Goal: Task Accomplishment & Management: Manage account settings

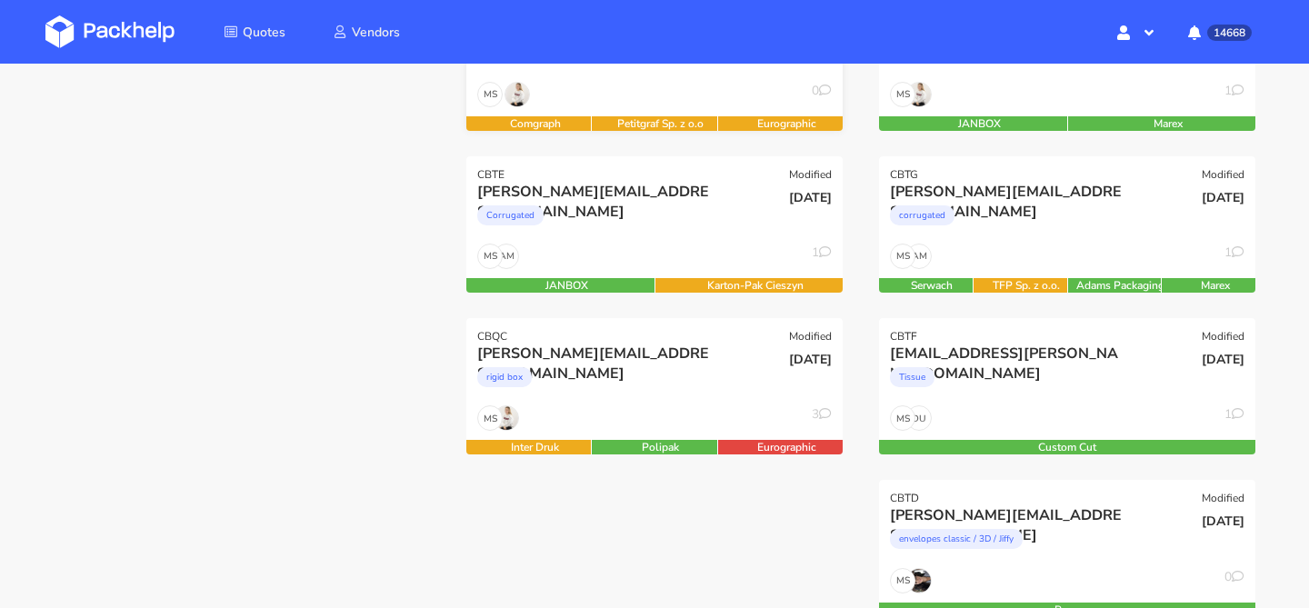
scroll to position [353, 0]
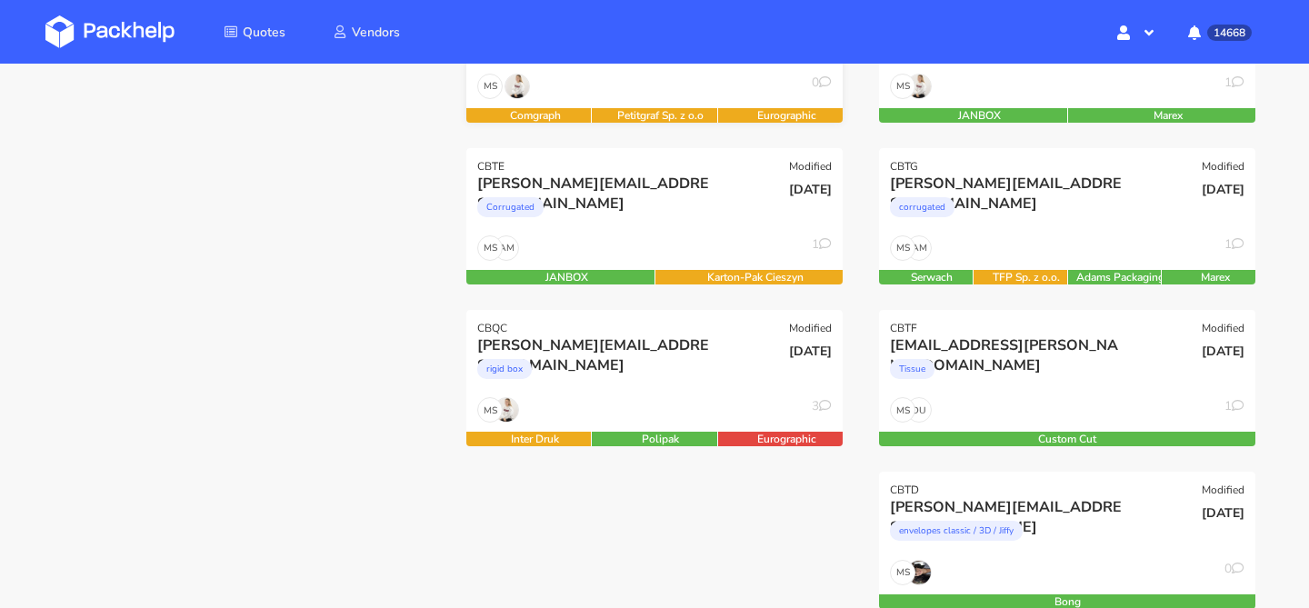
click at [740, 384] on div "[DATE]" at bounding box center [781, 366] width 126 height 62
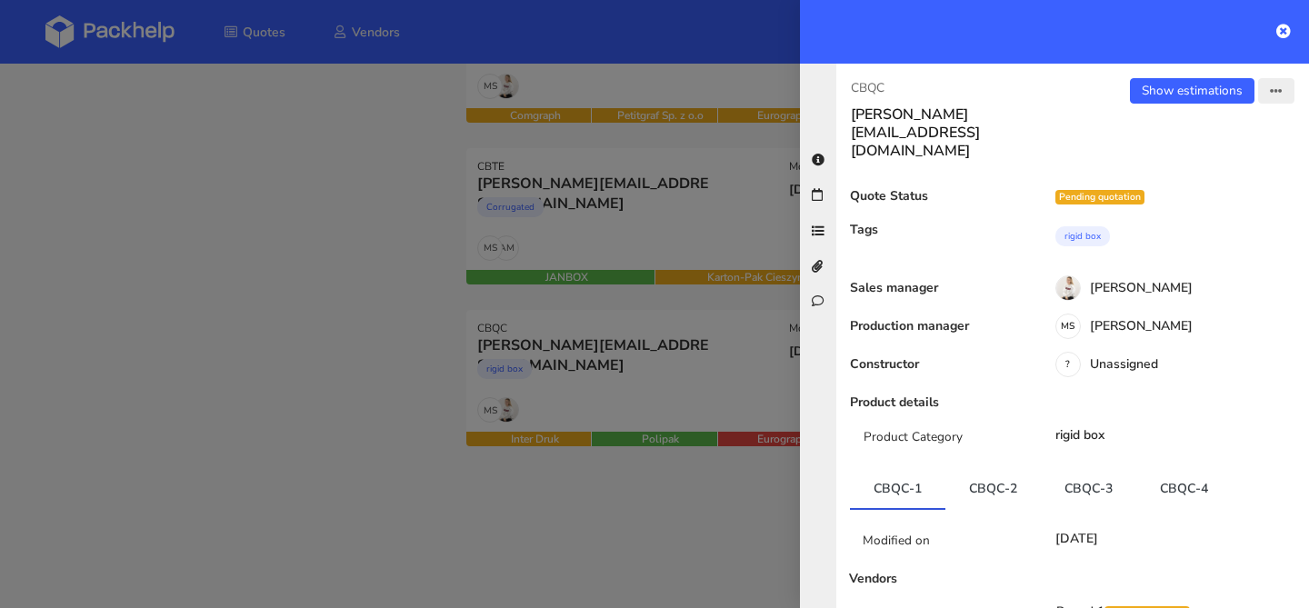
click at [1275, 95] on icon "button" at bounding box center [1276, 91] width 13 height 13
click at [1214, 140] on link "Send to estimate" at bounding box center [1217, 129] width 160 height 30
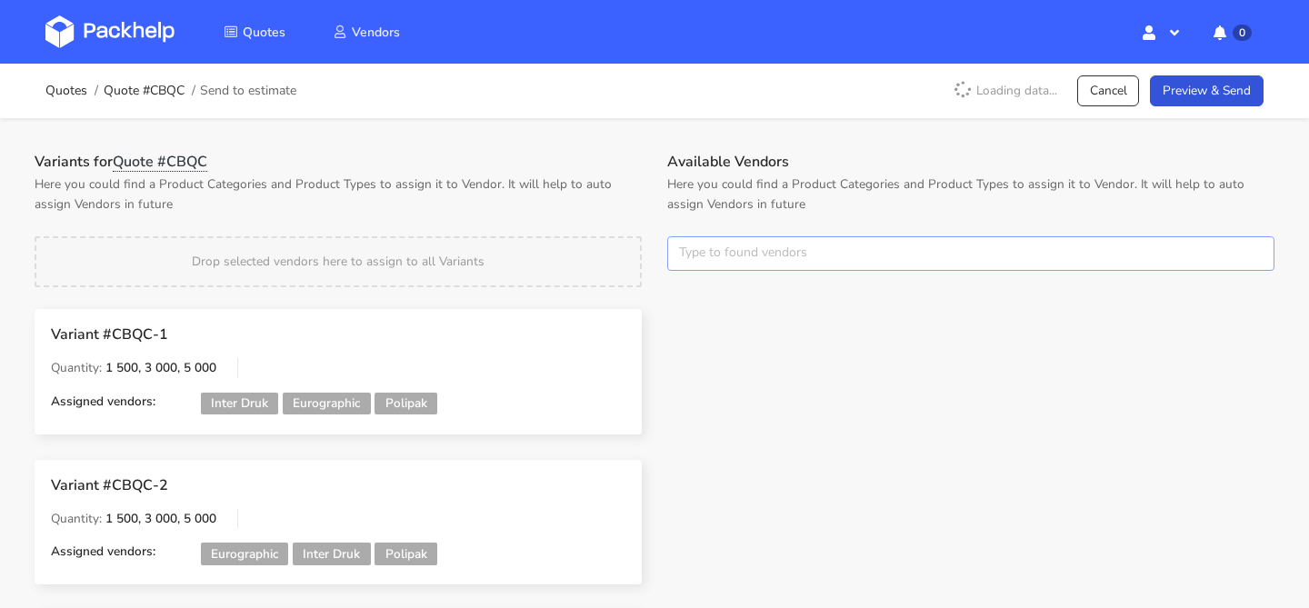
click at [807, 248] on input "text" at bounding box center [970, 253] width 607 height 35
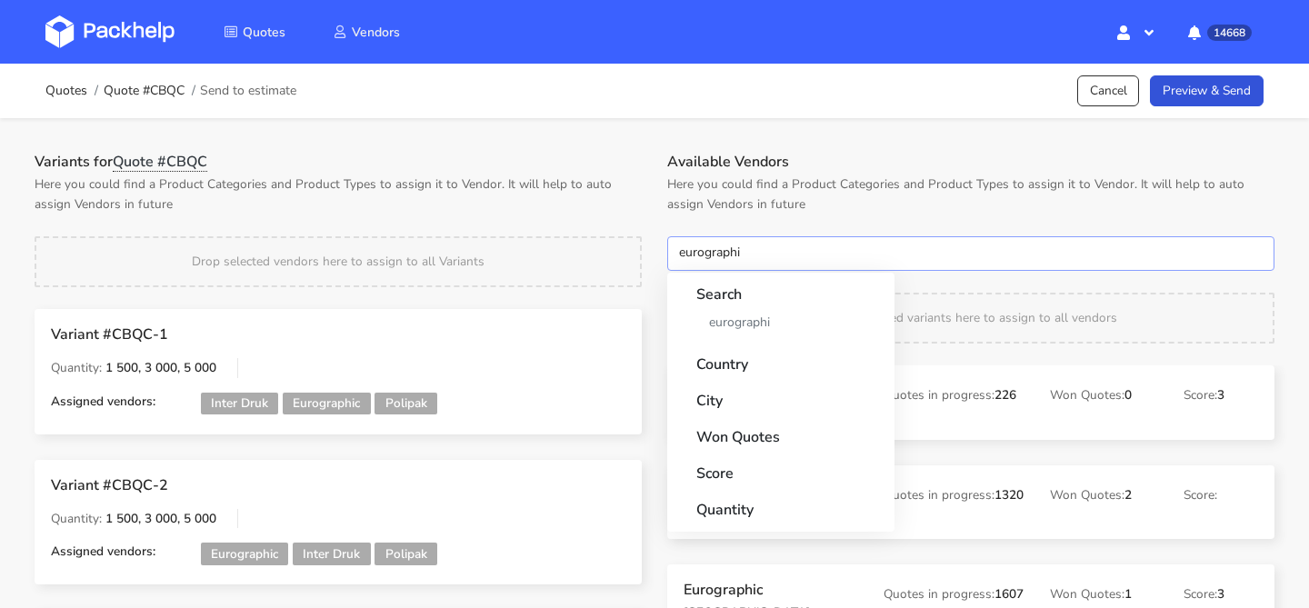
type input "eurographic"
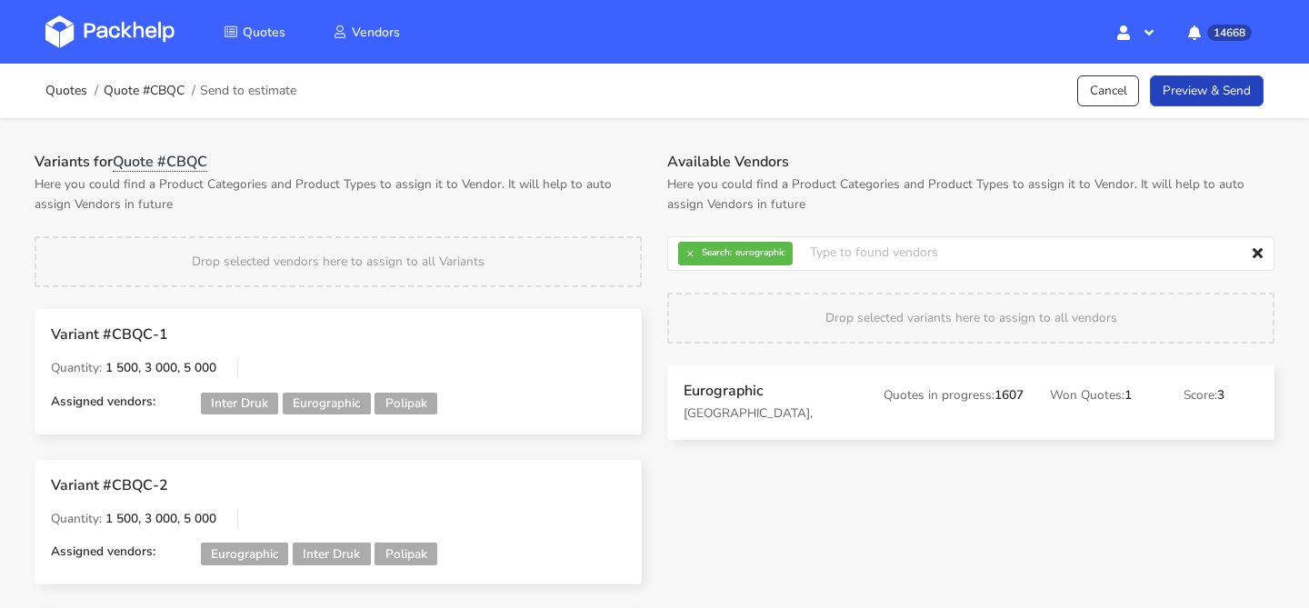
click at [1214, 101] on link "Preview & Send" at bounding box center [1207, 91] width 114 height 32
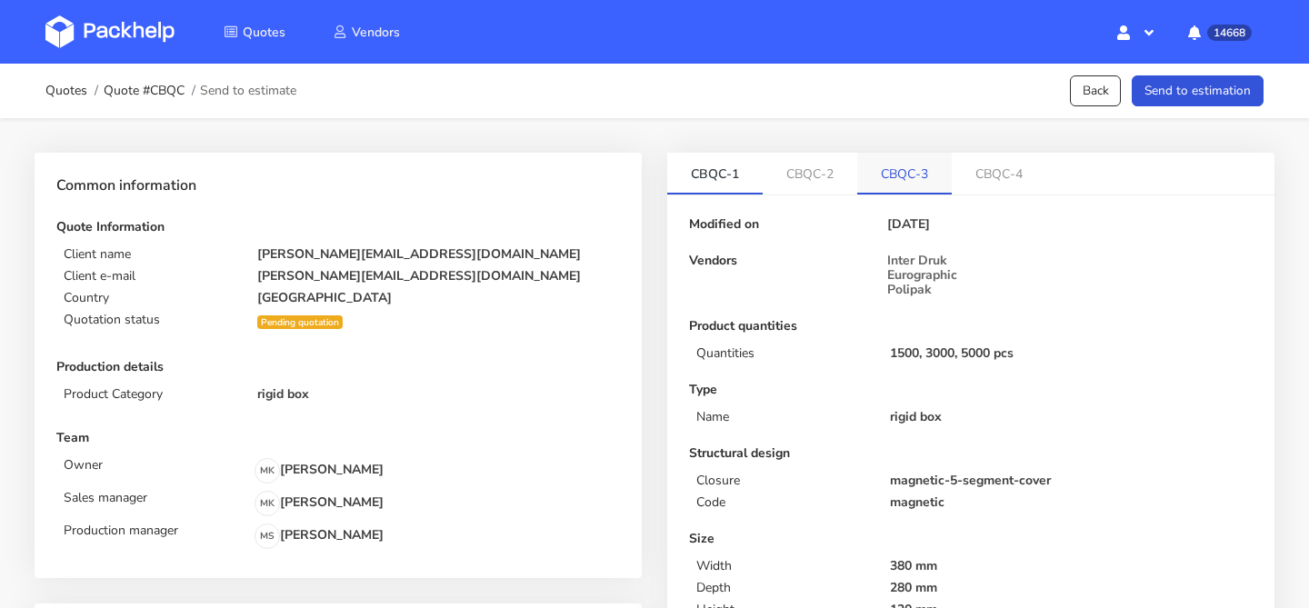
click at [930, 166] on link "CBQC-3" at bounding box center [904, 173] width 95 height 40
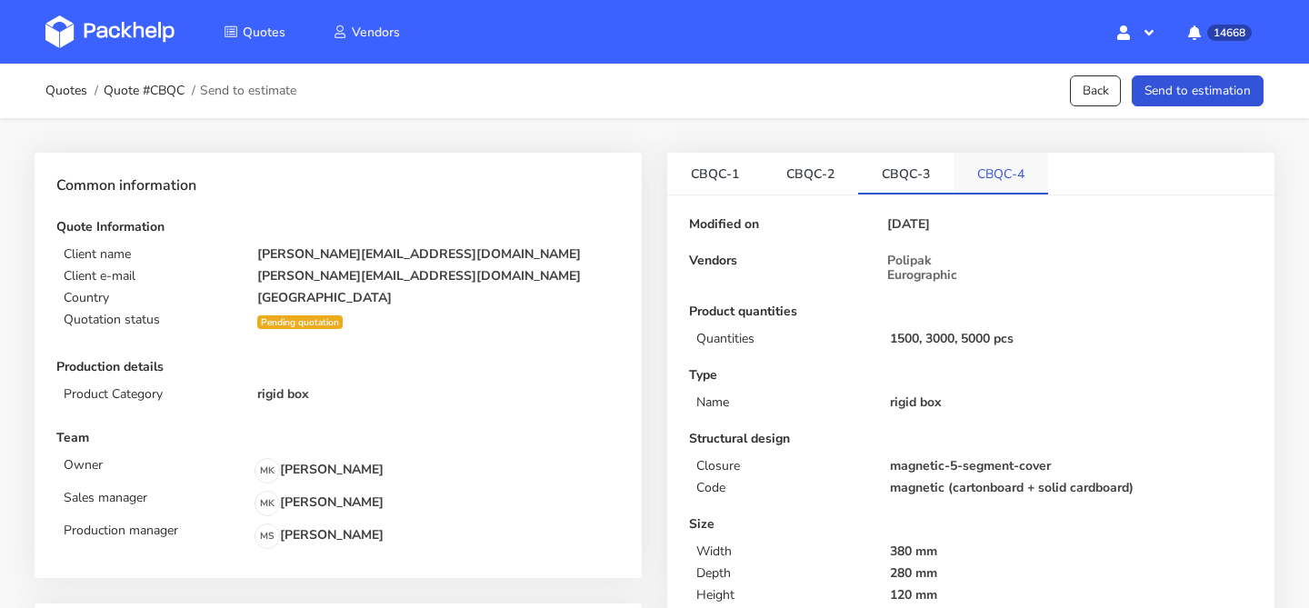
click at [992, 175] on link "CBQC-4" at bounding box center [1001, 173] width 95 height 40
click at [1183, 82] on button "Send to estimation" at bounding box center [1198, 91] width 132 height 32
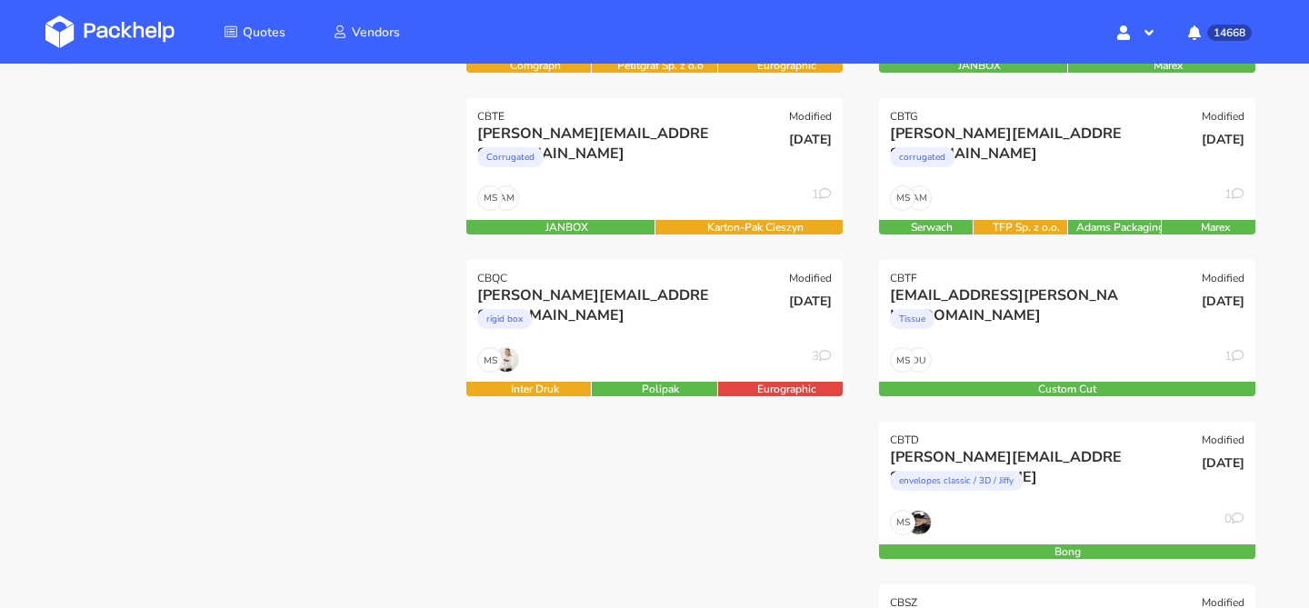
scroll to position [416, 0]
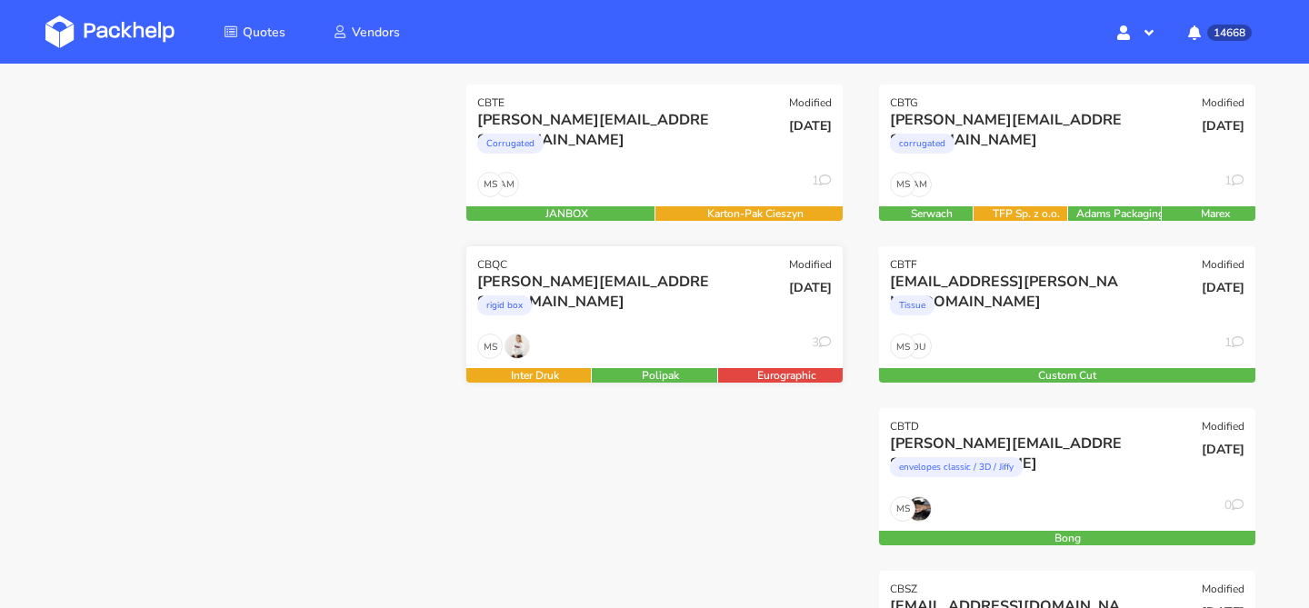
click at [636, 339] on div "MS 3" at bounding box center [654, 351] width 376 height 35
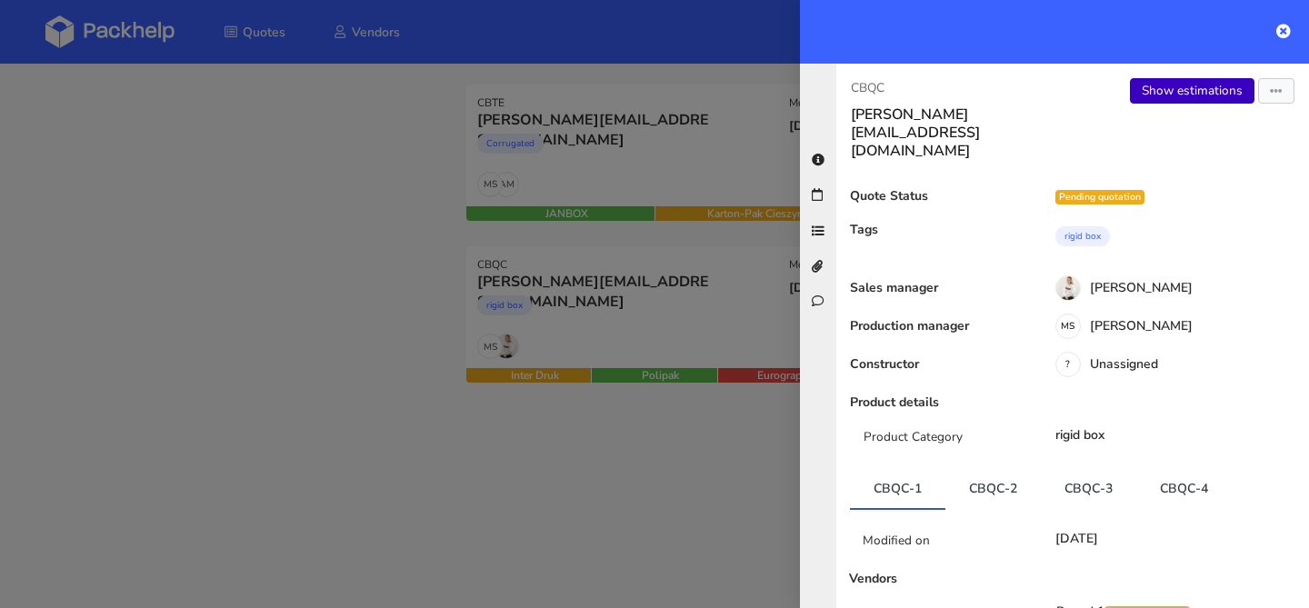
click at [1194, 103] on link "Show estimations" at bounding box center [1192, 90] width 125 height 25
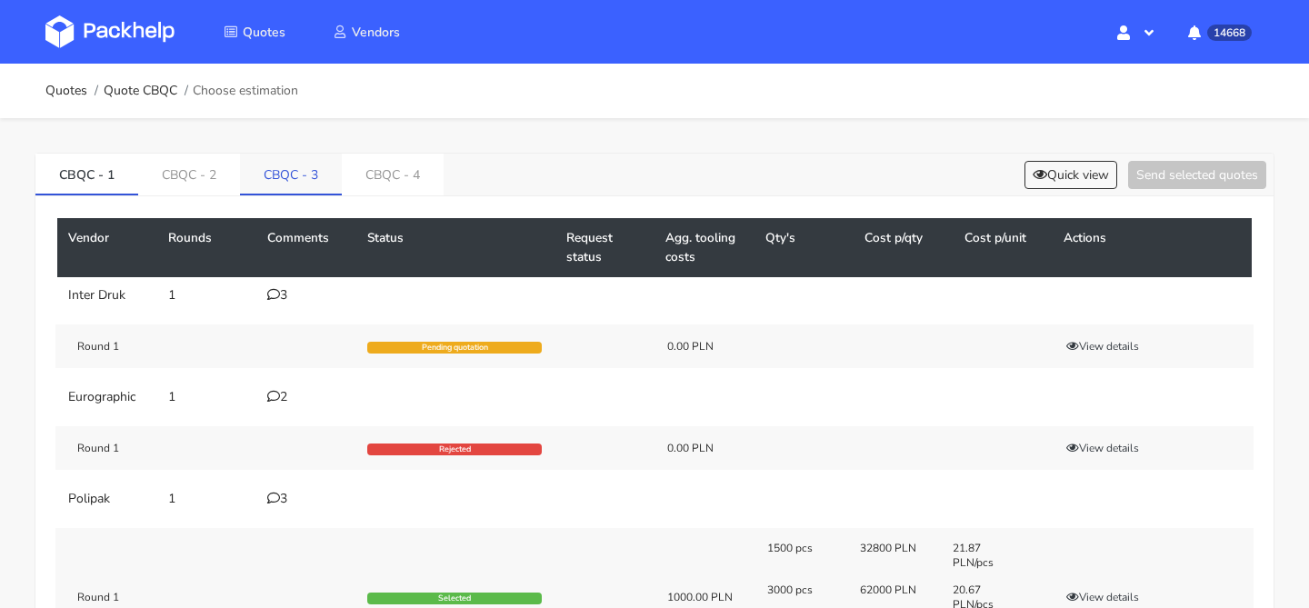
click at [316, 178] on link "CBQC - 3" at bounding box center [291, 174] width 102 height 40
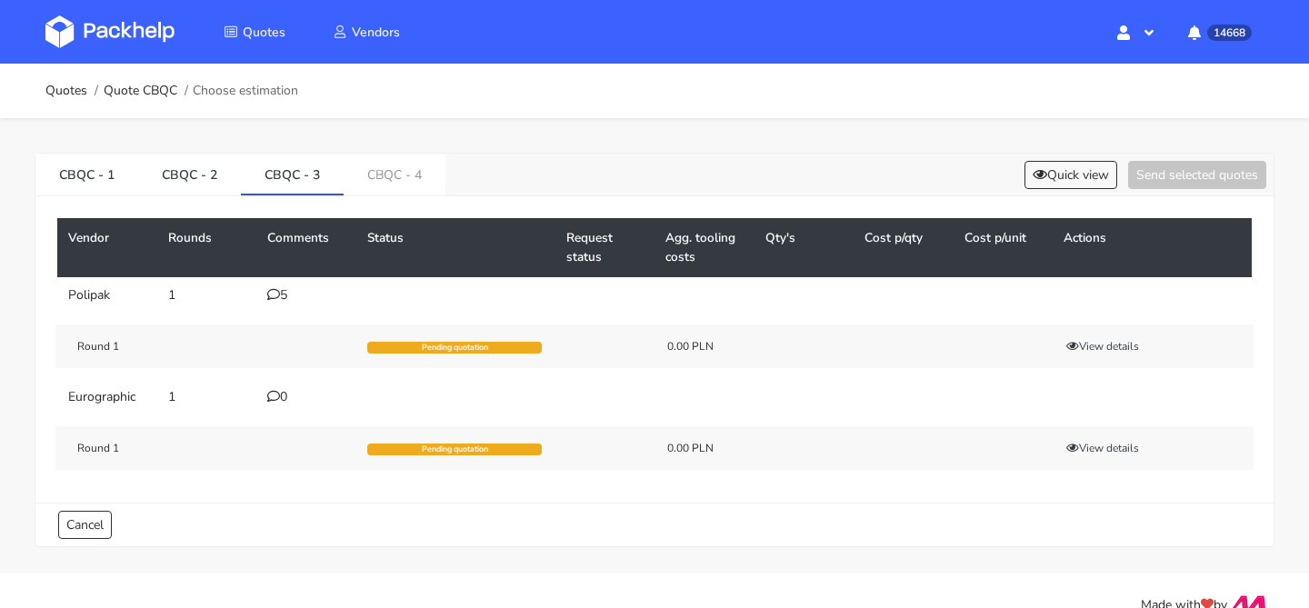
click at [272, 293] on icon at bounding box center [273, 294] width 13 height 13
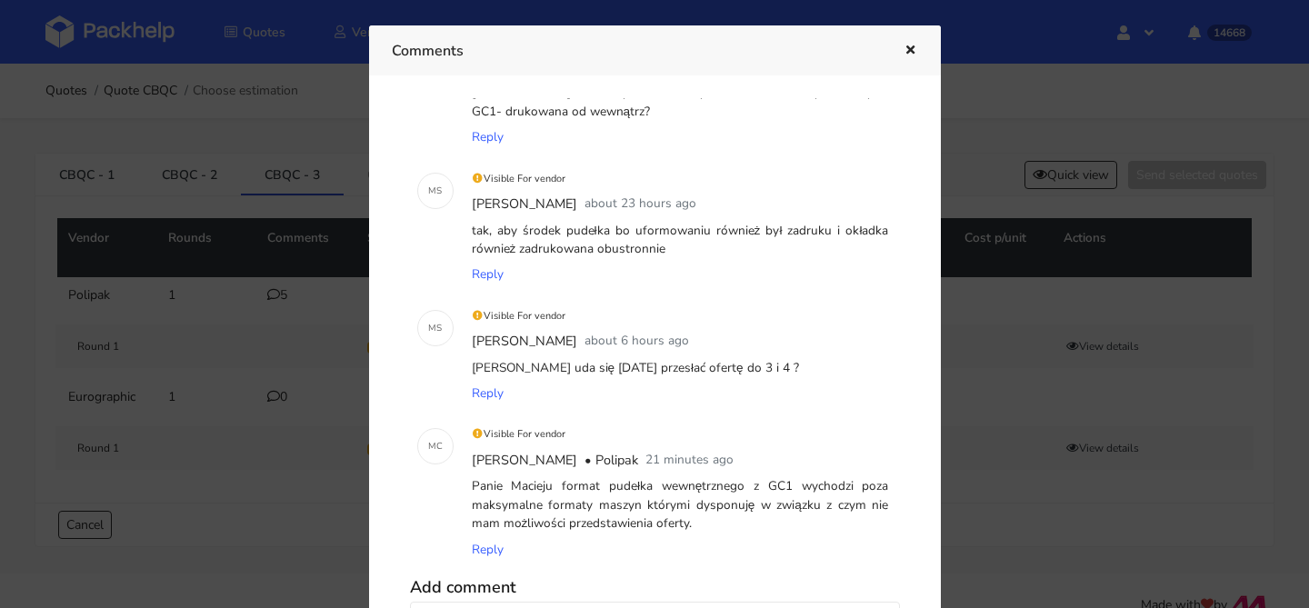
scroll to position [257, 0]
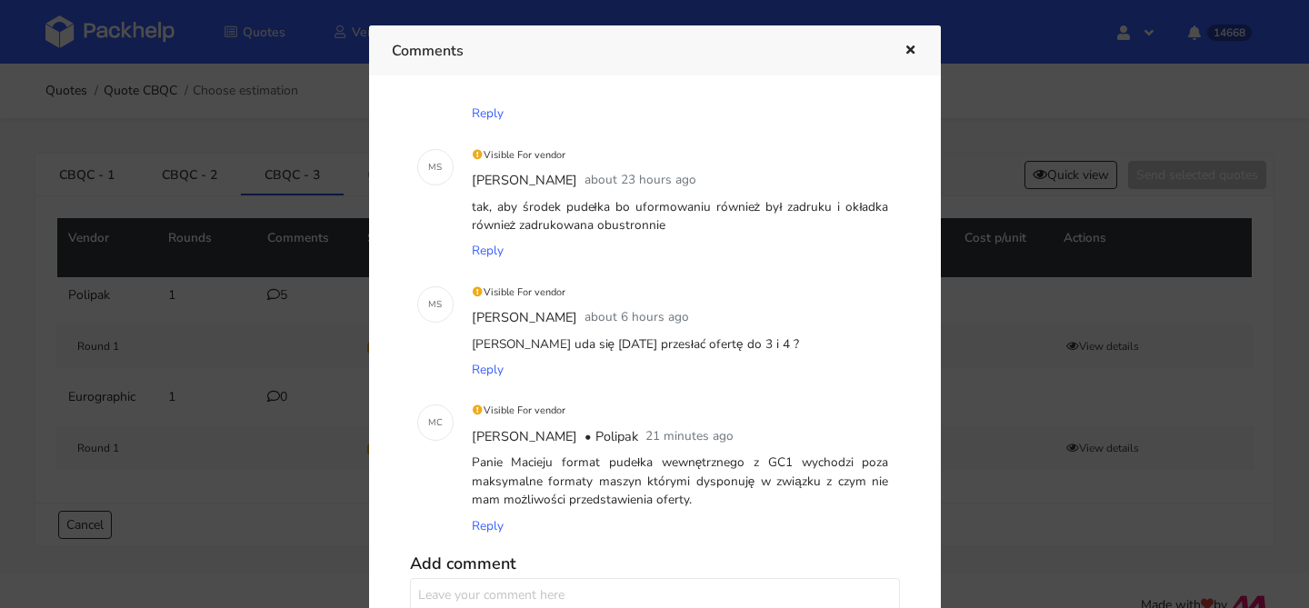
click at [266, 418] on div at bounding box center [654, 304] width 1309 height 608
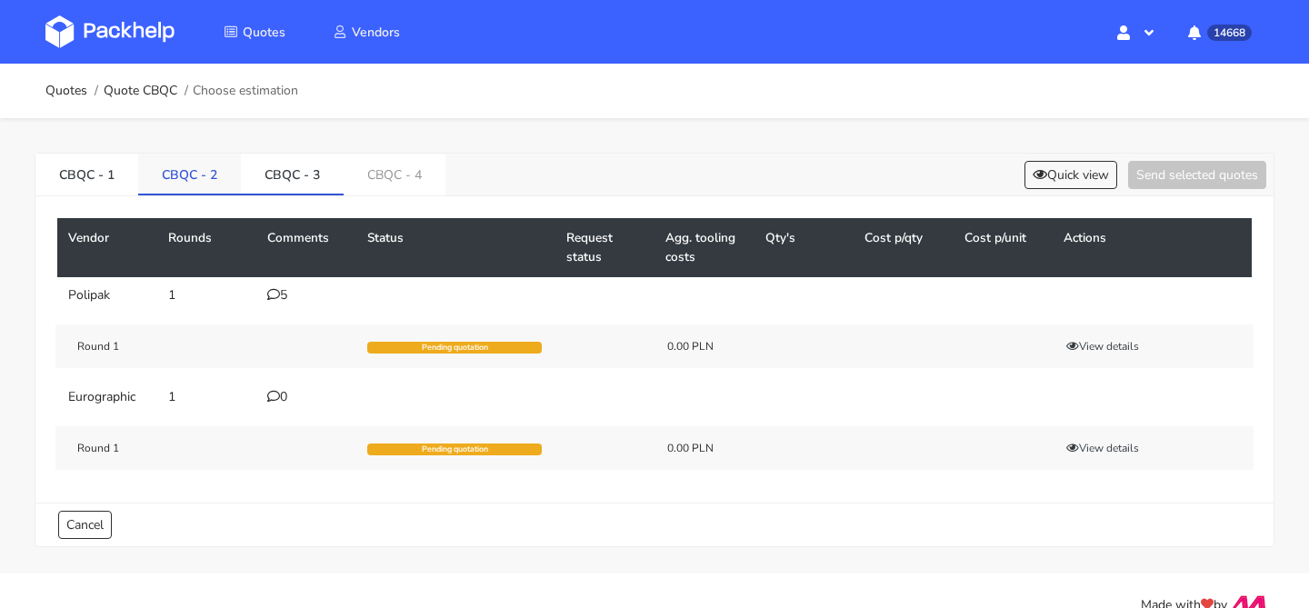
click at [203, 192] on link "CBQC - 2" at bounding box center [189, 174] width 103 height 40
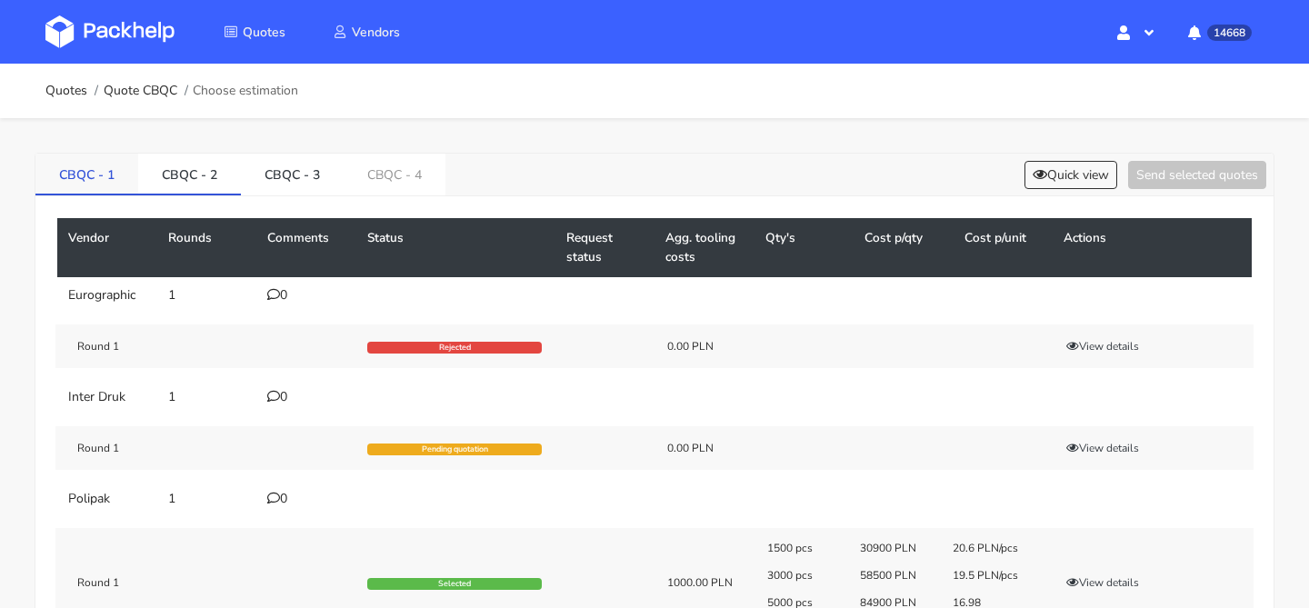
click at [108, 186] on link "CBQC - 1" at bounding box center [86, 174] width 103 height 40
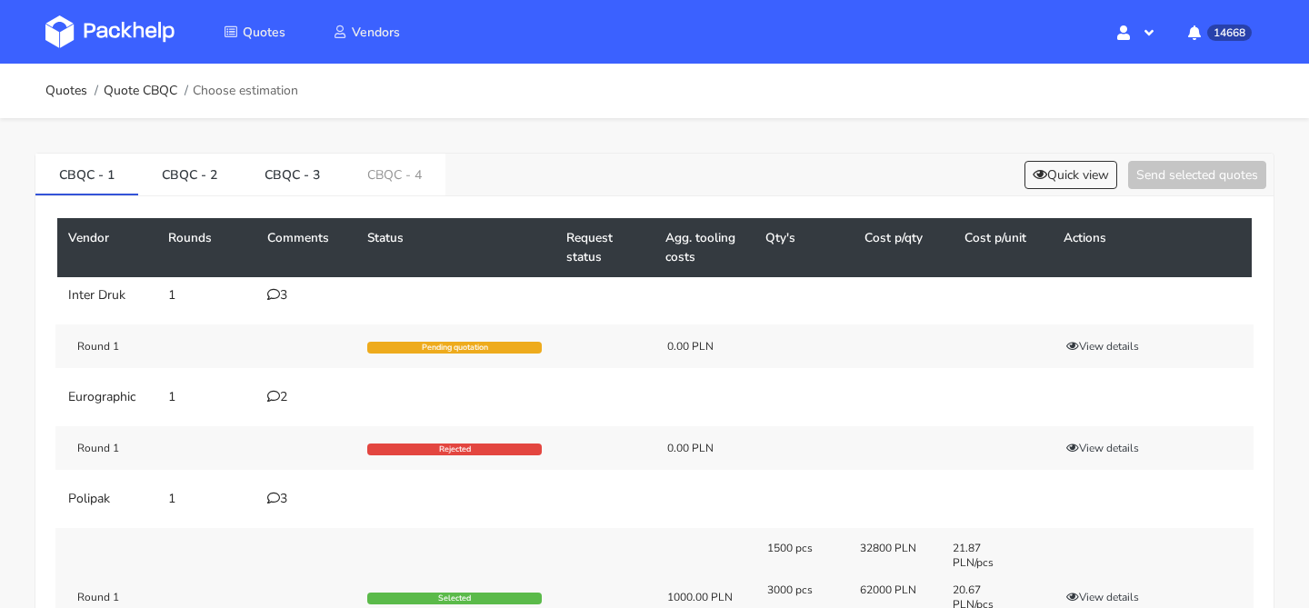
click at [278, 396] on icon at bounding box center [273, 396] width 13 height 13
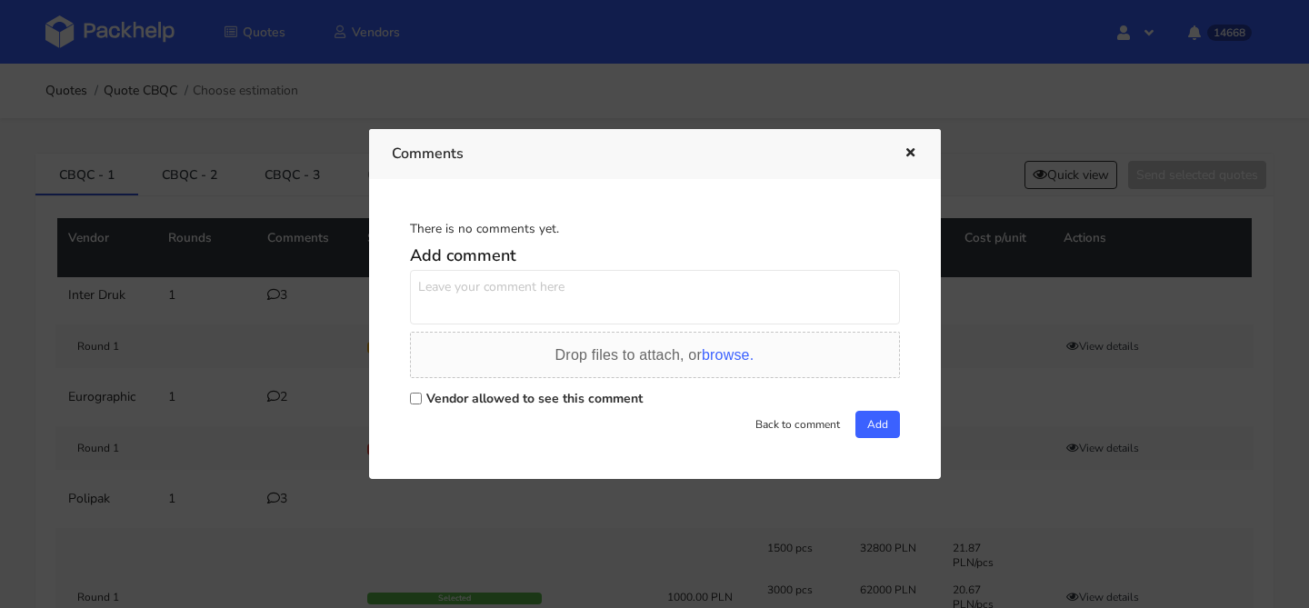
scroll to position [0, 0]
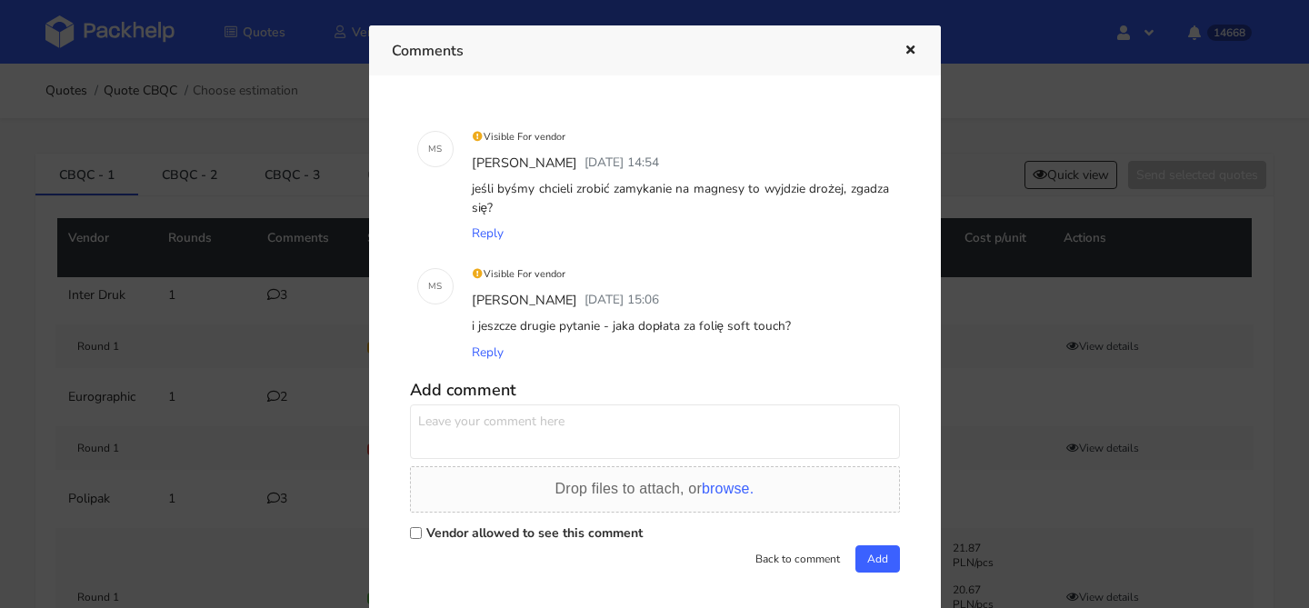
click at [271, 383] on div at bounding box center [654, 304] width 1309 height 608
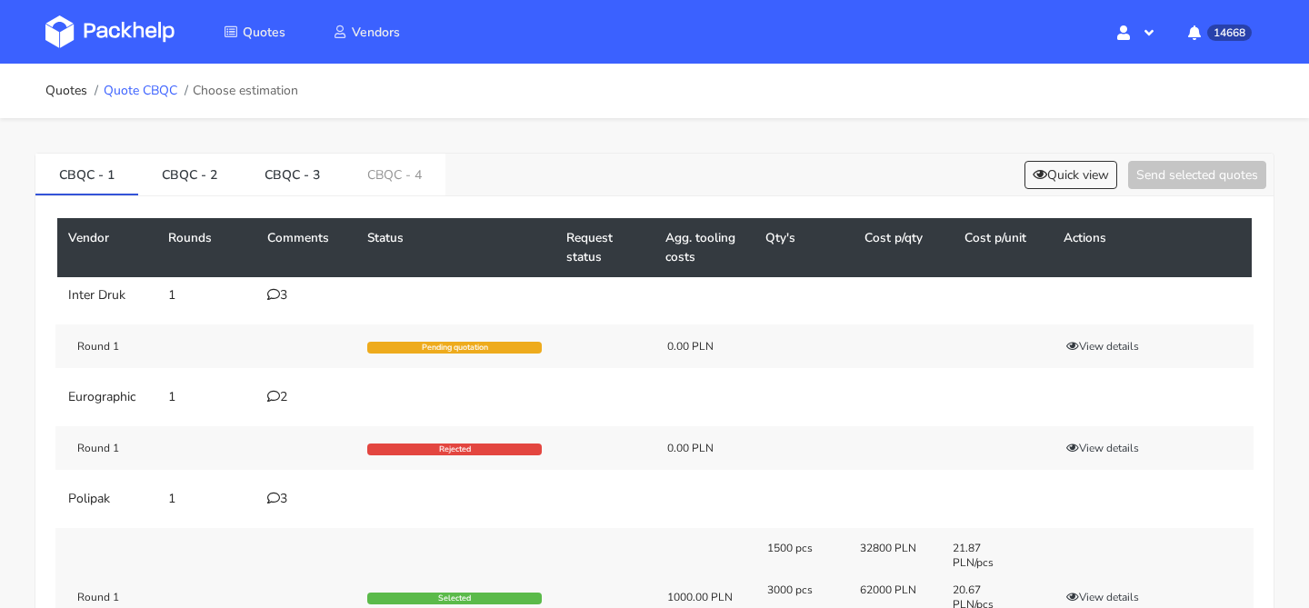
click at [148, 87] on link "Quote CBQC" at bounding box center [141, 91] width 74 height 15
click at [285, 188] on link "CBQC - 3" at bounding box center [292, 174] width 103 height 40
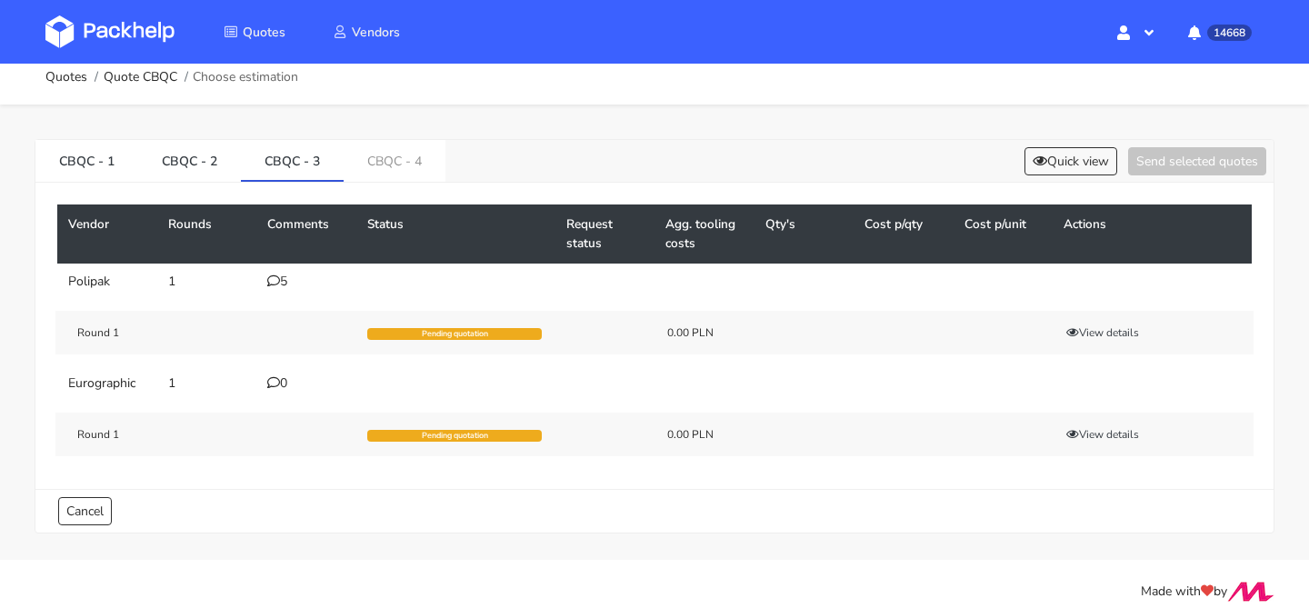
scroll to position [15, 0]
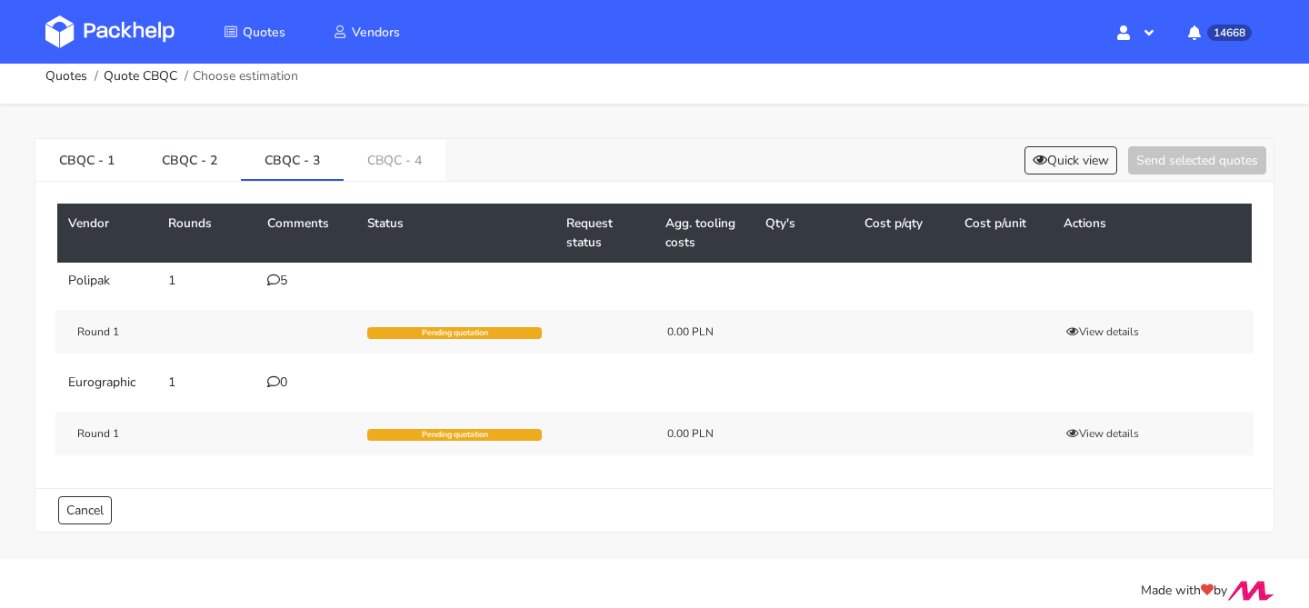
click at [288, 386] on div "0" at bounding box center [306, 383] width 78 height 15
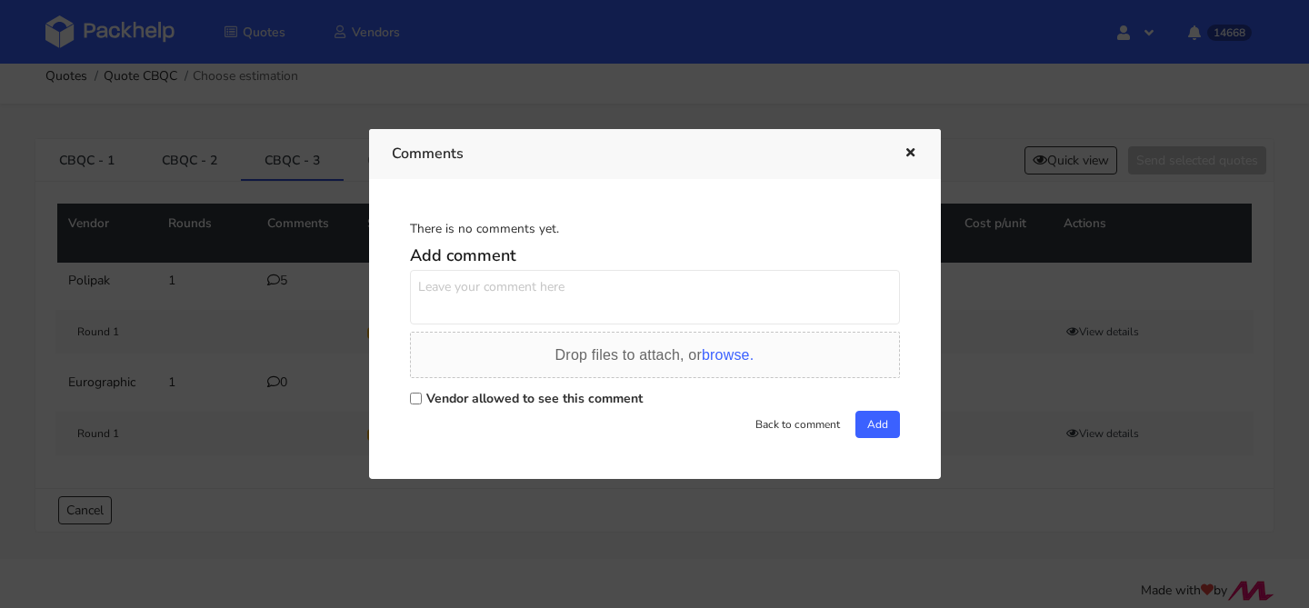
click at [492, 302] on textarea at bounding box center [655, 297] width 490 height 55
type textarea "Pani Dominiko a środek z kartonu, okładka z litej uda się zrobić? (3 i 4 warian…"
click at [469, 392] on label "Vendor allowed to see this comment" at bounding box center [534, 398] width 216 height 17
click at [422, 393] on input "Vendor allowed to see this comment" at bounding box center [416, 399] width 12 height 12
checkbox input "true"
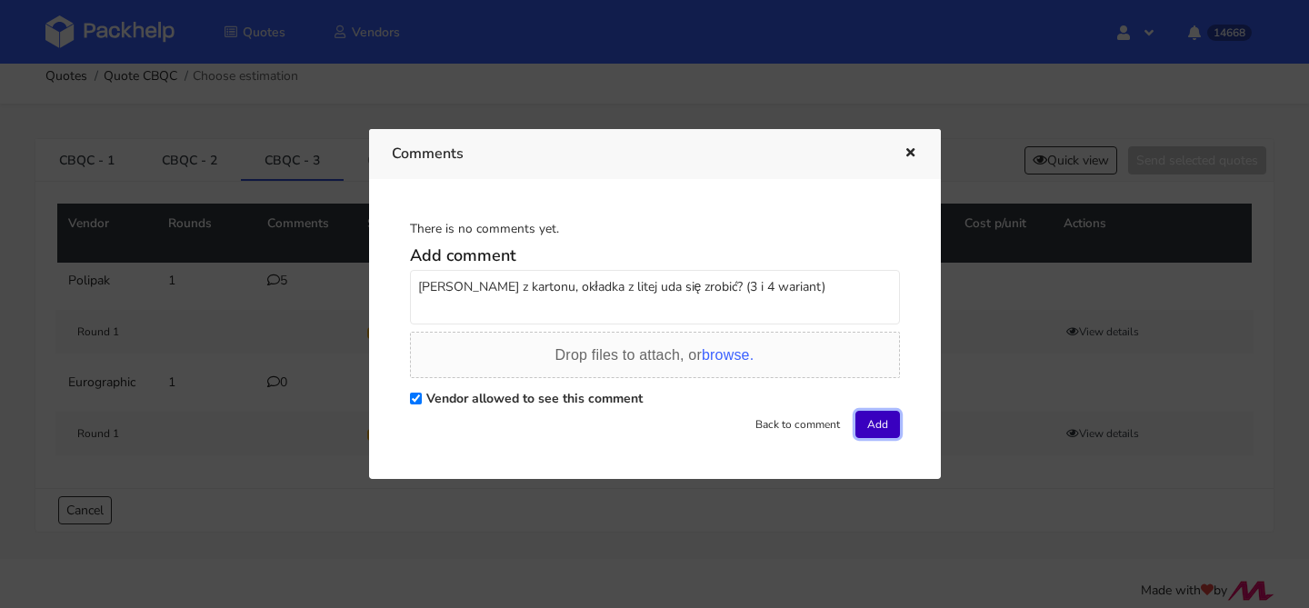
click at [876, 428] on button "Add" at bounding box center [878, 424] width 45 height 27
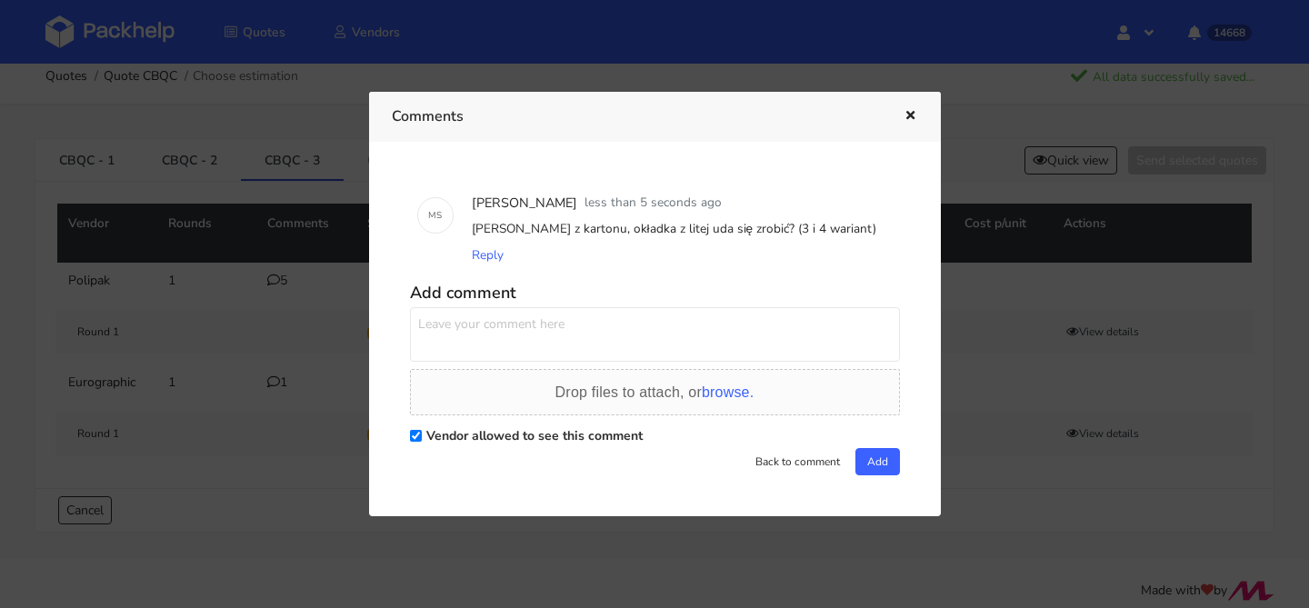
click at [284, 239] on div at bounding box center [654, 304] width 1309 height 608
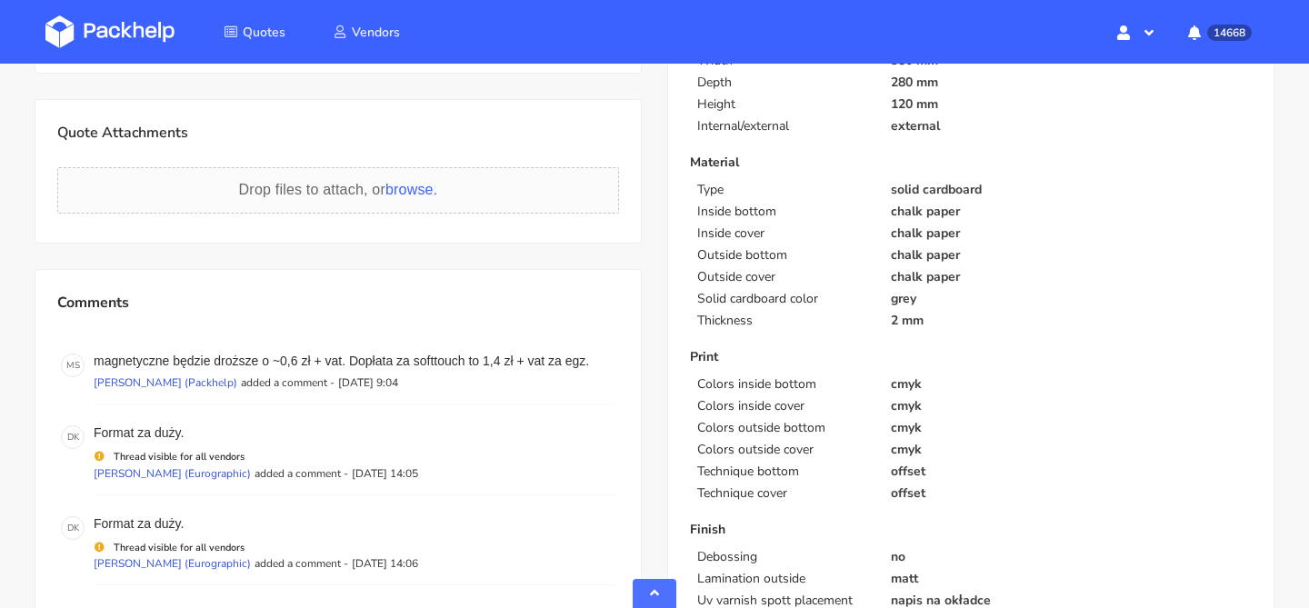
scroll to position [522, 0]
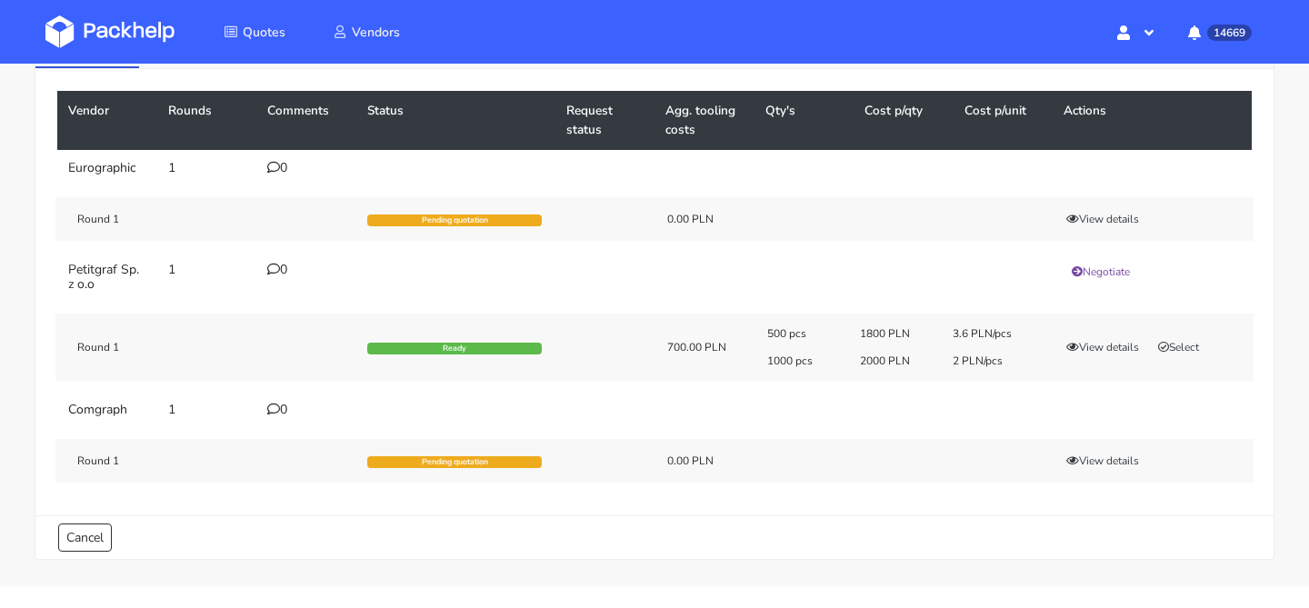
scroll to position [132, 0]
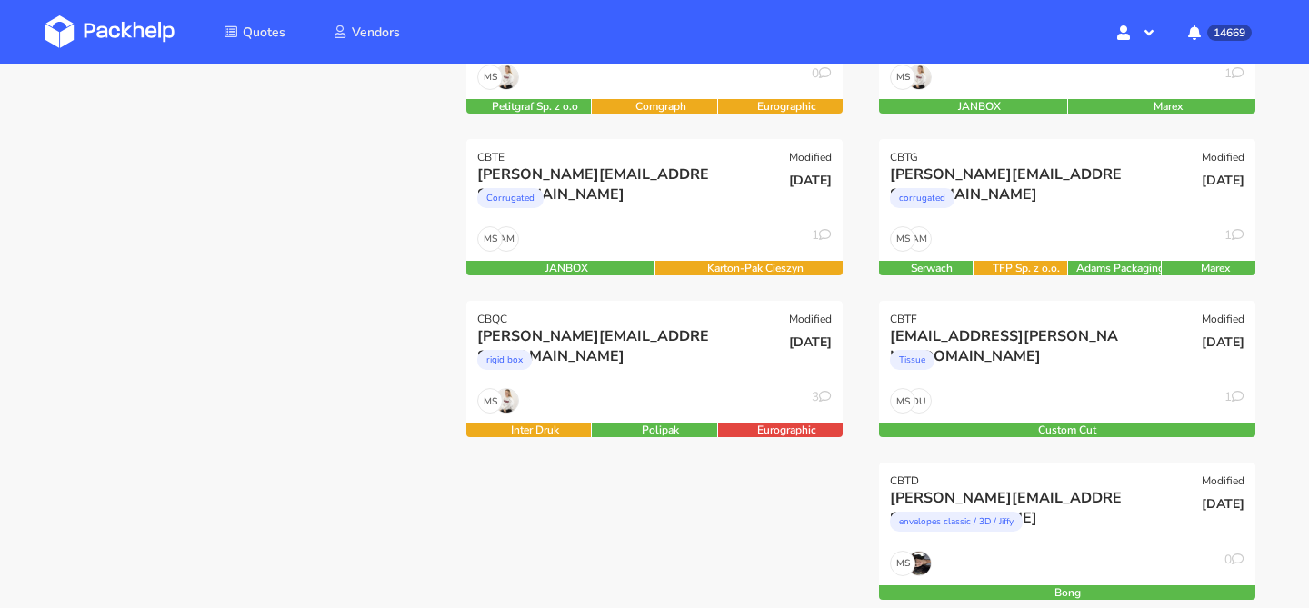
scroll to position [370, 0]
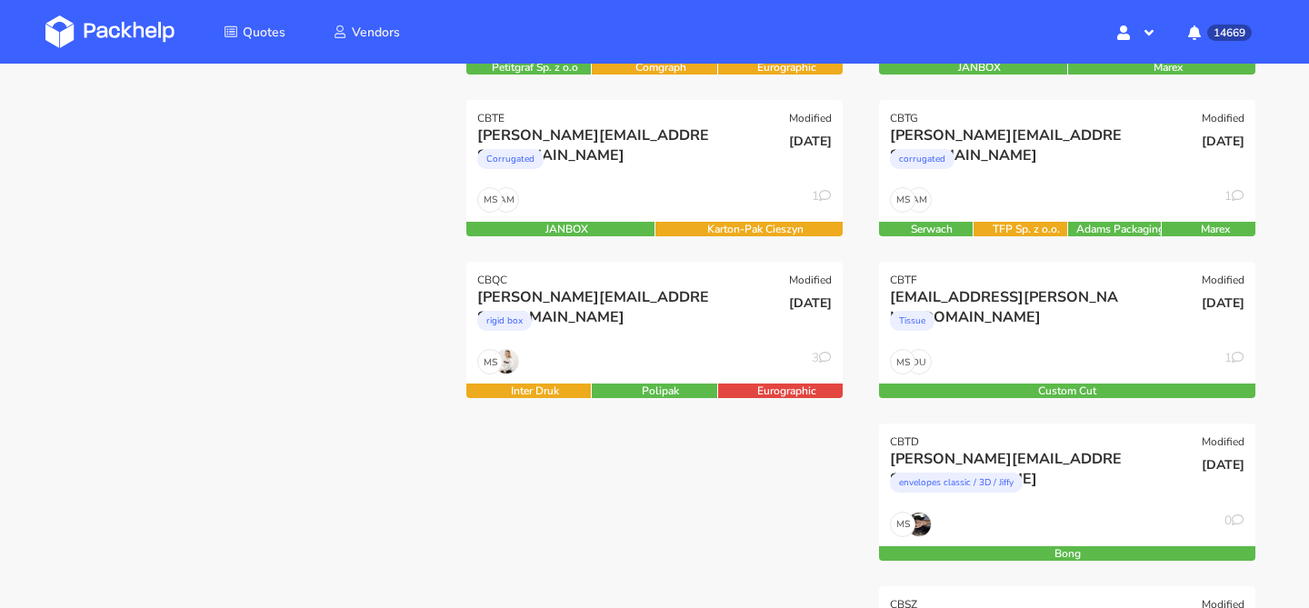
scroll to position [342, 0]
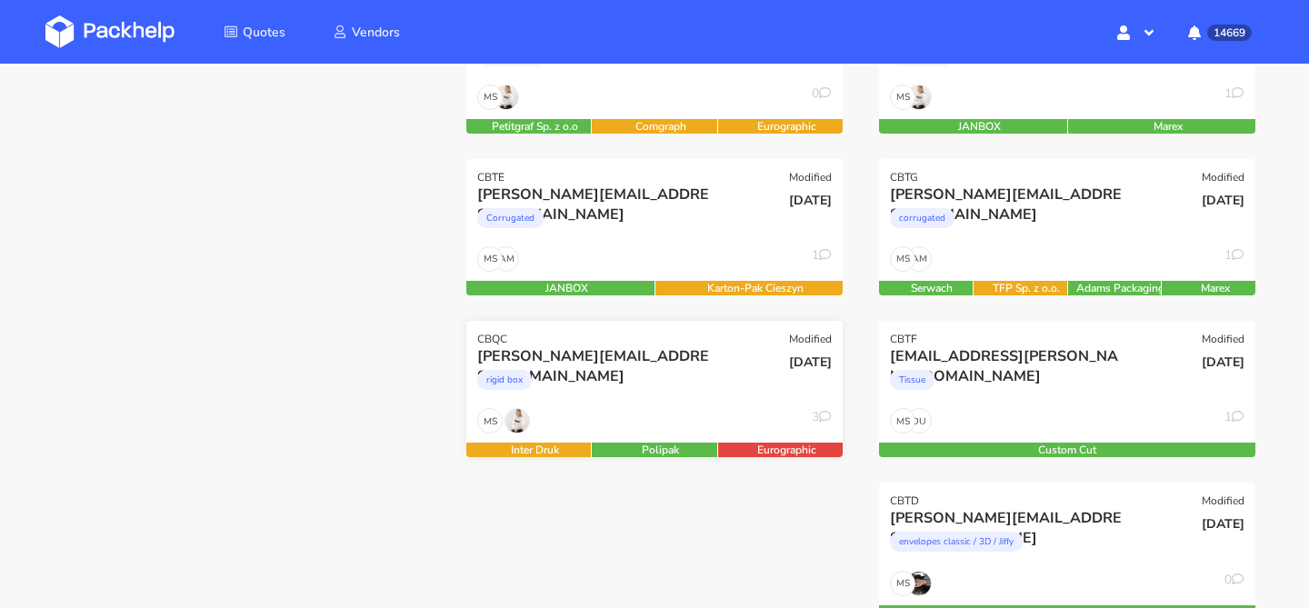
click at [710, 386] on div "rigid box" at bounding box center [597, 384] width 241 height 36
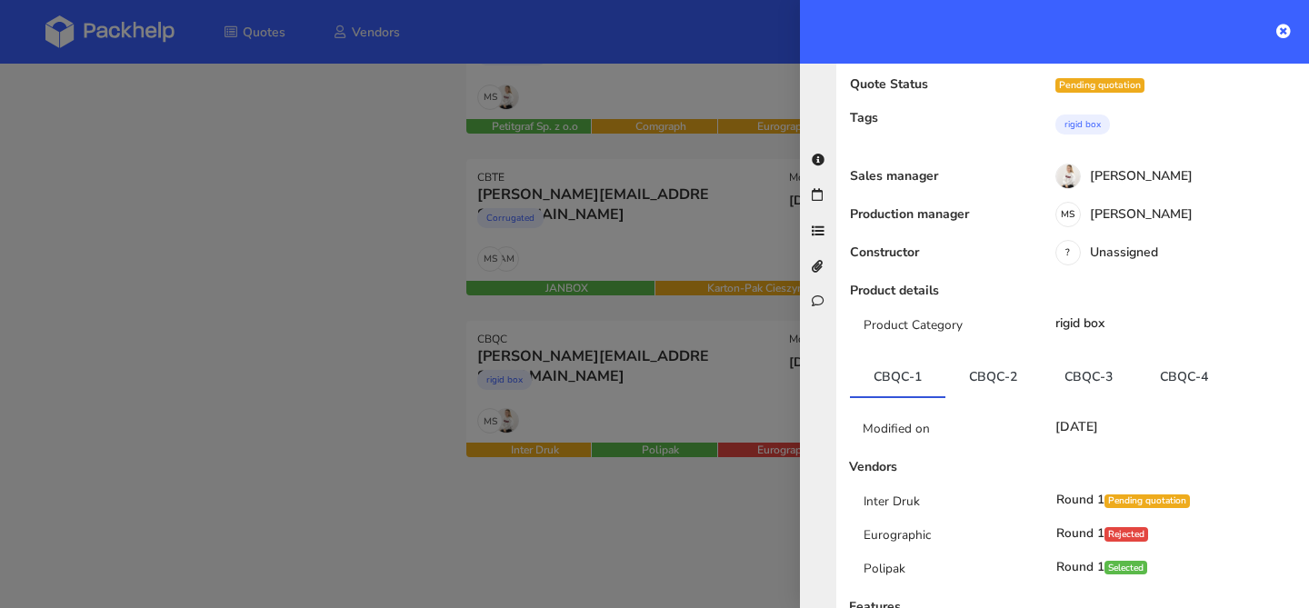
scroll to position [113, 0]
click at [1039, 356] on link "CBQC-2" at bounding box center [993, 376] width 95 height 40
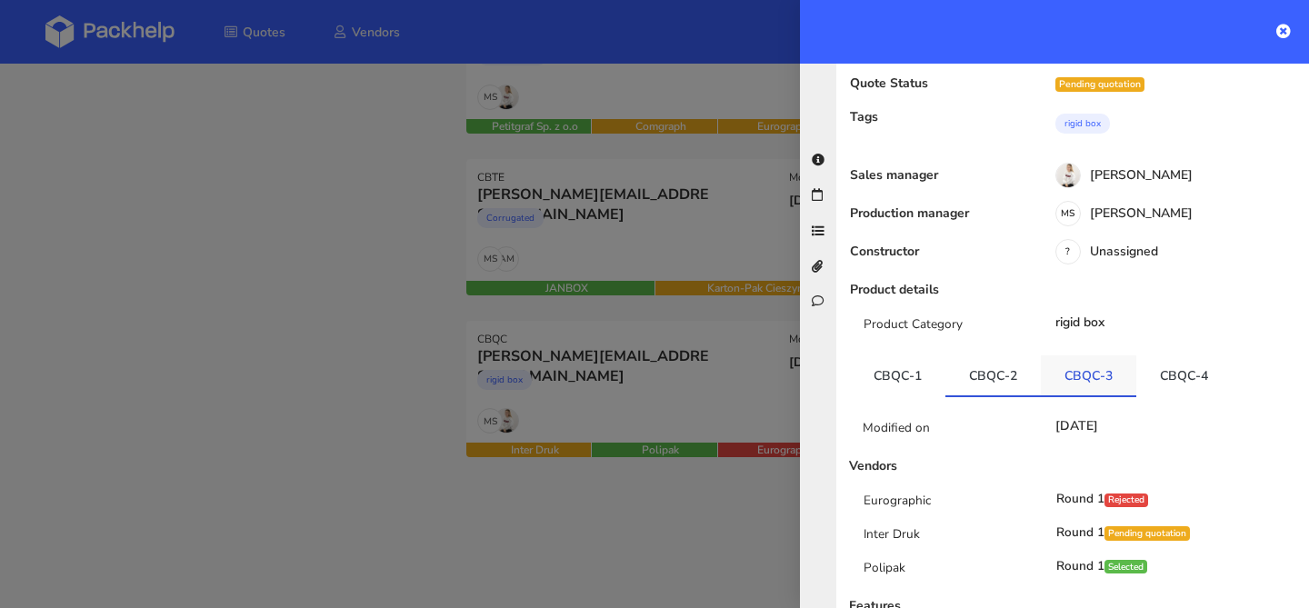
click at [1098, 356] on link "CBQC-3" at bounding box center [1088, 376] width 95 height 40
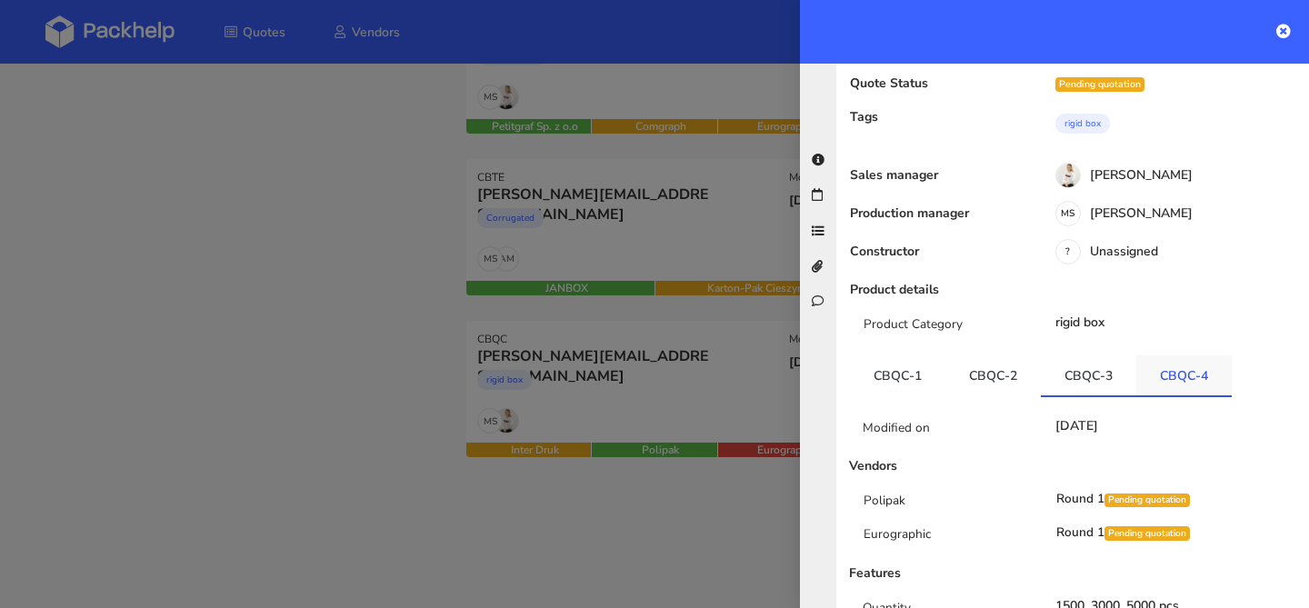
click at [1150, 356] on link "CBQC-4" at bounding box center [1184, 376] width 95 height 40
click at [372, 314] on div at bounding box center [654, 304] width 1309 height 608
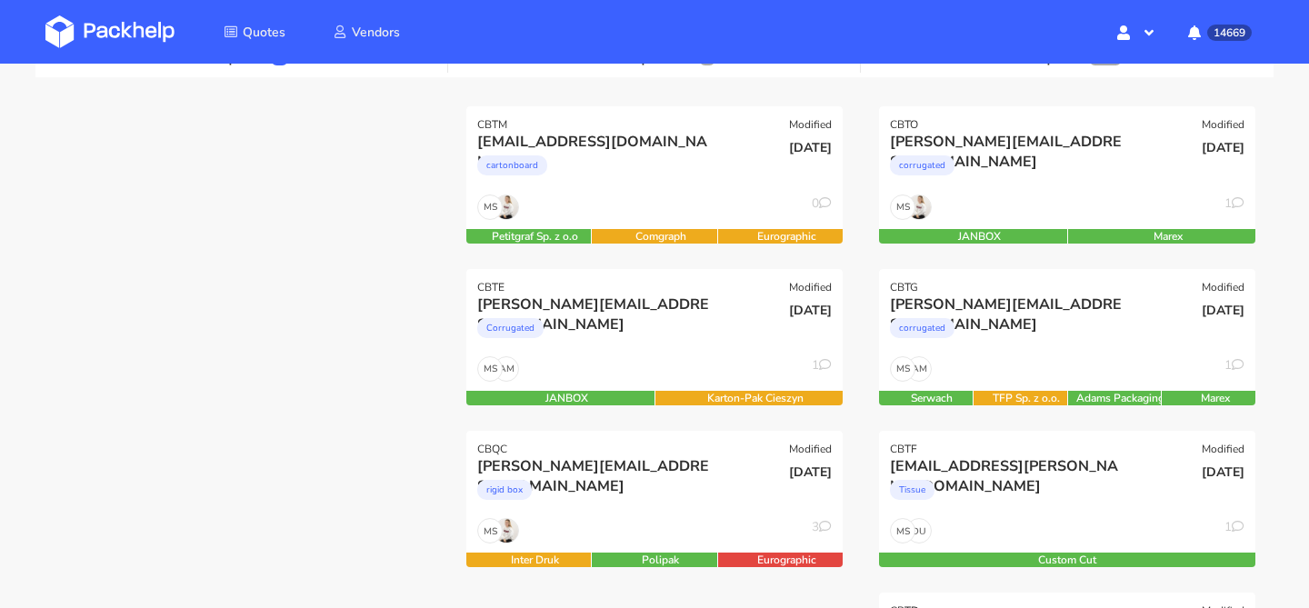
scroll to position [231, 0]
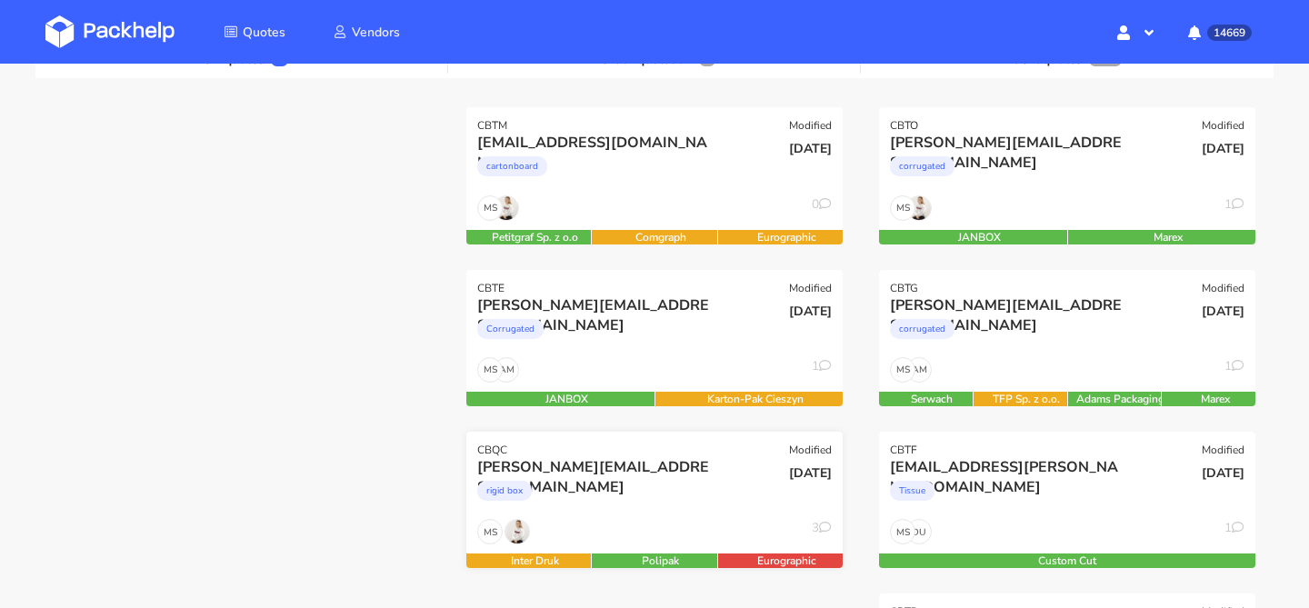
click at [665, 518] on div "luca.andreazza@dagsmejan.com rigid box" at bounding box center [592, 488] width 254 height 62
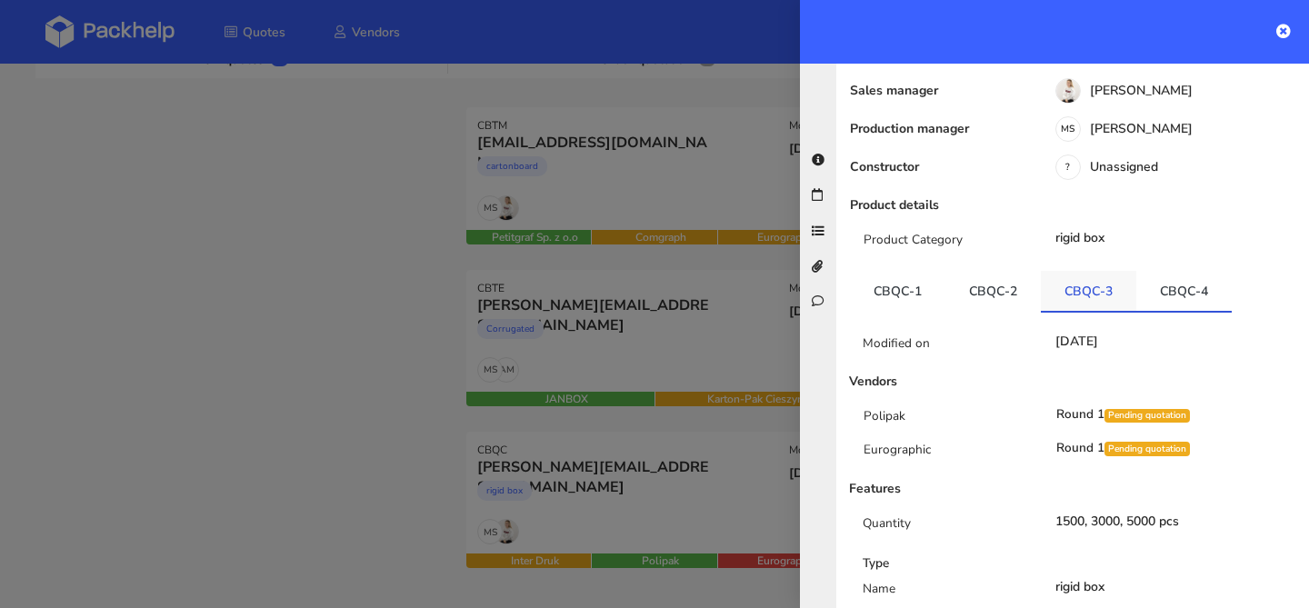
scroll to position [200, 0]
click at [1093, 271] on link "CBQC-3" at bounding box center [1088, 288] width 95 height 40
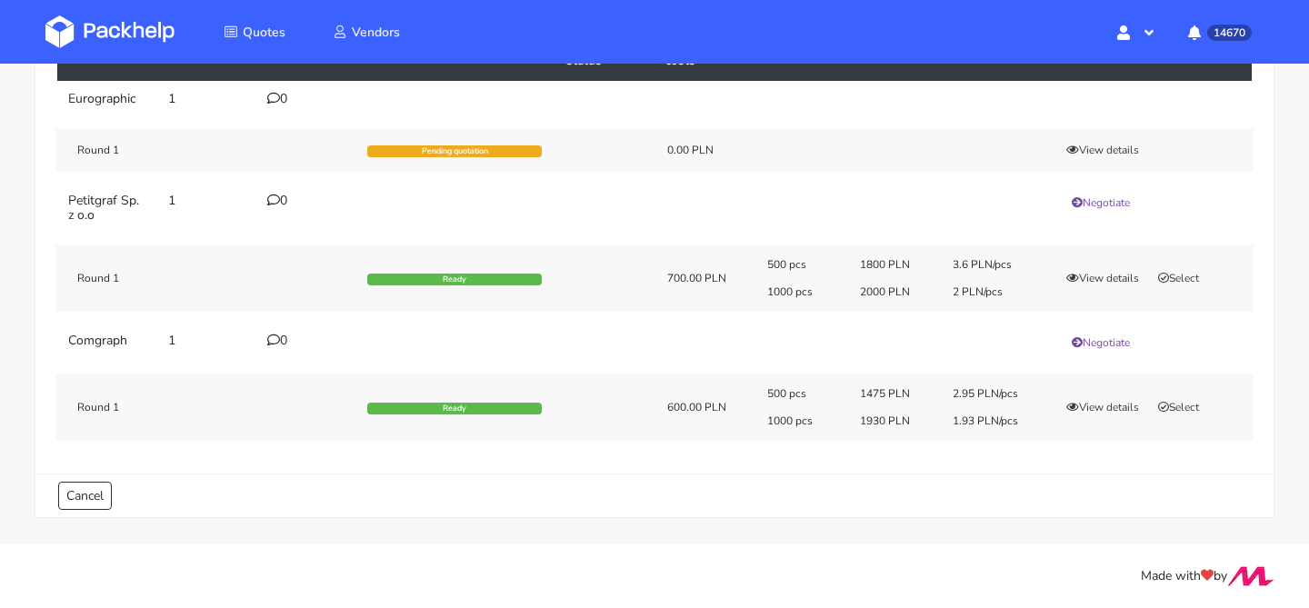
scroll to position [157, 0]
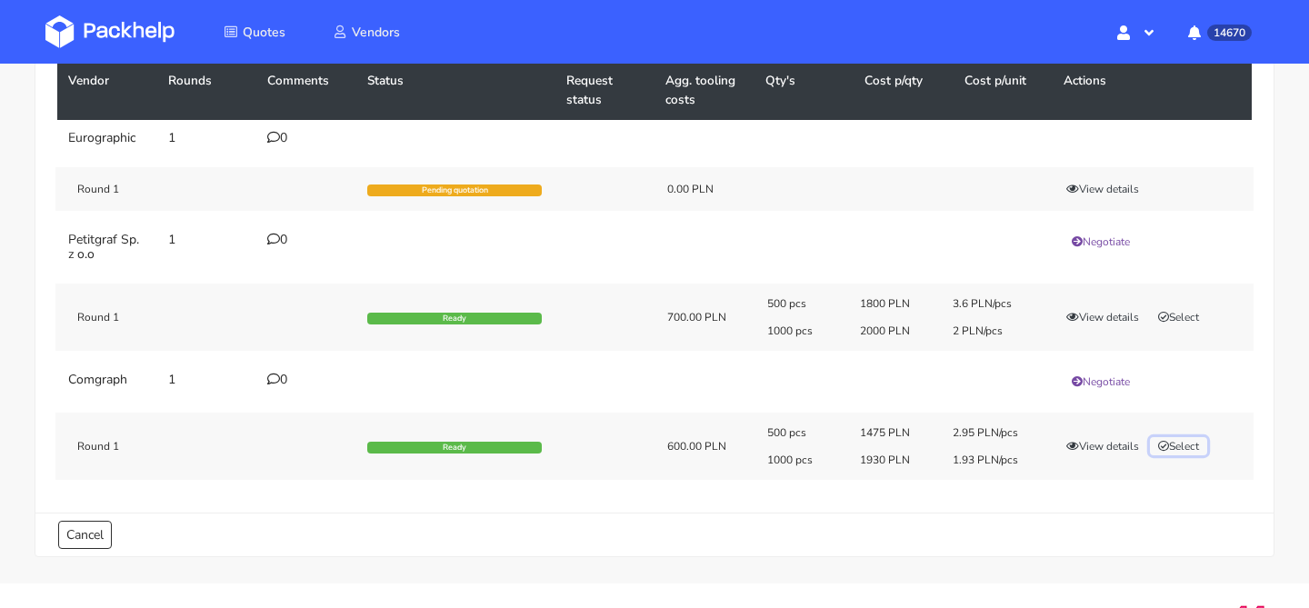
click at [1197, 448] on button "Select" at bounding box center [1178, 446] width 57 height 18
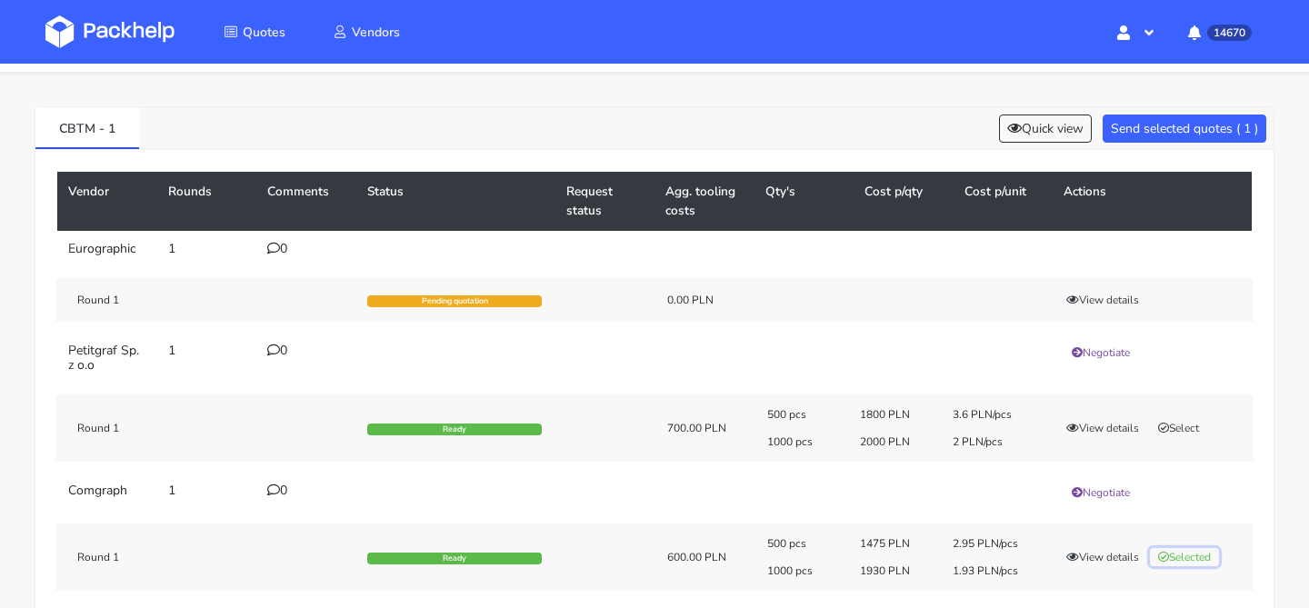
scroll to position [0, 0]
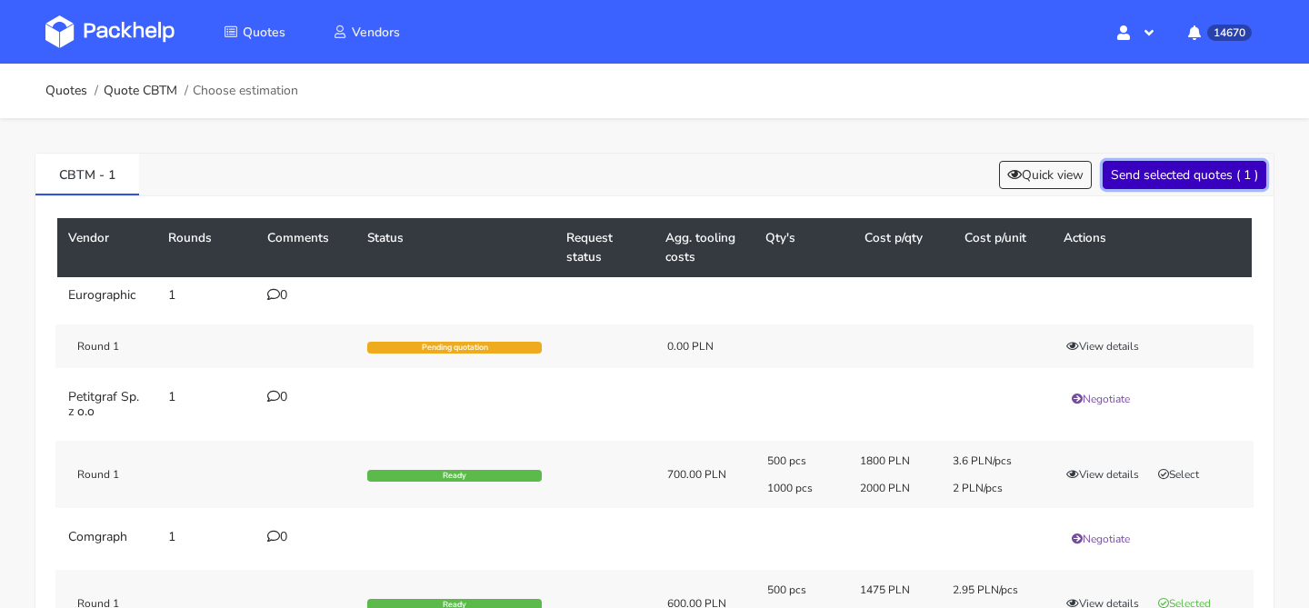
click at [1164, 165] on button "Send selected quotes ( 1 )" at bounding box center [1185, 175] width 164 height 28
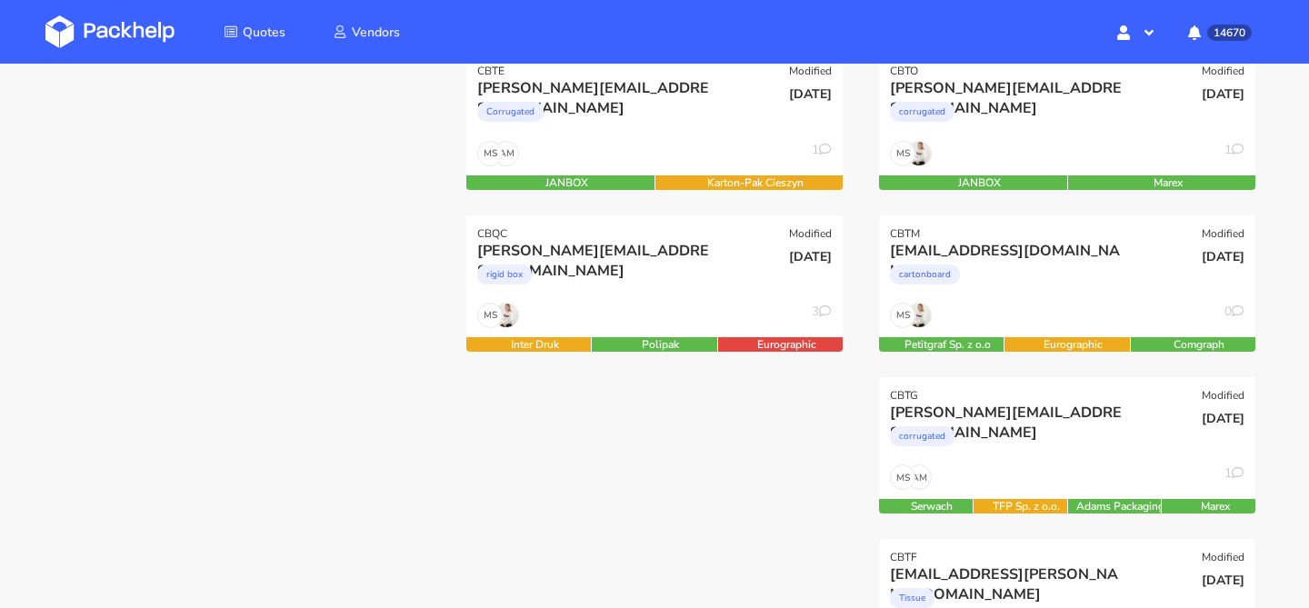
scroll to position [278, 0]
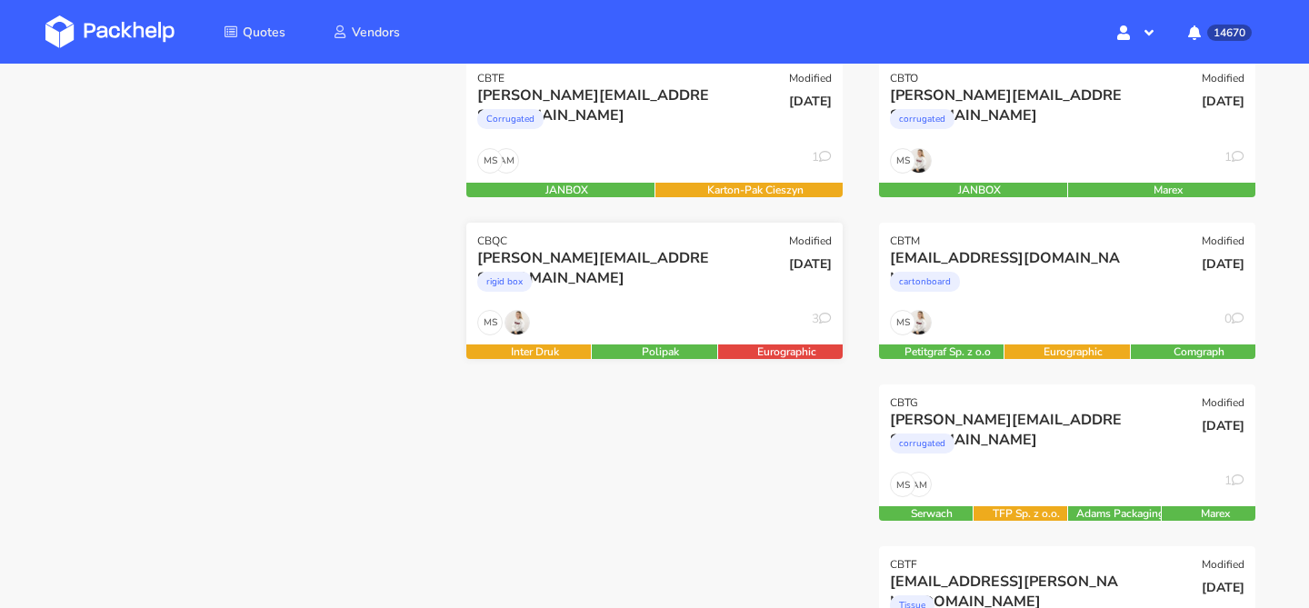
click at [636, 291] on div "rigid box" at bounding box center [597, 286] width 241 height 36
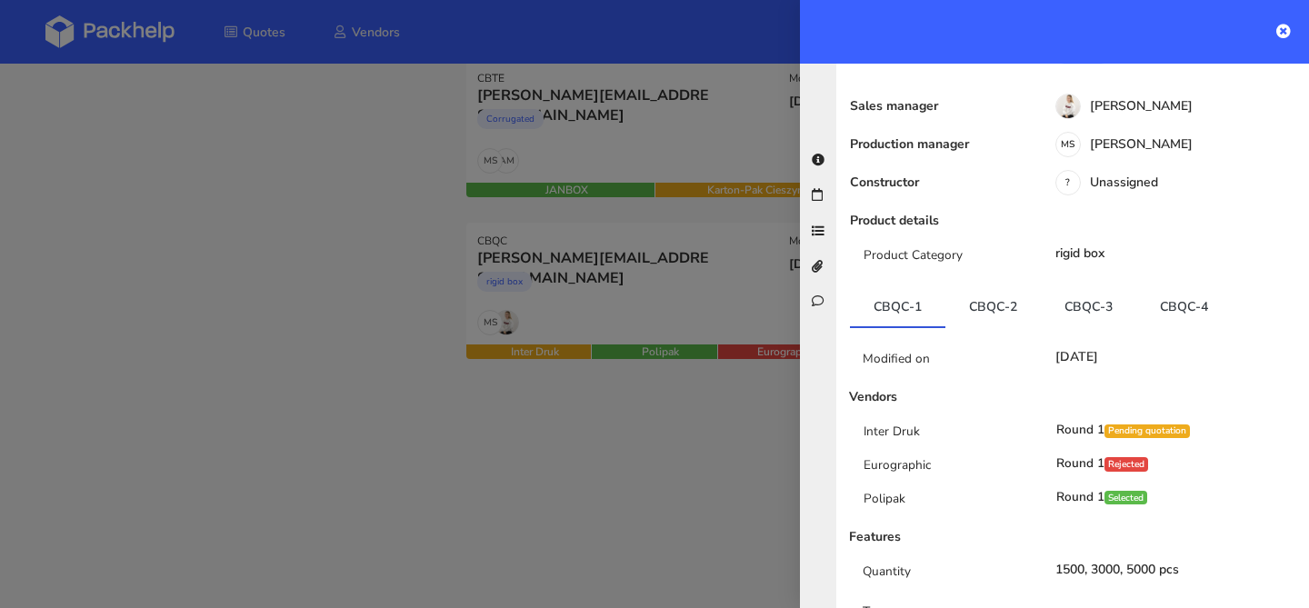
scroll to position [0, 0]
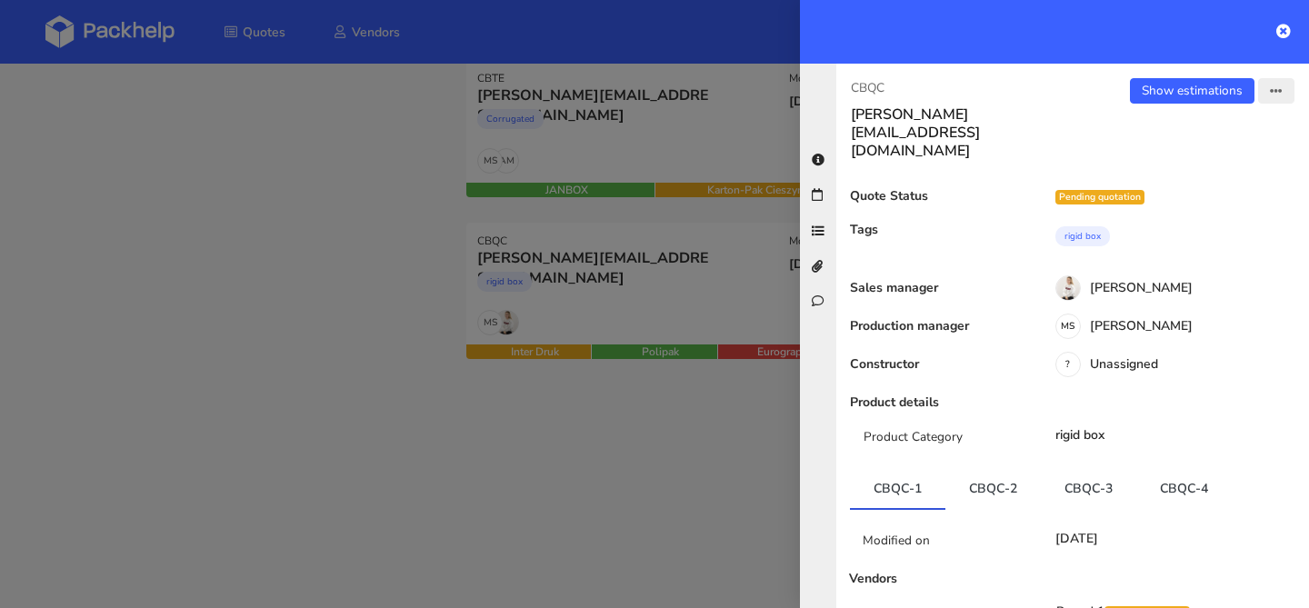
click at [1278, 99] on button "button" at bounding box center [1276, 90] width 36 height 25
click at [1178, 160] on link "View quote" at bounding box center [1217, 162] width 160 height 30
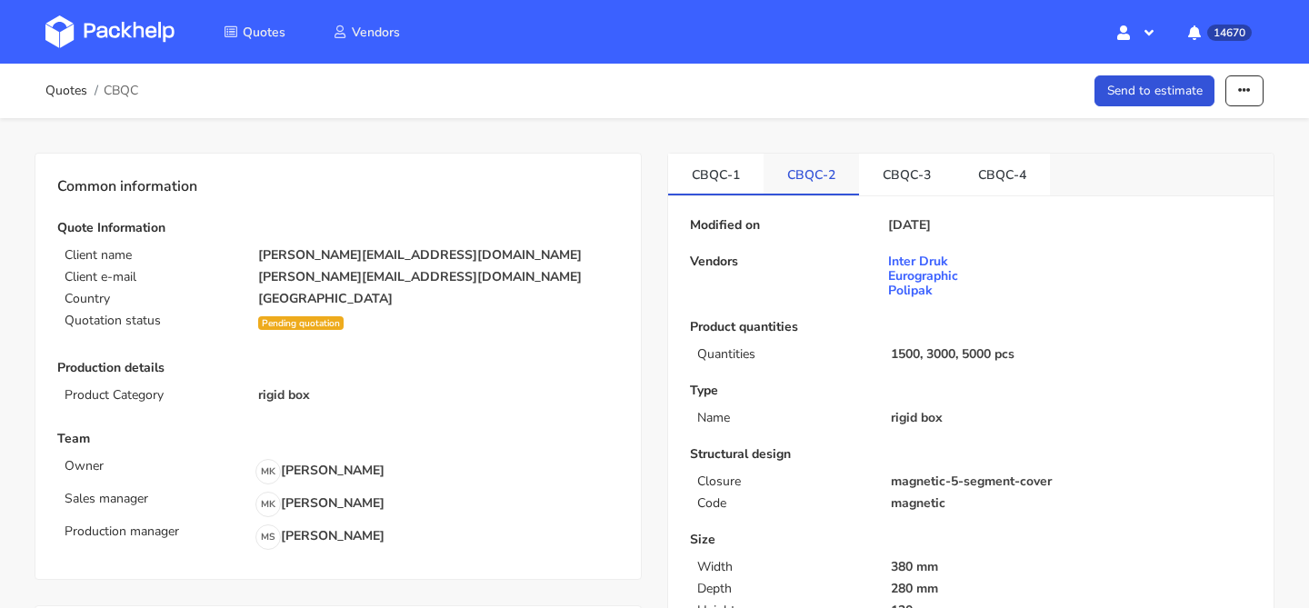
click at [825, 179] on link "CBQC-2" at bounding box center [811, 174] width 95 height 40
click at [926, 181] on link "CBQC-3" at bounding box center [906, 174] width 95 height 40
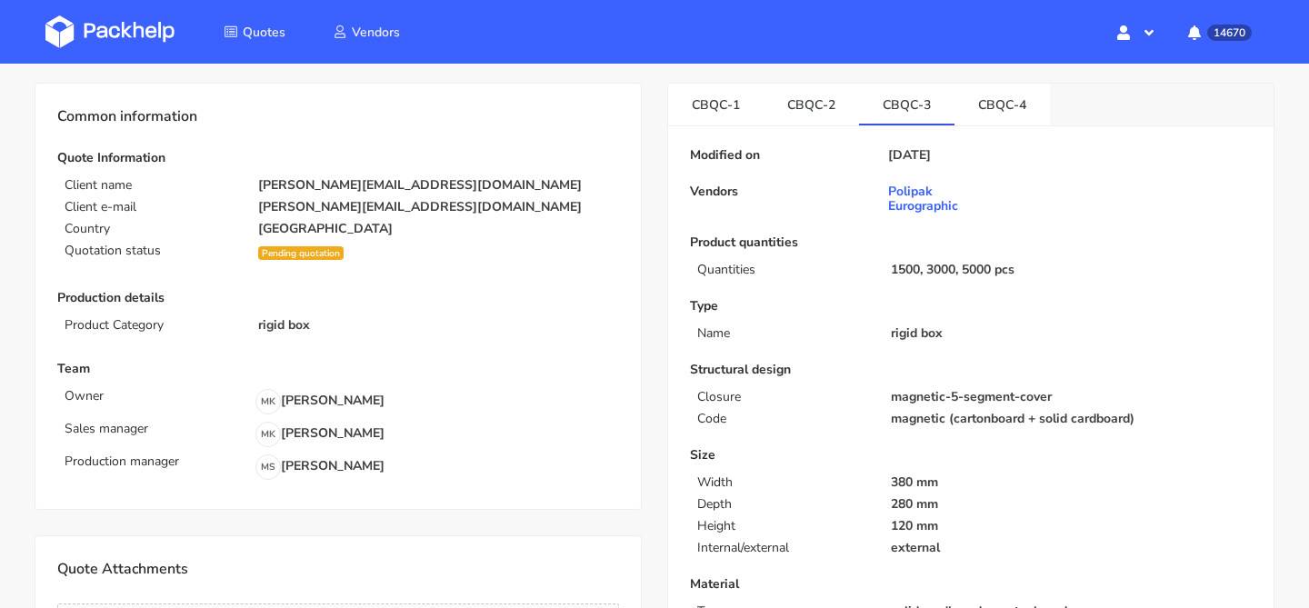
scroll to position [55, 0]
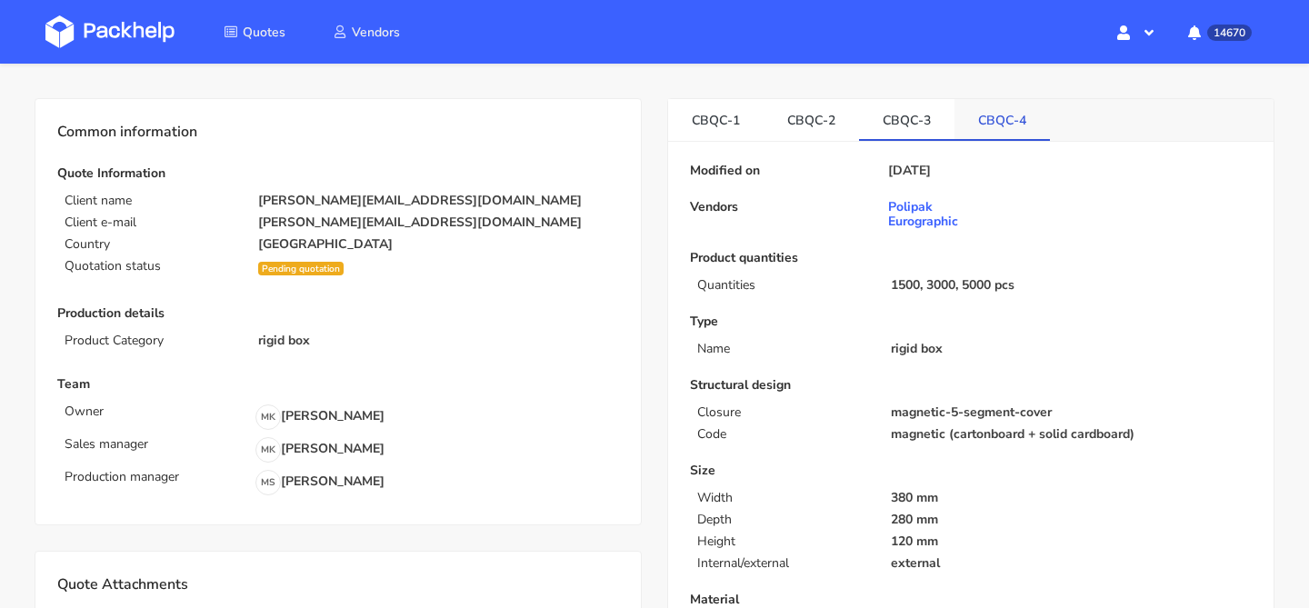
click at [999, 133] on link "CBQC-4" at bounding box center [1002, 119] width 95 height 40
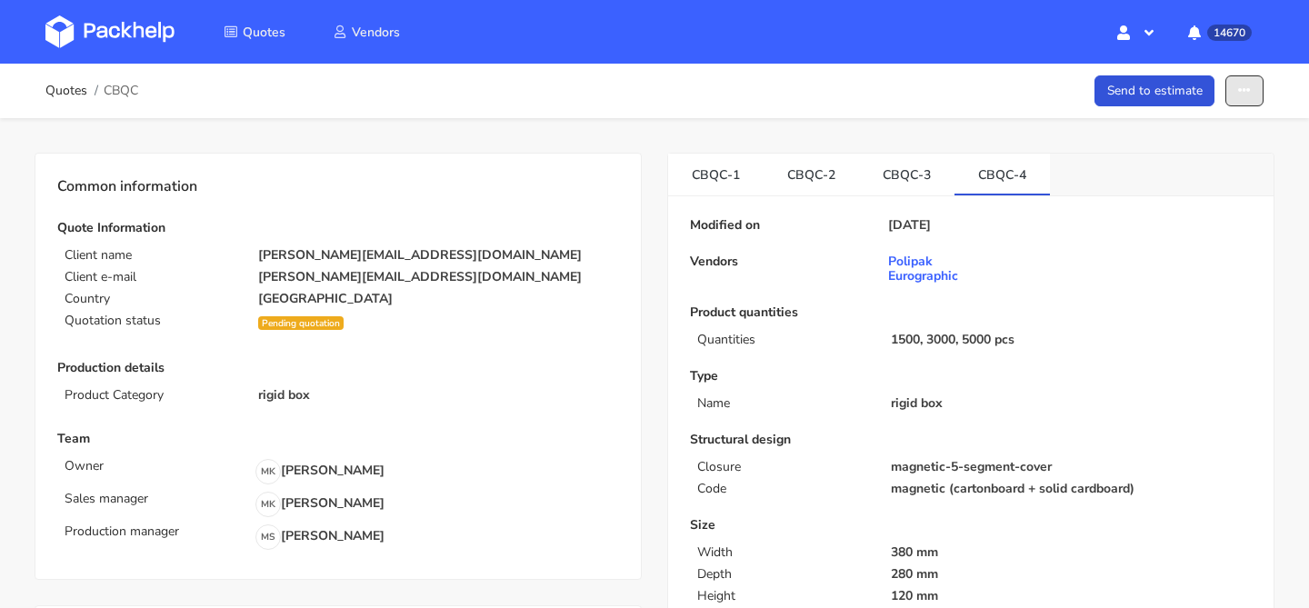
click at [1249, 104] on button "button" at bounding box center [1245, 91] width 38 height 32
click at [1152, 230] on link "Show estimations" at bounding box center [1176, 233] width 160 height 30
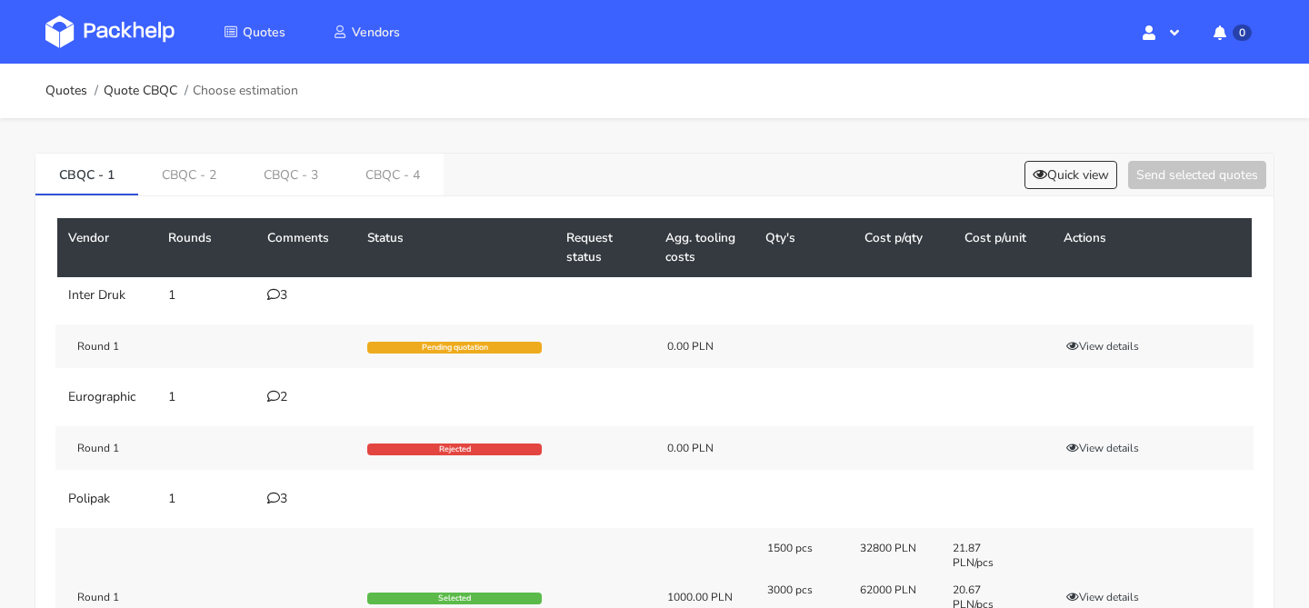
click at [295, 197] on div "Vendor Rounds Comments Status Request status Agg. tooling costs Qty's Cost p/qt…" at bounding box center [654, 447] width 1238 height 503
click at [297, 179] on link "CBQC - 3" at bounding box center [291, 174] width 102 height 40
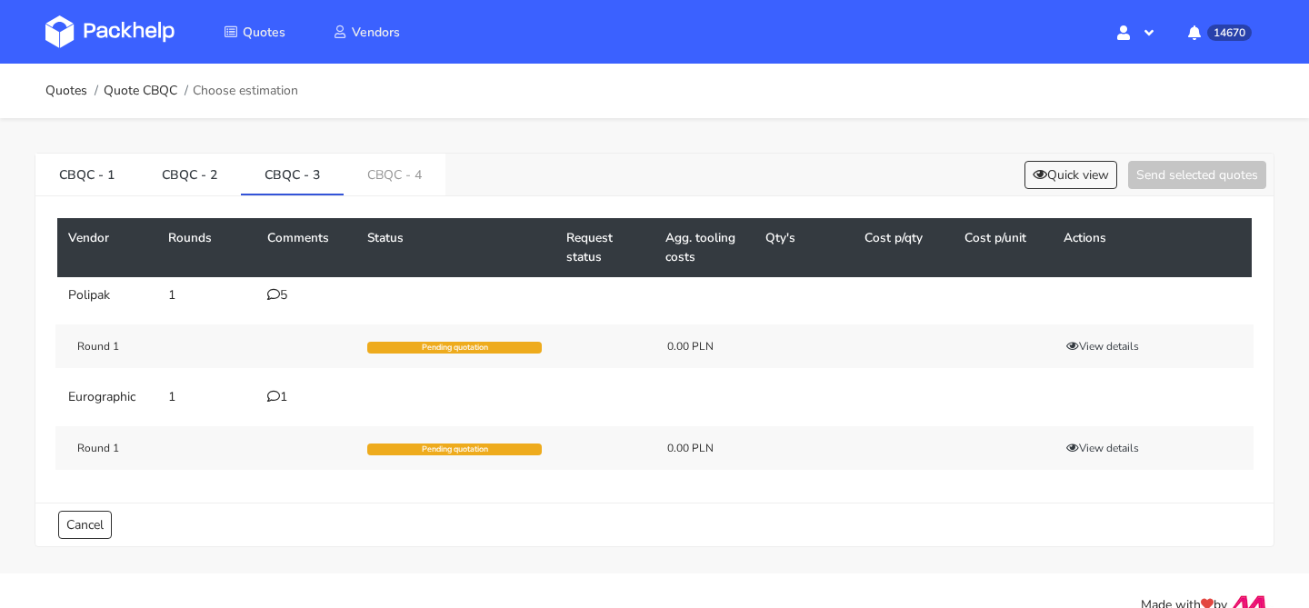
click at [284, 297] on div "5" at bounding box center [306, 295] width 78 height 15
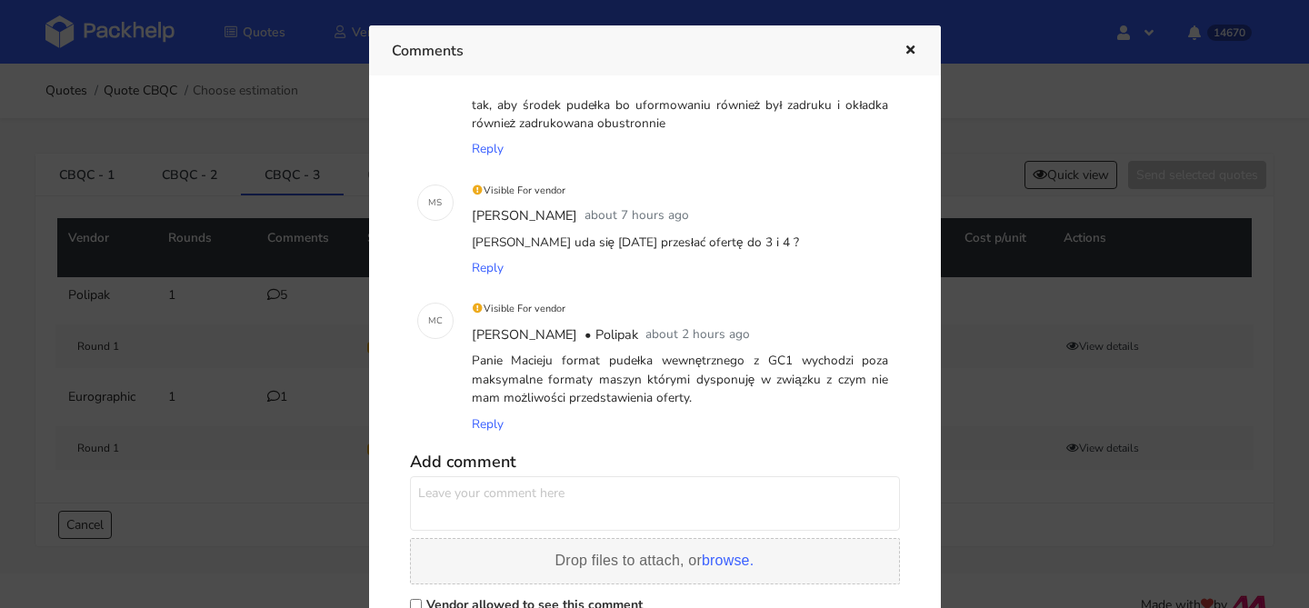
scroll to position [378, 0]
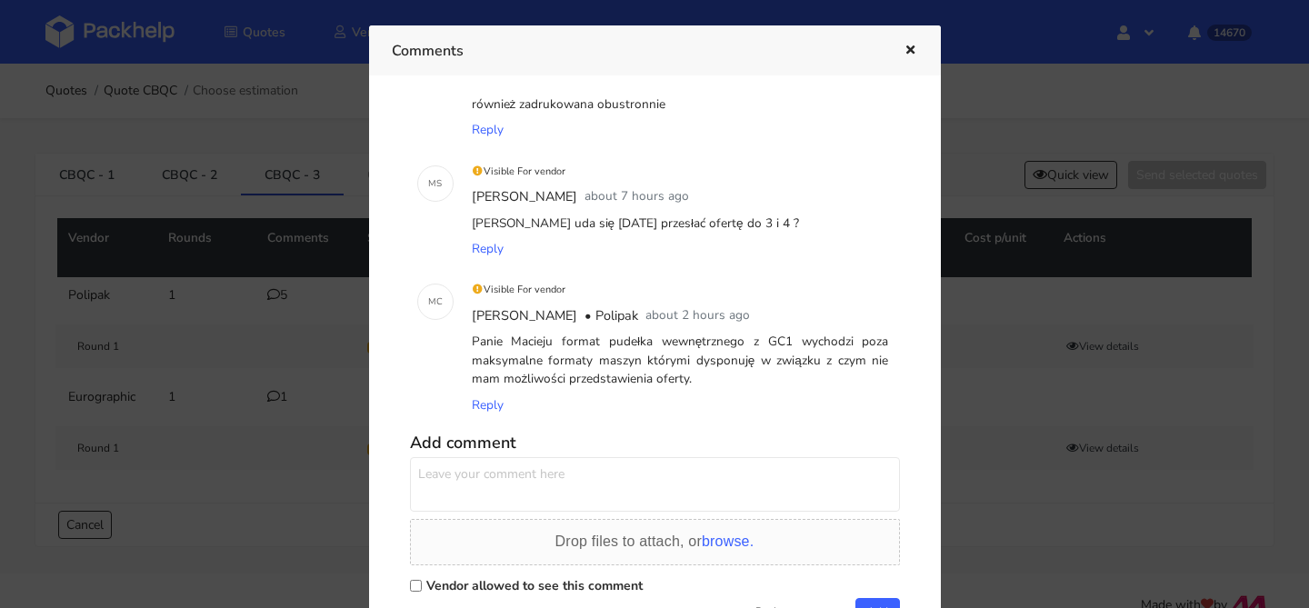
click at [636, 476] on textarea at bounding box center [655, 484] width 490 height 55
type textarea "do jakich rozmiarów musielibyśmy zmniejszyć opakowanie aby Pan to wykonał?"
click at [564, 591] on label "Vendor allowed to see this comment" at bounding box center [534, 585] width 216 height 17
click at [422, 591] on input "Vendor allowed to see this comment" at bounding box center [416, 586] width 12 height 12
checkbox input "true"
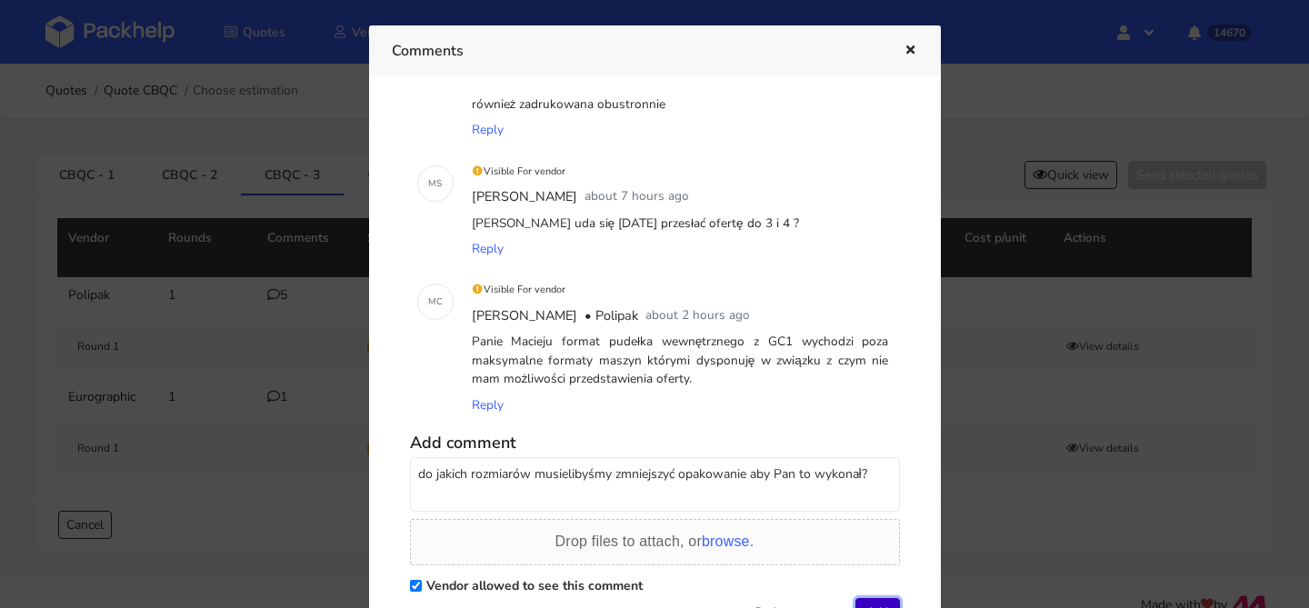
click at [875, 599] on button "Add" at bounding box center [878, 611] width 45 height 27
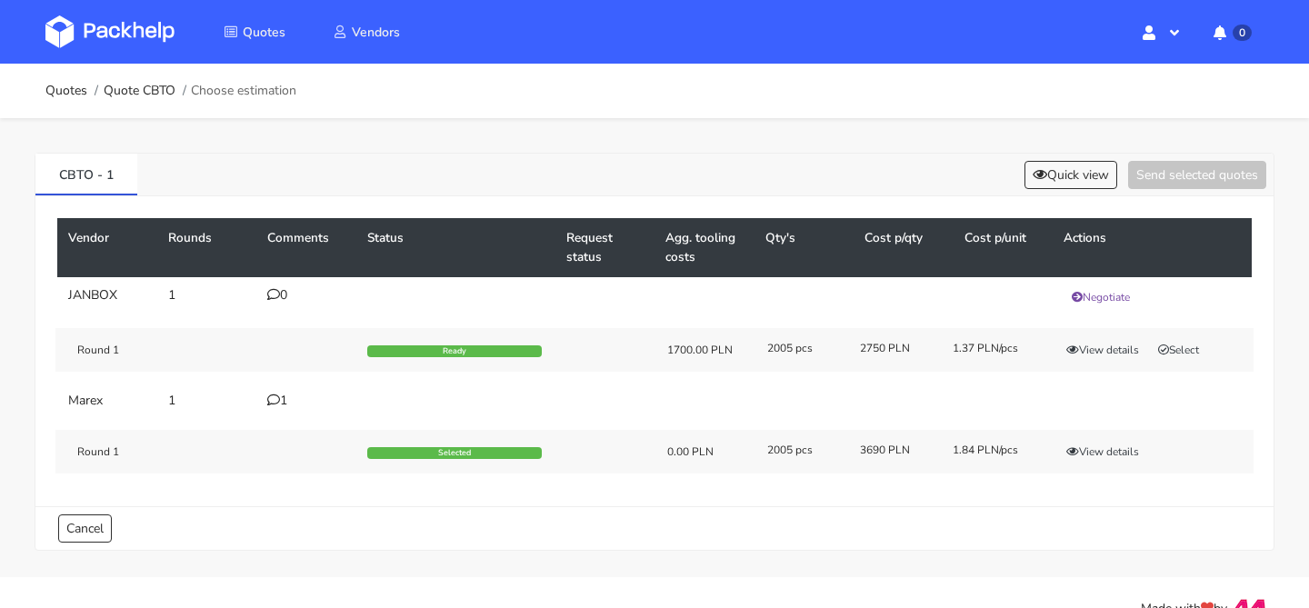
click at [283, 394] on div "1" at bounding box center [306, 401] width 78 height 15
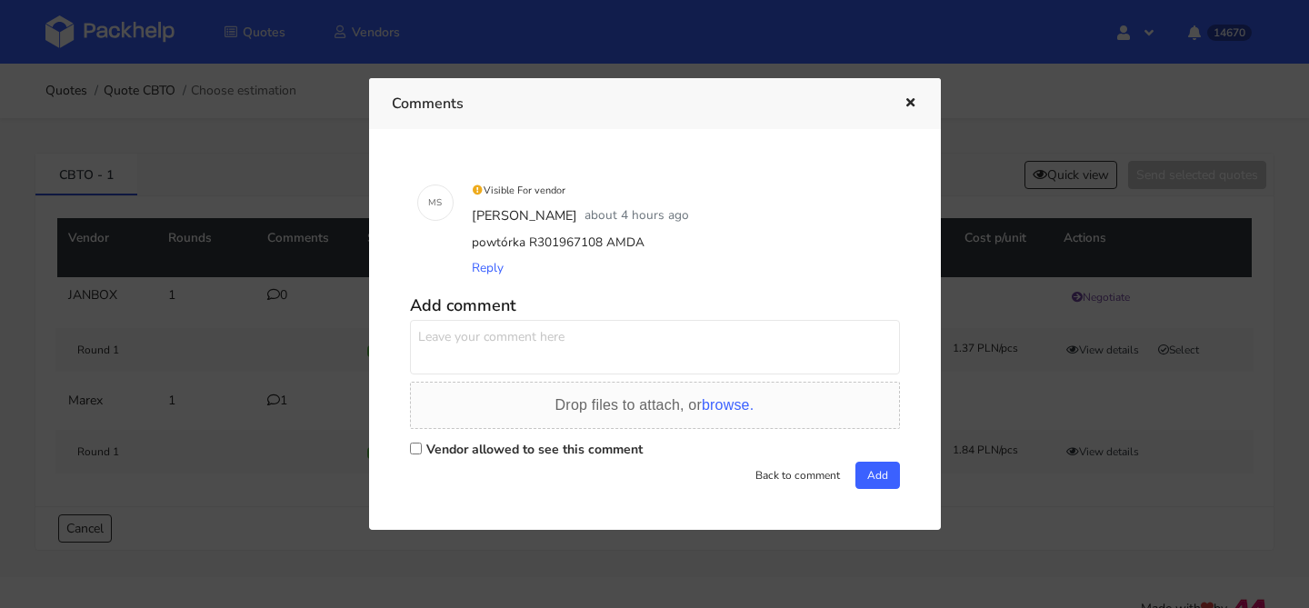
click at [331, 276] on div at bounding box center [654, 304] width 1309 height 608
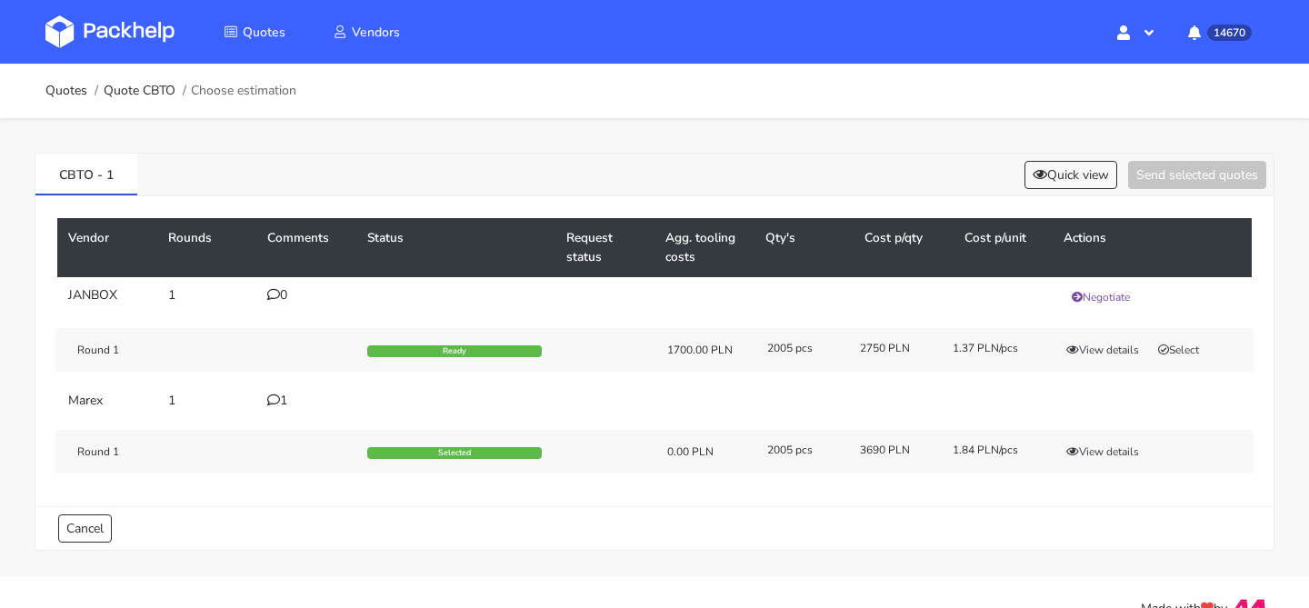
click at [269, 417] on td "1" at bounding box center [306, 401] width 100 height 36
click at [273, 407] on div "1" at bounding box center [306, 401] width 78 height 15
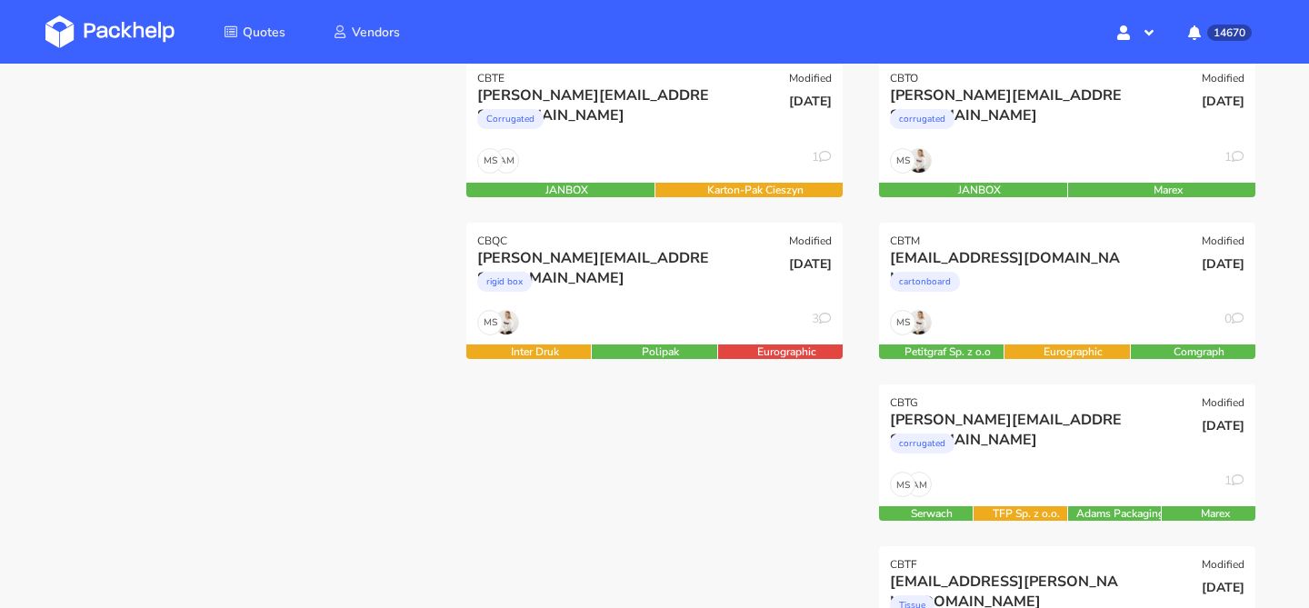
scroll to position [280, 0]
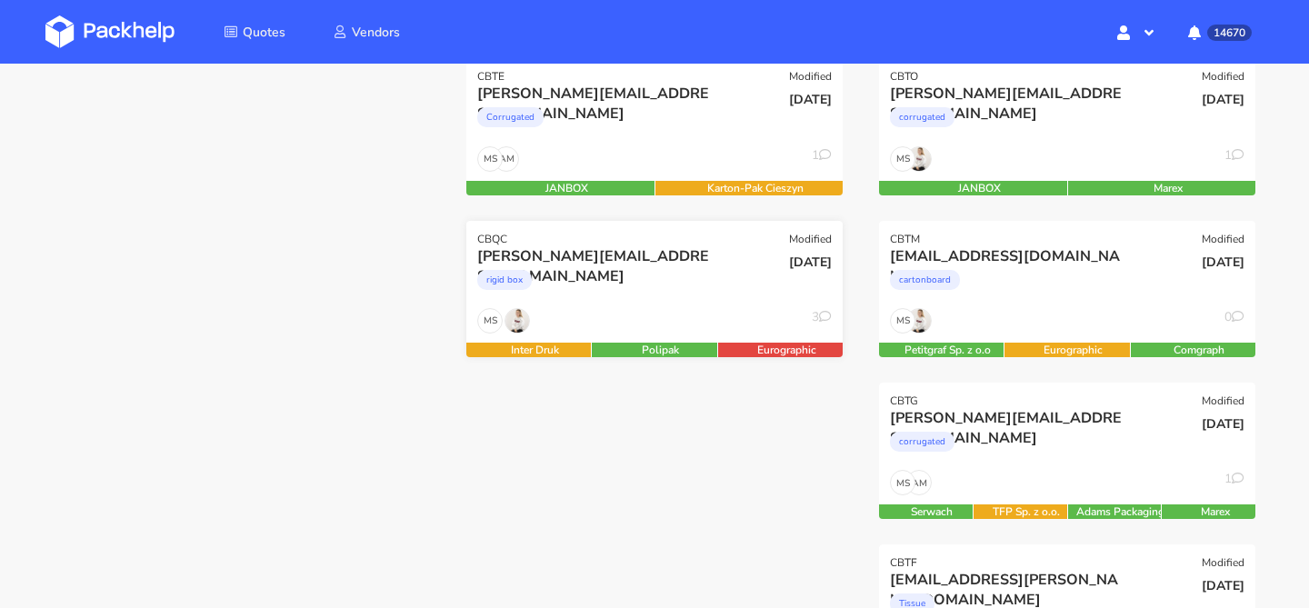
click at [693, 300] on div "rigid box" at bounding box center [597, 284] width 241 height 36
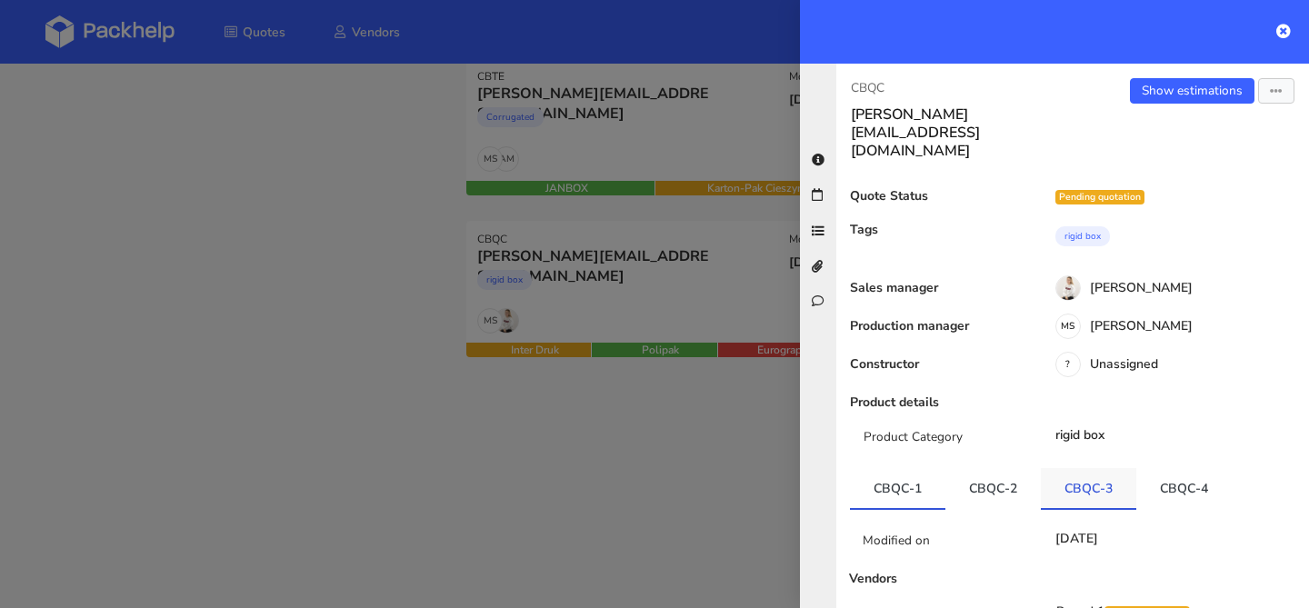
click at [1097, 468] on link "CBQC-3" at bounding box center [1088, 488] width 95 height 40
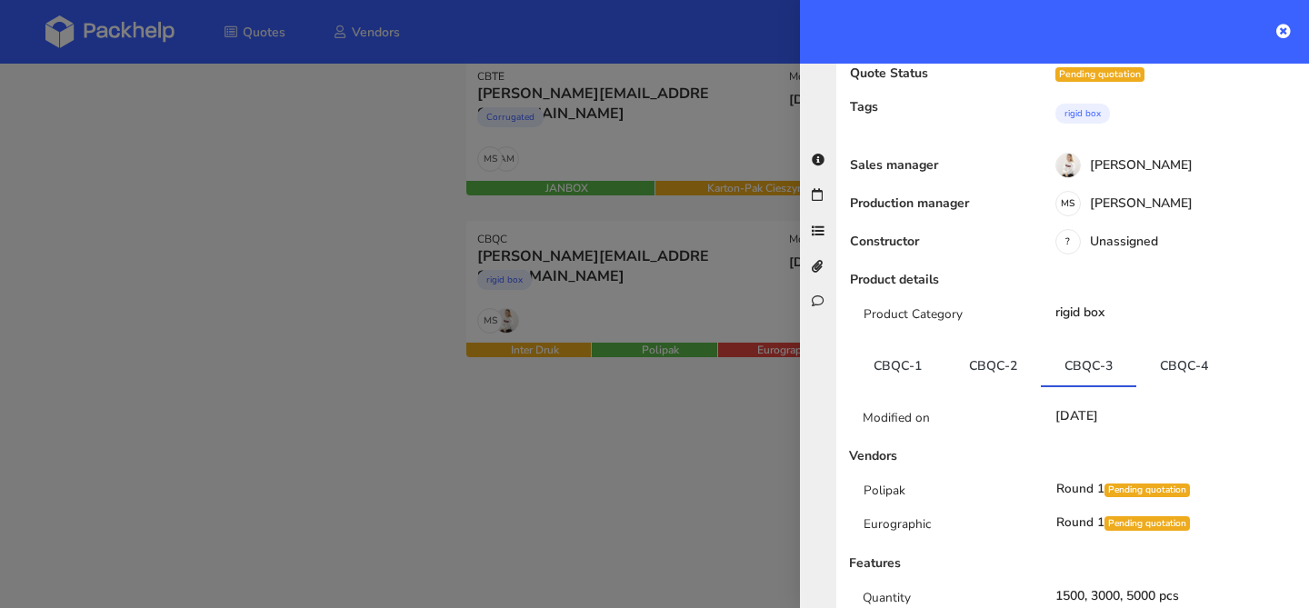
scroll to position [145, 0]
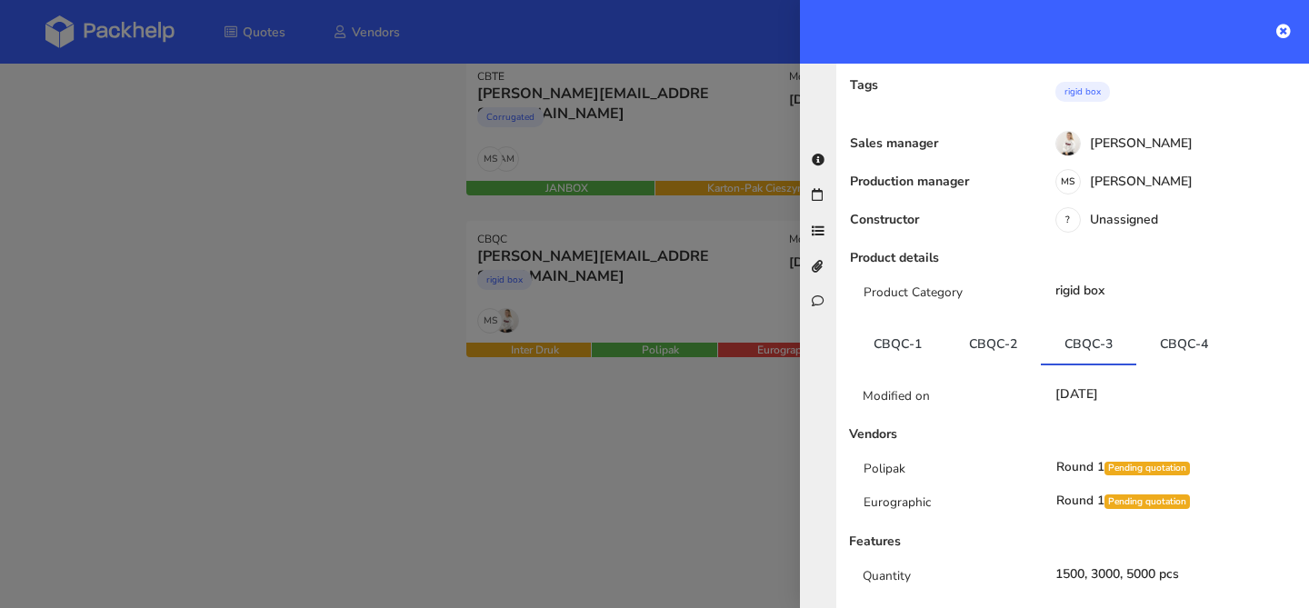
click at [1195, 324] on link "CBQC-4" at bounding box center [1184, 344] width 95 height 40
click at [496, 211] on div at bounding box center [654, 304] width 1309 height 608
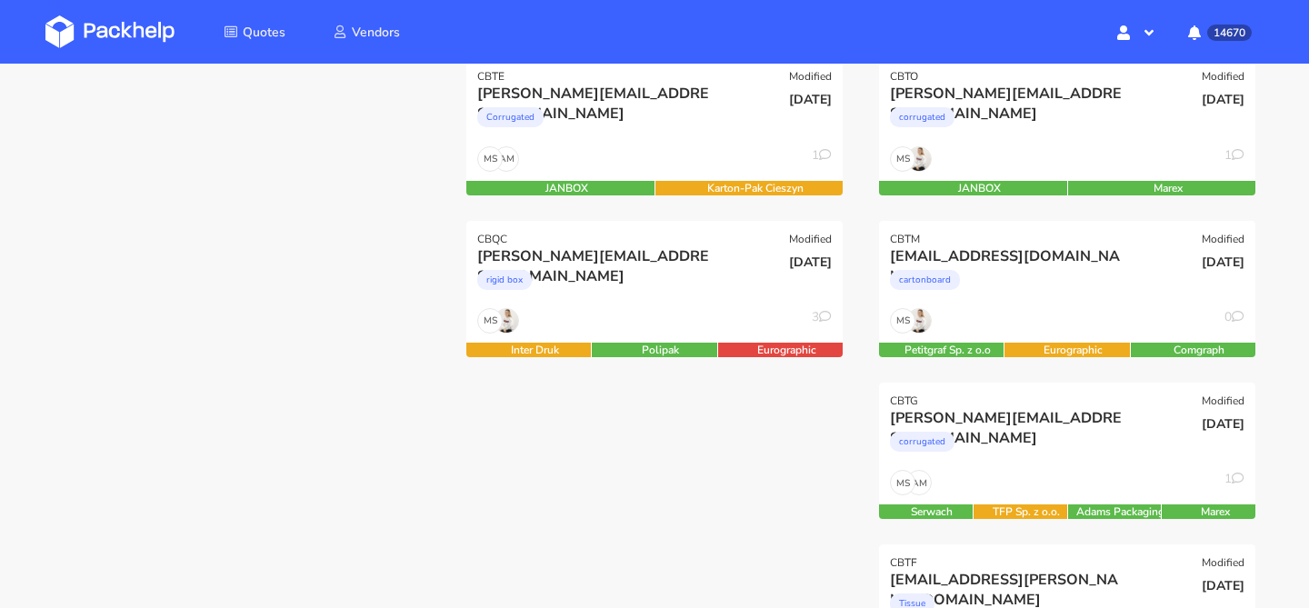
scroll to position [228, 0]
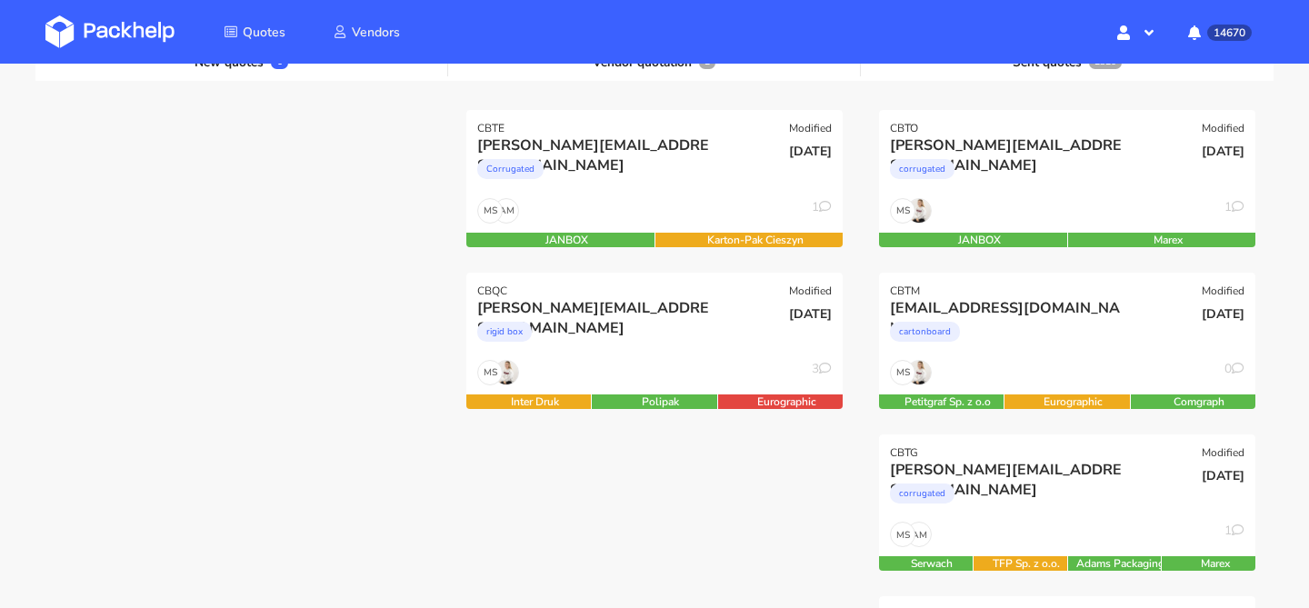
click at [676, 279] on div "CBQC Modified" at bounding box center [654, 285] width 376 height 25
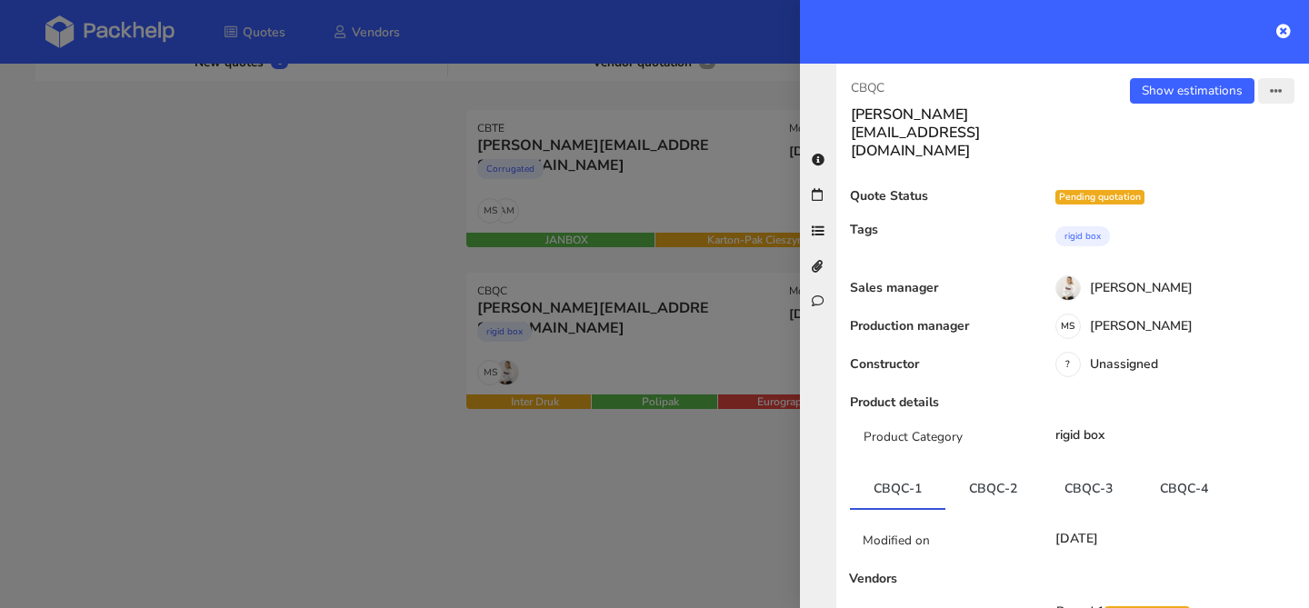
click at [1271, 94] on icon "button" at bounding box center [1276, 91] width 13 height 13
click at [1222, 123] on link "Send to estimate" at bounding box center [1217, 129] width 160 height 30
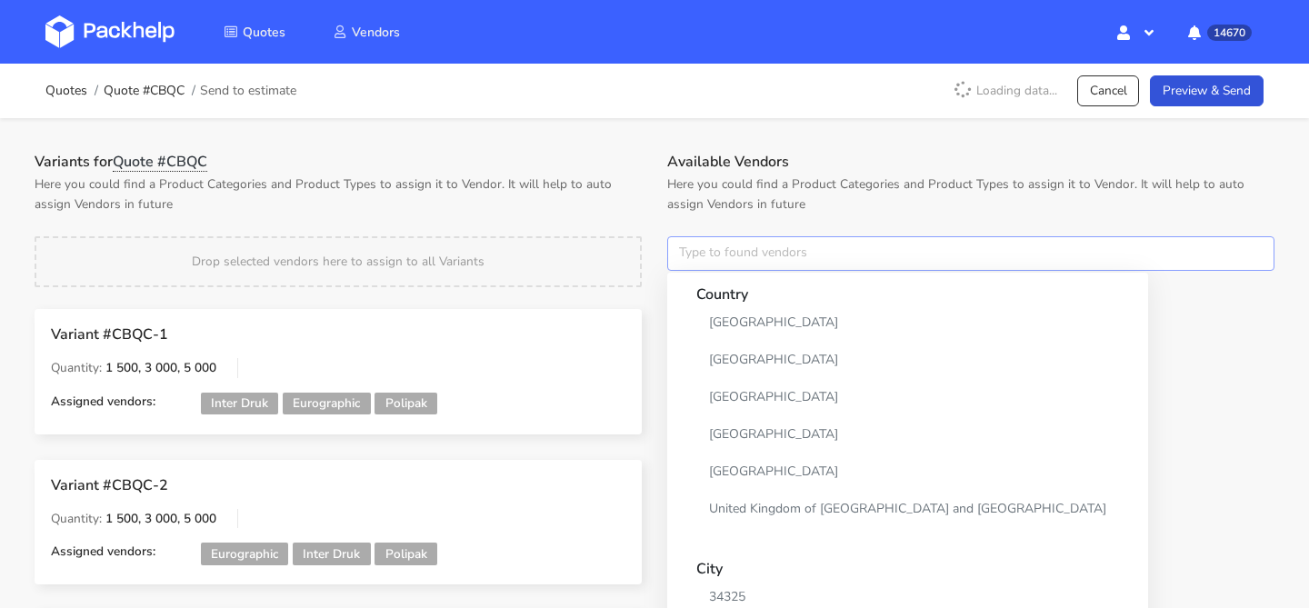
click at [822, 238] on input "text" at bounding box center [970, 253] width 607 height 35
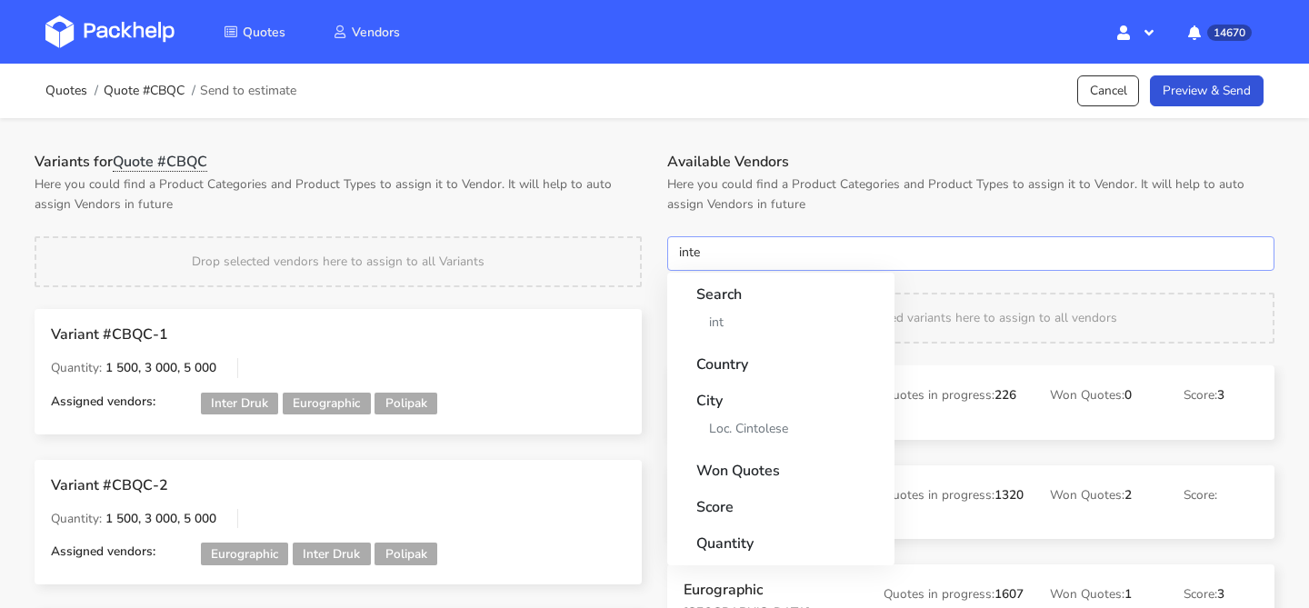
type input "inter"
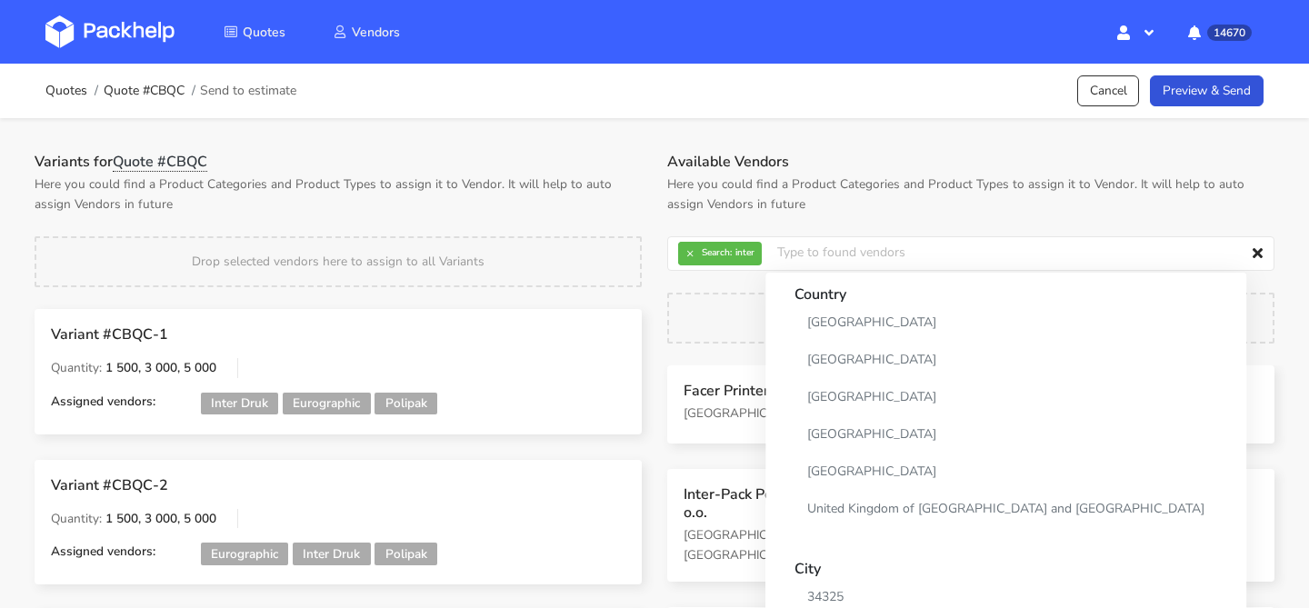
click at [694, 448] on div "Facer Printers Leeds, foil debossing embossing Quotes in progress: 1 Won Quotes…" at bounding box center [971, 533] width 633 height 335
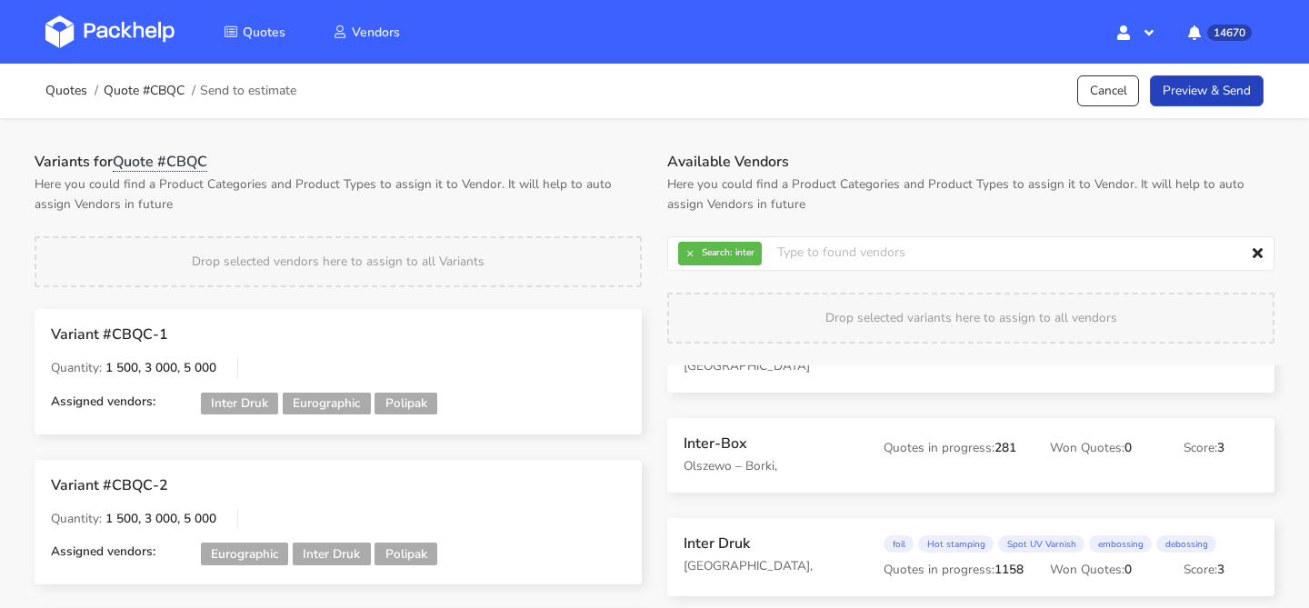
click at [1202, 85] on link "Preview & Send" at bounding box center [1207, 91] width 114 height 32
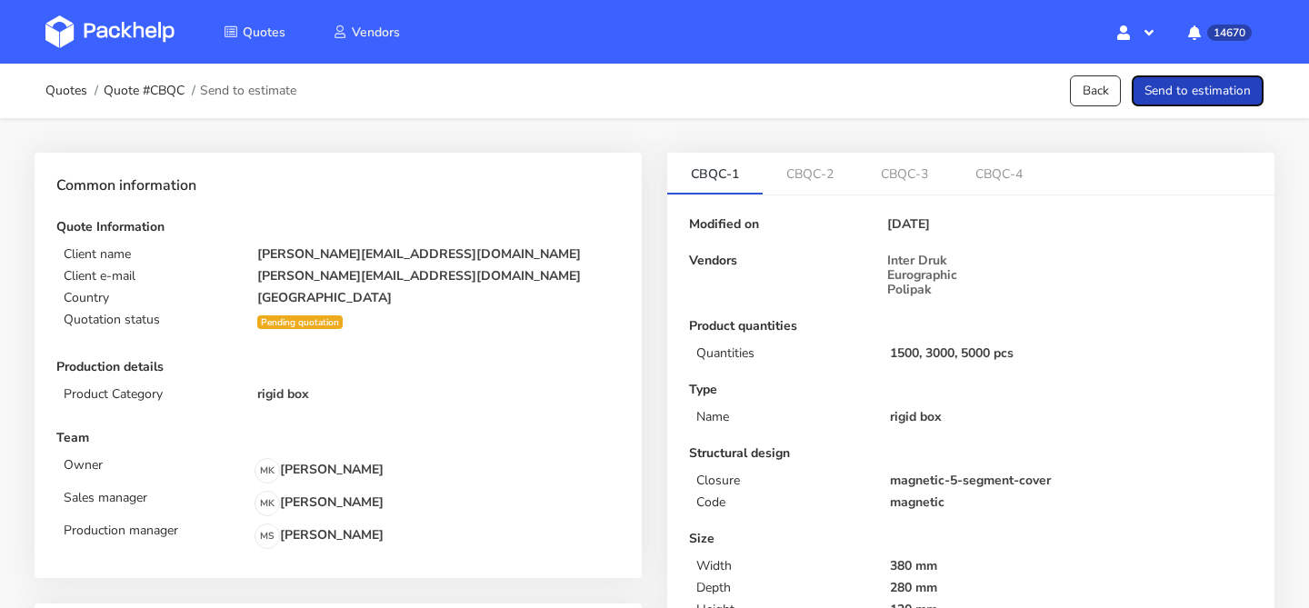
click at [1202, 85] on button "Send to estimation" at bounding box center [1198, 91] width 132 height 32
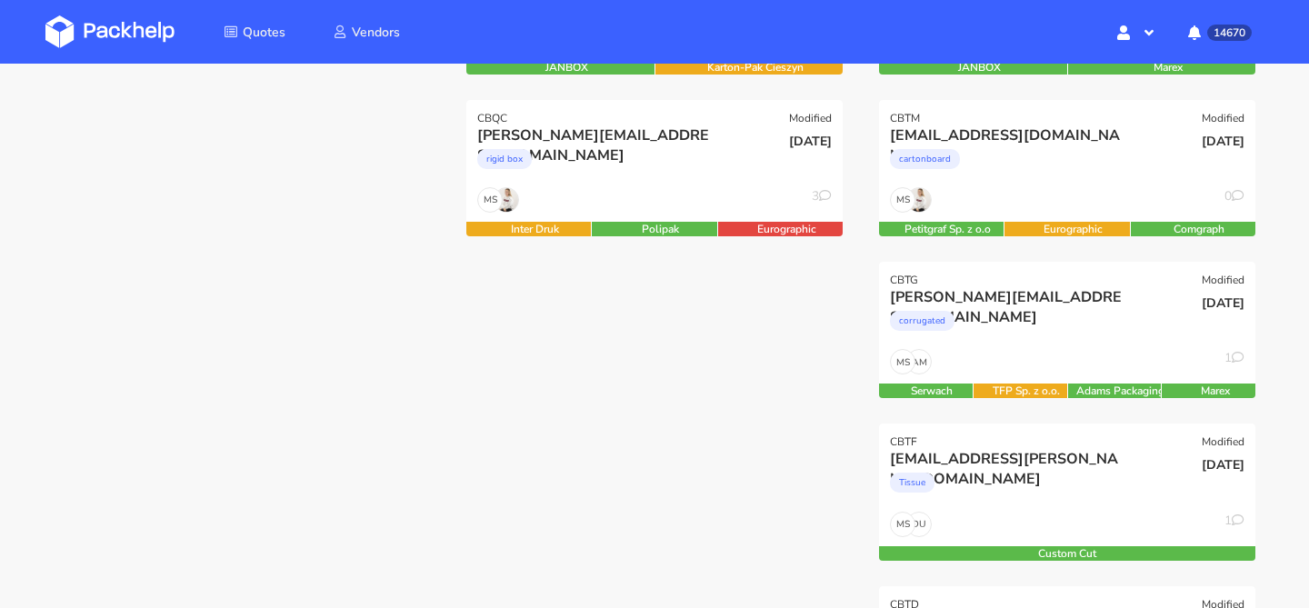
scroll to position [210, 0]
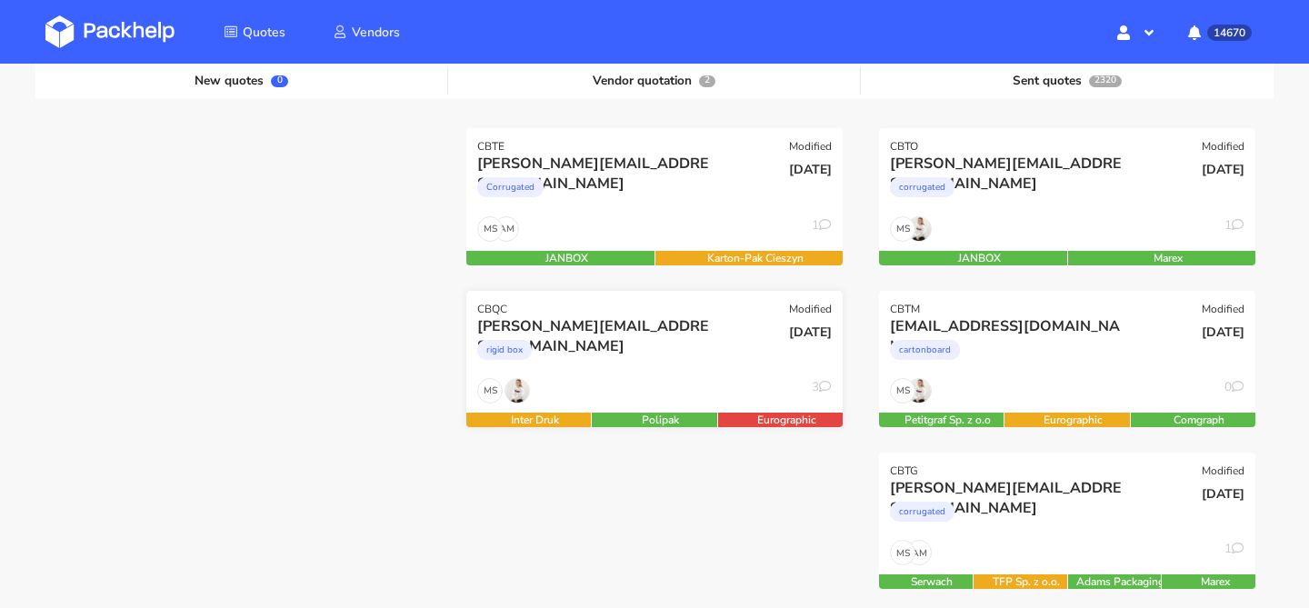
click at [687, 364] on div "rigid box" at bounding box center [597, 354] width 241 height 36
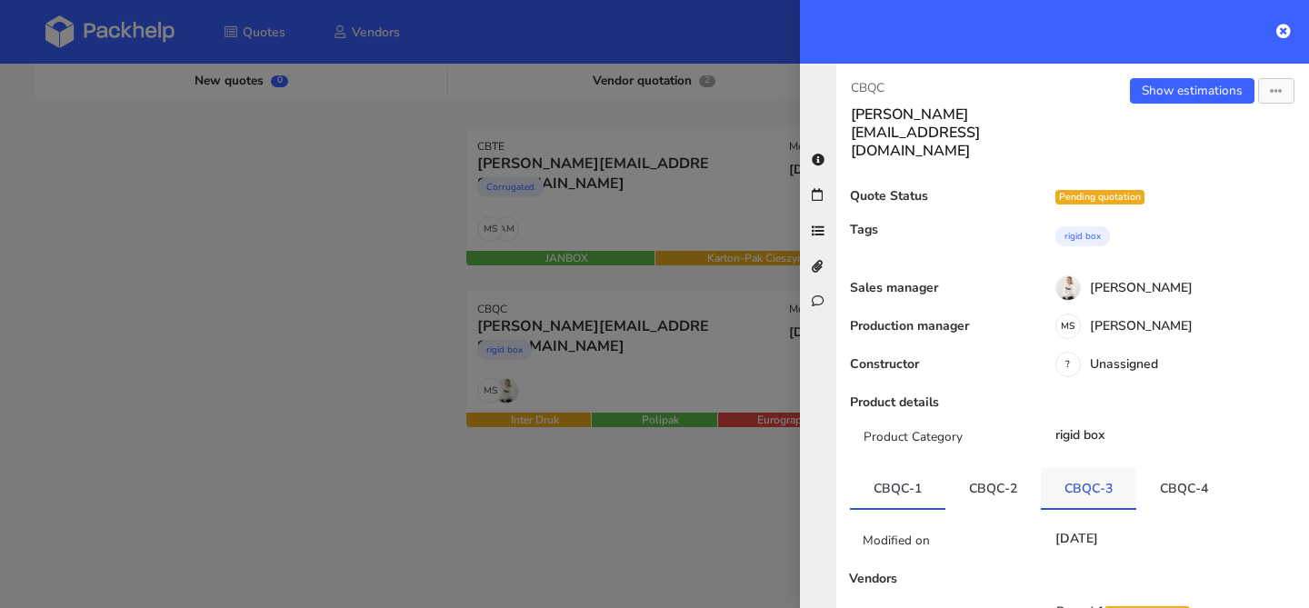
click at [1057, 468] on link "CBQC-3" at bounding box center [1088, 488] width 95 height 40
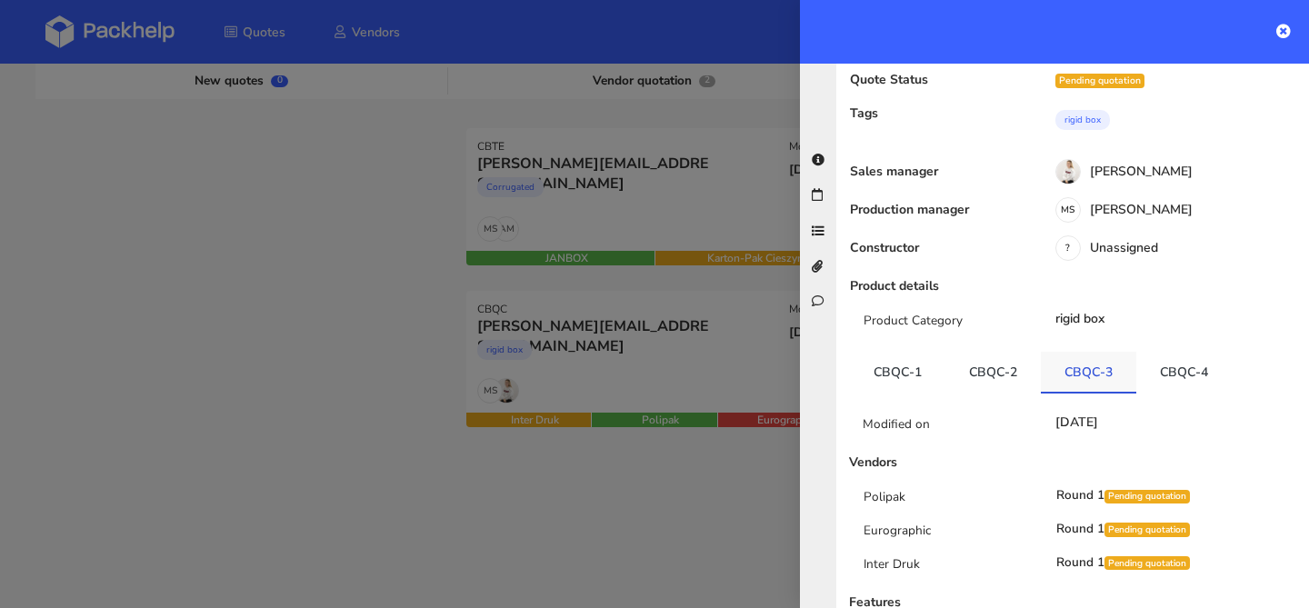
scroll to position [137, 0]
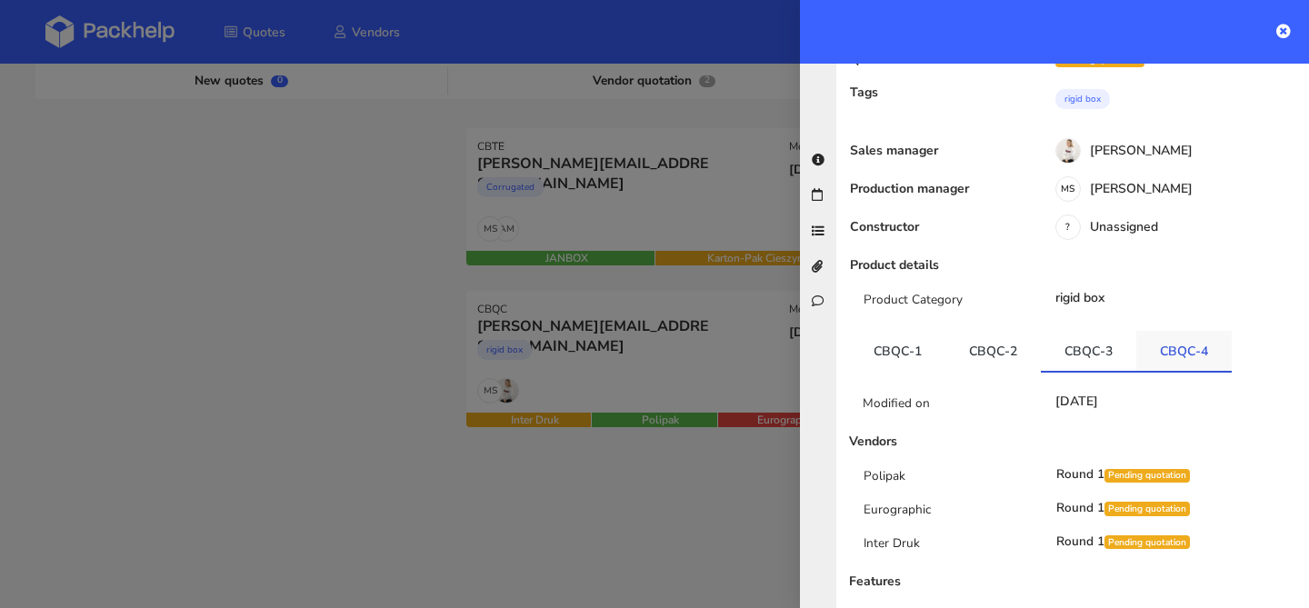
click at [1197, 331] on link "CBQC-4" at bounding box center [1184, 351] width 95 height 40
click at [459, 365] on div at bounding box center [654, 304] width 1309 height 608
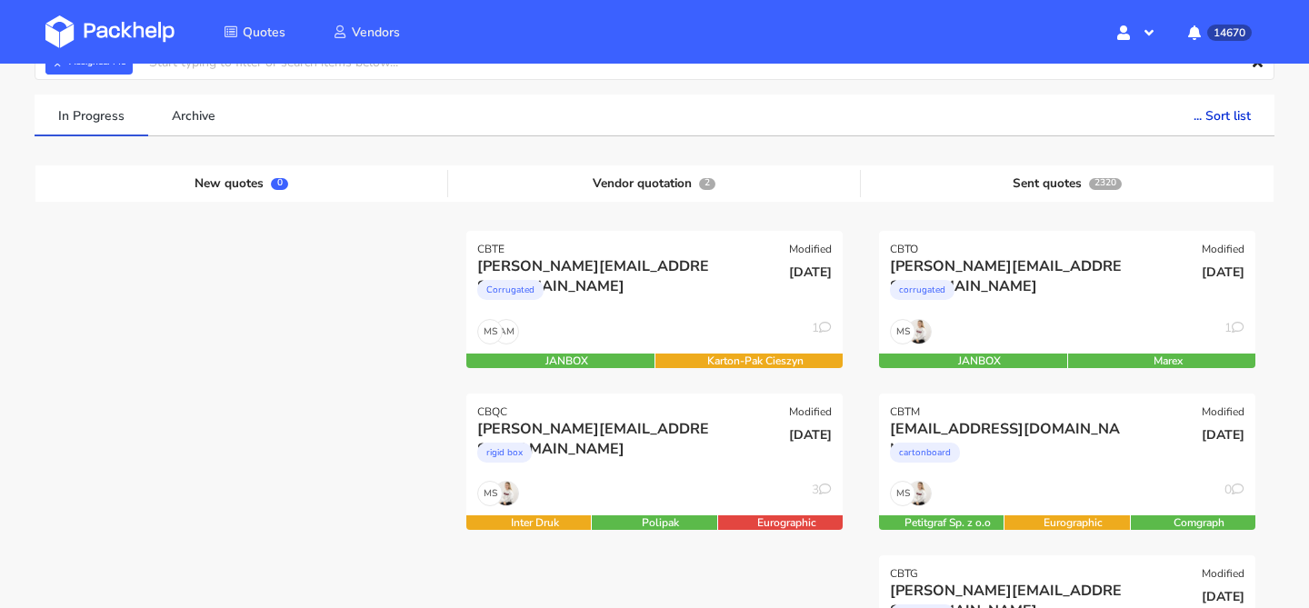
scroll to position [95, 0]
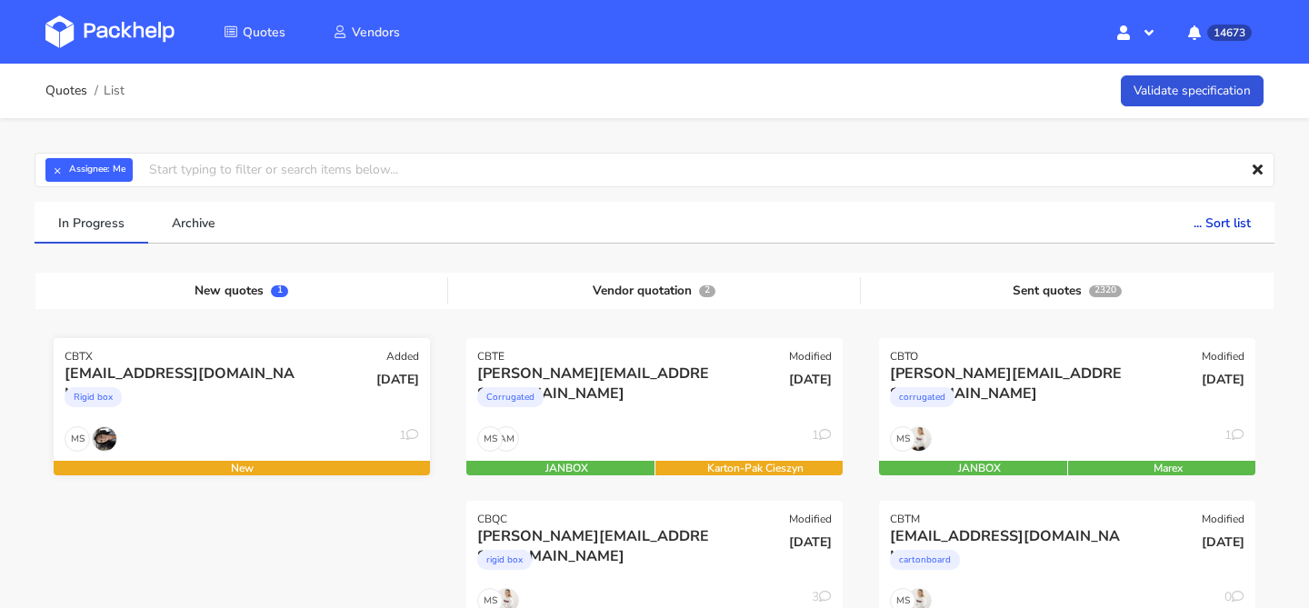
click at [317, 390] on div "[DATE]" at bounding box center [368, 395] width 126 height 62
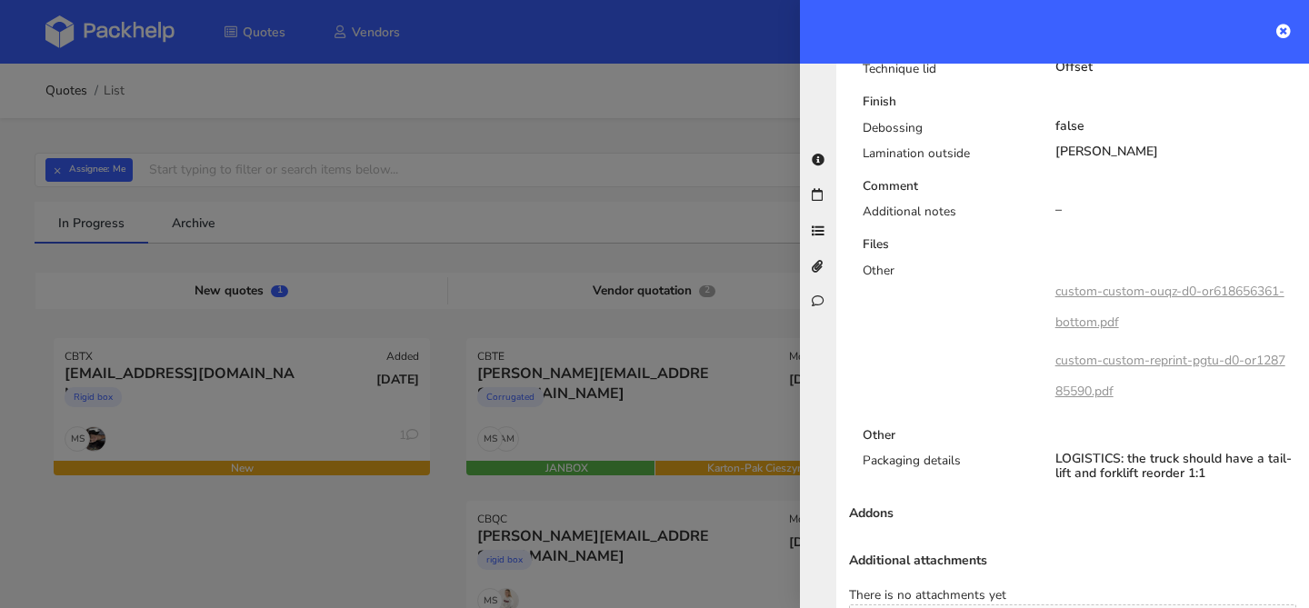
scroll to position [1271, 0]
click at [1127, 282] on link "custom-custom-ouqz-d0-or618656361-bottom.pdf" at bounding box center [1170, 306] width 229 height 48
click at [1106, 351] on link "custom-custom-reprint-pgtu-d0-or128785590.pdf" at bounding box center [1171, 375] width 230 height 48
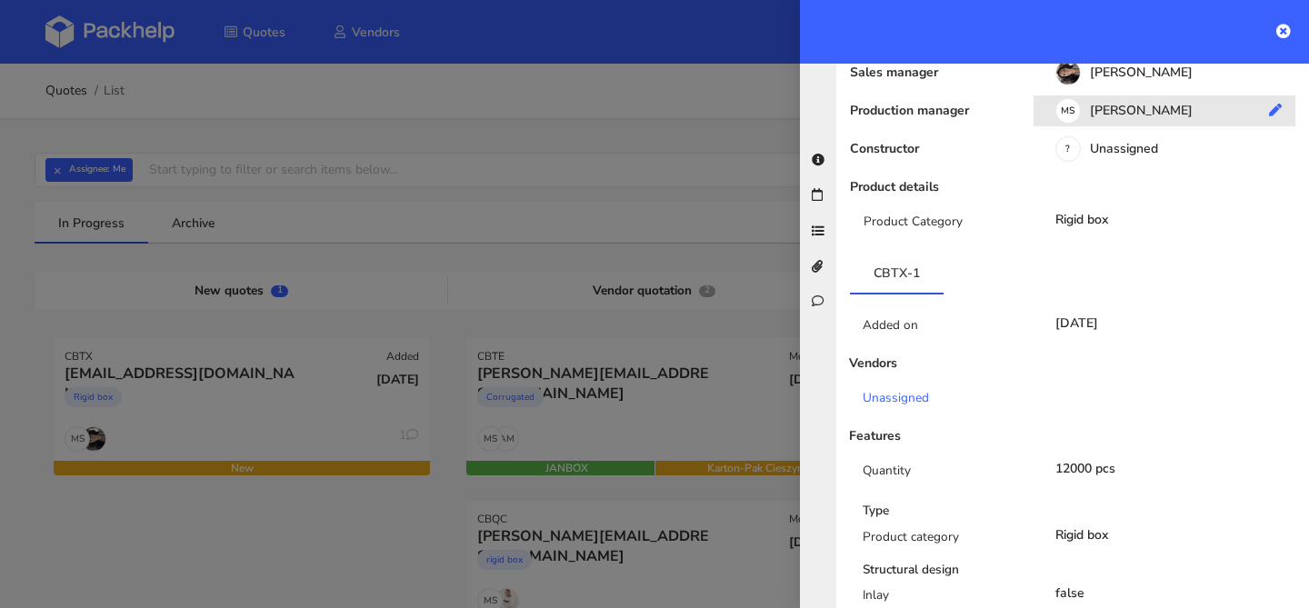
scroll to position [0, 0]
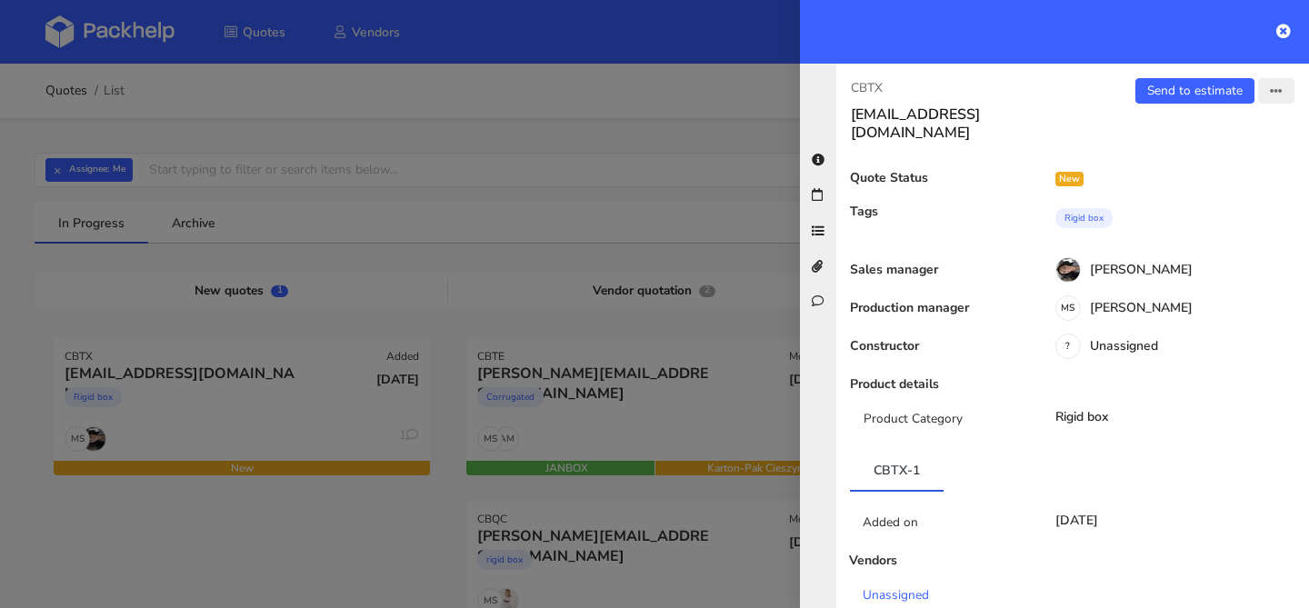
click at [1272, 91] on icon "button" at bounding box center [1276, 91] width 13 height 13
click at [1195, 155] on link "Edit quote" at bounding box center [1217, 162] width 160 height 30
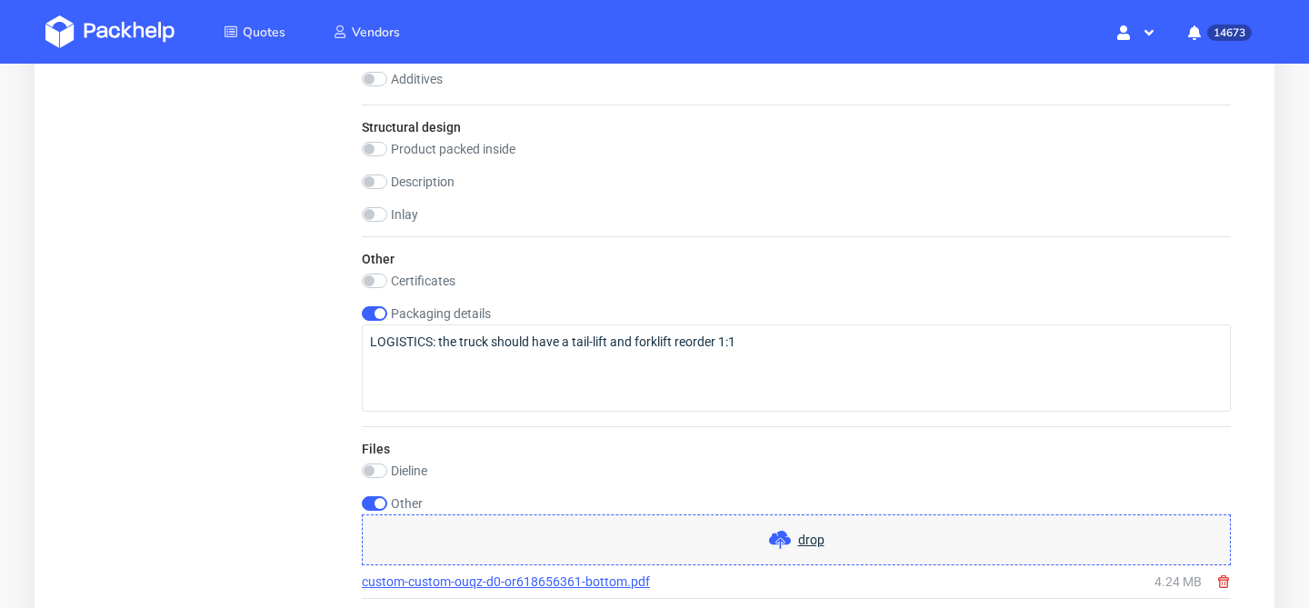
scroll to position [2306, 0]
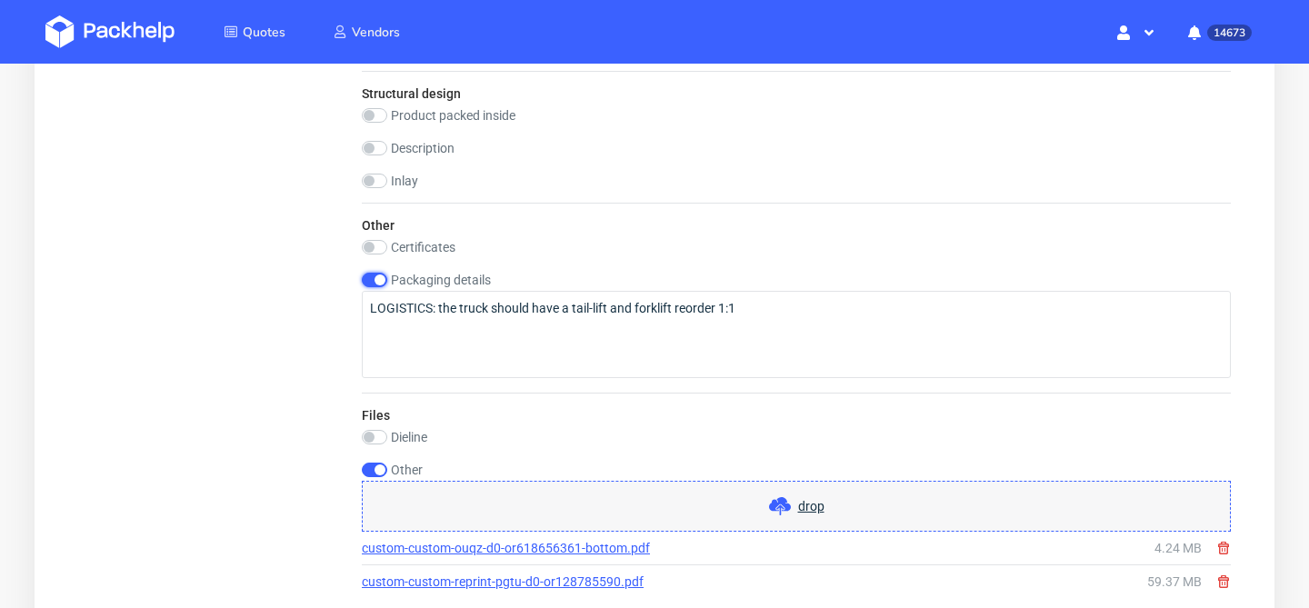
click at [374, 277] on input "checkbox" at bounding box center [374, 280] width 25 height 15
checkbox input "false"
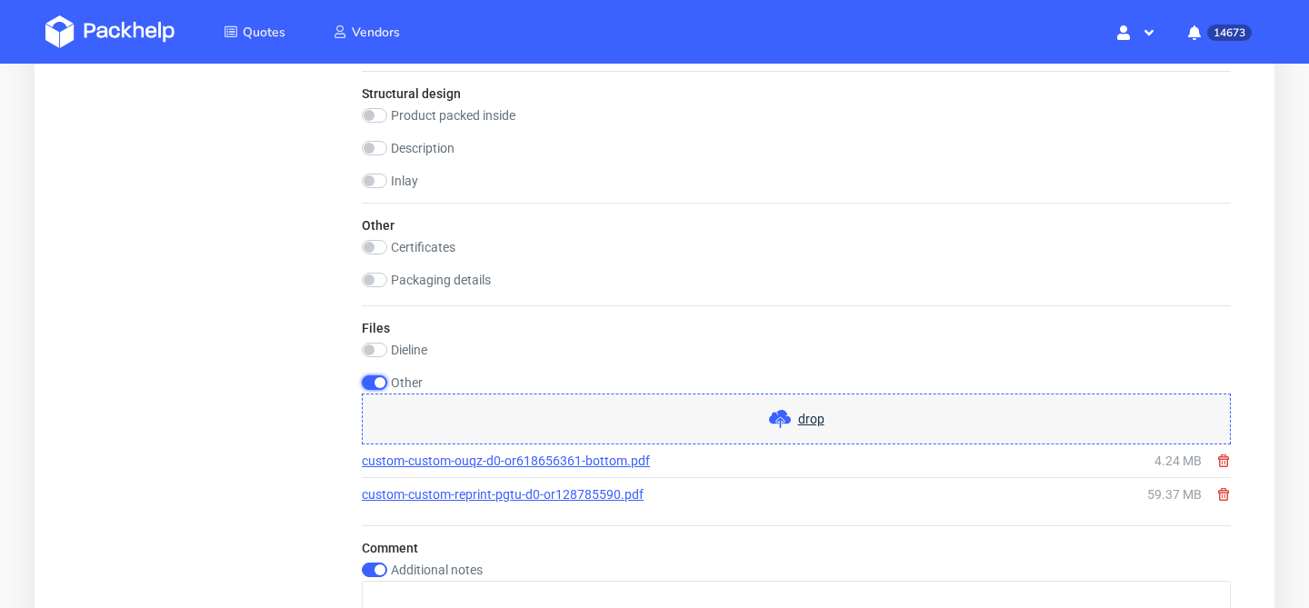
click at [374, 384] on input "checkbox" at bounding box center [374, 383] width 25 height 15
checkbox input "false"
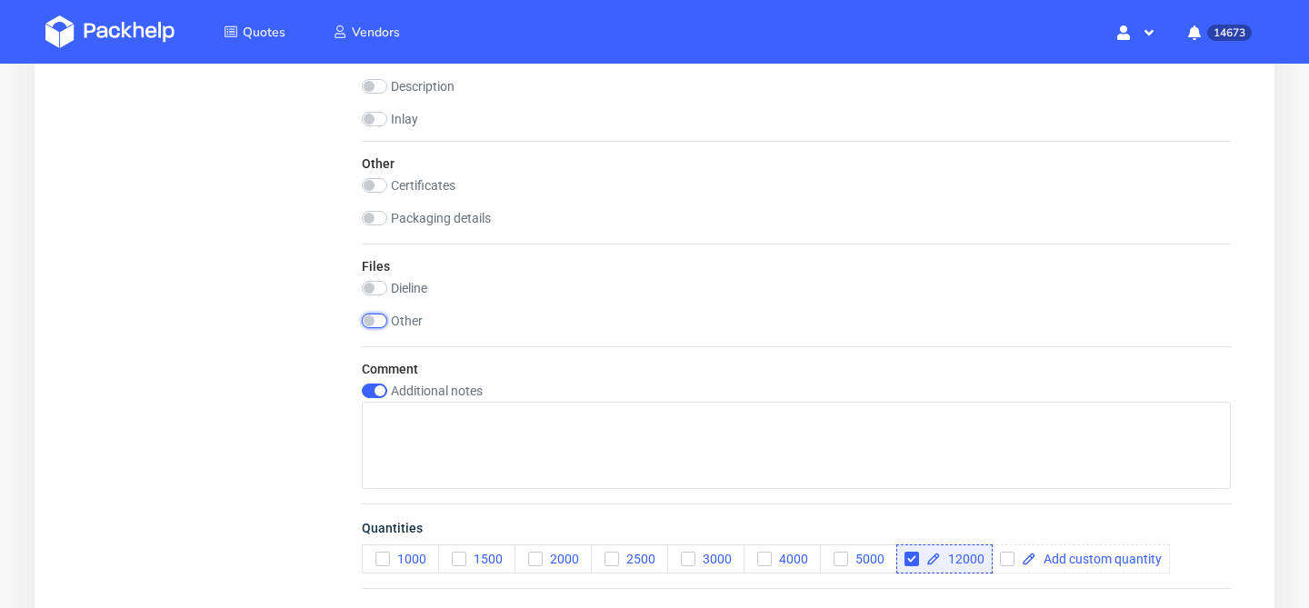
scroll to position [2465, 0]
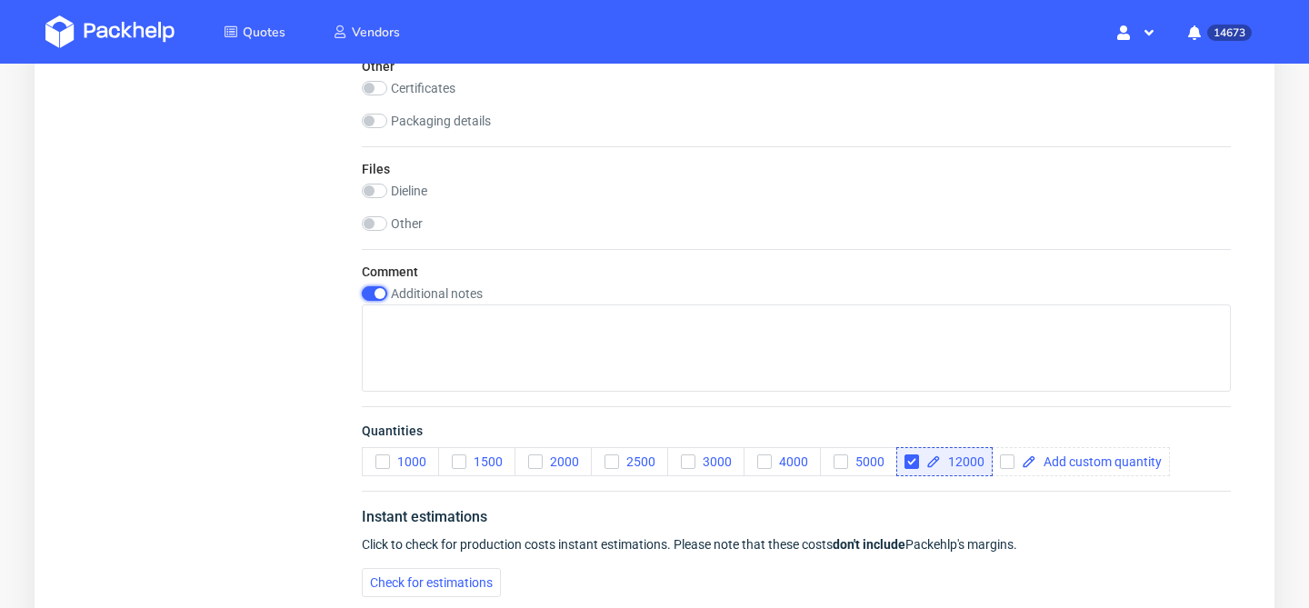
click at [374, 286] on input "checkbox" at bounding box center [374, 293] width 25 height 15
checkbox input "false"
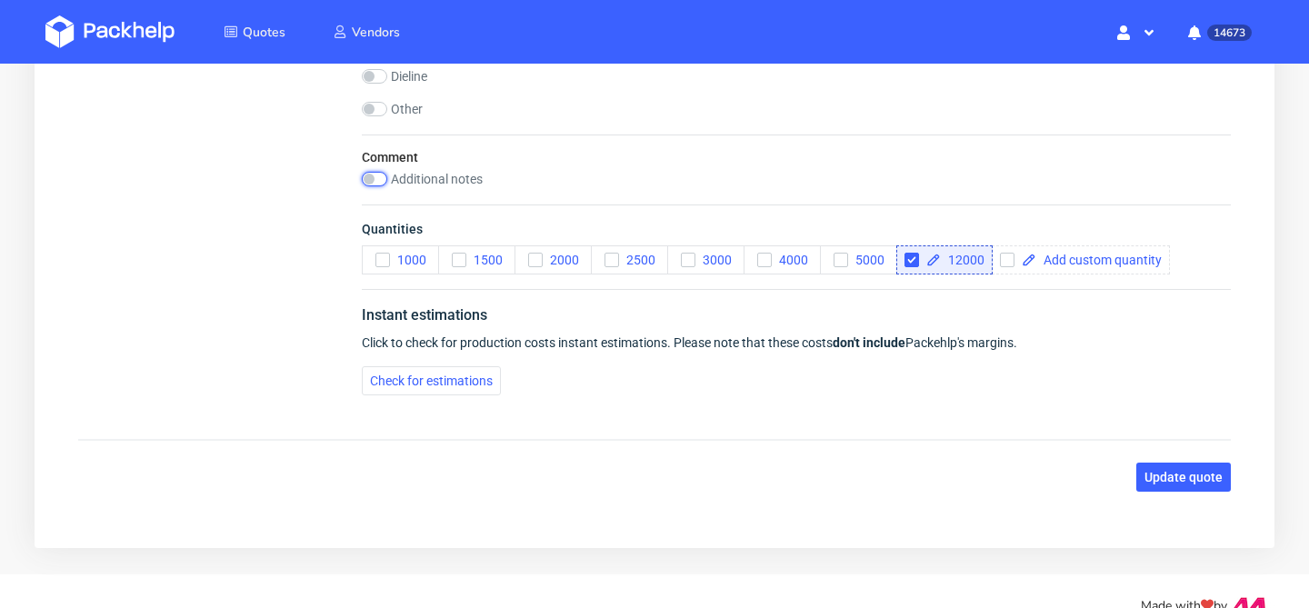
scroll to position [2609, 0]
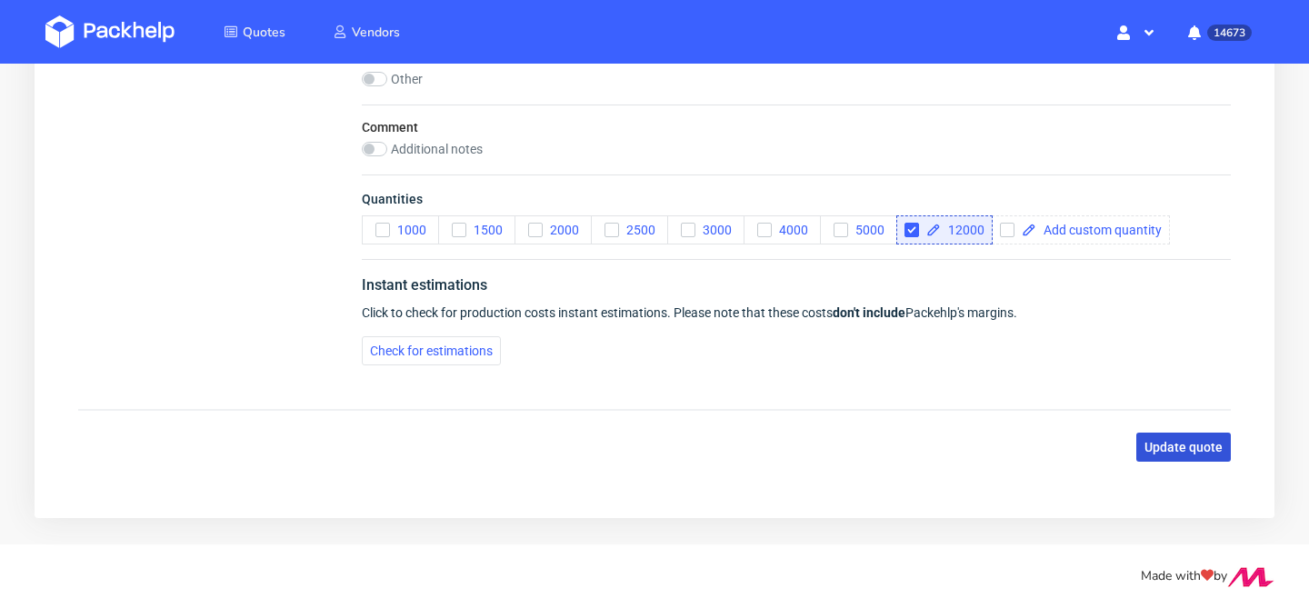
click at [1186, 446] on span "Update quote" at bounding box center [1184, 447] width 78 height 13
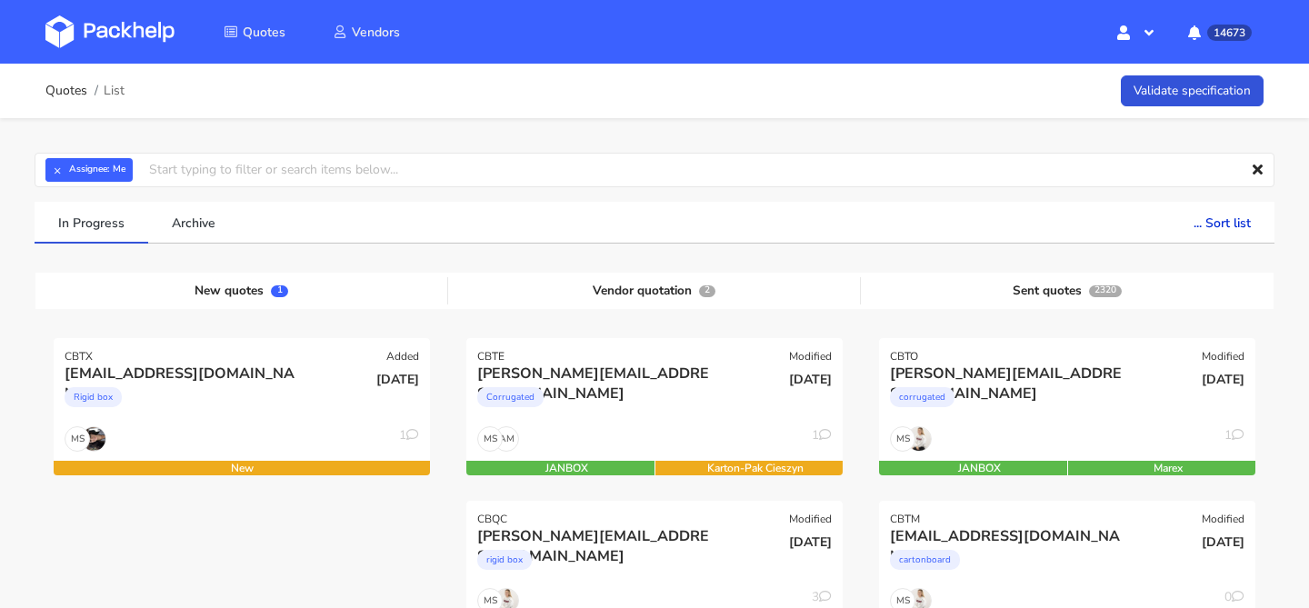
click at [245, 390] on div "Rigid box" at bounding box center [185, 402] width 241 height 36
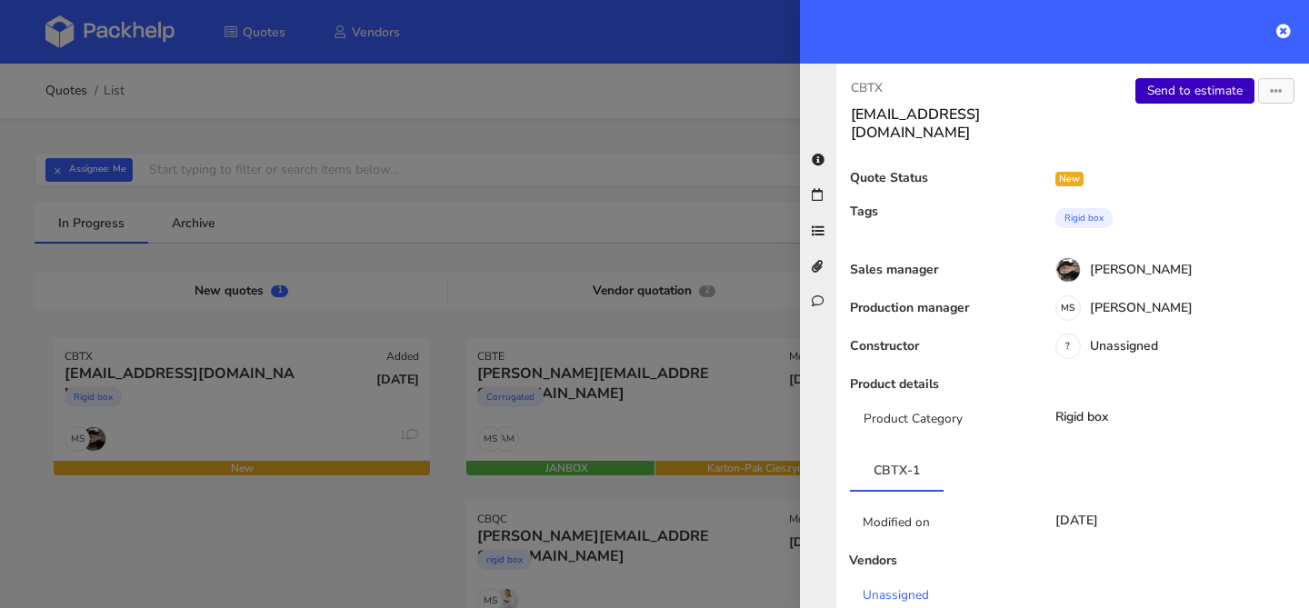
click at [1179, 87] on link "Send to estimate" at bounding box center [1195, 90] width 119 height 25
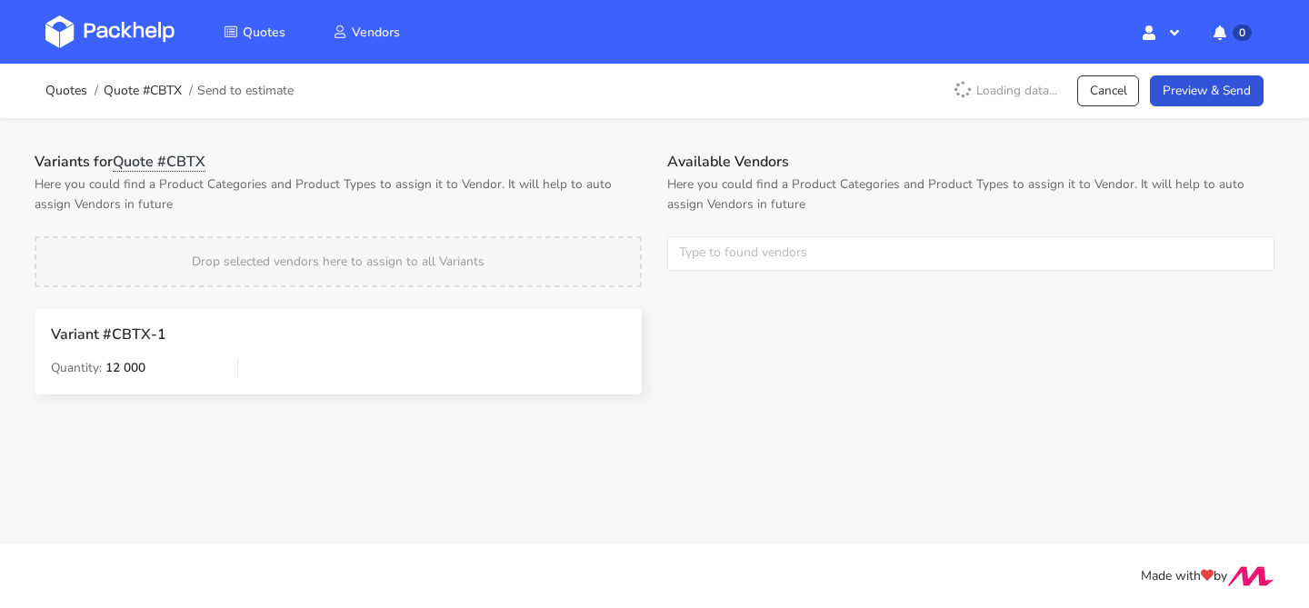
click at [758, 233] on div "Available Vendors Here you could find a Product Categories and Product Types to…" at bounding box center [971, 223] width 633 height 140
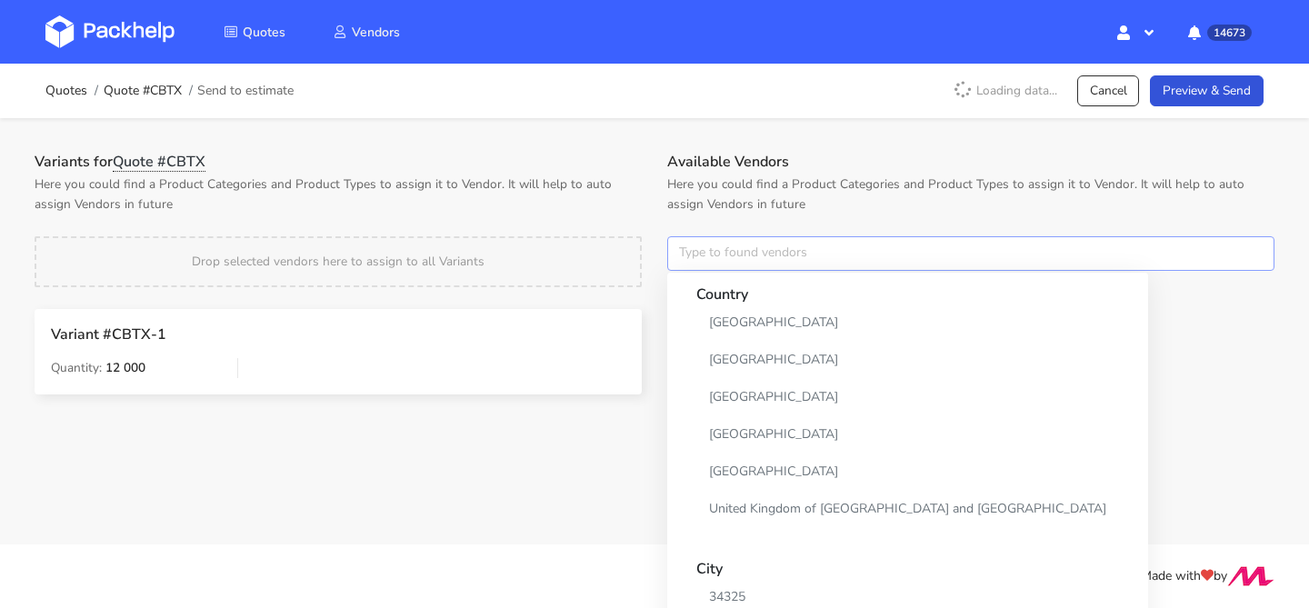
click at [739, 244] on input "text" at bounding box center [970, 253] width 607 height 35
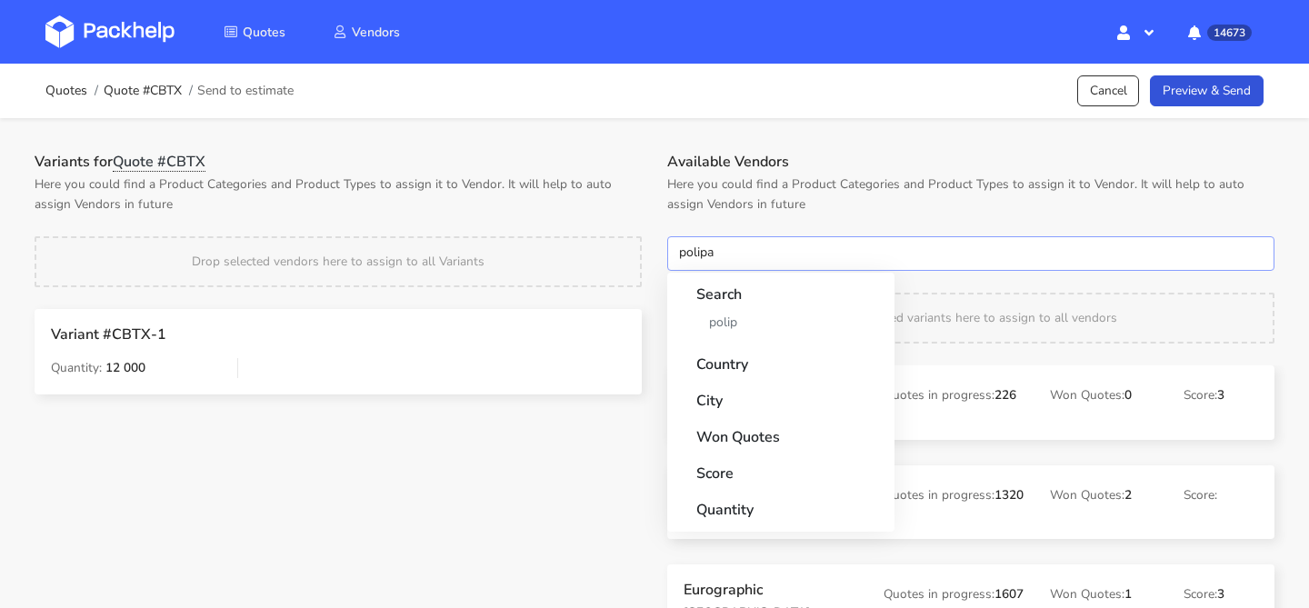
type input "polipak"
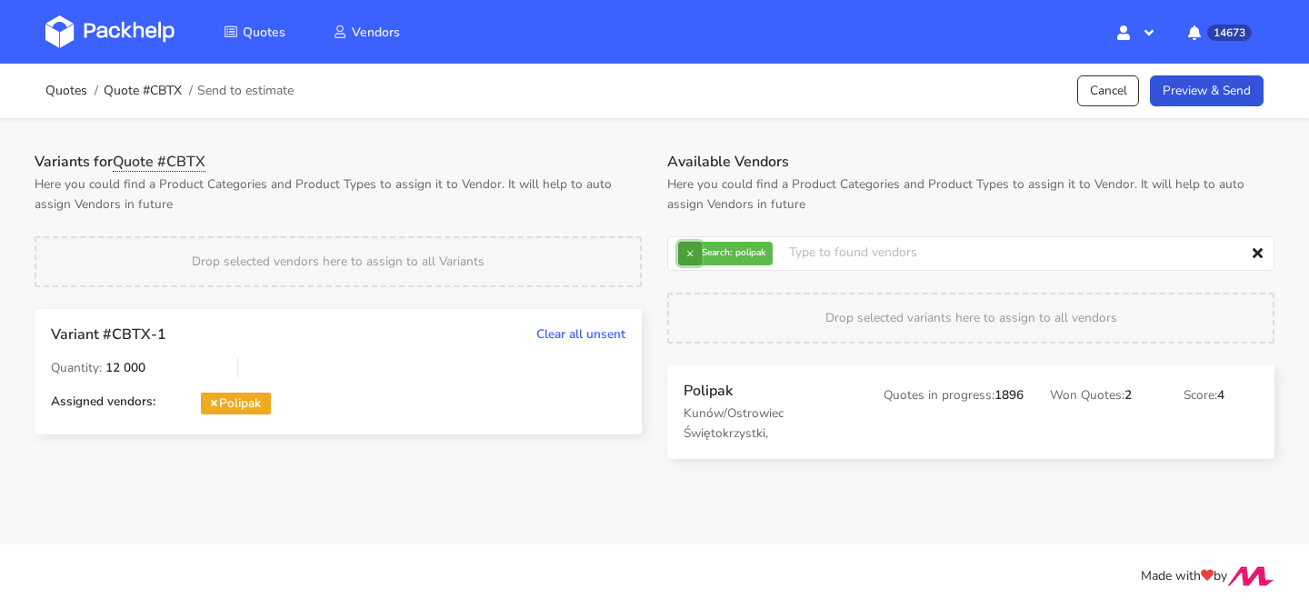
click at [697, 255] on button "×" at bounding box center [690, 254] width 24 height 24
click at [697, 255] on input "text" at bounding box center [970, 253] width 607 height 35
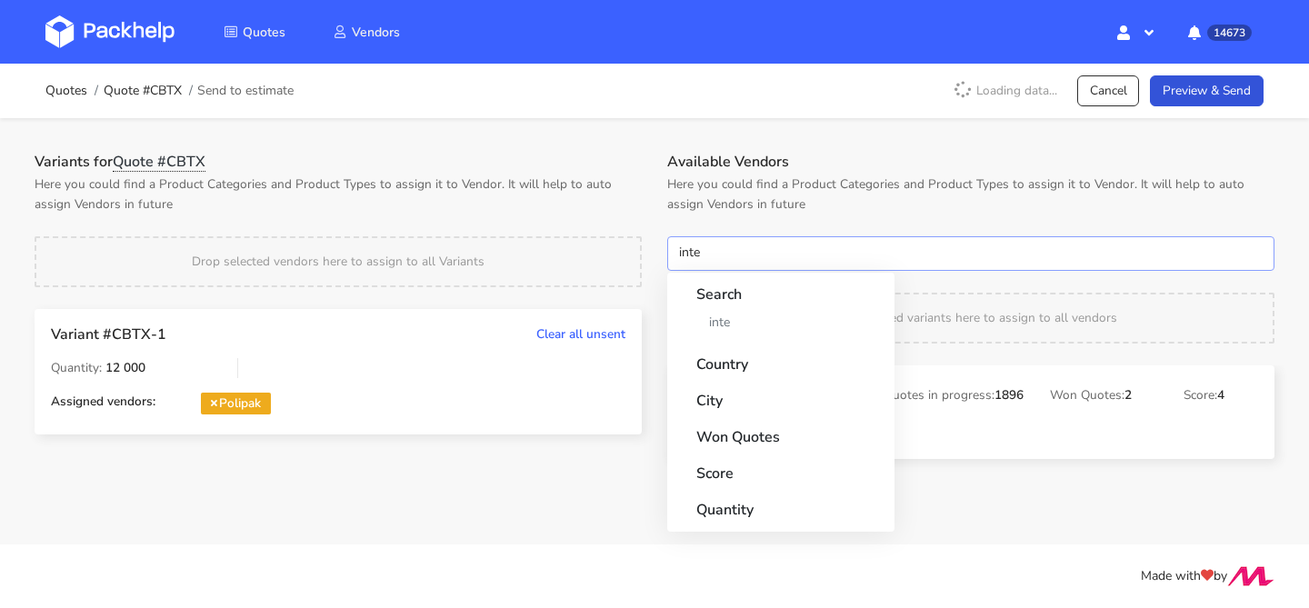
type input "inter"
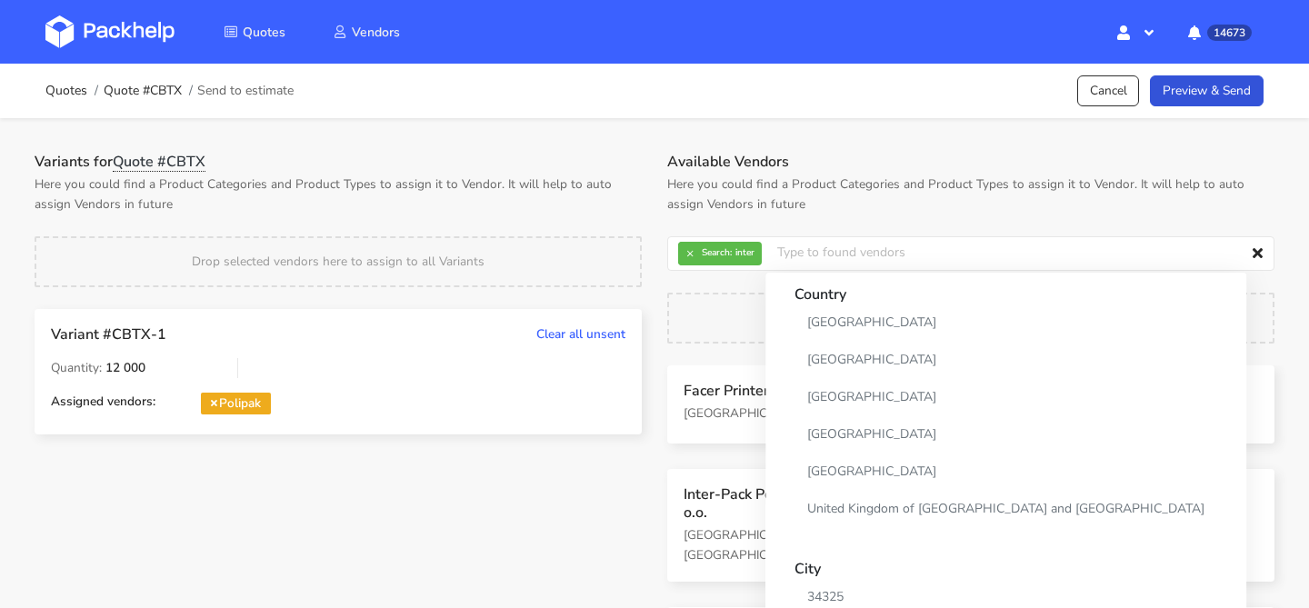
click at [724, 470] on div "Inter-Pack Polonia Sp. z o.o. Radom, [GEOGRAPHIC_DATA] Quotes in progress: 11 W…" at bounding box center [970, 525] width 607 height 113
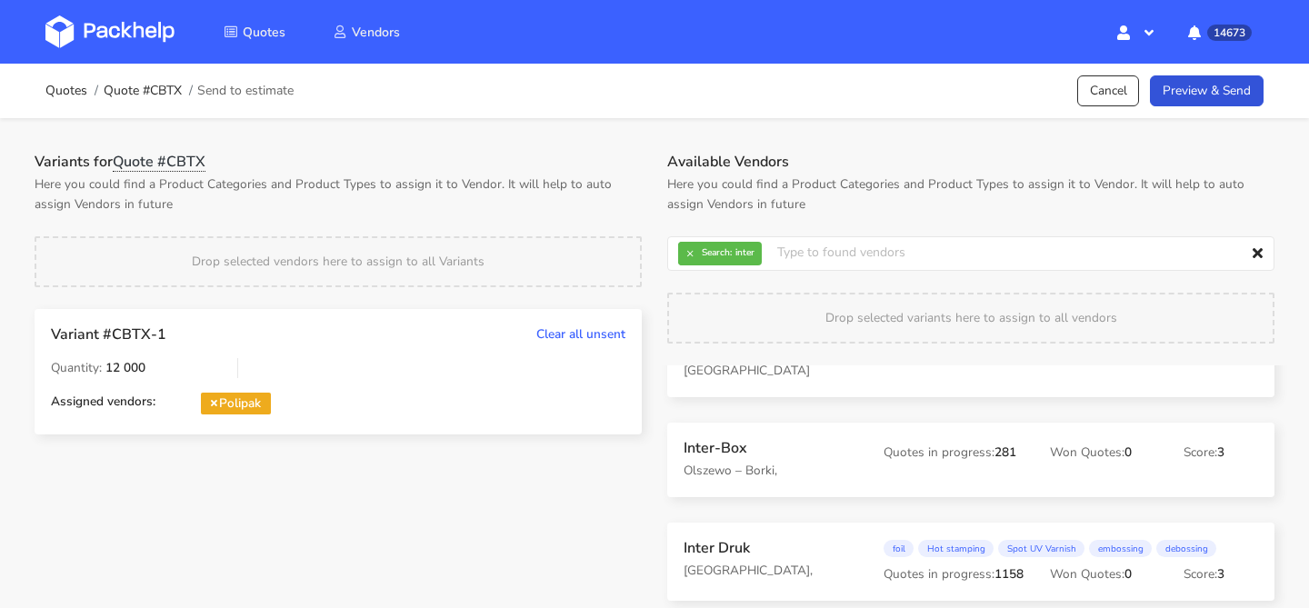
scroll to position [202, 0]
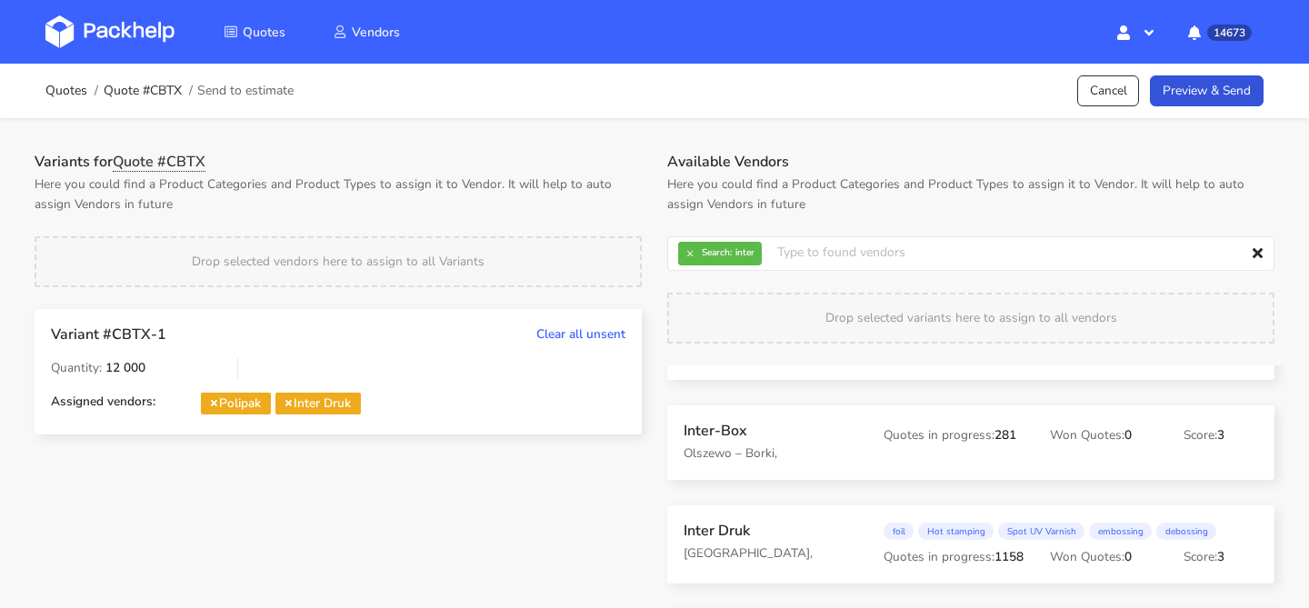
click at [1192, 110] on div "Quotes Quote #CBTX Send to estimate Cancel Preview & Send" at bounding box center [654, 91] width 1309 height 55
click at [1206, 96] on link "Preview & Send" at bounding box center [1207, 91] width 114 height 32
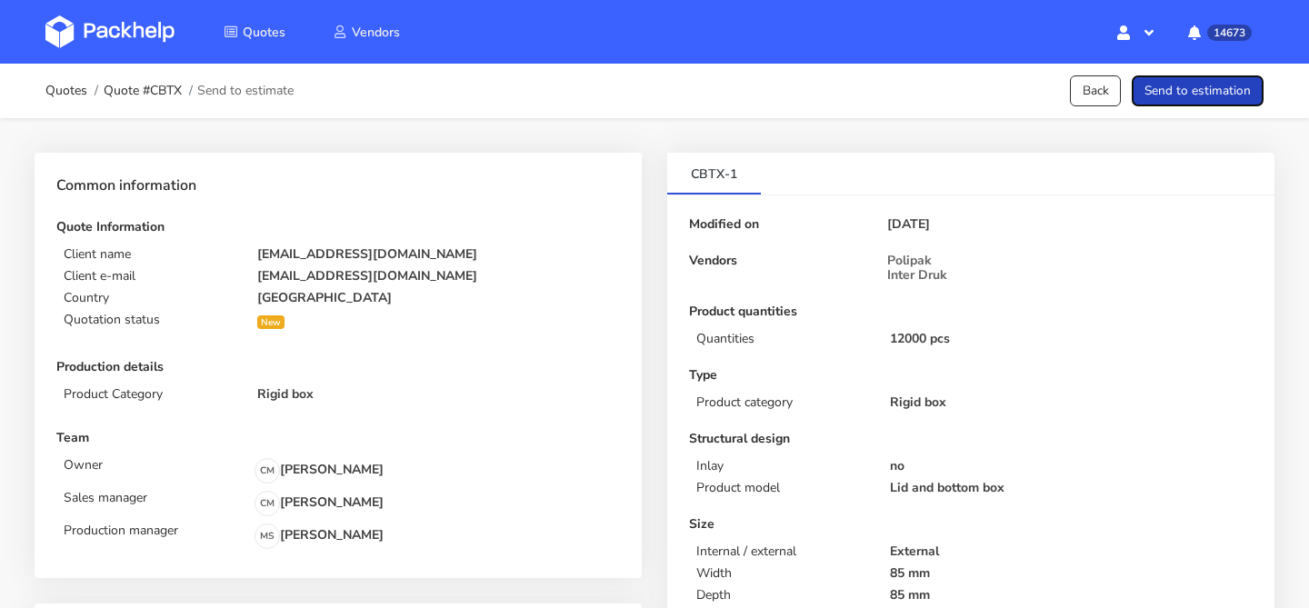
click at [1206, 96] on button "Send to estimation" at bounding box center [1198, 91] width 132 height 32
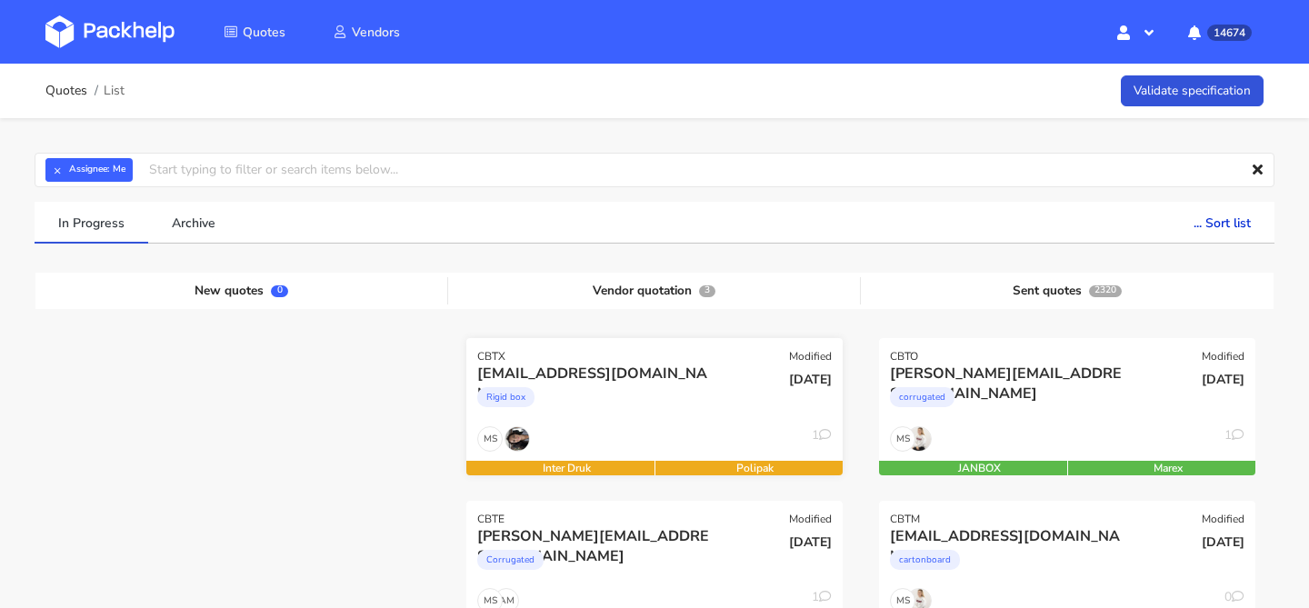
click at [634, 391] on div "Rigid box" at bounding box center [597, 402] width 241 height 36
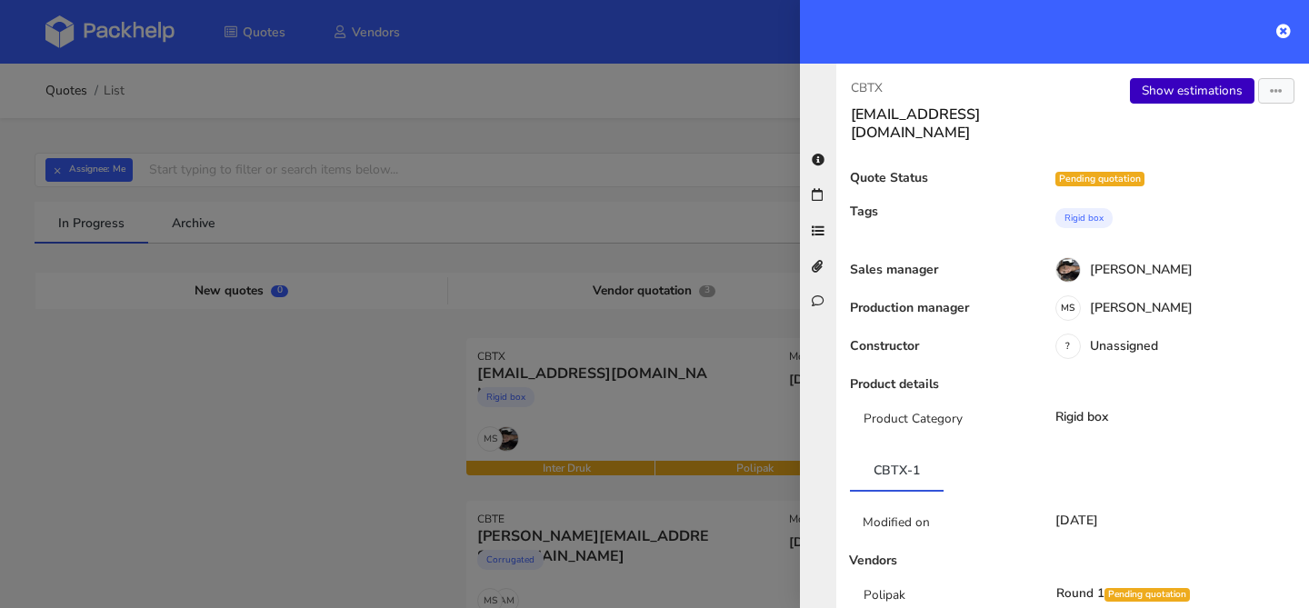
click at [1165, 89] on link "Show estimations" at bounding box center [1192, 90] width 125 height 25
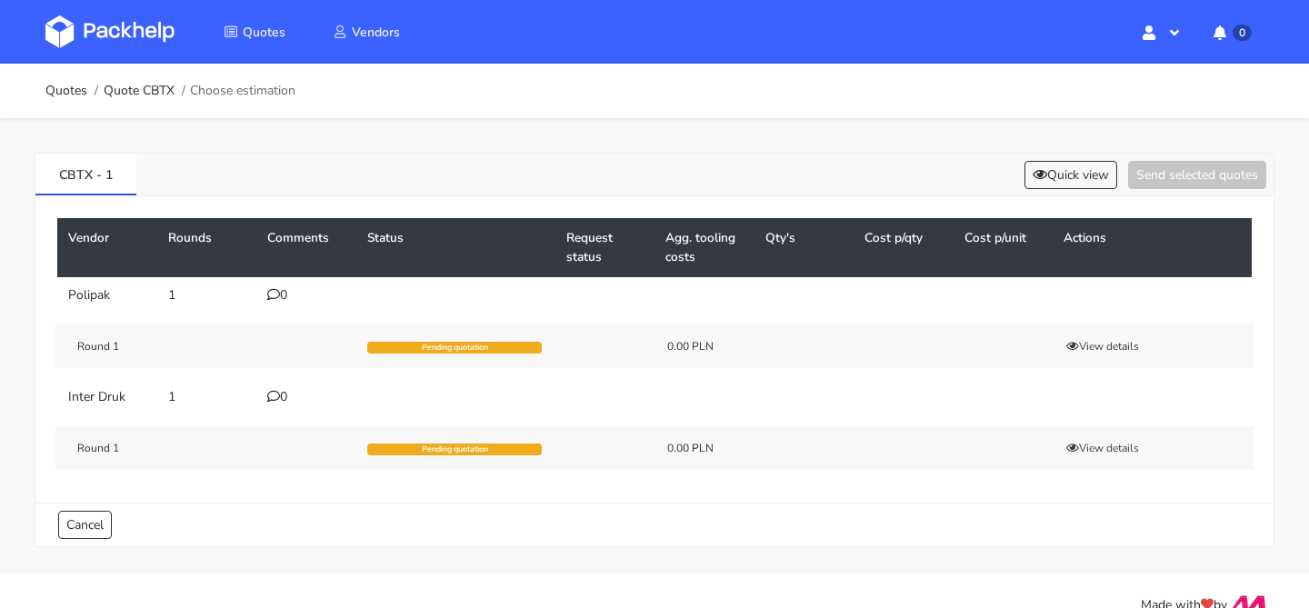
click at [290, 295] on div "0" at bounding box center [306, 295] width 78 height 15
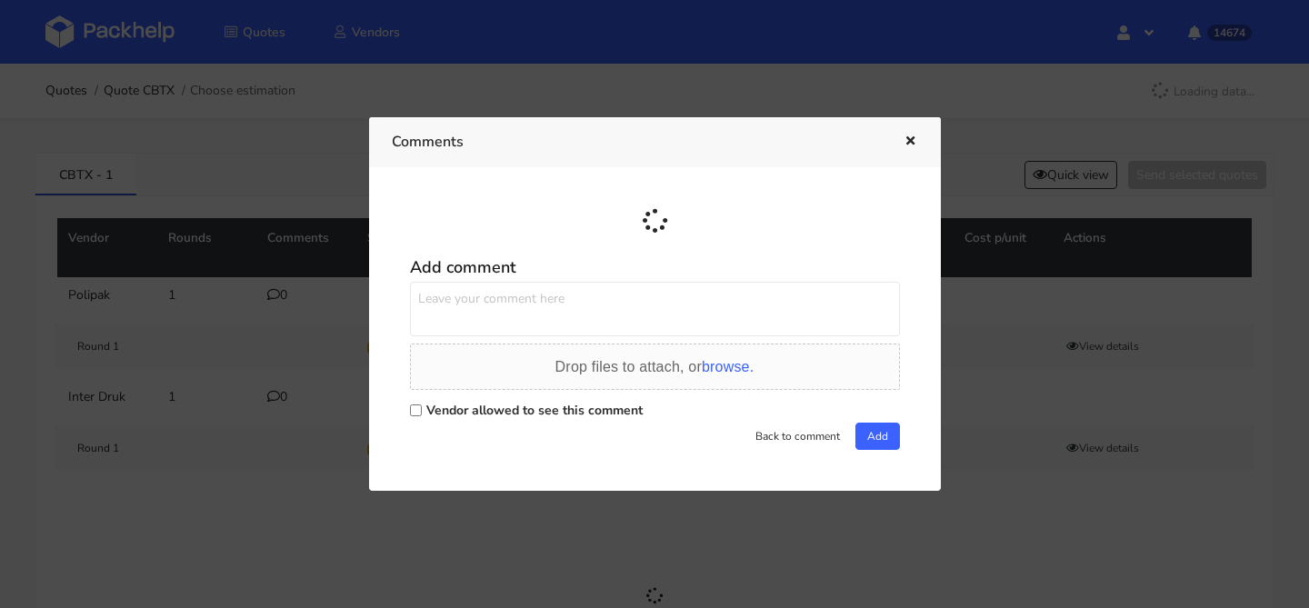
click at [502, 308] on textarea at bounding box center [655, 309] width 490 height 55
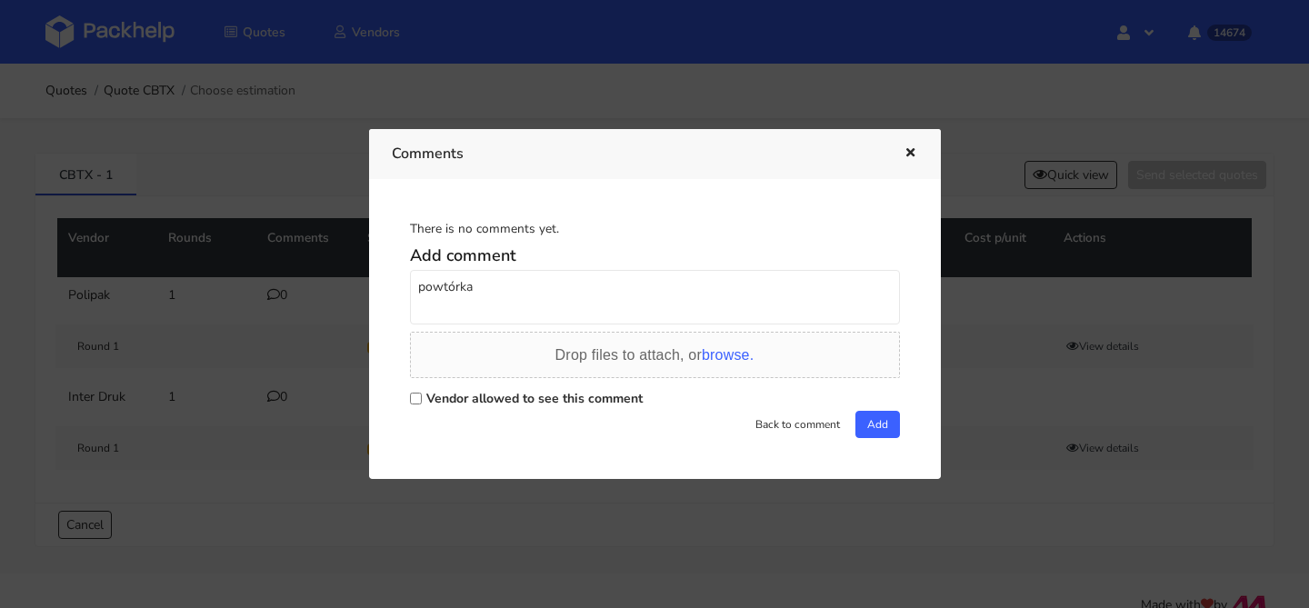
paste textarea "R475837725"
type textarea "powtórka R475837725 BXDN"
click at [567, 402] on label "Vendor allowed to see this comment" at bounding box center [534, 398] width 216 height 17
click at [422, 402] on input "Vendor allowed to see this comment" at bounding box center [416, 399] width 12 height 12
checkbox input "true"
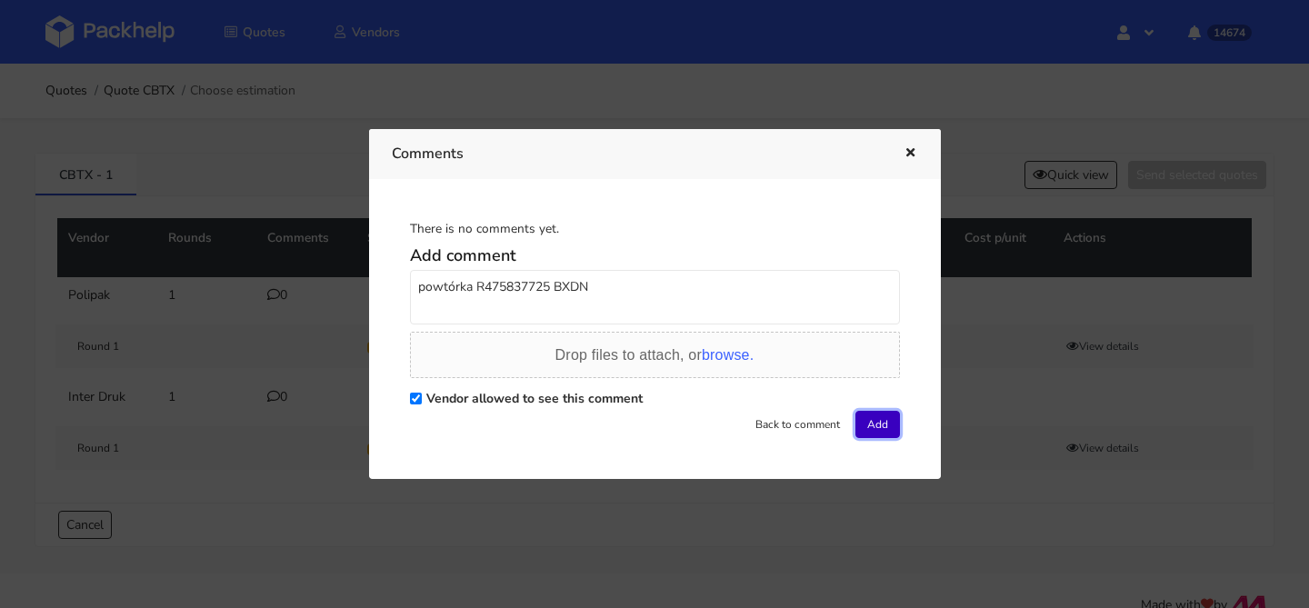
click at [861, 430] on button "Add" at bounding box center [878, 424] width 45 height 27
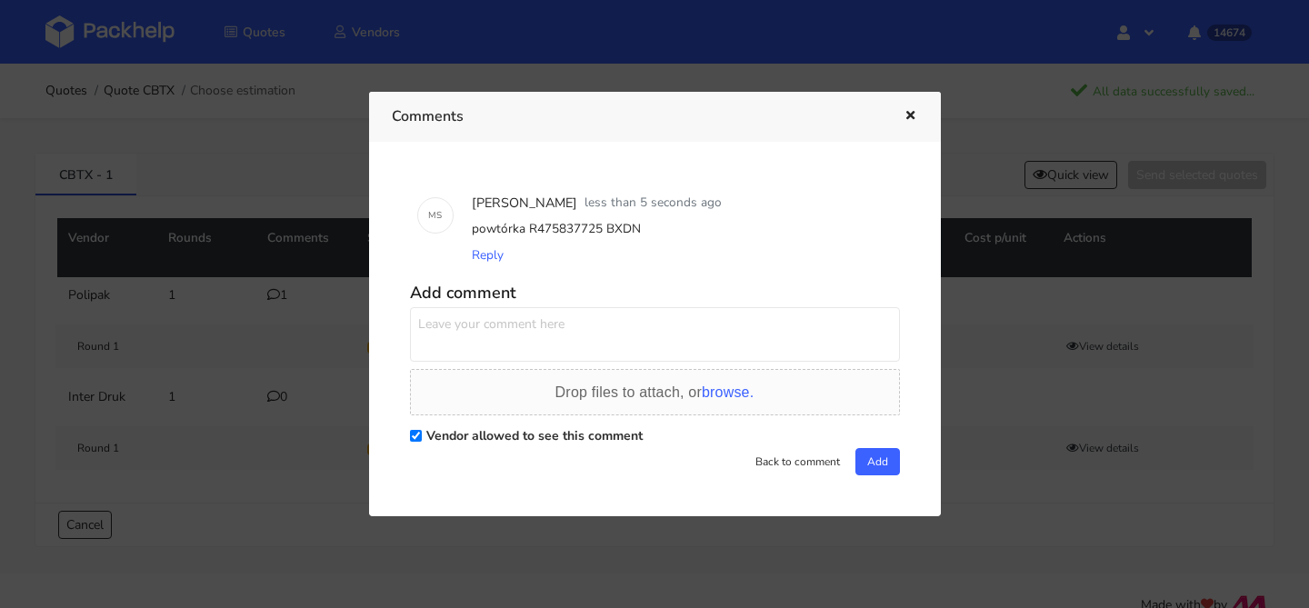
click at [217, 245] on div at bounding box center [654, 304] width 1309 height 608
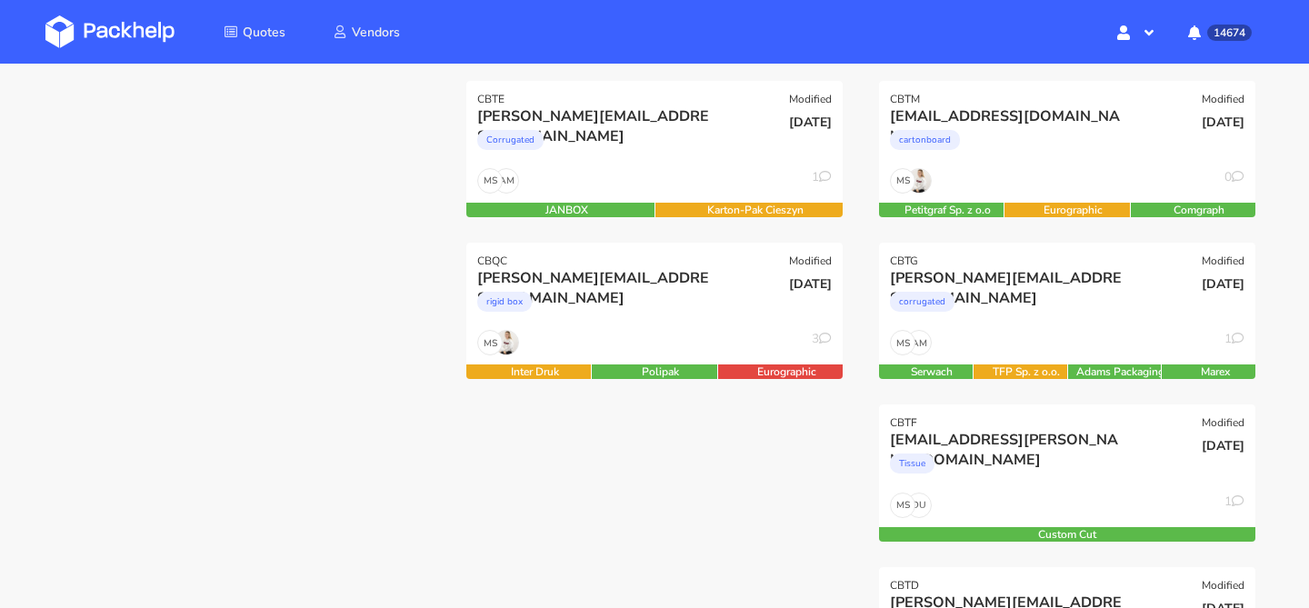
scroll to position [422, 0]
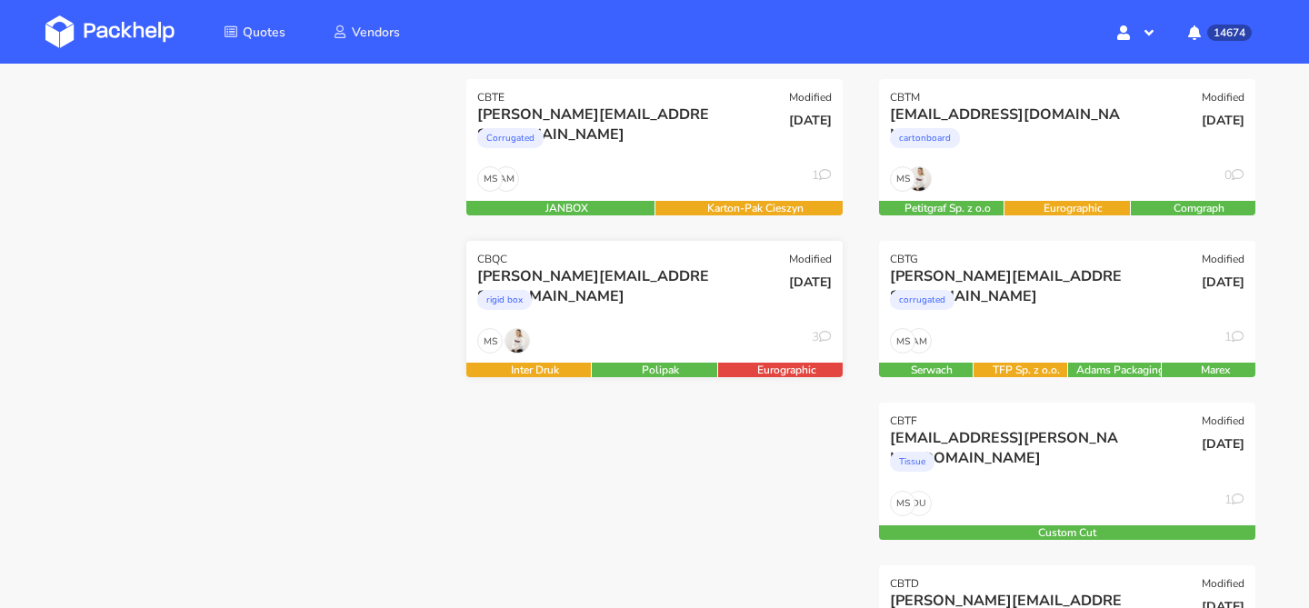
click at [726, 336] on div "MS 3" at bounding box center [654, 345] width 376 height 35
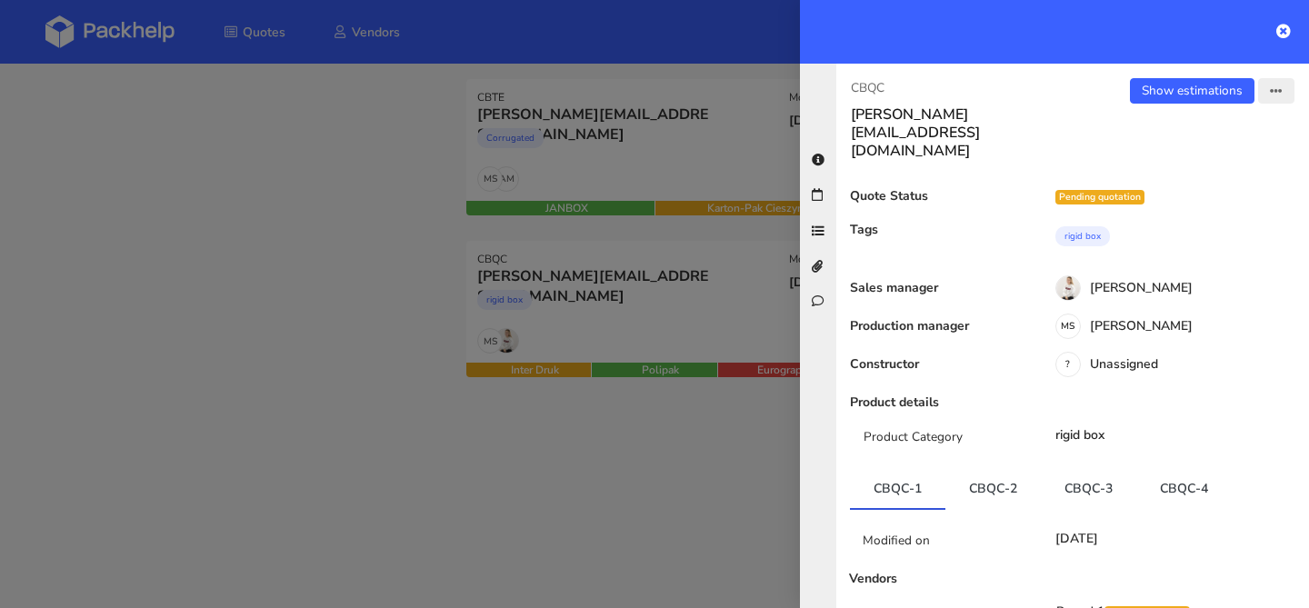
click at [1279, 91] on icon "button" at bounding box center [1276, 91] width 13 height 13
click at [1228, 125] on link "Send to estimate" at bounding box center [1217, 129] width 160 height 30
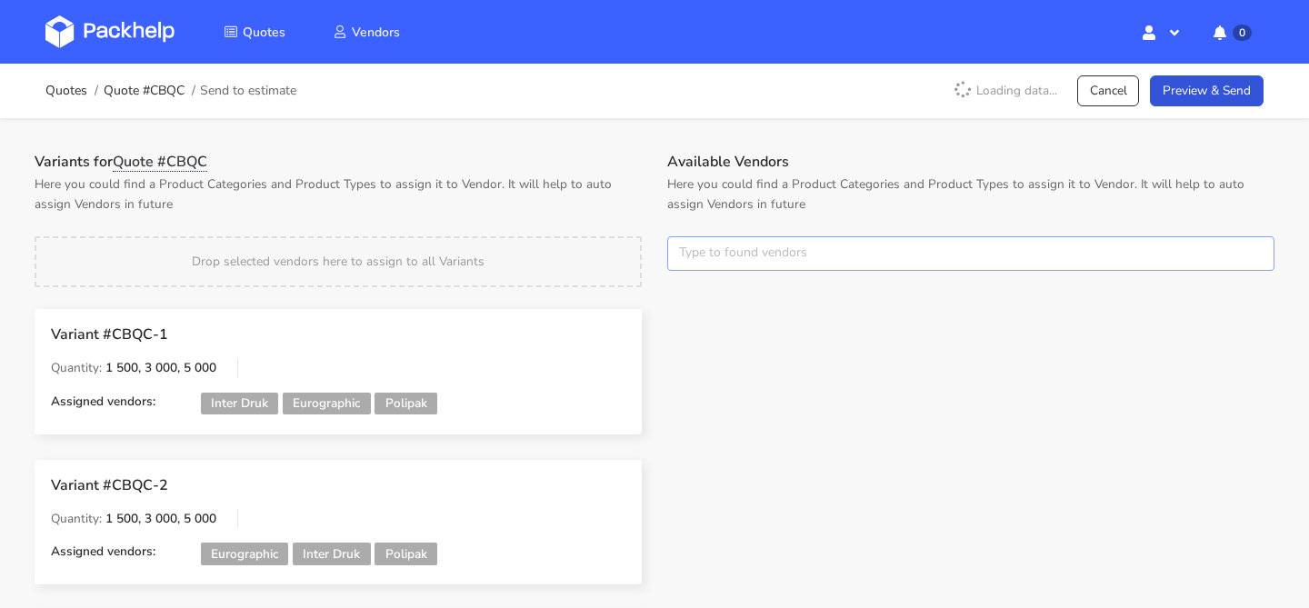
click at [776, 245] on input "text" at bounding box center [970, 253] width 607 height 35
type input "test"
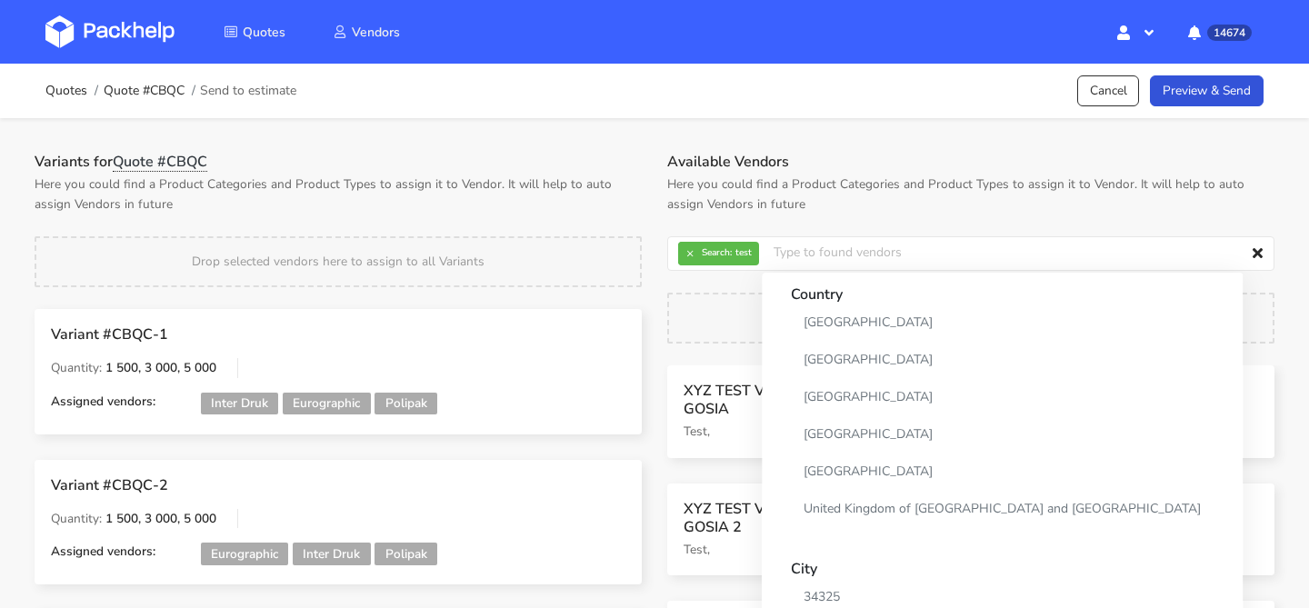
click at [715, 467] on div "XYZ TEST VENDOR GOSIA Test, Quotes in progress: 0 Won Quotes: 0 Score: 3 XYZ TE…" at bounding box center [971, 533] width 633 height 335
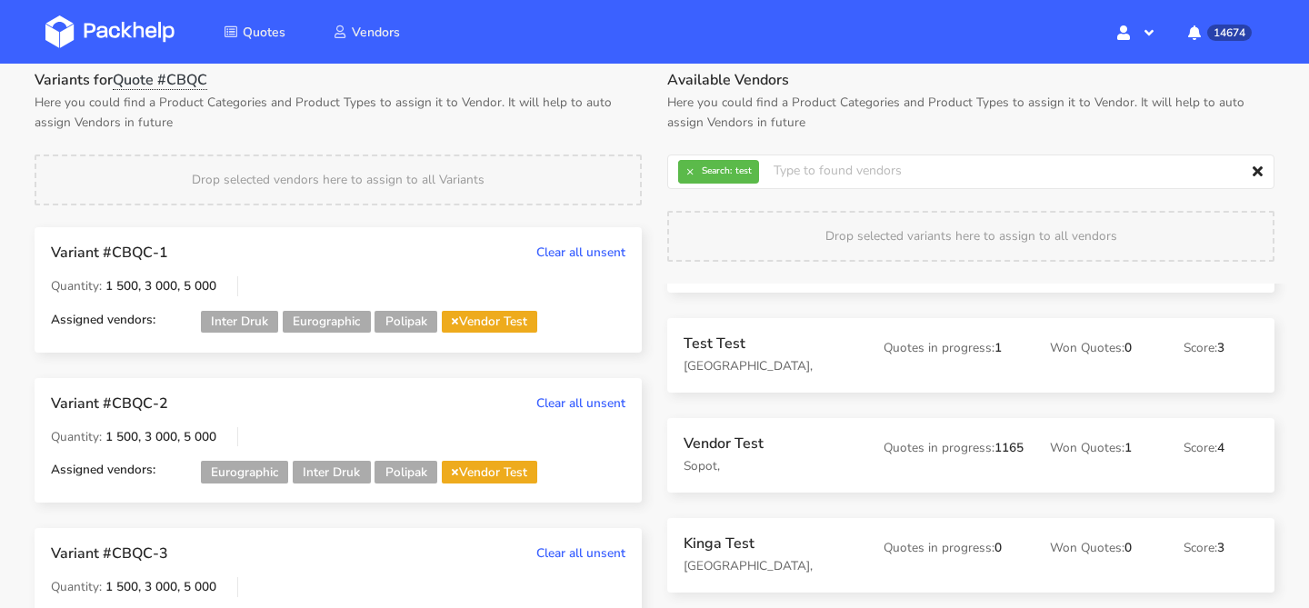
scroll to position [95, 0]
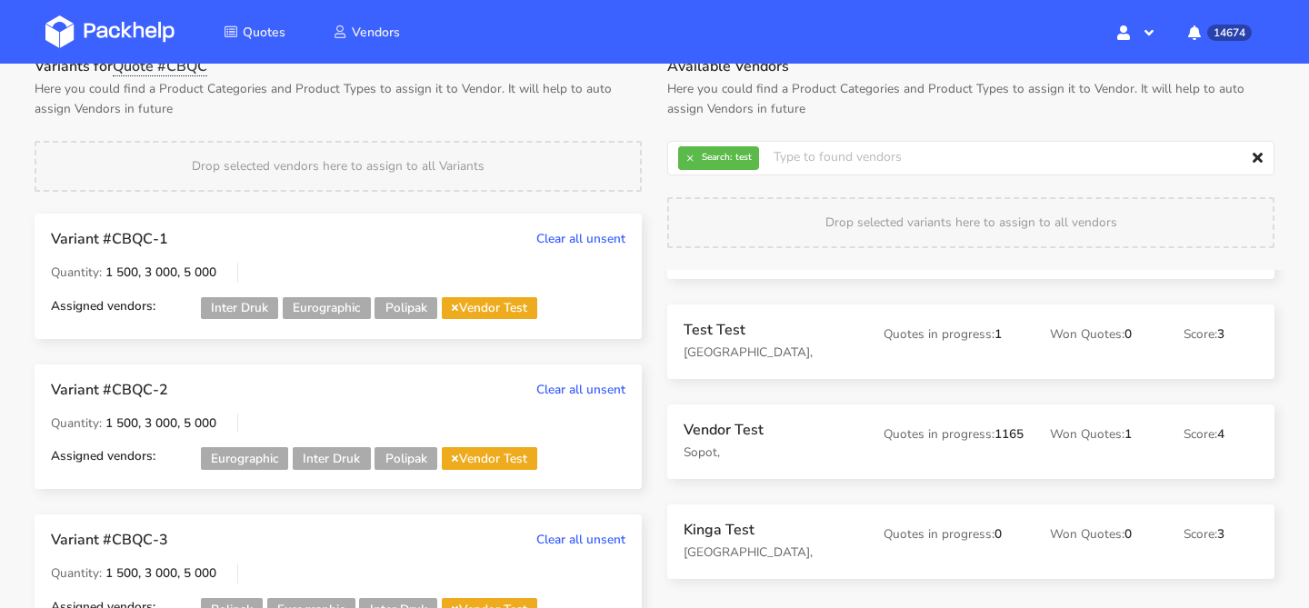
click at [456, 312] on icon at bounding box center [455, 307] width 6 height 9
click at [453, 470] on span "Vendor Test" at bounding box center [490, 458] width 96 height 23
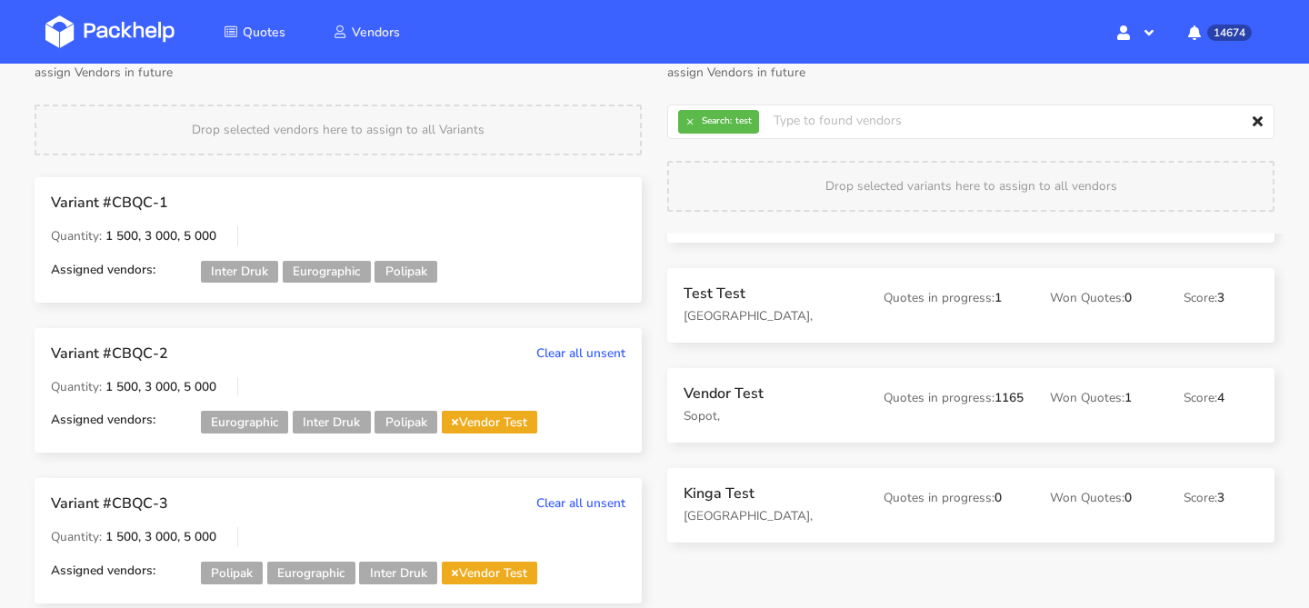
click at [458, 426] on icon at bounding box center [455, 421] width 6 height 9
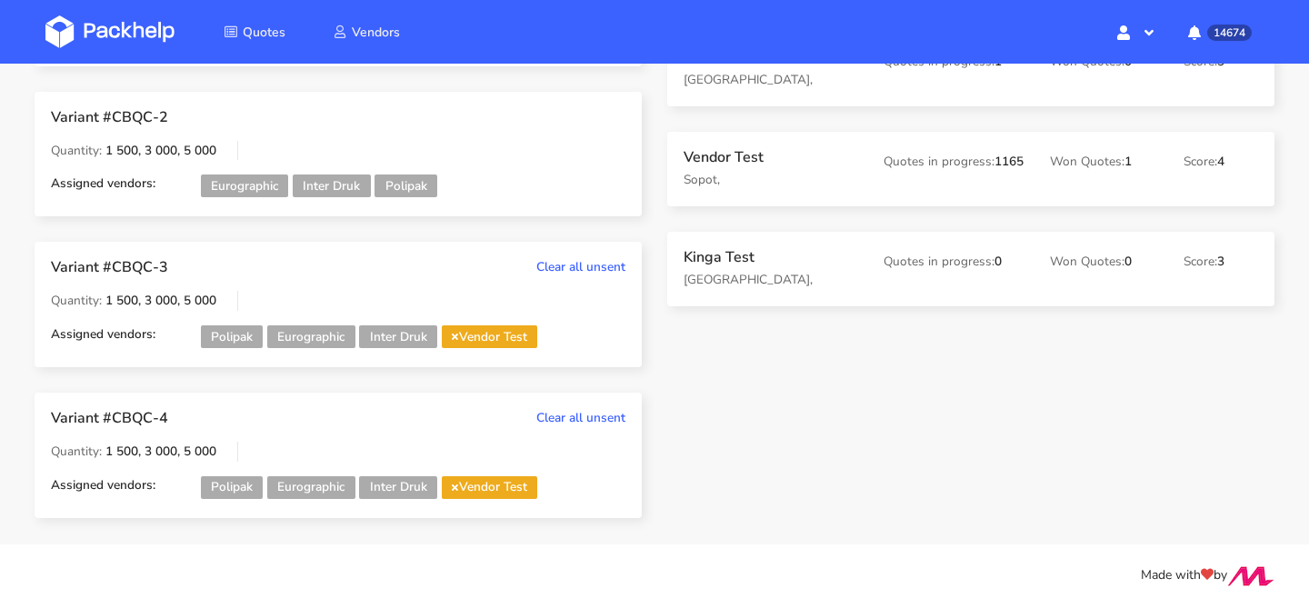
scroll to position [0, 0]
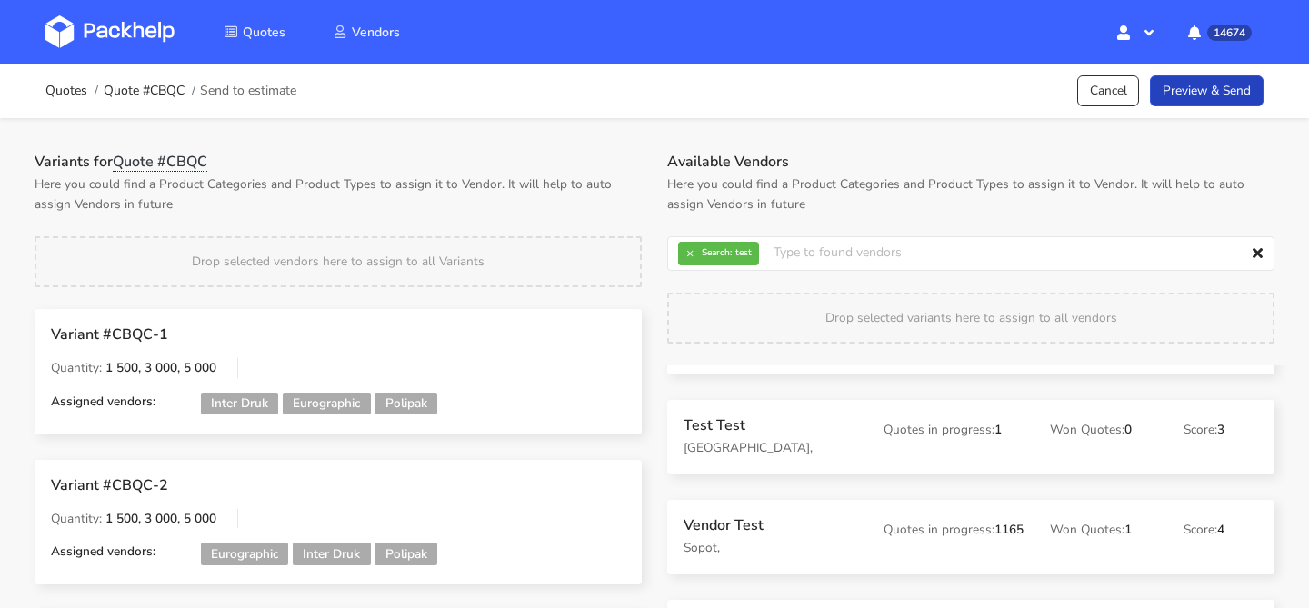
click at [1225, 105] on link "Preview & Send" at bounding box center [1207, 91] width 114 height 32
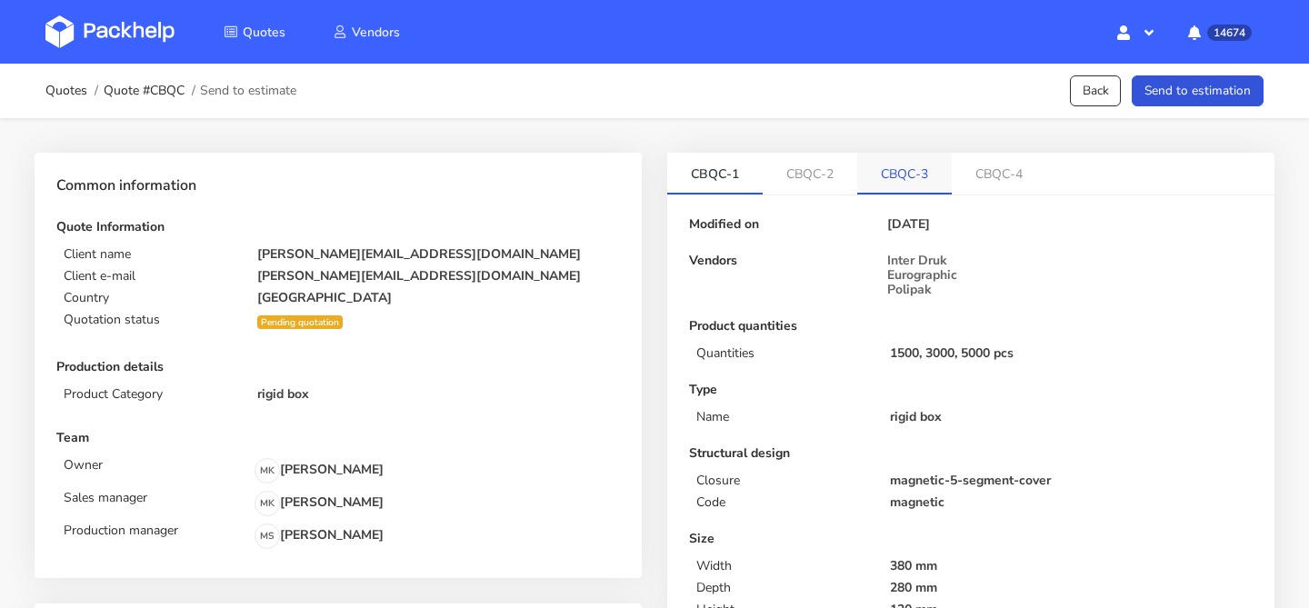
click at [926, 178] on link "CBQC-3" at bounding box center [904, 173] width 95 height 40
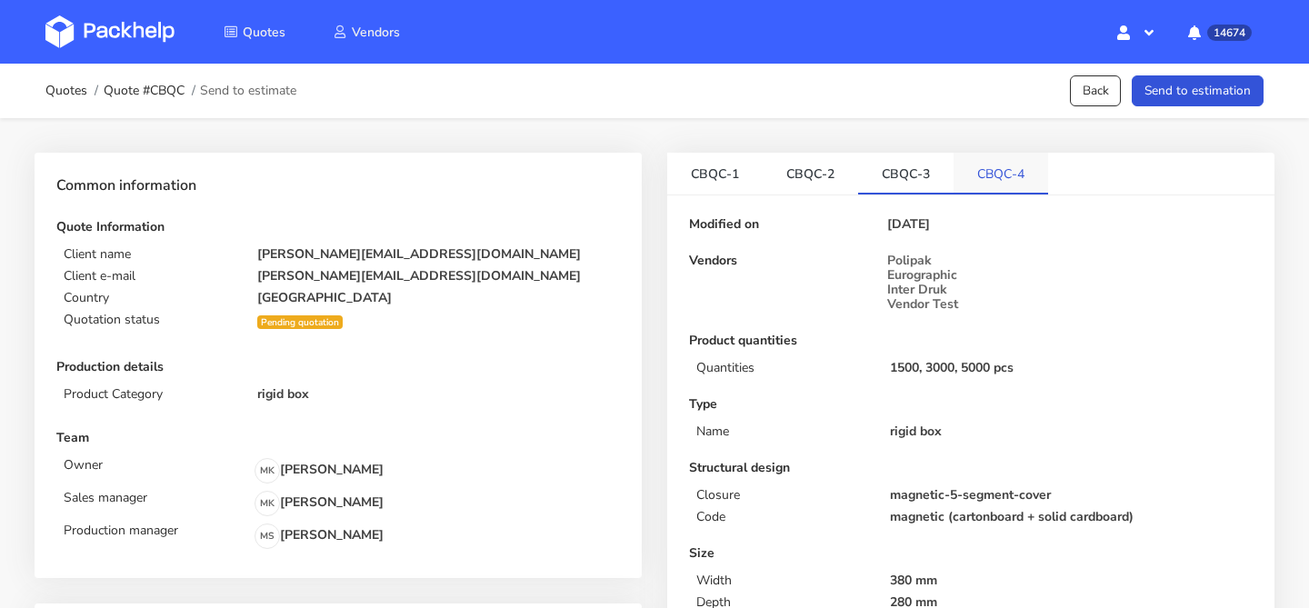
click at [1003, 178] on link "CBQC-4" at bounding box center [1001, 173] width 95 height 40
click at [926, 181] on link "CBQC-3" at bounding box center [905, 173] width 95 height 40
click at [1173, 105] on button "Send to estimation" at bounding box center [1198, 91] width 132 height 32
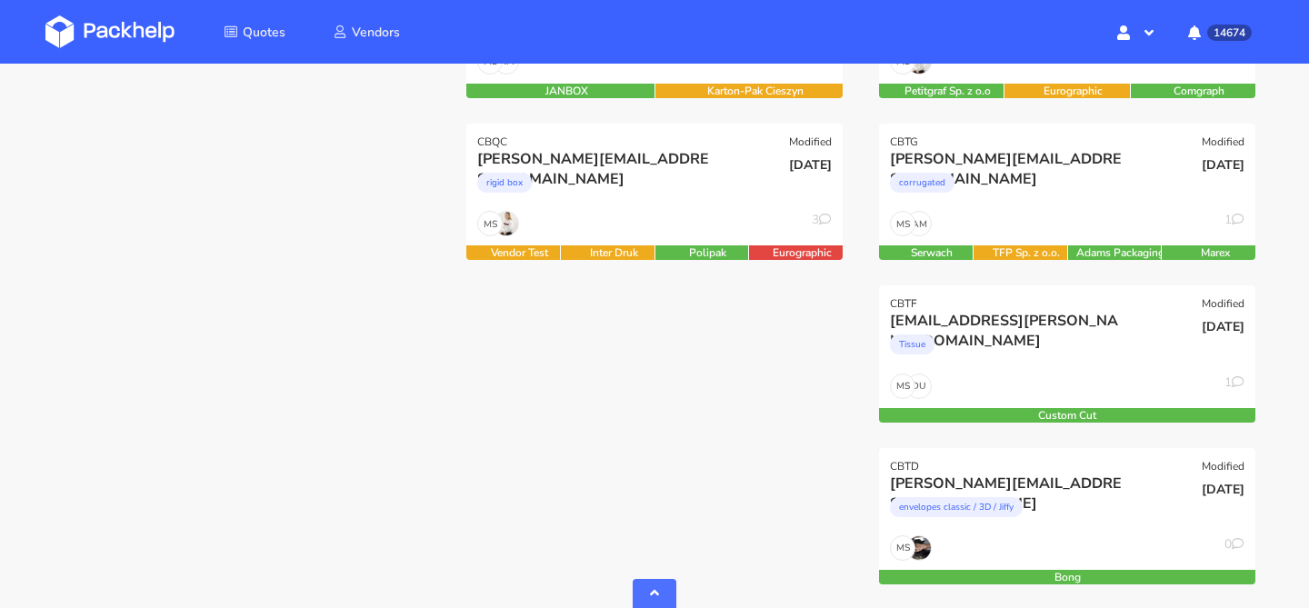
scroll to position [521, 0]
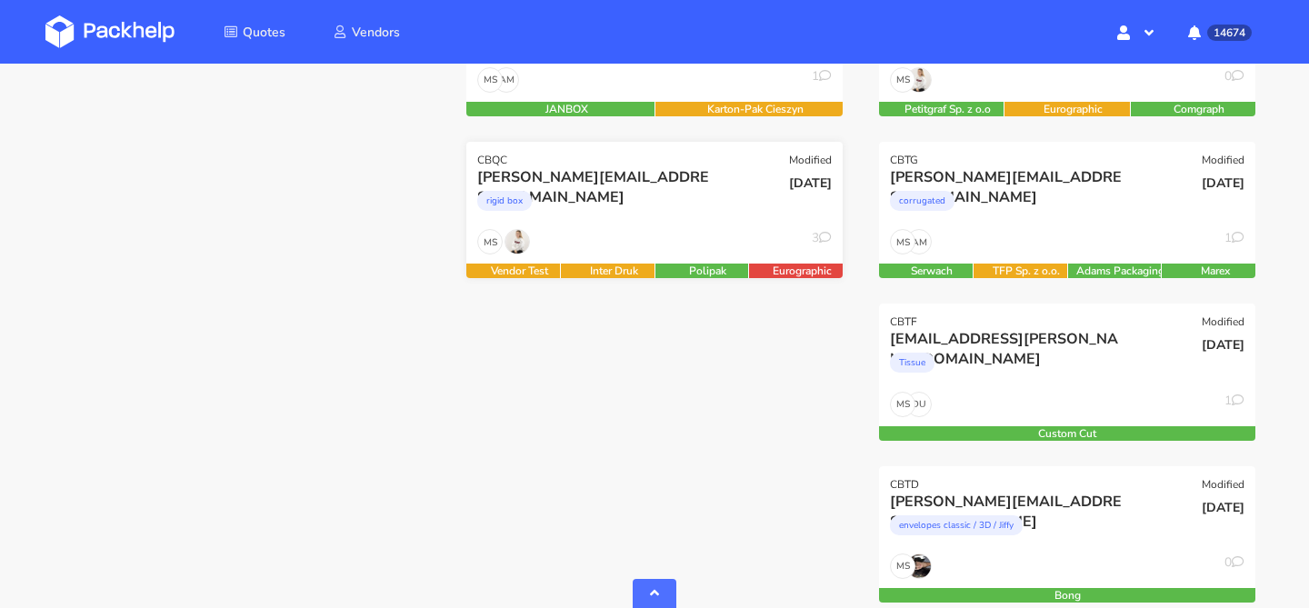
click at [698, 217] on div "rigid box" at bounding box center [597, 205] width 241 height 36
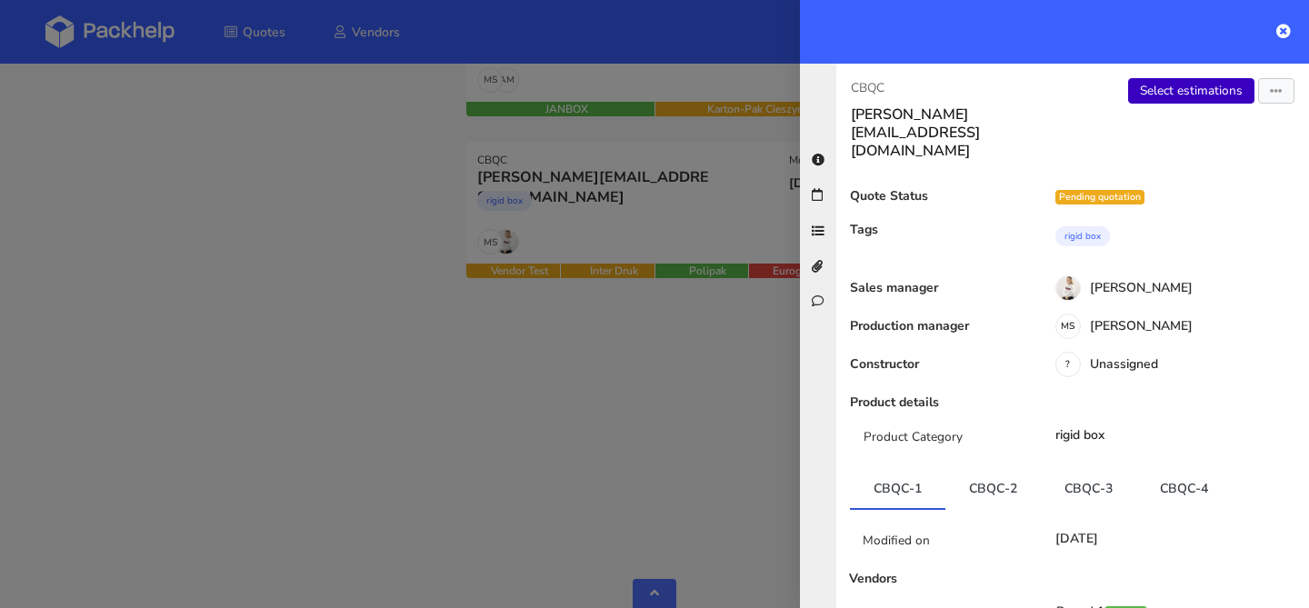
click at [1131, 85] on link "Select estimations" at bounding box center [1191, 90] width 126 height 25
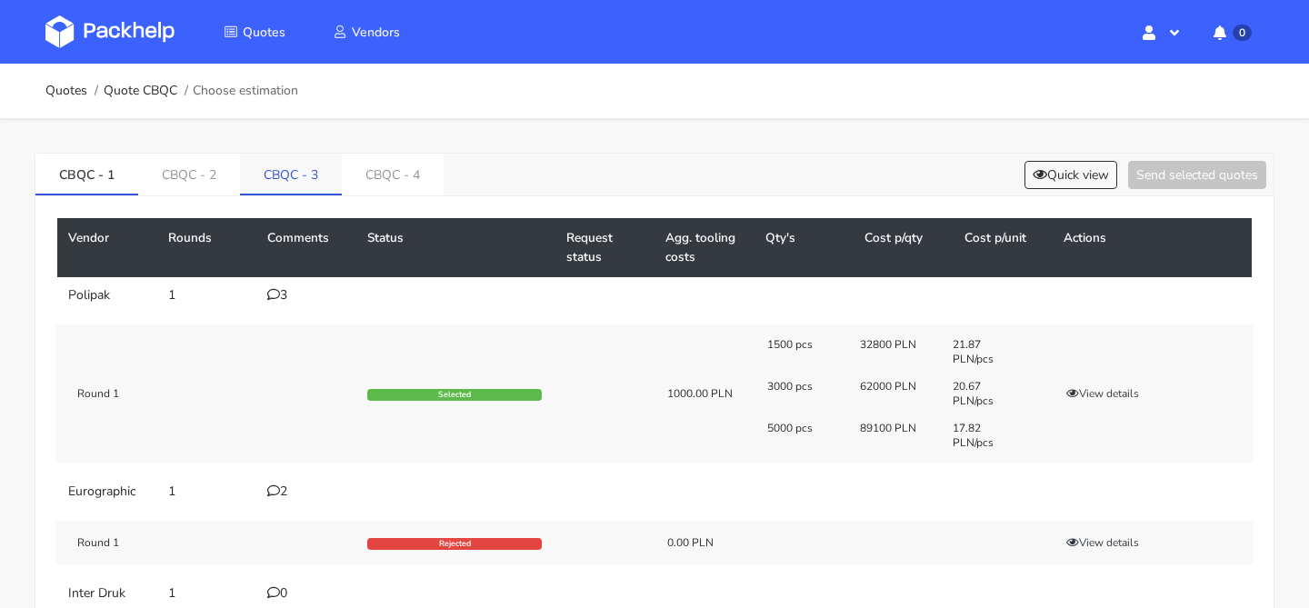
click at [296, 172] on link "CBQC - 3" at bounding box center [291, 174] width 102 height 40
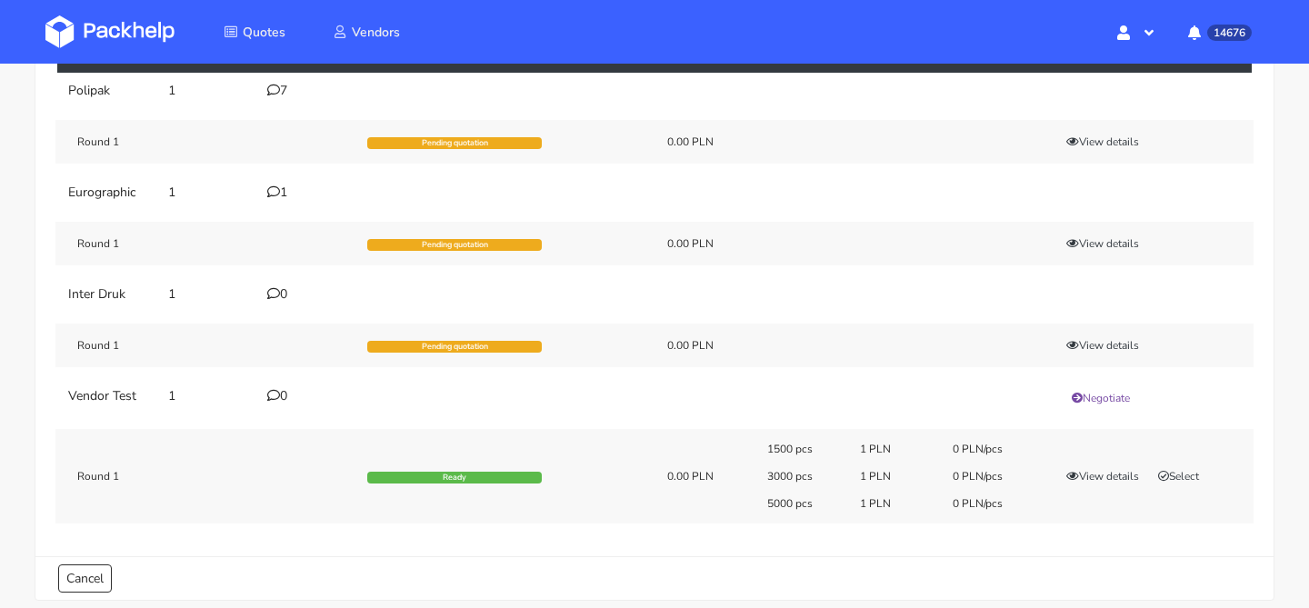
scroll to position [223, 0]
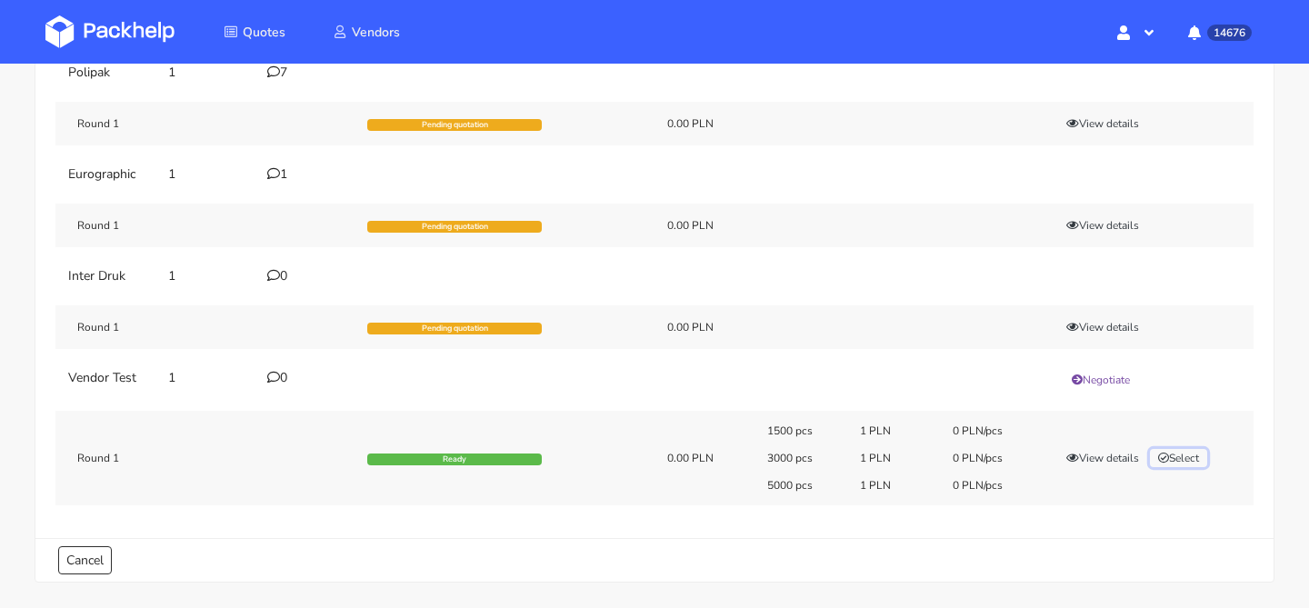
click at [1180, 466] on button "Select" at bounding box center [1178, 458] width 57 height 18
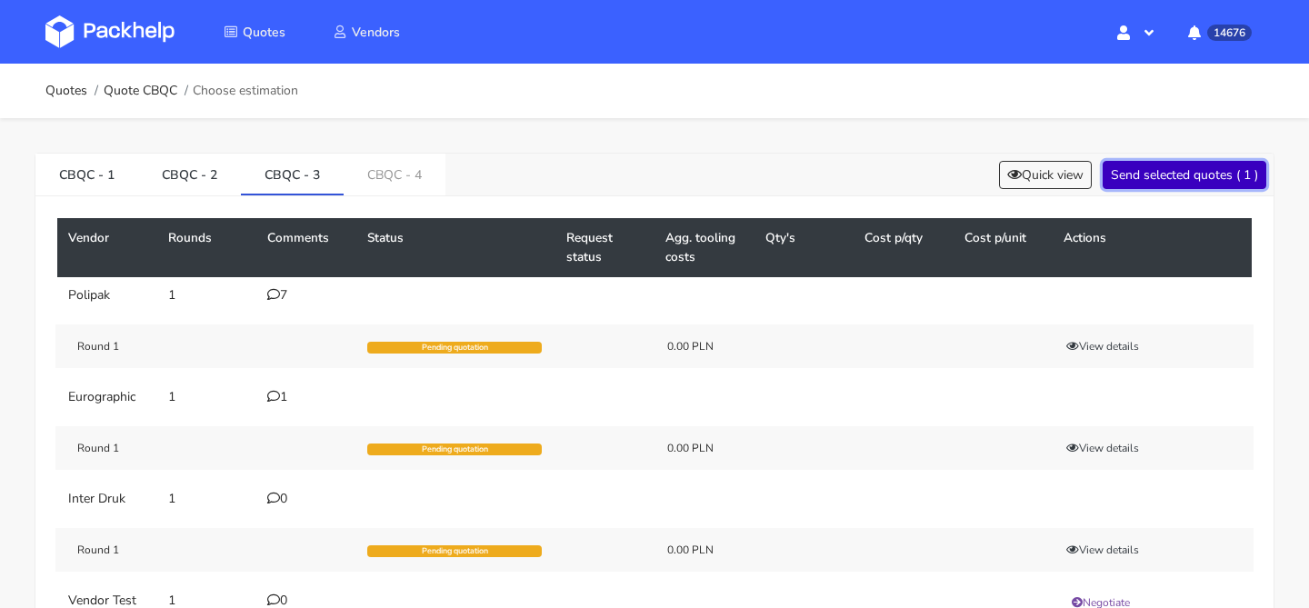
click at [1197, 183] on button "Send selected quotes ( 1 )" at bounding box center [1185, 175] width 164 height 28
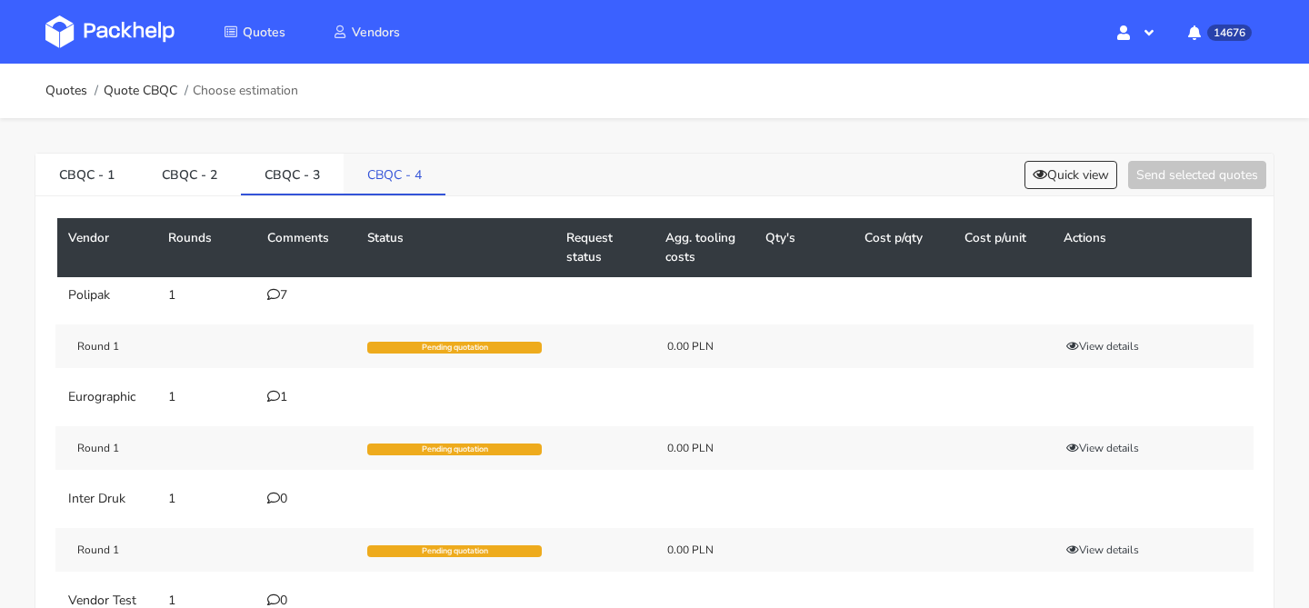
click at [428, 171] on link "CBQC - 4" at bounding box center [395, 174] width 102 height 40
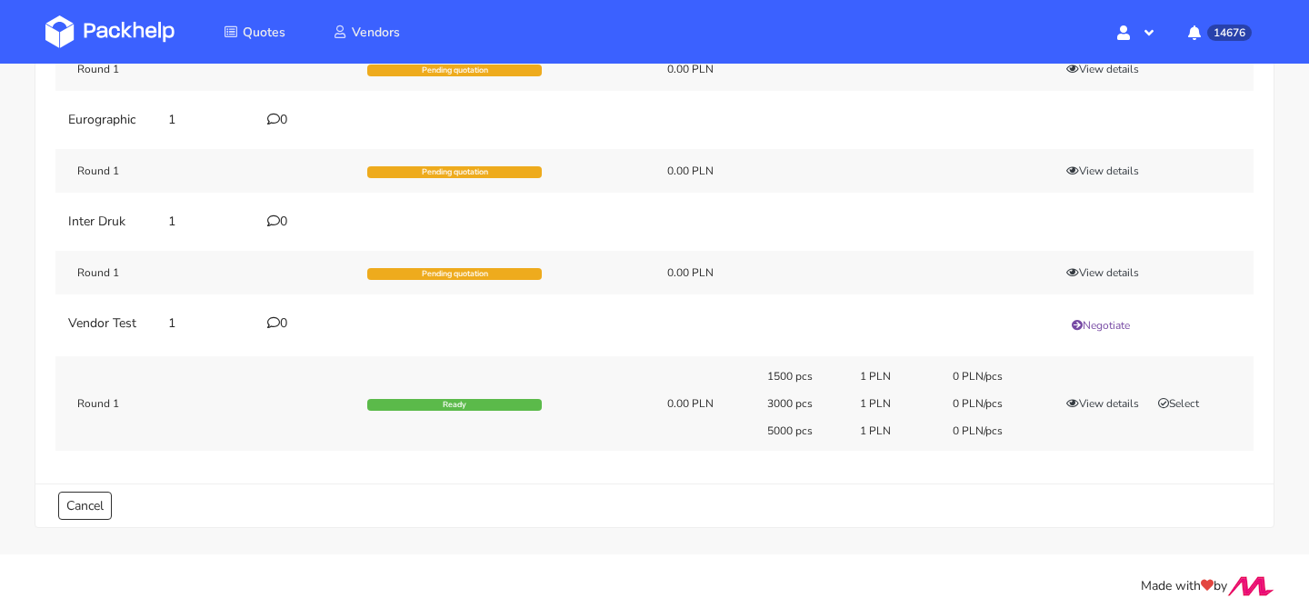
scroll to position [287, 0]
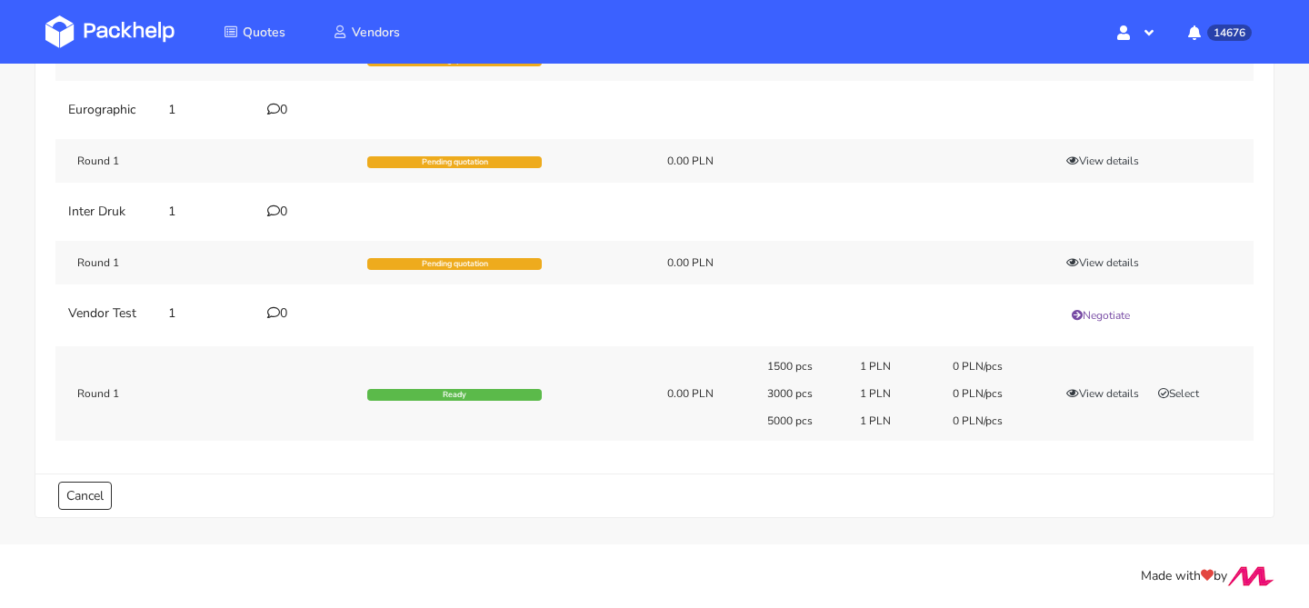
click at [1178, 403] on div "1500 pcs 1 PLN 0 PLN/pcs 3000 pcs 1 PLN 0 PLN/pcs 5000 pcs 1 PLN 0 PLN/pcs View…" at bounding box center [1004, 393] width 499 height 69
click at [1180, 399] on button "Select" at bounding box center [1178, 394] width 57 height 18
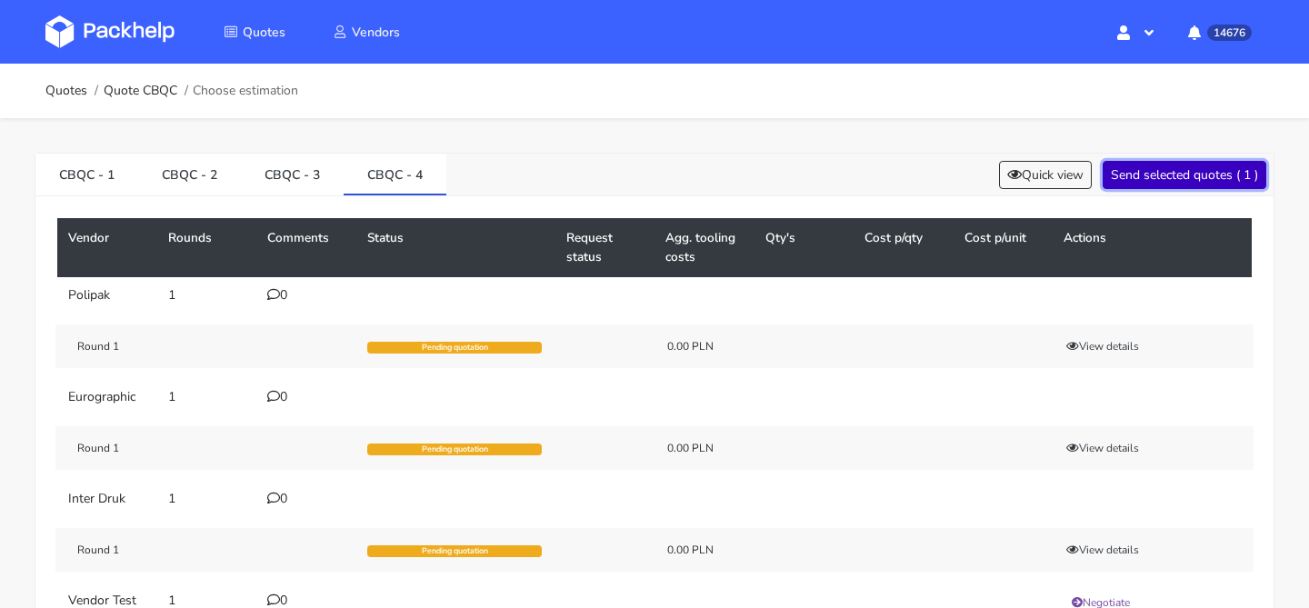
click at [1187, 180] on button "Send selected quotes ( 1 )" at bounding box center [1185, 175] width 164 height 28
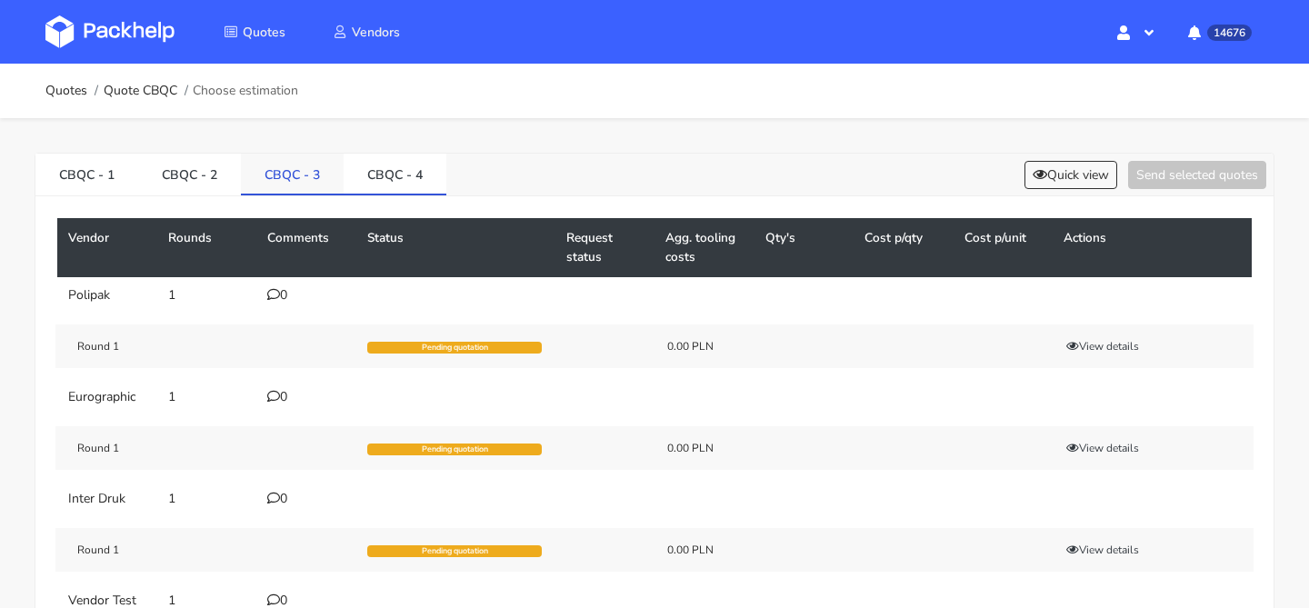
click at [312, 179] on link "CBQC - 3" at bounding box center [292, 174] width 103 height 40
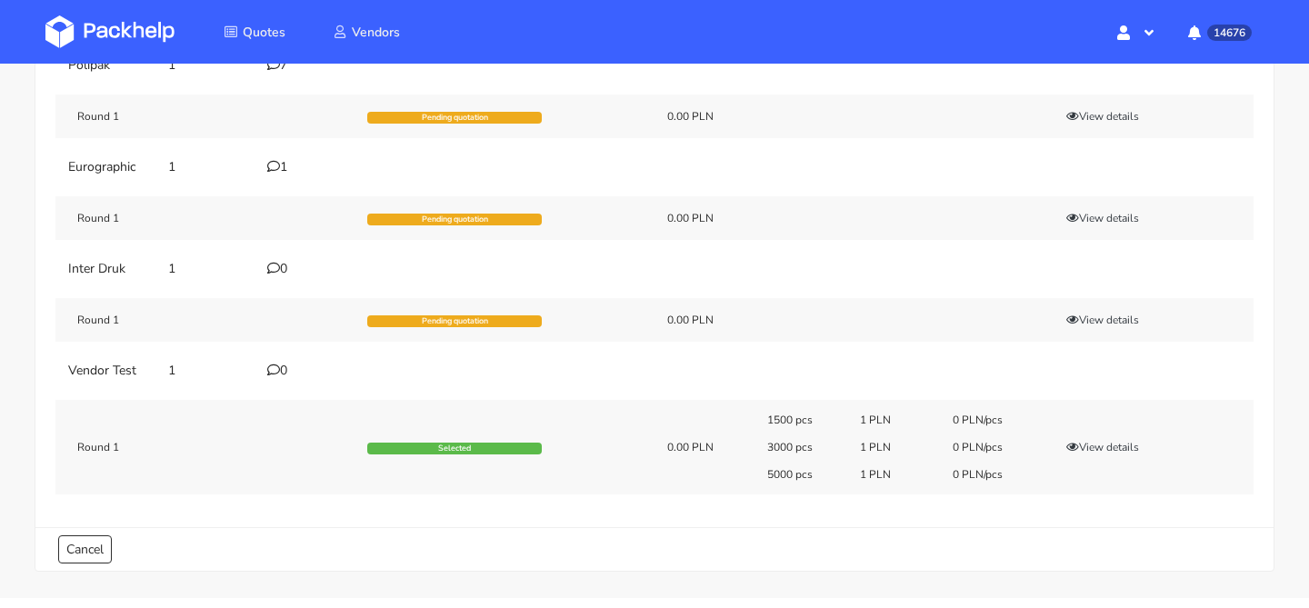
scroll to position [284, 0]
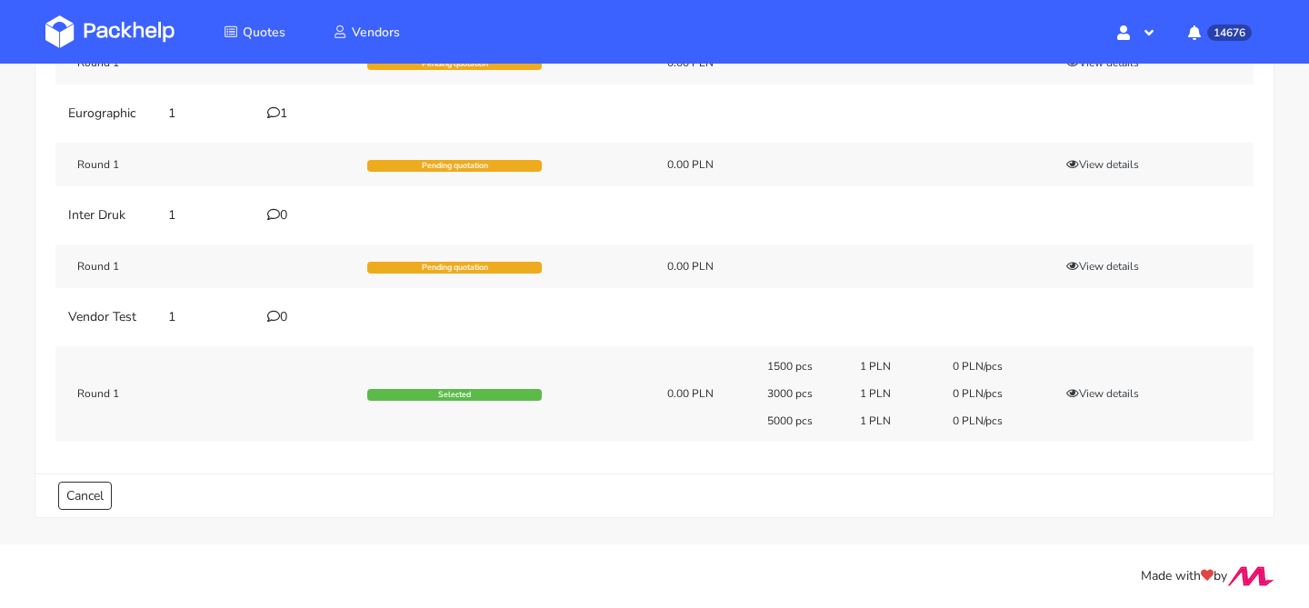
click at [280, 316] on div "0" at bounding box center [306, 317] width 78 height 15
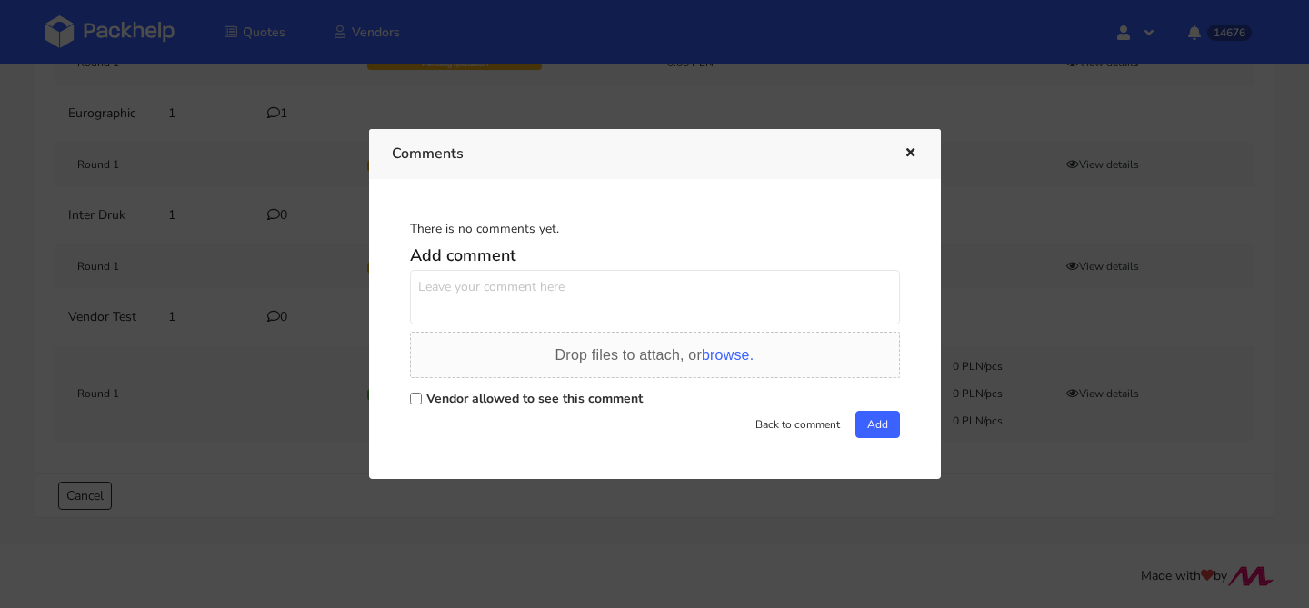
click at [908, 158] on icon "button" at bounding box center [910, 153] width 15 height 13
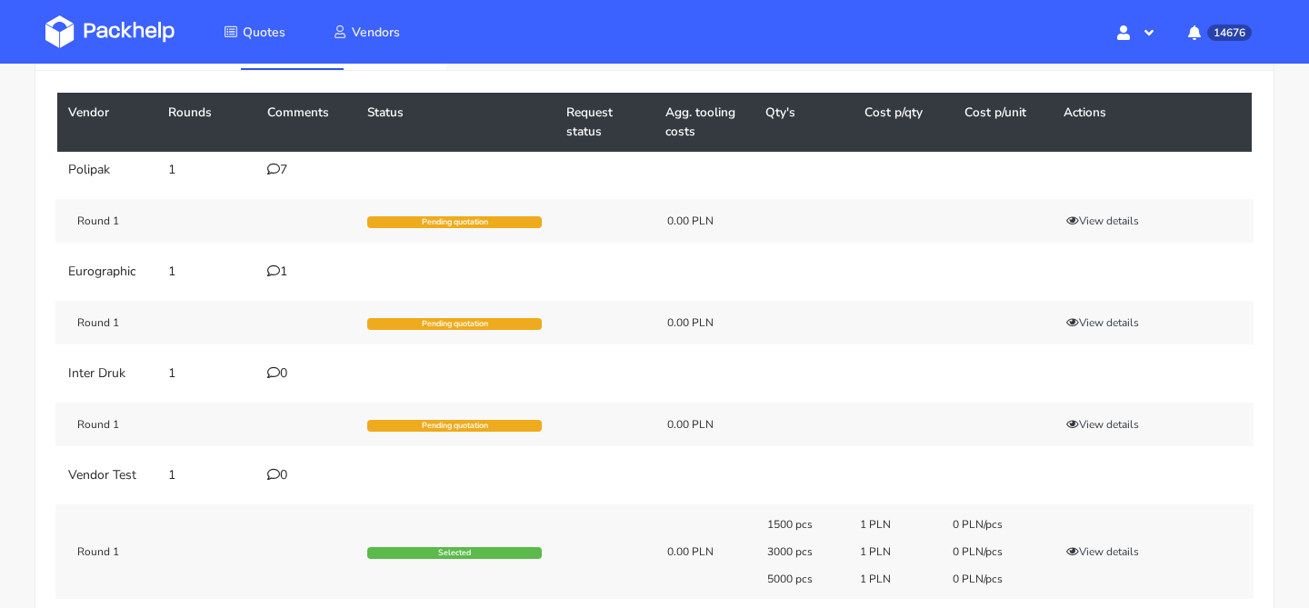
scroll to position [23, 0]
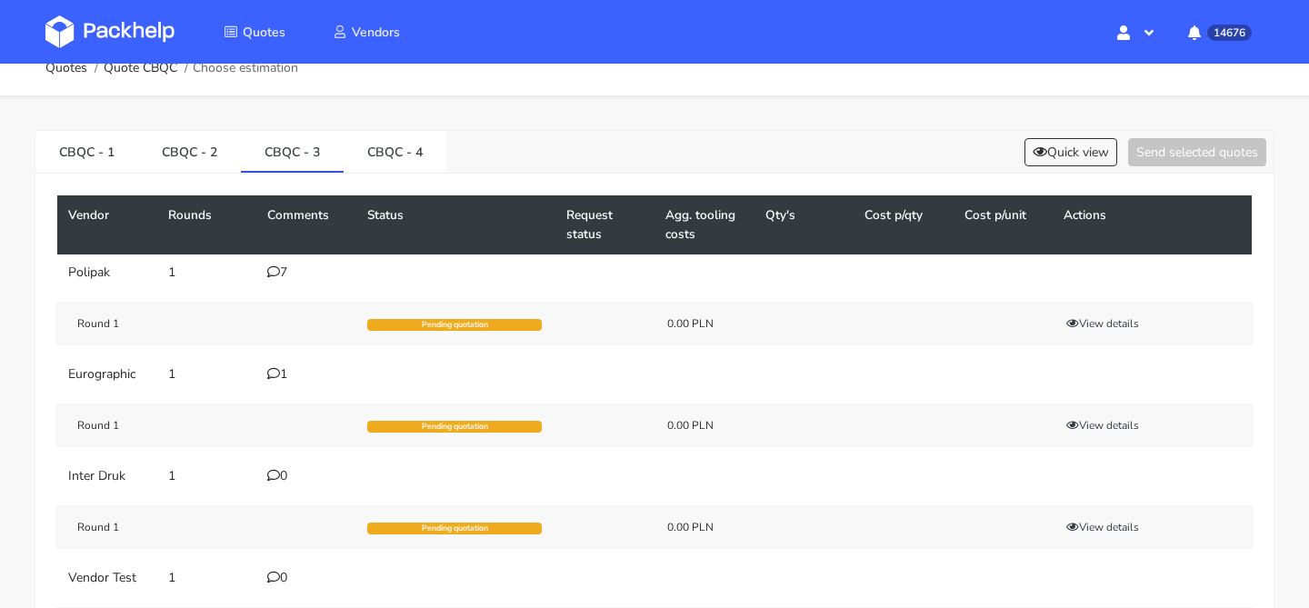
click at [284, 273] on div "7" at bounding box center [306, 272] width 78 height 15
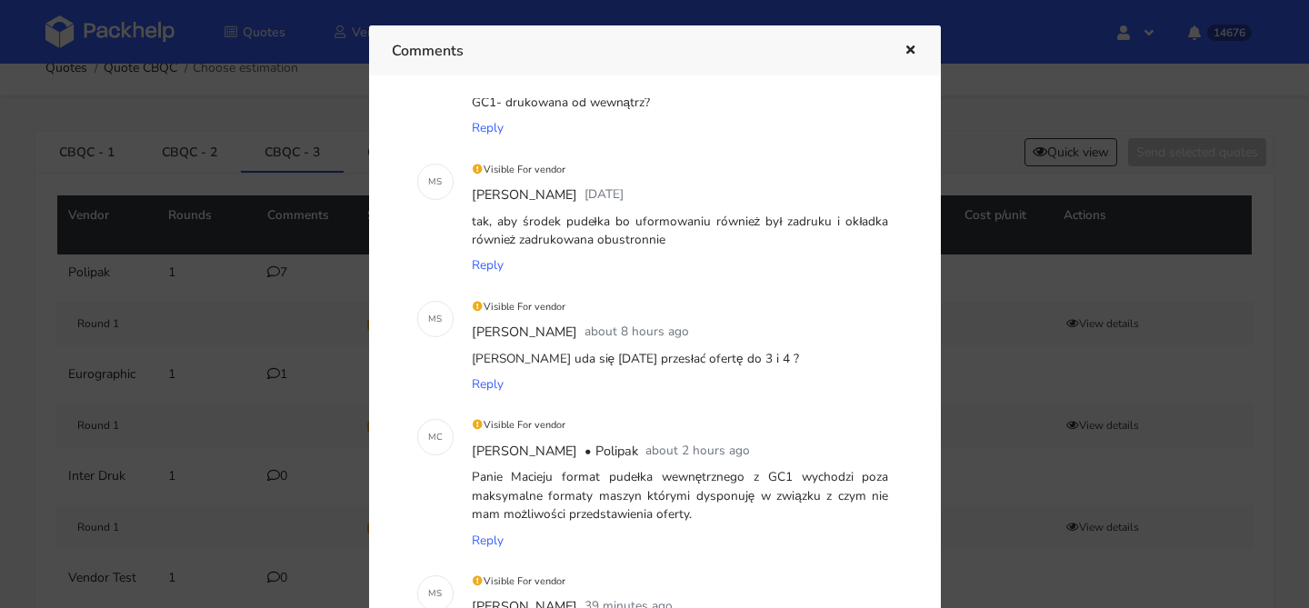
scroll to position [672, 0]
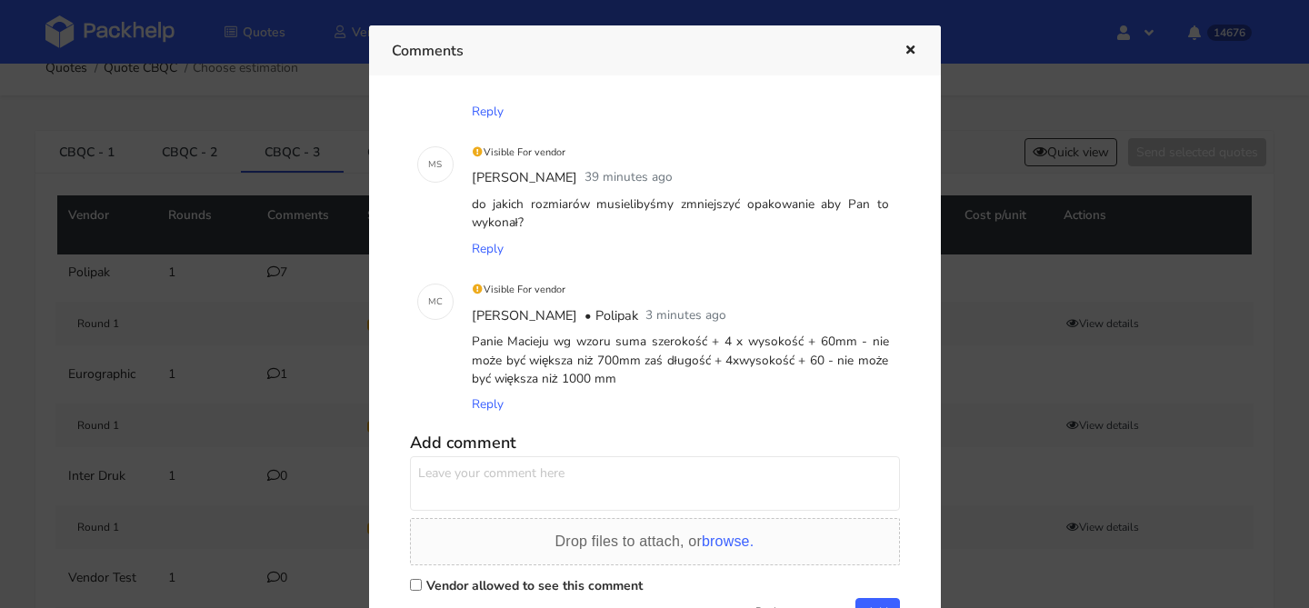
drag, startPoint x: 615, startPoint y: 375, endPoint x: 556, endPoint y: 347, distance: 65.1
click at [556, 347] on div "Panie Macieju wg wzoru suma szerokość + 4 x wysokość + 60mm - nie może być więk…" at bounding box center [680, 360] width 425 height 63
copy div "wg wzoru suma szerokość + 4 x wysokość + 60mm - nie może być większa niż 700mm …"
click at [247, 383] on div at bounding box center [654, 304] width 1309 height 608
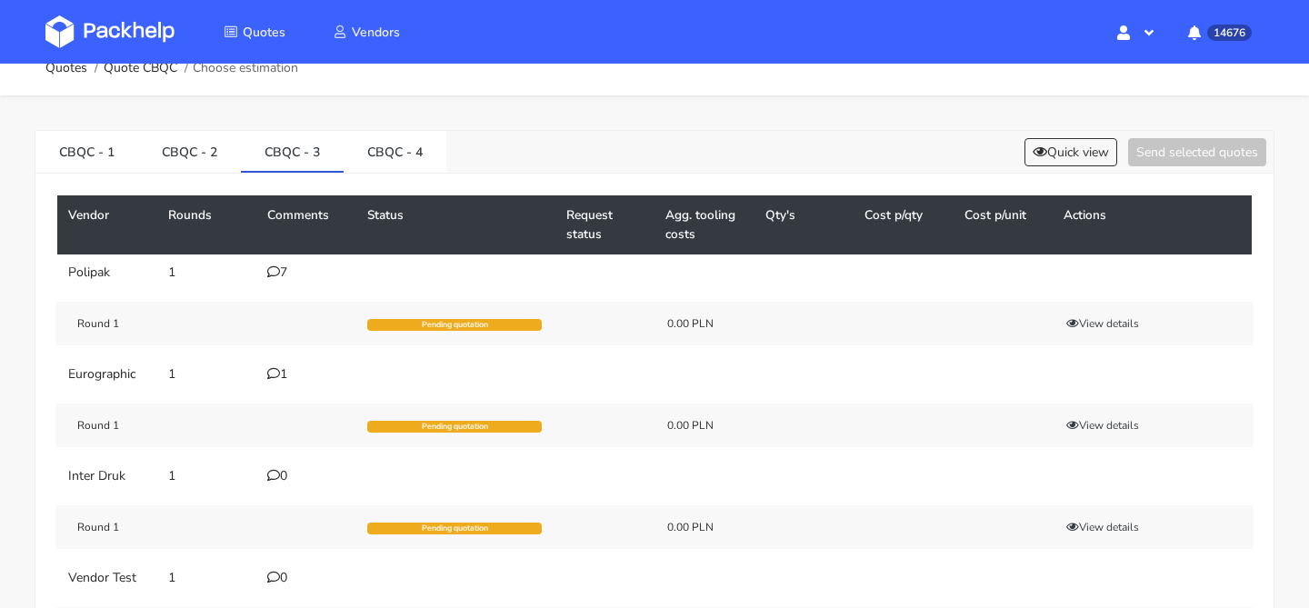
scroll to position [0, 0]
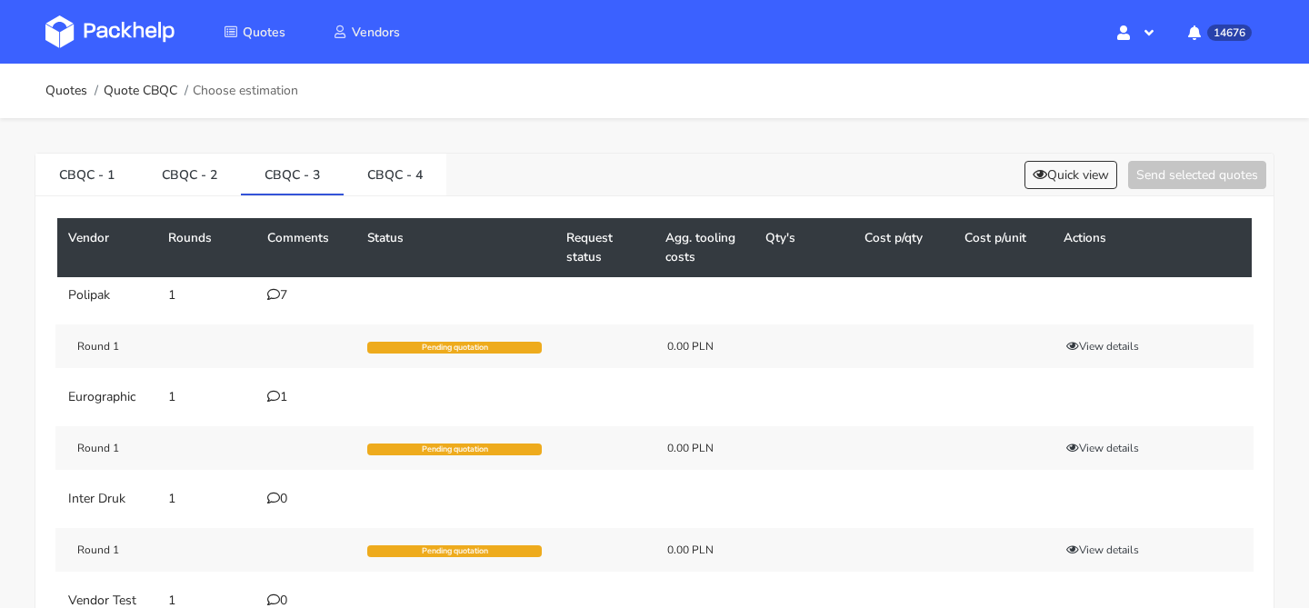
click at [159, 102] on ol "Quotes Quote CBQC Choose estimation" at bounding box center [171, 91] width 253 height 36
click at [157, 84] on link "Quote CBQC" at bounding box center [141, 91] width 74 height 15
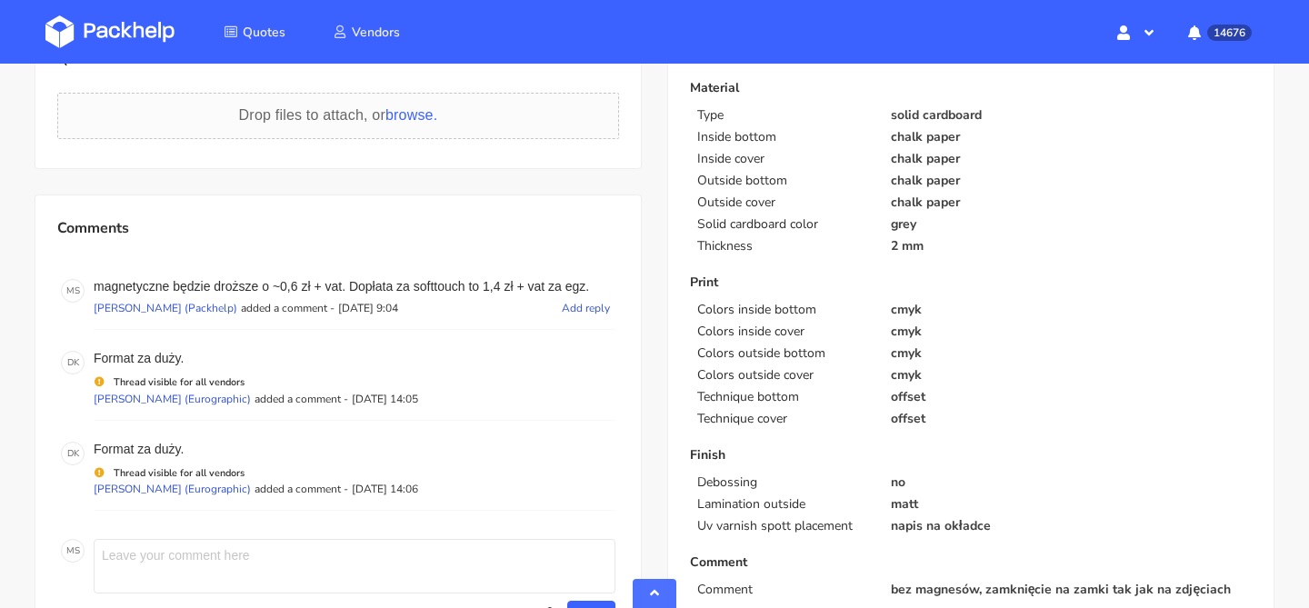
scroll to position [736, 0]
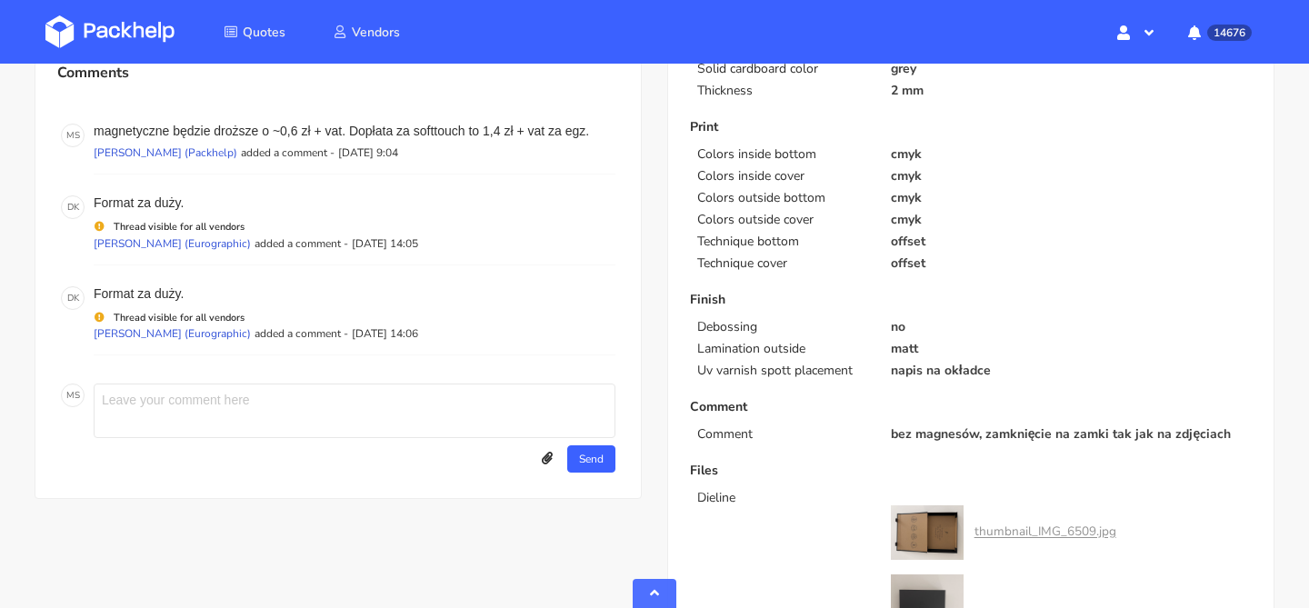
click at [192, 417] on textarea at bounding box center [355, 411] width 522 height 55
paste textarea "wg wzoru suma szerokość + 4 x wysokość + 60mm - nie może być większa niż 700mm …"
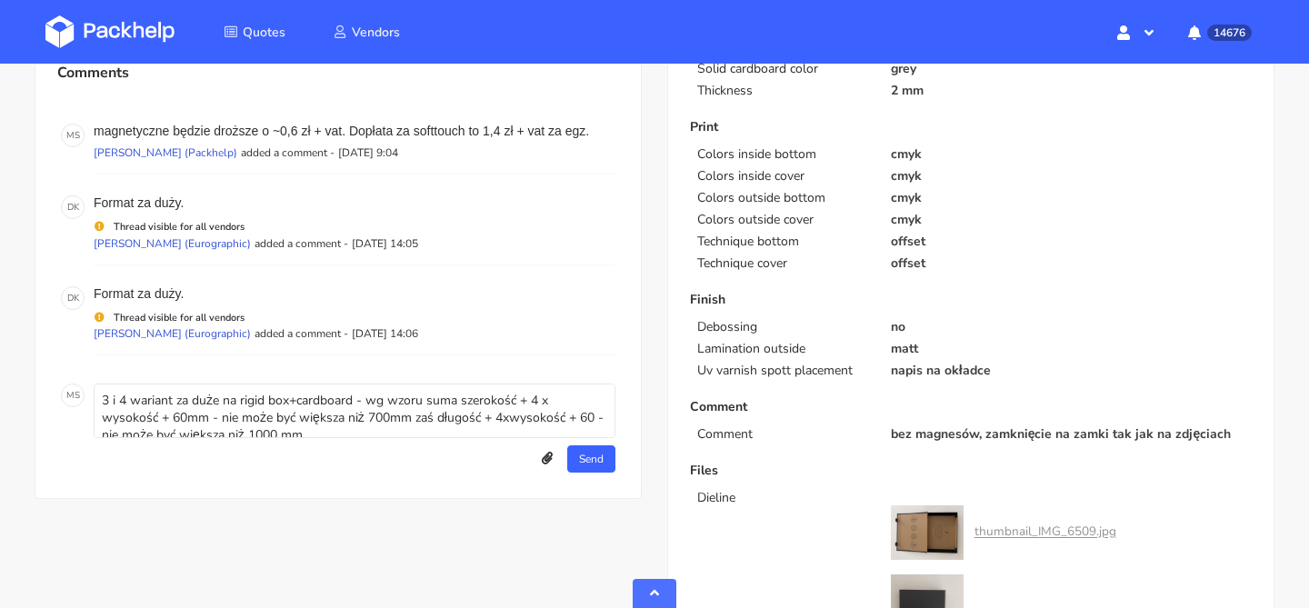
scroll to position [6, 0]
type textarea "3 i 4 wariant za duże na rigid box+cardboard - wg wzoru suma szerokość + 4 x wy…"
click at [596, 466] on button "Send" at bounding box center [591, 459] width 48 height 27
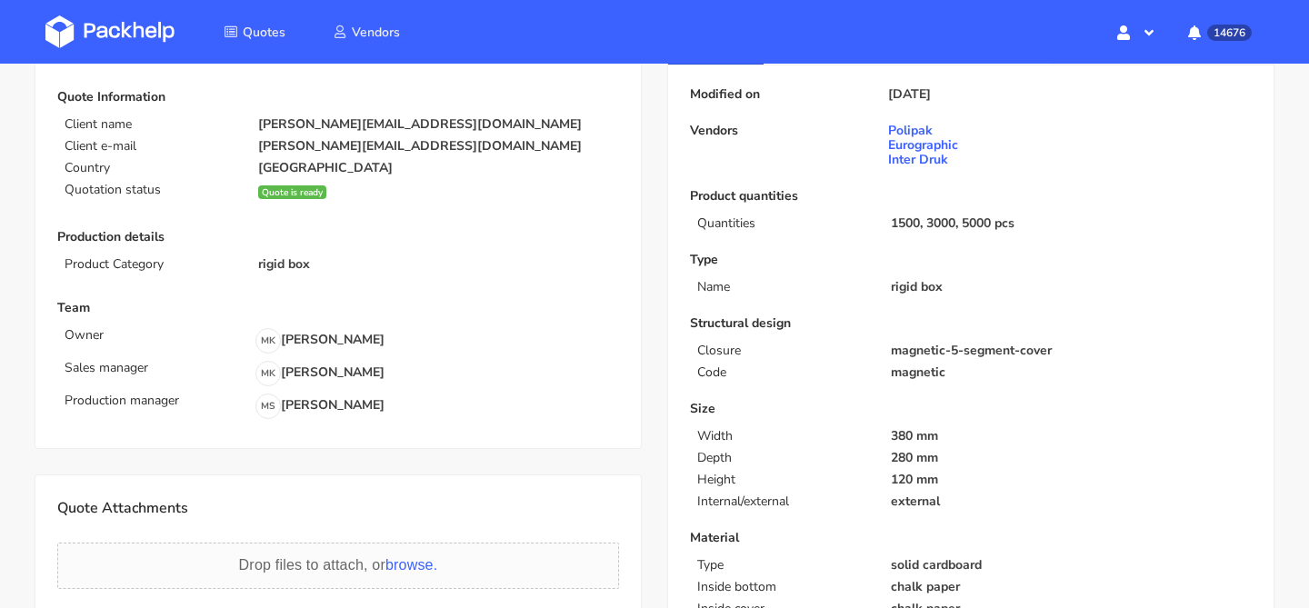
scroll to position [78, 0]
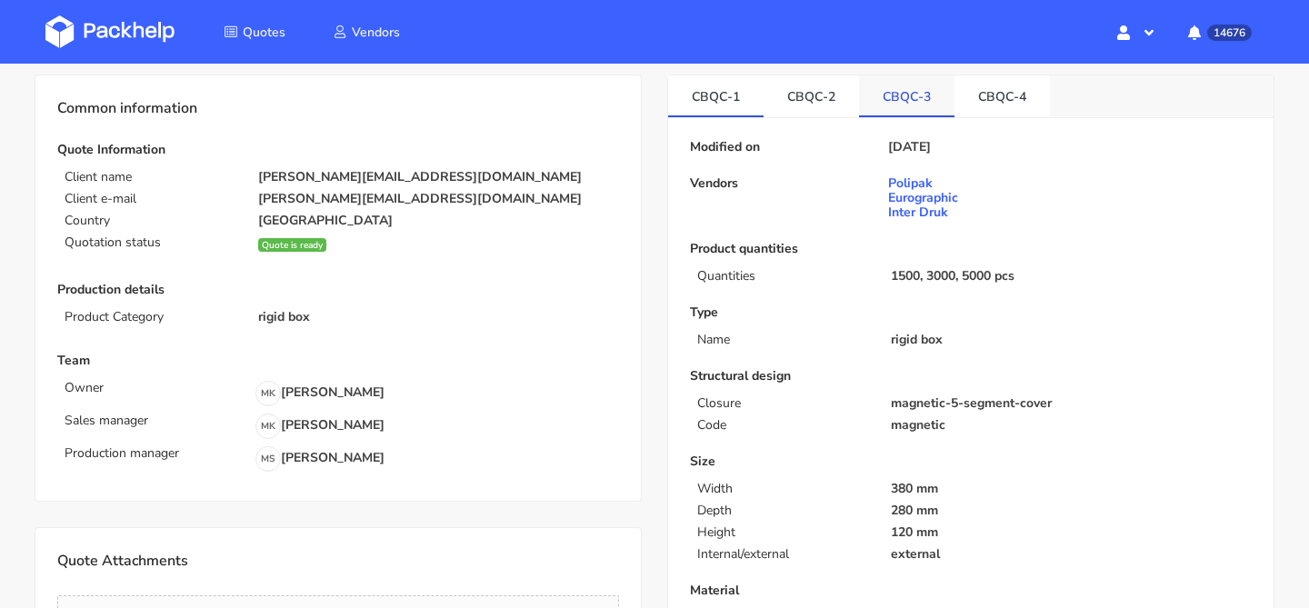
click at [935, 101] on link "CBQC-3" at bounding box center [906, 95] width 95 height 40
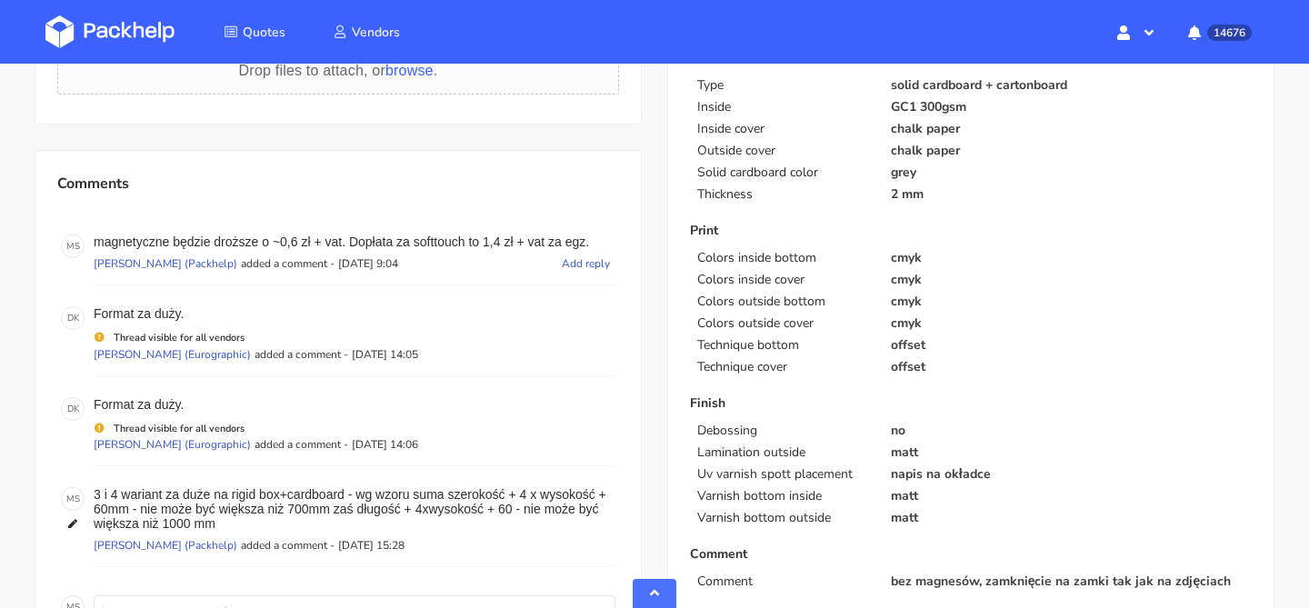
scroll to position [627, 0]
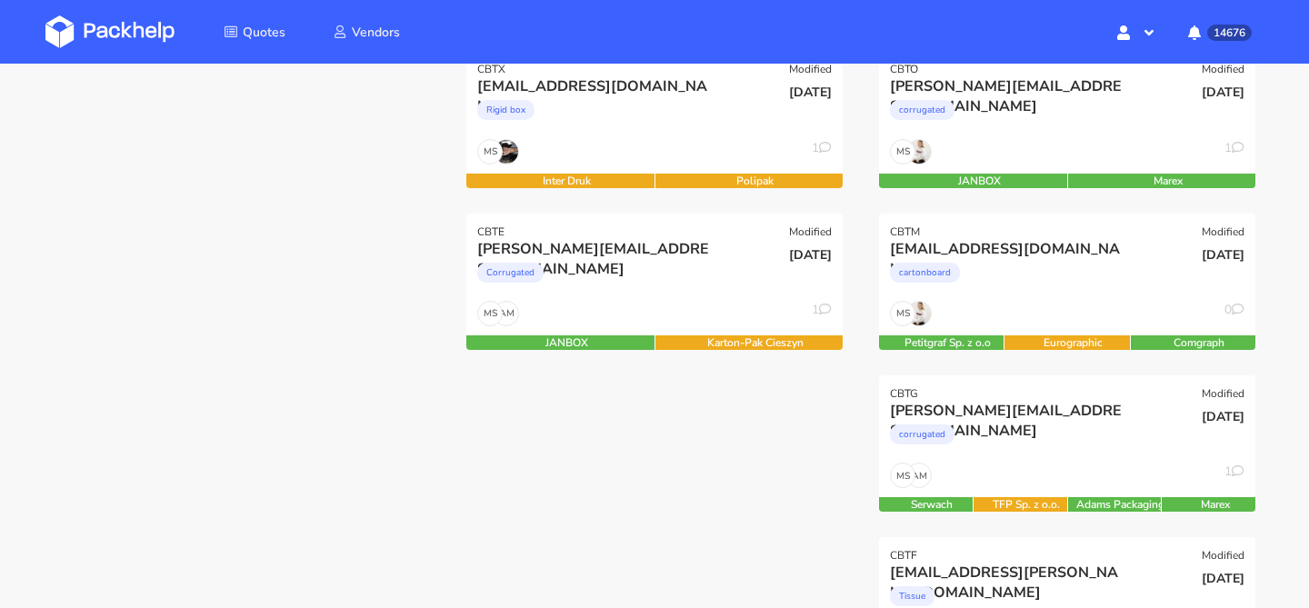
scroll to position [288, 0]
click at [636, 303] on div "AM MS 1" at bounding box center [654, 317] width 376 height 35
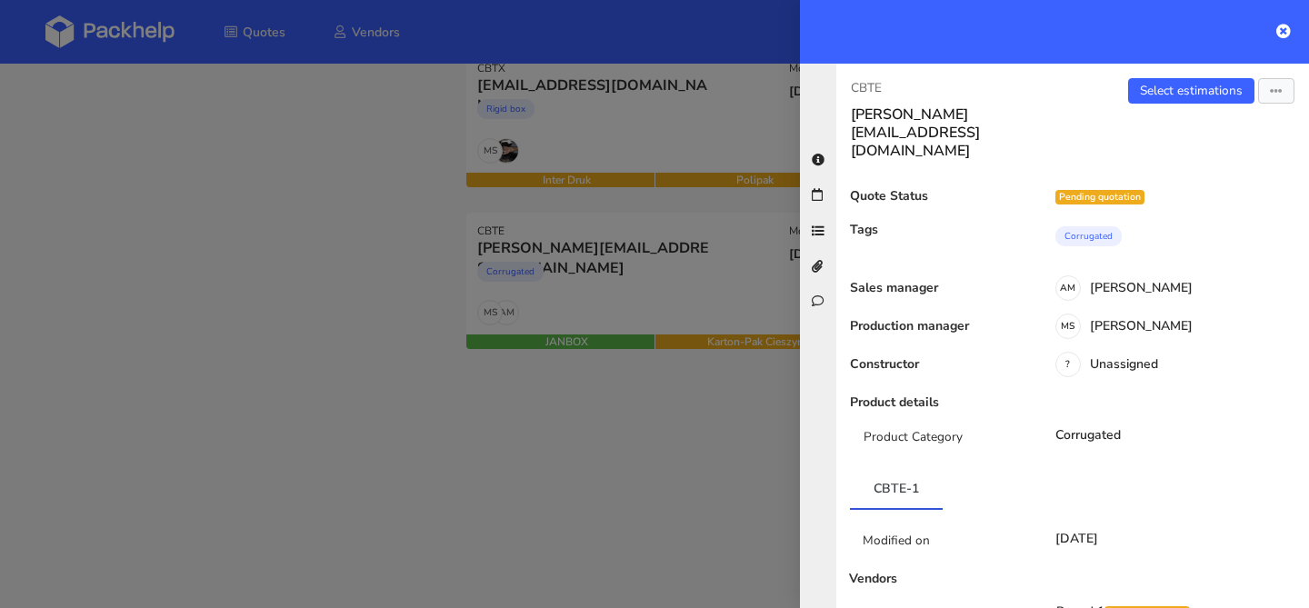
click at [1197, 75] on div "CBTE anna.rogulska@gmail.com Select estimations Send to estimate View quote Edi…" at bounding box center [1072, 336] width 473 height 545
click at [1185, 95] on link "Select estimations" at bounding box center [1191, 90] width 126 height 25
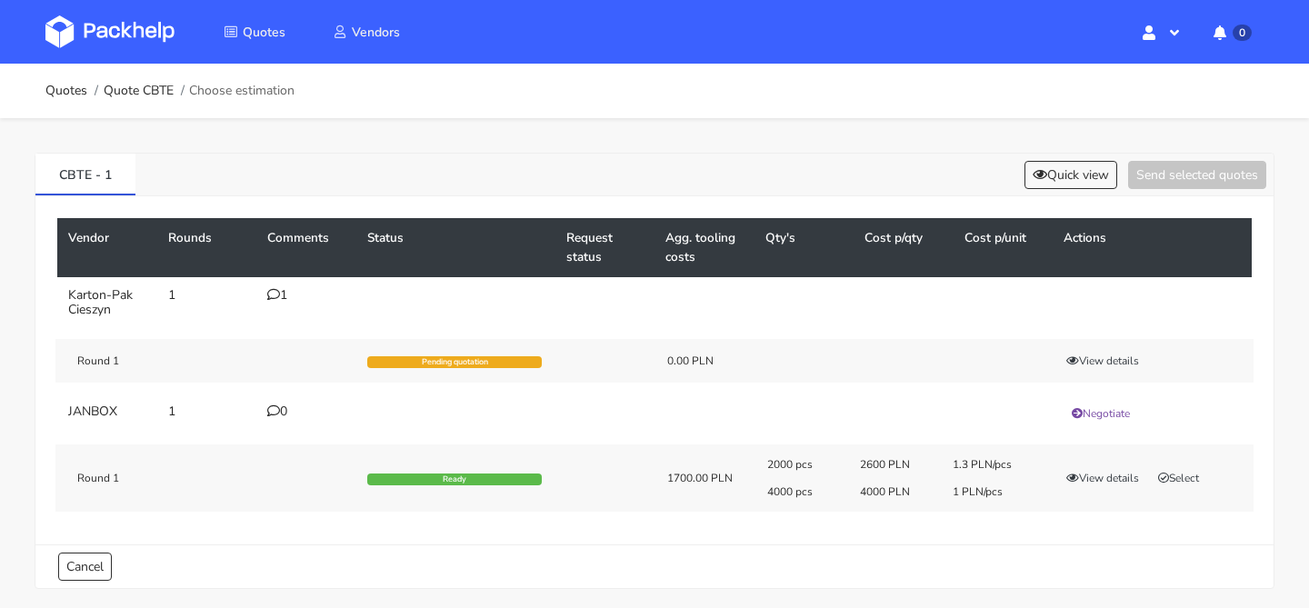
click at [284, 295] on div "1" at bounding box center [306, 295] width 78 height 15
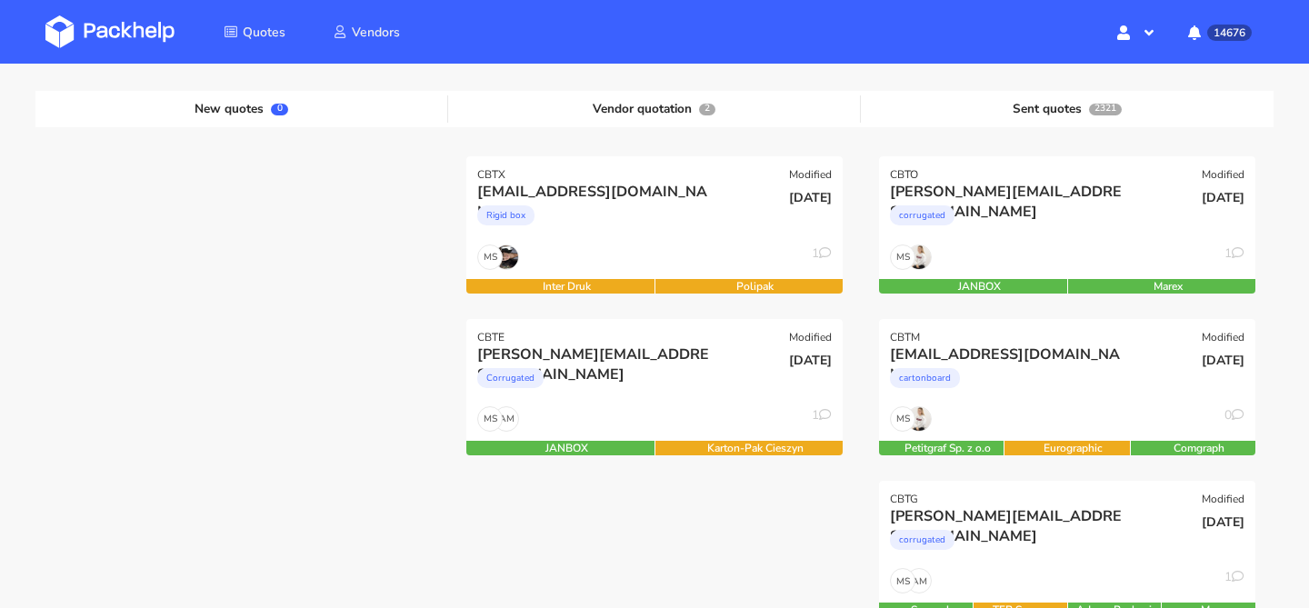
scroll to position [175, 0]
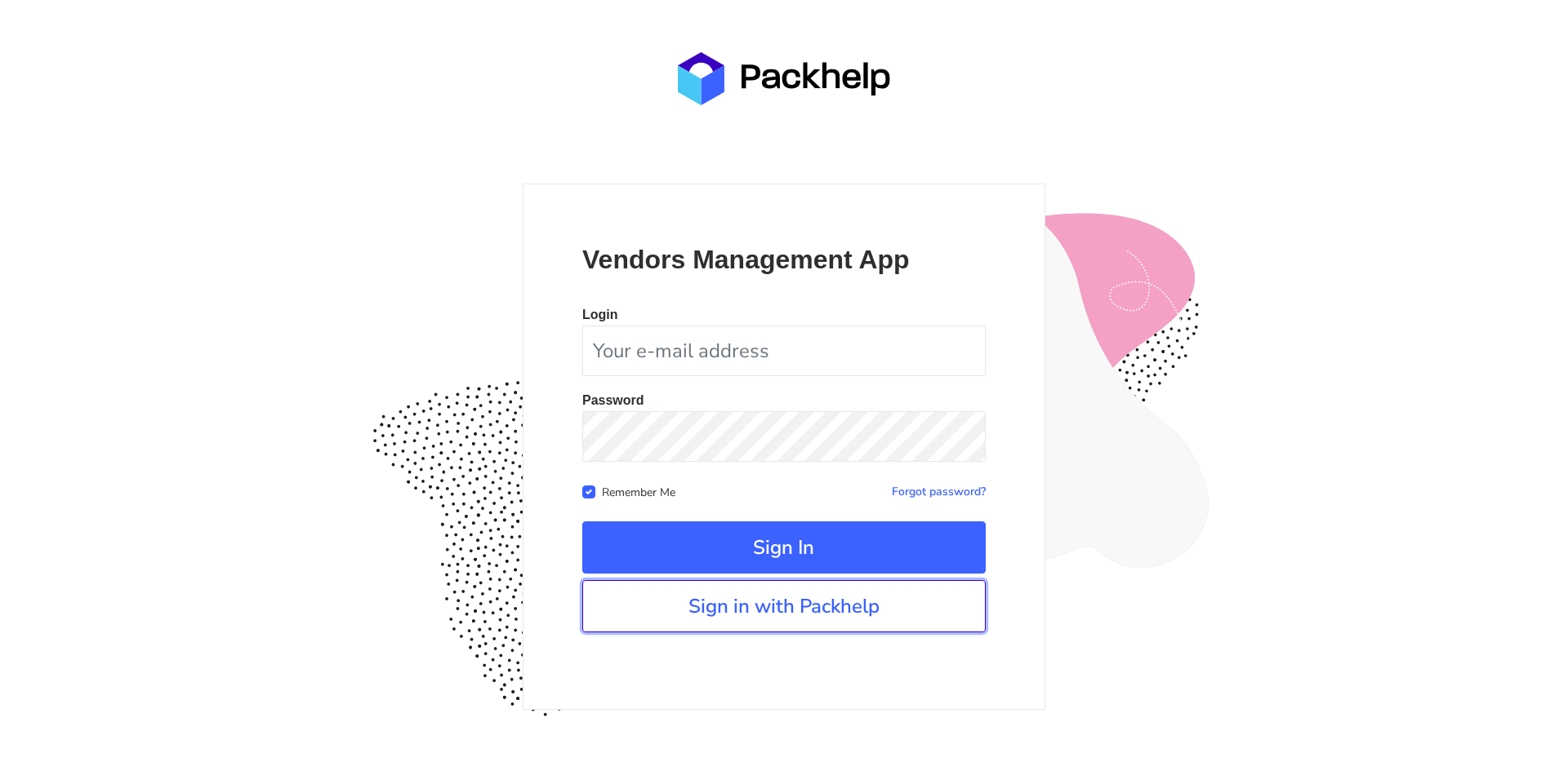
click at [776, 607] on link "Sign in with Packhelp" at bounding box center [783, 606] width 403 height 52
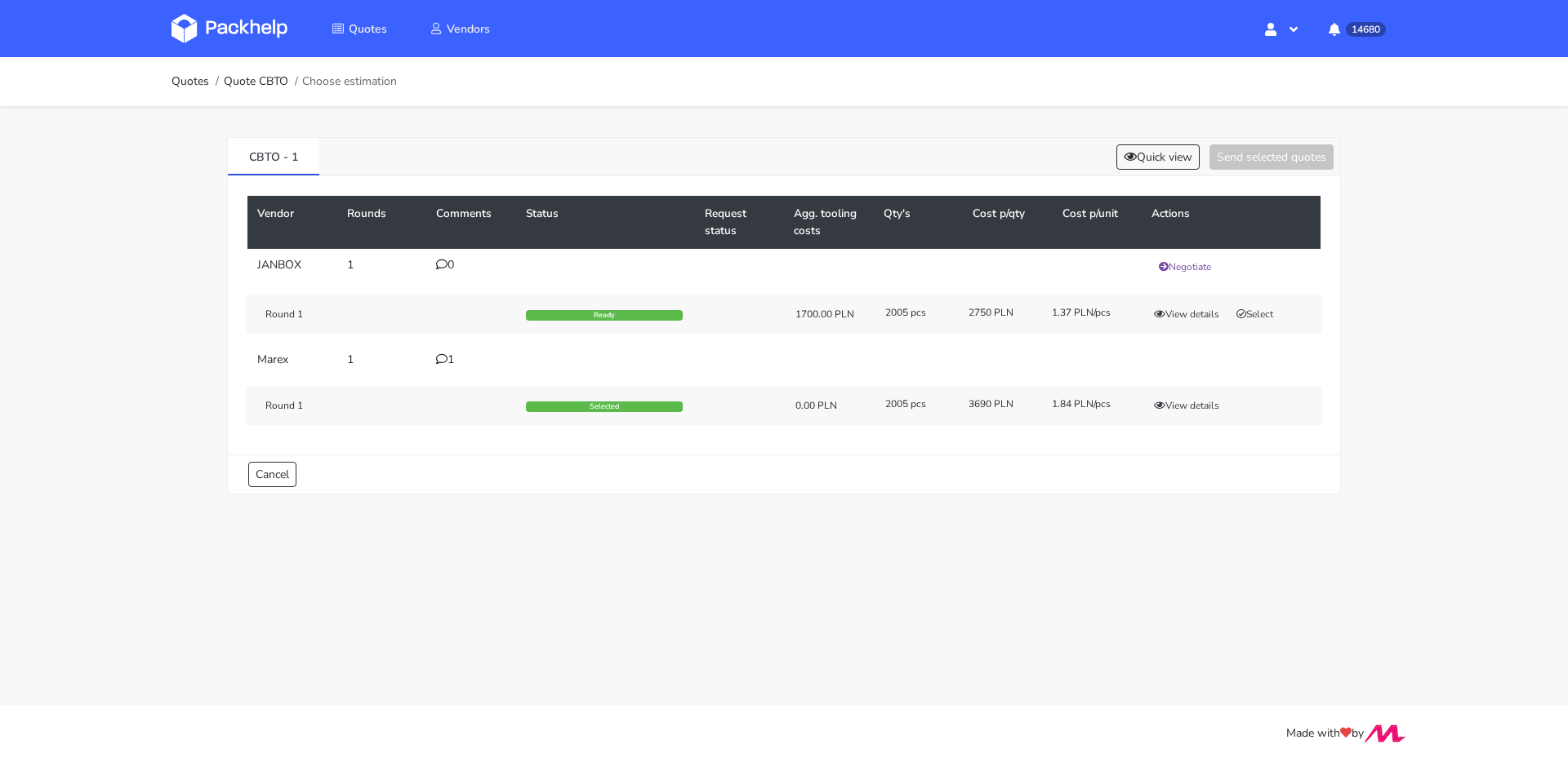
click at [446, 358] on icon at bounding box center [442, 359] width 12 height 12
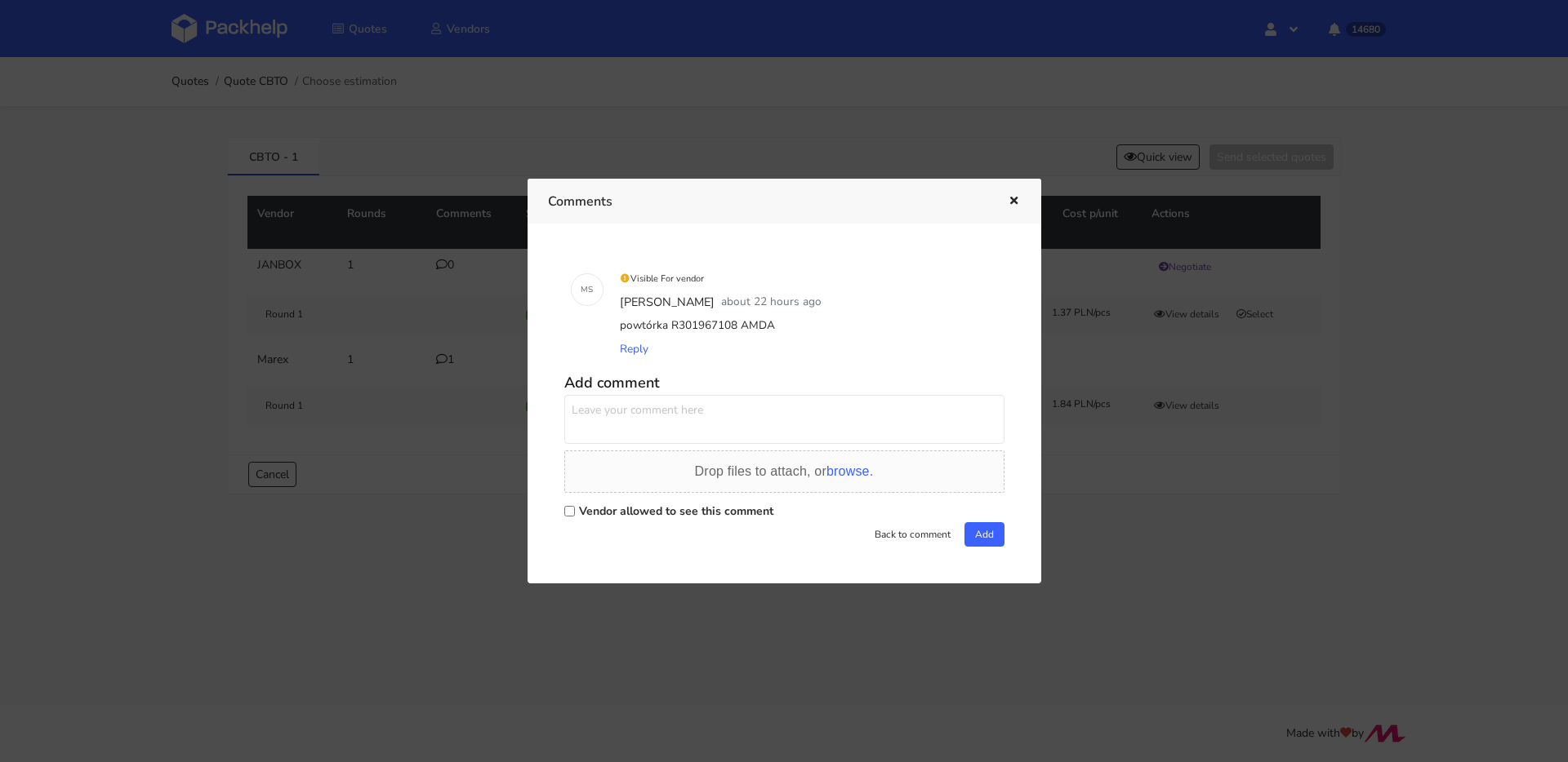
click at [1004, 202] on button "button" at bounding box center [1012, 202] width 18 height 22
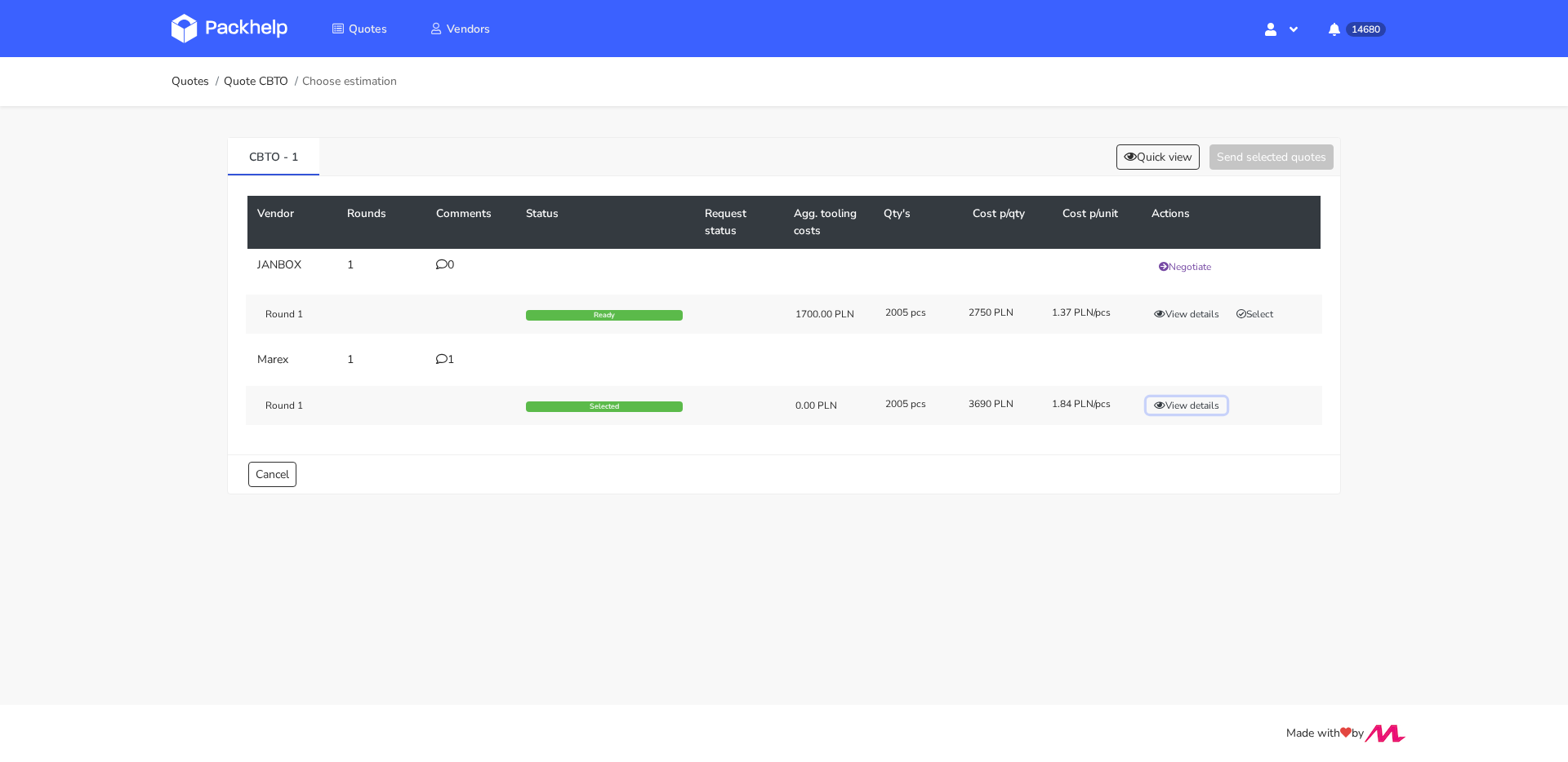
click at [1172, 406] on button "View details" at bounding box center [1186, 406] width 80 height 16
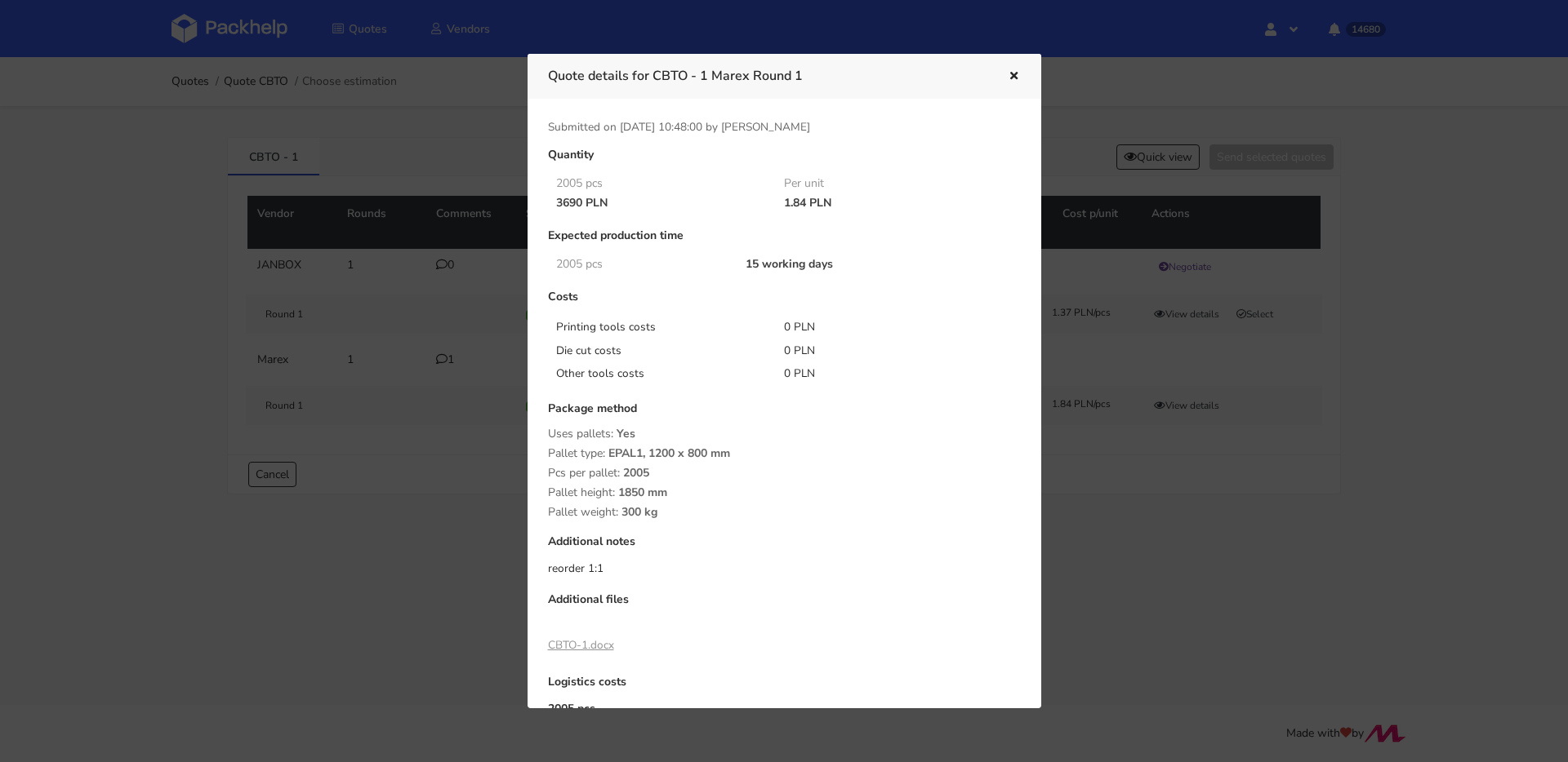
click at [1007, 78] on icon "button" at bounding box center [1013, 76] width 13 height 12
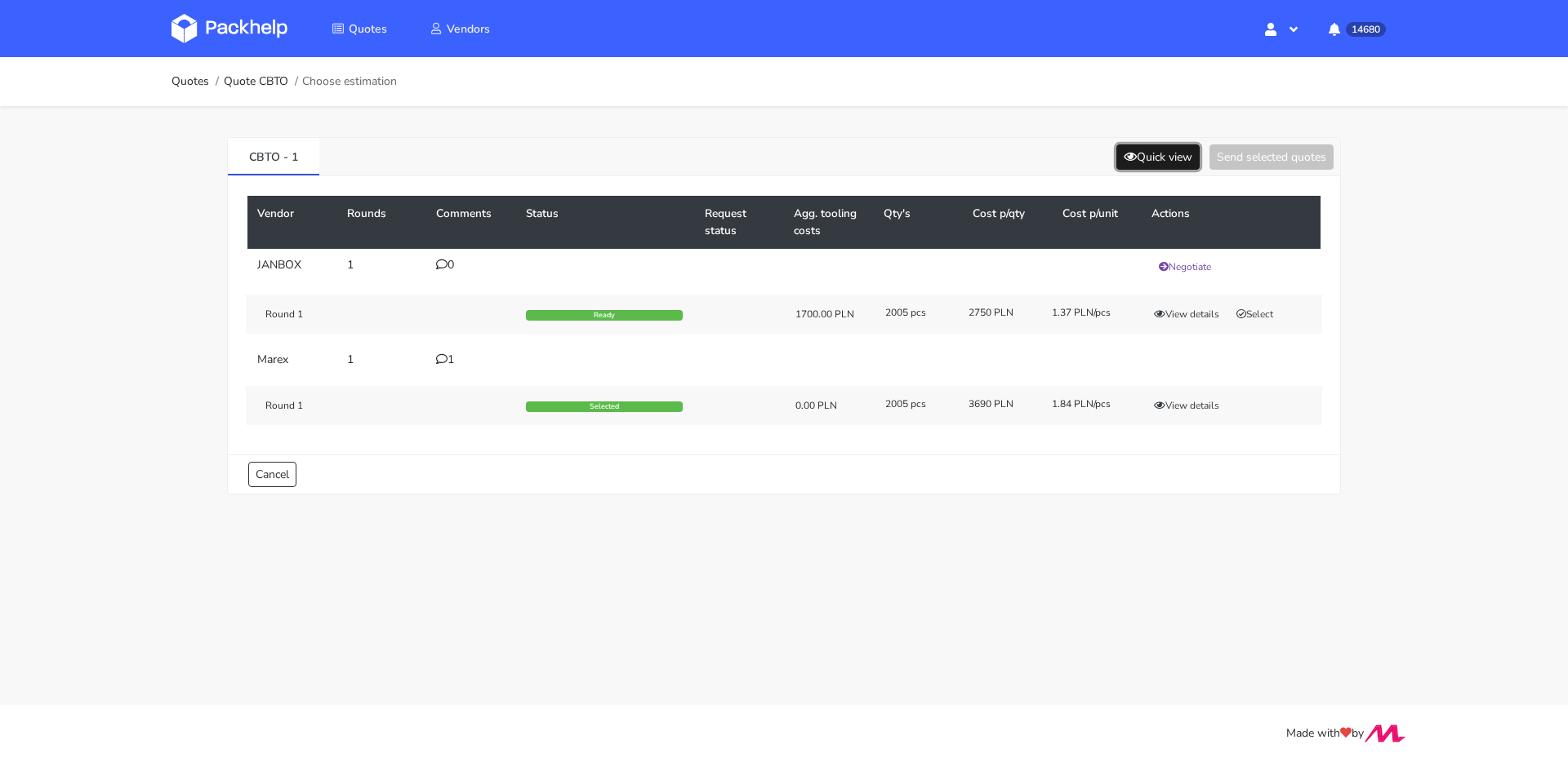
click at [1152, 158] on button "Quick view" at bounding box center [1158, 157] width 84 height 25
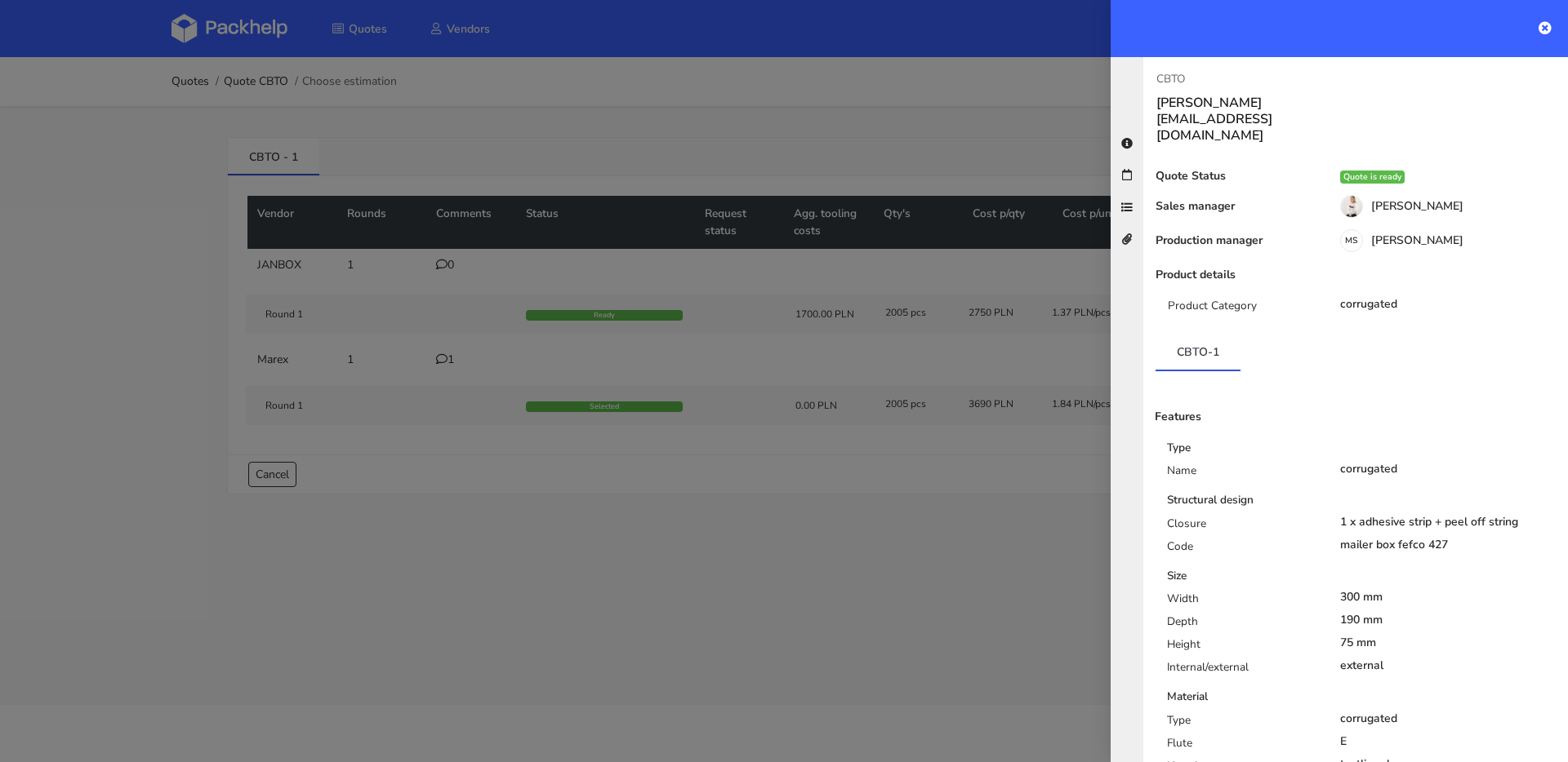
scroll to position [369, 0]
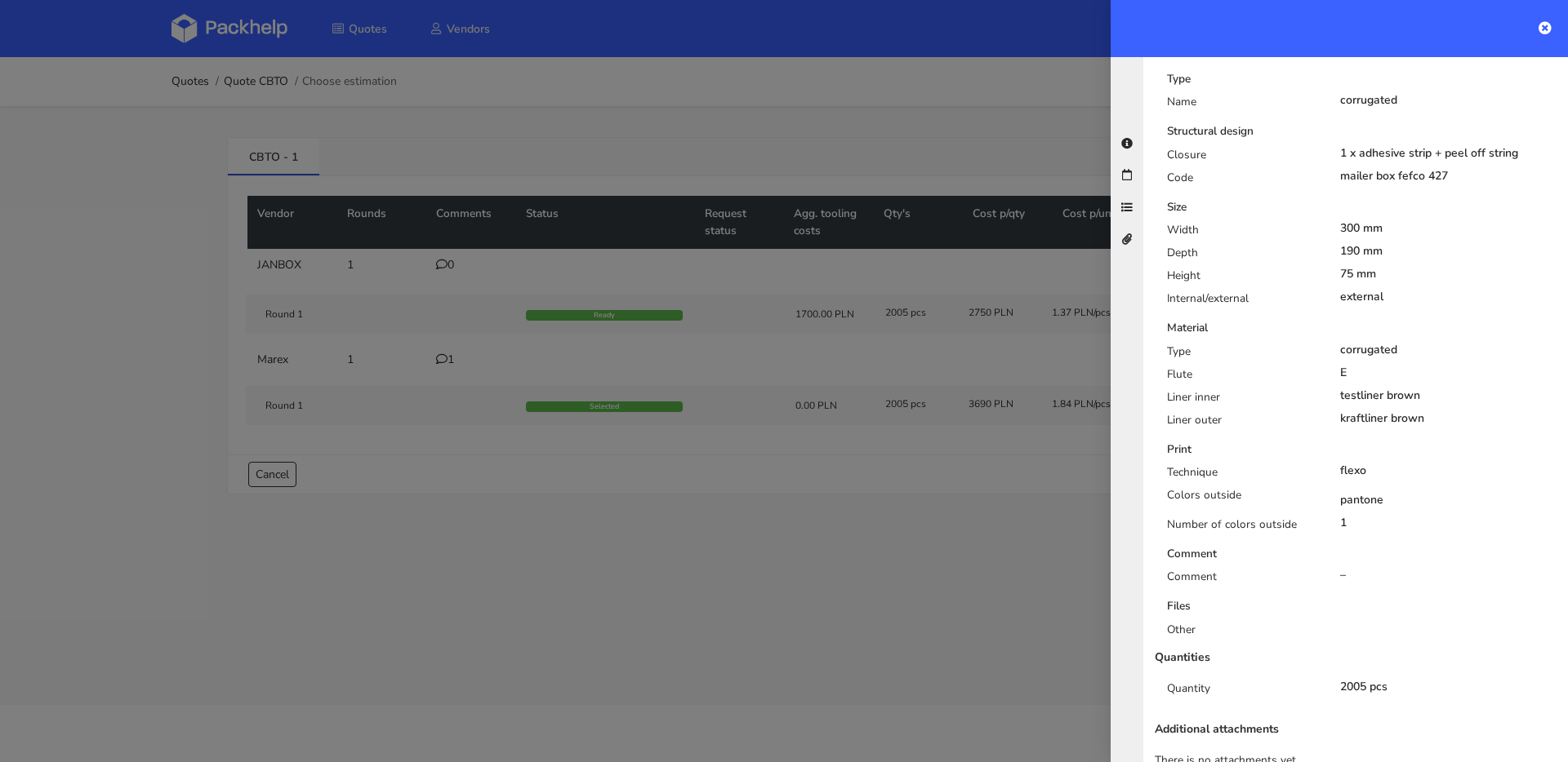
click at [952, 367] on div at bounding box center [784, 381] width 1568 height 762
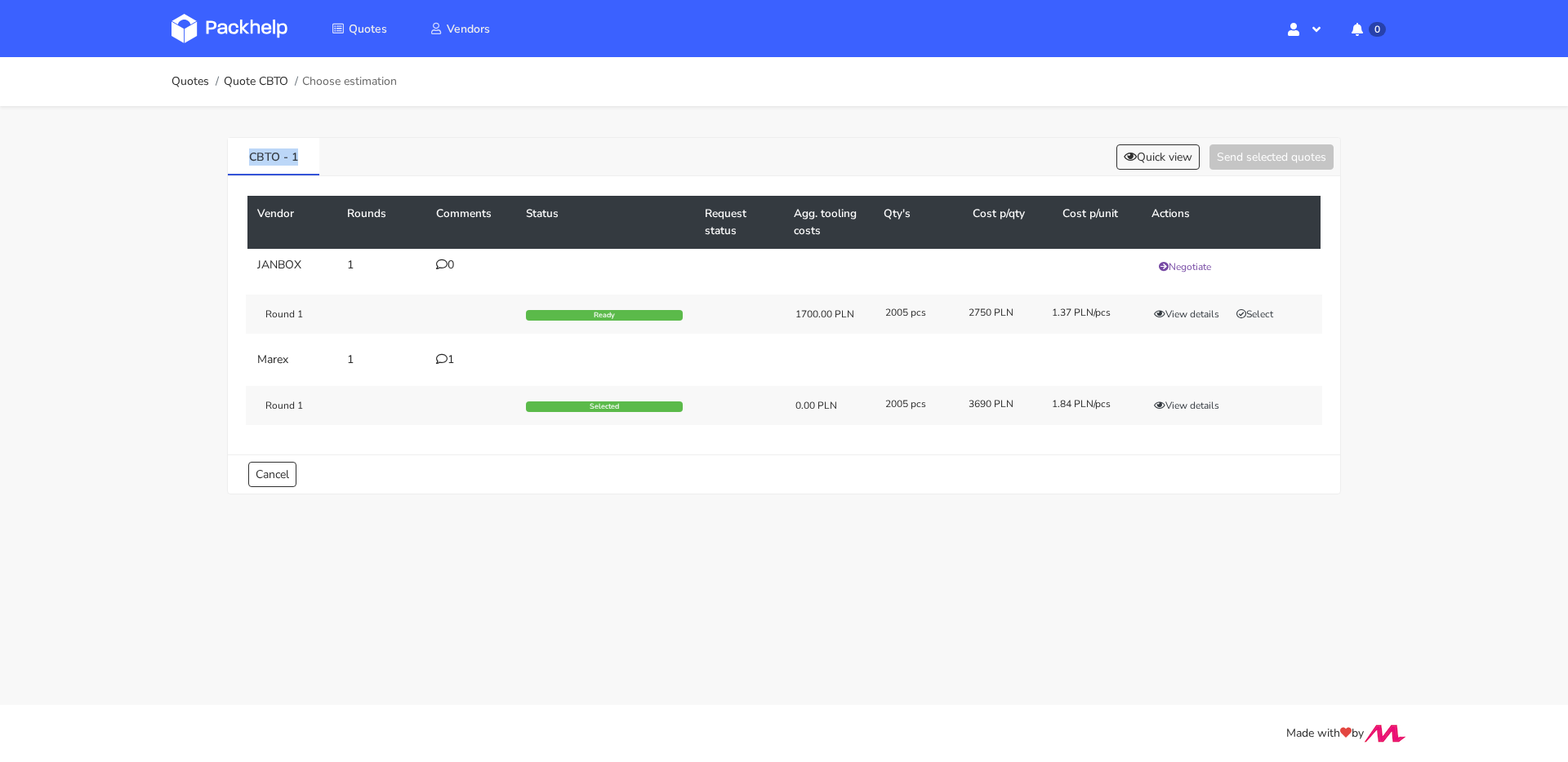
drag, startPoint x: 280, startPoint y: 158, endPoint x: 191, endPoint y: 157, distance: 89.0
click at [191, 157] on div "Quotes Quote CBTO Choose estimation CBTO - 1 Quick view Send selected quotes Ve…" at bounding box center [784, 288] width 1568 height 461
copy link "CBTO - 1"
click at [457, 360] on div "1" at bounding box center [471, 360] width 70 height 13
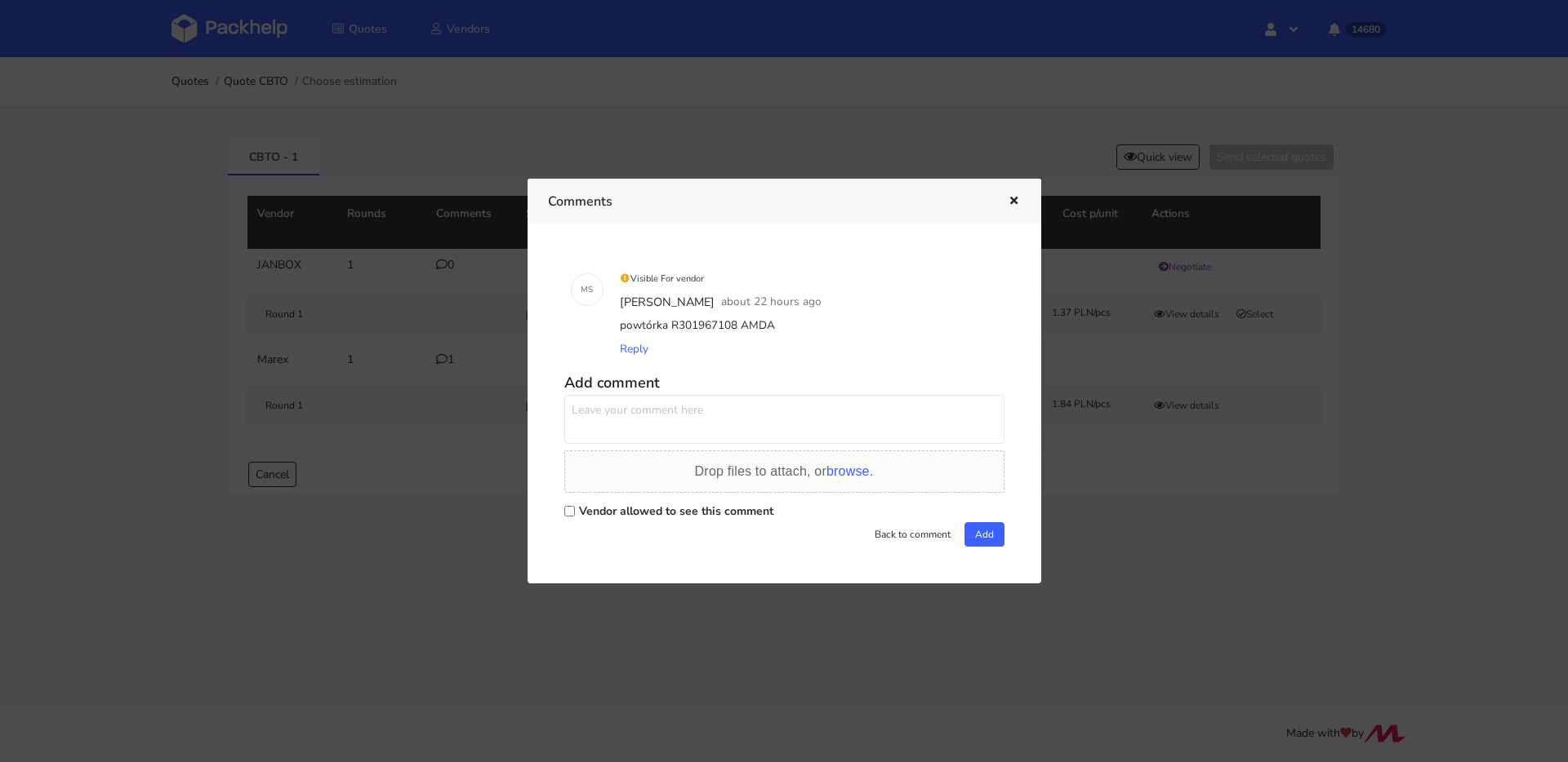
drag, startPoint x: 736, startPoint y: 327, endPoint x: 809, endPoint y: 325, distance: 73.0
click at [809, 325] on div "powtórka R301967108 AMDA" at bounding box center [806, 325] width 382 height 22
copy div "AMDA"
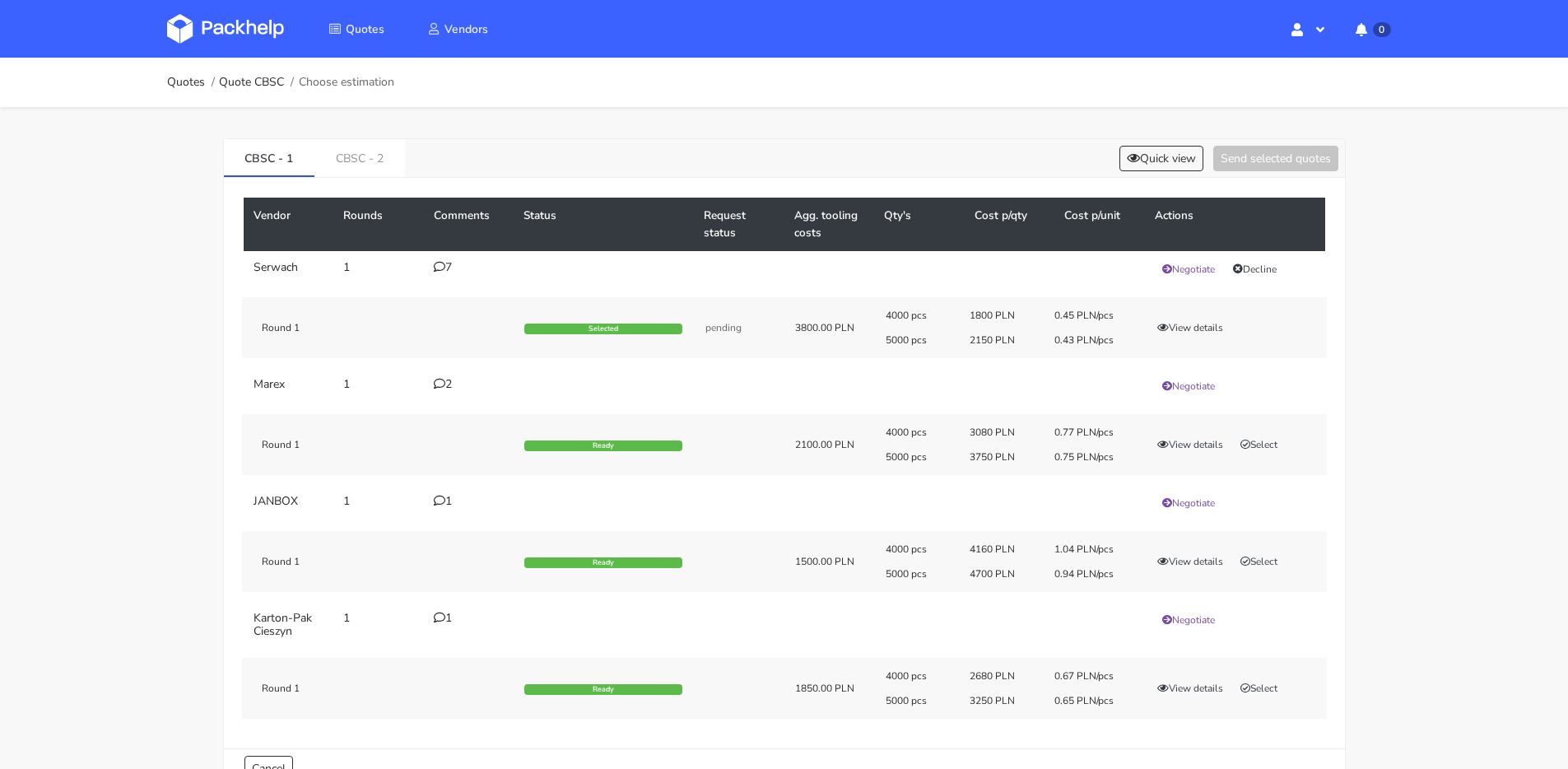
click at [439, 272] on icon at bounding box center [439, 266] width 12 height 12
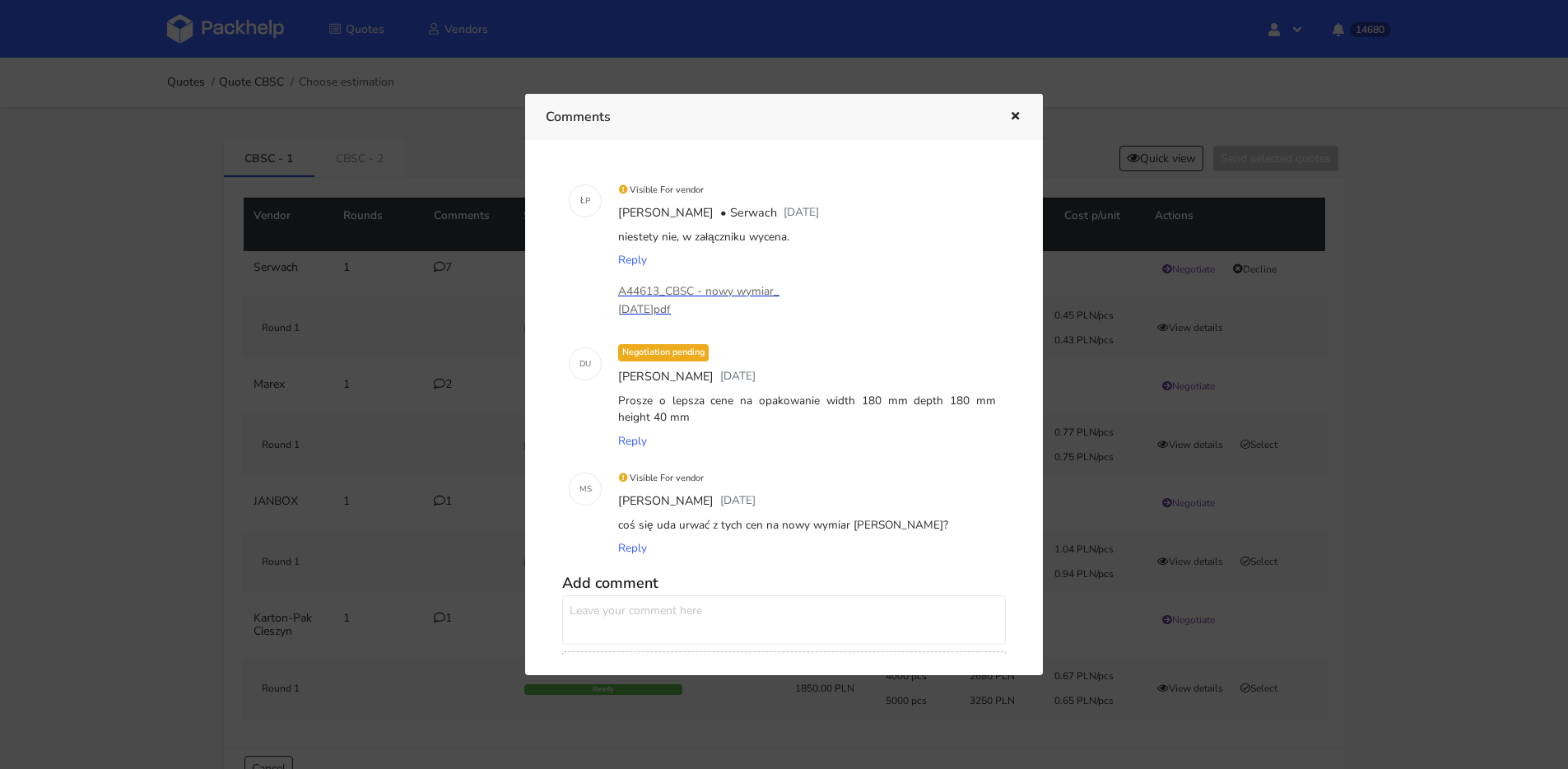
scroll to position [484, 0]
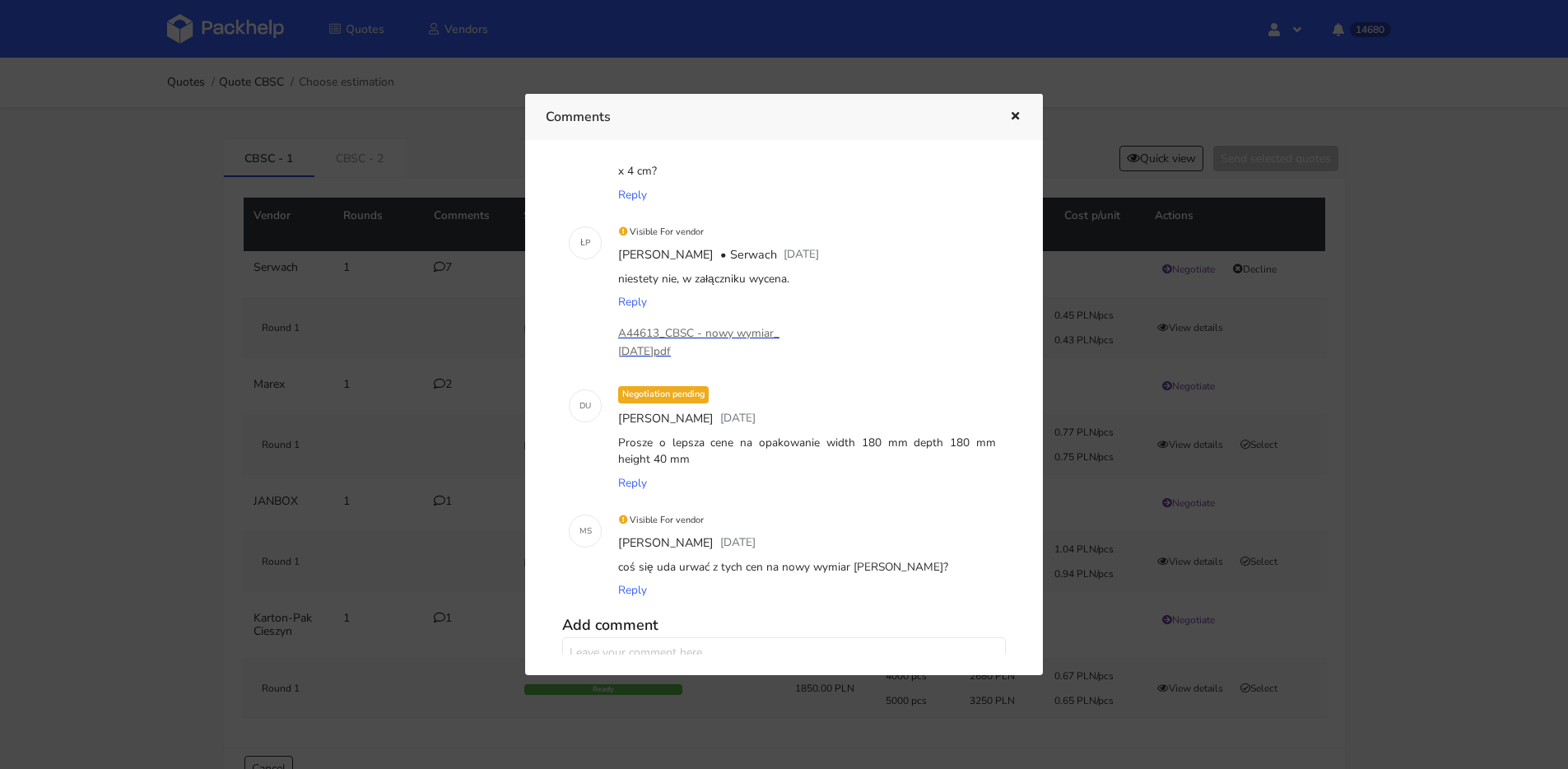
click at [723, 335] on p "A44613_CBSC - nowy wymiar_[DATE]pdf" at bounding box center [701, 342] width 165 height 36
click at [1150, 327] on div at bounding box center [784, 384] width 1568 height 769
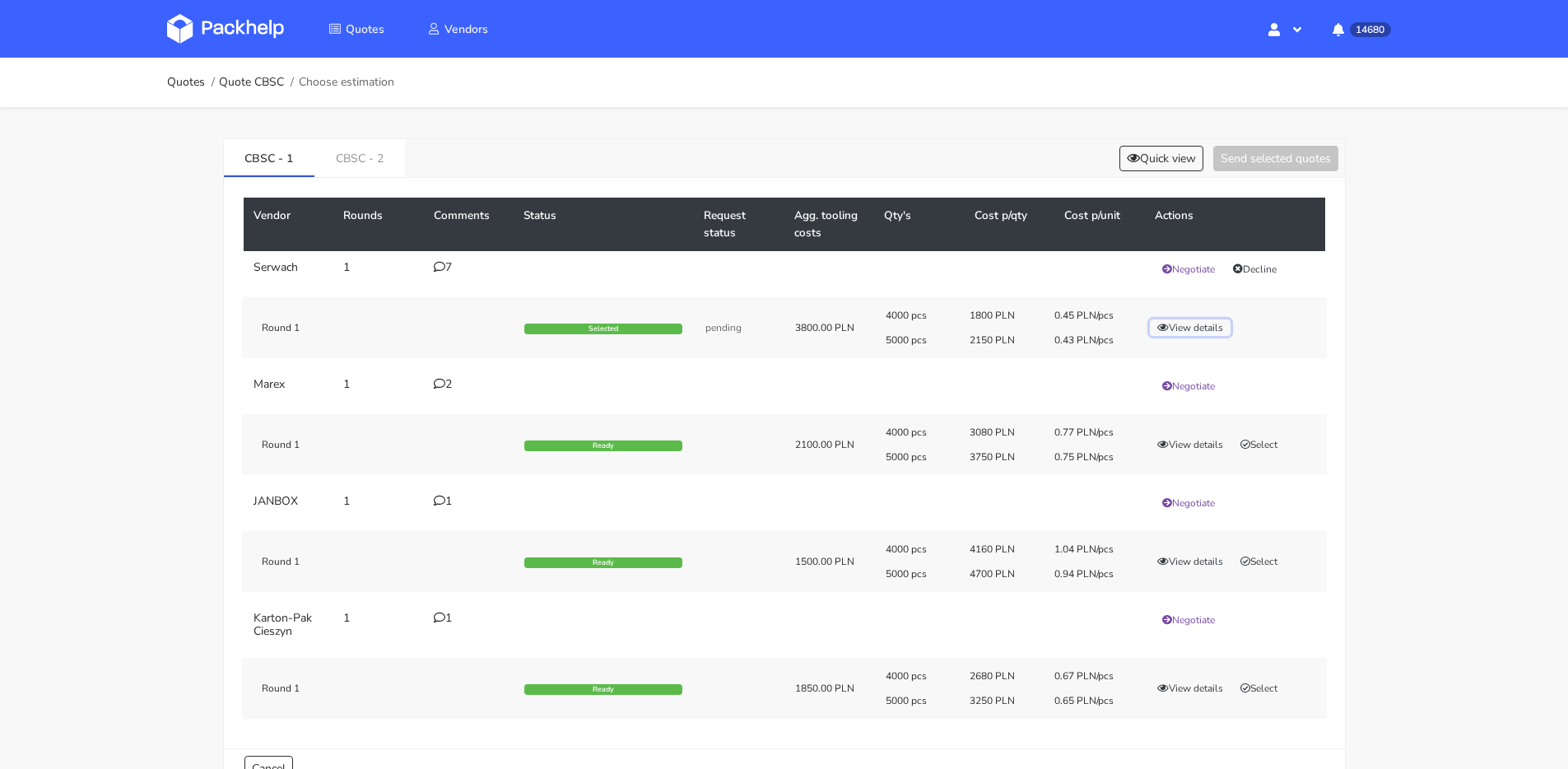
click at [1192, 332] on button "View details" at bounding box center [1190, 328] width 81 height 16
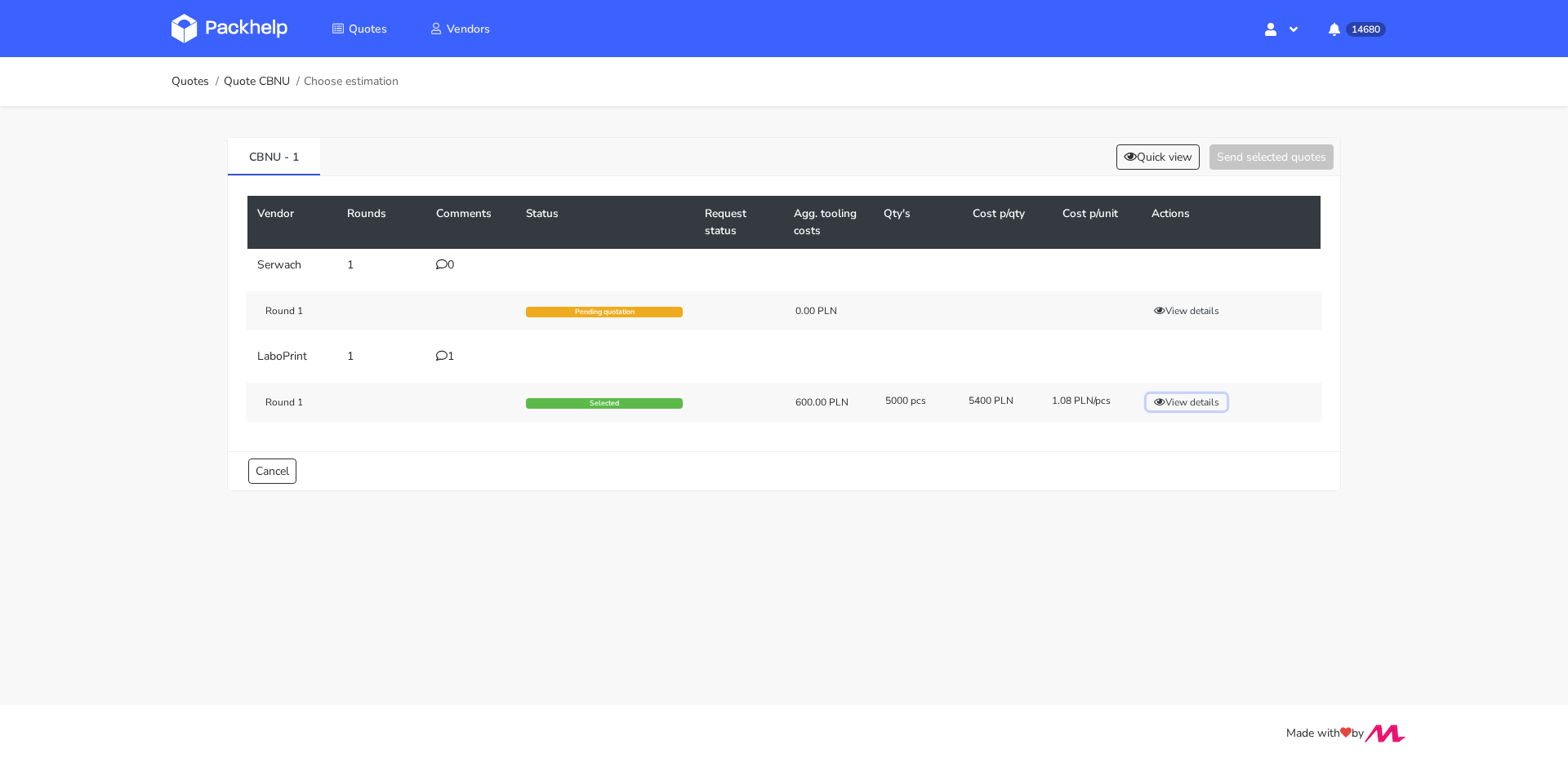
click at [1202, 407] on button "View details" at bounding box center [1186, 402] width 80 height 16
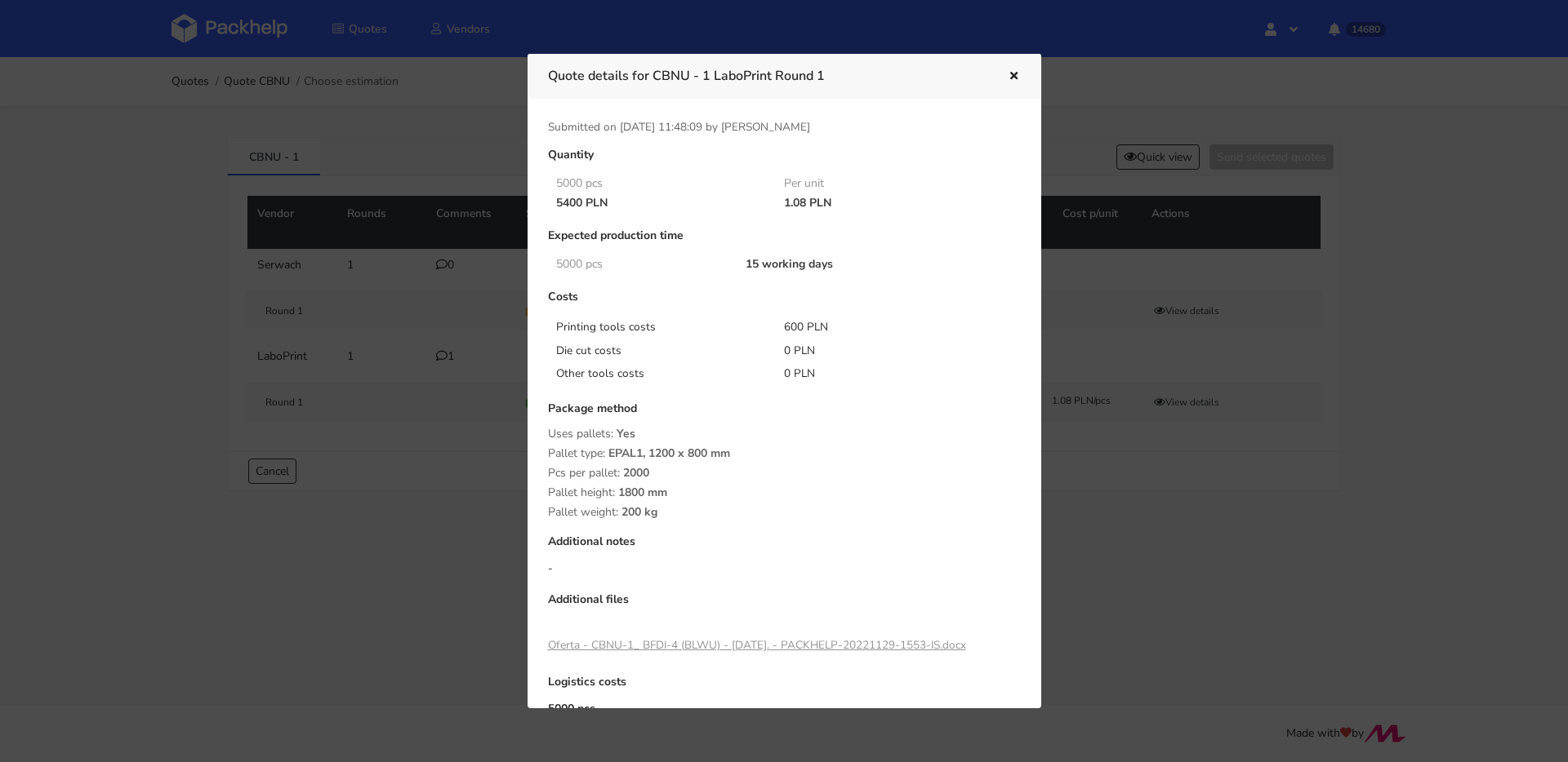
click at [133, 173] on div at bounding box center [784, 381] width 1568 height 762
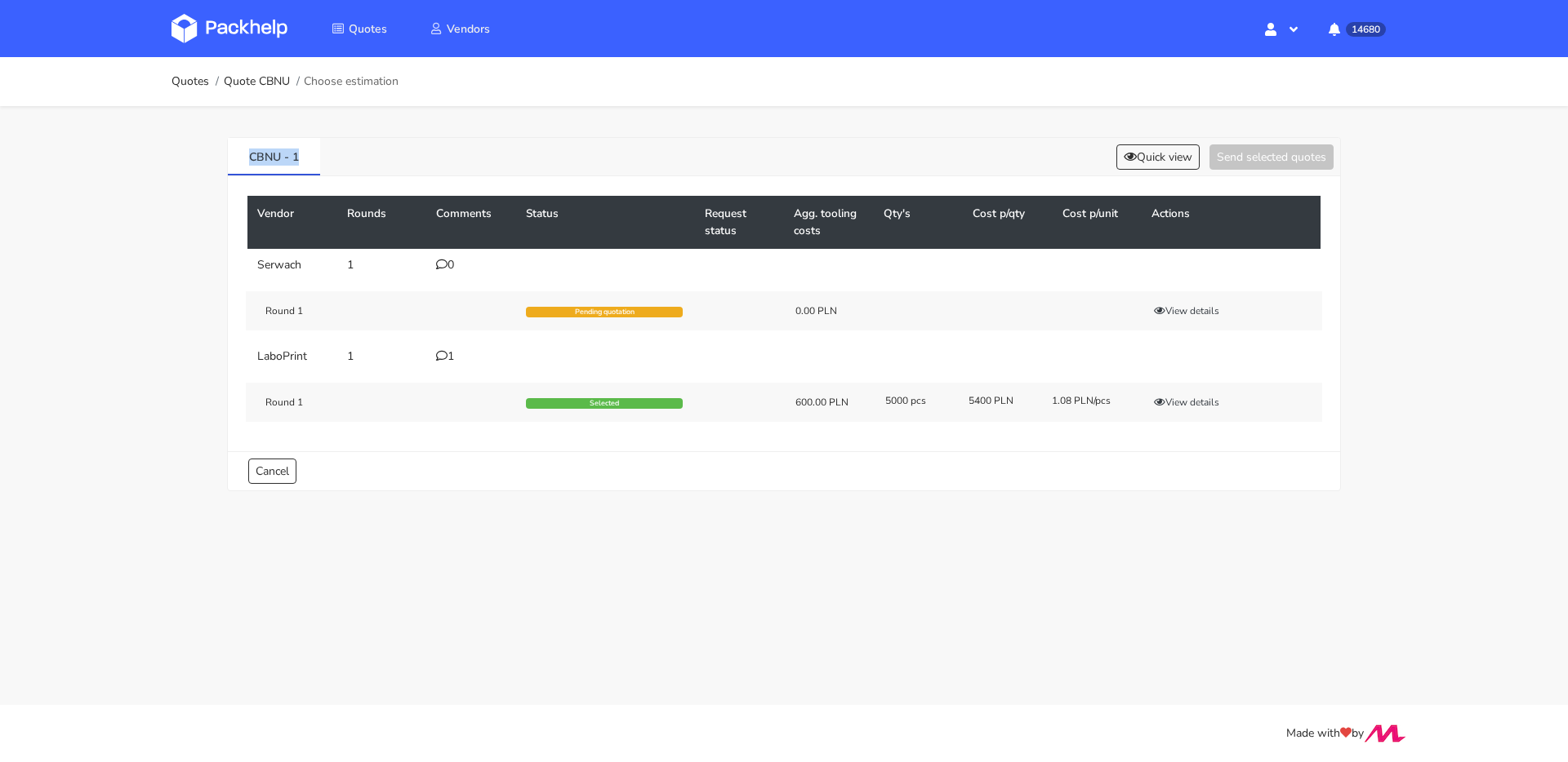
drag, startPoint x: 320, startPoint y: 161, endPoint x: 162, endPoint y: 155, distance: 158.1
click at [168, 155] on div "Quotes Quote CBNU Choose estimation CBNU - 1 Quick view Send selected quotes Ve…" at bounding box center [784, 286] width 1568 height 458
copy link "CBNU - 1"
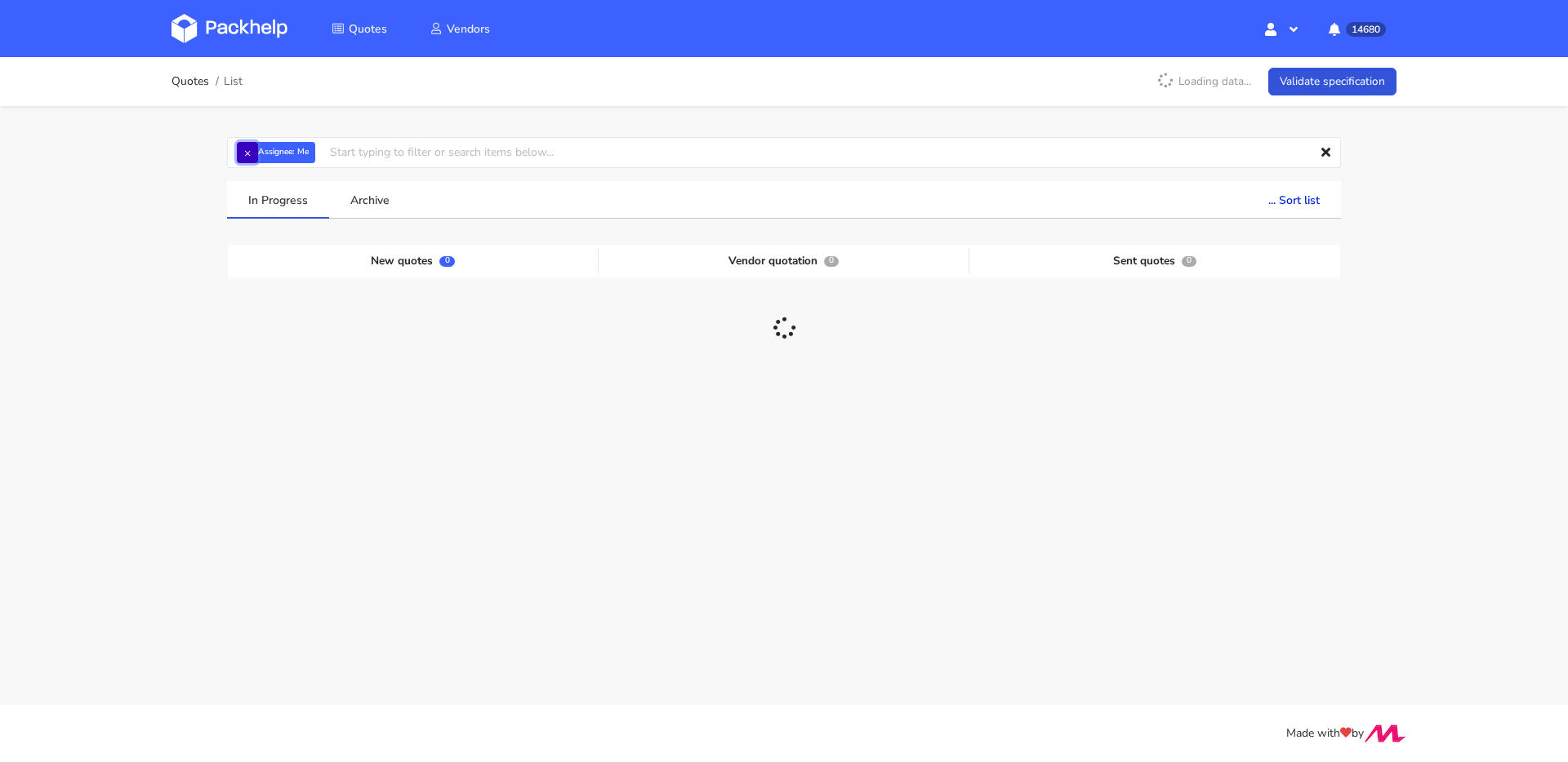
click at [246, 155] on button "×" at bounding box center [248, 153] width 22 height 22
click at [258, 155] on input "text" at bounding box center [784, 153] width 1114 height 31
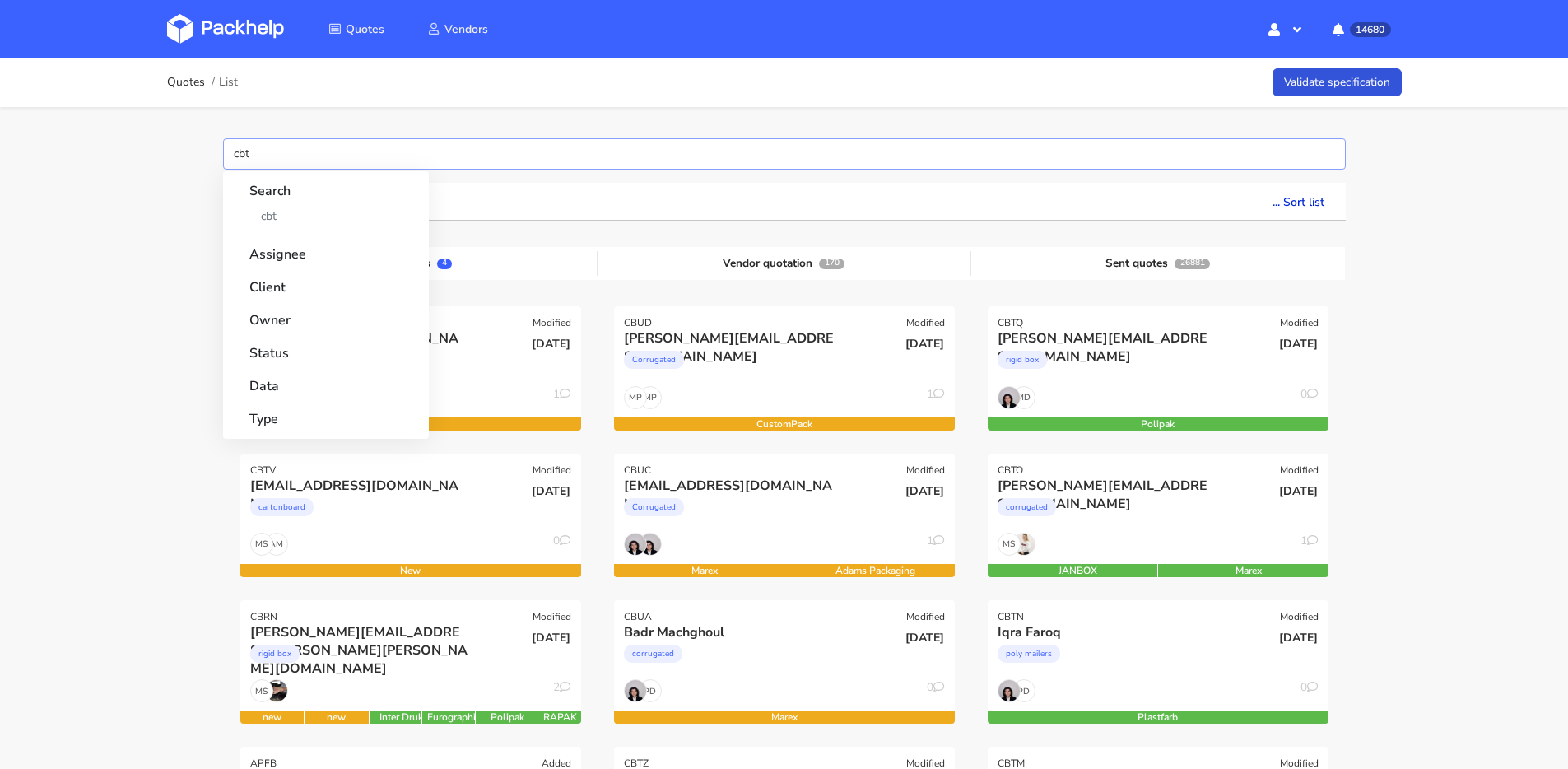
type input "cbtd"
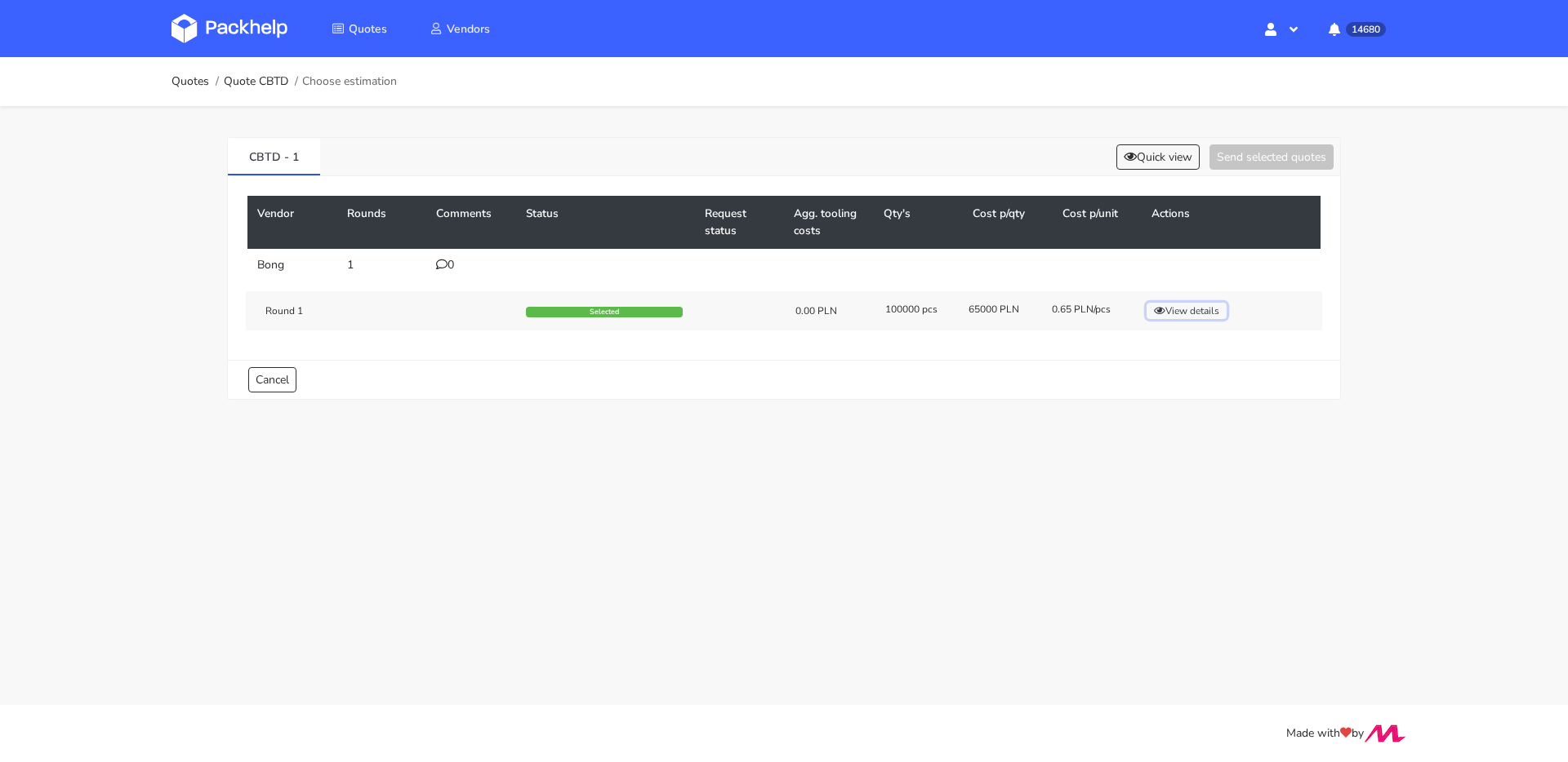
click at [1152, 311] on button "View details" at bounding box center [1186, 311] width 80 height 16
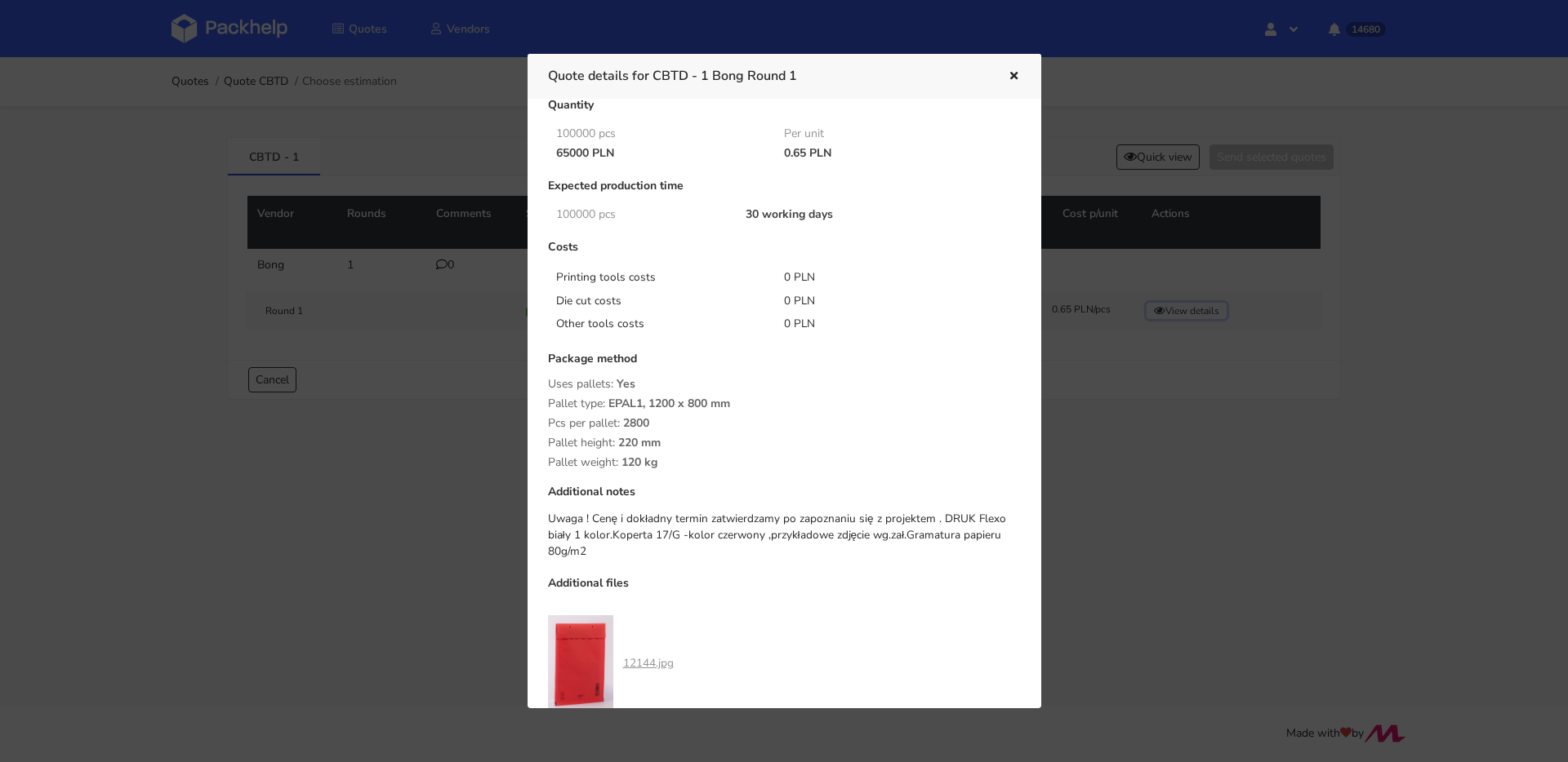
scroll to position [135, 0]
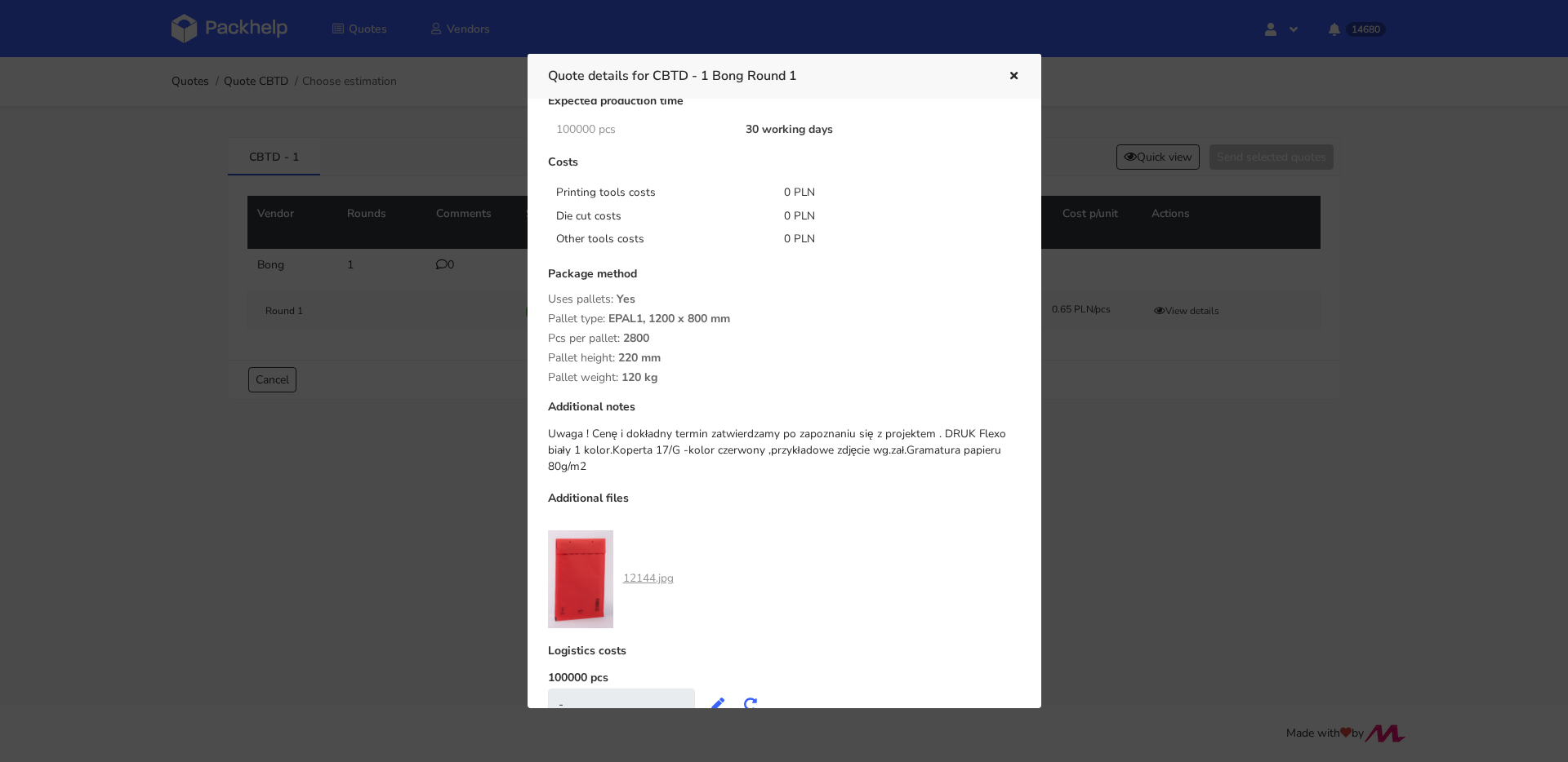
click at [397, 474] on div at bounding box center [784, 381] width 1568 height 762
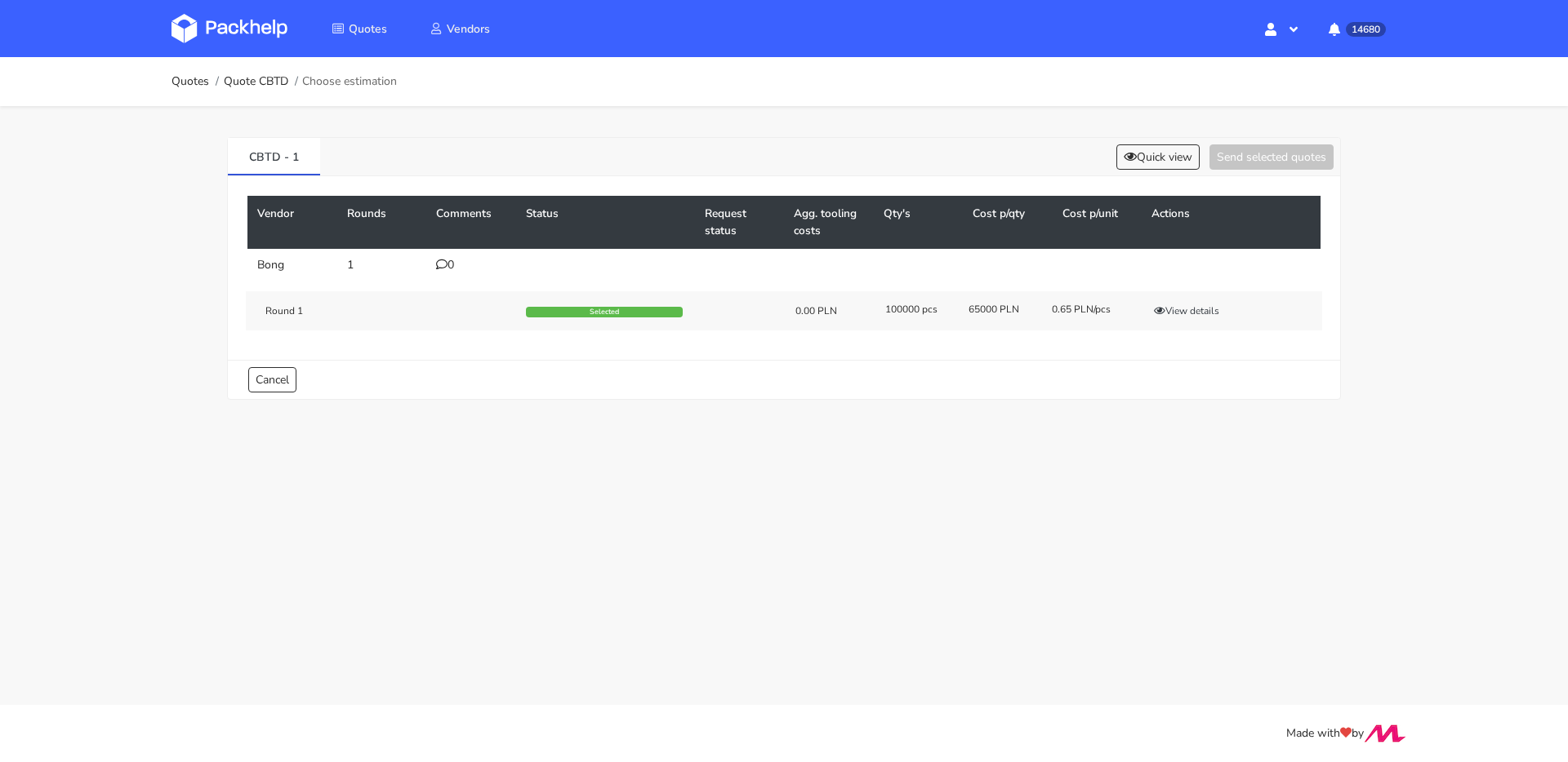
click at [447, 255] on td "0" at bounding box center [471, 265] width 90 height 32
click at [449, 260] on div "0" at bounding box center [471, 265] width 70 height 13
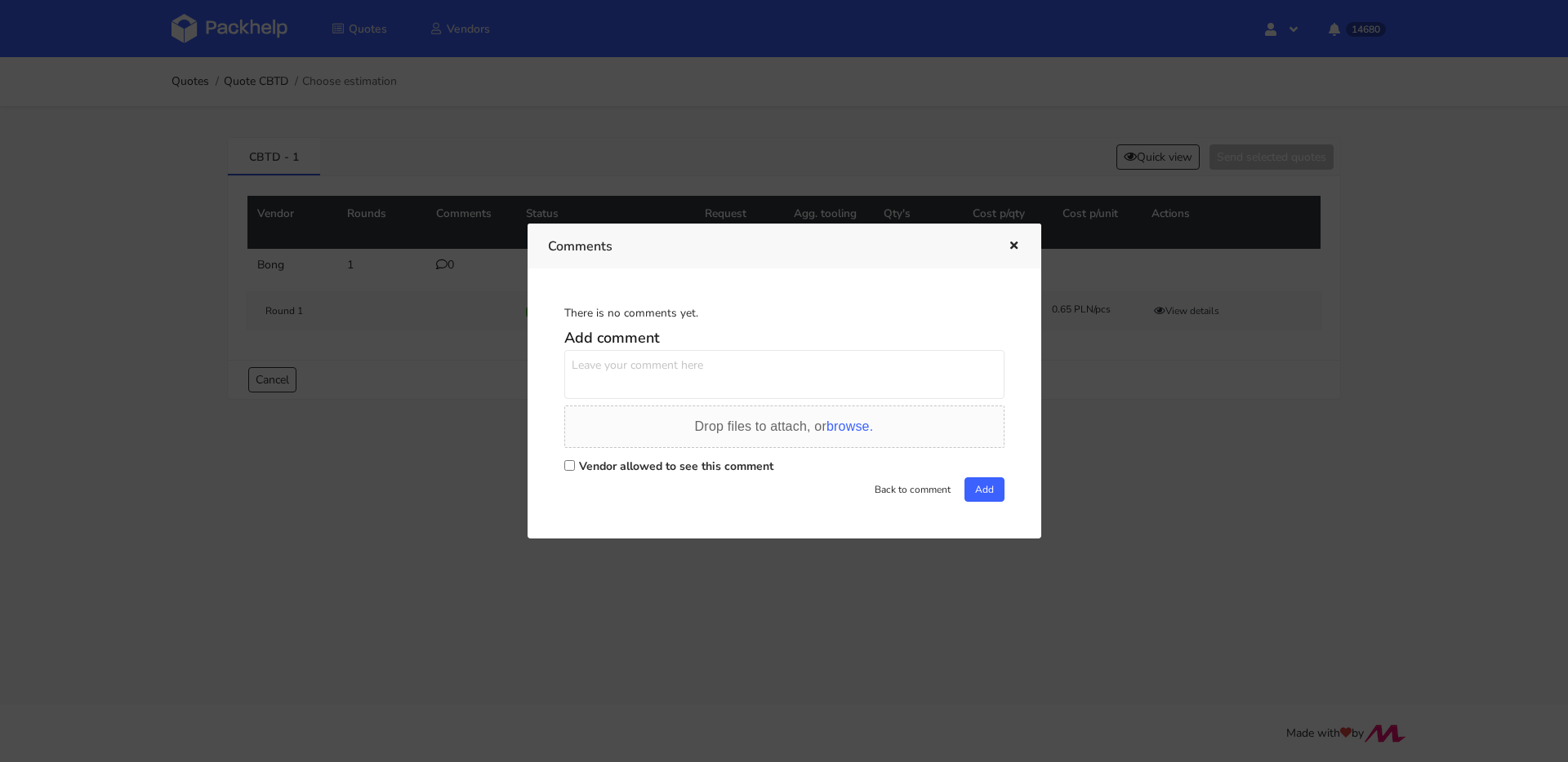
click at [661, 363] on textarea at bounding box center [784, 374] width 440 height 49
type textarea "odbiór z poznania ?"
click at [733, 468] on label "Vendor allowed to see this comment" at bounding box center [676, 466] width 194 height 15
click at [575, 468] on input "Vendor allowed to see this comment" at bounding box center [569, 466] width 11 height 11
checkbox input "true"
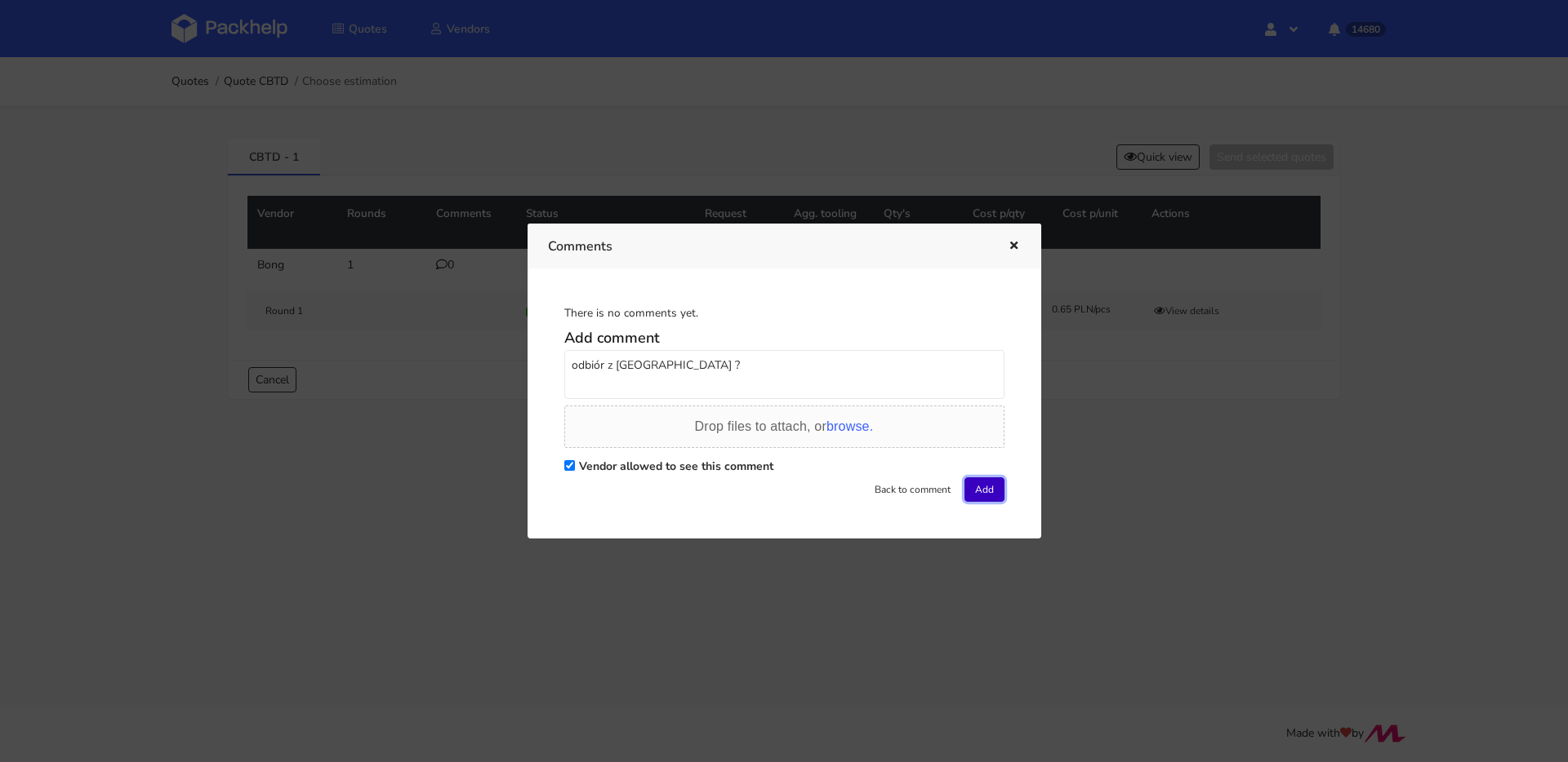
click at [993, 494] on button "Add" at bounding box center [984, 489] width 40 height 24
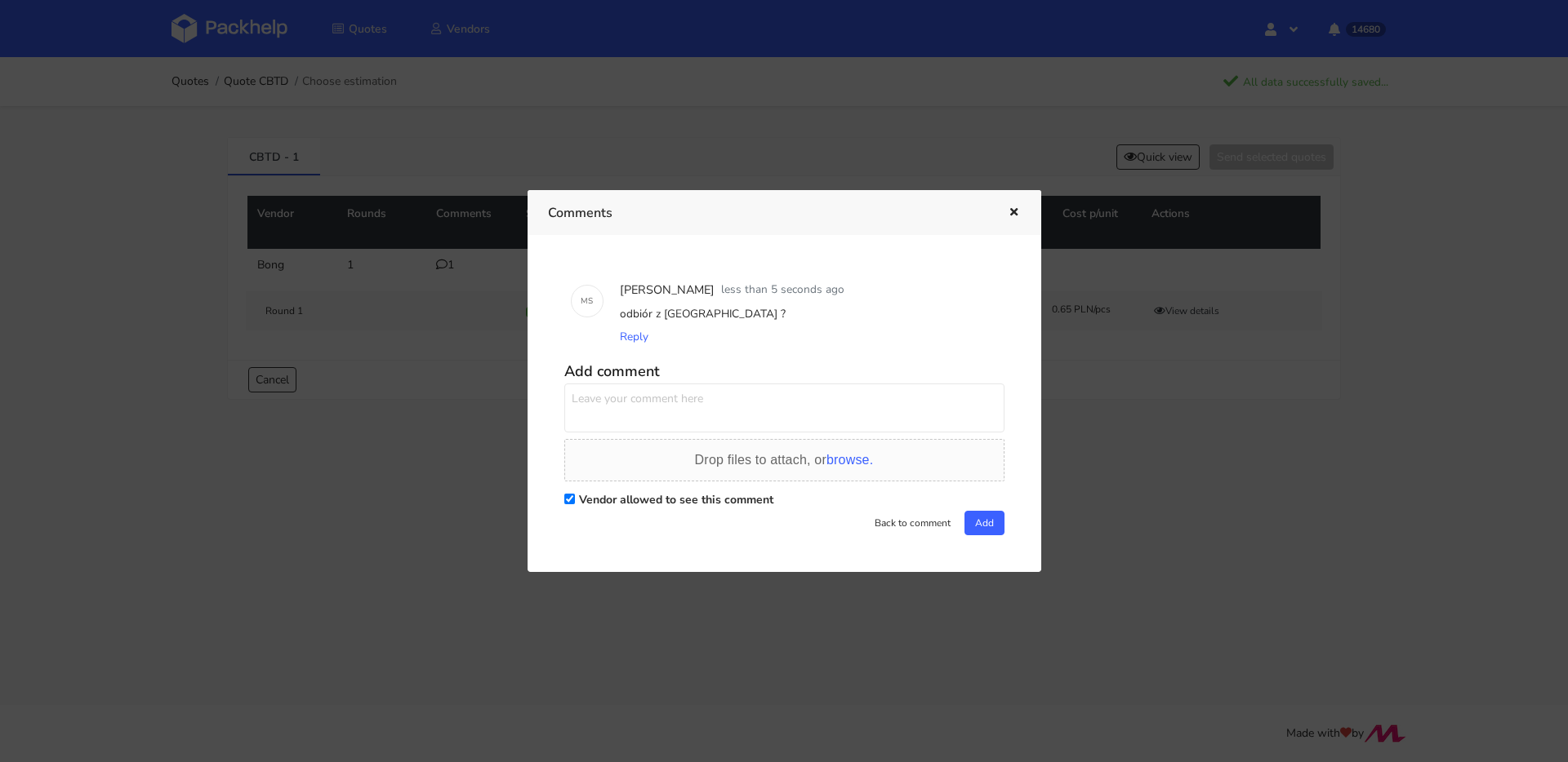
click at [1015, 215] on icon "button" at bounding box center [1013, 213] width 13 height 12
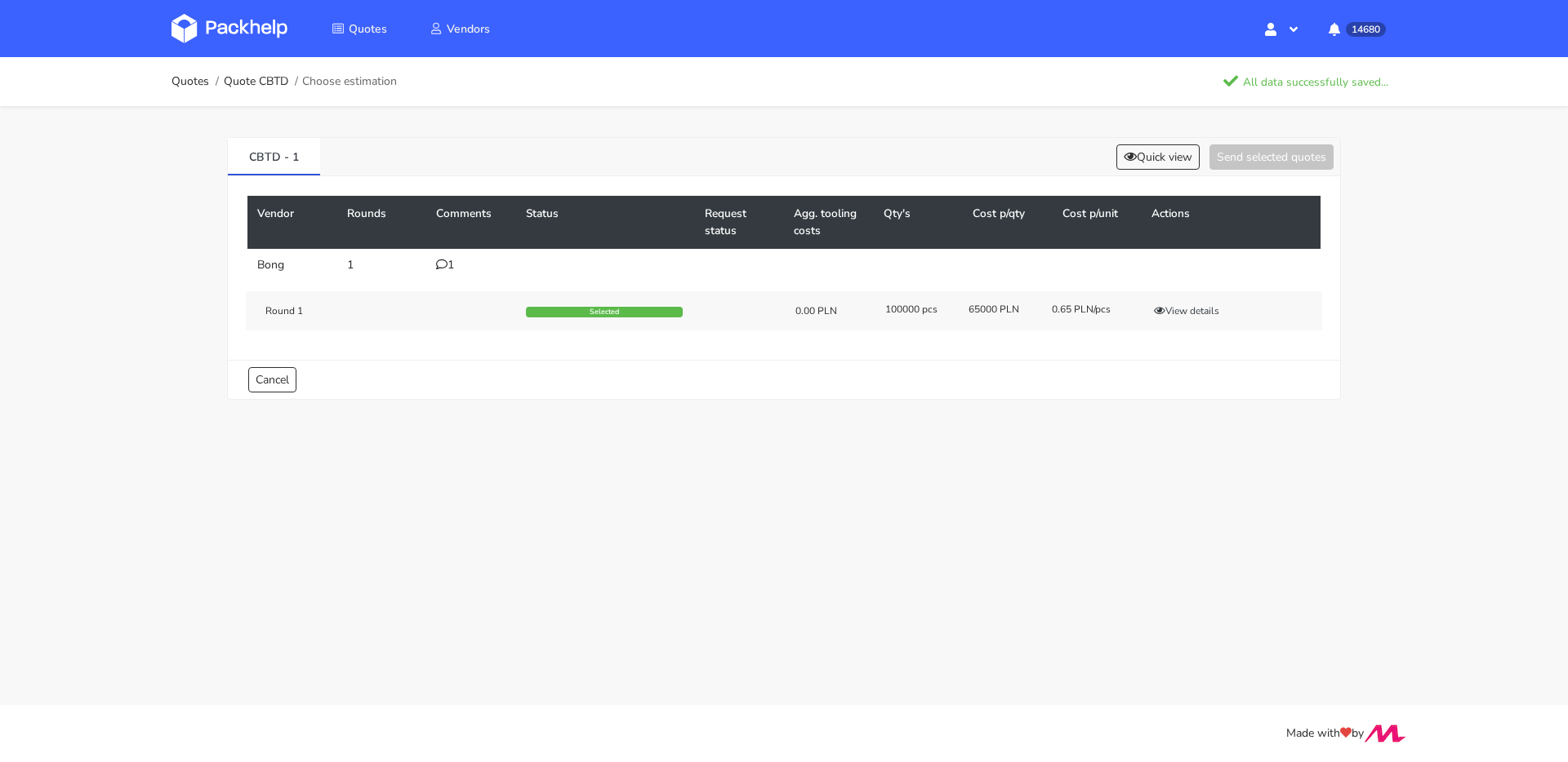
click at [461, 264] on div "1" at bounding box center [471, 265] width 70 height 13
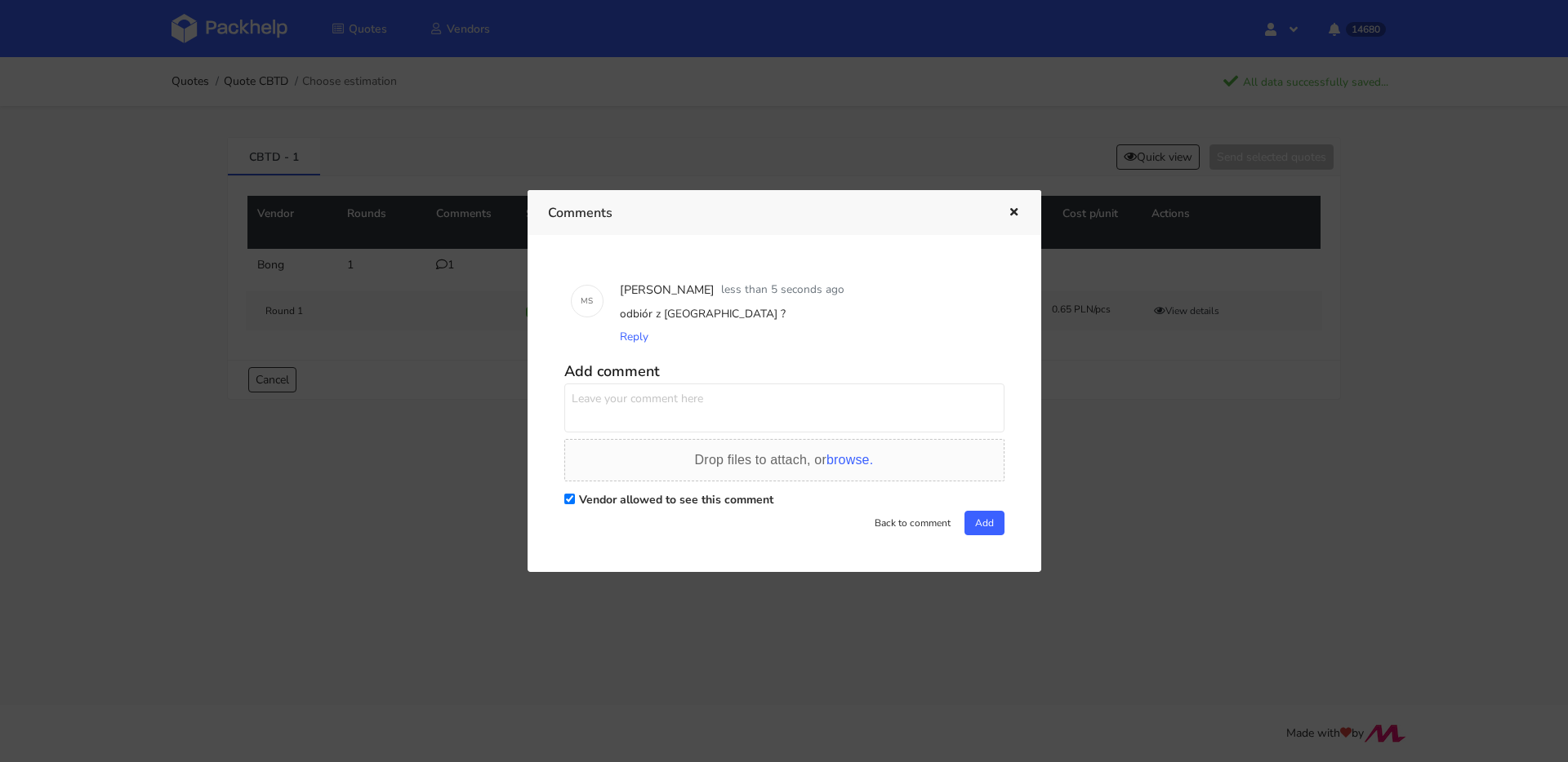
click at [1009, 210] on icon "button" at bounding box center [1013, 213] width 13 height 12
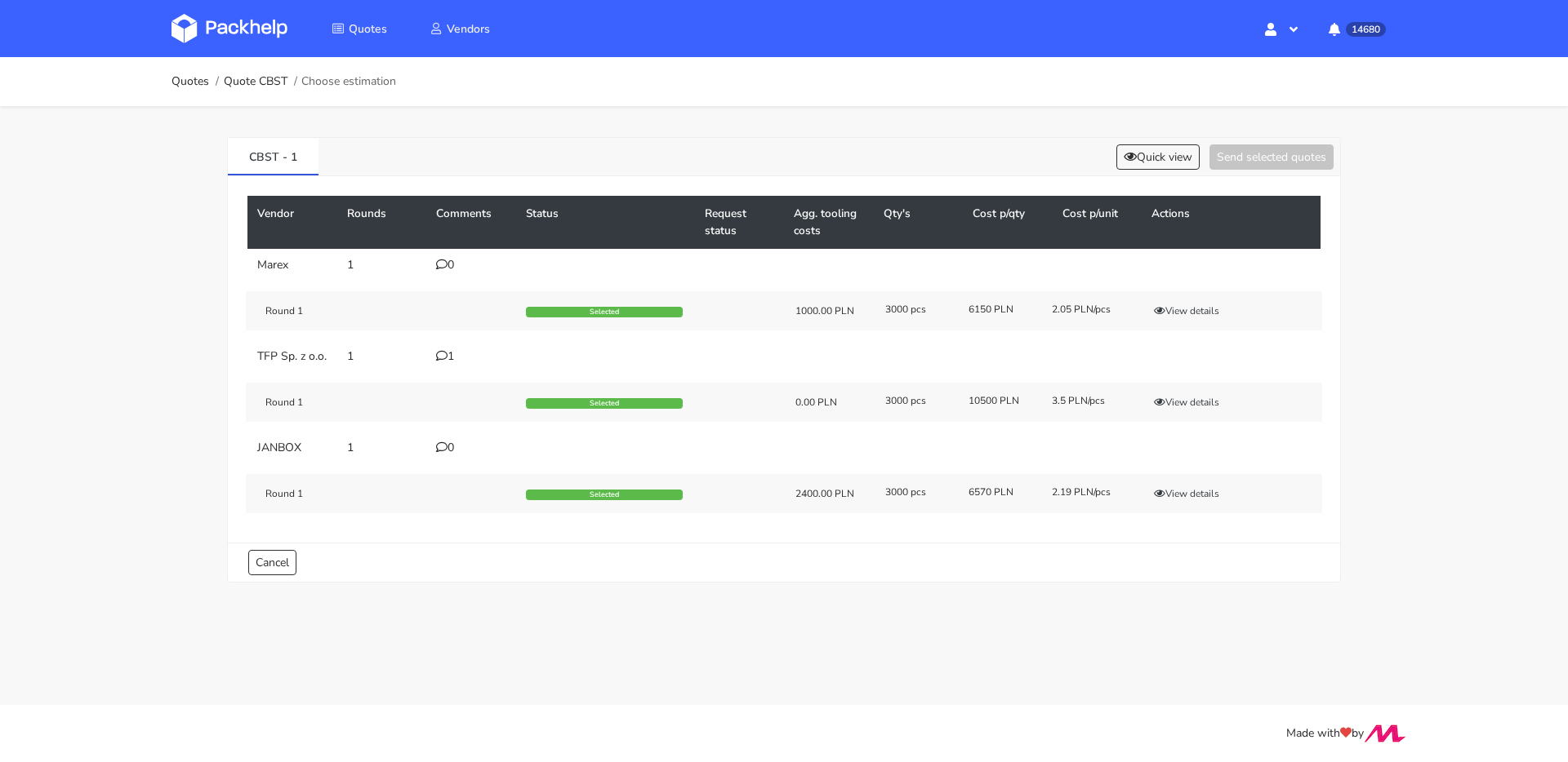
click at [436, 354] on icon at bounding box center [442, 355] width 12 height 12
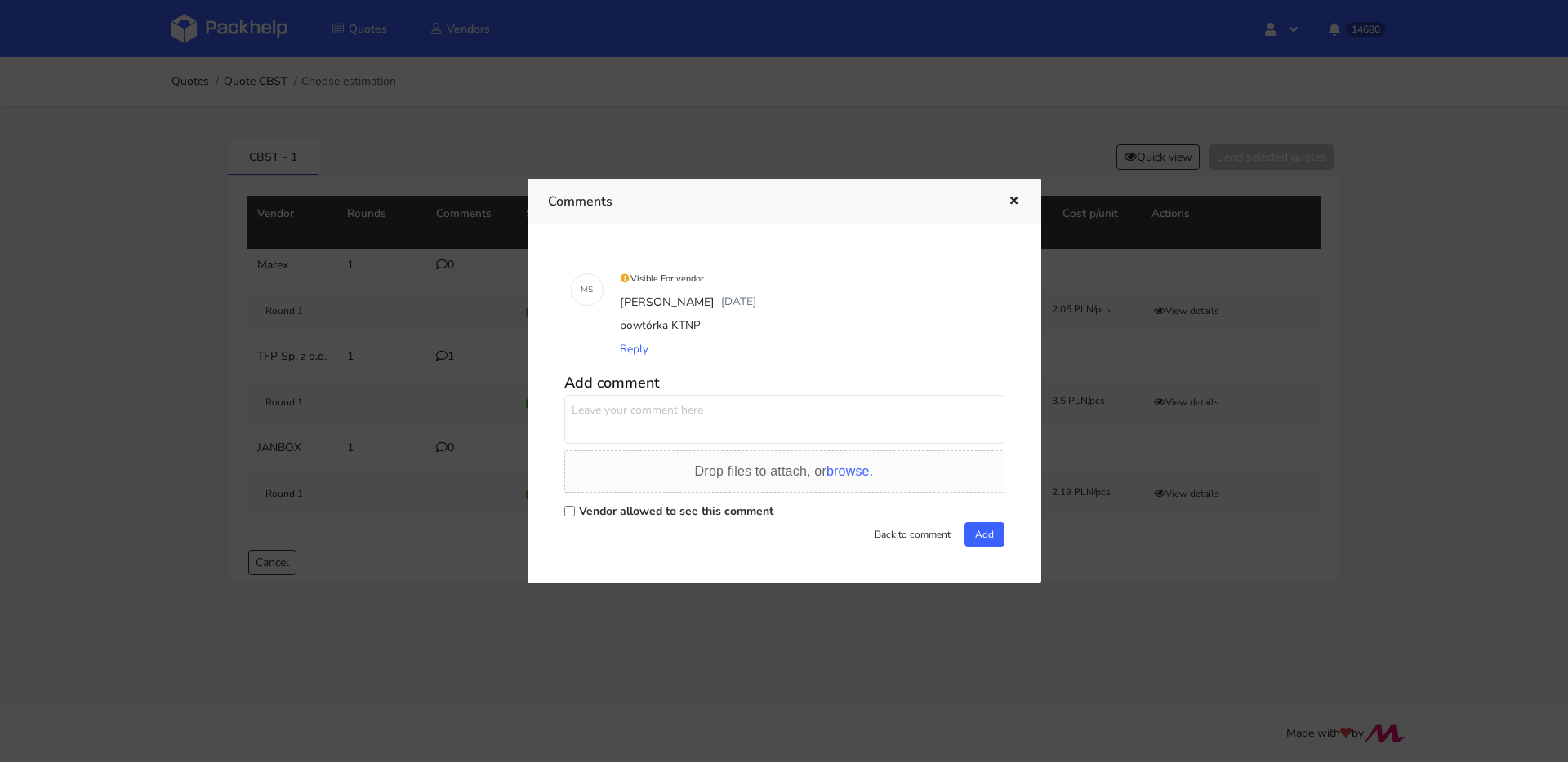
click at [436, 354] on div at bounding box center [784, 381] width 1568 height 762
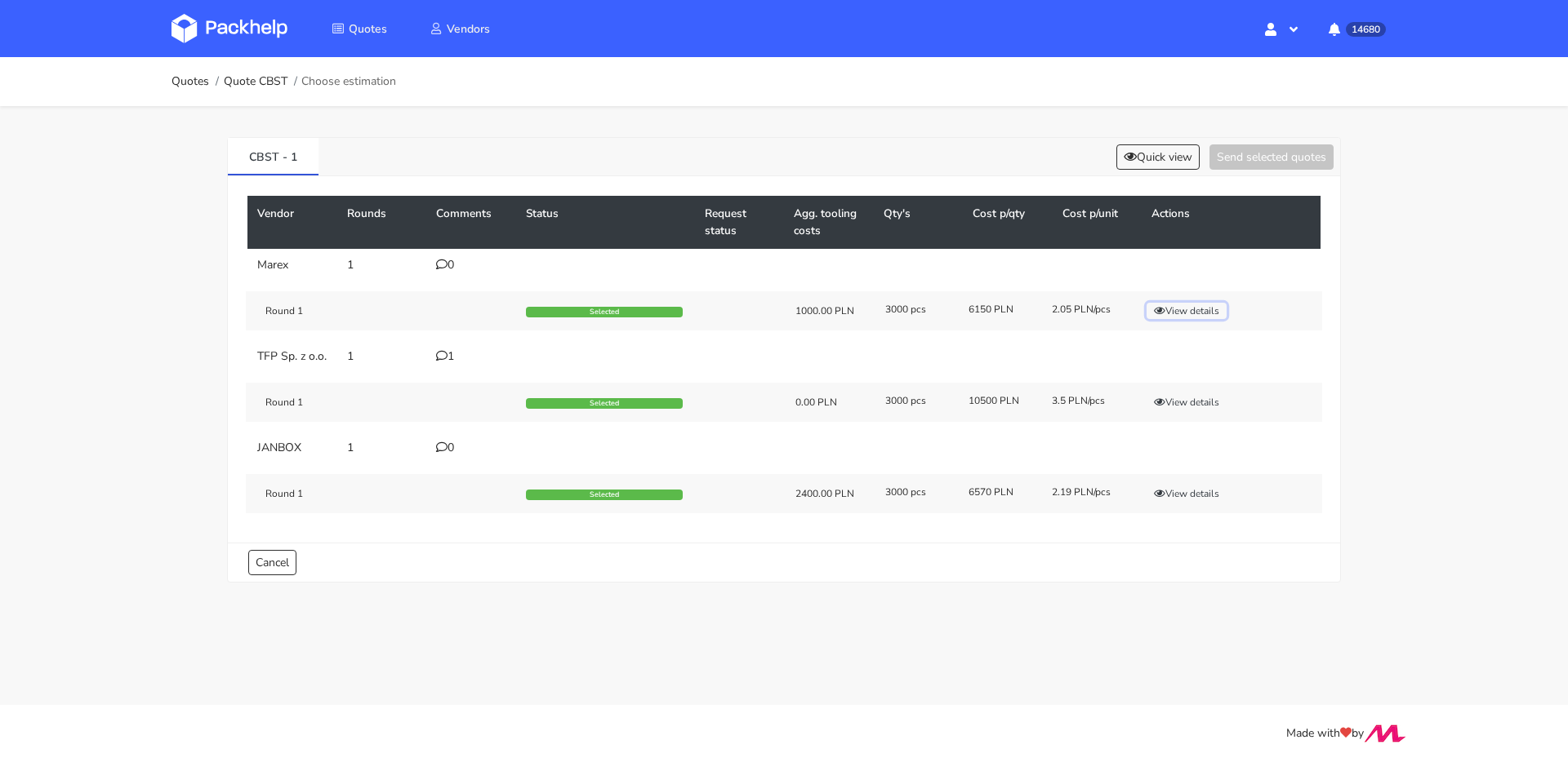
click at [1192, 311] on button "View details" at bounding box center [1186, 311] width 80 height 16
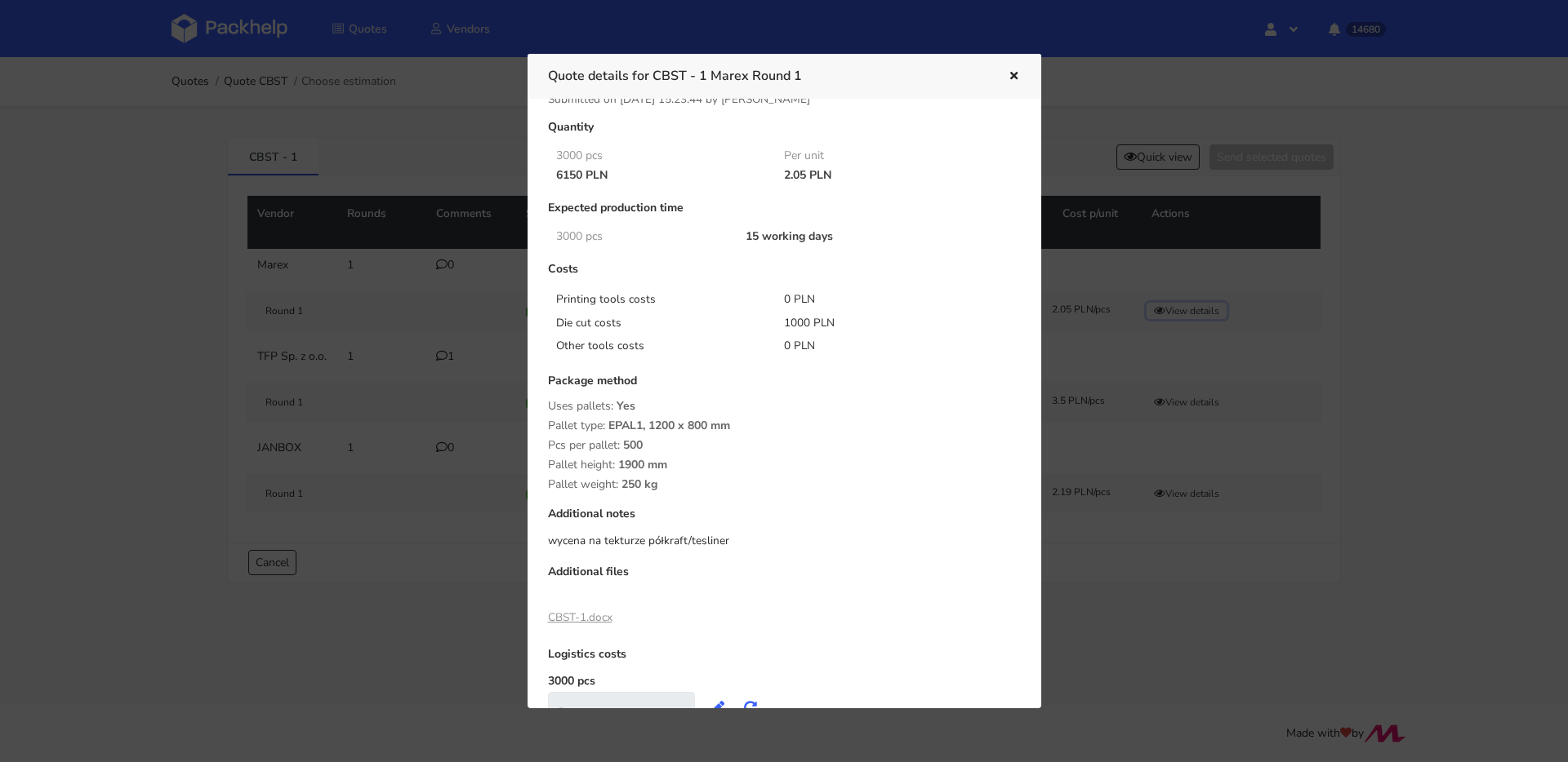
scroll to position [92, 0]
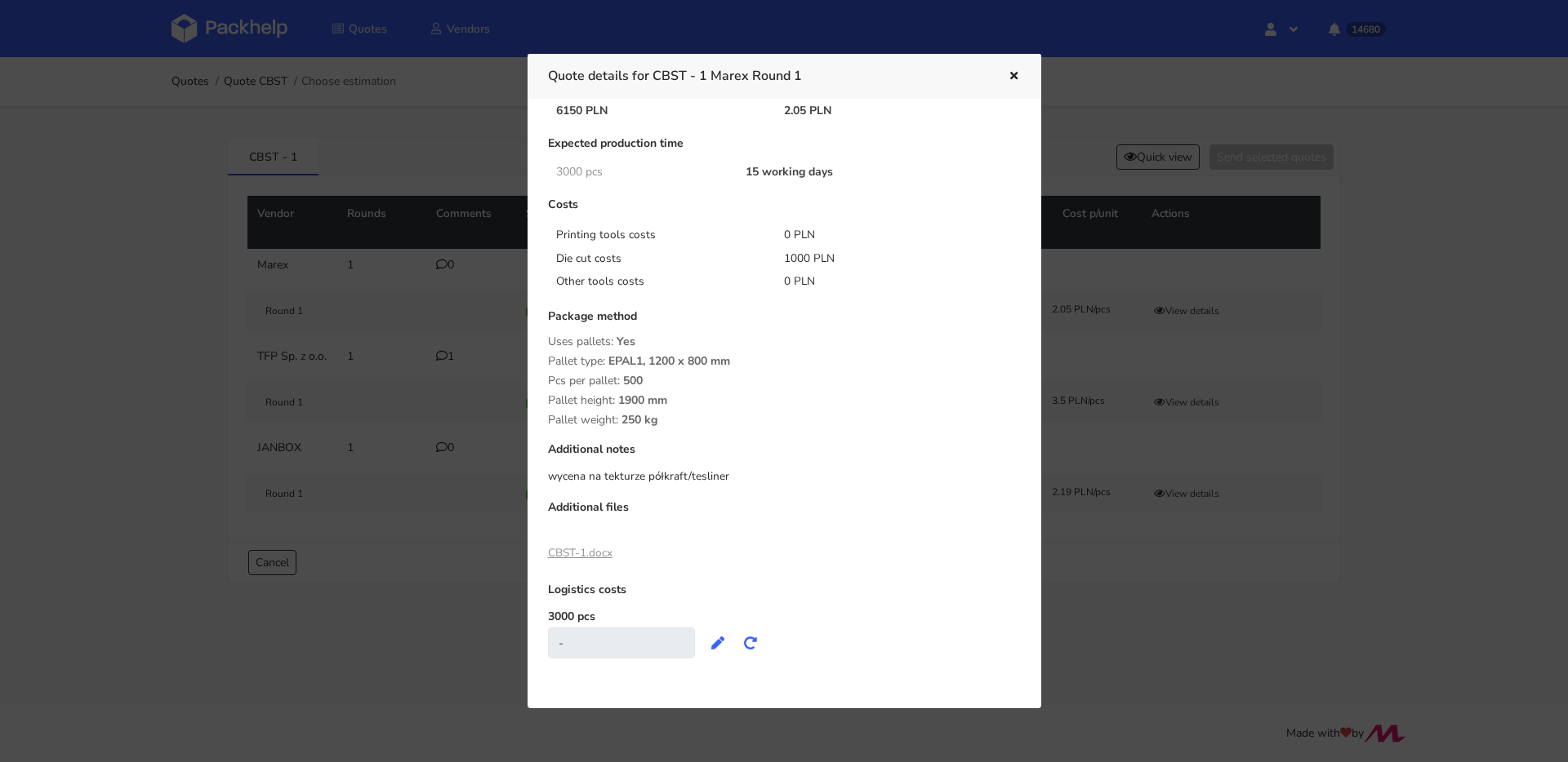
click at [1015, 81] on icon "button" at bounding box center [1013, 76] width 13 height 12
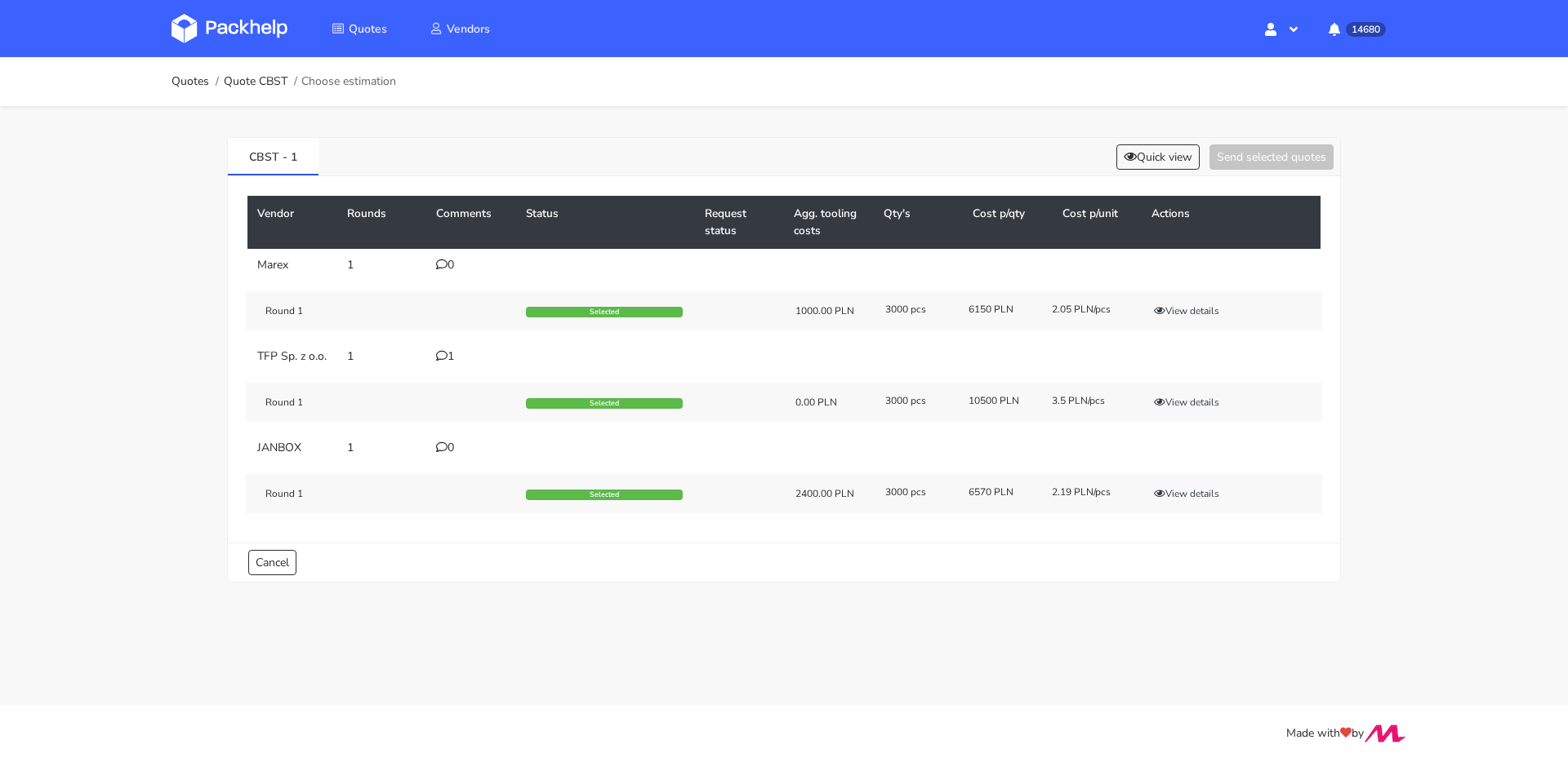
click at [1139, 139] on div "CBST - 1 Quick view Send selected quotes" at bounding box center [784, 157] width 1112 height 39
click at [1145, 148] on button "Quick view" at bounding box center [1158, 157] width 84 height 25
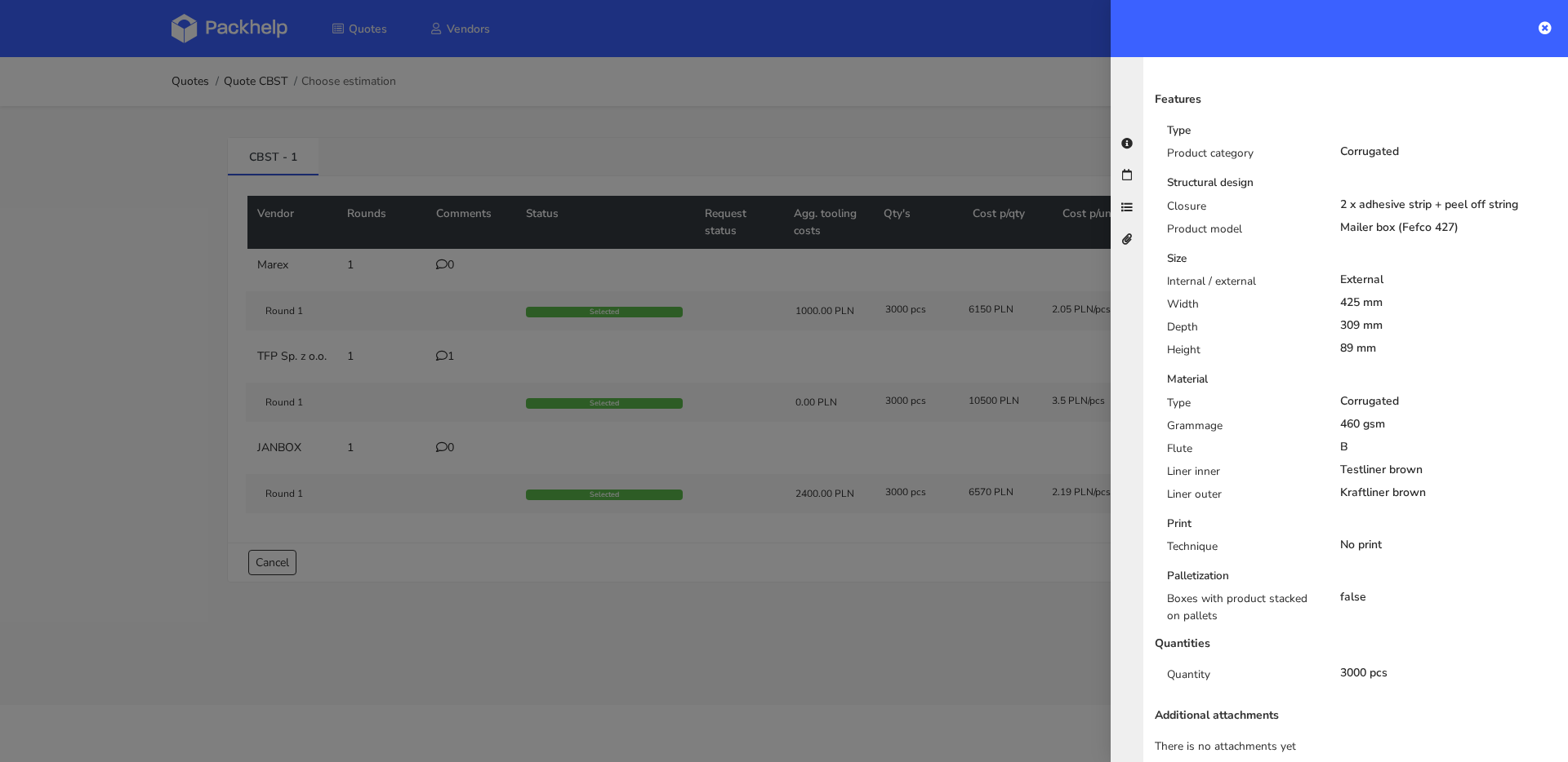
scroll to position [303, 0]
drag, startPoint x: 552, startPoint y: 331, endPoint x: 489, endPoint y: 342, distance: 64.0
click at [552, 331] on div at bounding box center [784, 381] width 1568 height 762
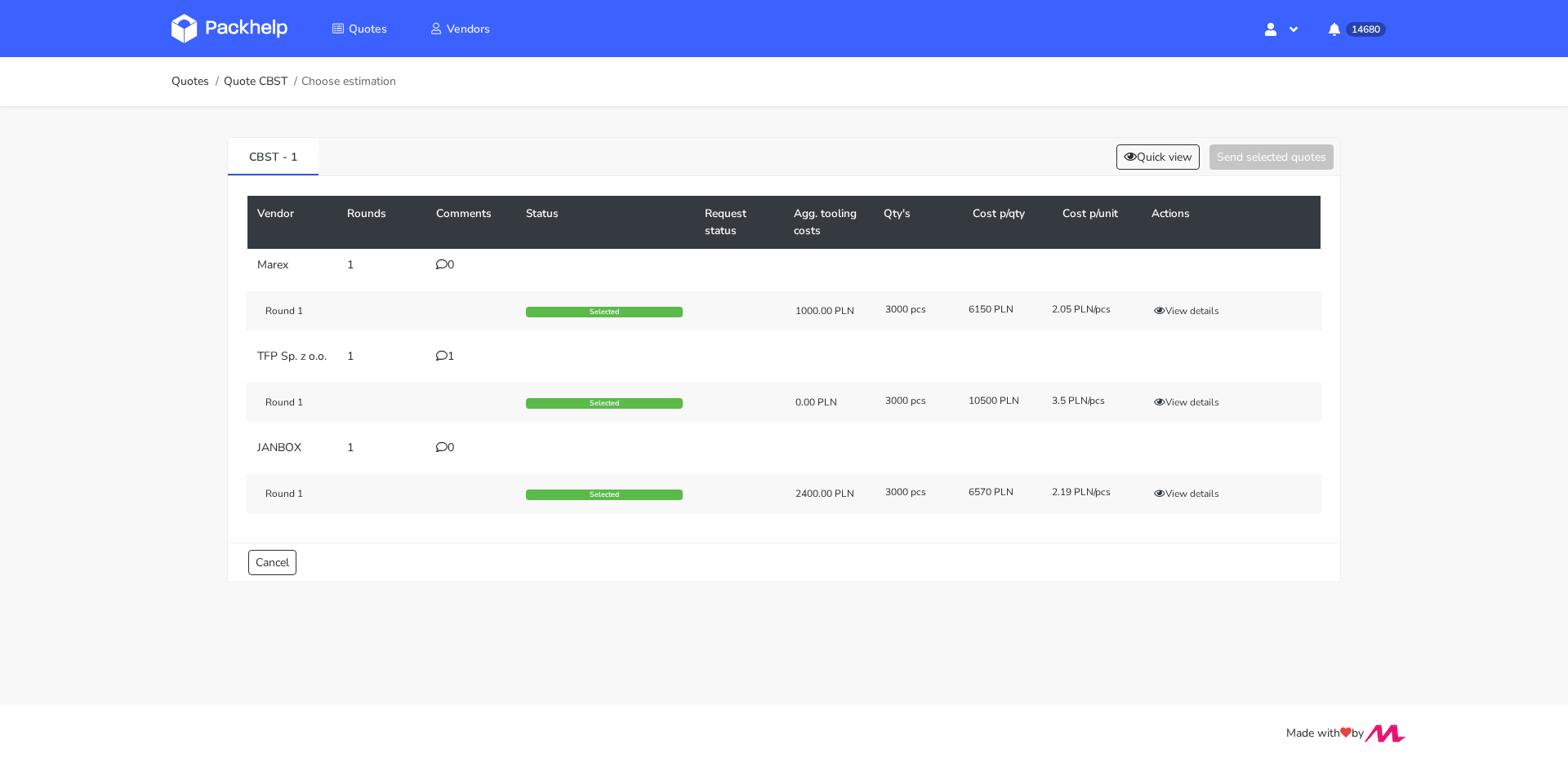
click at [442, 358] on icon at bounding box center [442, 355] width 12 height 12
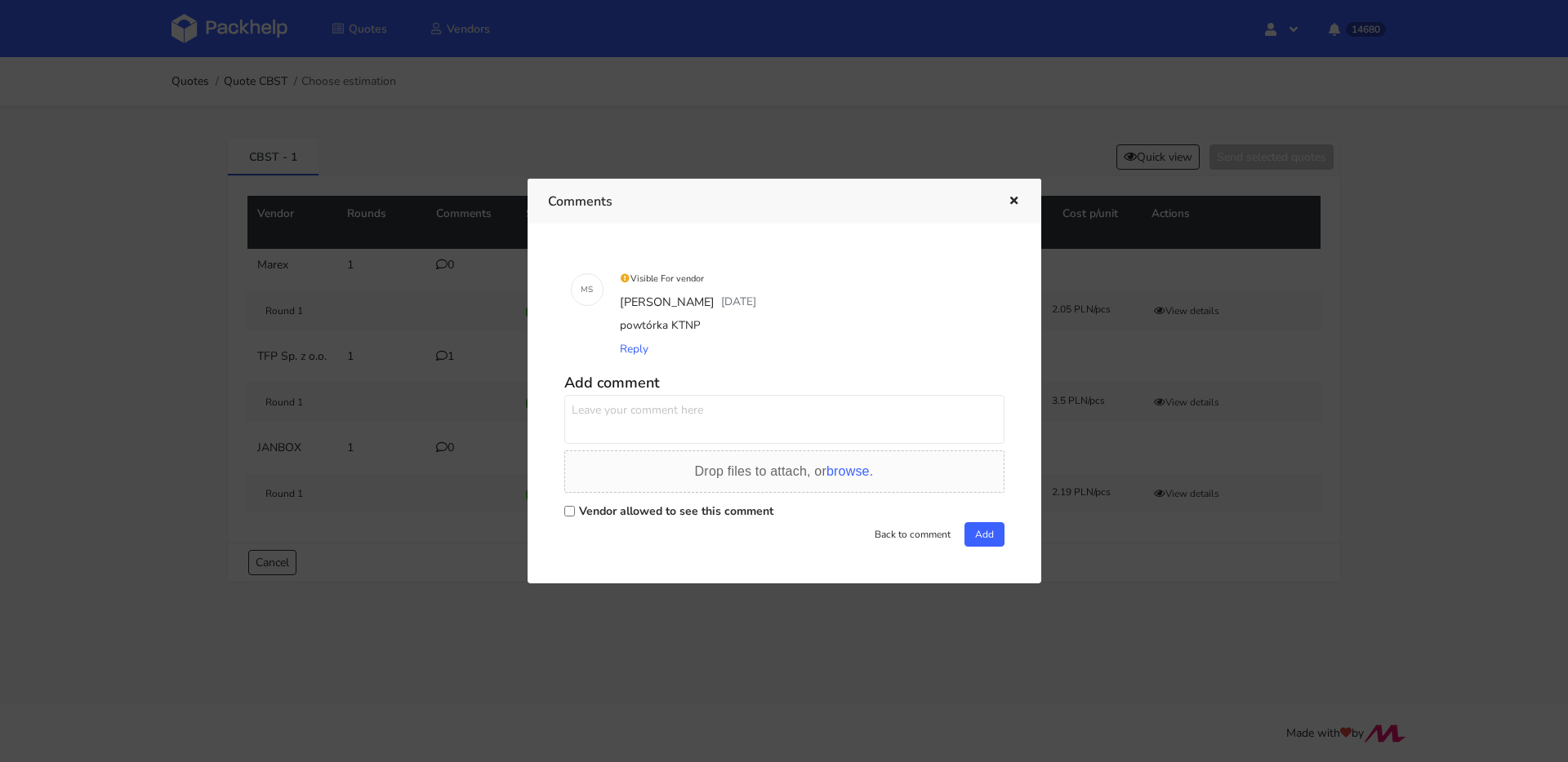
click at [437, 340] on div at bounding box center [784, 381] width 1568 height 762
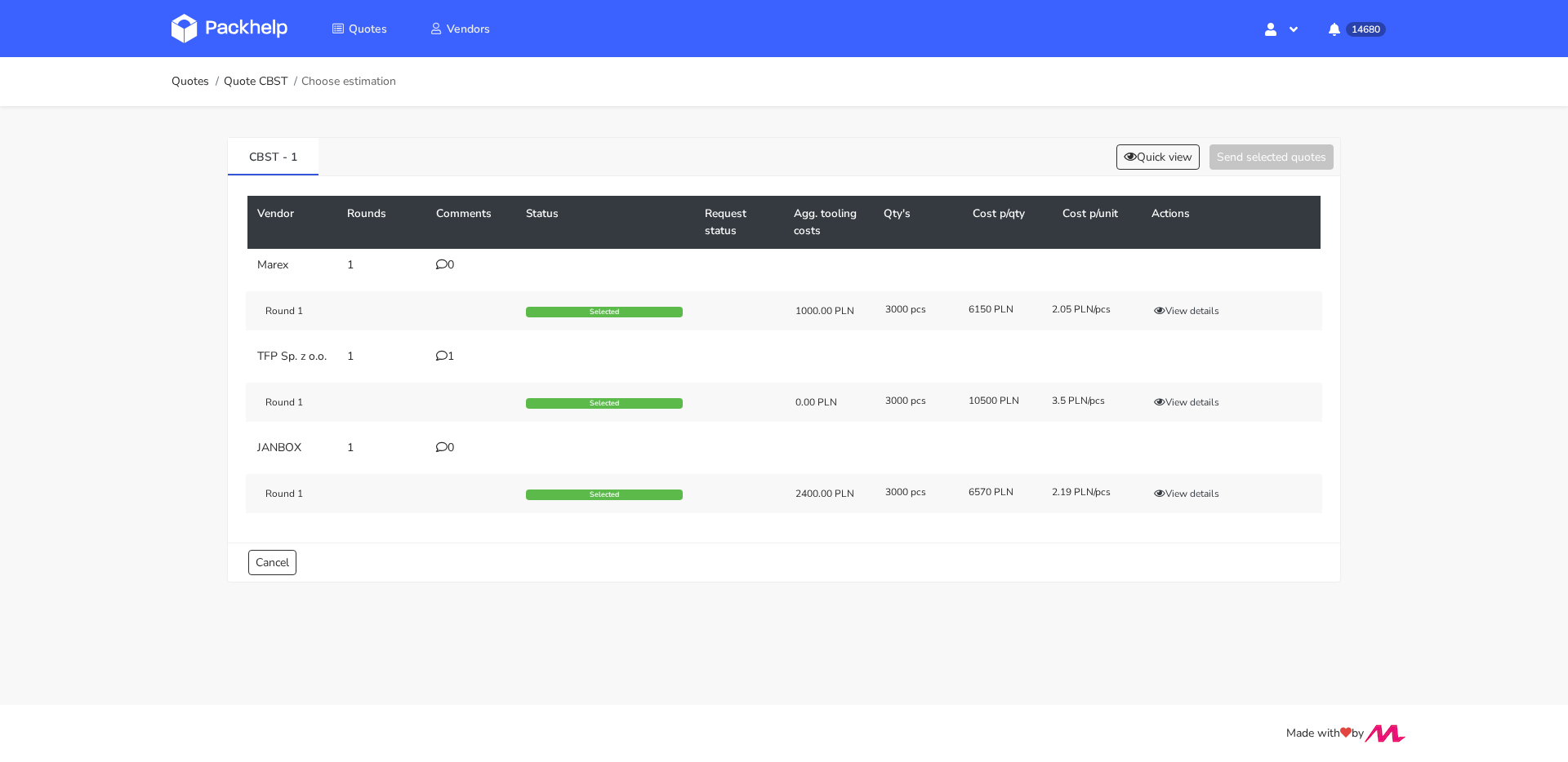
click at [439, 355] on icon at bounding box center [442, 355] width 12 height 12
click at [1167, 315] on button "View details" at bounding box center [1186, 311] width 80 height 16
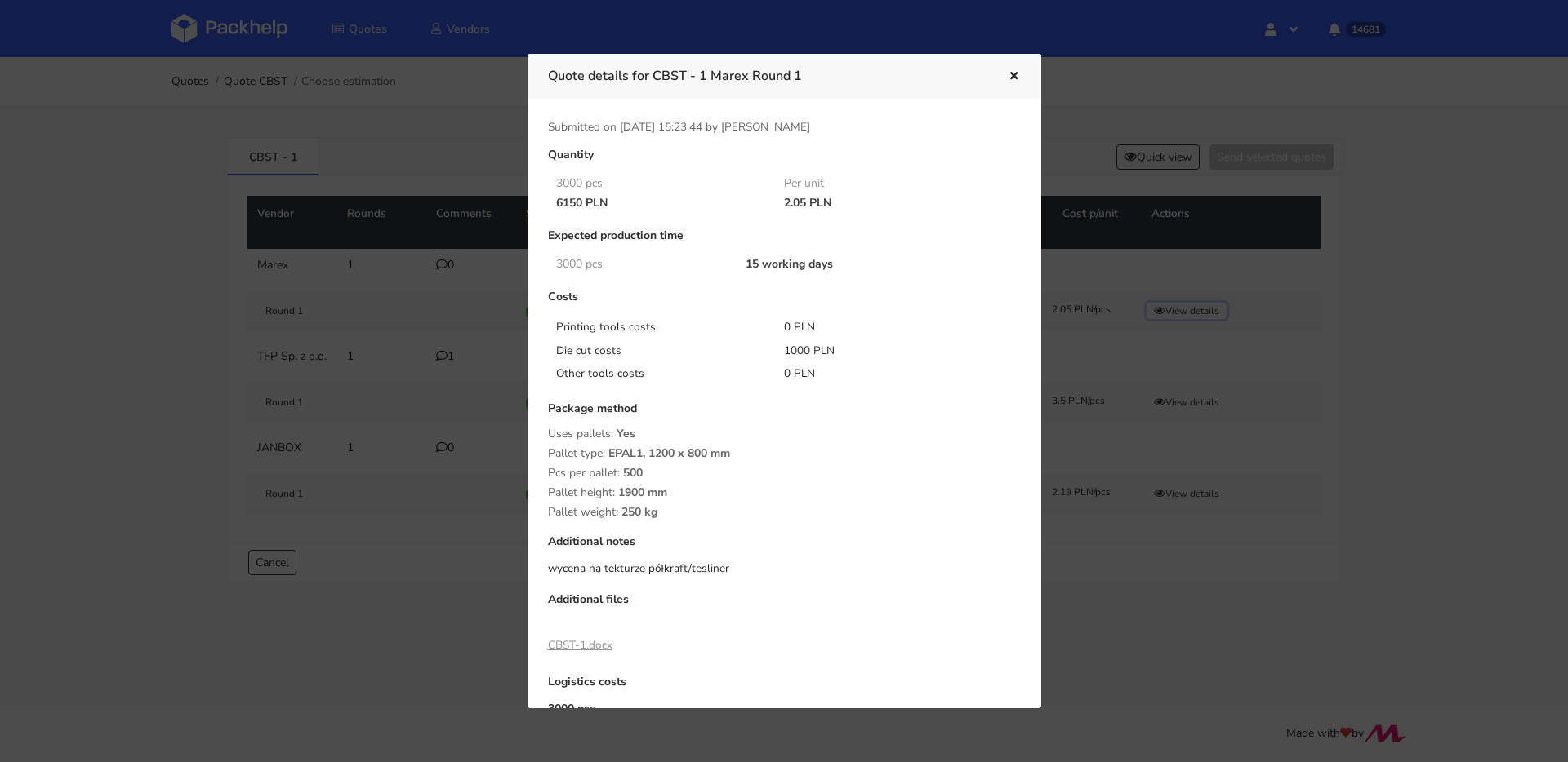
scroll to position [92, 0]
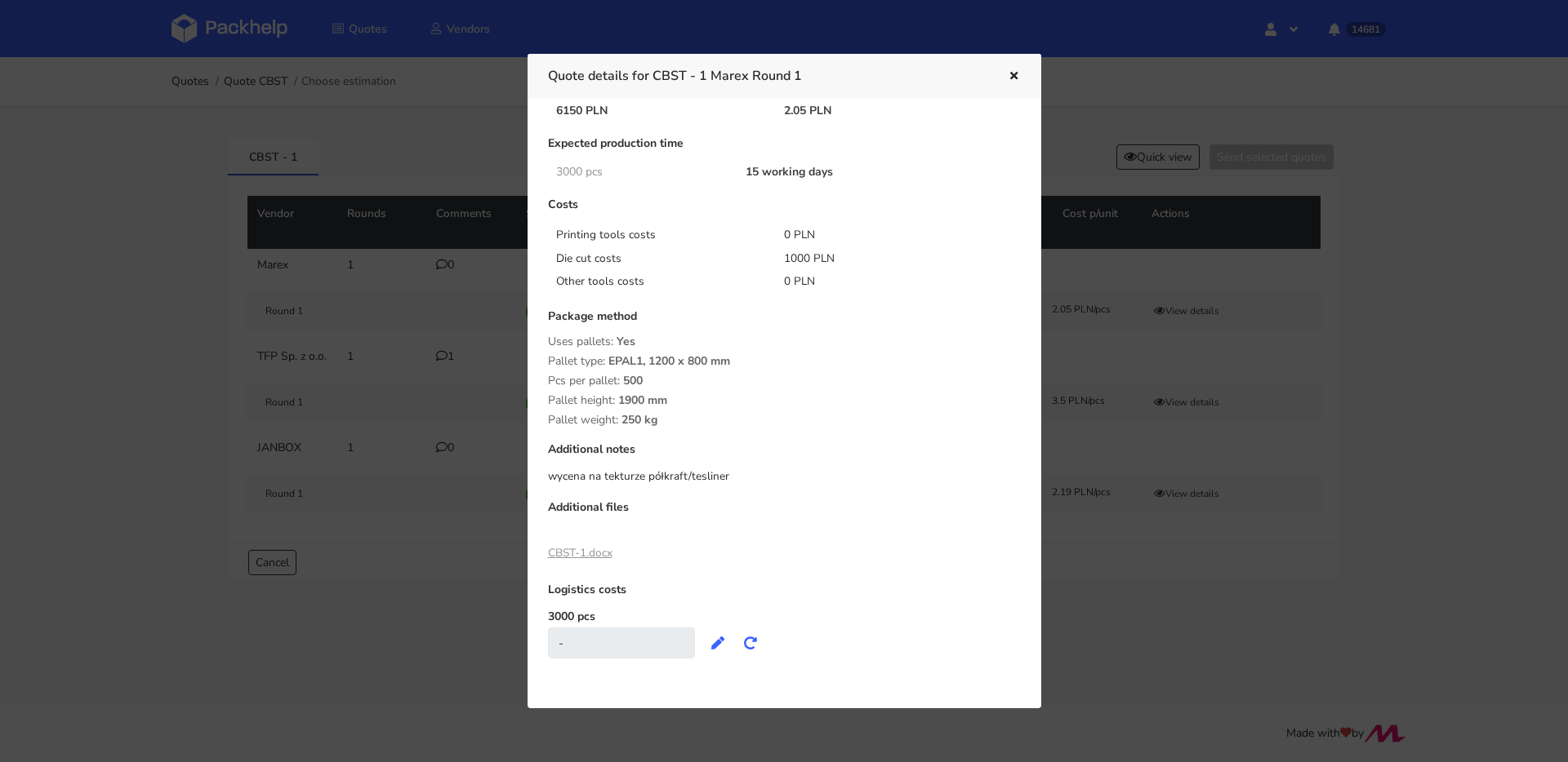
click at [597, 549] on link "CBST-1.docx" at bounding box center [580, 552] width 65 height 15
click at [272, 127] on div at bounding box center [784, 381] width 1568 height 762
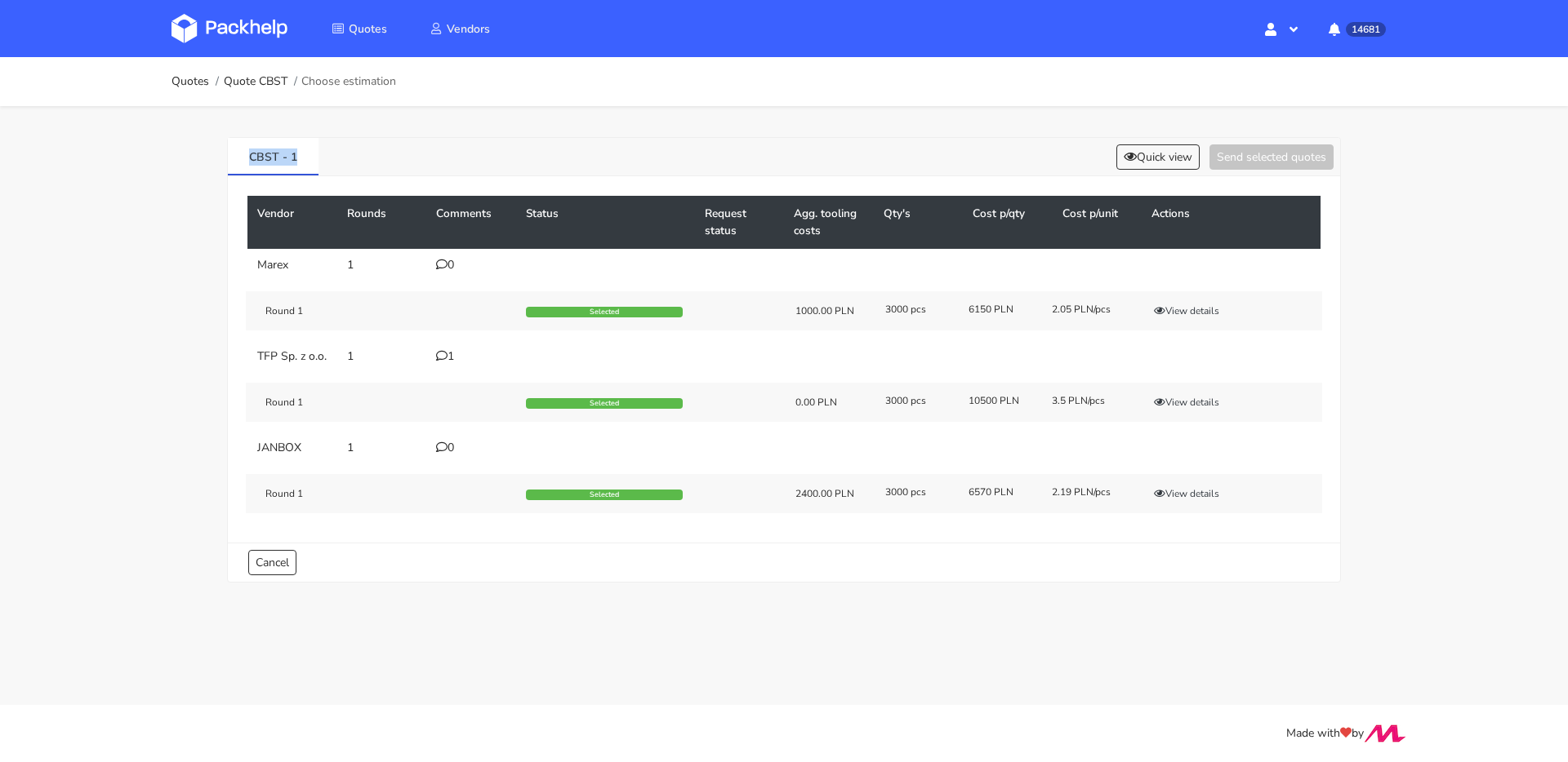
drag, startPoint x: 328, startPoint y: 170, endPoint x: 189, endPoint y: 157, distance: 139.6
click at [189, 157] on div "Quotes Quote CBST Choose estimation CBST - 1 Quick view Send selected quotes Ve…" at bounding box center [784, 332] width 1568 height 549
copy link "CBST - 1"
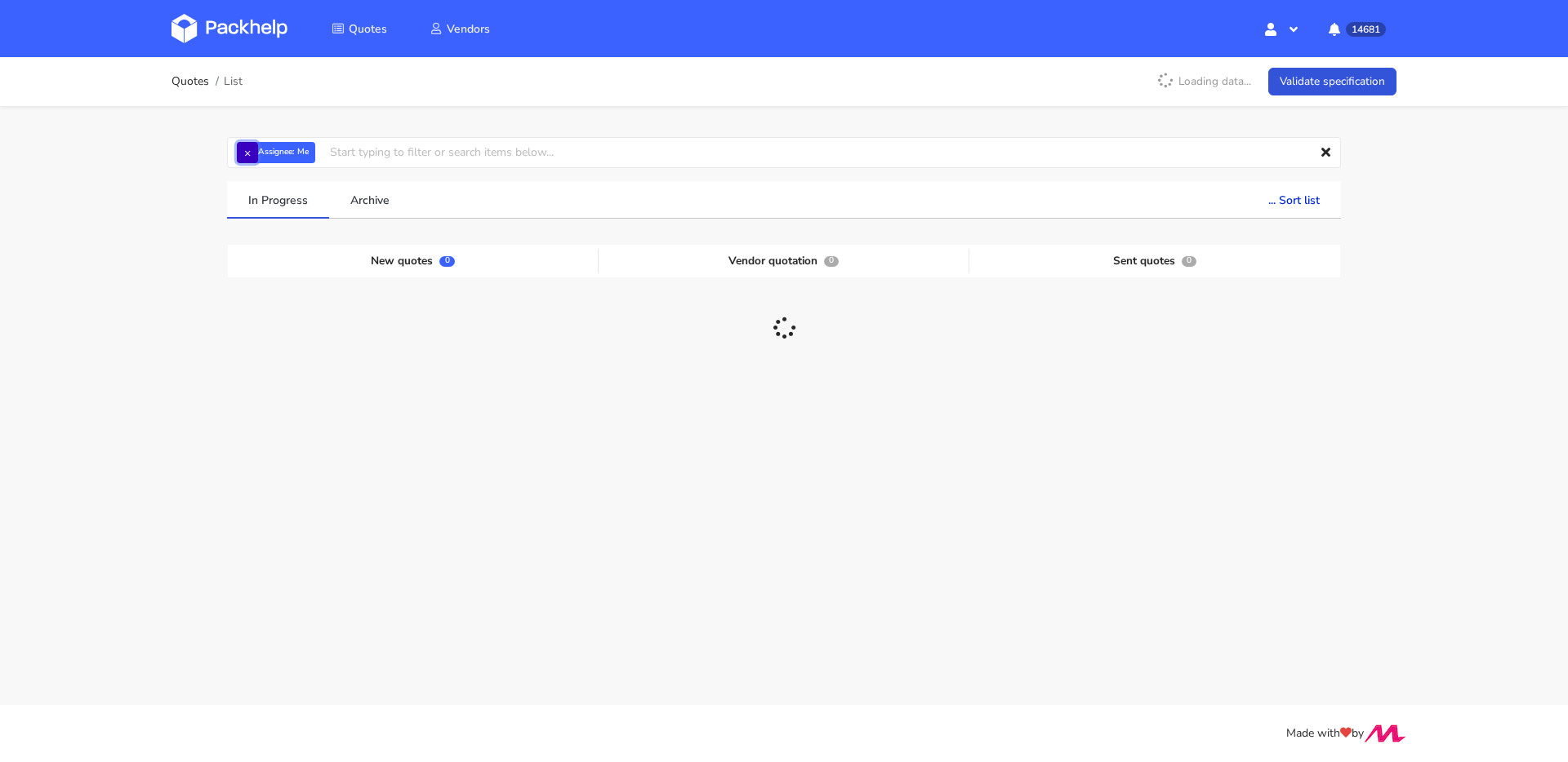
click at [242, 152] on button "×" at bounding box center [248, 153] width 22 height 22
click at [249, 151] on input "text" at bounding box center [784, 153] width 1114 height 31
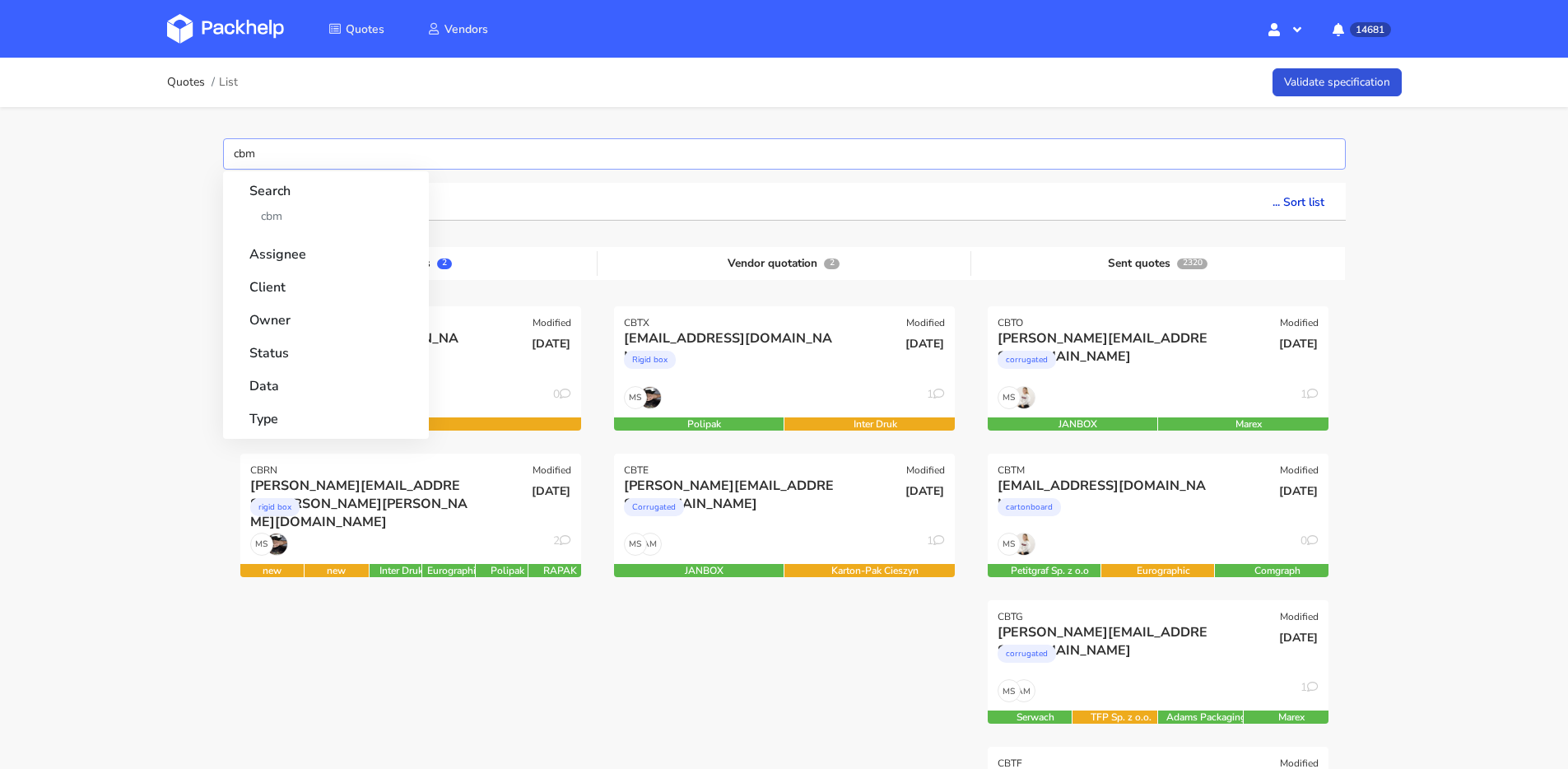
type input "cbmt"
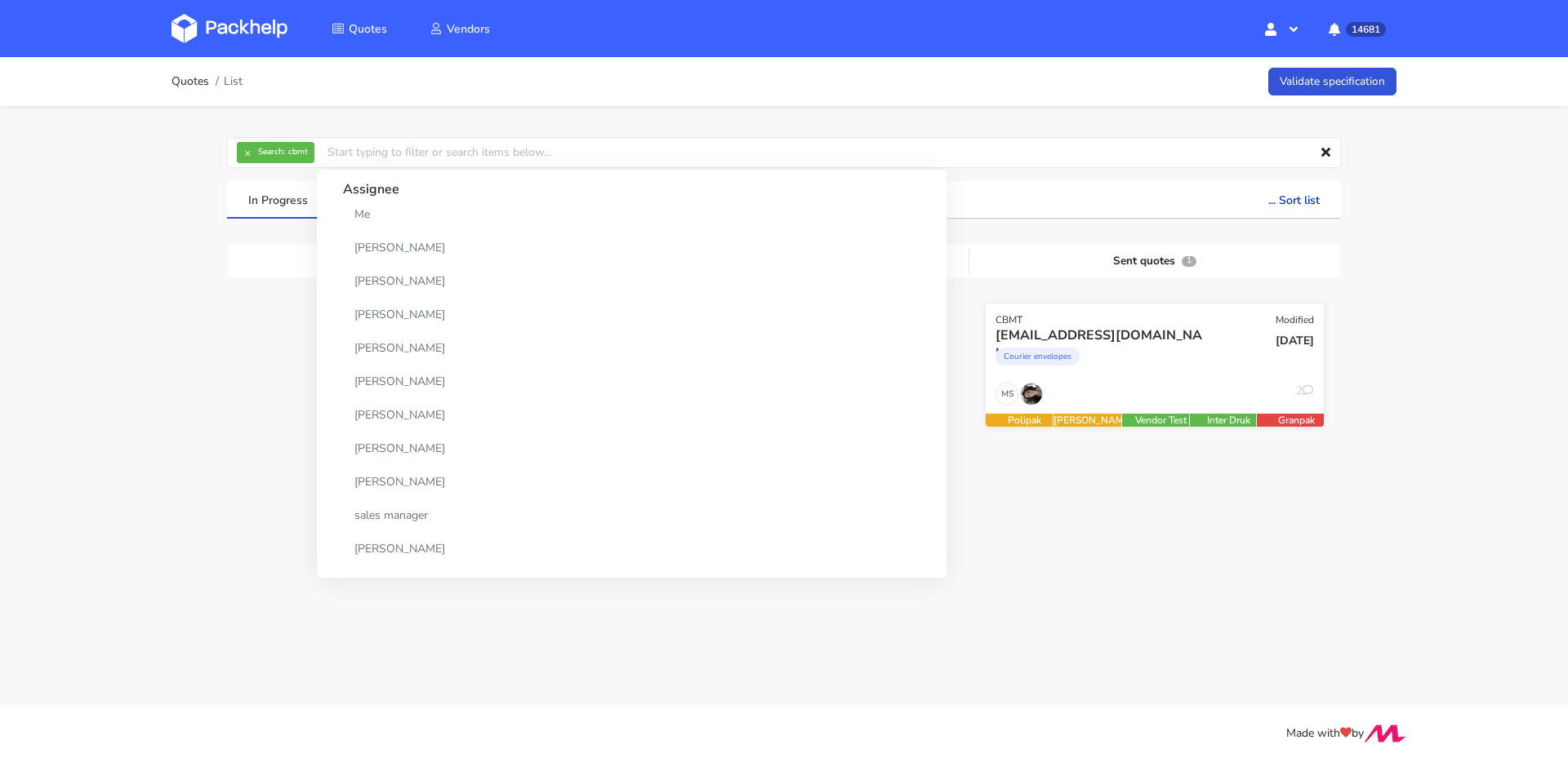
click at [1107, 379] on div "fornitori@quiteco.com Courier envelopes" at bounding box center [1098, 355] width 228 height 56
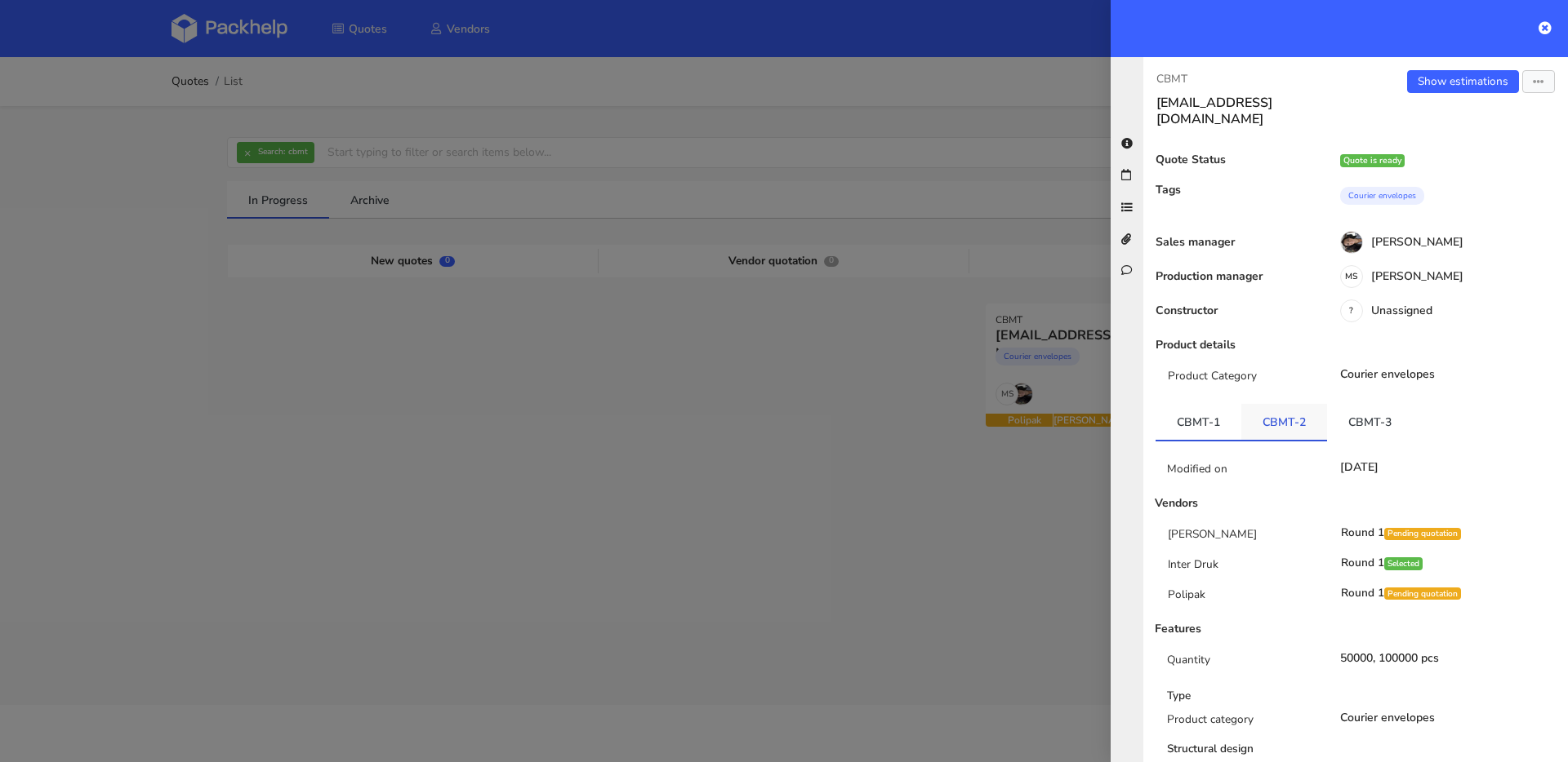
click at [1293, 404] on link "CBMT-2" at bounding box center [1283, 422] width 85 height 36
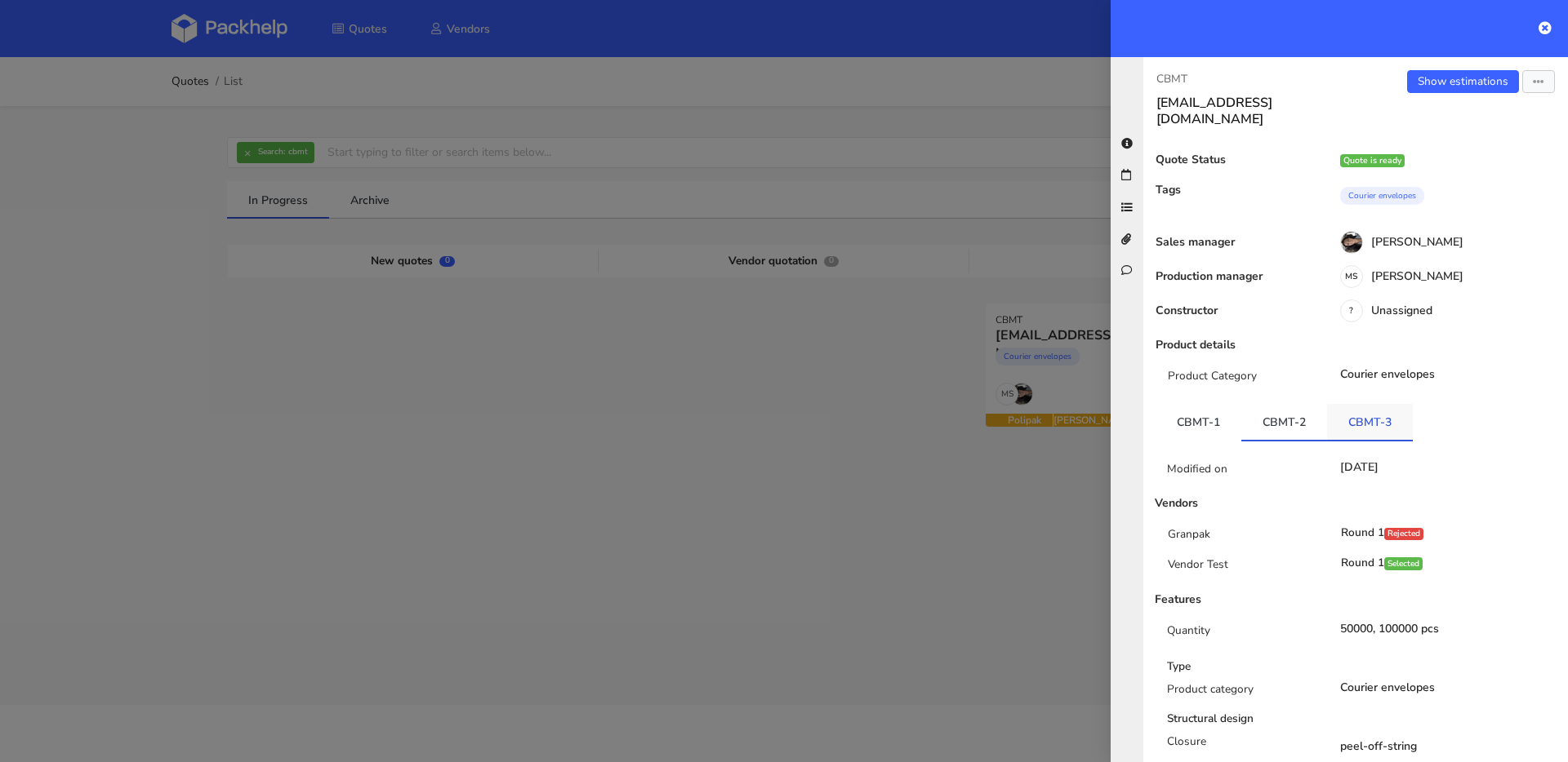
click at [1335, 404] on link "CBMT-3" at bounding box center [1369, 422] width 85 height 36
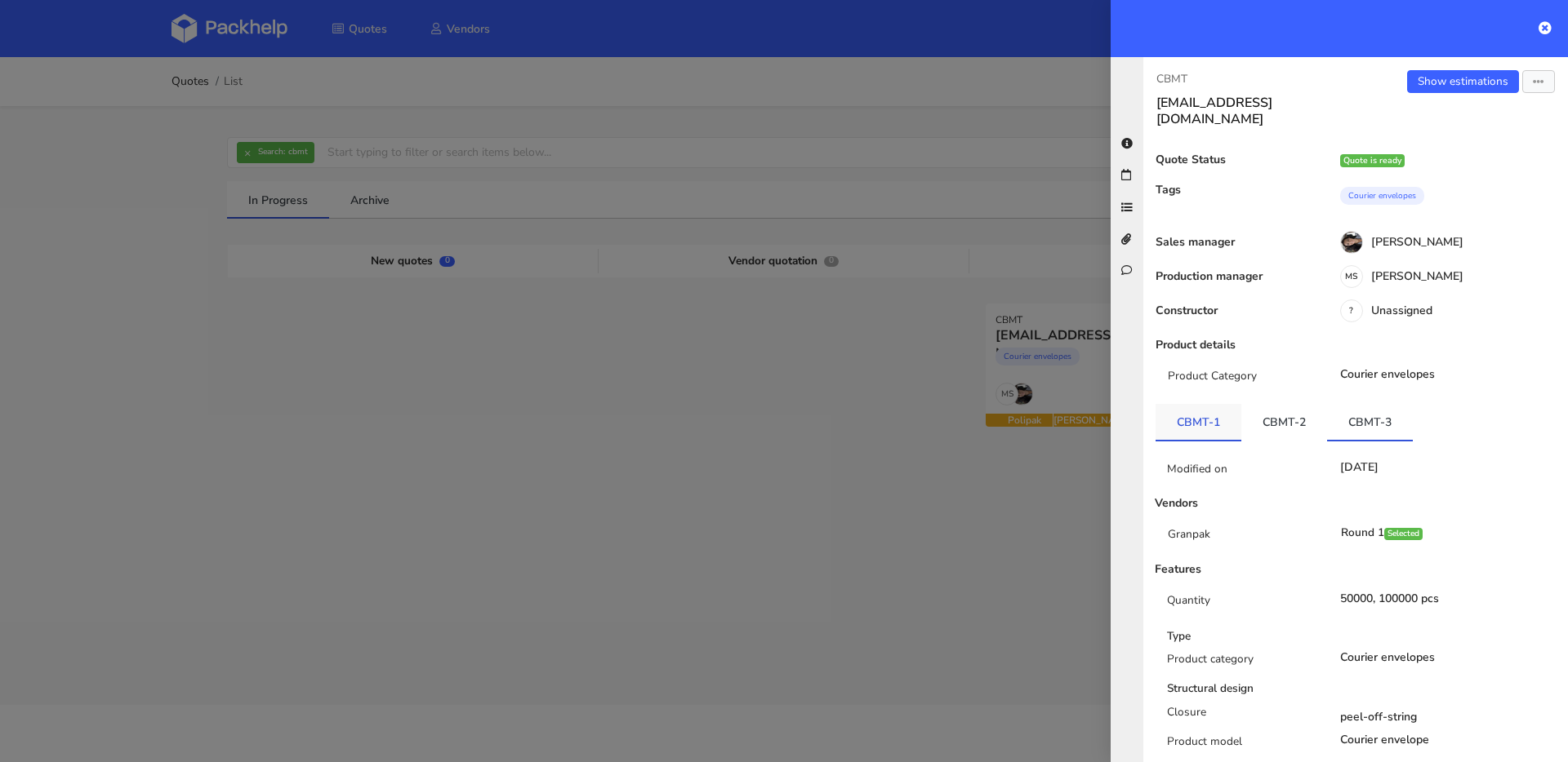
click at [1205, 406] on link "CBMT-1" at bounding box center [1198, 422] width 85 height 36
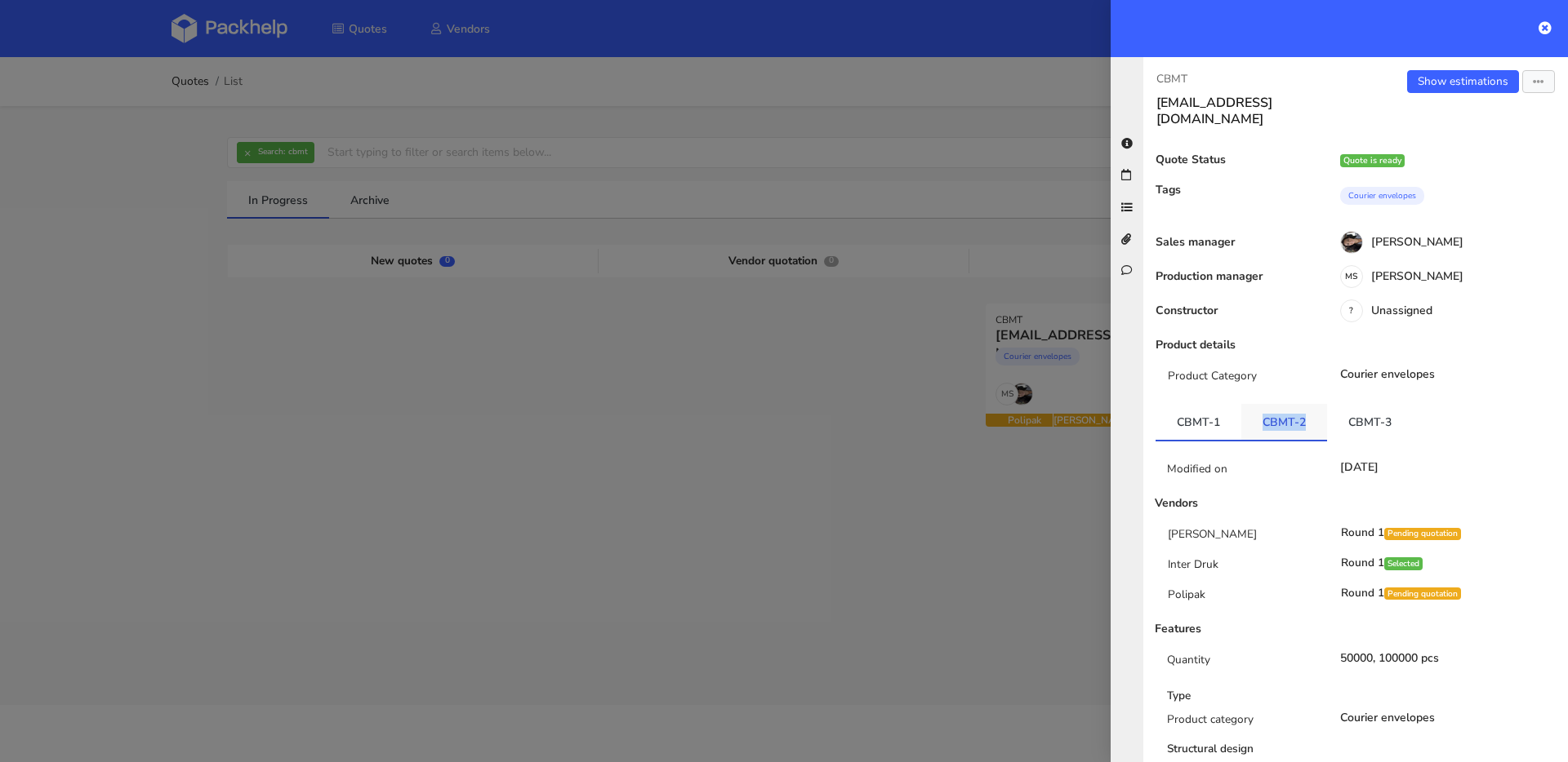
click at [1264, 415] on link "CBMT-2" at bounding box center [1283, 422] width 85 height 36
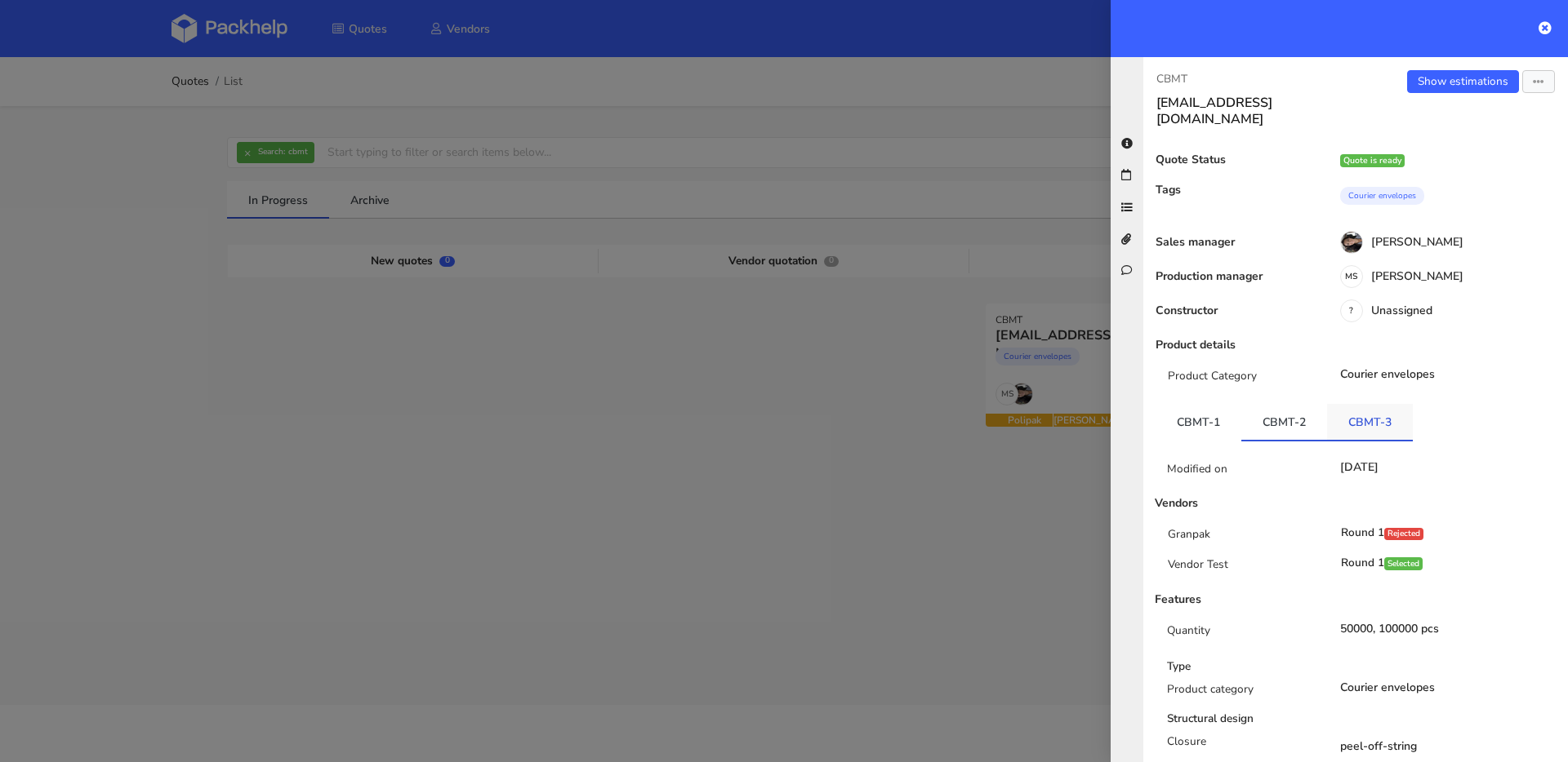
click at [1336, 405] on link "CBMT-3" at bounding box center [1369, 422] width 85 height 36
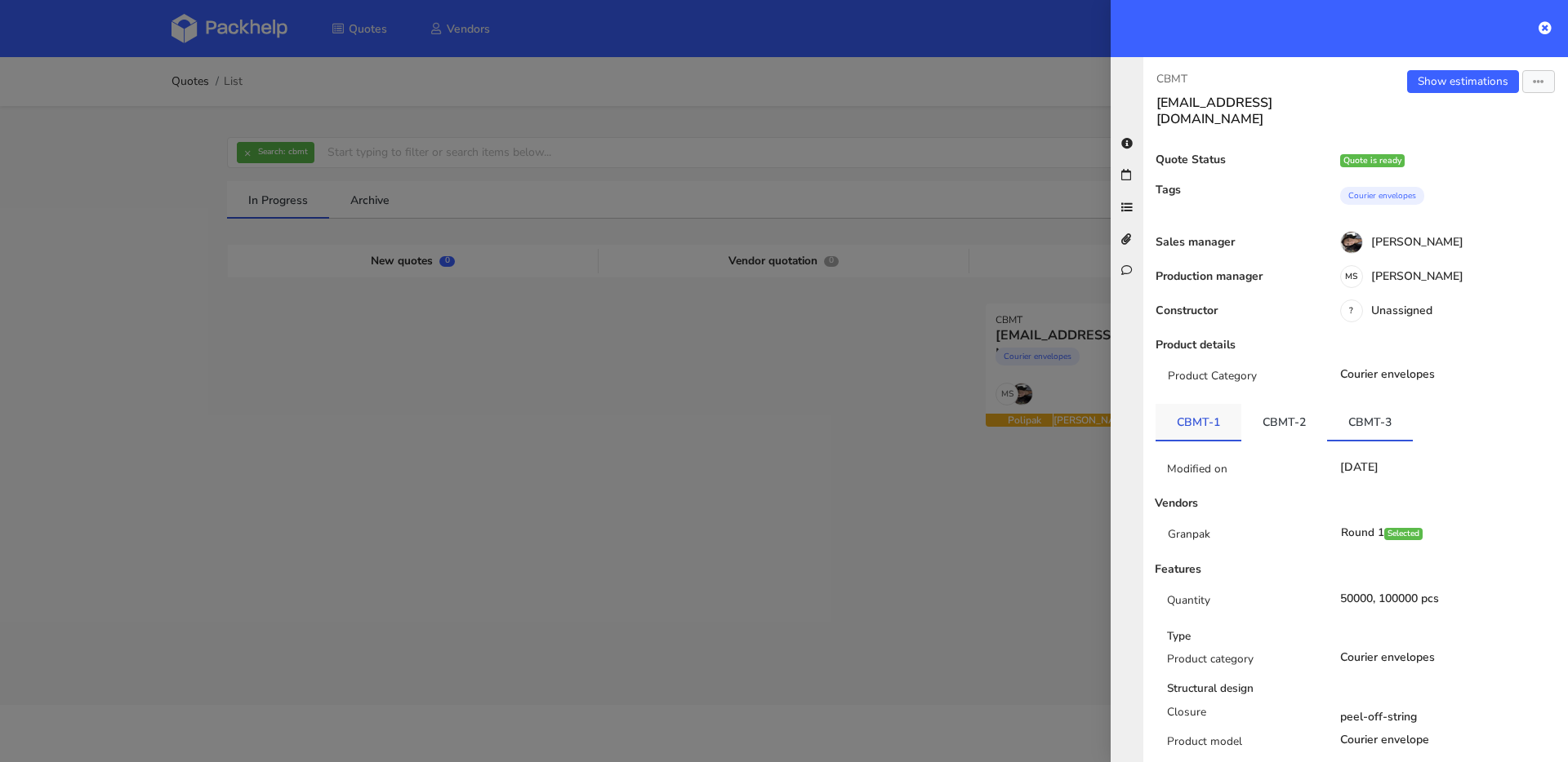
click at [1183, 404] on link "CBMT-1" at bounding box center [1198, 422] width 85 height 36
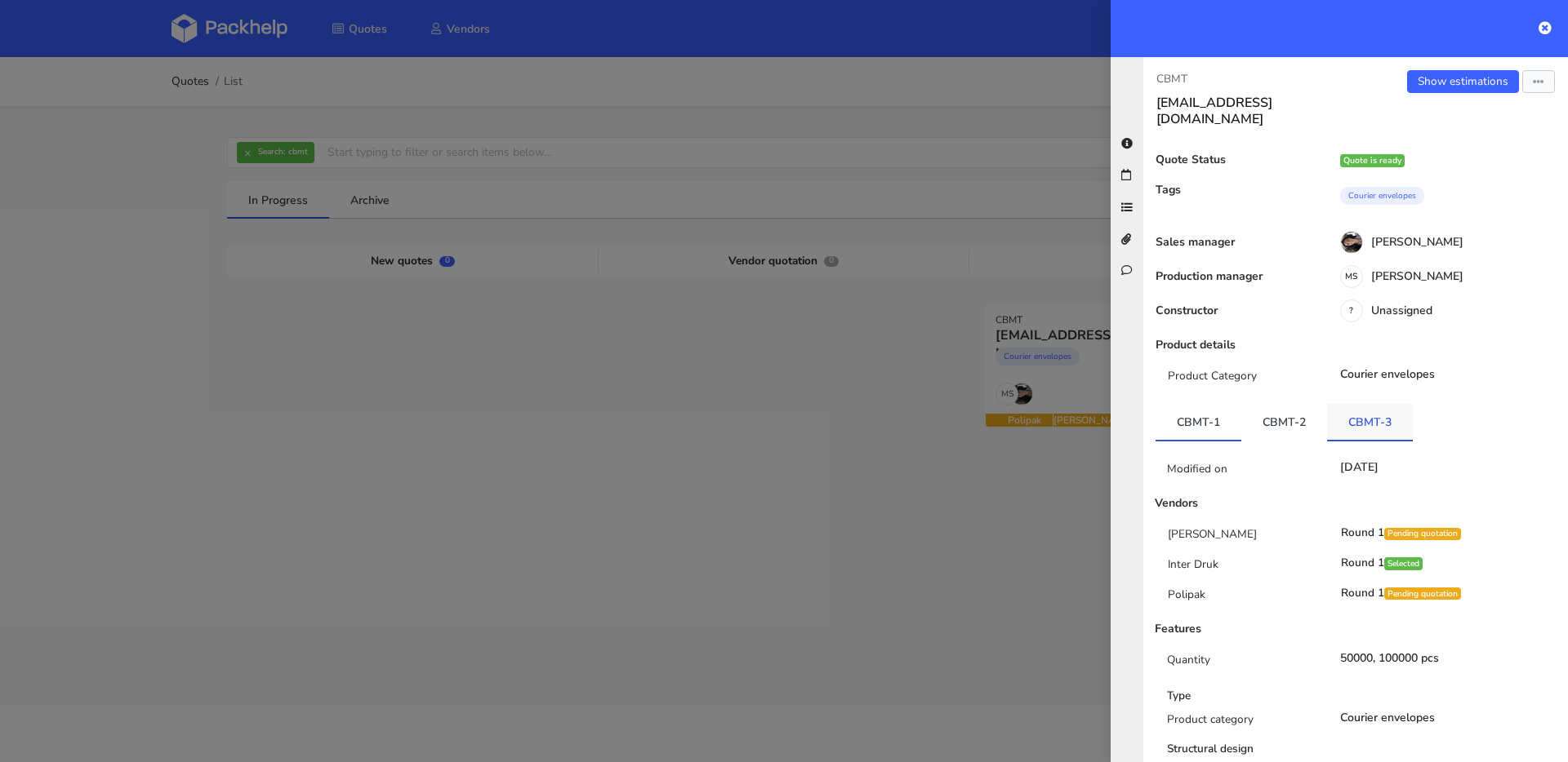
click at [1344, 407] on link "CBMT-3" at bounding box center [1369, 422] width 85 height 36
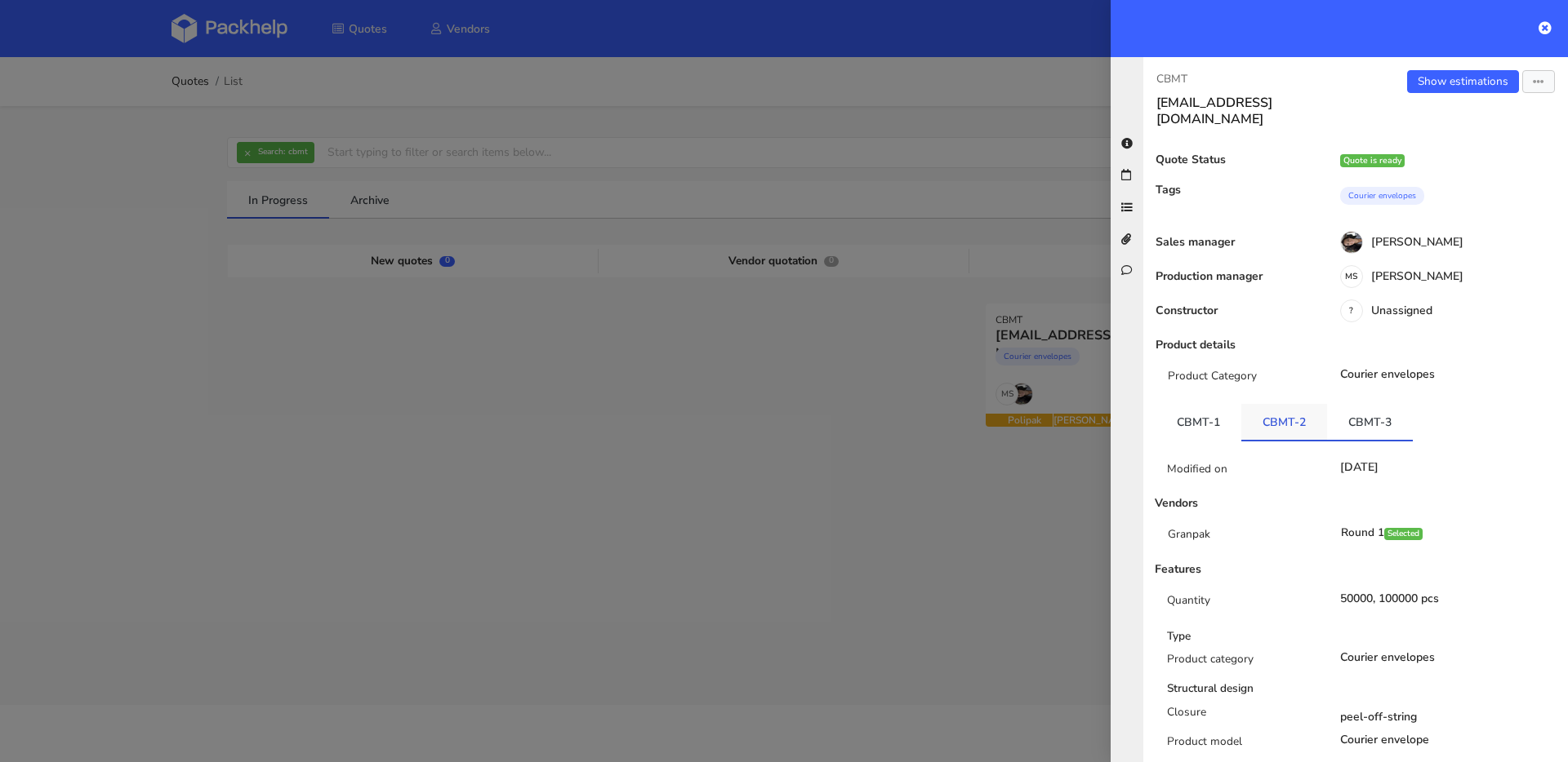
scroll to position [122, 0]
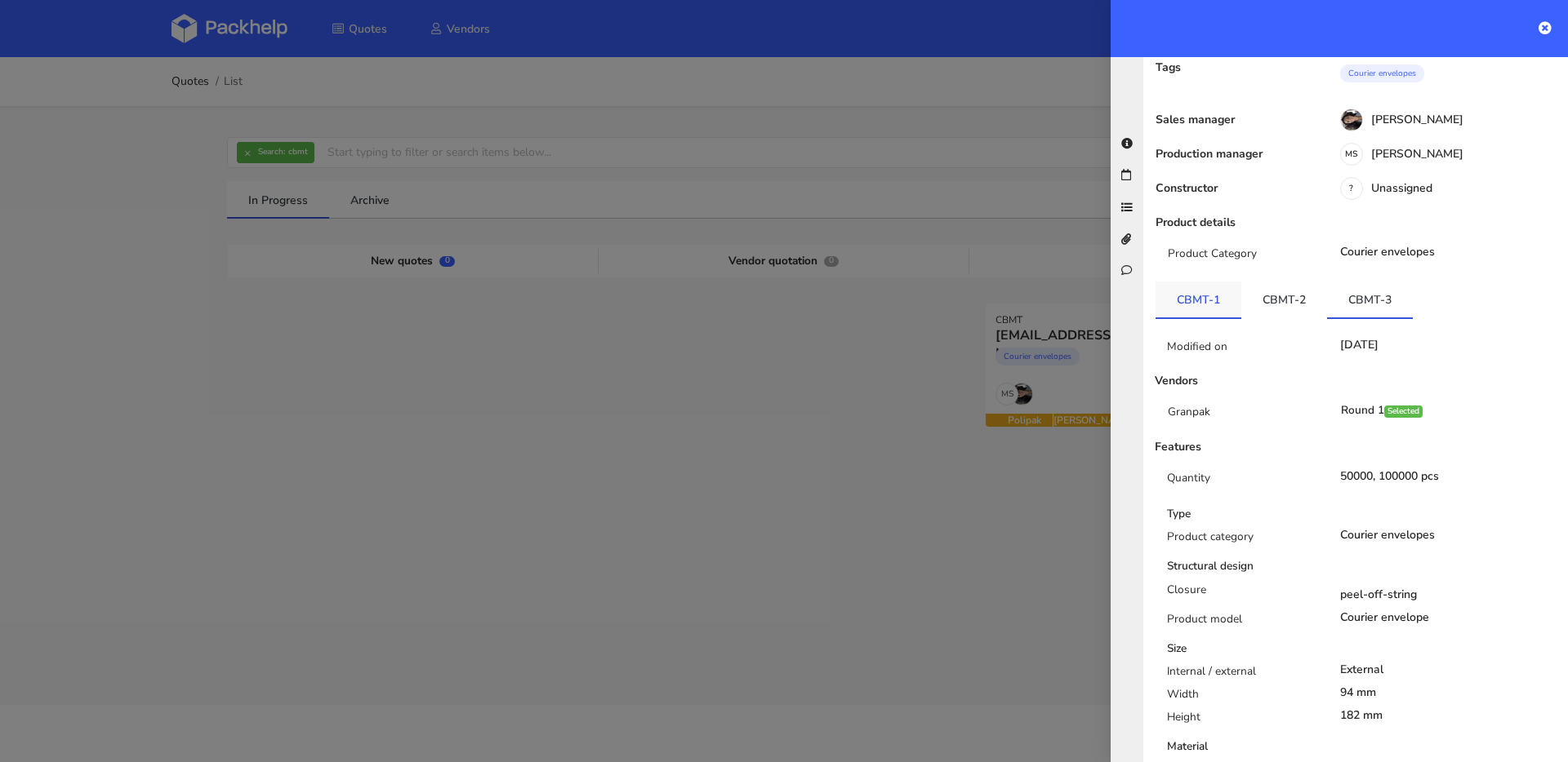
click at [1203, 283] on link "CBMT-1" at bounding box center [1198, 300] width 85 height 36
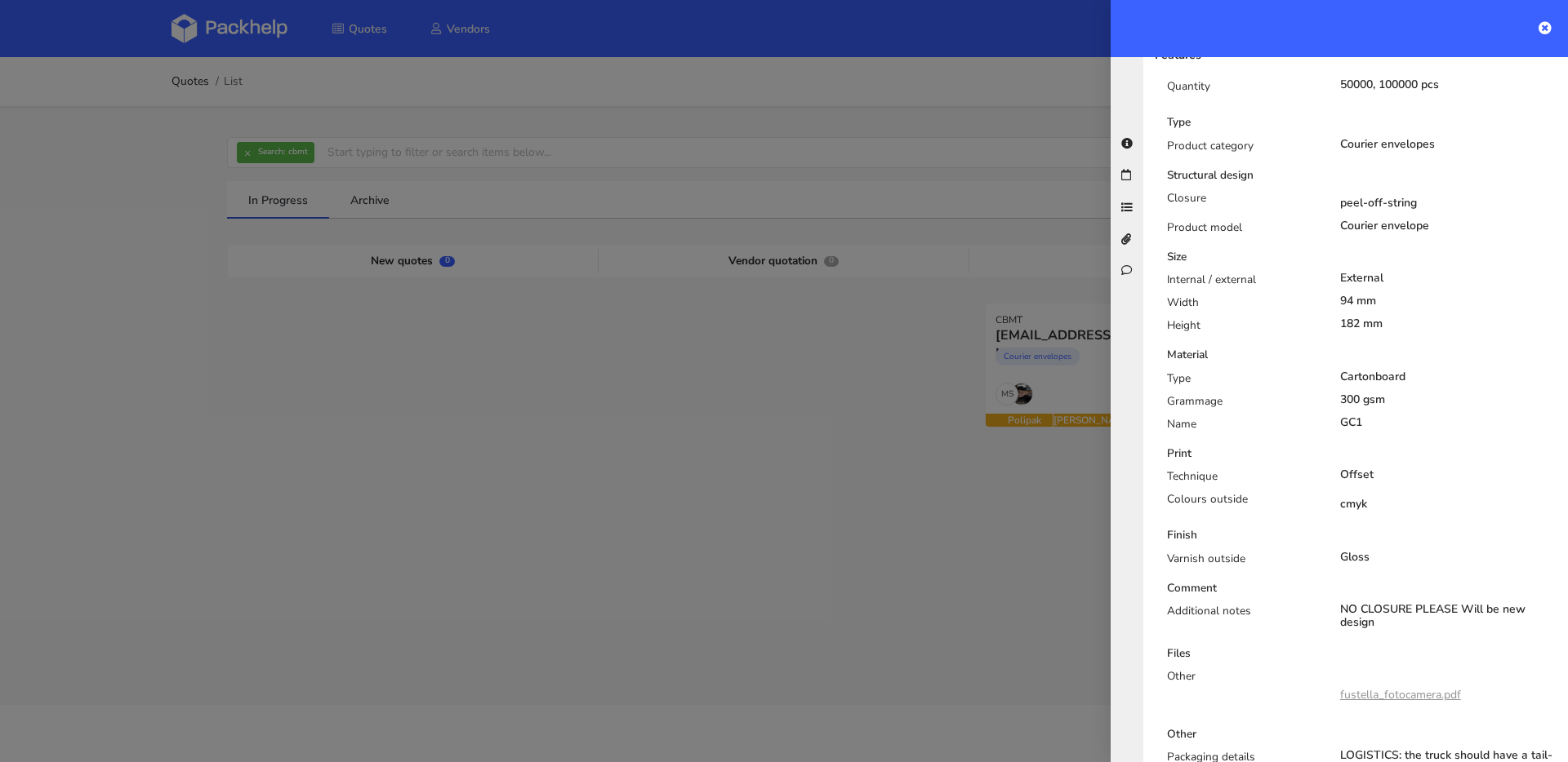
scroll to position [894, 0]
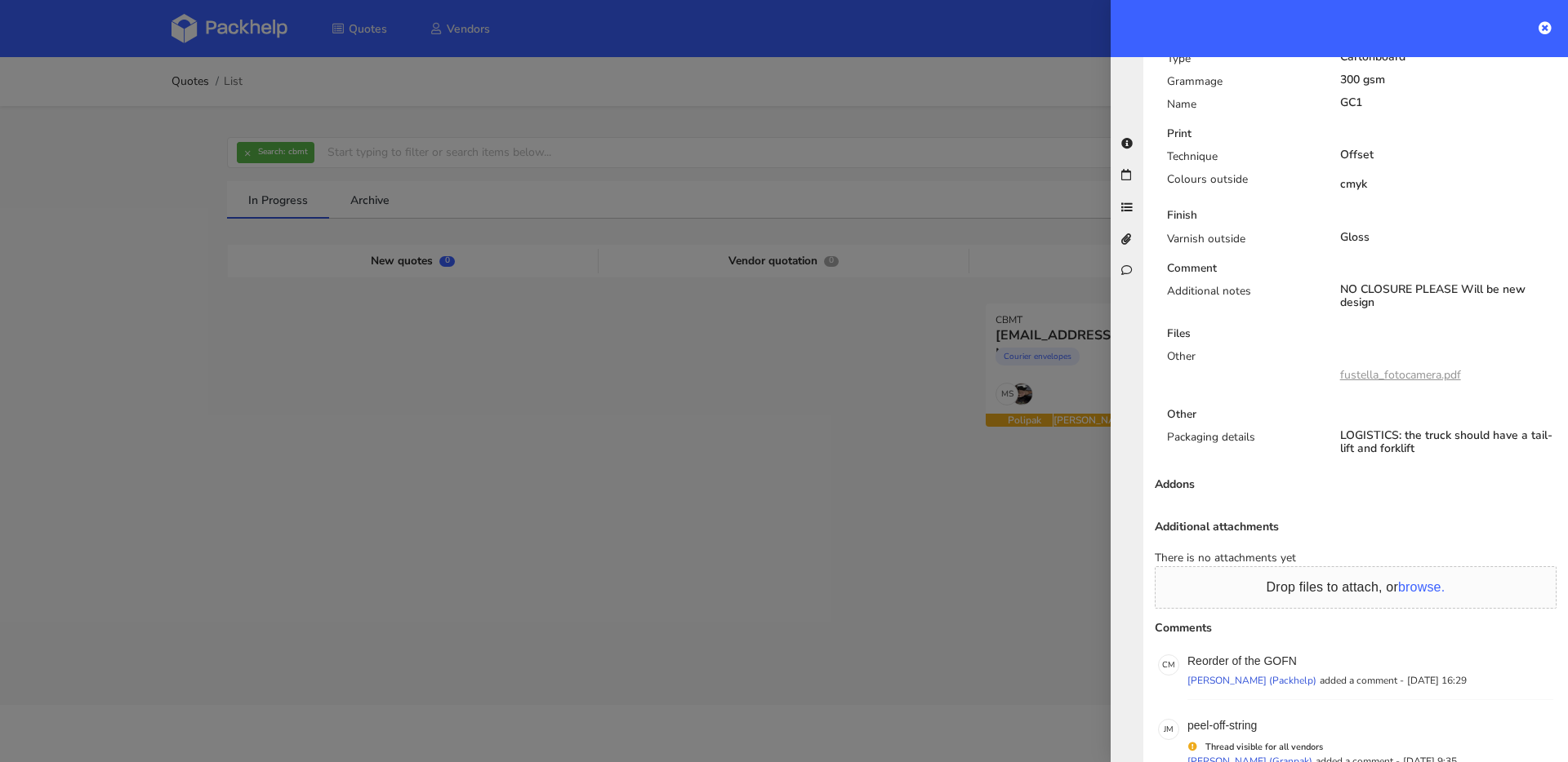
click at [1451, 367] on link "fustella_fotocamera.pdf" at bounding box center [1400, 374] width 121 height 15
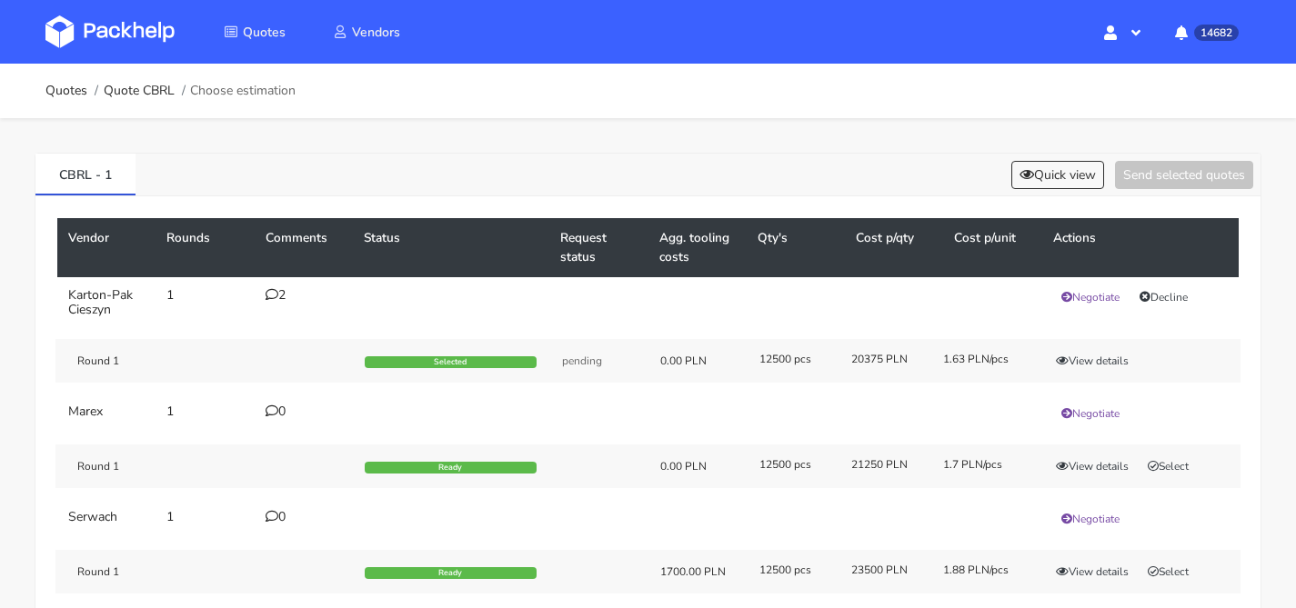
scroll to position [141, 0]
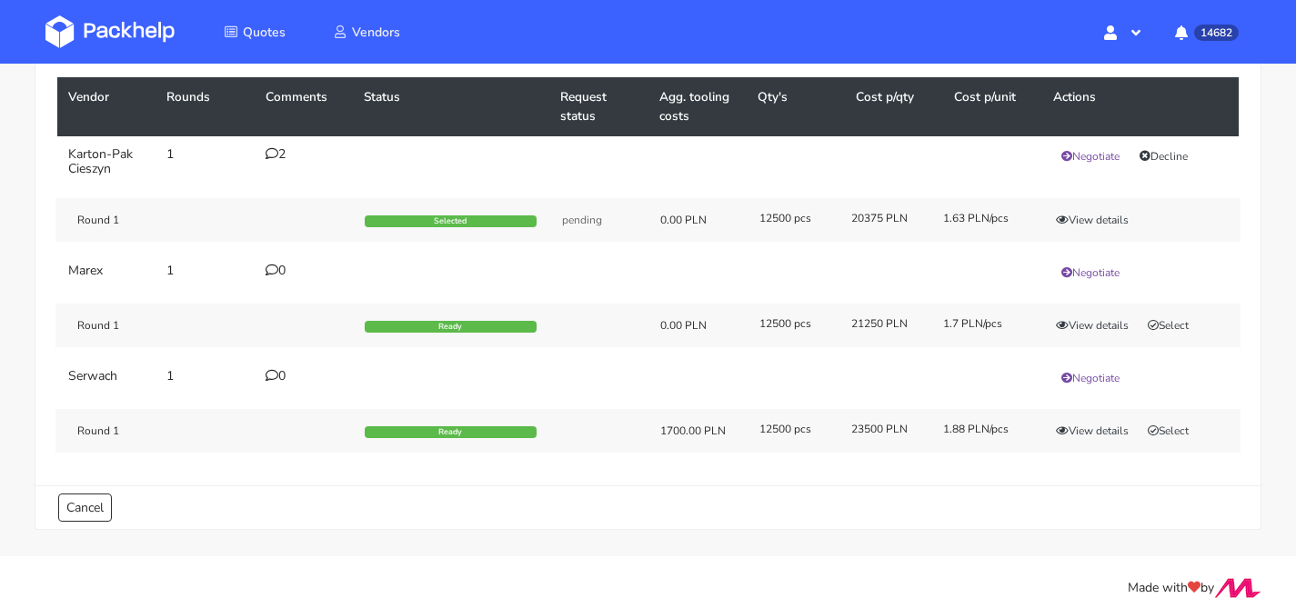
click at [277, 152] on icon at bounding box center [271, 153] width 13 height 13
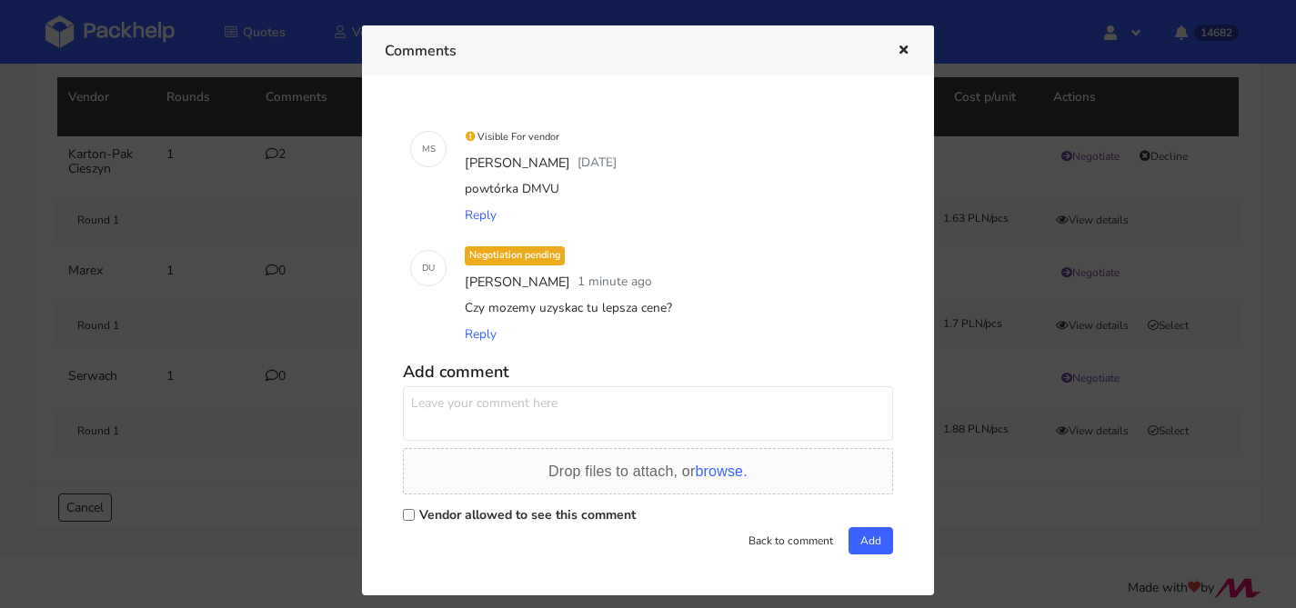
click at [901, 55] on icon "button" at bounding box center [903, 51] width 15 height 13
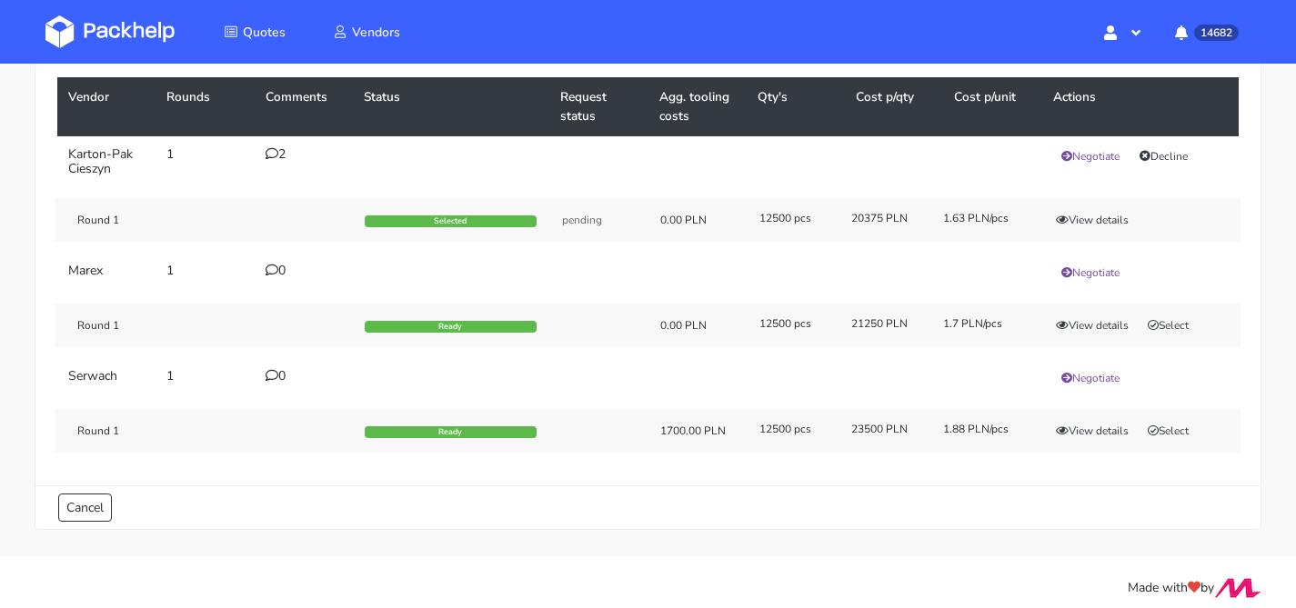
click at [275, 157] on icon at bounding box center [271, 153] width 13 height 13
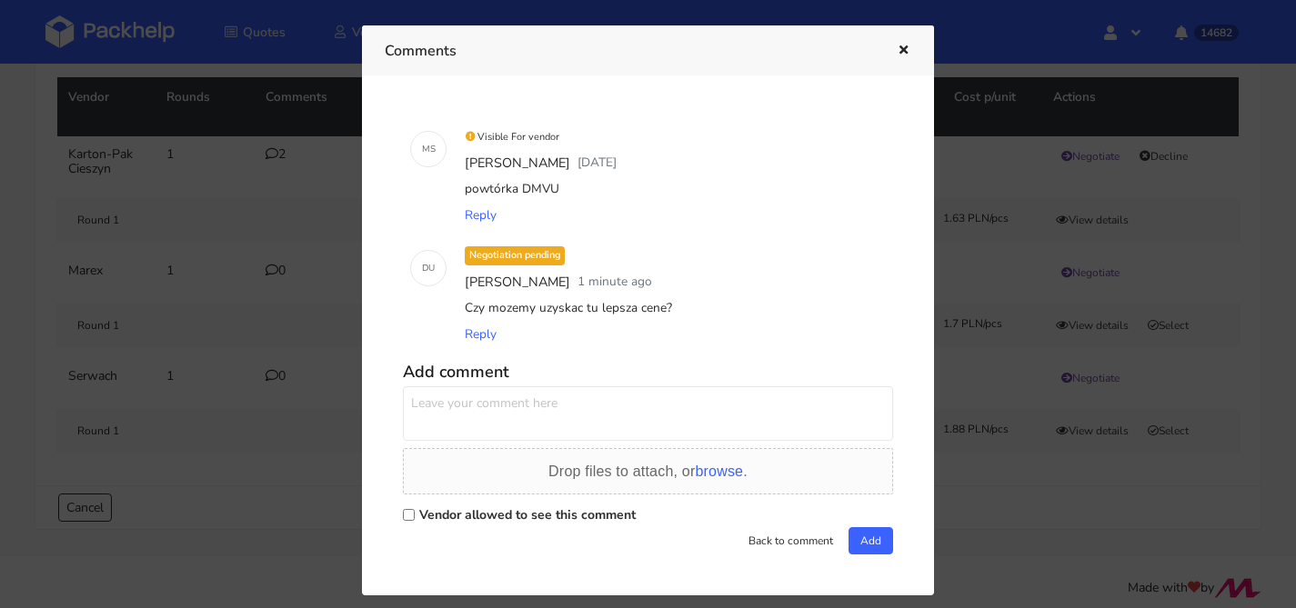
drag, startPoint x: 681, startPoint y: 311, endPoint x: 469, endPoint y: 303, distance: 212.0
click at [469, 303] on div "Czy mozemy uzyskac tu lepsza cene?" at bounding box center [673, 307] width 425 height 25
drag, startPoint x: 455, startPoint y: 305, endPoint x: 720, endPoint y: 316, distance: 265.8
click at [720, 316] on div "Negotiation pending Dawid Urbanowicz 1 minute ago Czy mozemy uzyskac tu lepsza …" at bounding box center [673, 294] width 439 height 119
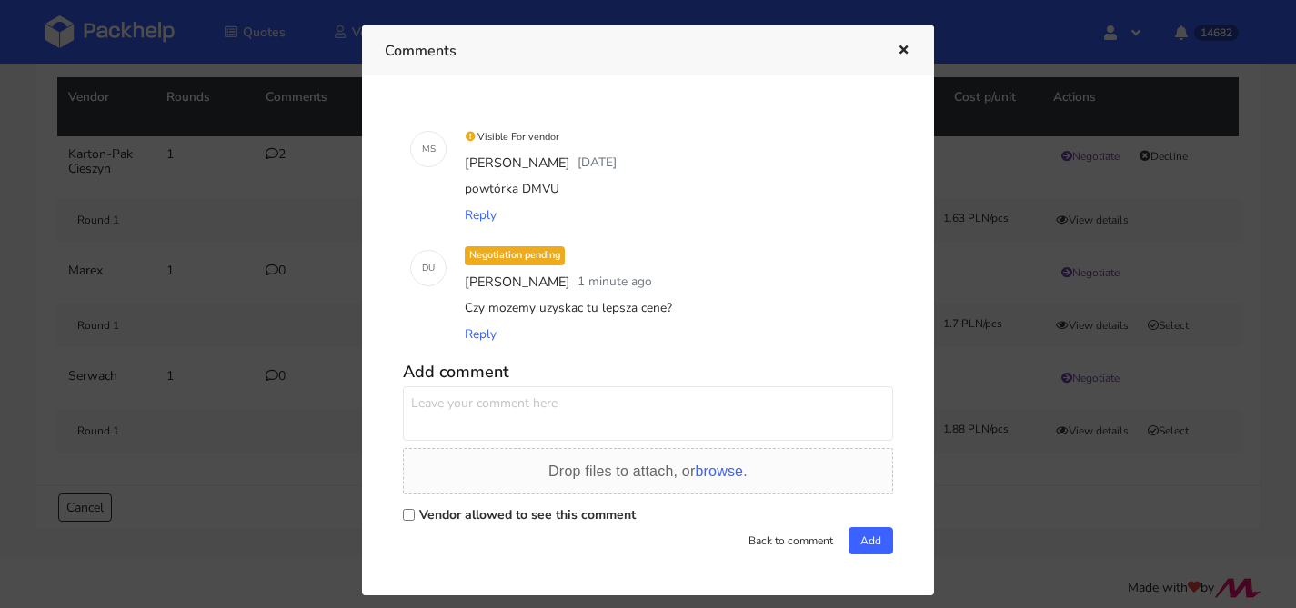
copy div "Czy mozemy uzyskac tu lepsza cene?"
click at [469, 417] on textarea at bounding box center [648, 413] width 490 height 55
paste textarea "Czy mozemy uzyskac tu lepsza cene?"
type textarea "Czy mozemy uzyskac tu lepsza cene?"
click at [465, 516] on label "Vendor allowed to see this comment" at bounding box center [527, 514] width 216 height 17
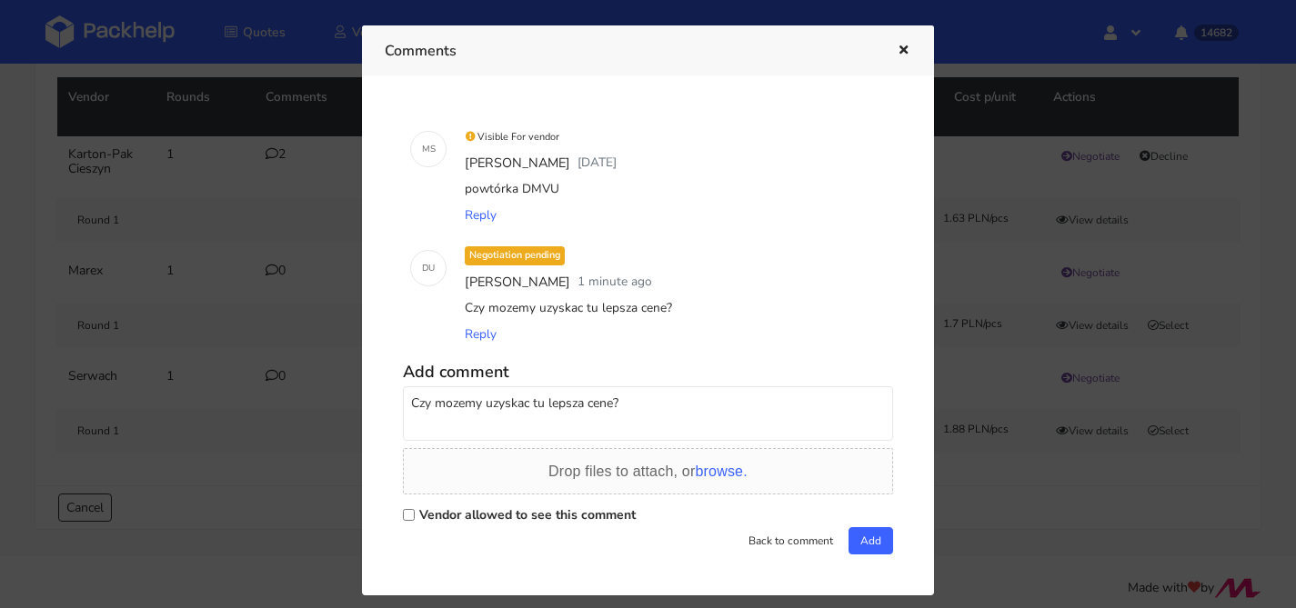
click at [415, 516] on input "Vendor allowed to see this comment" at bounding box center [409, 515] width 12 height 12
checkbox input "true"
click at [651, 409] on textarea "Czy mozemy uzyskac tu lepsza cene?" at bounding box center [648, 413] width 490 height 55
type textarea "Czy mozemy uzyskac tu lepsza cene? ile maksymalnie możemy zejść w dół"
click at [867, 555] on button "Add" at bounding box center [870, 540] width 45 height 27
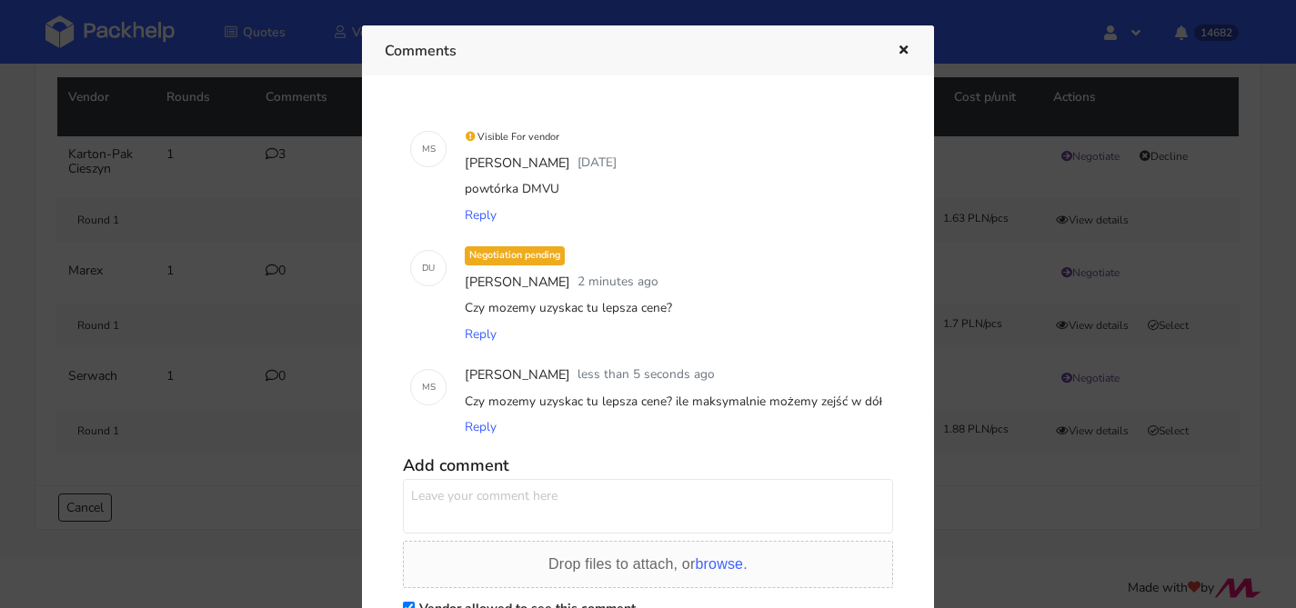
click at [907, 50] on icon "button" at bounding box center [903, 51] width 15 height 13
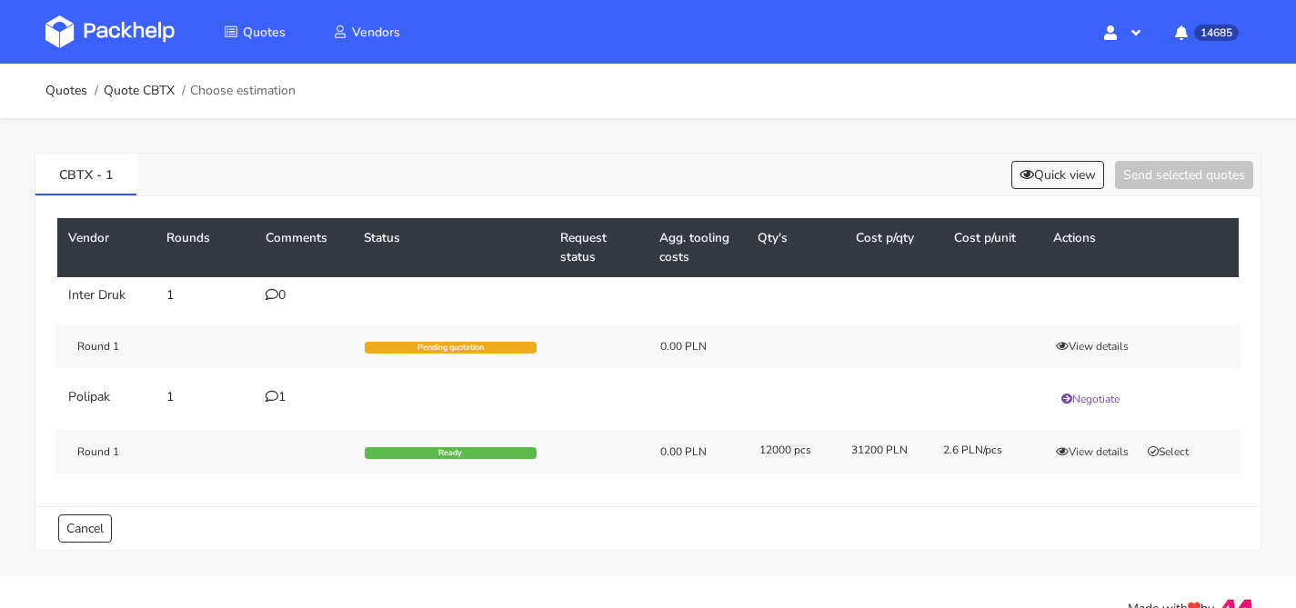
click at [285, 395] on div "1" at bounding box center [303, 397] width 76 height 15
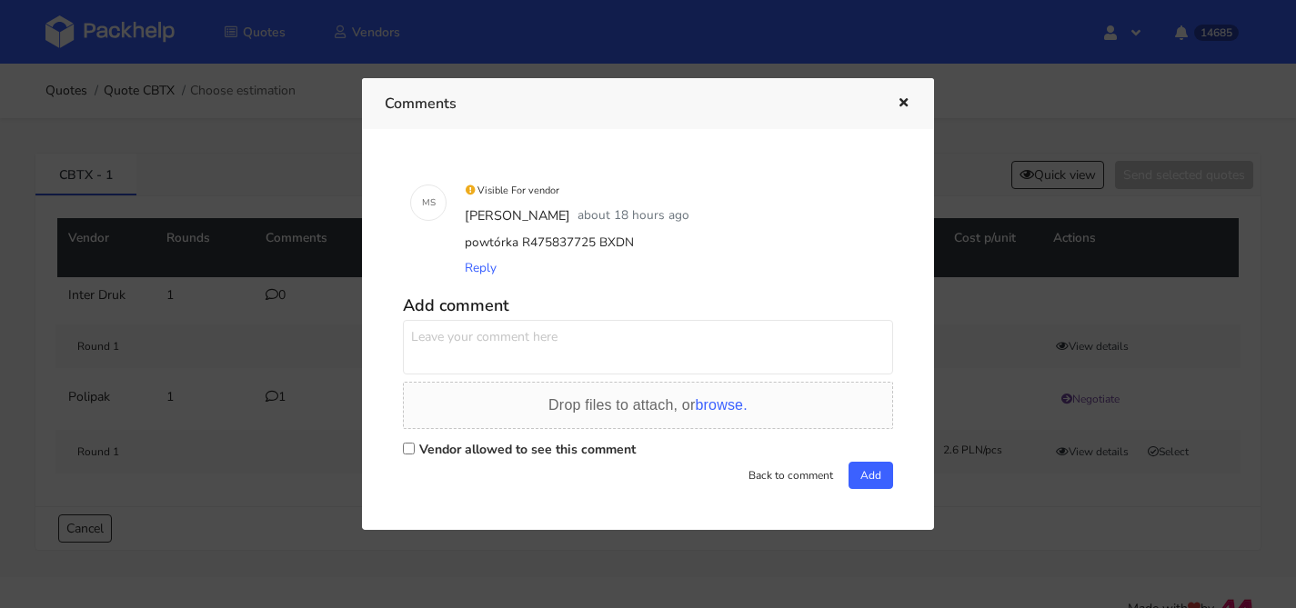
drag, startPoint x: 906, startPoint y: 98, endPoint x: 904, endPoint y: 107, distance: 9.5
click at [906, 98] on icon "button" at bounding box center [903, 103] width 15 height 13
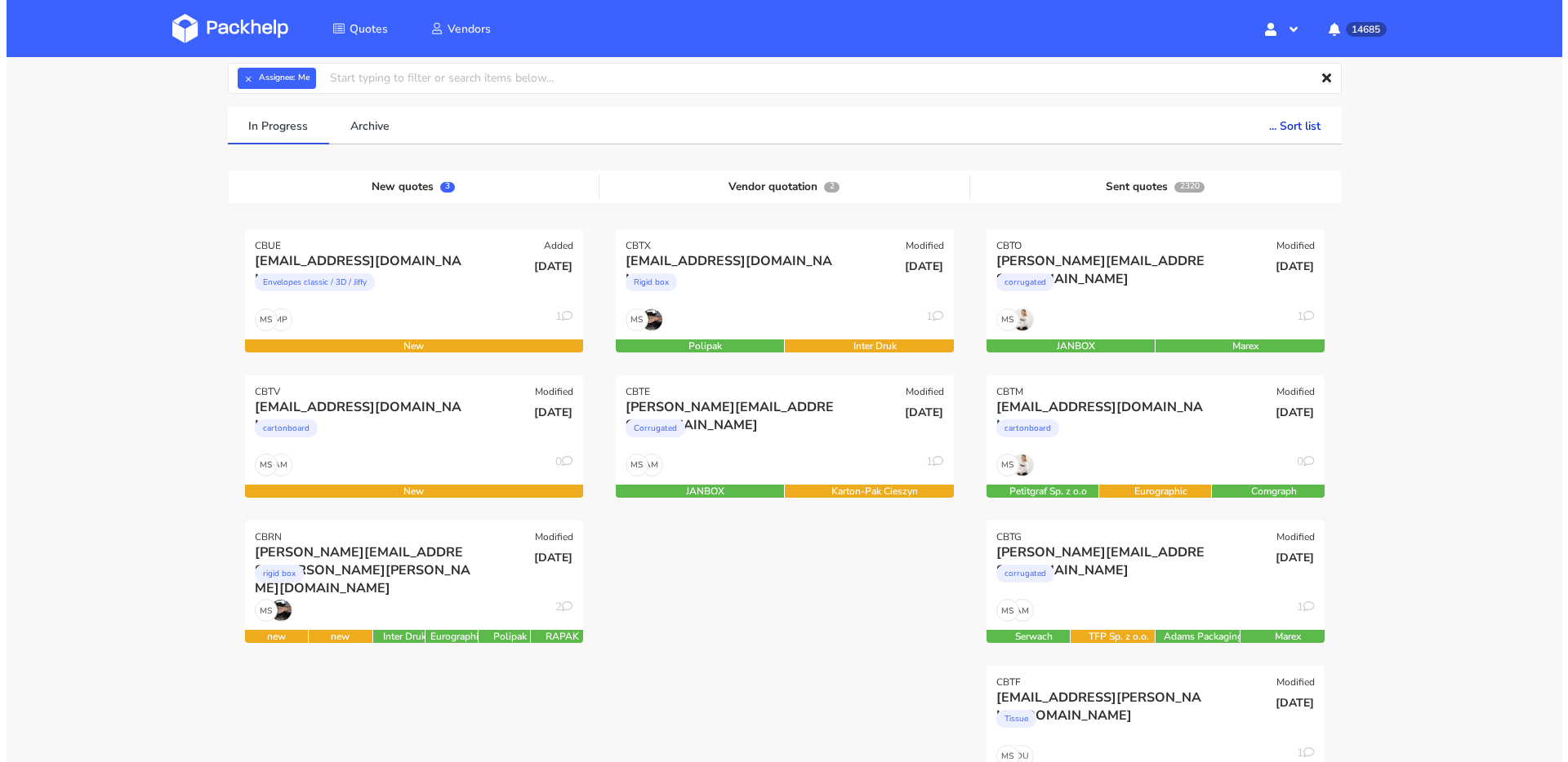
scroll to position [144, 0]
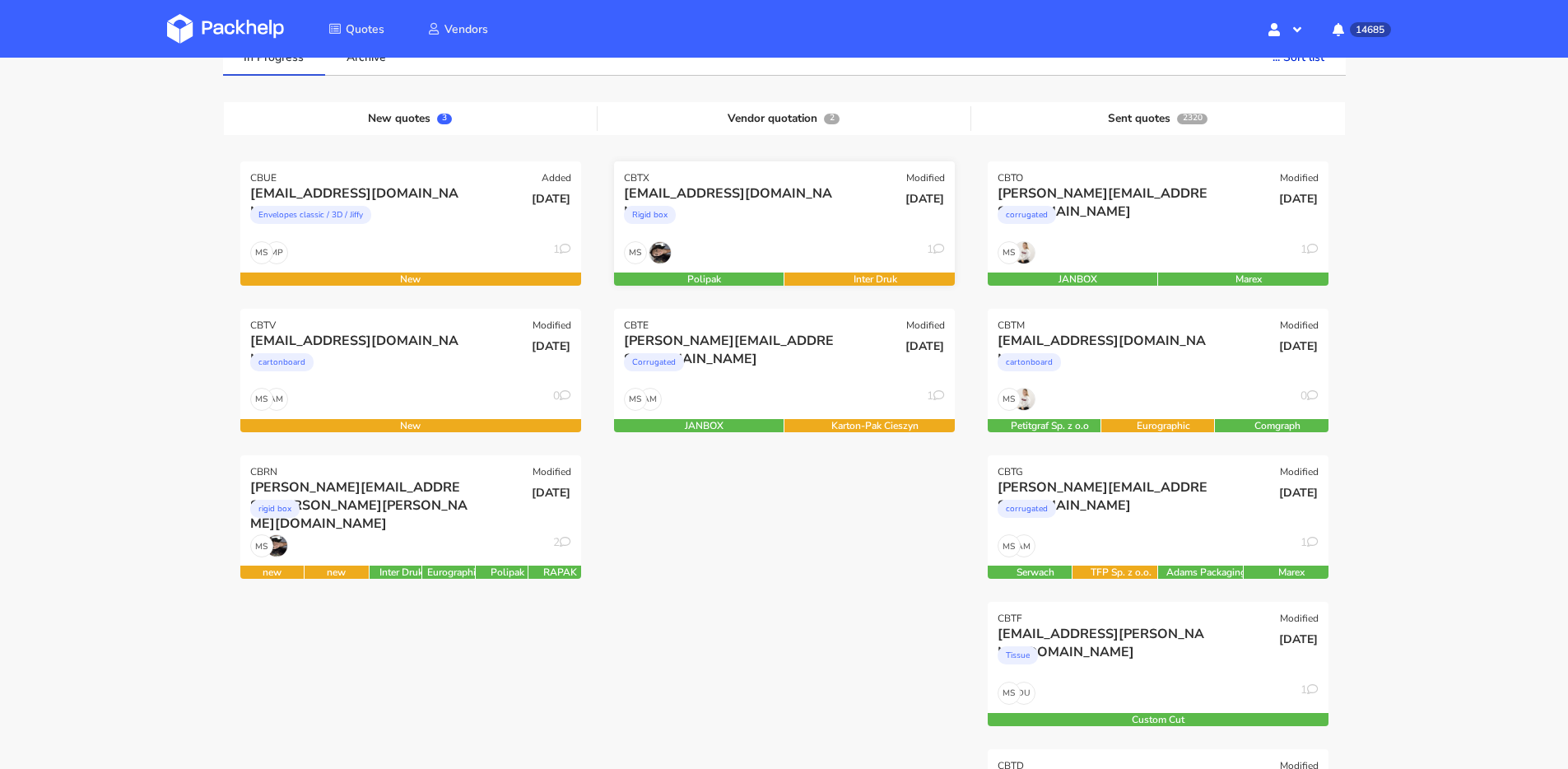
click at [771, 235] on div "Rigid box" at bounding box center [732, 219] width 218 height 33
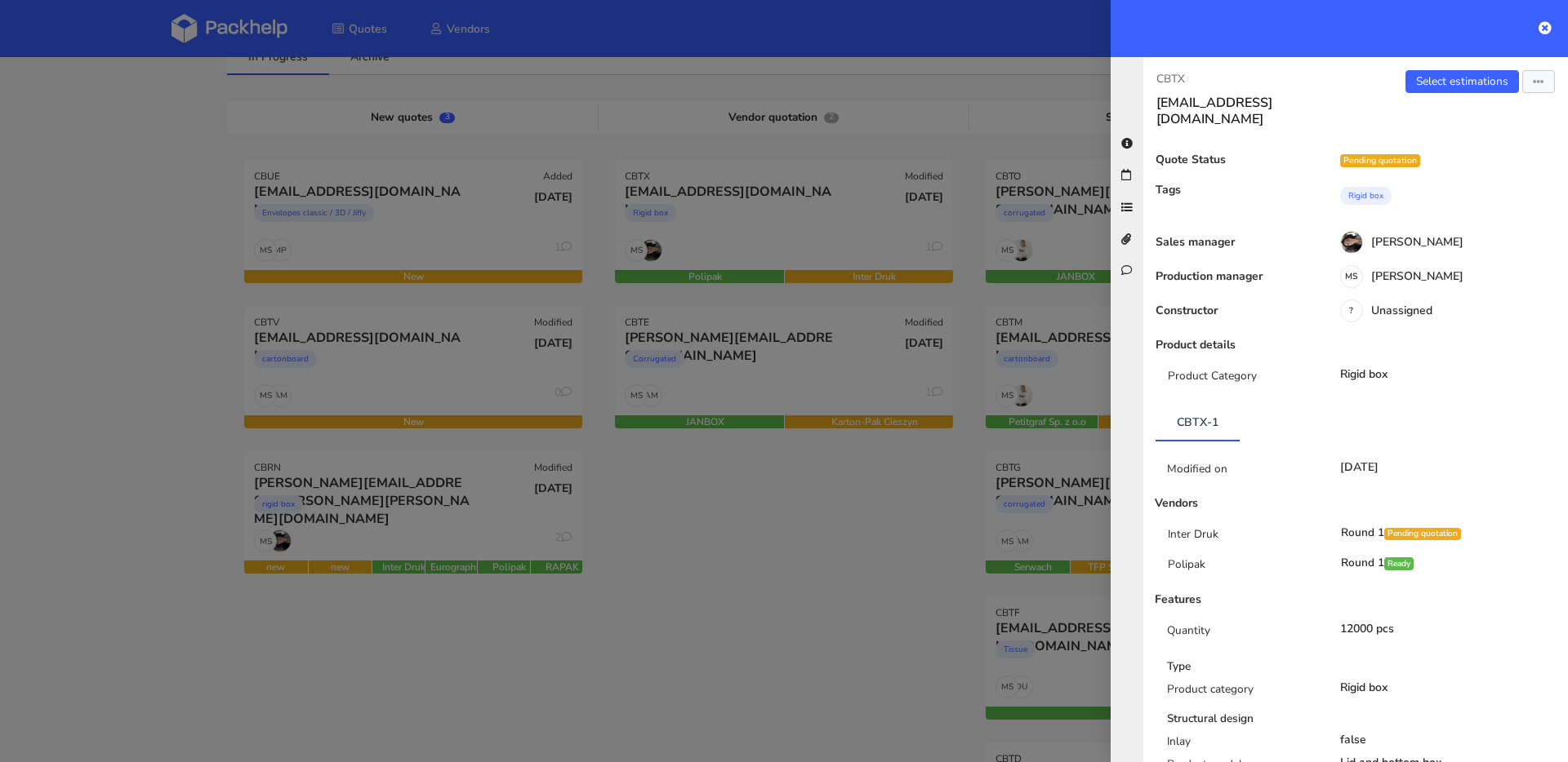
click at [757, 390] on div at bounding box center [784, 381] width 1568 height 762
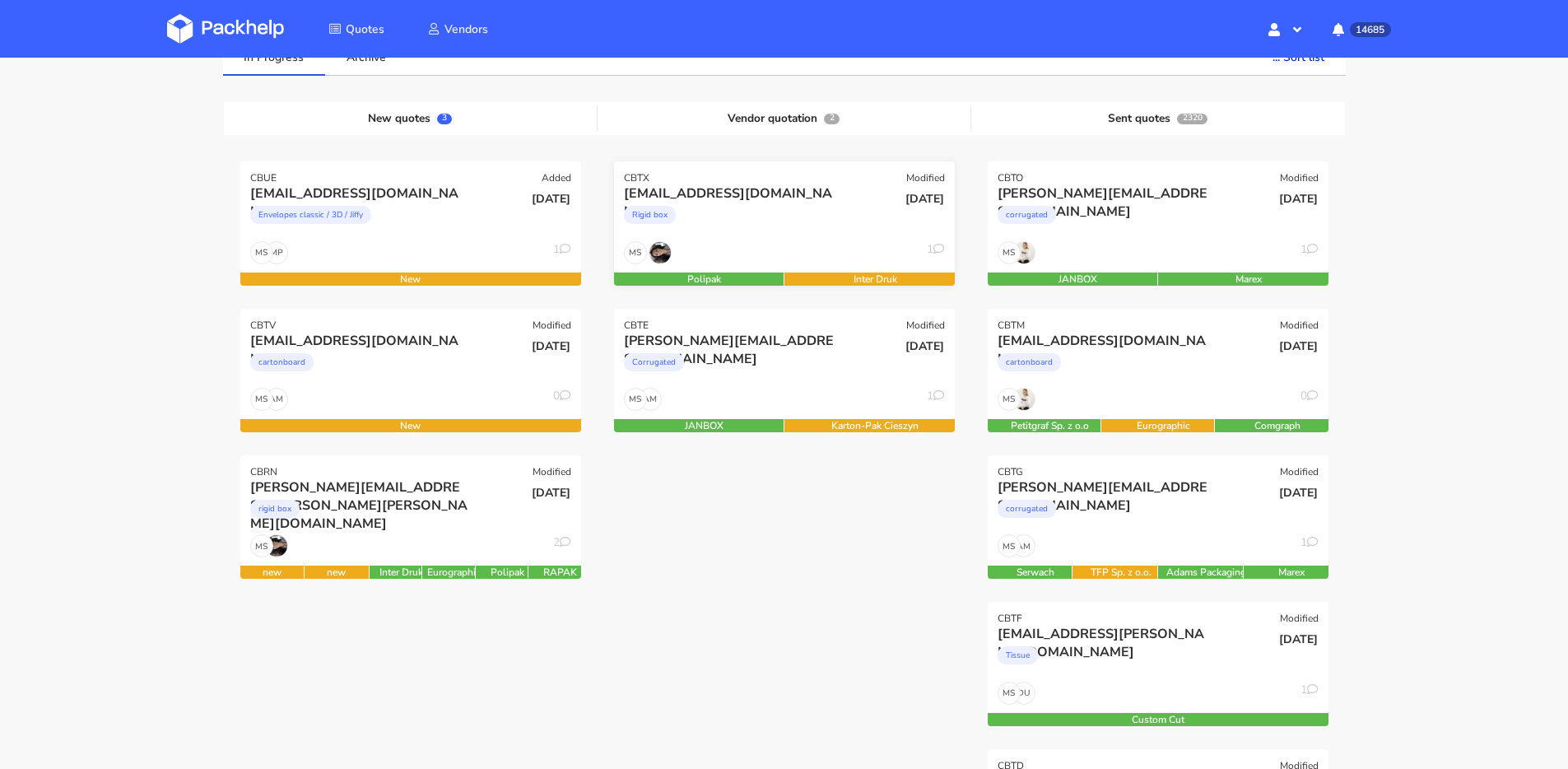
click at [772, 244] on div "MS 1" at bounding box center [784, 256] width 340 height 32
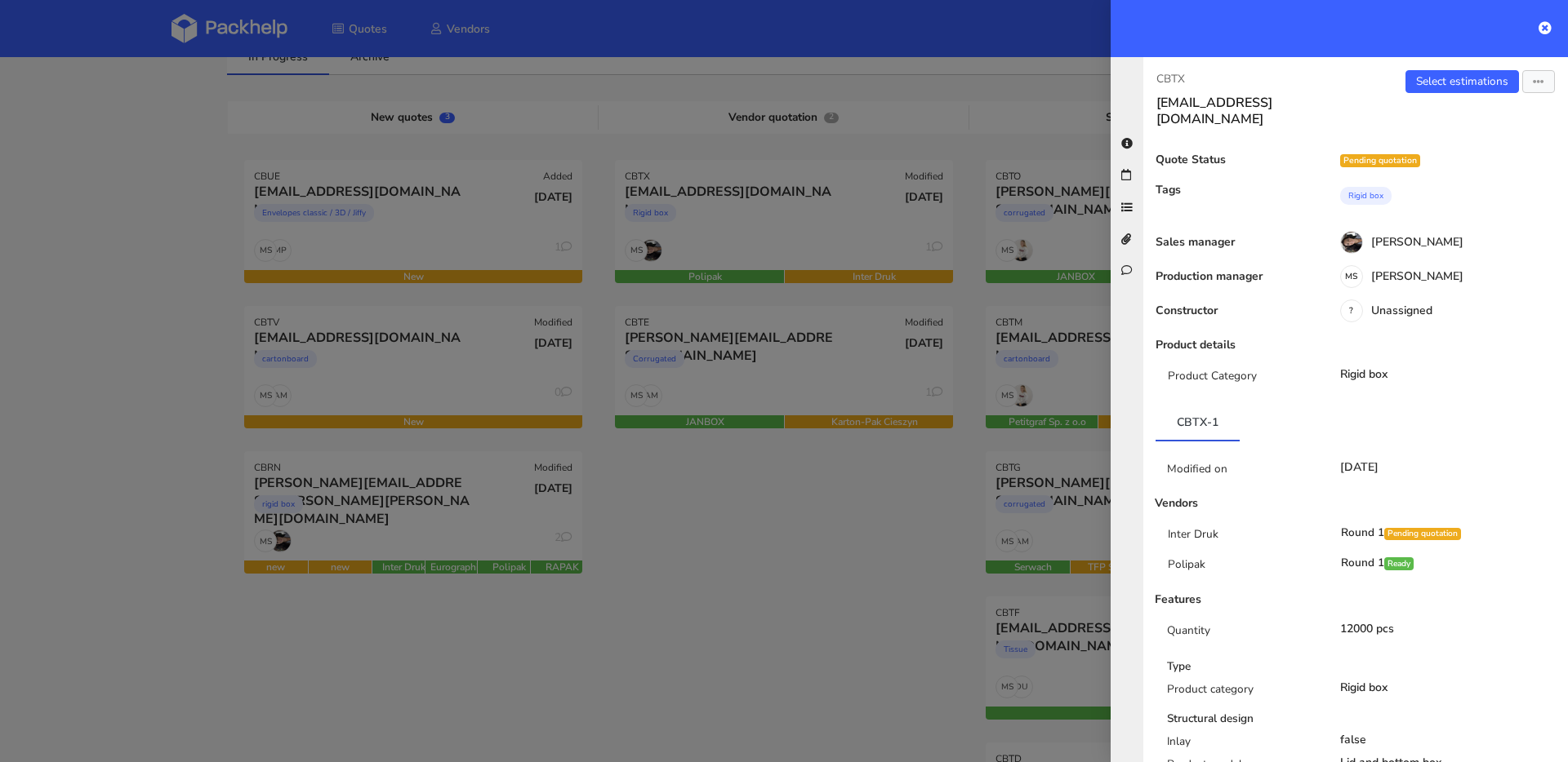
click at [861, 428] on div at bounding box center [784, 381] width 1568 height 762
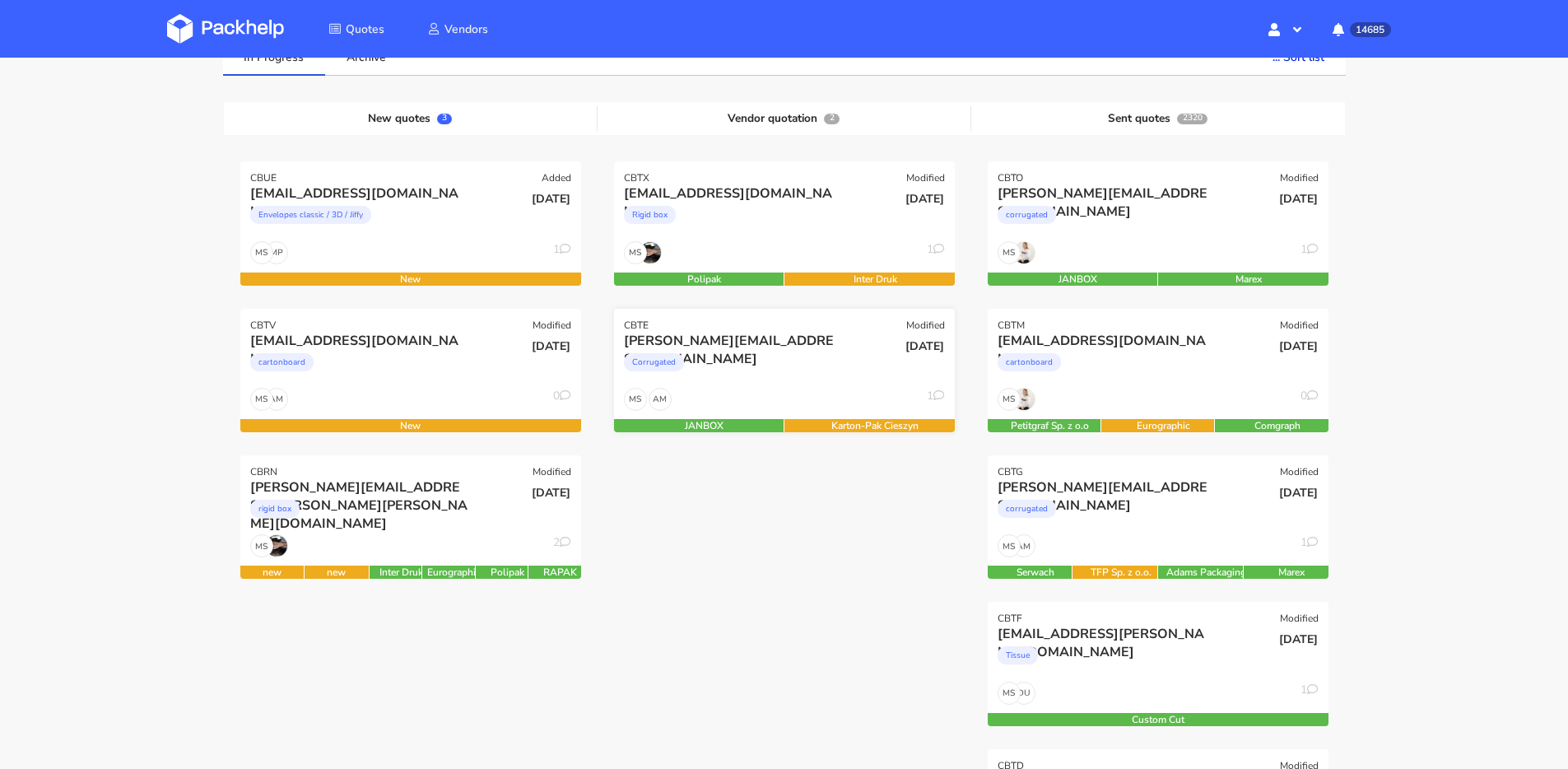
click at [811, 382] on div "Corrugated" at bounding box center [732, 366] width 218 height 33
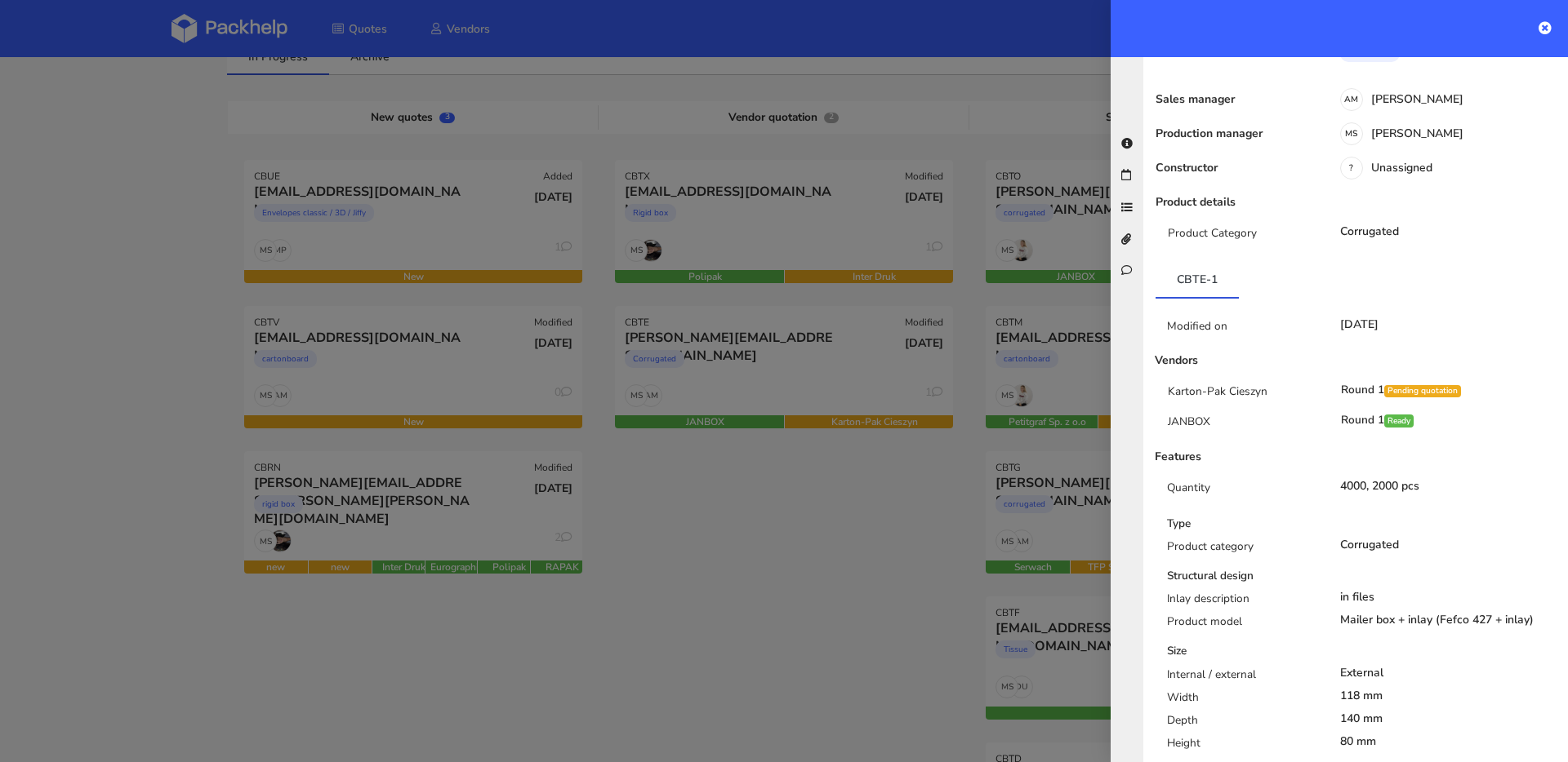
scroll to position [158, 0]
click at [728, 248] on div at bounding box center [784, 381] width 1568 height 762
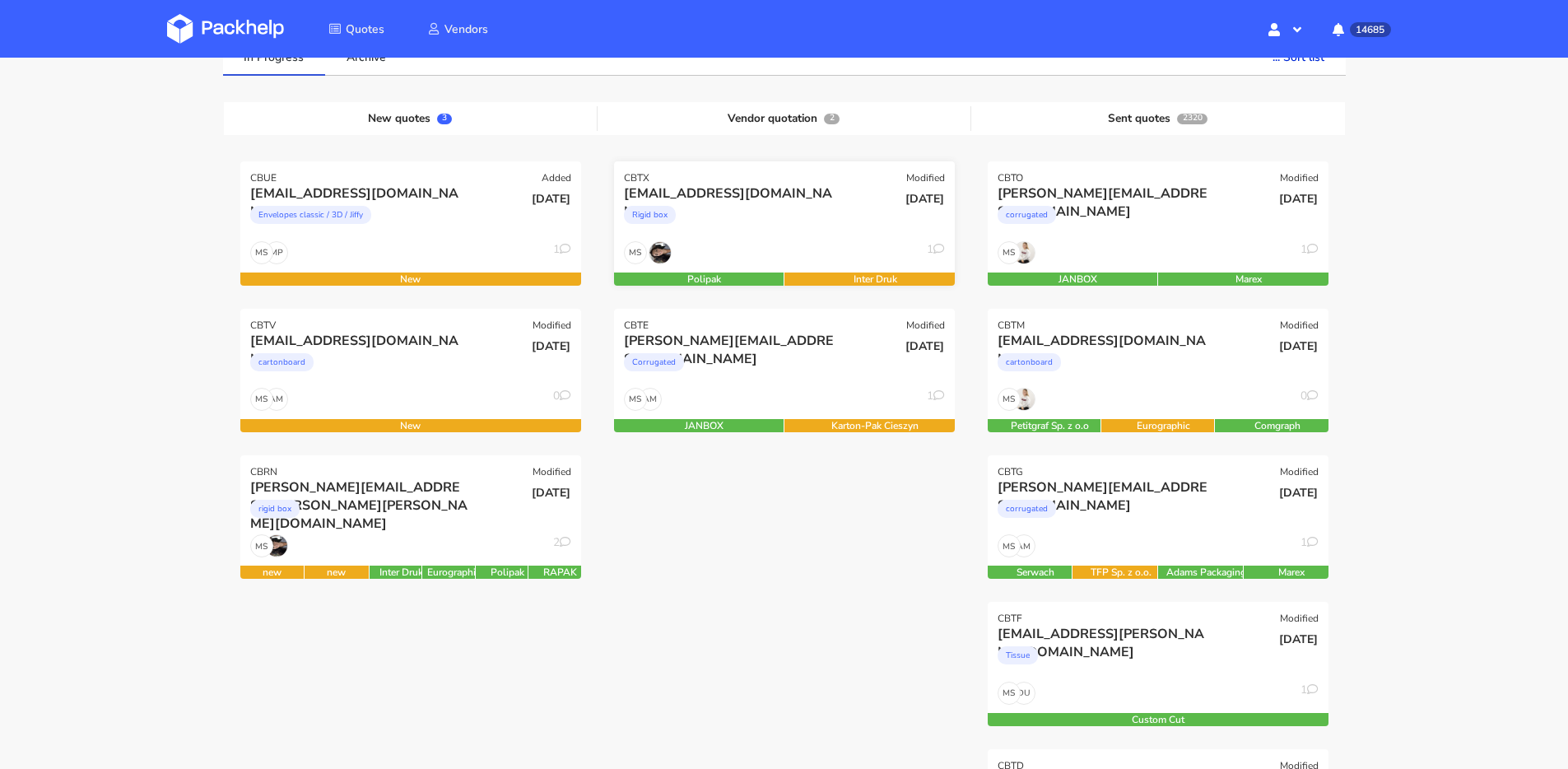
click at [763, 233] on div "Rigid box" at bounding box center [732, 219] width 218 height 33
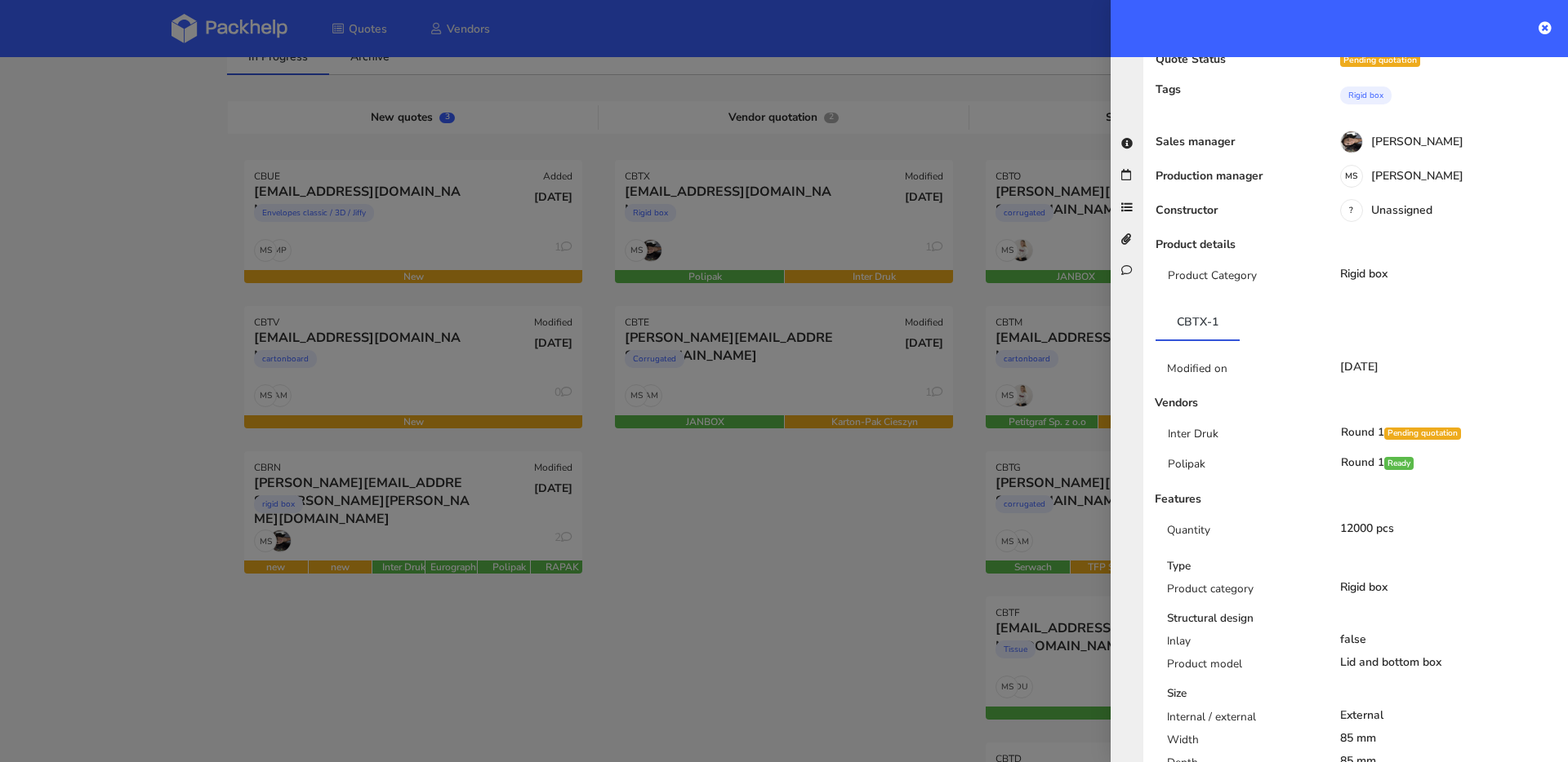
scroll to position [0, 0]
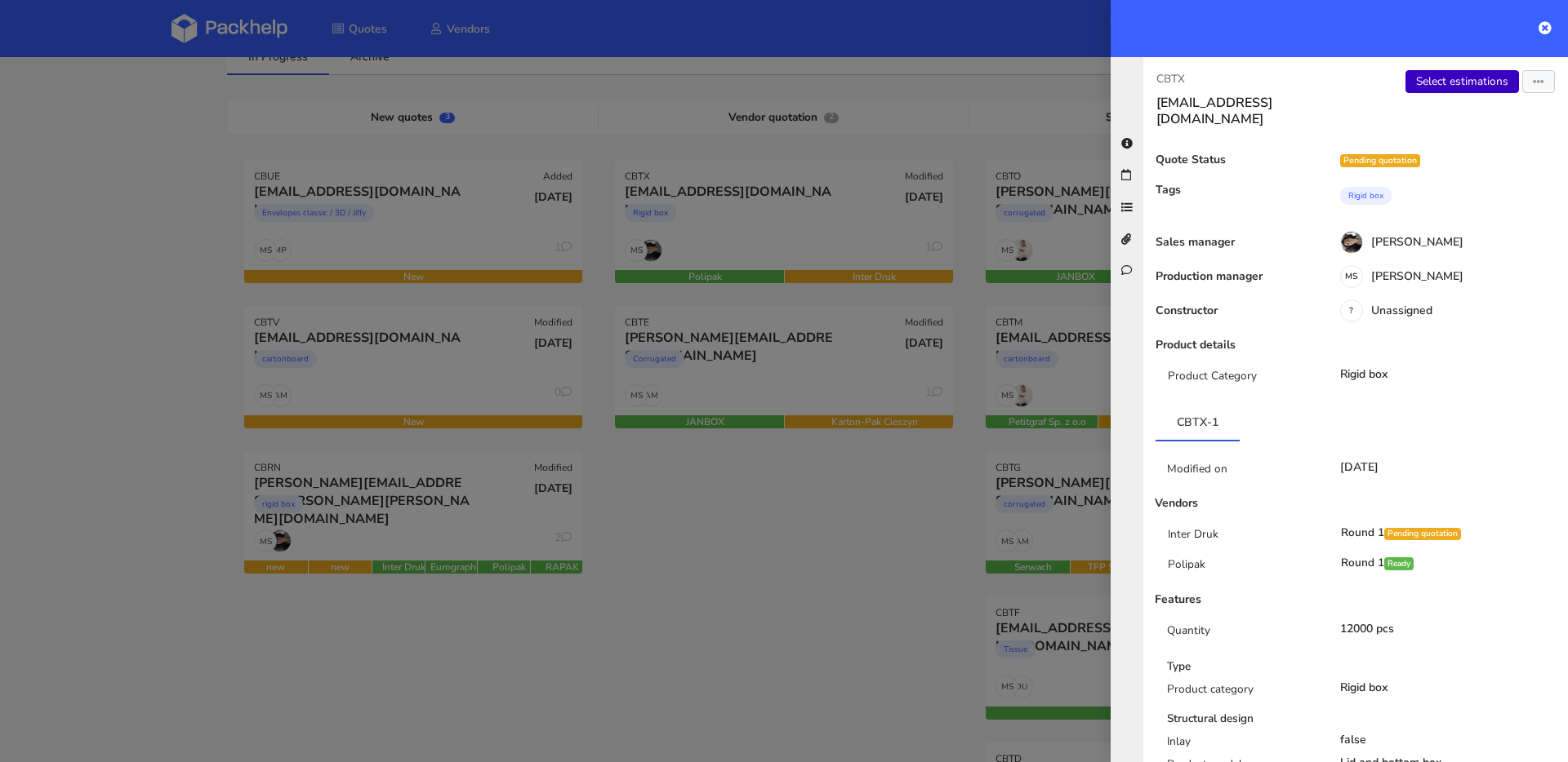
click at [1457, 81] on link "Select estimations" at bounding box center [1462, 81] width 113 height 22
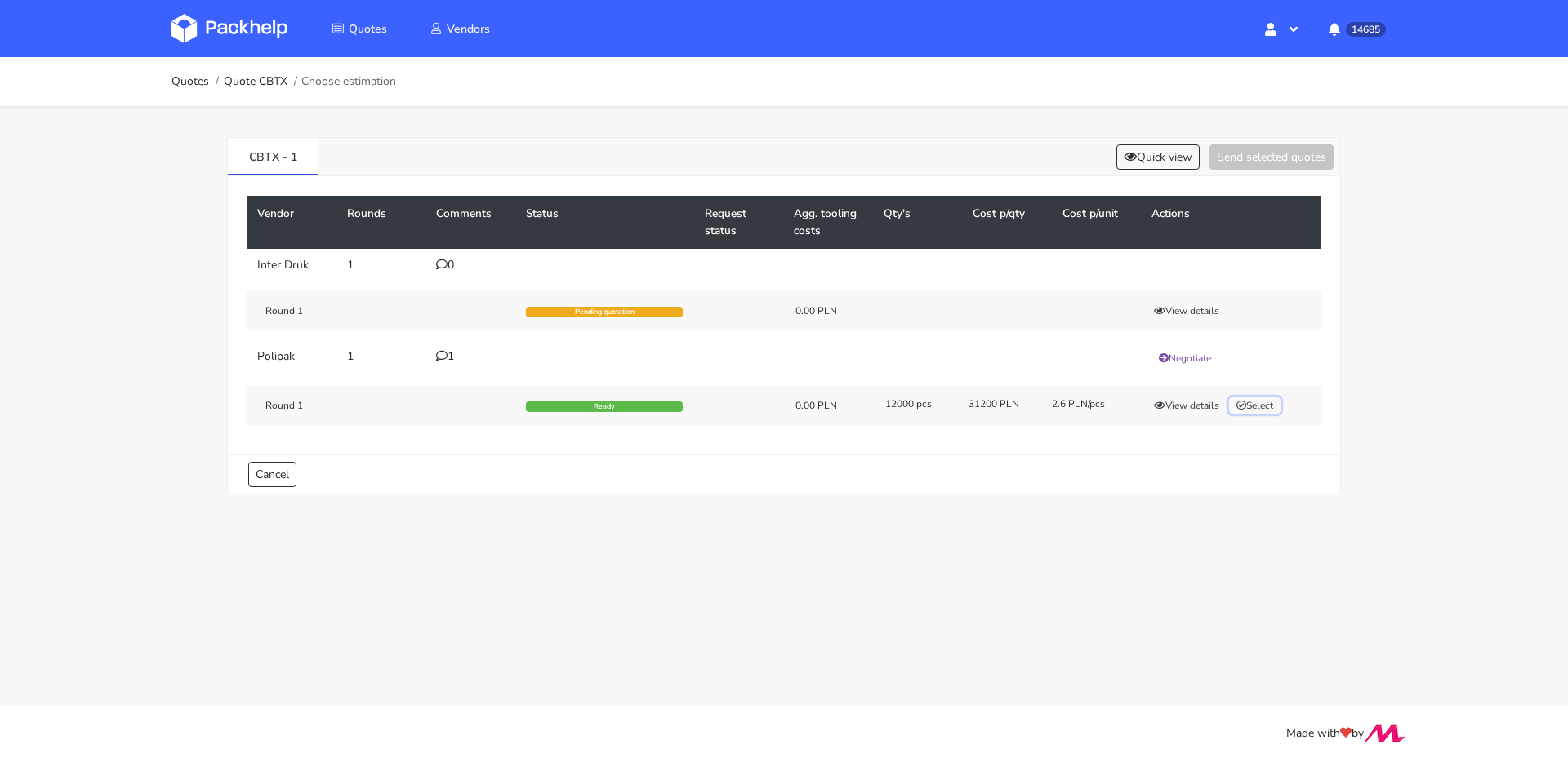
click at [1267, 402] on button "Select" at bounding box center [1254, 406] width 51 height 16
click at [1280, 165] on button "Send selected quotes ( 1 )" at bounding box center [1260, 157] width 147 height 25
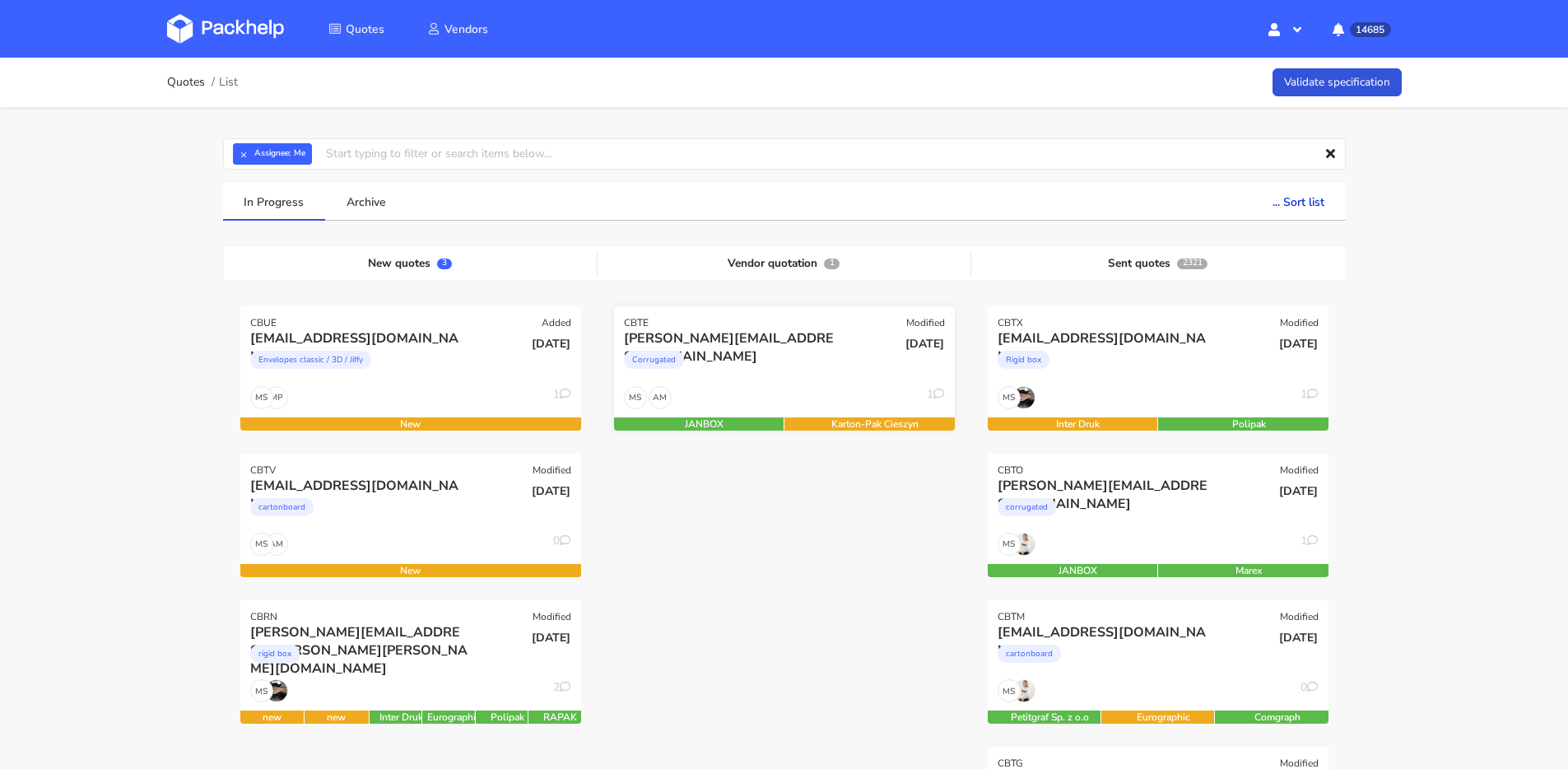
click at [789, 357] on div "Corrugated" at bounding box center [732, 364] width 218 height 33
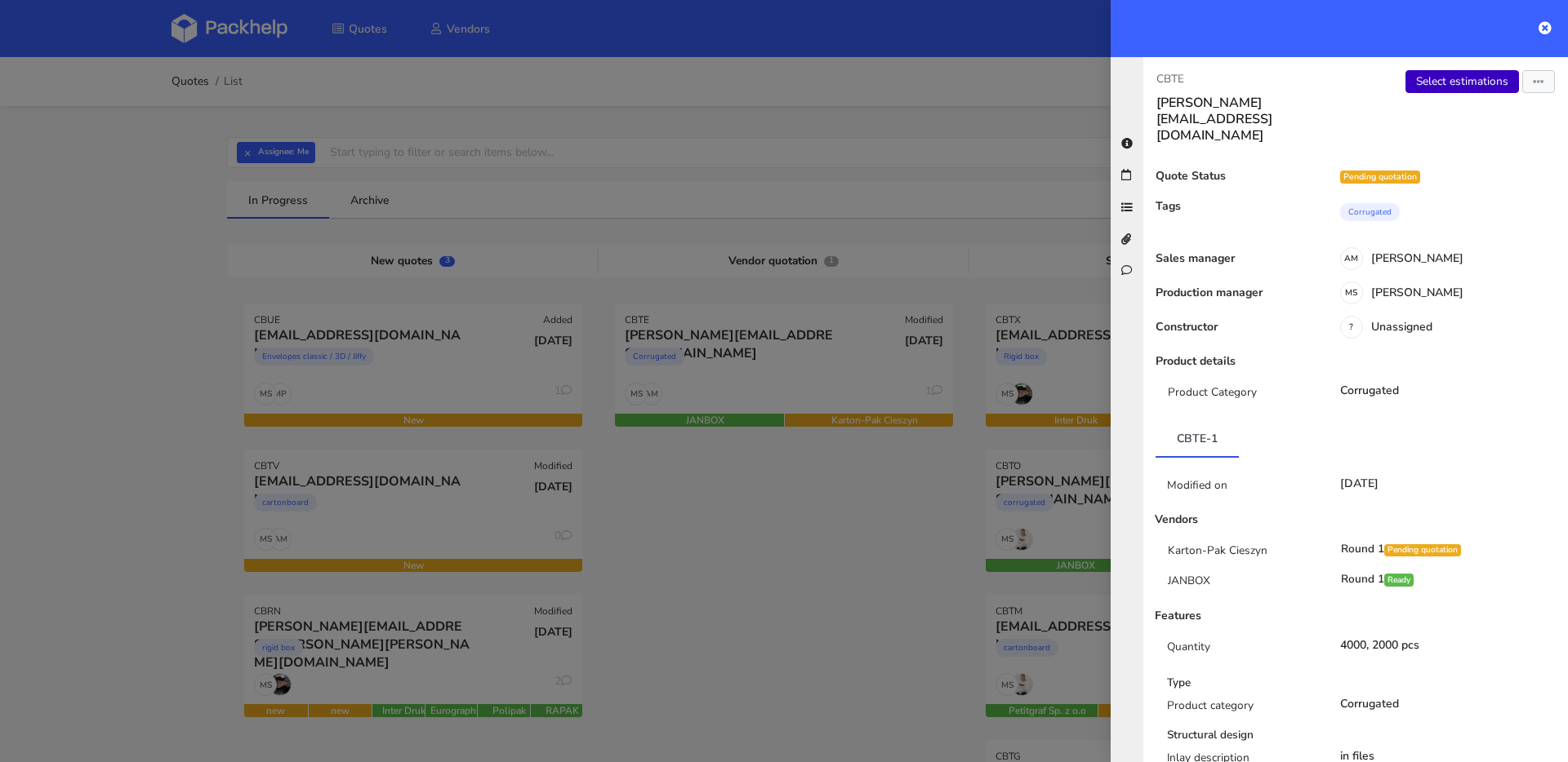
click at [1443, 80] on link "Select estimations" at bounding box center [1462, 81] width 113 height 22
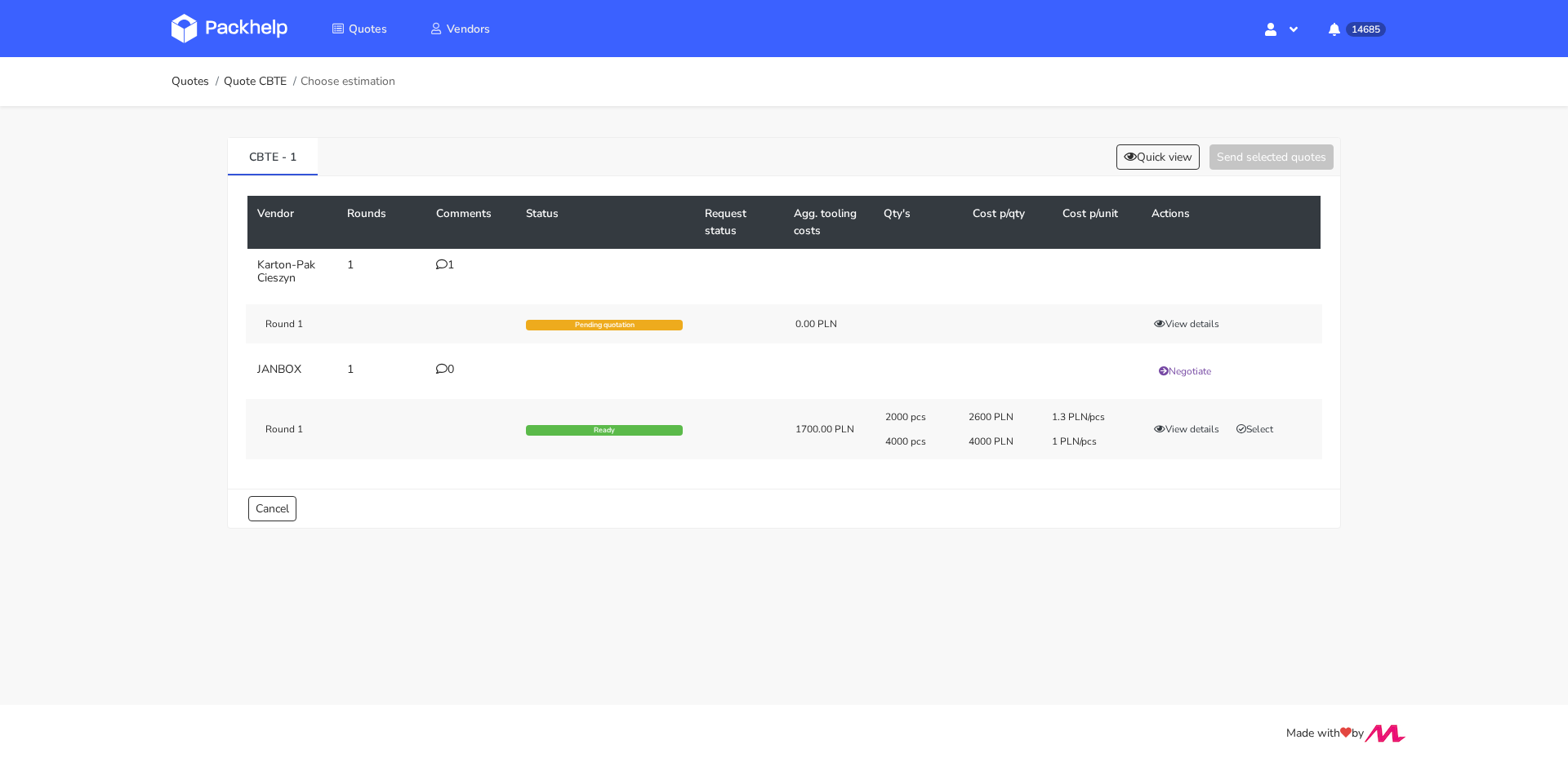
click at [447, 261] on div "1" at bounding box center [471, 265] width 70 height 13
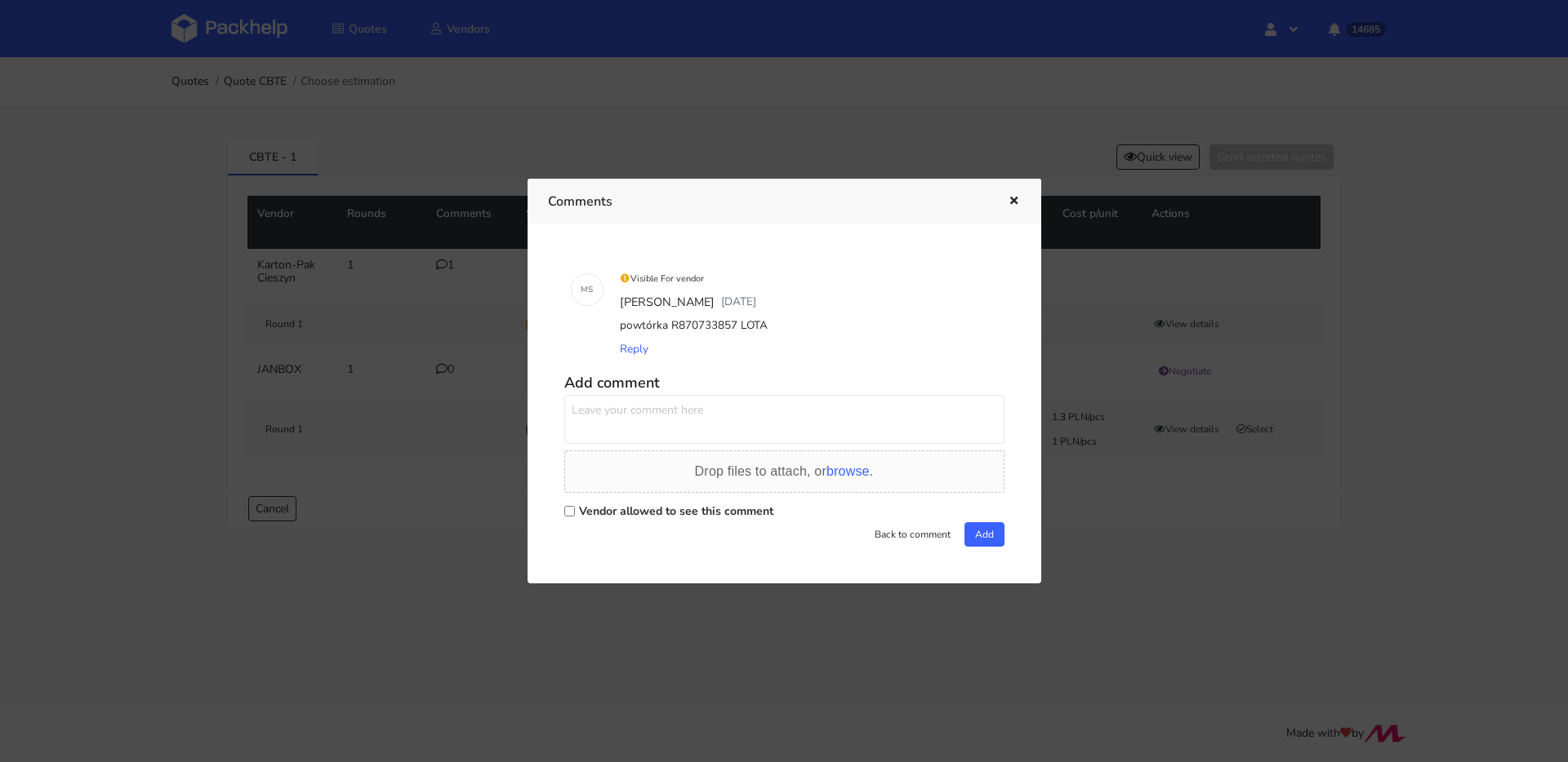
click at [410, 261] on div at bounding box center [784, 381] width 1568 height 762
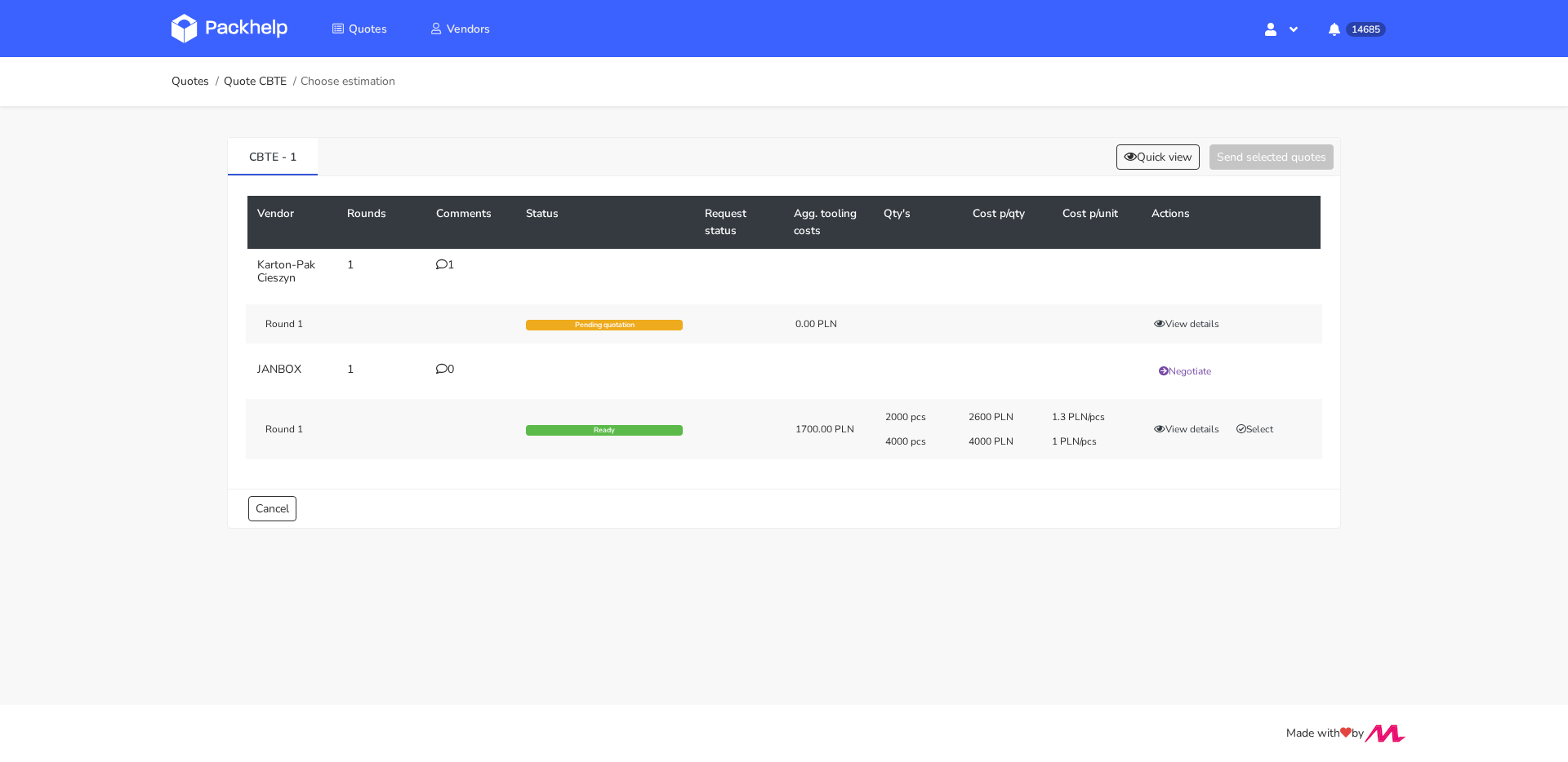
click at [445, 258] on icon at bounding box center [442, 264] width 12 height 12
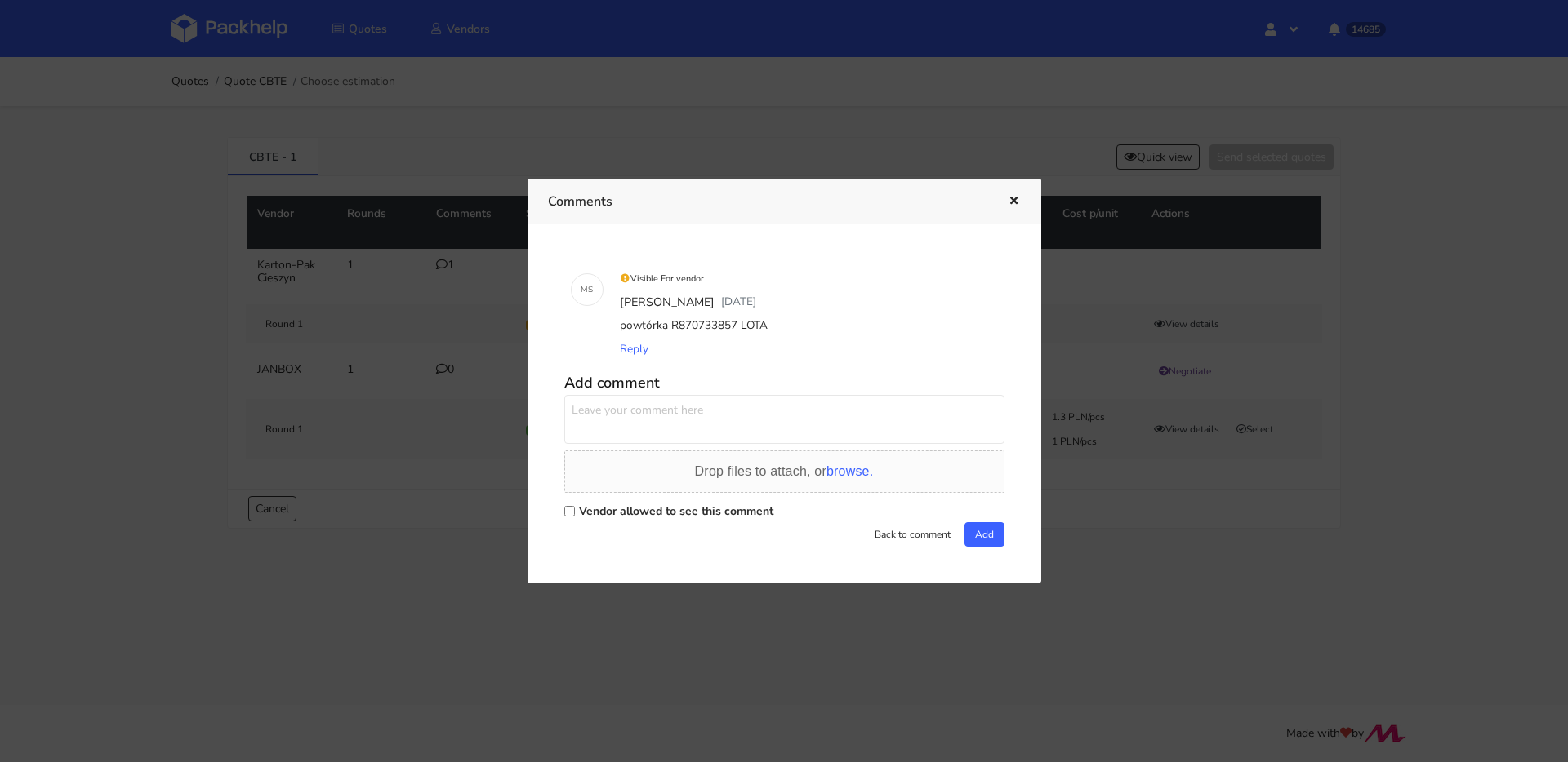
click at [428, 166] on div at bounding box center [784, 381] width 1568 height 762
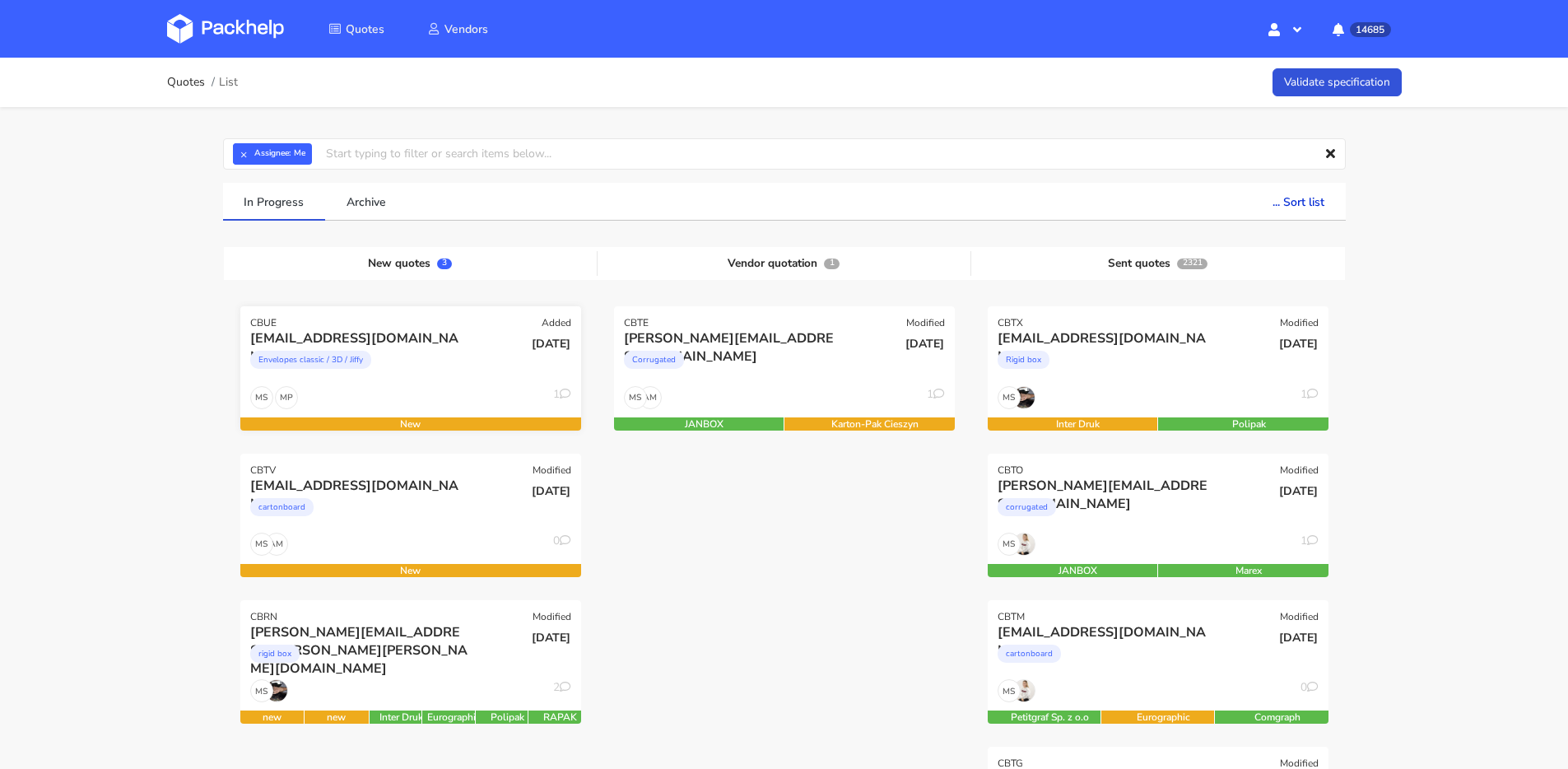
click at [417, 367] on div "Envelopes classic / 3D / Jiffy" at bounding box center [359, 364] width 218 height 33
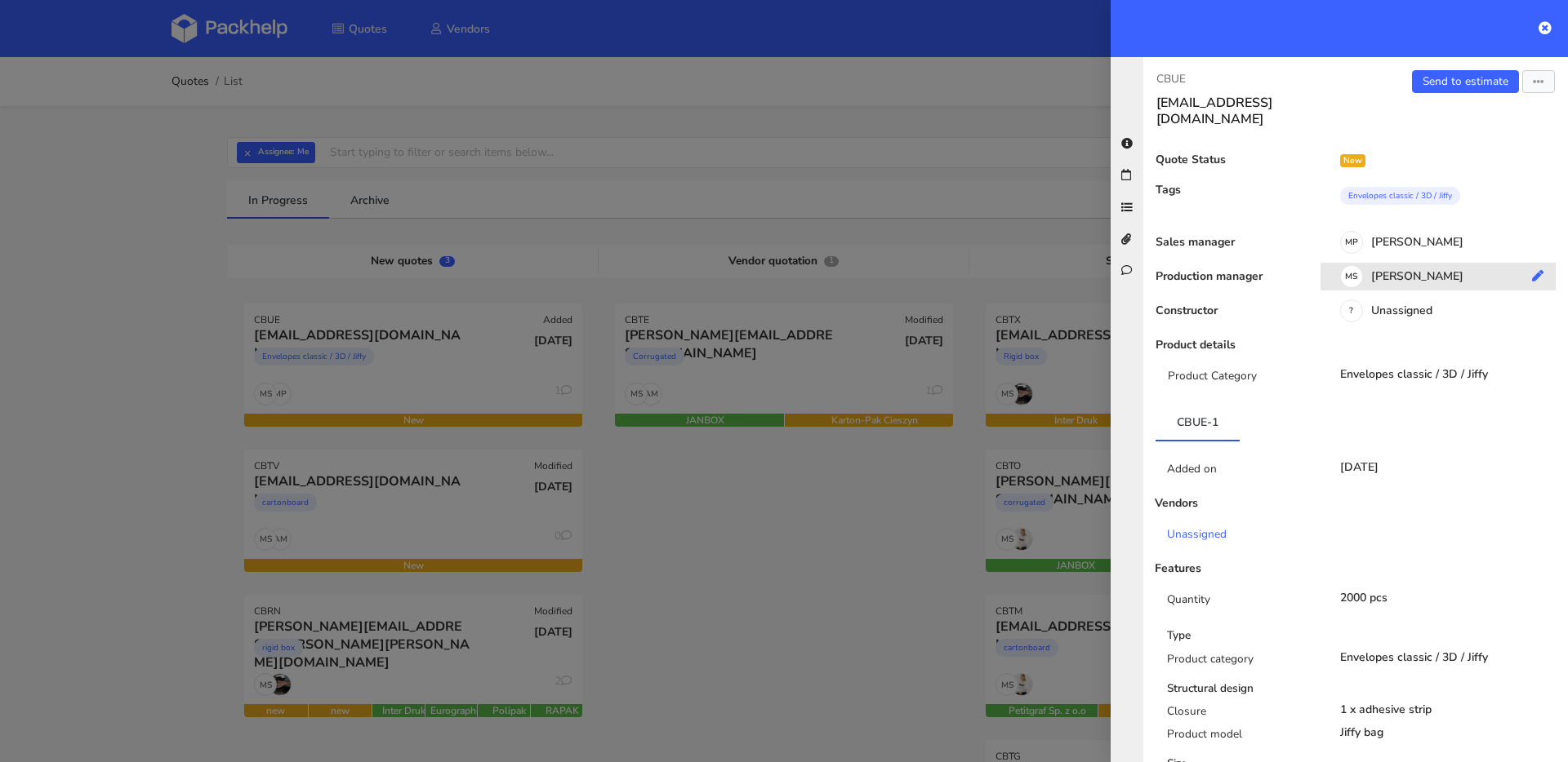
click at [1429, 270] on div "MS Maciej Sikora" at bounding box center [1443, 279] width 247 height 18
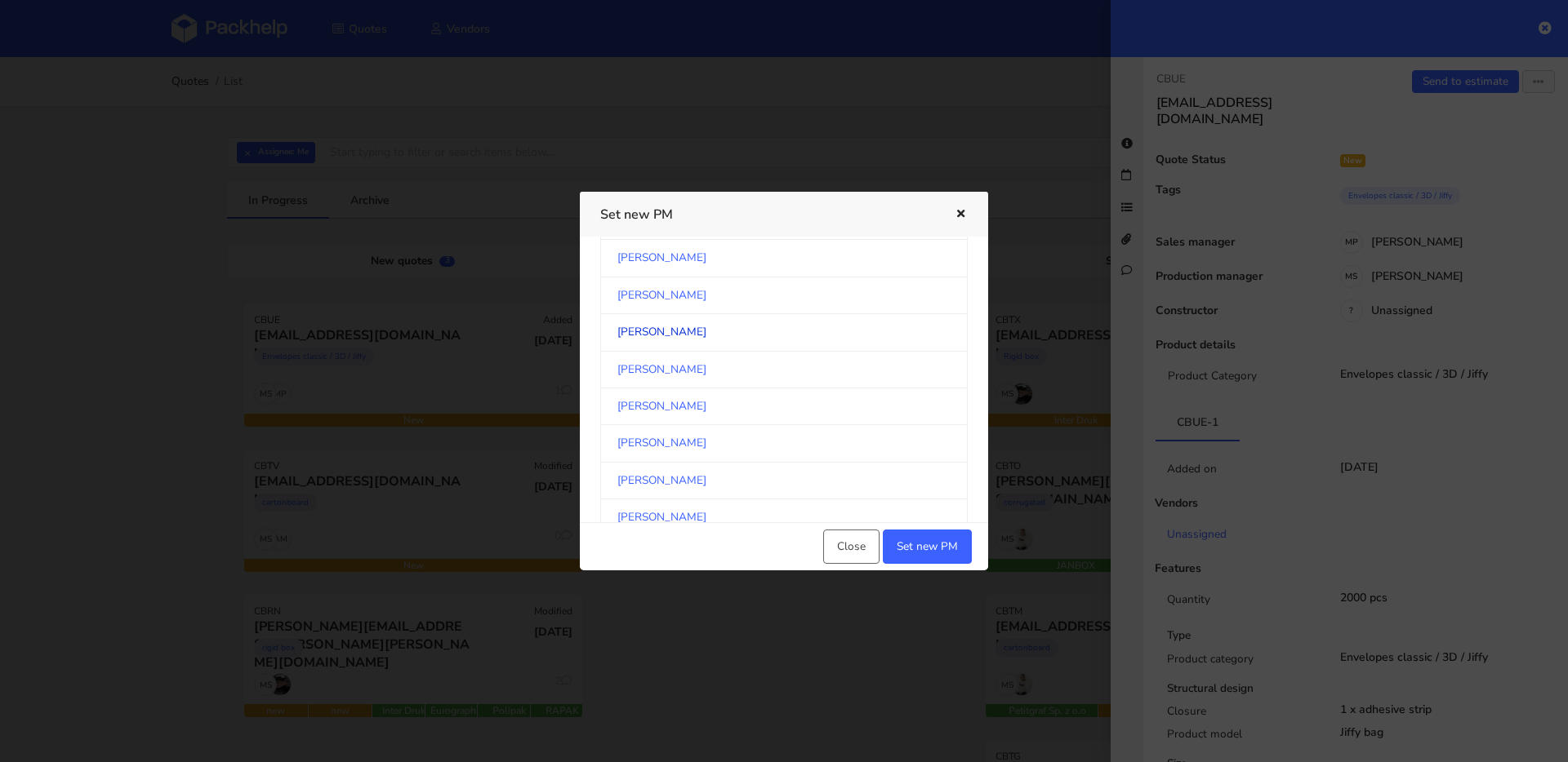
scroll to position [243, 0]
click at [705, 324] on link "Klaudia Wiśniewska" at bounding box center [783, 328] width 367 height 37
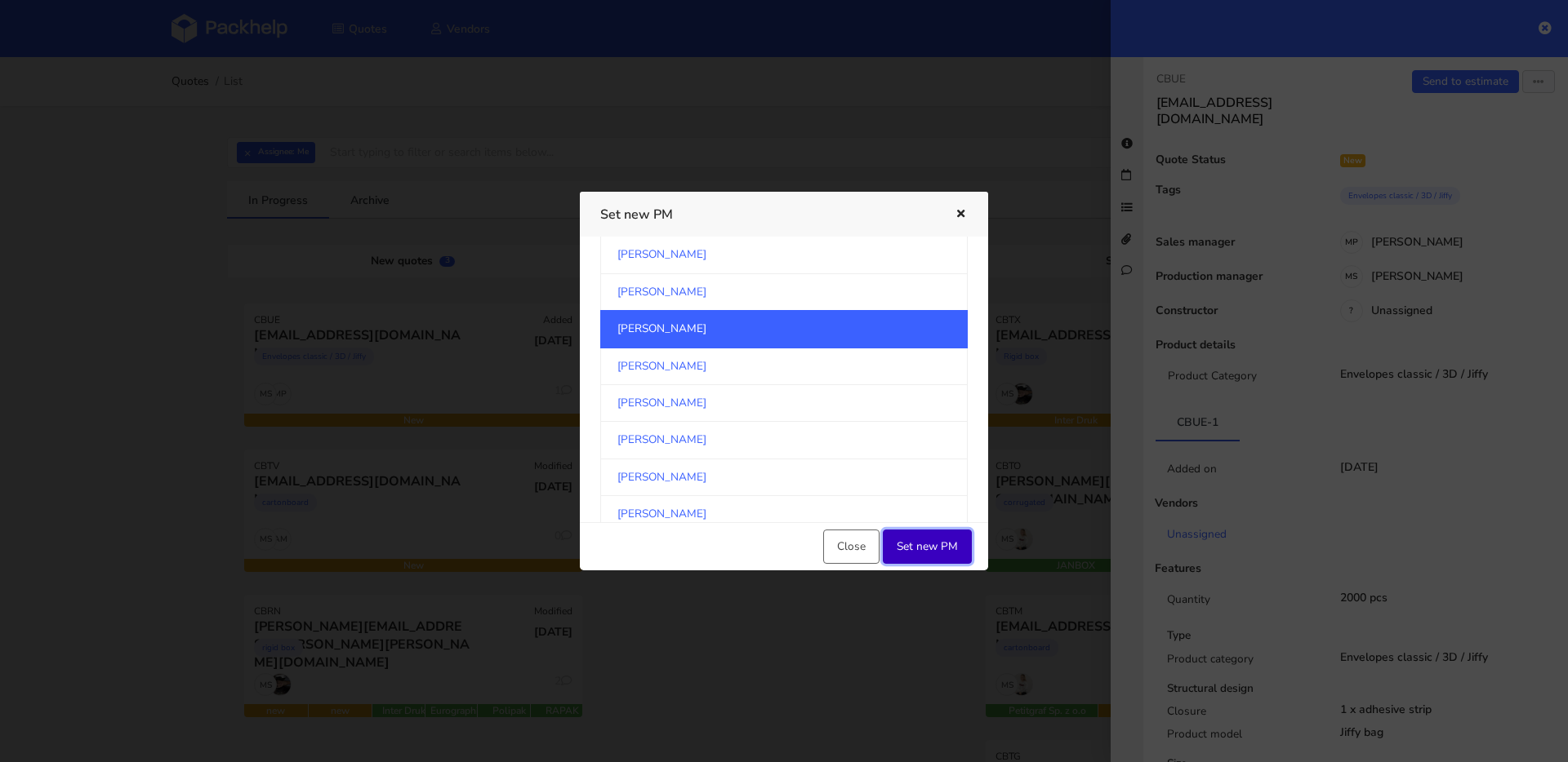
click at [932, 553] on button "Set new PM" at bounding box center [927, 547] width 89 height 34
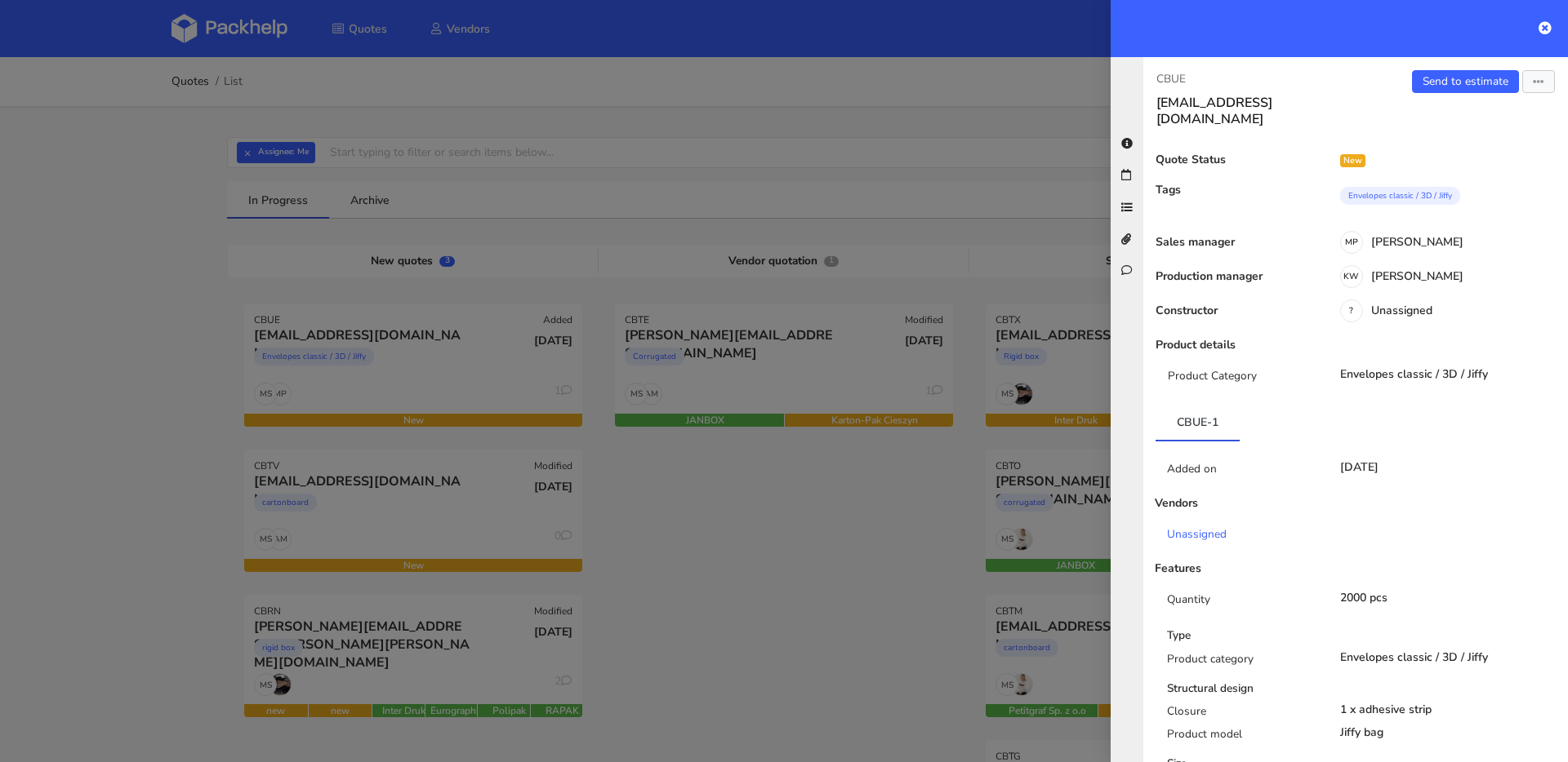
click at [763, 486] on div at bounding box center [784, 381] width 1568 height 762
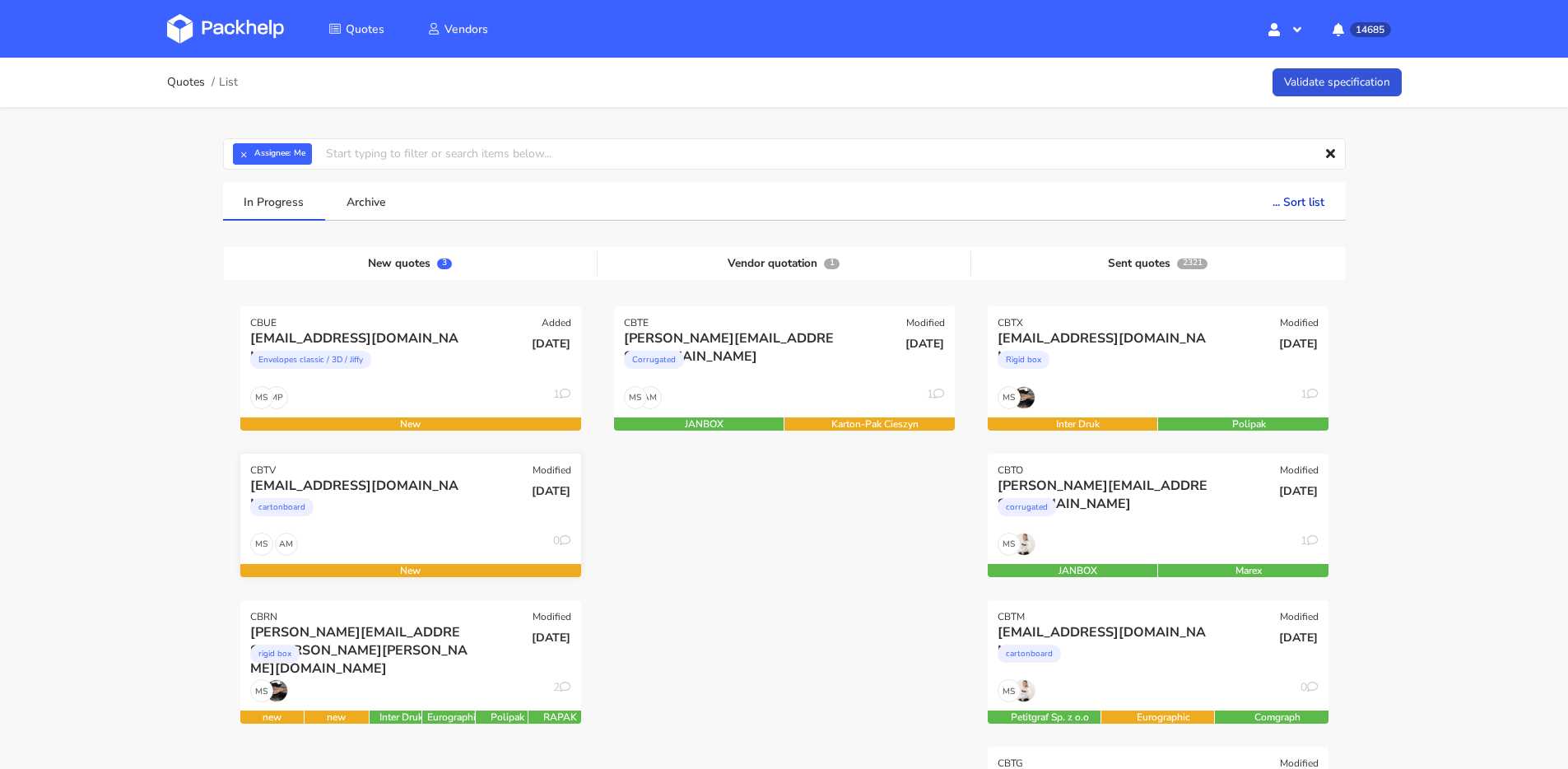
click at [373, 516] on div "cartonboard" at bounding box center [359, 511] width 218 height 33
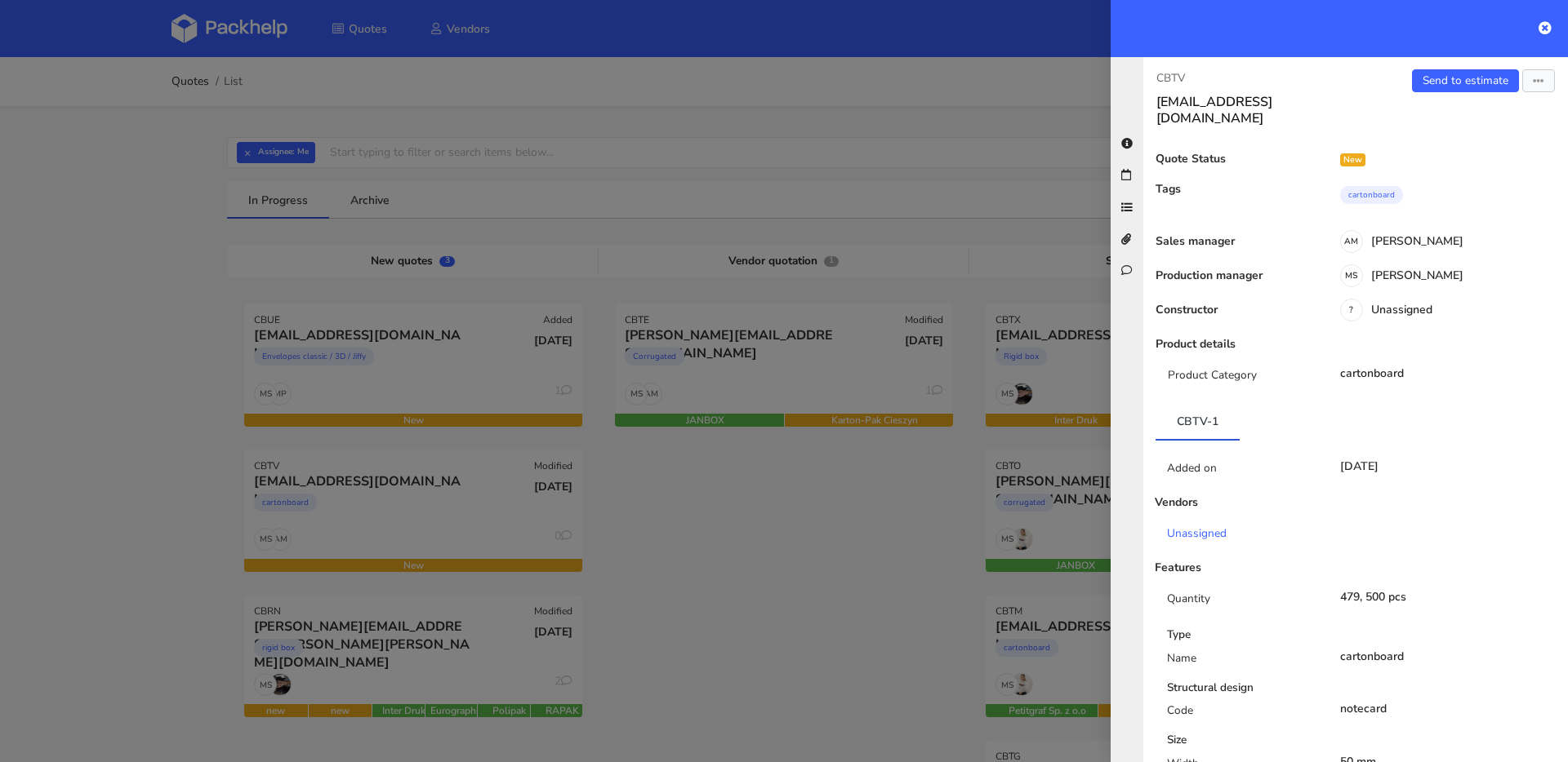
scroll to position [0, 0]
click at [1447, 80] on link "Send to estimate" at bounding box center [1465, 81] width 107 height 22
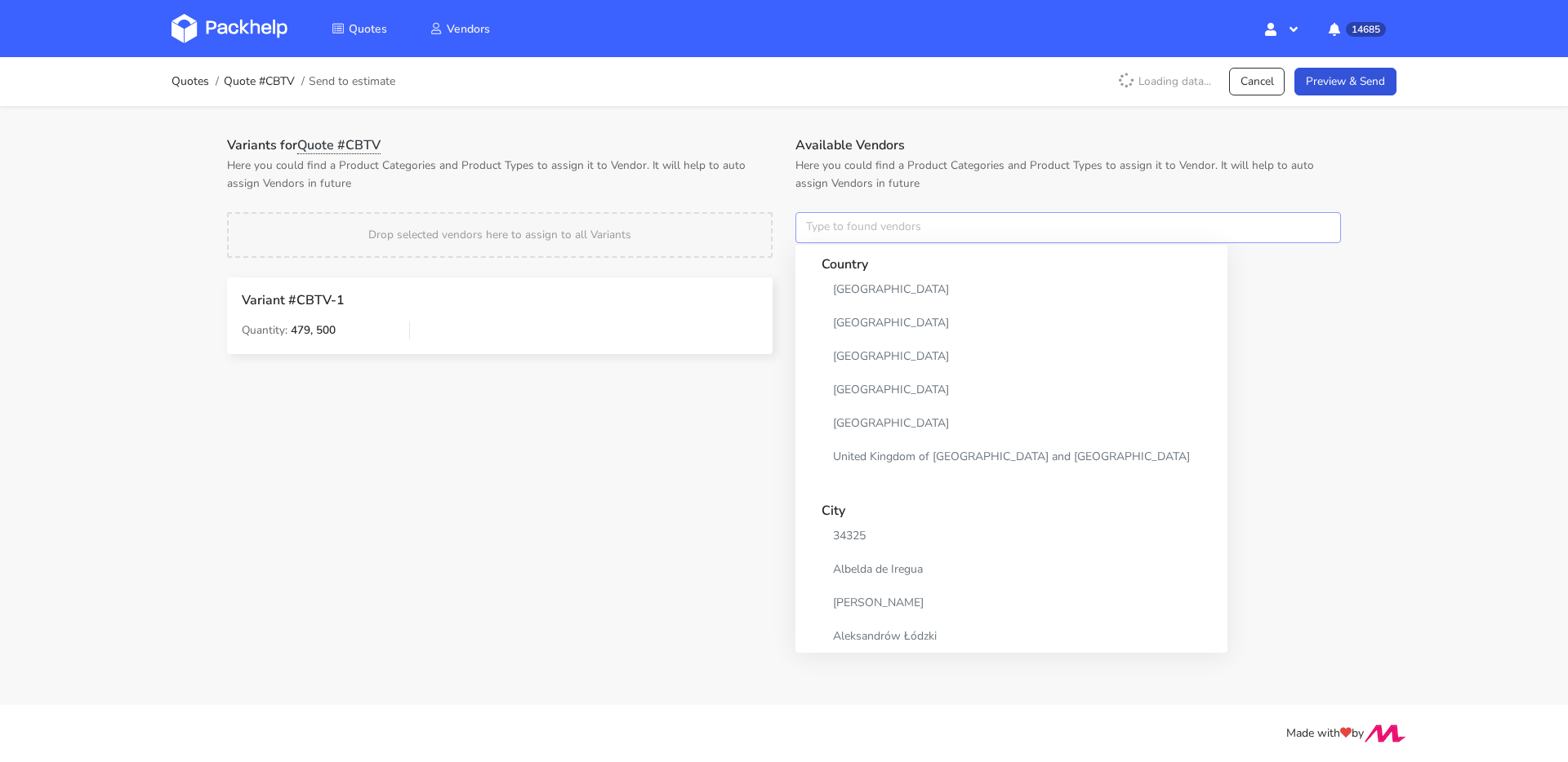
click at [856, 231] on input "text" at bounding box center [1068, 227] width 545 height 31
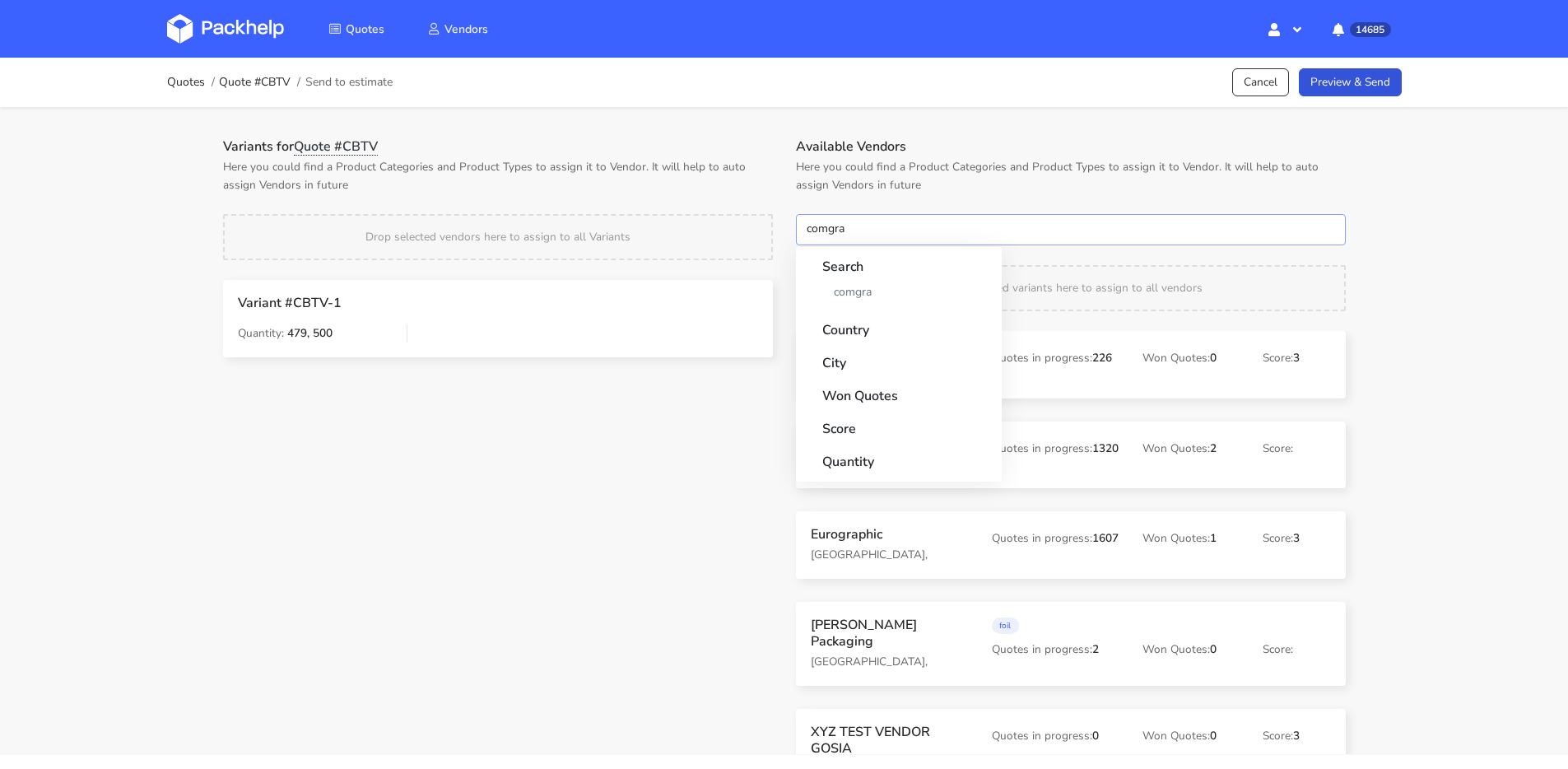
type input "comgrap"
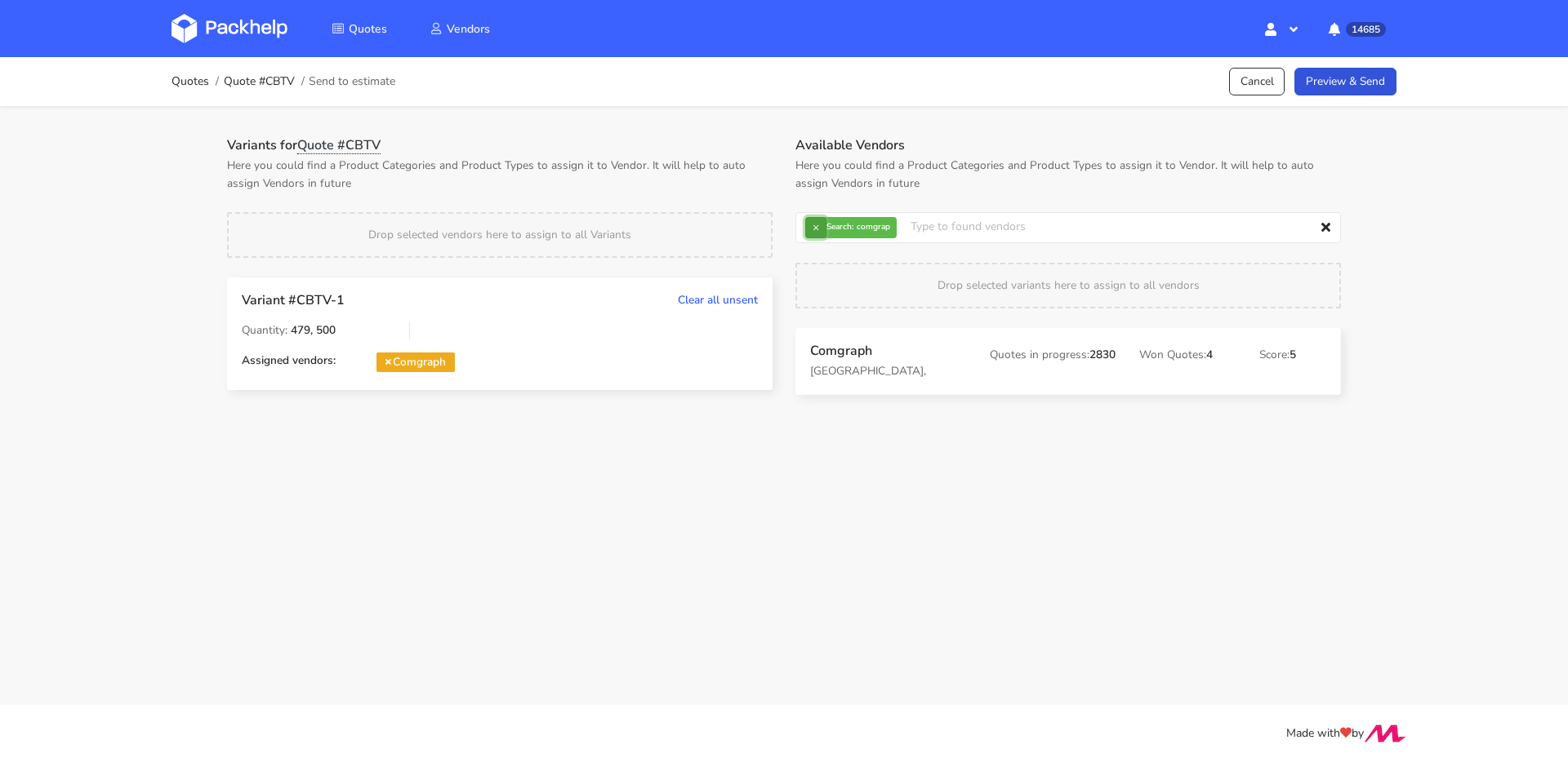
click at [822, 229] on button "×" at bounding box center [815, 228] width 22 height 22
click at [822, 229] on input "text" at bounding box center [1068, 227] width 545 height 31
type input "eurogra"
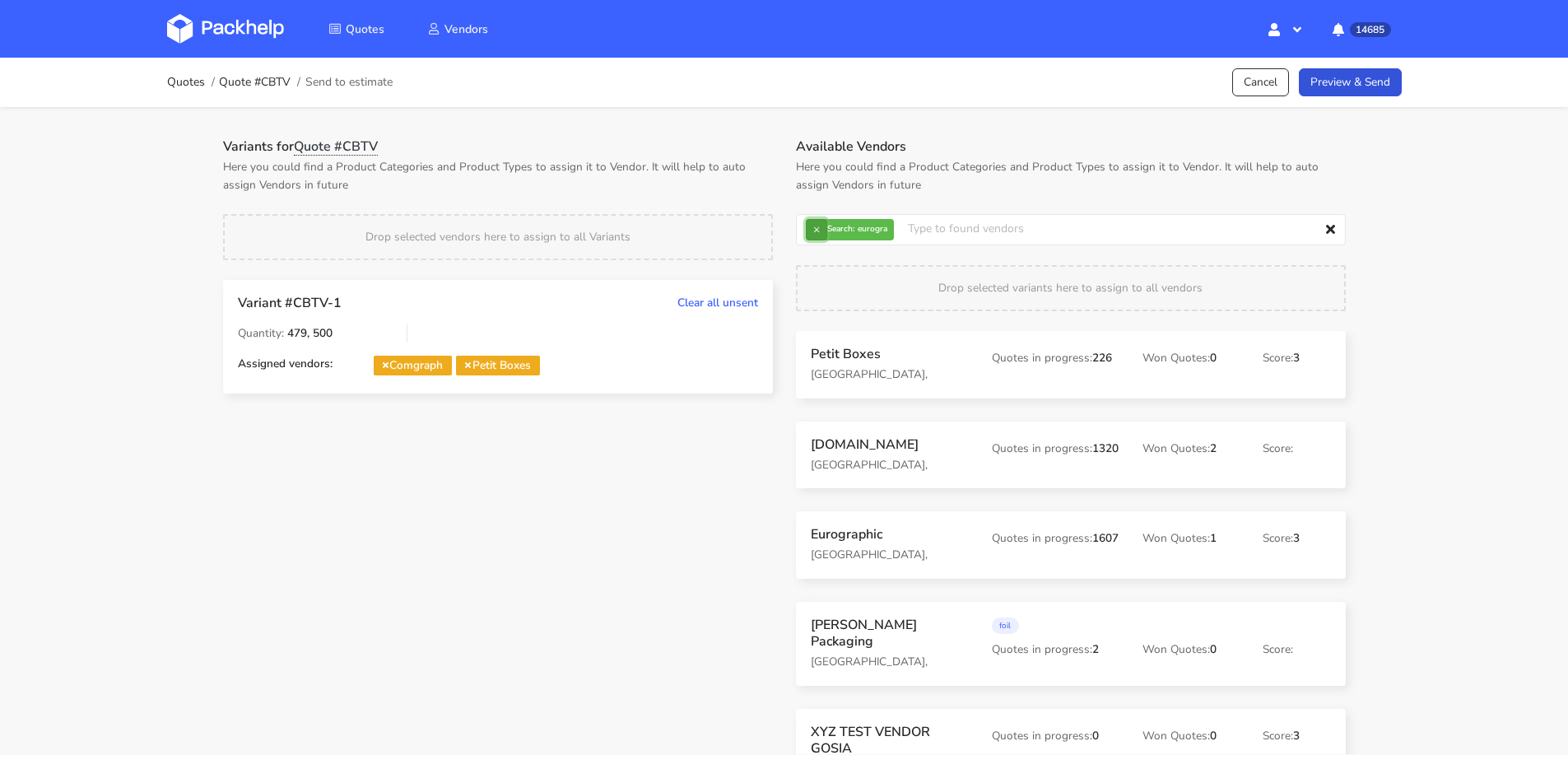
click at [821, 228] on button "×" at bounding box center [817, 230] width 22 height 22
click at [821, 228] on input "text" at bounding box center [1070, 229] width 550 height 32
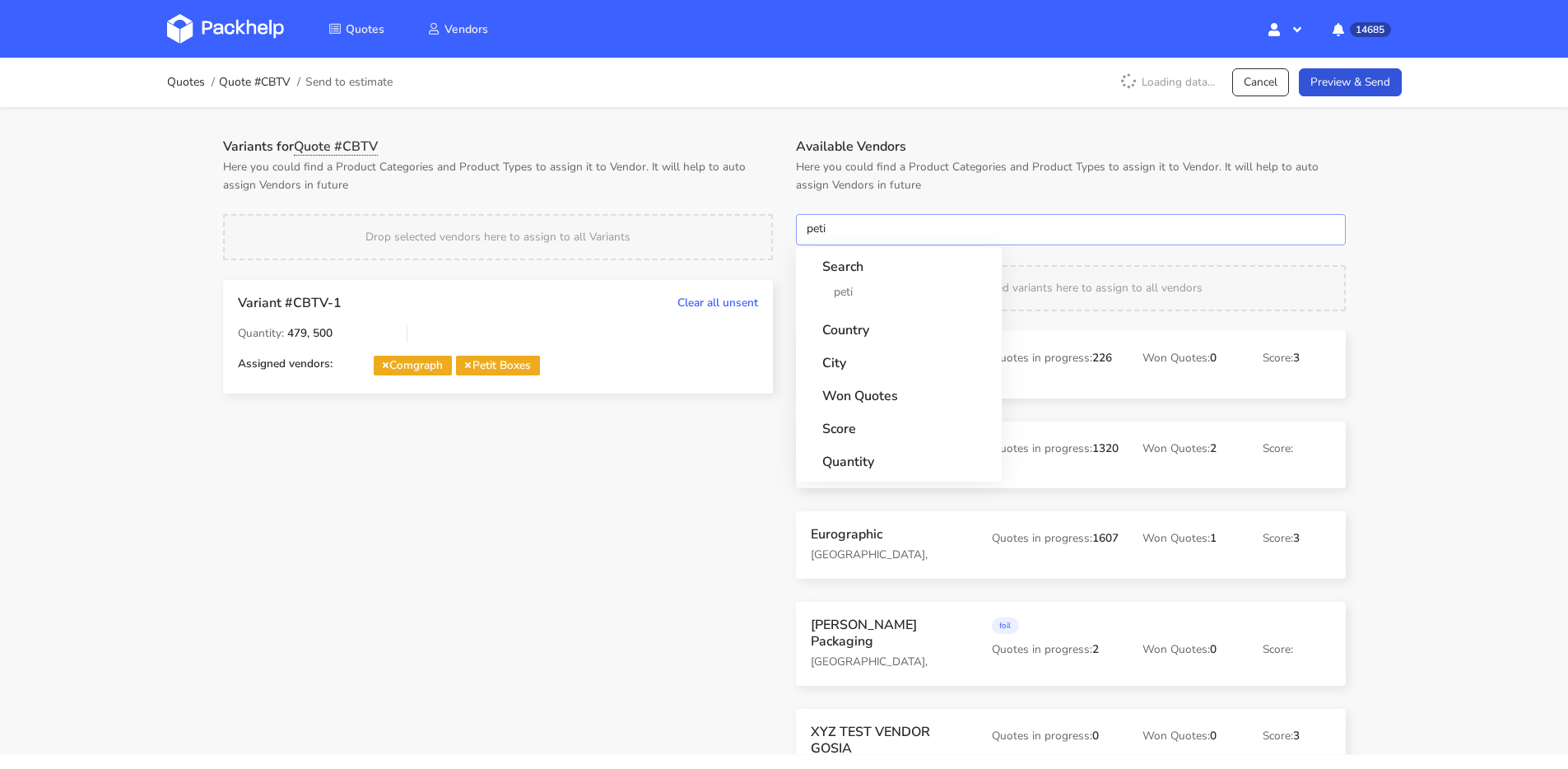
type input "petit"
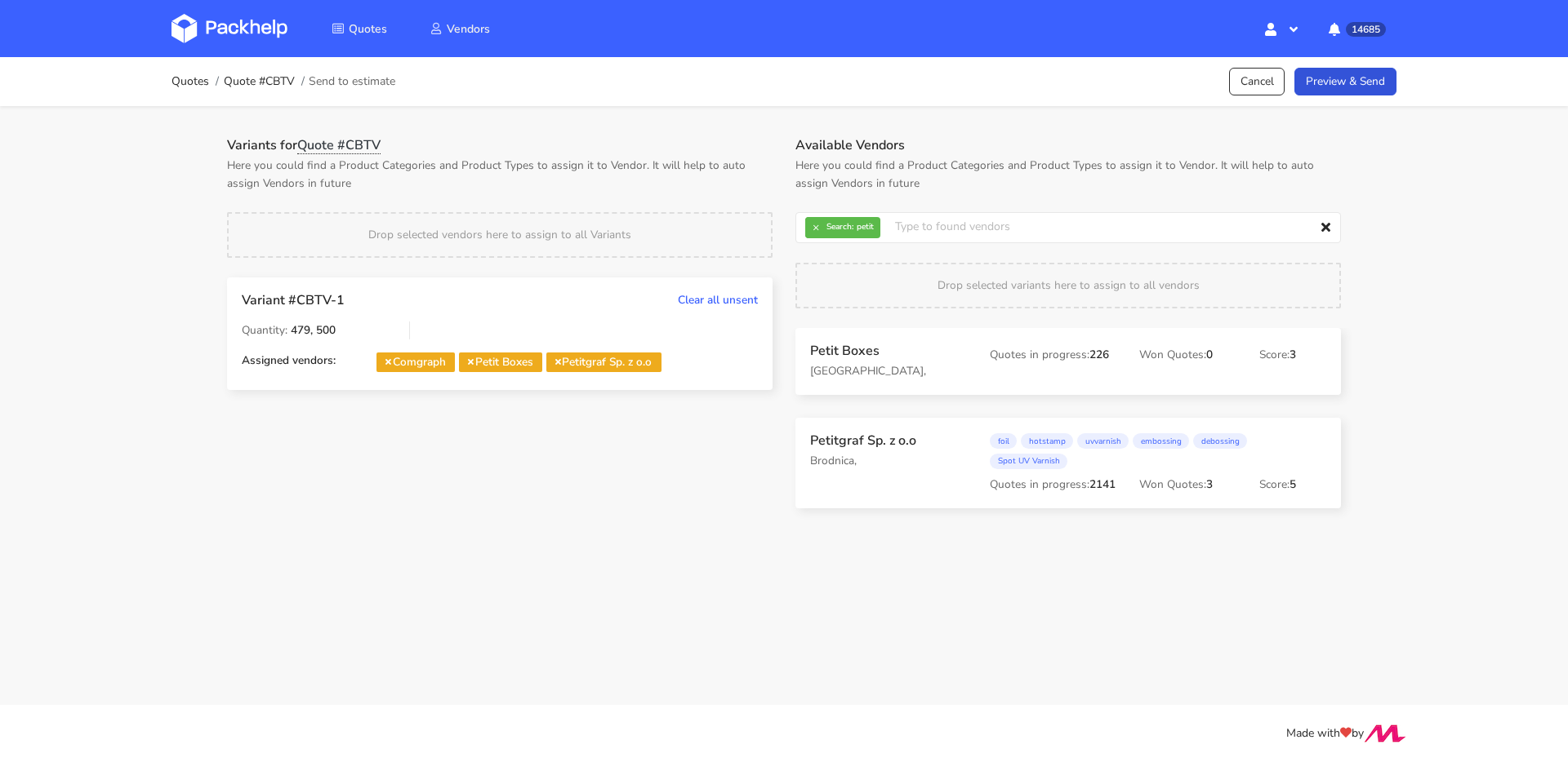
click at [473, 360] on icon at bounding box center [471, 361] width 5 height 8
click at [812, 233] on button "×" at bounding box center [815, 228] width 22 height 22
click at [819, 230] on input "text" at bounding box center [1068, 227] width 545 height 31
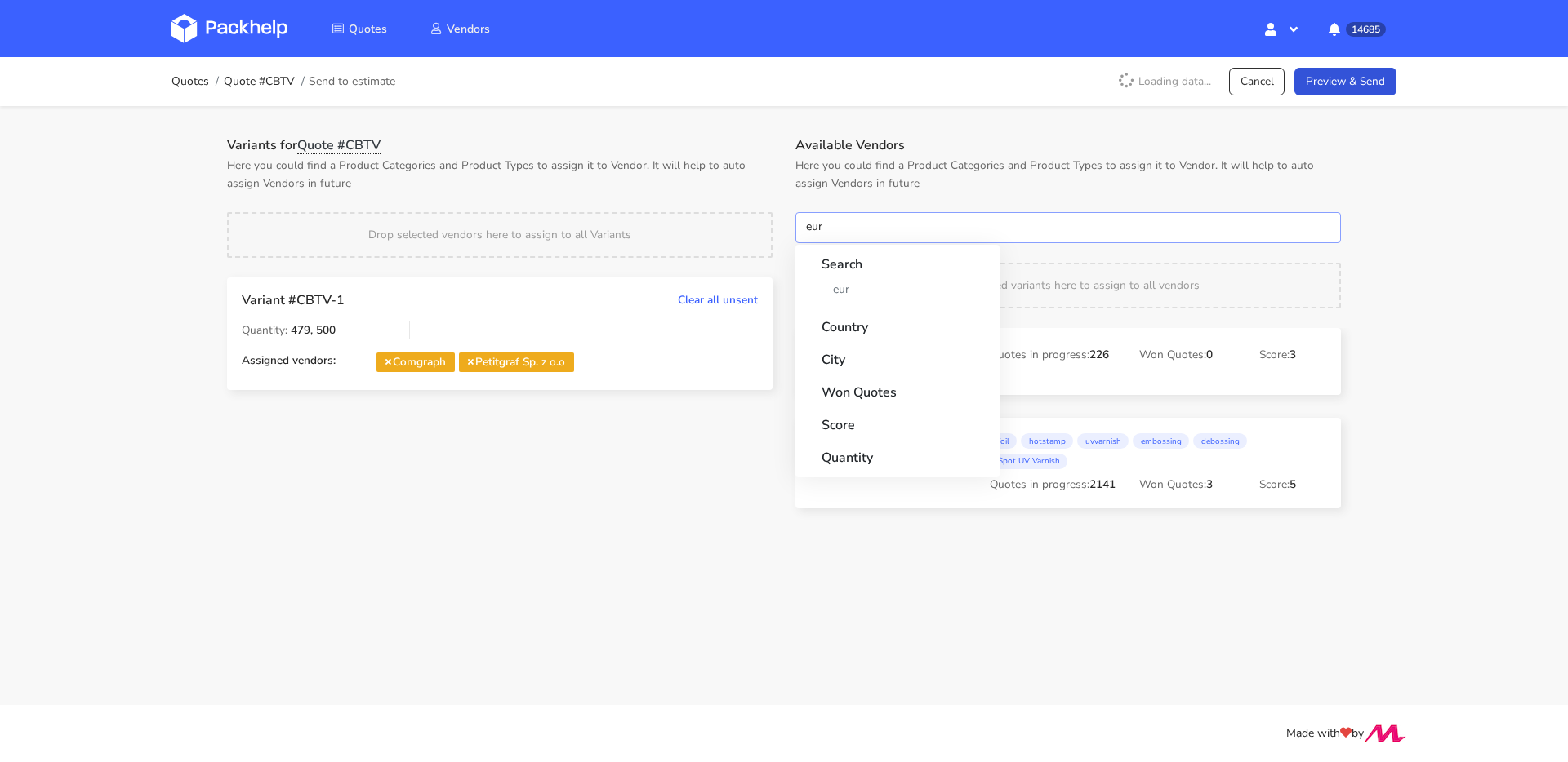
type input "euro"
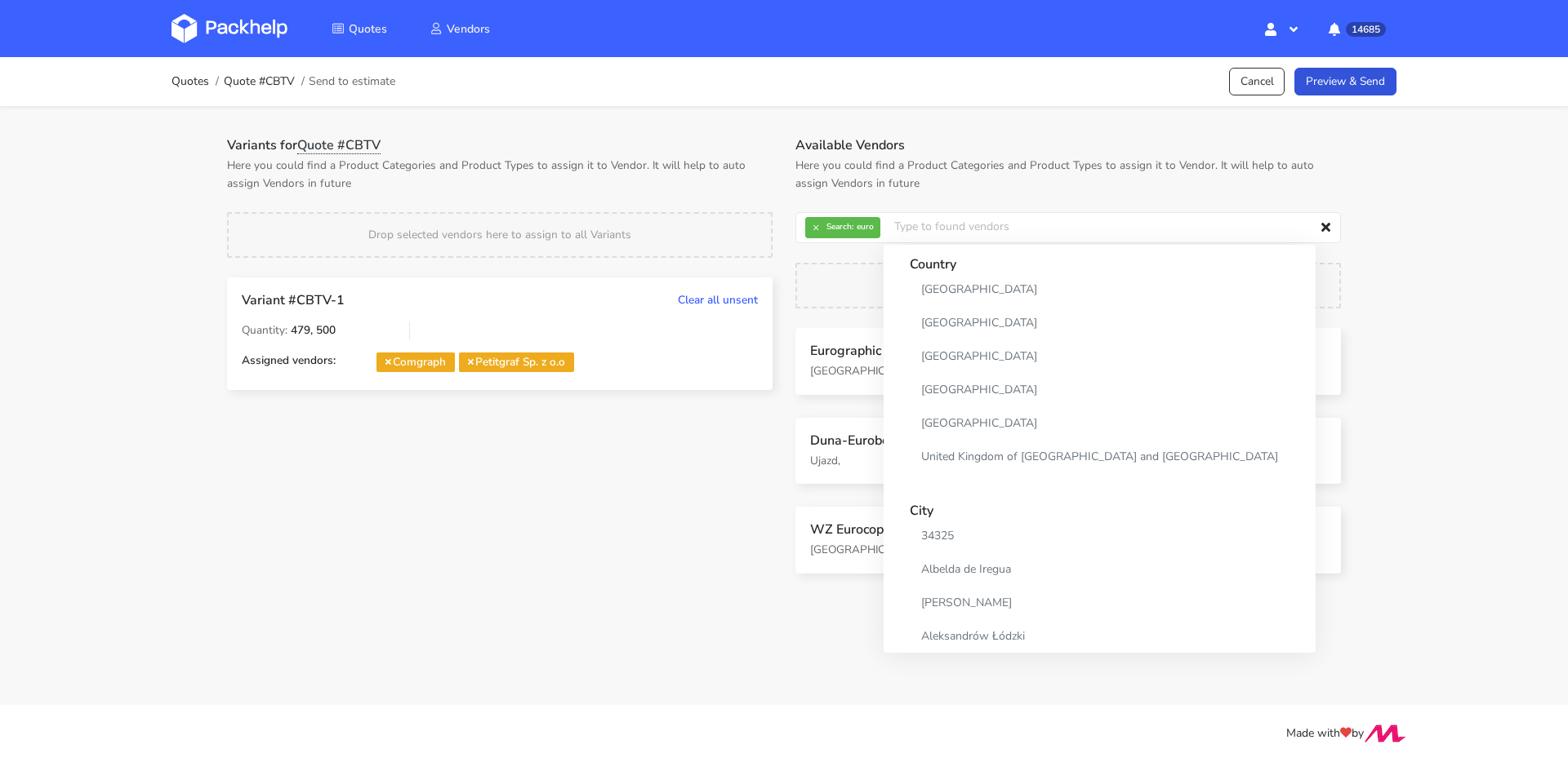
click at [834, 380] on p "[GEOGRAPHIC_DATA]," at bounding box center [888, 372] width 157 height 18
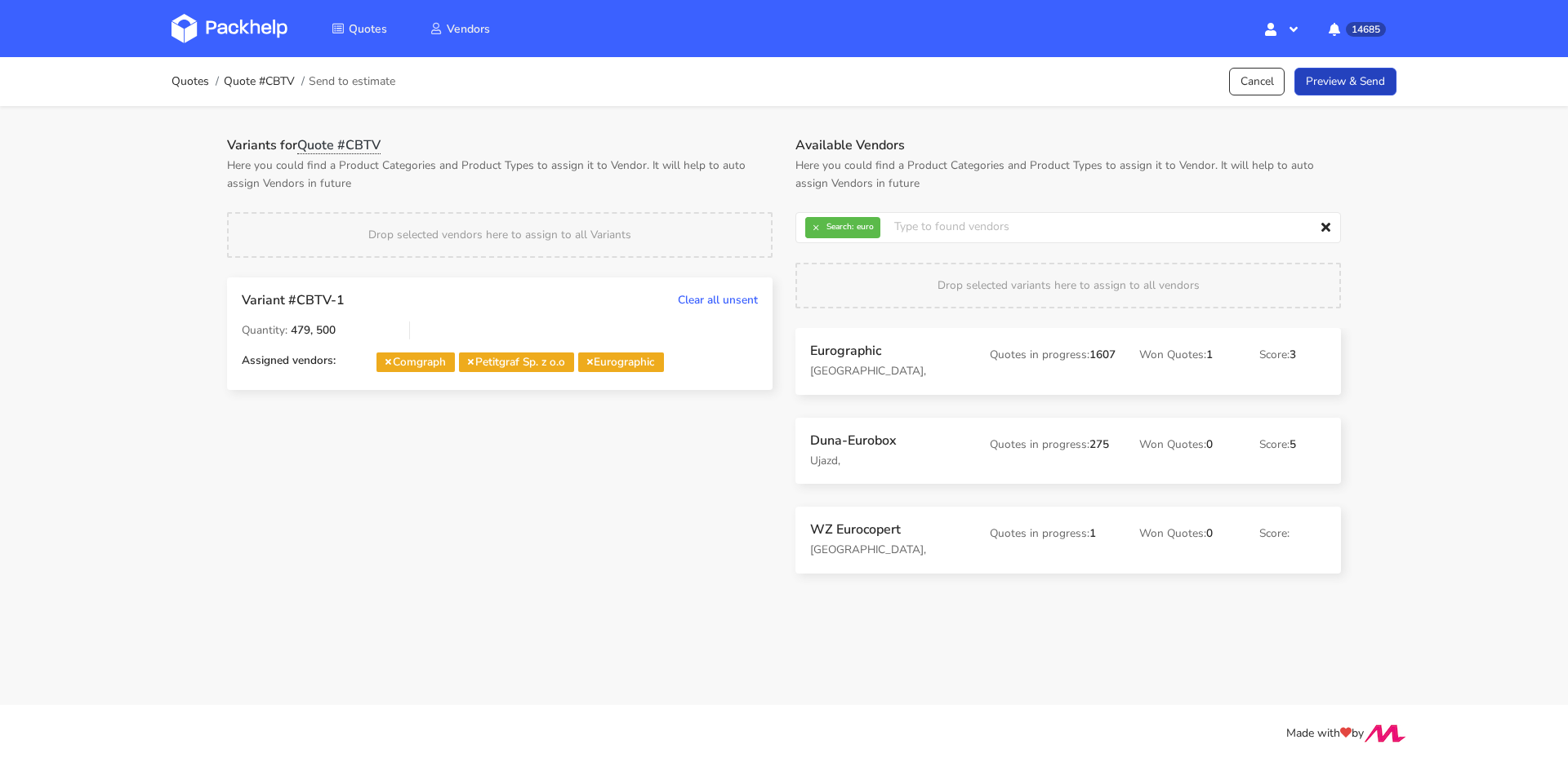
click at [1384, 81] on link "Preview & Send" at bounding box center [1345, 82] width 102 height 29
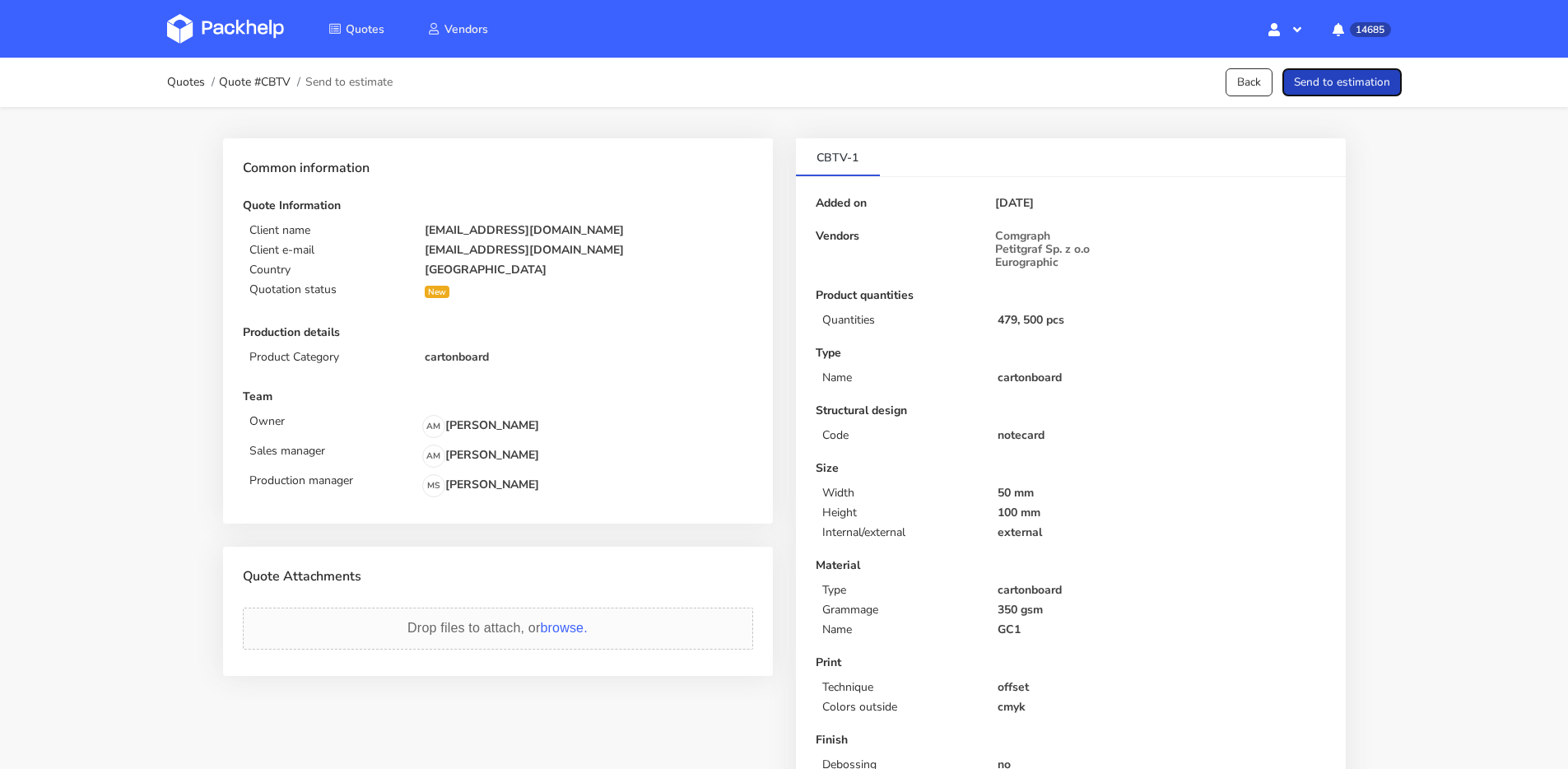
click at [1373, 92] on button "Send to estimation" at bounding box center [1343, 82] width 120 height 29
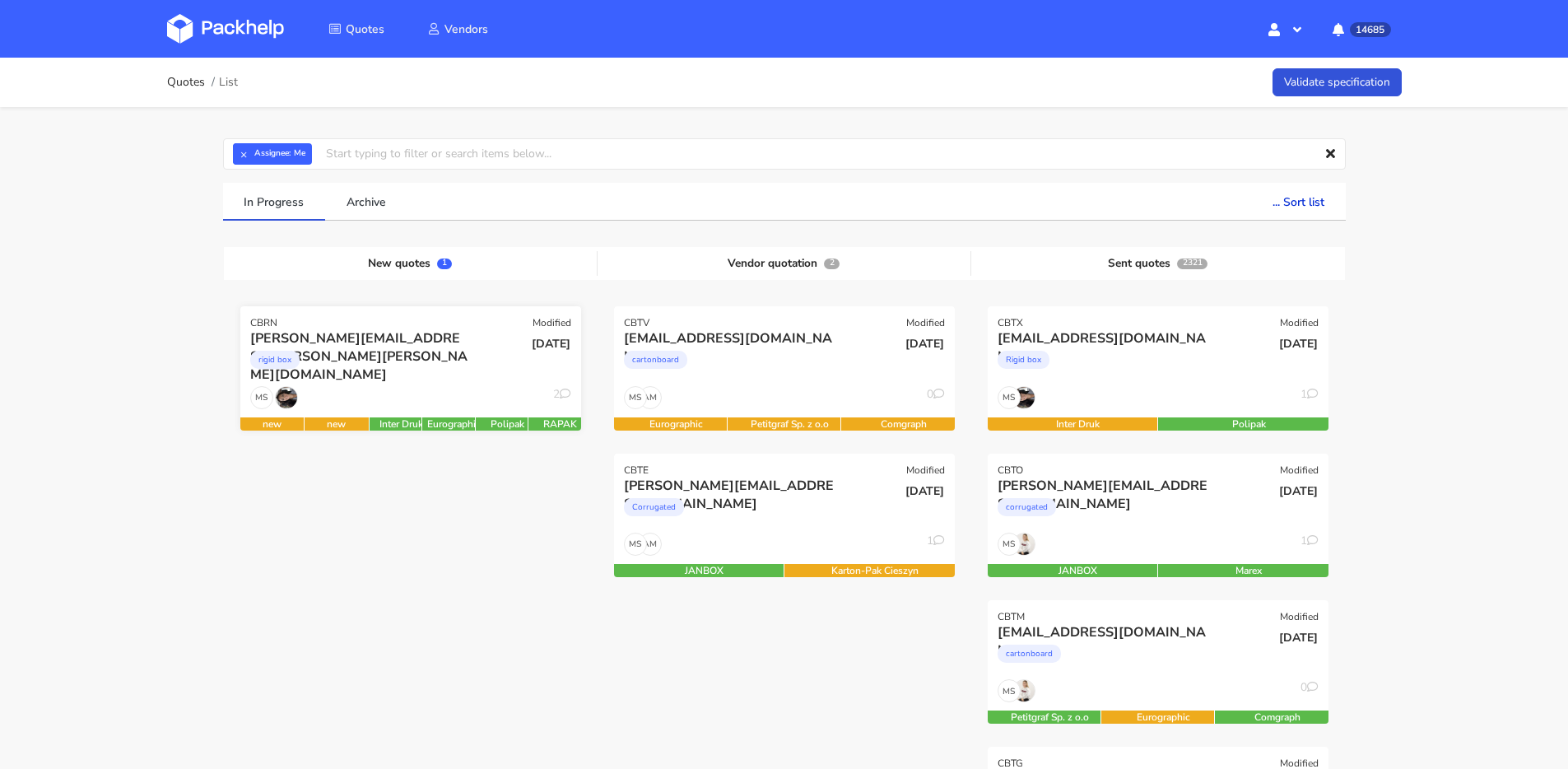
click at [408, 351] on div "rigid box" at bounding box center [359, 364] width 218 height 33
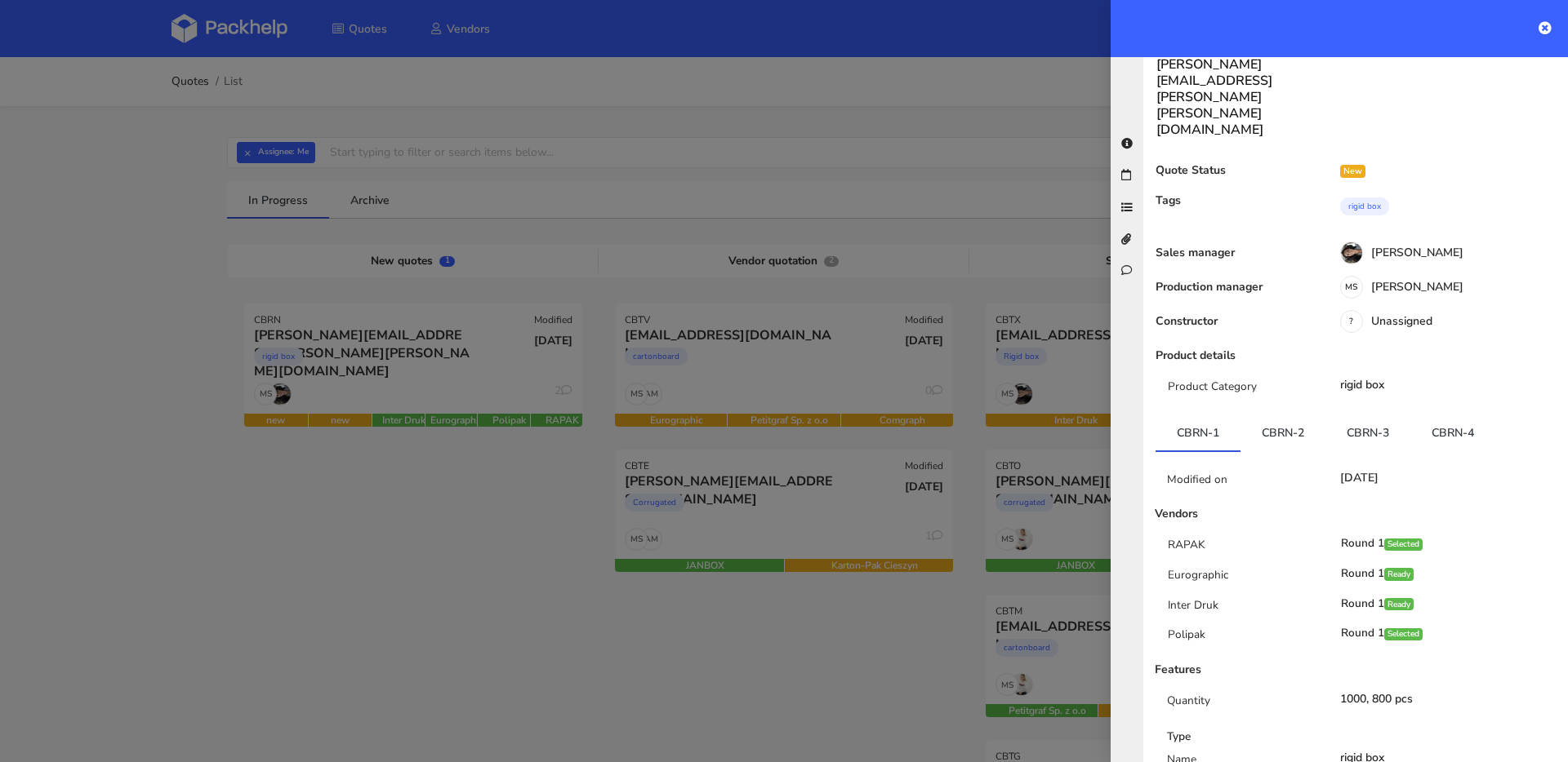
scroll to position [112, 0]
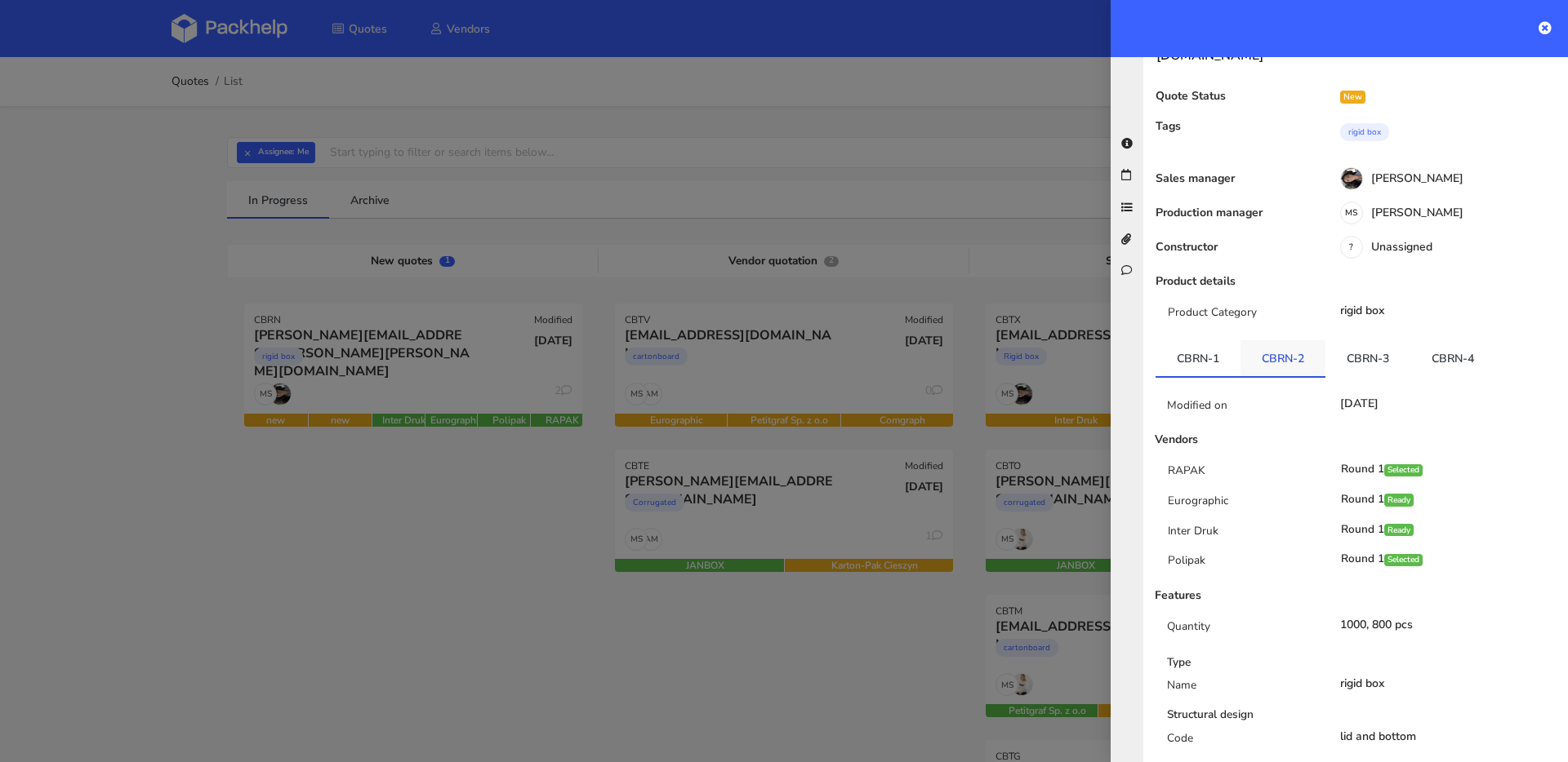
click at [1306, 340] on link "CBRN-2" at bounding box center [1282, 358] width 85 height 36
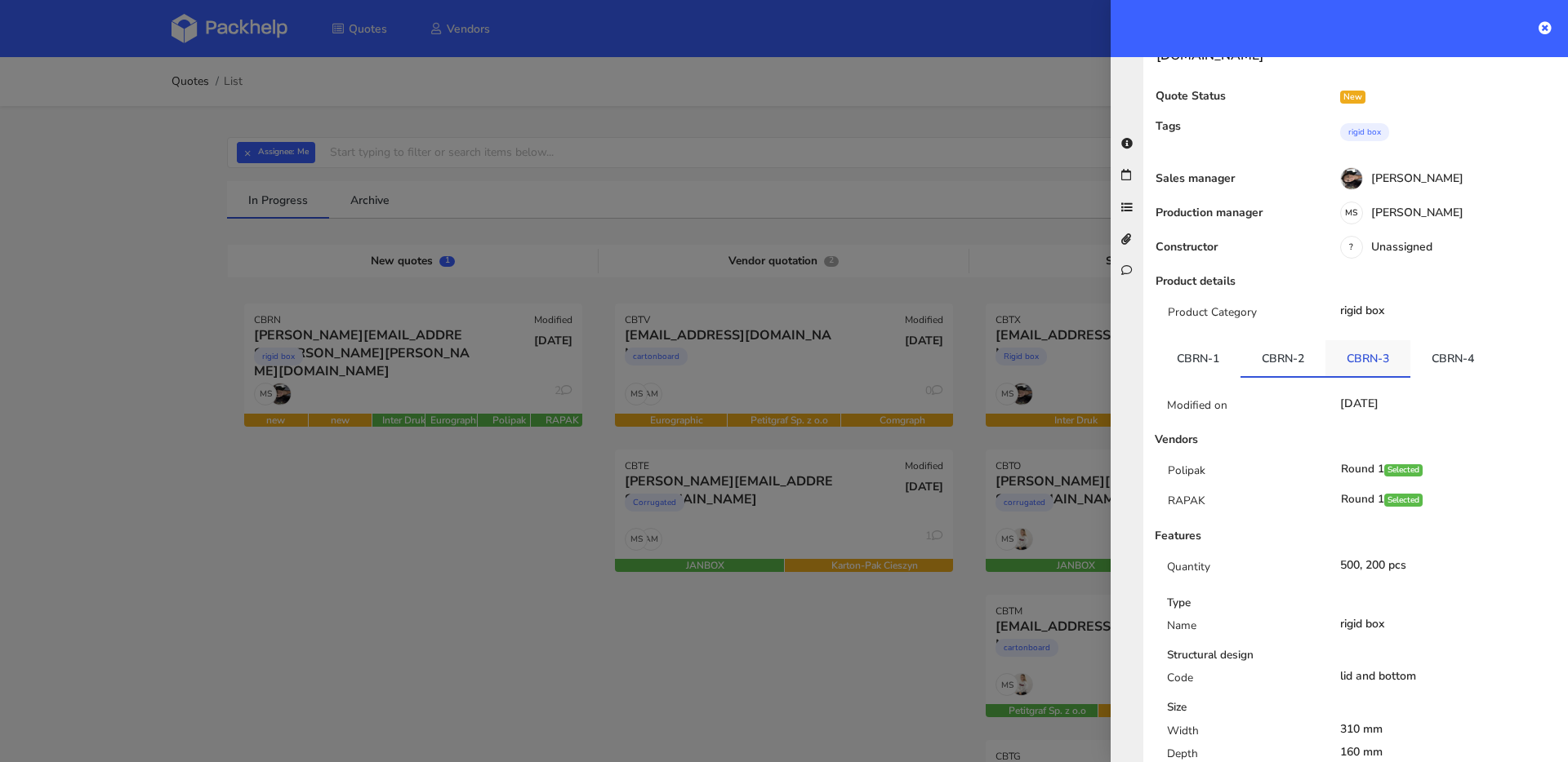
click at [1366, 340] on link "CBRN-3" at bounding box center [1368, 358] width 85 height 36
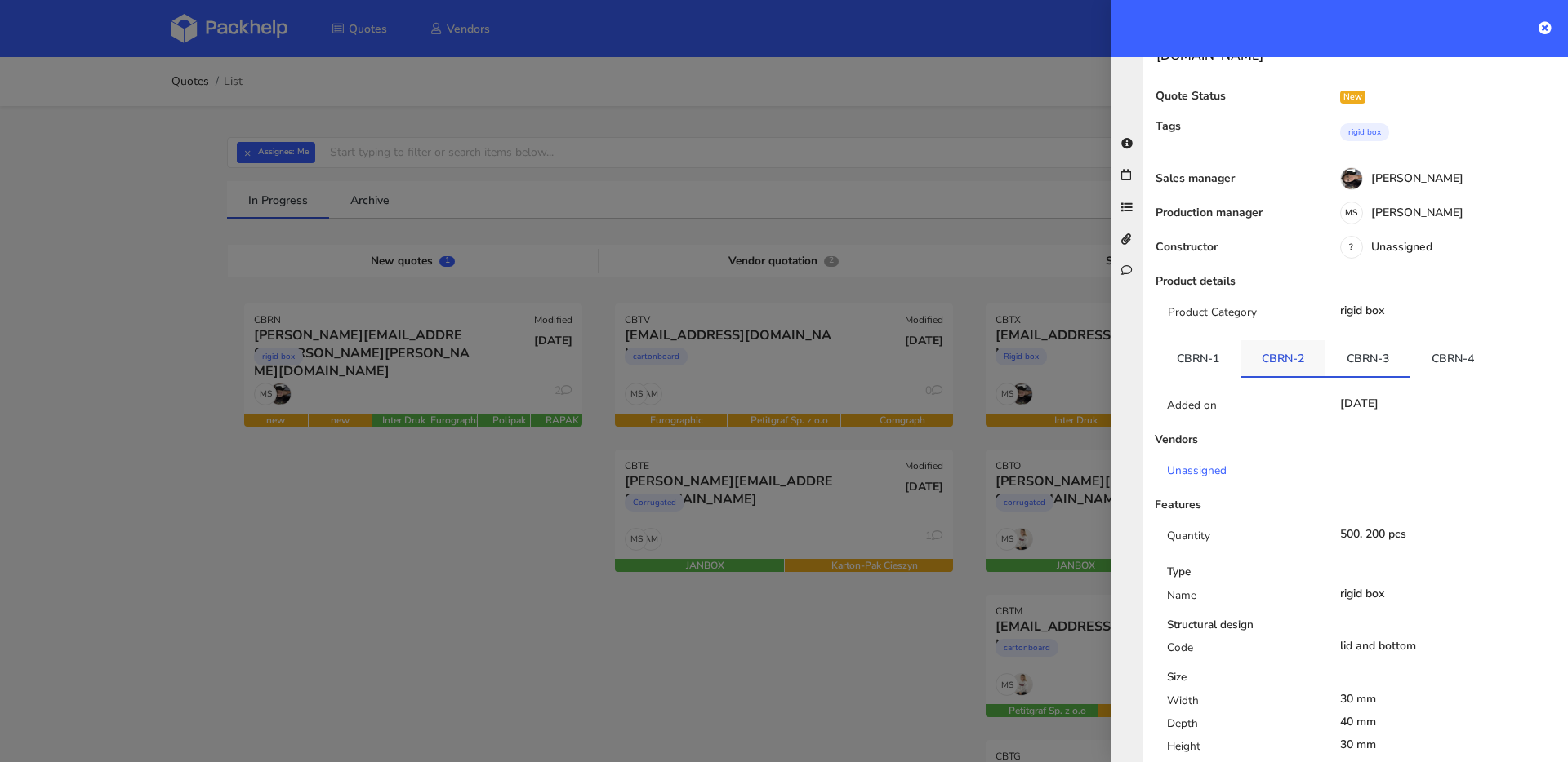
click at [1292, 340] on link "CBRN-2" at bounding box center [1282, 358] width 85 height 36
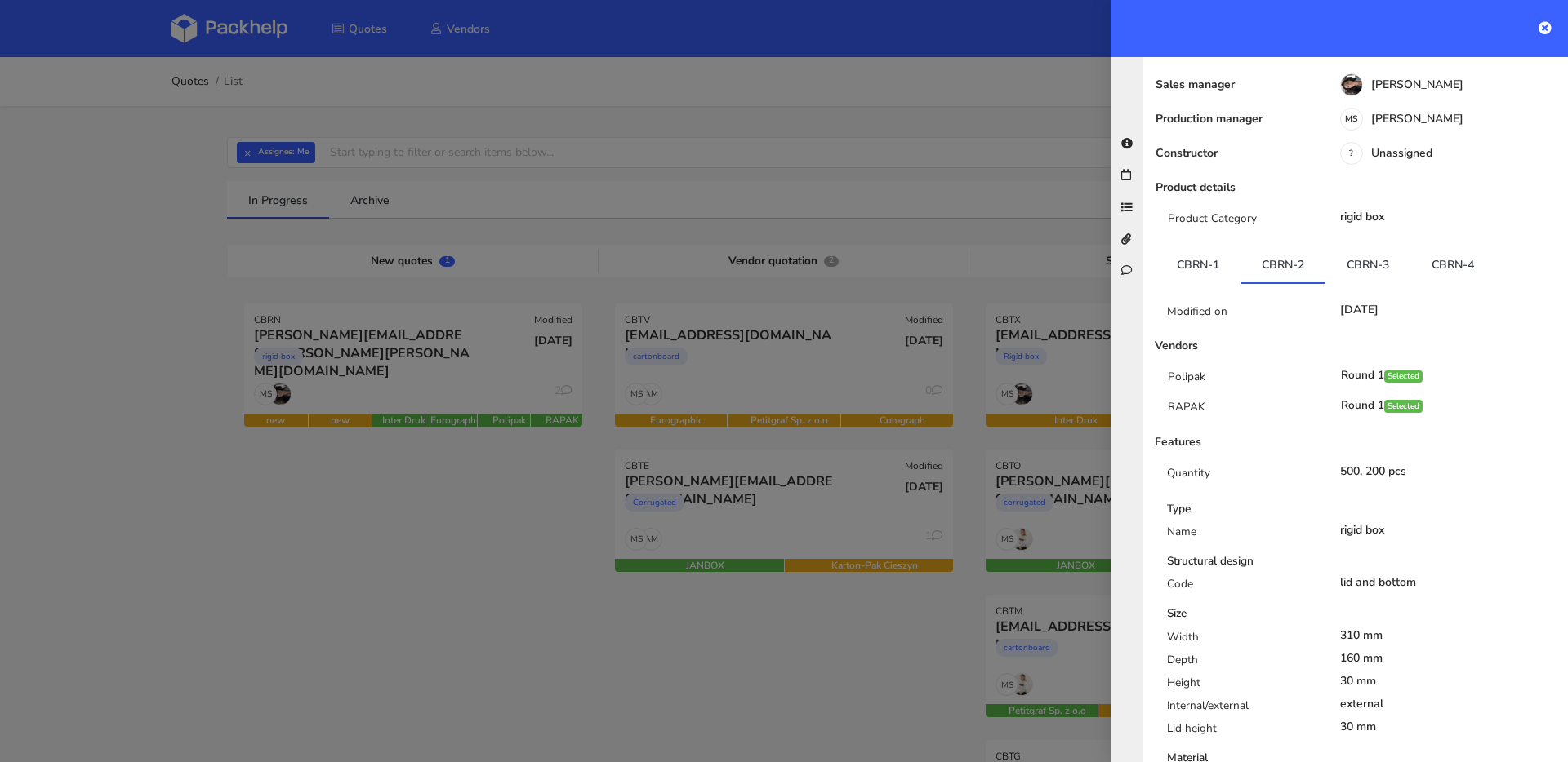
scroll to position [211, 0]
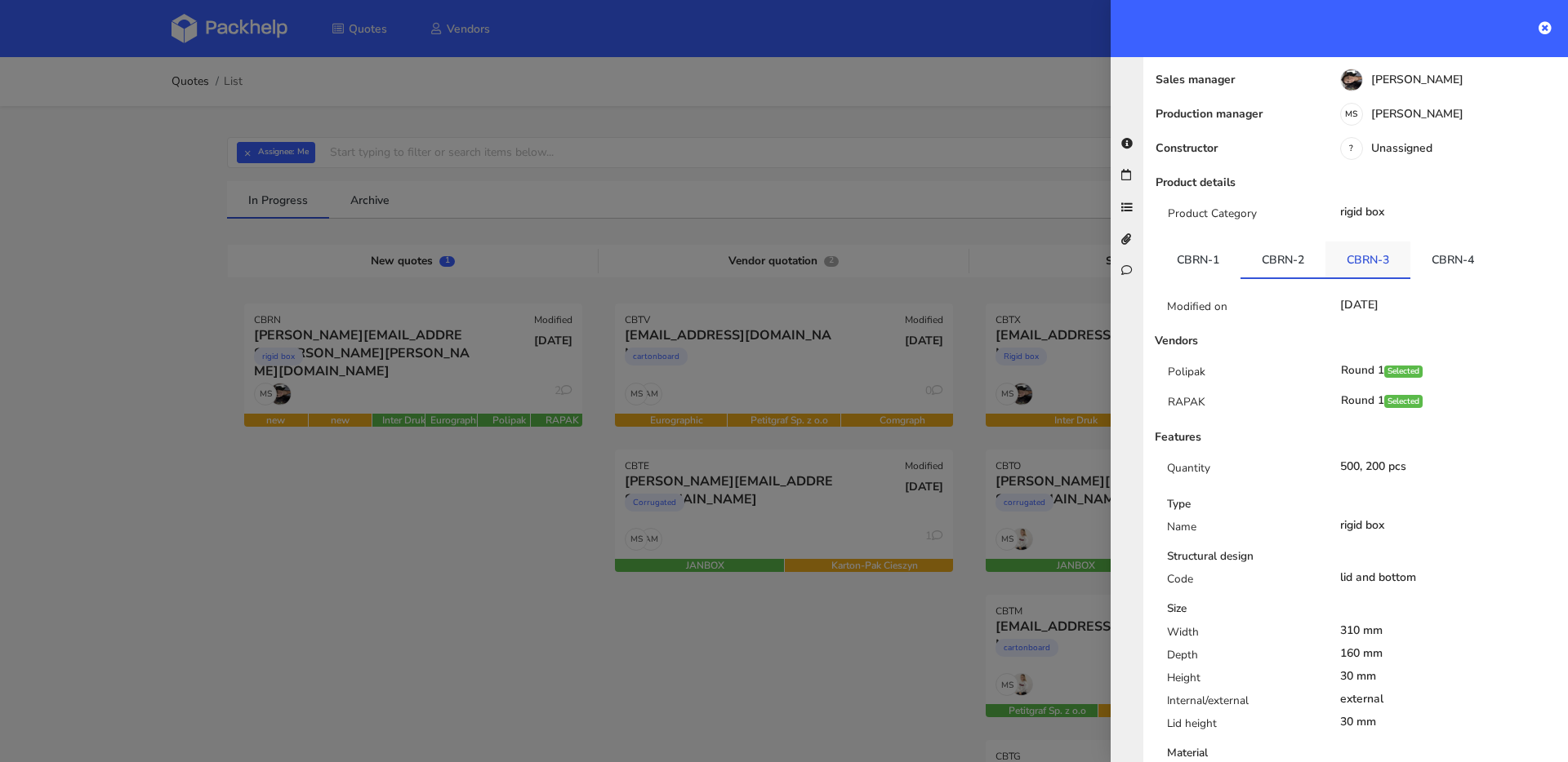
click at [1367, 241] on link "CBRN-3" at bounding box center [1368, 259] width 85 height 36
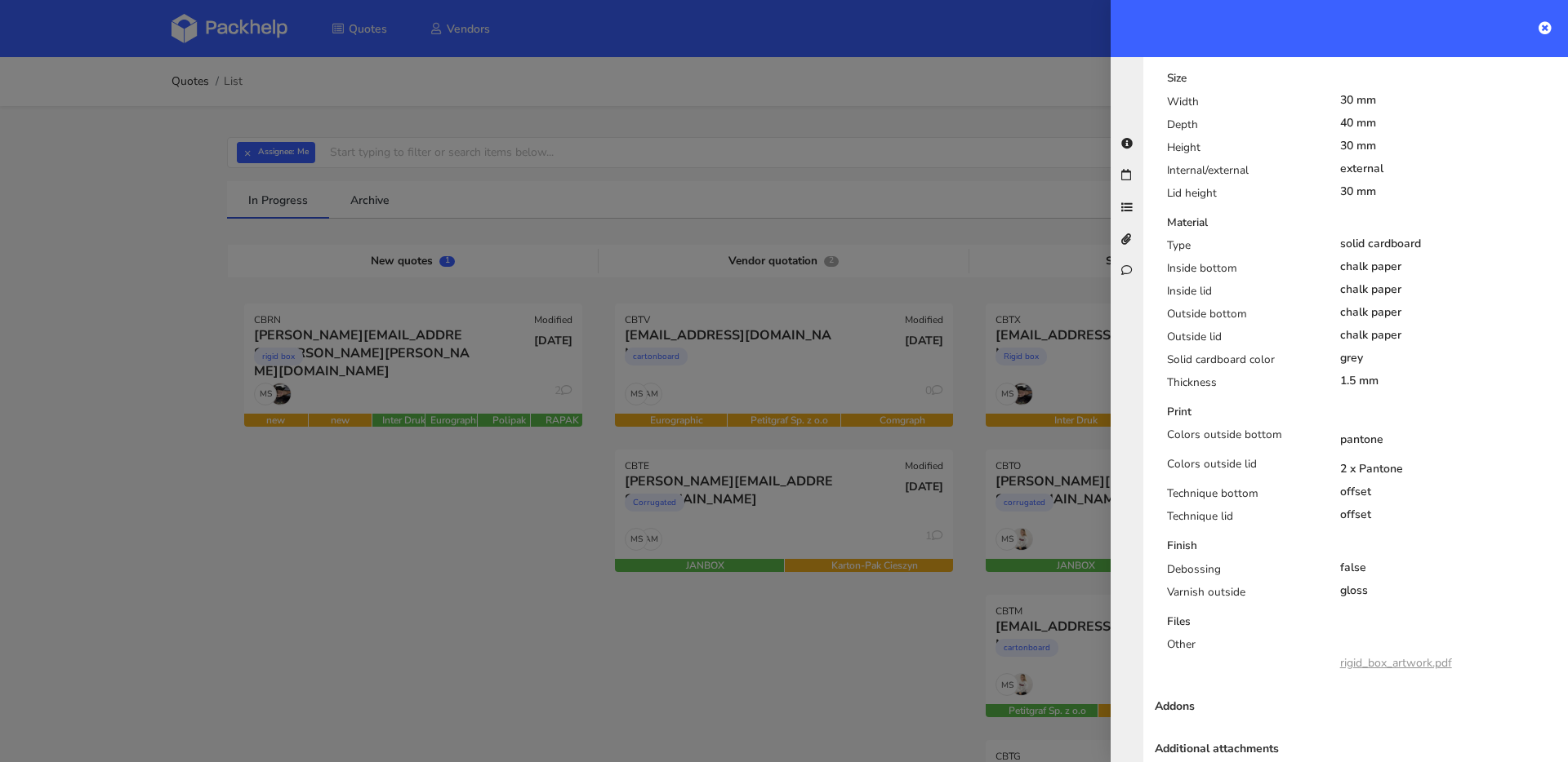
scroll to position [712, 0]
click at [1375, 655] on link "rigid_box_artwork.pdf" at bounding box center [1396, 662] width 112 height 15
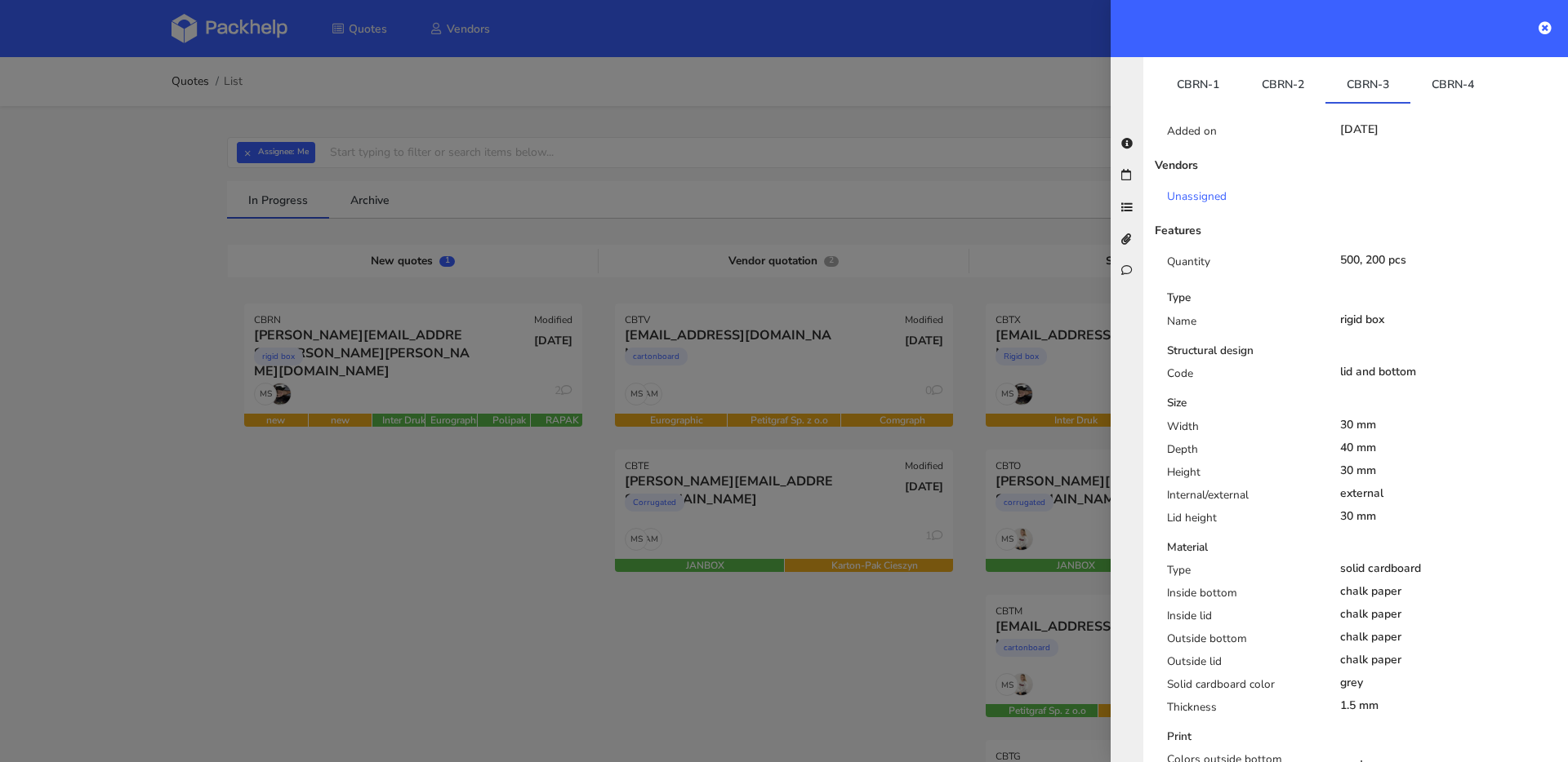
scroll to position [295, 0]
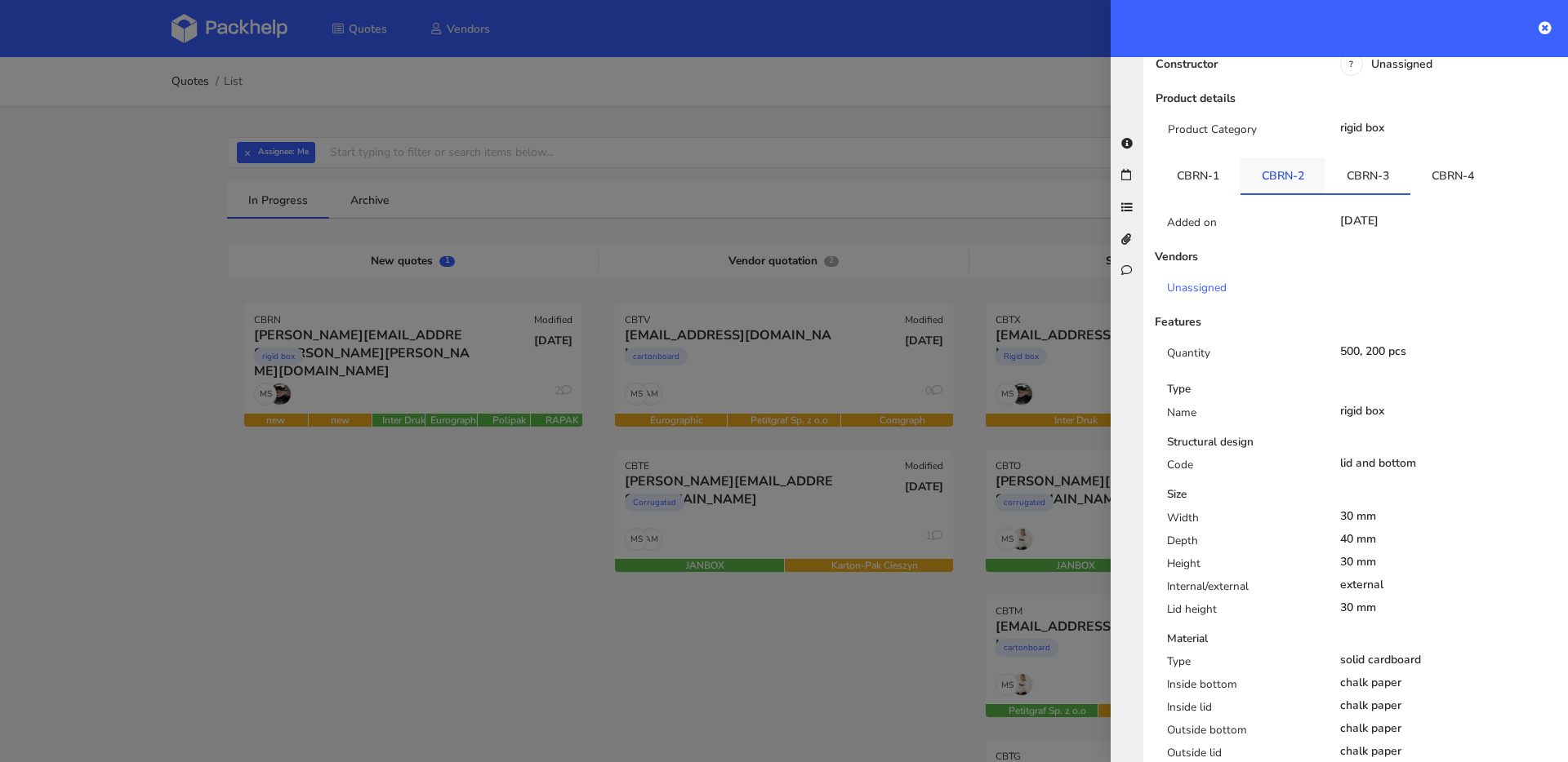
click at [1278, 157] on link "CBRN-2" at bounding box center [1282, 175] width 85 height 36
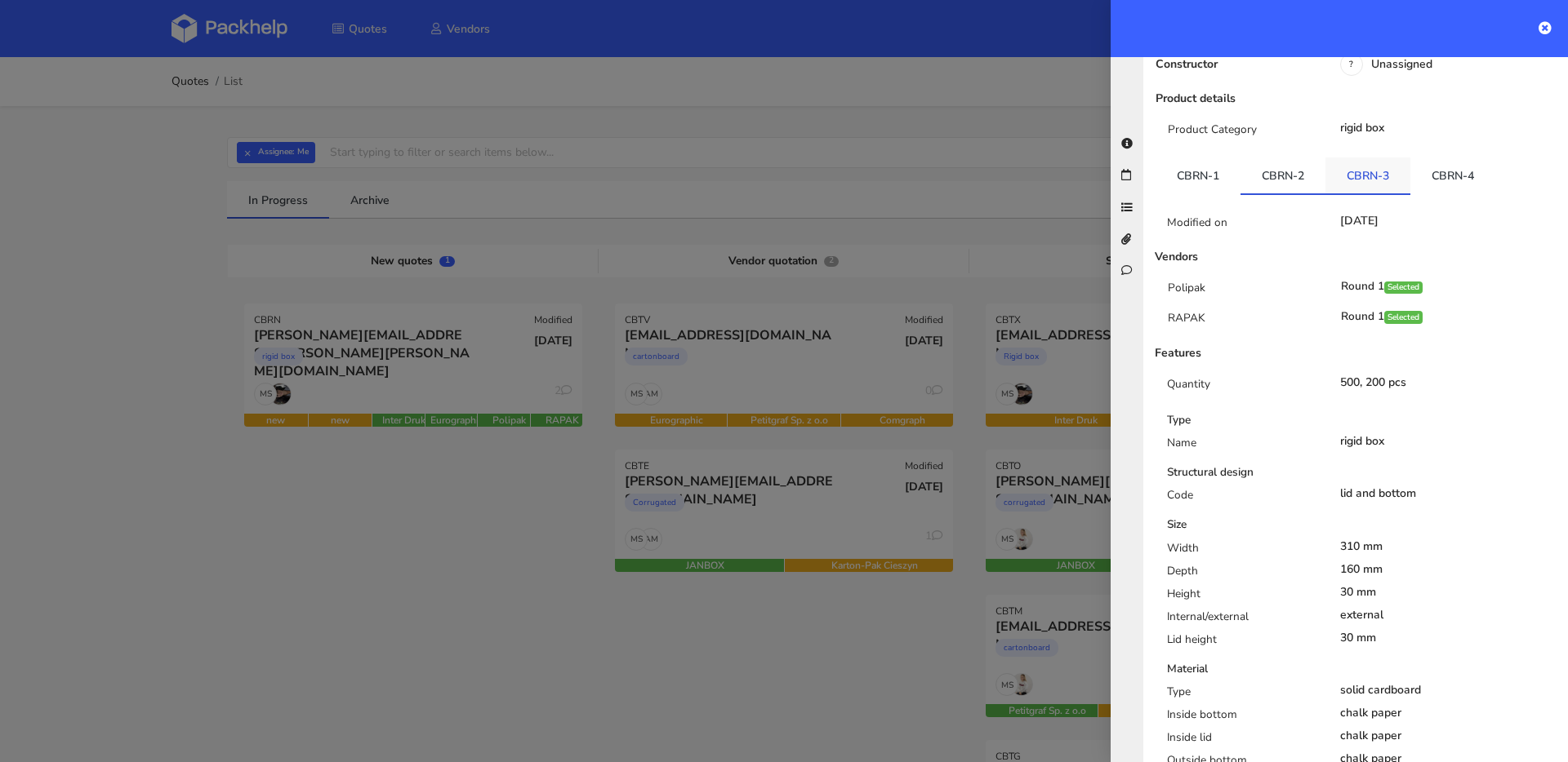
click at [1375, 157] on link "CBRN-3" at bounding box center [1368, 175] width 85 height 36
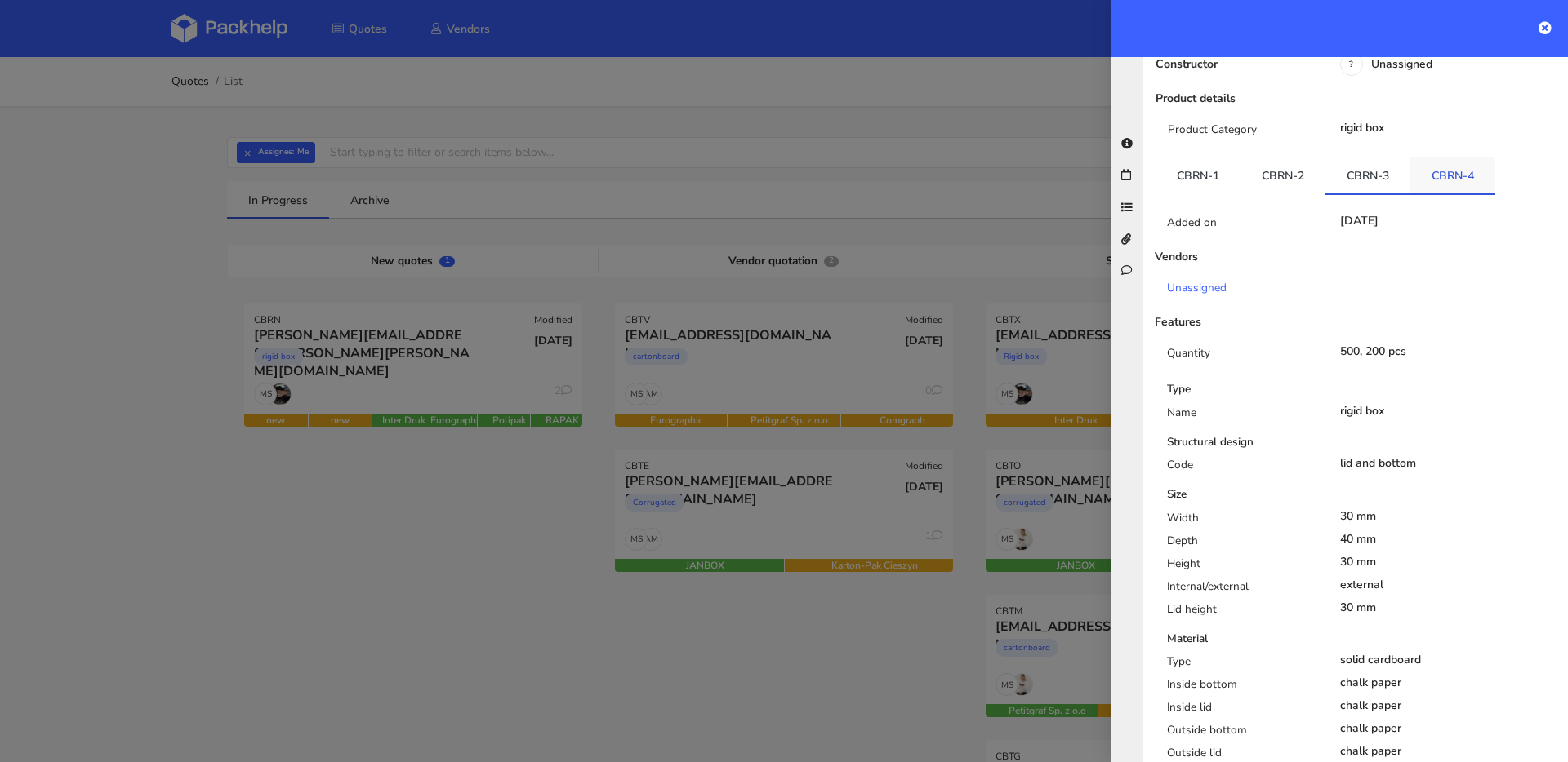
click at [1469, 157] on link "CBRN-4" at bounding box center [1452, 175] width 85 height 36
click at [1396, 157] on link "CBRN-3" at bounding box center [1368, 175] width 85 height 36
click at [1457, 157] on link "CBRN-4" at bounding box center [1452, 175] width 85 height 36
click at [1396, 157] on link "CBRN-3" at bounding box center [1368, 175] width 85 height 36
click at [1446, 157] on link "CBRN-4" at bounding box center [1452, 175] width 85 height 36
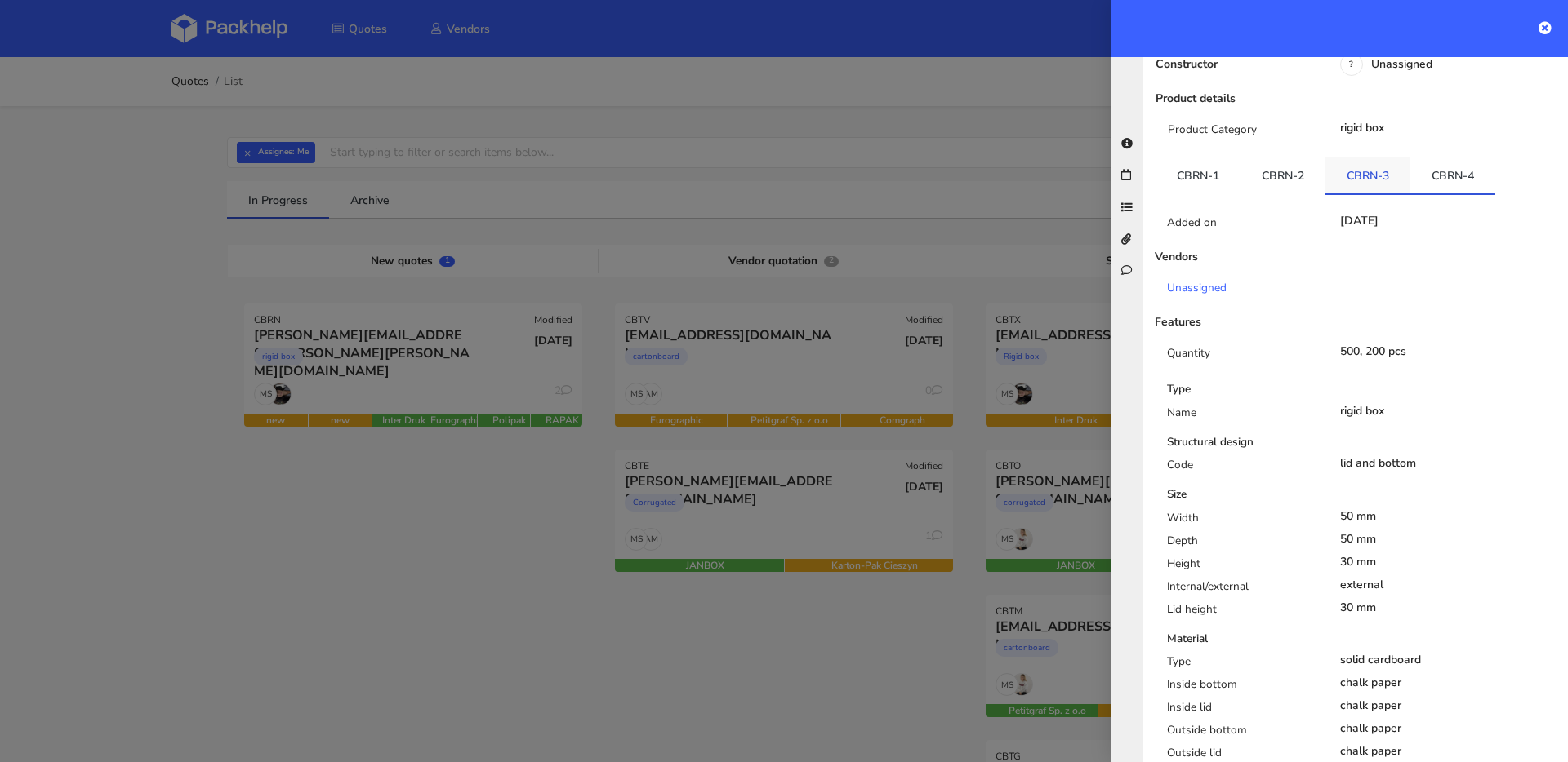
drag, startPoint x: 1388, startPoint y: 109, endPoint x: 1398, endPoint y: 109, distance: 10.0
click at [1387, 157] on link "CBRN-3" at bounding box center [1368, 175] width 85 height 36
click at [1438, 157] on link "CBRN-4" at bounding box center [1452, 175] width 85 height 36
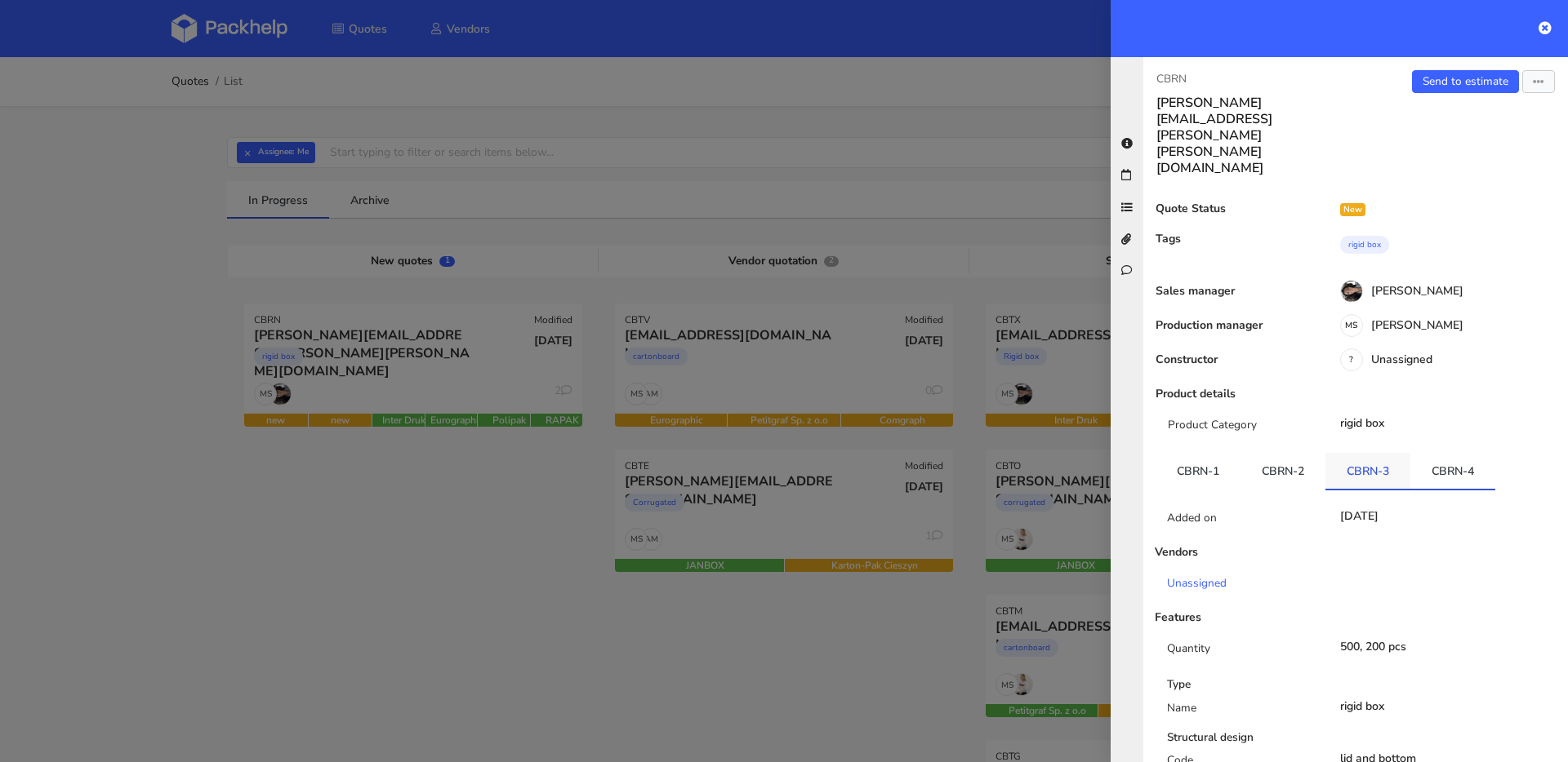
click at [1375, 453] on link "CBRN-3" at bounding box center [1368, 471] width 85 height 36
click at [1445, 453] on link "CBRN-4" at bounding box center [1452, 471] width 85 height 36
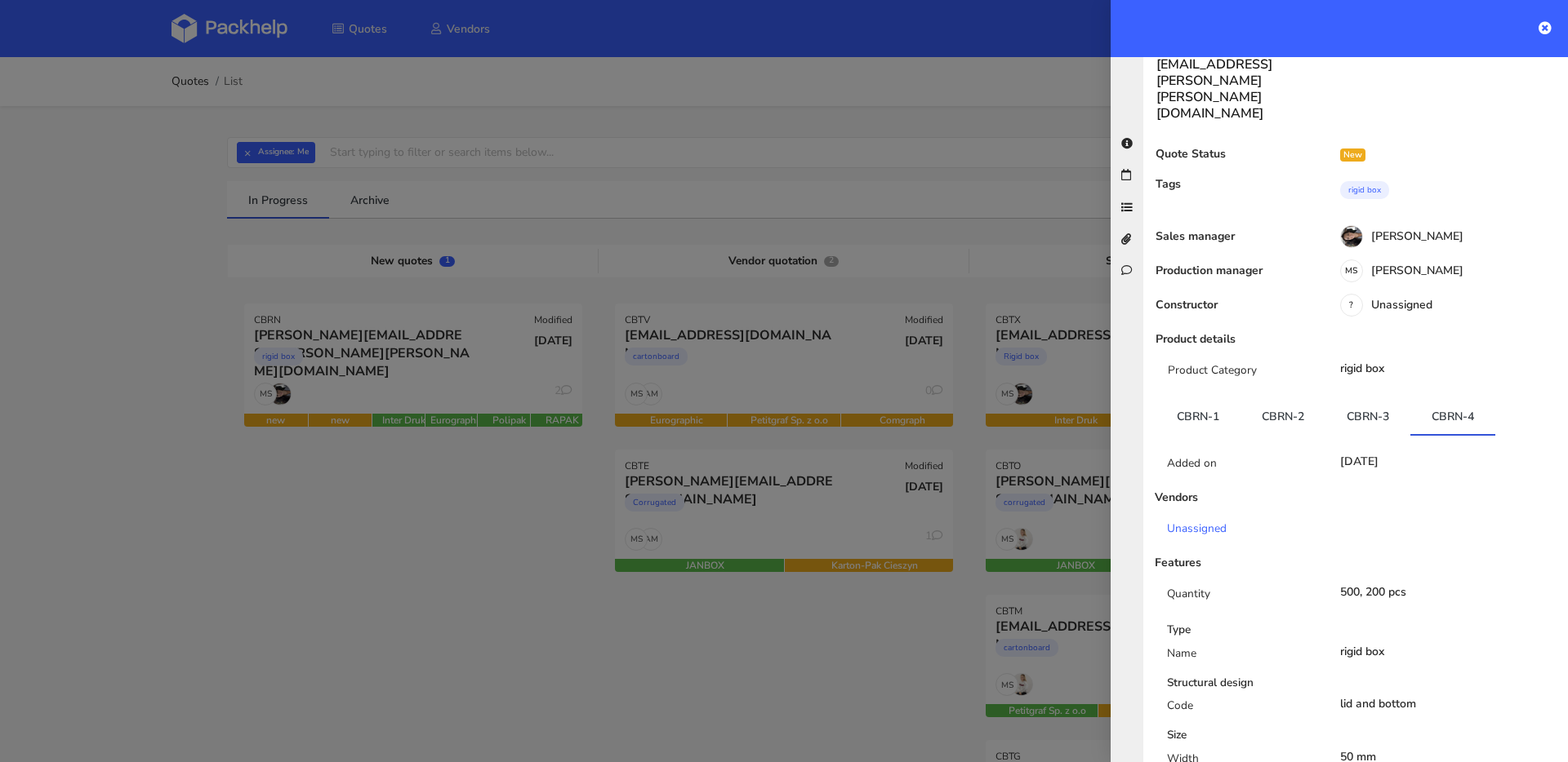
scroll to position [130, 0]
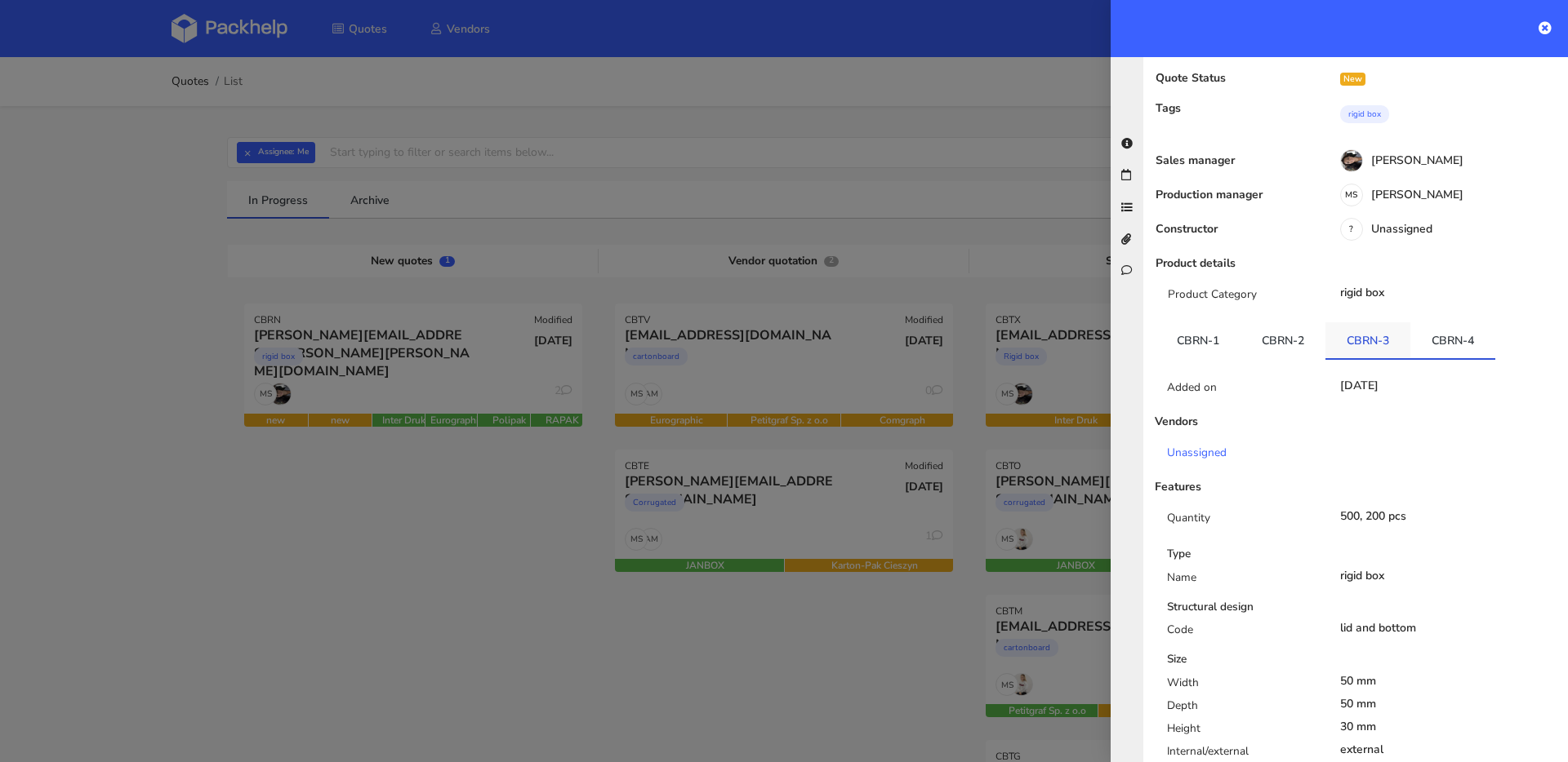
click at [1353, 322] on link "CBRN-3" at bounding box center [1368, 340] width 85 height 36
drag, startPoint x: 1449, startPoint y: 286, endPoint x: 1389, endPoint y: 283, distance: 60.1
click at [1449, 322] on link "CBRN-4" at bounding box center [1452, 340] width 85 height 36
click at [1359, 322] on link "CBRN-3" at bounding box center [1368, 340] width 85 height 36
click at [1424, 322] on link "CBRN-4" at bounding box center [1452, 340] width 85 height 36
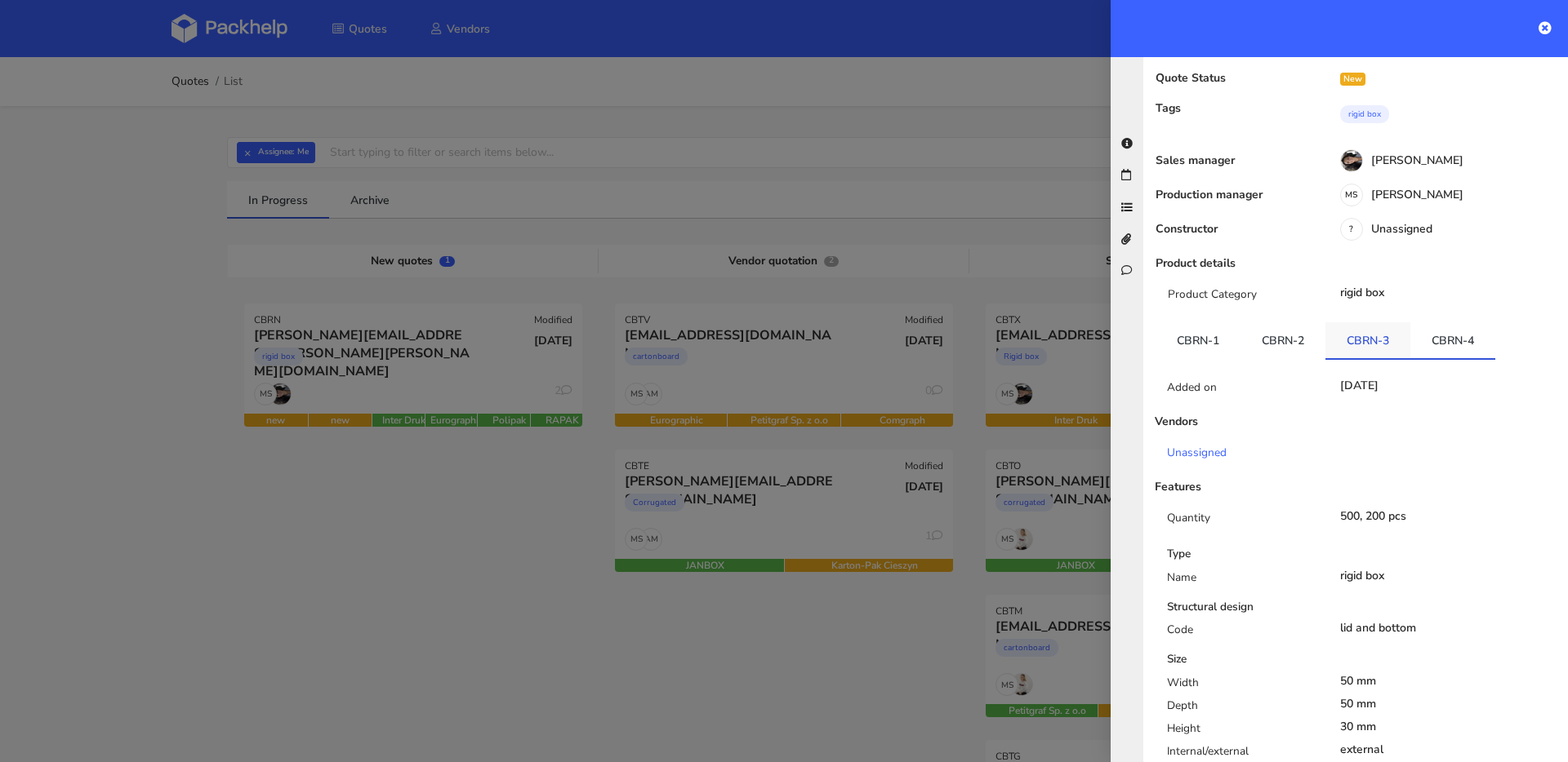
click at [1367, 322] on link "CBRN-3" at bounding box center [1368, 340] width 85 height 36
drag, startPoint x: 1337, startPoint y: 283, endPoint x: 1405, endPoint y: 283, distance: 68.0
click at [1405, 322] on link "CBRN-3" at bounding box center [1368, 340] width 85 height 36
copy link "CBRN-3"
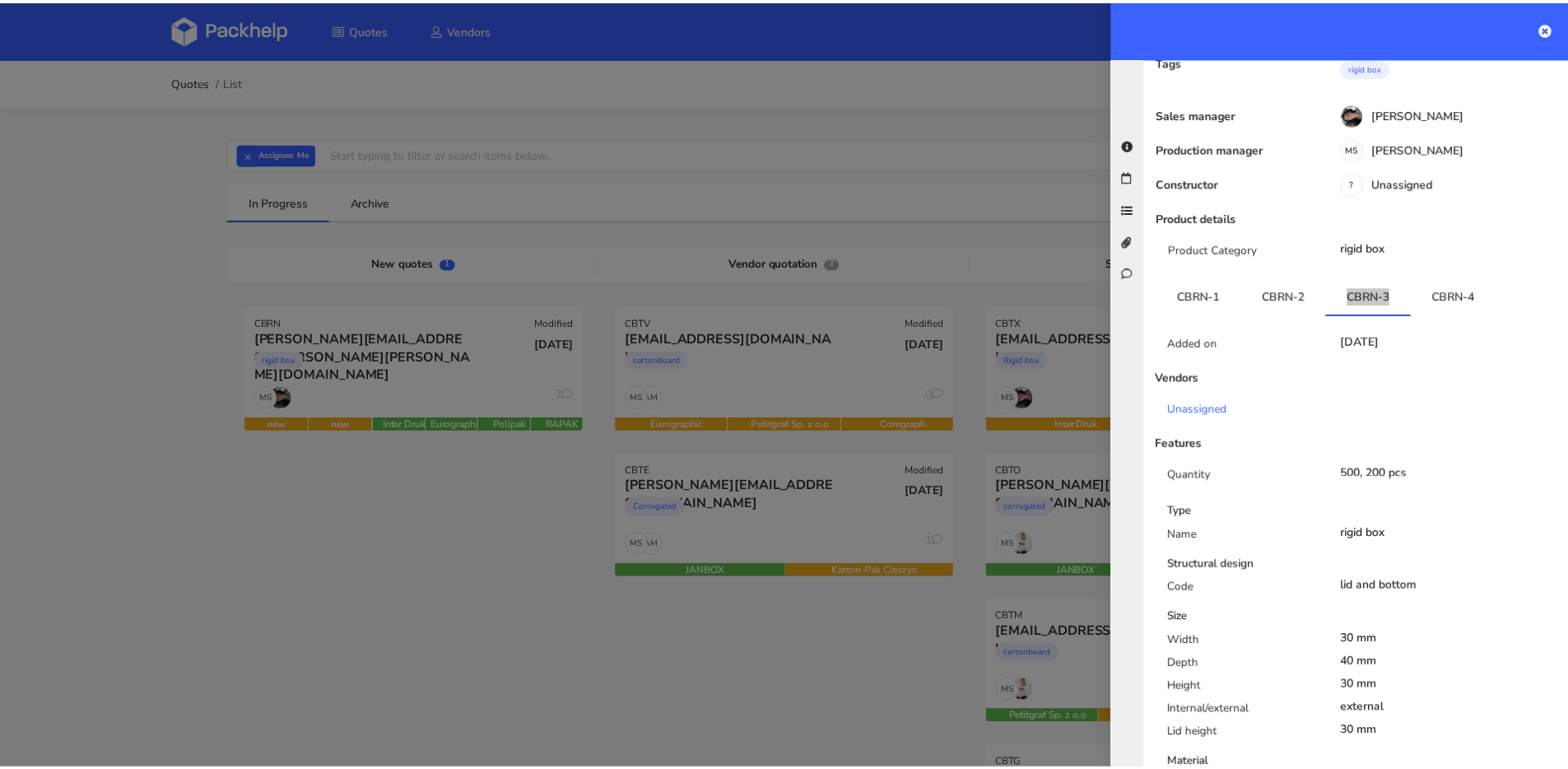
scroll to position [144, 0]
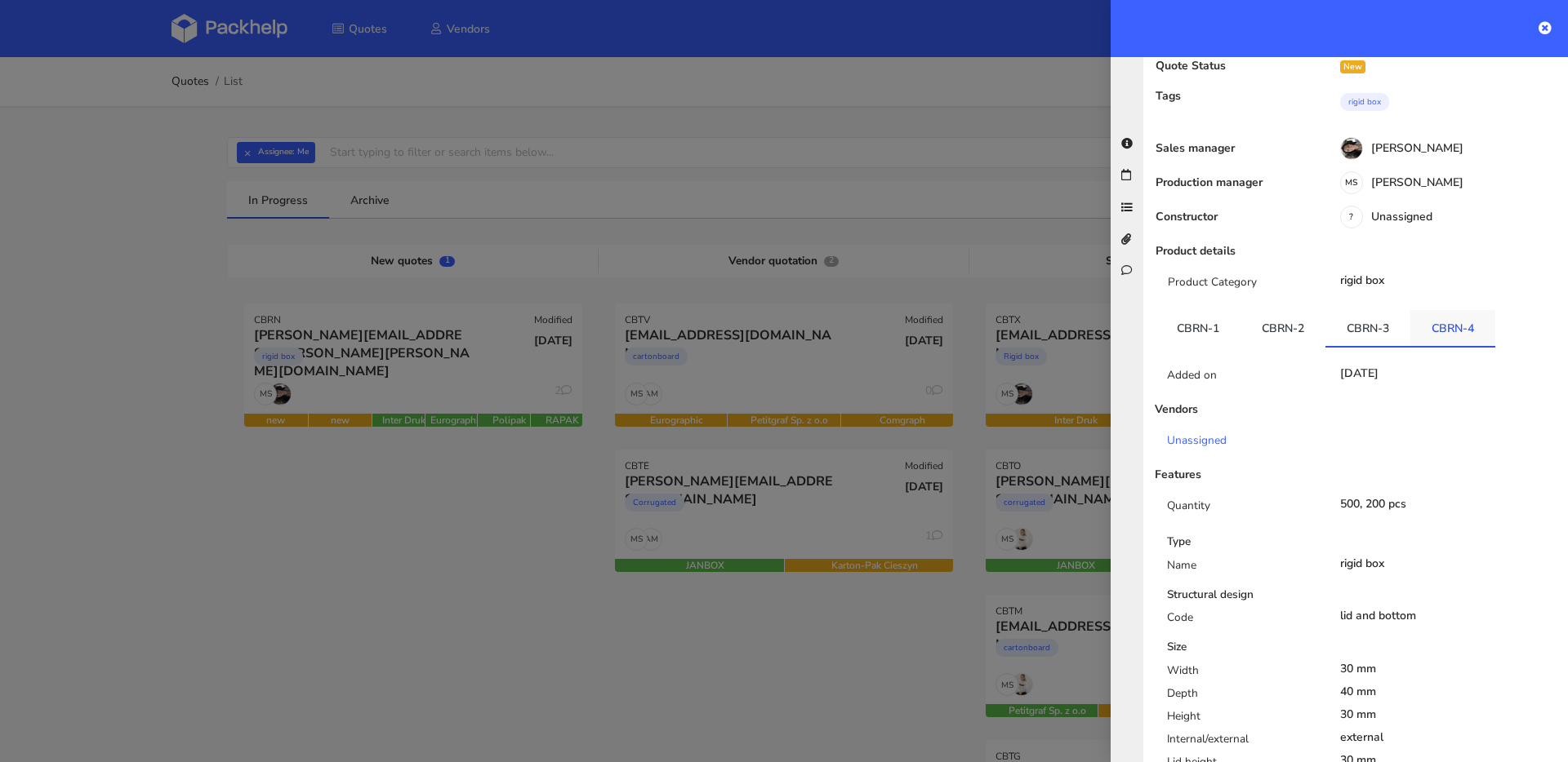
click at [1435, 311] on link "CBRN-4" at bounding box center [1452, 328] width 85 height 36
click at [1368, 311] on link "CBRN-3" at bounding box center [1368, 328] width 85 height 36
click at [1430, 311] on link "CBRN-4" at bounding box center [1452, 328] width 85 height 36
click at [1378, 311] on link "CBRN-3" at bounding box center [1368, 328] width 85 height 36
click at [1431, 311] on link "CBRN-4" at bounding box center [1452, 328] width 85 height 36
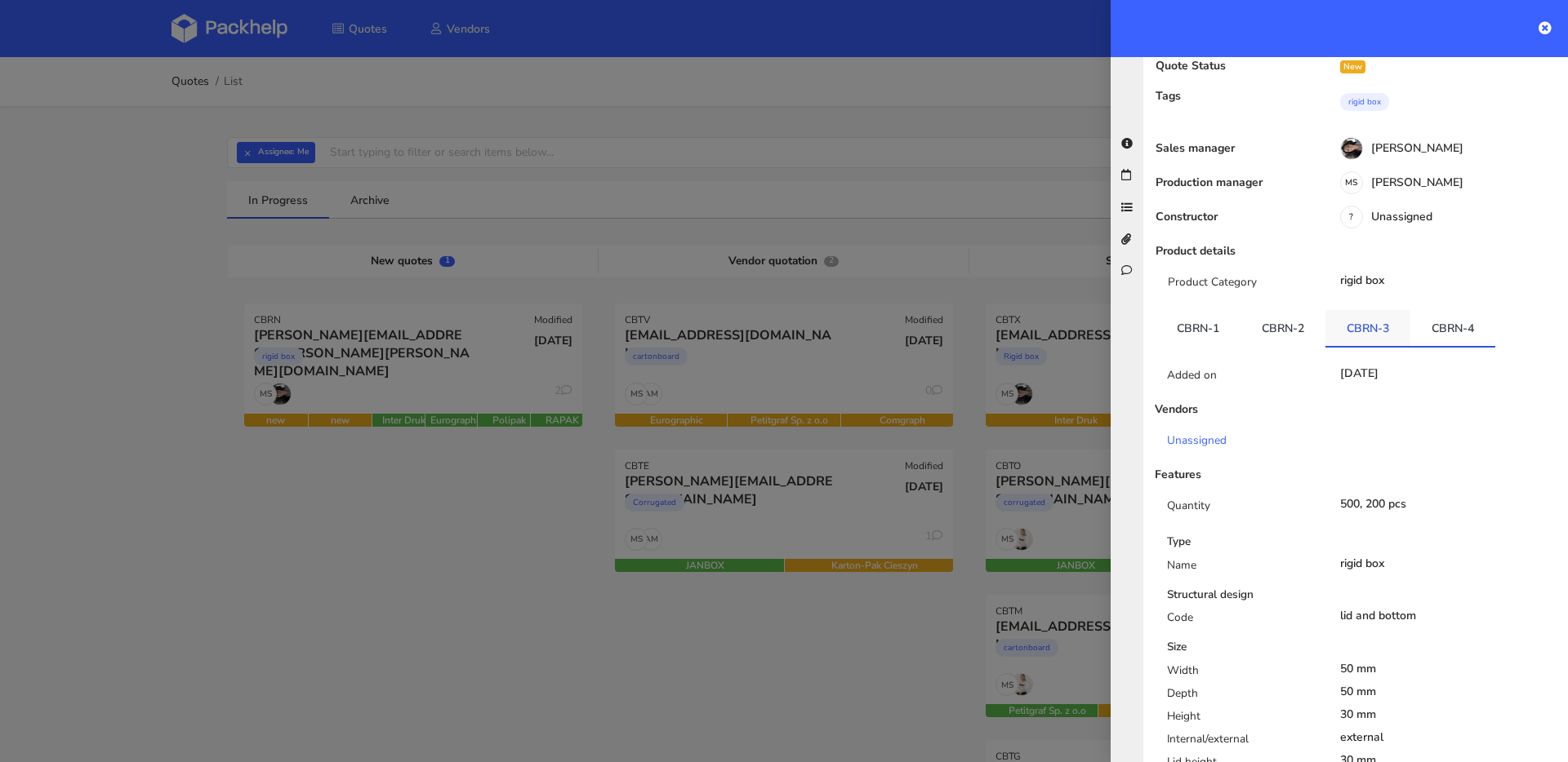
click at [1380, 311] on link "CBRN-3" at bounding box center [1368, 328] width 85 height 36
click at [727, 202] on div at bounding box center [784, 381] width 1568 height 762
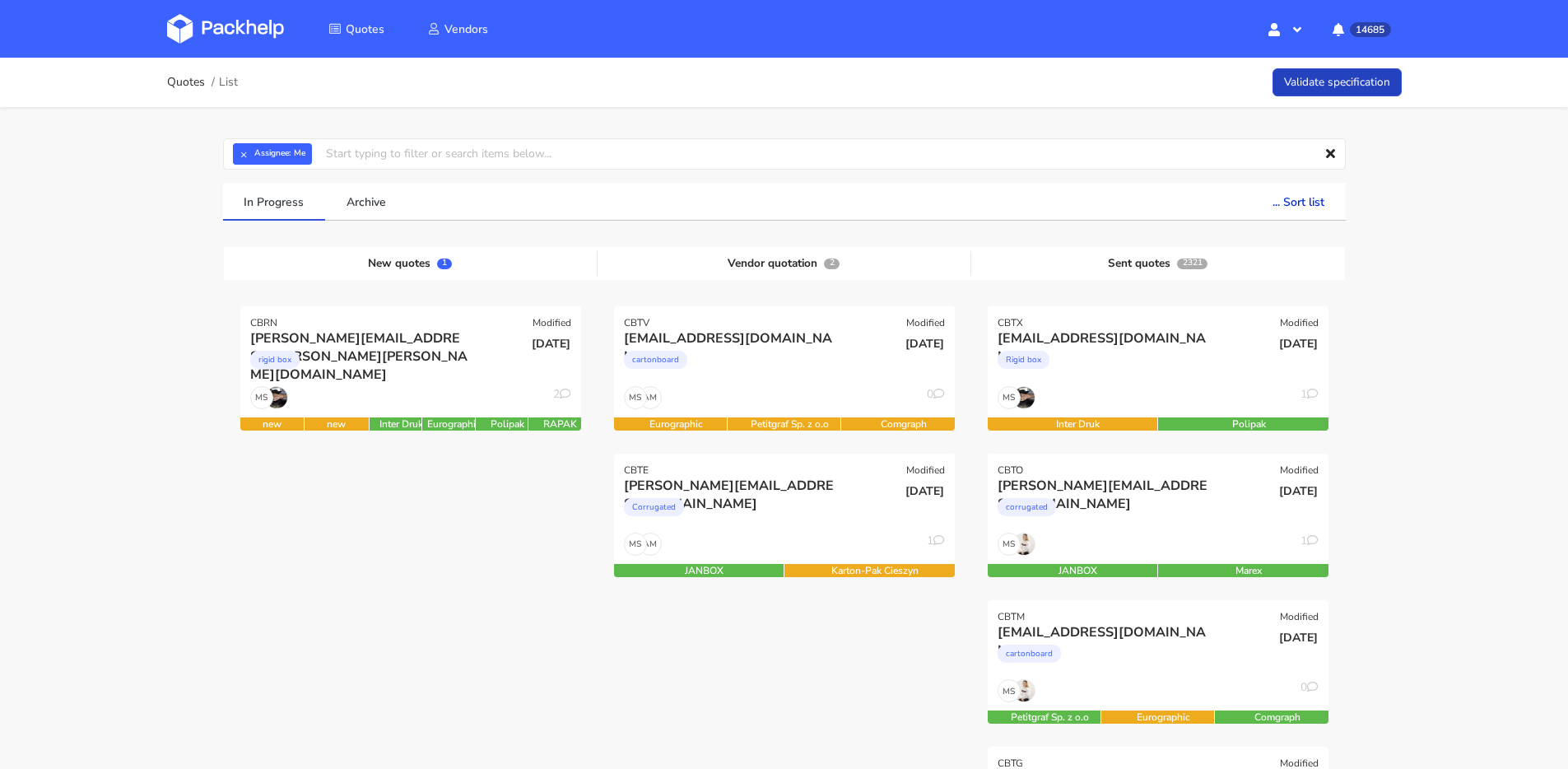
click at [1332, 90] on link "Validate specification" at bounding box center [1337, 82] width 129 height 29
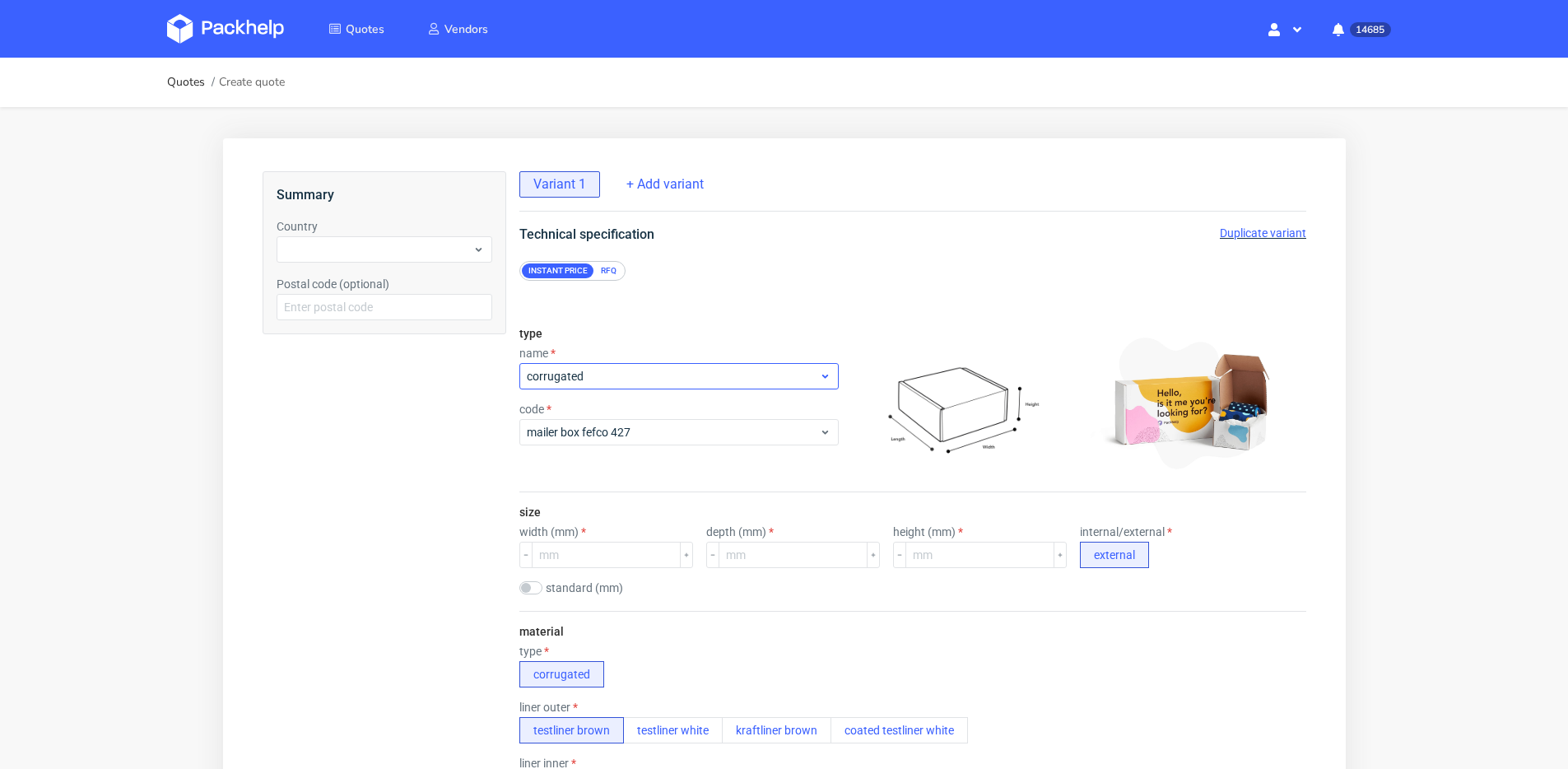
scroll to position [142, 0]
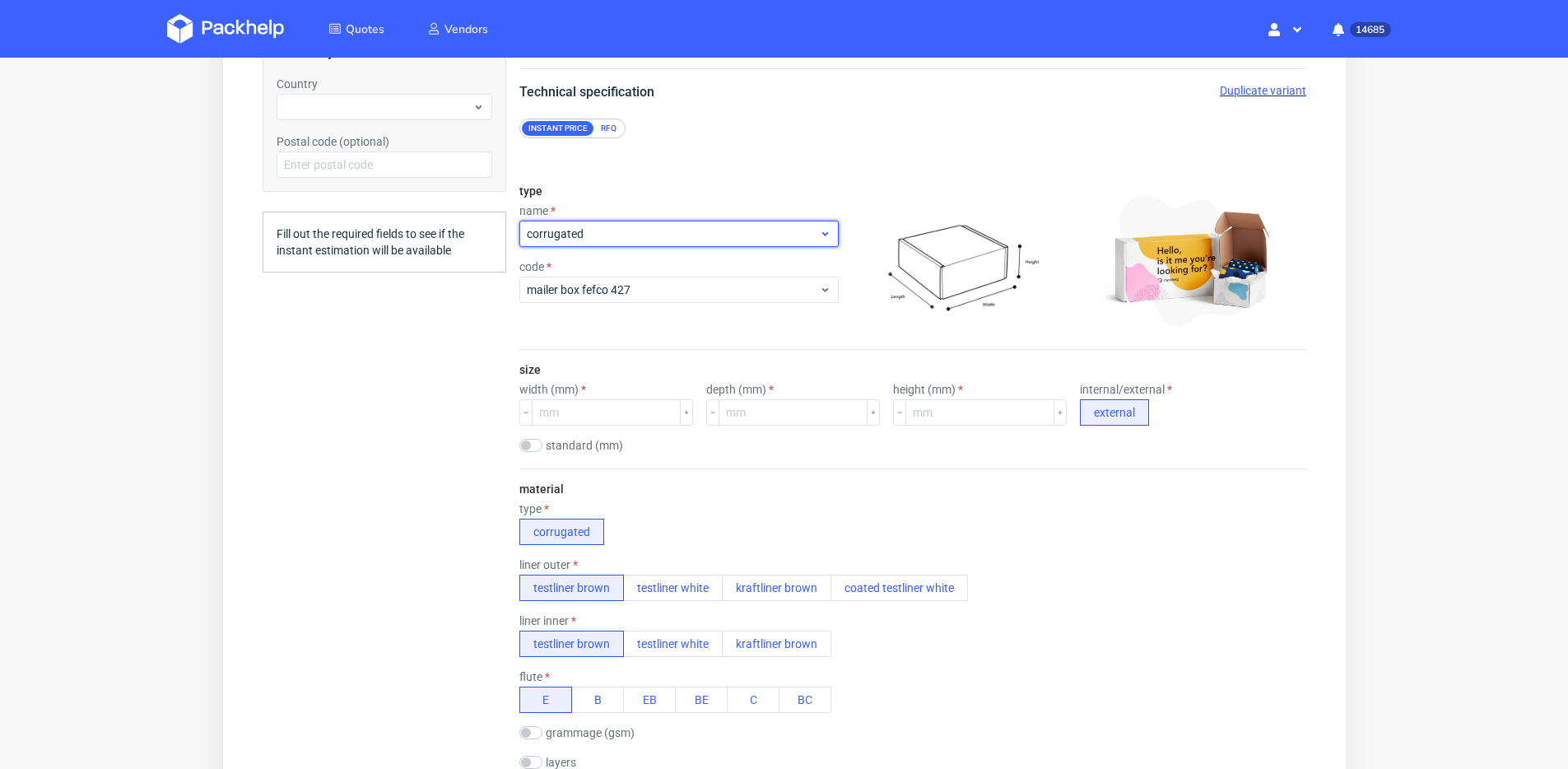
click at [613, 226] on span "corrugated" at bounding box center [672, 234] width 292 height 16
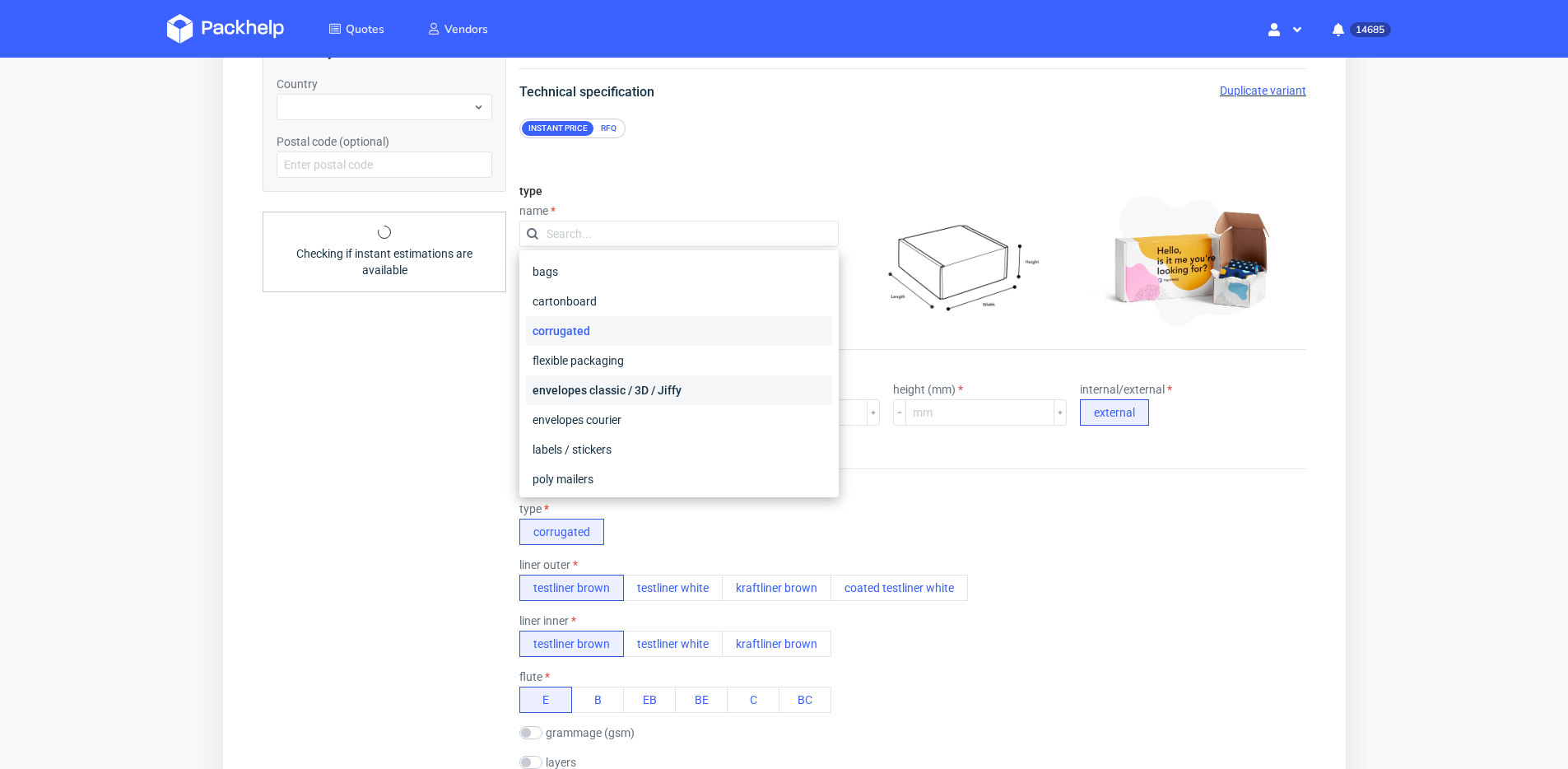
click at [608, 382] on div "envelopes classic / 3D / Jiffy" at bounding box center [678, 390] width 306 height 30
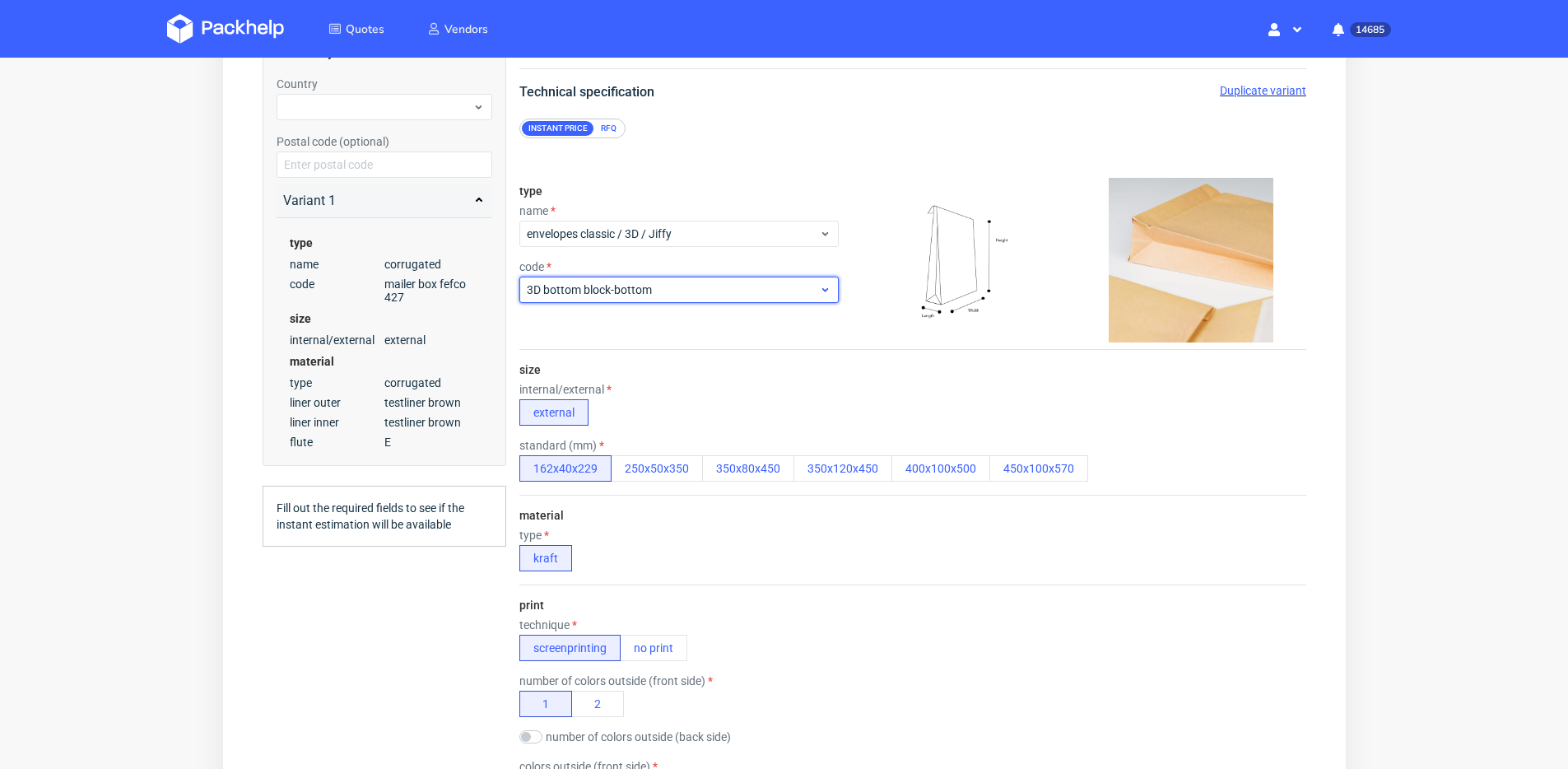
click at [627, 284] on span "3D bottom block-bottom" at bounding box center [672, 290] width 292 height 16
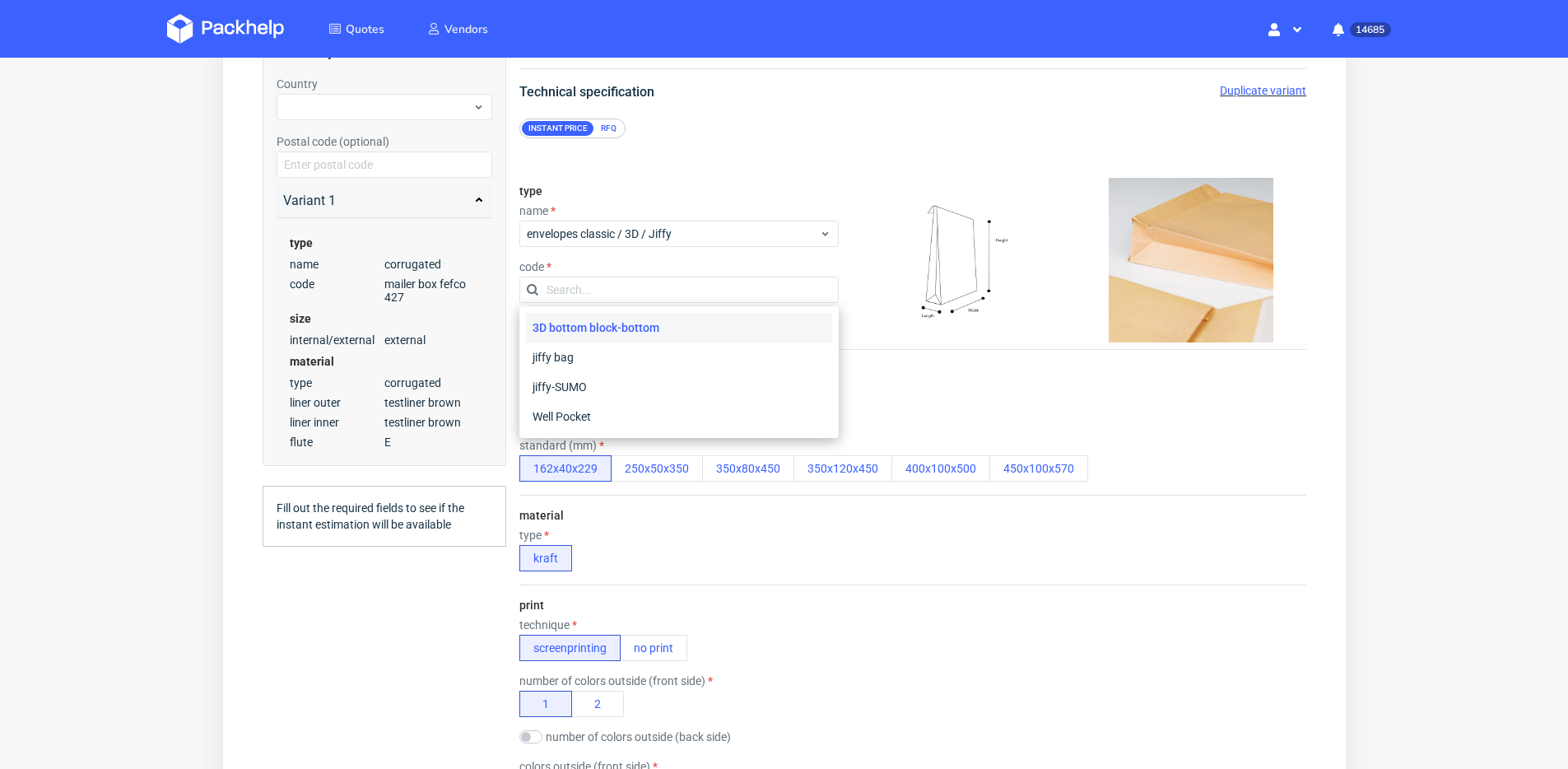
click at [621, 332] on div "3D bottom block-bottom" at bounding box center [678, 328] width 306 height 30
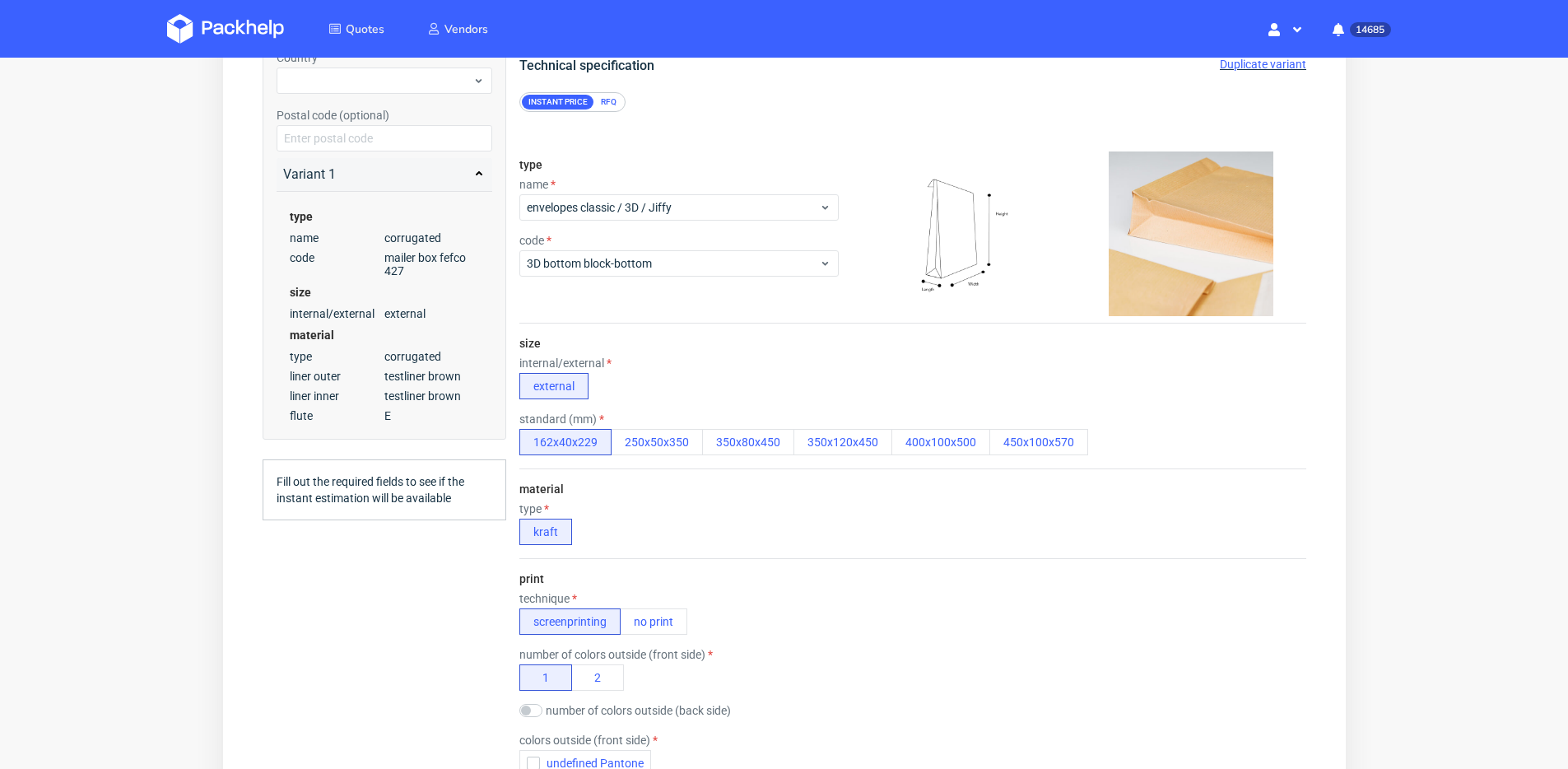
scroll to position [172, 0]
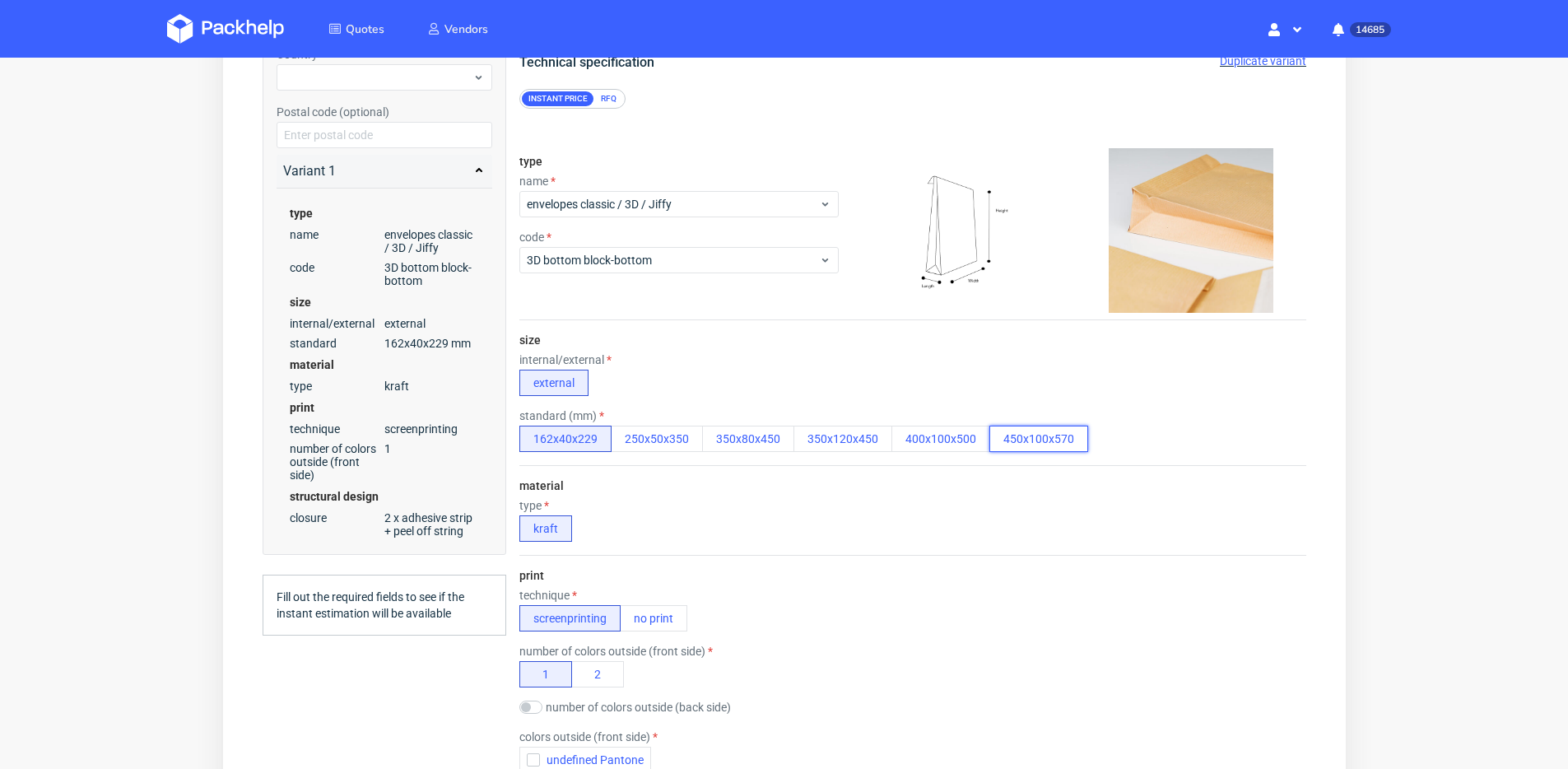
click at [1019, 447] on button "450x100x570" at bounding box center [1037, 438] width 99 height 26
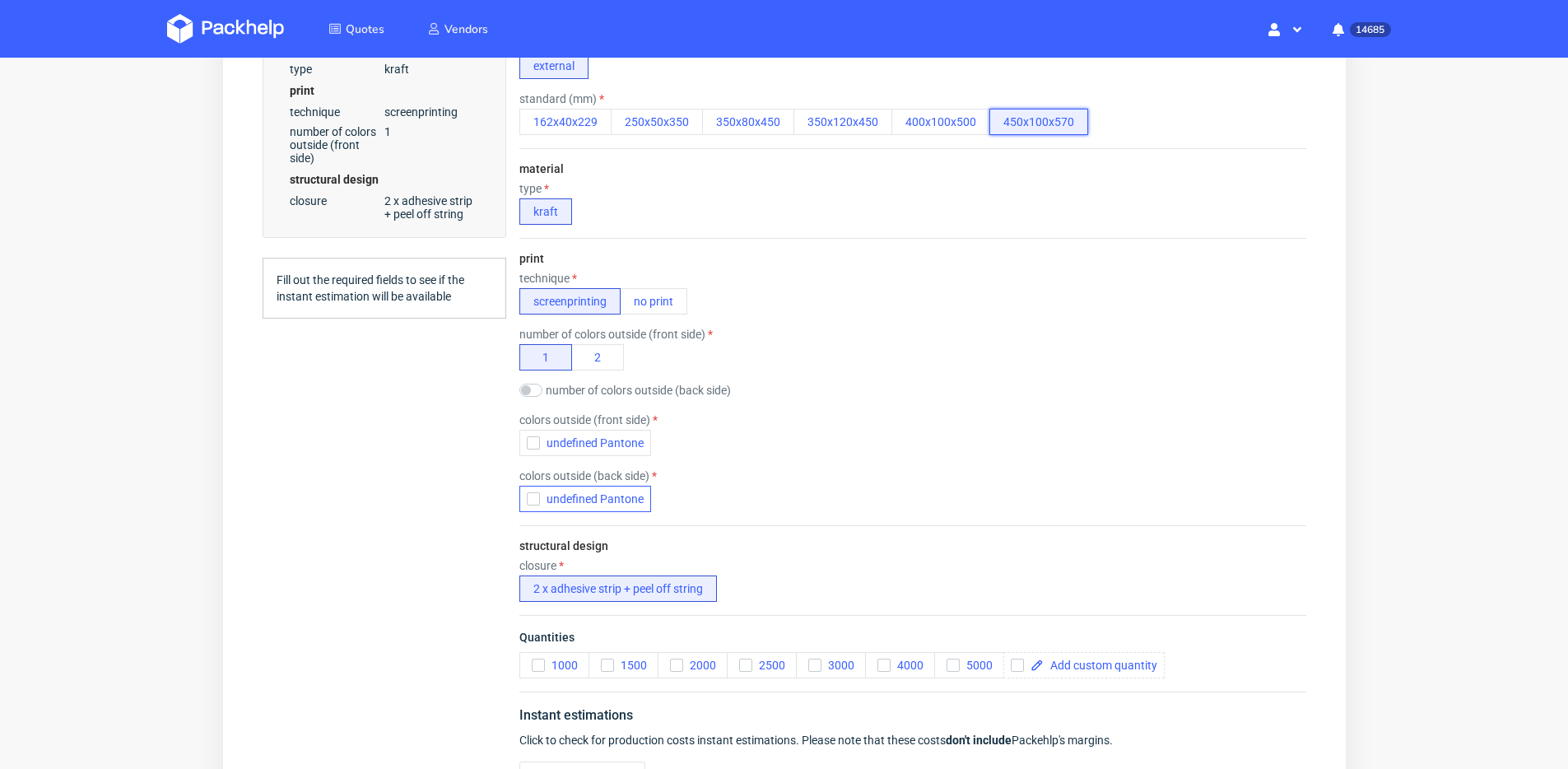
scroll to position [654, 0]
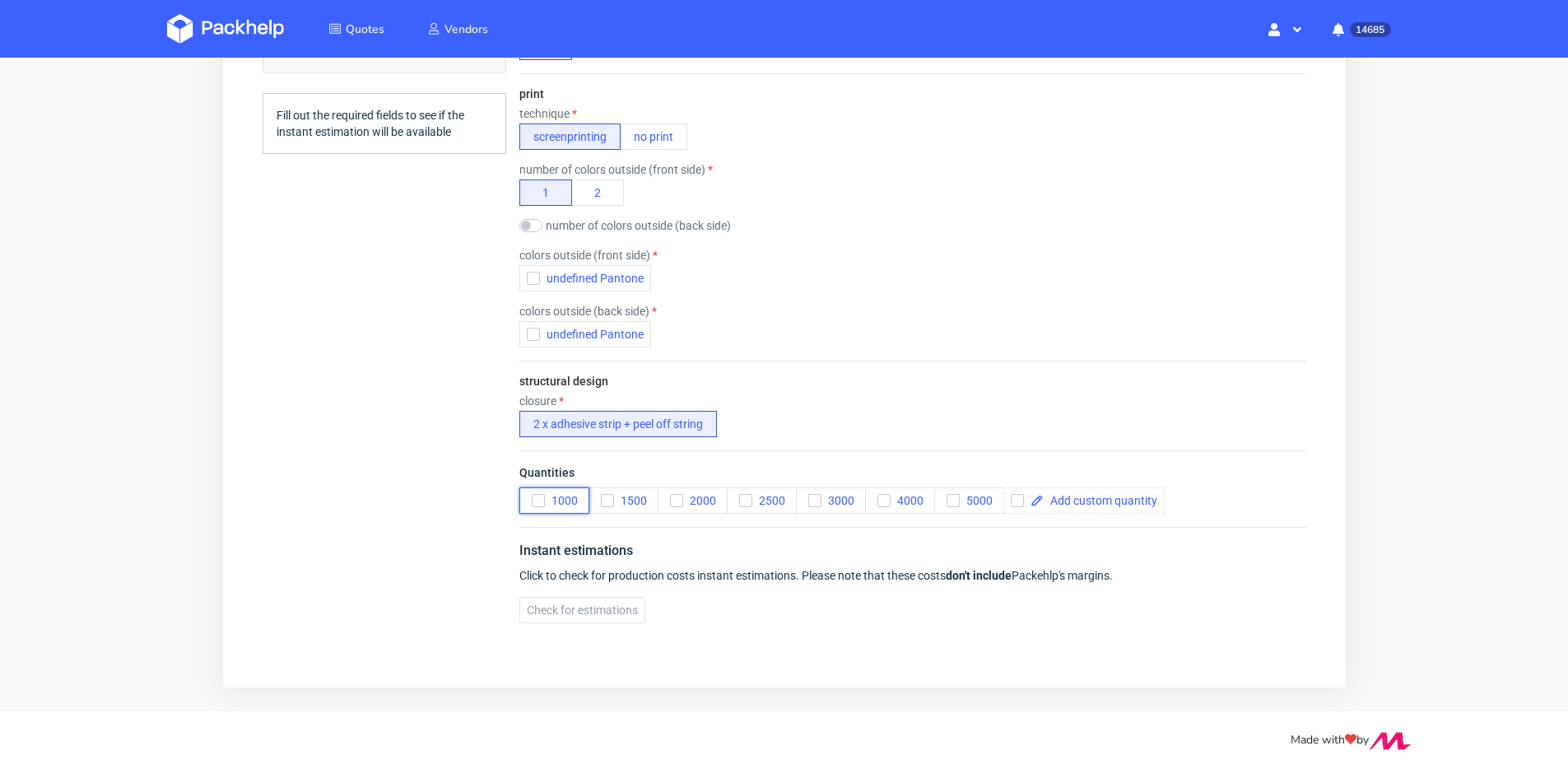
click at [569, 500] on span "1000" at bounding box center [560, 501] width 33 height 14
click at [600, 281] on span "undefined Pantone" at bounding box center [591, 278] width 104 height 14
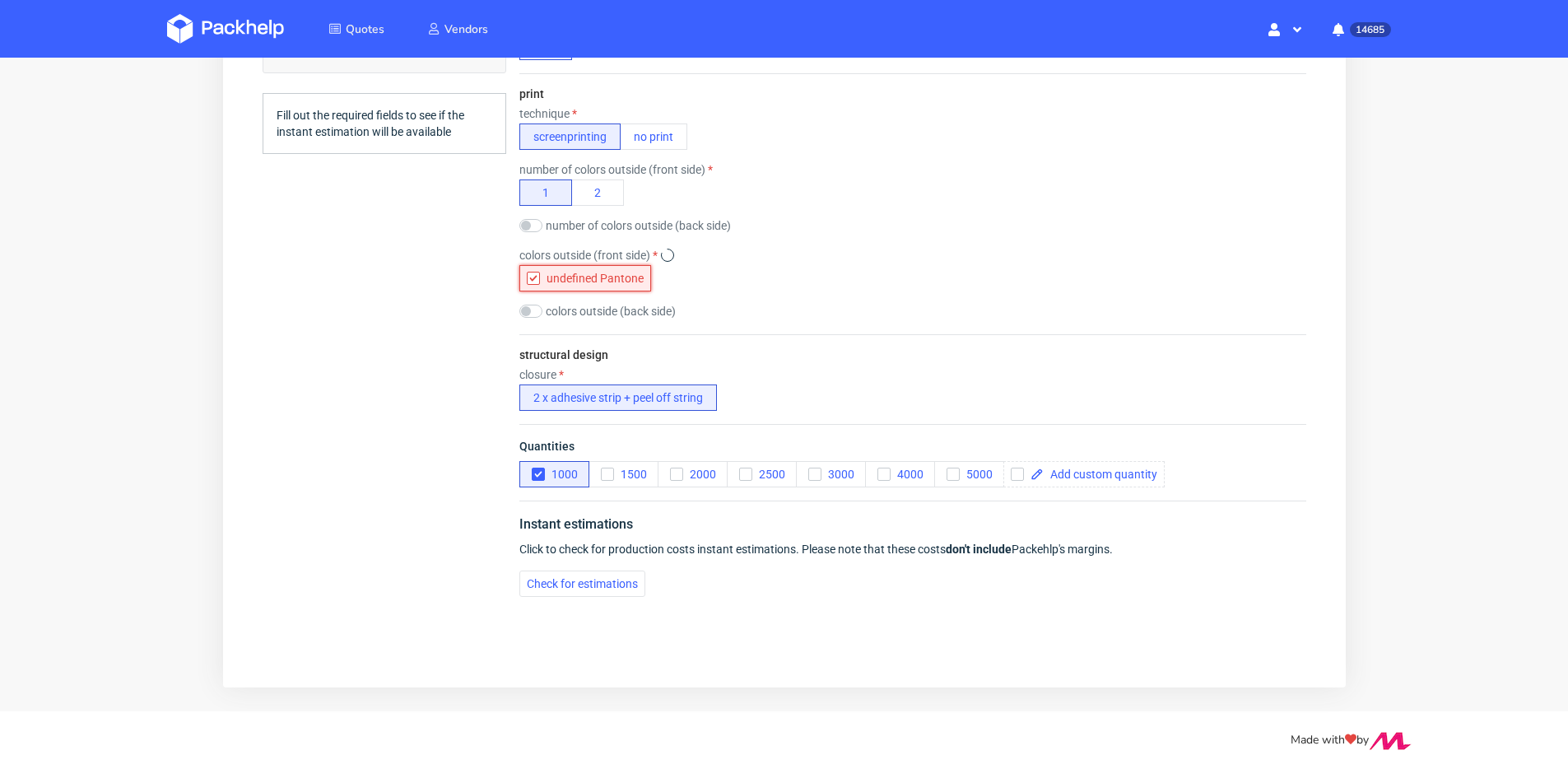
scroll to position [628, 0]
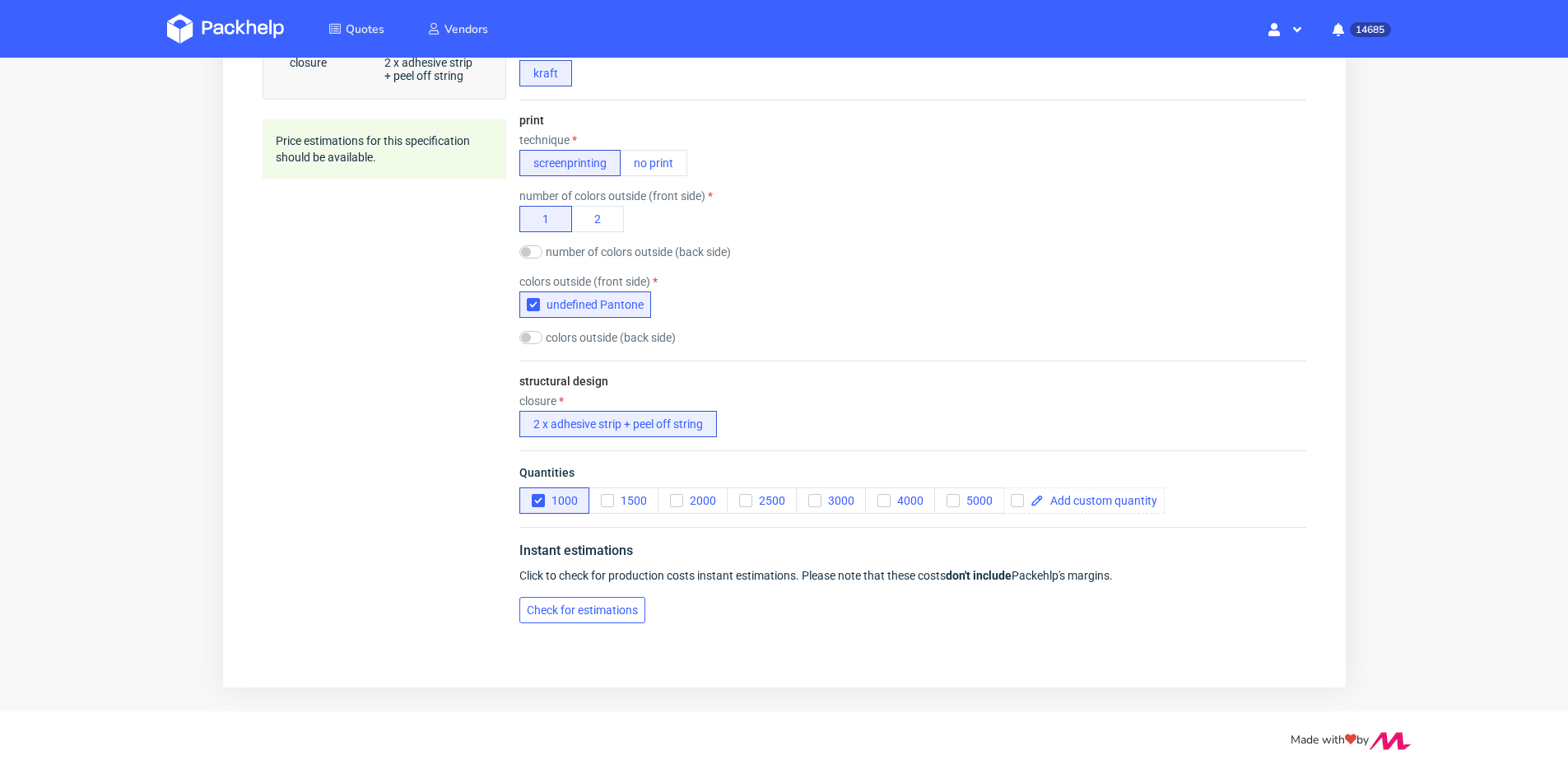
click at [625, 612] on span "Check for estimations" at bounding box center [581, 610] width 111 height 12
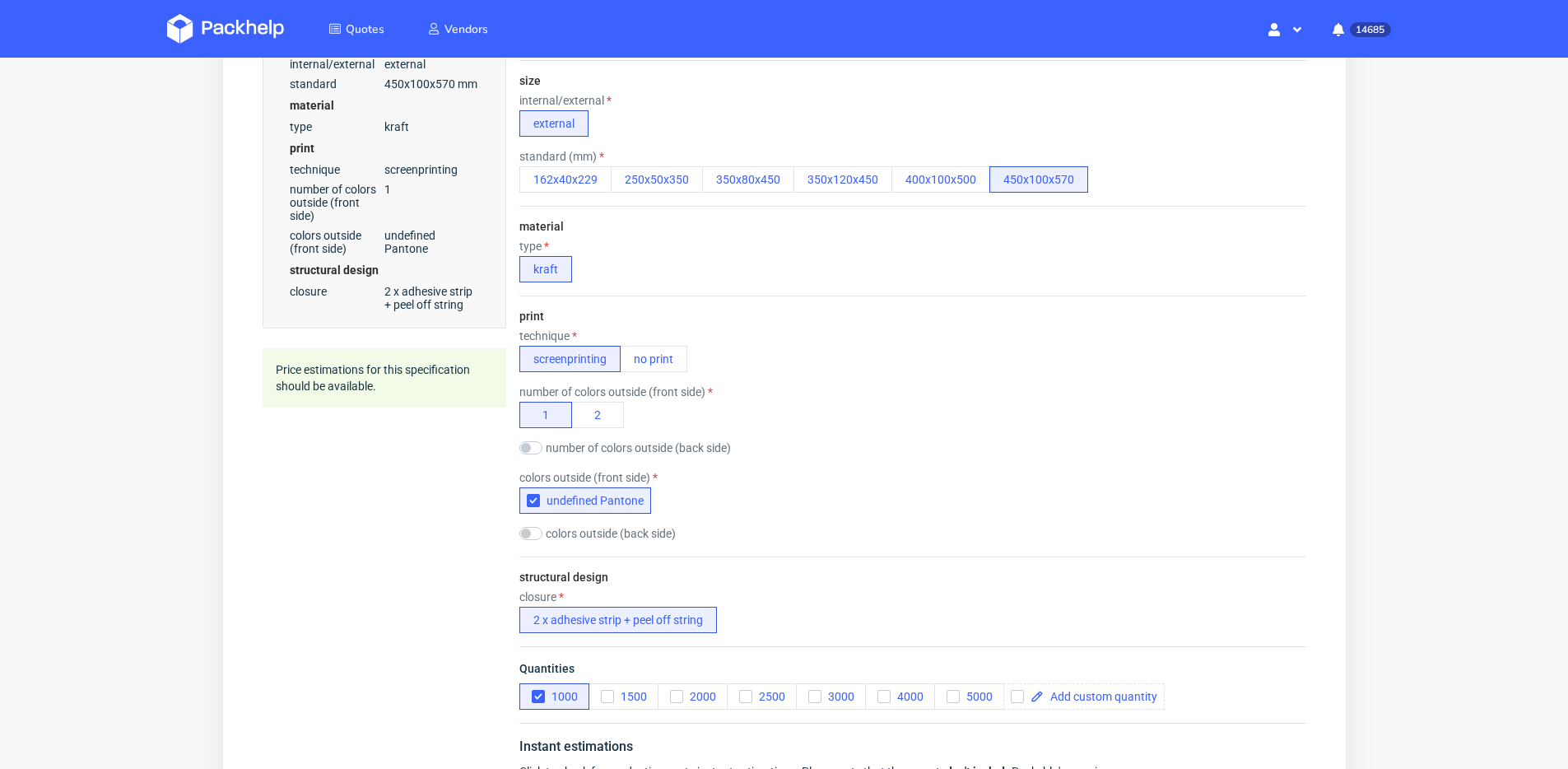
scroll to position [121, 0]
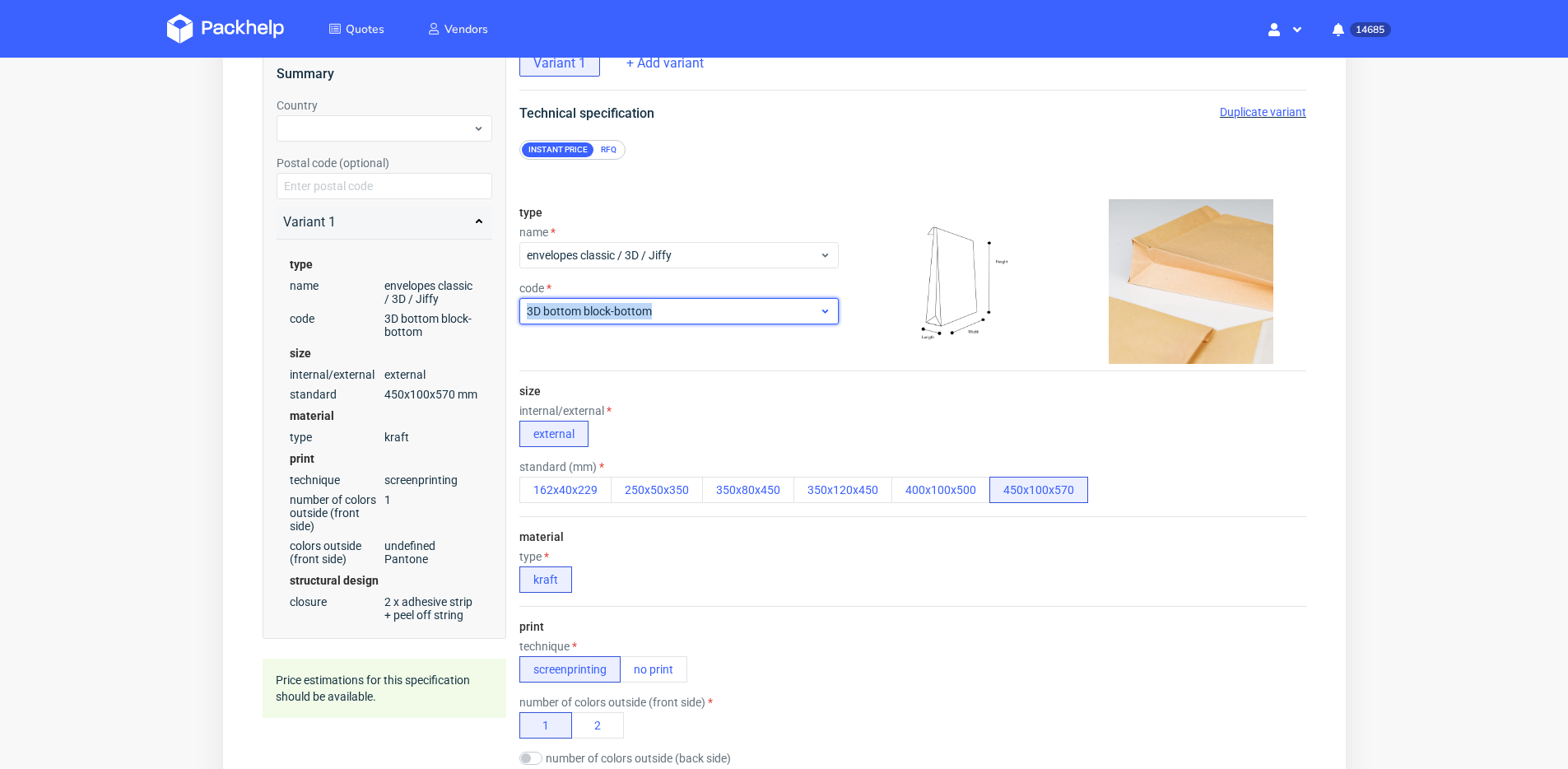
drag, startPoint x: 647, startPoint y: 312, endPoint x: 521, endPoint y: 308, distance: 126.1
click at [521, 308] on div "3D bottom block-bottom" at bounding box center [678, 311] width 320 height 26
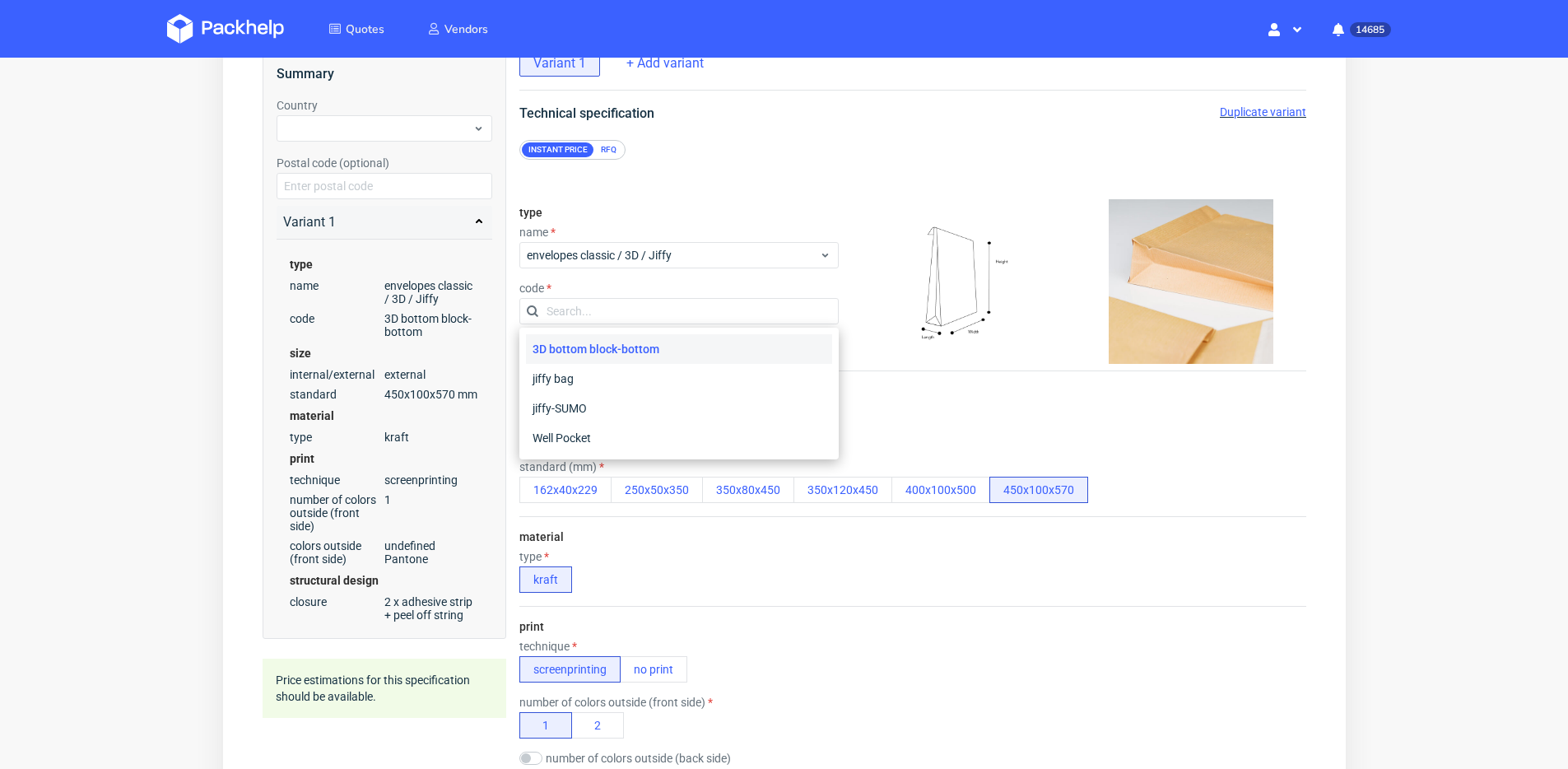
click at [607, 347] on div "3D bottom block-bottom" at bounding box center [678, 349] width 306 height 30
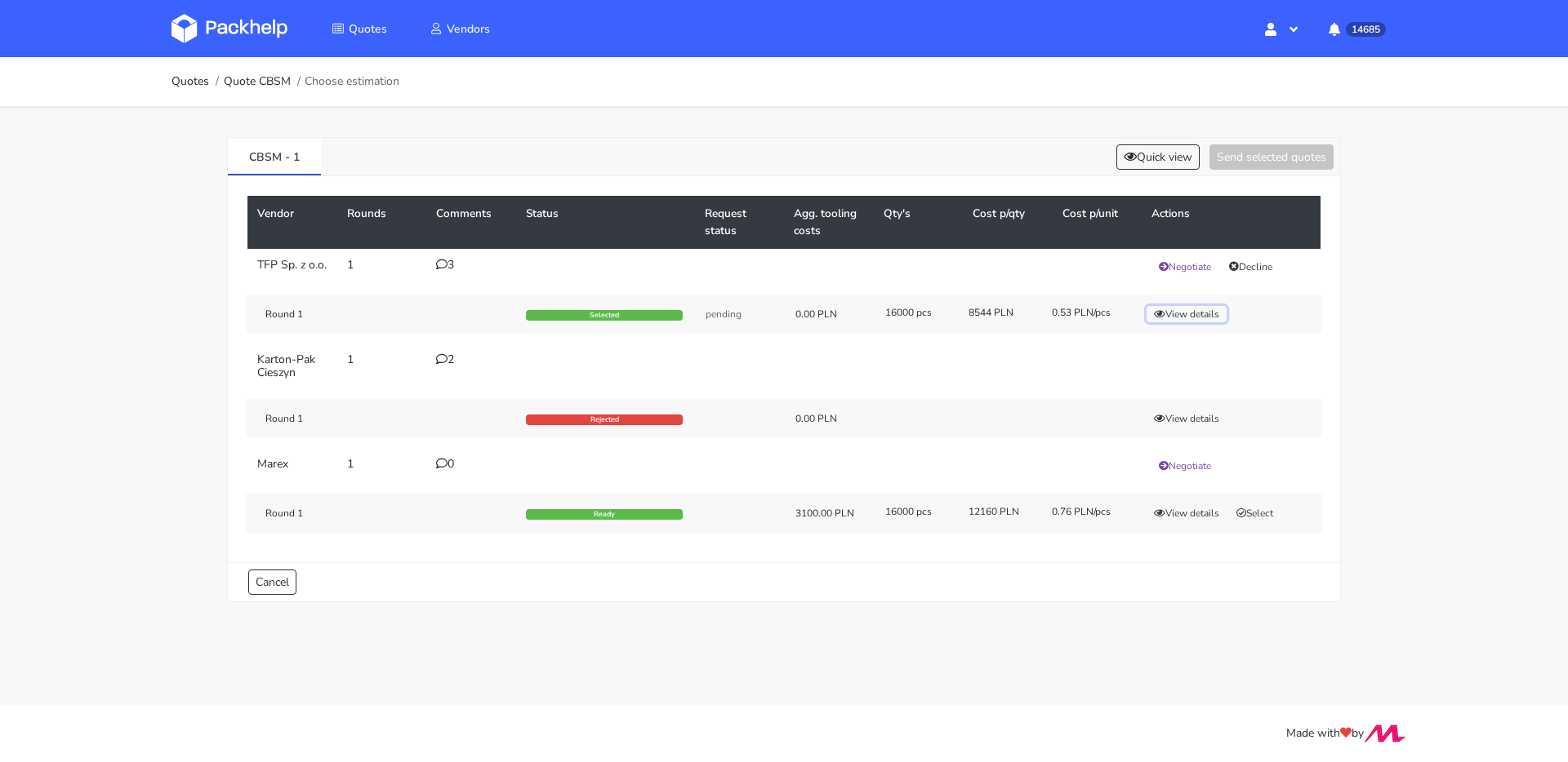
click at [1186, 322] on button "View details" at bounding box center [1186, 314] width 80 height 16
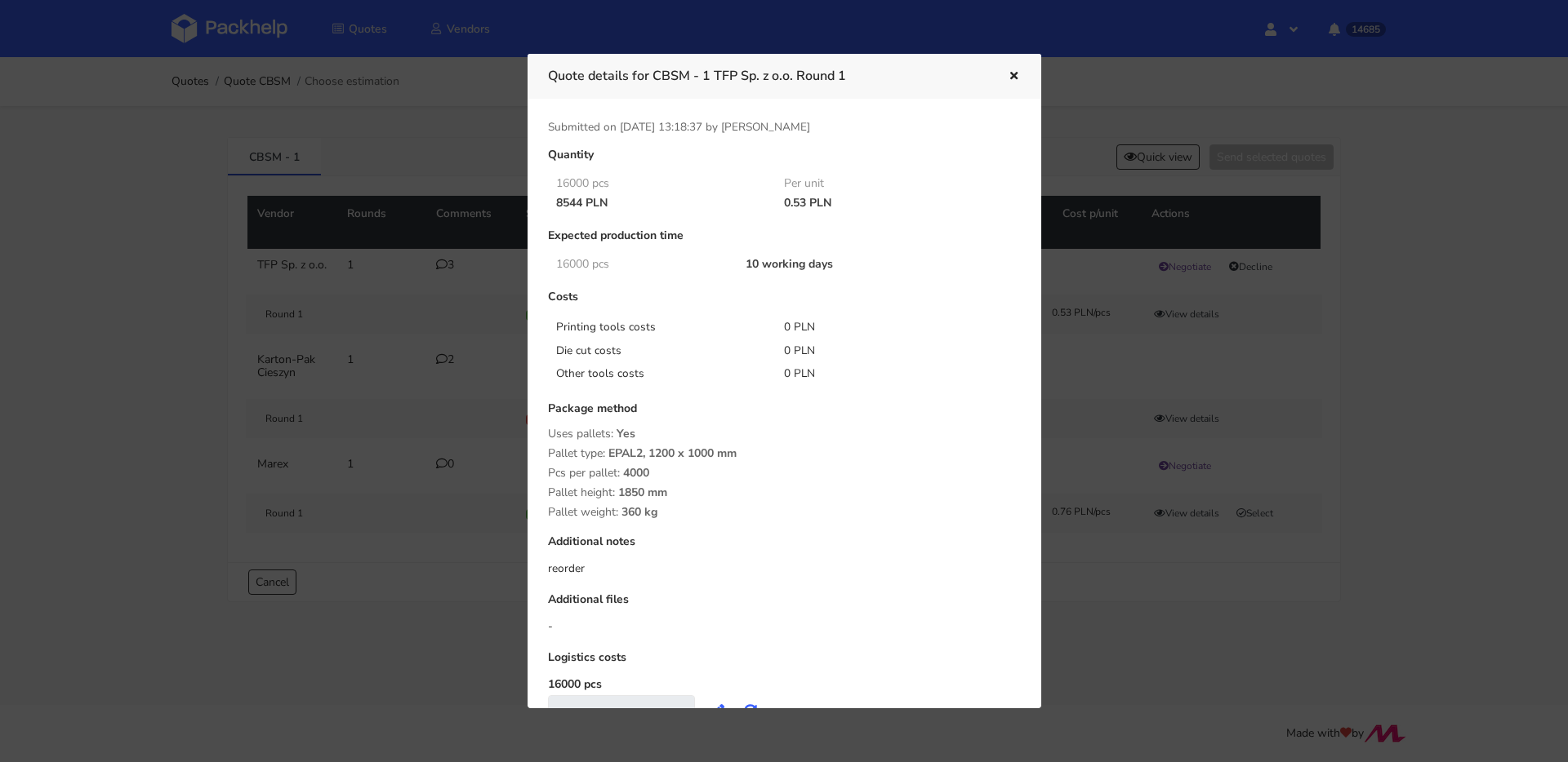
click at [390, 445] on div at bounding box center [784, 381] width 1568 height 762
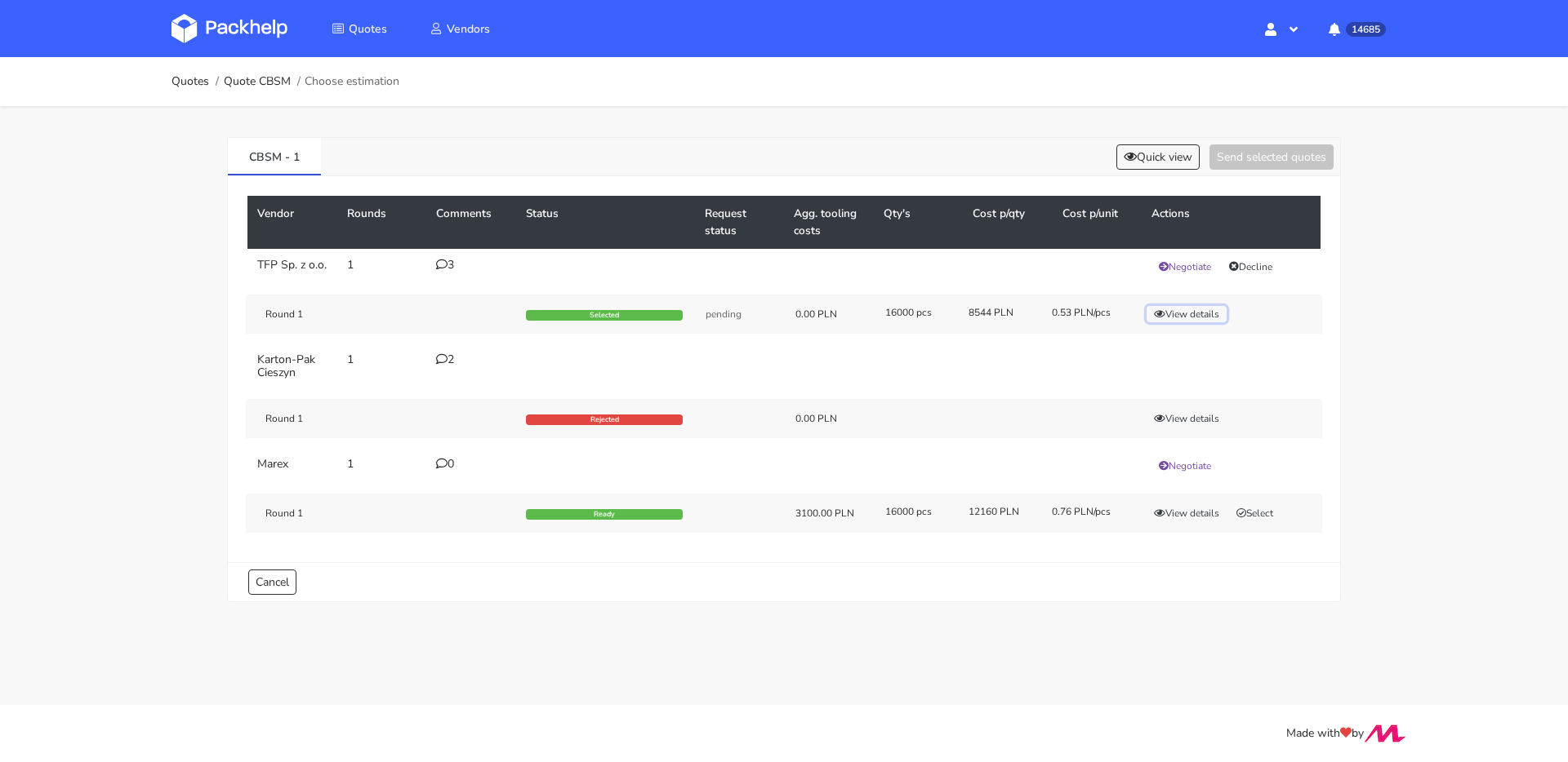
click at [1165, 322] on button "View details" at bounding box center [1186, 314] width 80 height 16
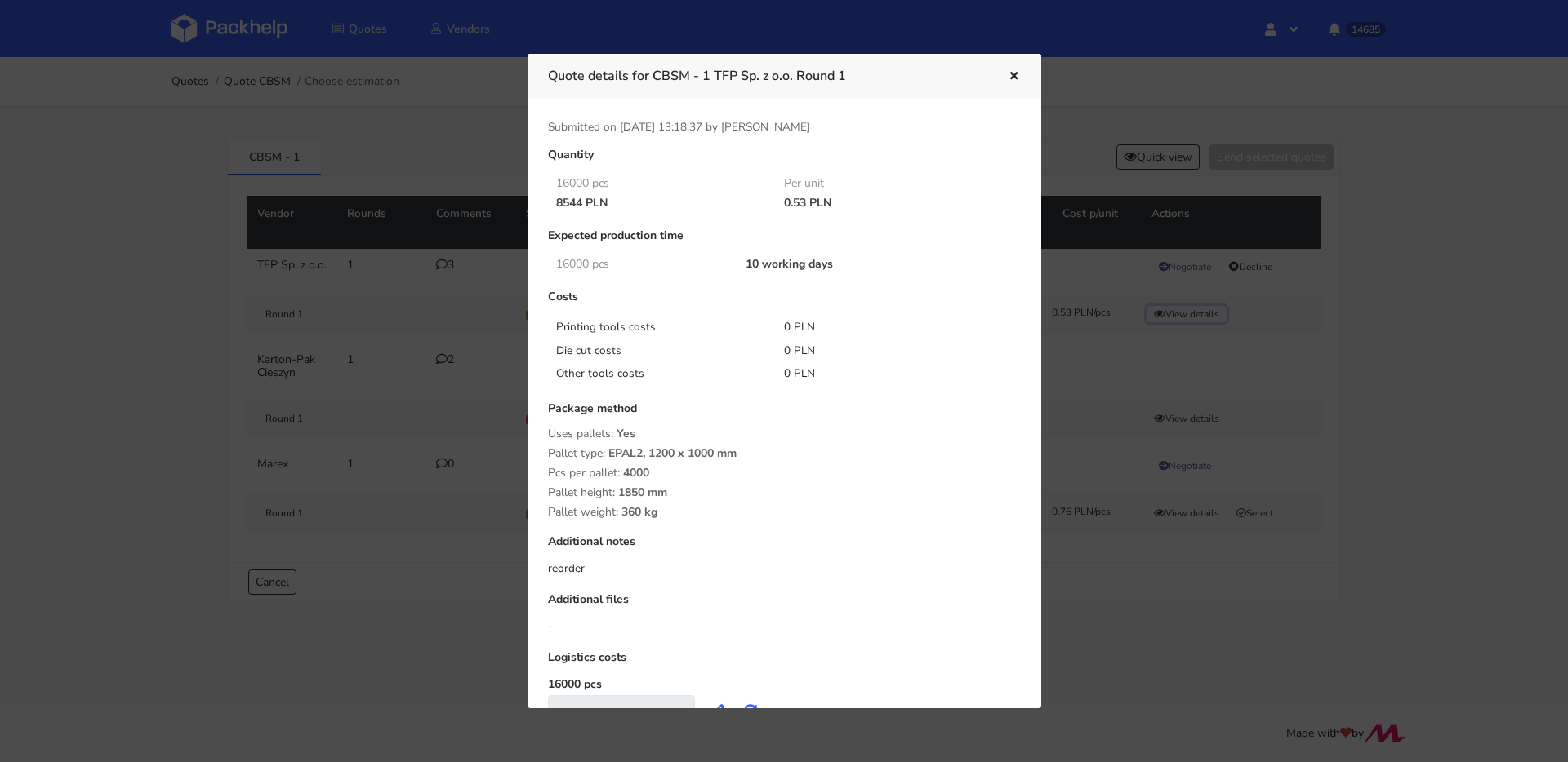
scroll to position [31, 0]
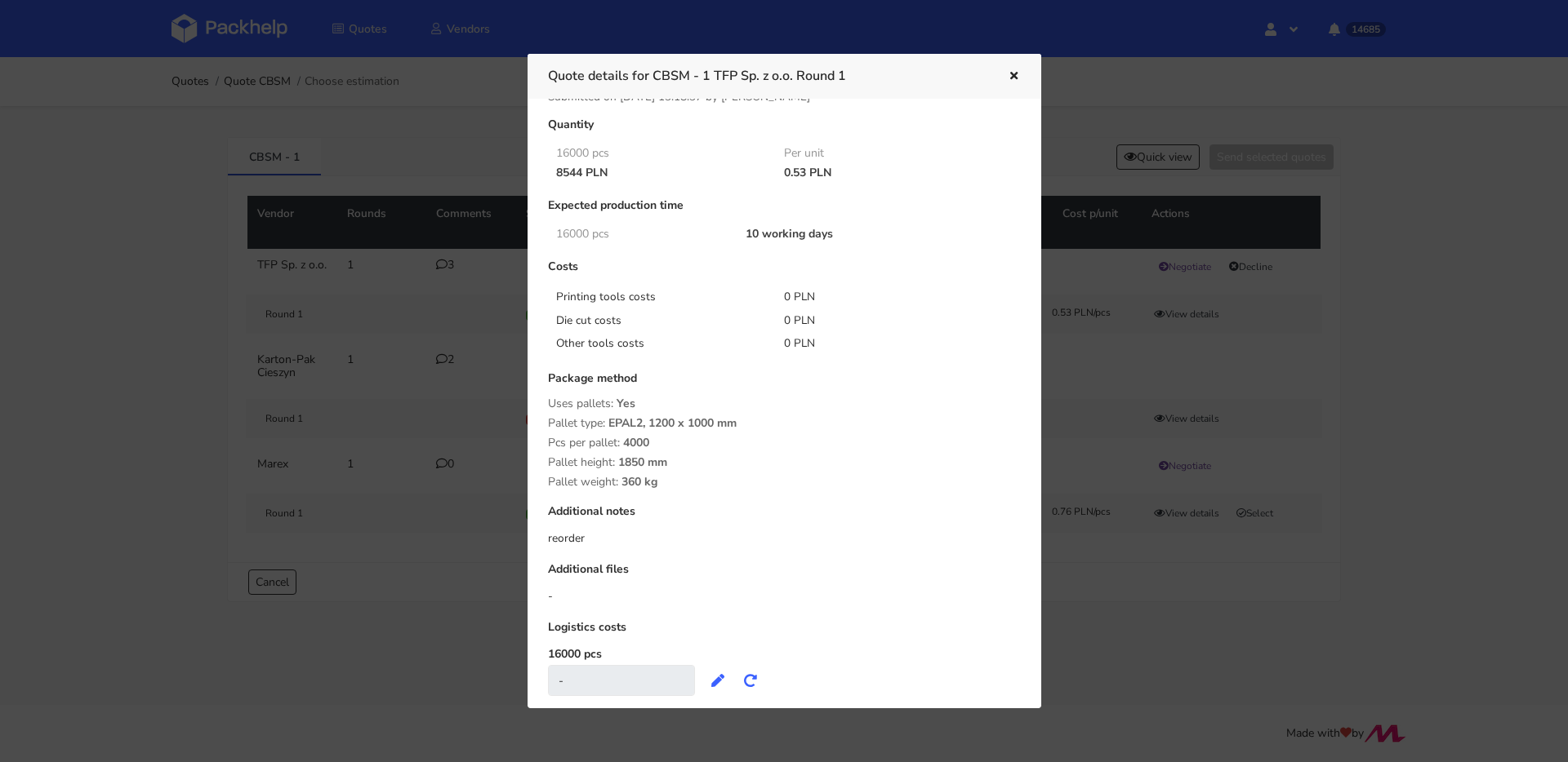
click at [1007, 77] on icon "button" at bounding box center [1013, 76] width 13 height 12
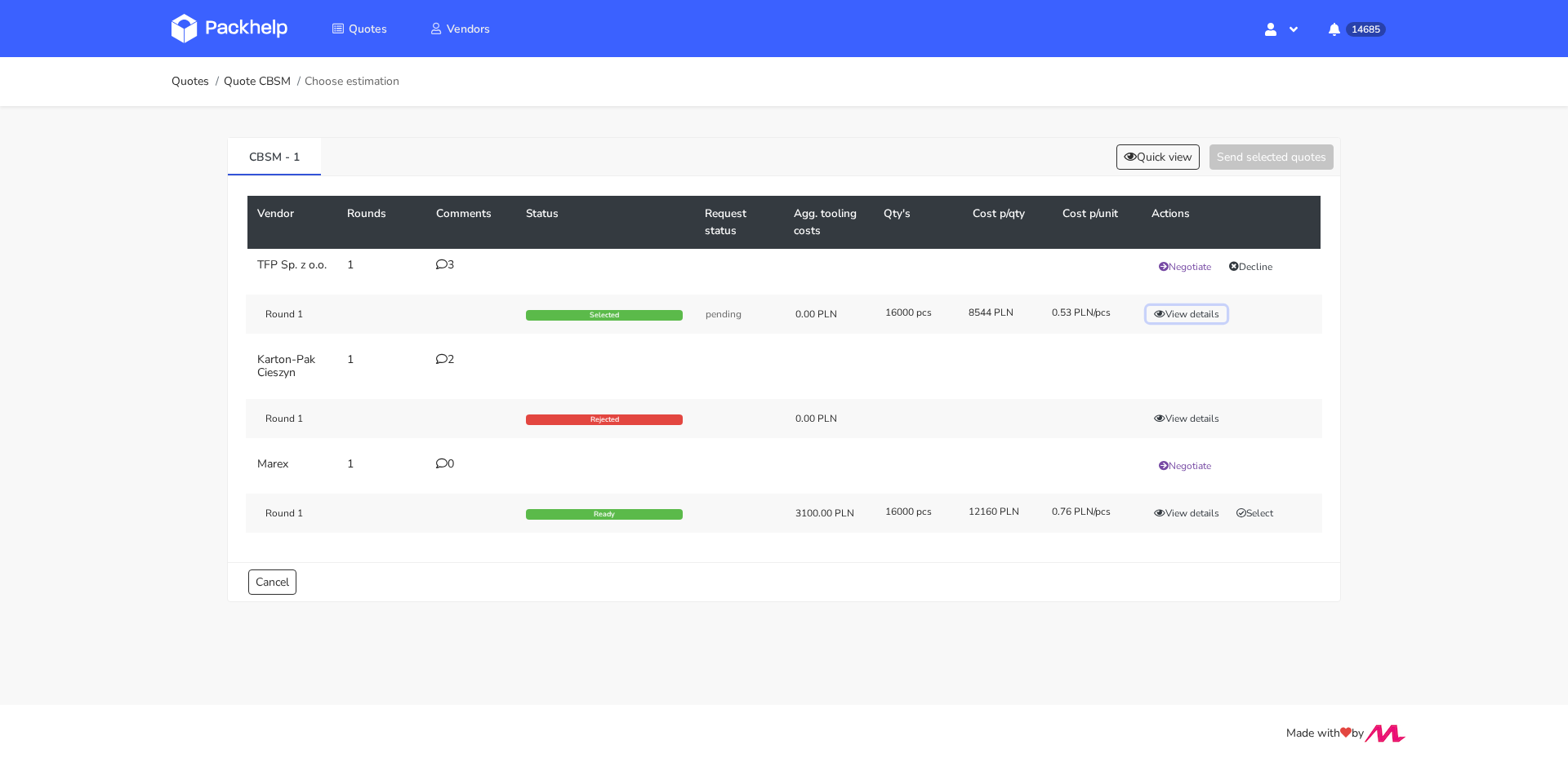
click at [1165, 322] on button "View details" at bounding box center [1186, 314] width 80 height 16
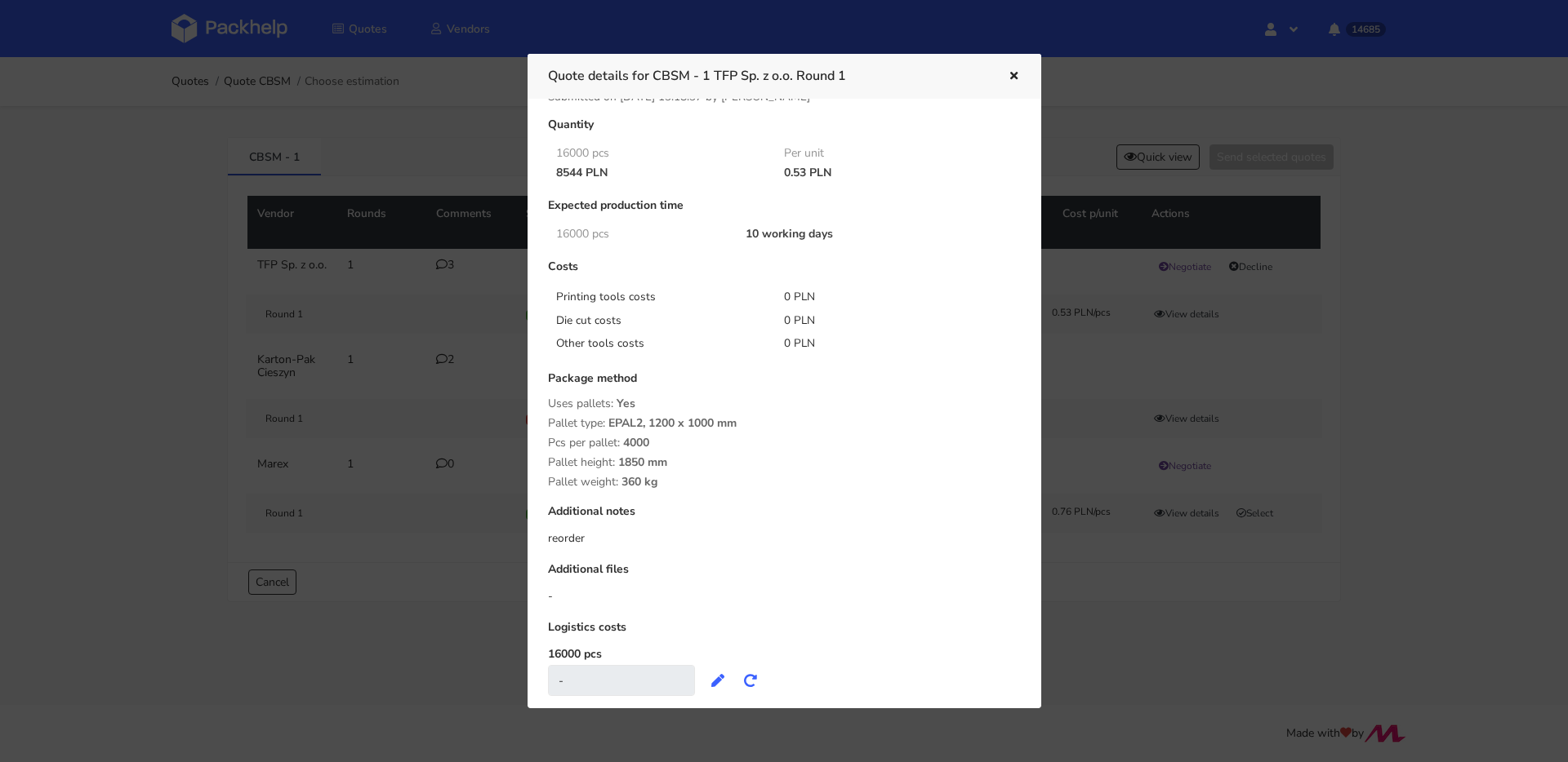
click at [1017, 80] on icon "button" at bounding box center [1013, 76] width 13 height 12
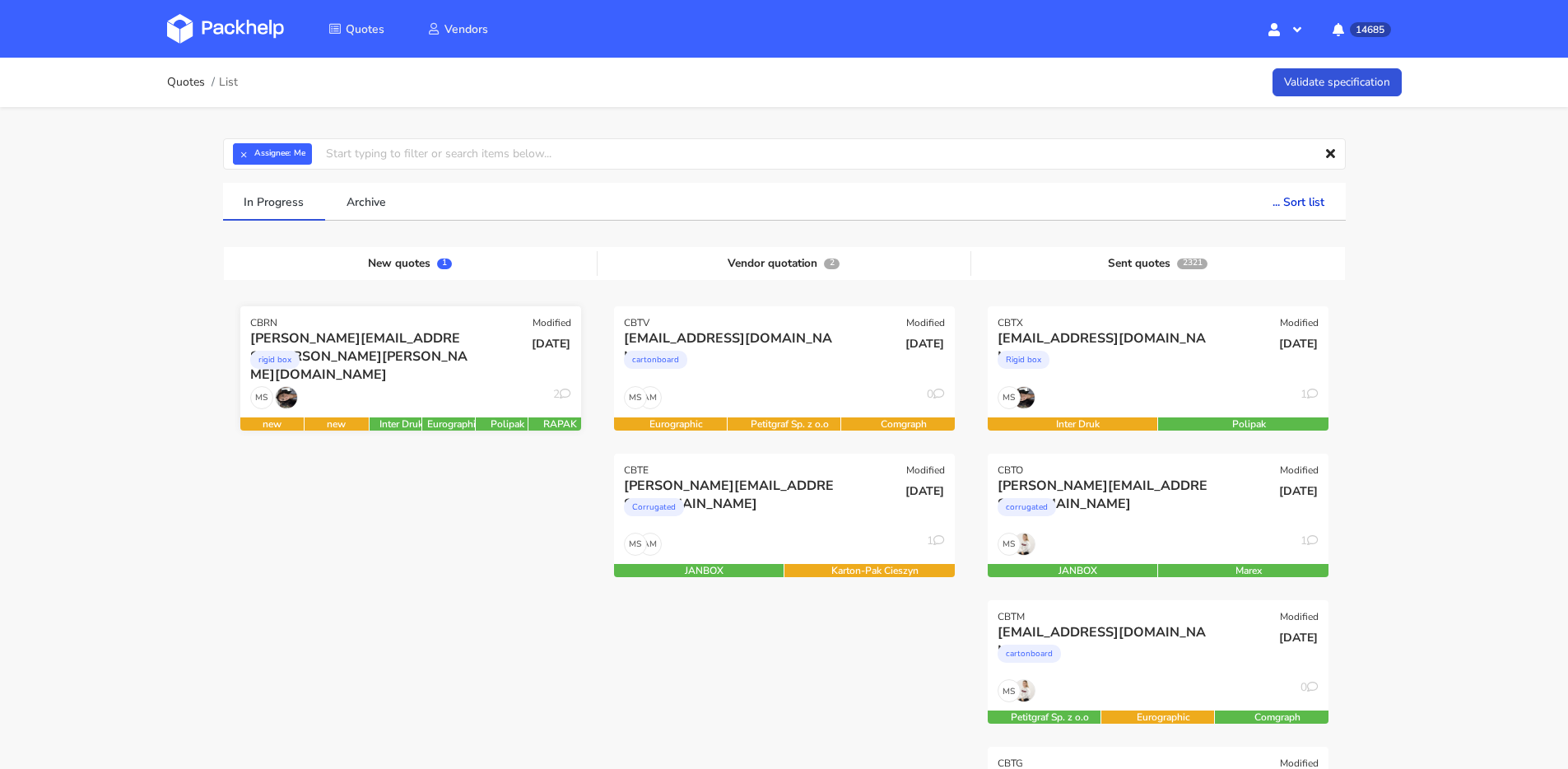
click at [416, 387] on div "MS 2" at bounding box center [410, 401] width 340 height 32
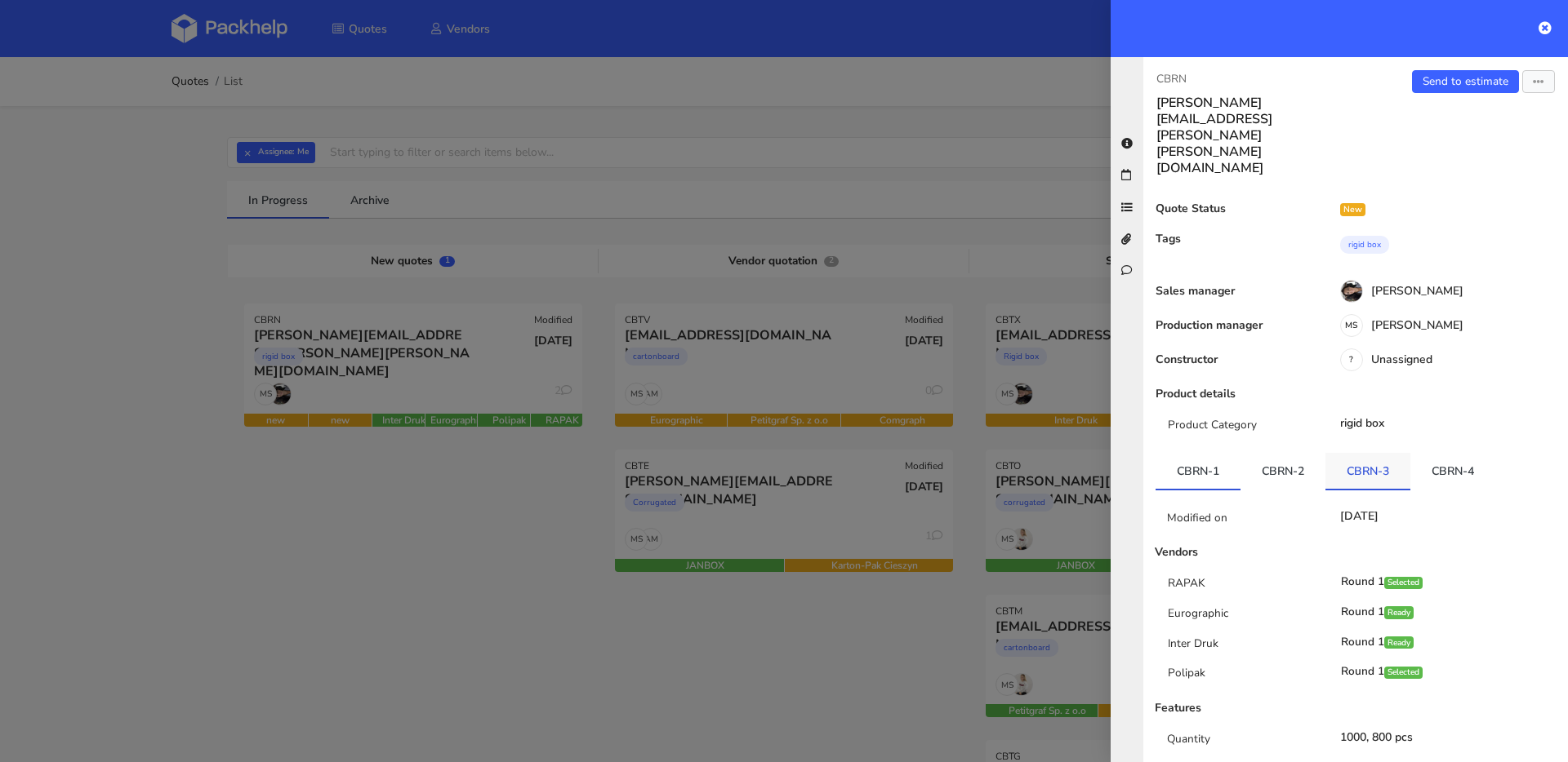
click at [1360, 453] on link "CBRN-3" at bounding box center [1368, 471] width 85 height 36
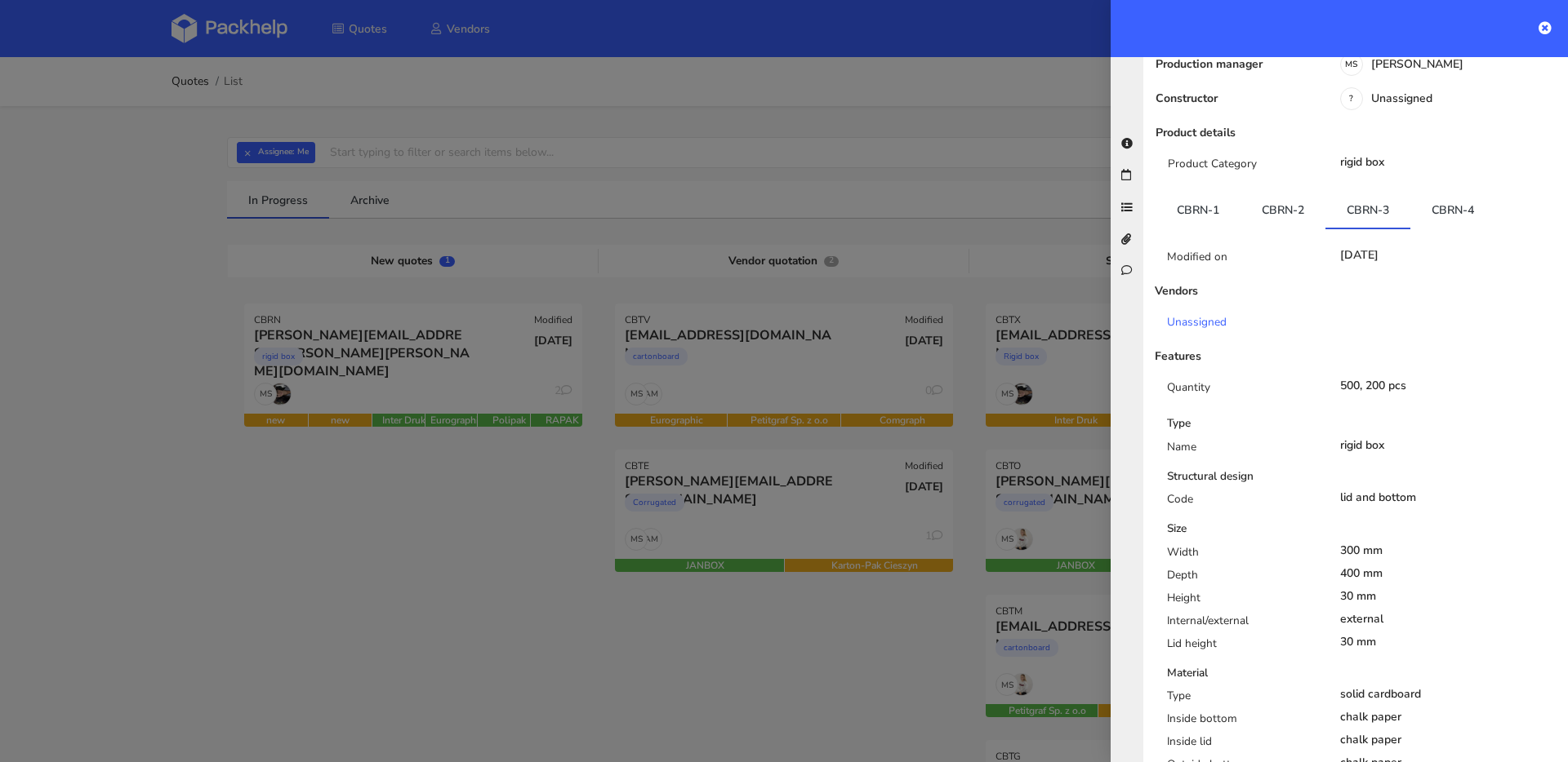
scroll to position [264, 0]
click at [1285, 189] on link "CBRN-2" at bounding box center [1282, 207] width 85 height 36
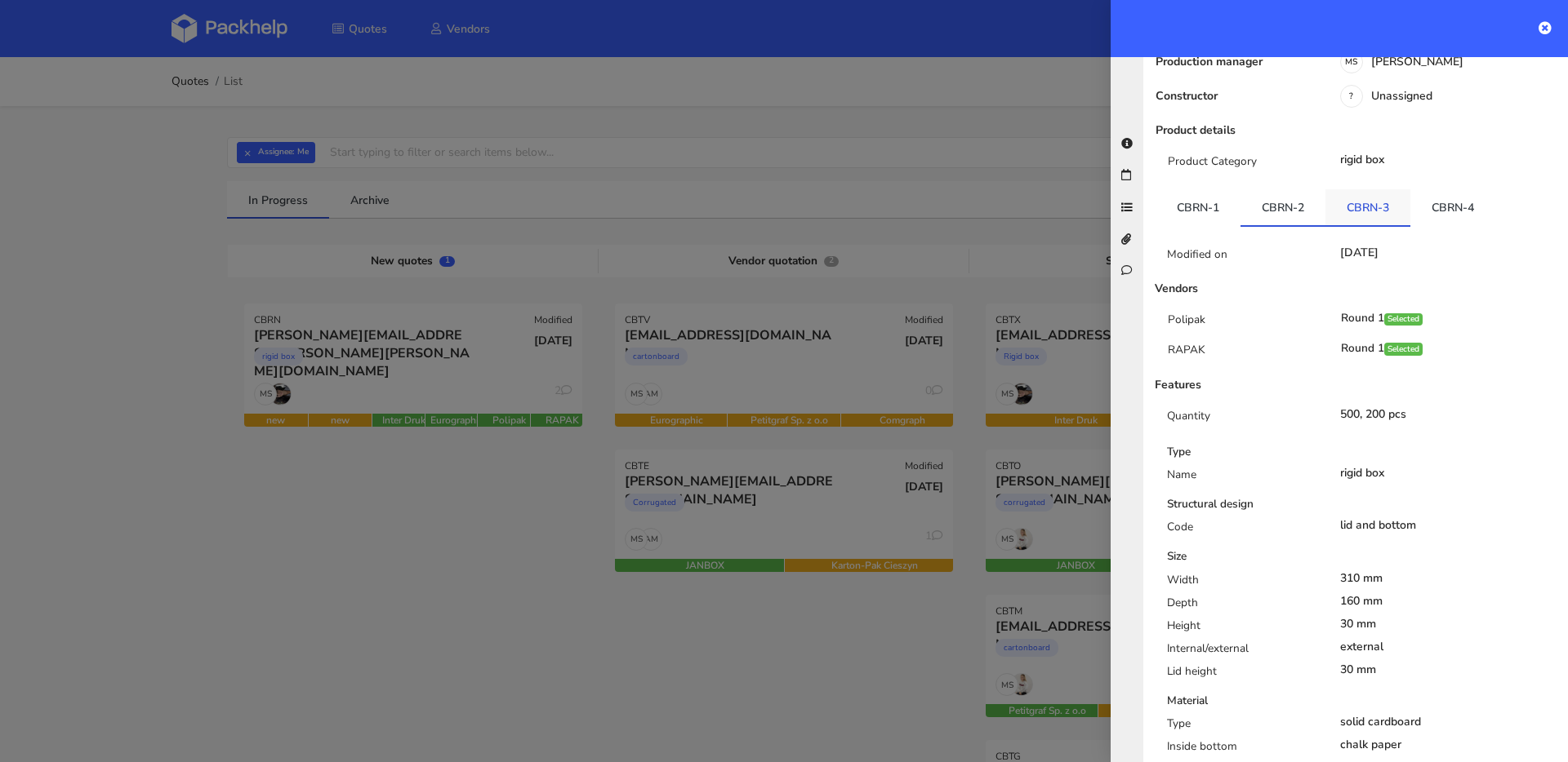
click at [1373, 189] on link "CBRN-3" at bounding box center [1368, 207] width 85 height 36
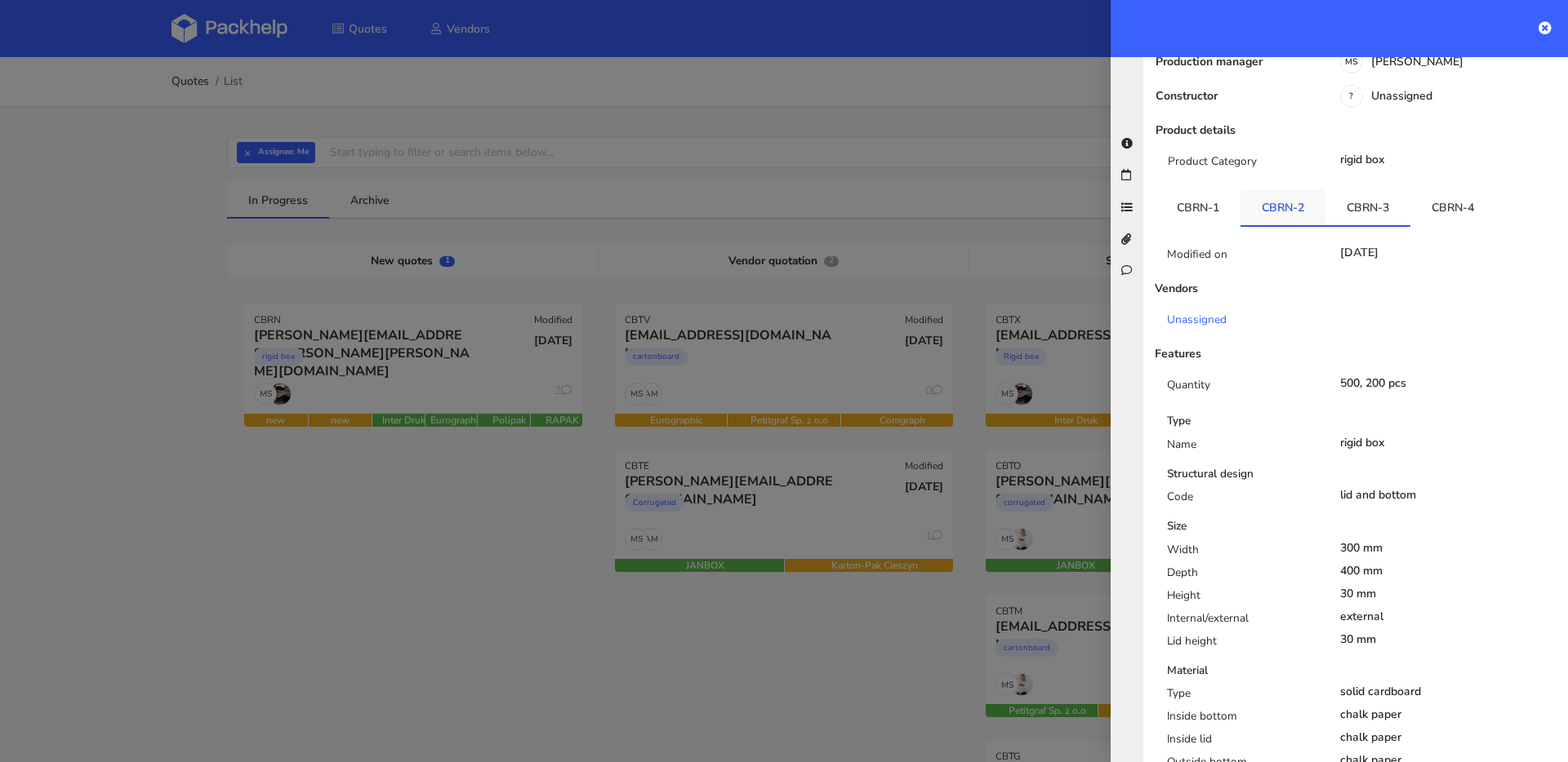
click at [1299, 189] on link "CBRN-2" at bounding box center [1282, 207] width 85 height 36
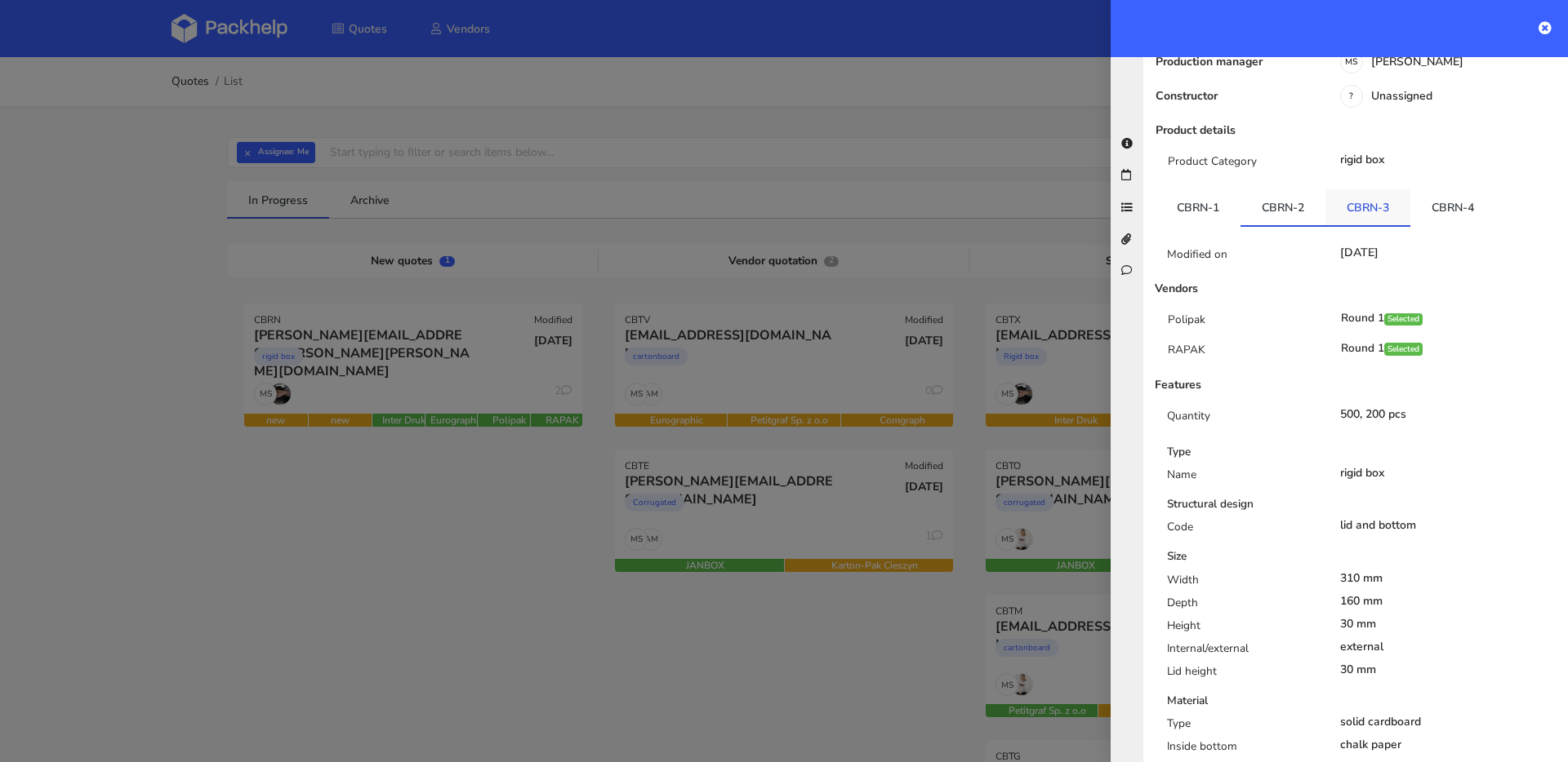
click at [1380, 189] on link "CBRN-3" at bounding box center [1368, 207] width 85 height 36
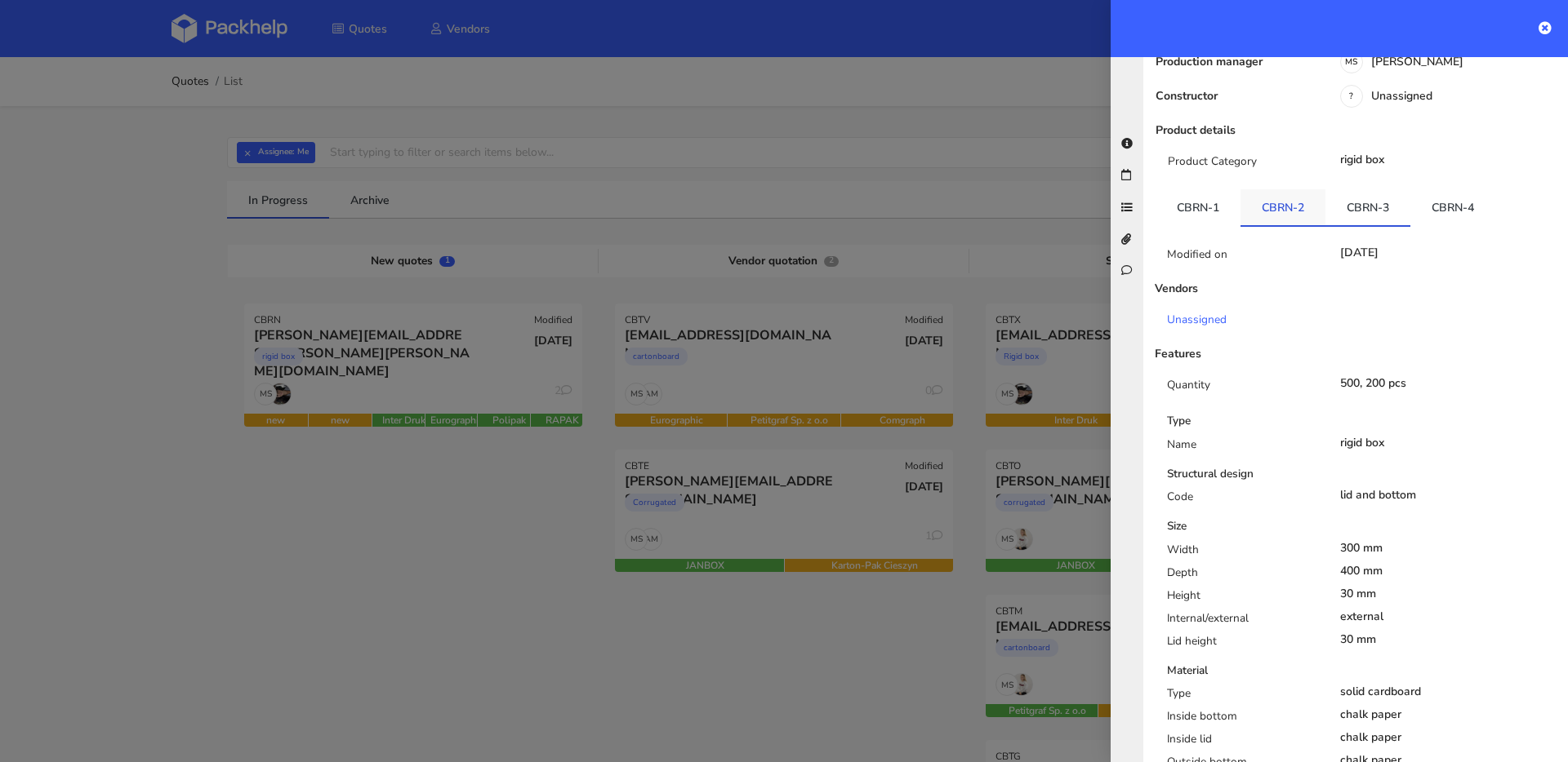
click at [1304, 189] on link "CBRN-2" at bounding box center [1282, 207] width 85 height 36
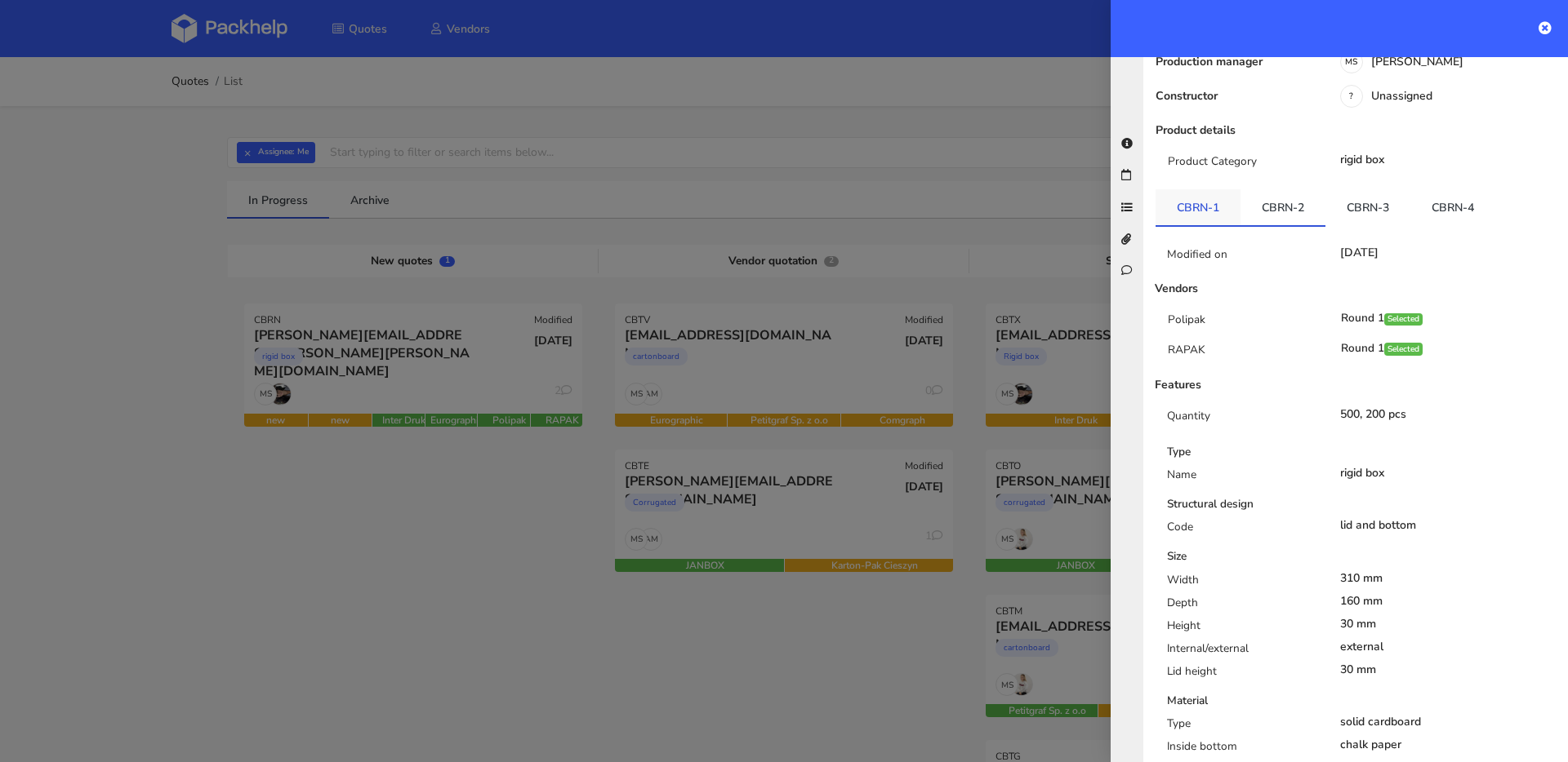
click at [1203, 189] on link "CBRN-1" at bounding box center [1198, 207] width 85 height 36
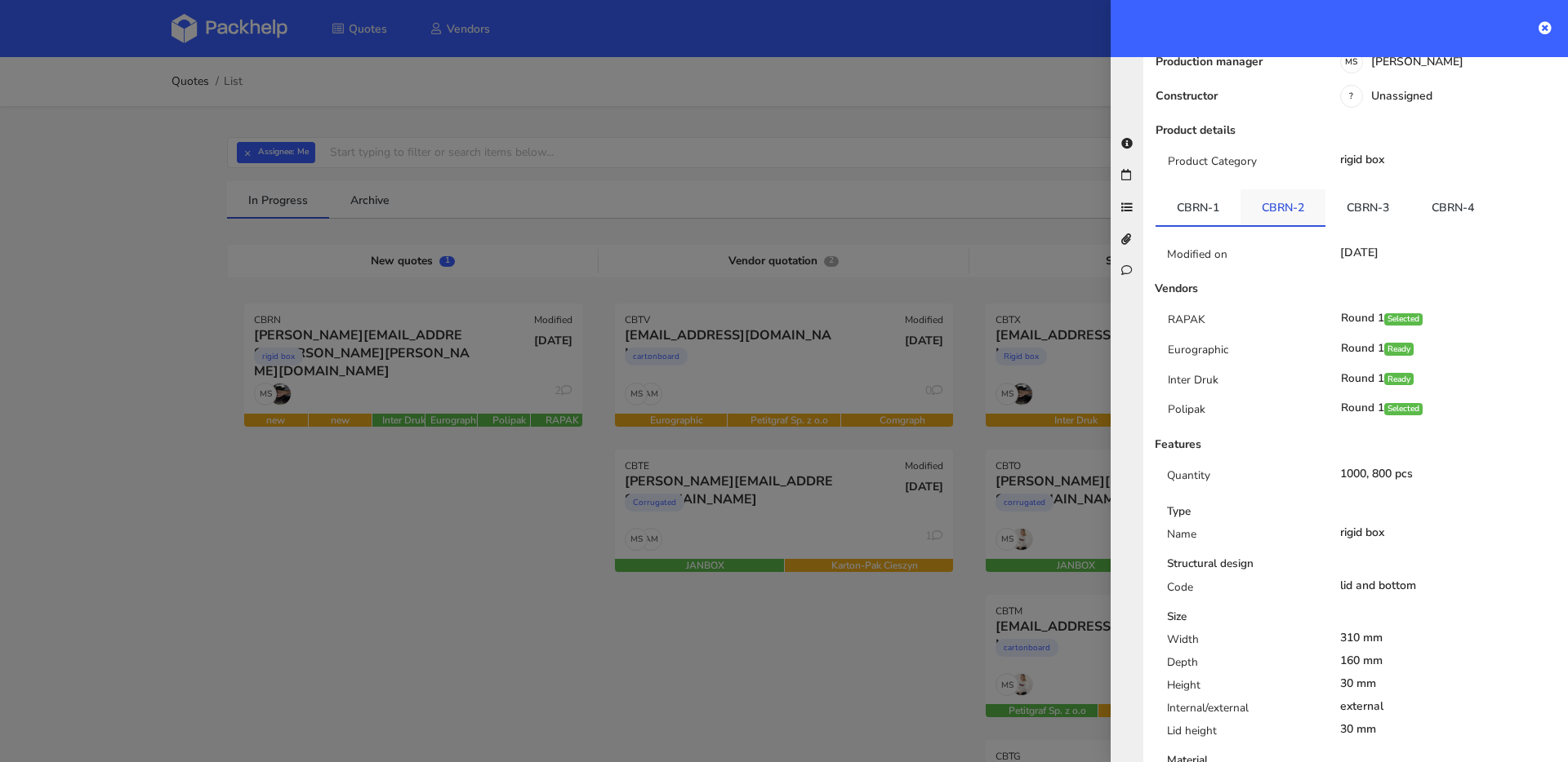
click at [1282, 189] on link "CBRN-2" at bounding box center [1282, 207] width 85 height 36
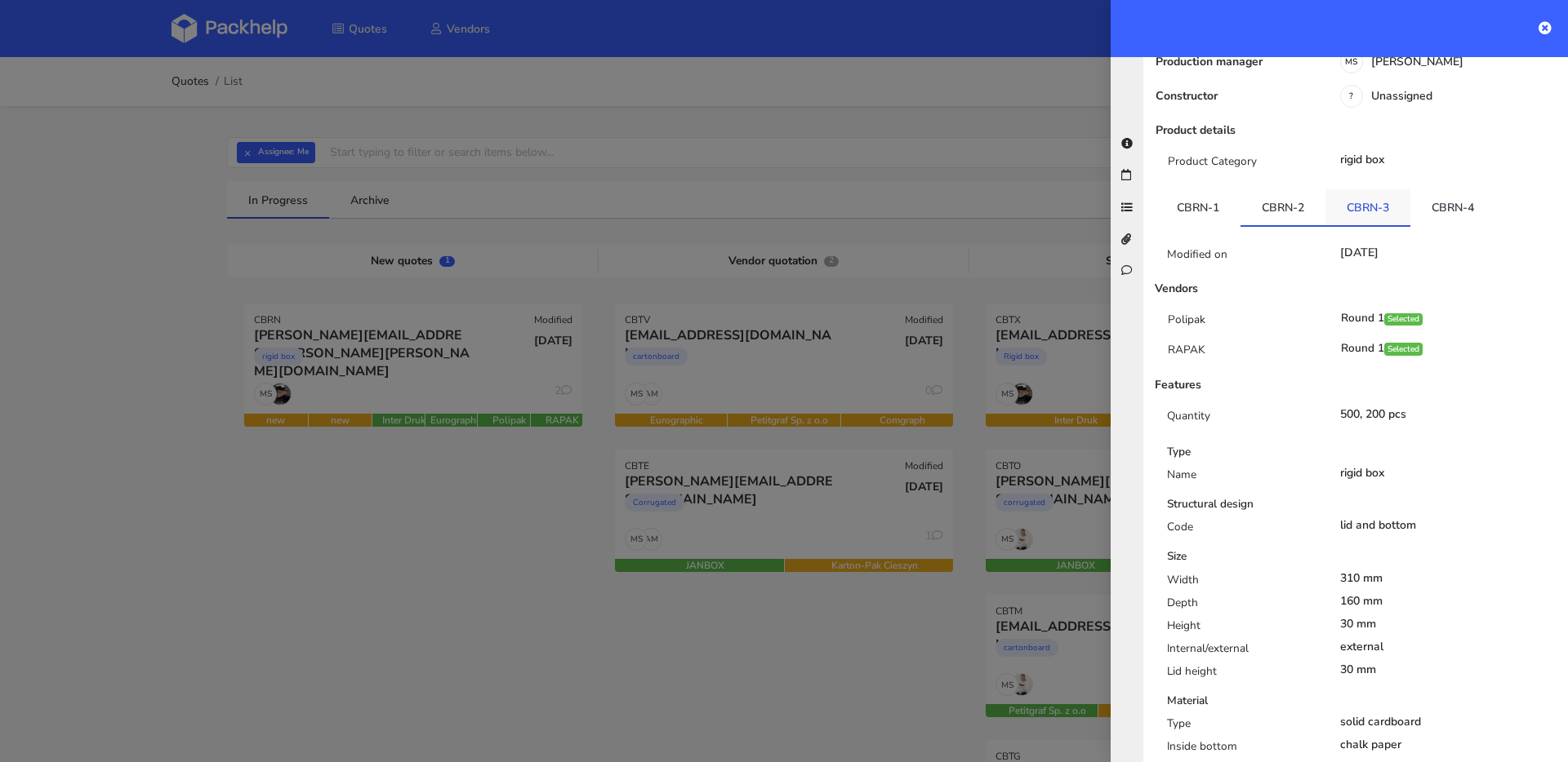
click at [1350, 189] on link "CBRN-3" at bounding box center [1368, 207] width 85 height 36
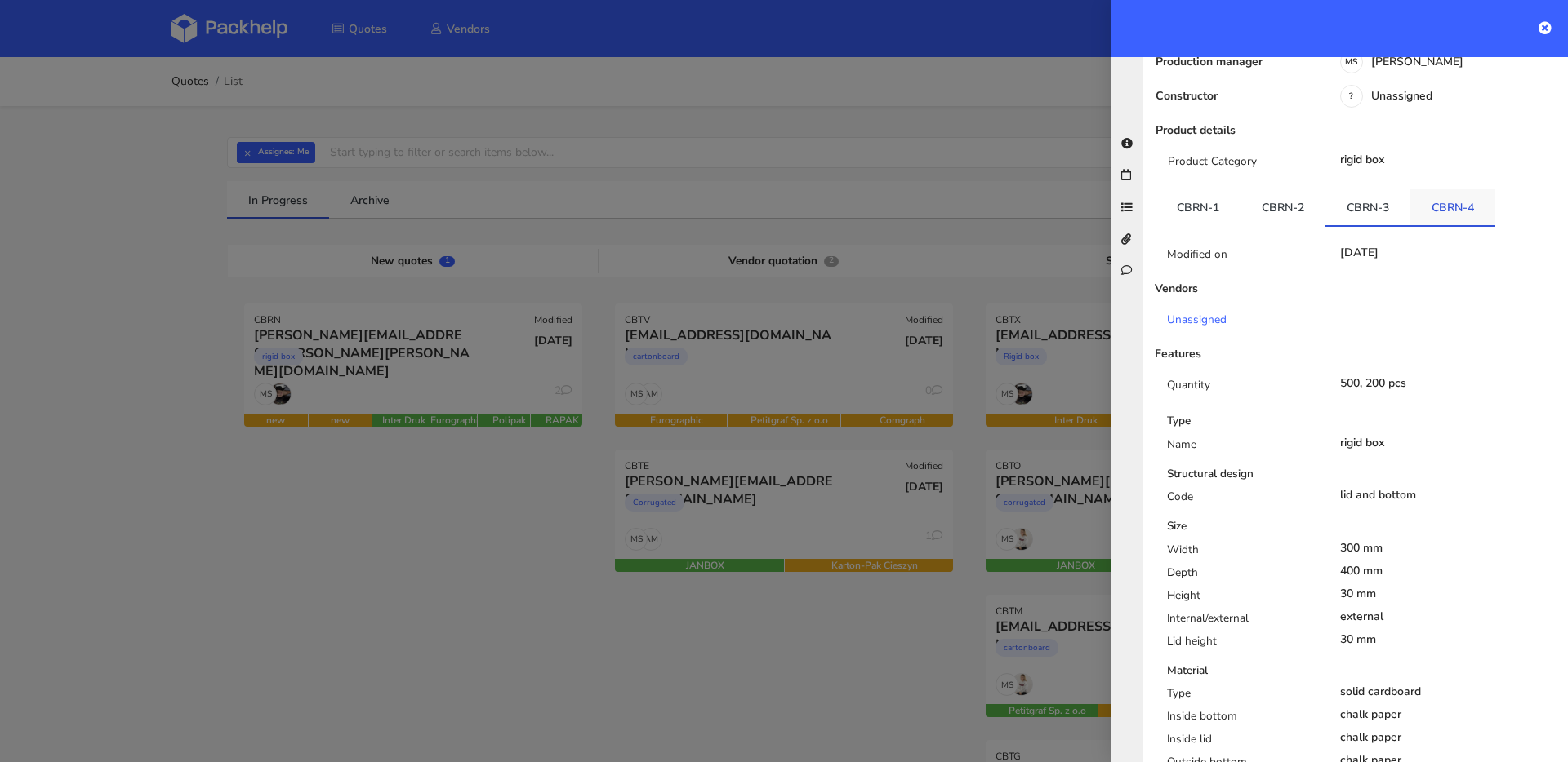
click at [1441, 189] on link "CBRN-4" at bounding box center [1452, 207] width 85 height 36
click at [1383, 189] on link "CBRN-3" at bounding box center [1368, 207] width 85 height 36
click at [1423, 189] on link "CBRN-4" at bounding box center [1452, 207] width 85 height 36
click at [1379, 189] on link "CBRN-3" at bounding box center [1368, 207] width 85 height 36
click at [1300, 189] on link "CBRN-2" at bounding box center [1282, 207] width 85 height 36
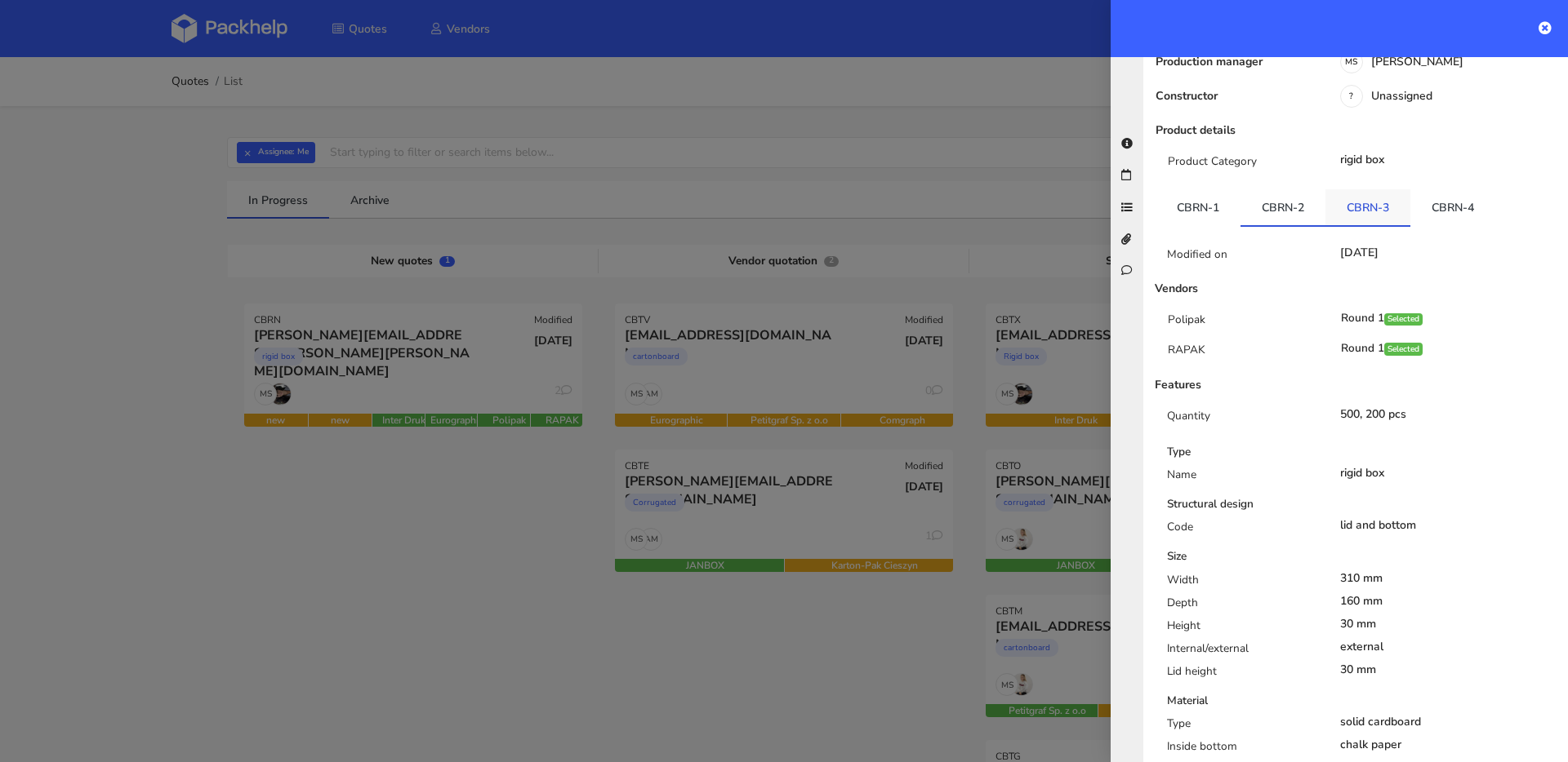
click at [1376, 189] on link "CBRN-3" at bounding box center [1368, 207] width 85 height 36
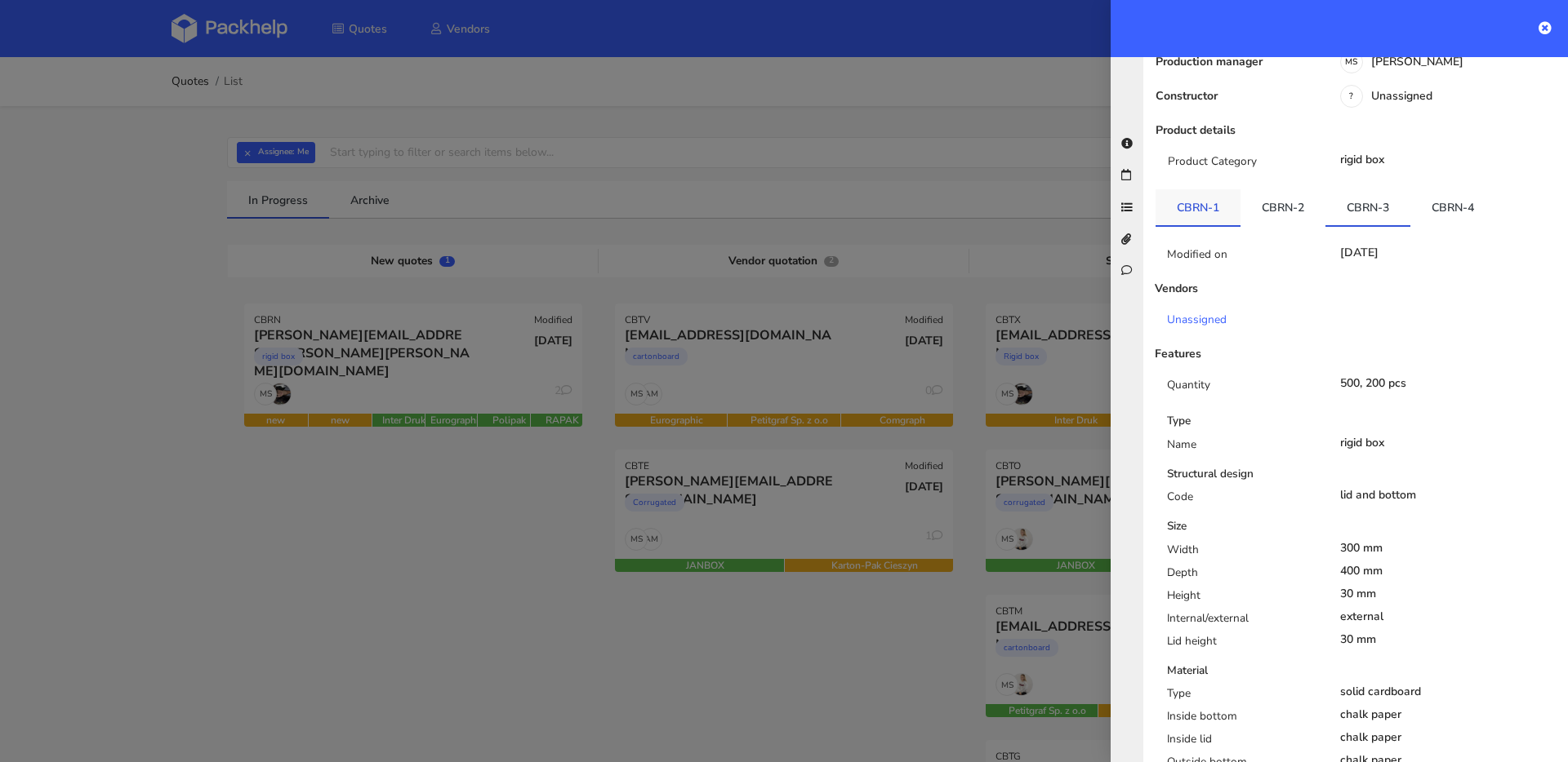
click at [1209, 189] on link "CBRN-1" at bounding box center [1198, 207] width 85 height 36
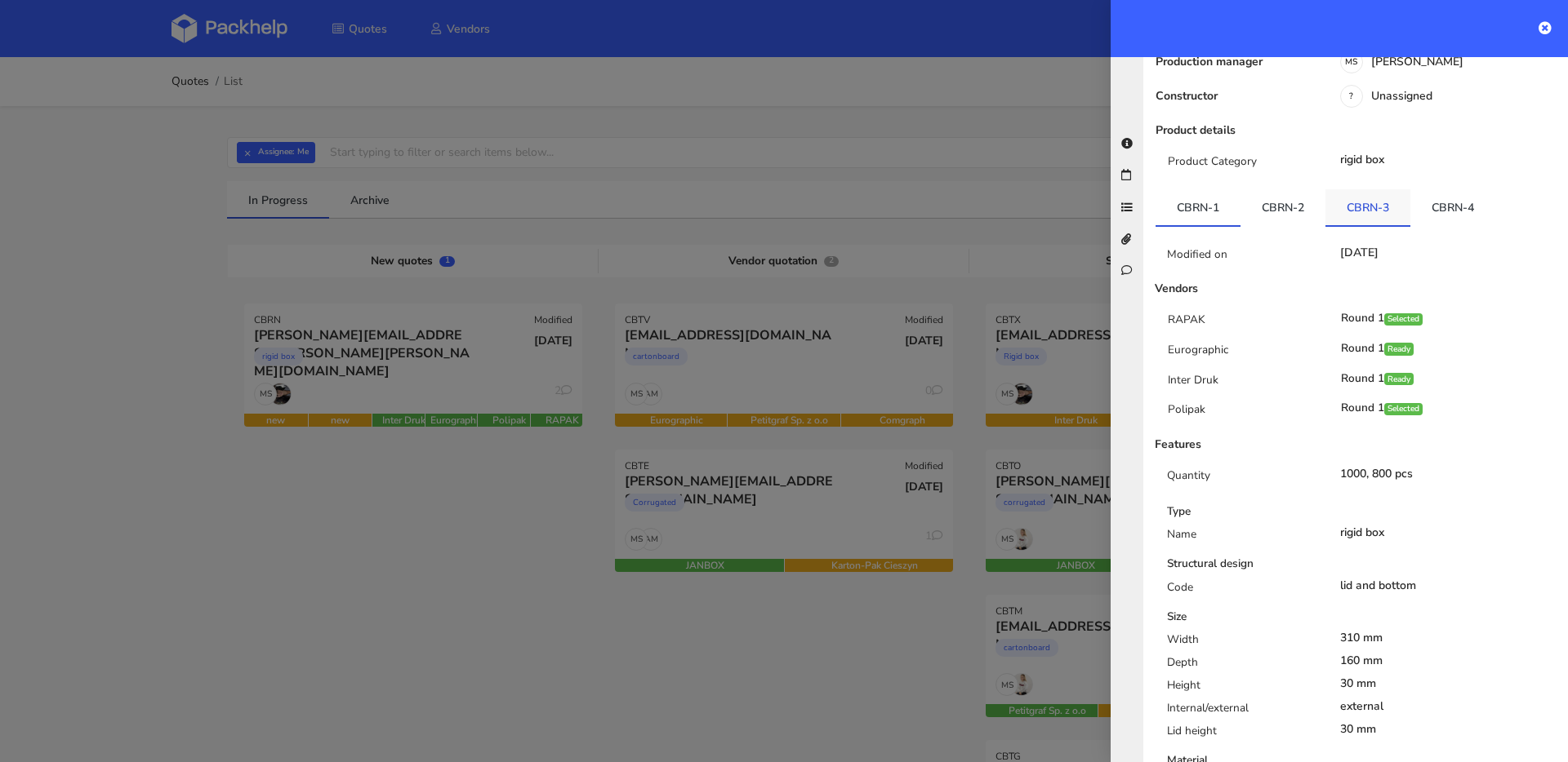
drag, startPoint x: 1289, startPoint y: 143, endPoint x: 1335, endPoint y: 143, distance: 46.0
click at [1292, 189] on link "CBRN-2" at bounding box center [1282, 207] width 85 height 36
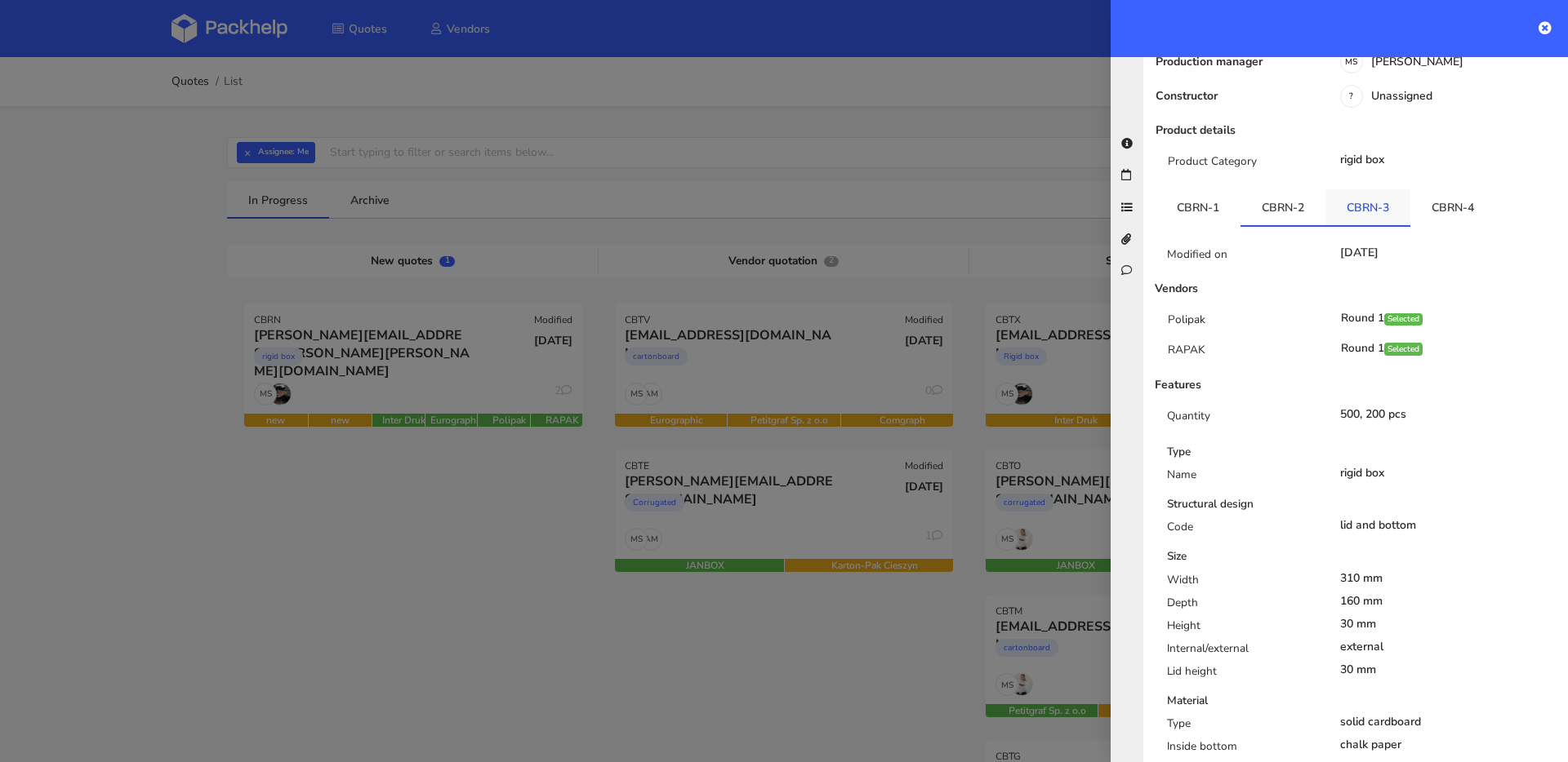
click at [1368, 189] on link "CBRN-3" at bounding box center [1368, 207] width 85 height 36
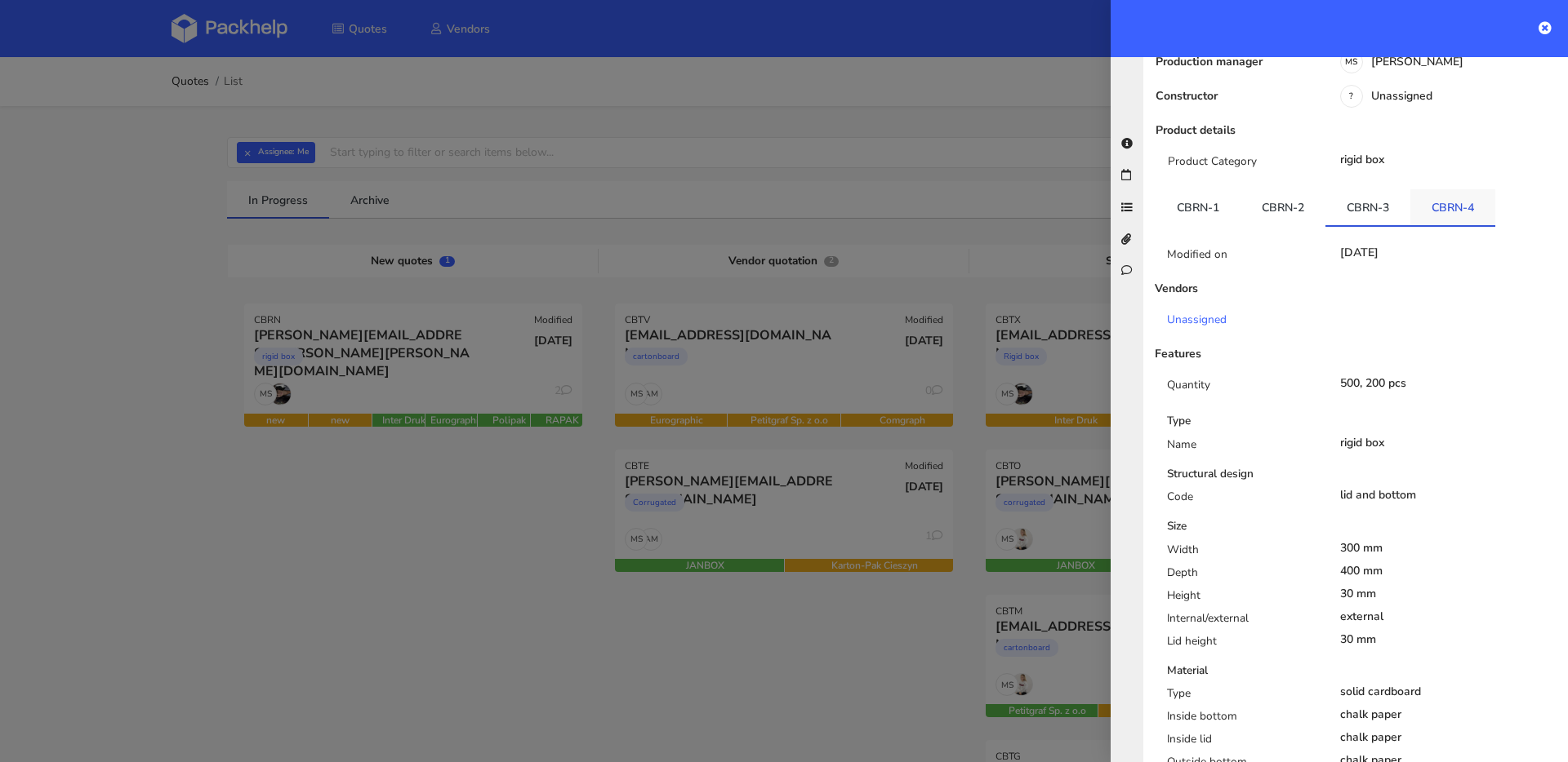
click at [1431, 189] on link "CBRN-4" at bounding box center [1452, 207] width 85 height 36
click at [1361, 189] on link "CBRN-3" at bounding box center [1368, 207] width 85 height 36
drag, startPoint x: 1282, startPoint y: 144, endPoint x: 1248, endPoint y: 143, distance: 34.0
click at [1282, 189] on link "CBRN-2" at bounding box center [1282, 207] width 85 height 36
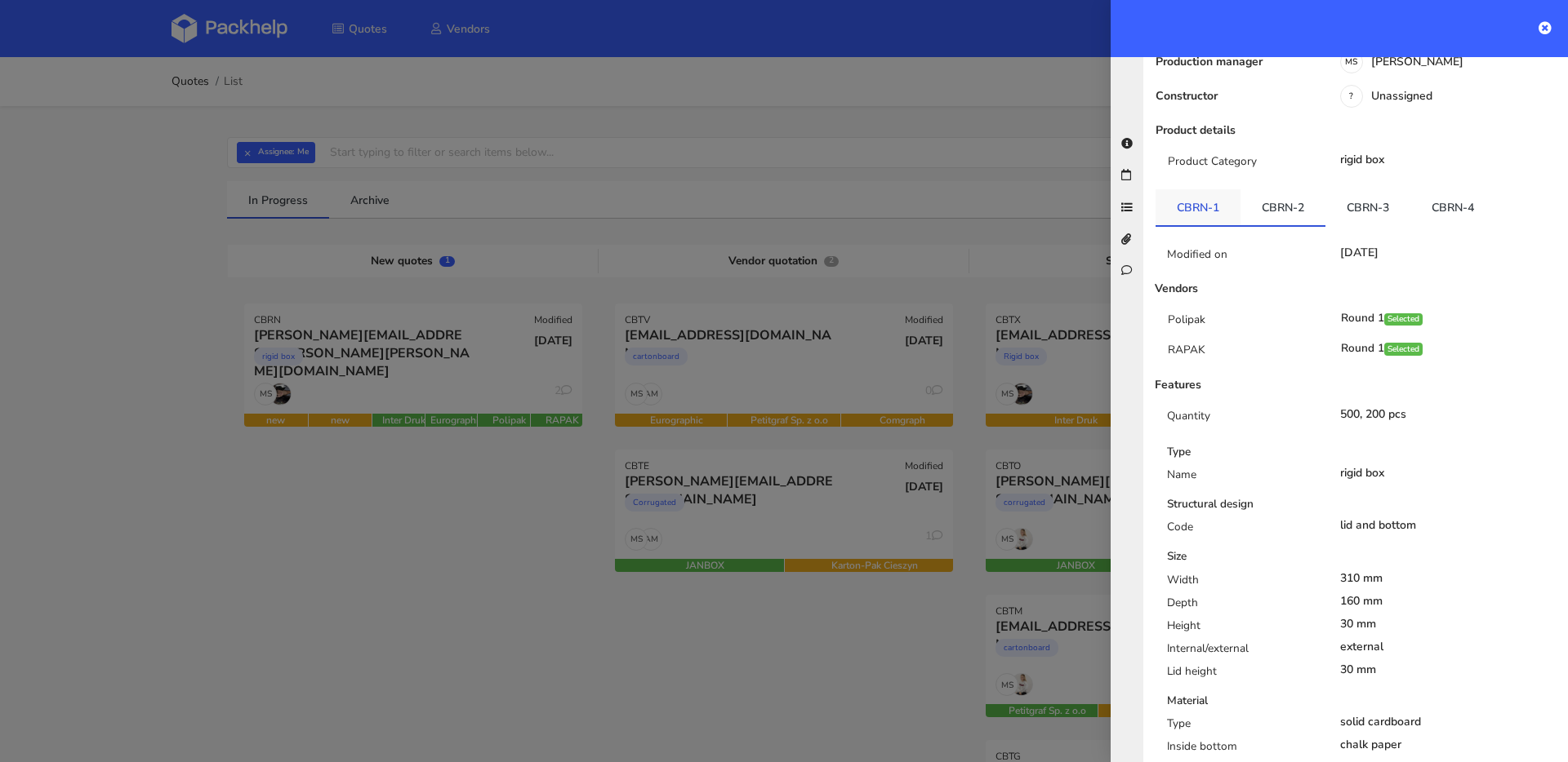
click at [1206, 189] on link "CBRN-1" at bounding box center [1198, 207] width 85 height 36
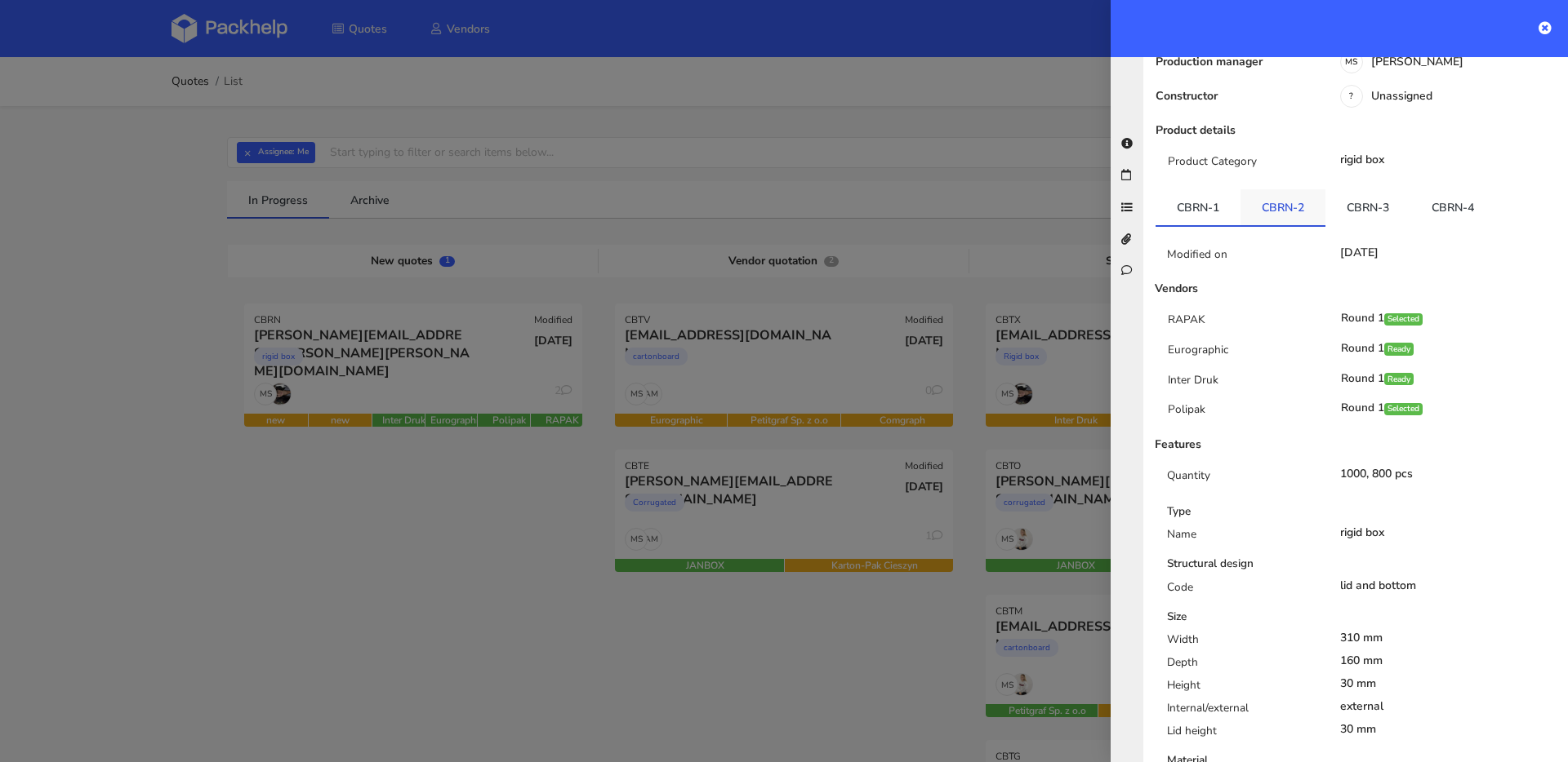
click at [1268, 189] on link "CBRN-2" at bounding box center [1282, 207] width 85 height 36
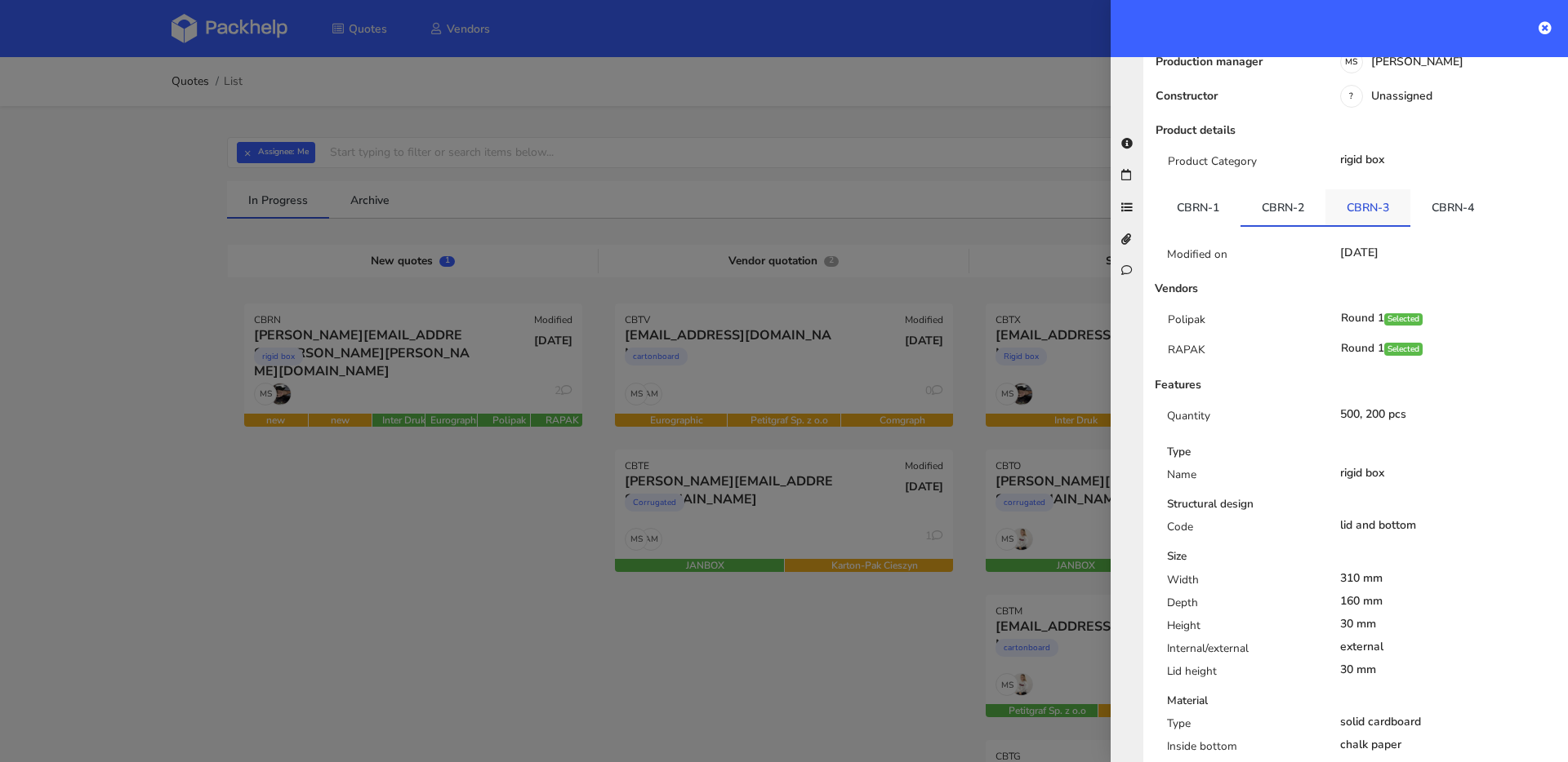
click at [1385, 189] on link "CBRN-3" at bounding box center [1368, 207] width 85 height 36
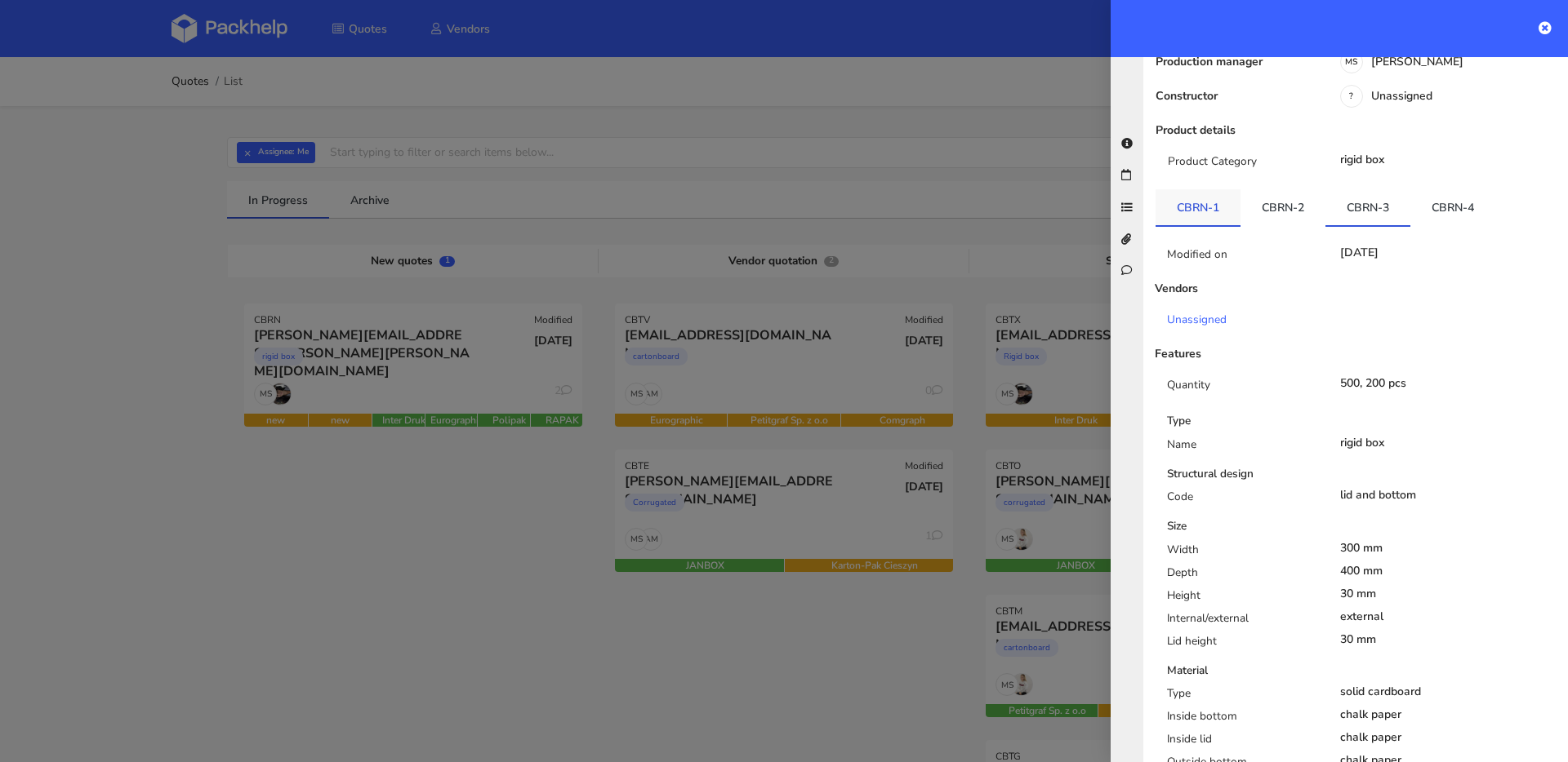
click at [1211, 189] on link "CBRN-1" at bounding box center [1198, 207] width 85 height 36
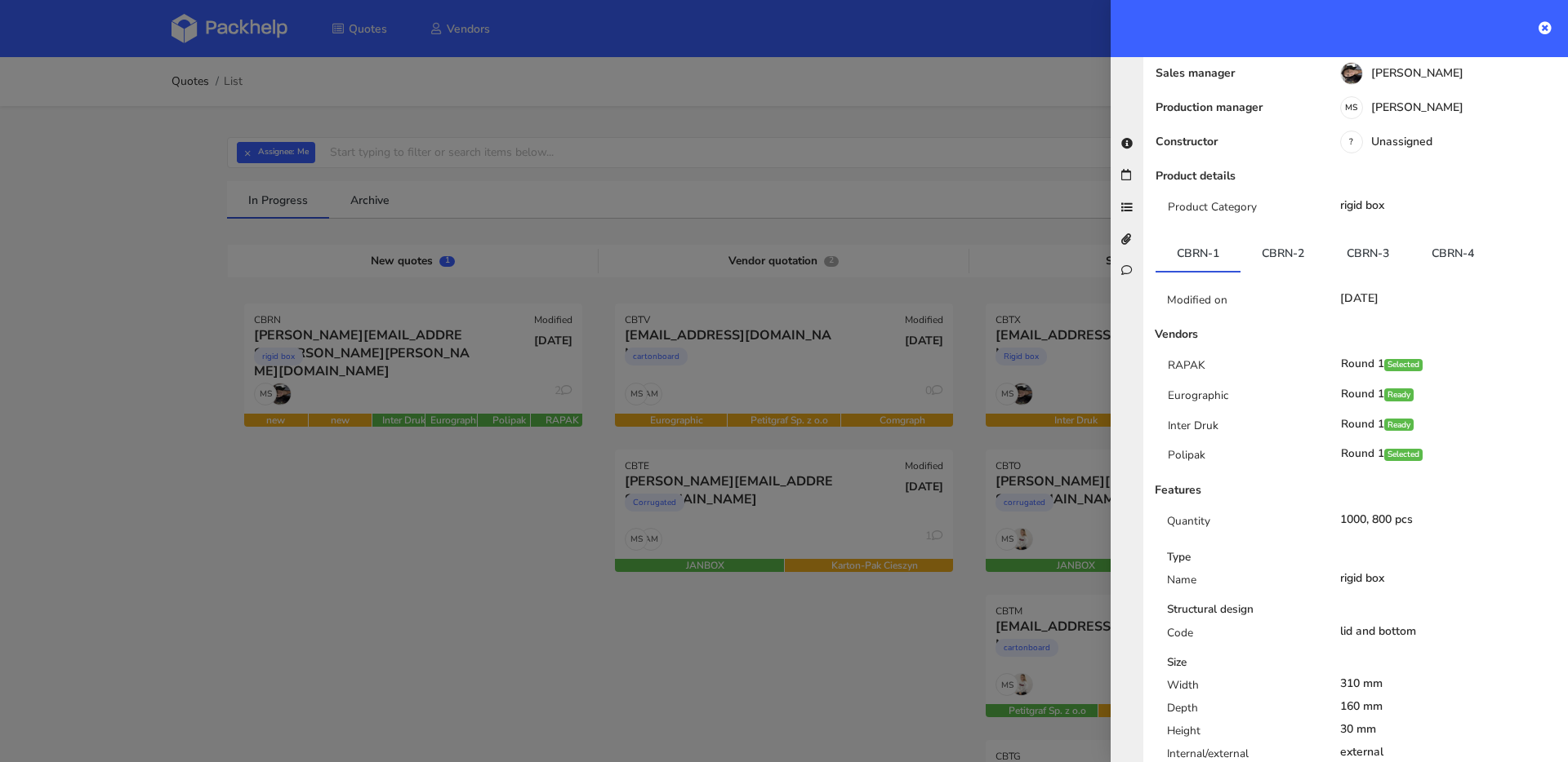
scroll to position [26, 0]
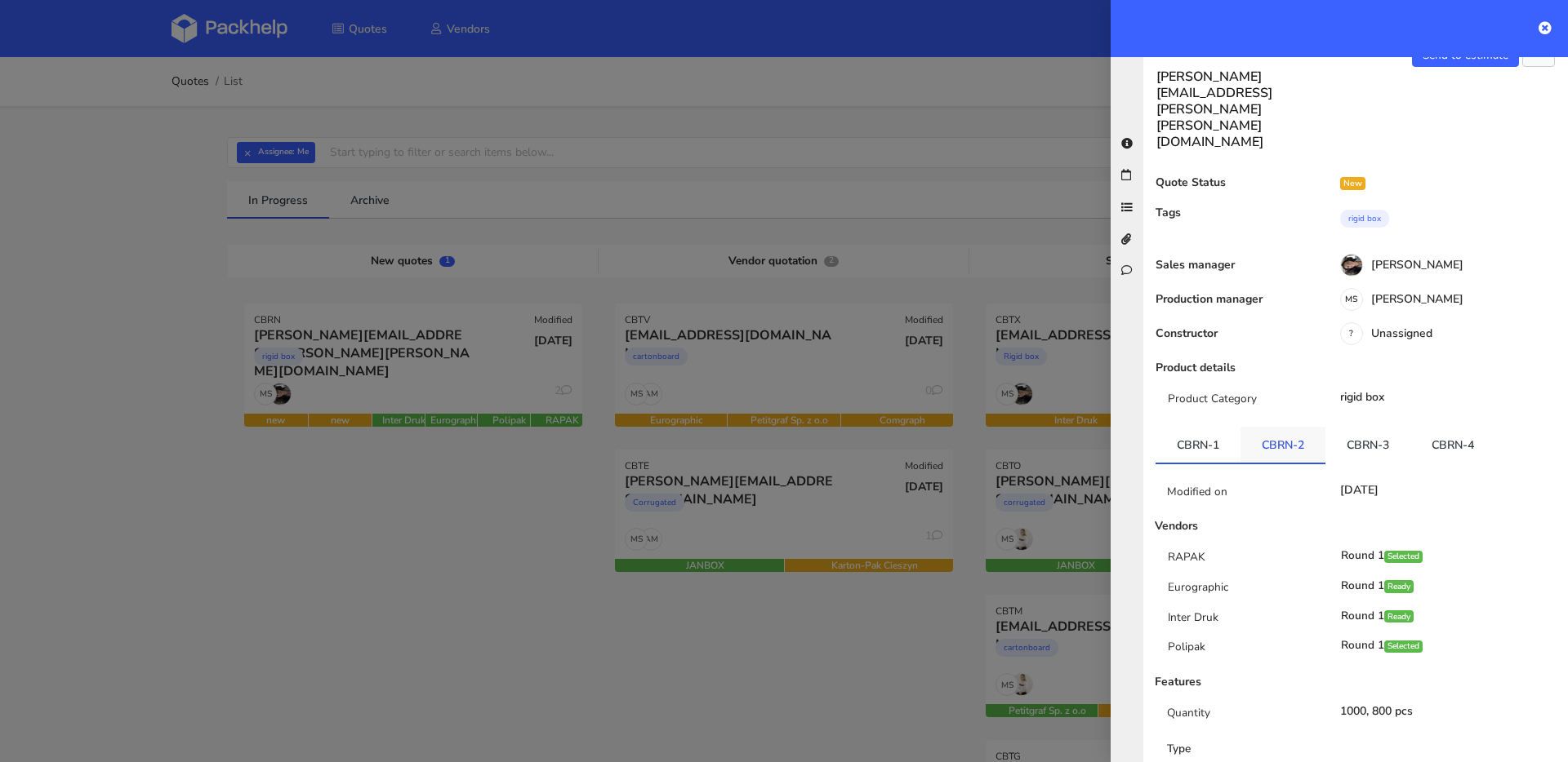
click at [1294, 427] on link "CBRN-2" at bounding box center [1282, 445] width 85 height 36
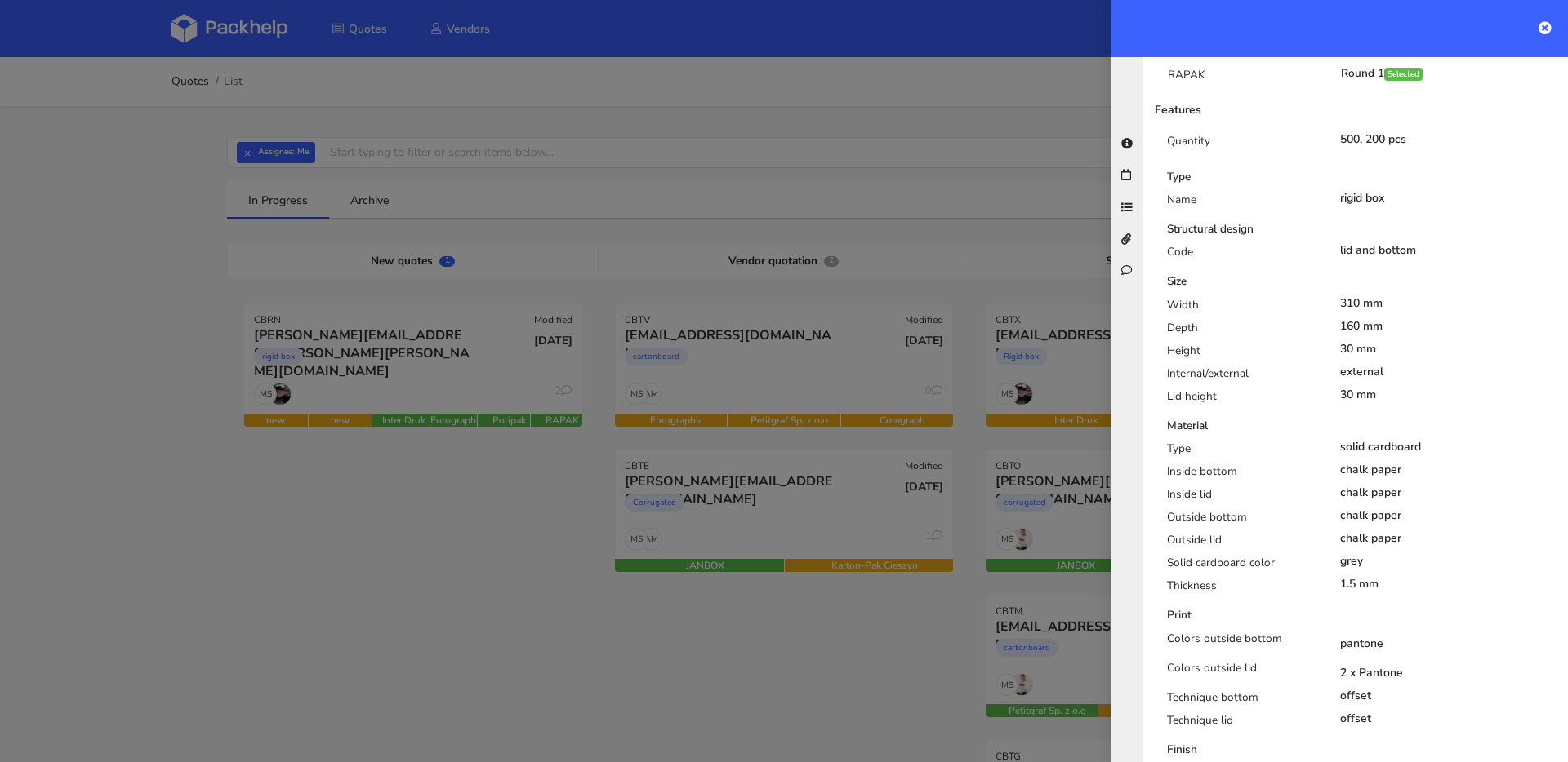
scroll to position [565, 0]
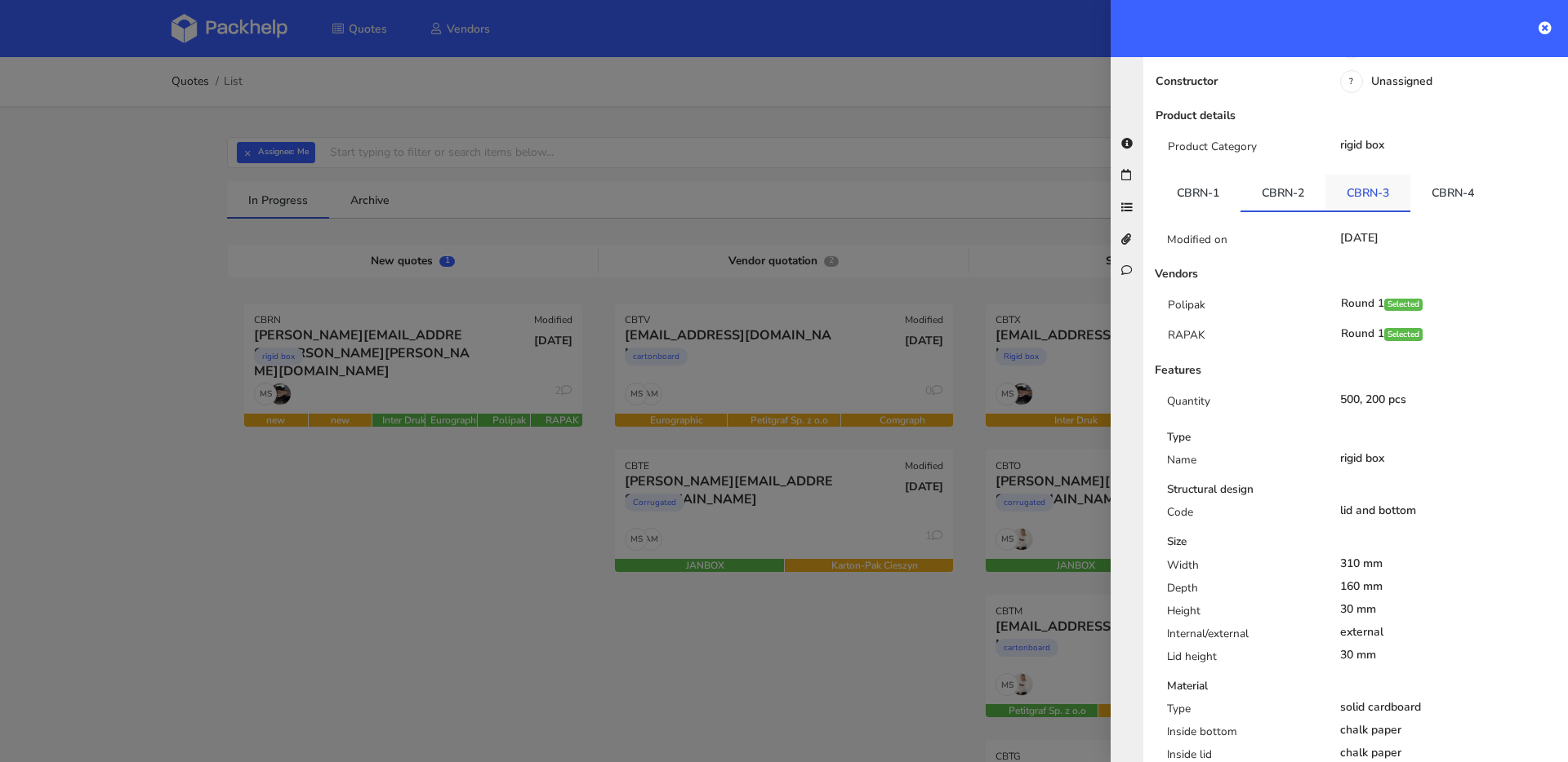
drag, startPoint x: 1393, startPoint y: 114, endPoint x: 1378, endPoint y: 127, distance: 19.8
click at [1393, 175] on link "CBRN-3" at bounding box center [1368, 193] width 85 height 36
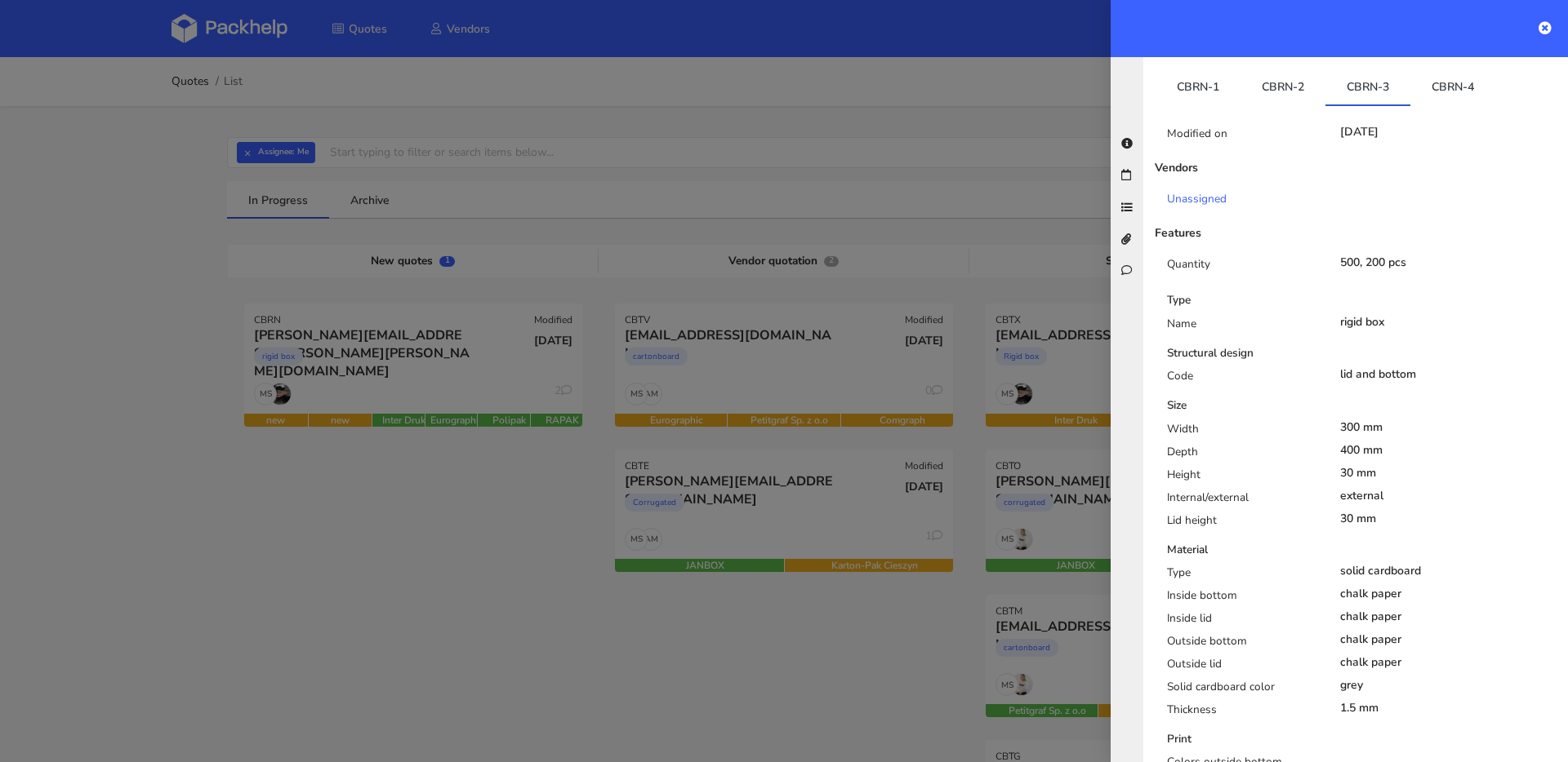
scroll to position [292, 0]
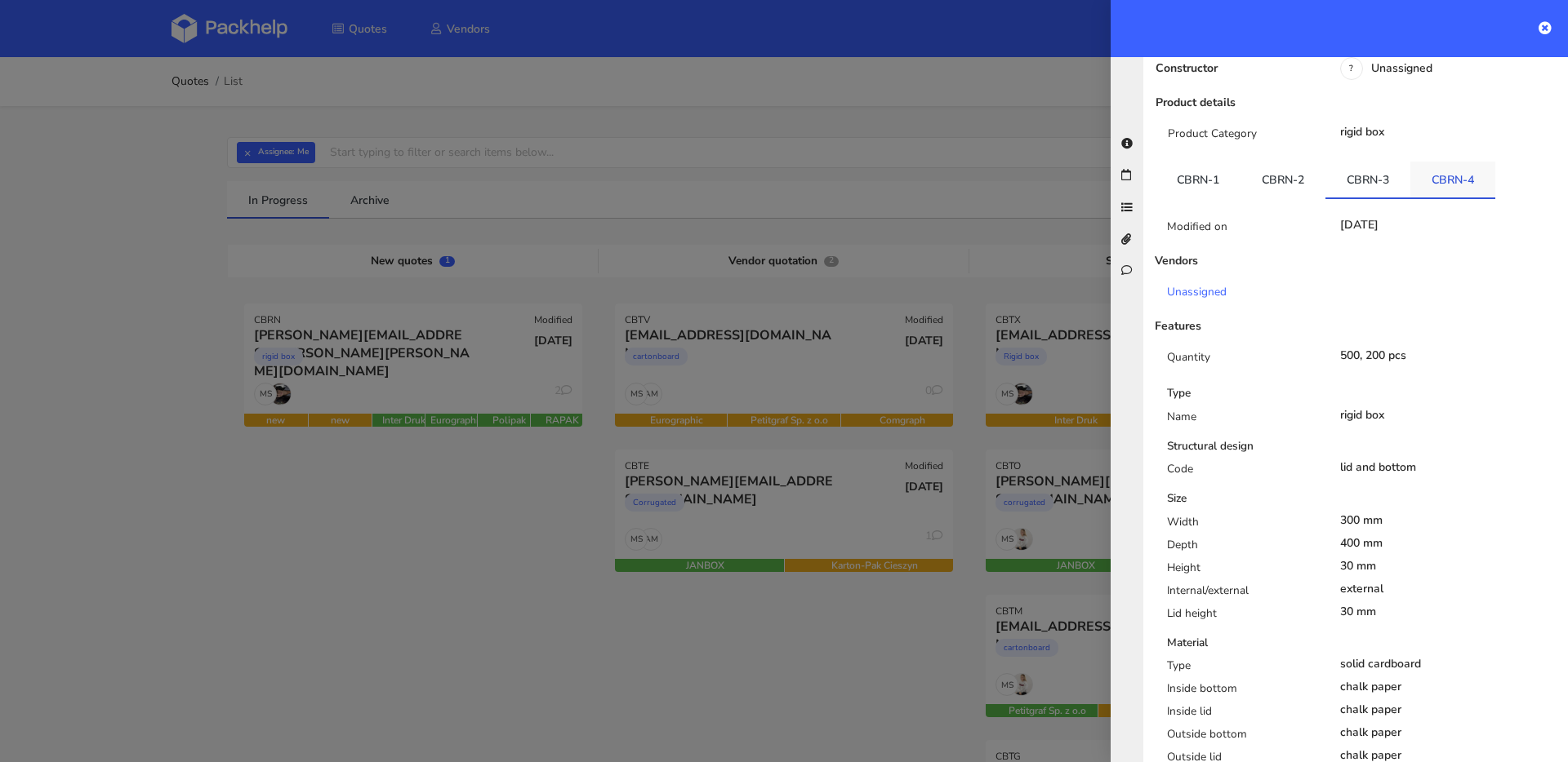
click at [1431, 162] on link "CBRN-4" at bounding box center [1452, 180] width 85 height 36
click at [1371, 162] on link "CBRN-3" at bounding box center [1368, 180] width 85 height 36
click at [1423, 162] on link "CBRN-4" at bounding box center [1452, 180] width 85 height 36
click at [1361, 162] on link "CBRN-3" at bounding box center [1368, 180] width 85 height 36
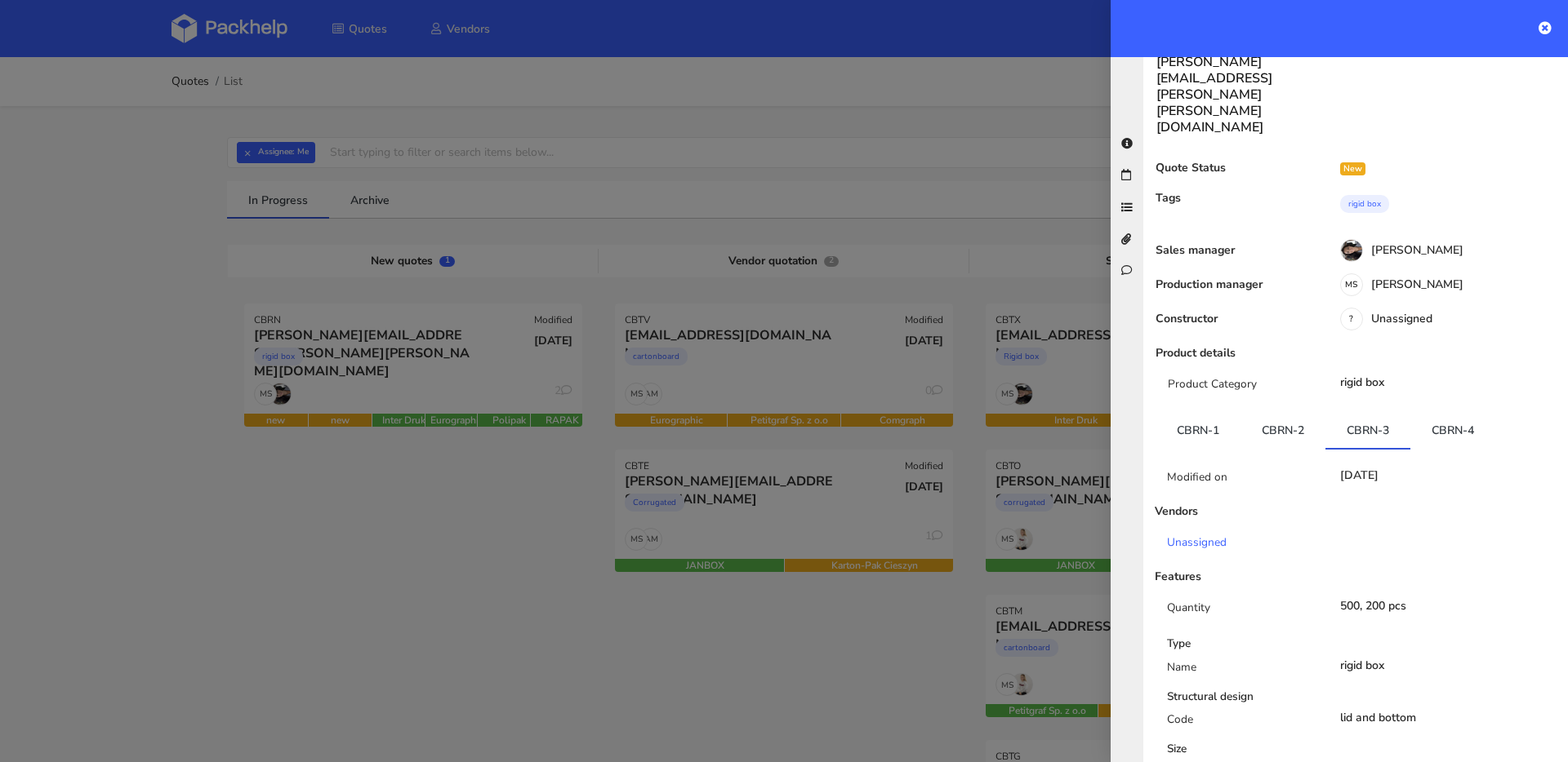
scroll to position [0, 0]
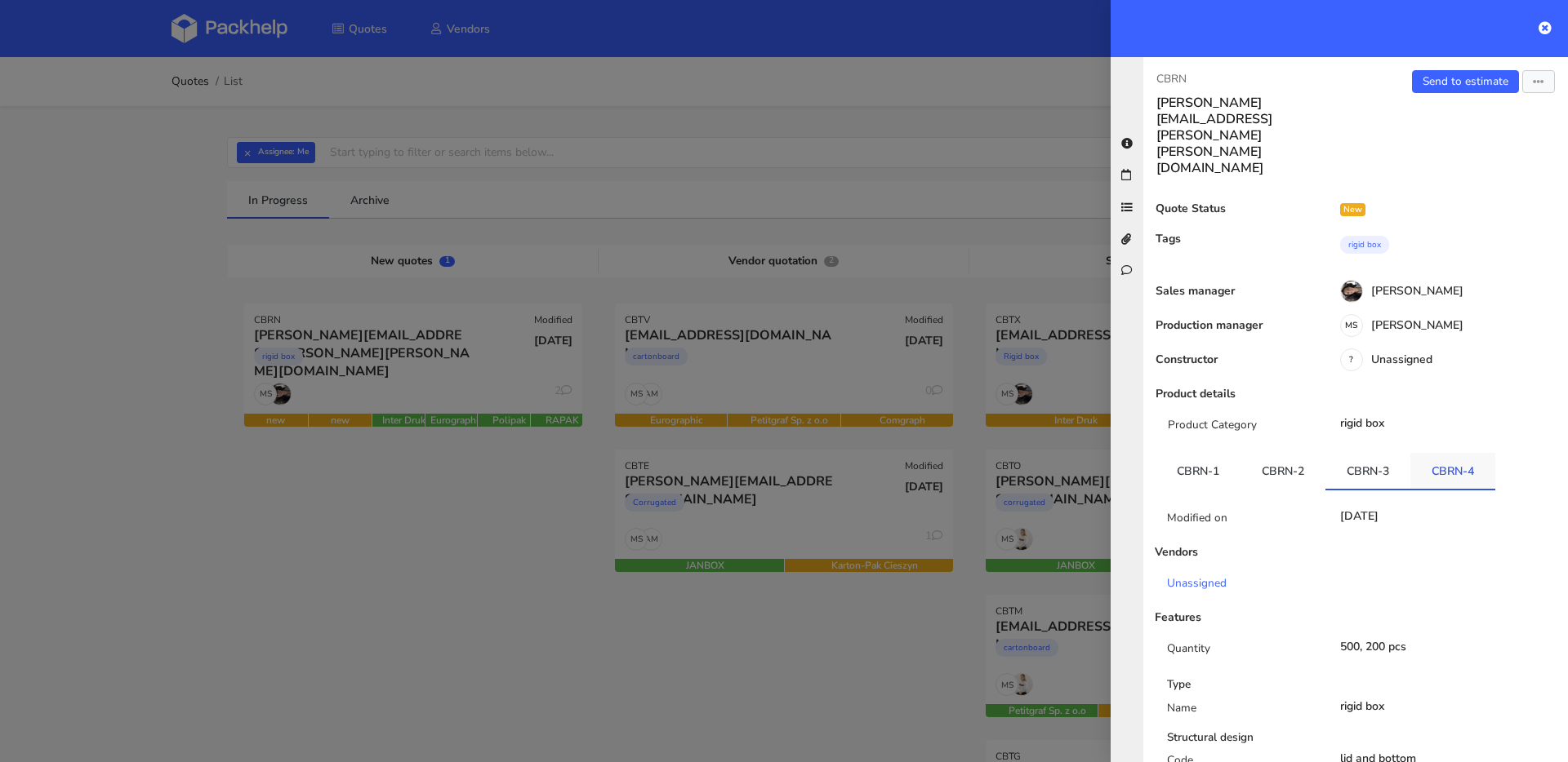
click at [1429, 453] on link "CBRN-4" at bounding box center [1452, 471] width 85 height 36
click at [1381, 453] on link "CBRN-3" at bounding box center [1368, 471] width 85 height 36
drag, startPoint x: 1441, startPoint y: 399, endPoint x: 1439, endPoint y: 390, distance: 9.2
click at [1440, 453] on link "CBRN-4" at bounding box center [1452, 471] width 85 height 36
drag, startPoint x: 1365, startPoint y: 400, endPoint x: 1383, endPoint y: 361, distance: 43.0
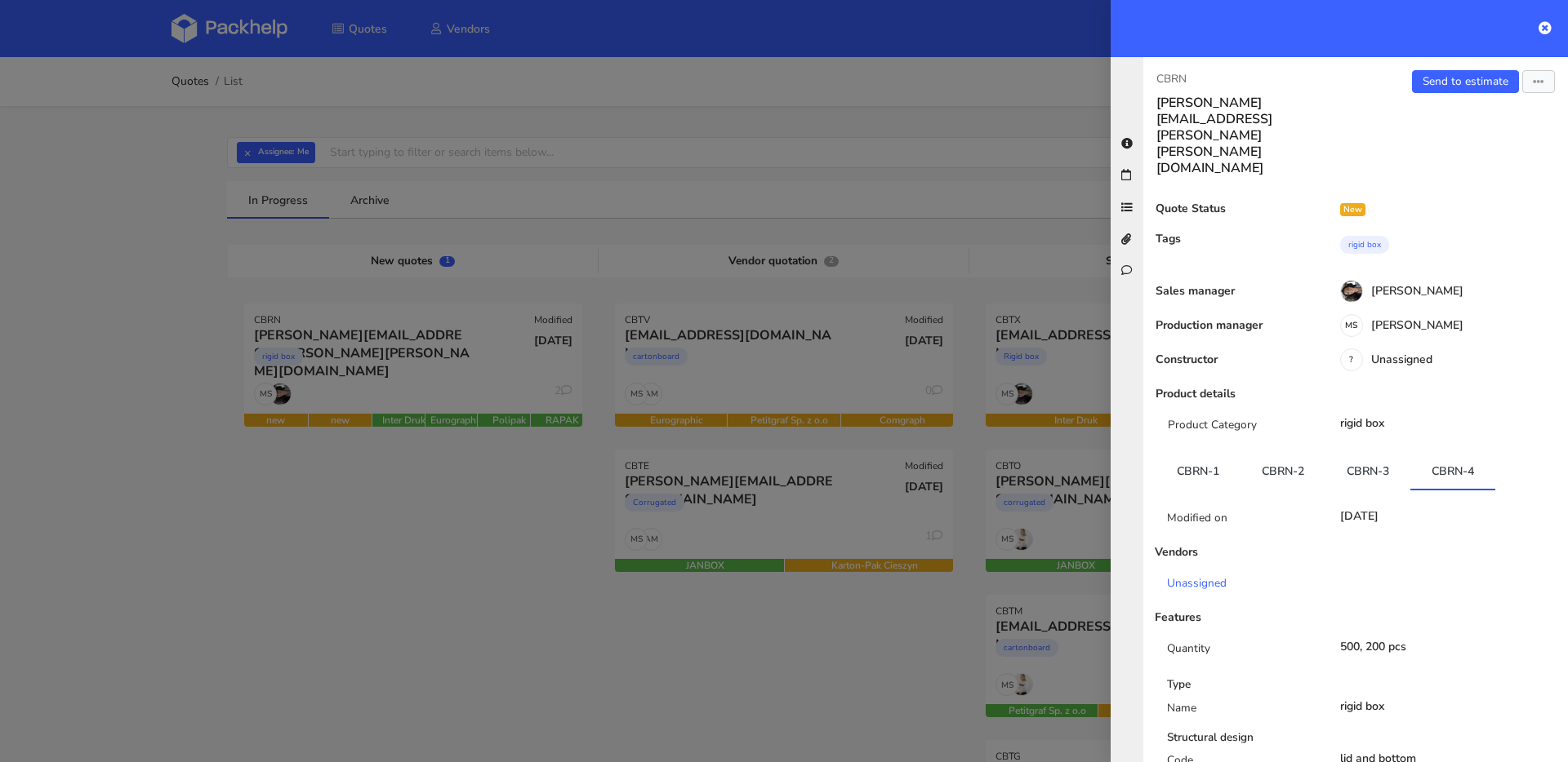
click at [1364, 453] on link "CBRN-3" at bounding box center [1368, 471] width 85 height 36
click at [1436, 67] on div "CBRN fernando.franco@romualda.com Send to estimate View quote Edit quote Missin…" at bounding box center [1355, 410] width 425 height 705
click at [1436, 72] on link "Send to estimate" at bounding box center [1465, 81] width 107 height 22
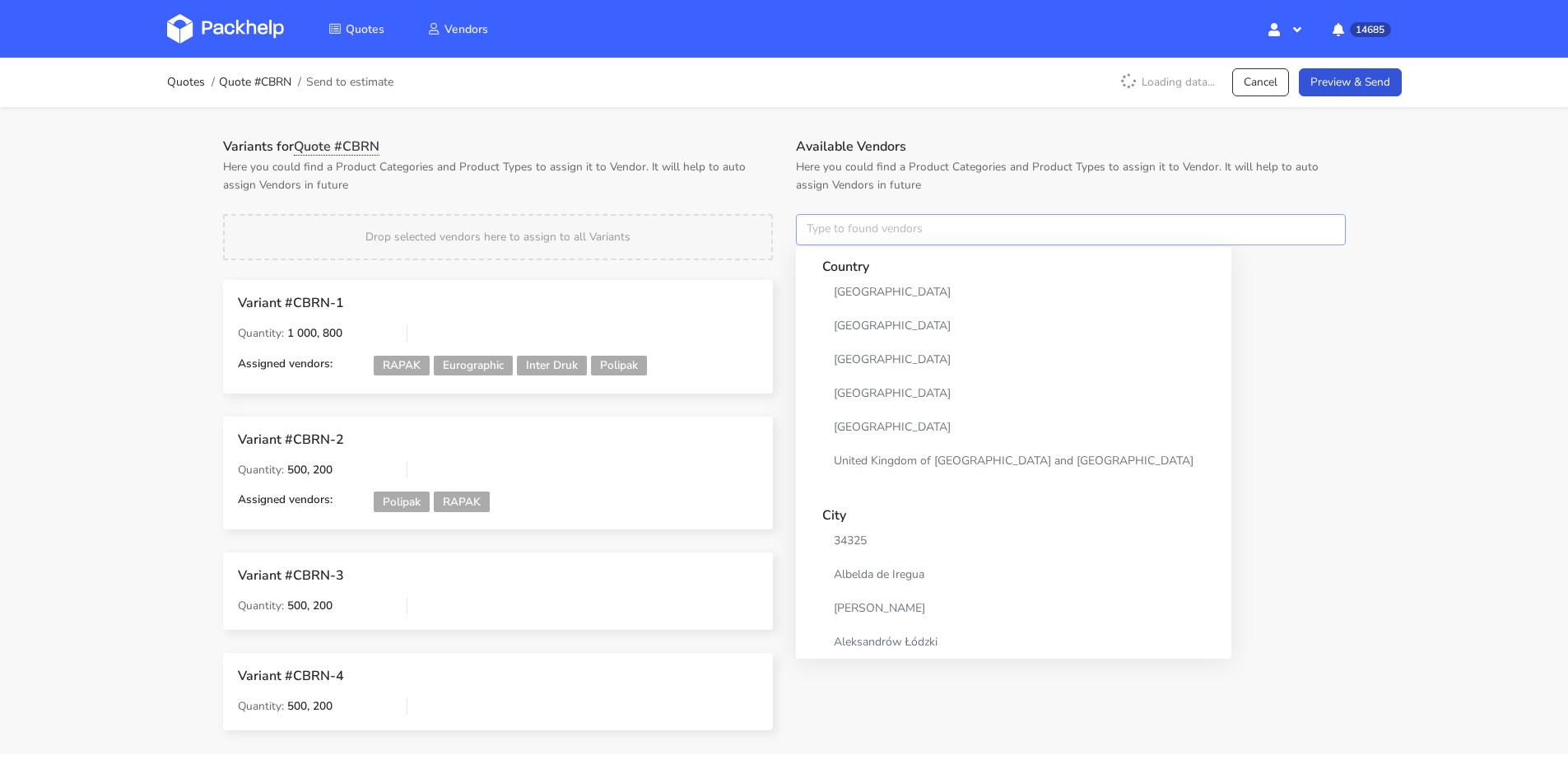
click at [855, 234] on input "text" at bounding box center [1070, 229] width 550 height 32
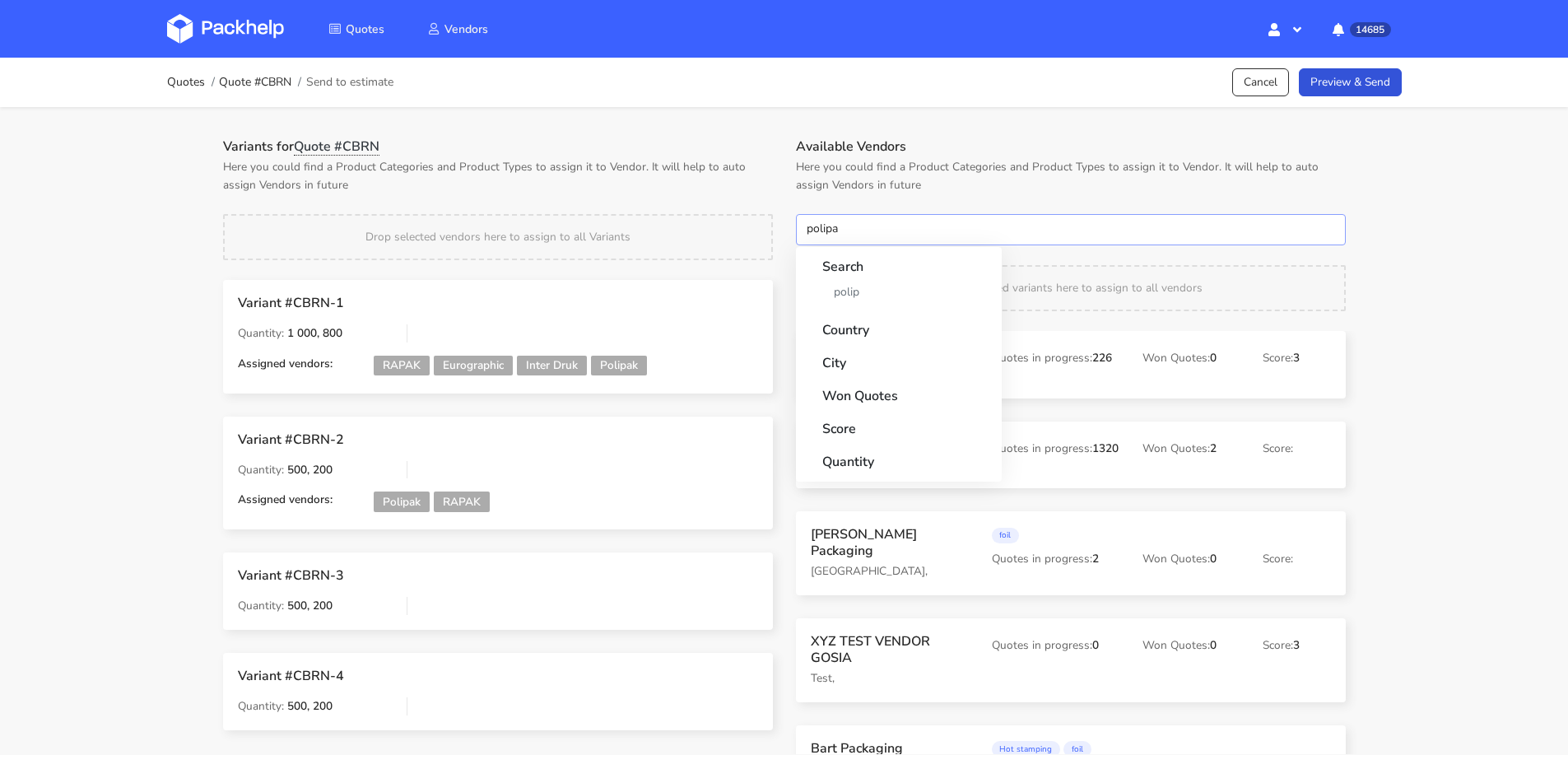
type input "polipak"
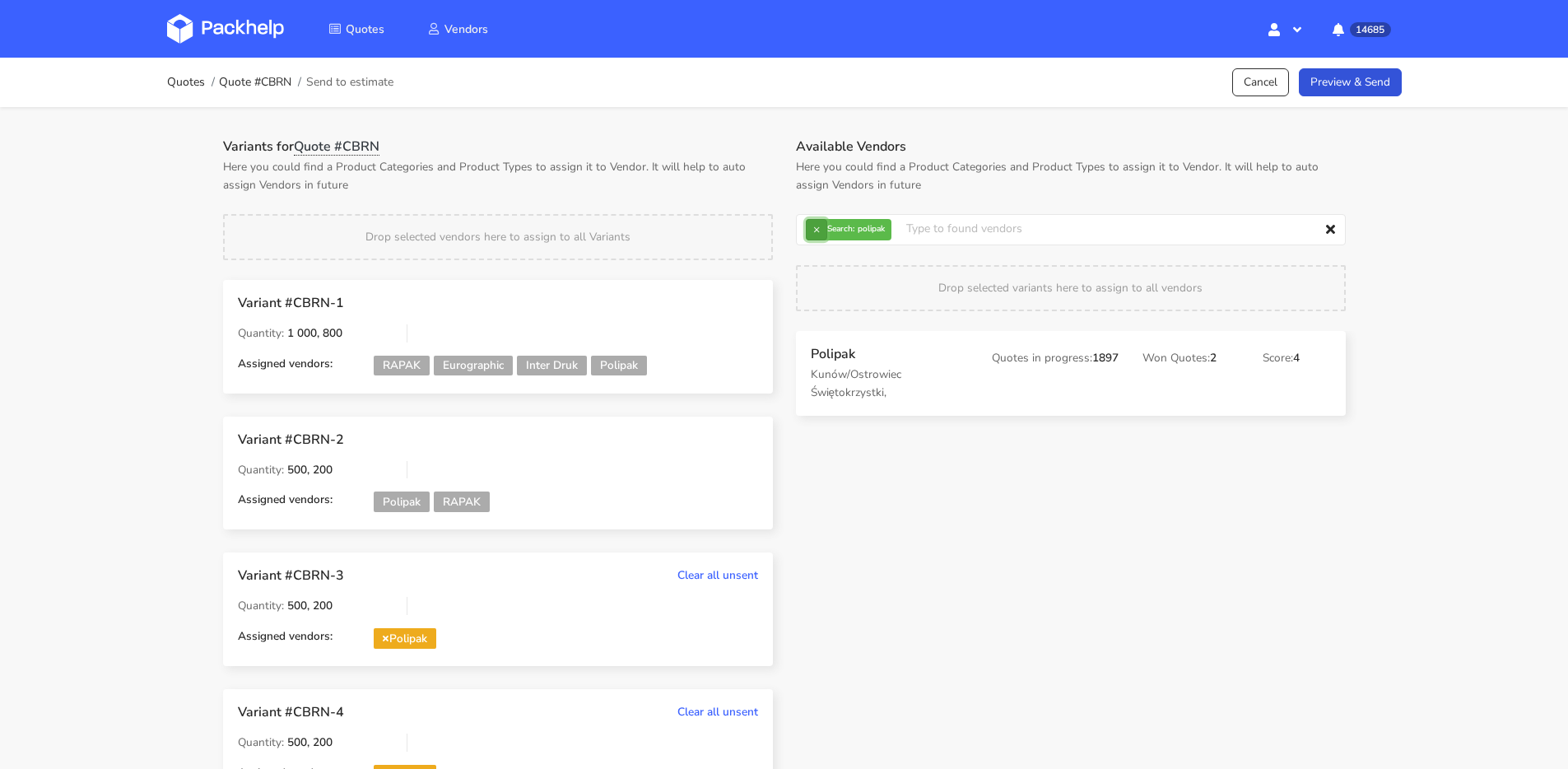
click at [818, 232] on button "×" at bounding box center [817, 230] width 22 height 22
click at [819, 231] on input "text" at bounding box center [1070, 229] width 550 height 32
type input "rapak"
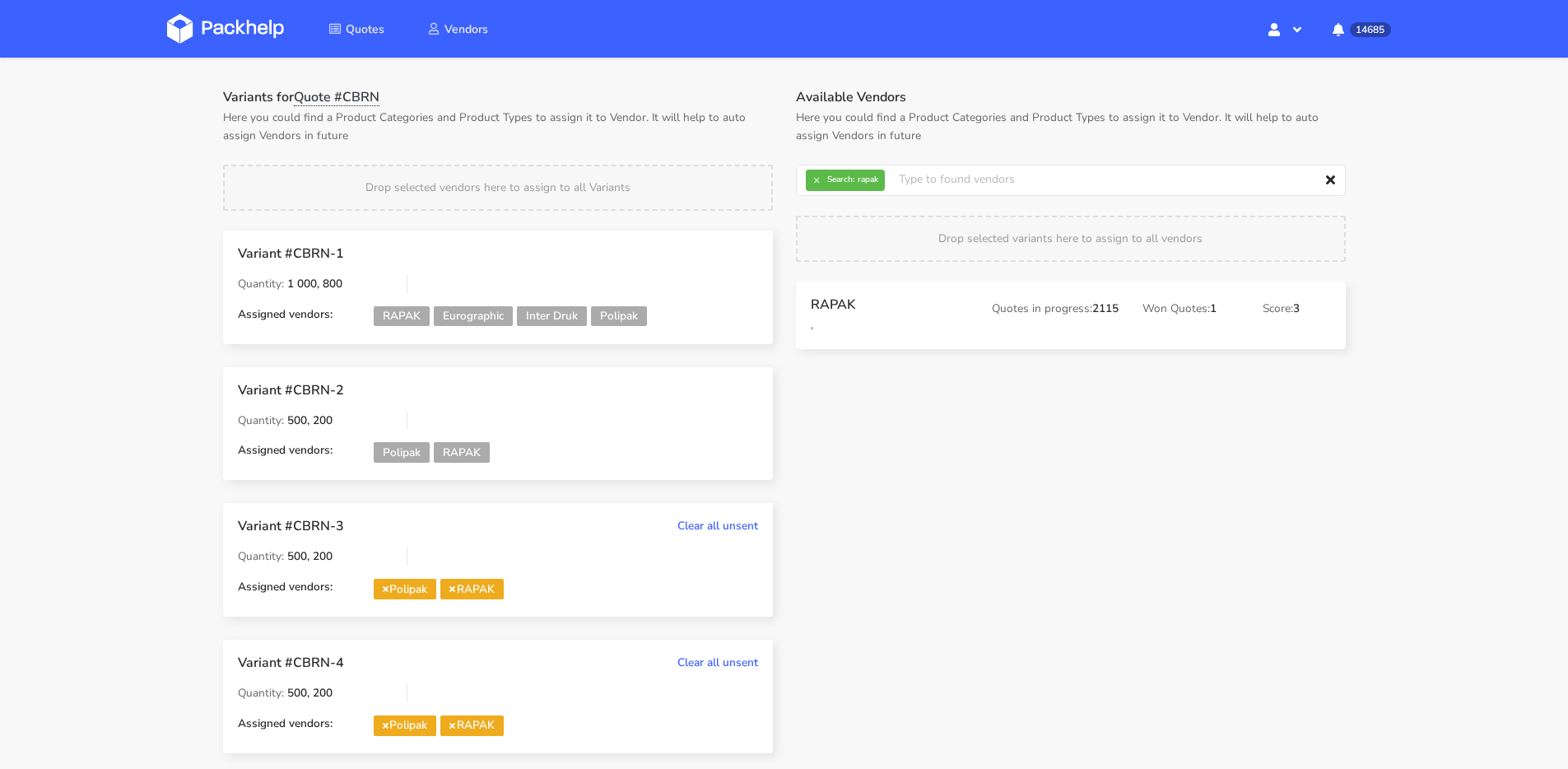
scroll to position [115, 0]
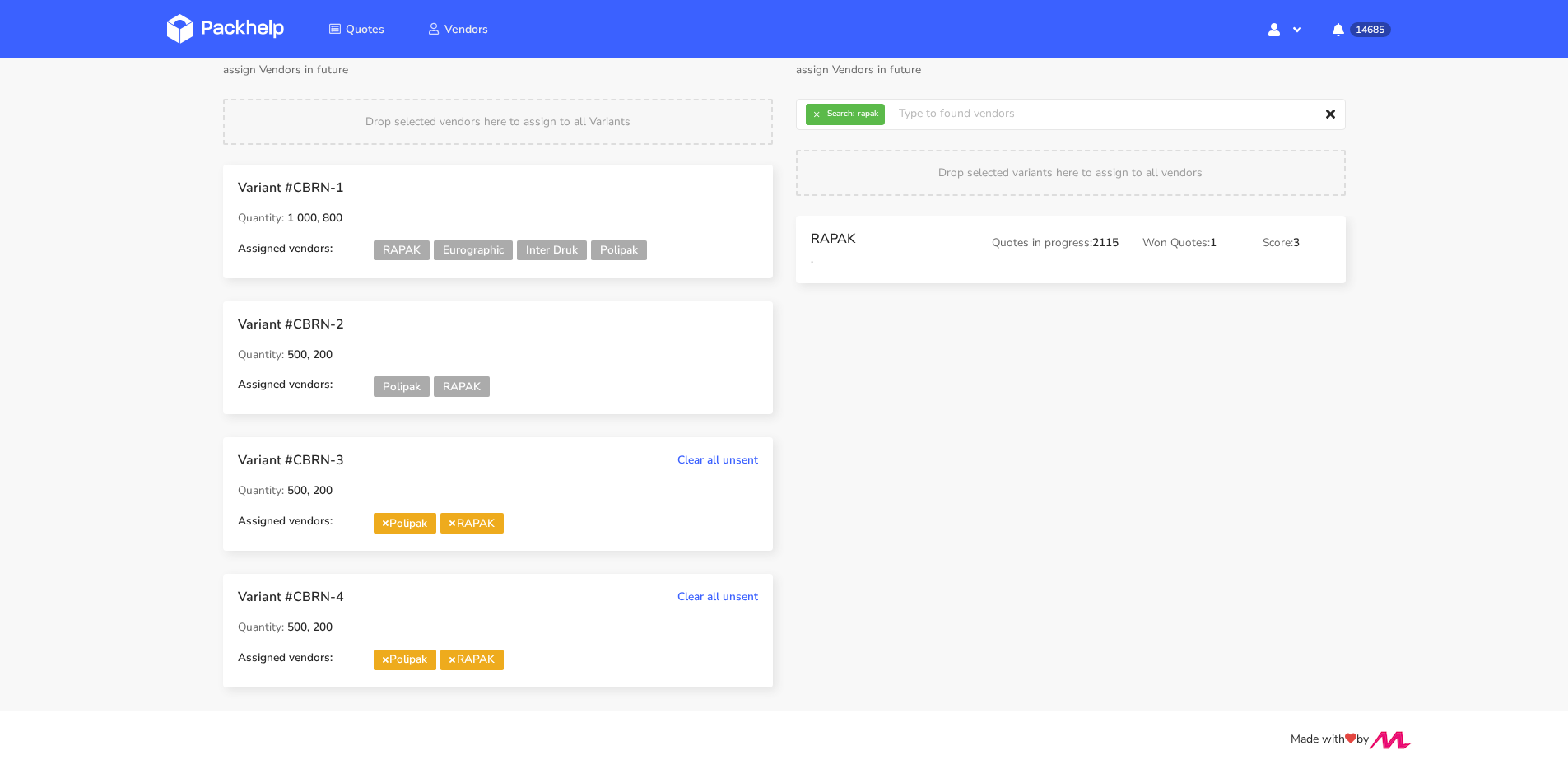
drag, startPoint x: 820, startPoint y: 358, endPoint x: 180, endPoint y: 5, distance: 730.9
click at [830, 113] on strong "Search:" at bounding box center [841, 113] width 27 height 8
click at [827, 112] on button "×" at bounding box center [817, 115] width 22 height 22
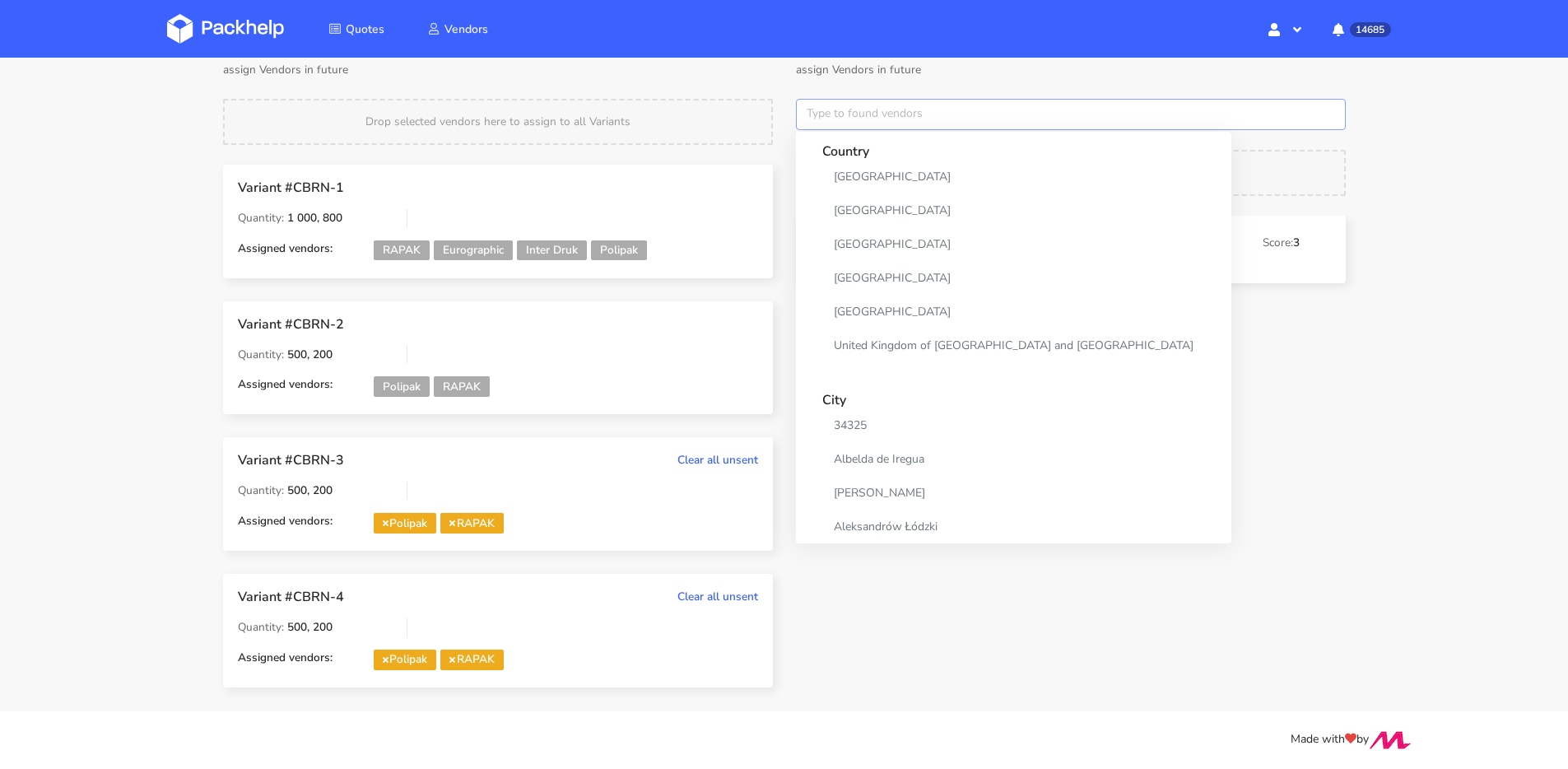
click at [827, 112] on input "text" at bounding box center [1070, 114] width 550 height 32
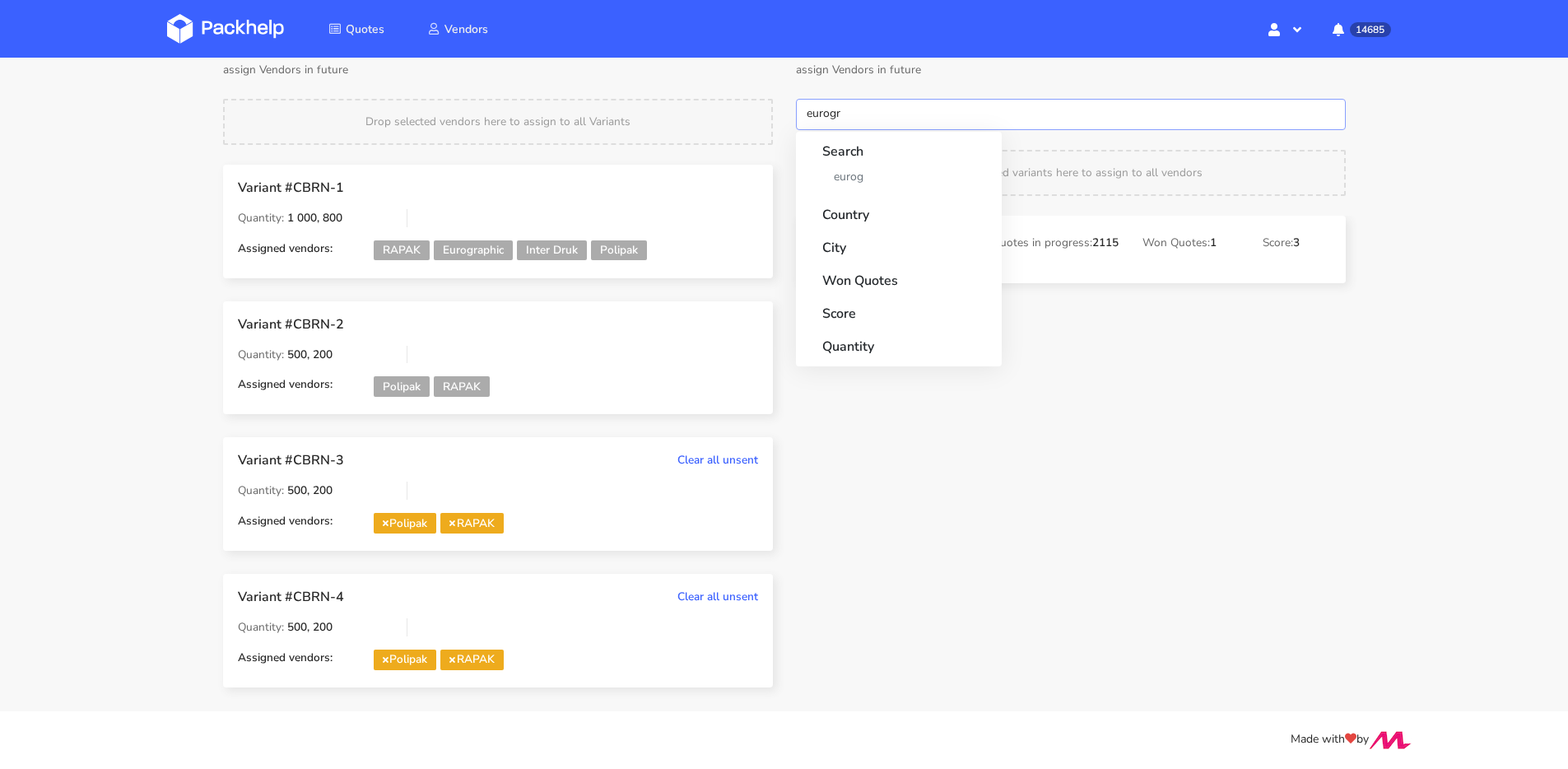
type input "eurogra"
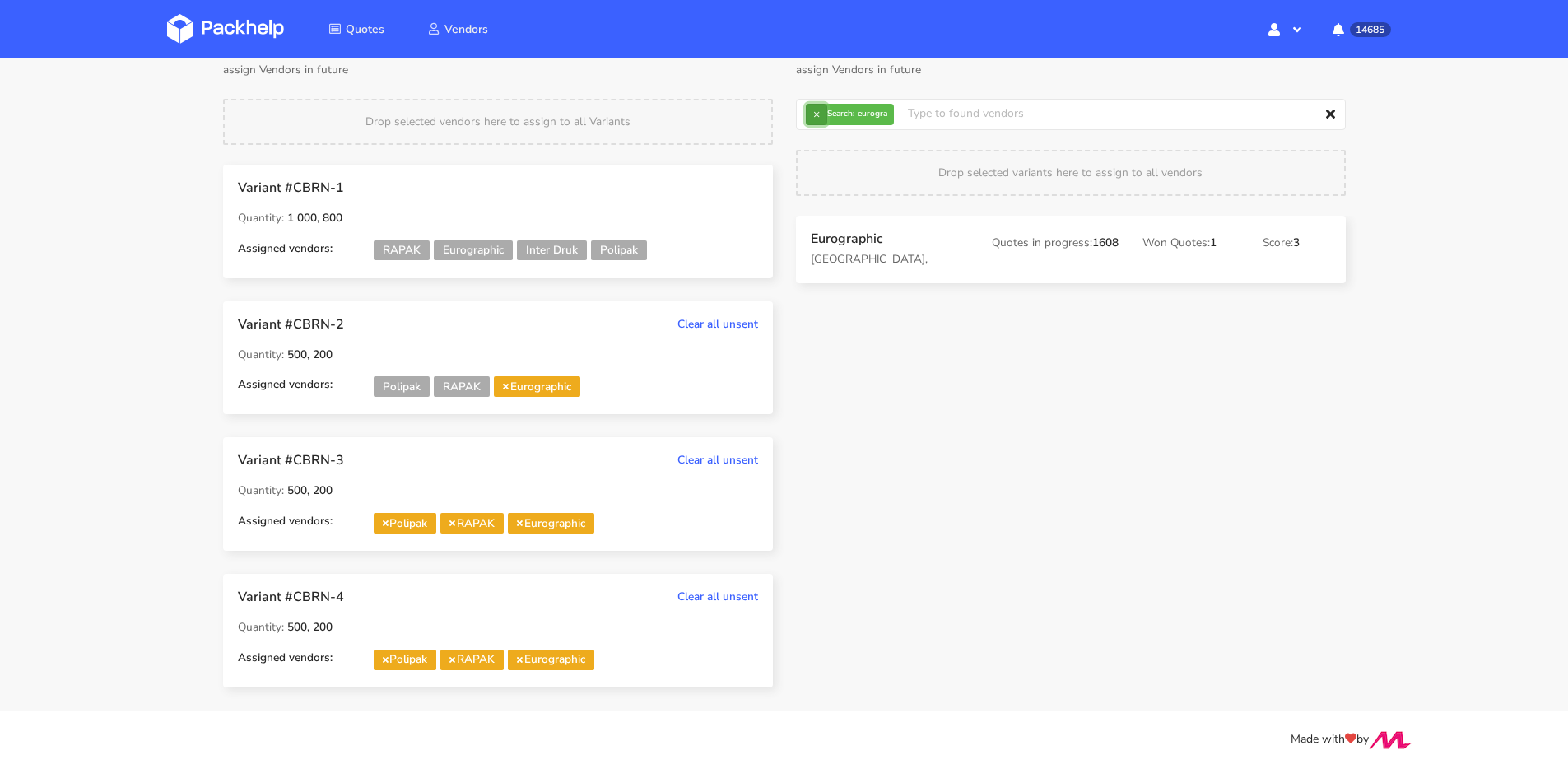
click at [817, 119] on button "×" at bounding box center [817, 115] width 22 height 22
click at [817, 119] on input "text" at bounding box center [1070, 114] width 550 height 32
type input "interdruk"
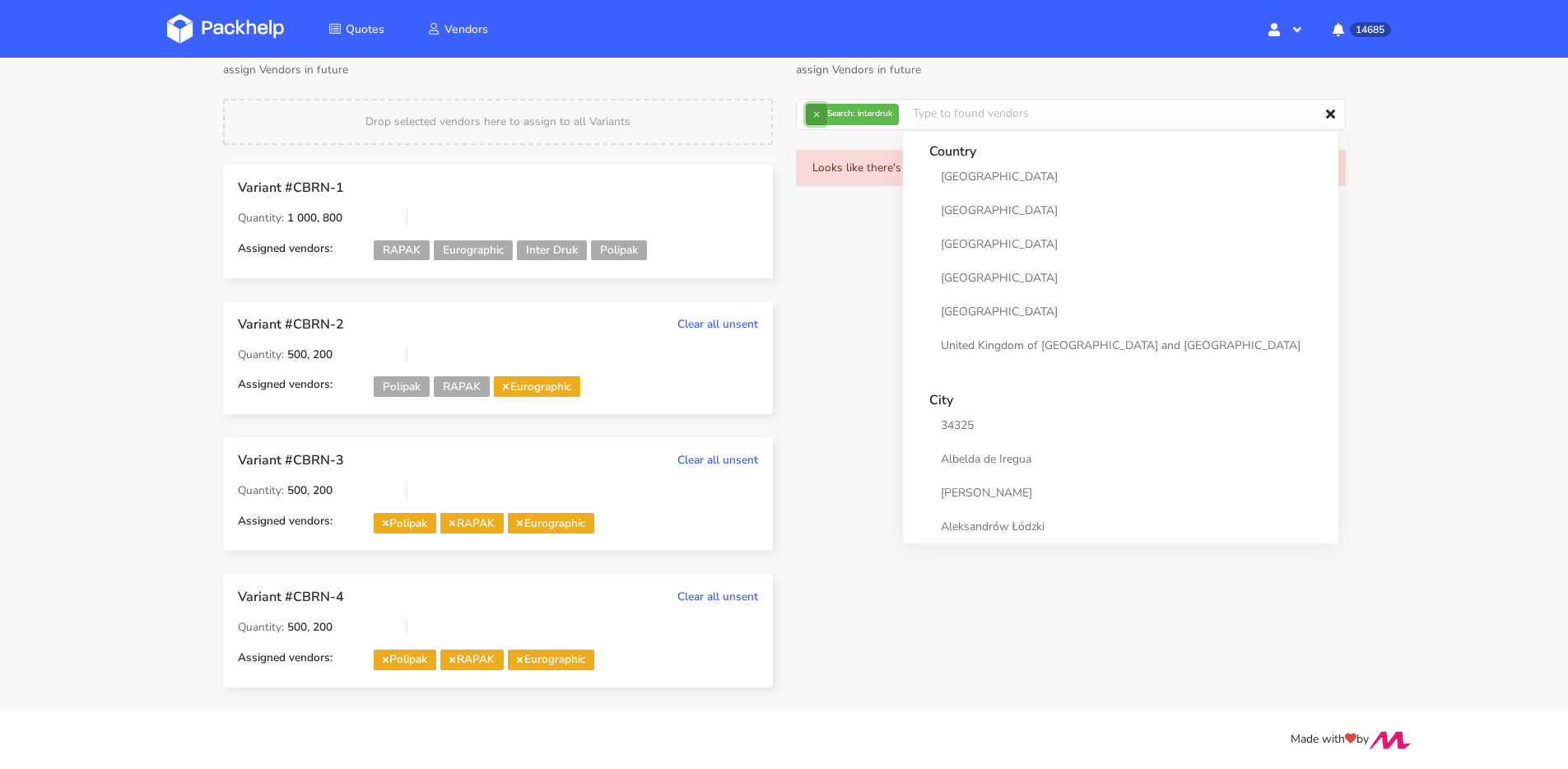
click at [811, 109] on button "×" at bounding box center [817, 115] width 22 height 22
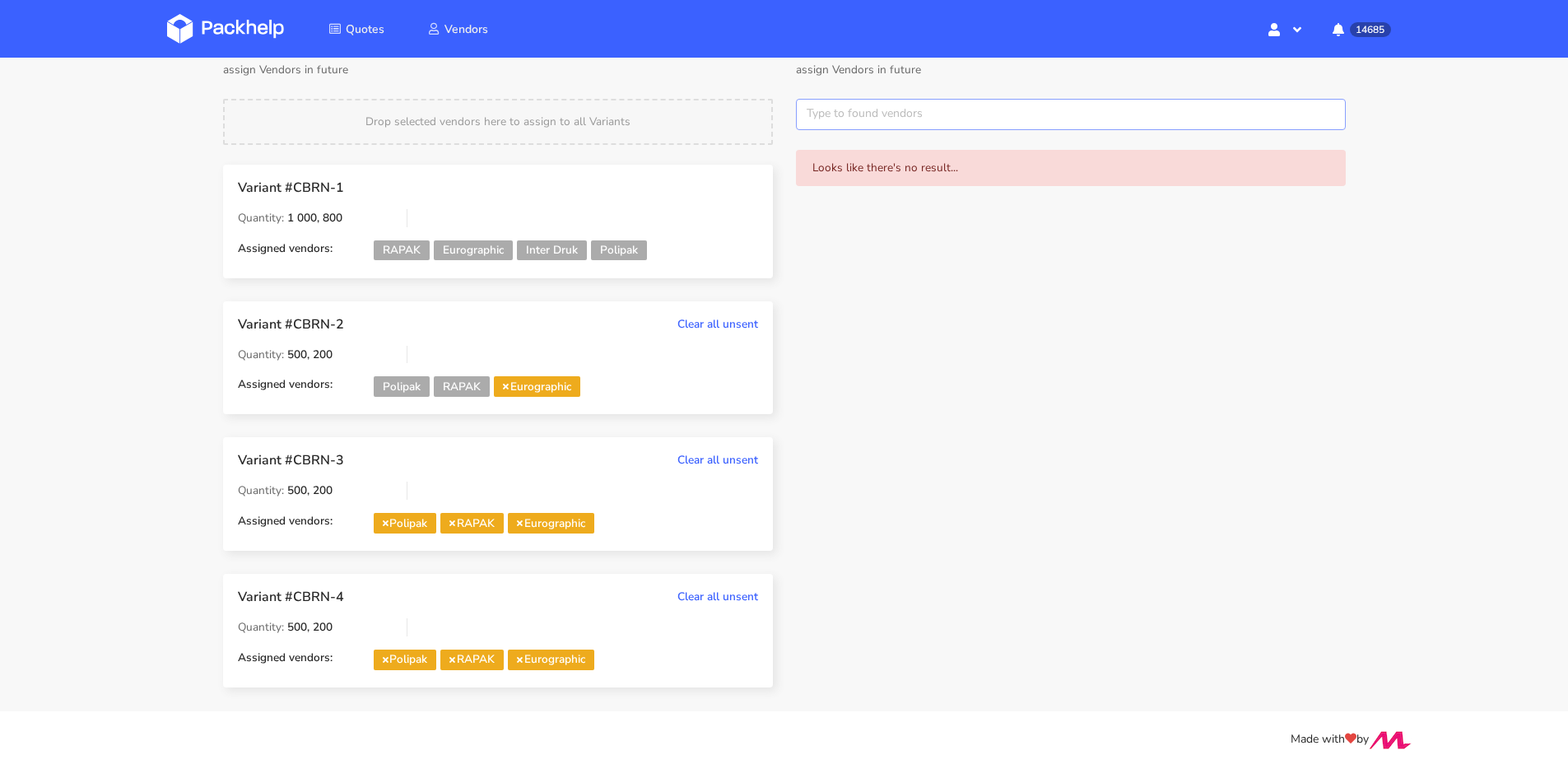
click at [811, 109] on input "text" at bounding box center [1070, 114] width 550 height 32
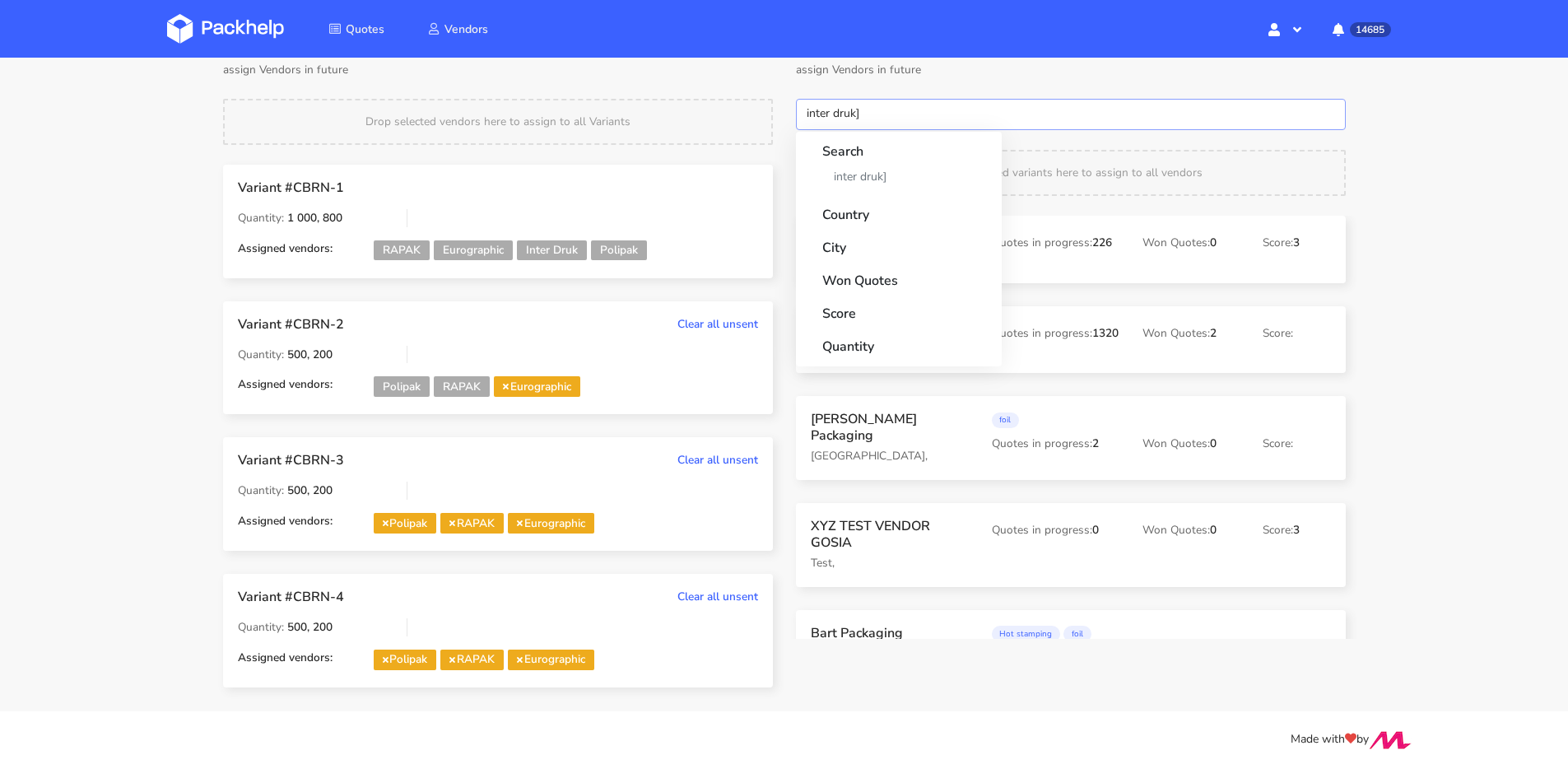
type input "inter druk"
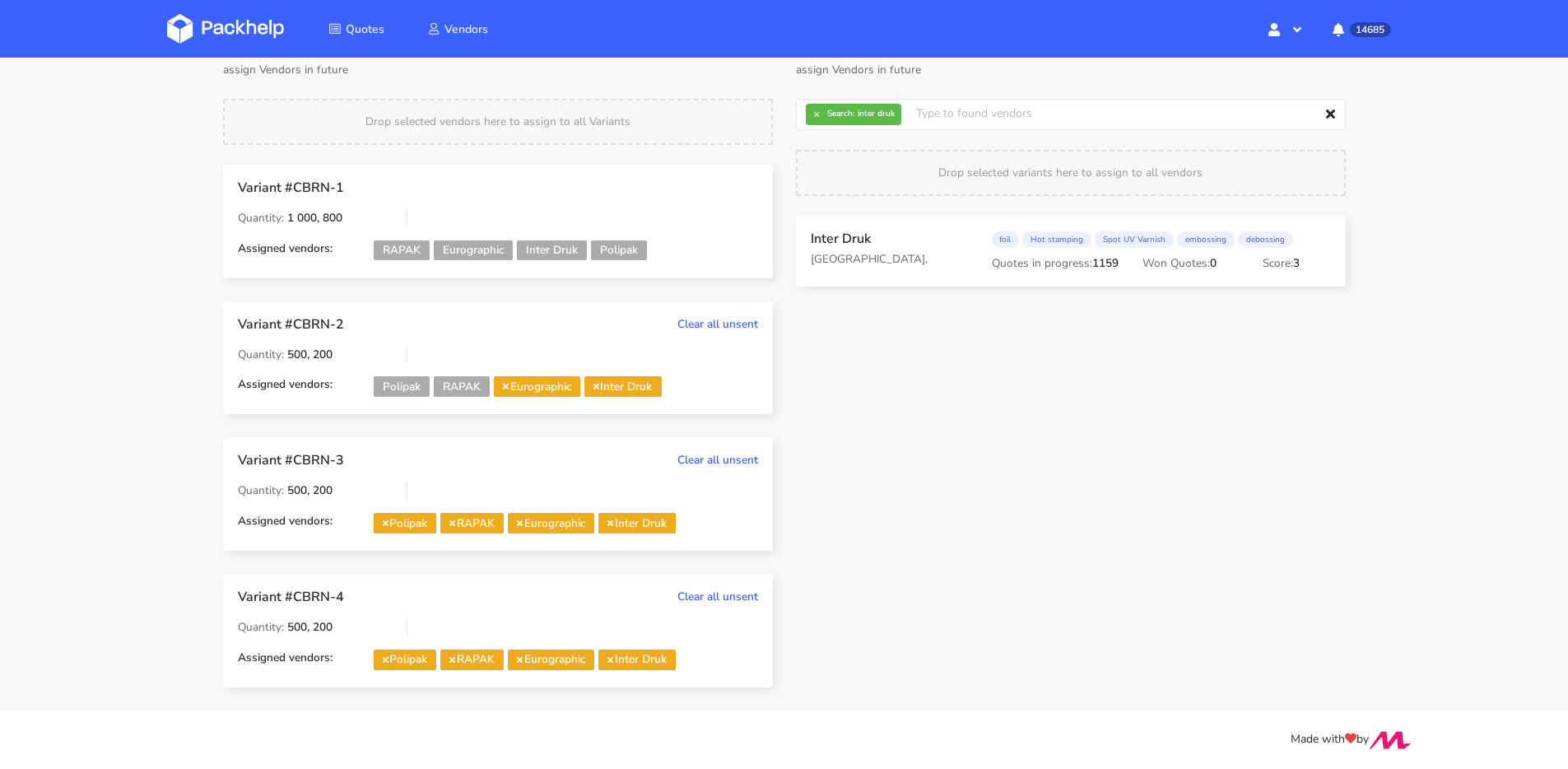
click at [507, 383] on icon at bounding box center [506, 386] width 5 height 8
click at [511, 386] on span "Inter Druk" at bounding box center [532, 387] width 77 height 21
click at [506, 387] on icon at bounding box center [506, 386] width 5 height 8
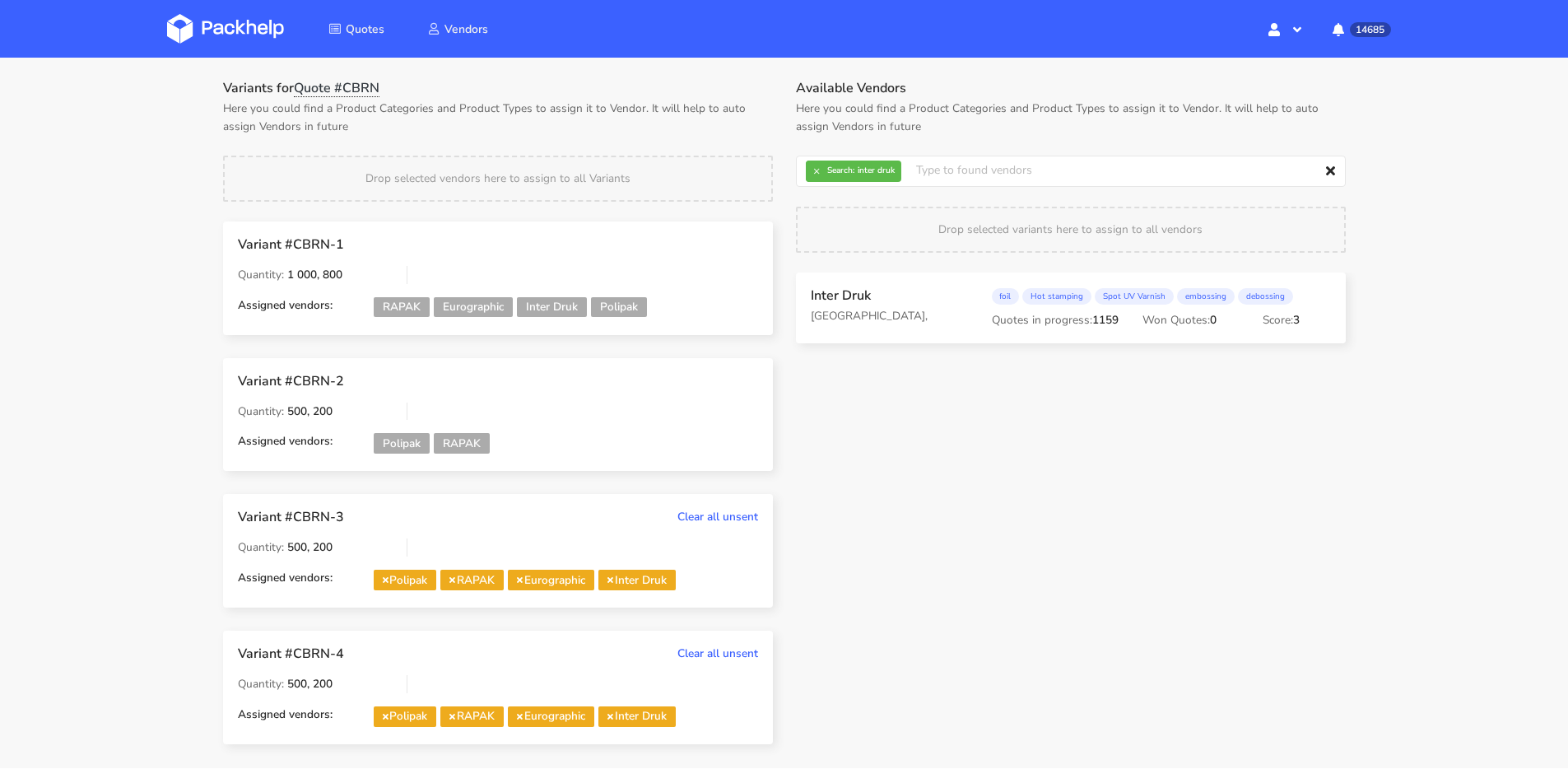
scroll to position [0, 0]
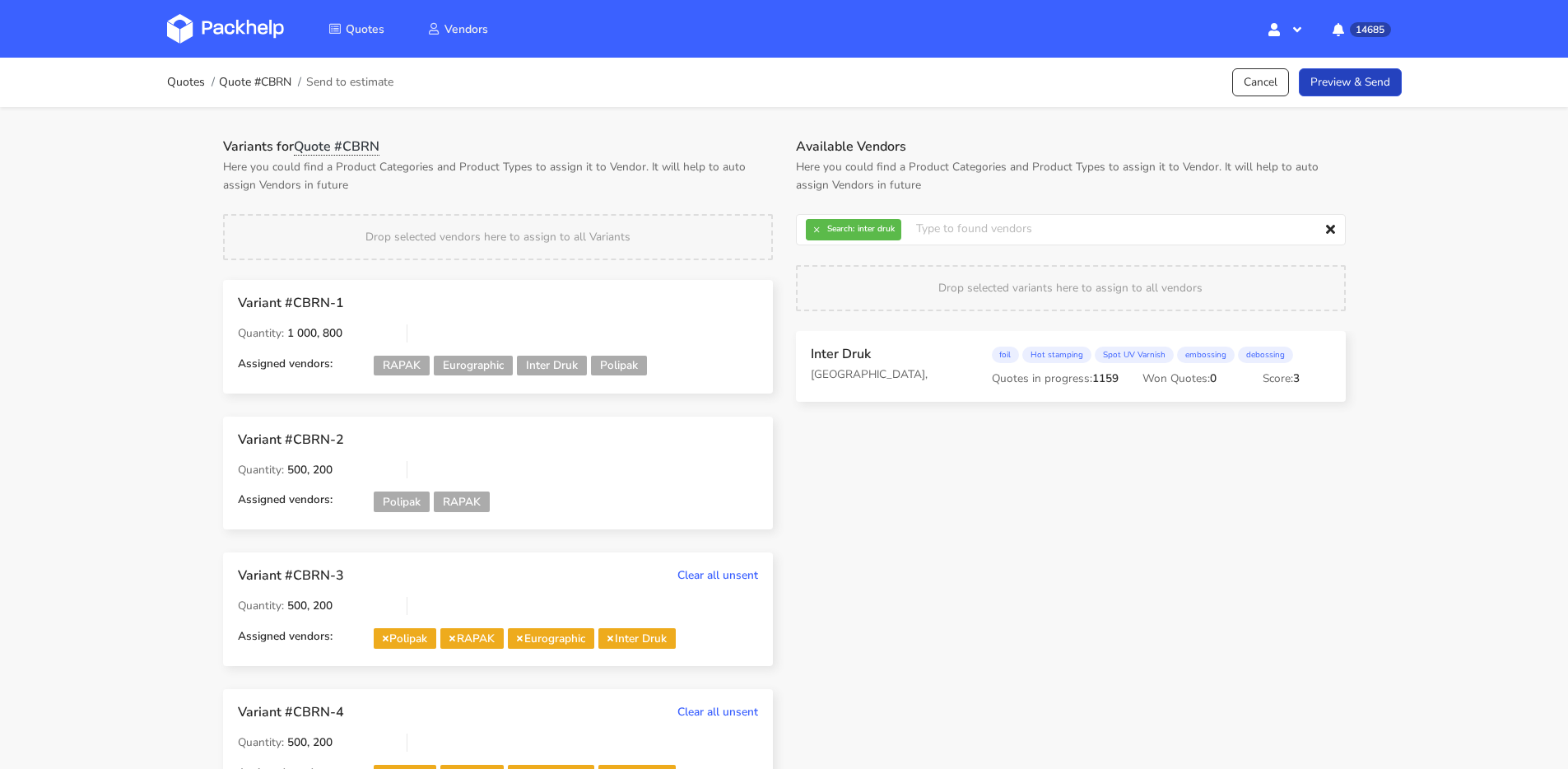
click at [1383, 77] on link "Preview & Send" at bounding box center [1351, 82] width 103 height 29
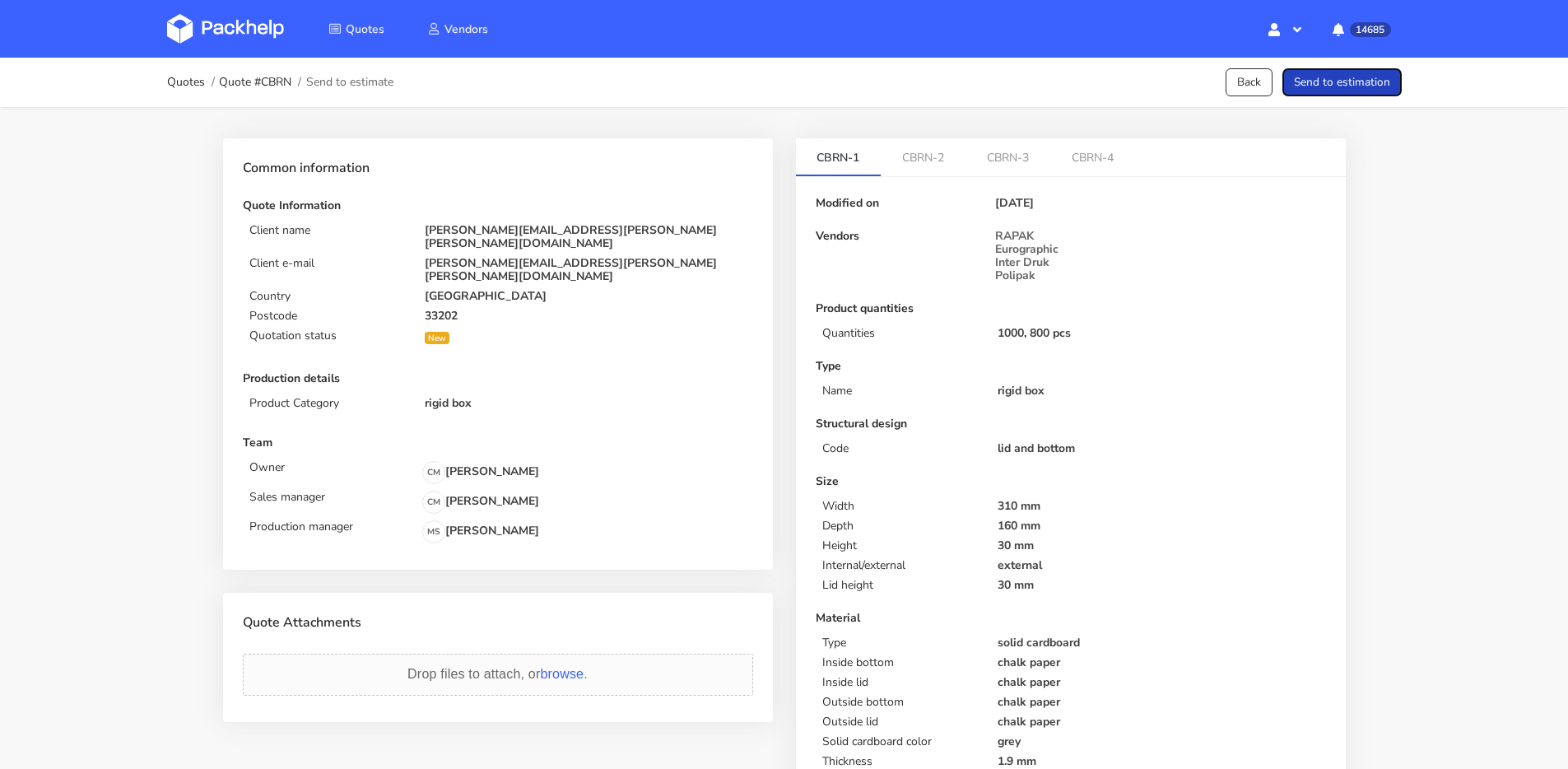
click at [1364, 82] on button "Send to estimation" at bounding box center [1343, 82] width 120 height 29
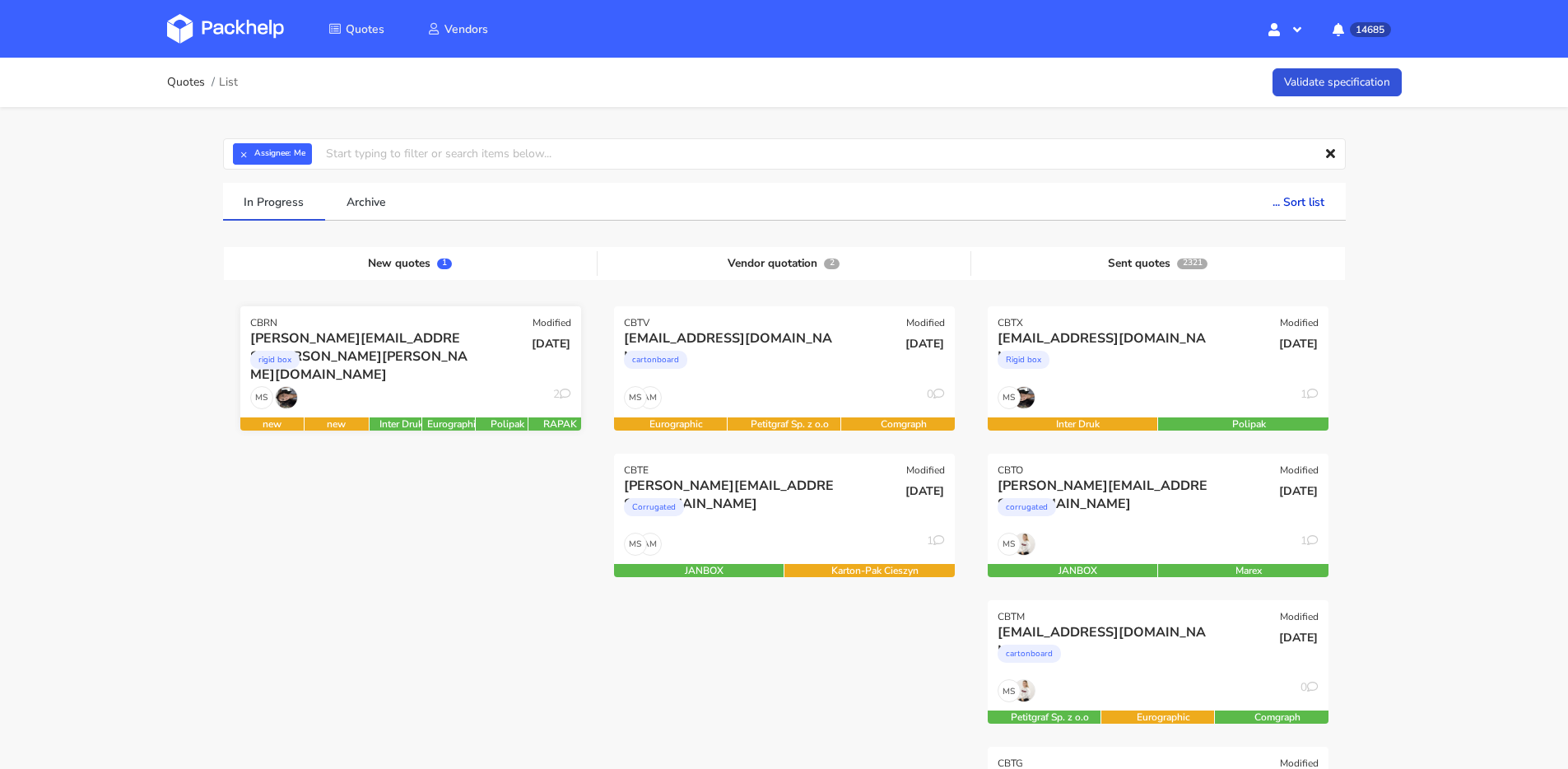
click at [419, 334] on div "[PERSON_NAME][EMAIL_ADDRESS][PERSON_NAME][PERSON_NAME][DOMAIN_NAME]" at bounding box center [359, 339] width 218 height 18
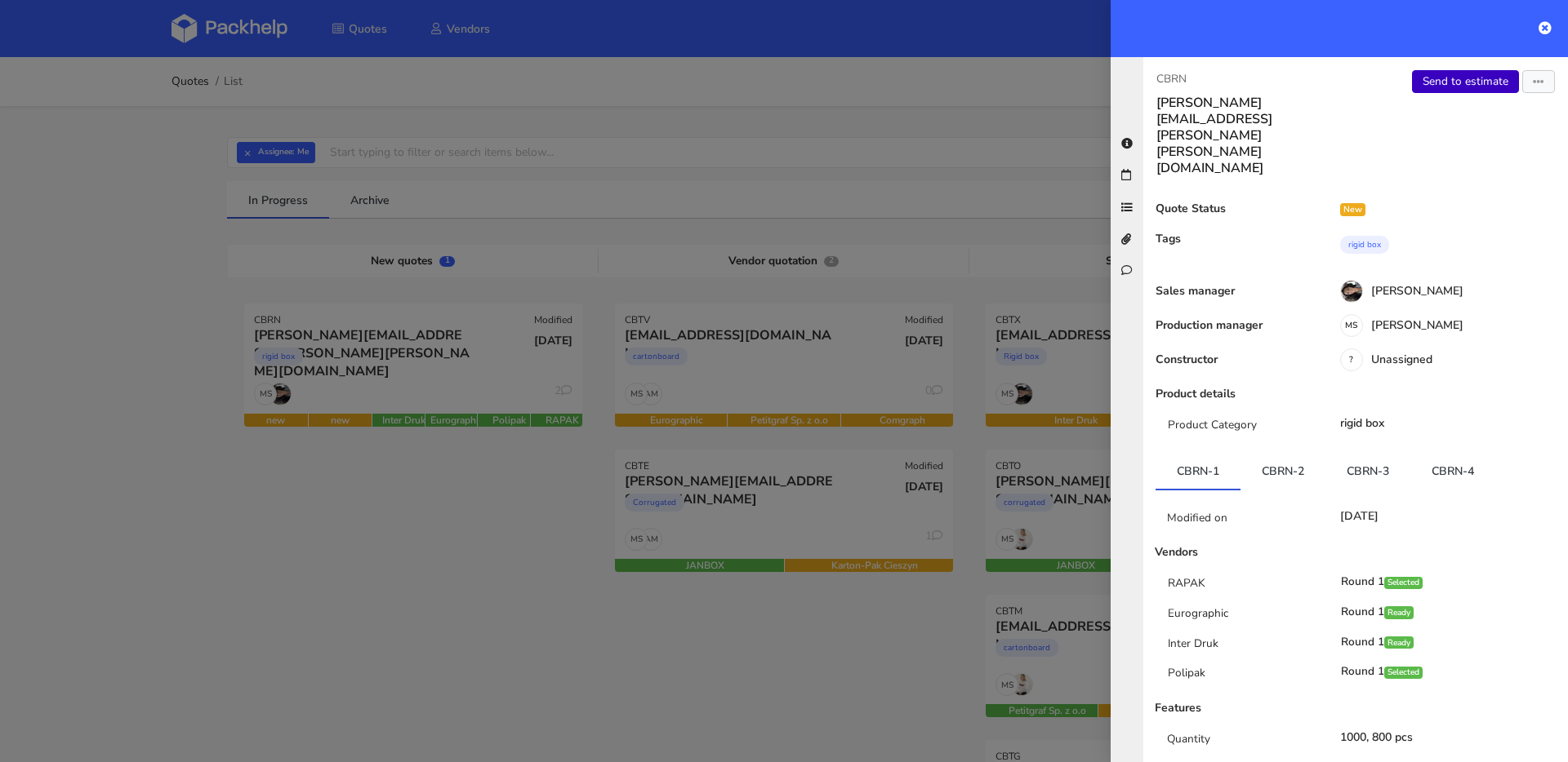
click at [1479, 80] on link "Send to estimate" at bounding box center [1465, 81] width 107 height 22
click at [1536, 87] on button "button" at bounding box center [1538, 81] width 32 height 22
click at [1463, 118] on link "View quote" at bounding box center [1485, 116] width 144 height 27
click at [1434, 453] on link "CBRN-4" at bounding box center [1452, 471] width 85 height 36
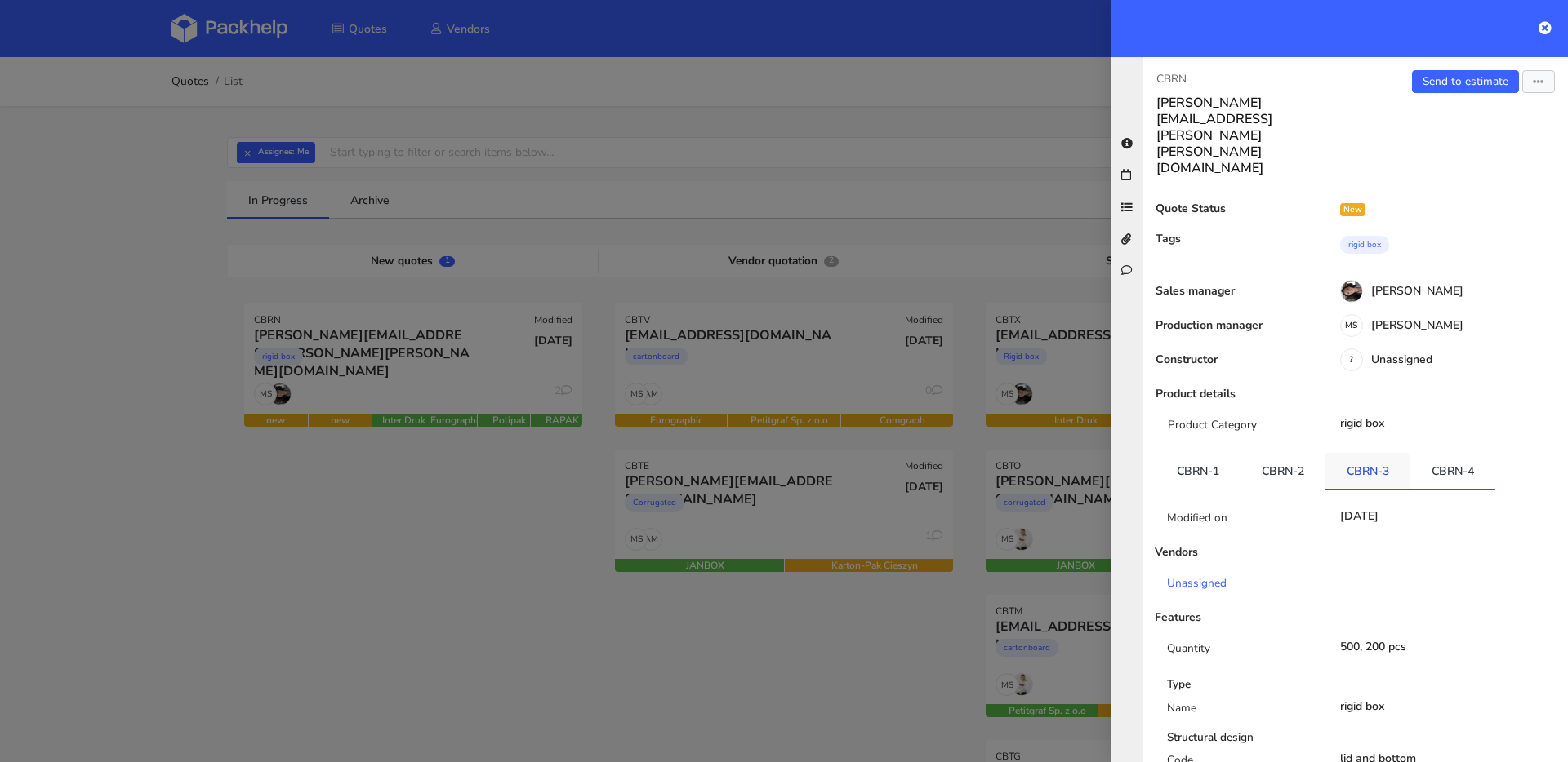
click at [1394, 453] on link "CBRN-3" at bounding box center [1368, 471] width 85 height 36
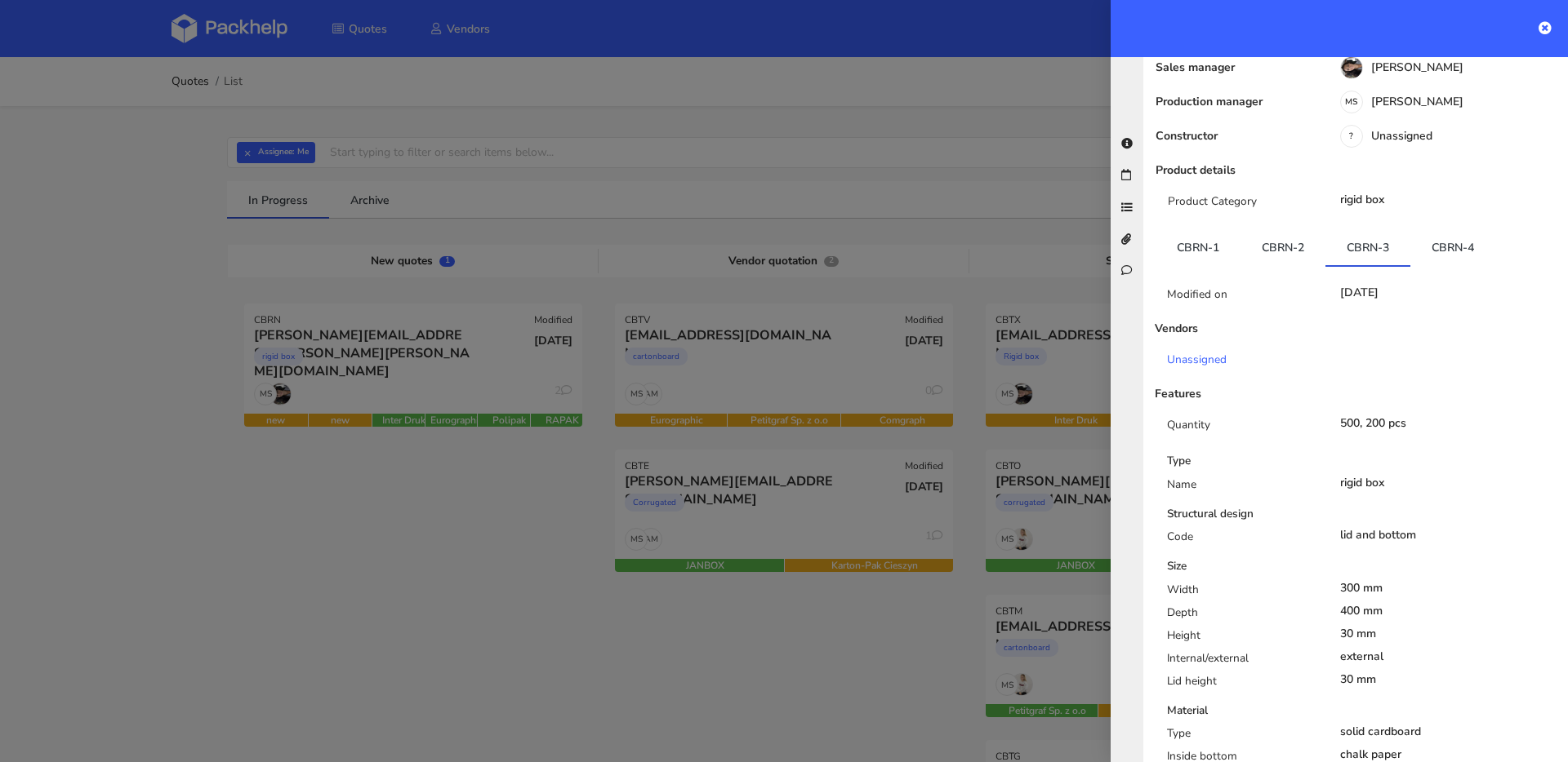
scroll to position [185, 0]
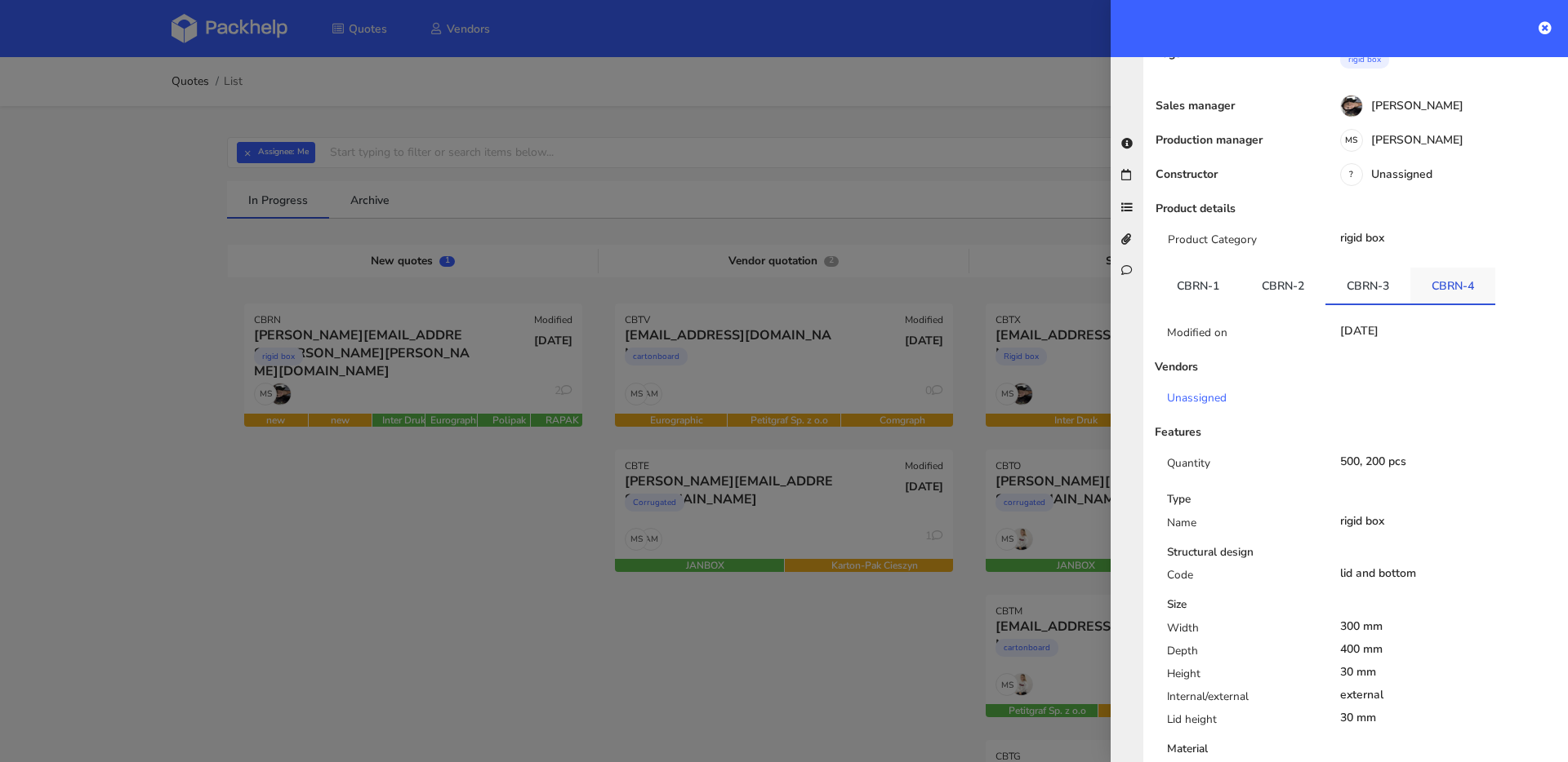
click at [1470, 267] on link "CBRN-4" at bounding box center [1452, 285] width 85 height 36
click at [1393, 267] on link "CBRN-3" at bounding box center [1368, 285] width 85 height 36
click at [1466, 267] on link "CBRN-4" at bounding box center [1452, 285] width 85 height 36
click at [1410, 267] on link "CBRN-4" at bounding box center [1452, 285] width 85 height 36
click at [1387, 267] on link "CBRN-3" at bounding box center [1368, 285] width 85 height 36
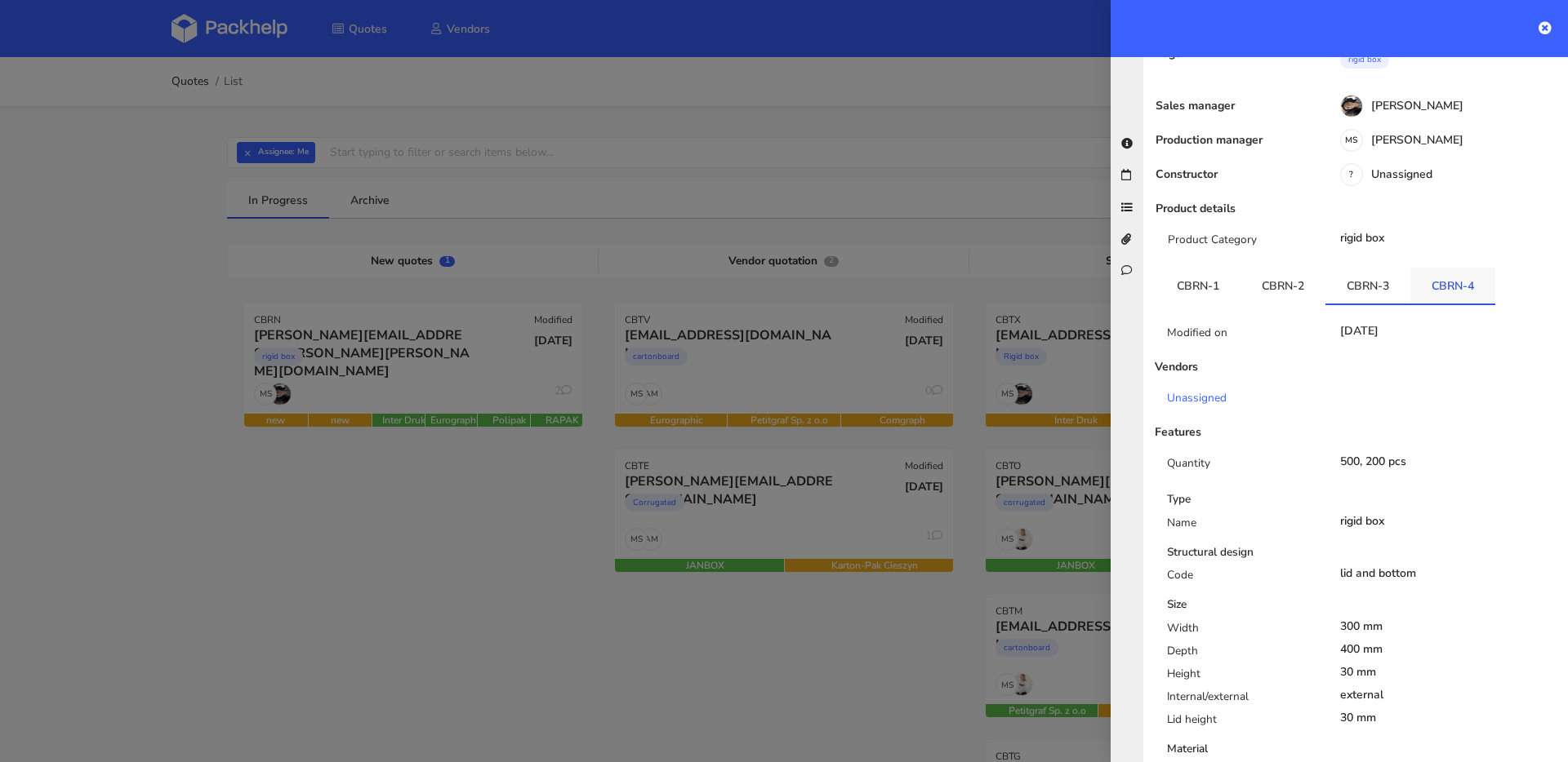
click at [1431, 267] on link "CBRN-4" at bounding box center [1452, 285] width 85 height 36
click at [1367, 267] on link "CBRN-3" at bounding box center [1368, 285] width 85 height 36
click at [1431, 267] on link "CBRN-4" at bounding box center [1452, 285] width 85 height 36
click at [1381, 267] on link "CBRN-3" at bounding box center [1368, 285] width 85 height 36
click at [1440, 267] on link "CBRN-4" at bounding box center [1452, 285] width 85 height 36
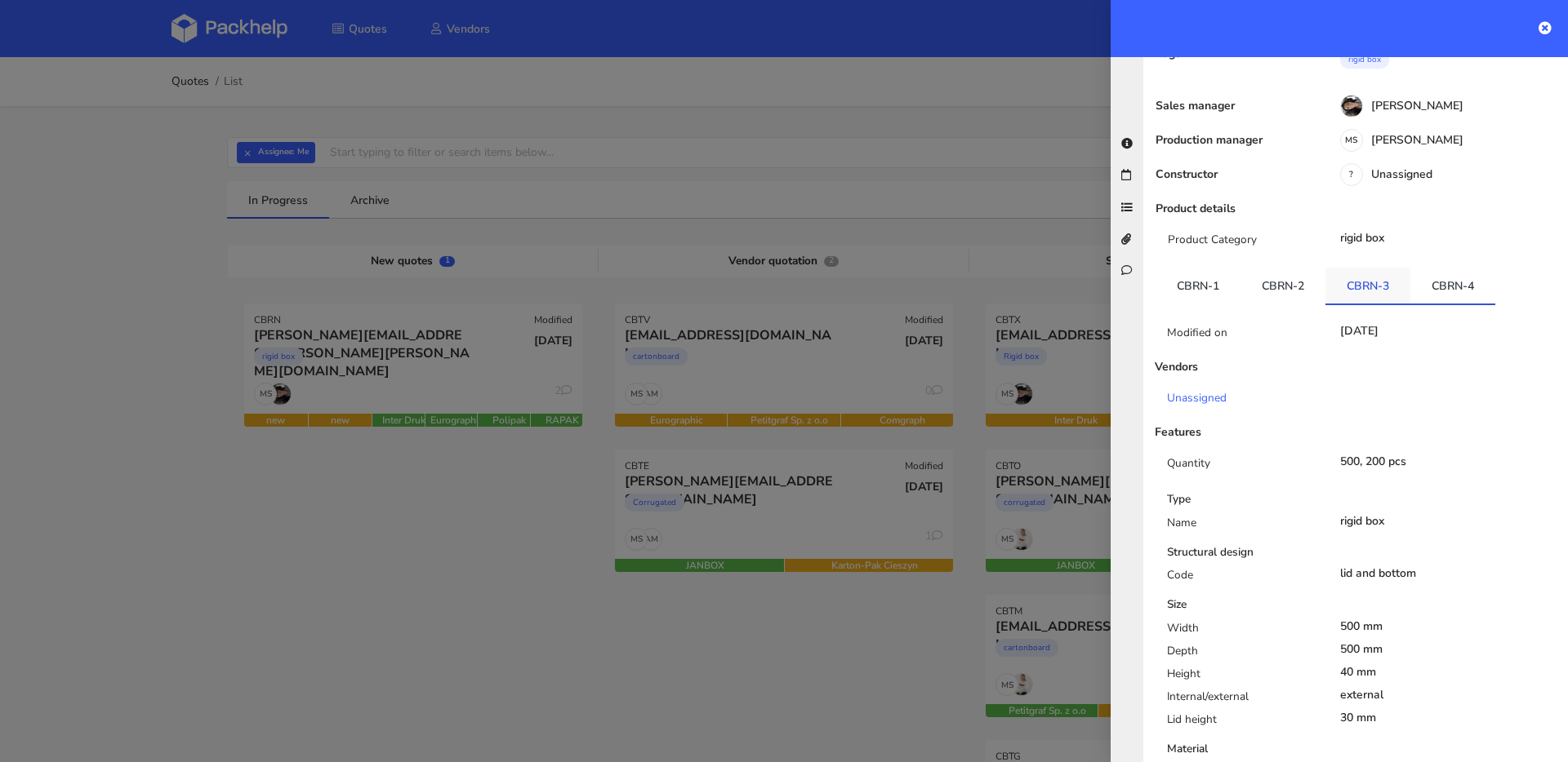
click at [1404, 267] on link "CBRN-3" at bounding box center [1368, 285] width 85 height 36
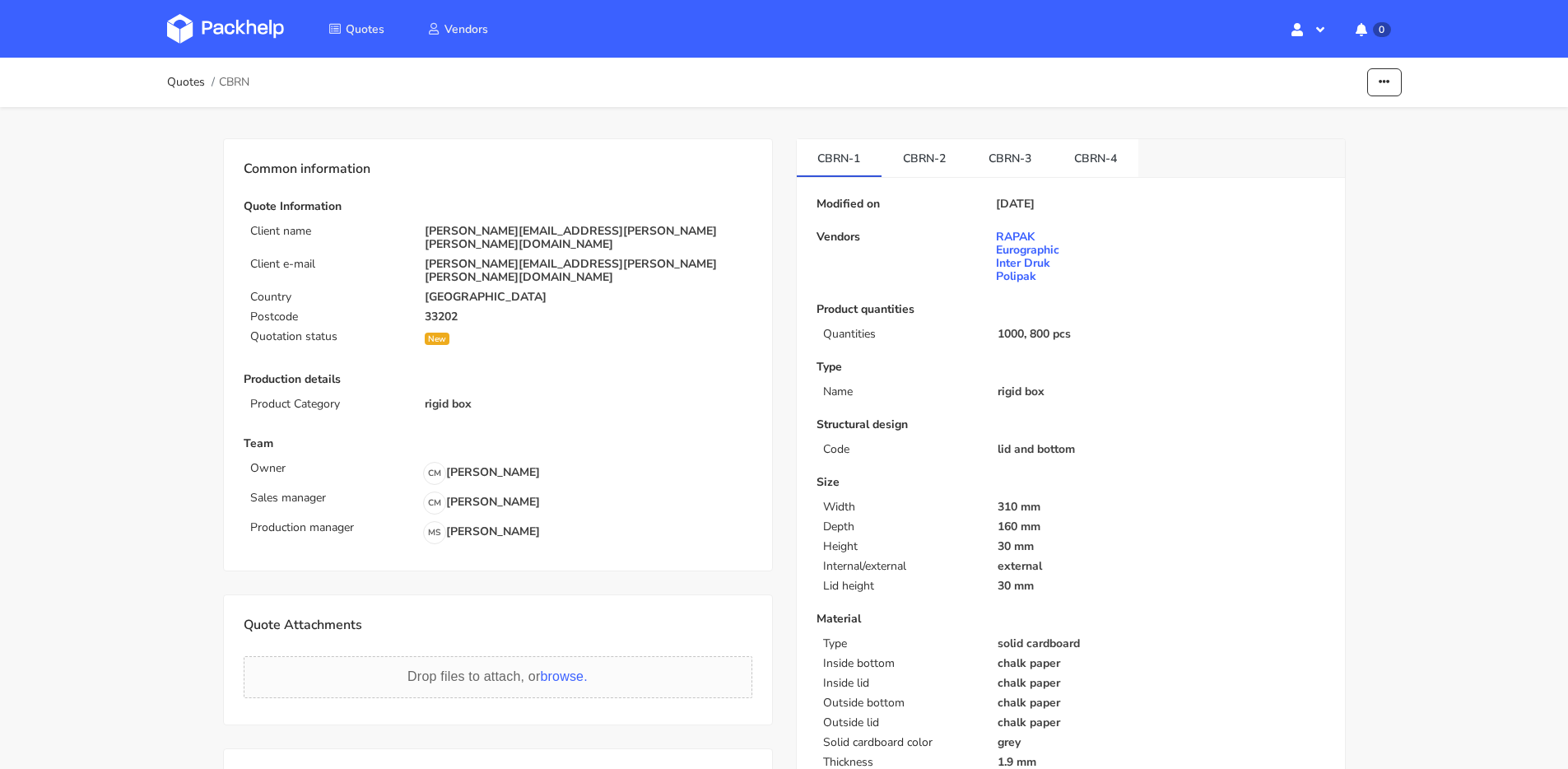
click at [1358, 91] on ul "Edit quote Missing data Show estimations Reject quote" at bounding box center [1369, 82] width 64 height 29
click at [1376, 87] on button "button" at bounding box center [1384, 82] width 34 height 29
click at [1321, 188] on link "Show estimations" at bounding box center [1322, 181] width 145 height 27
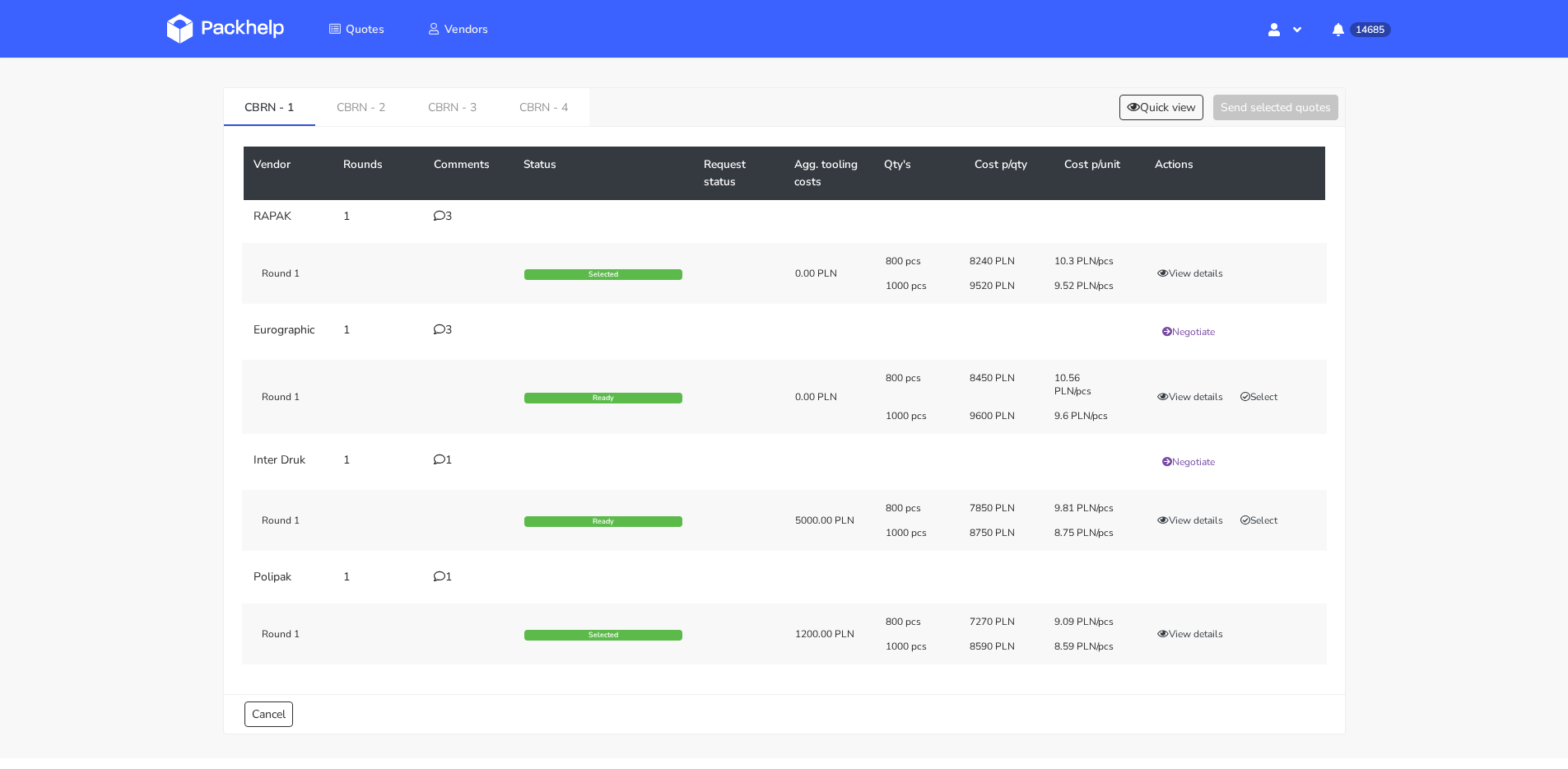
scroll to position [52, 0]
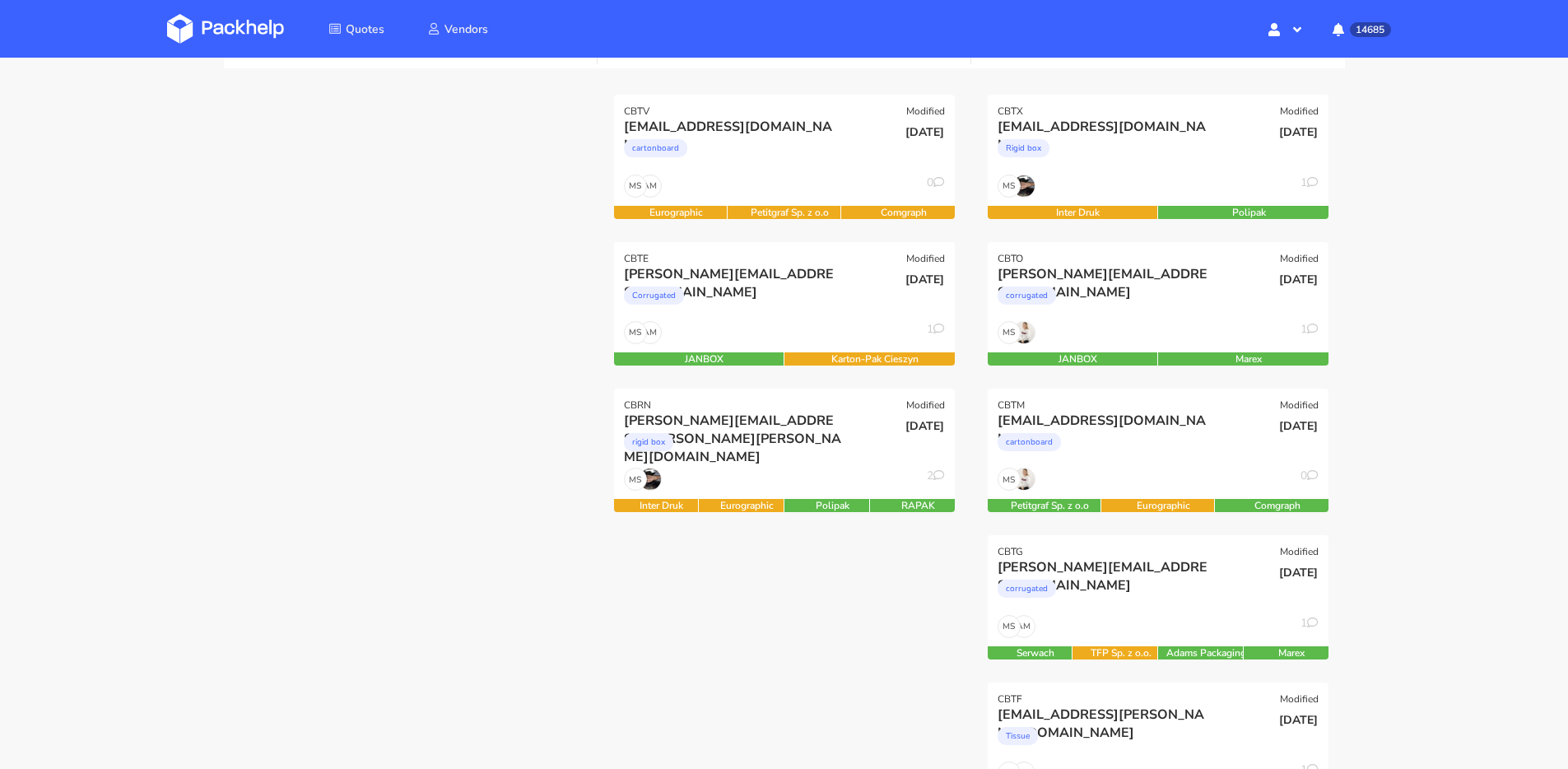
scroll to position [91, 0]
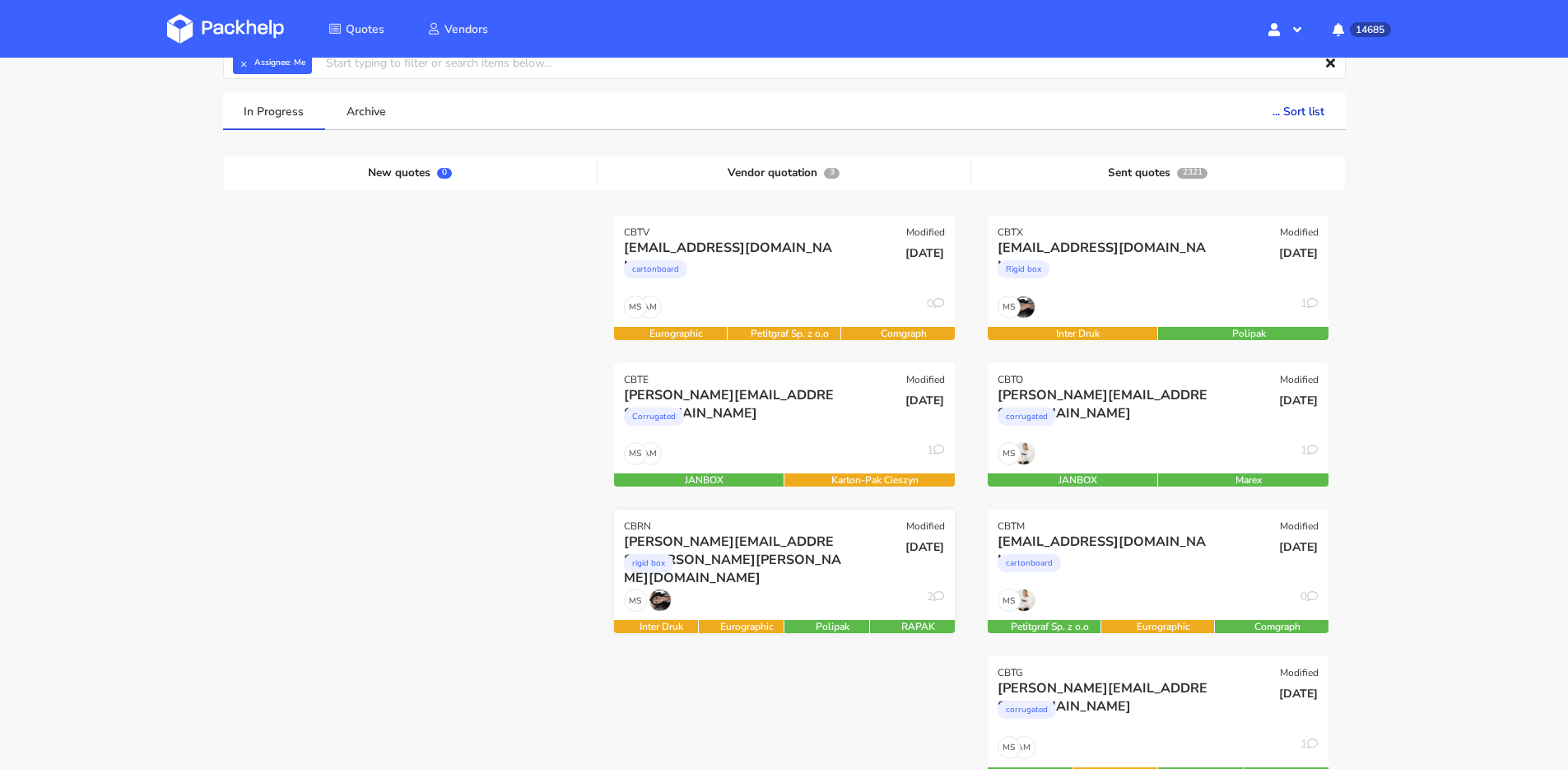
click at [817, 574] on div "rigid box" at bounding box center [732, 567] width 218 height 33
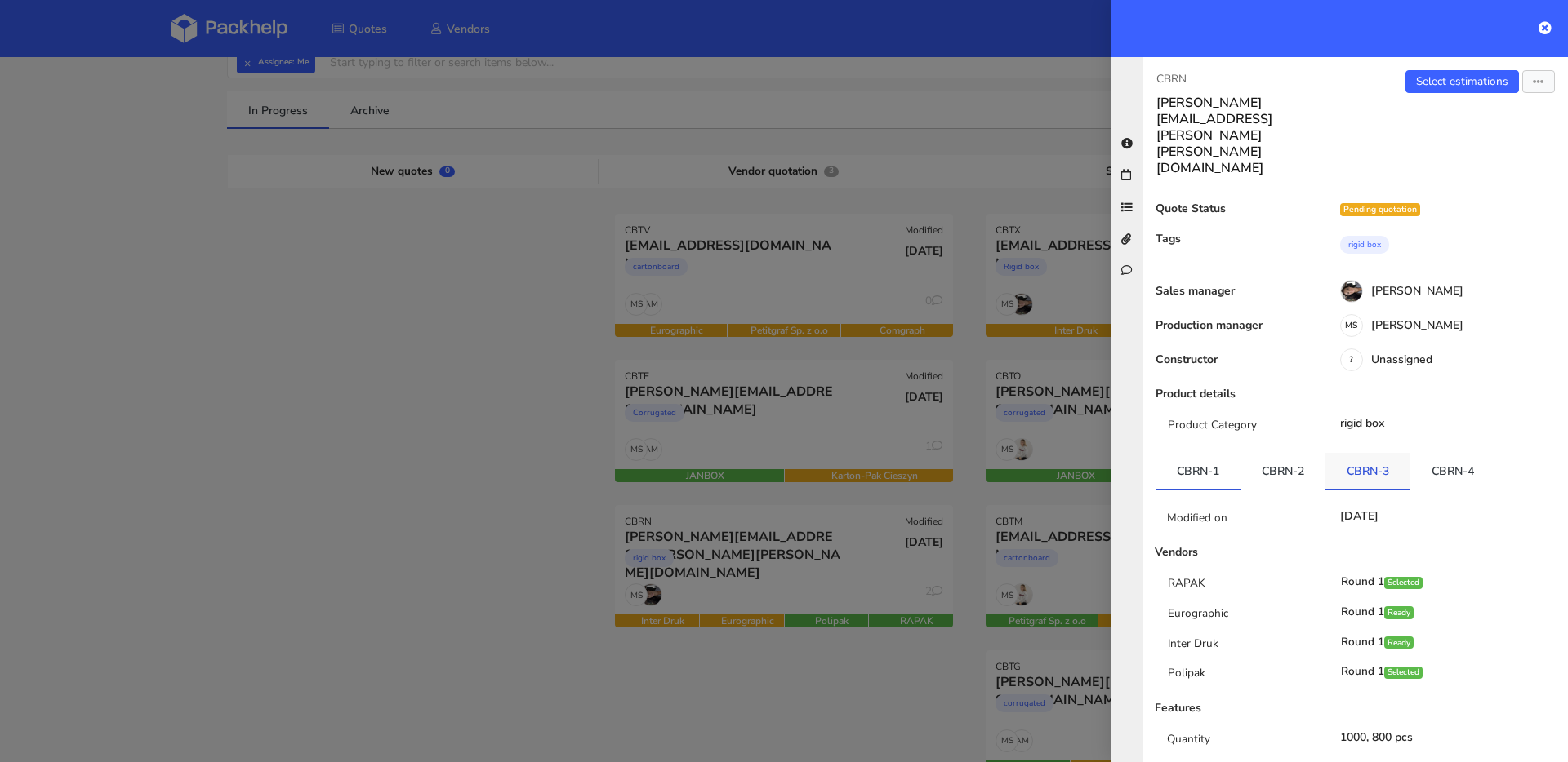
click at [1390, 453] on link "CBRN-3" at bounding box center [1368, 471] width 85 height 36
click at [1450, 453] on link "CBRN-4" at bounding box center [1452, 471] width 85 height 36
click at [1391, 453] on link "CBRN-3" at bounding box center [1368, 471] width 85 height 36
click at [1428, 453] on link "CBRN-4" at bounding box center [1452, 471] width 85 height 36
click at [1398, 453] on link "CBRN-3" at bounding box center [1368, 471] width 85 height 36
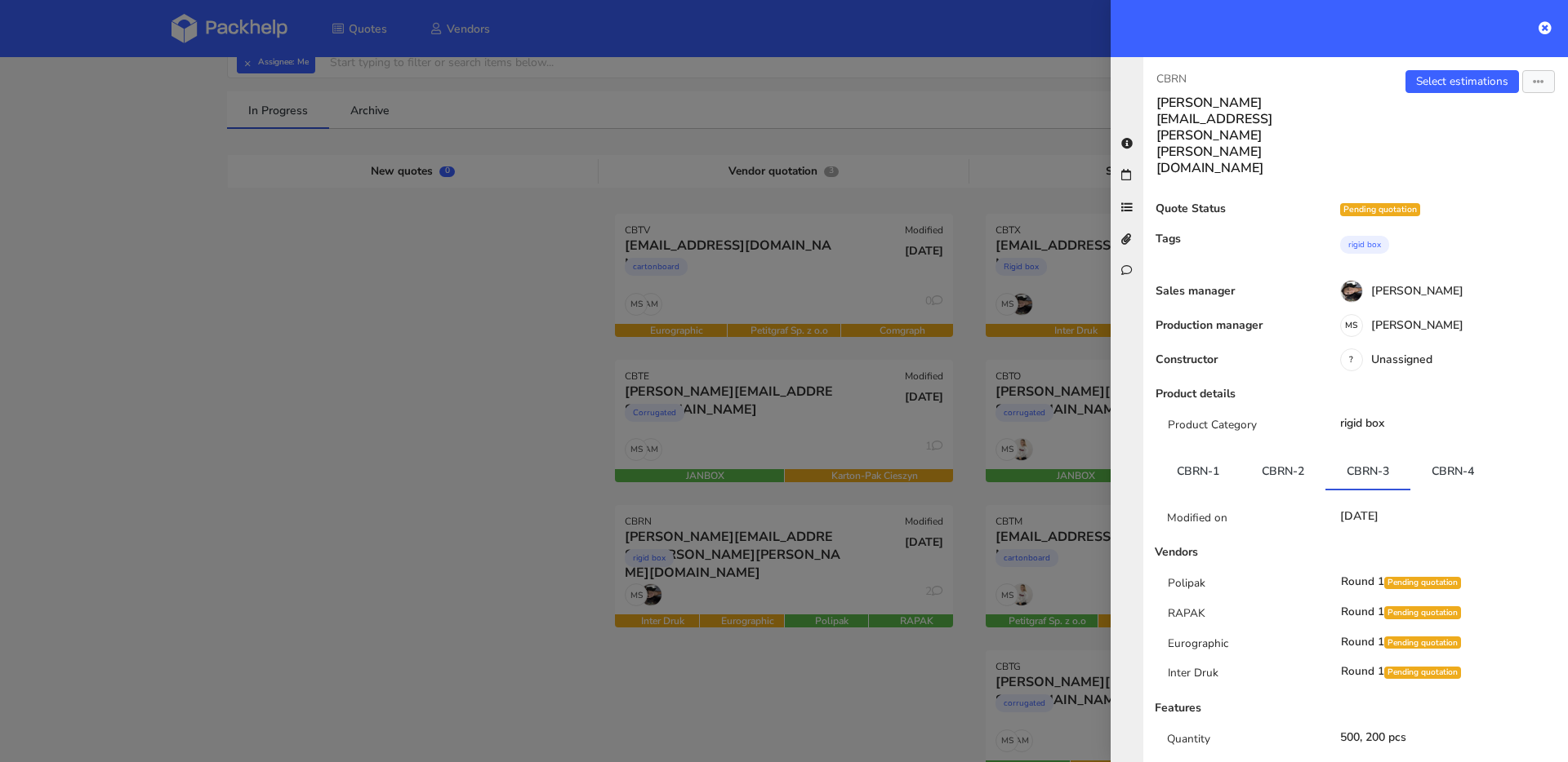
click at [424, 407] on div at bounding box center [784, 381] width 1568 height 762
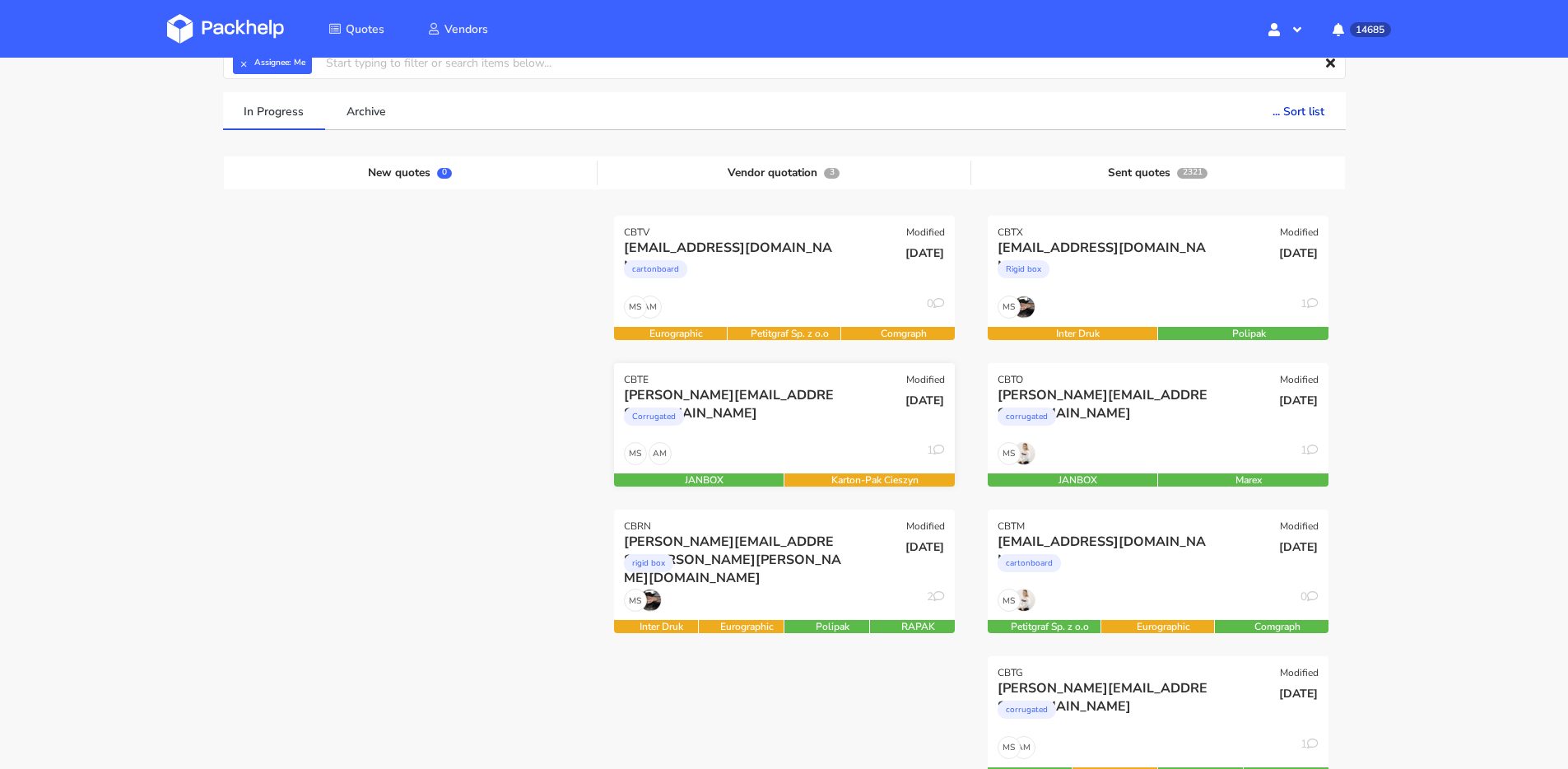
click at [775, 436] on div "Corrugated" at bounding box center [732, 420] width 218 height 33
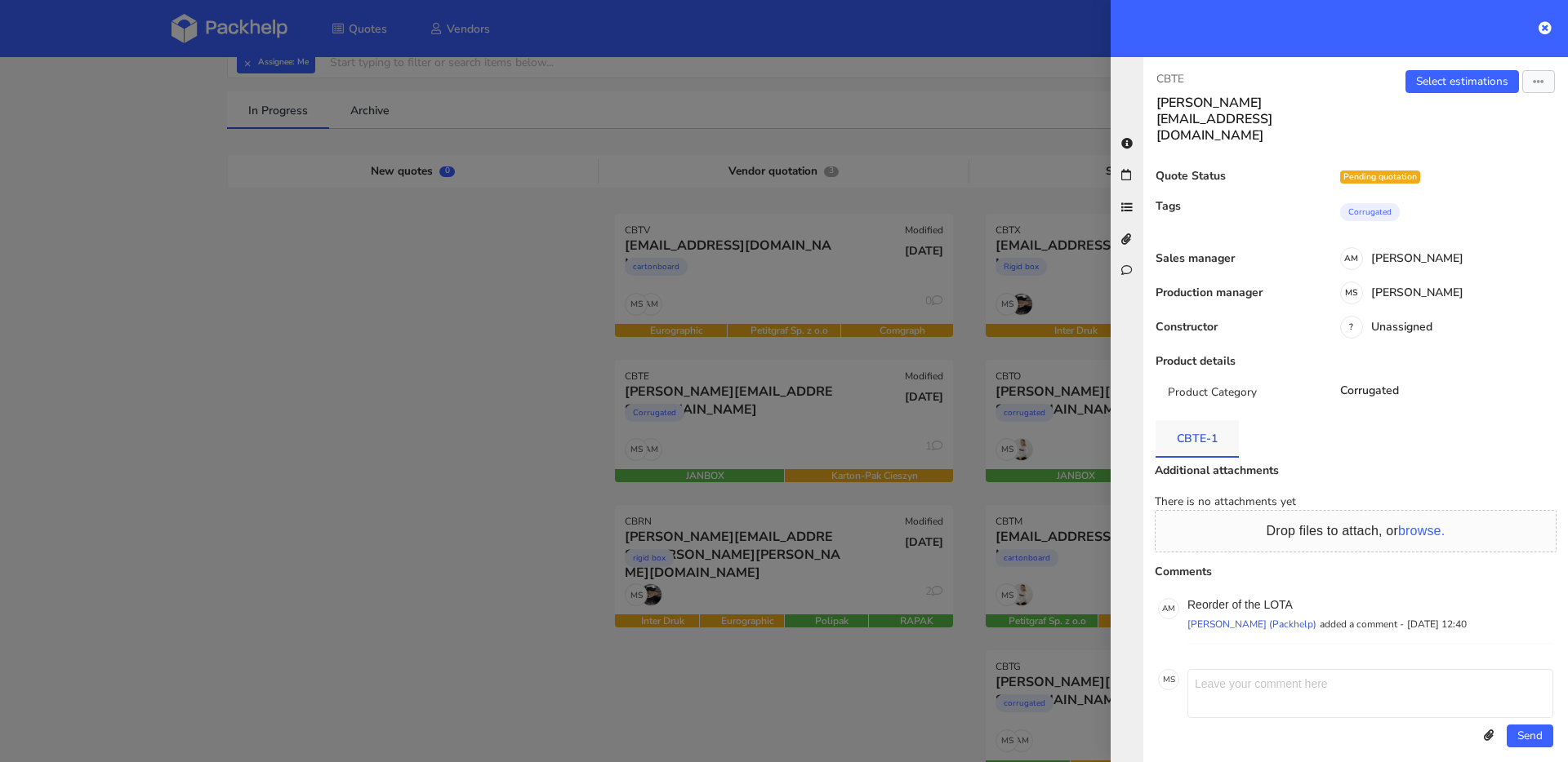
click at [1195, 420] on link "CBTE-1" at bounding box center [1197, 438] width 84 height 36
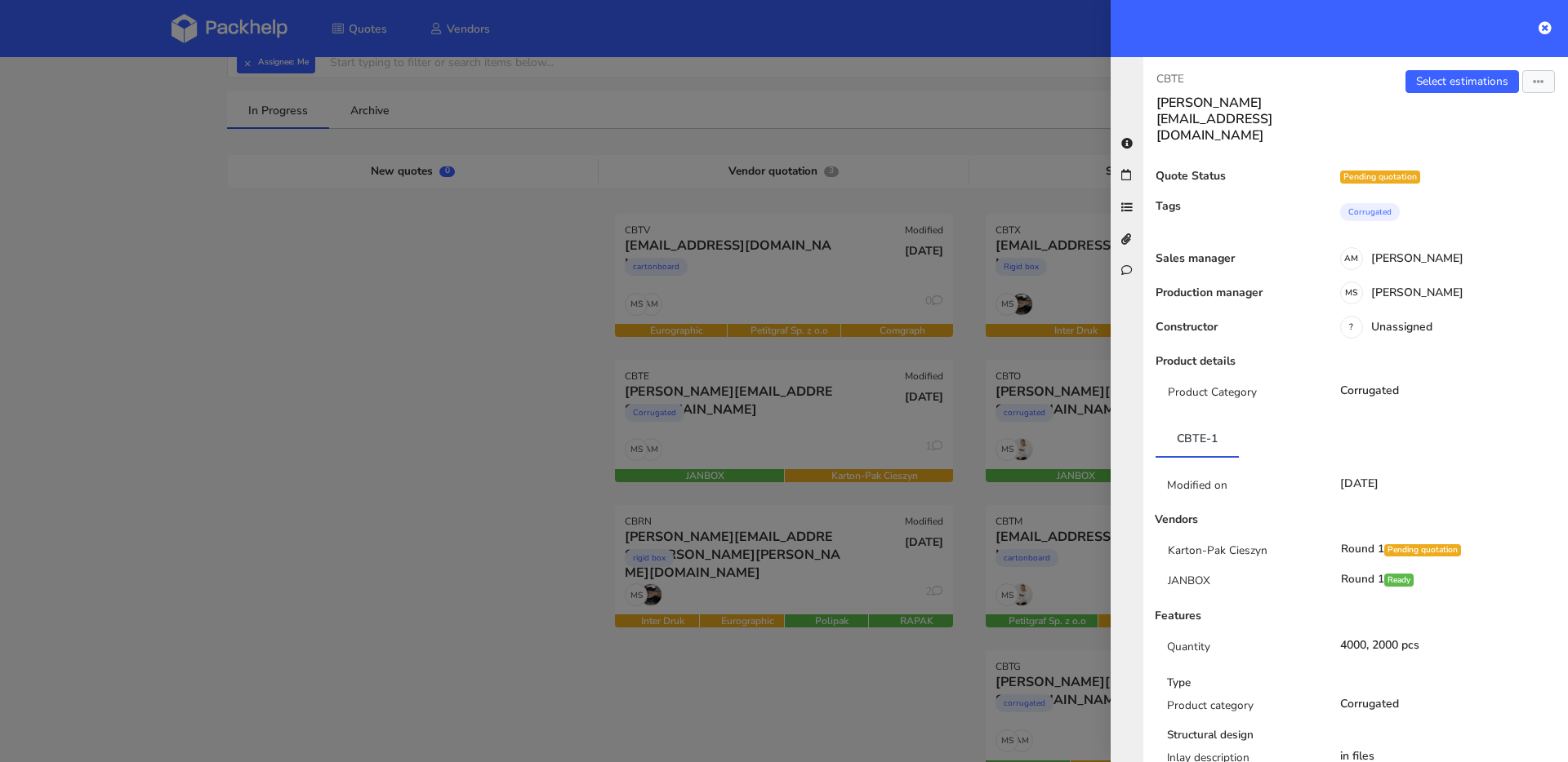
click at [785, 276] on div at bounding box center [784, 381] width 1568 height 762
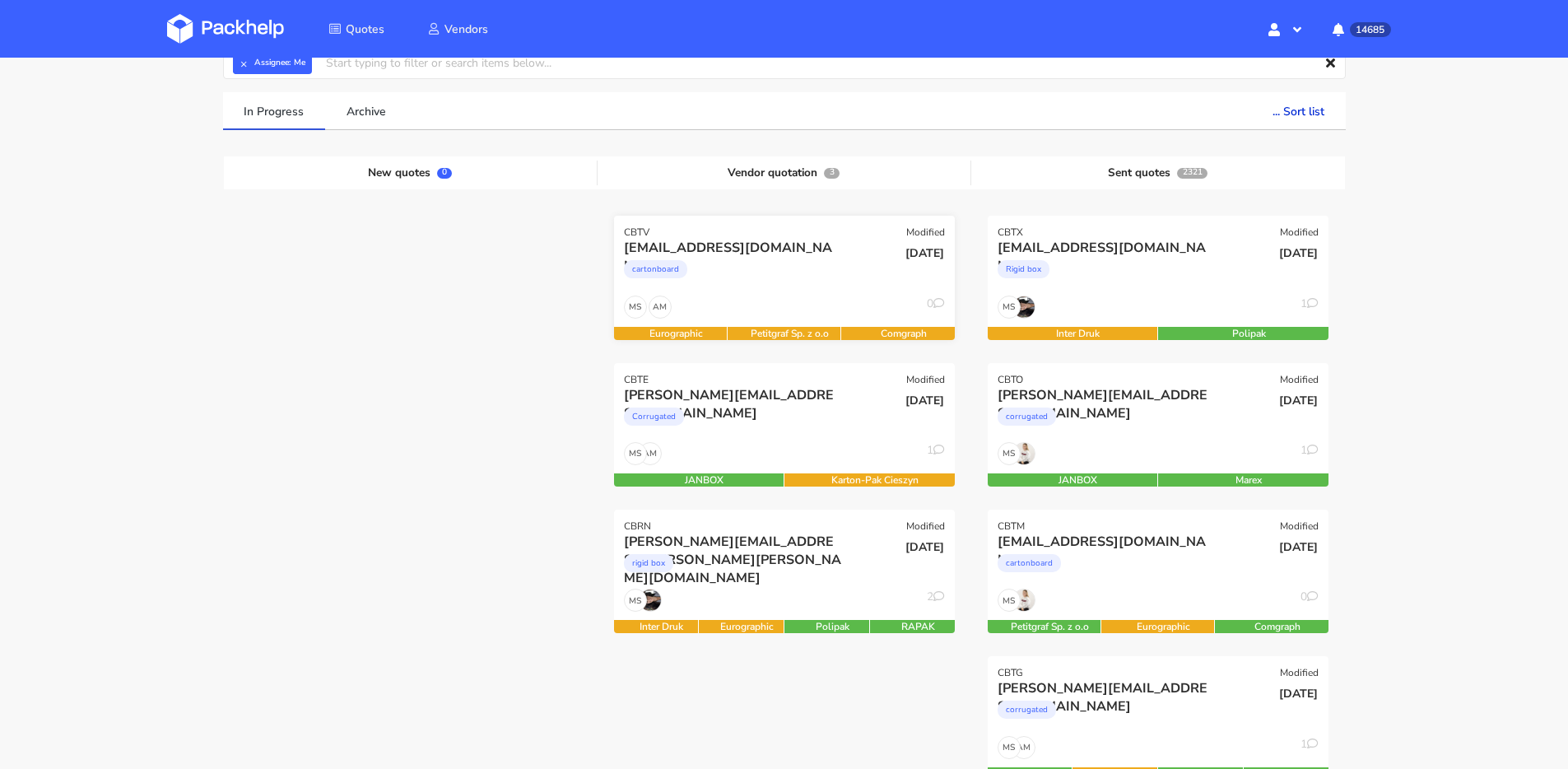
click at [823, 284] on div "cartonboard" at bounding box center [732, 274] width 218 height 33
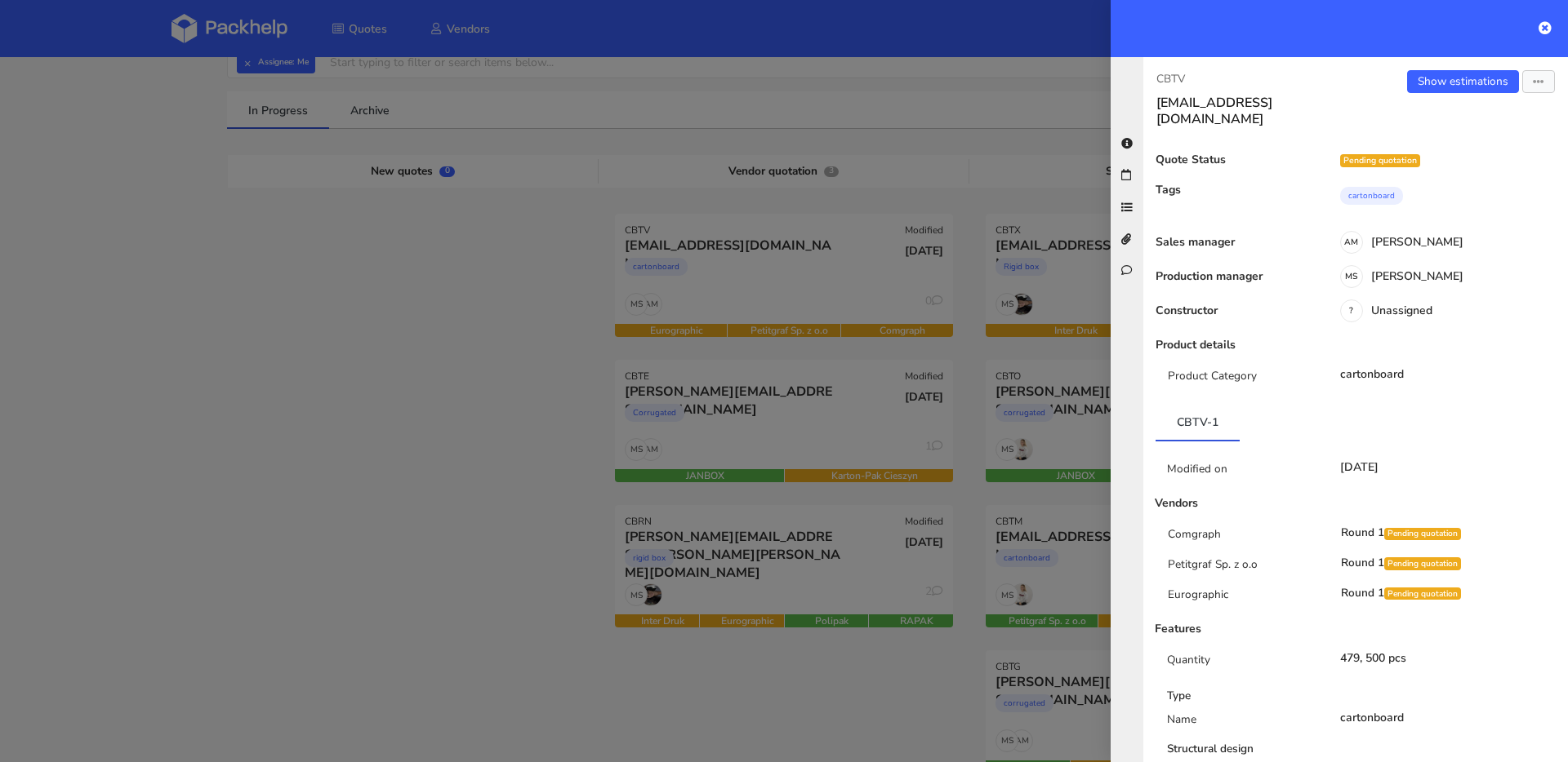
click at [417, 334] on div at bounding box center [784, 381] width 1568 height 762
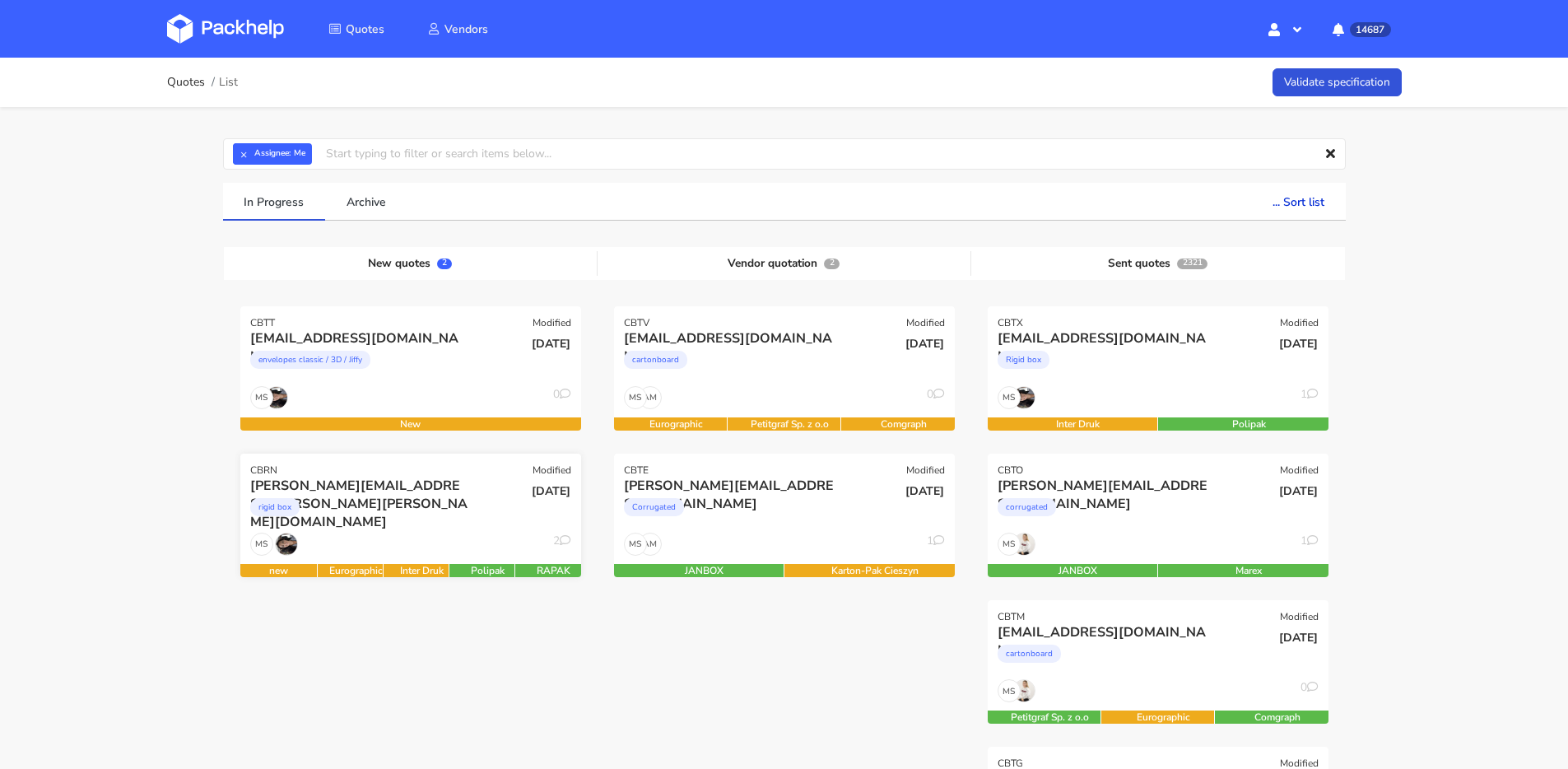
click at [374, 524] on div "rigid box" at bounding box center [359, 511] width 218 height 33
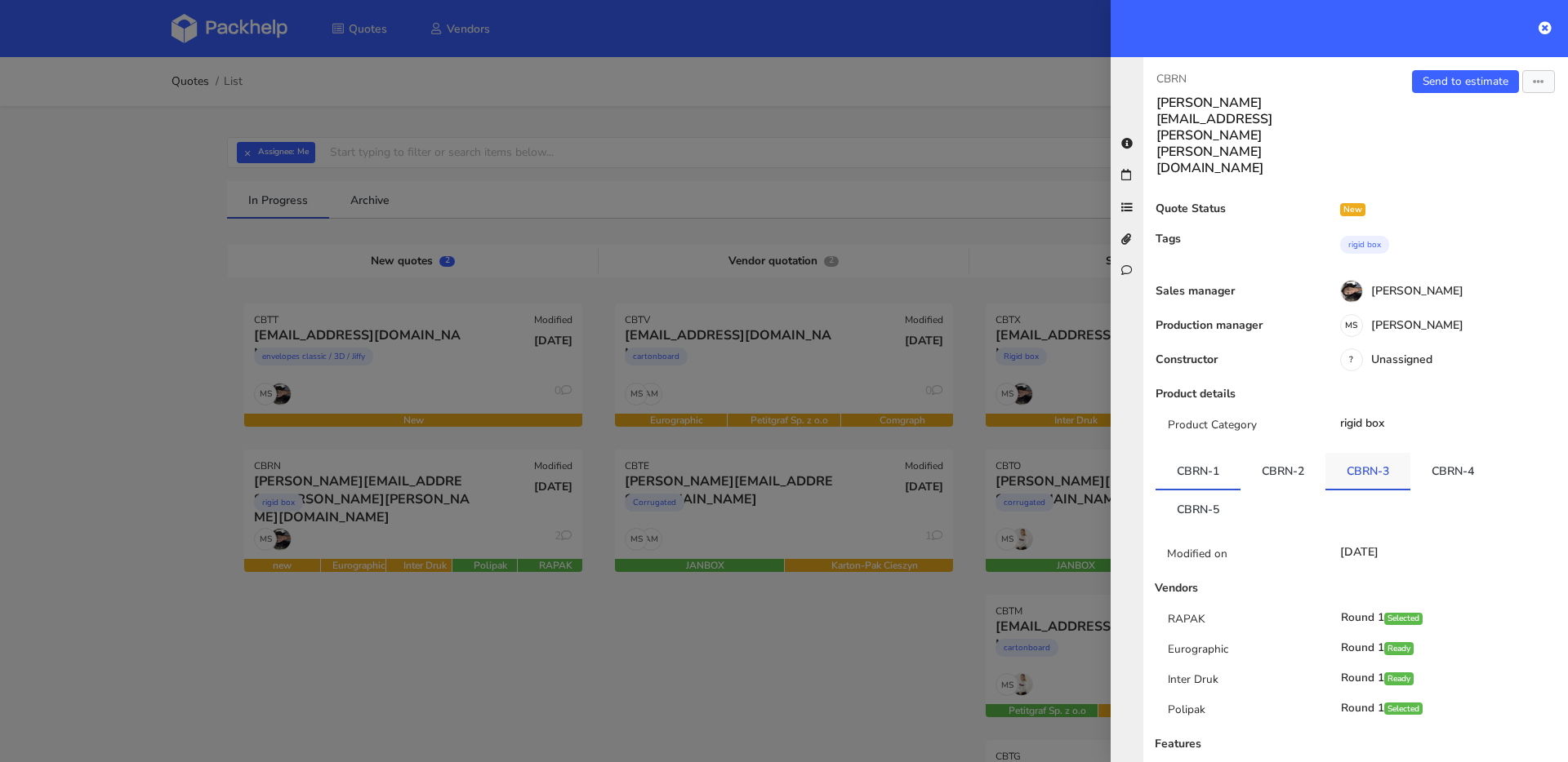
drag, startPoint x: 1367, startPoint y: 410, endPoint x: 1374, endPoint y: 415, distance: 8.6
click at [1367, 453] on link "CBRN-3" at bounding box center [1368, 471] width 85 height 36
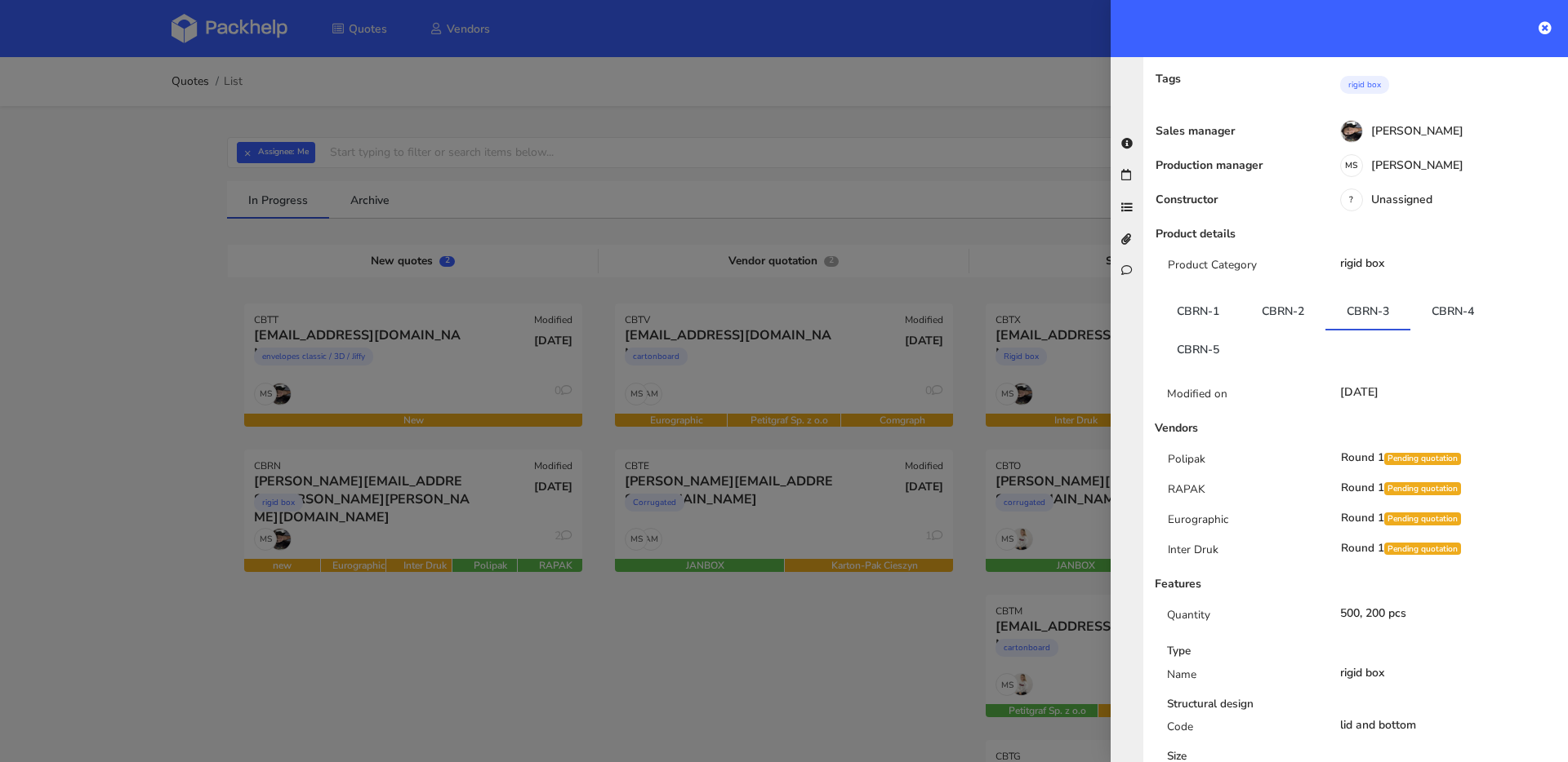
scroll to position [256, 0]
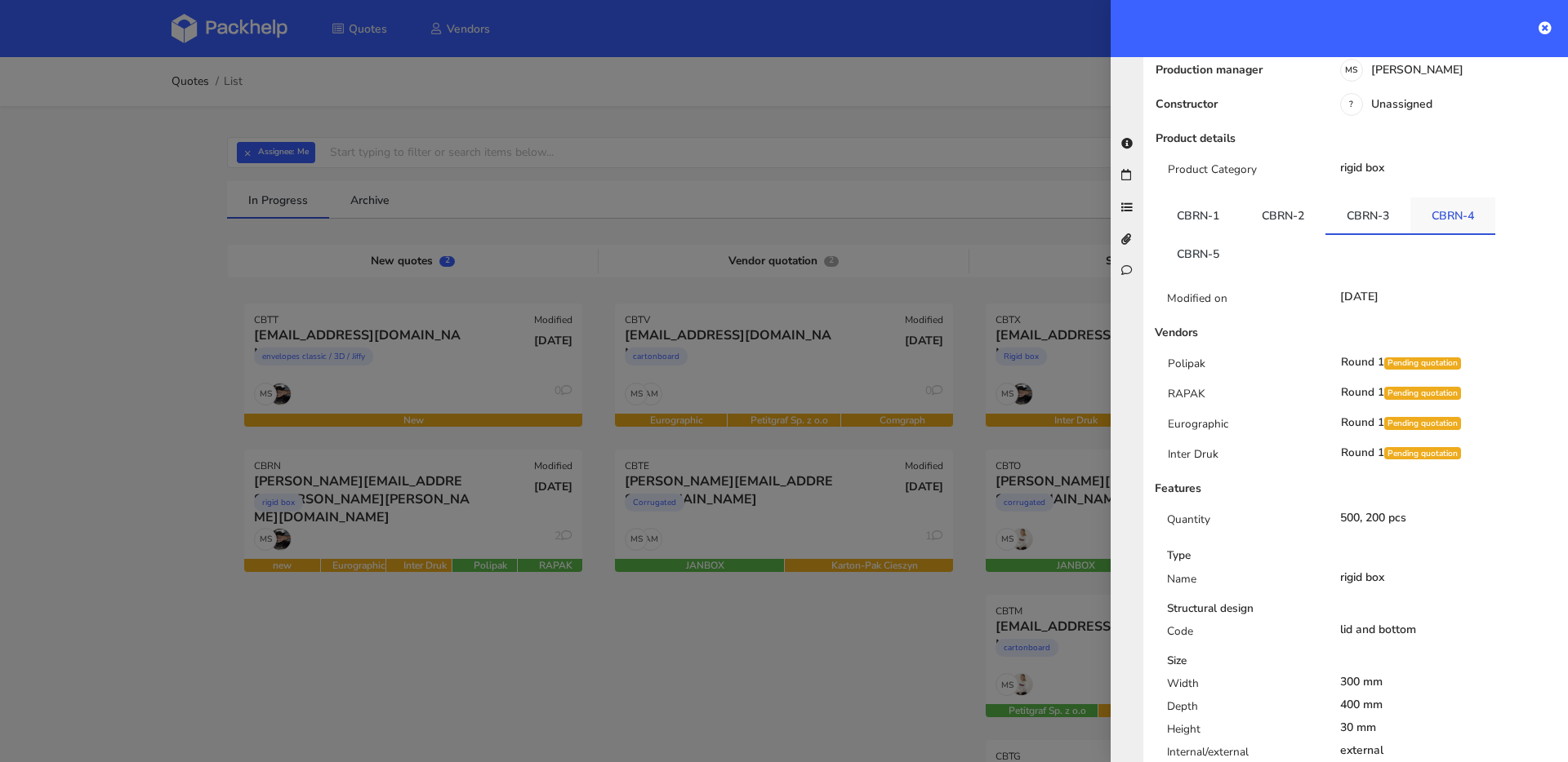
click at [1442, 197] on link "CBRN-4" at bounding box center [1452, 215] width 85 height 36
click at [1208, 235] on link "CBRN-5" at bounding box center [1198, 253] width 85 height 36
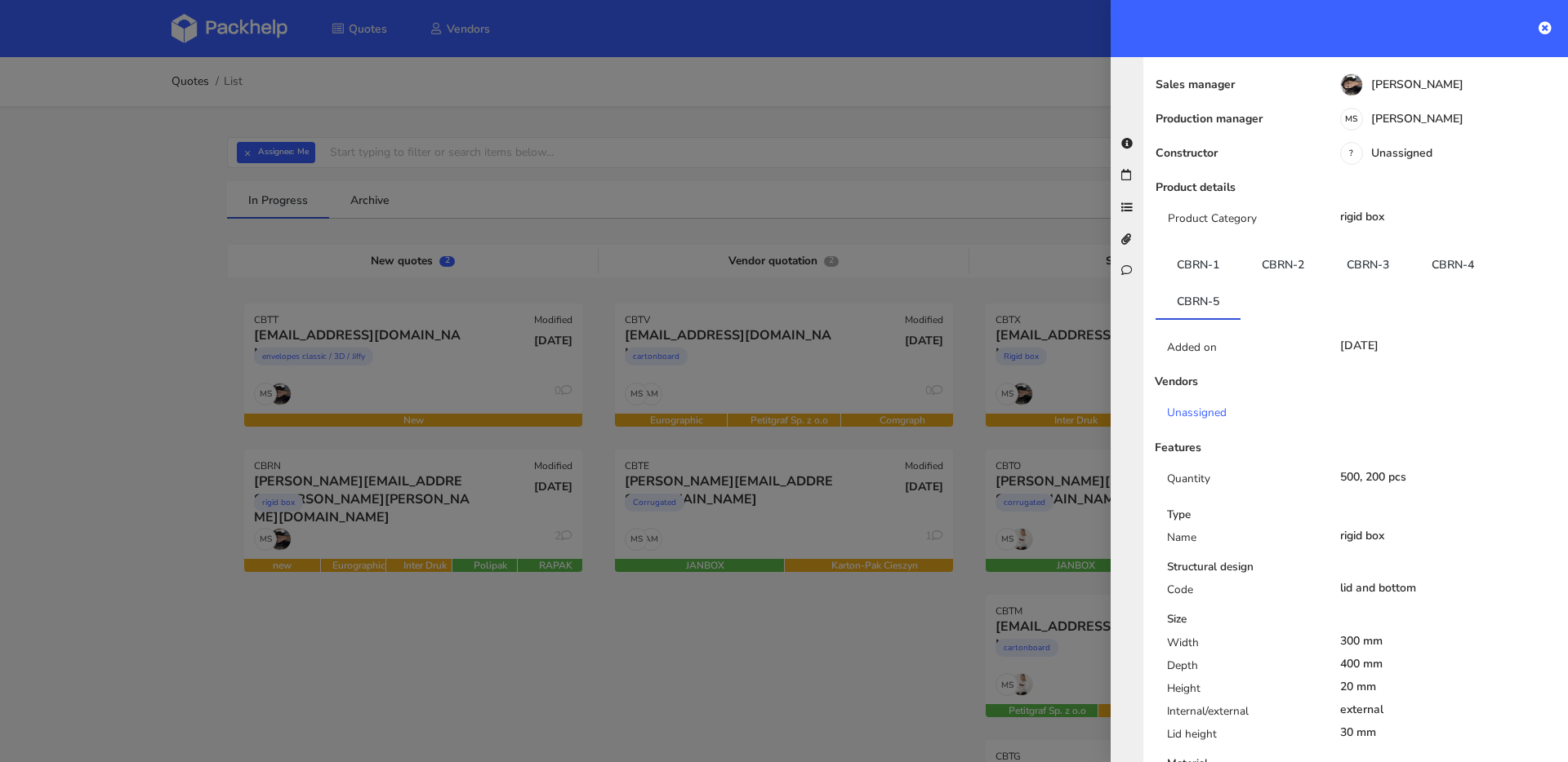
scroll to position [0, 0]
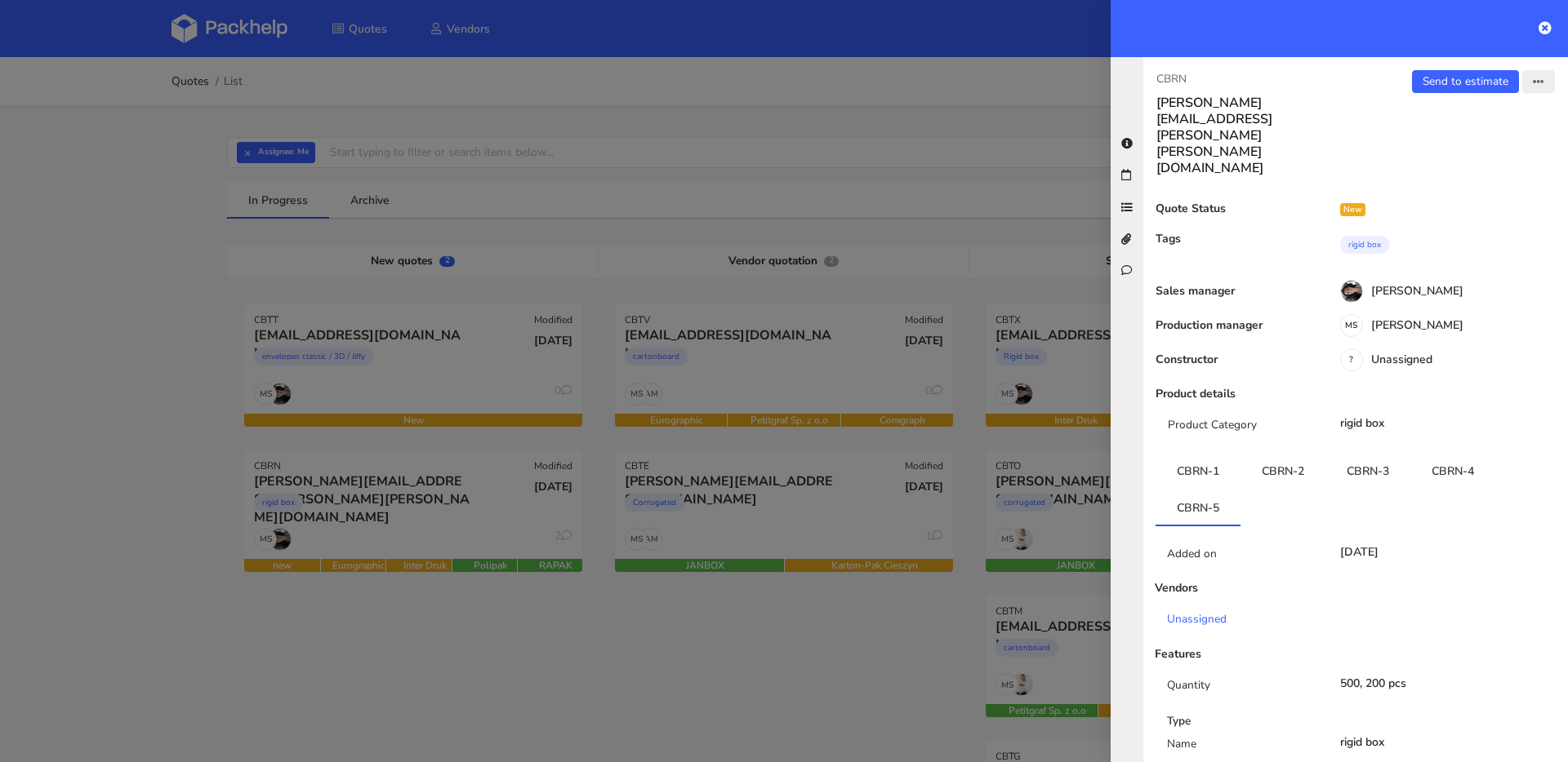
click at [1533, 85] on icon "button" at bounding box center [1538, 82] width 12 height 12
click at [1460, 144] on link "Edit quote" at bounding box center [1485, 145] width 144 height 27
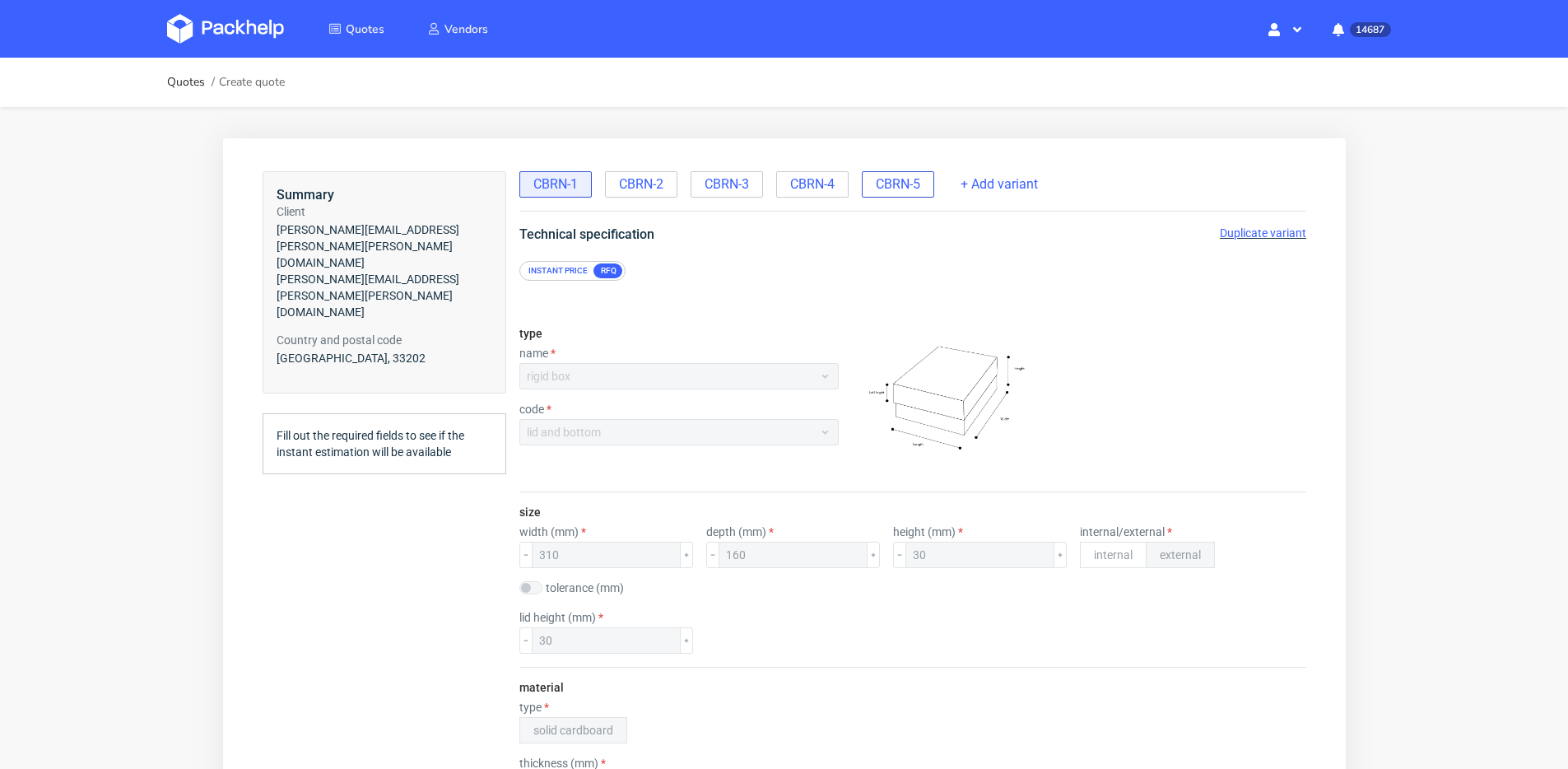
click at [908, 180] on span "CBRN-5" at bounding box center [896, 185] width 44 height 18
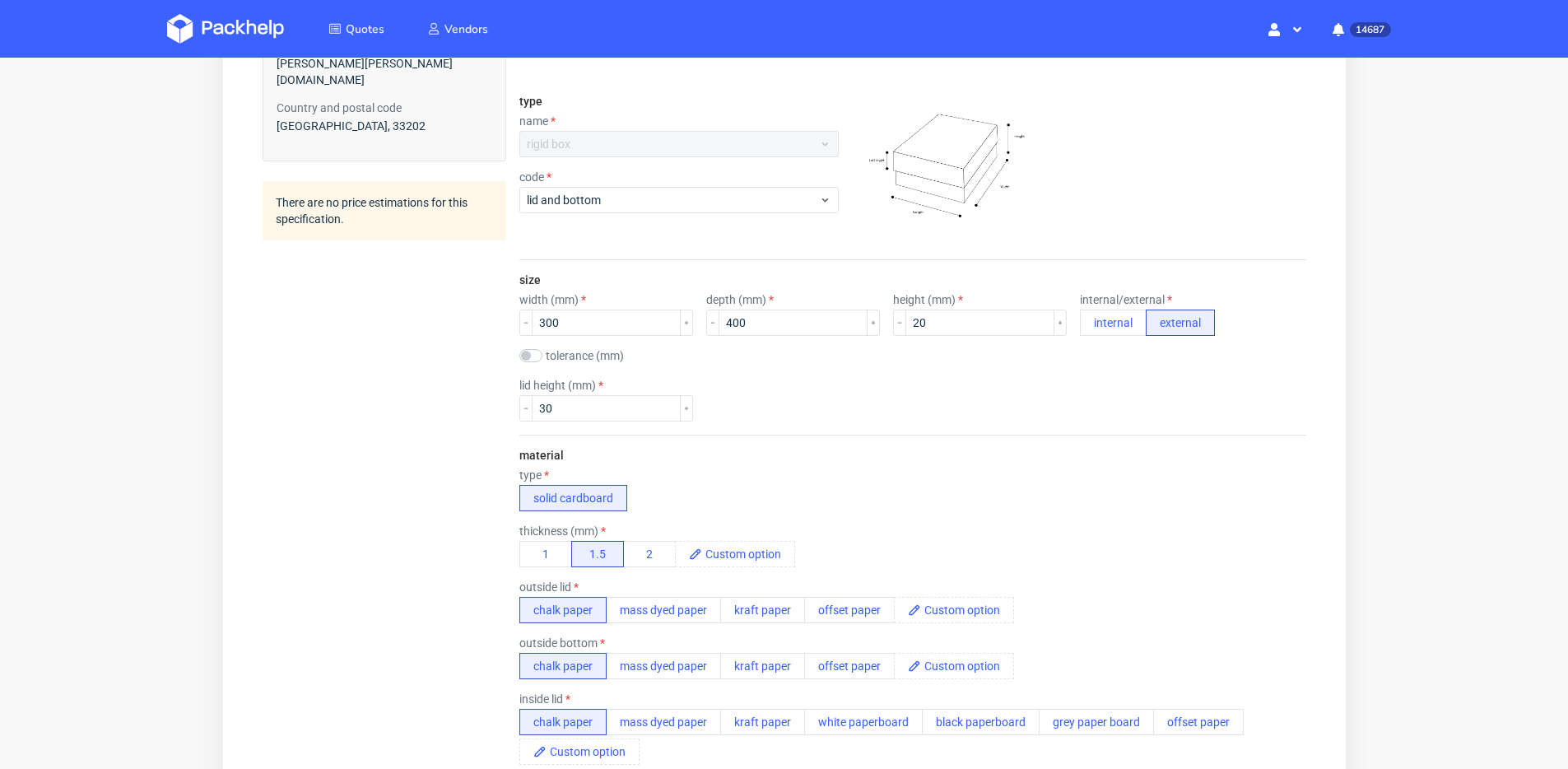
scroll to position [274, 0]
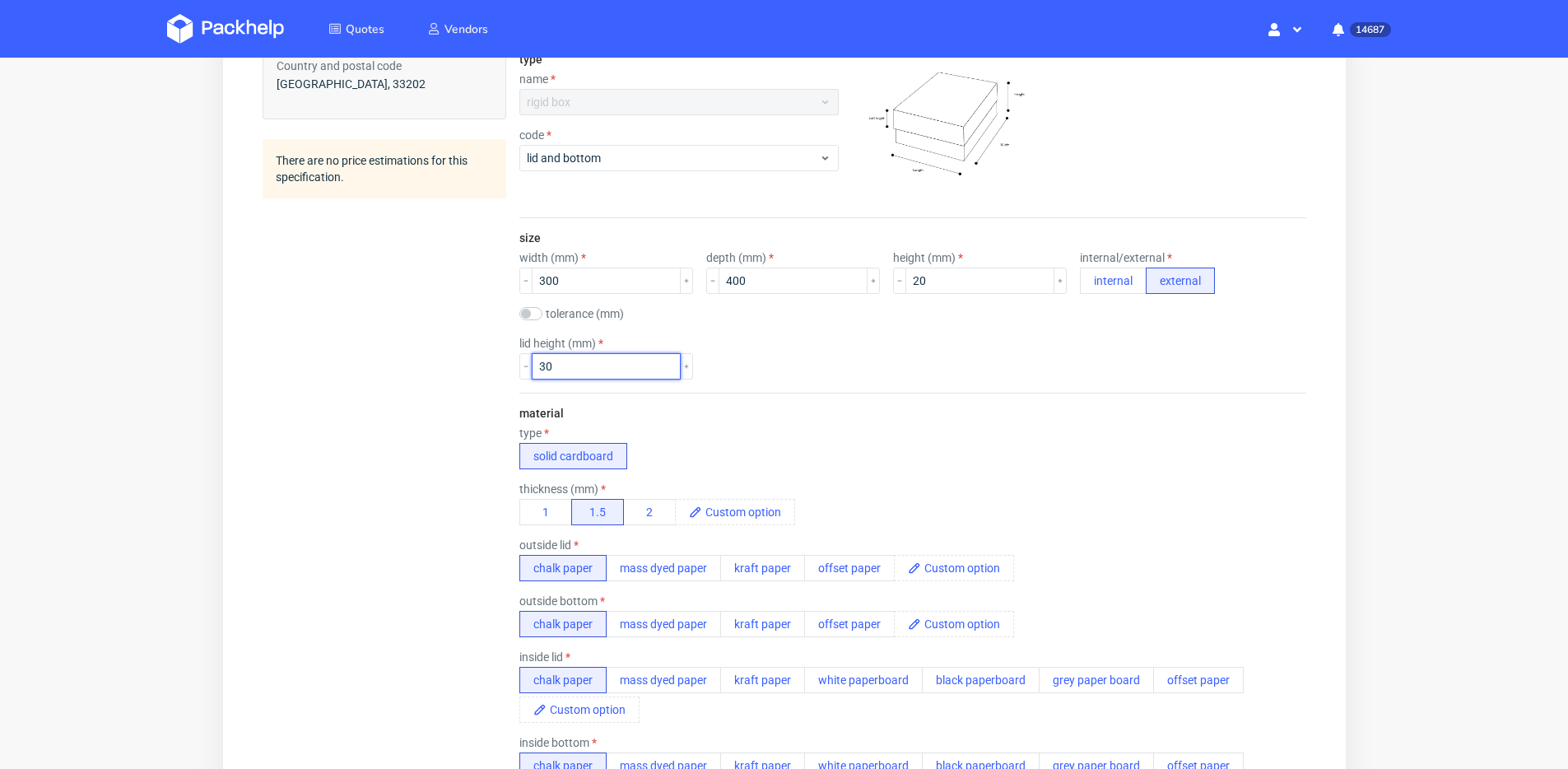
click at [543, 365] on input "30" at bounding box center [605, 366] width 149 height 26
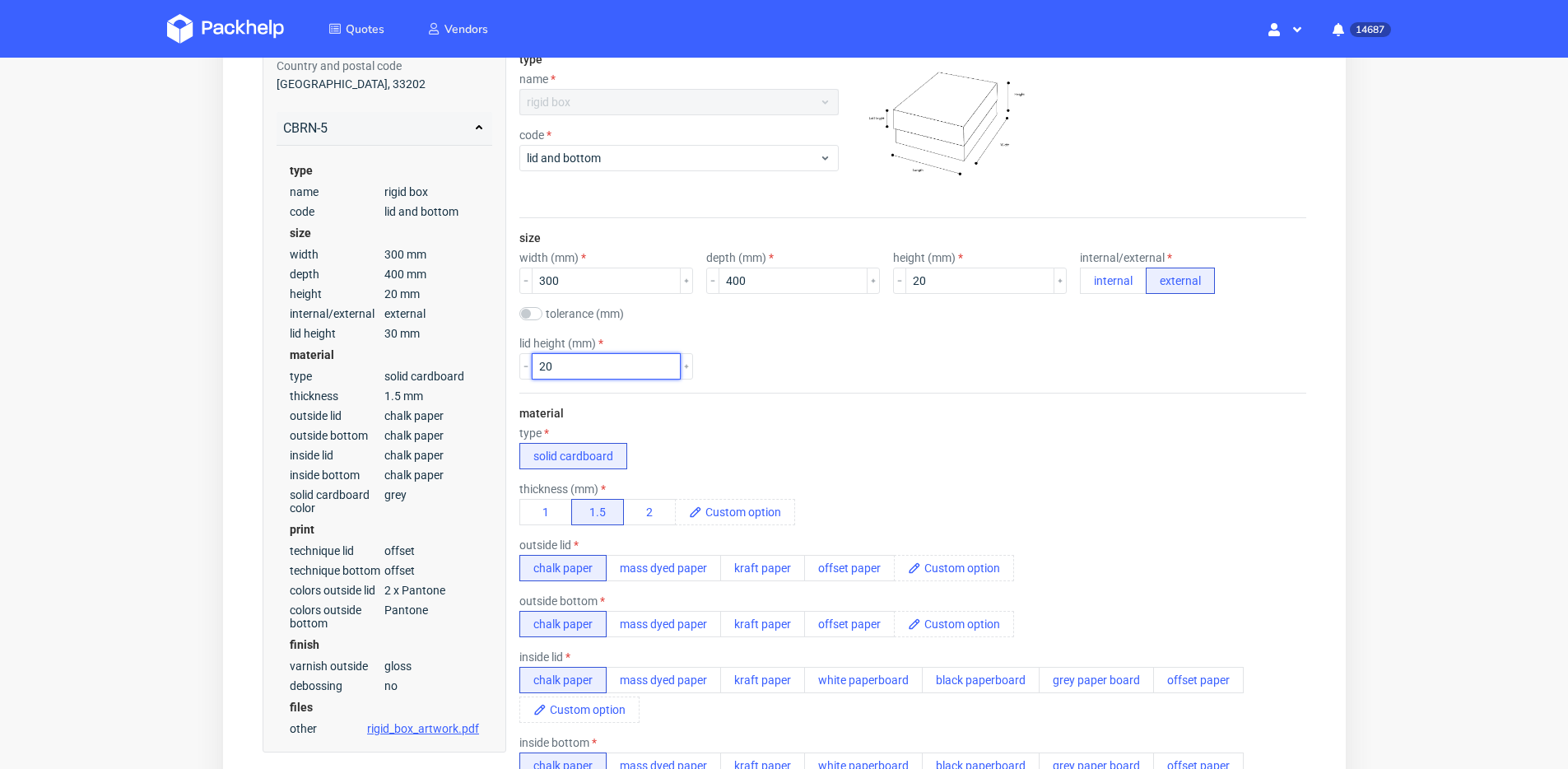
type input "20"
click at [815, 396] on div "material type solid cardboard thickness (mm) 1 1.5 2 outside lid chalk paper ma…" at bounding box center [912, 650] width 787 height 514
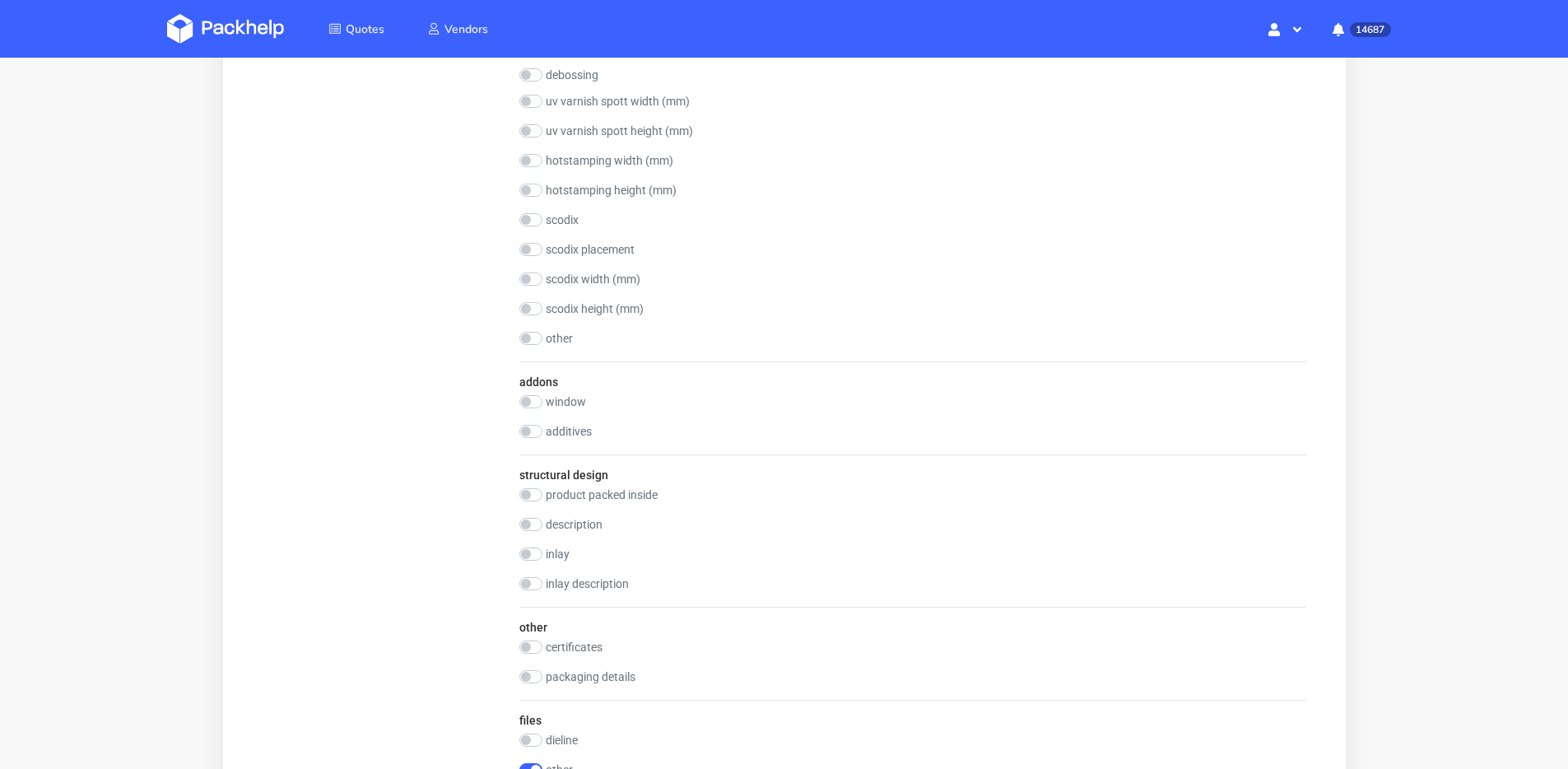
scroll to position [2432, 0]
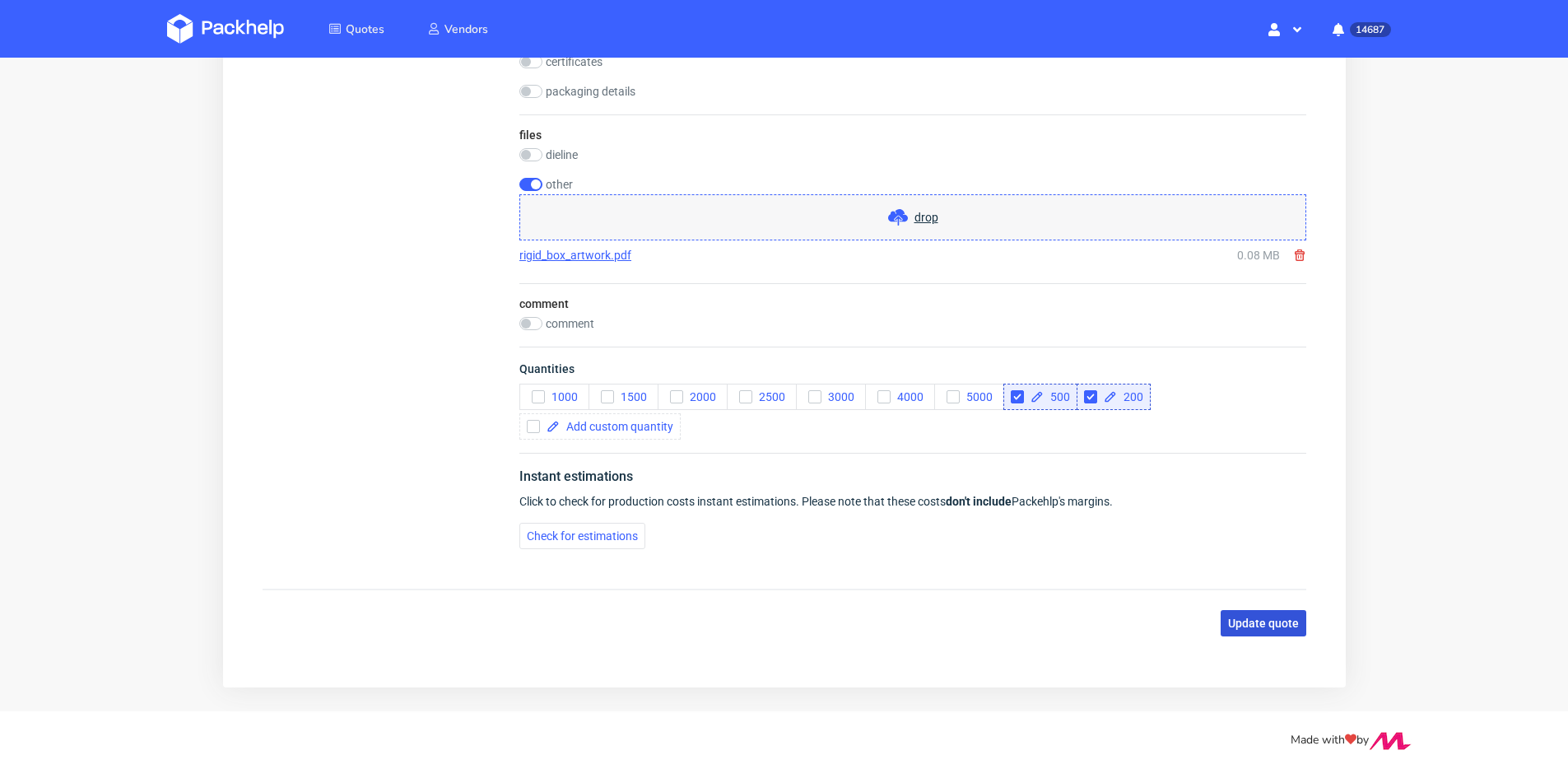
click at [1262, 626] on span "Update quote" at bounding box center [1263, 623] width 71 height 12
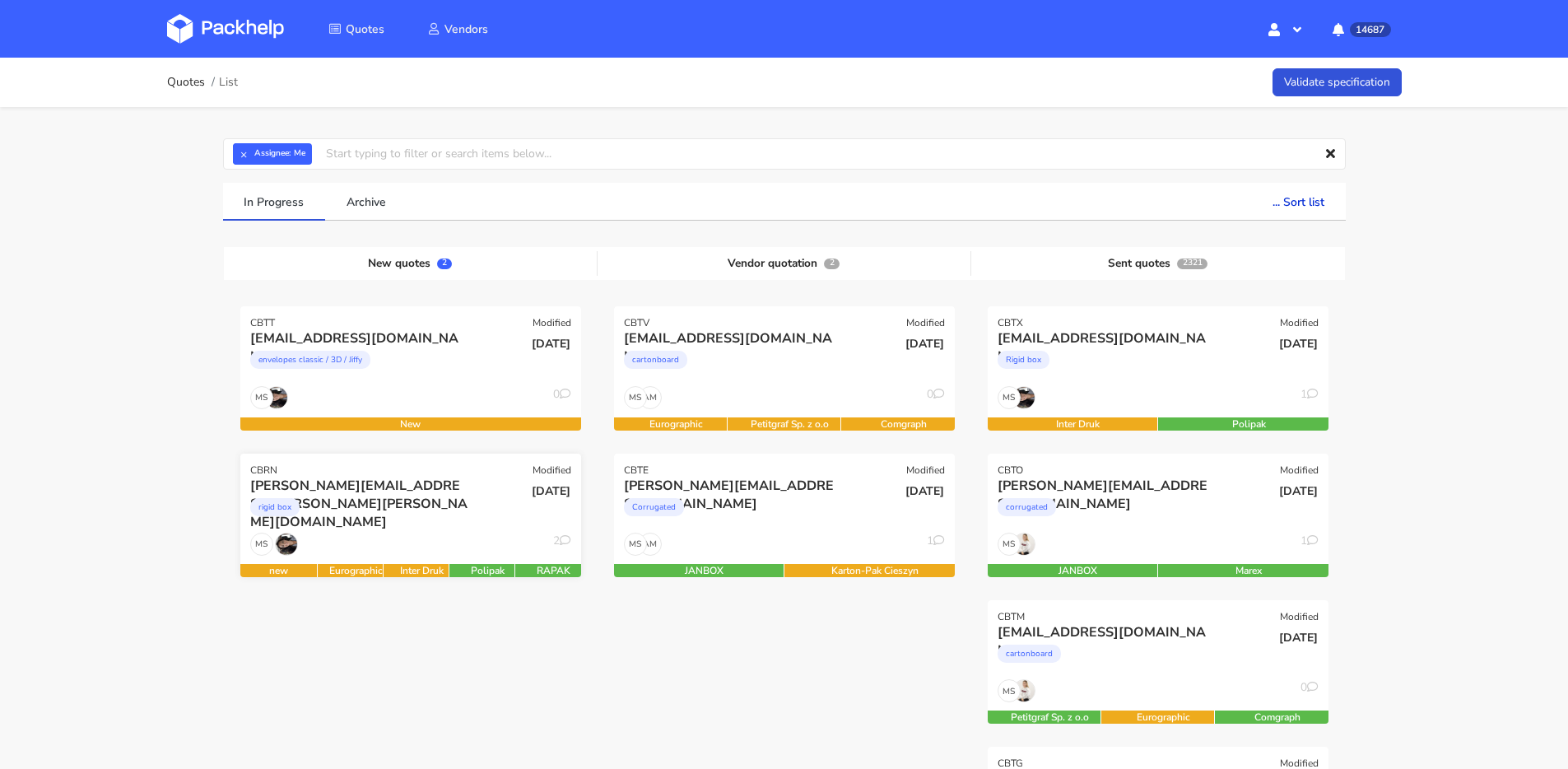
click at [407, 505] on div "rigid box" at bounding box center [359, 511] width 218 height 33
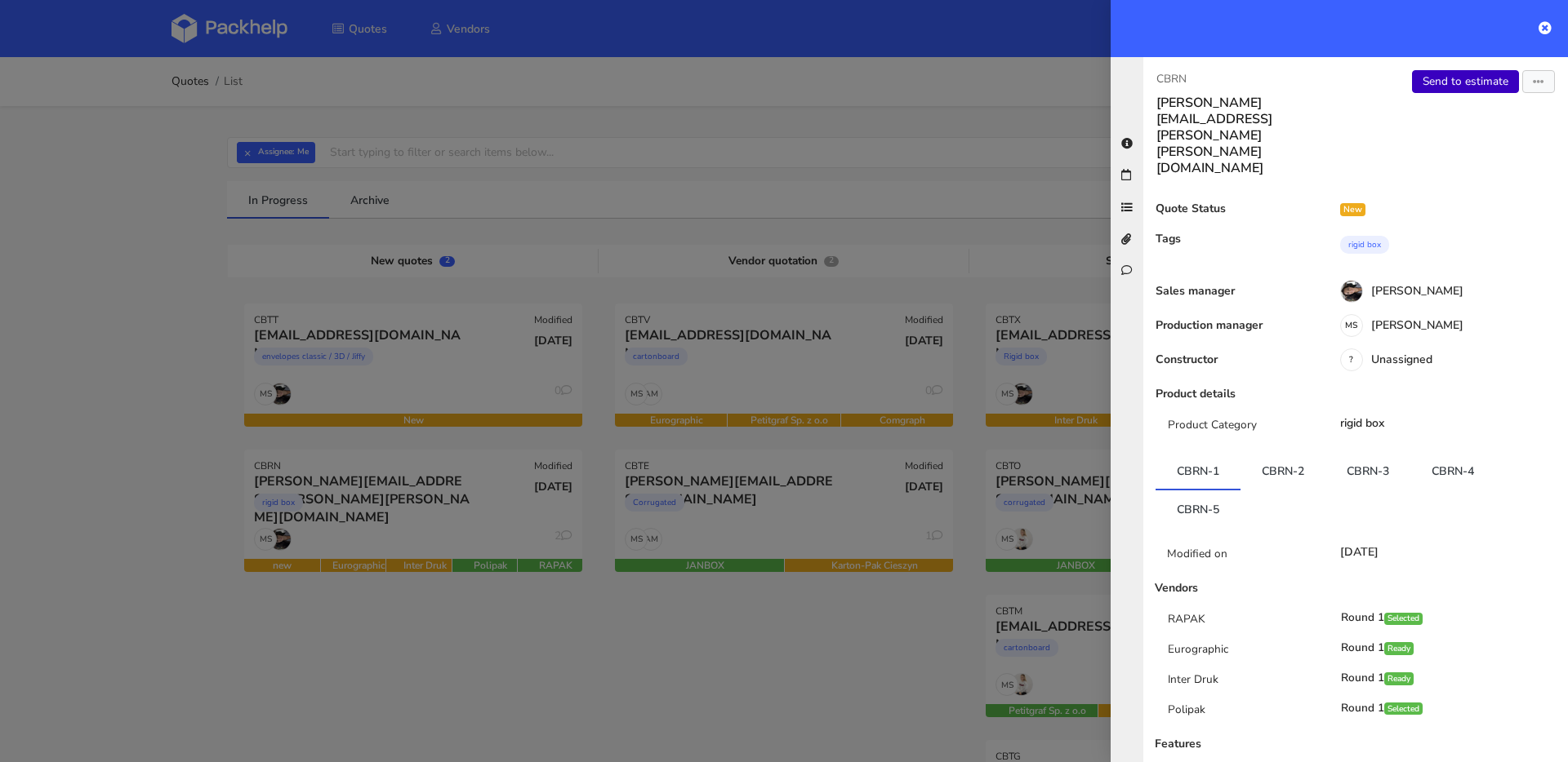
click at [1448, 86] on link "Send to estimate" at bounding box center [1465, 81] width 107 height 22
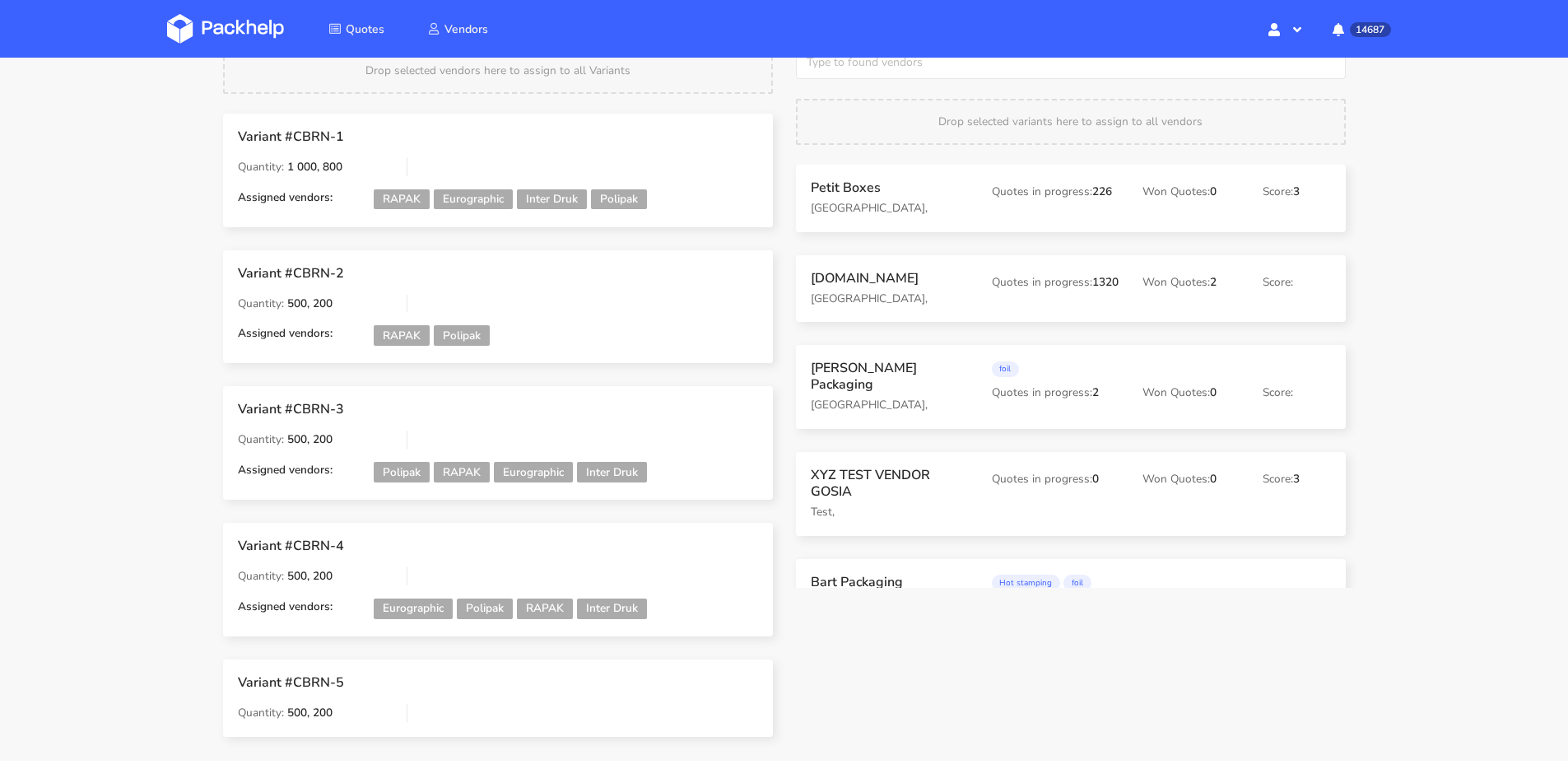
scroll to position [91, 0]
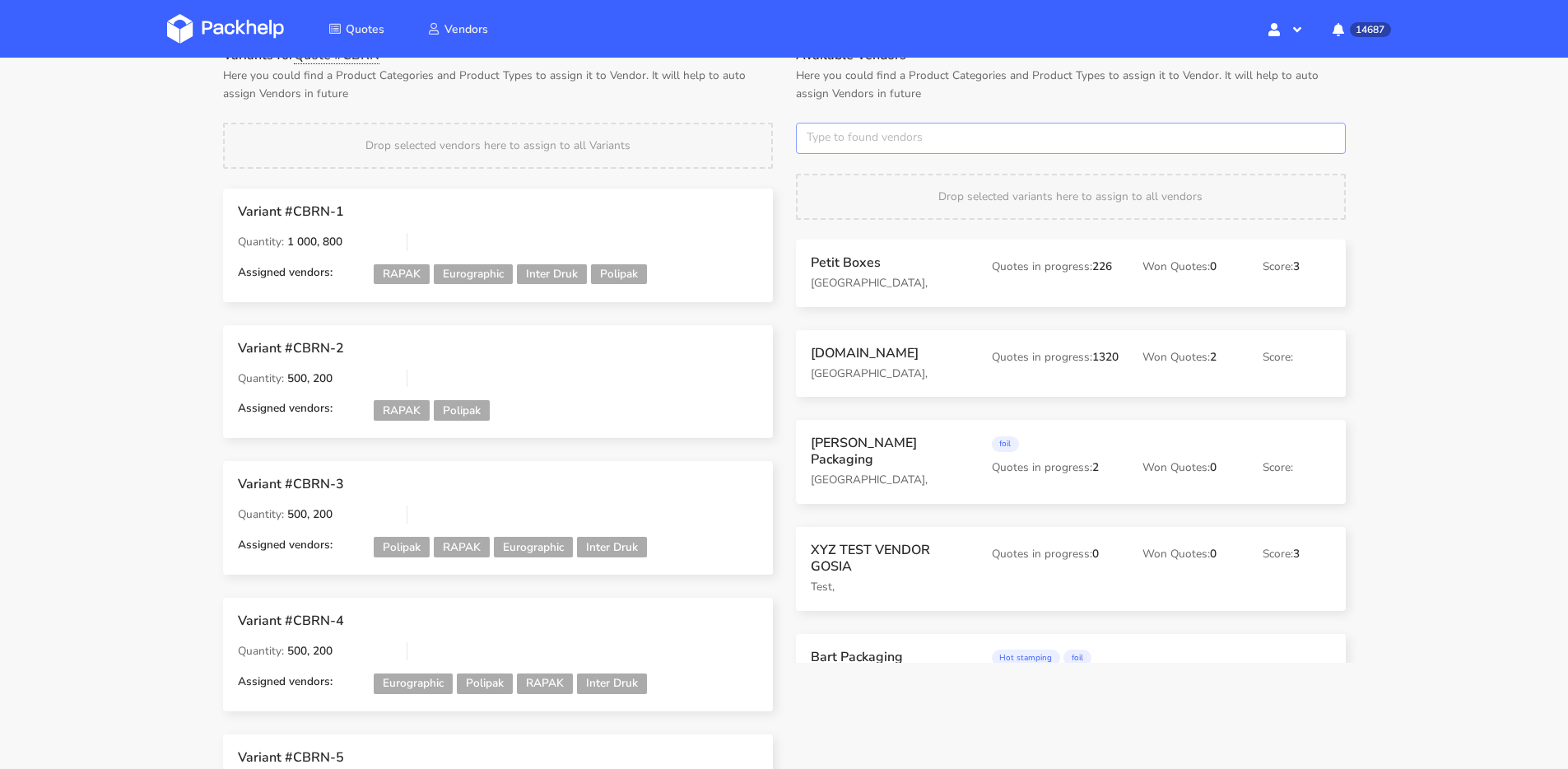
click at [866, 140] on input "text" at bounding box center [1070, 138] width 550 height 32
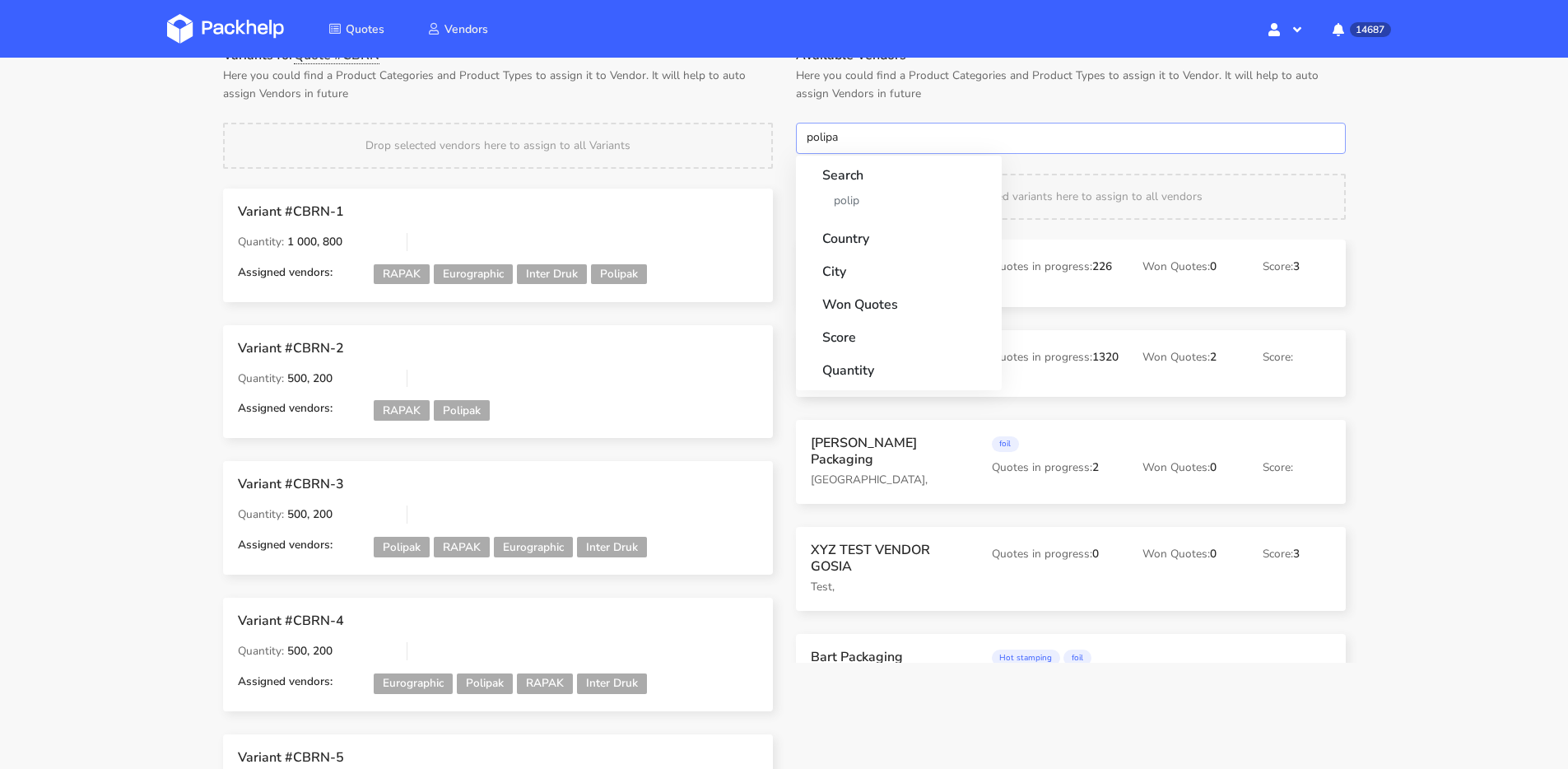
type input "polipak"
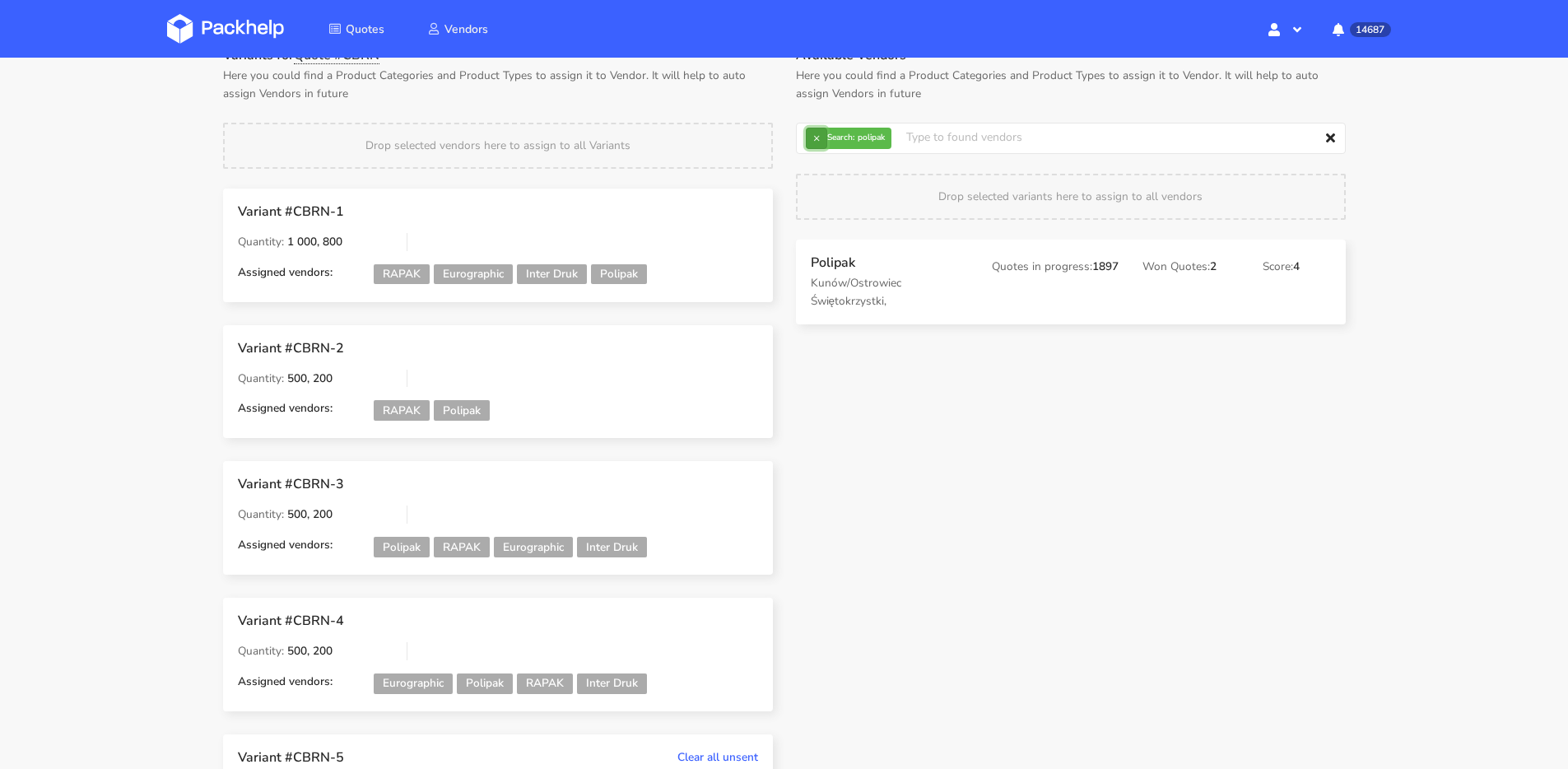
click at [825, 138] on button "×" at bounding box center [817, 139] width 22 height 22
click at [825, 138] on input "text" at bounding box center [1070, 138] width 550 height 32
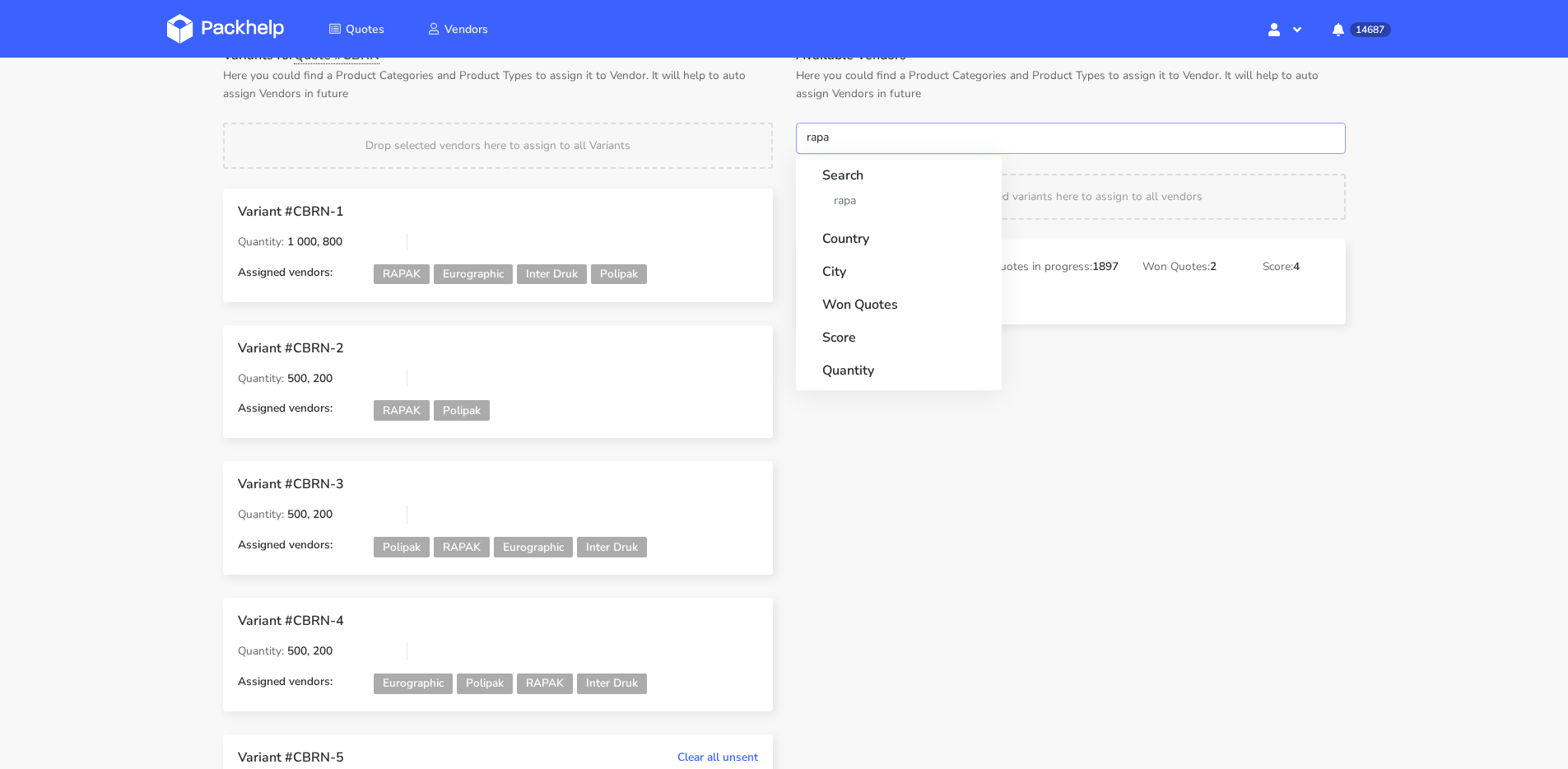
type input "rapak"
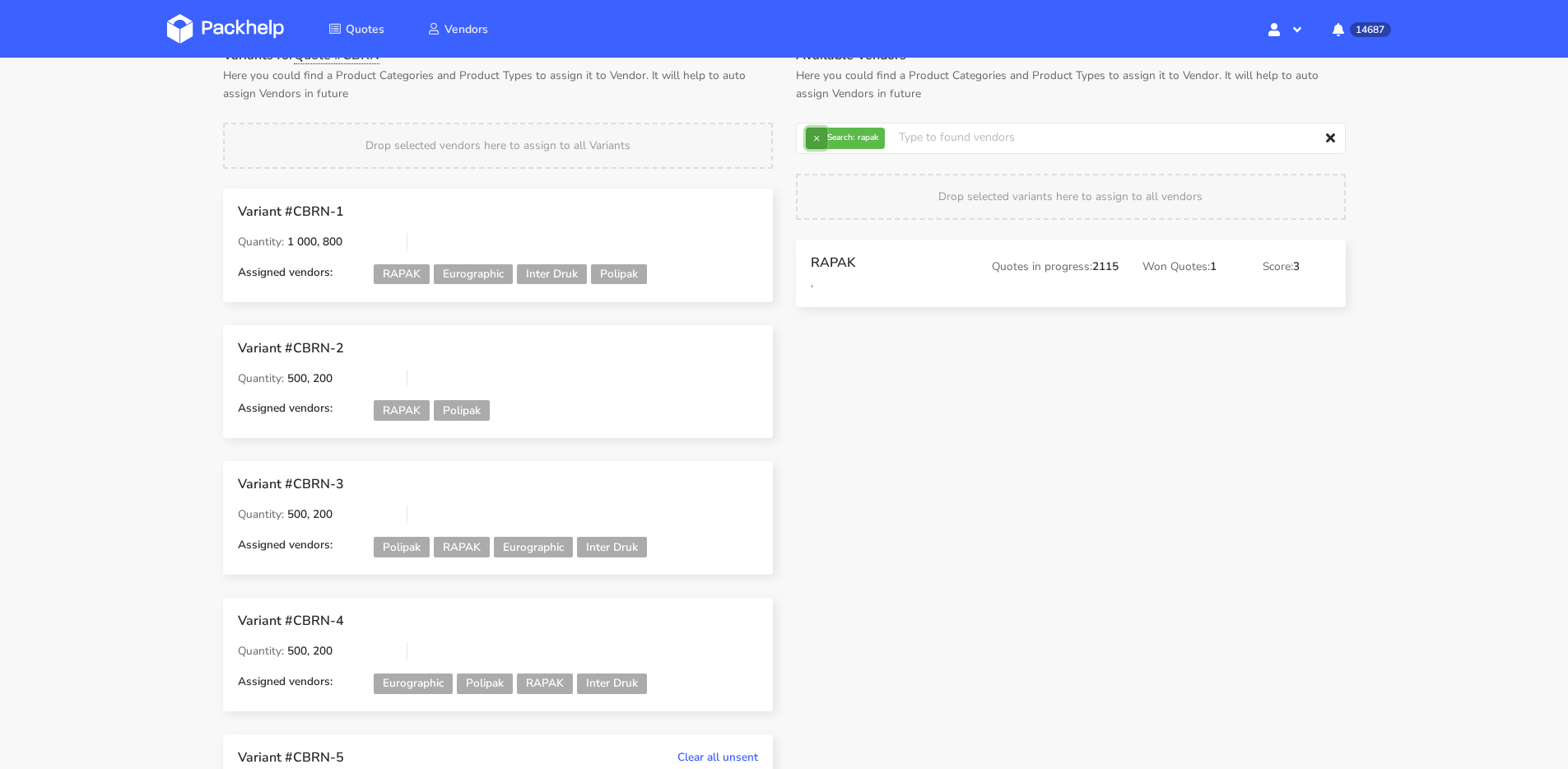
click at [817, 139] on button "×" at bounding box center [817, 139] width 22 height 22
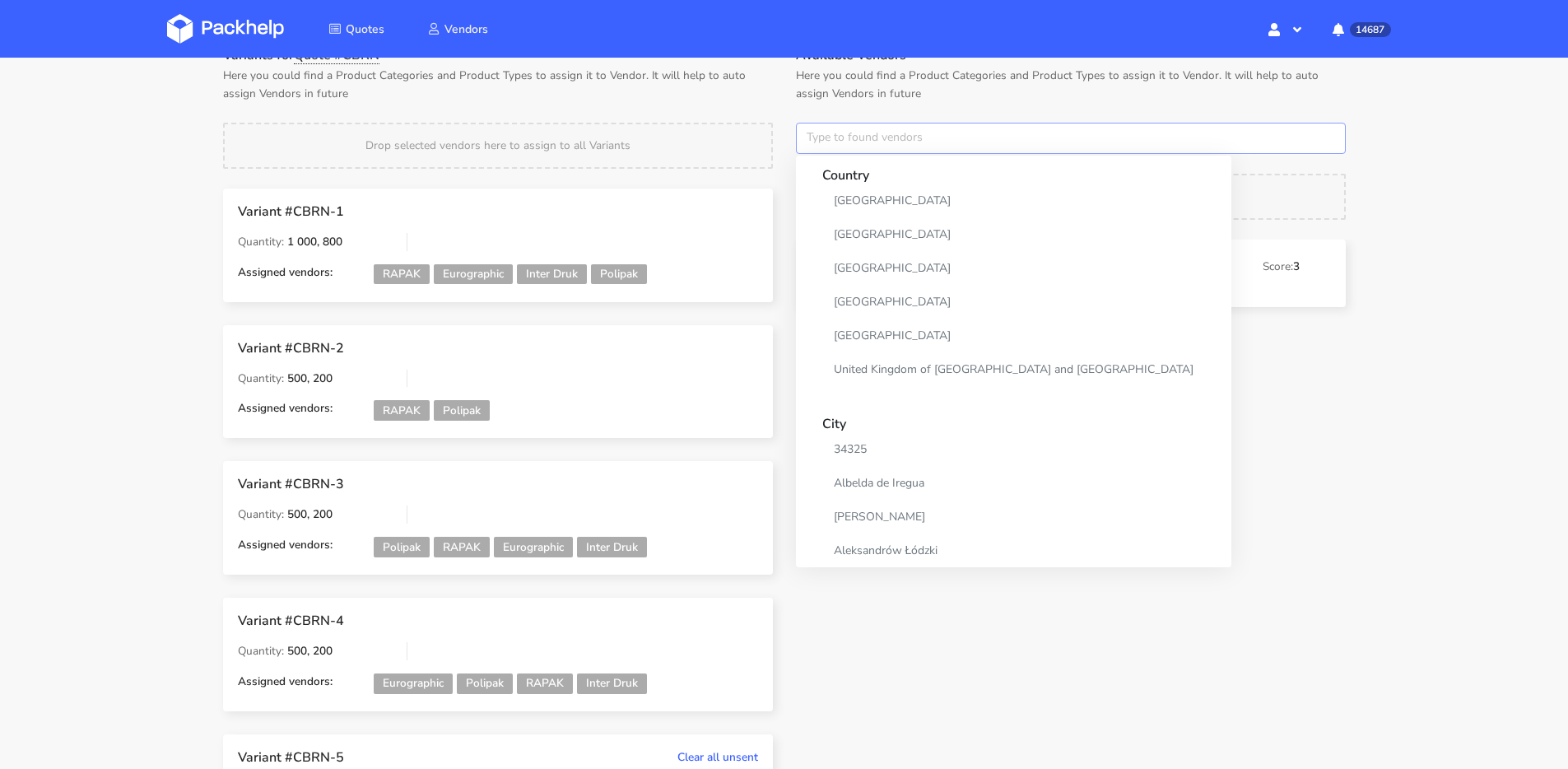
click at [817, 139] on input "text" at bounding box center [1070, 138] width 550 height 32
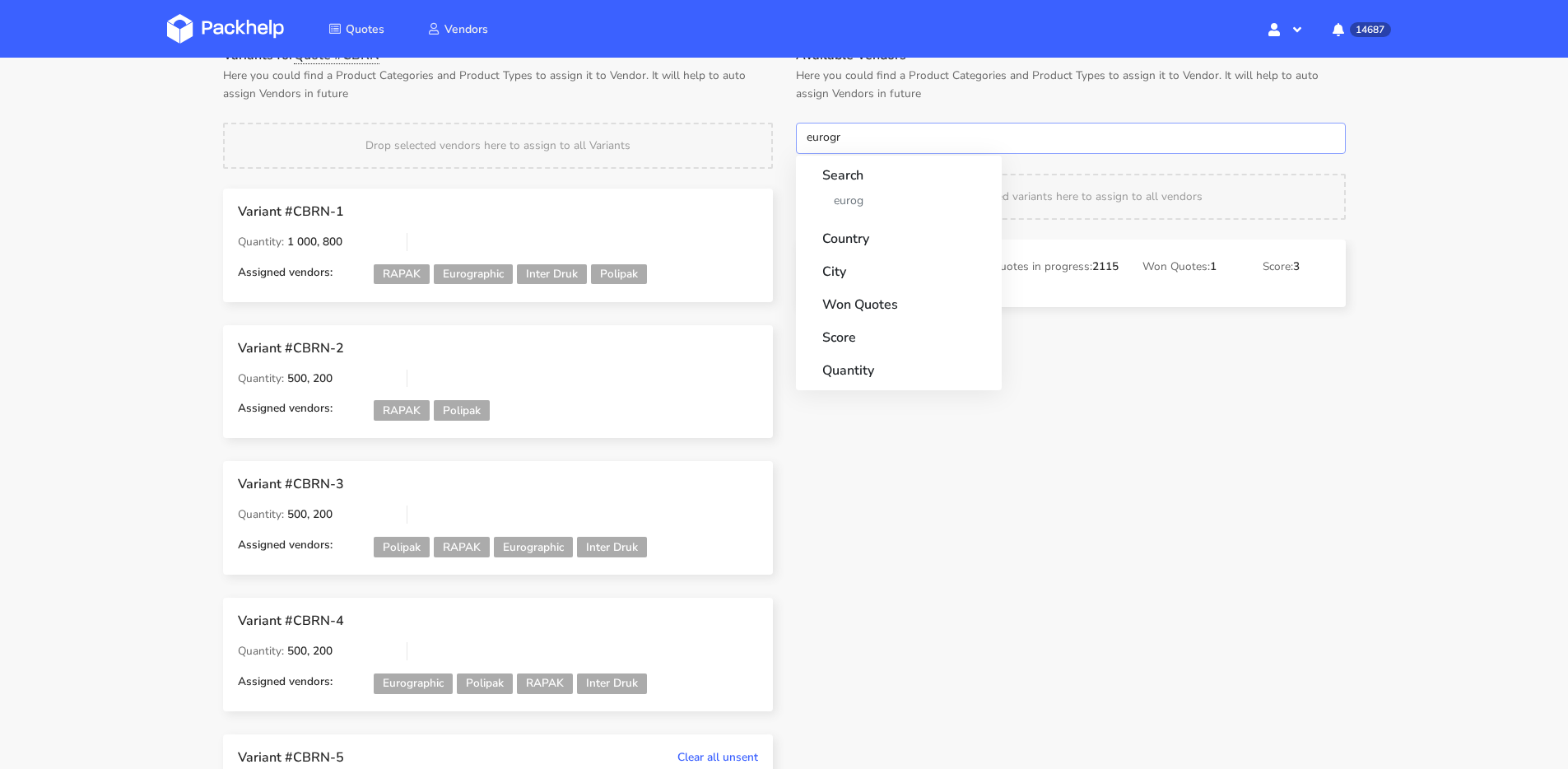
type input "eurogra"
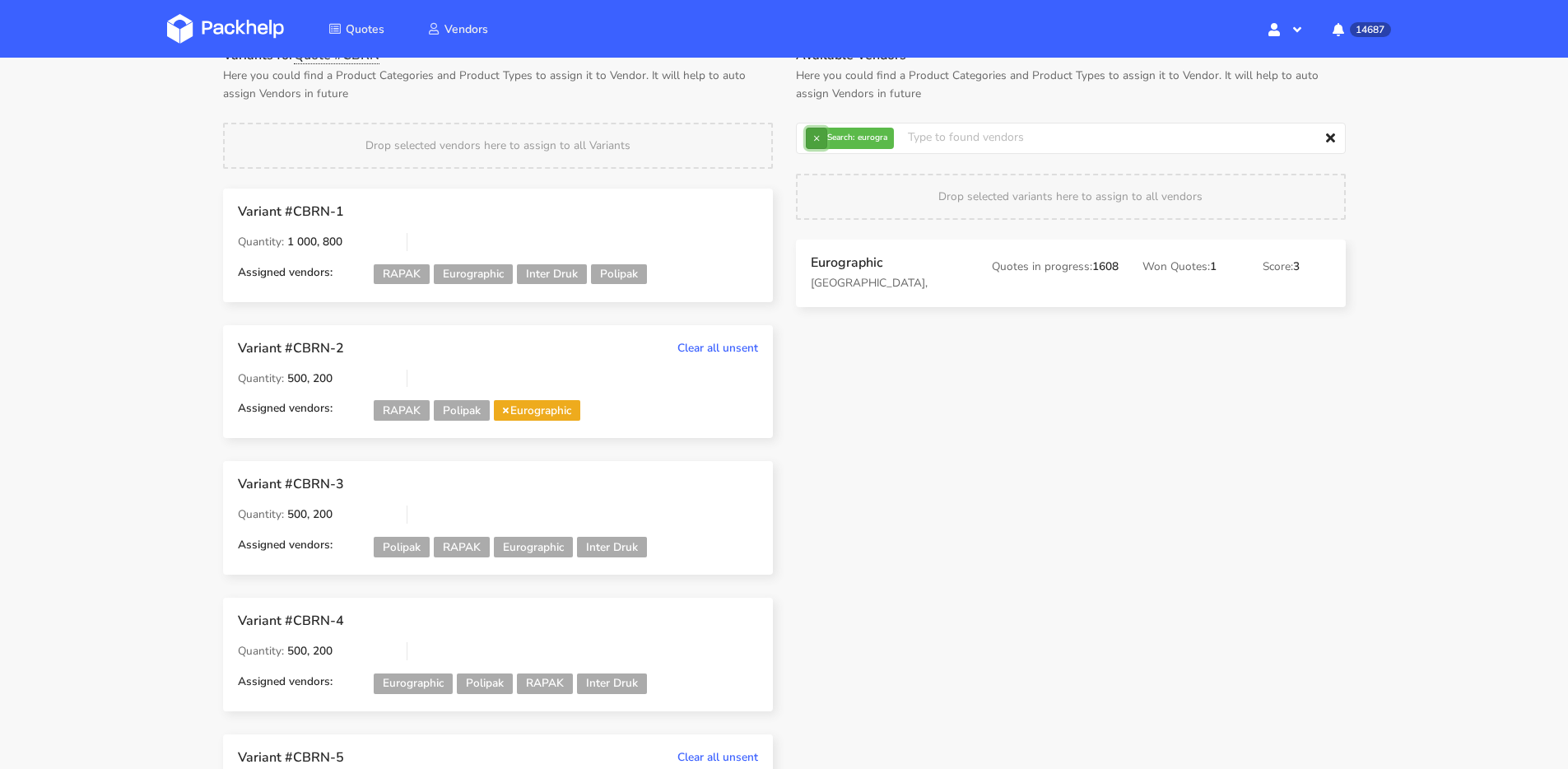
click at [817, 133] on button "×" at bounding box center [817, 139] width 22 height 22
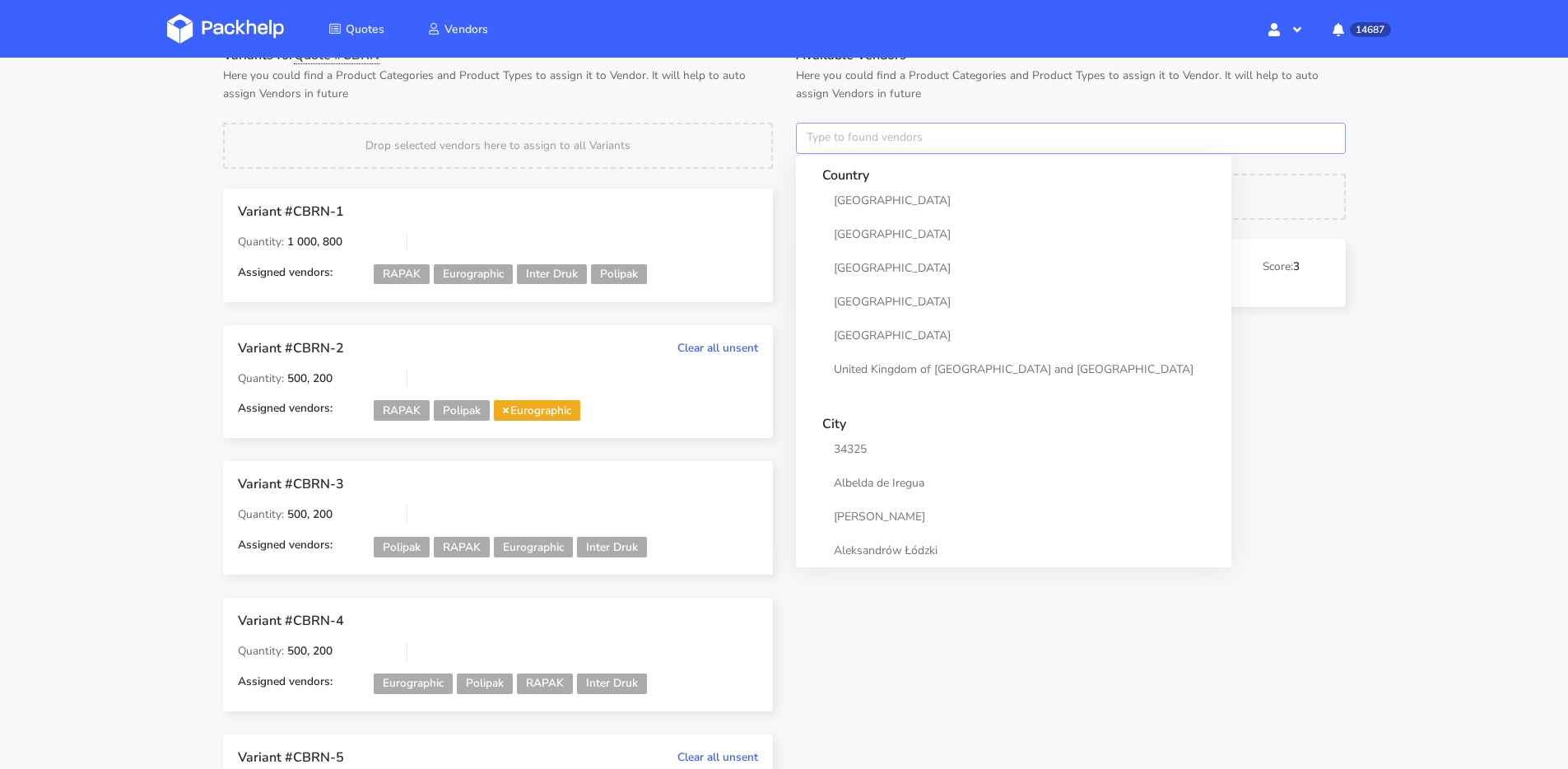
click at [817, 133] on input "text" at bounding box center [1070, 138] width 550 height 32
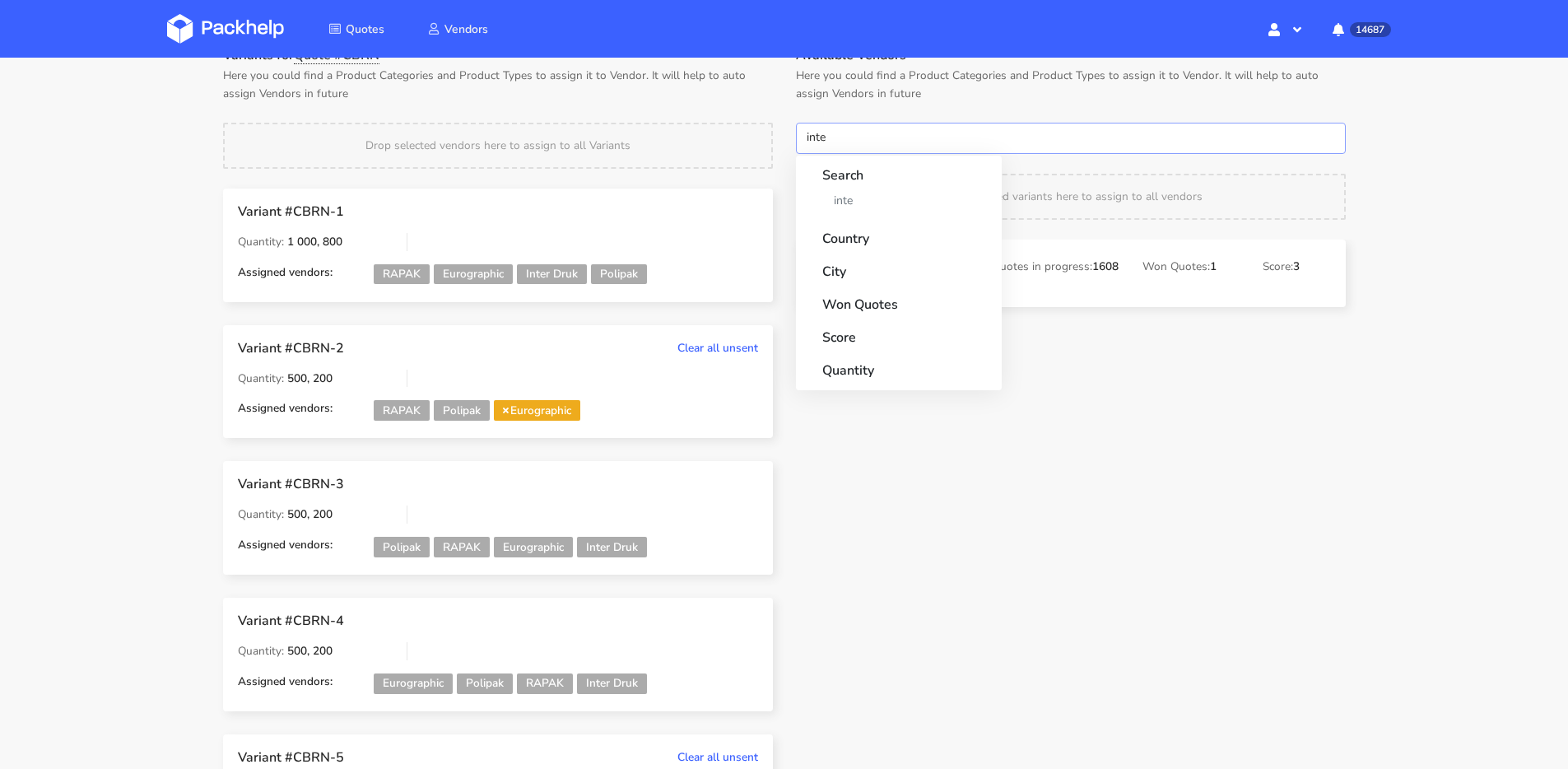
type input "inter"
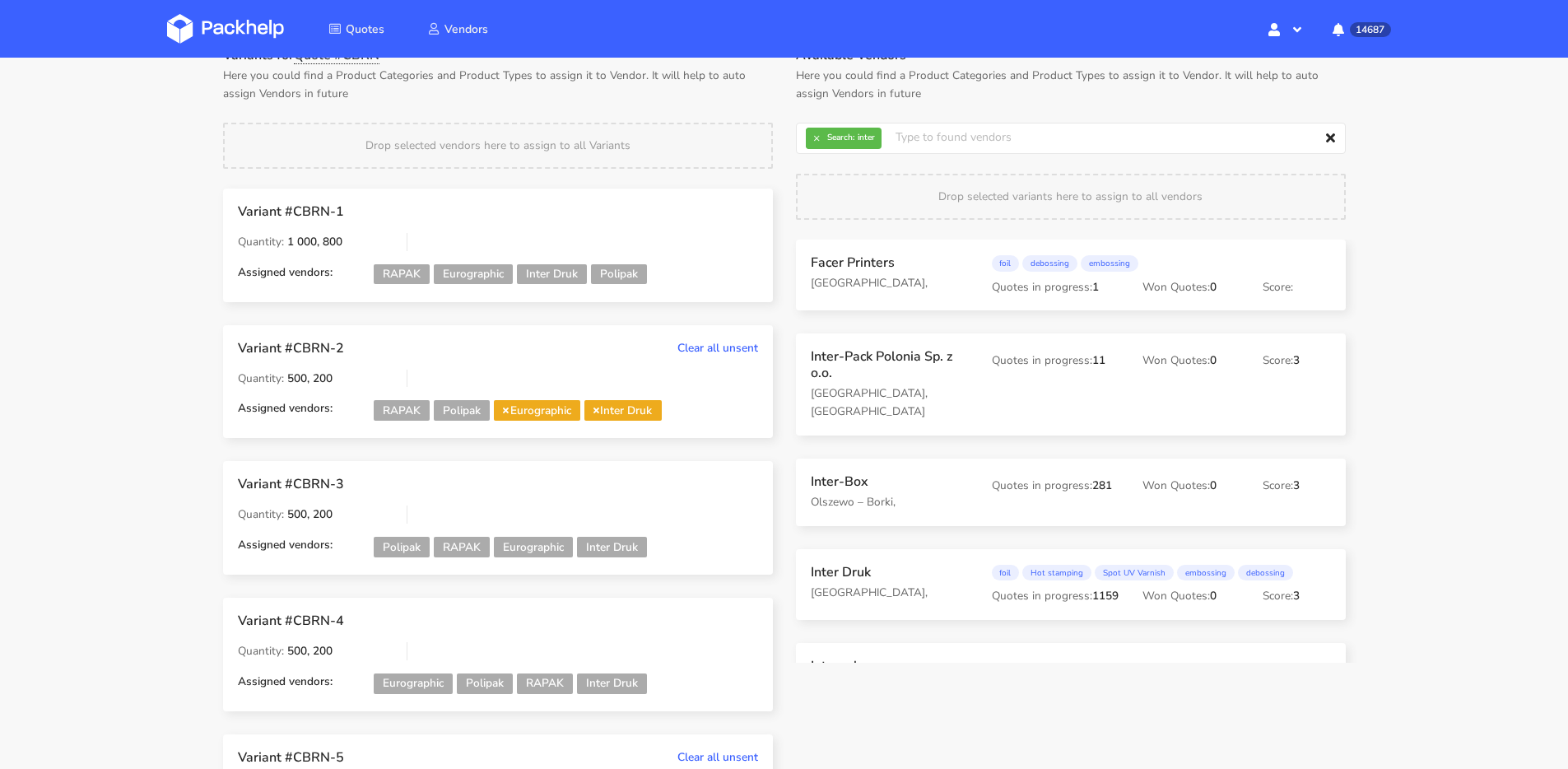
click at [502, 410] on span "Eurographic" at bounding box center [537, 410] width 86 height 21
click at [504, 411] on icon at bounding box center [506, 409] width 5 height 8
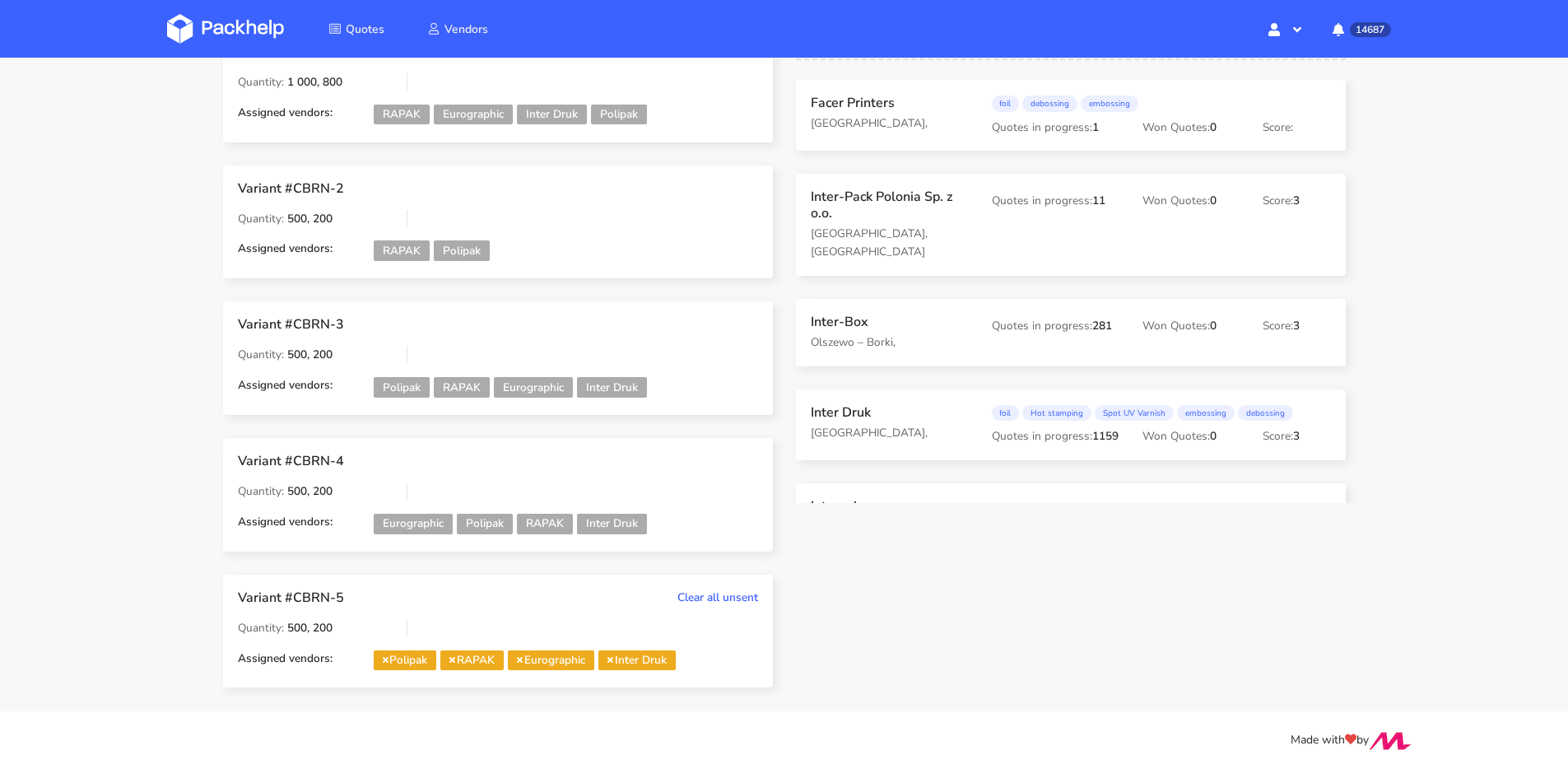
scroll to position [0, 0]
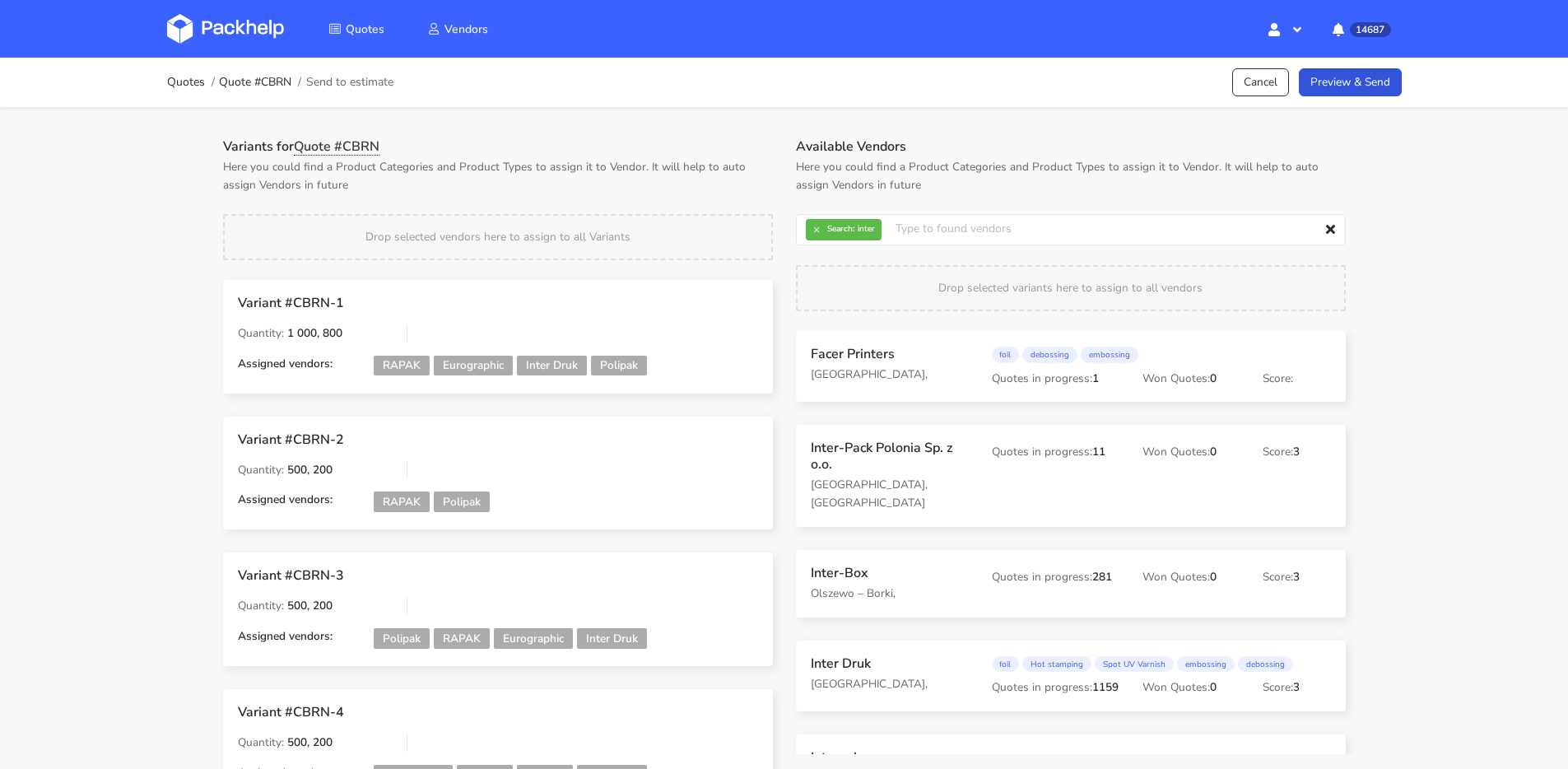
click at [1374, 60] on div "Quotes Quote #CBRN Send to estimate Cancel Preview & Send" at bounding box center [784, 82] width 1317 height 50
click at [1364, 70] on link "Preview & Send" at bounding box center [1351, 82] width 103 height 29
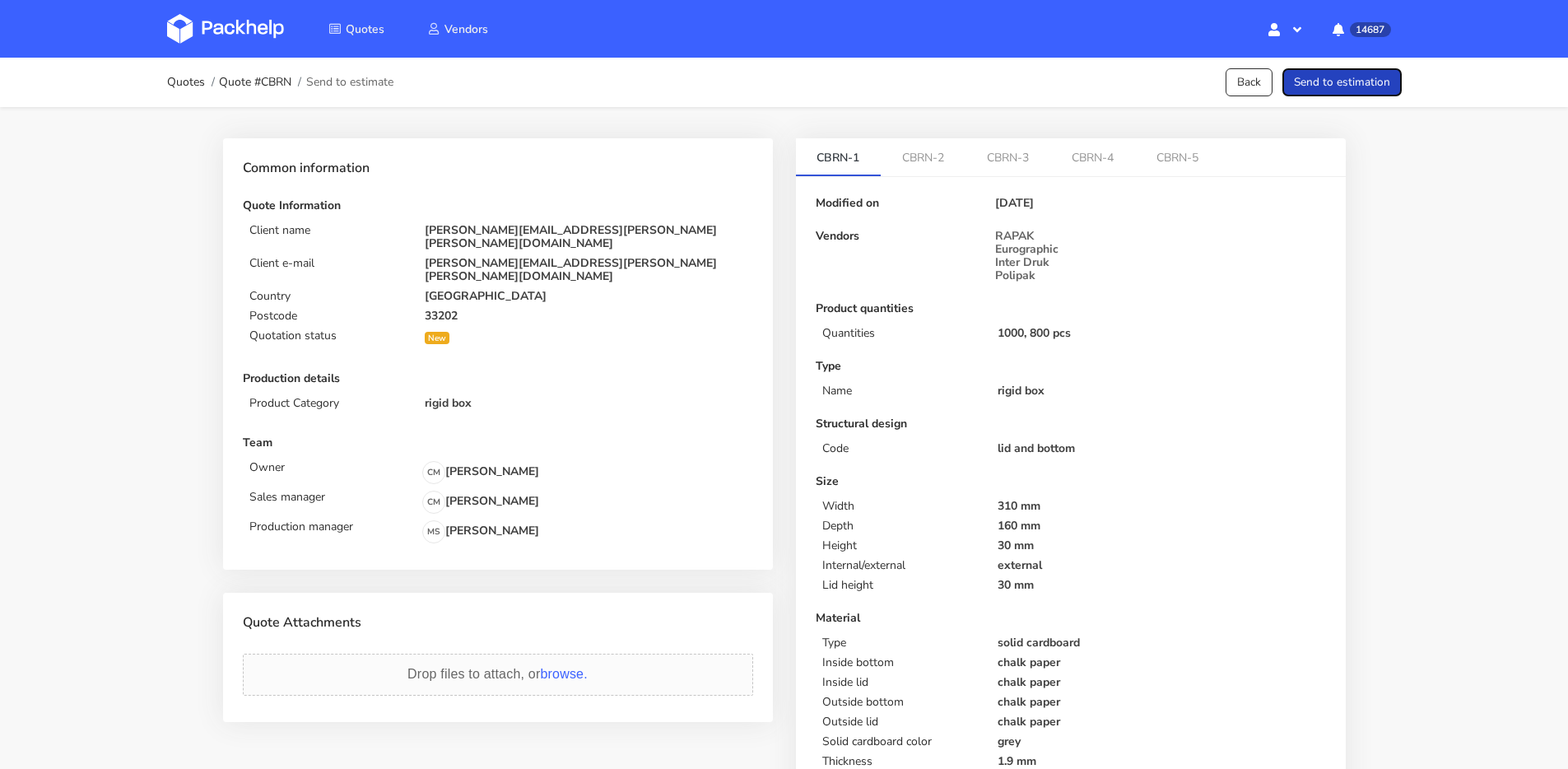
click at [1362, 77] on button "Send to estimation" at bounding box center [1343, 82] width 120 height 29
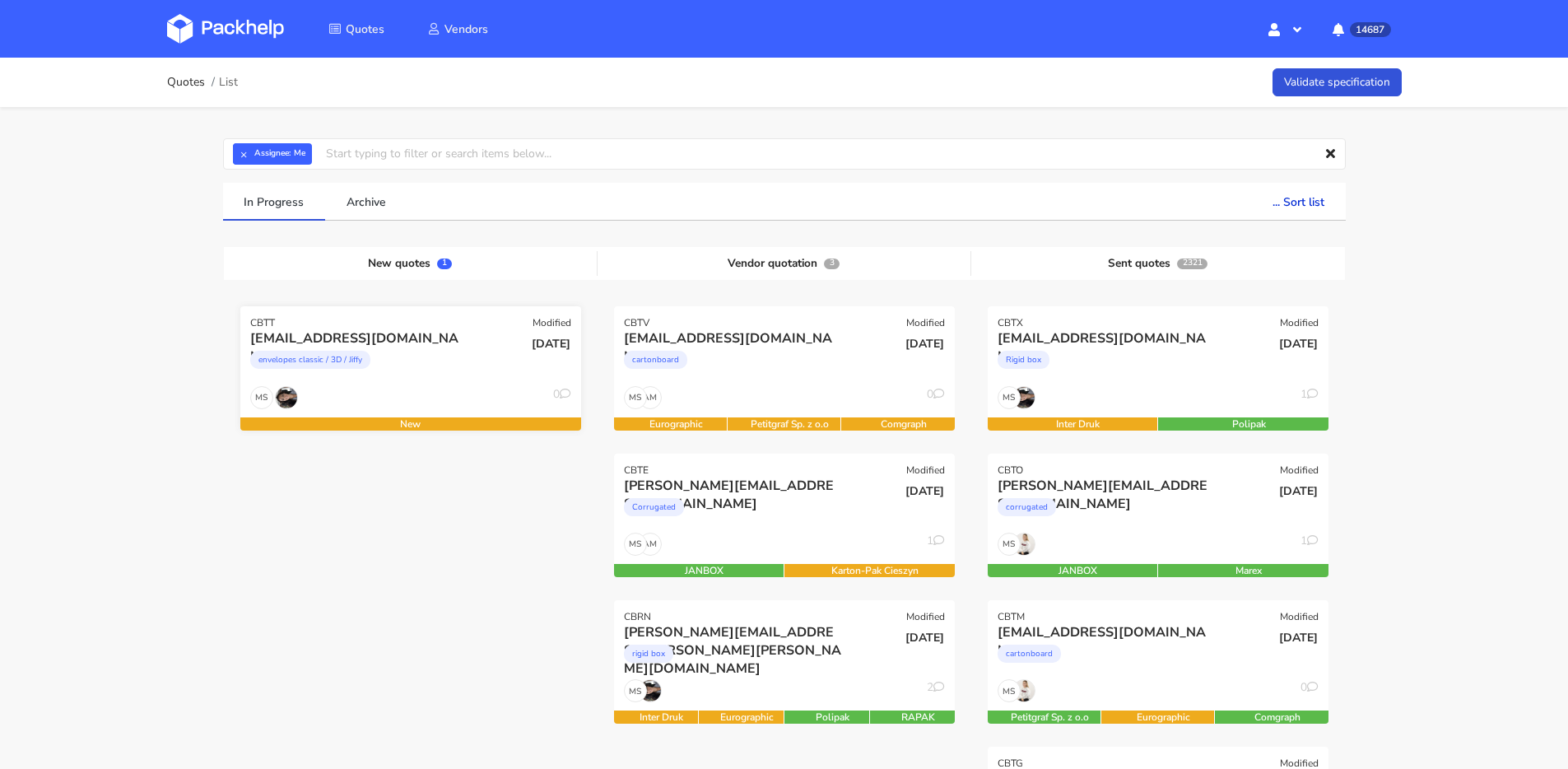
click at [416, 390] on div "MS 0" at bounding box center [410, 401] width 340 height 32
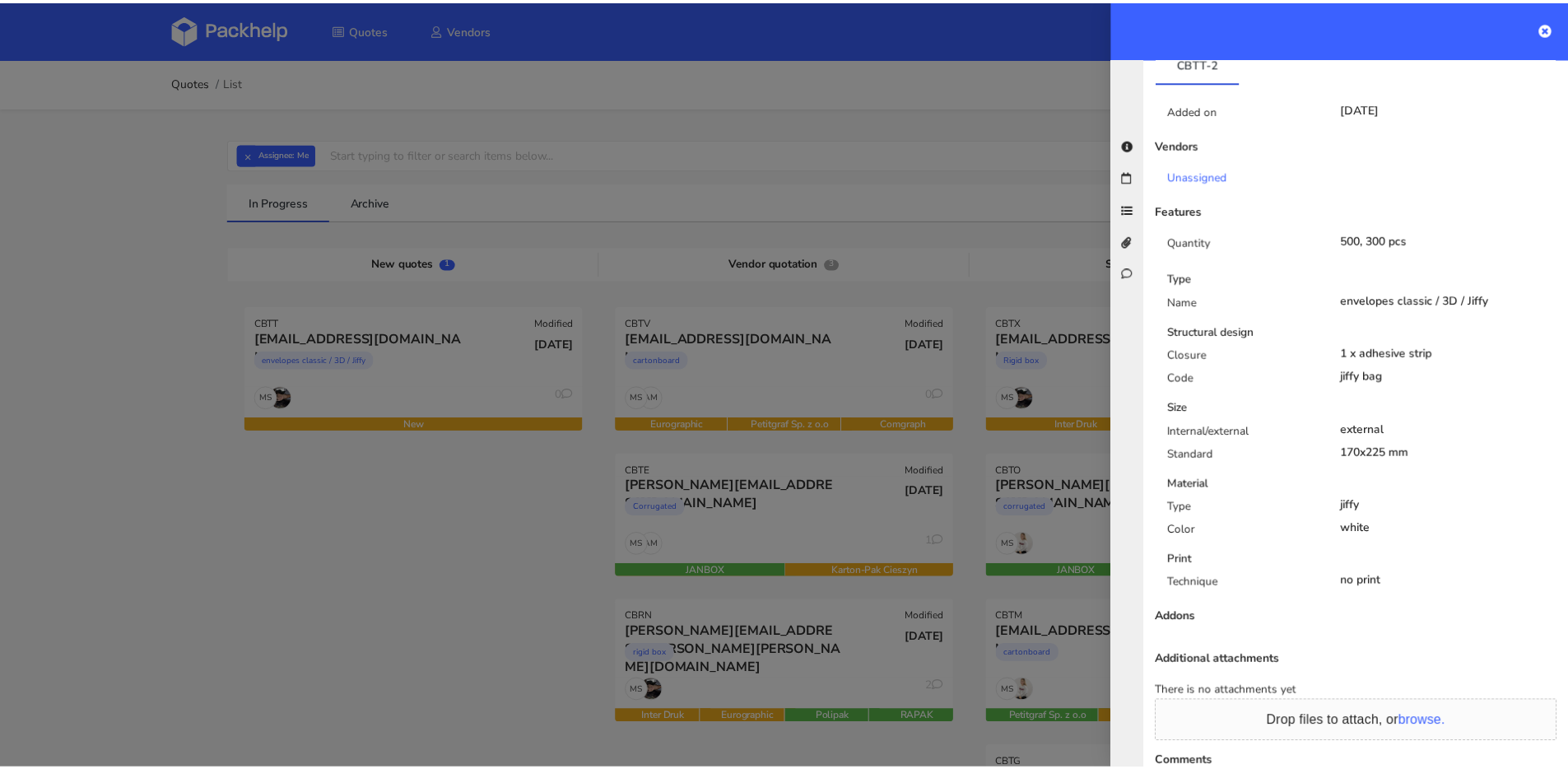
scroll to position [365, 0]
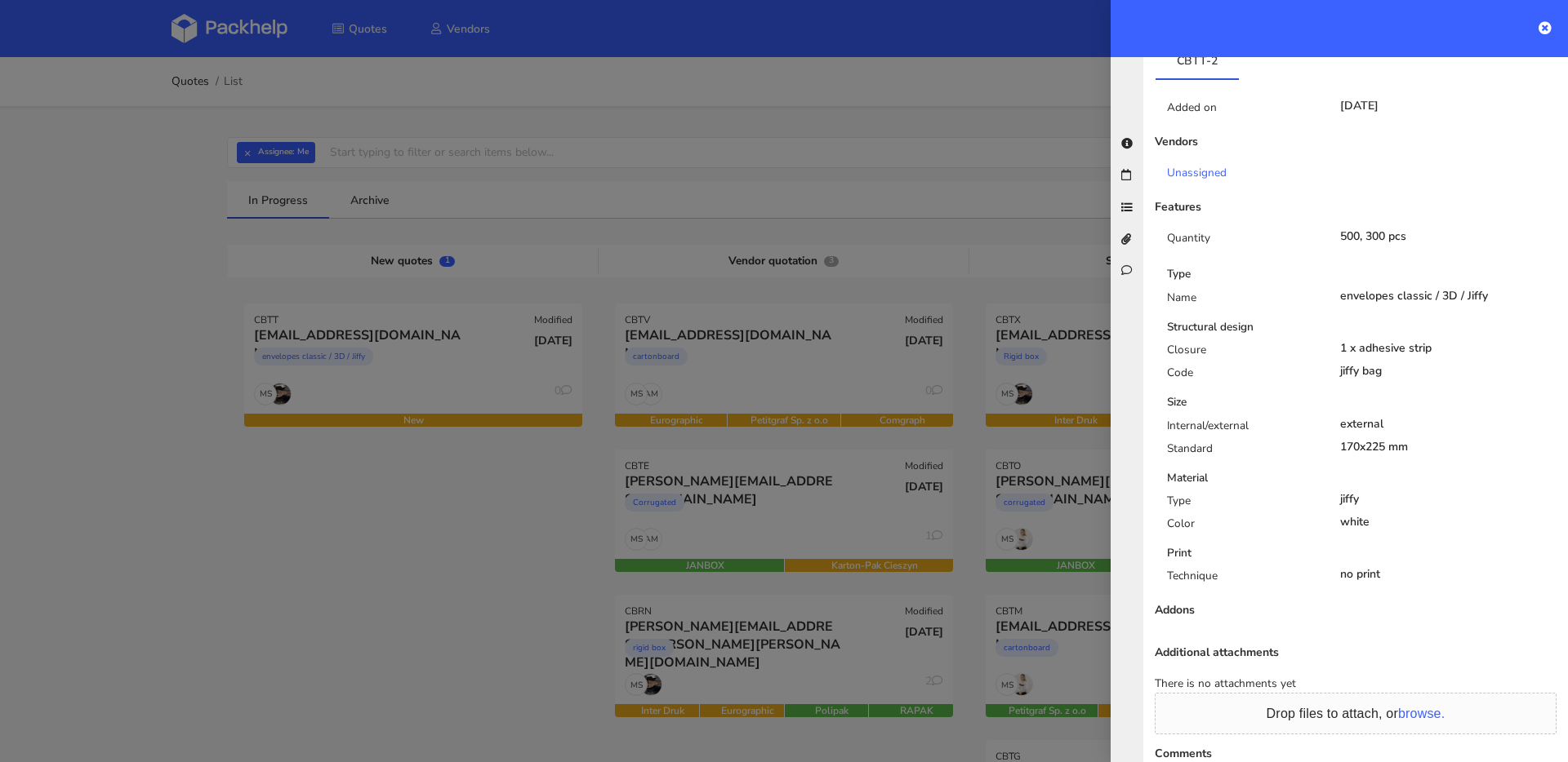
click at [568, 390] on div at bounding box center [784, 381] width 1568 height 762
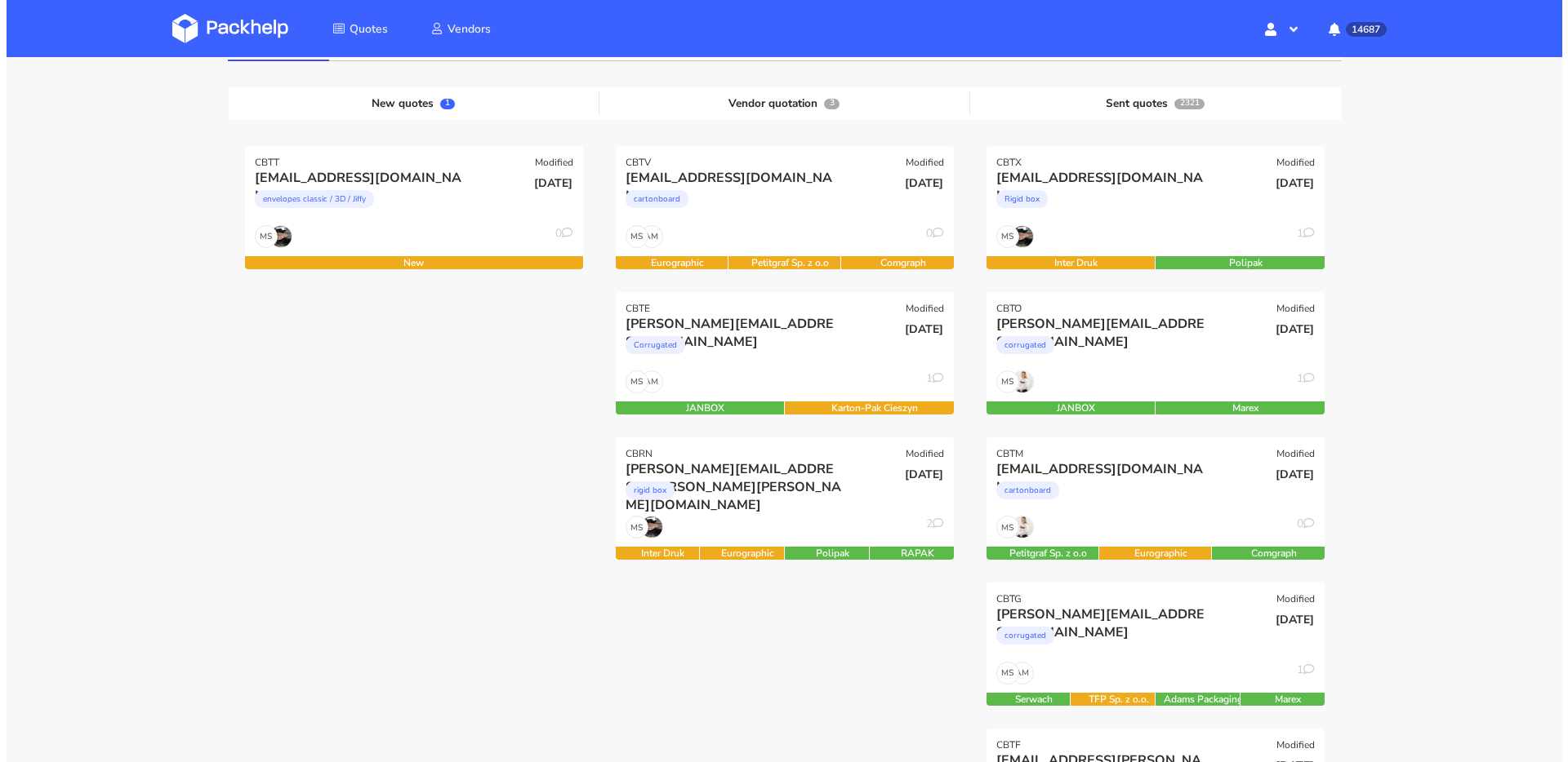
scroll to position [159, 0]
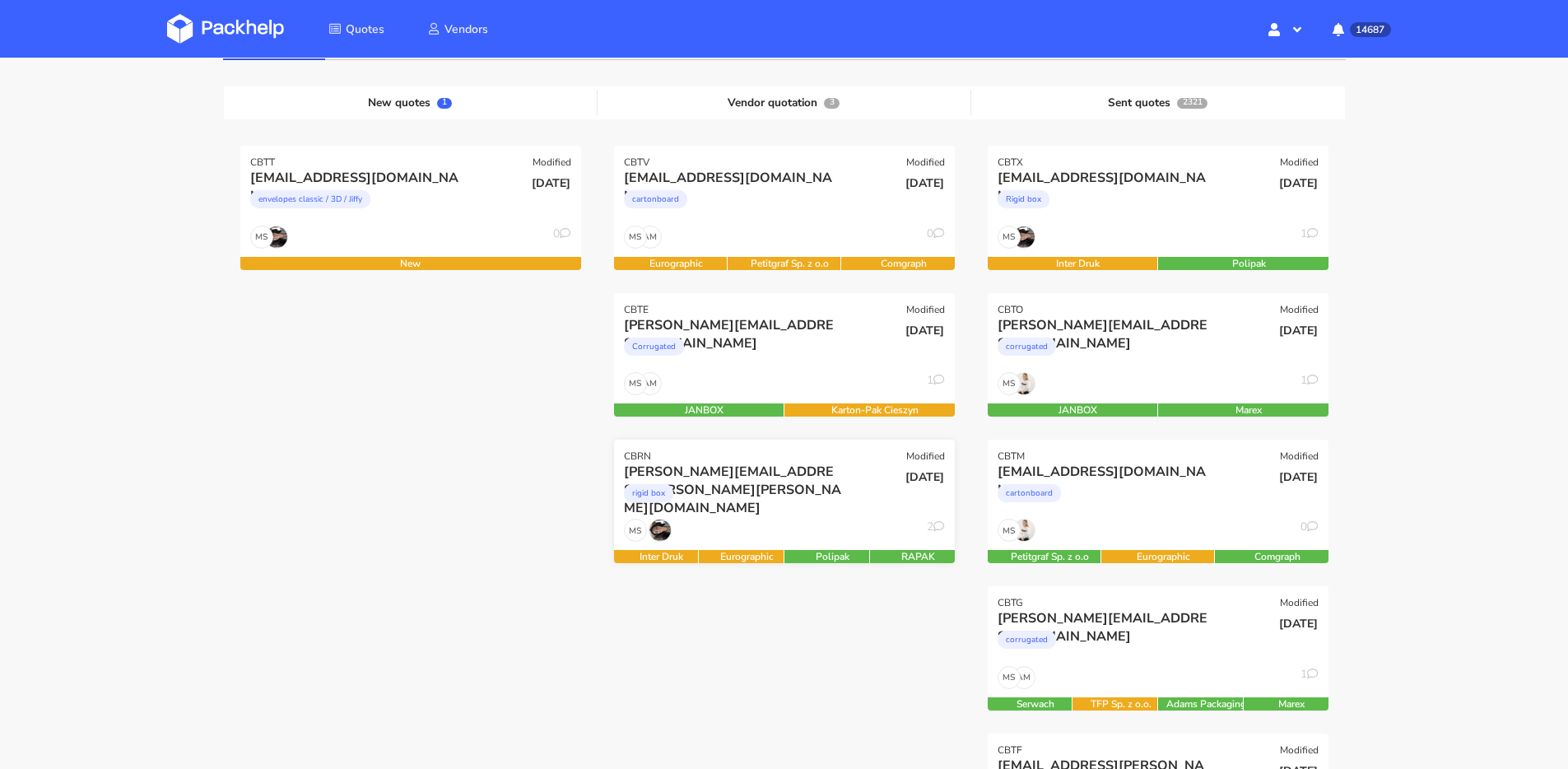
click at [820, 511] on div "rigid box" at bounding box center [732, 497] width 218 height 33
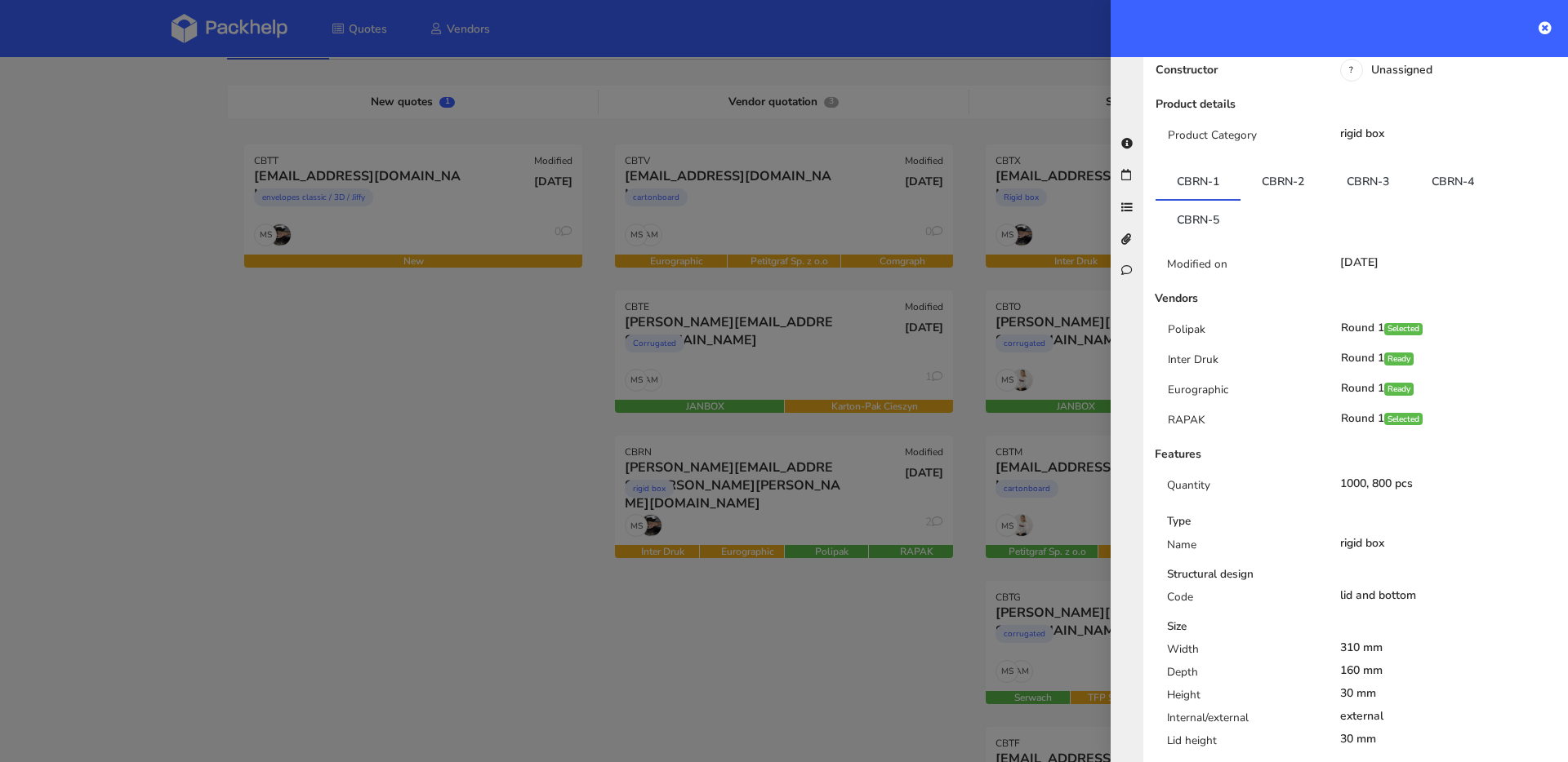
scroll to position [276, 0]
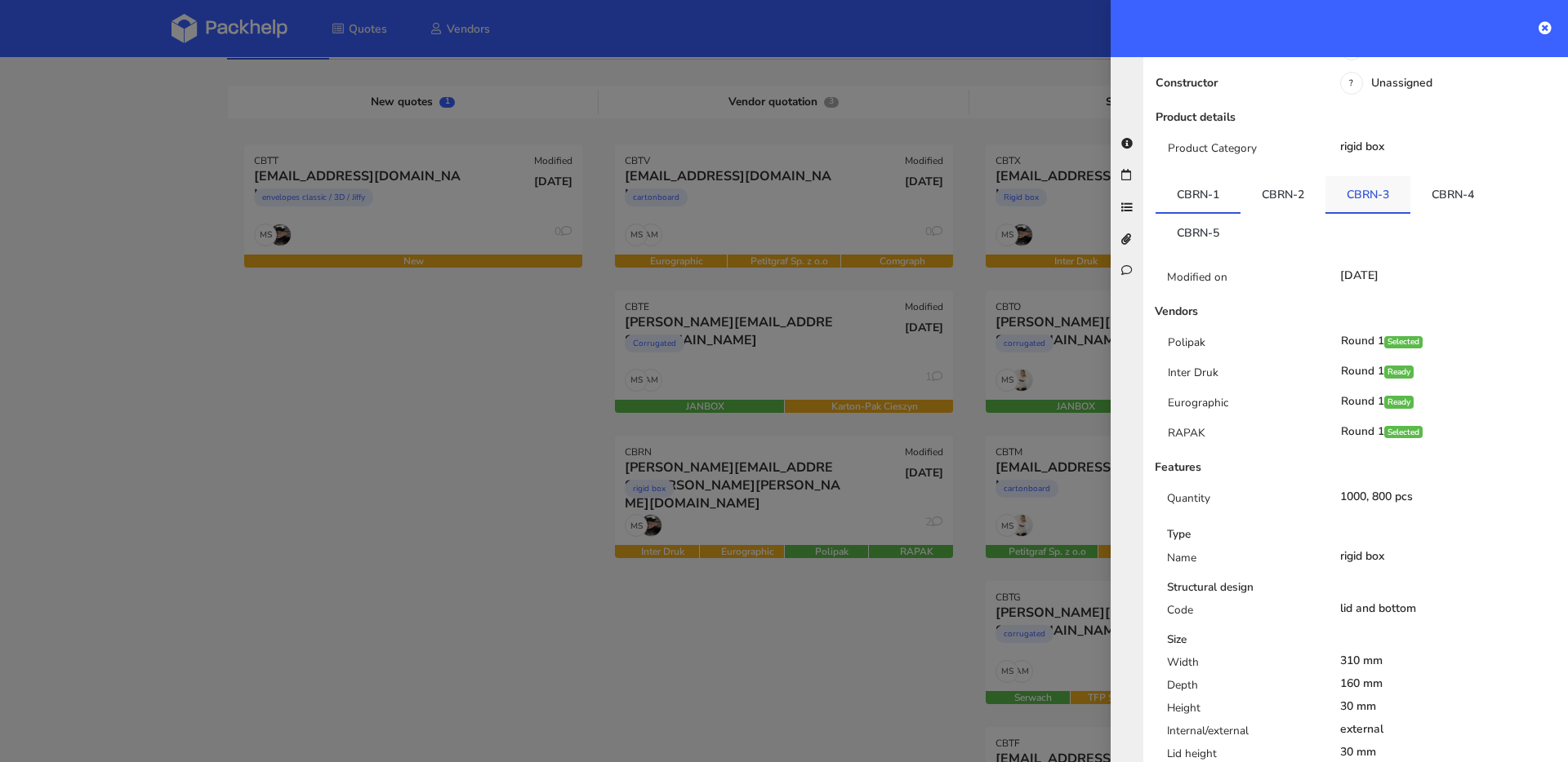
click at [1361, 176] on link "CBRN-3" at bounding box center [1368, 194] width 85 height 36
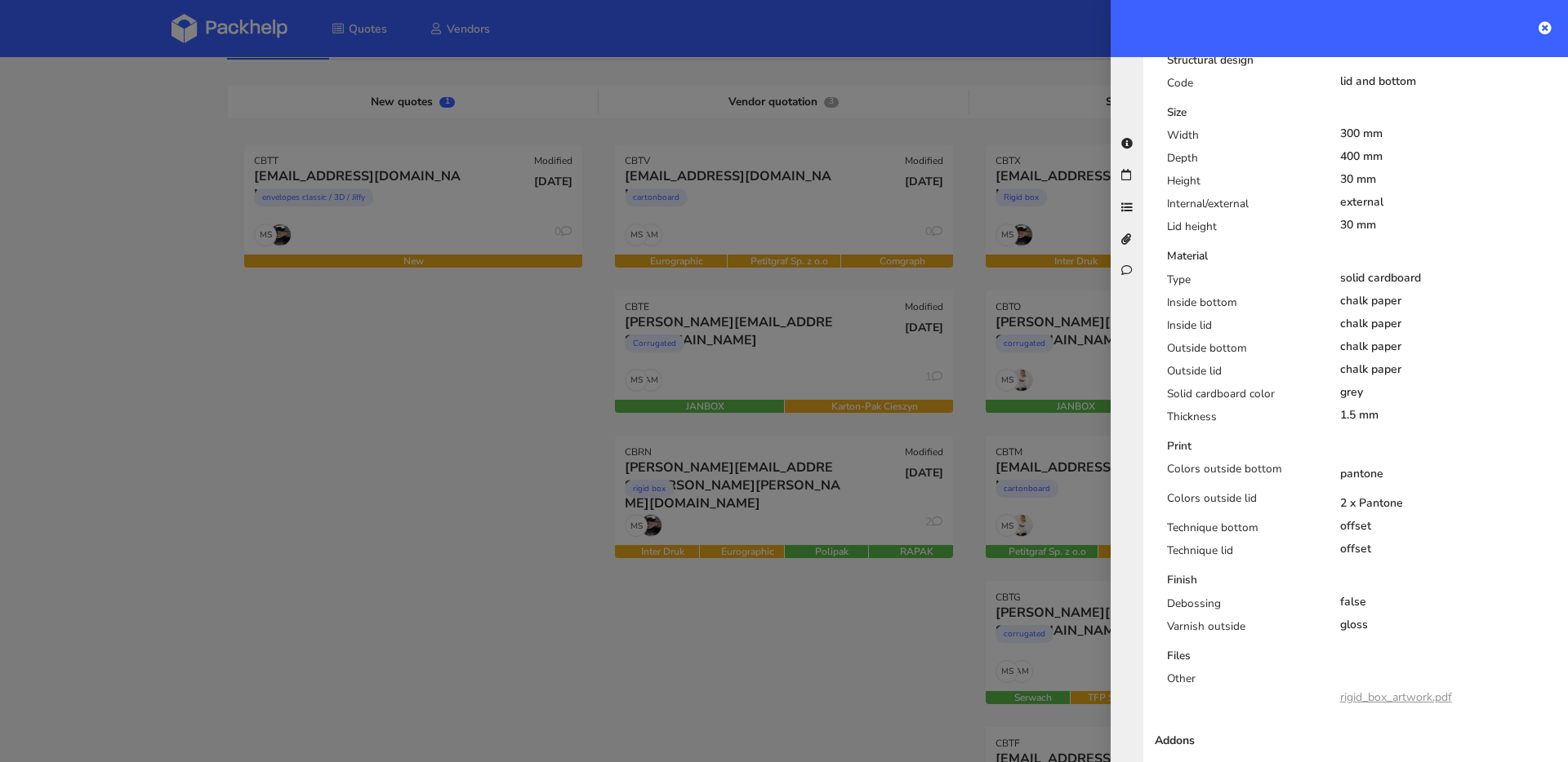
scroll to position [819, 0]
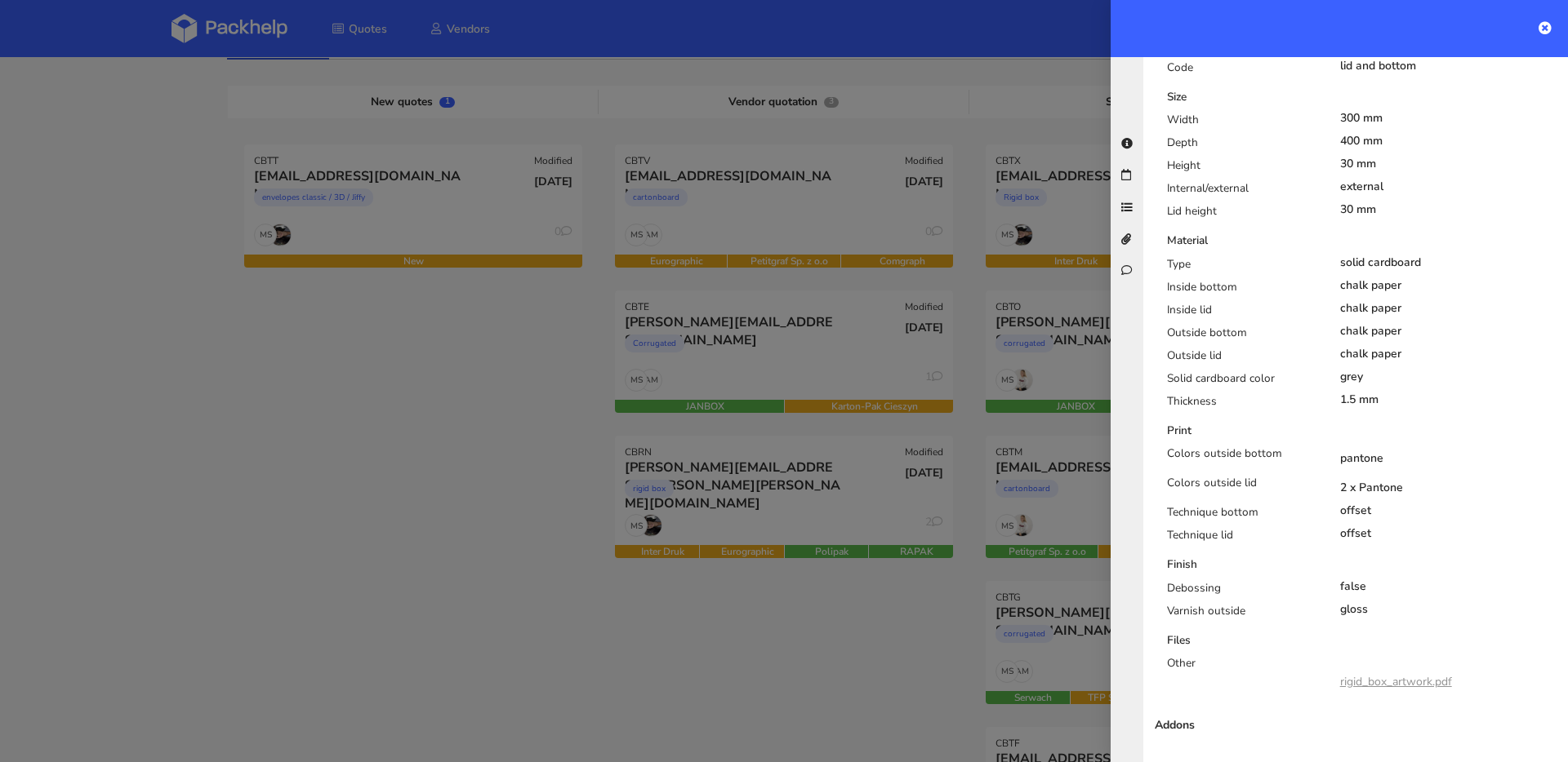
click at [1396, 674] on link "rigid_box_artwork.pdf" at bounding box center [1396, 681] width 112 height 15
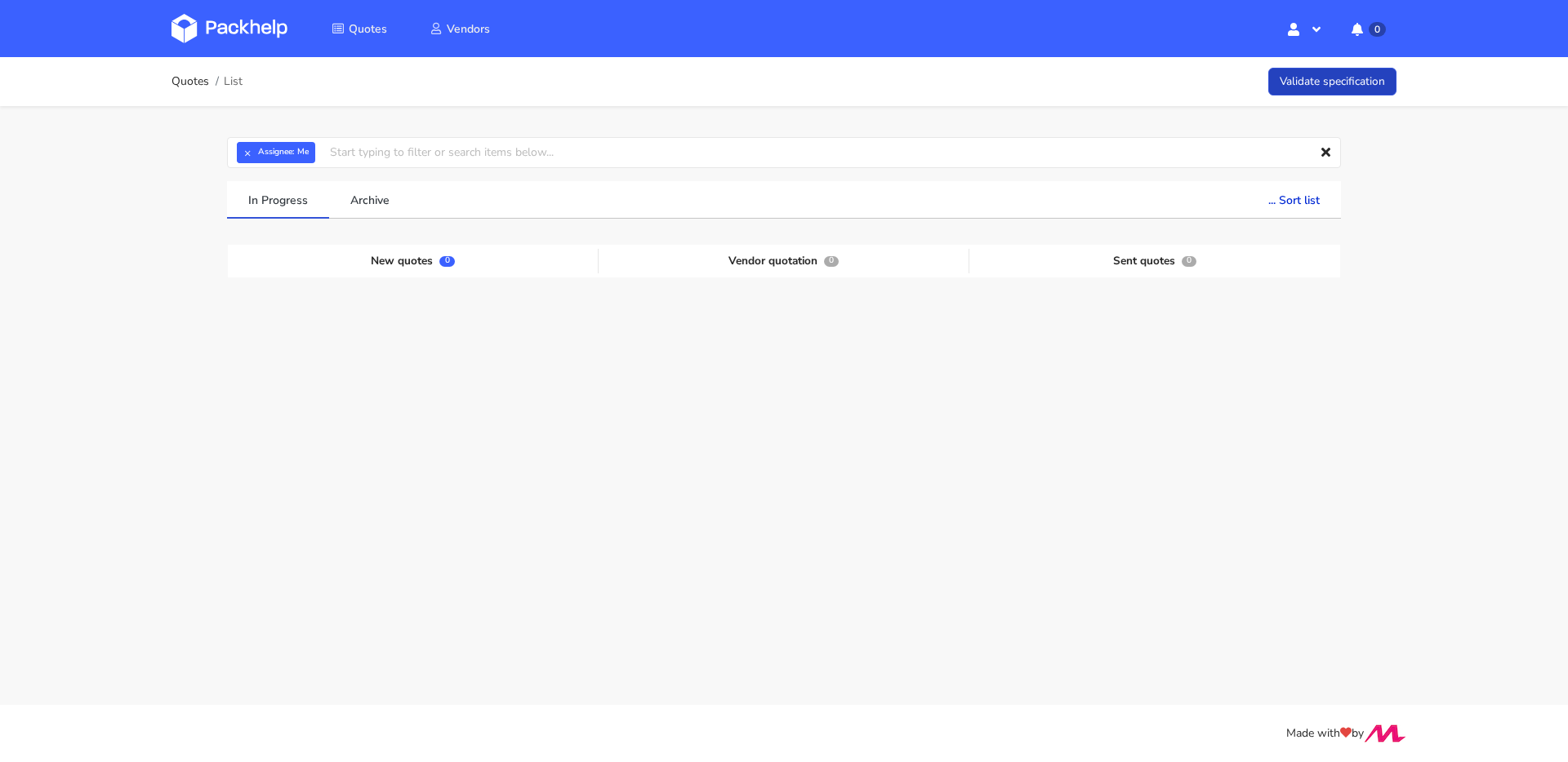
click at [1335, 93] on link "Validate specification" at bounding box center [1332, 82] width 128 height 29
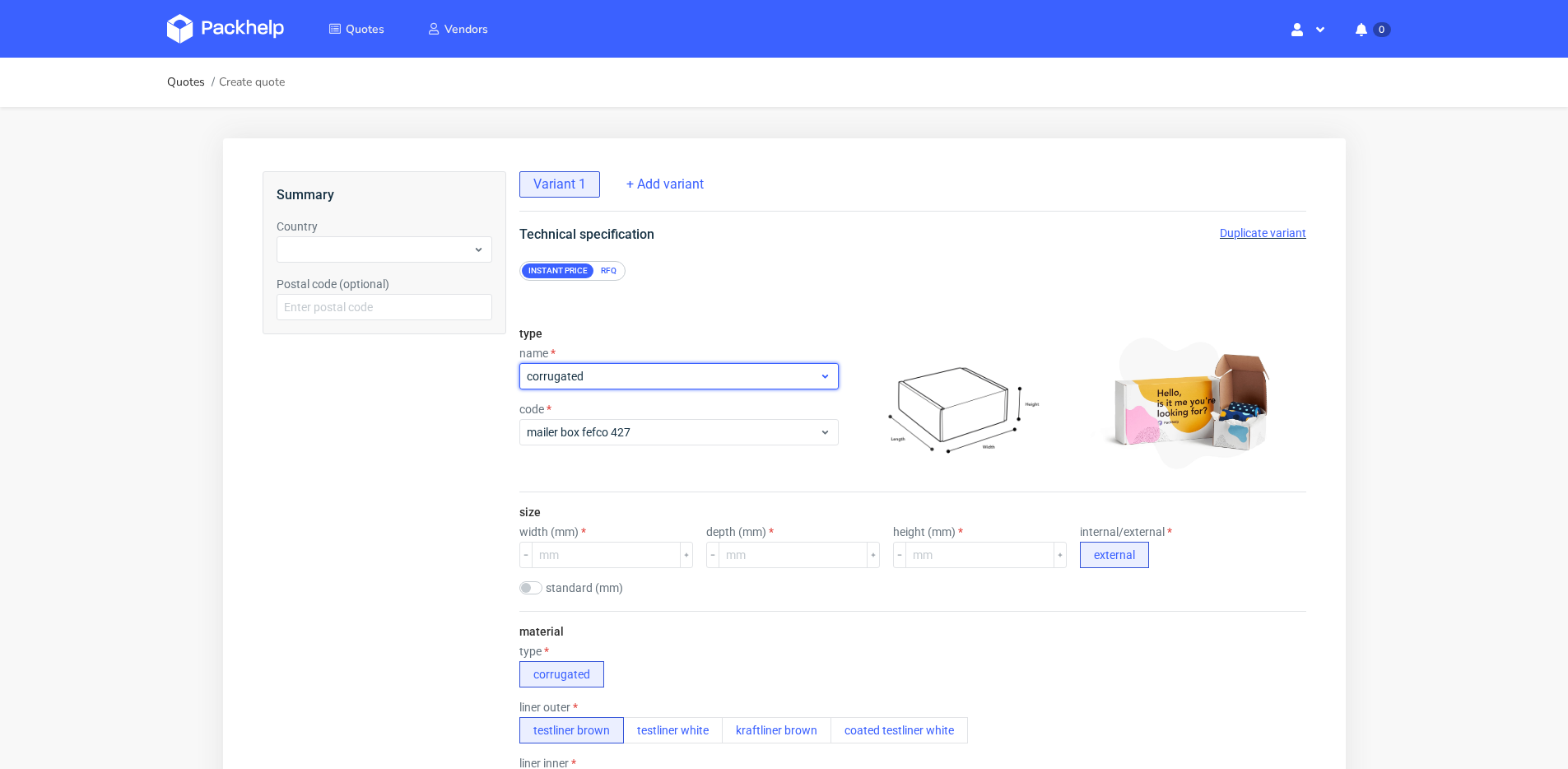
click at [657, 371] on span "corrugated" at bounding box center [672, 376] width 292 height 16
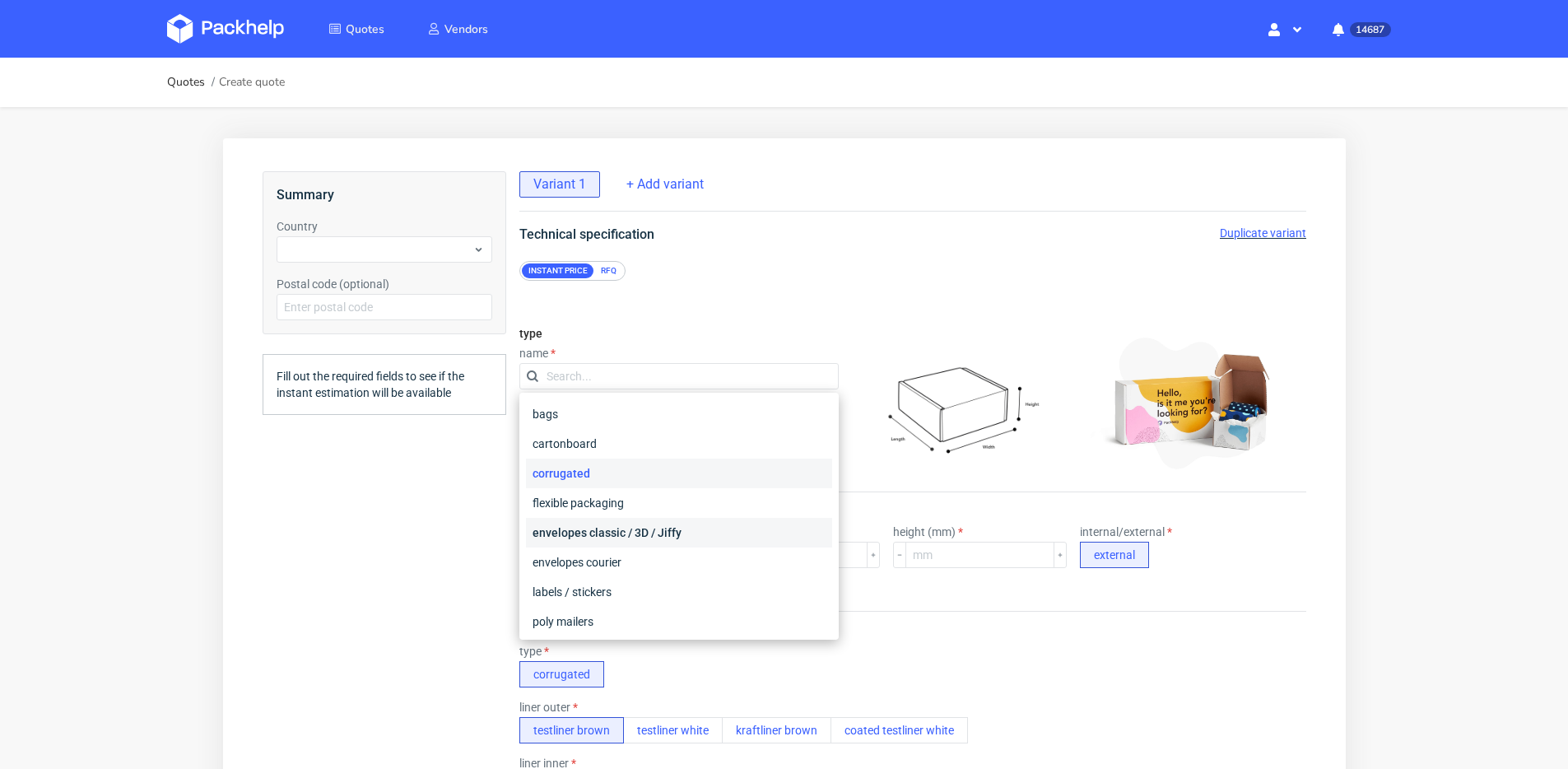
click at [589, 532] on div "envelopes classic / 3D / Jiffy" at bounding box center [678, 533] width 306 height 30
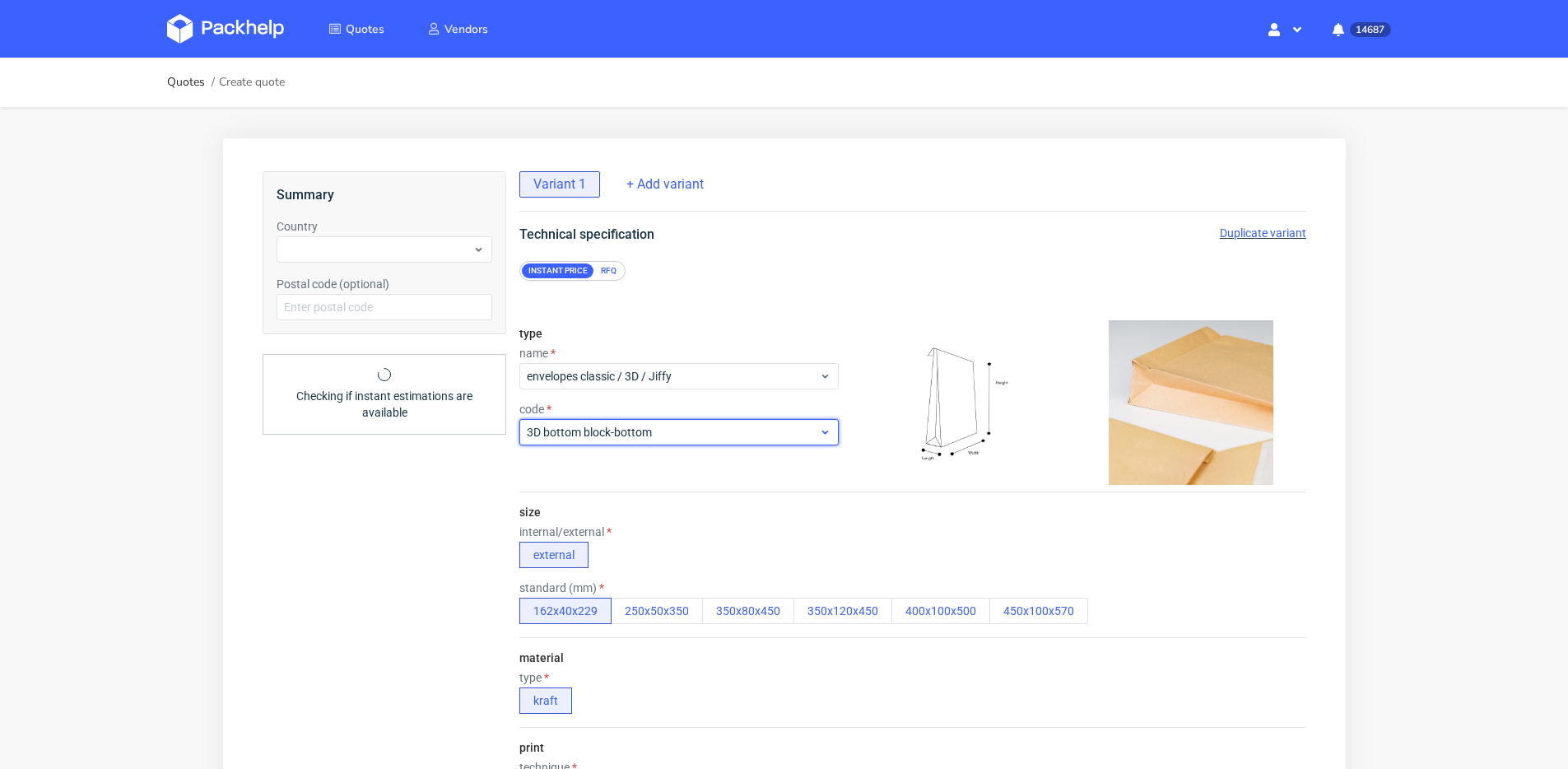
click at [627, 439] on span "3D bottom block-bottom" at bounding box center [672, 432] width 292 height 16
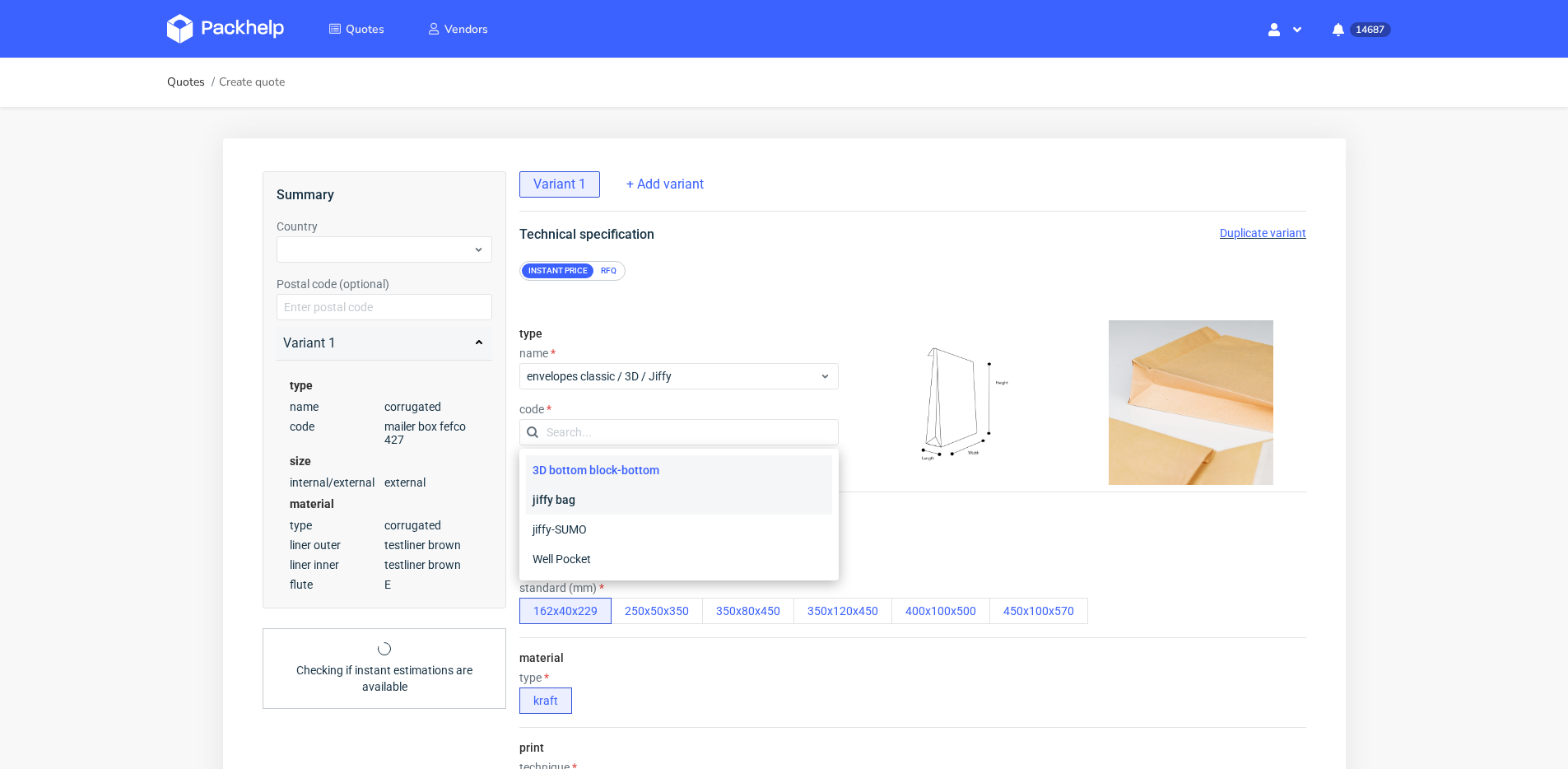
click at [592, 504] on div "jiffy bag" at bounding box center [678, 500] width 306 height 30
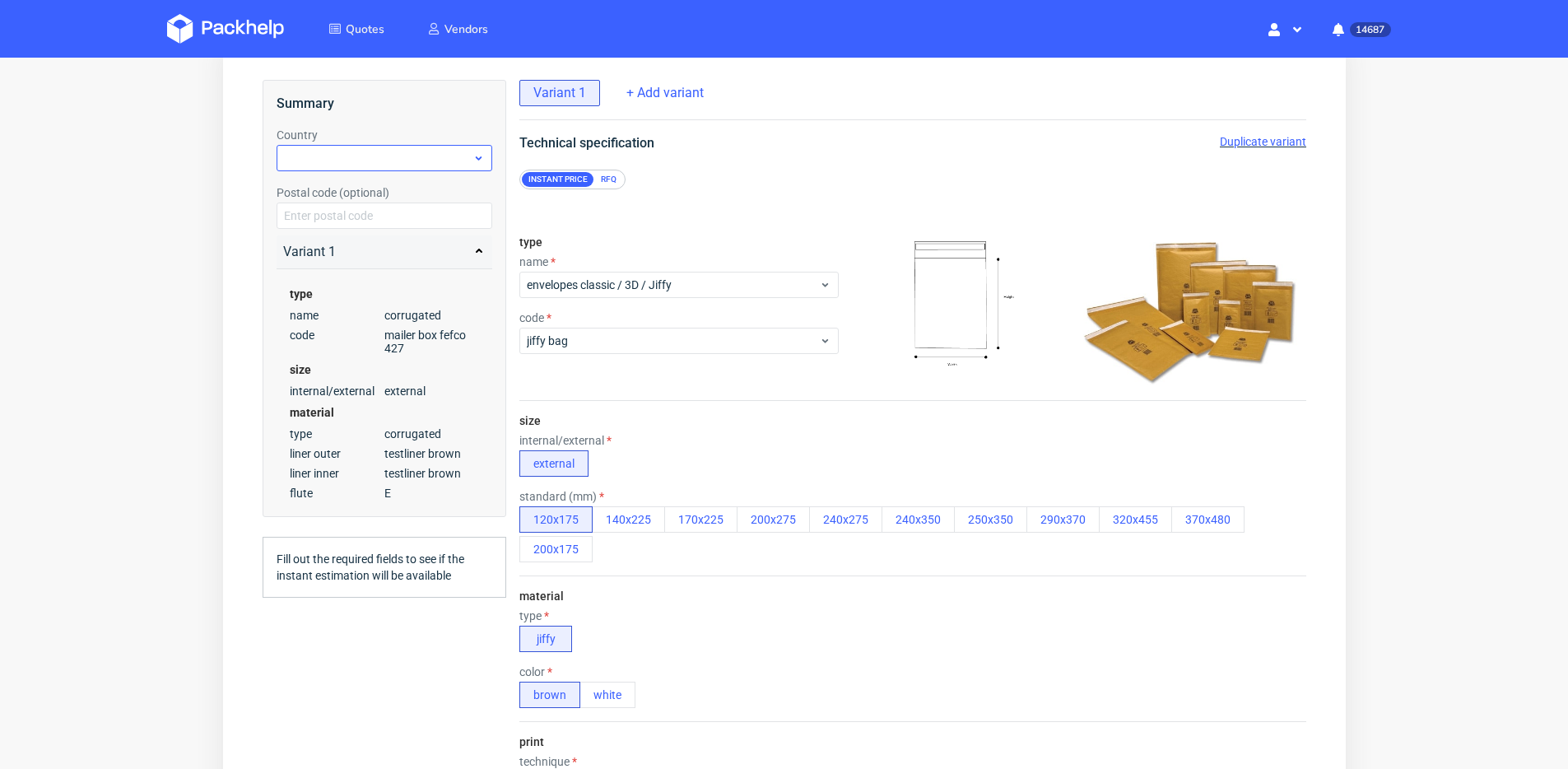
scroll to position [136, 0]
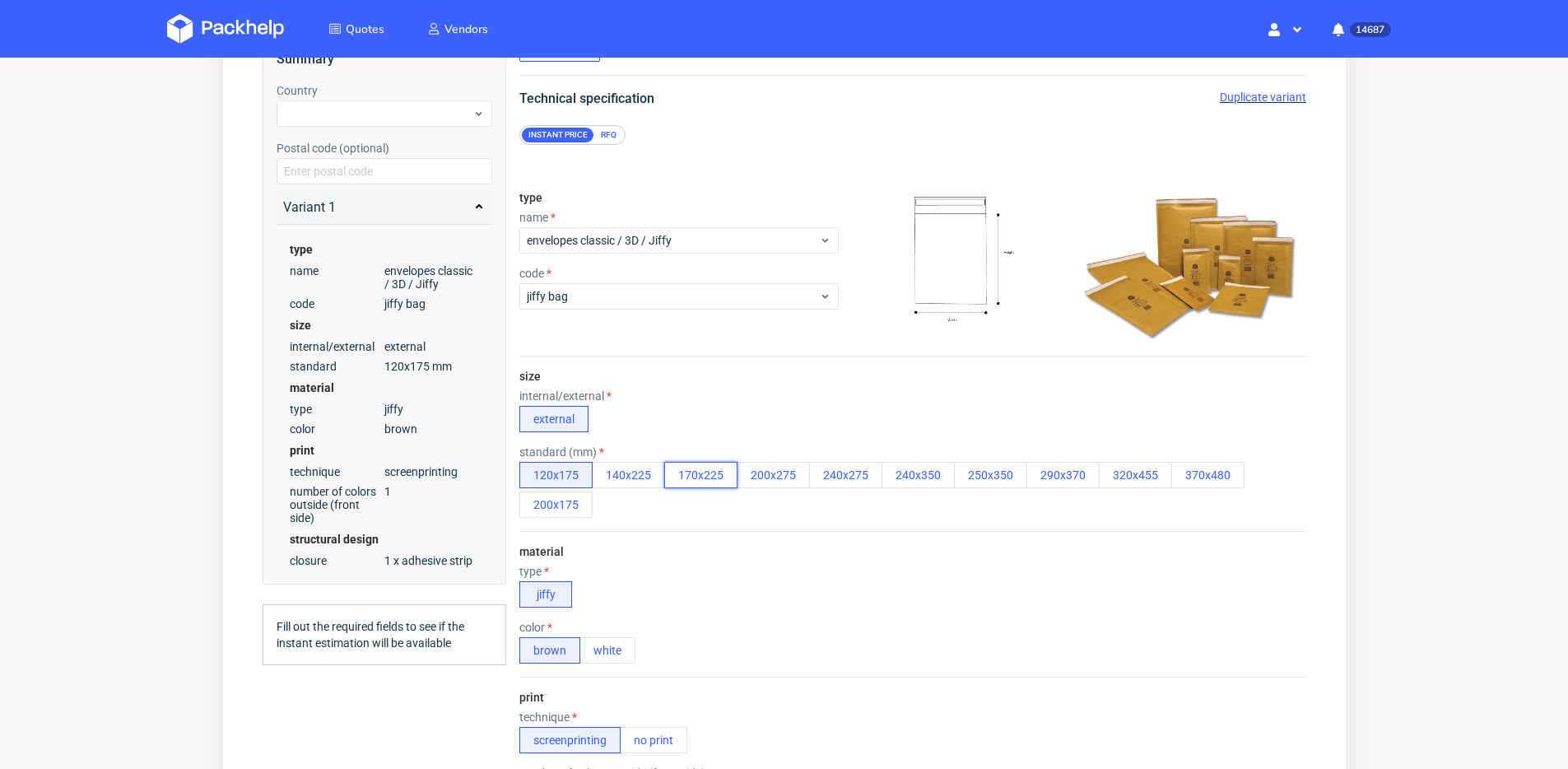
click at [694, 480] on button "170x225" at bounding box center [700, 475] width 73 height 26
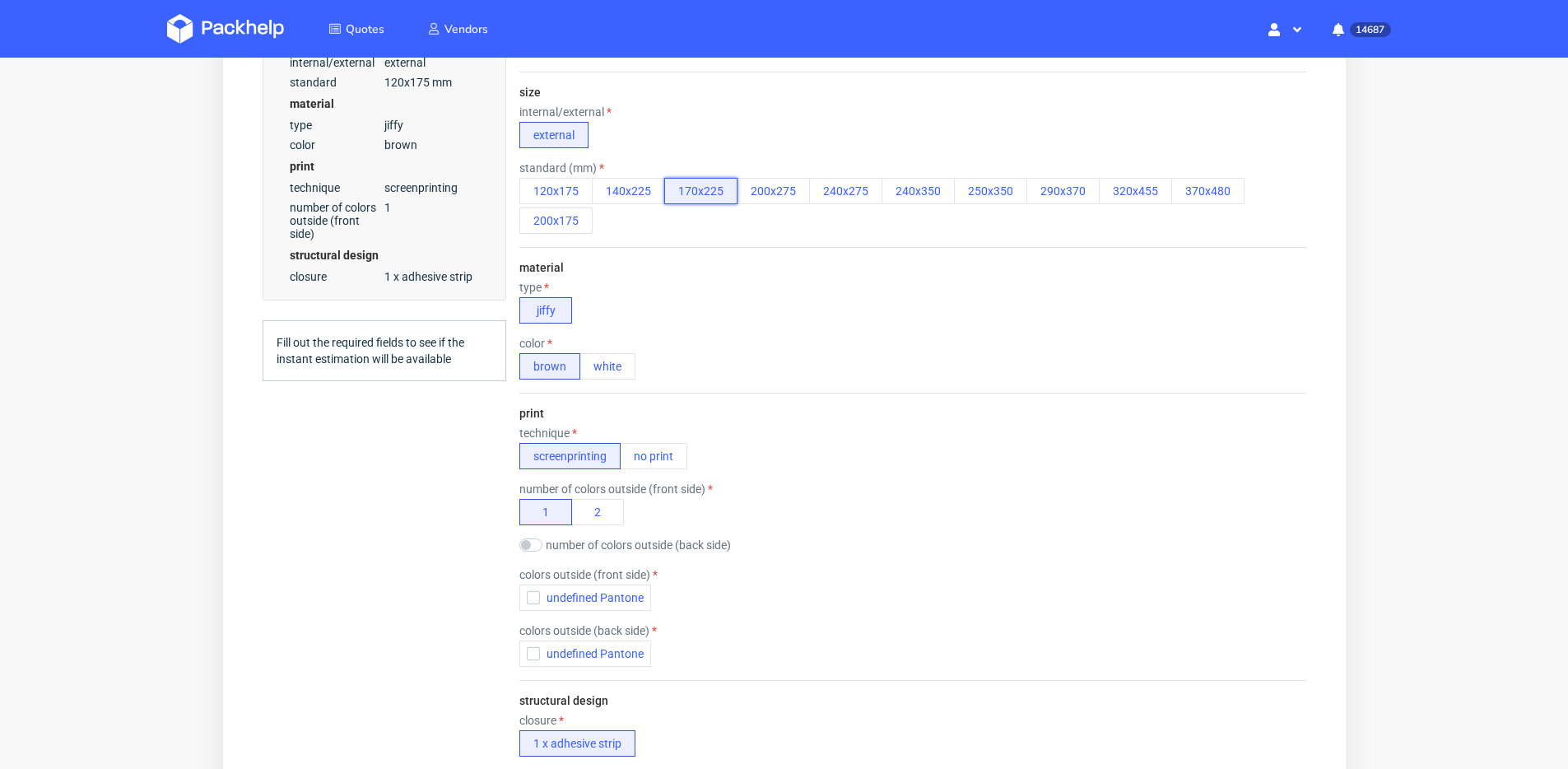
scroll to position [426, 0]
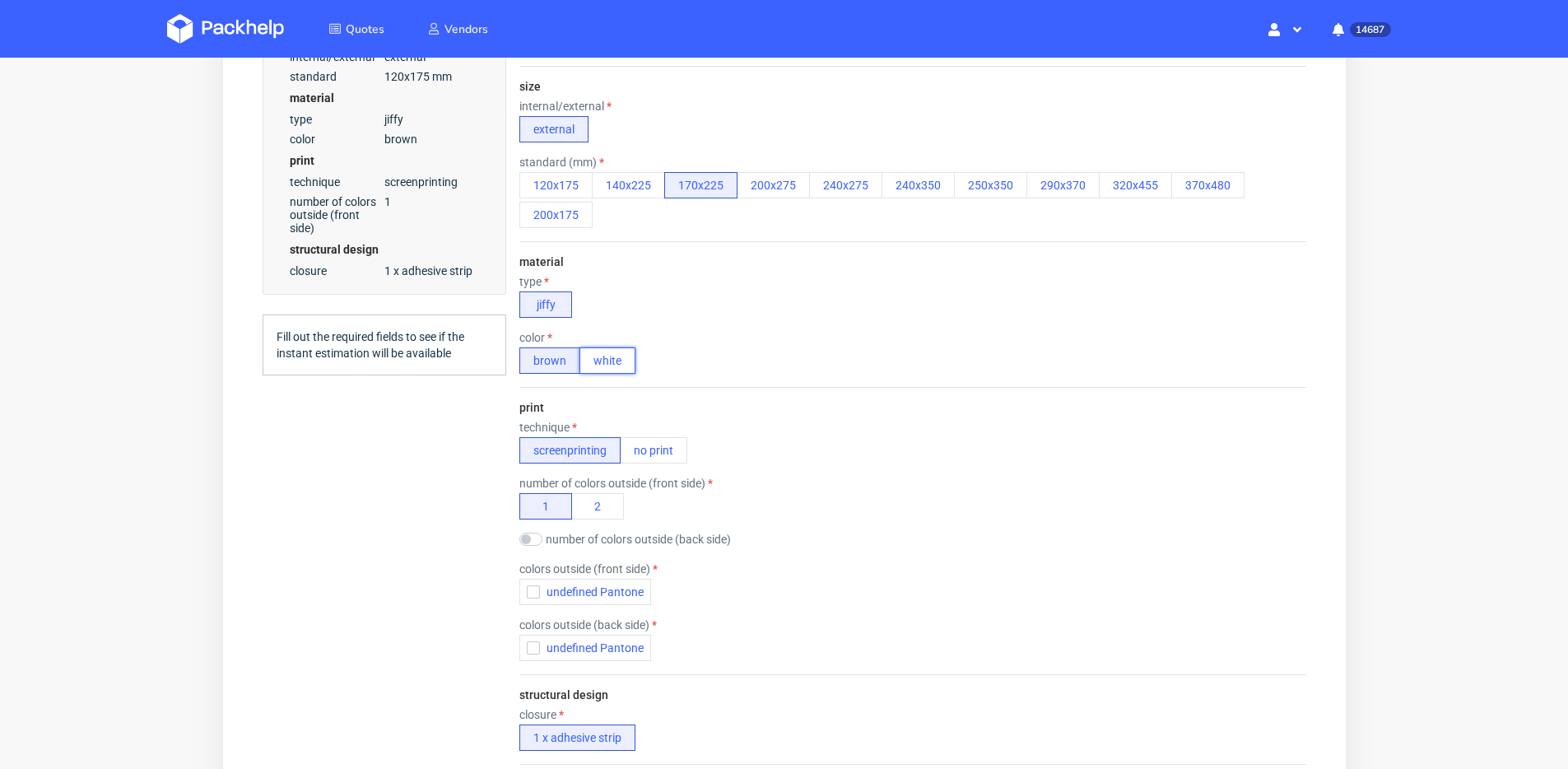
click at [610, 364] on button "white" at bounding box center [607, 360] width 56 height 26
click at [671, 453] on button "no print" at bounding box center [653, 450] width 68 height 26
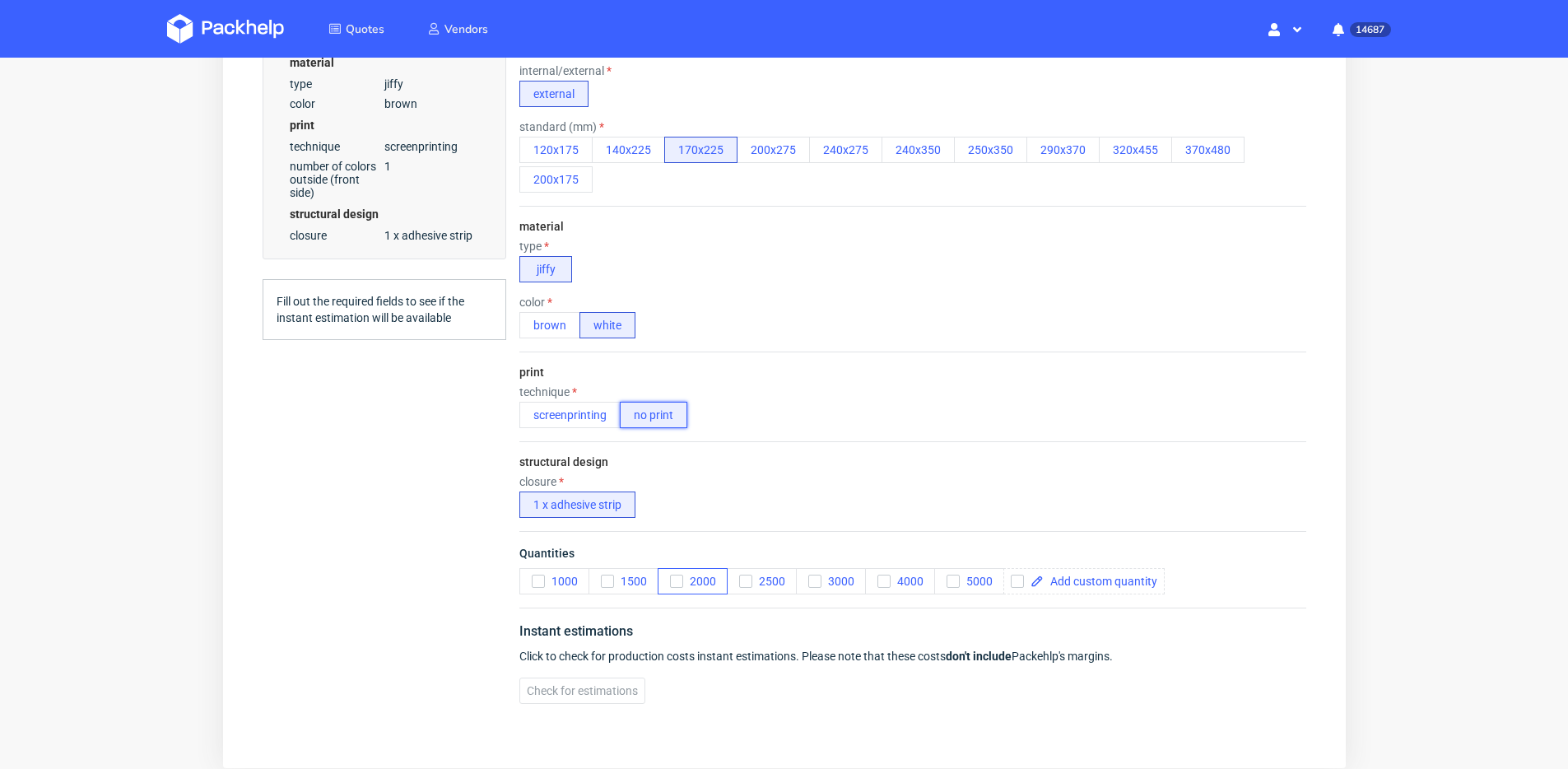
scroll to position [542, 0]
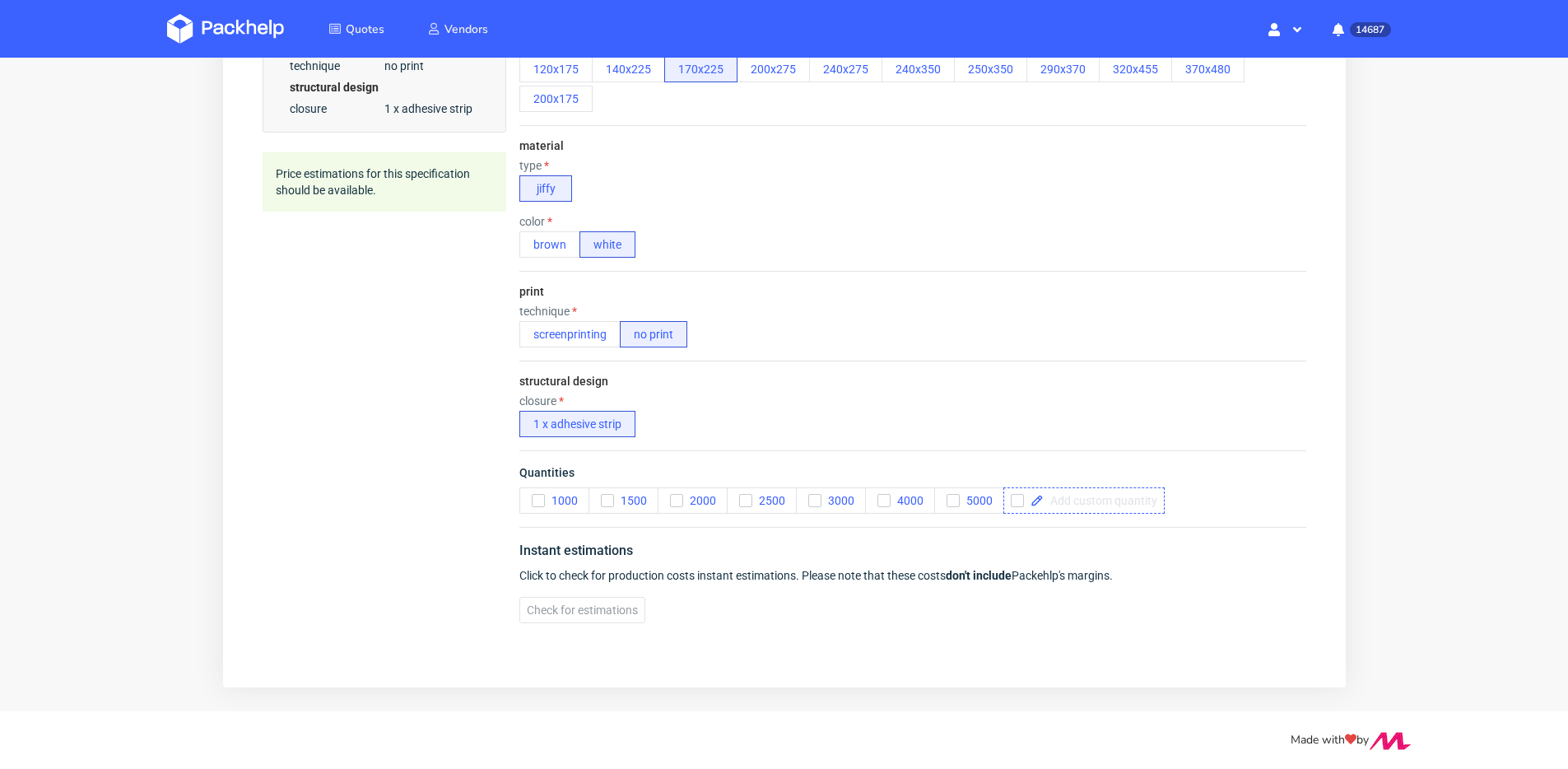
click at [1085, 496] on span at bounding box center [1099, 500] width 113 height 12
checkbox input "true"
click at [1210, 504] on span at bounding box center [1172, 500] width 113 height 12
checkbox input "true"
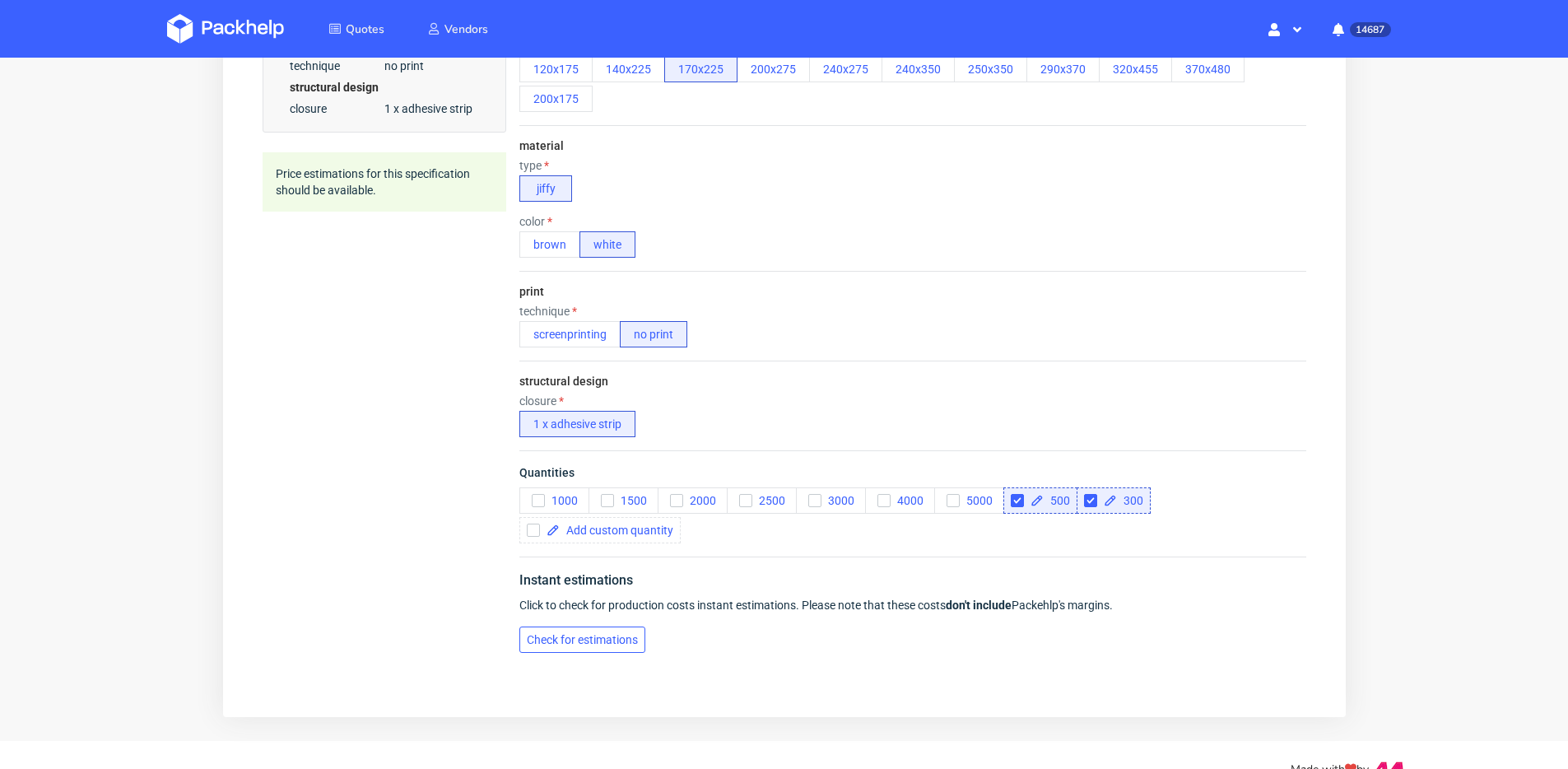
click at [567, 643] on span "Check for estimations" at bounding box center [581, 639] width 111 height 12
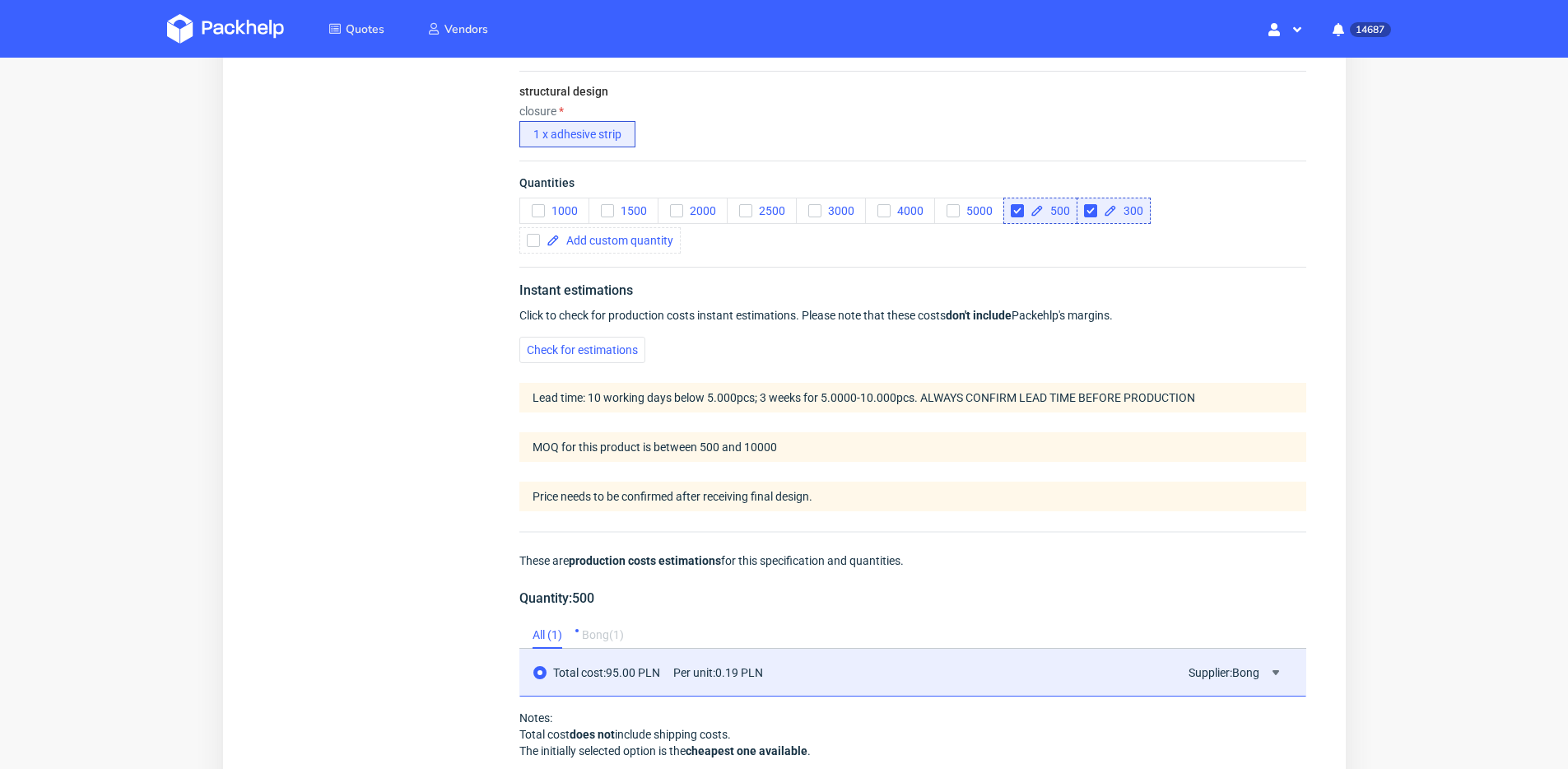
scroll to position [977, 0]
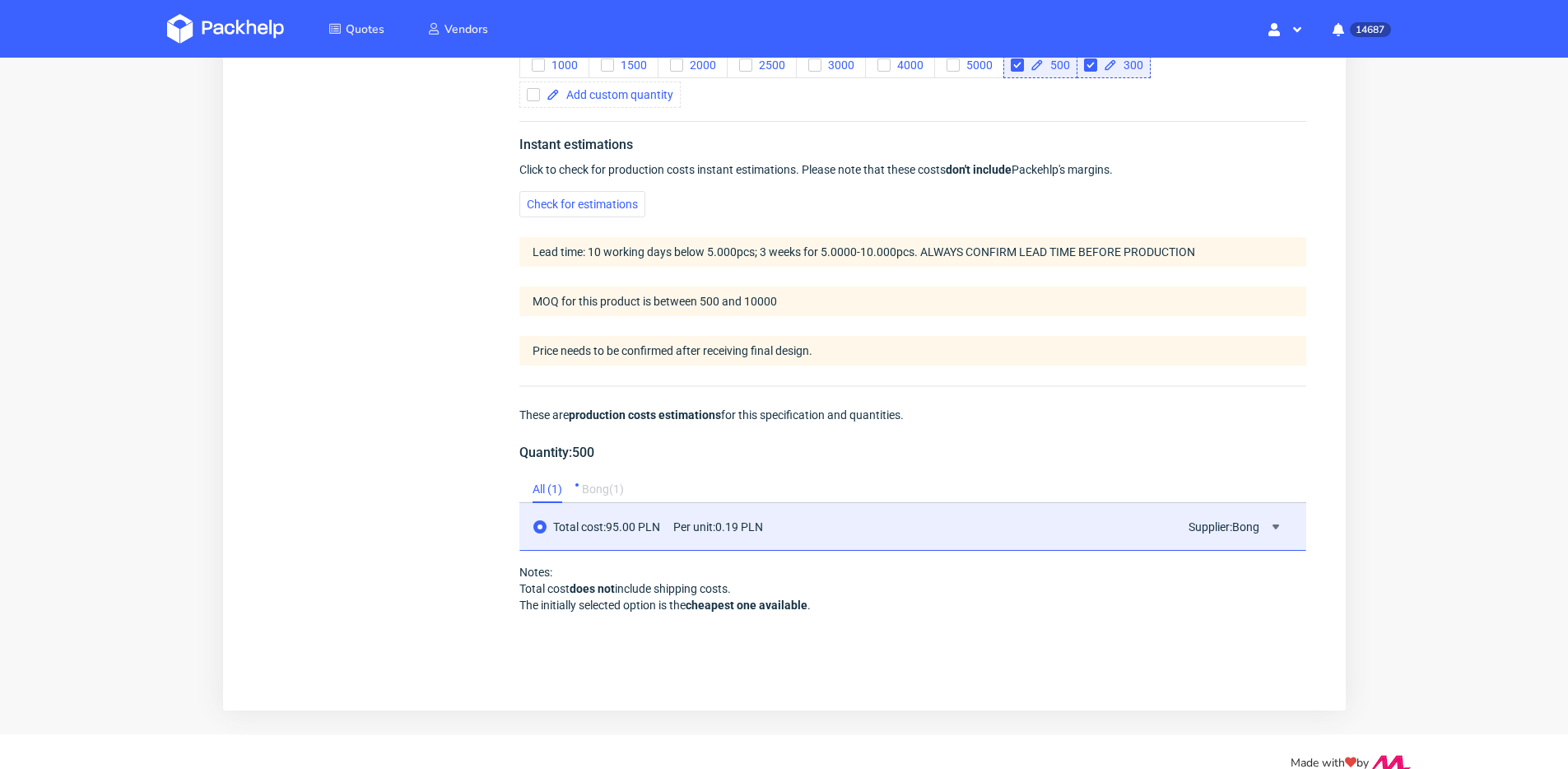
click at [621, 485] on div "Bong ( 1 )" at bounding box center [602, 489] width 42 height 26
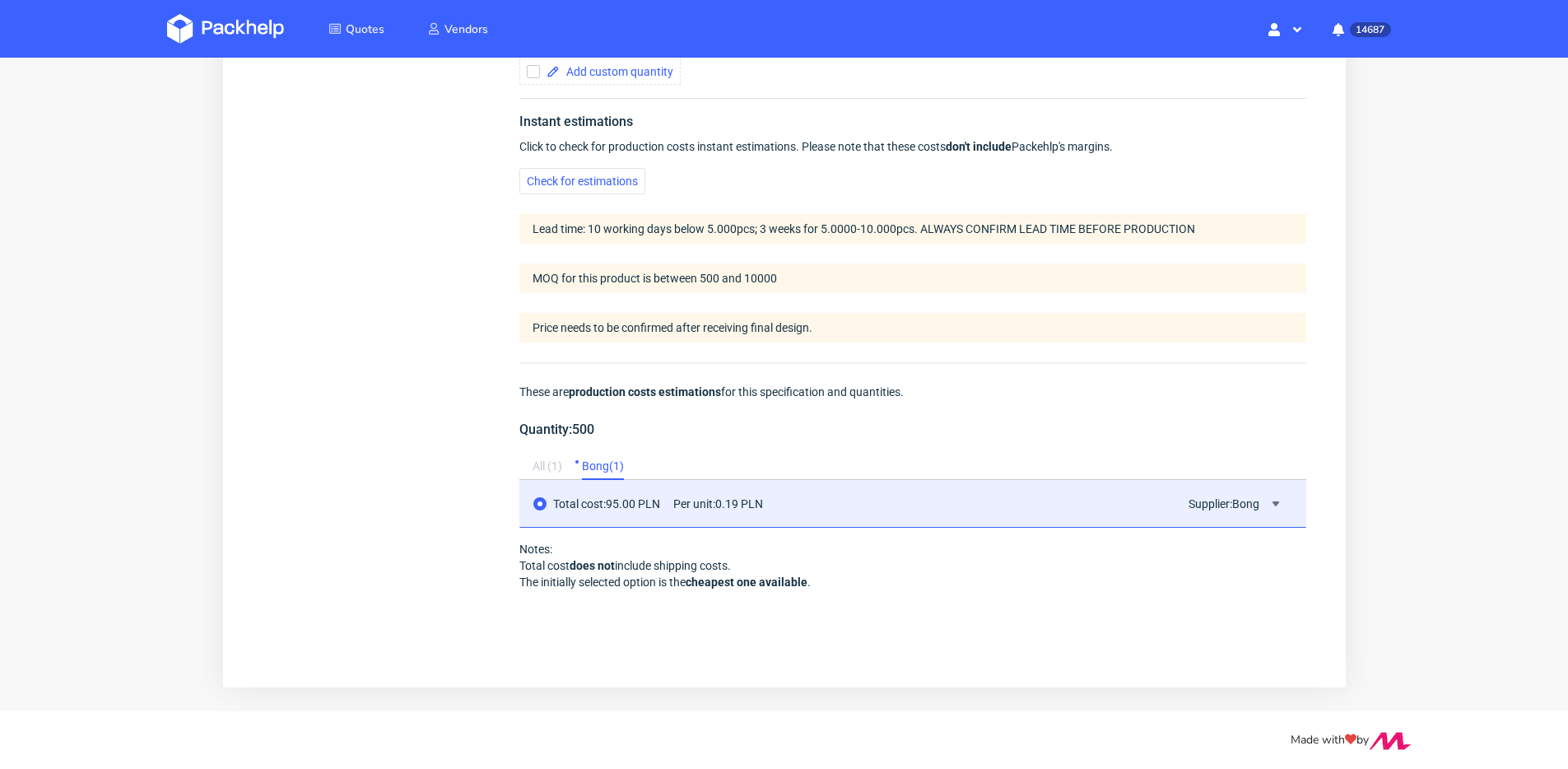
scroll to position [1001, 0]
click at [559, 467] on div "All ( 1 )" at bounding box center [546, 466] width 30 height 26
click at [602, 466] on div "Bong ( 1 )" at bounding box center [602, 466] width 42 height 26
click at [552, 471] on div "All ( 1 )" at bounding box center [546, 466] width 30 height 26
click at [593, 466] on div "Bong ( 1 )" at bounding box center [602, 466] width 42 height 26
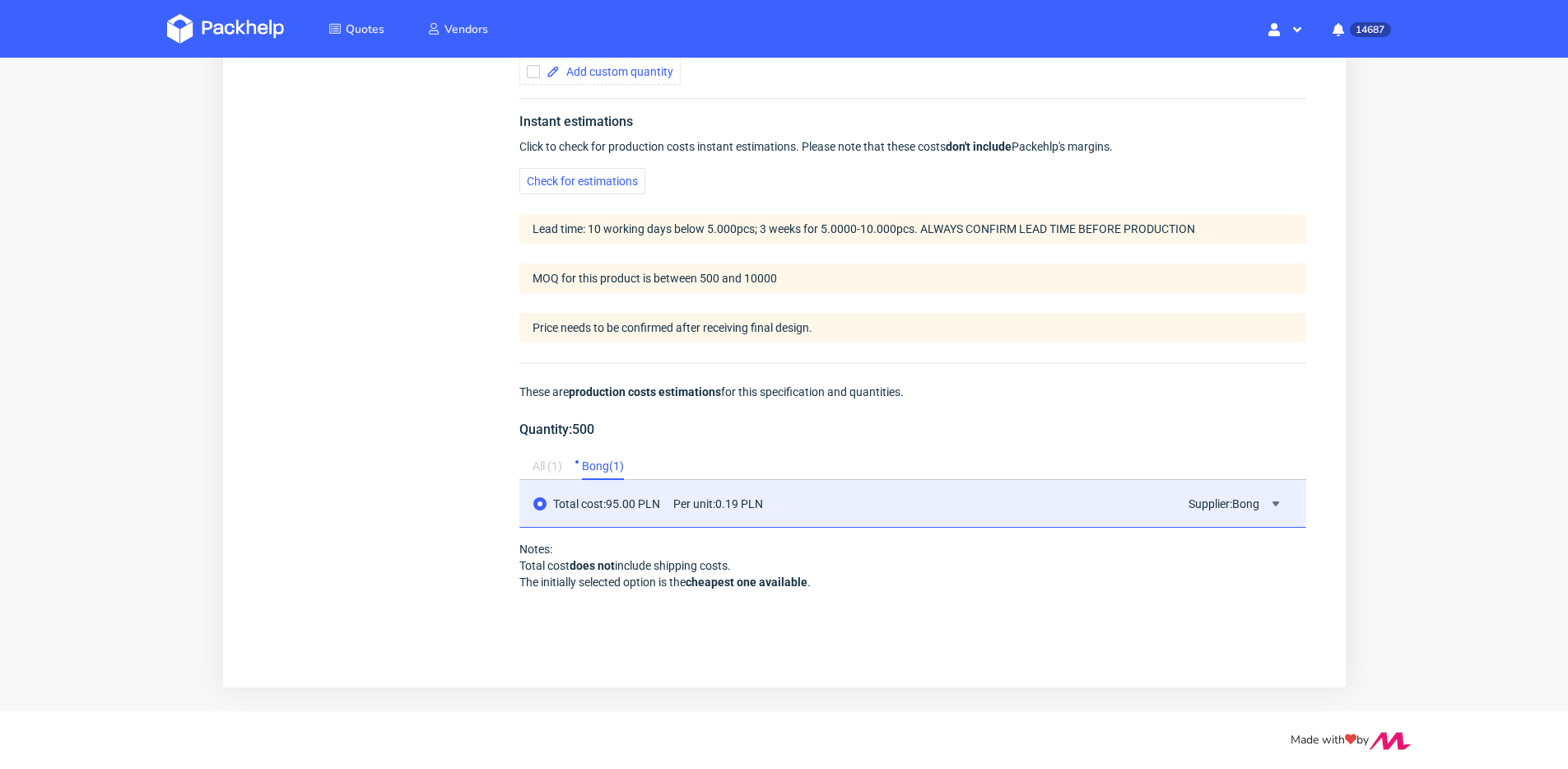
click at [550, 467] on div "All ( 1 )" at bounding box center [546, 466] width 30 height 26
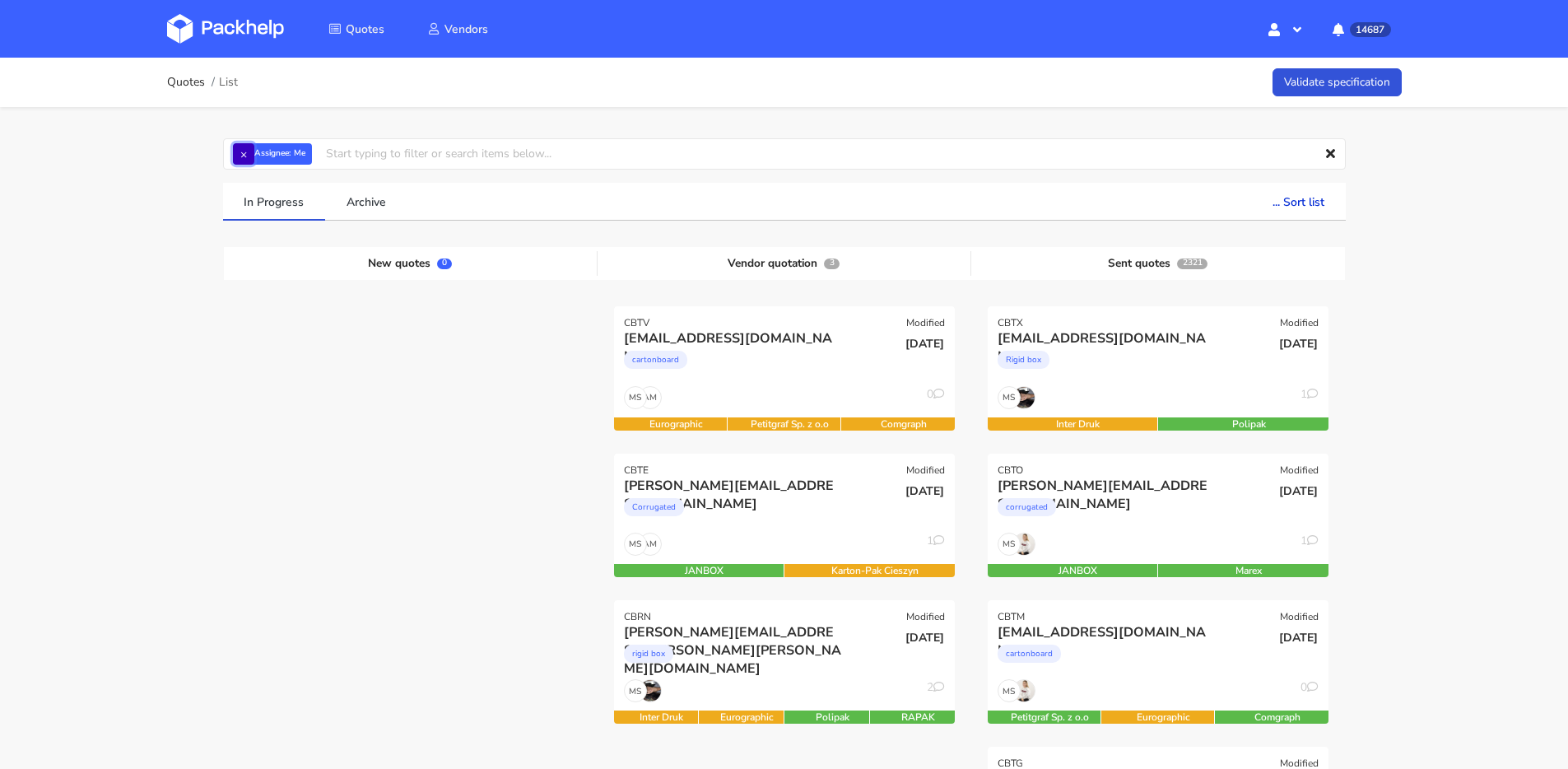
click at [245, 160] on button "×" at bounding box center [244, 154] width 22 height 22
click at [246, 159] on input "text" at bounding box center [784, 154] width 1123 height 32
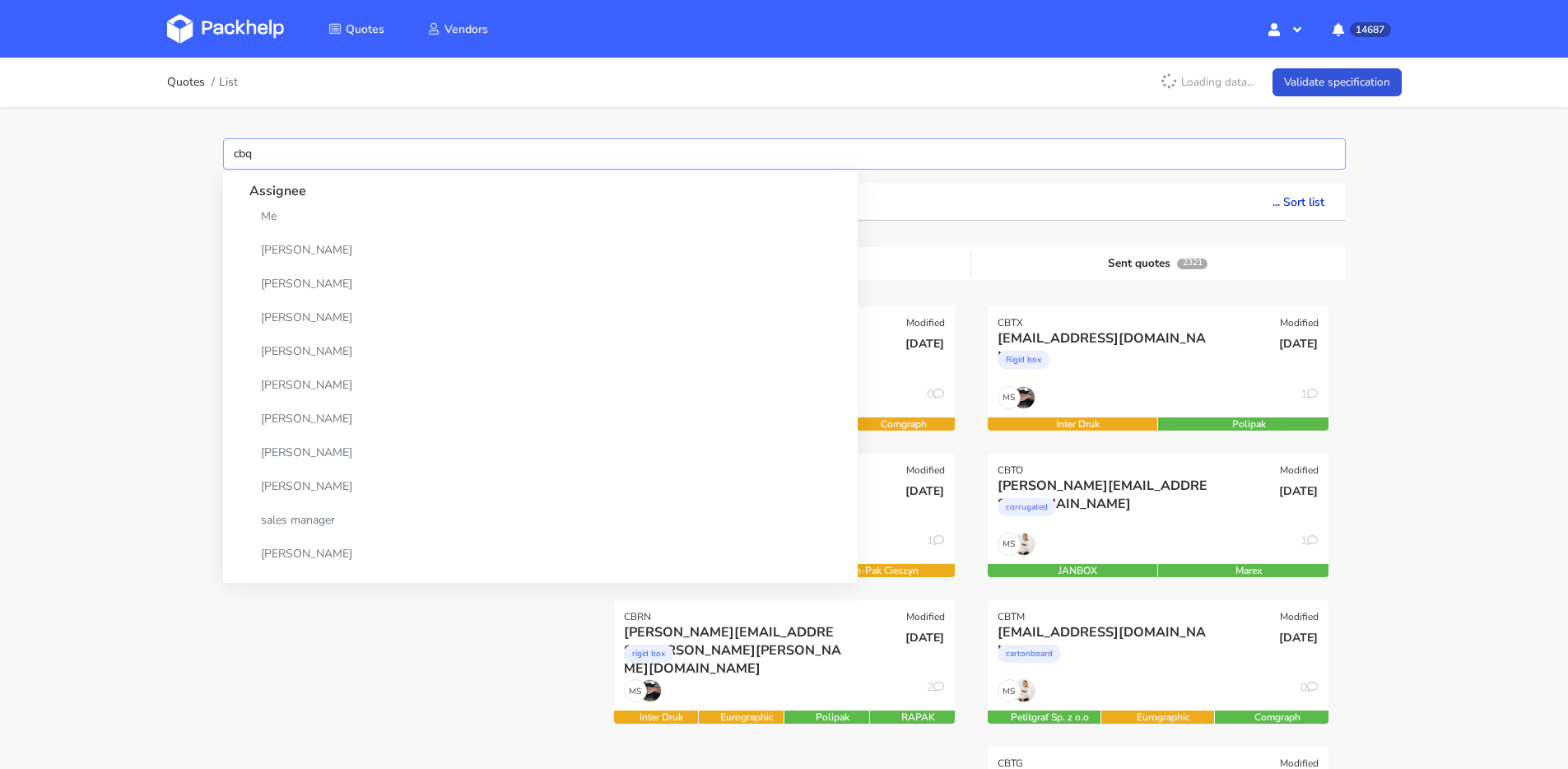
type input "cbqc"
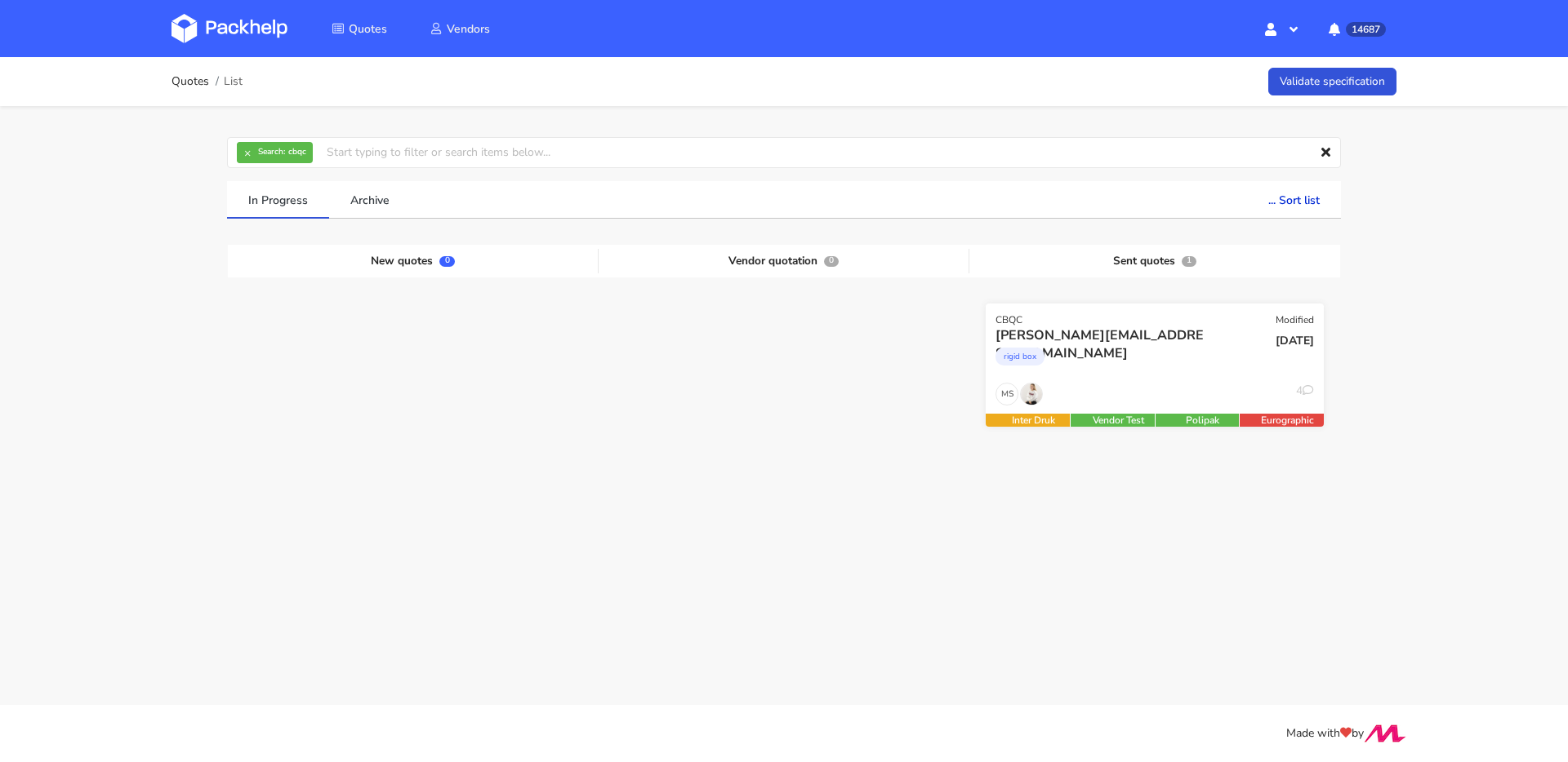
click at [1145, 380] on div "luca.andreazza@dagsmejan.com rigid box" at bounding box center [1098, 355] width 228 height 56
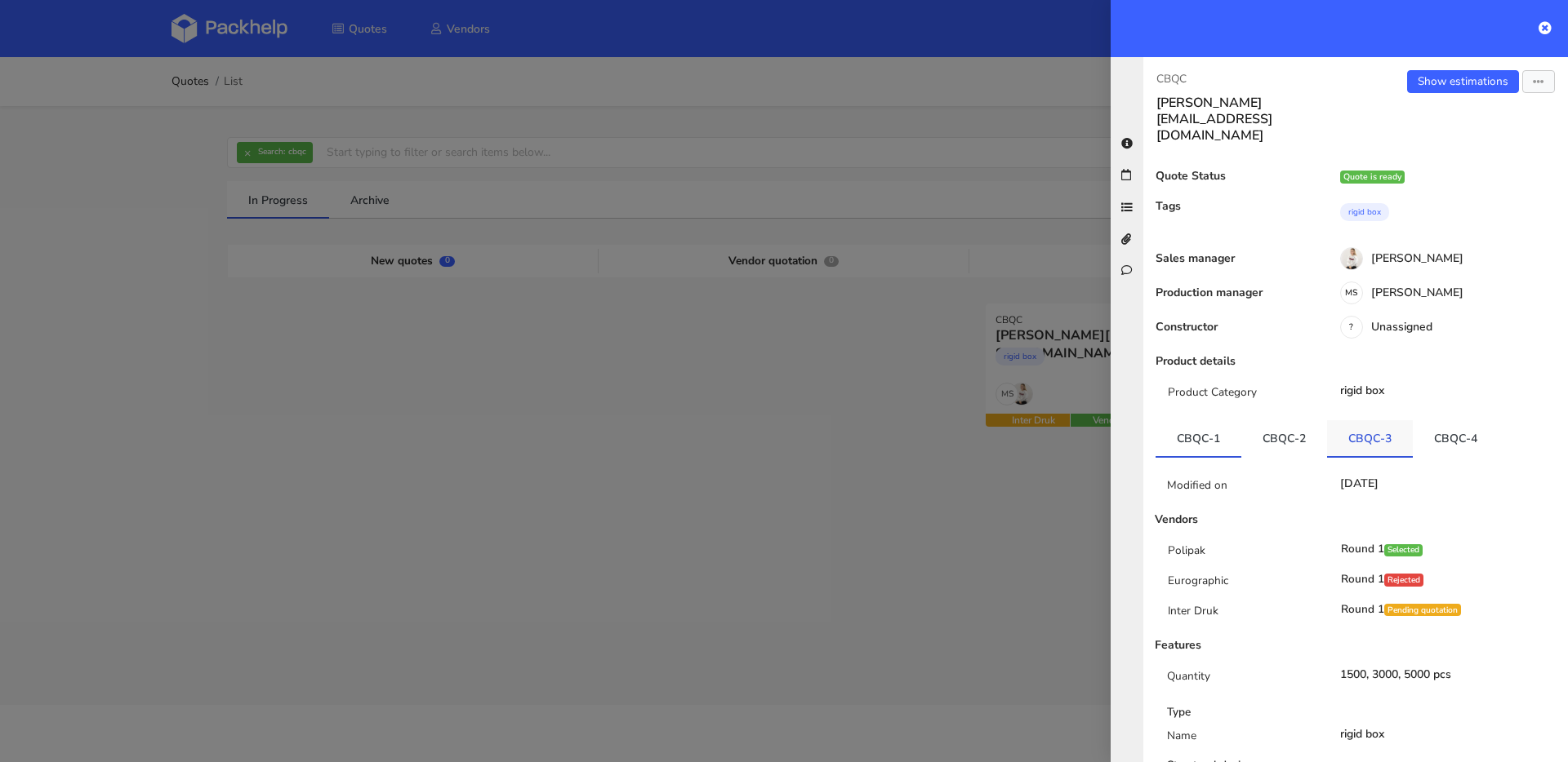
click at [1362, 420] on link "CBQC-3" at bounding box center [1369, 438] width 85 height 36
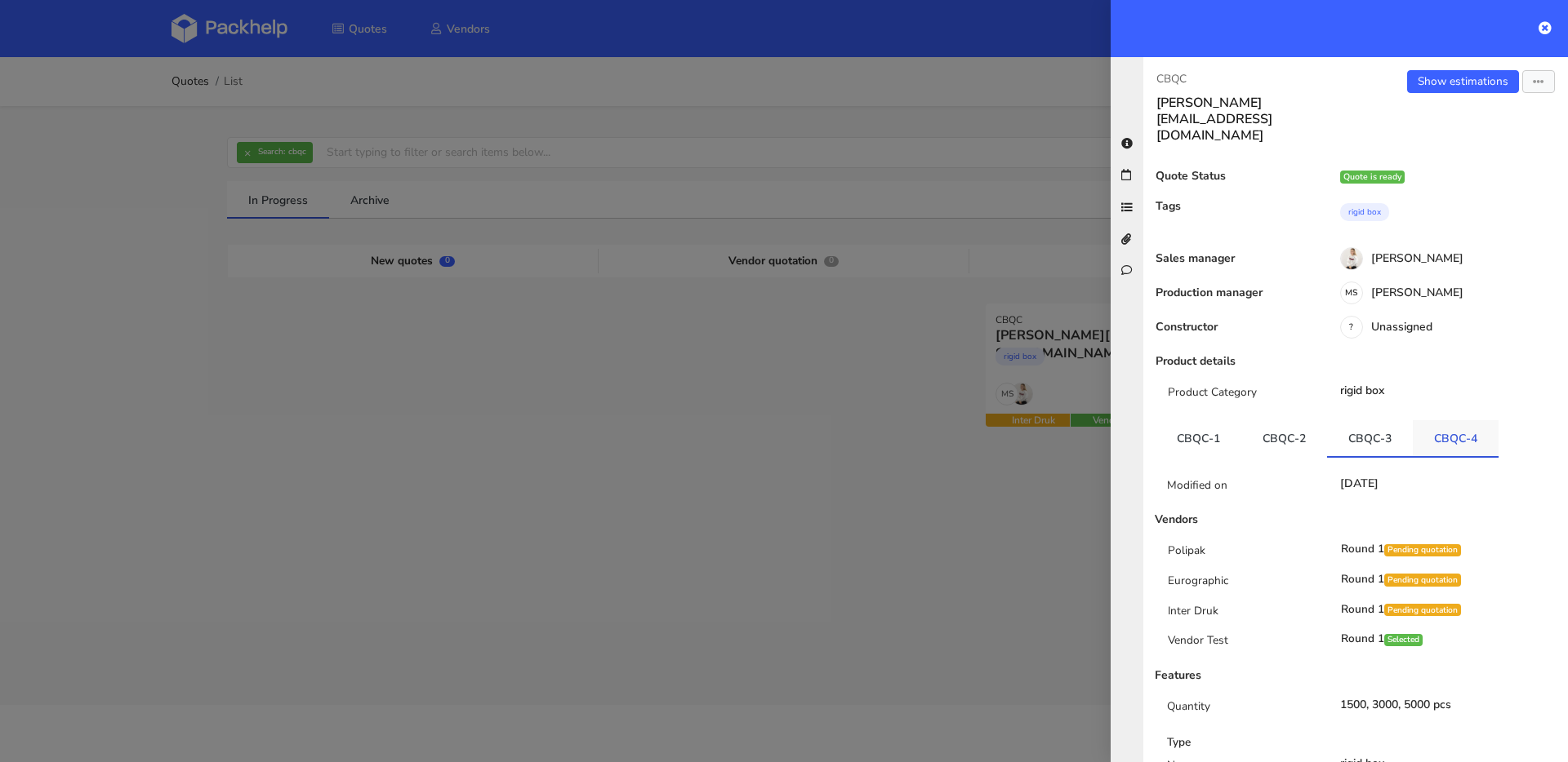
click at [1434, 420] on link "CBQC-4" at bounding box center [1455, 438] width 85 height 36
click at [1390, 420] on link "CBQC-3" at bounding box center [1369, 438] width 85 height 36
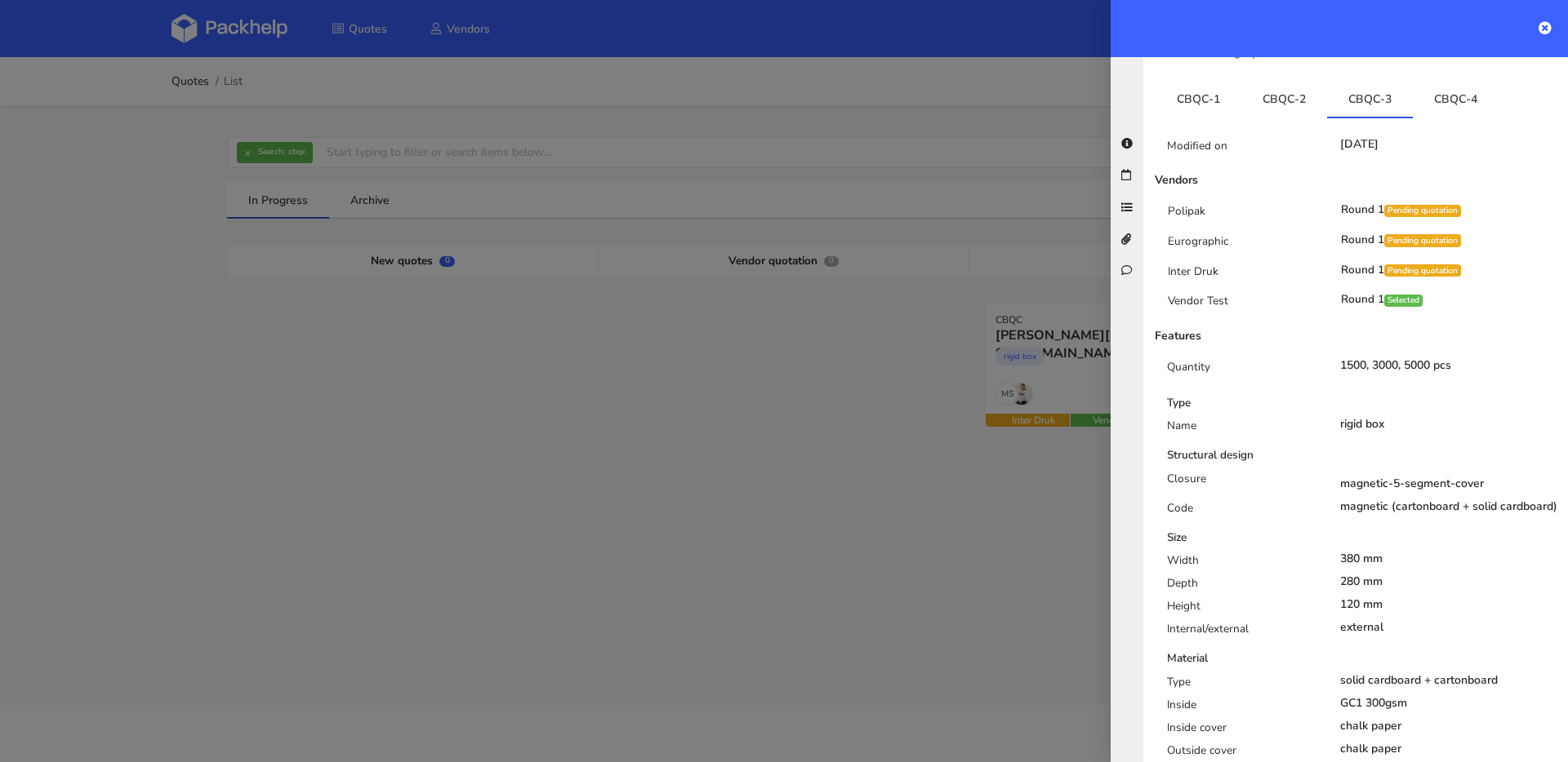
scroll to position [272, 0]
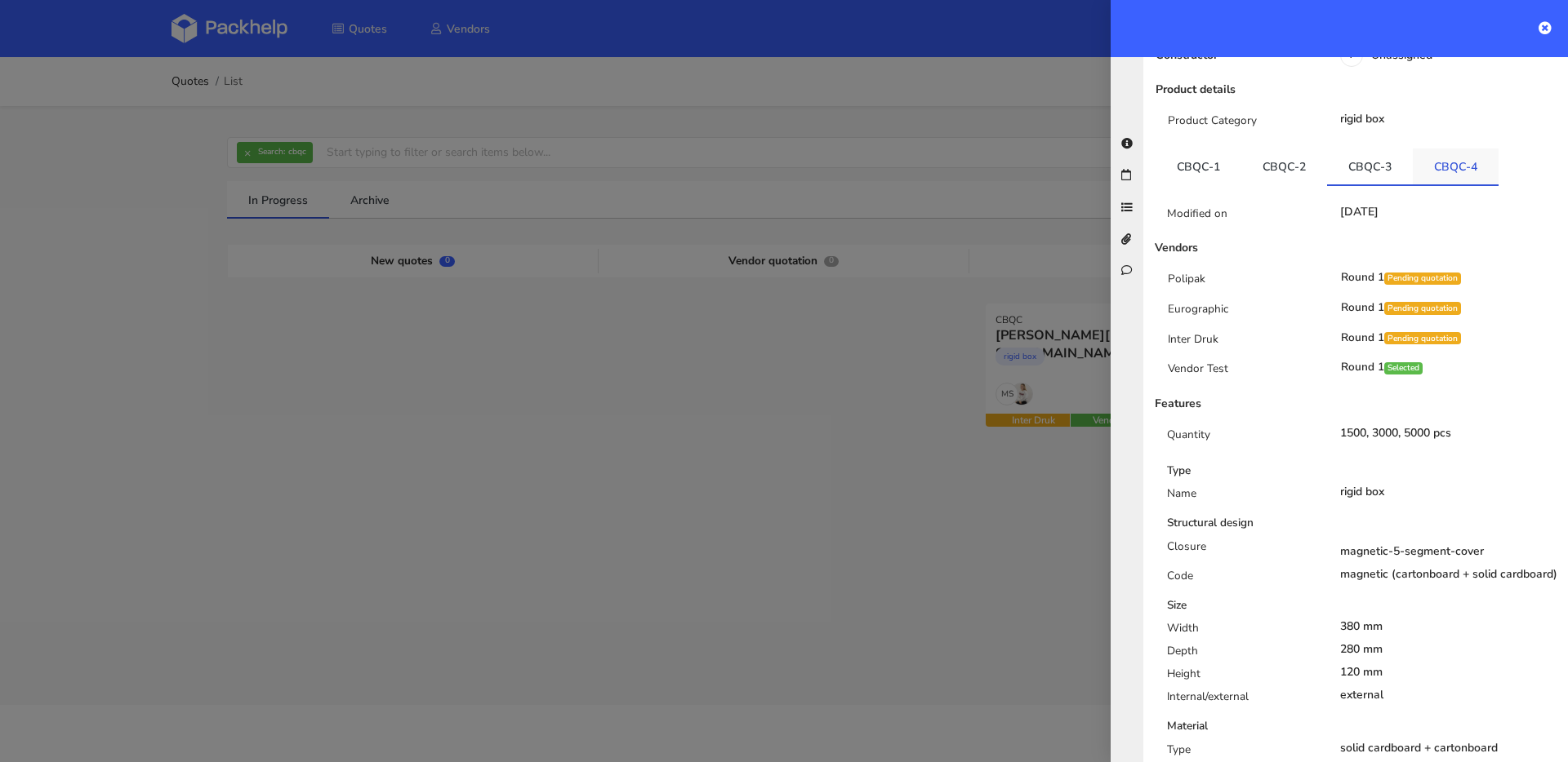
click at [1450, 148] on link "CBQC-4" at bounding box center [1455, 166] width 85 height 36
click at [1381, 148] on link "CBQC-3" at bounding box center [1369, 166] width 85 height 36
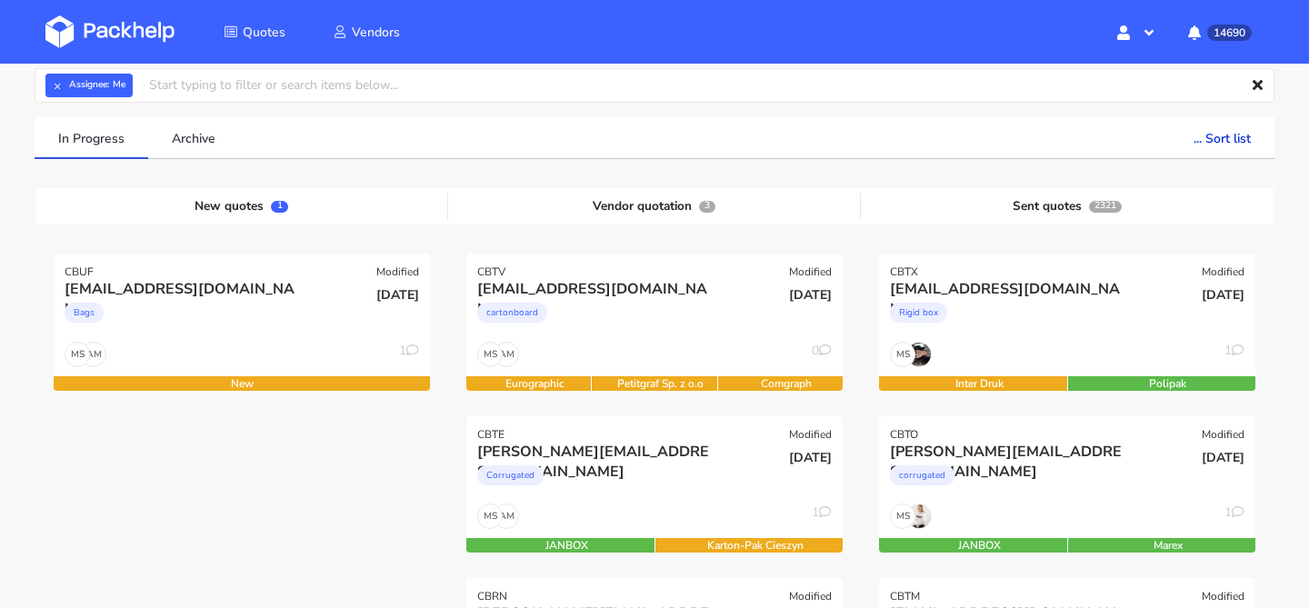
scroll to position [127, 0]
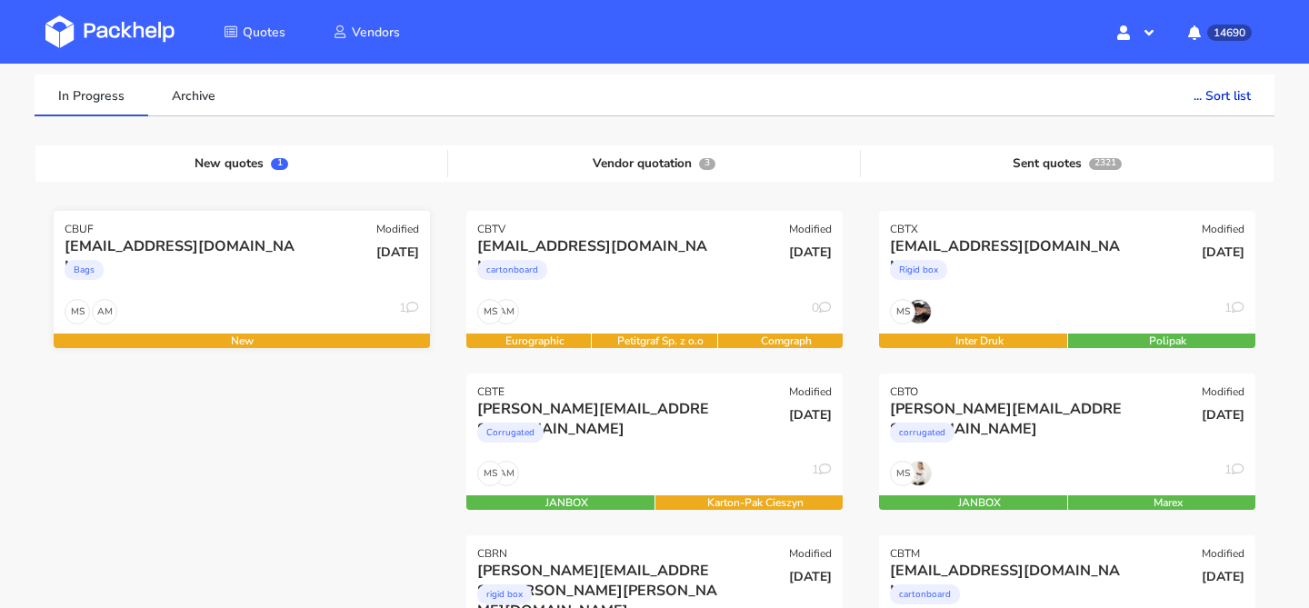
click at [217, 300] on div "AM MS 1" at bounding box center [242, 316] width 376 height 35
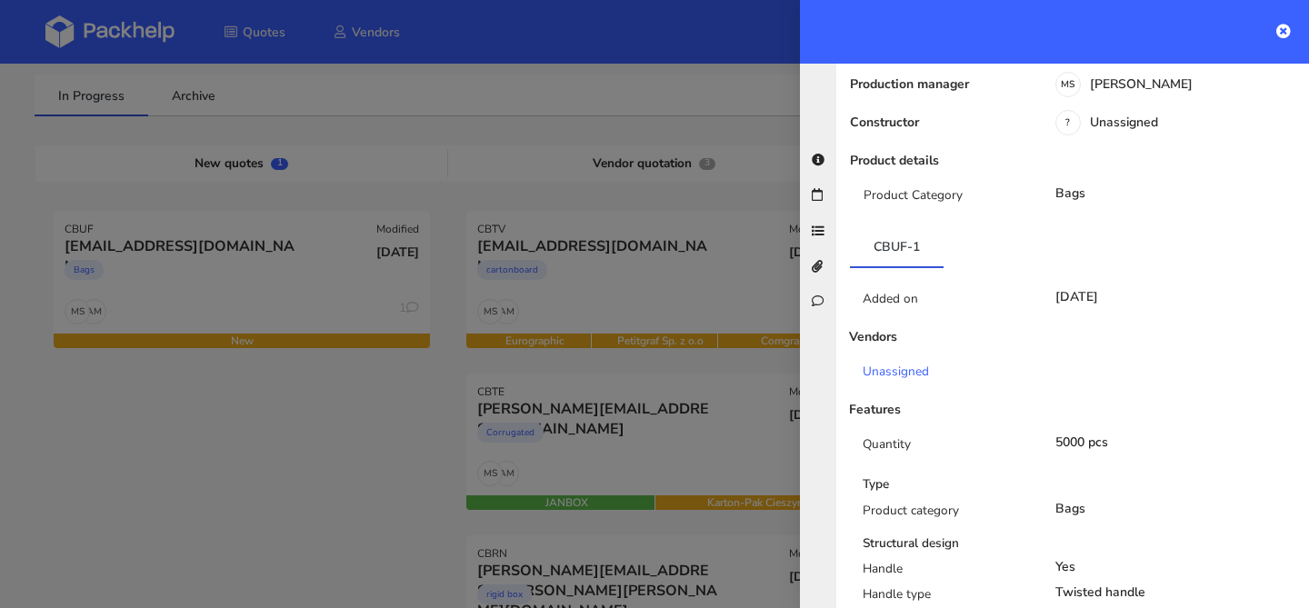
scroll to position [0, 0]
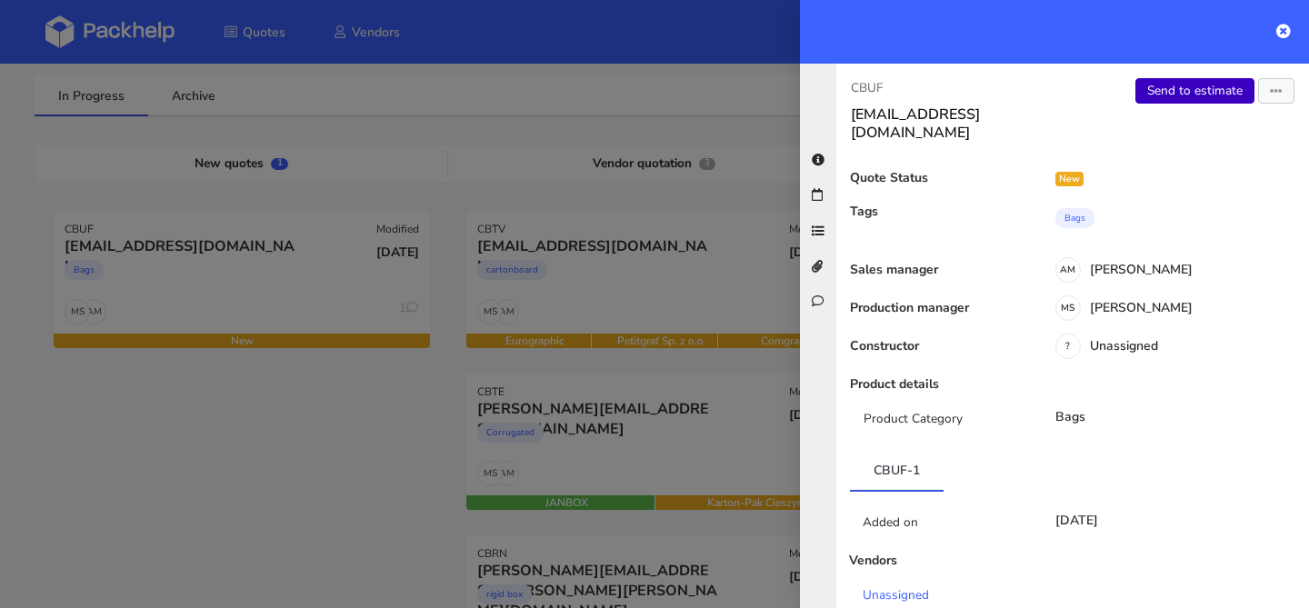
click at [1198, 92] on link "Send to estimate" at bounding box center [1195, 90] width 119 height 25
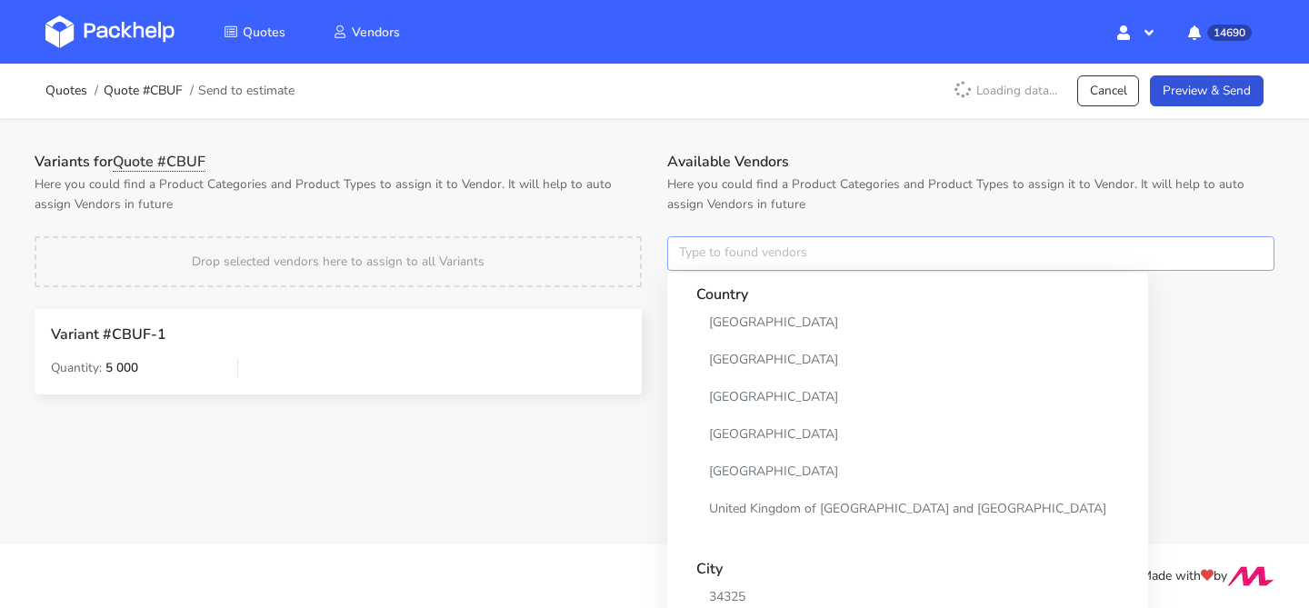
click at [729, 249] on input "text" at bounding box center [970, 253] width 607 height 35
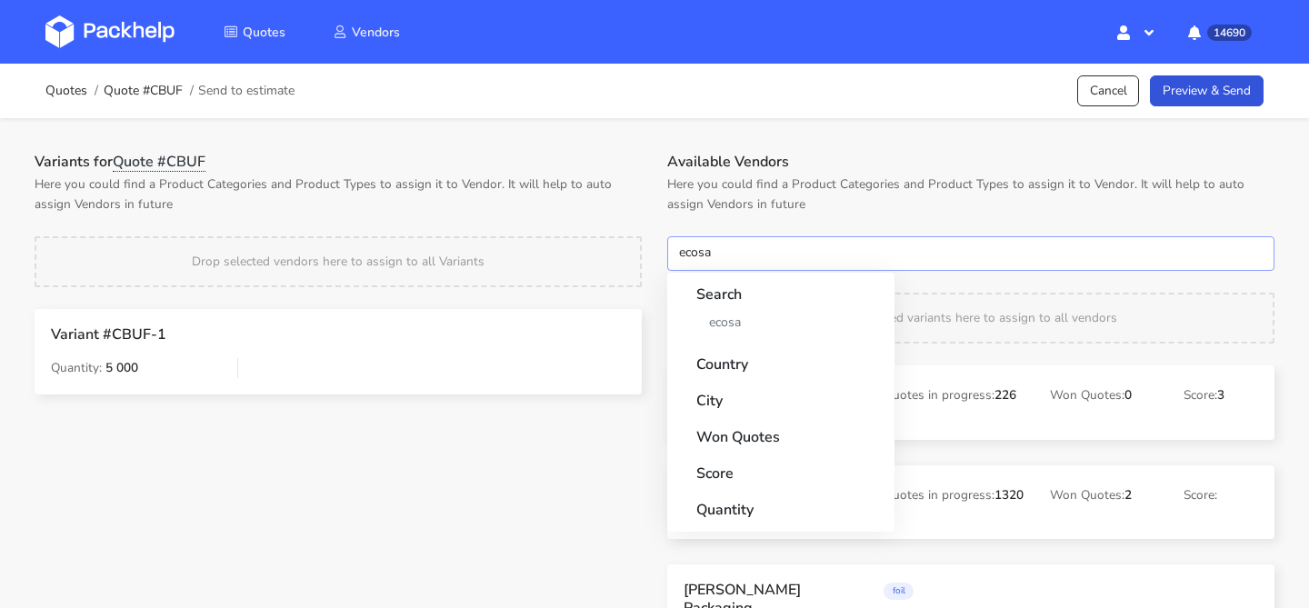
type input "ecosac"
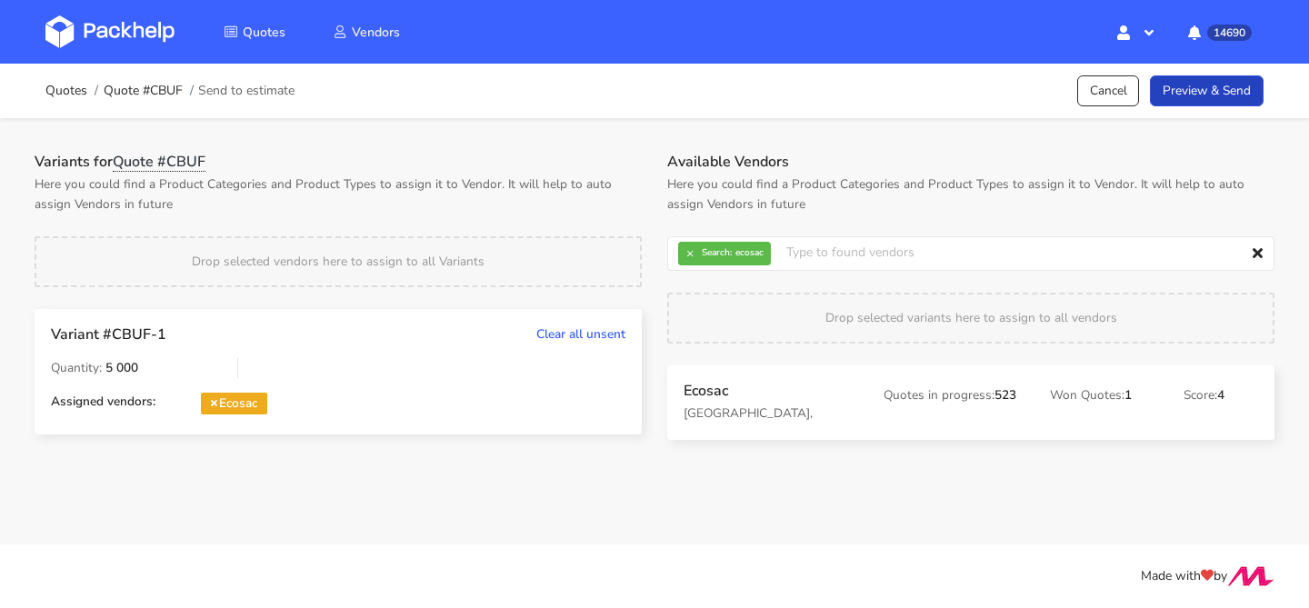
click at [1217, 86] on link "Preview & Send" at bounding box center [1207, 91] width 114 height 32
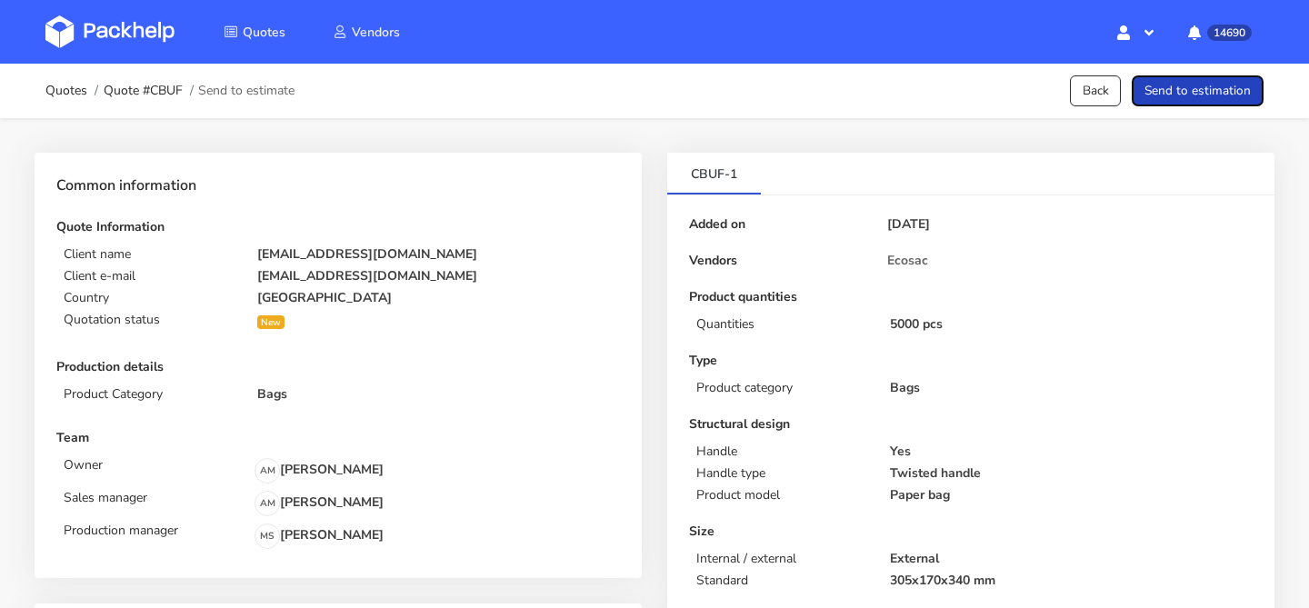
click at [1199, 85] on button "Send to estimation" at bounding box center [1198, 91] width 132 height 32
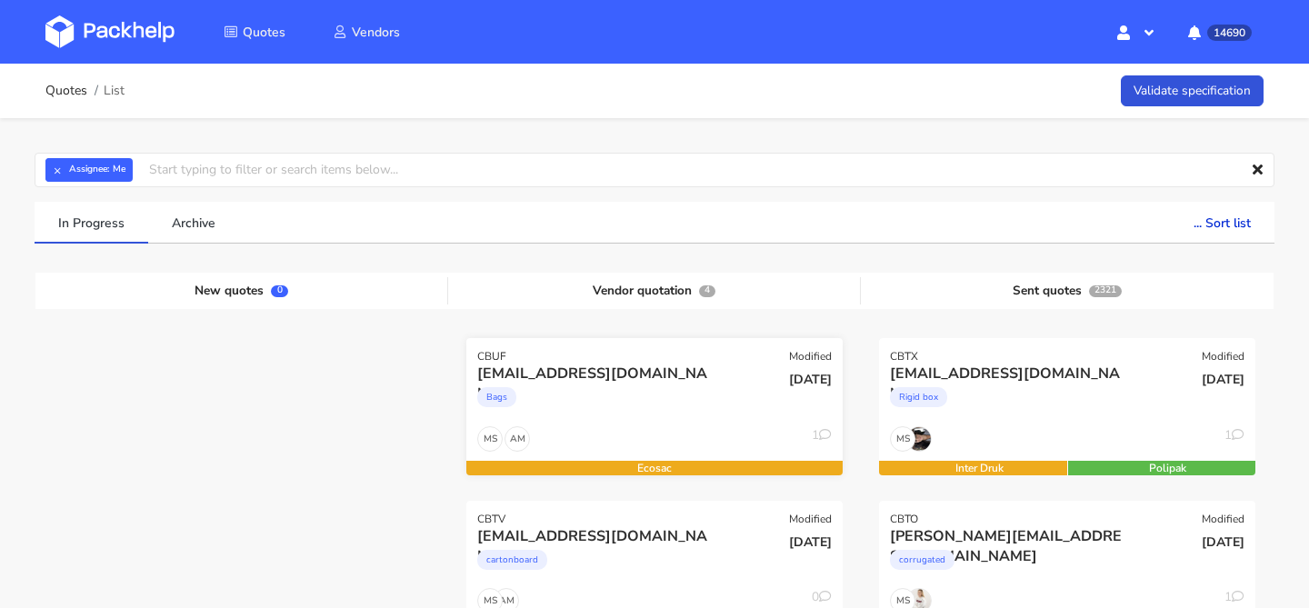
click at [602, 400] on div "Bags" at bounding box center [597, 402] width 241 height 36
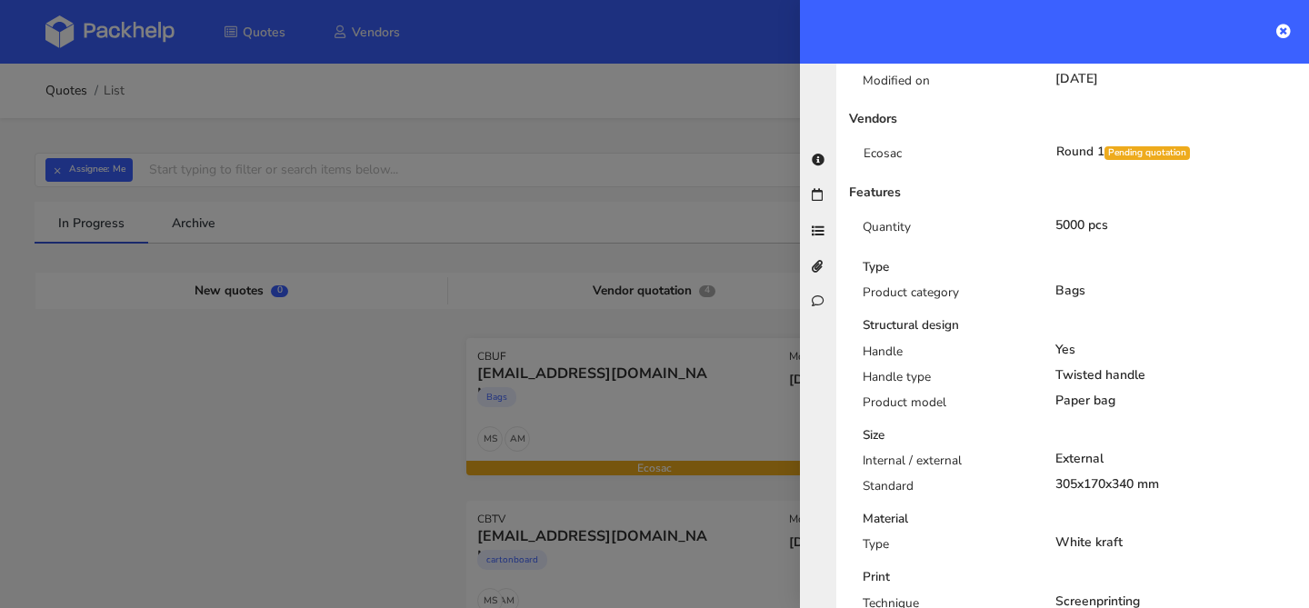
scroll to position [1119, 0]
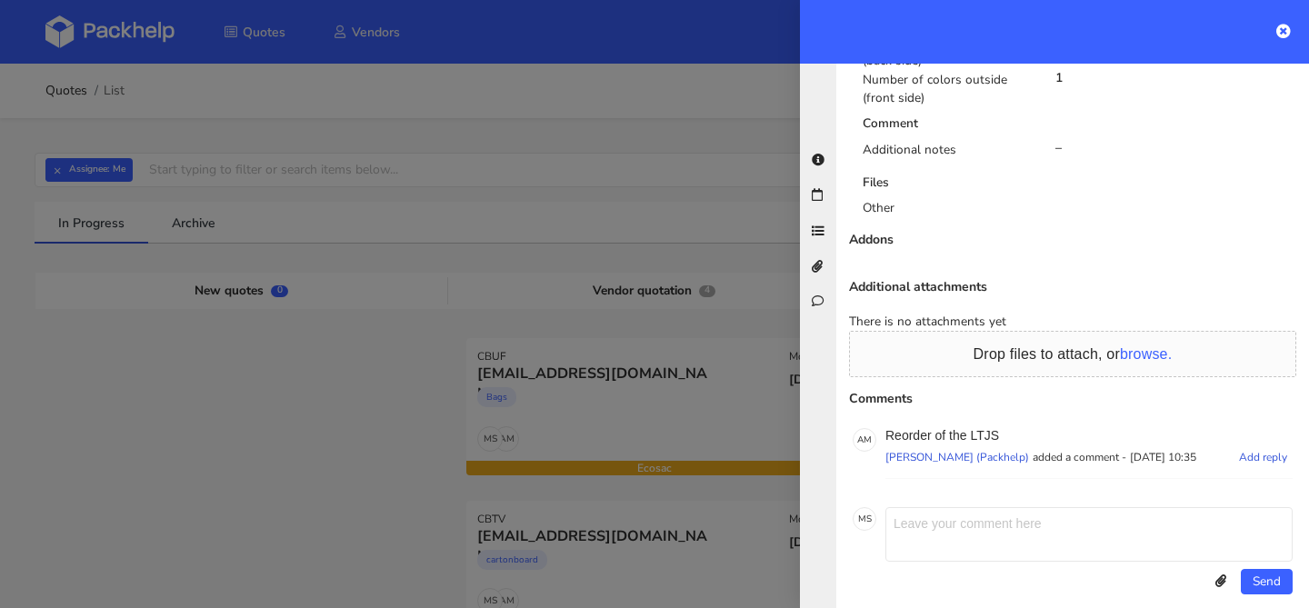
drag, startPoint x: 969, startPoint y: 415, endPoint x: 1026, endPoint y: 414, distance: 56.4
click at [1026, 428] on p "Reorder of the LTJS" at bounding box center [1089, 435] width 407 height 15
drag, startPoint x: 969, startPoint y: 416, endPoint x: 1035, endPoint y: 415, distance: 65.5
click at [1035, 428] on p "Reorder of the LTJS" at bounding box center [1089, 435] width 407 height 15
drag, startPoint x: 1008, startPoint y: 416, endPoint x: 970, endPoint y: 416, distance: 38.2
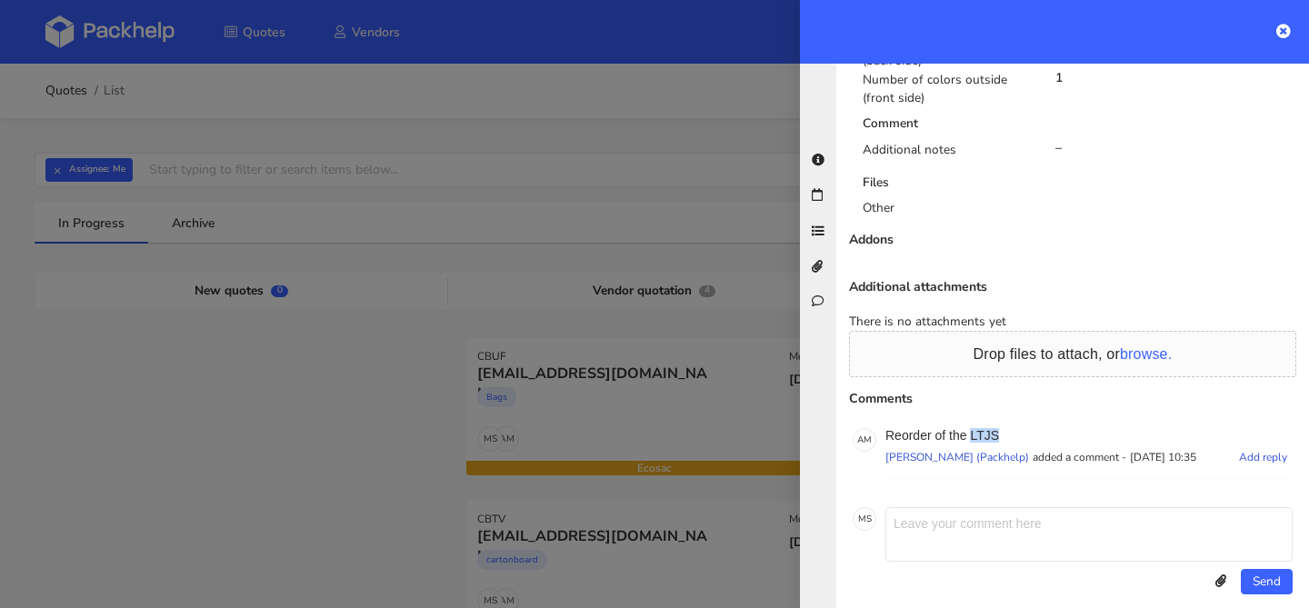
click at [970, 428] on p "Reorder of the LTJS" at bounding box center [1089, 435] width 407 height 15
copy p "LTJS"
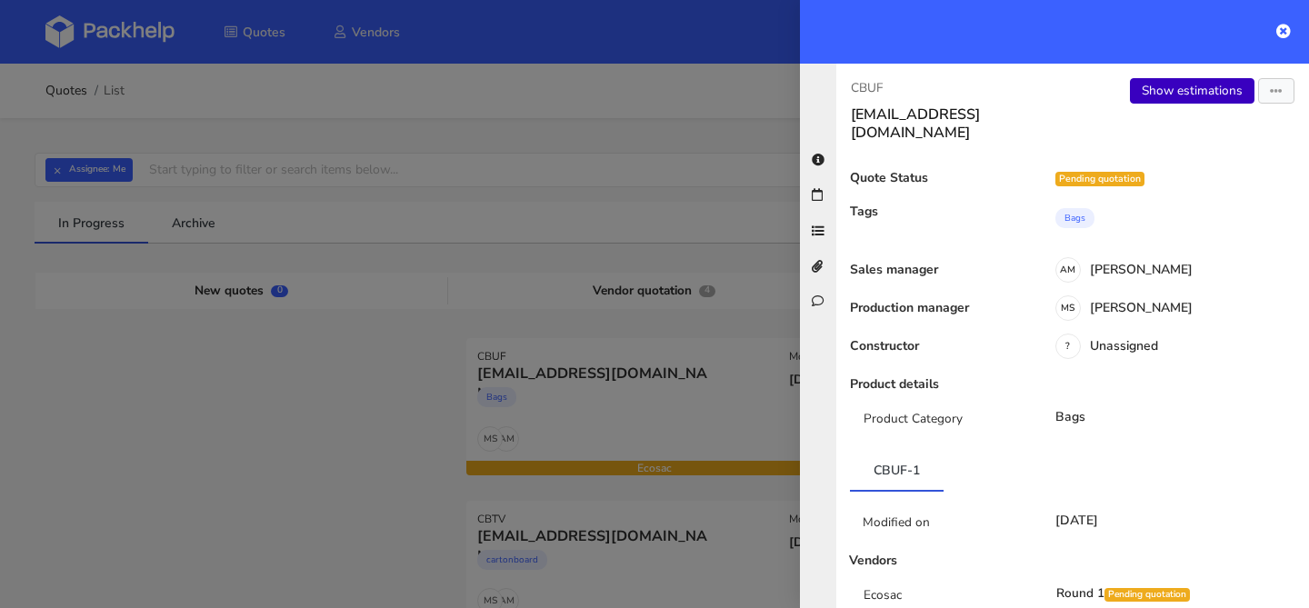
click at [1198, 95] on link "Show estimations" at bounding box center [1192, 90] width 125 height 25
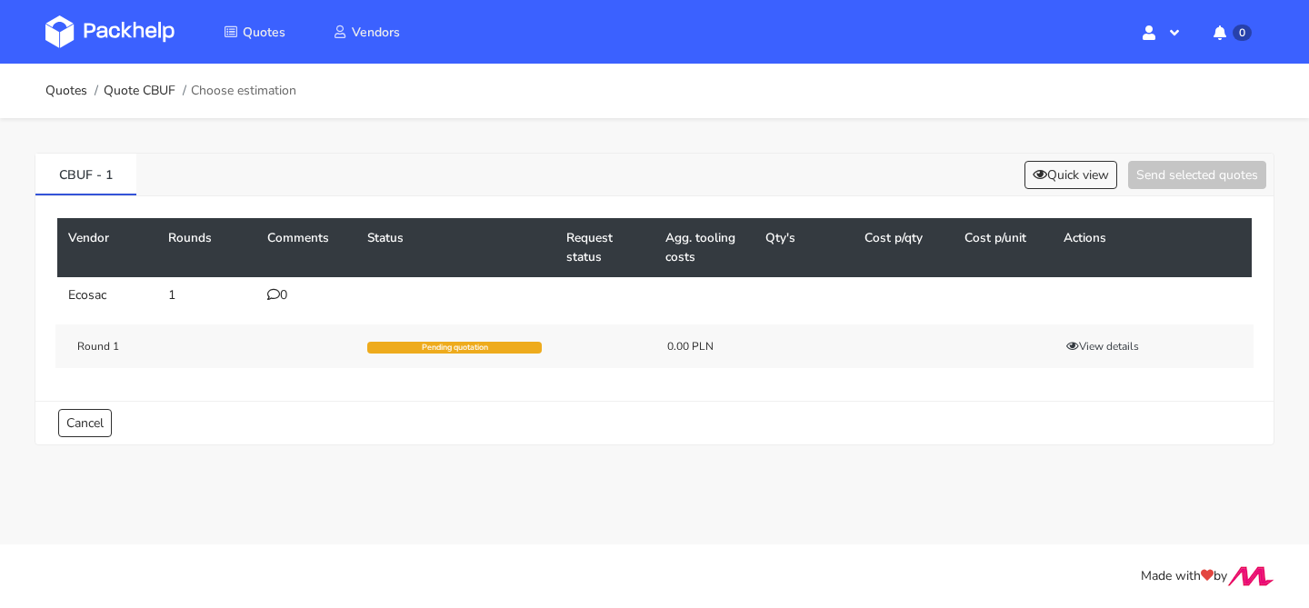
click at [287, 299] on div "0" at bounding box center [306, 295] width 78 height 15
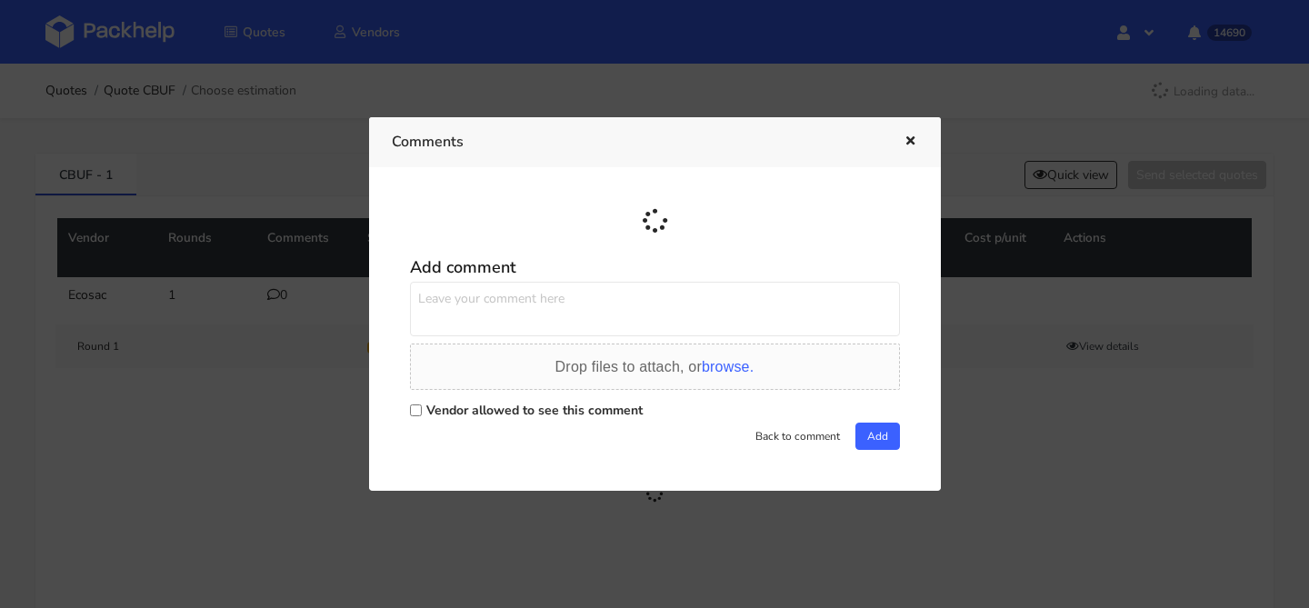
click at [468, 308] on textarea at bounding box center [655, 309] width 490 height 55
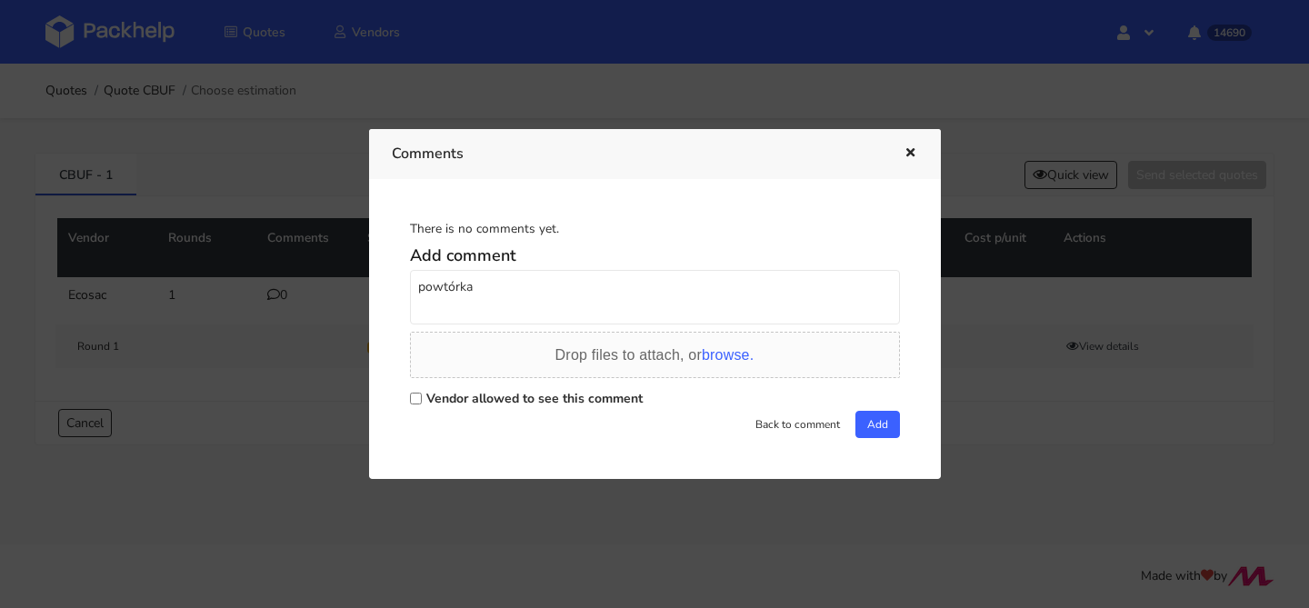
paste textarea "LTJS"
type textarea "powtórka LTJS"
click at [438, 400] on label "Vendor allowed to see this comment" at bounding box center [534, 398] width 216 height 17
click at [422, 400] on input "Vendor allowed to see this comment" at bounding box center [416, 399] width 12 height 12
checkbox input "true"
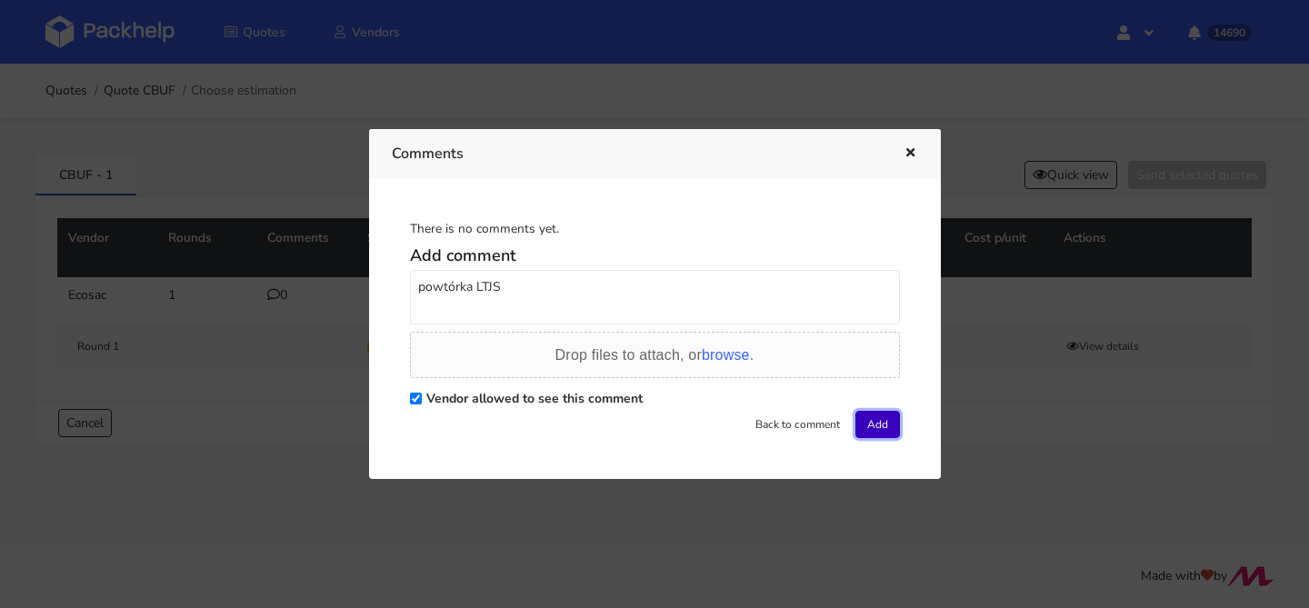
click at [866, 430] on button "Add" at bounding box center [878, 424] width 45 height 27
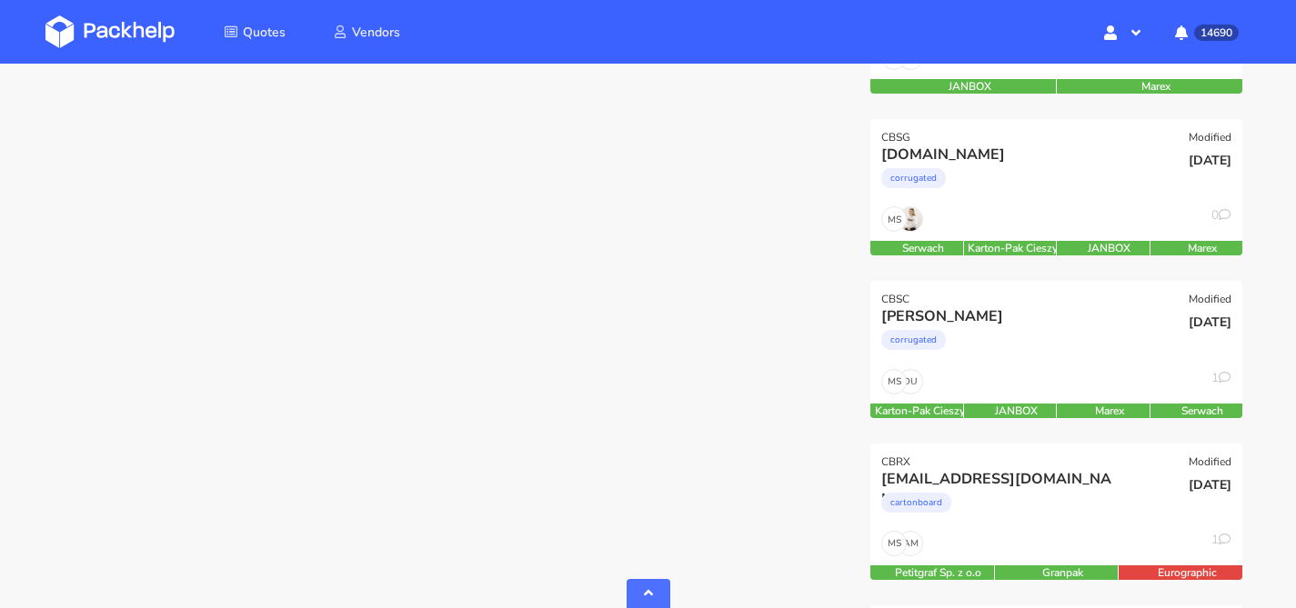
scroll to position [3005, 0]
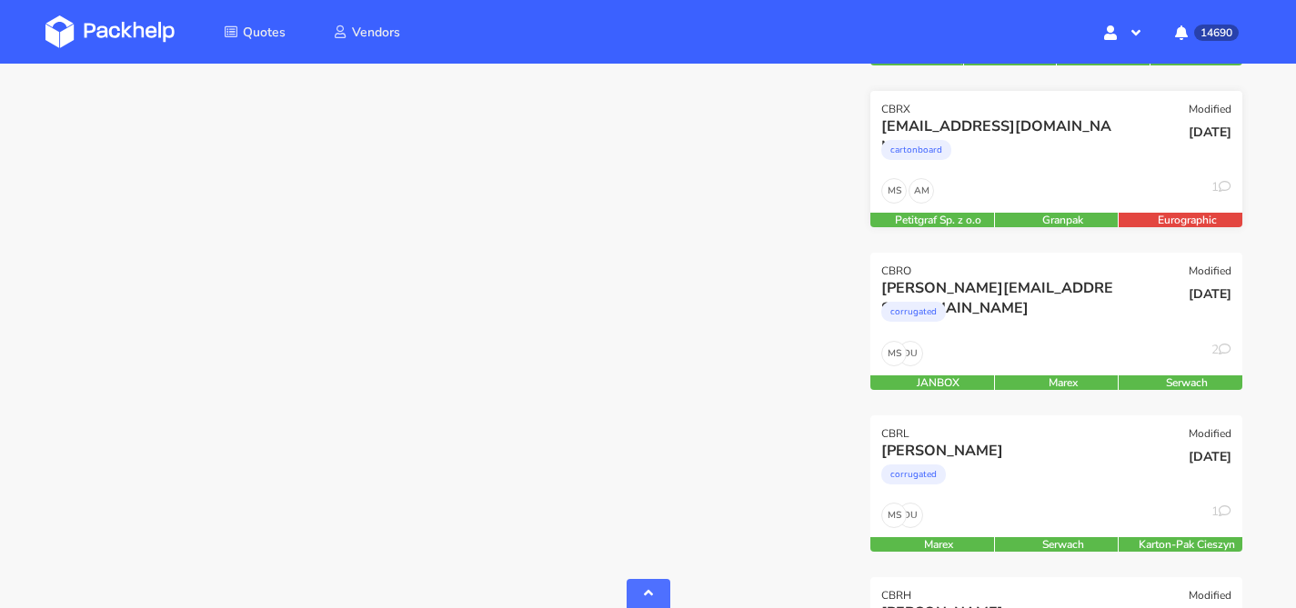
click at [1063, 185] on div "AM MS 1" at bounding box center [1056, 195] width 372 height 35
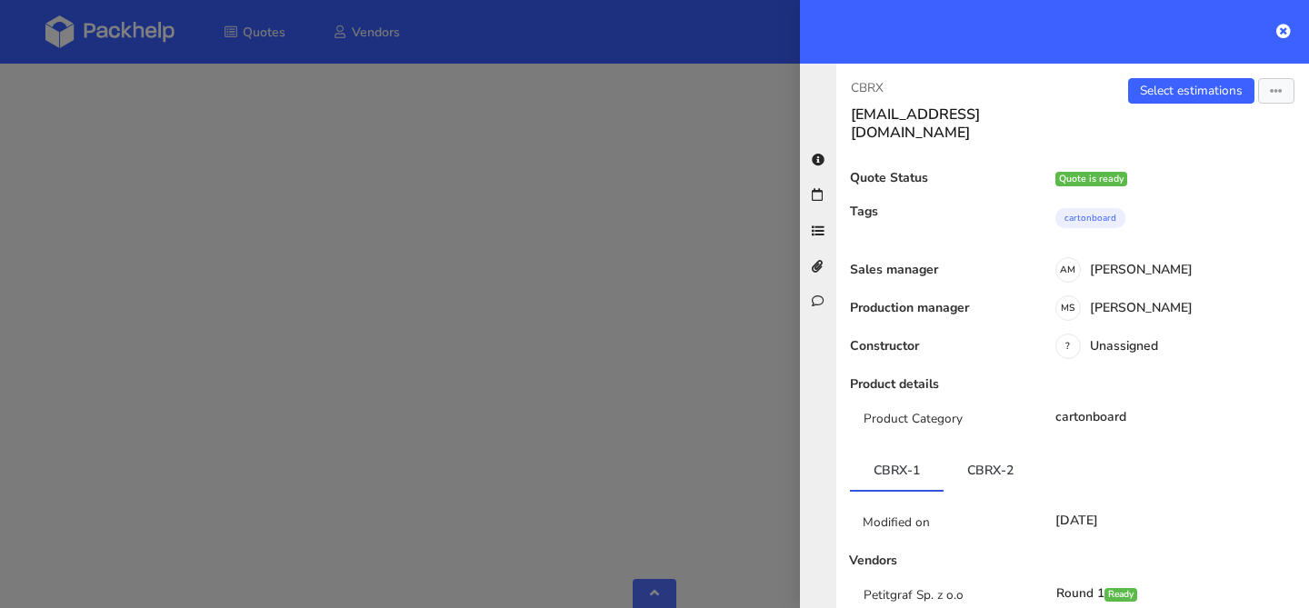
click at [692, 238] on div at bounding box center [654, 304] width 1309 height 608
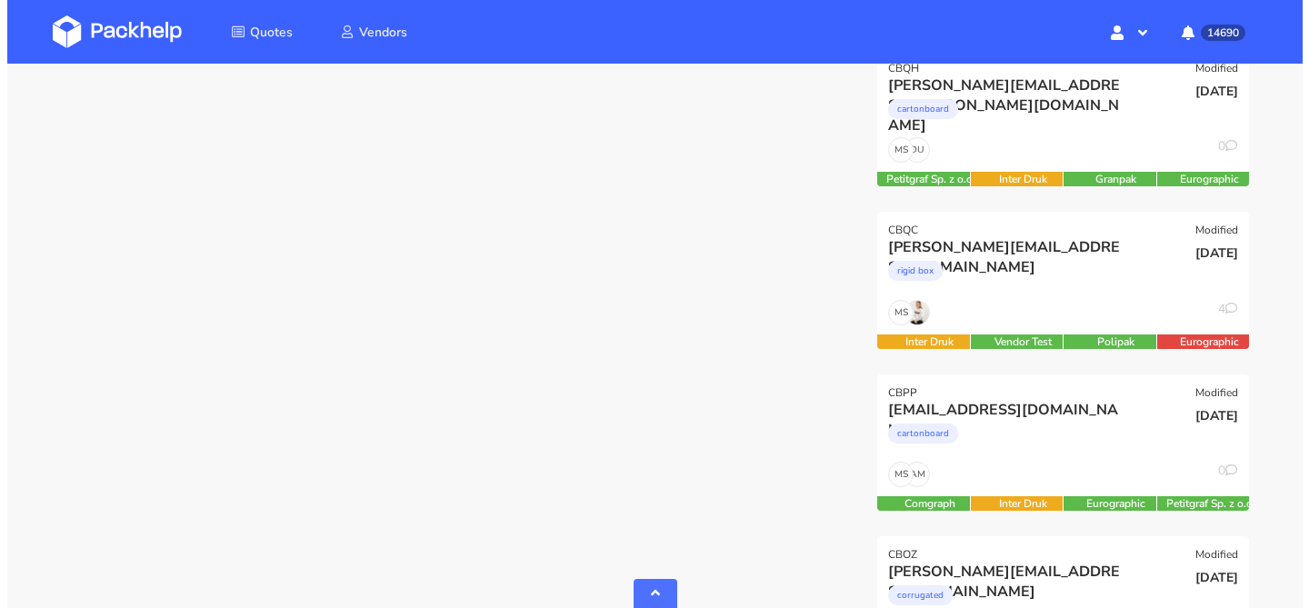
scroll to position [4742, 0]
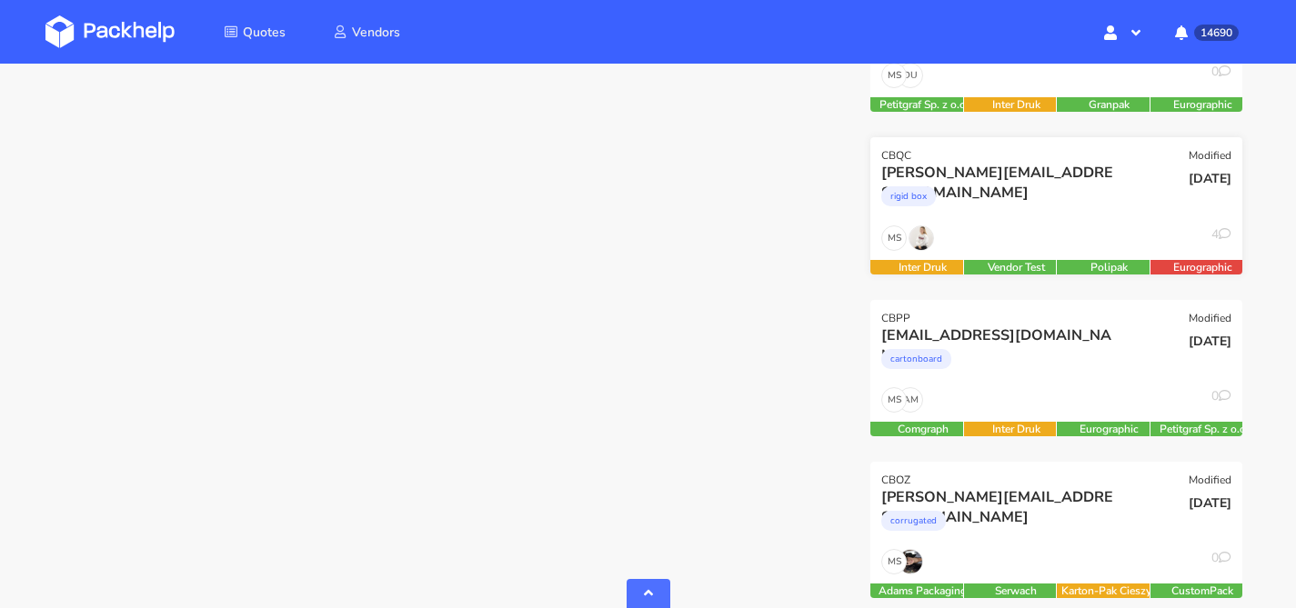
click at [1003, 247] on div "MS 4" at bounding box center [1056, 242] width 372 height 35
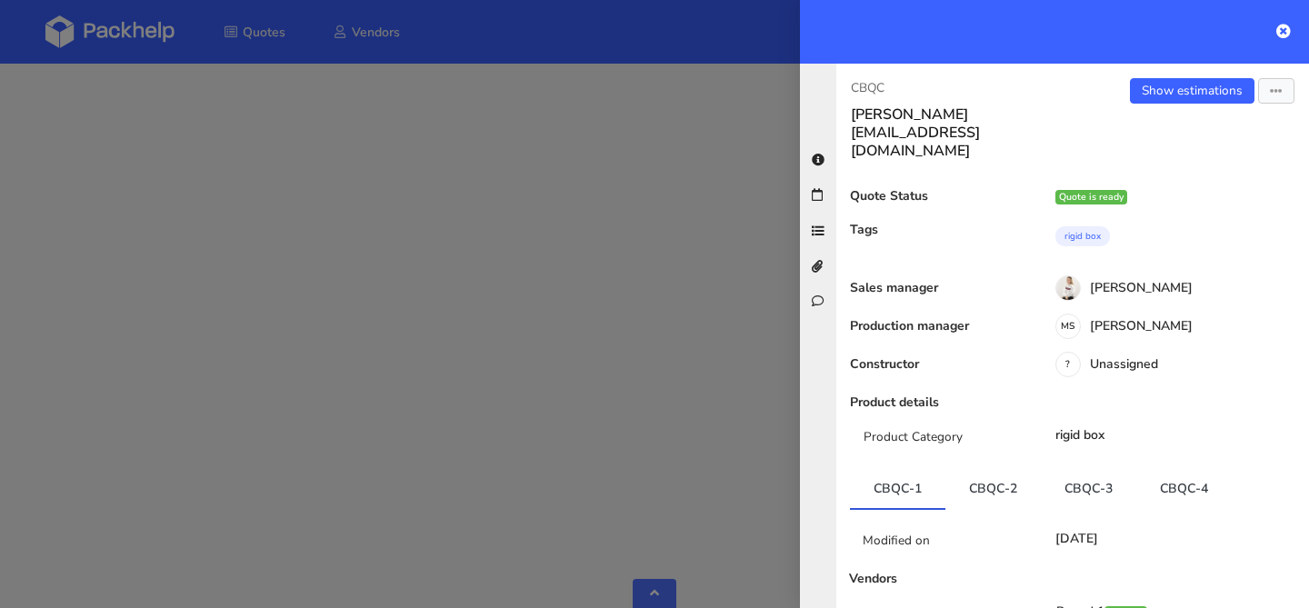
scroll to position [304, 0]
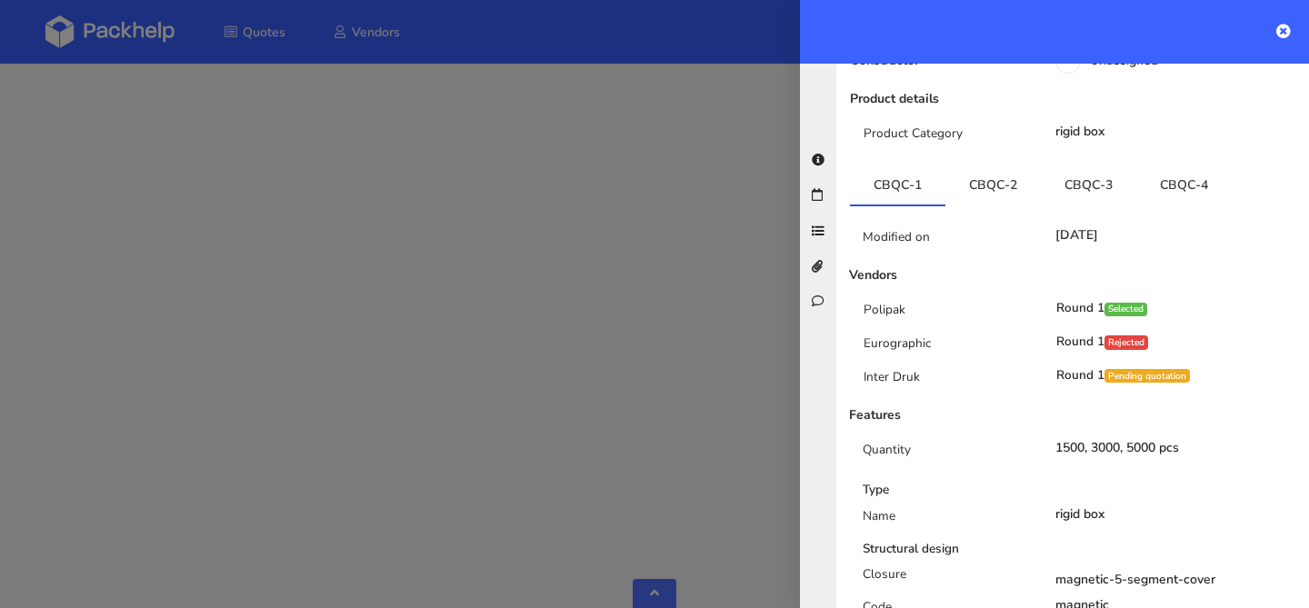
click at [1088, 165] on link "CBQC-3" at bounding box center [1088, 185] width 95 height 40
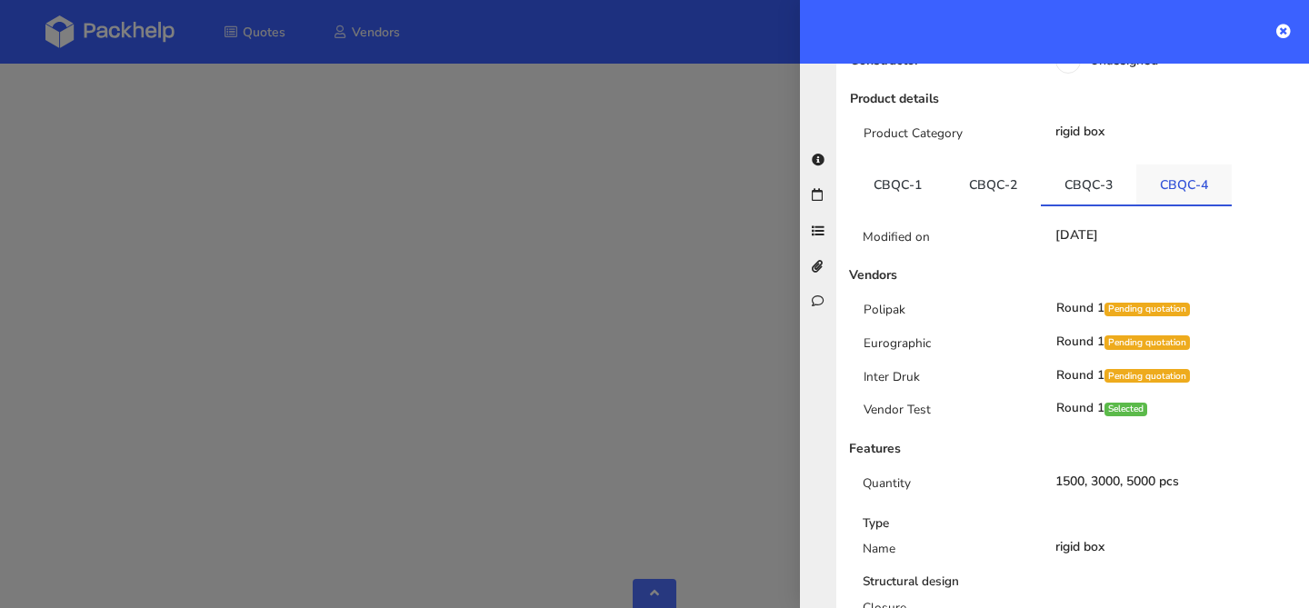
click at [1178, 165] on link "CBQC-4" at bounding box center [1184, 185] width 95 height 40
click at [1094, 165] on link "CBQC-3" at bounding box center [1088, 185] width 95 height 40
drag, startPoint x: 1118, startPoint y: 148, endPoint x: 1066, endPoint y: 151, distance: 52.8
click at [1066, 165] on link "CBQC-3" at bounding box center [1088, 185] width 95 height 40
copy link "CBQC-3"
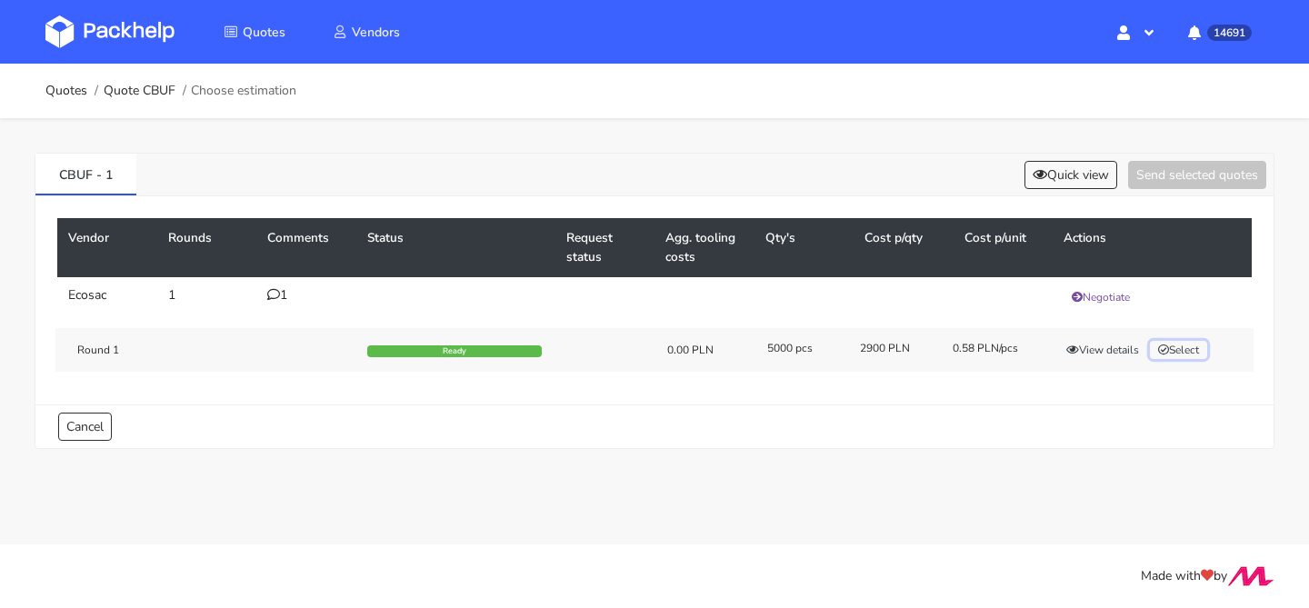
click at [1169, 342] on button "Select" at bounding box center [1178, 350] width 57 height 18
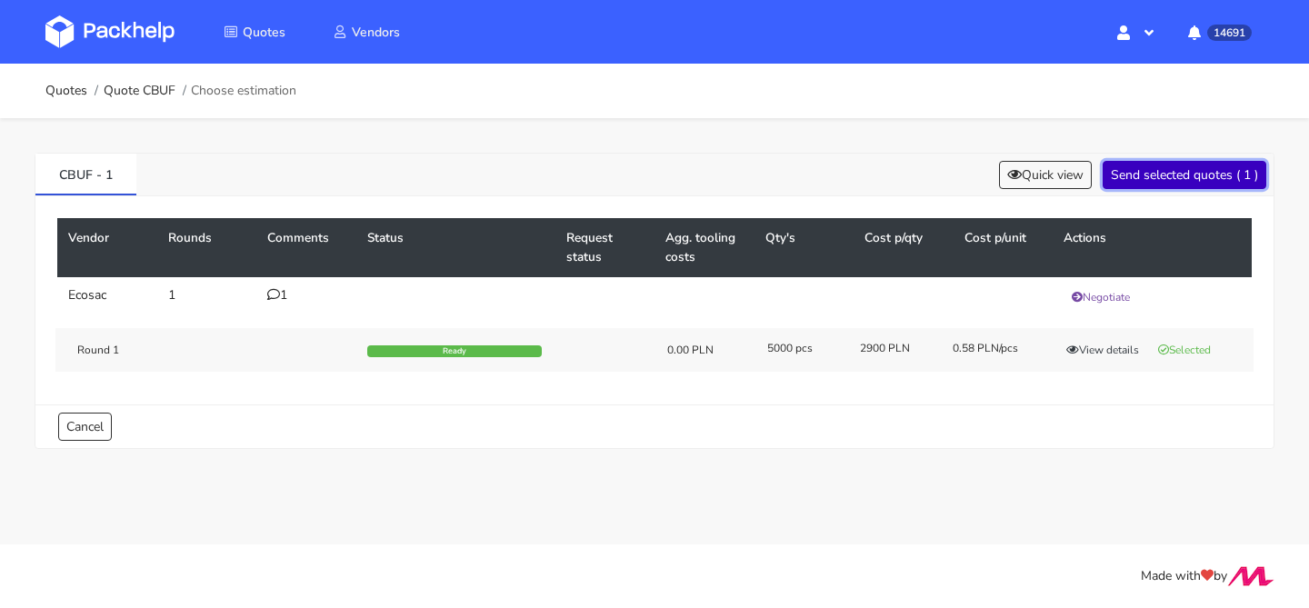
click at [1174, 178] on button "Send selected quotes ( 1 )" at bounding box center [1185, 175] width 164 height 28
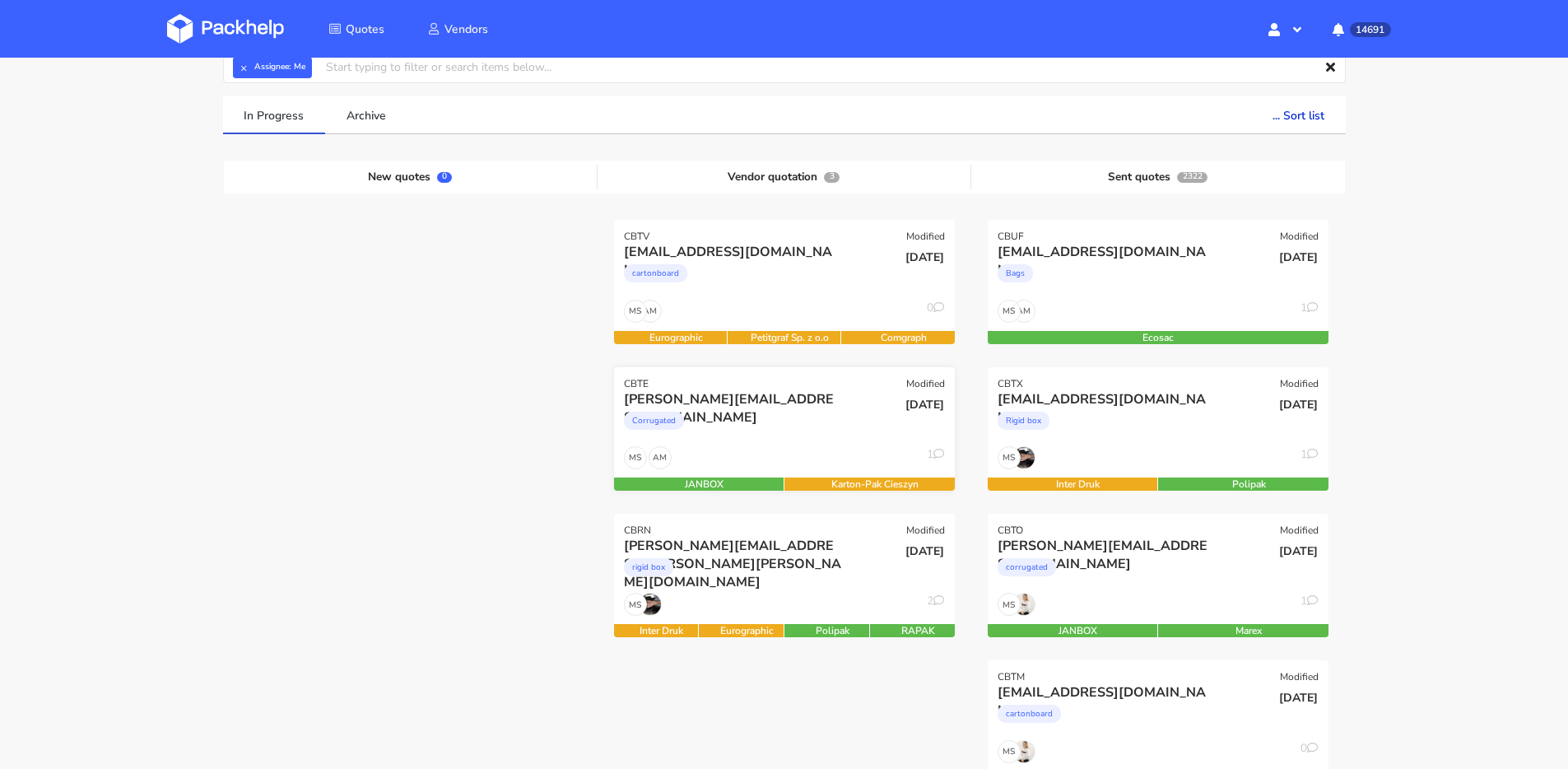
scroll to position [120, 0]
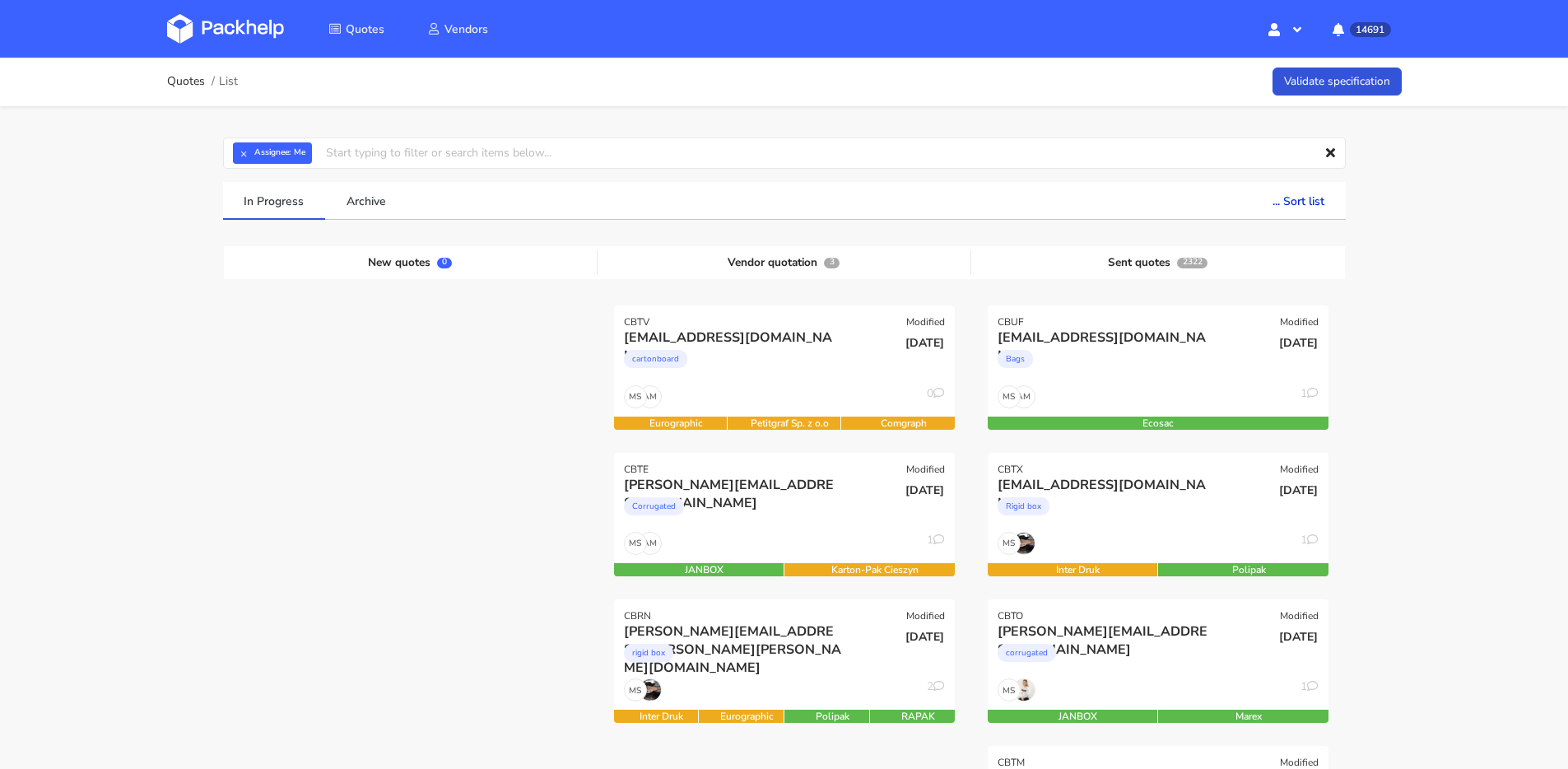
scroll to position [151, 0]
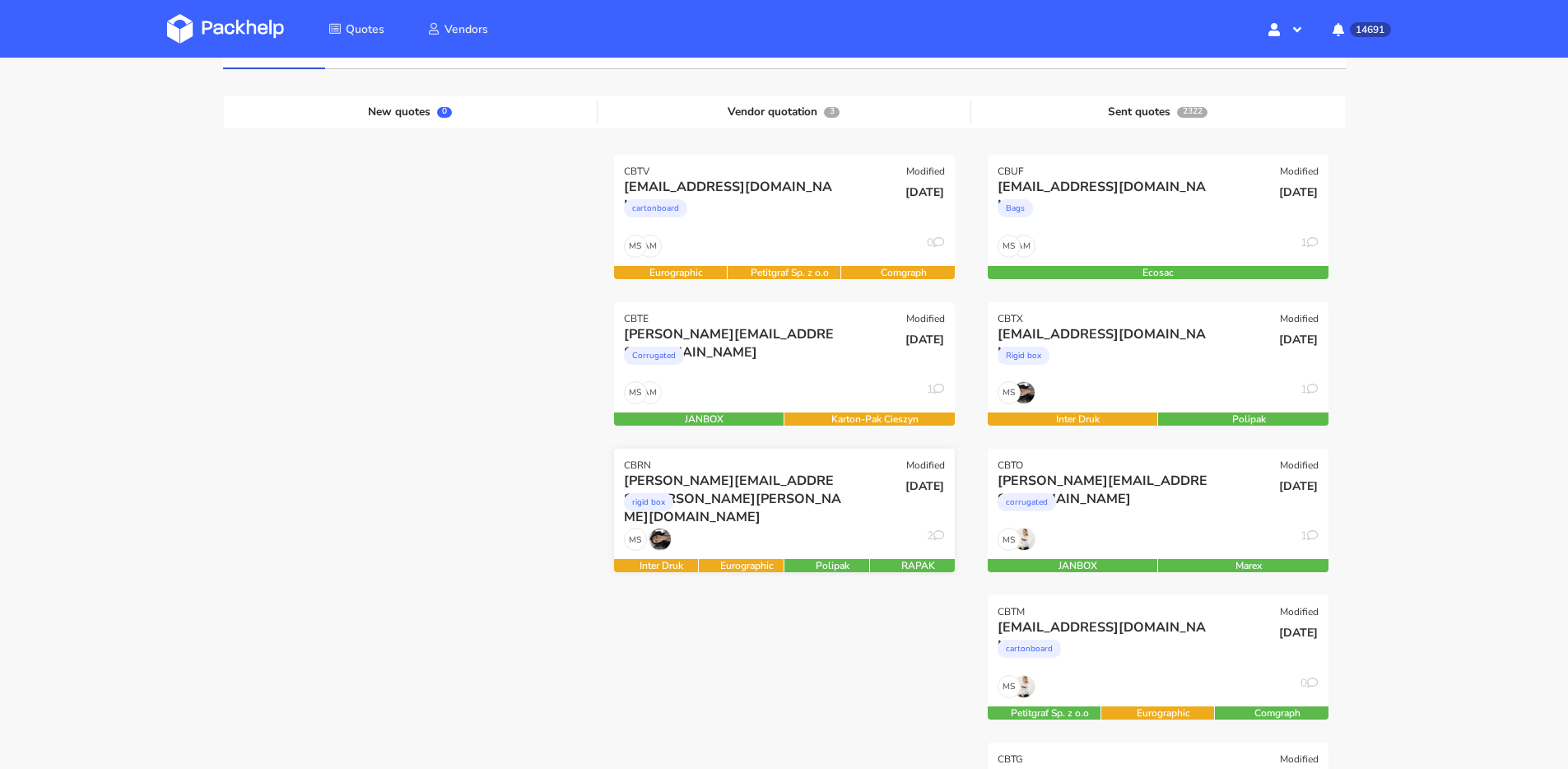
click at [898, 500] on div "[DATE]" at bounding box center [898, 500] width 114 height 56
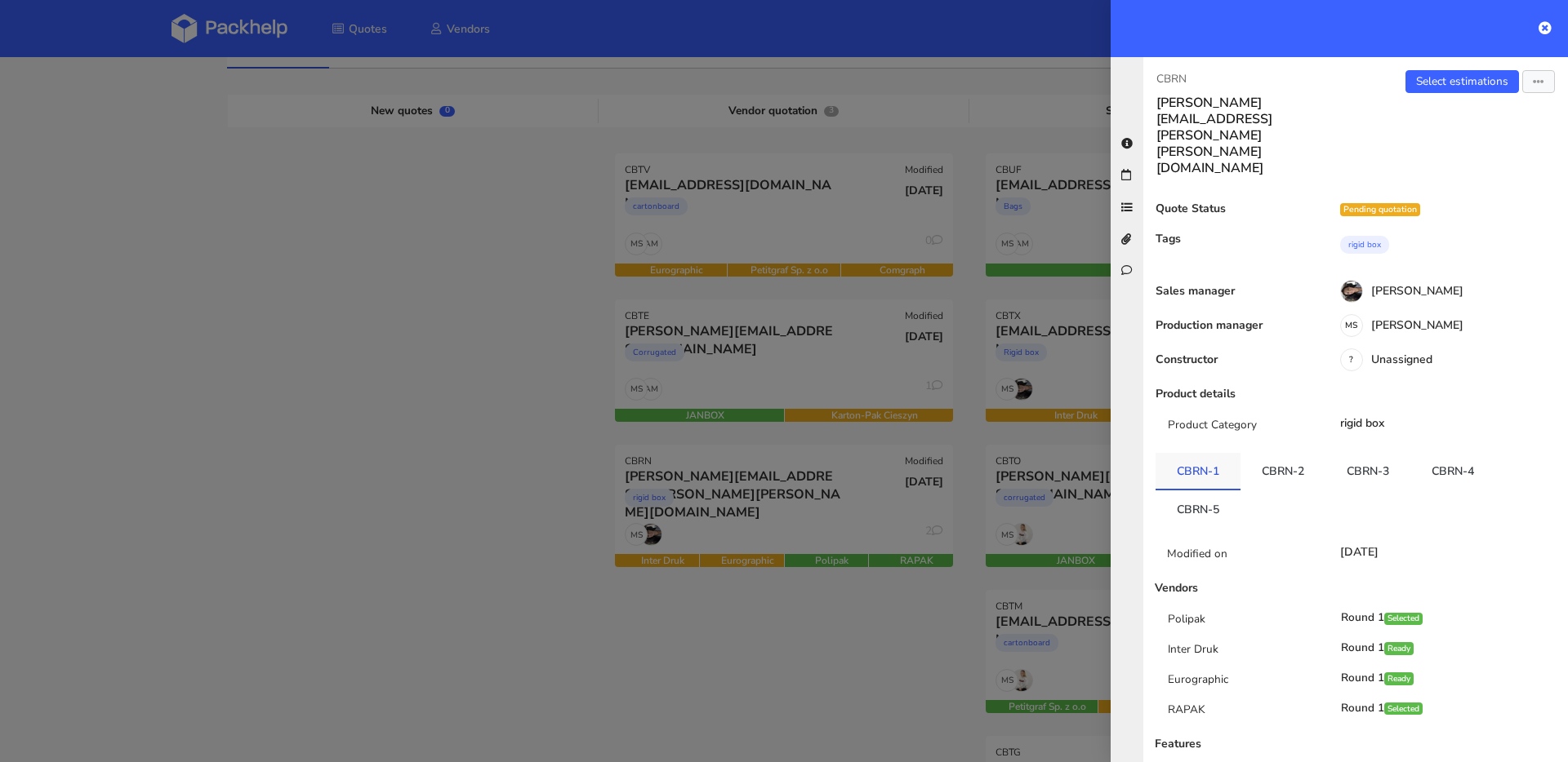
click at [1238, 453] on link "CBRN-1" at bounding box center [1198, 471] width 85 height 36
drag, startPoint x: 1292, startPoint y: 401, endPoint x: 1331, endPoint y: 403, distance: 39.1
click at [1292, 453] on link "CBRN-2" at bounding box center [1282, 471] width 85 height 36
click at [1370, 453] on link "CBRN-3" at bounding box center [1368, 471] width 85 height 36
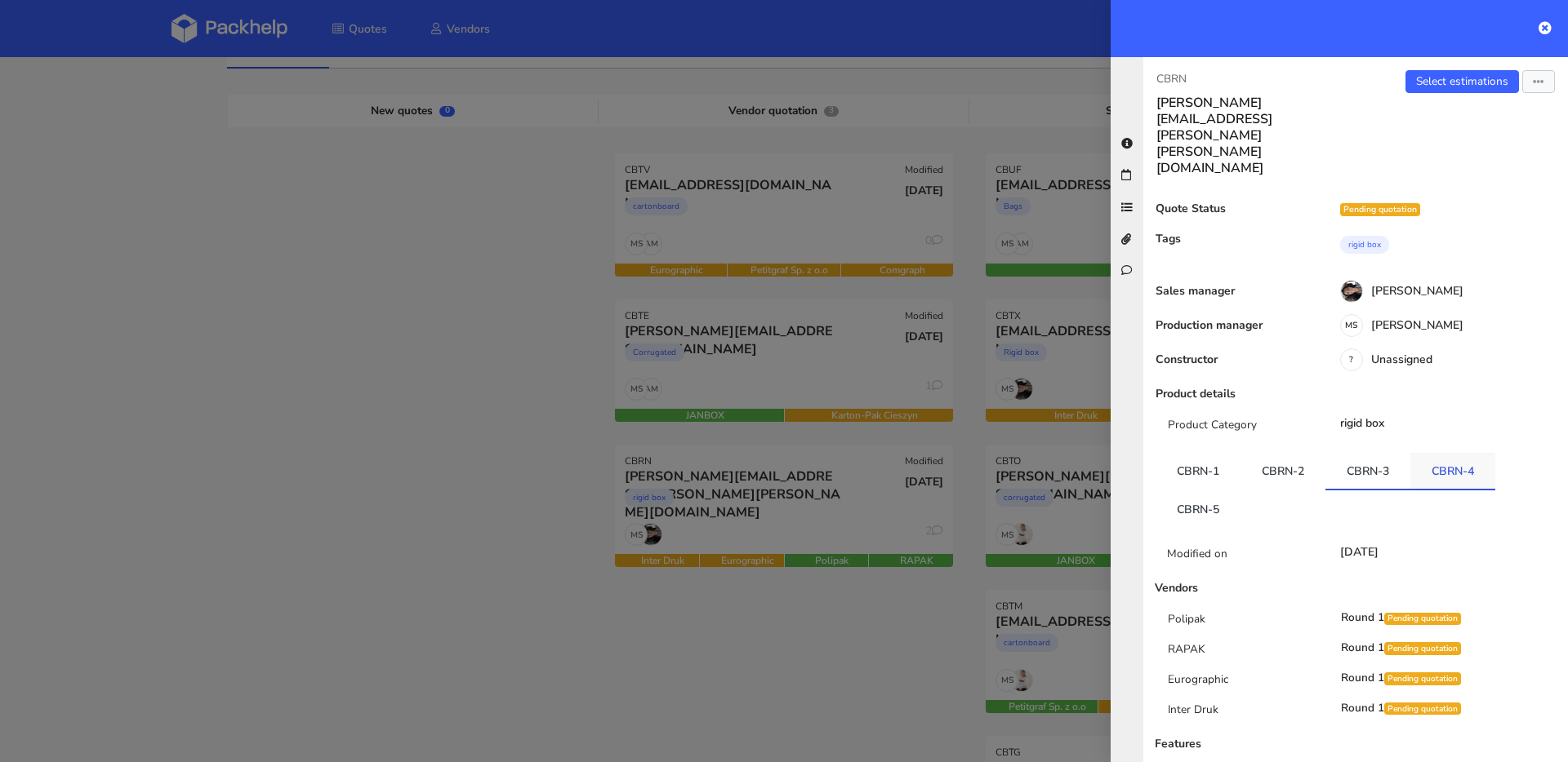
click at [1422, 453] on link "CBRN-4" at bounding box center [1452, 471] width 85 height 36
click at [1239, 453] on ul "CBRN-1 CBRN-2 CBRN-3 CBRN-4 CBRN-5" at bounding box center [1356, 491] width 401 height 75
click at [1226, 490] on link "CBRN-5" at bounding box center [1198, 508] width 85 height 36
click at [1342, 453] on link "CBRN-3" at bounding box center [1368, 471] width 85 height 36
click at [1425, 453] on link "CBRN-4" at bounding box center [1452, 471] width 85 height 36
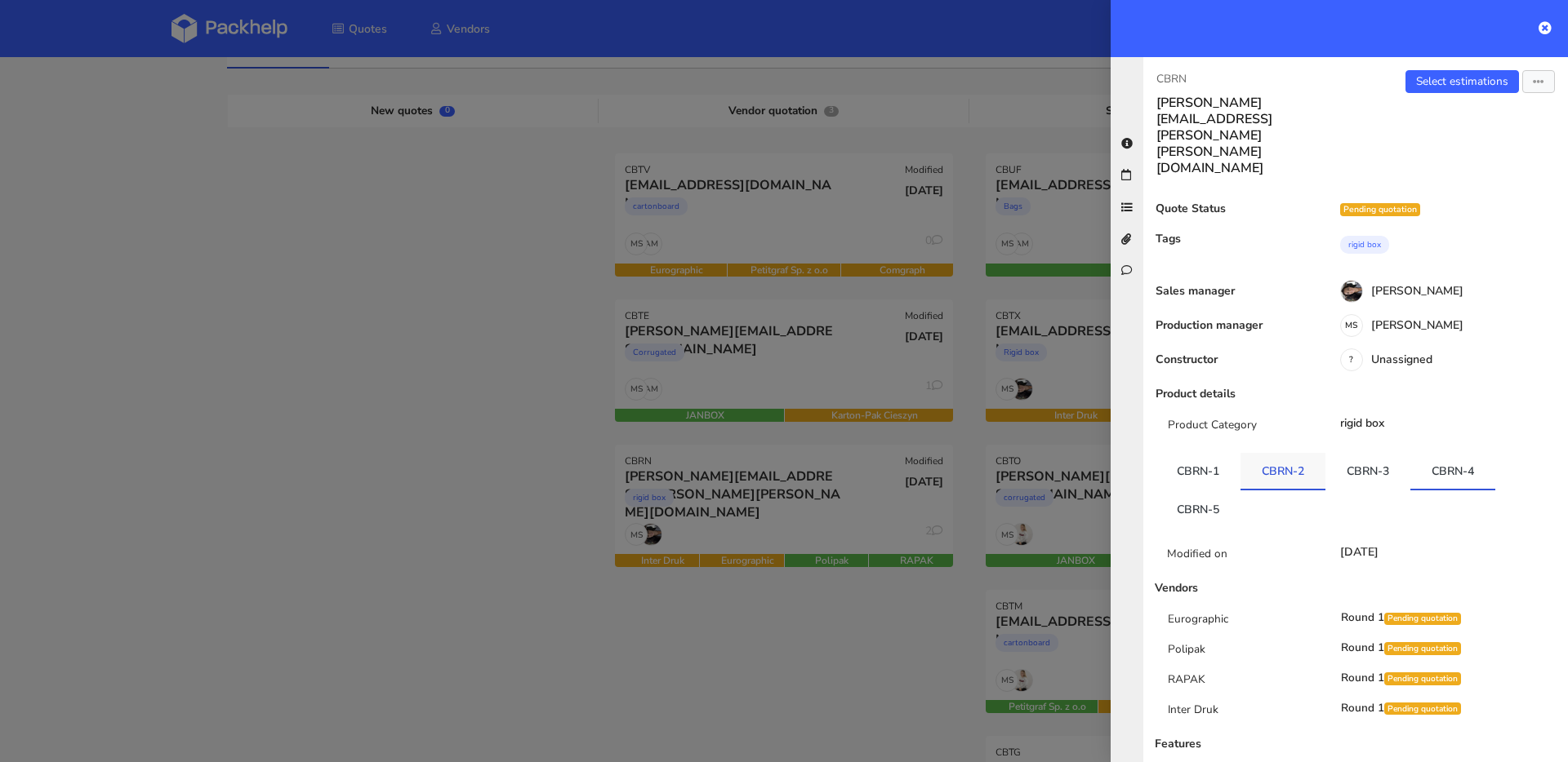
click at [1274, 453] on link "CBRN-2" at bounding box center [1282, 471] width 85 height 36
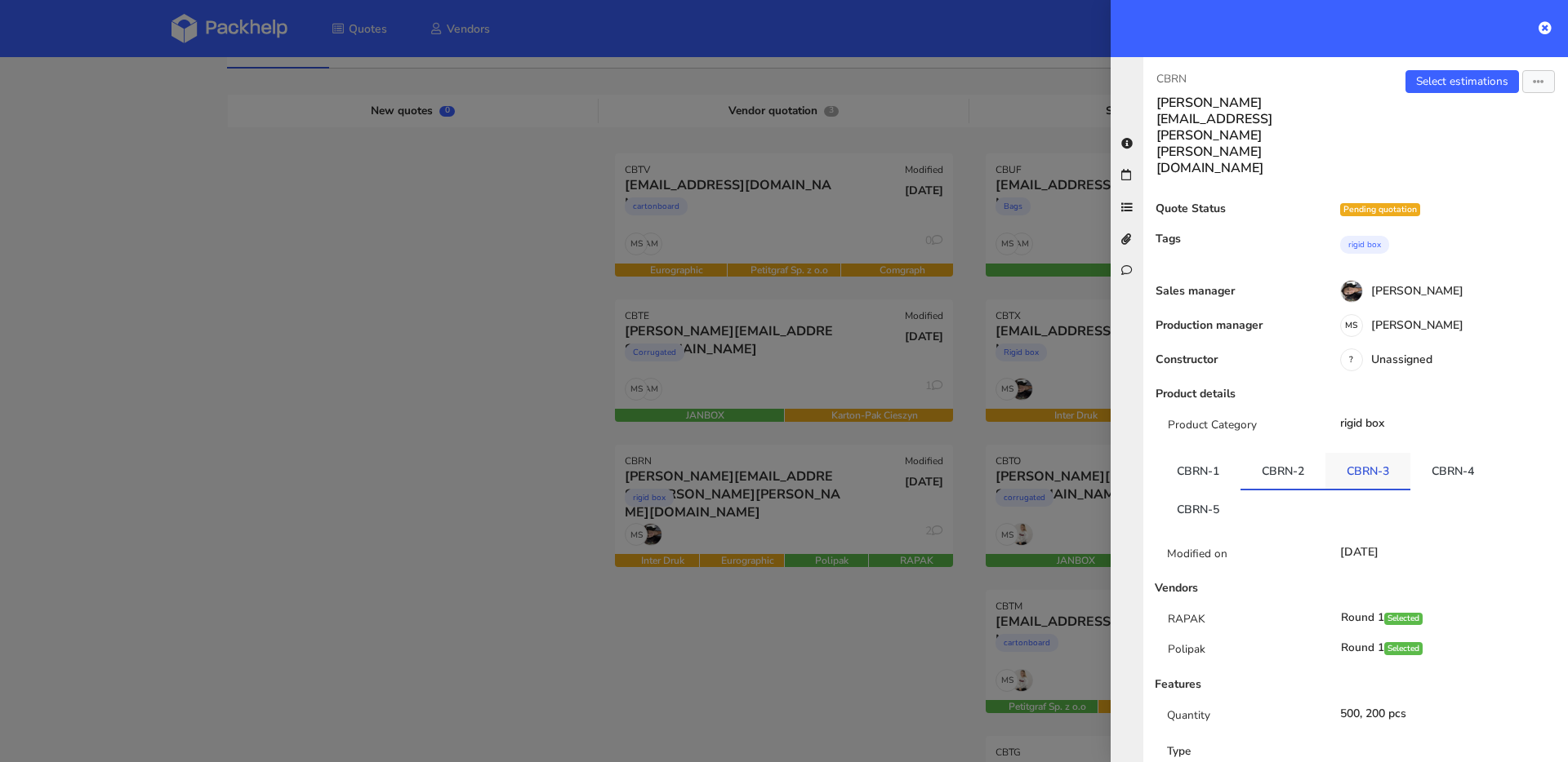
click at [1390, 453] on link "CBRN-3" at bounding box center [1368, 471] width 85 height 36
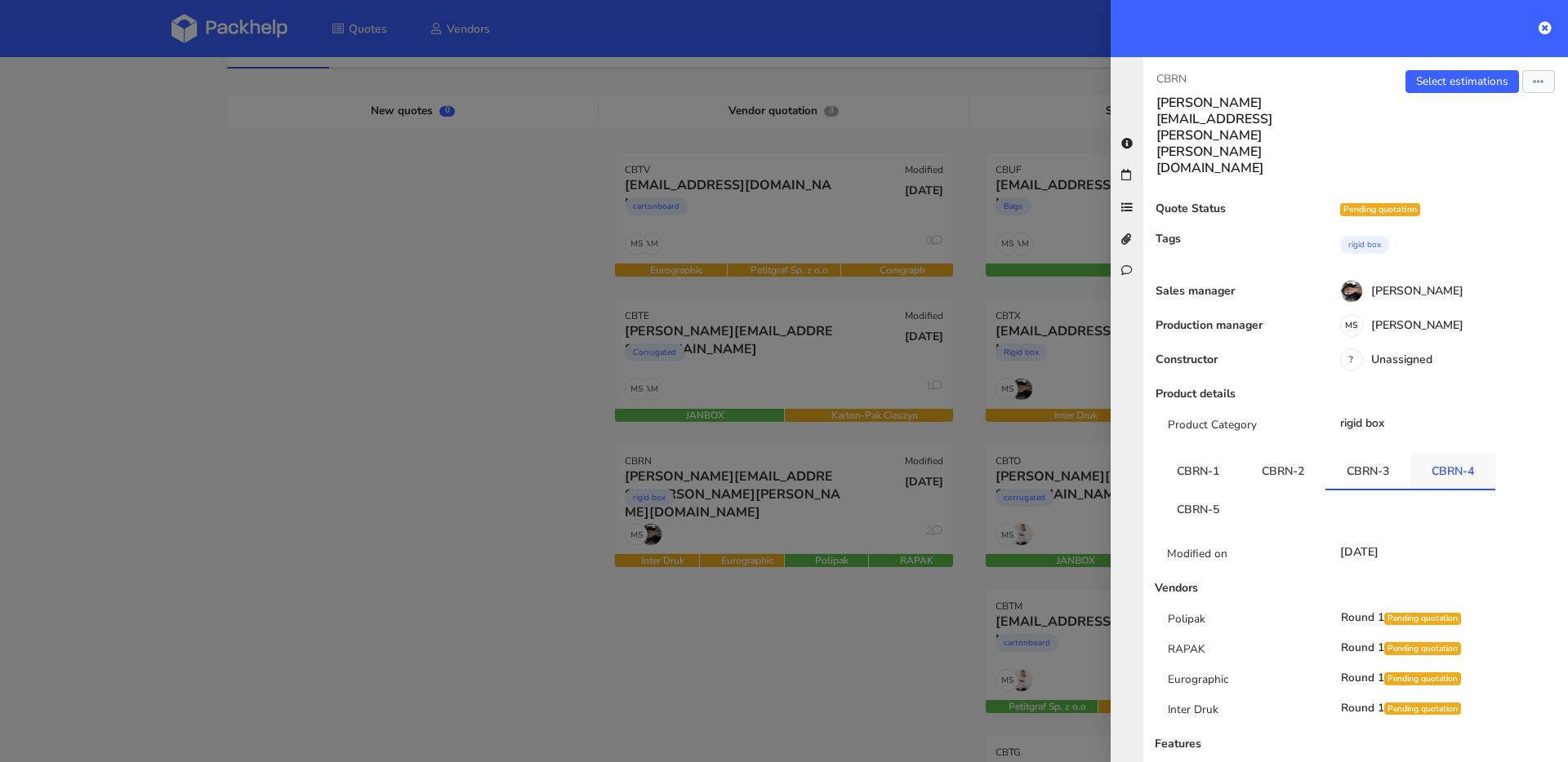
drag, startPoint x: 1427, startPoint y: 402, endPoint x: 1409, endPoint y: 403, distance: 18.0
click at [1427, 453] on link "CBRN-4" at bounding box center [1452, 471] width 85 height 36
click at [1230, 490] on link "CBRN-5" at bounding box center [1198, 508] width 85 height 36
click at [1206, 453] on link "CBRN-1" at bounding box center [1198, 471] width 85 height 36
click at [1371, 453] on link "CBRN-3" at bounding box center [1368, 471] width 85 height 36
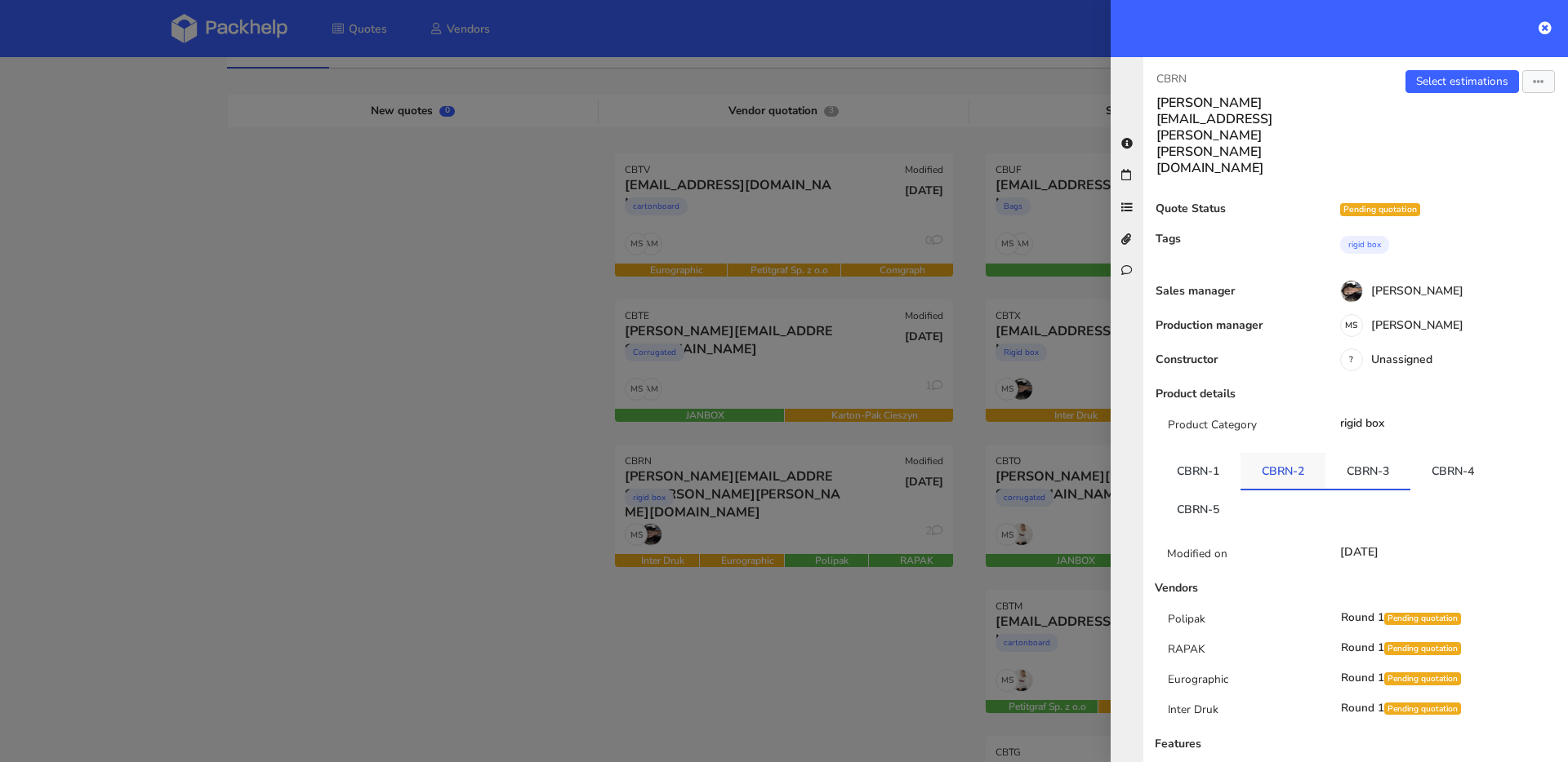
click at [1304, 453] on link "CBRN-2" at bounding box center [1282, 471] width 85 height 36
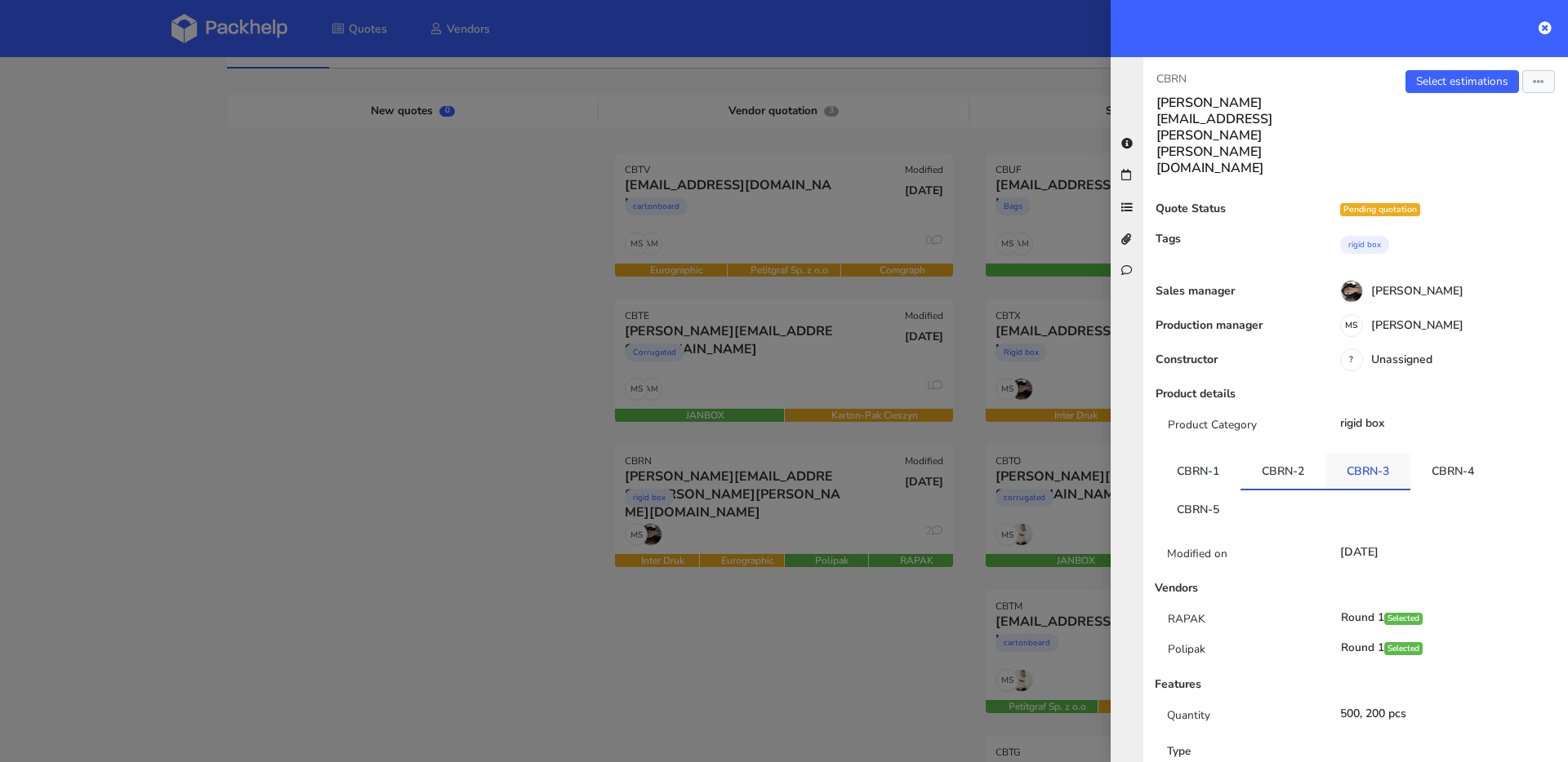
click at [1371, 453] on link "CBRN-3" at bounding box center [1368, 471] width 85 height 36
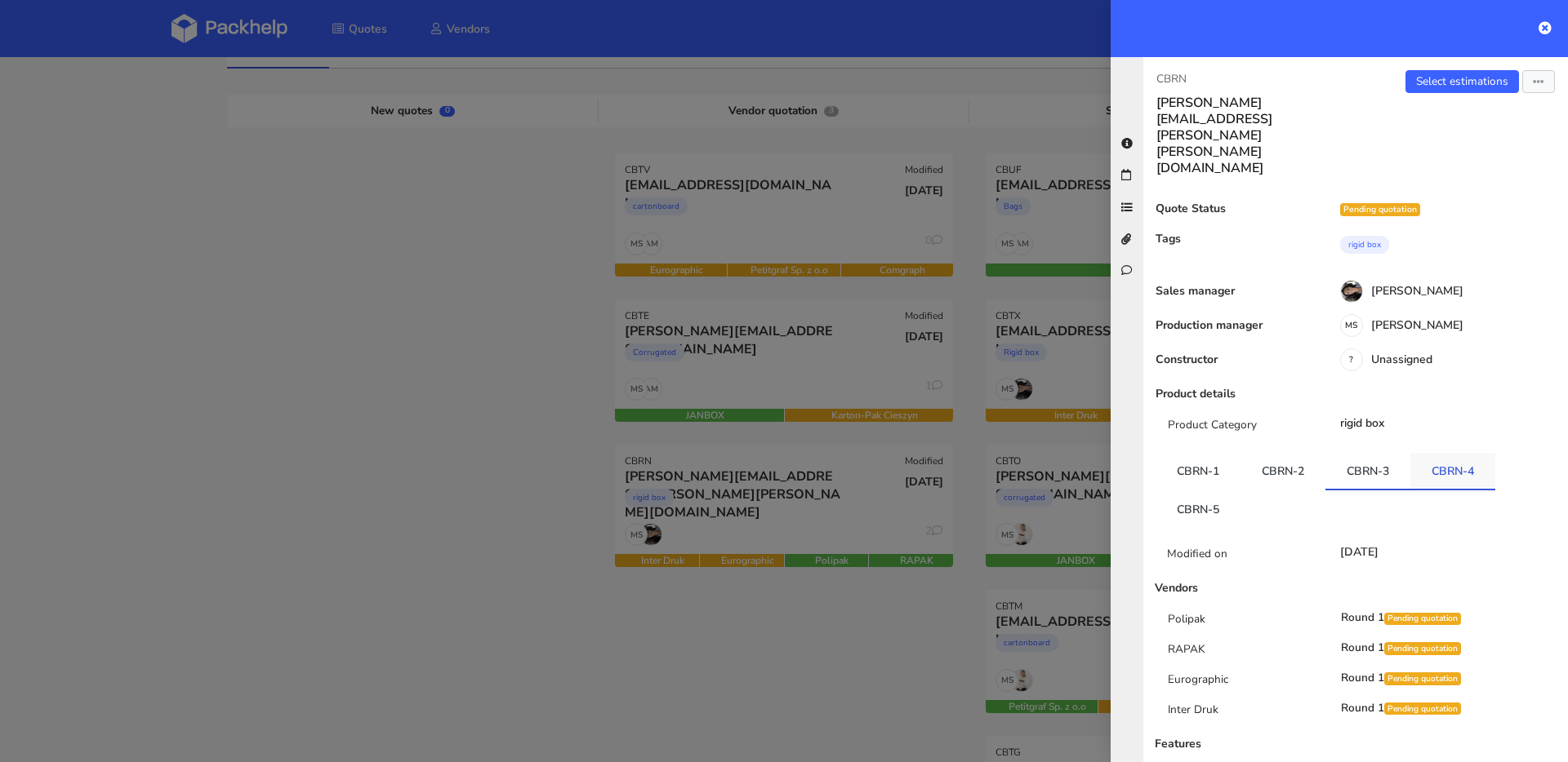
click at [1414, 453] on link "CBRN-4" at bounding box center [1452, 471] width 85 height 36
click at [1240, 453] on ul "CBRN-1 CBRN-2 CBRN-3 CBRN-4 CBRN-5" at bounding box center [1356, 490] width 401 height 74
click at [1228, 490] on link "CBRN-5" at bounding box center [1198, 508] width 85 height 36
click at [247, 100] on div at bounding box center [784, 381] width 1568 height 762
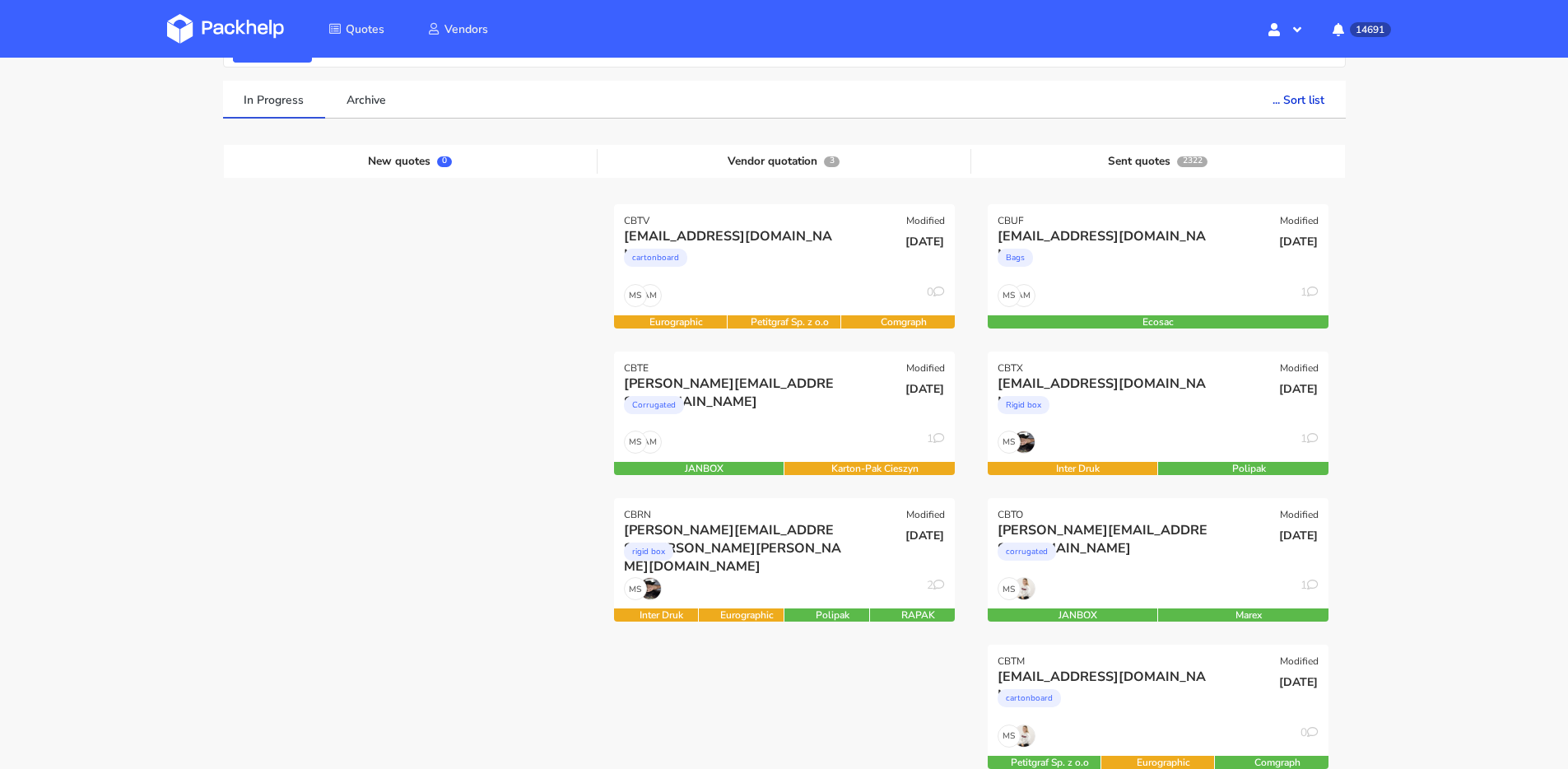
scroll to position [20, 0]
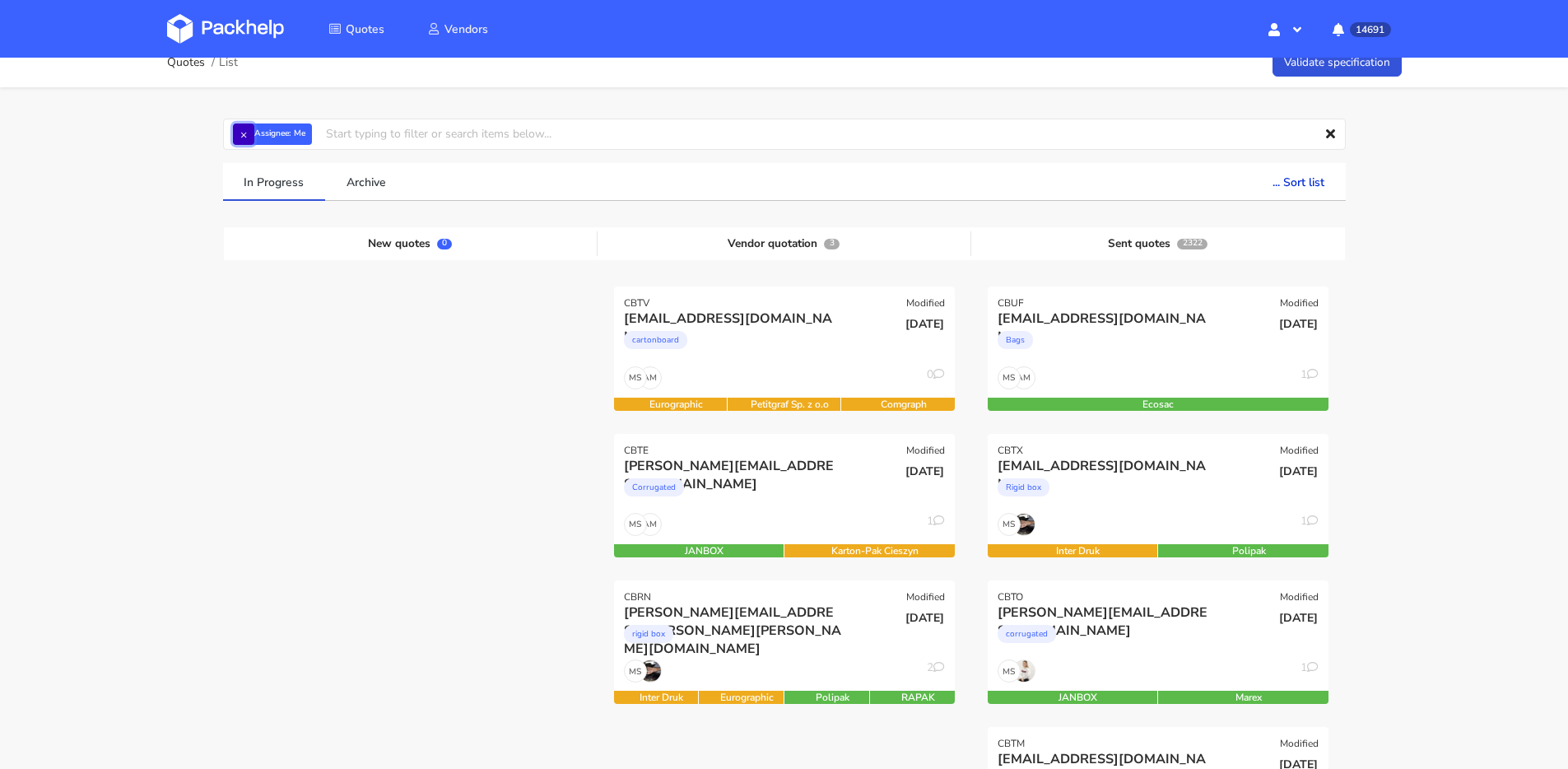
click at [235, 137] on button "×" at bounding box center [244, 134] width 22 height 22
click at [250, 130] on input "text" at bounding box center [784, 134] width 1123 height 32
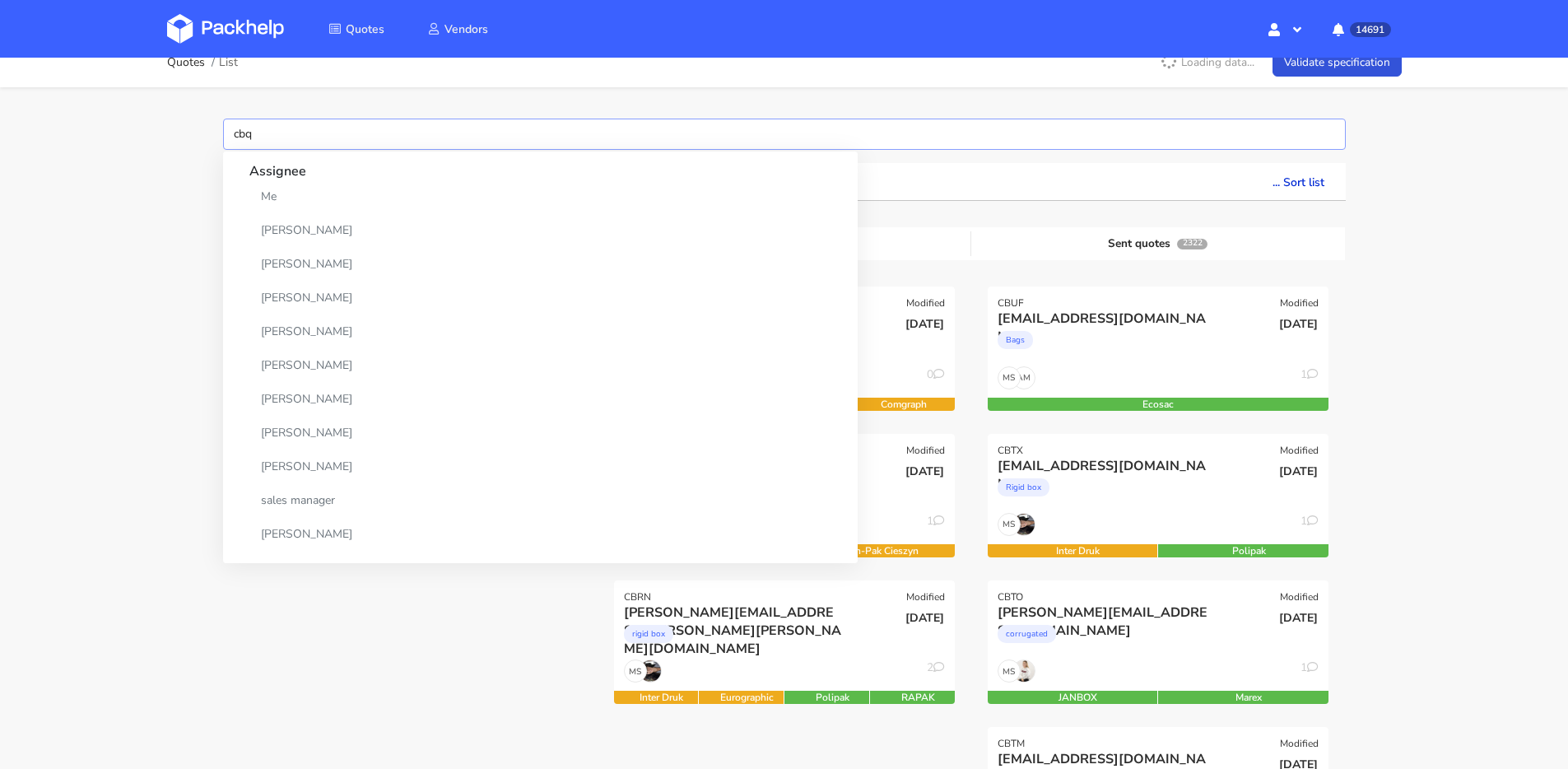
type input "cbqc"
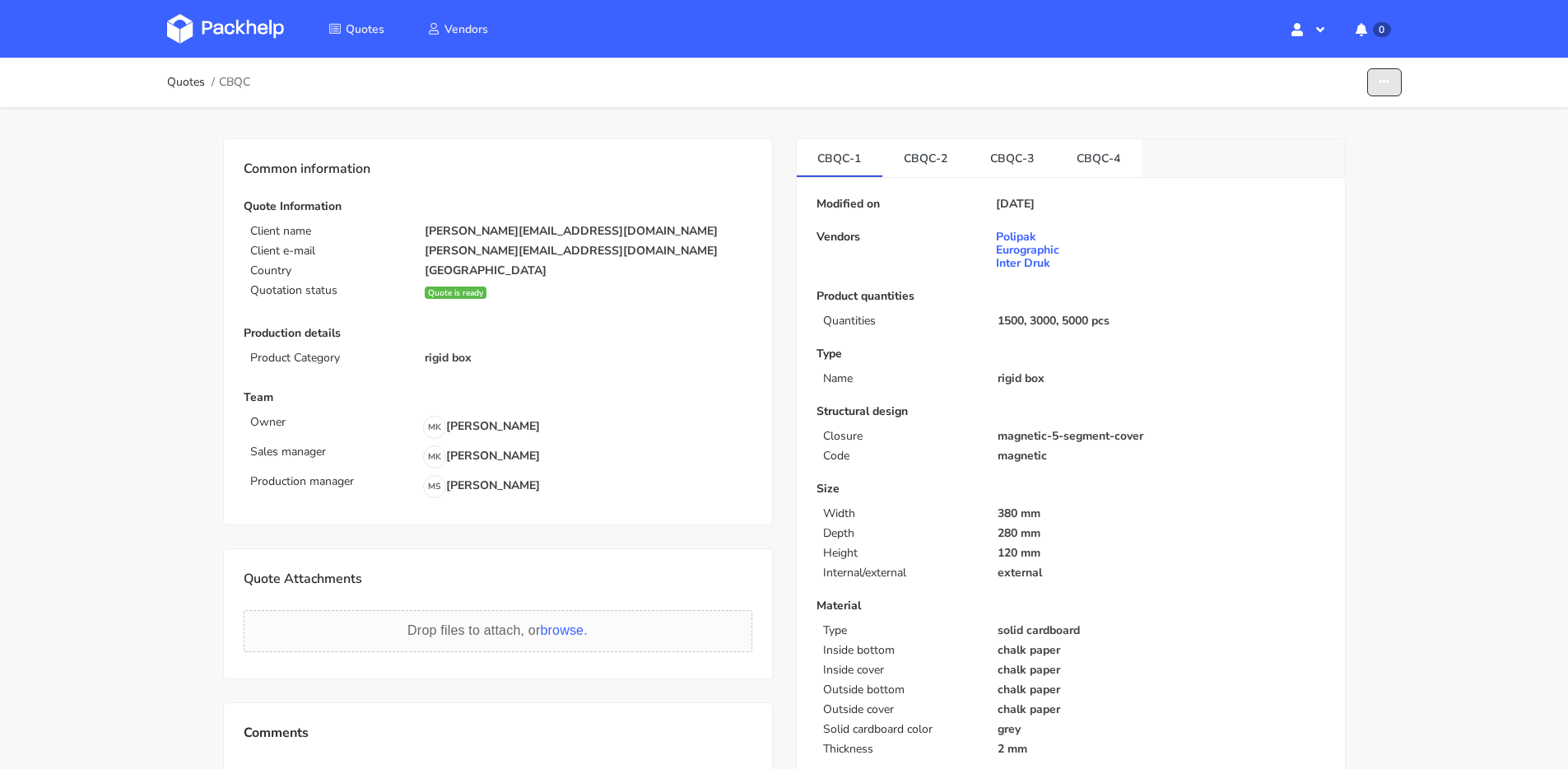
click at [1390, 86] on icon "button" at bounding box center [1384, 82] width 12 height 12
click at [1331, 180] on link "Show estimations" at bounding box center [1322, 181] width 145 height 27
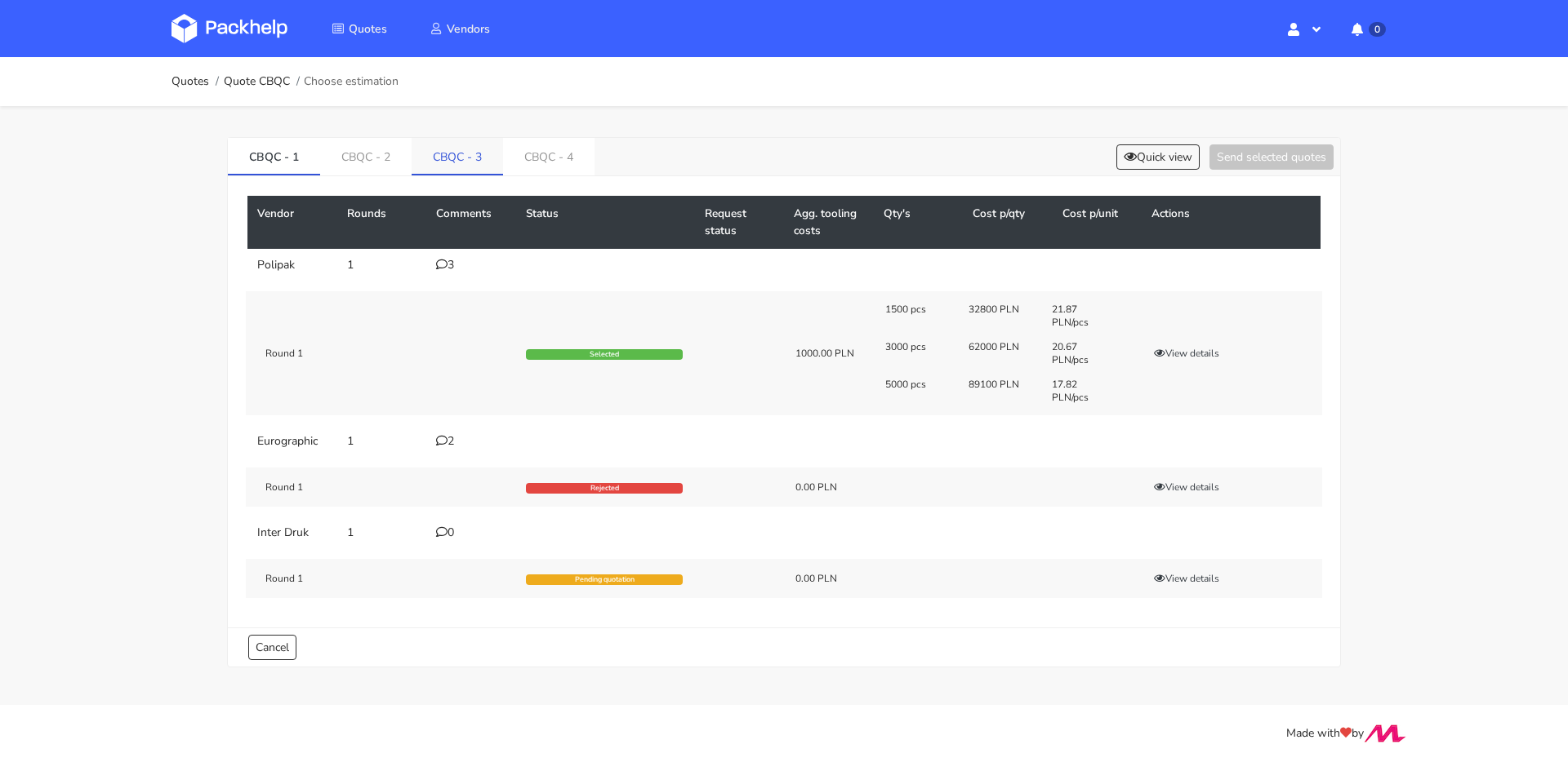
click at [457, 162] on link "CBQC - 3" at bounding box center [457, 156] width 92 height 36
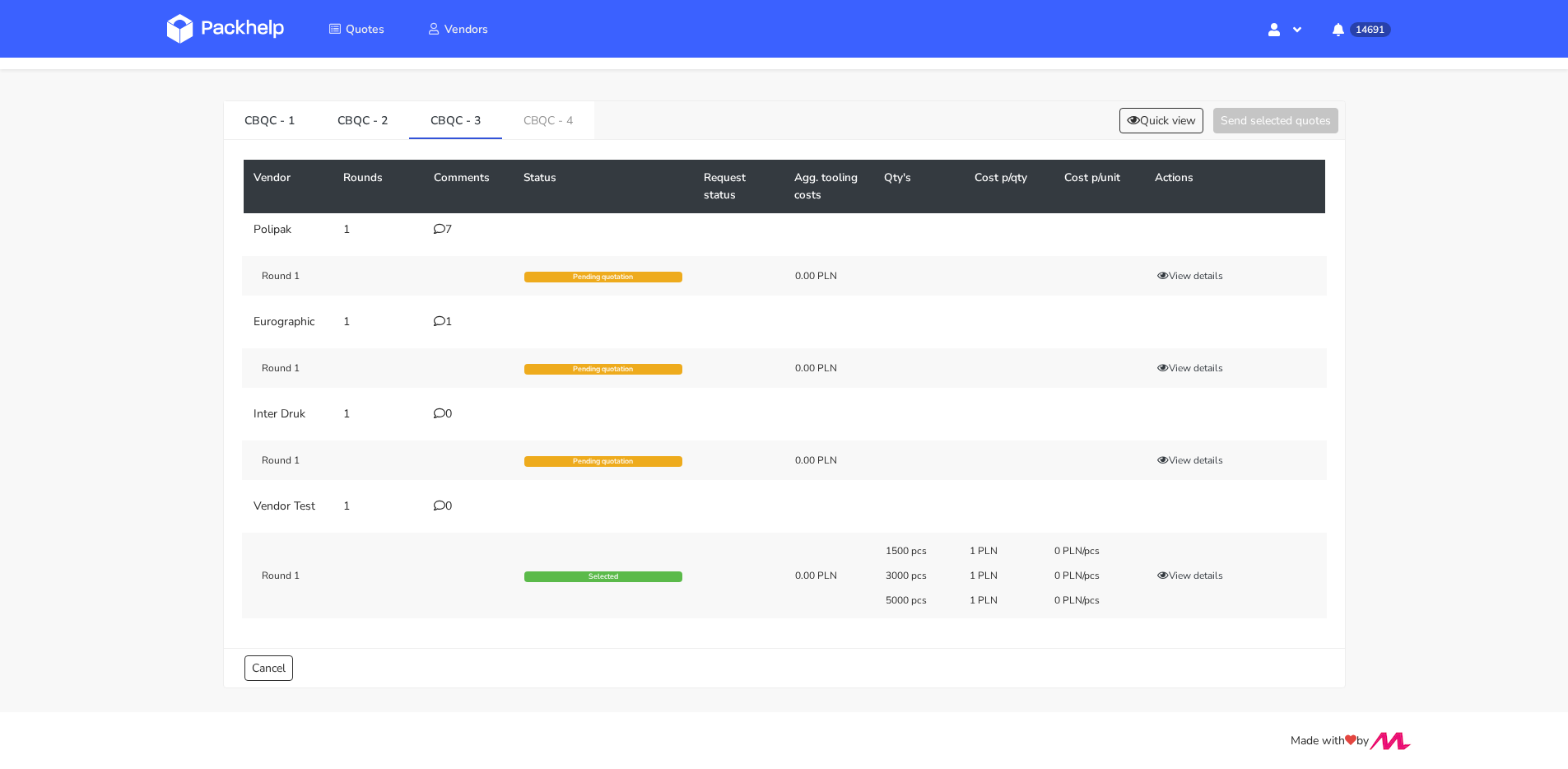
scroll to position [39, 0]
click at [444, 225] on icon at bounding box center [439, 227] width 12 height 12
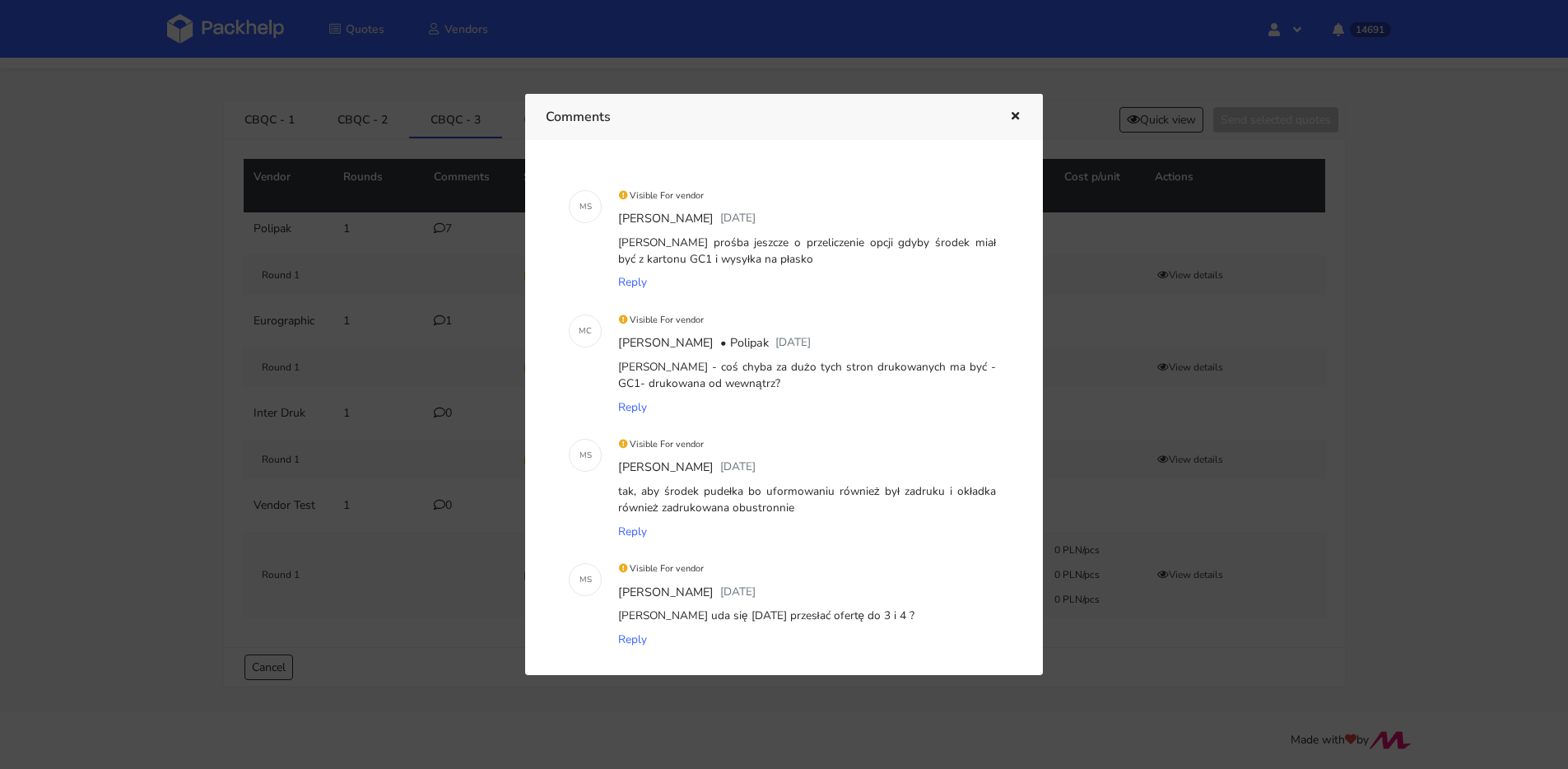
scroll to position [609, 0]
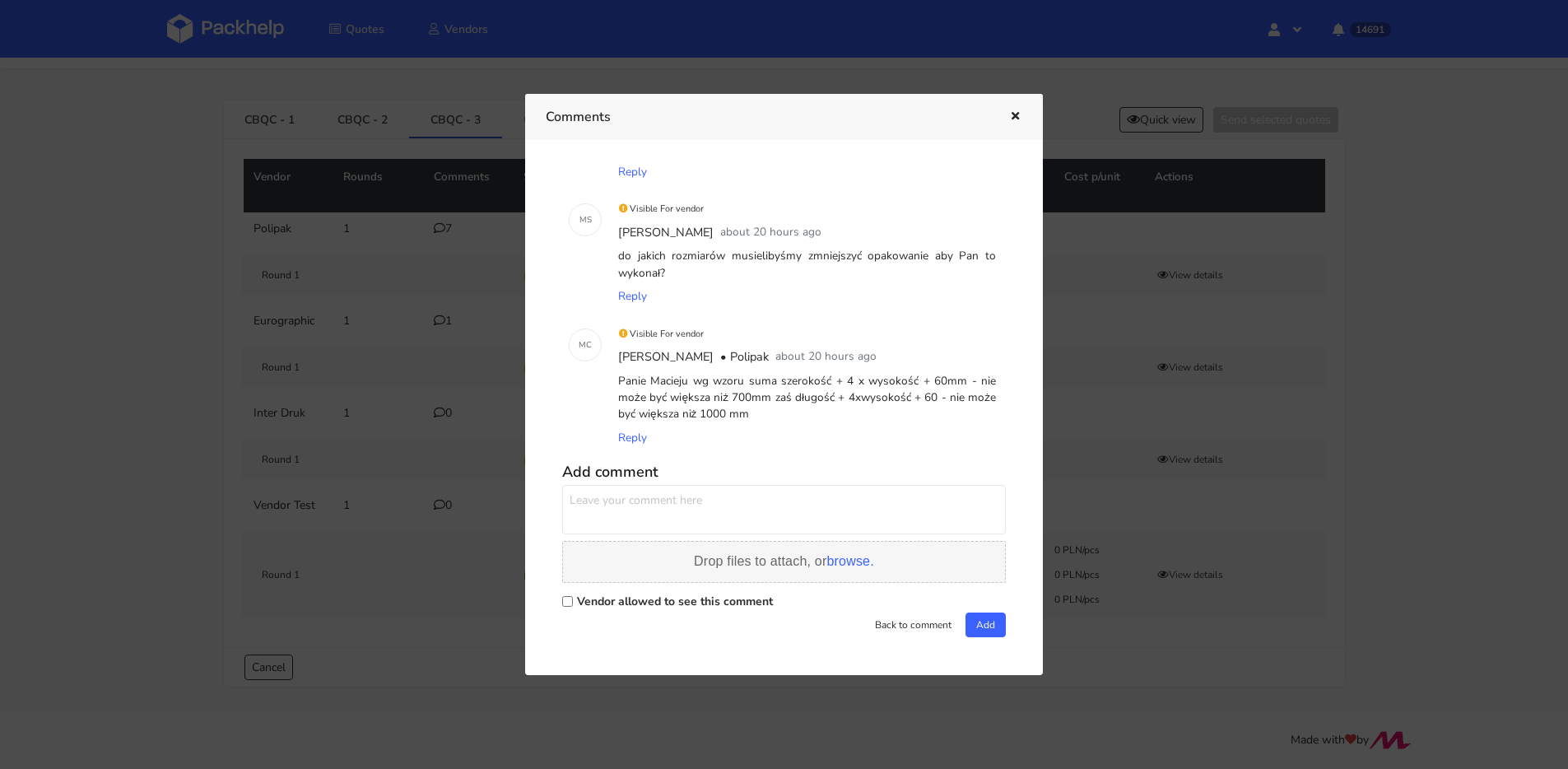
click at [818, 558] on span "Drop files to attach, or browse." at bounding box center [783, 561] width 180 height 14
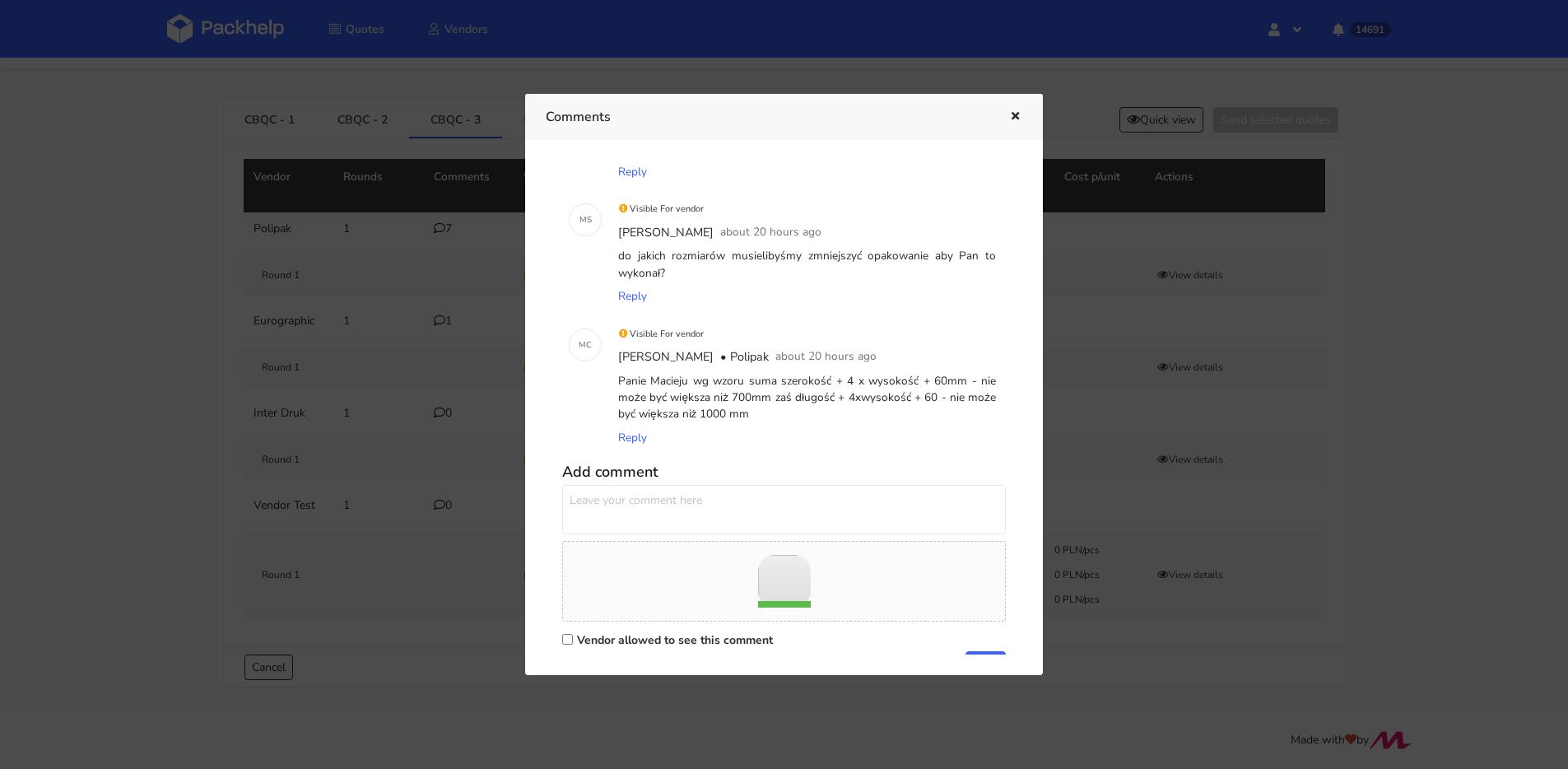
click at [726, 493] on textarea at bounding box center [784, 510] width 444 height 50
type textarea "tak jak w mailu - jeśli możliwe to proszę wycenić na podstawie tej konstrukcji"
click at [640, 642] on label "Vendor allowed to see this comment" at bounding box center [674, 637] width 196 height 15
click at [573, 641] on input "Vendor allowed to see this comment" at bounding box center [568, 636] width 11 height 11
checkbox input "true"
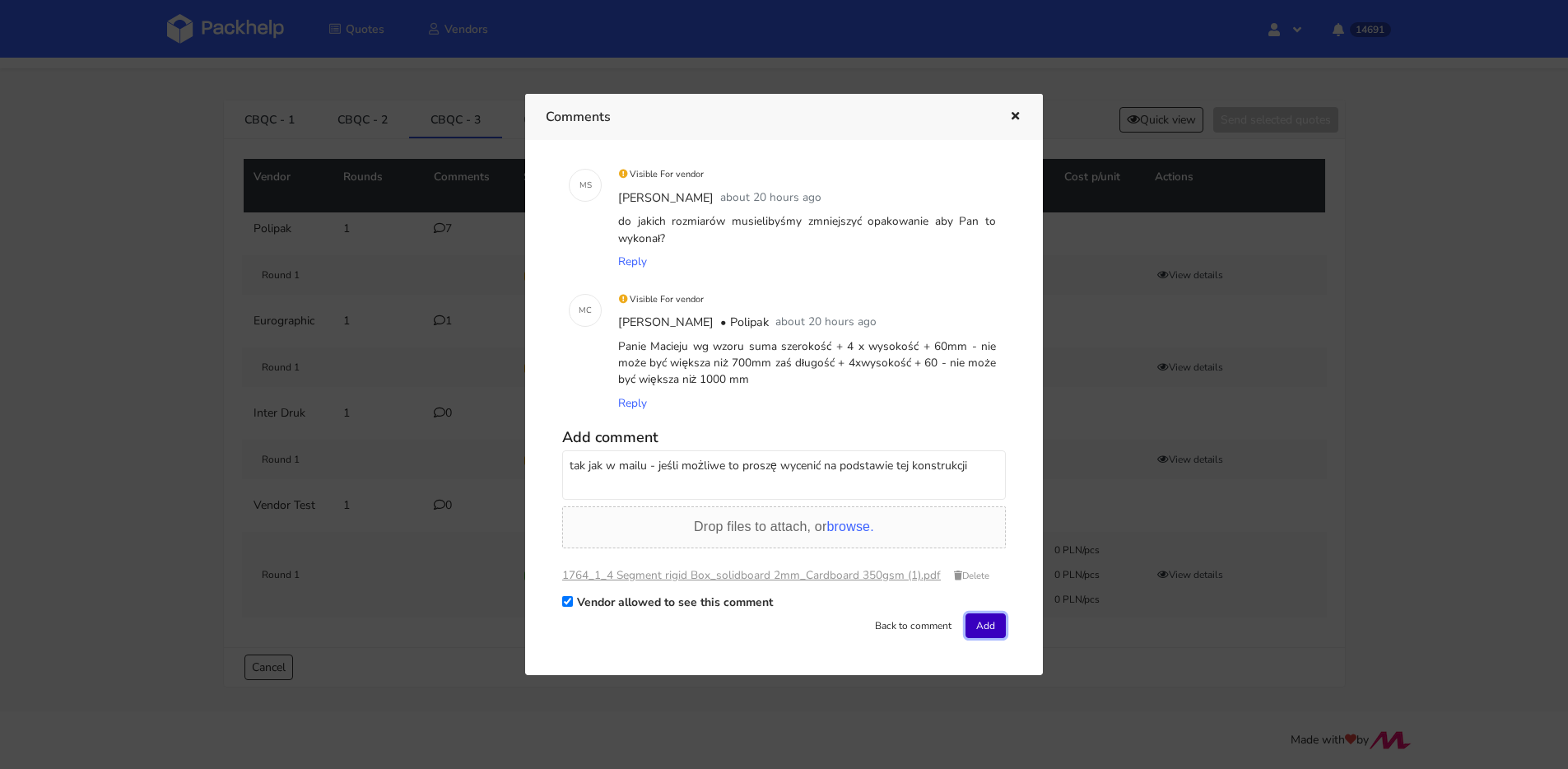
click at [985, 630] on button "Add" at bounding box center [986, 625] width 41 height 24
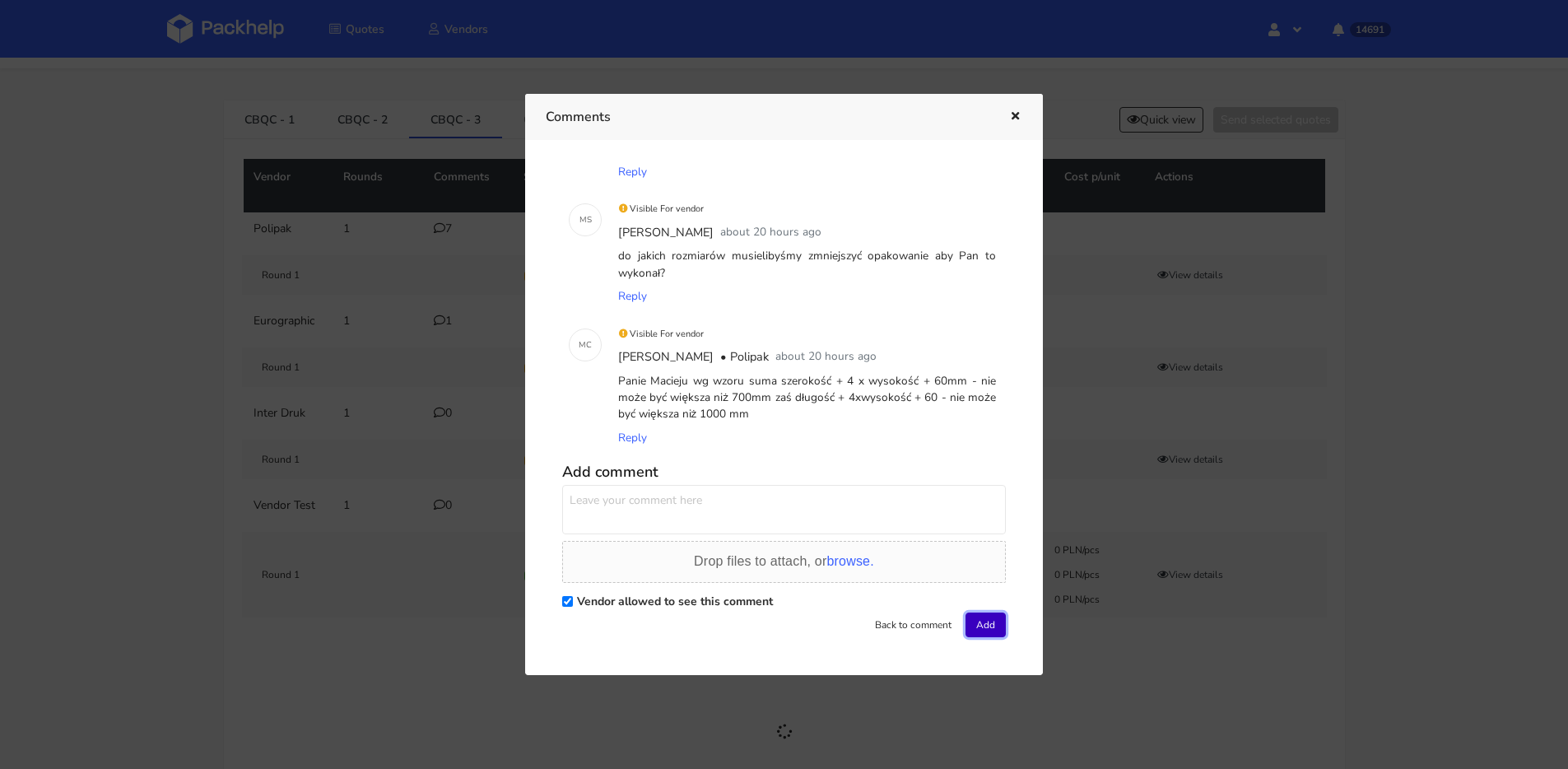
scroll to position [643, 0]
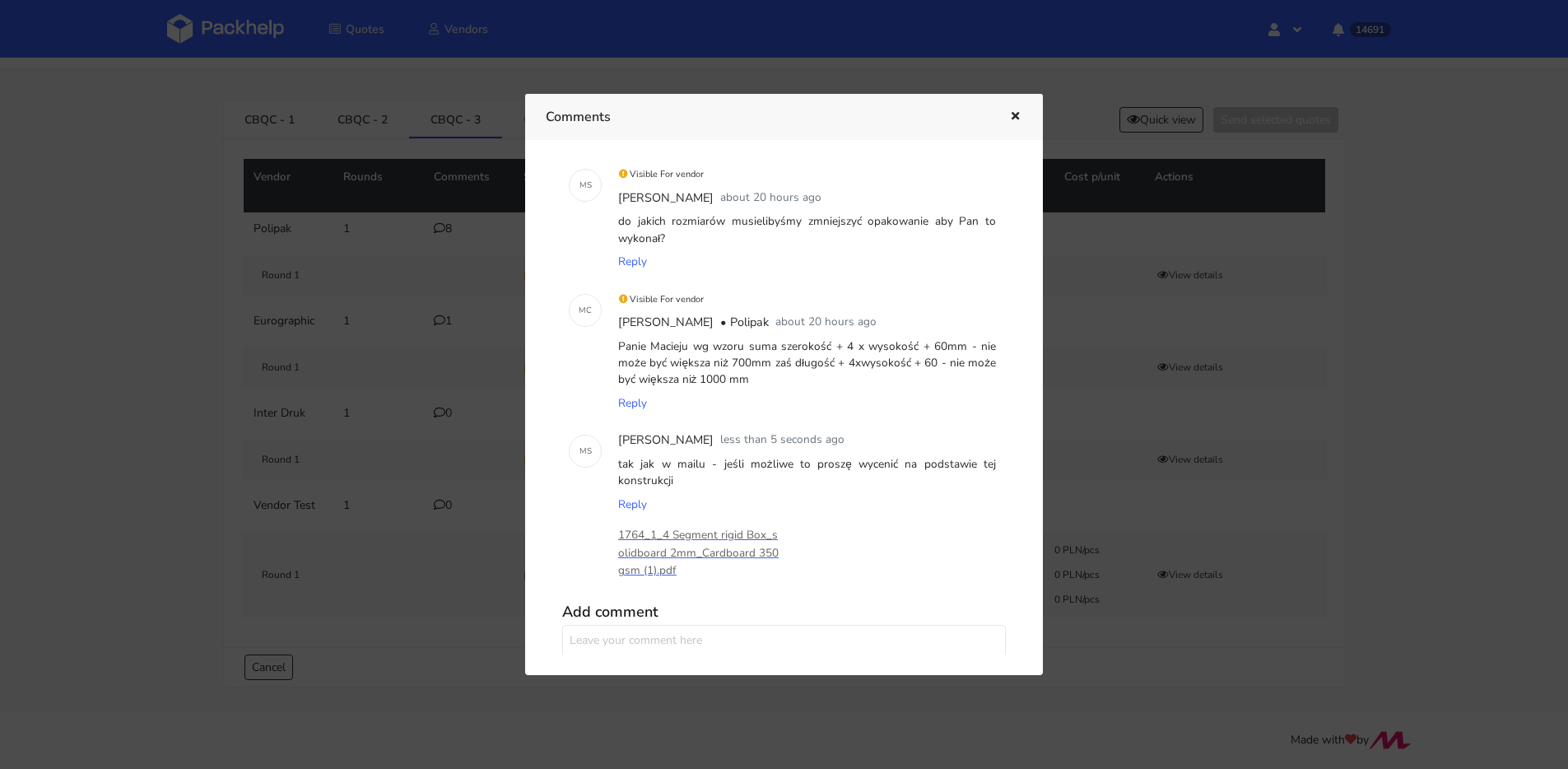
click at [1018, 111] on icon "button" at bounding box center [1015, 117] width 14 height 12
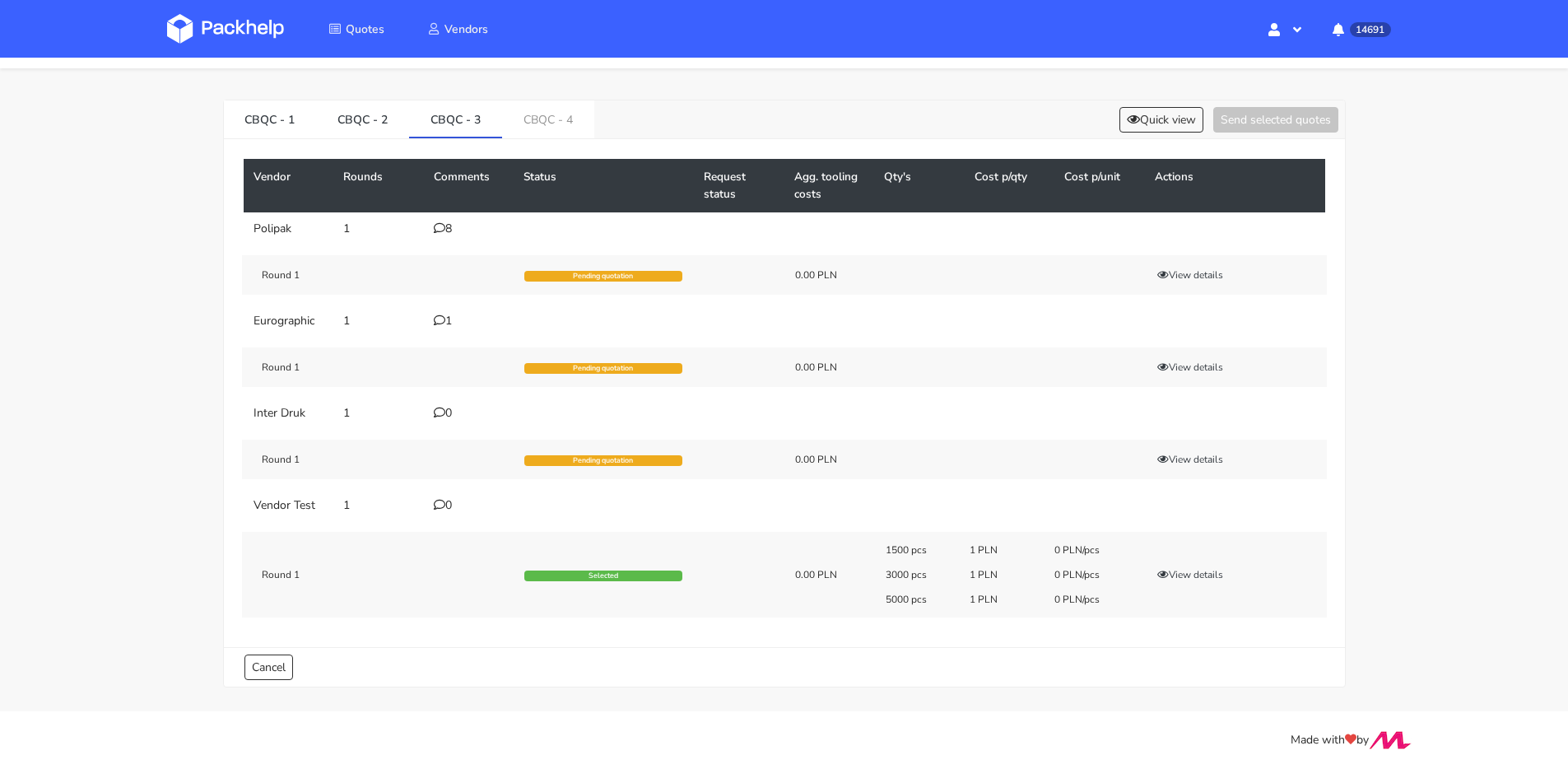
click at [444, 316] on icon at bounding box center [439, 320] width 12 height 12
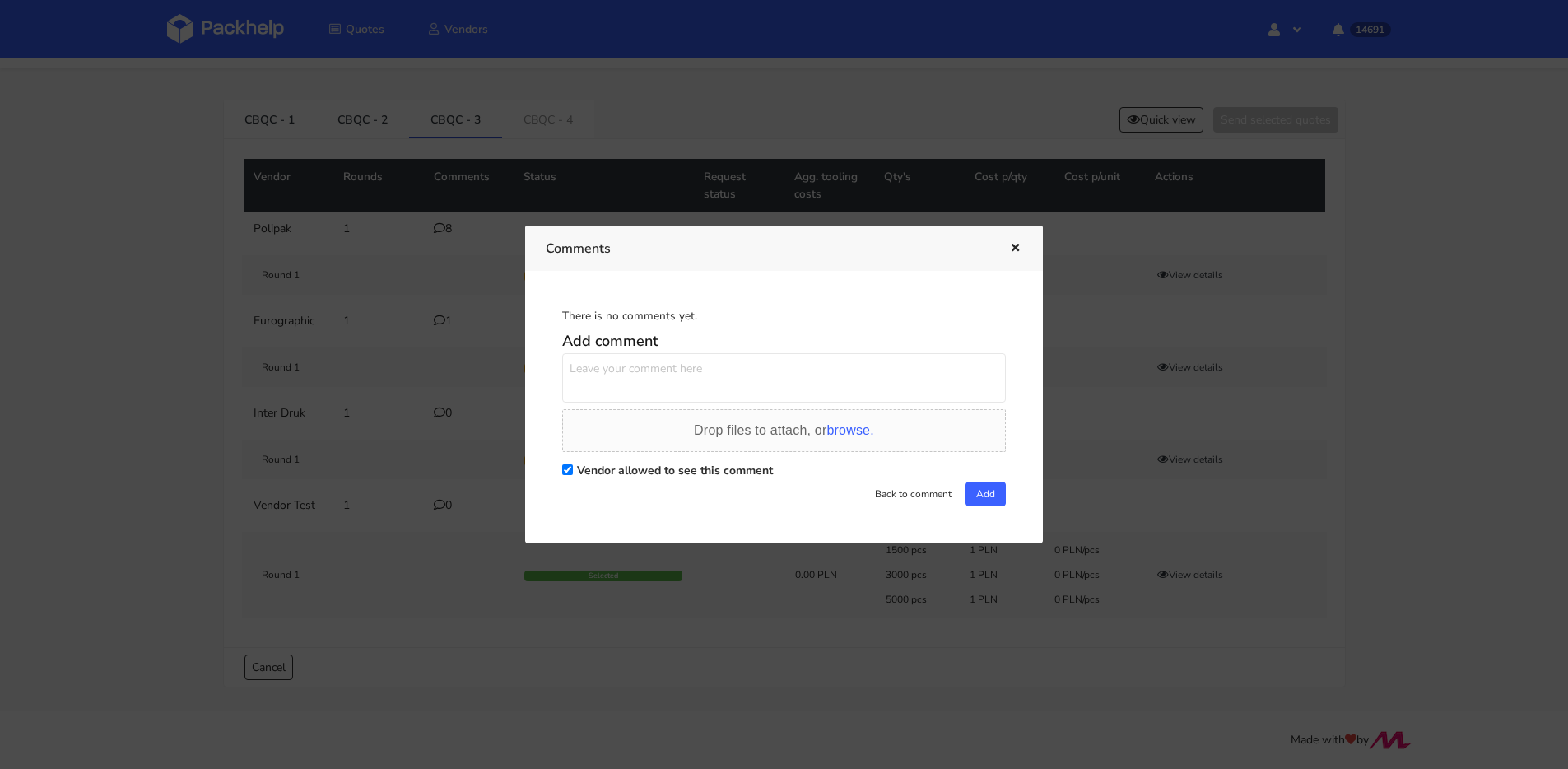
scroll to position [0, 0]
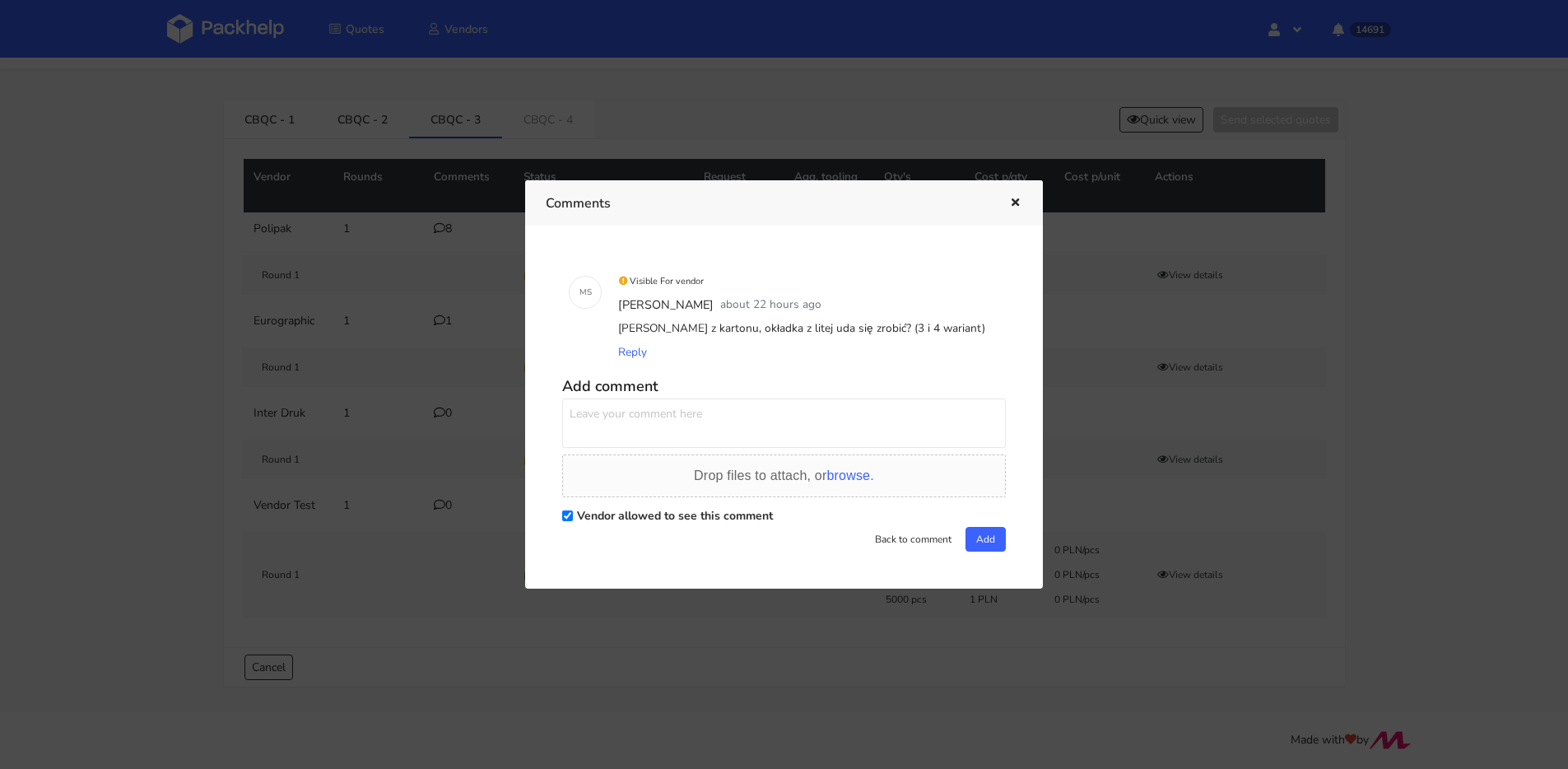
click at [712, 380] on div "Add comment Drop files to attach, or browse. Vendor allowed to see this comment…" at bounding box center [784, 461] width 444 height 181
click at [693, 396] on h5 "Add comment" at bounding box center [784, 386] width 444 height 19
click at [692, 404] on div "Add comment Drop files to attach, or browse. Vendor allowed to see this comment…" at bounding box center [784, 461] width 444 height 181
click at [693, 412] on textarea at bounding box center [784, 423] width 444 height 50
type textarea "siatka"
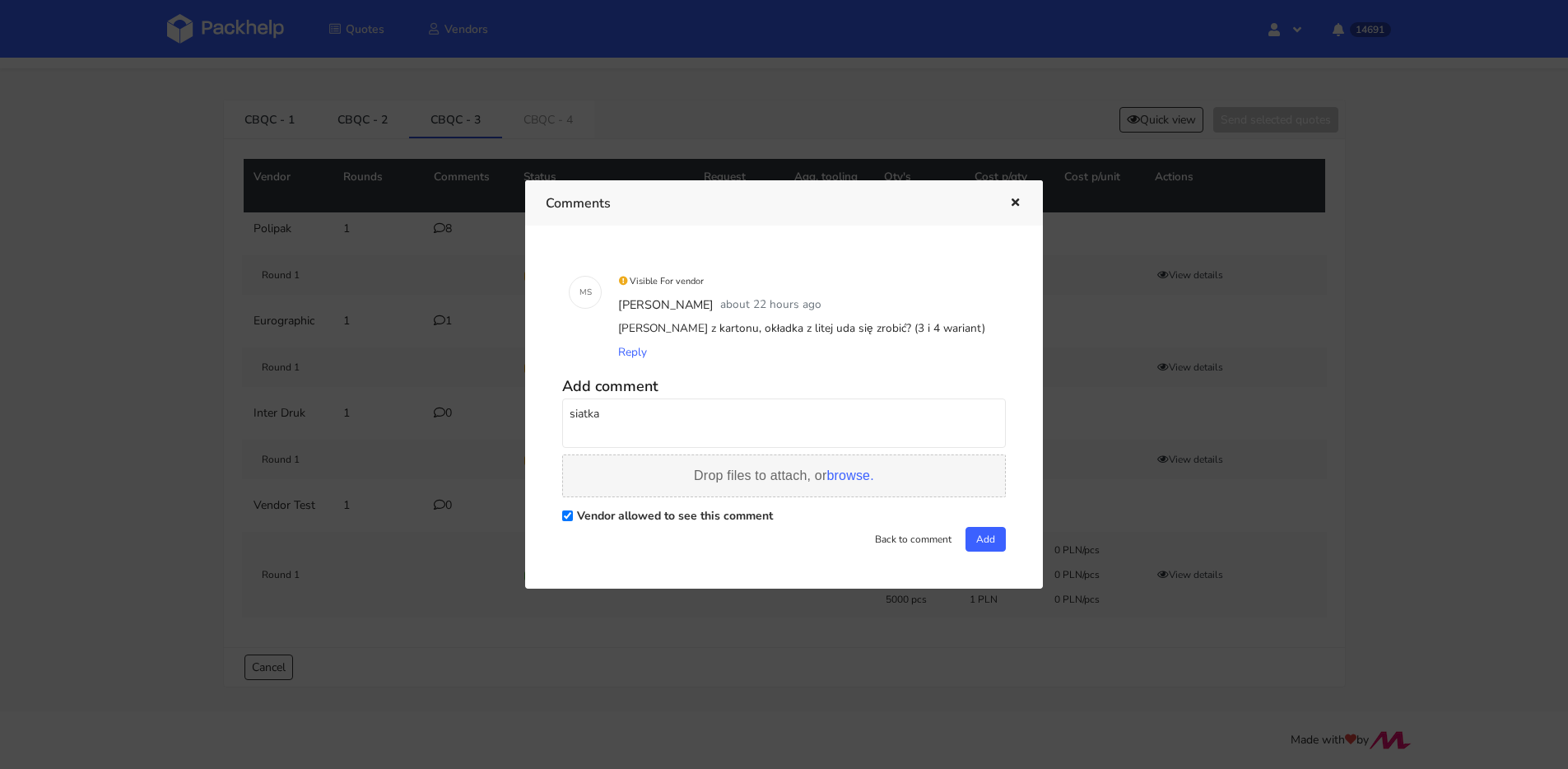
click at [871, 483] on span "browse." at bounding box center [850, 475] width 47 height 14
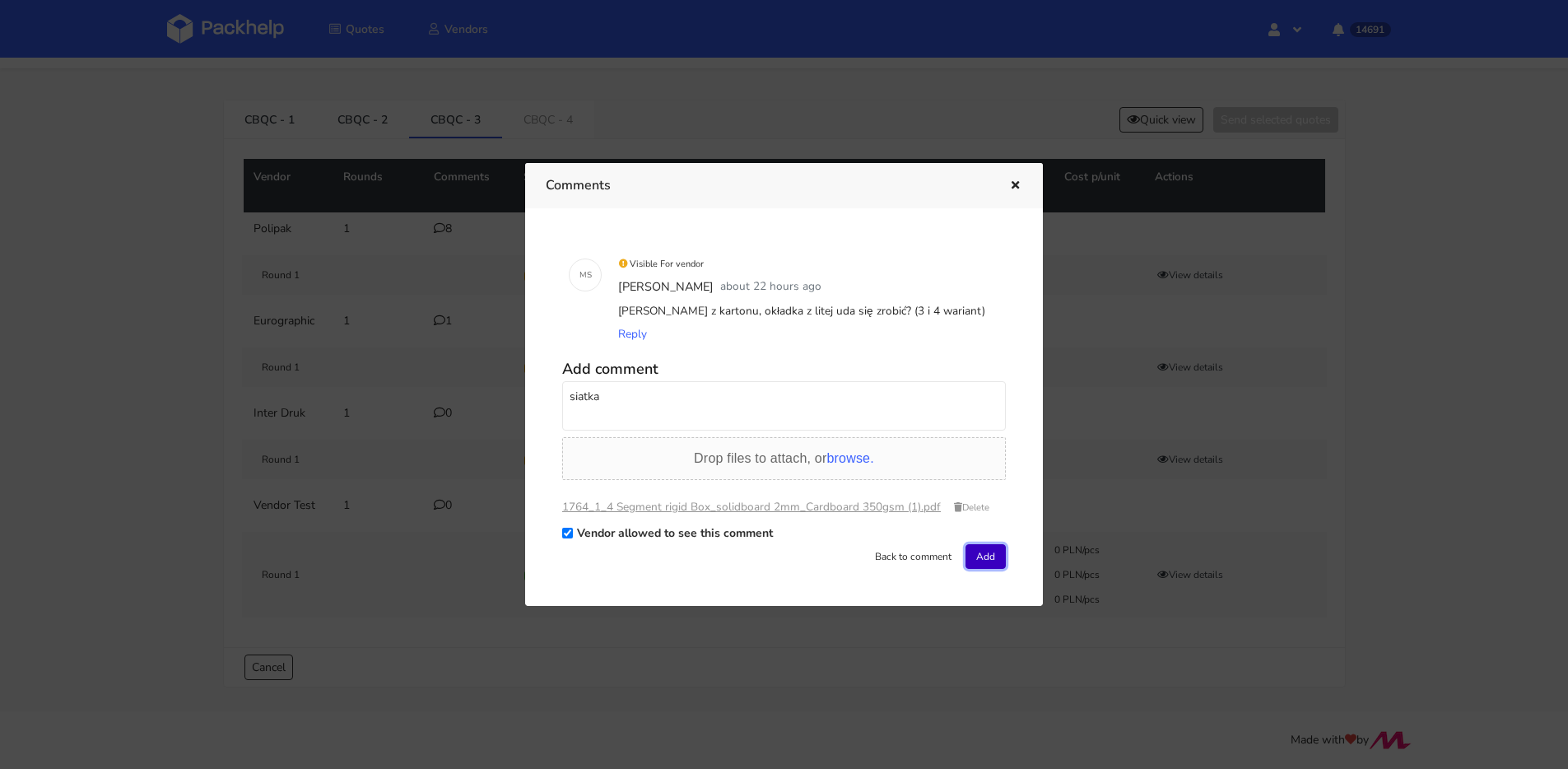
click at [986, 569] on button "Add" at bounding box center [986, 556] width 41 height 24
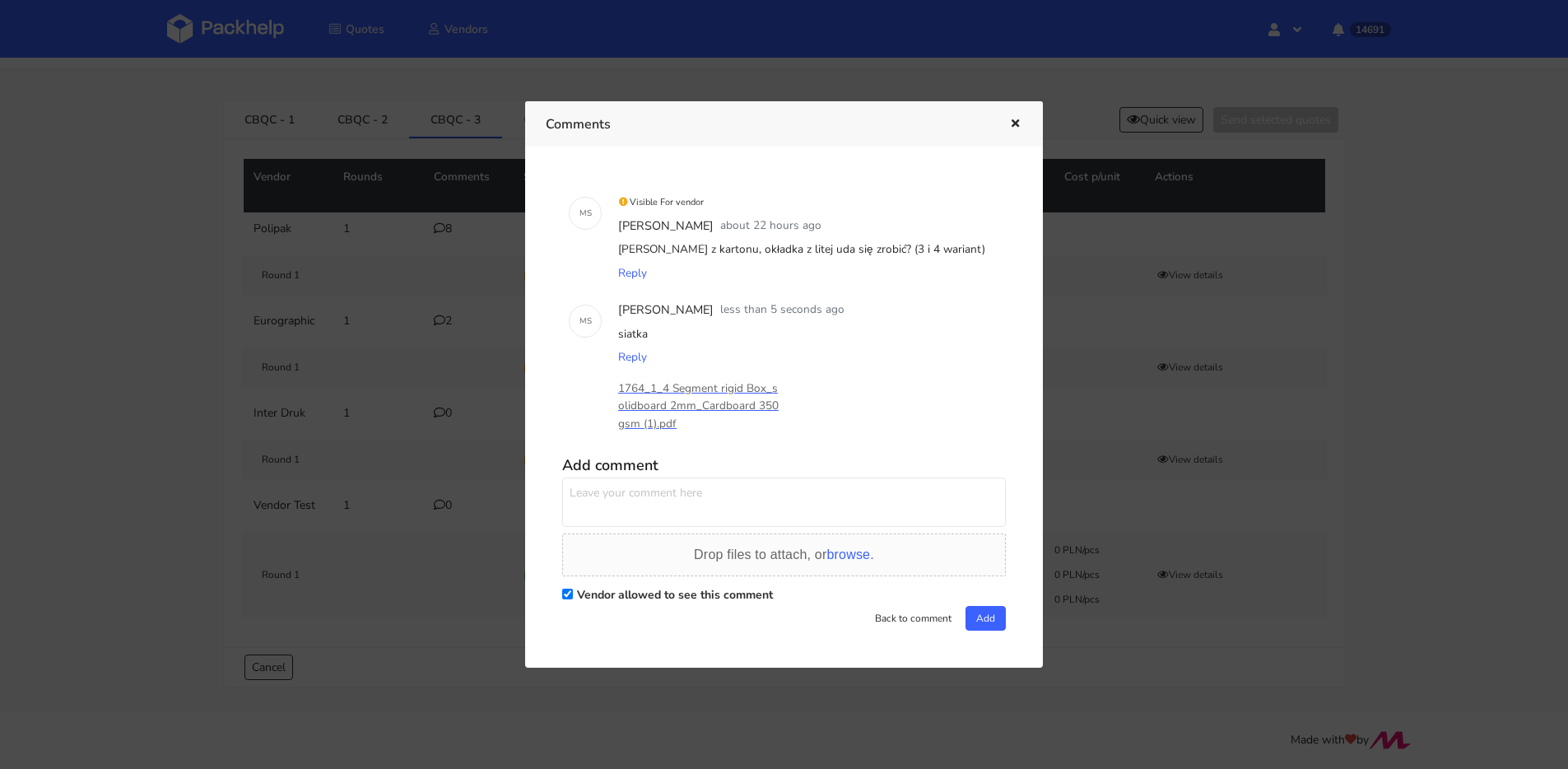
click at [1005, 113] on button "button" at bounding box center [1013, 124] width 18 height 22
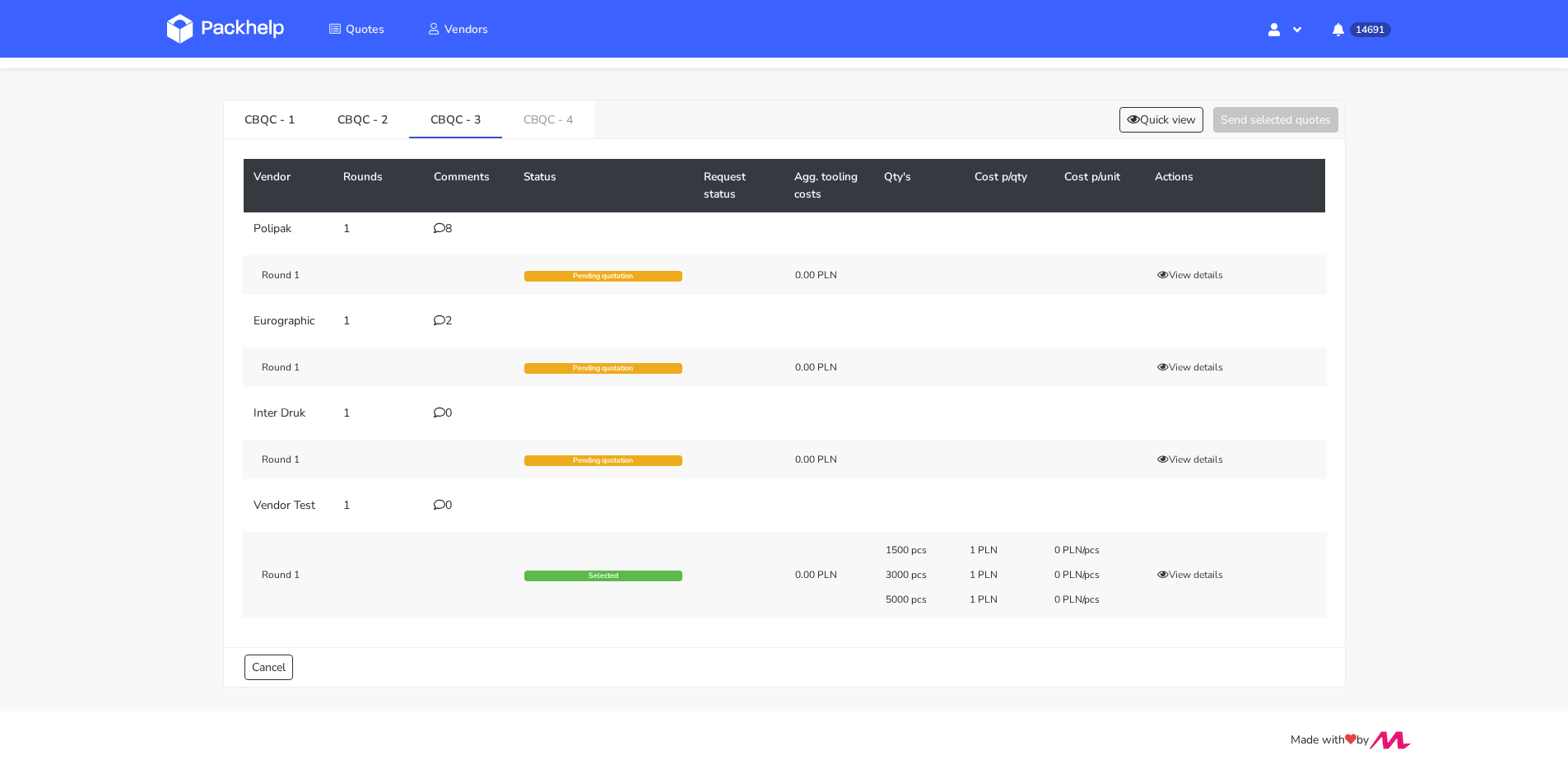
click at [440, 412] on icon at bounding box center [439, 412] width 12 height 12
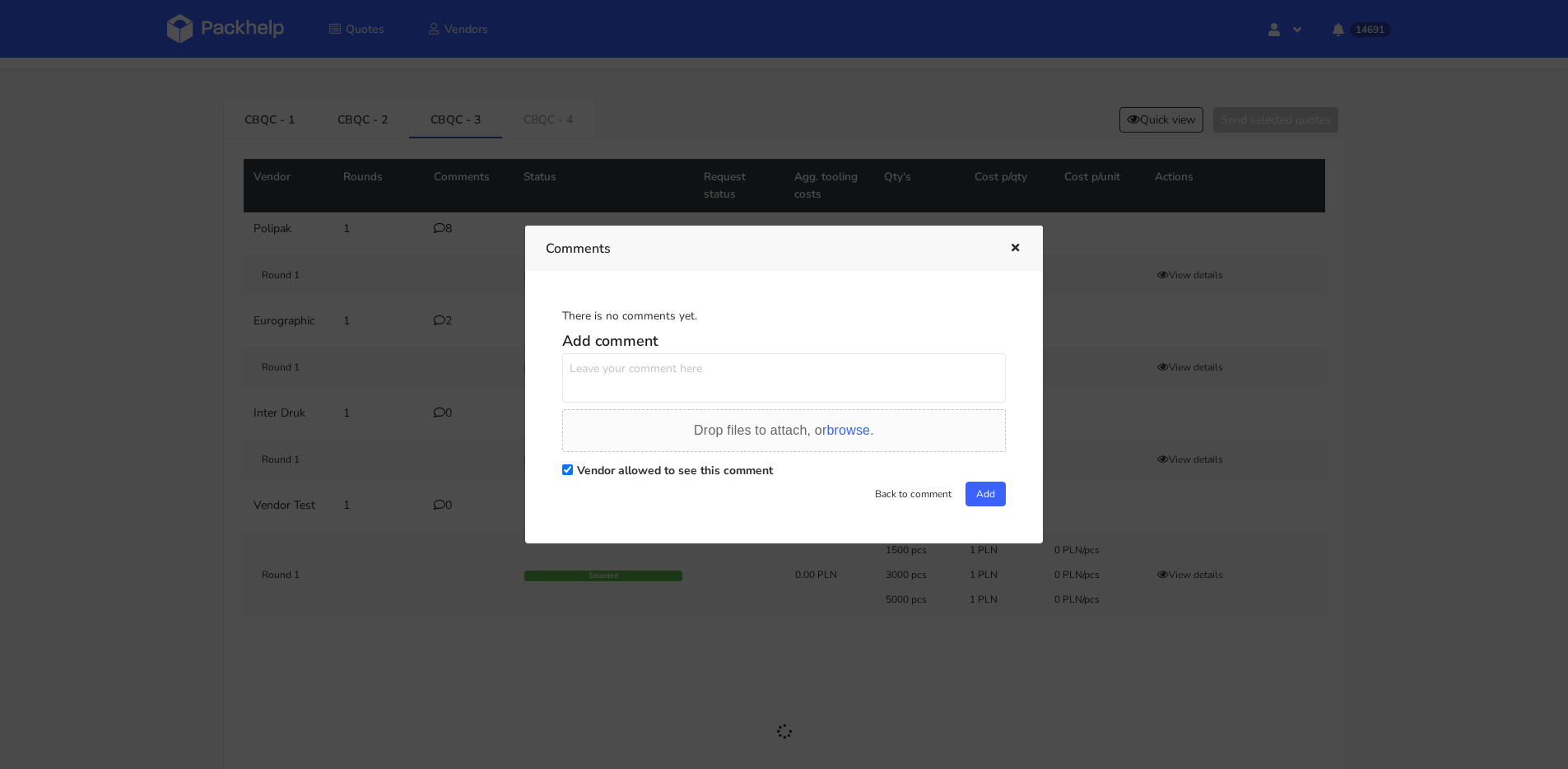
click at [651, 370] on textarea at bounding box center [784, 378] width 444 height 50
type textarea "siatka"
click at [827, 443] on div "Drop files to attach, or browse." at bounding box center [784, 430] width 444 height 43
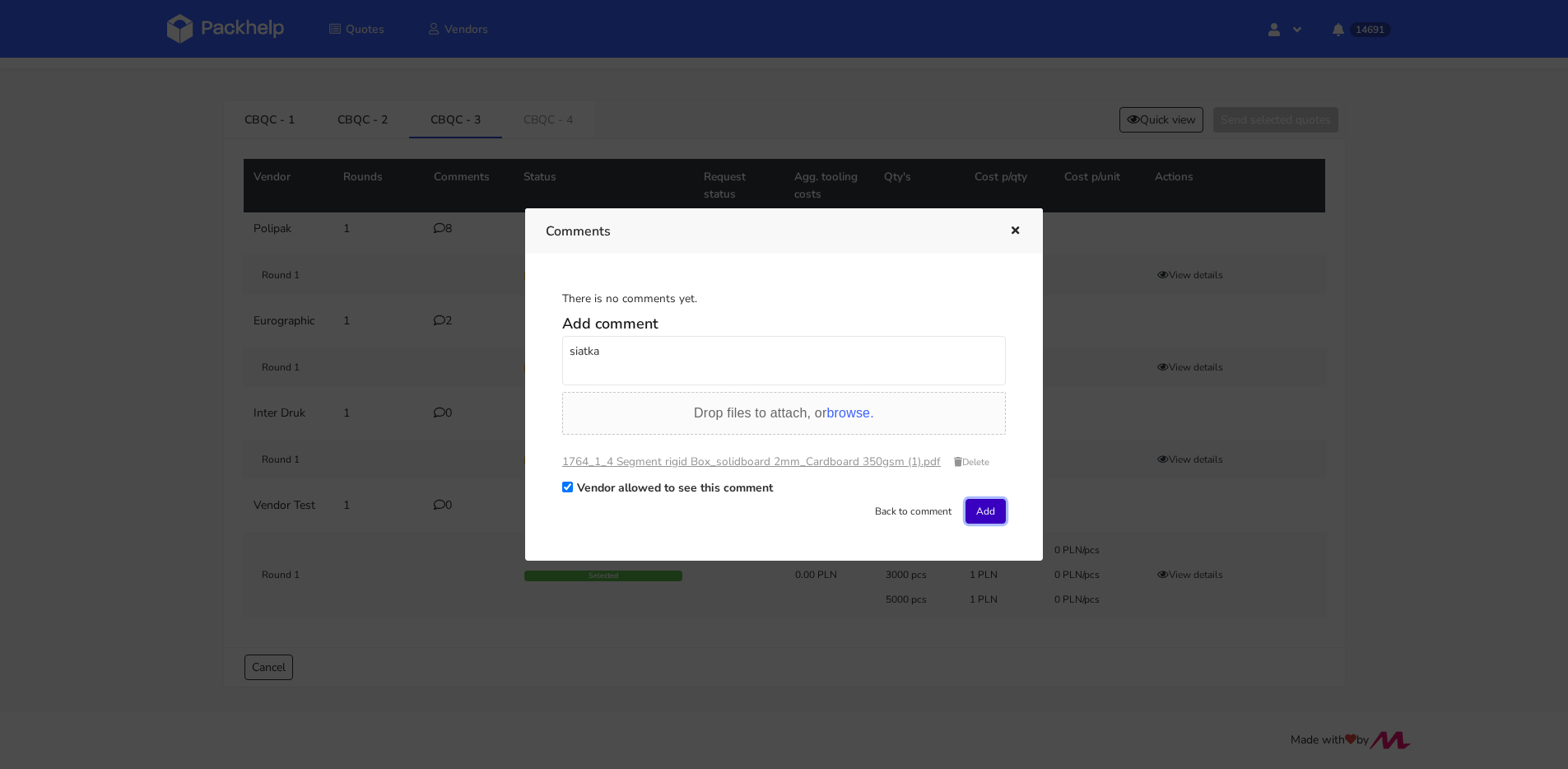
click at [985, 522] on button "Add" at bounding box center [986, 511] width 41 height 24
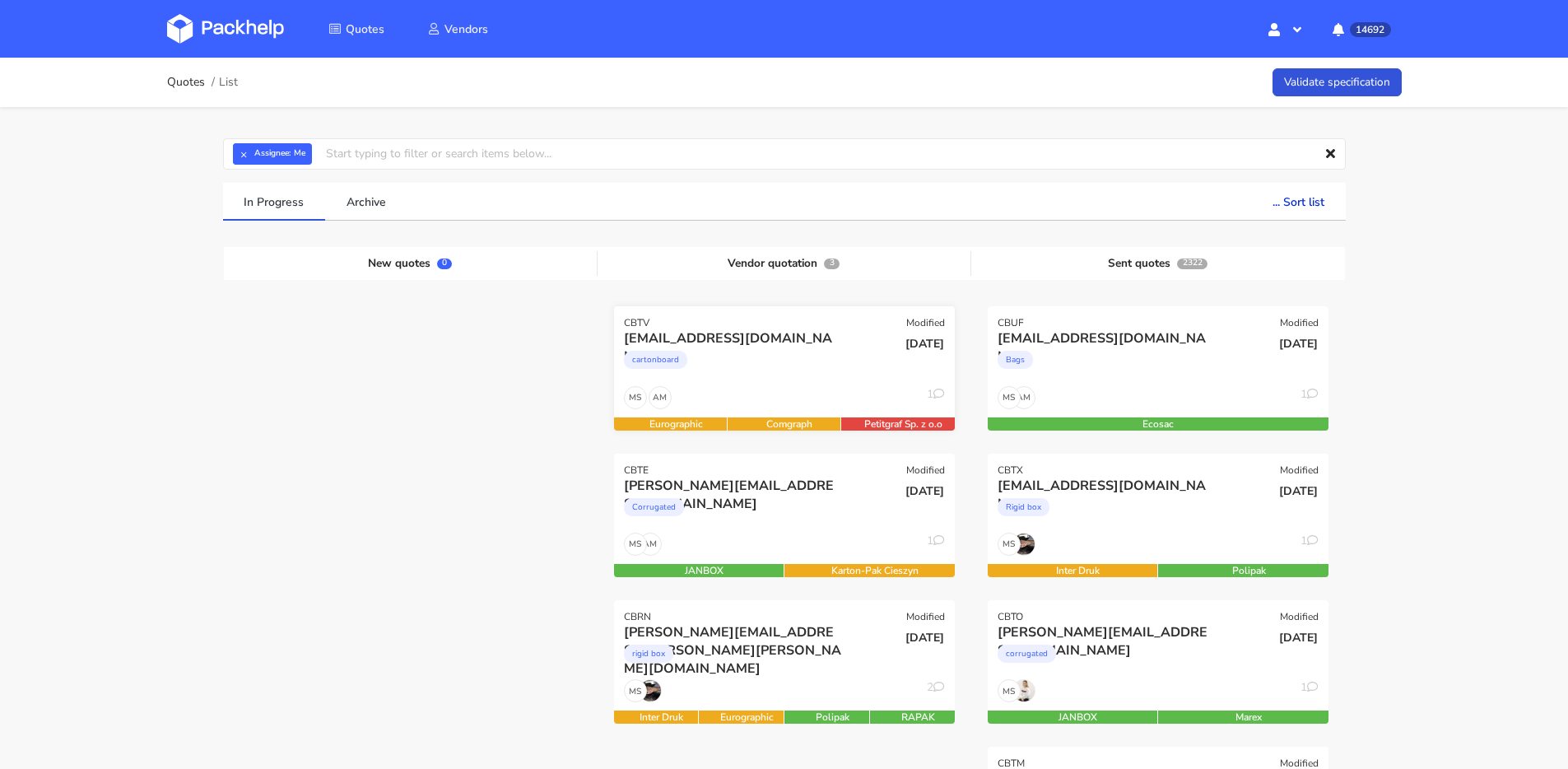
click at [775, 397] on div "AM MS 1" at bounding box center [784, 401] width 340 height 32
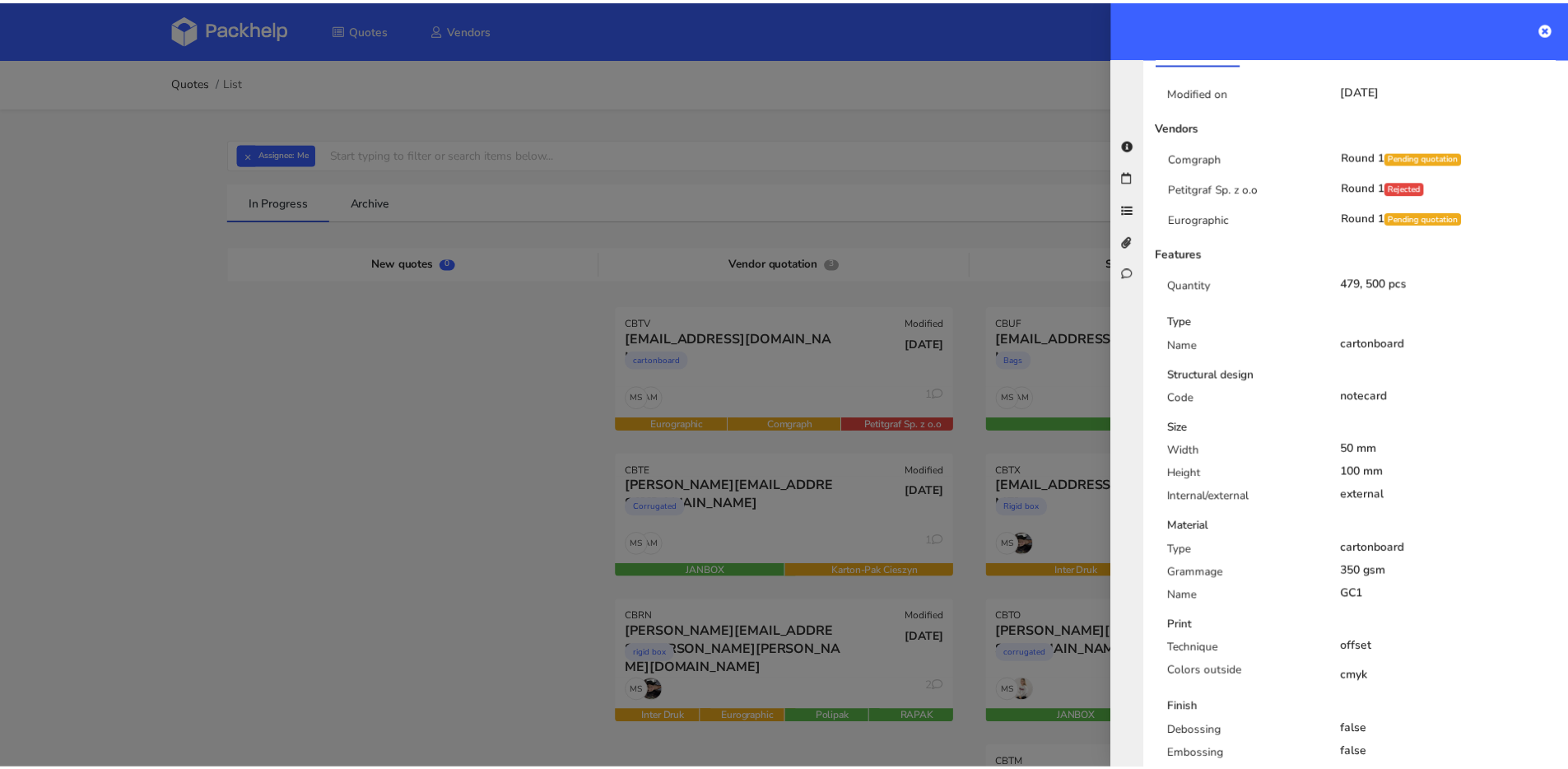
scroll to position [464, 0]
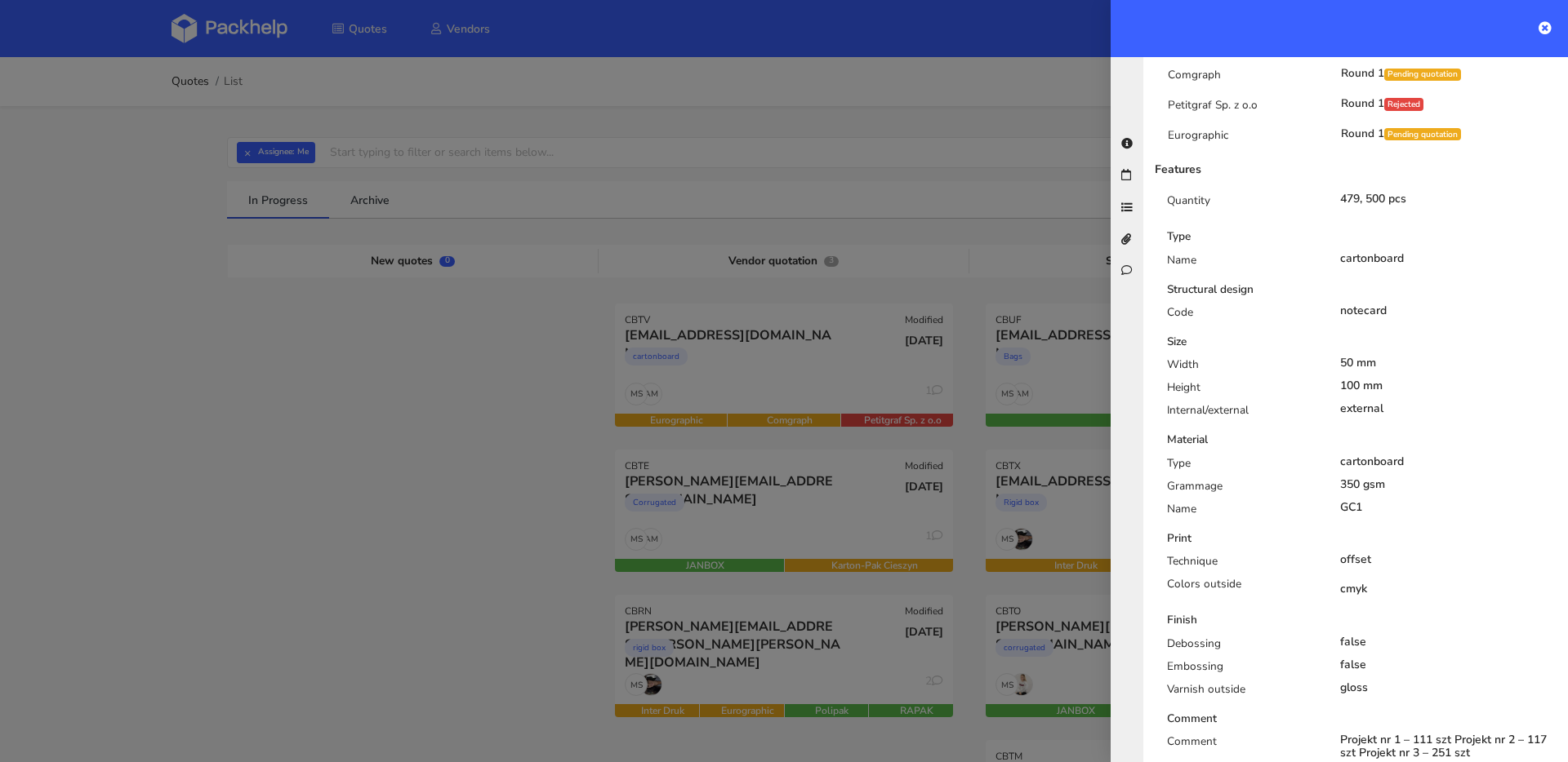
click at [718, 370] on div at bounding box center [784, 381] width 1568 height 762
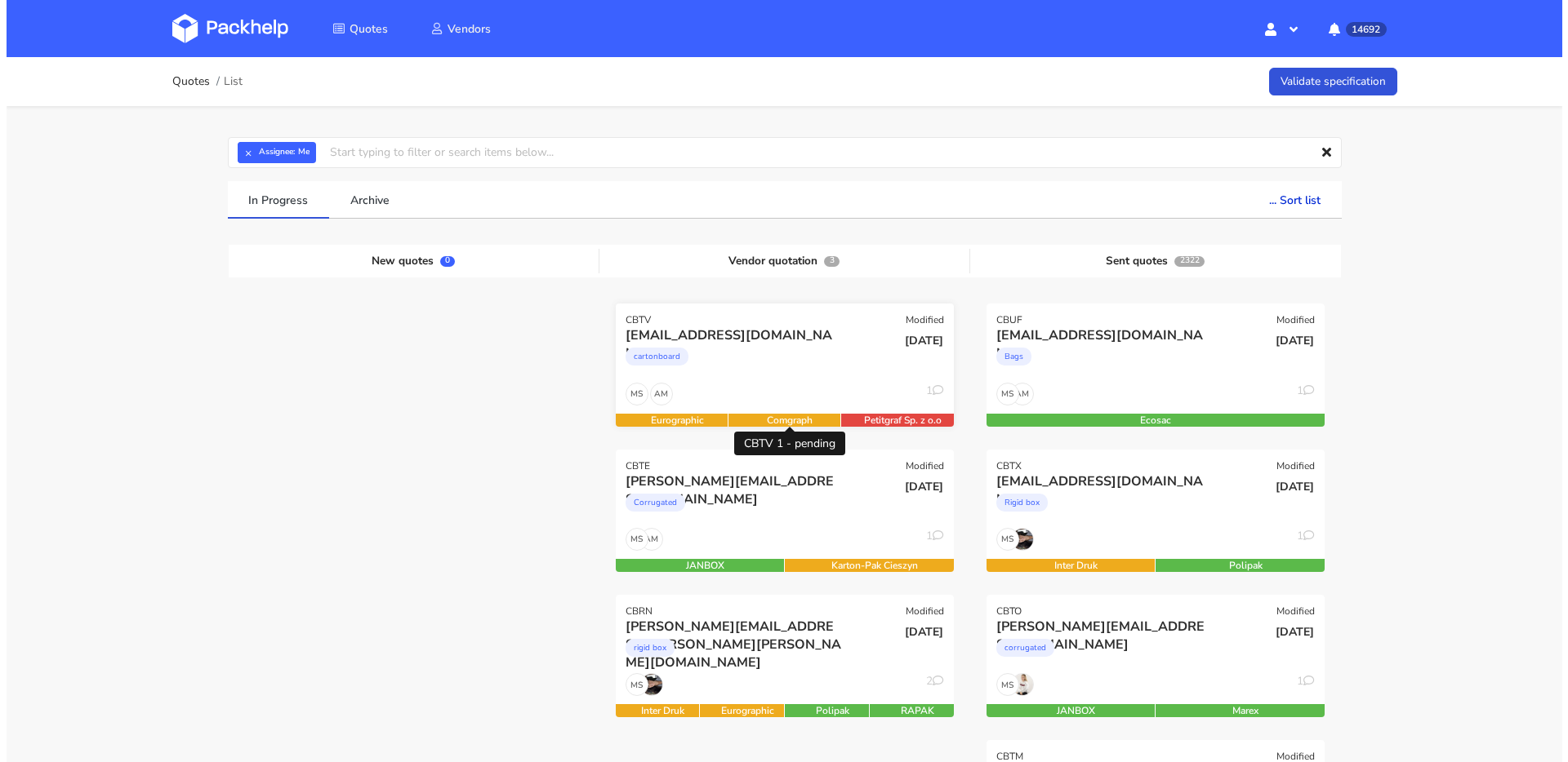
scroll to position [137, 0]
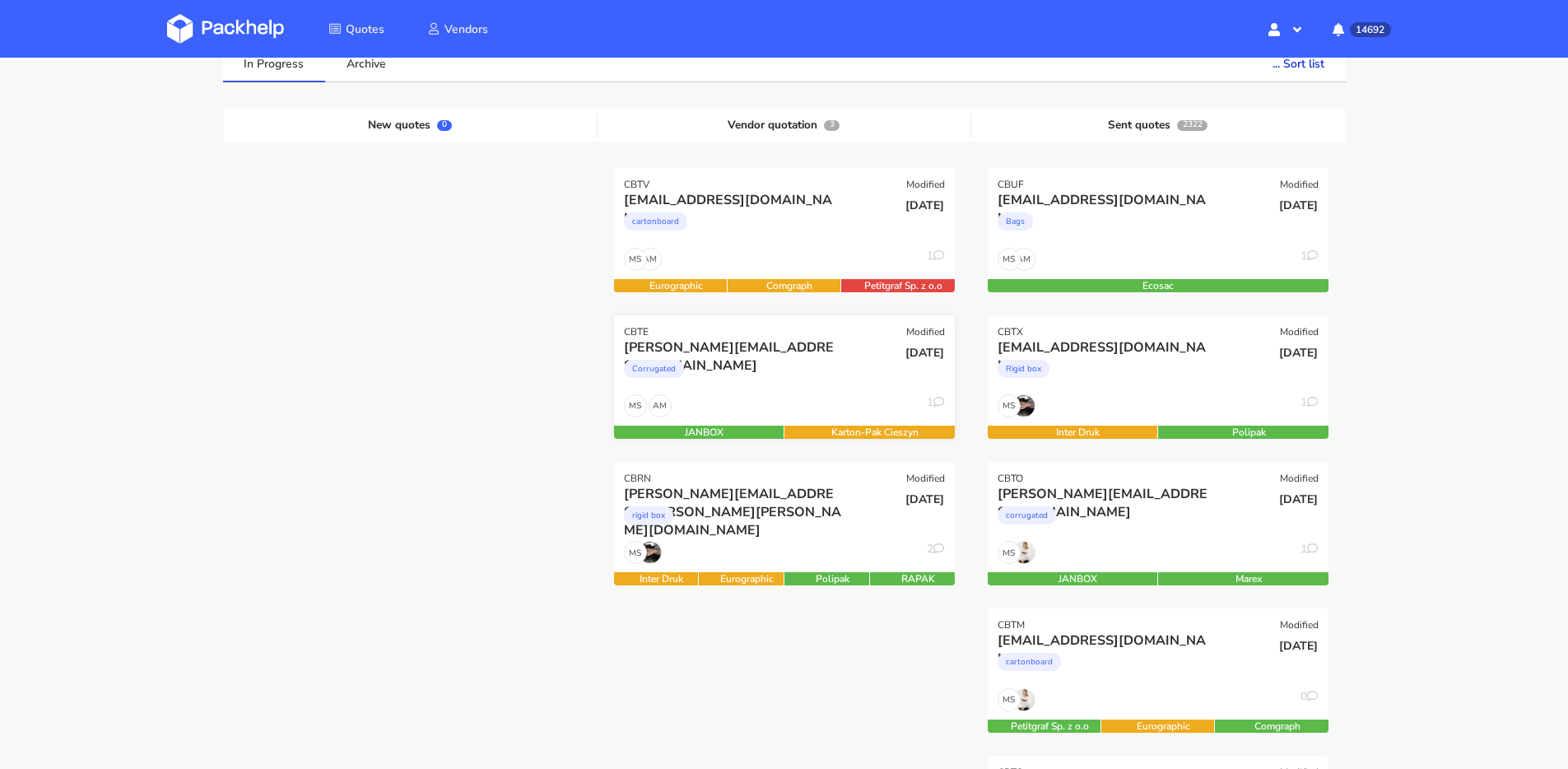
click at [801, 372] on div "Corrugated" at bounding box center [732, 373] width 218 height 33
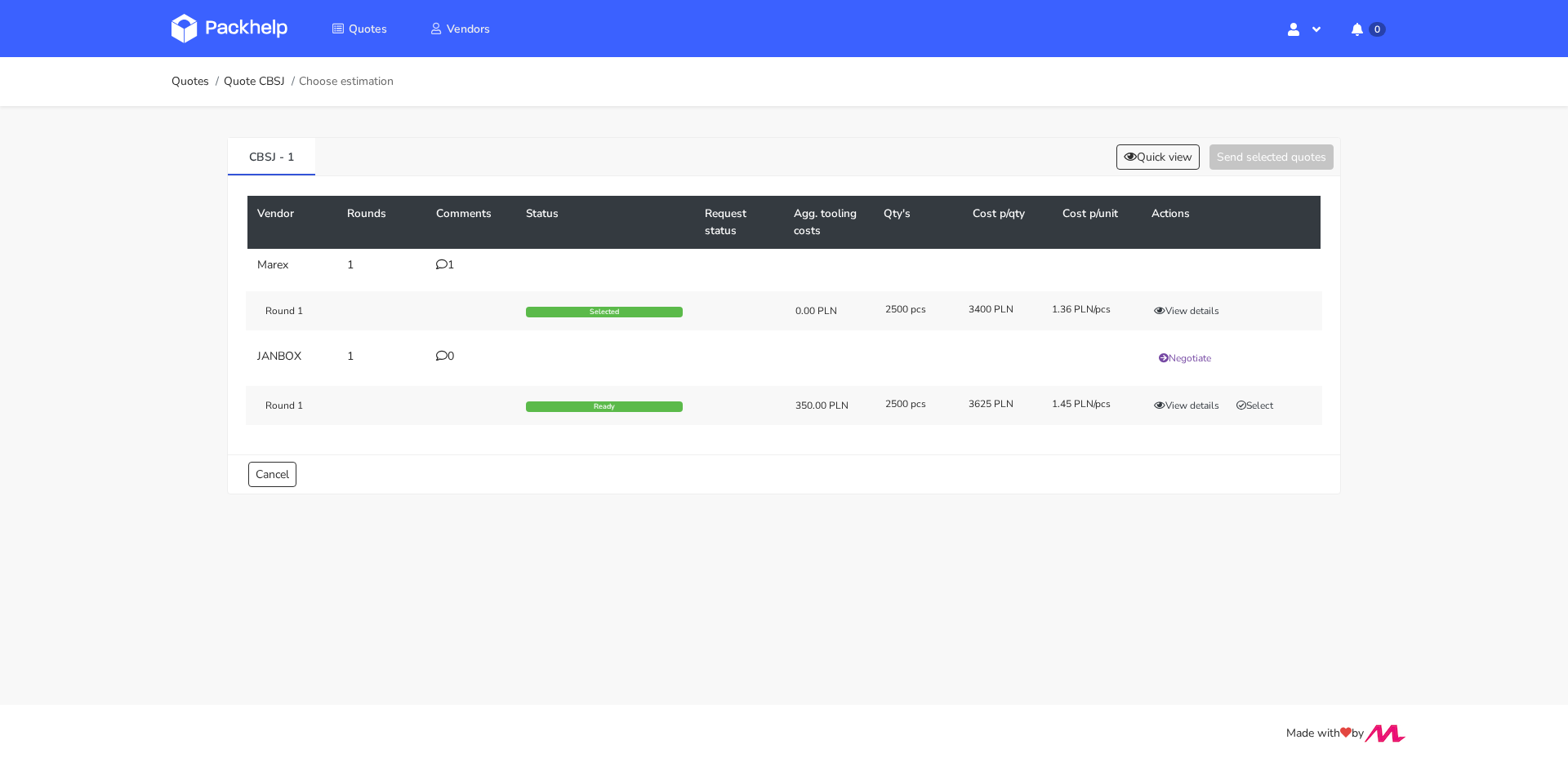
click at [441, 263] on icon at bounding box center [442, 264] width 12 height 12
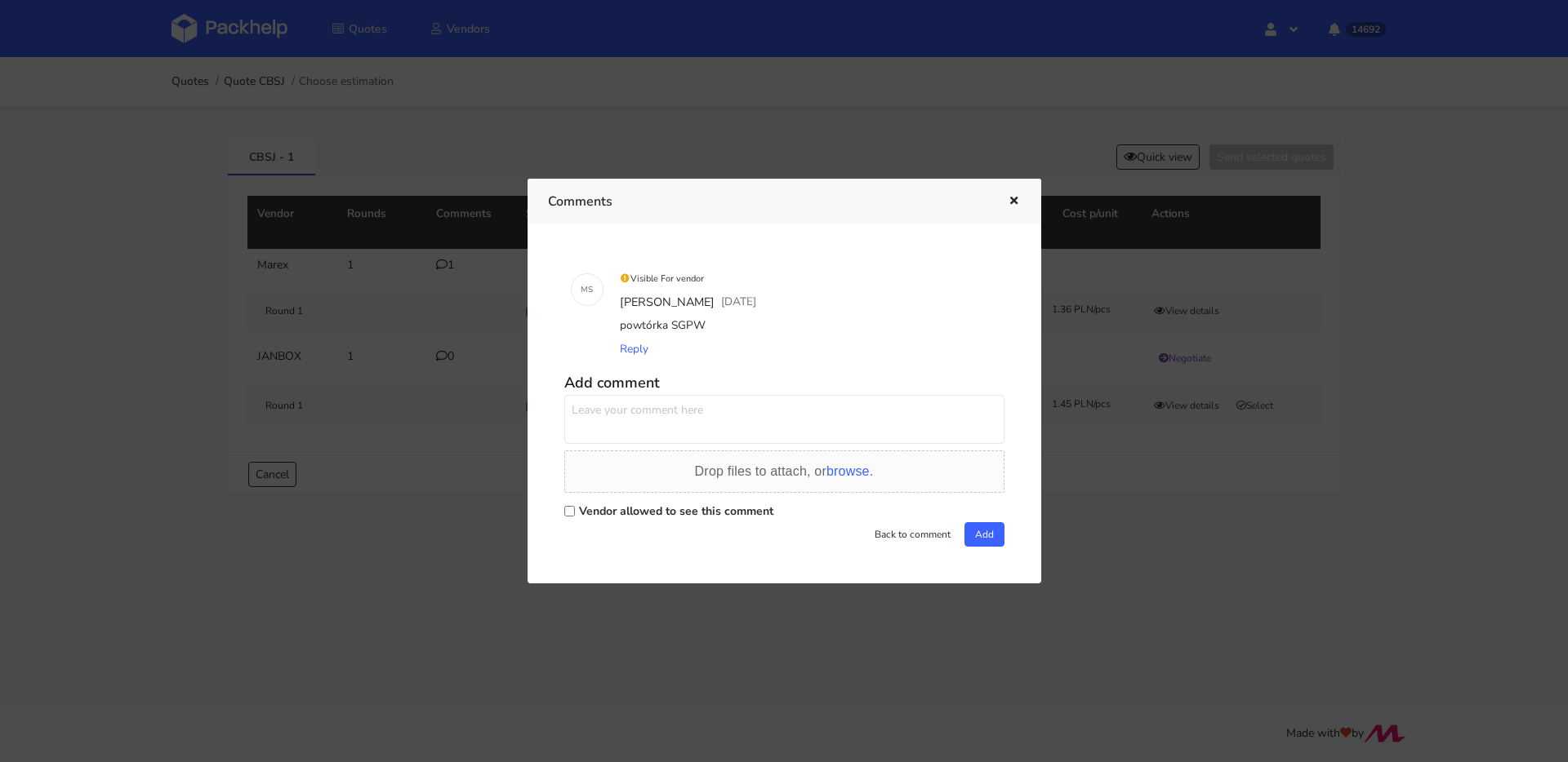
click at [411, 306] on div at bounding box center [784, 381] width 1568 height 762
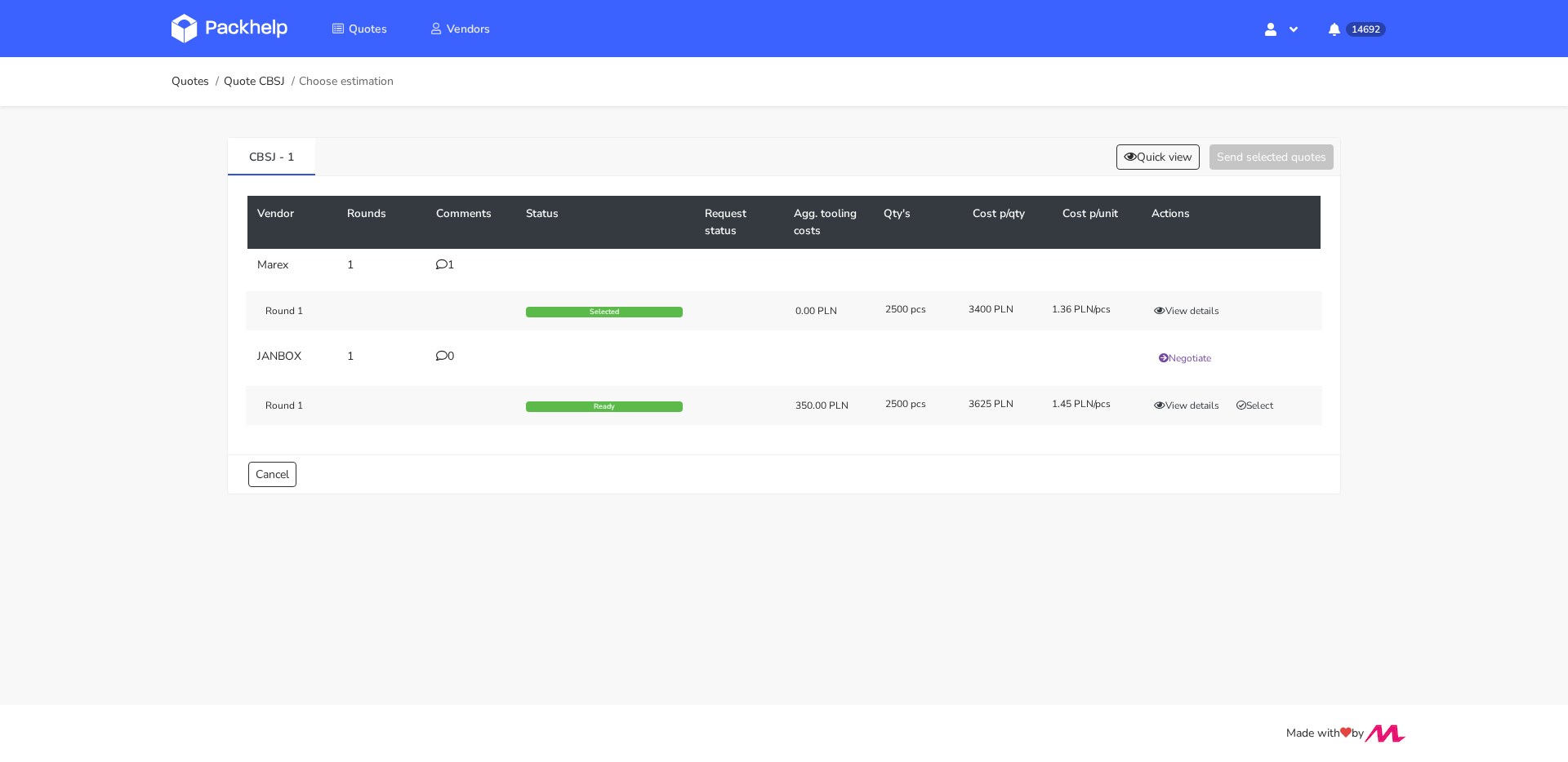
click at [1181, 301] on div "Round 1 Selected 0.00 PLN 2500 pcs 3400 PLN 1.36 PLN/pcs View details" at bounding box center [784, 311] width 1076 height 39
click at [1182, 305] on button "View details" at bounding box center [1186, 311] width 80 height 16
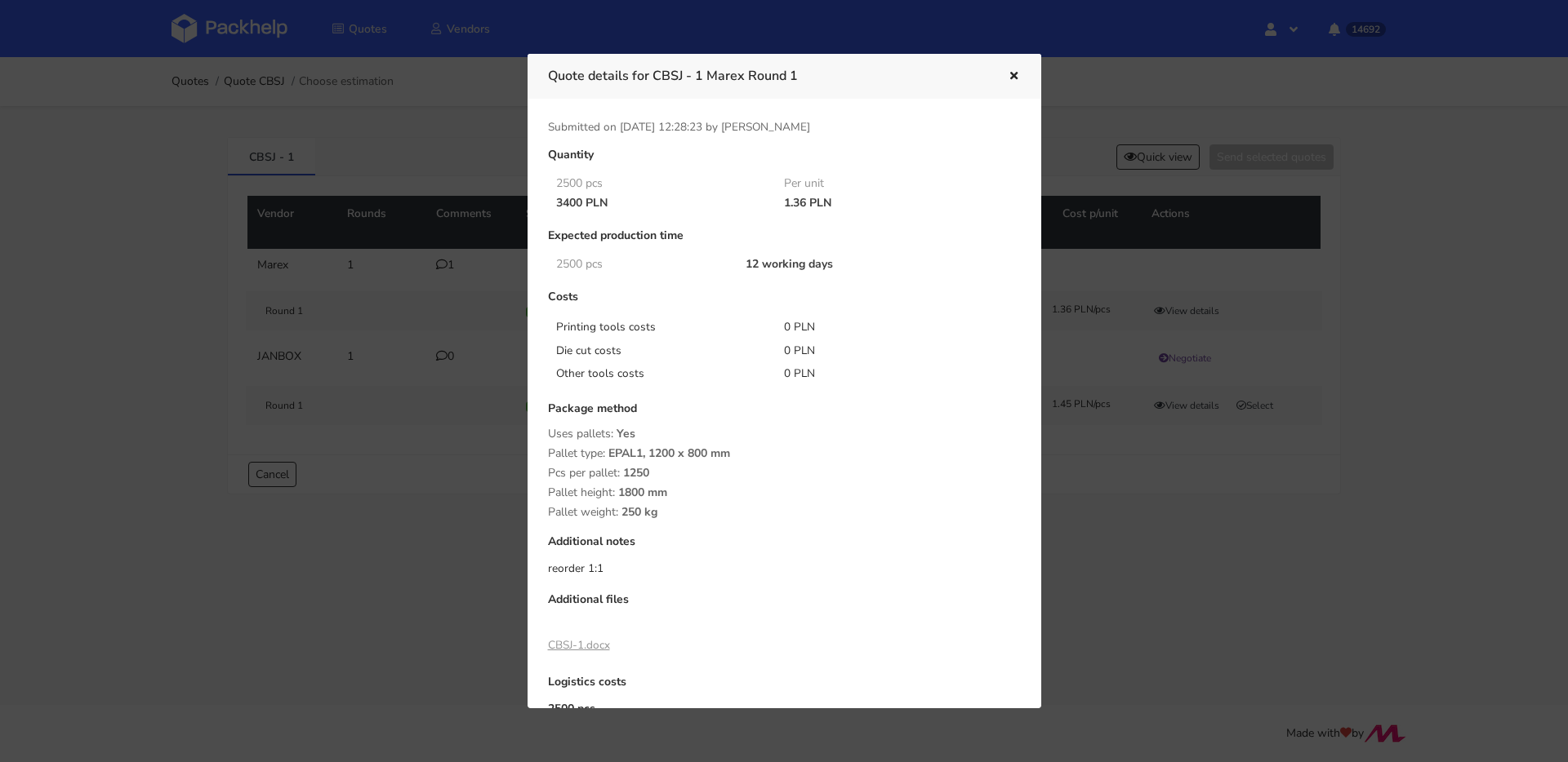
click at [328, 272] on div at bounding box center [784, 381] width 1568 height 762
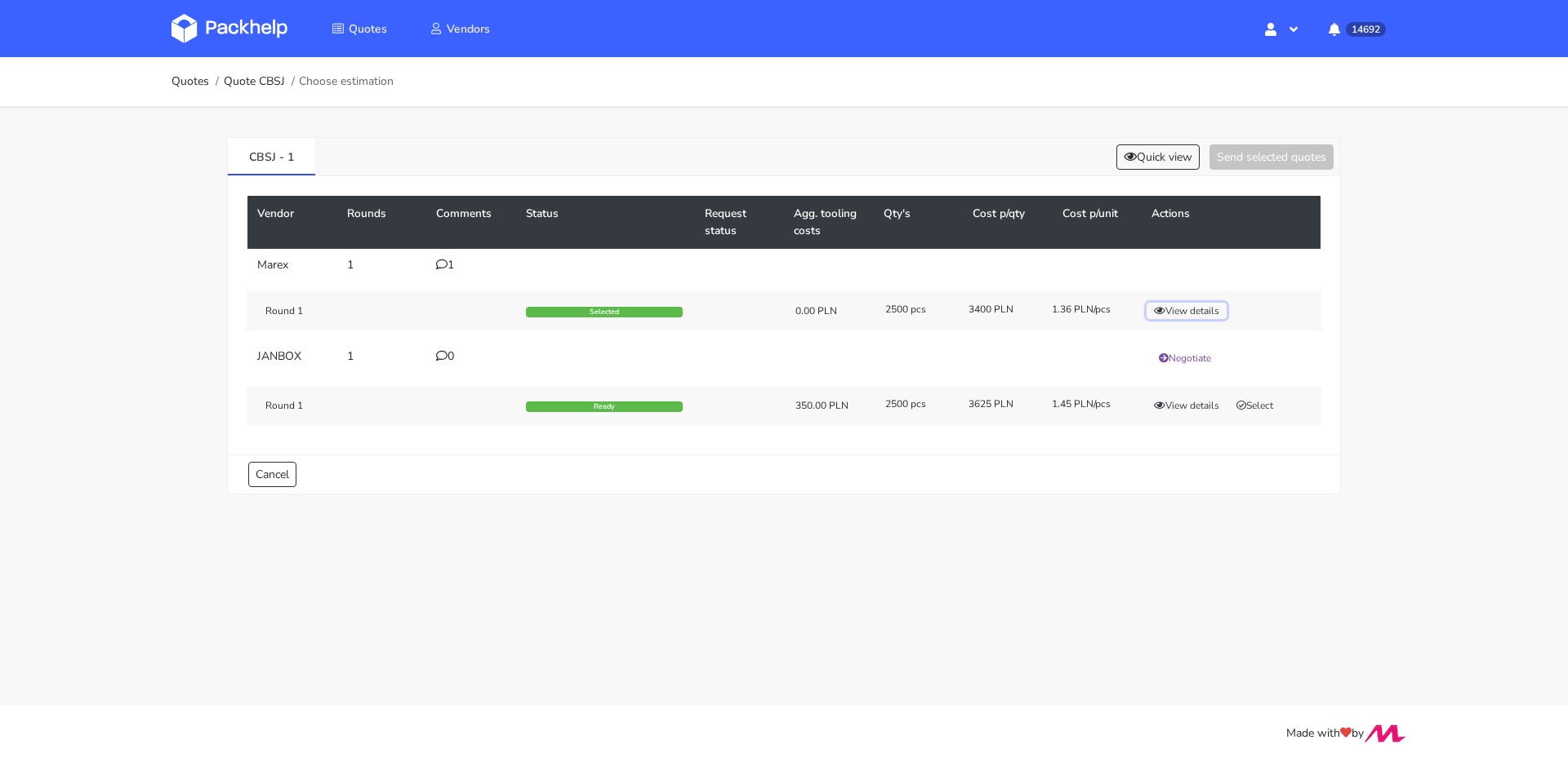
click at [1174, 308] on button "View details" at bounding box center [1186, 311] width 80 height 16
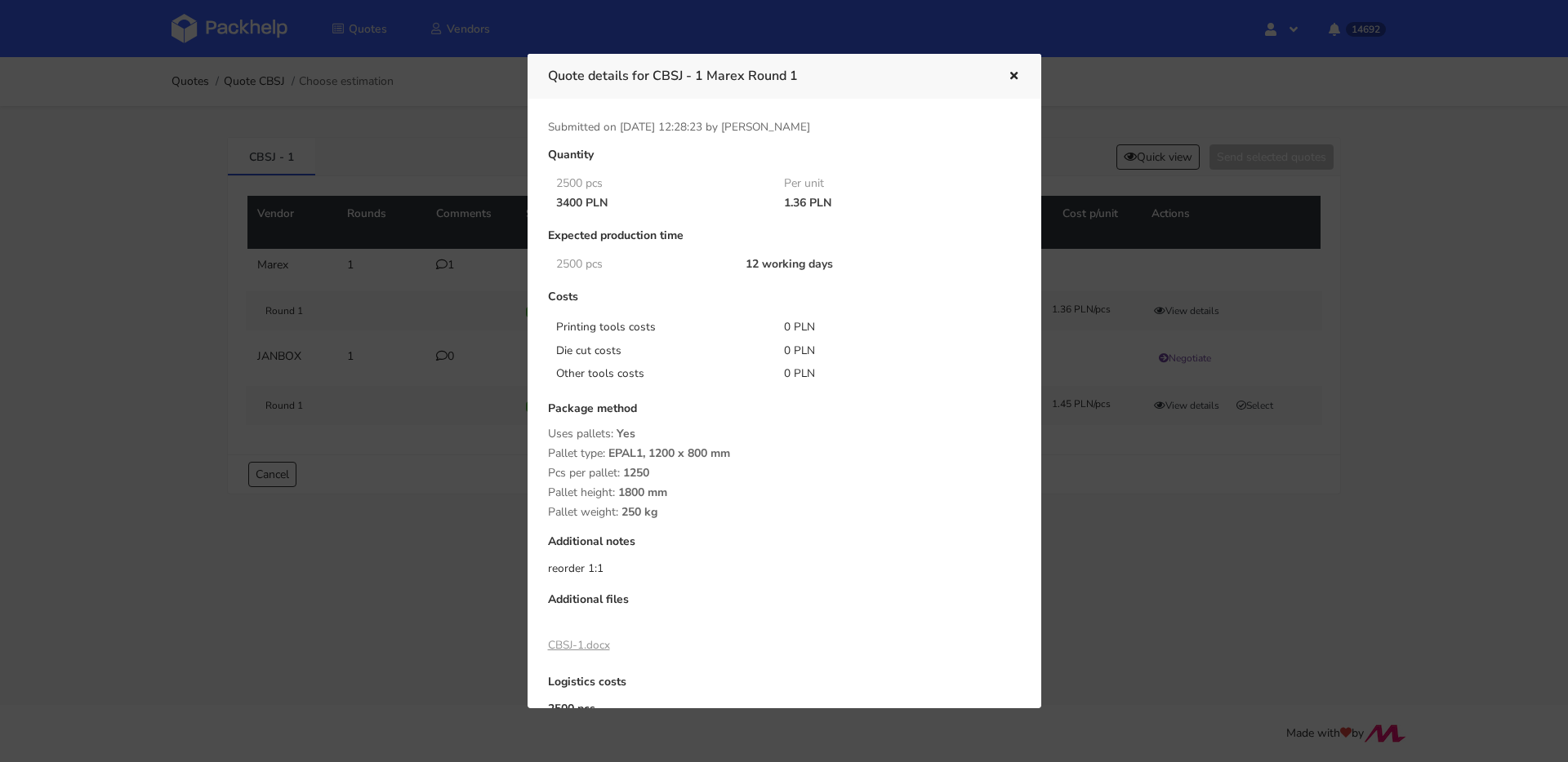
click at [591, 644] on link "CBSJ-1.docx" at bounding box center [578, 644] width 62 height 15
drag, startPoint x: 228, startPoint y: 226, endPoint x: 265, endPoint y: 184, distance: 56.0
click at [227, 223] on div at bounding box center [784, 381] width 1568 height 762
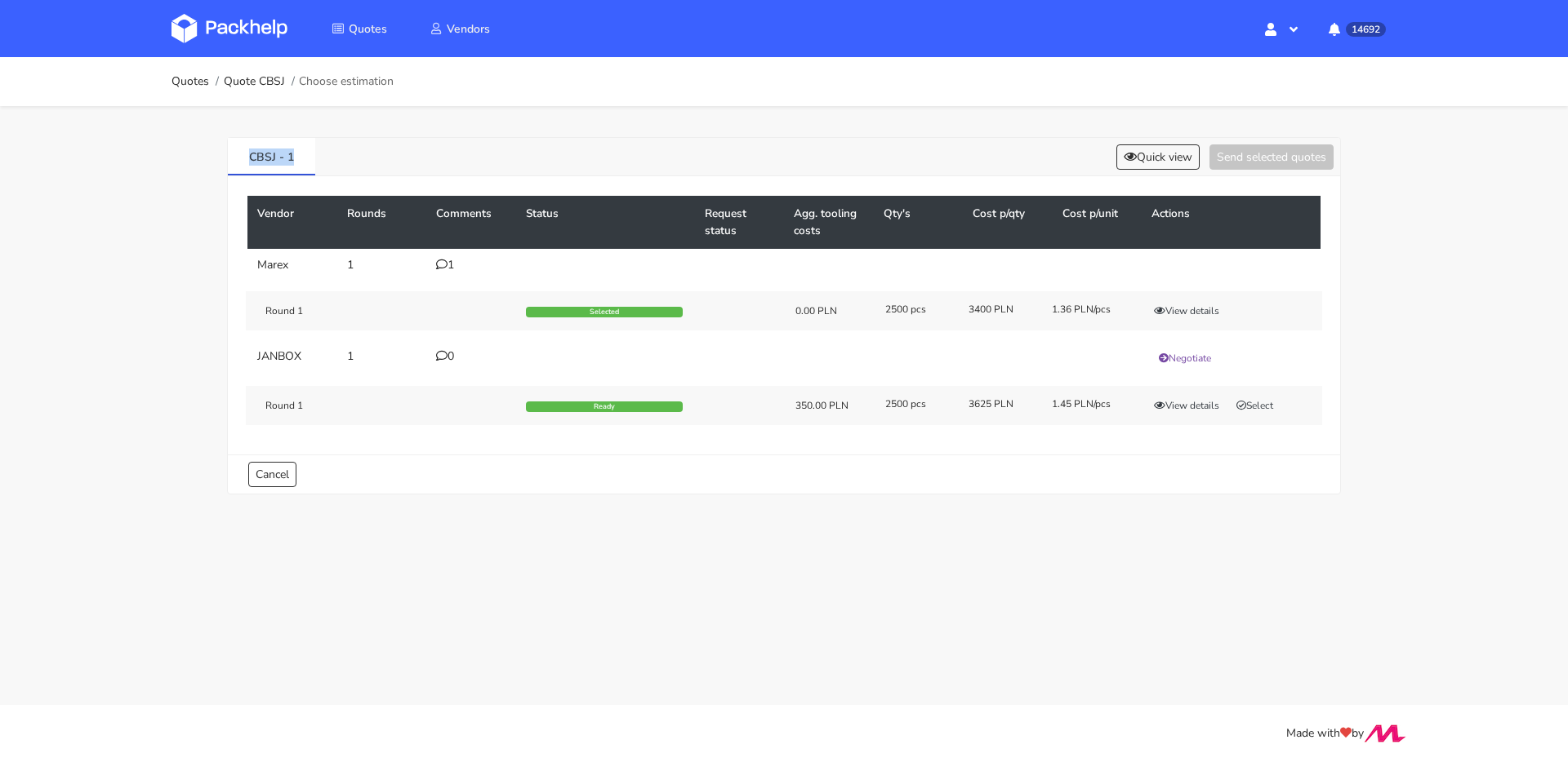
drag, startPoint x: 286, startPoint y: 157, endPoint x: 166, endPoint y: 150, distance: 120.2
click at [166, 151] on div "Quotes Quote CBSJ Choose estimation CBSJ - 1 Quick view Send selected quotes Ve…" at bounding box center [784, 288] width 1568 height 461
copy link "CBSJ - 1"
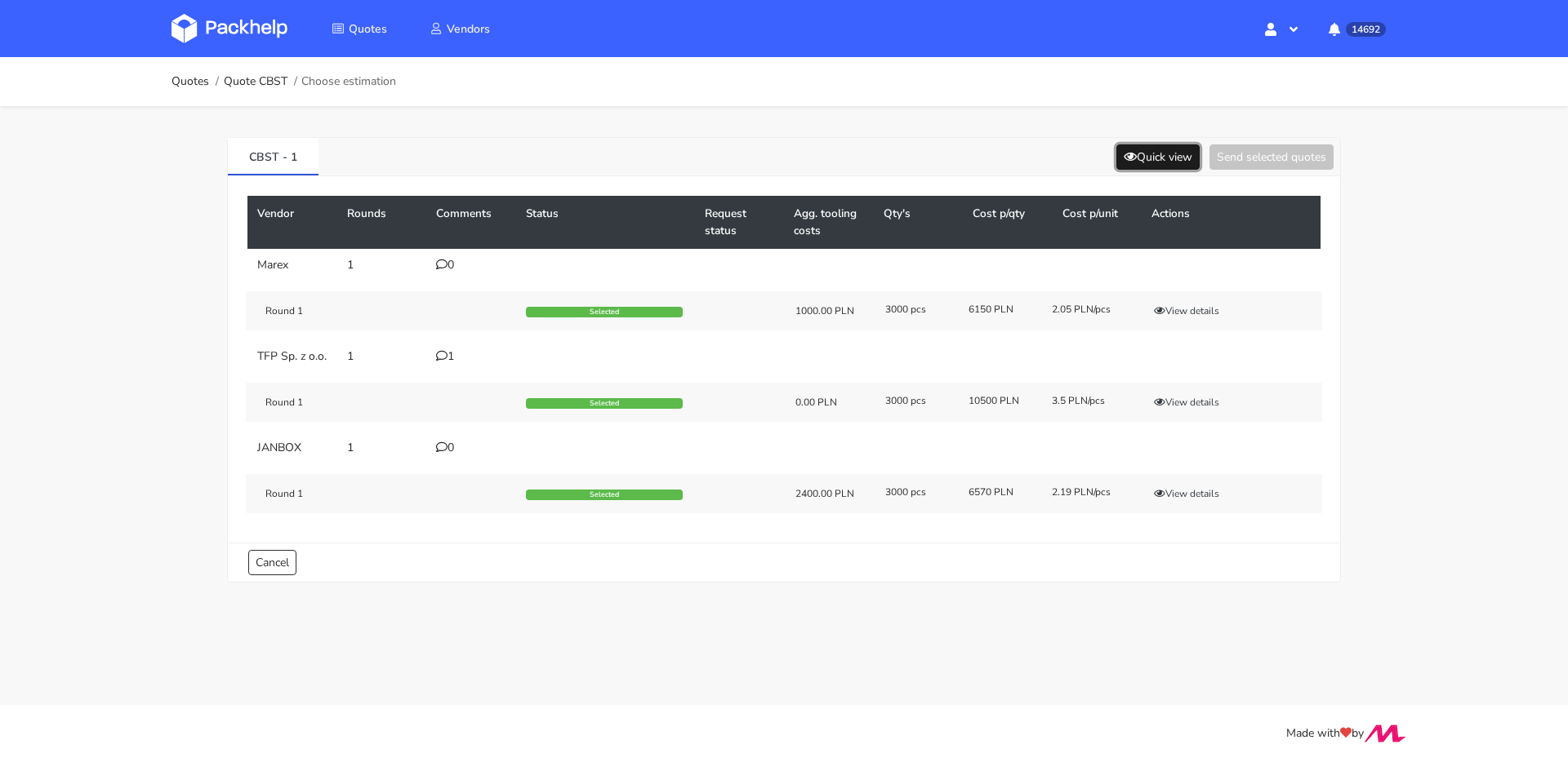
click at [1189, 155] on button "Quick view" at bounding box center [1158, 157] width 84 height 25
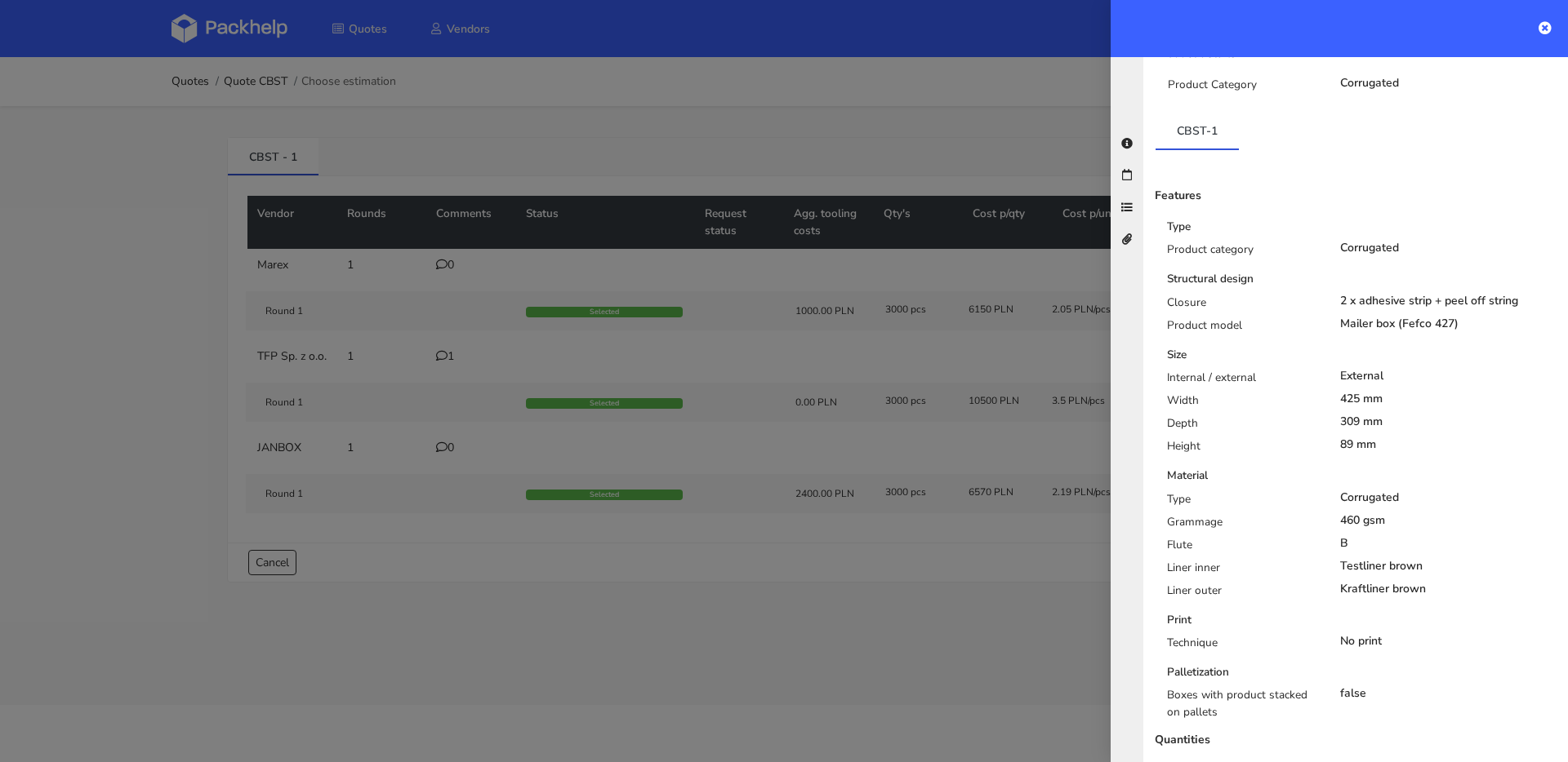
scroll to position [303, 0]
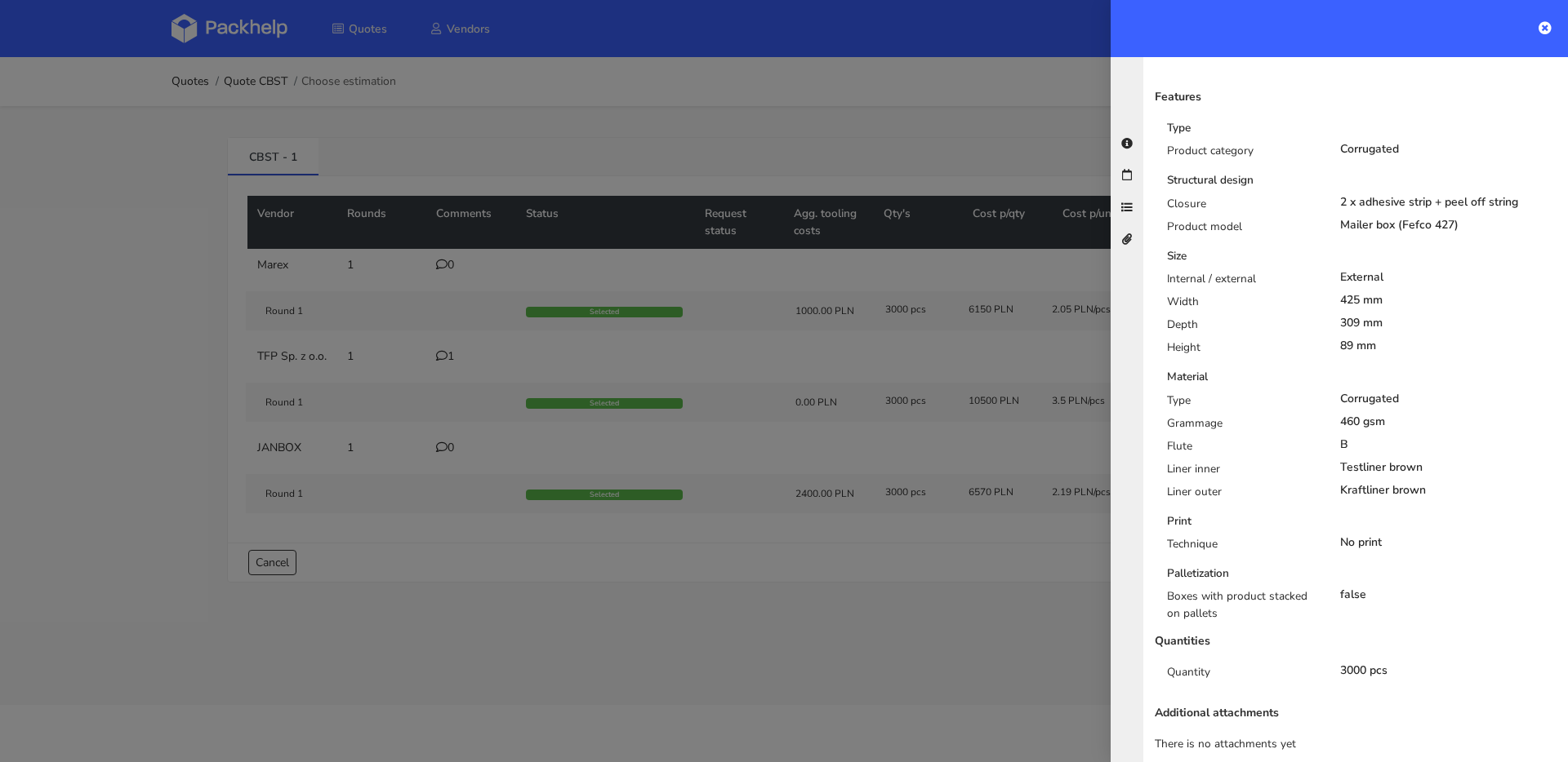
click at [715, 311] on div at bounding box center [784, 381] width 1568 height 762
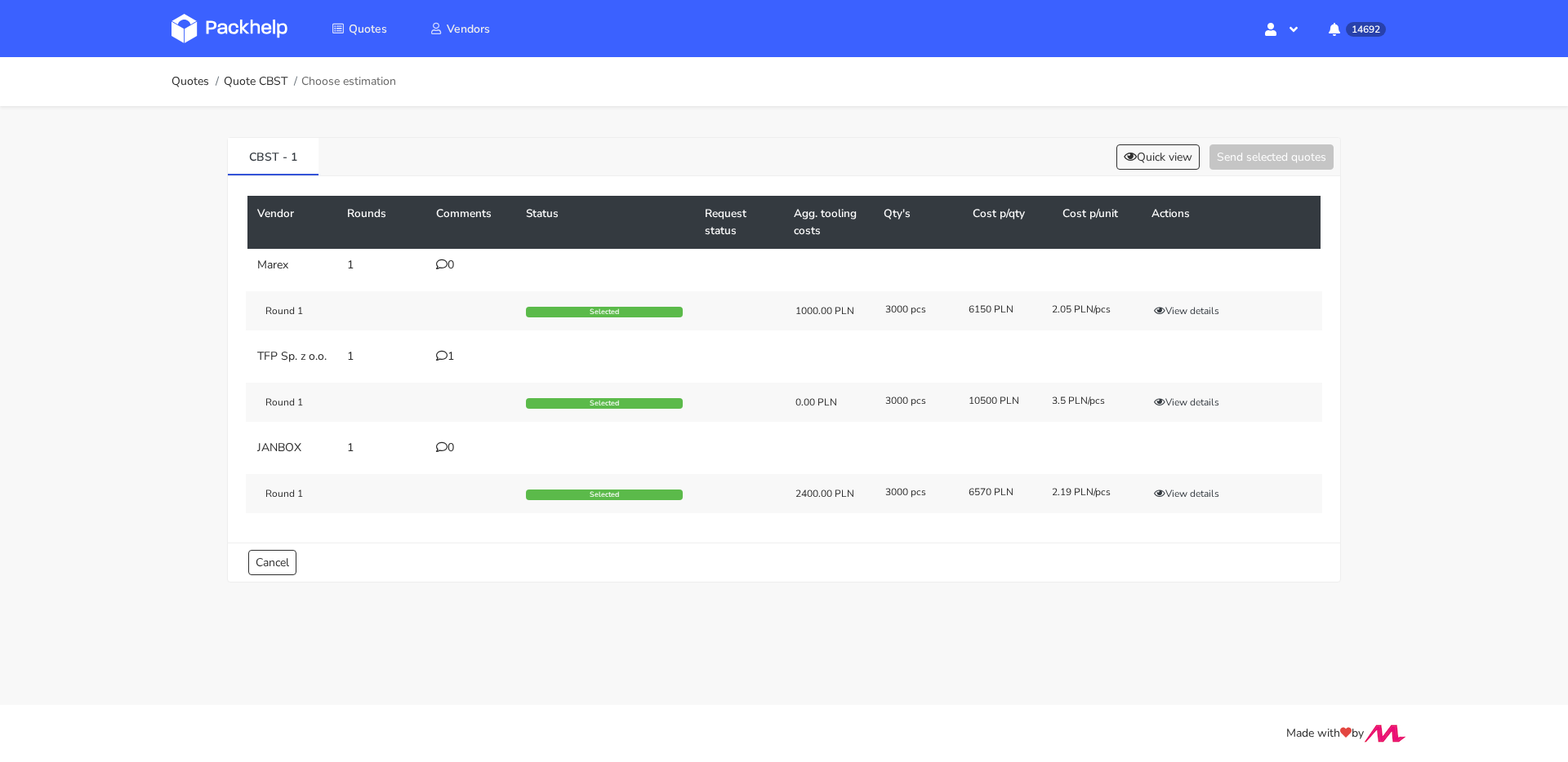
click at [458, 347] on td "1" at bounding box center [471, 356] width 90 height 32
click at [454, 354] on div "1" at bounding box center [471, 356] width 70 height 13
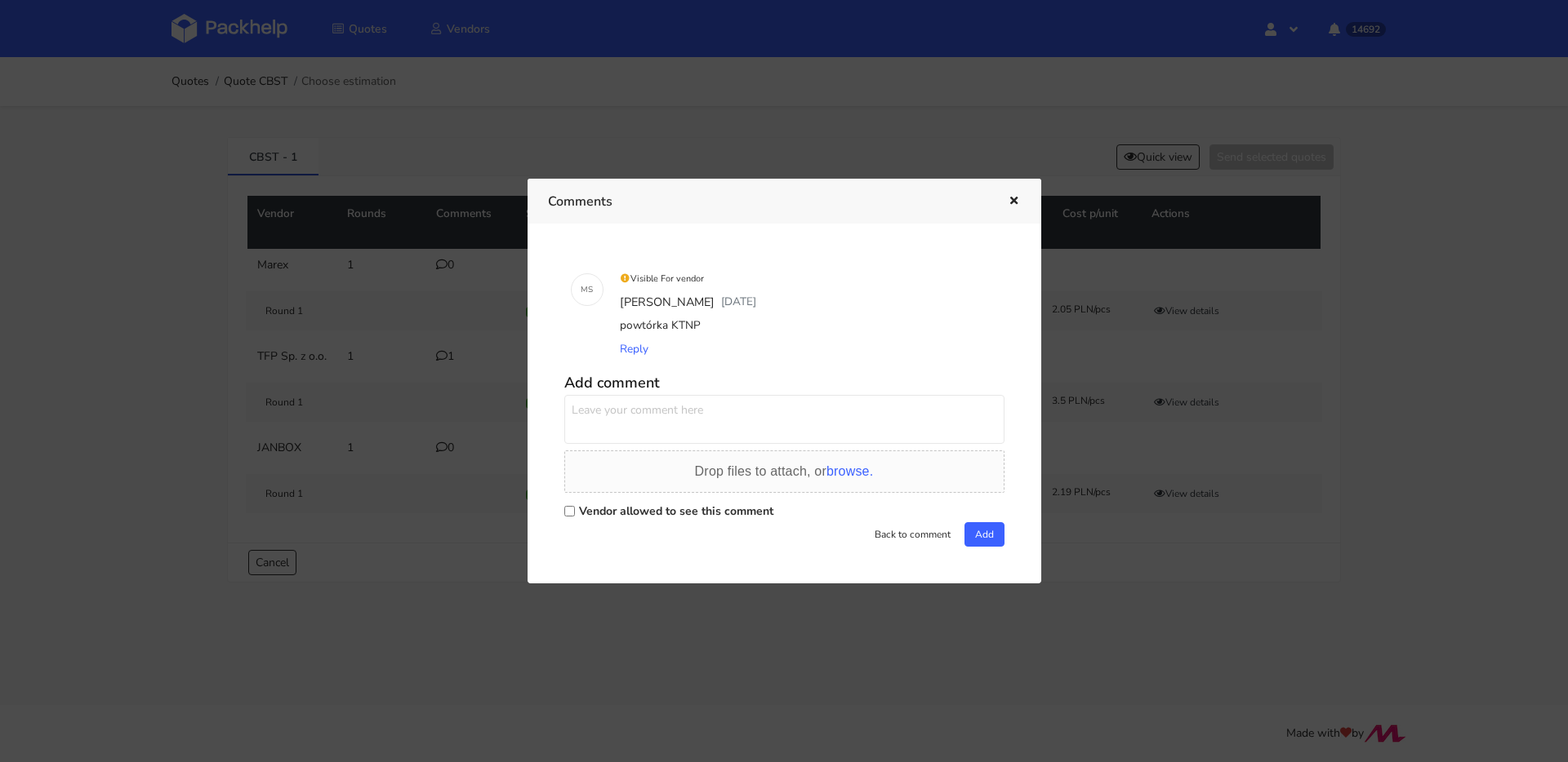
click at [472, 137] on div at bounding box center [784, 381] width 1568 height 762
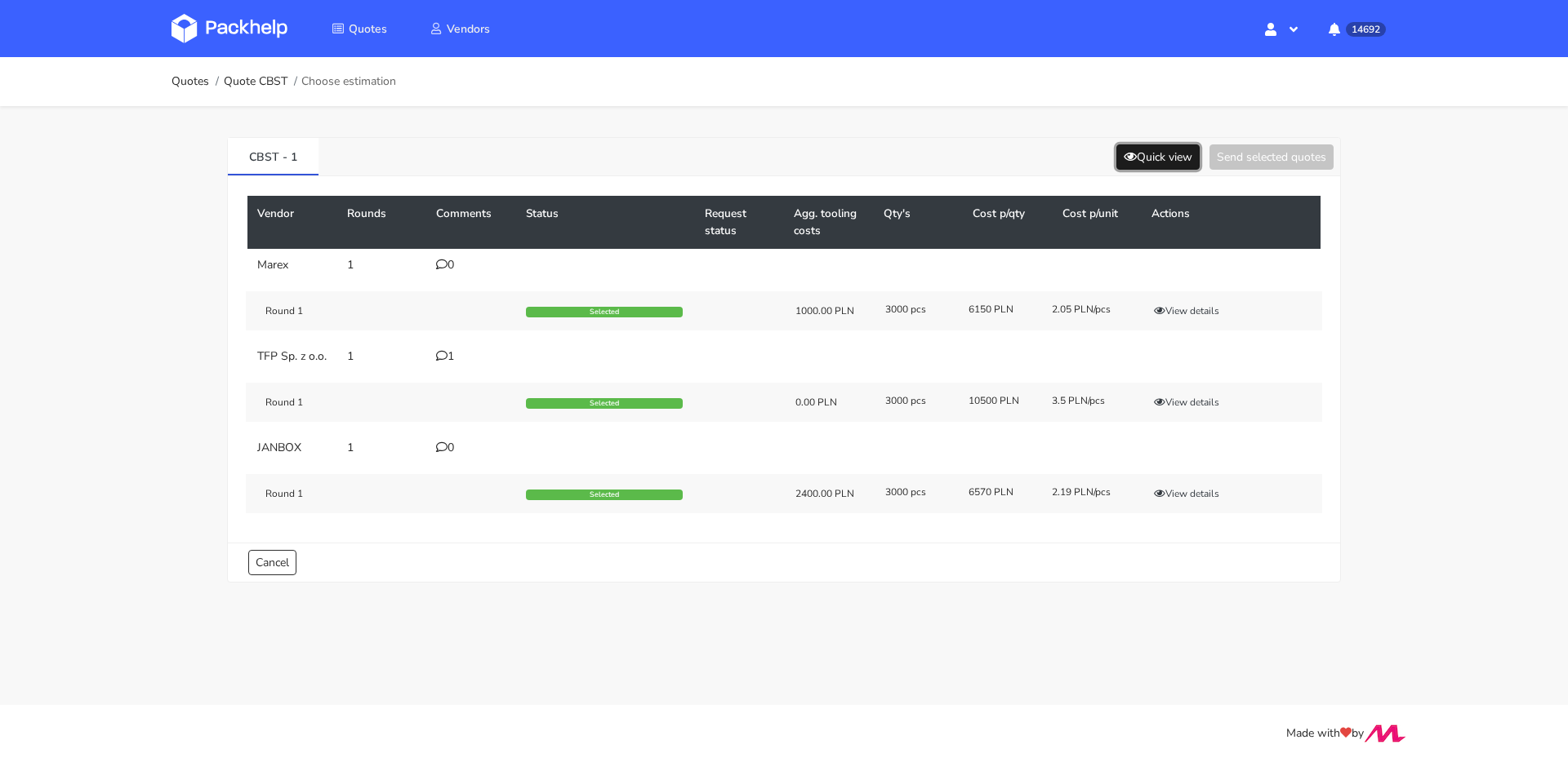
click at [1177, 148] on button "Quick view" at bounding box center [1158, 157] width 84 height 25
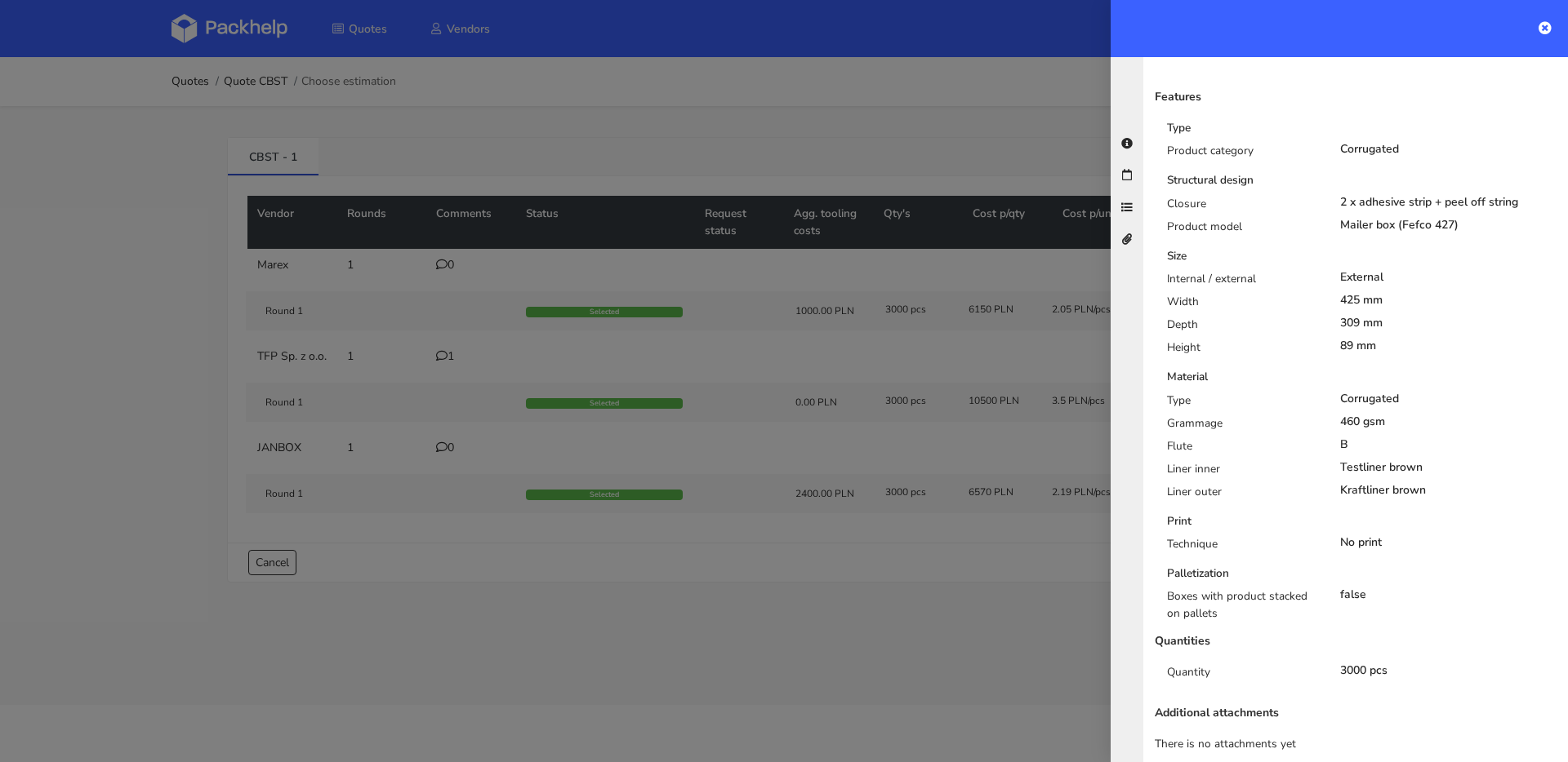
scroll to position [17, 0]
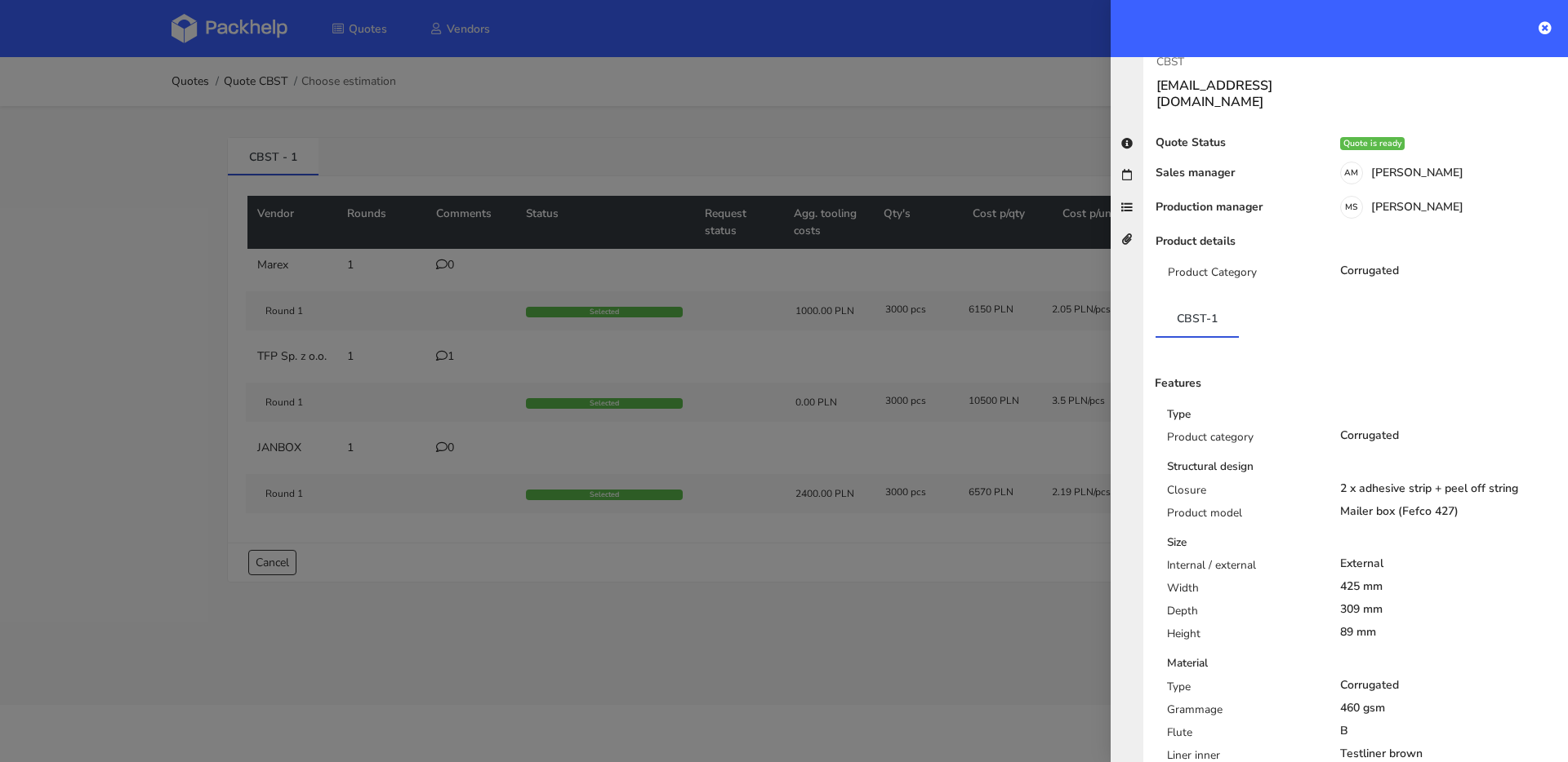
click at [516, 215] on div at bounding box center [784, 381] width 1568 height 762
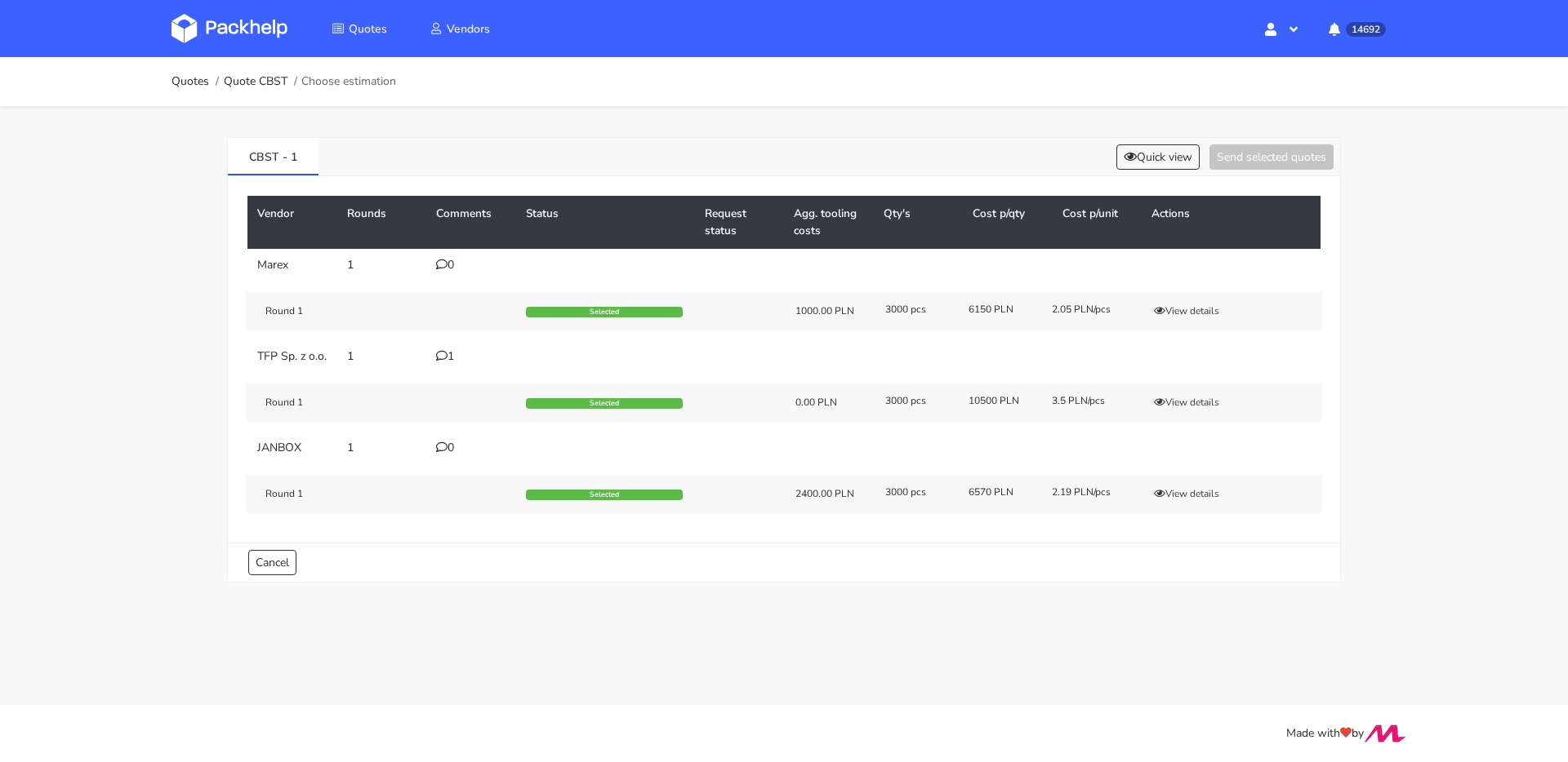
click at [449, 356] on div "1" at bounding box center [471, 356] width 70 height 13
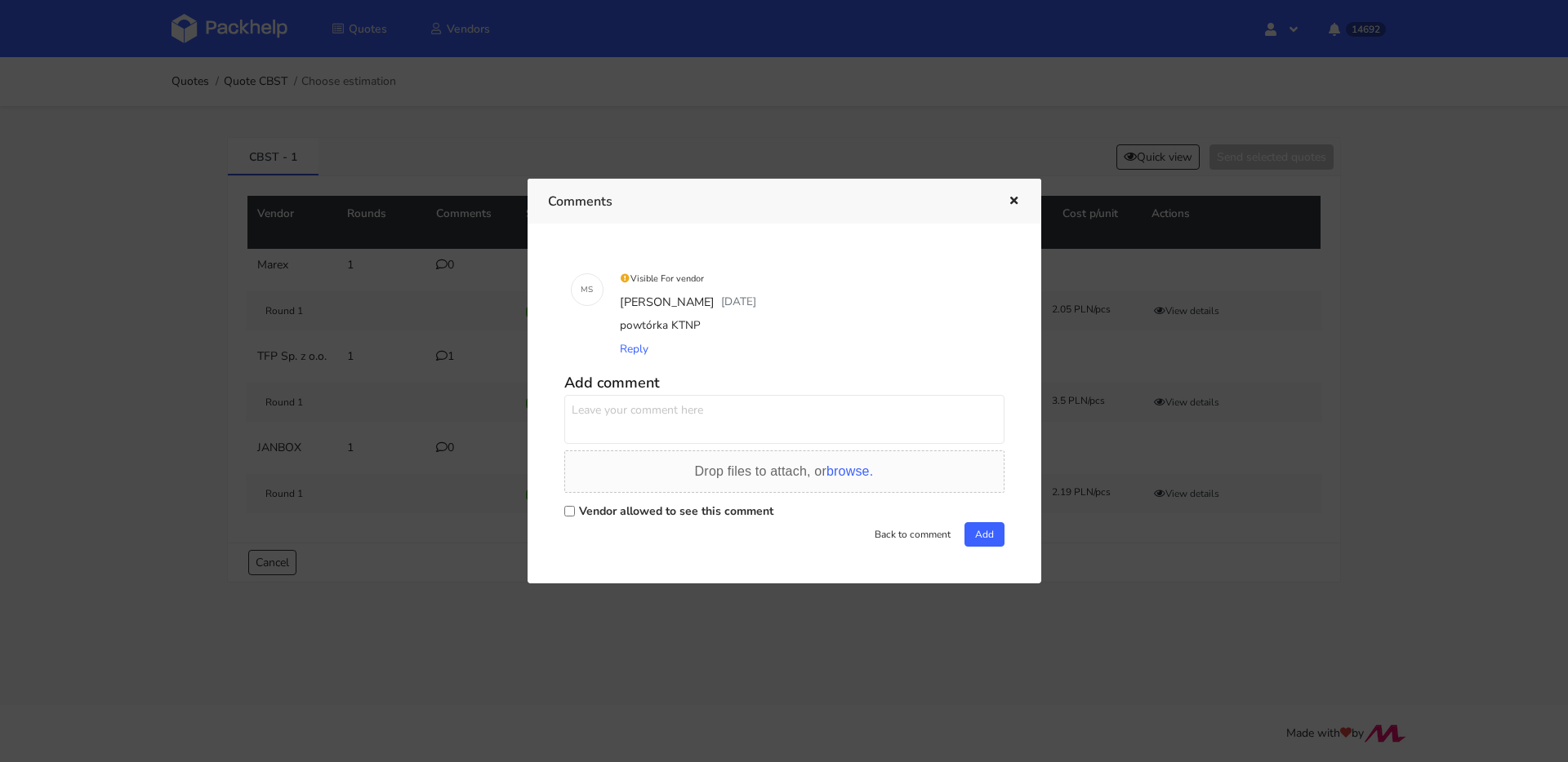
click at [403, 357] on div at bounding box center [784, 381] width 1568 height 762
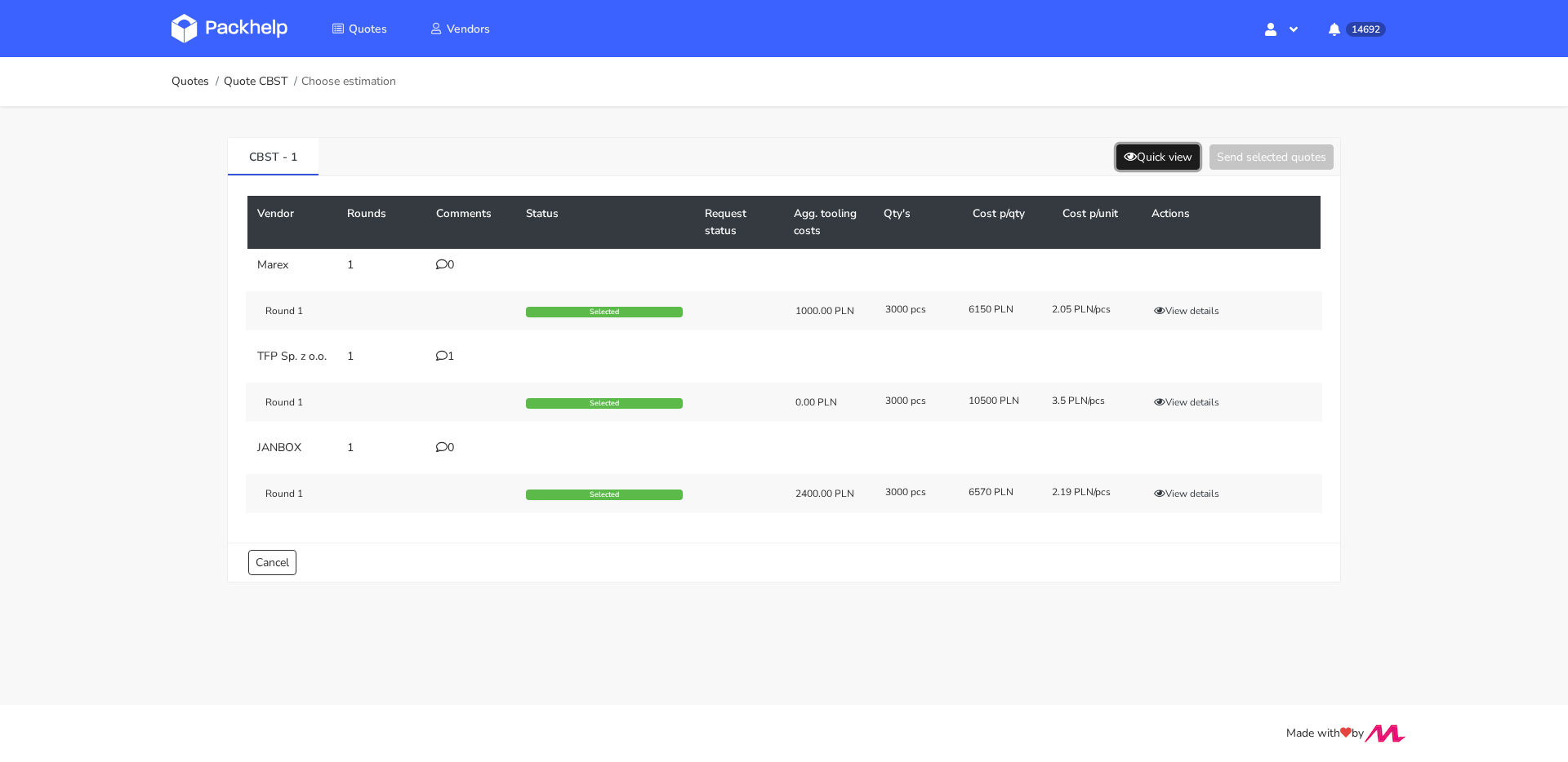
click at [1156, 157] on button "Quick view" at bounding box center [1158, 157] width 84 height 25
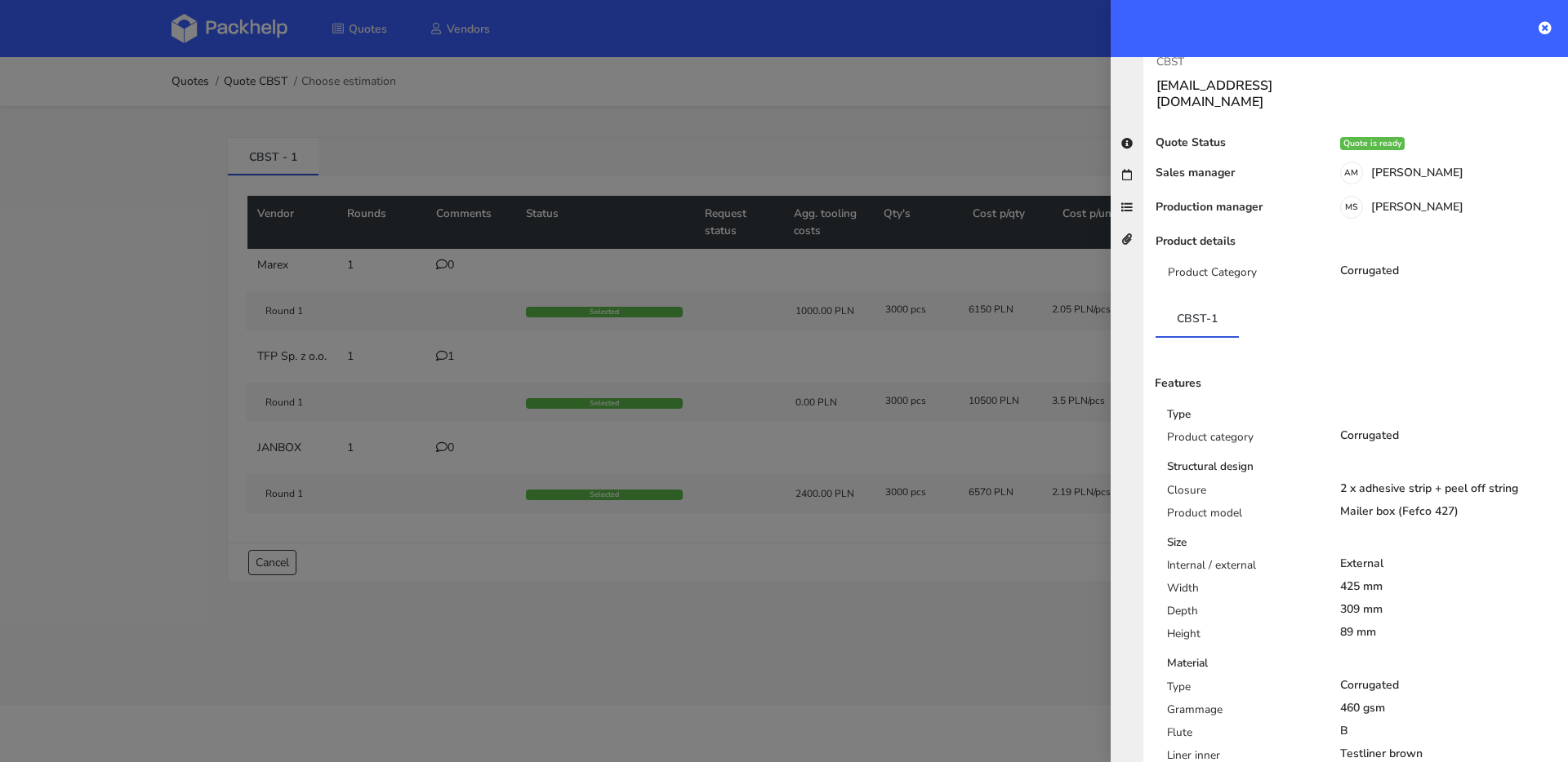
scroll to position [303, 0]
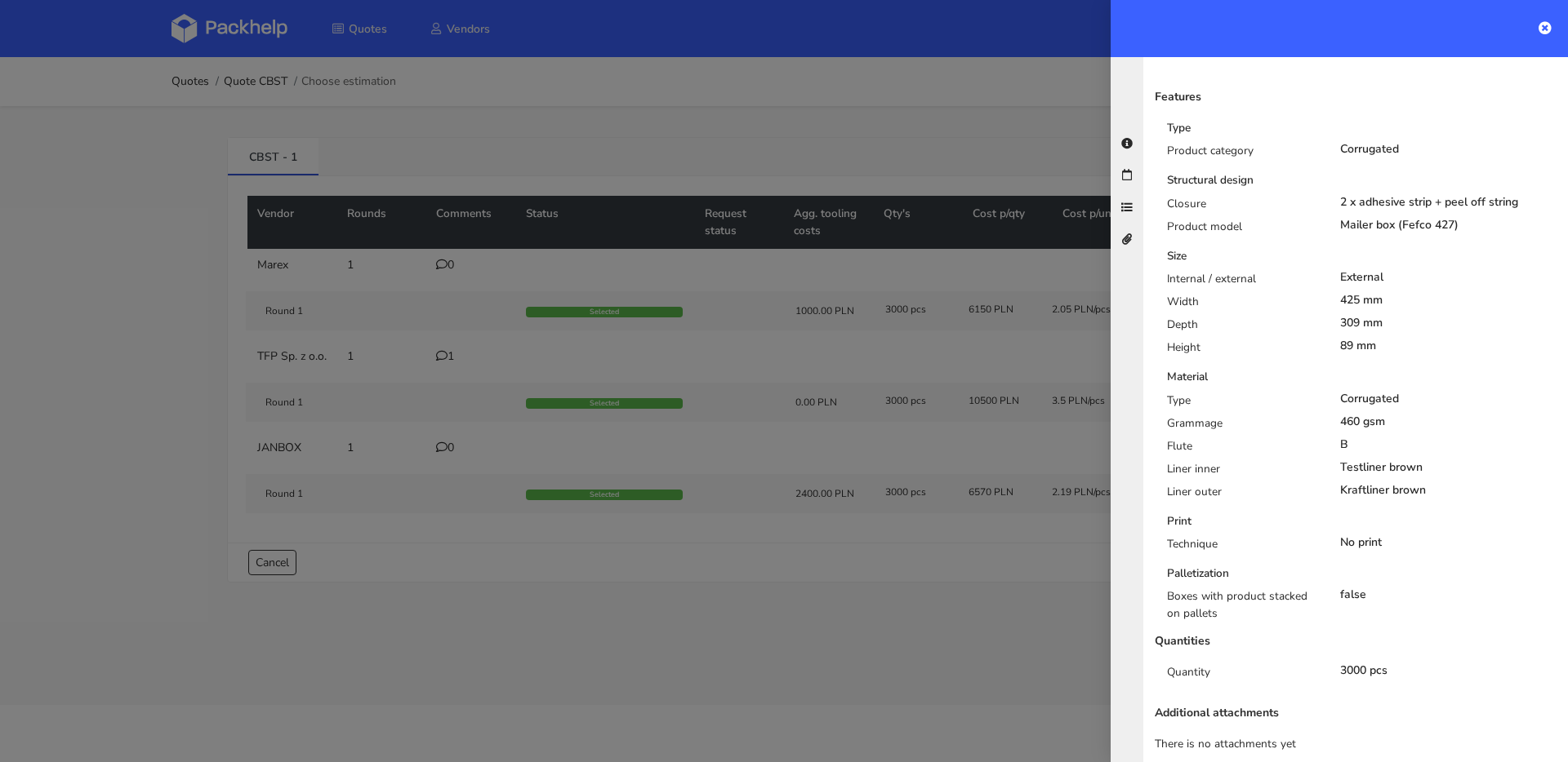
click at [486, 373] on div at bounding box center [784, 381] width 1568 height 762
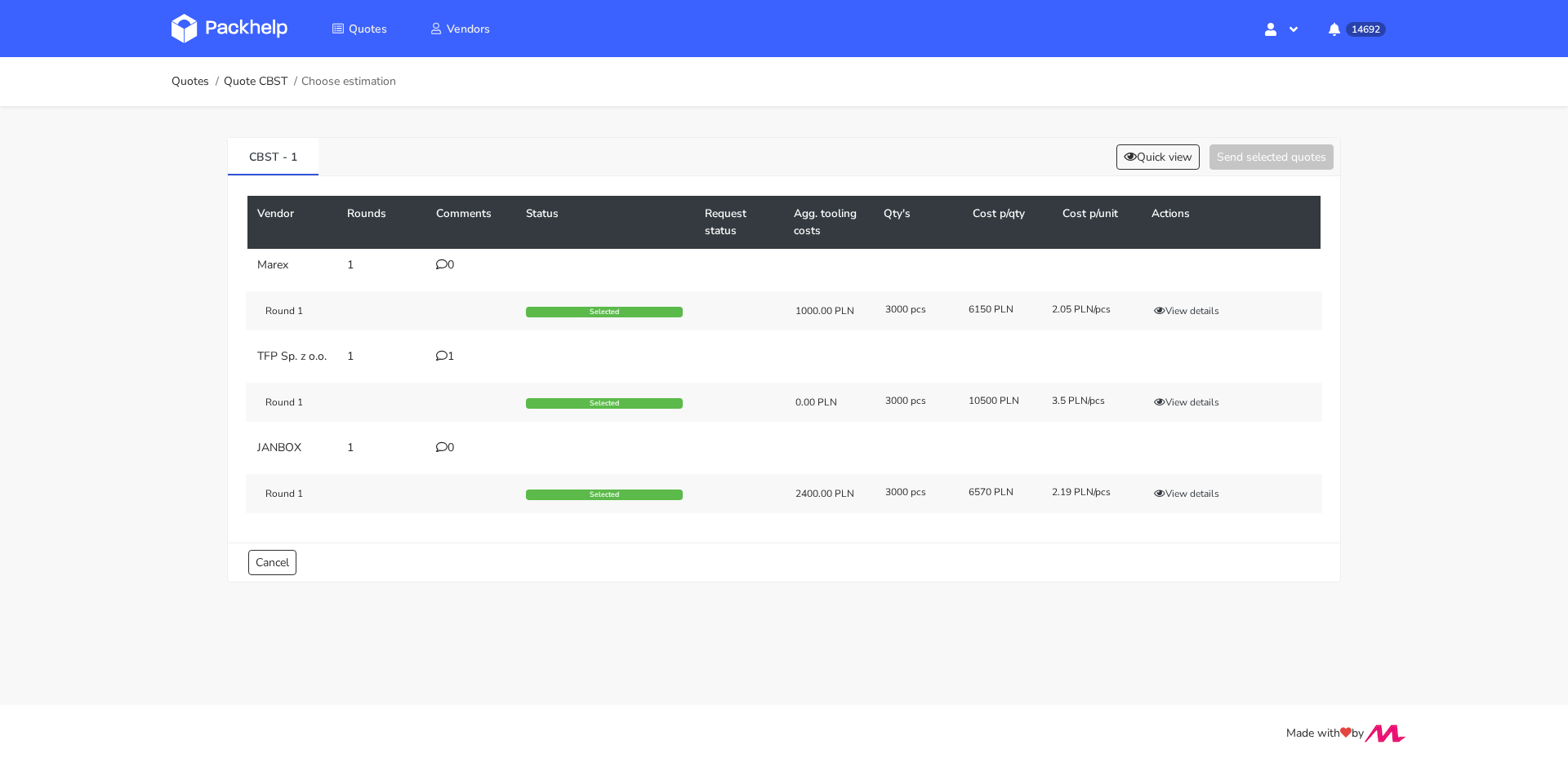
click at [443, 356] on icon at bounding box center [442, 355] width 12 height 12
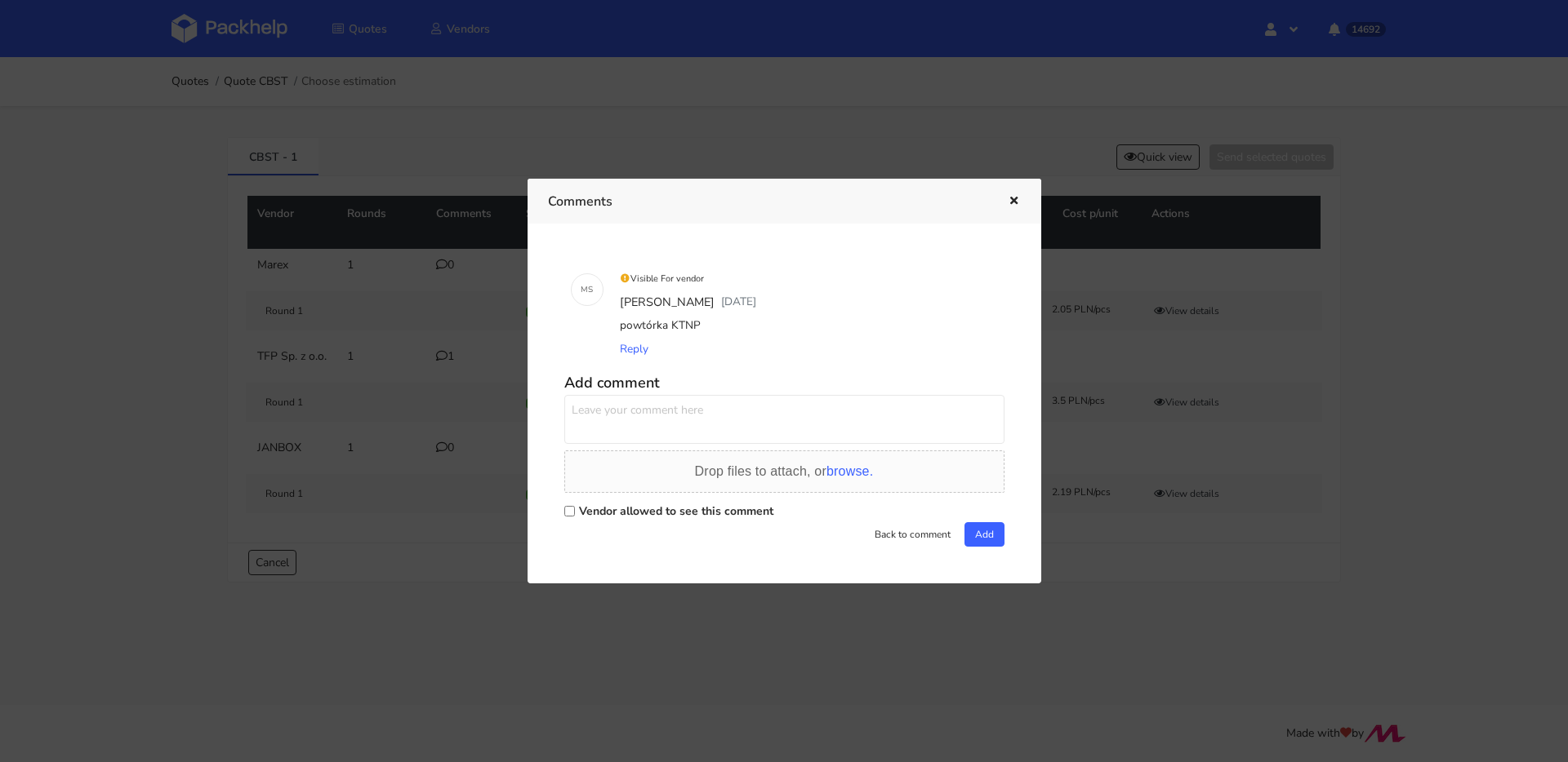
click at [1005, 194] on button "button" at bounding box center [1012, 202] width 18 height 22
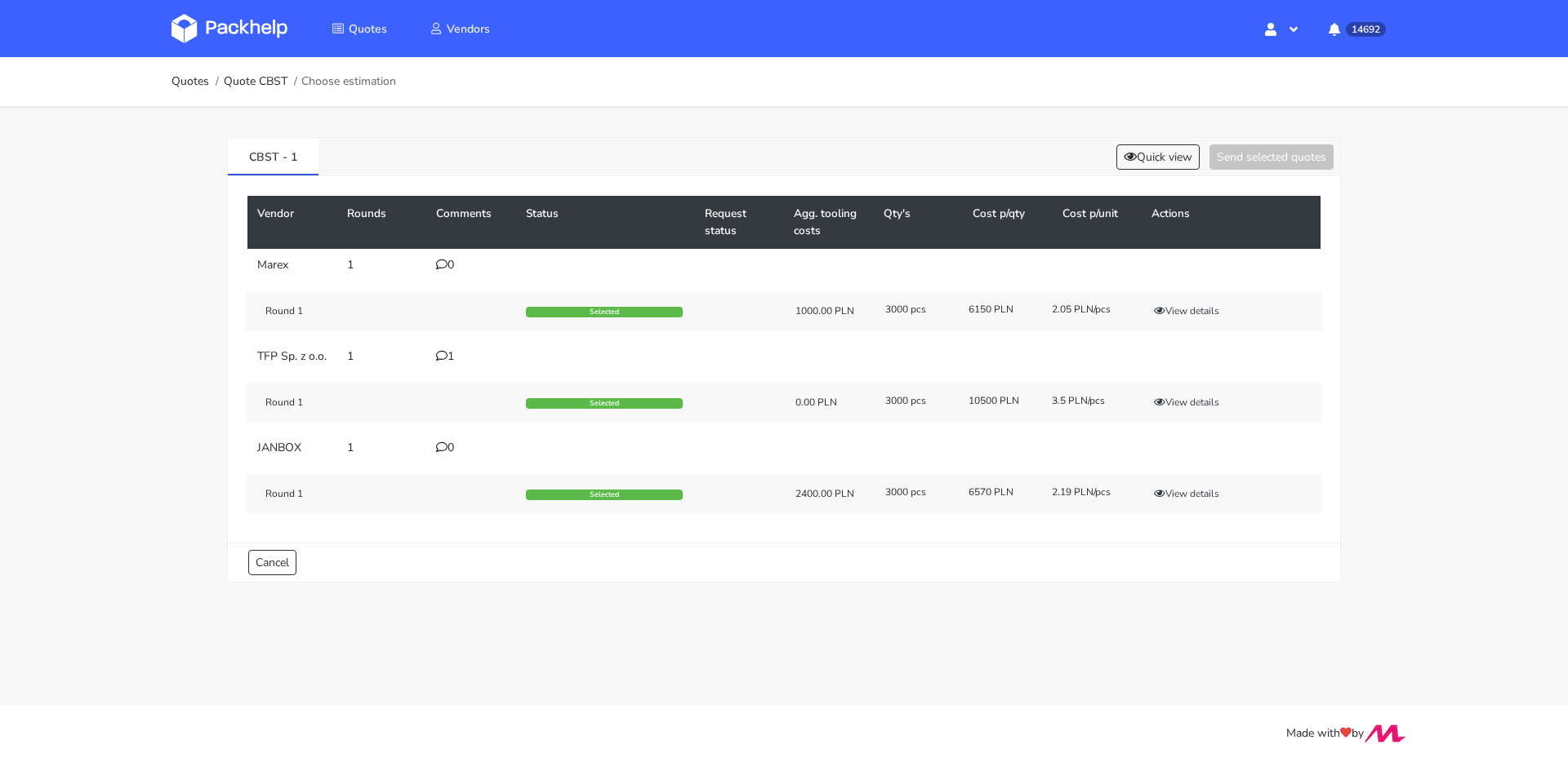
click at [448, 358] on div "1" at bounding box center [471, 356] width 70 height 13
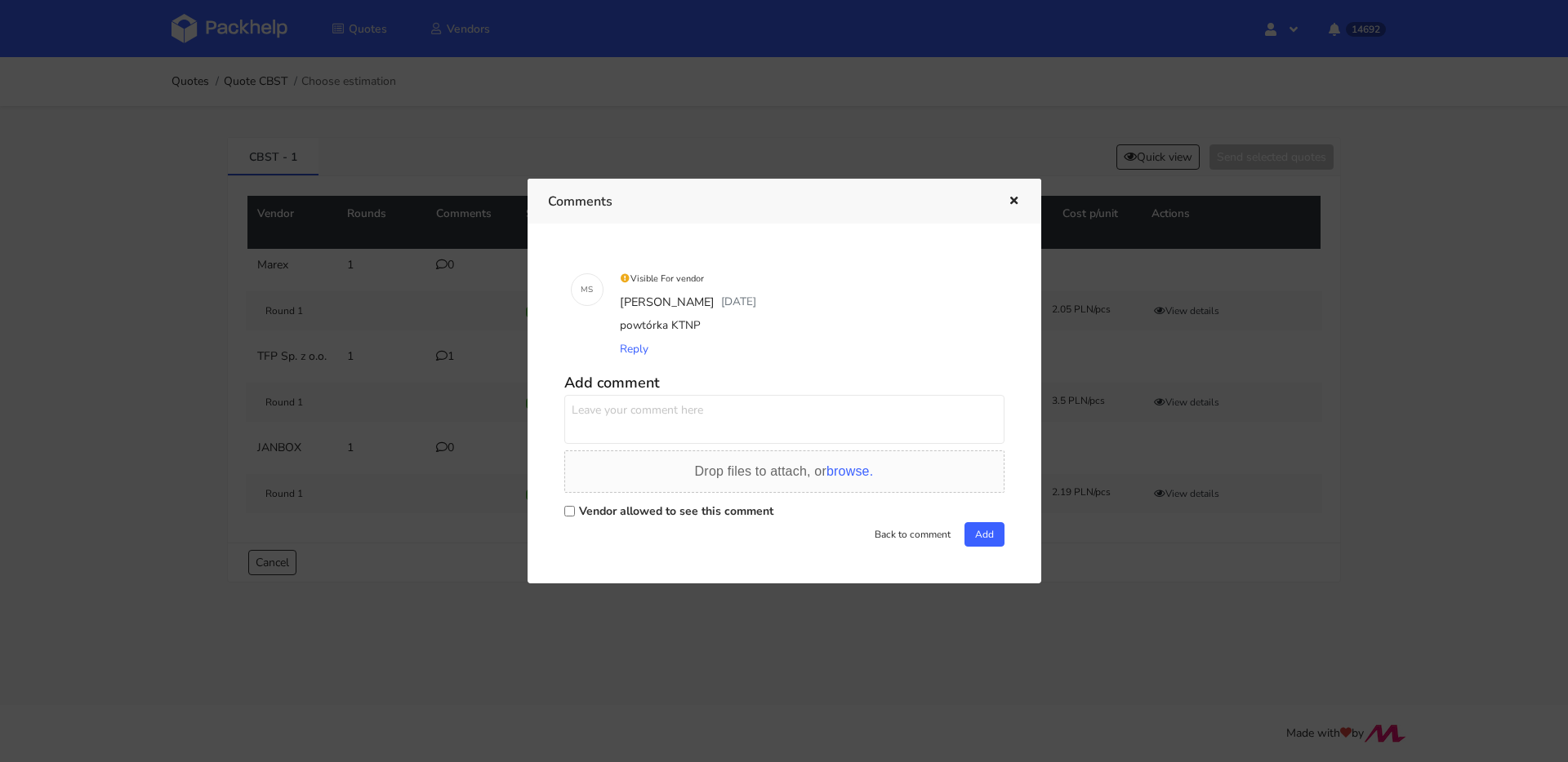
drag, startPoint x: 678, startPoint y: 326, endPoint x: 619, endPoint y: 326, distance: 59.0
click at [619, 326] on div "powtórka KTNP" at bounding box center [806, 325] width 382 height 22
copy div "powtórka KTNP"
click at [338, 112] on div at bounding box center [784, 381] width 1568 height 762
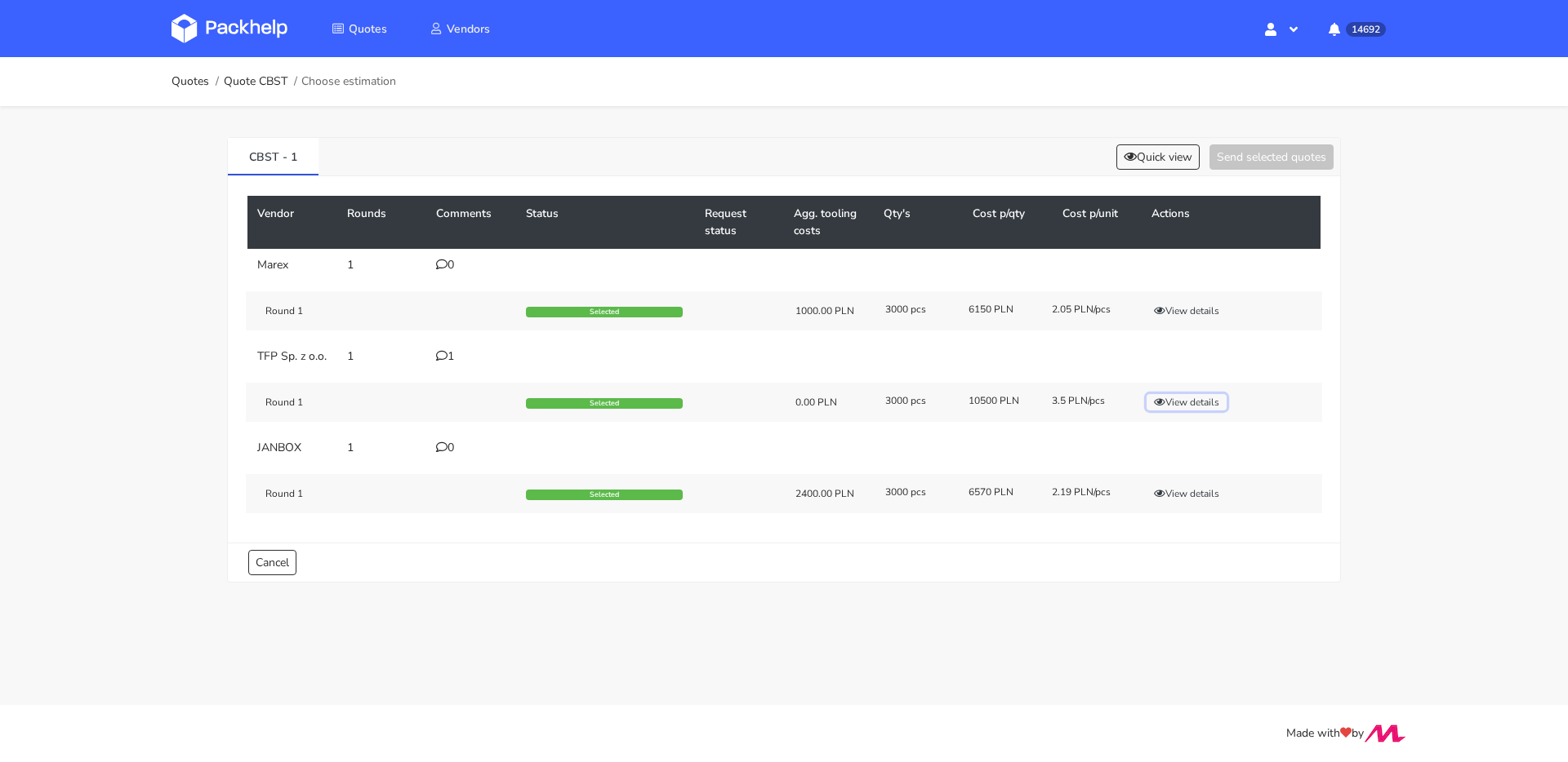
click at [1194, 410] on button "View details" at bounding box center [1186, 402] width 80 height 16
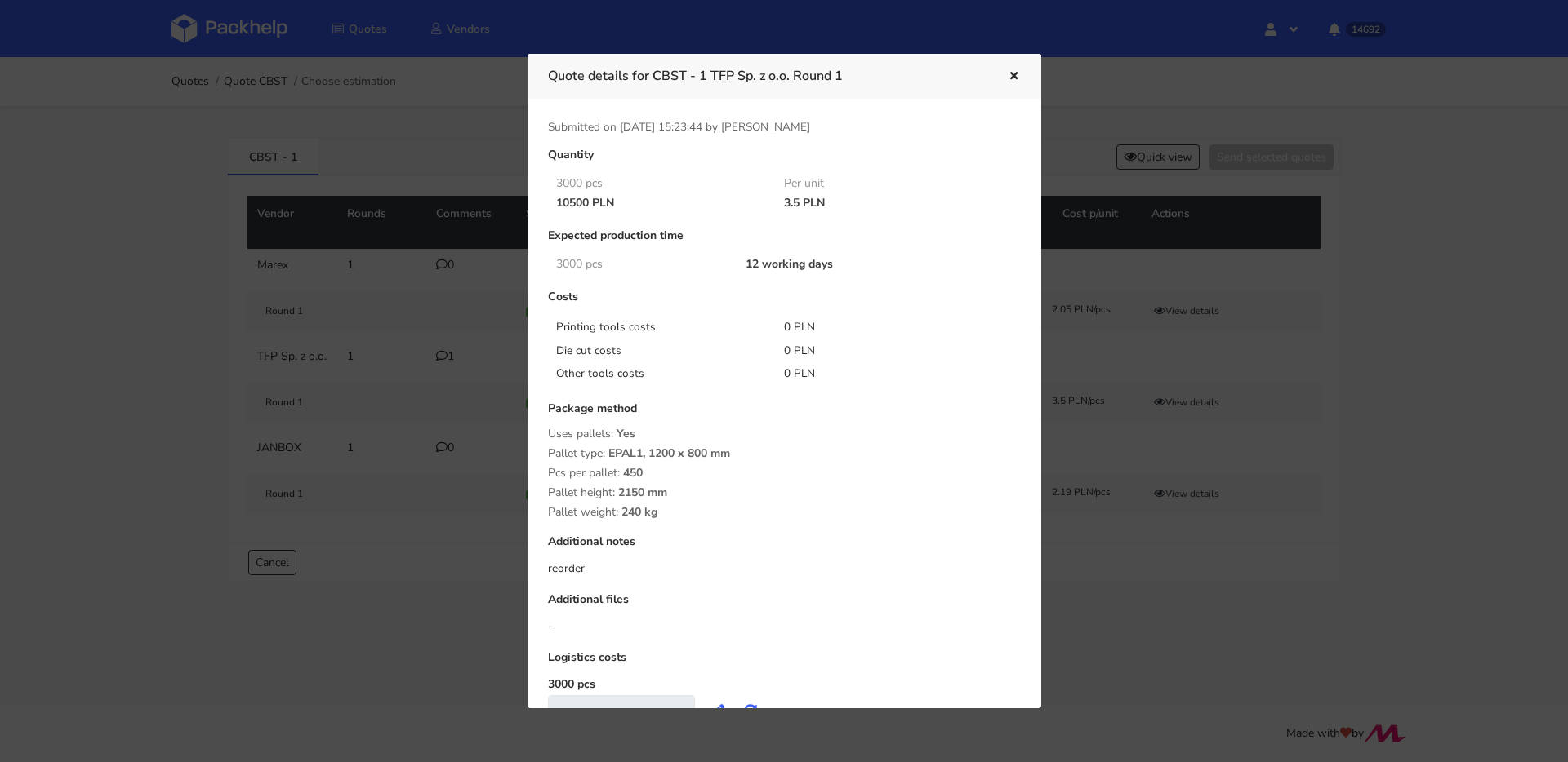
click at [178, 156] on div at bounding box center [784, 381] width 1568 height 762
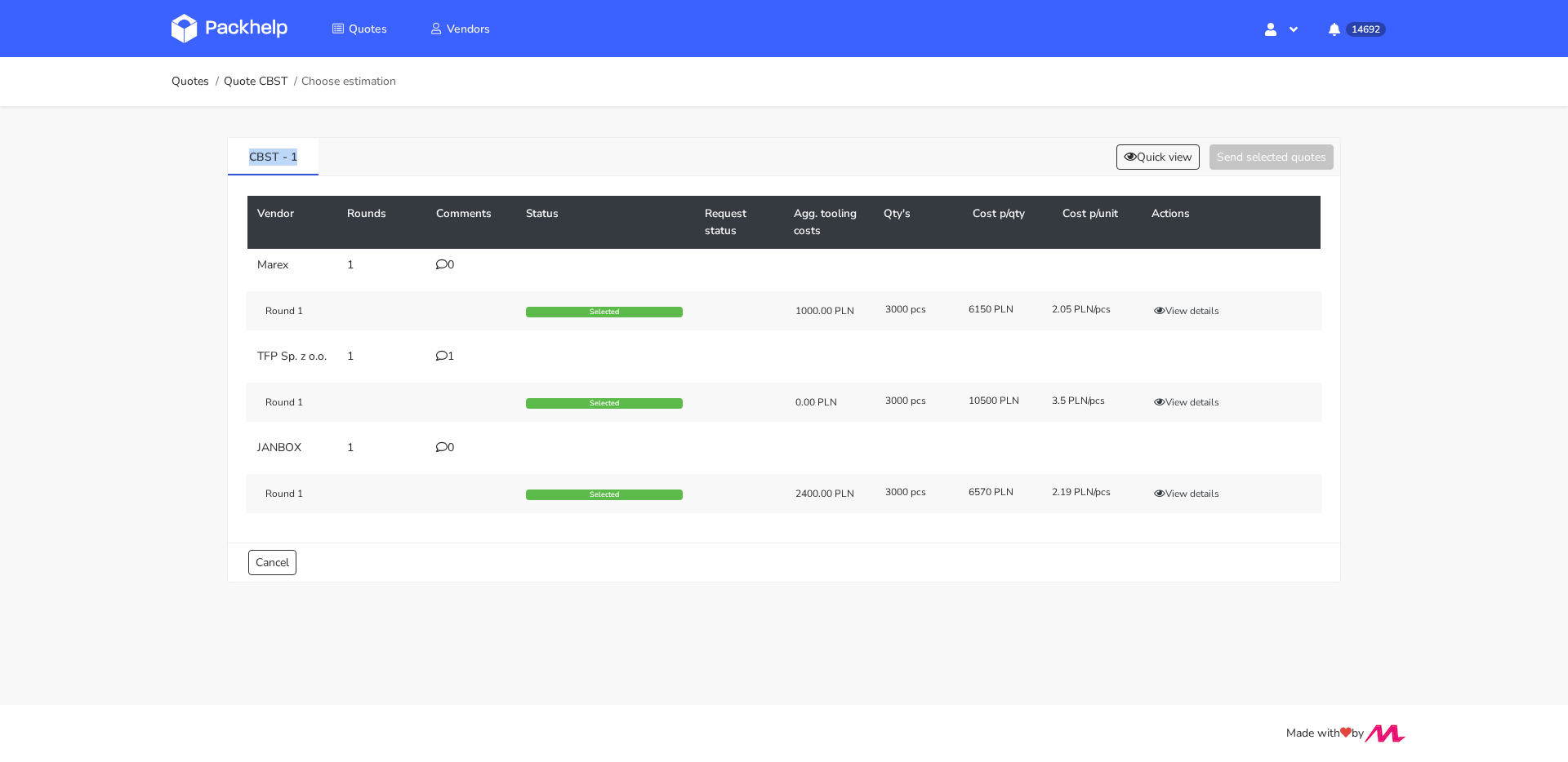
drag, startPoint x: 227, startPoint y: 157, endPoint x: 201, endPoint y: 153, distance: 26.3
click at [203, 157] on div "CBST - 1 Quick view Send selected quotes Vendor Rounds Comments Status Request …" at bounding box center [783, 355] width 1176 height 500
copy link "CBST - 1"
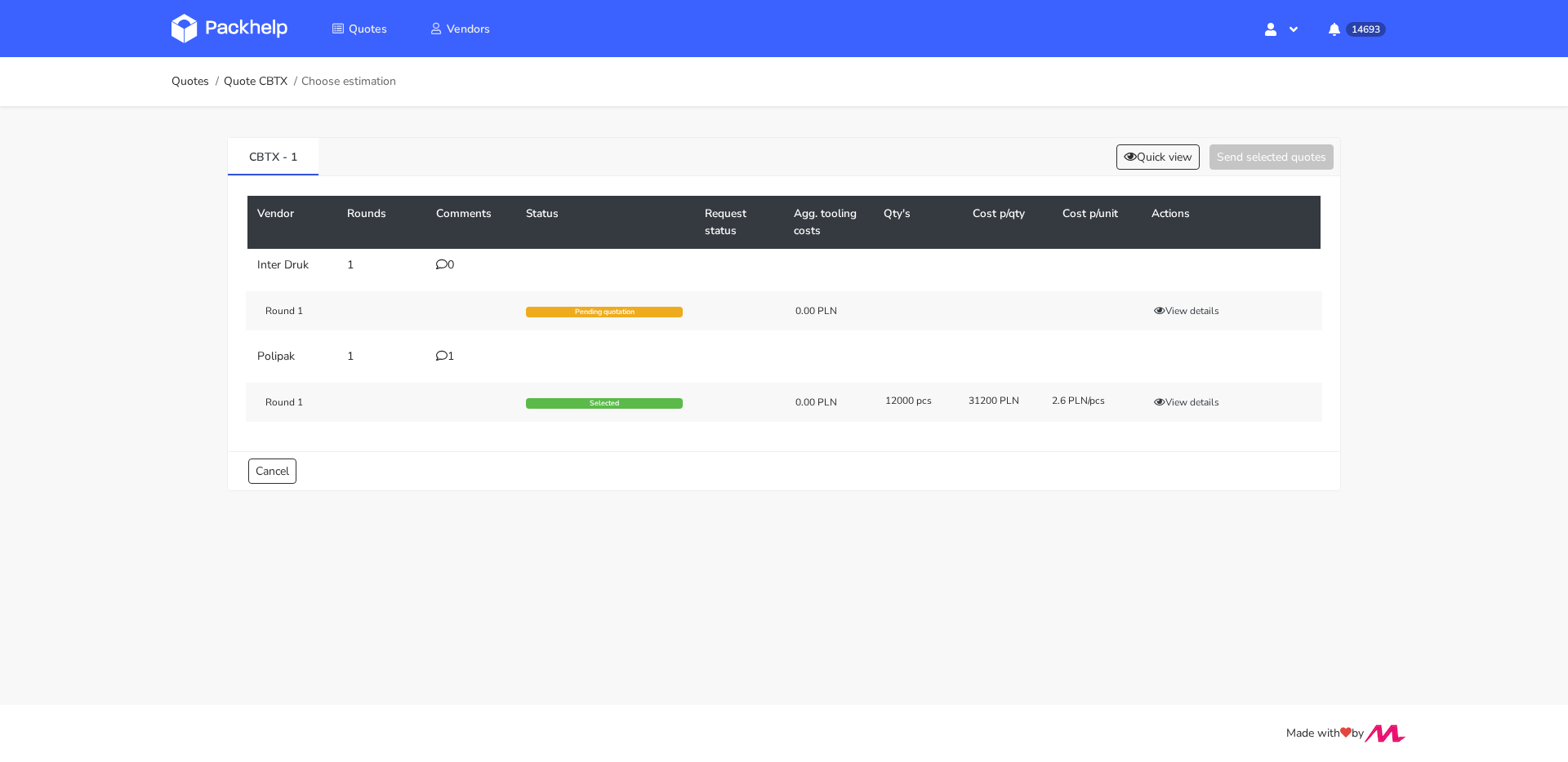
click at [445, 355] on icon at bounding box center [442, 355] width 12 height 12
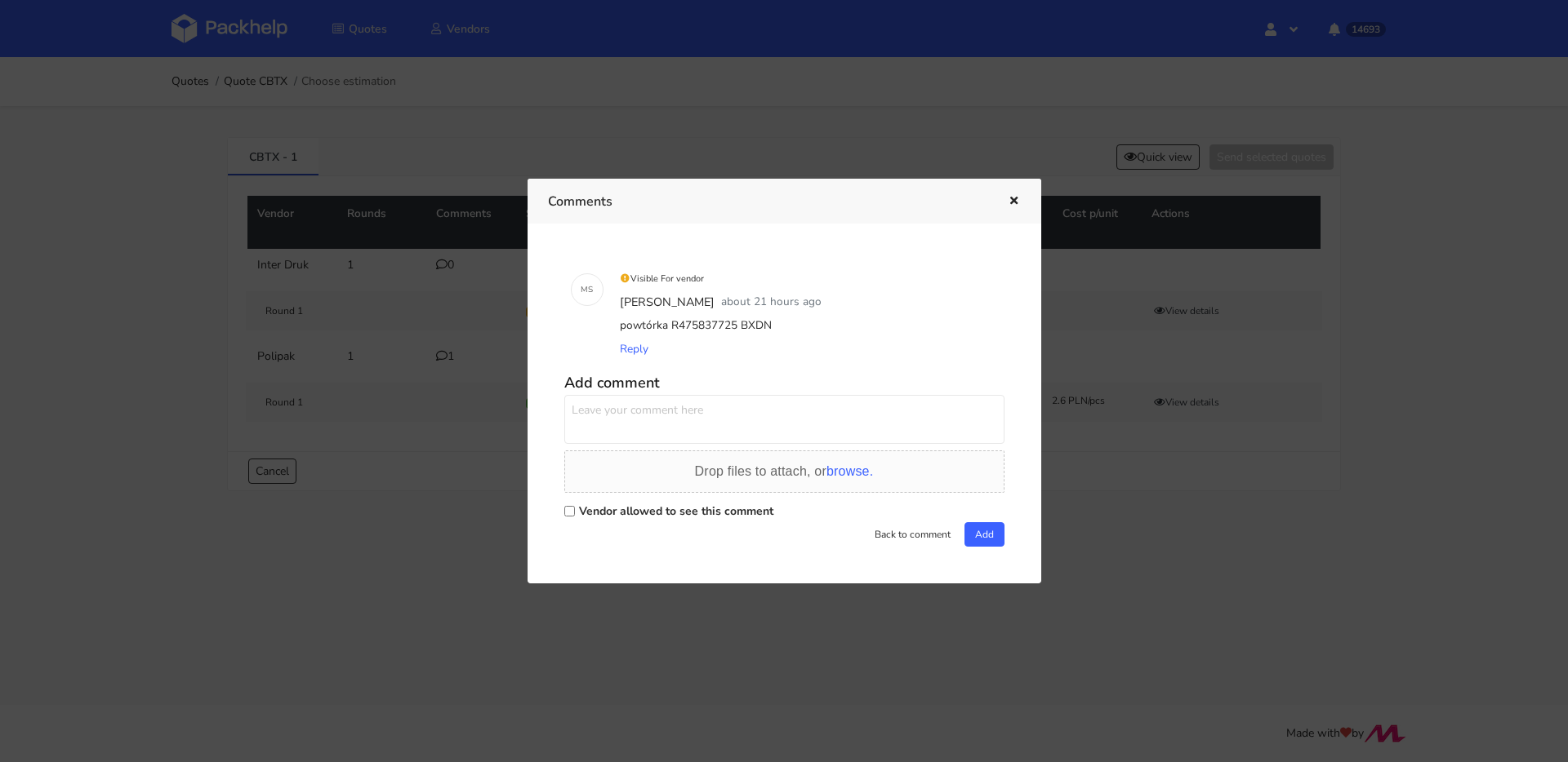
click at [1003, 202] on button "button" at bounding box center [1012, 202] width 18 height 22
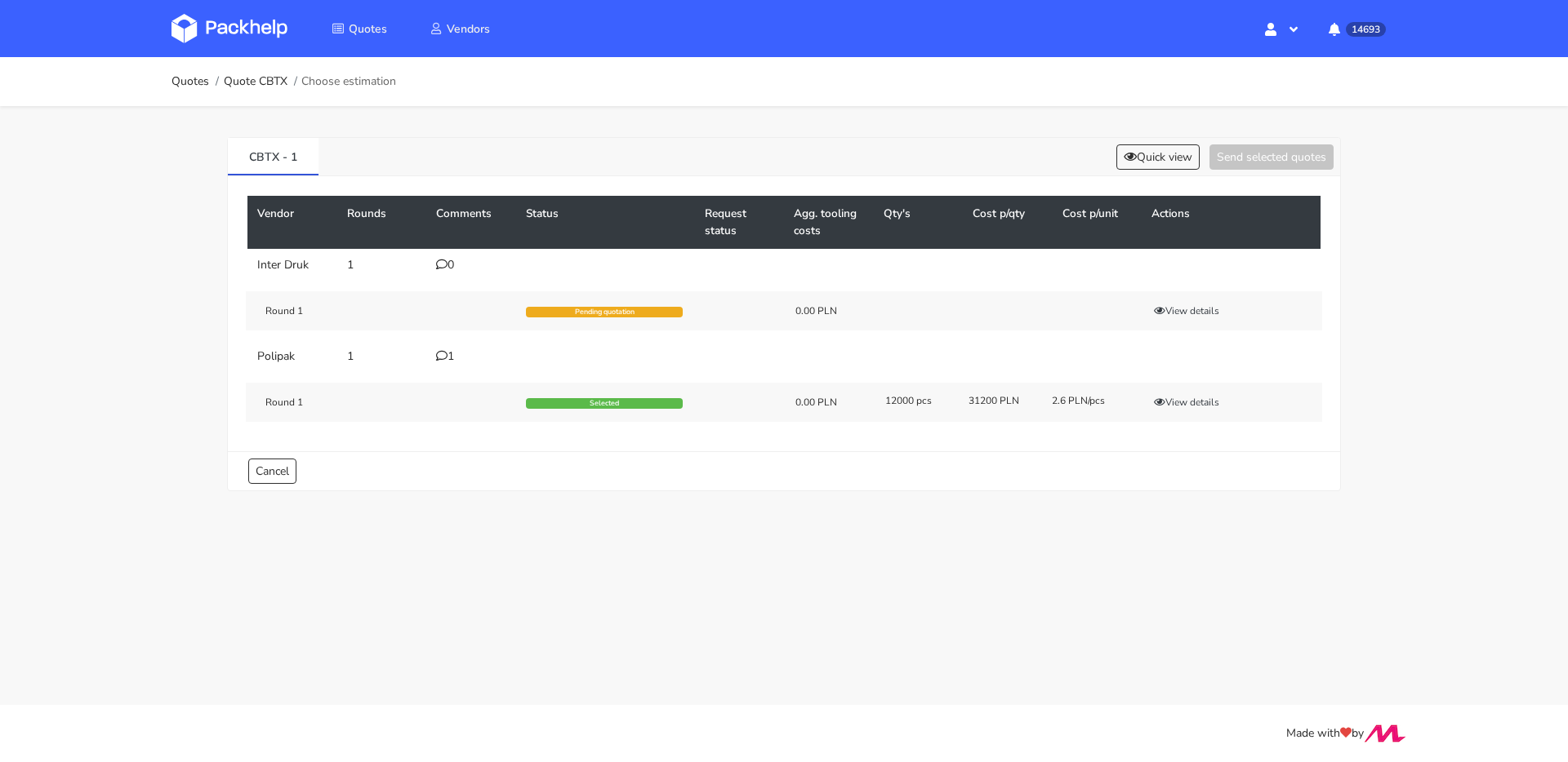
click at [447, 350] on div "1" at bounding box center [471, 356] width 70 height 13
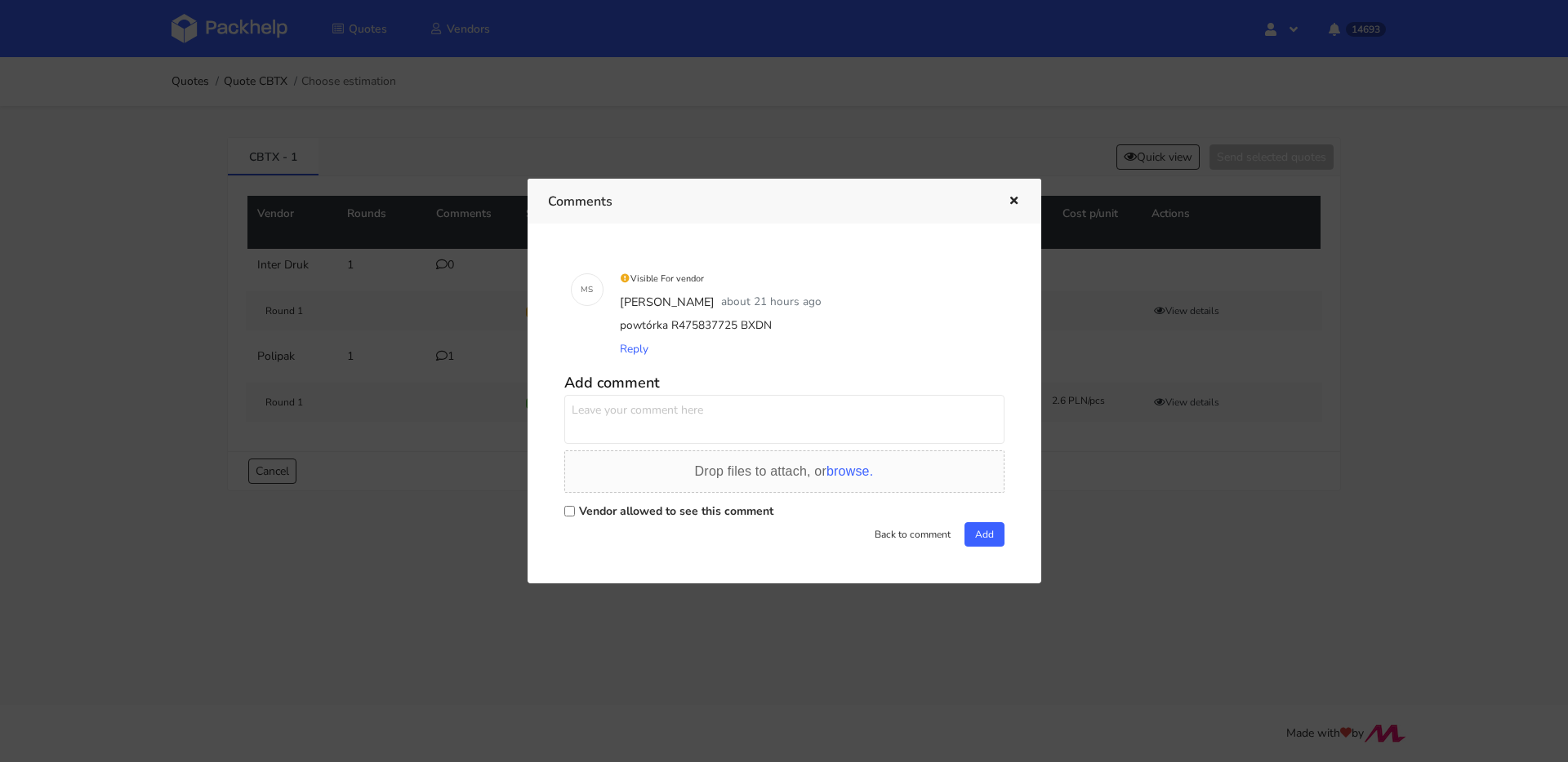
click at [290, 318] on div at bounding box center [784, 381] width 1568 height 762
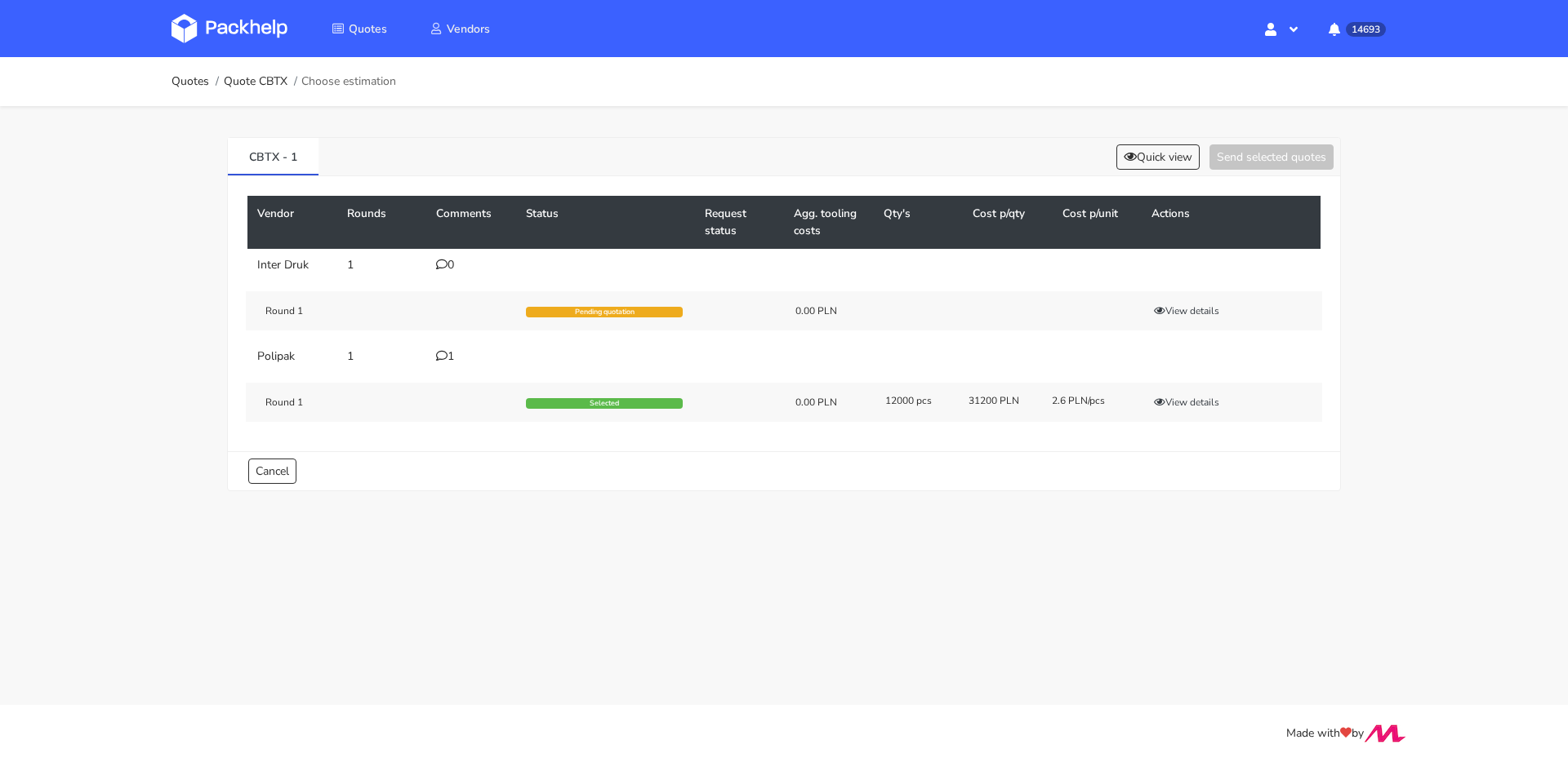
click at [446, 366] on td "1" at bounding box center [471, 356] width 90 height 32
click at [445, 359] on icon at bounding box center [442, 355] width 12 height 12
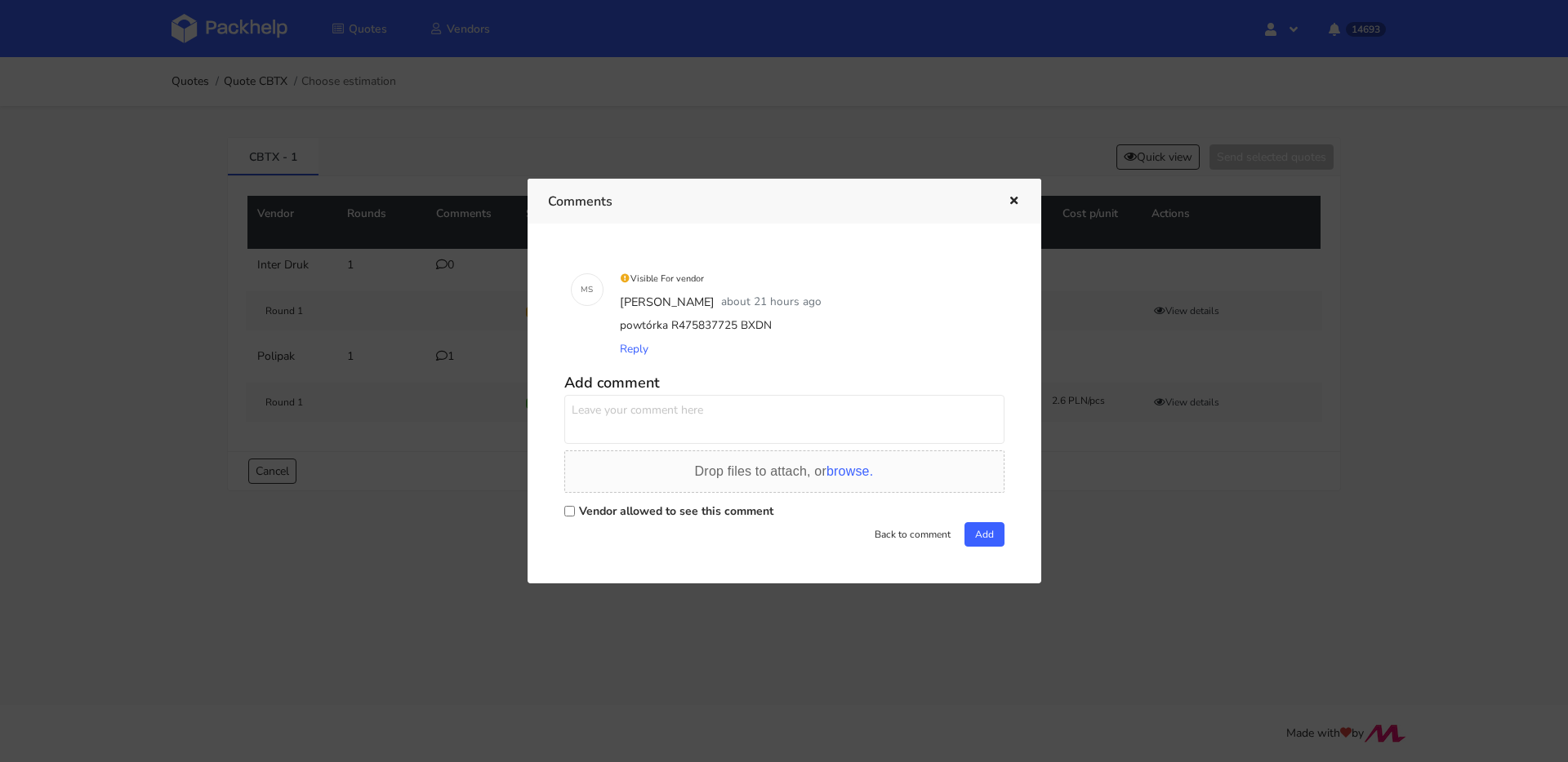
click at [225, 166] on div at bounding box center [784, 381] width 1568 height 762
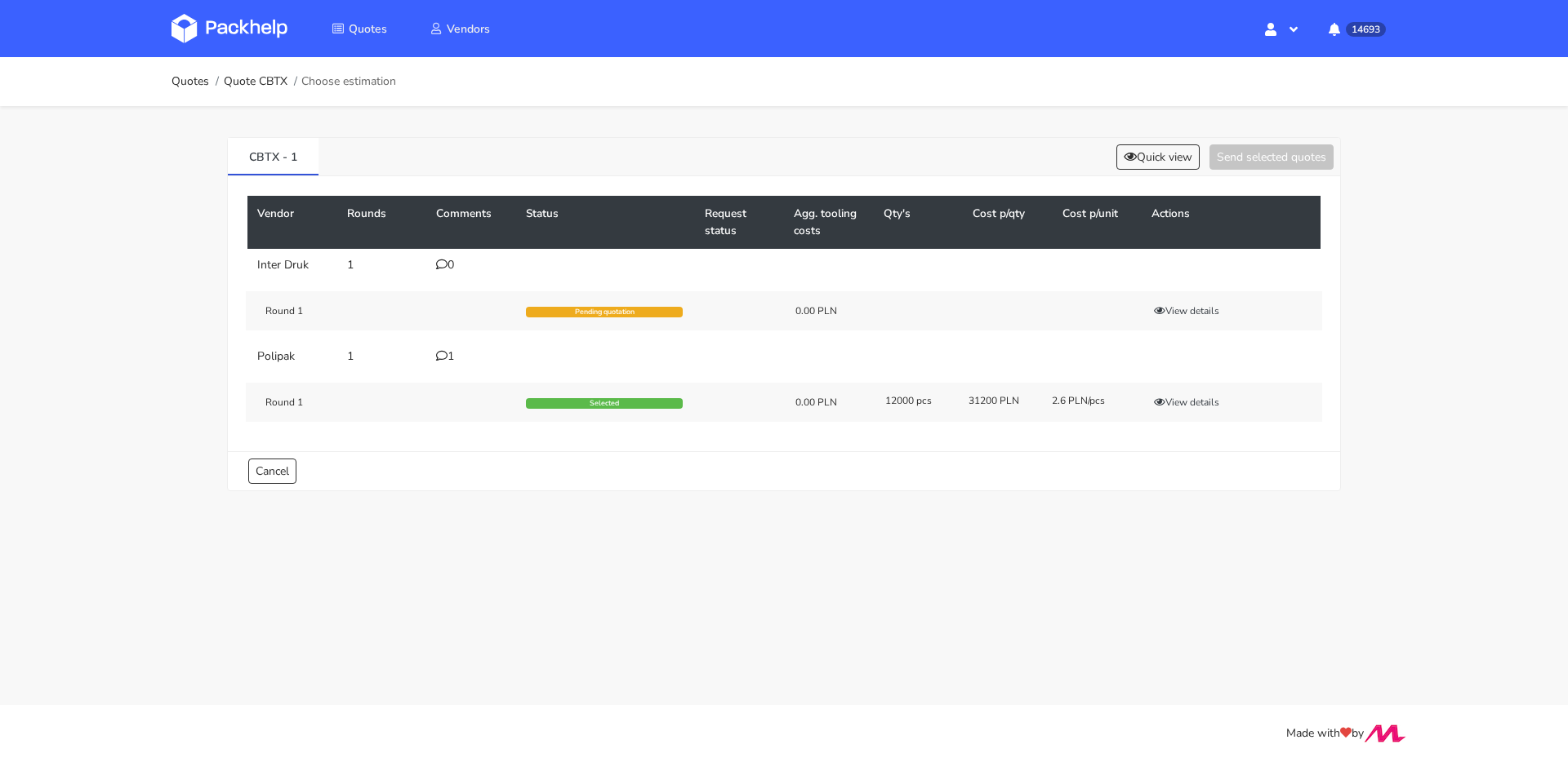
click at [441, 357] on icon at bounding box center [442, 355] width 12 height 12
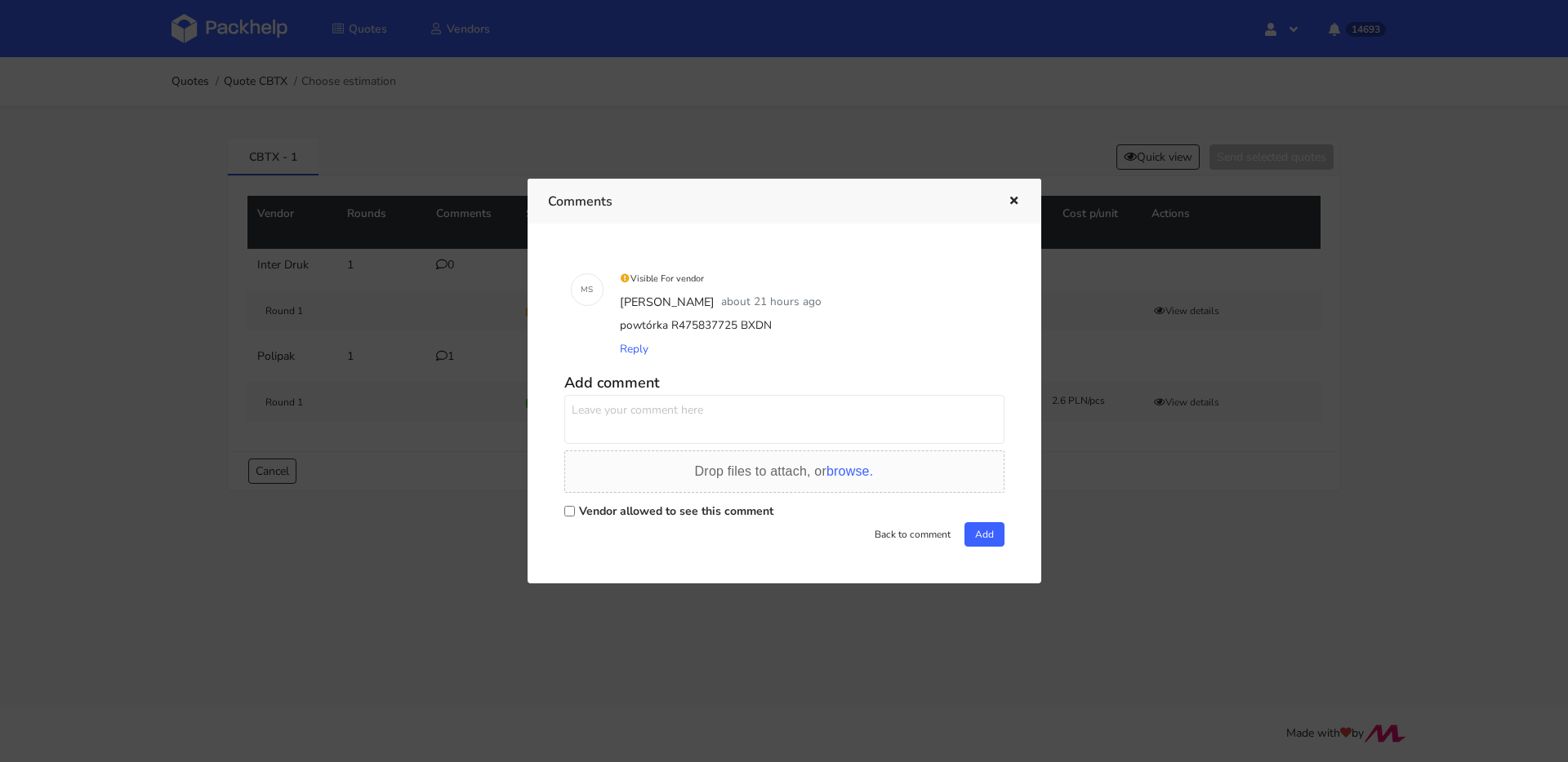
click at [675, 422] on textarea at bounding box center [784, 419] width 440 height 49
type textarea "Panie Marcinie możemy tutaj zrobić cenę total 30 500 ?"
click at [762, 512] on label "Vendor allowed to see this comment" at bounding box center [676, 511] width 194 height 15
click at [575, 512] on input "Vendor allowed to see this comment" at bounding box center [569, 512] width 11 height 11
checkbox input "true"
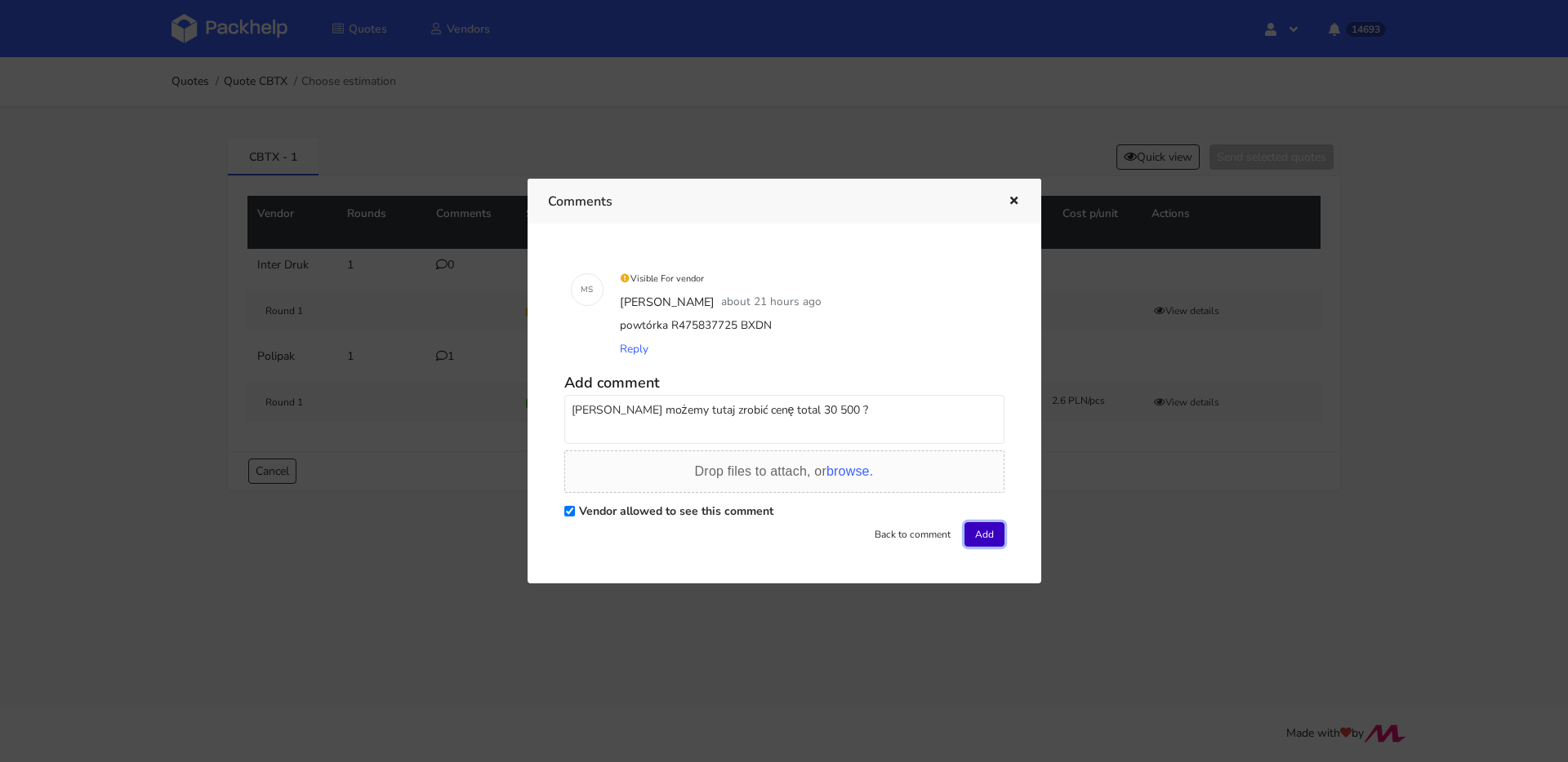
click at [991, 535] on button "Add" at bounding box center [984, 534] width 40 height 24
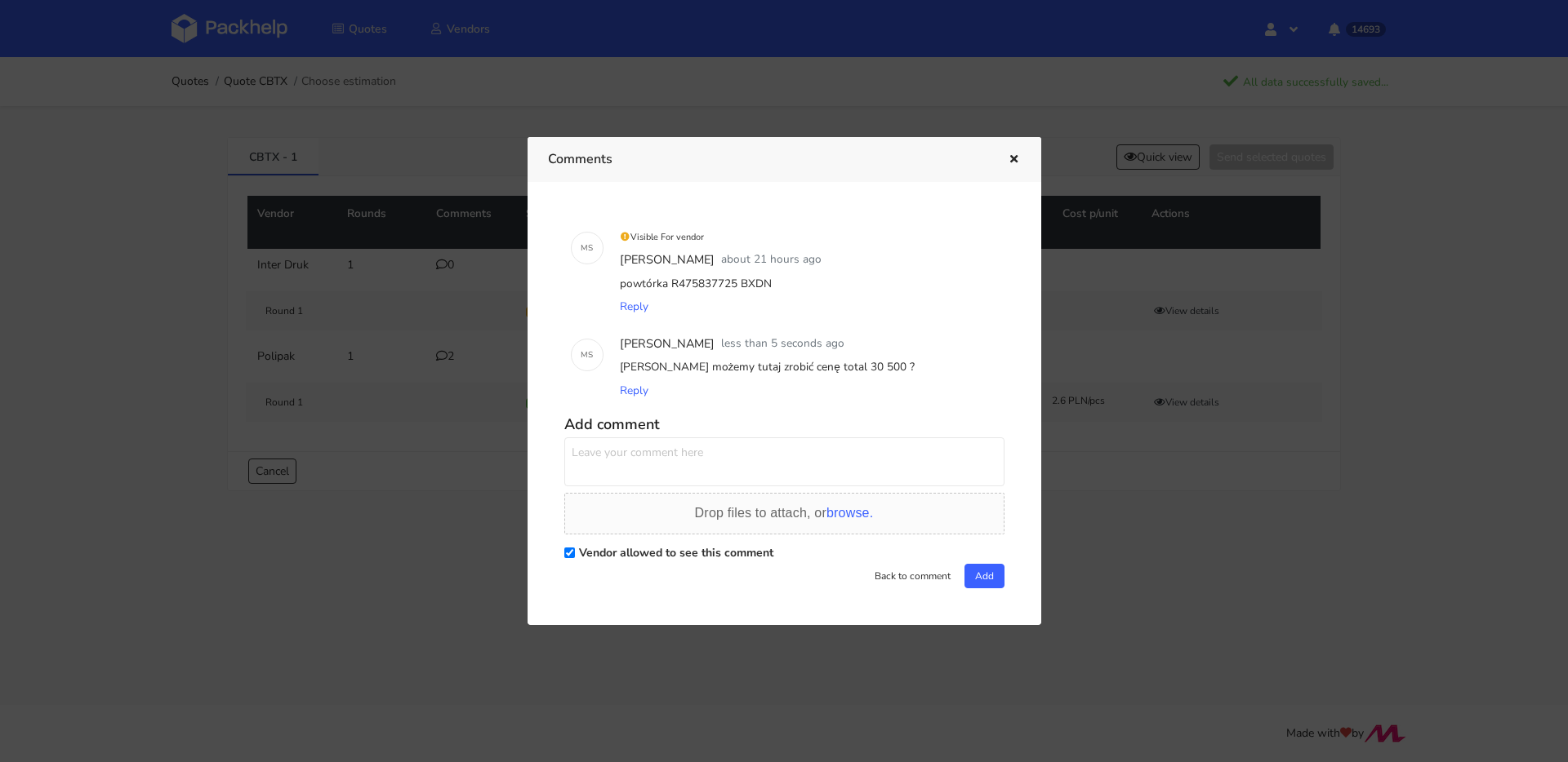
click at [1013, 161] on icon "button" at bounding box center [1013, 160] width 13 height 12
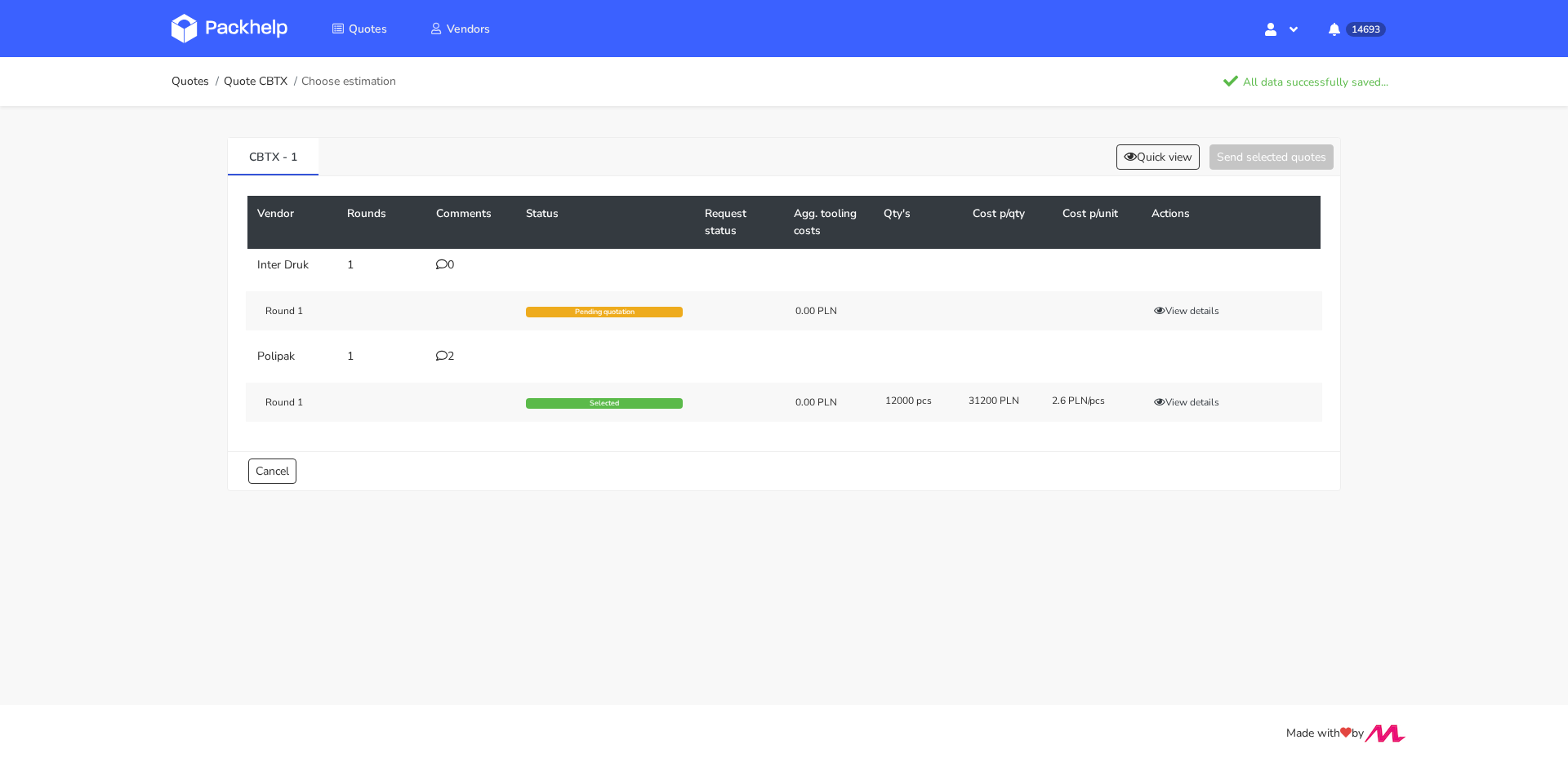
click at [436, 355] on icon at bounding box center [442, 355] width 12 height 12
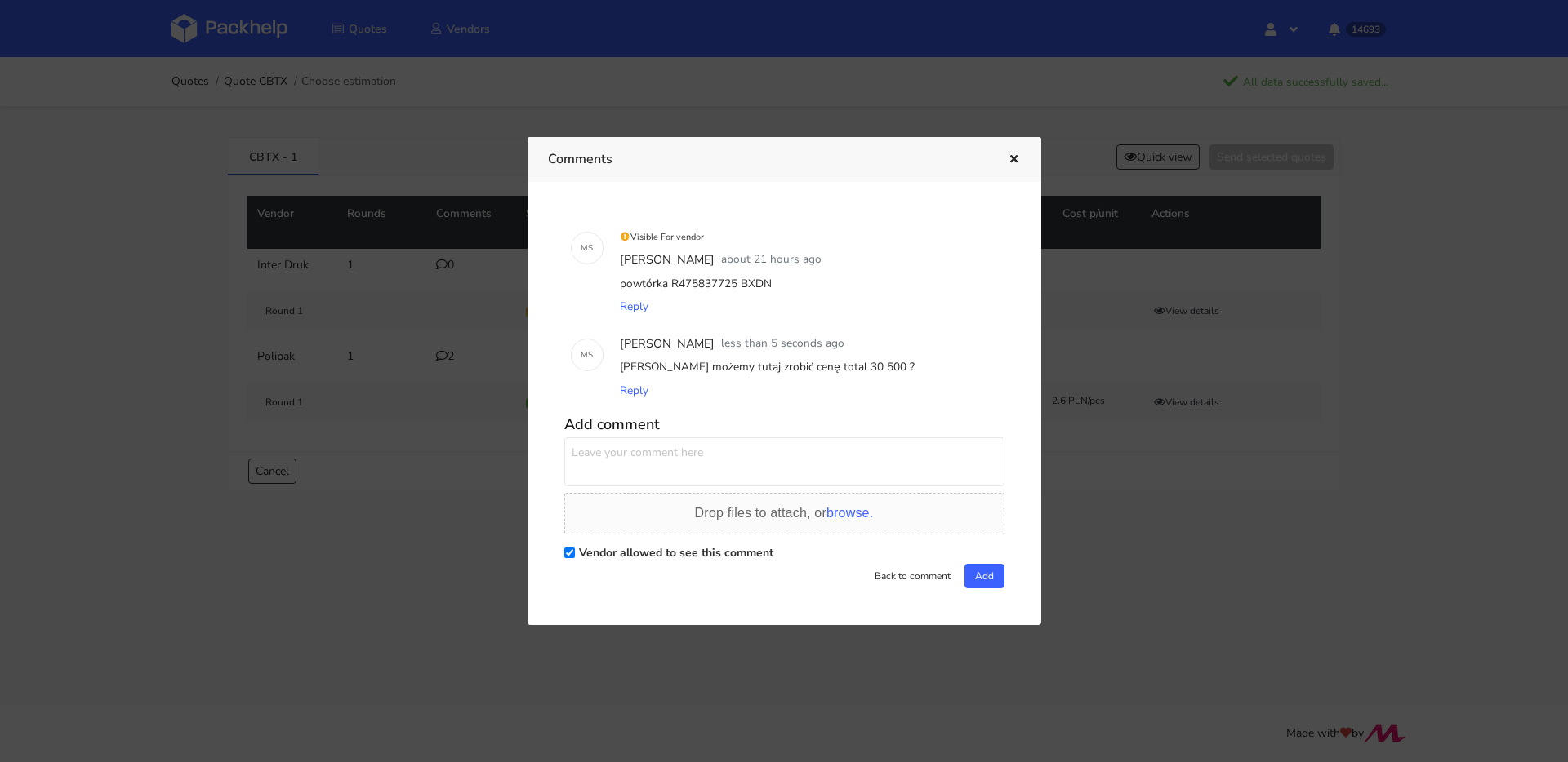
click at [1009, 159] on icon "button" at bounding box center [1013, 160] width 13 height 12
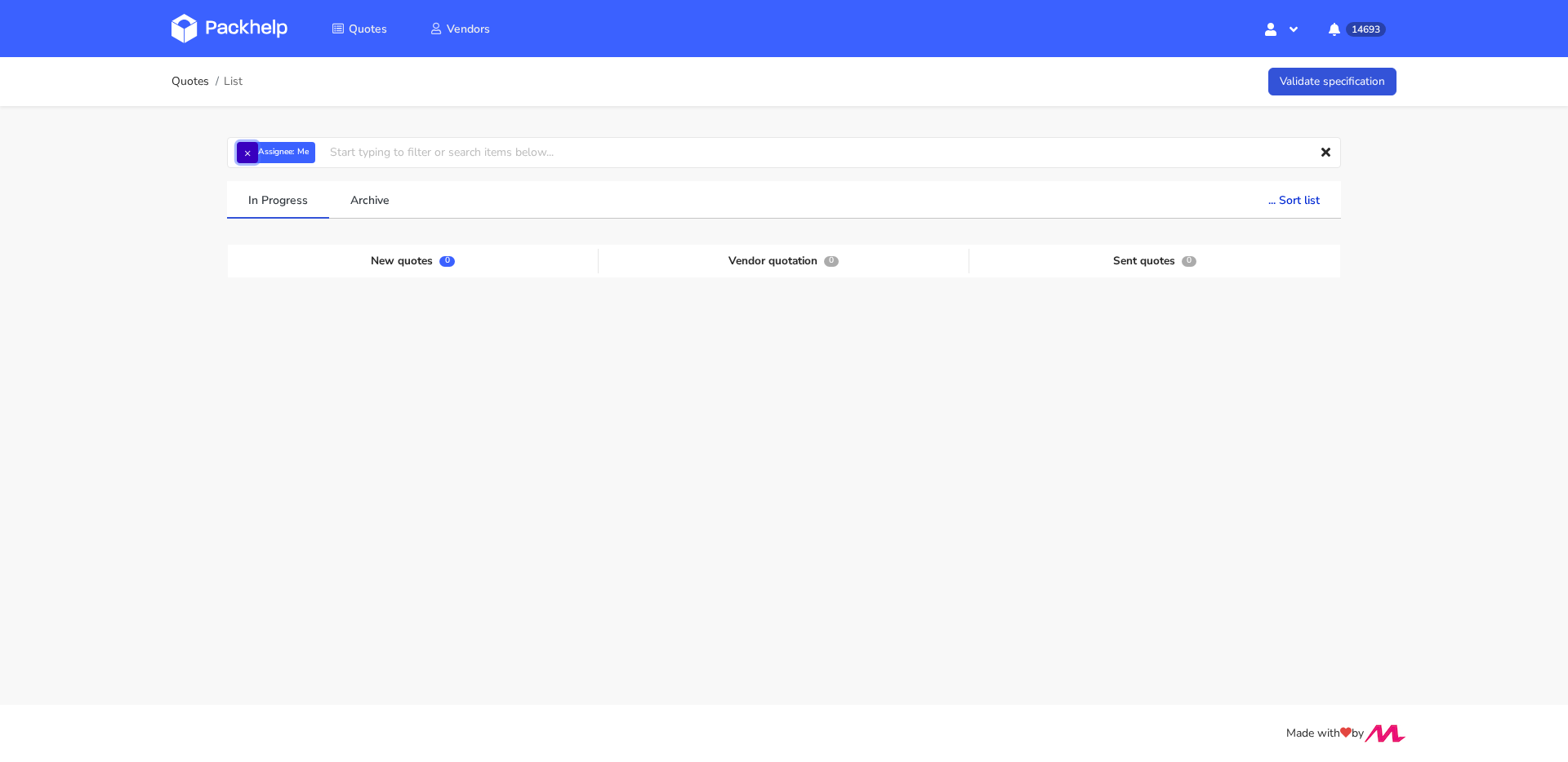
click at [253, 153] on button "×" at bounding box center [248, 153] width 22 height 22
click at [264, 150] on input "text" at bounding box center [784, 153] width 1114 height 31
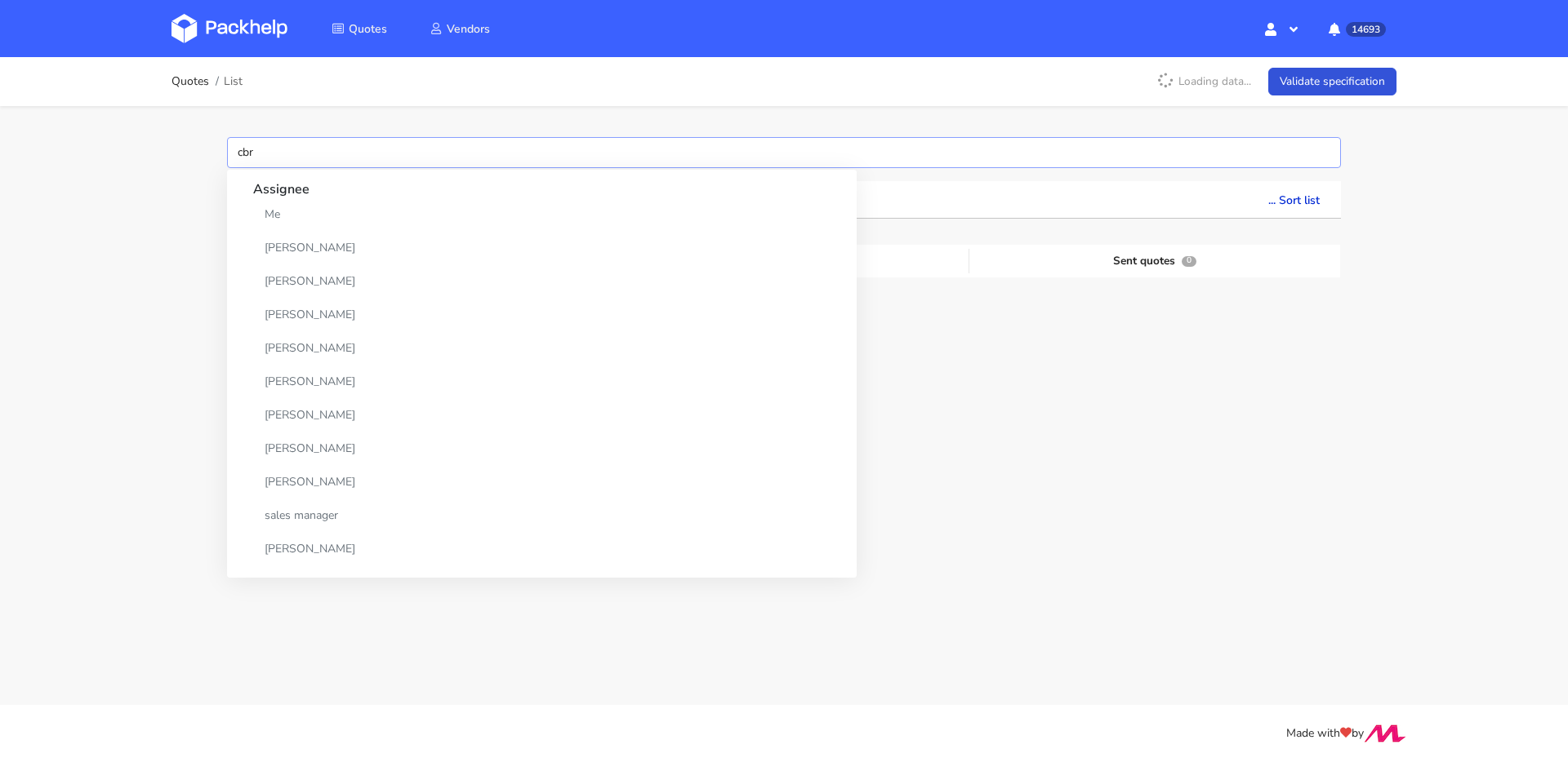
type input "cbrl"
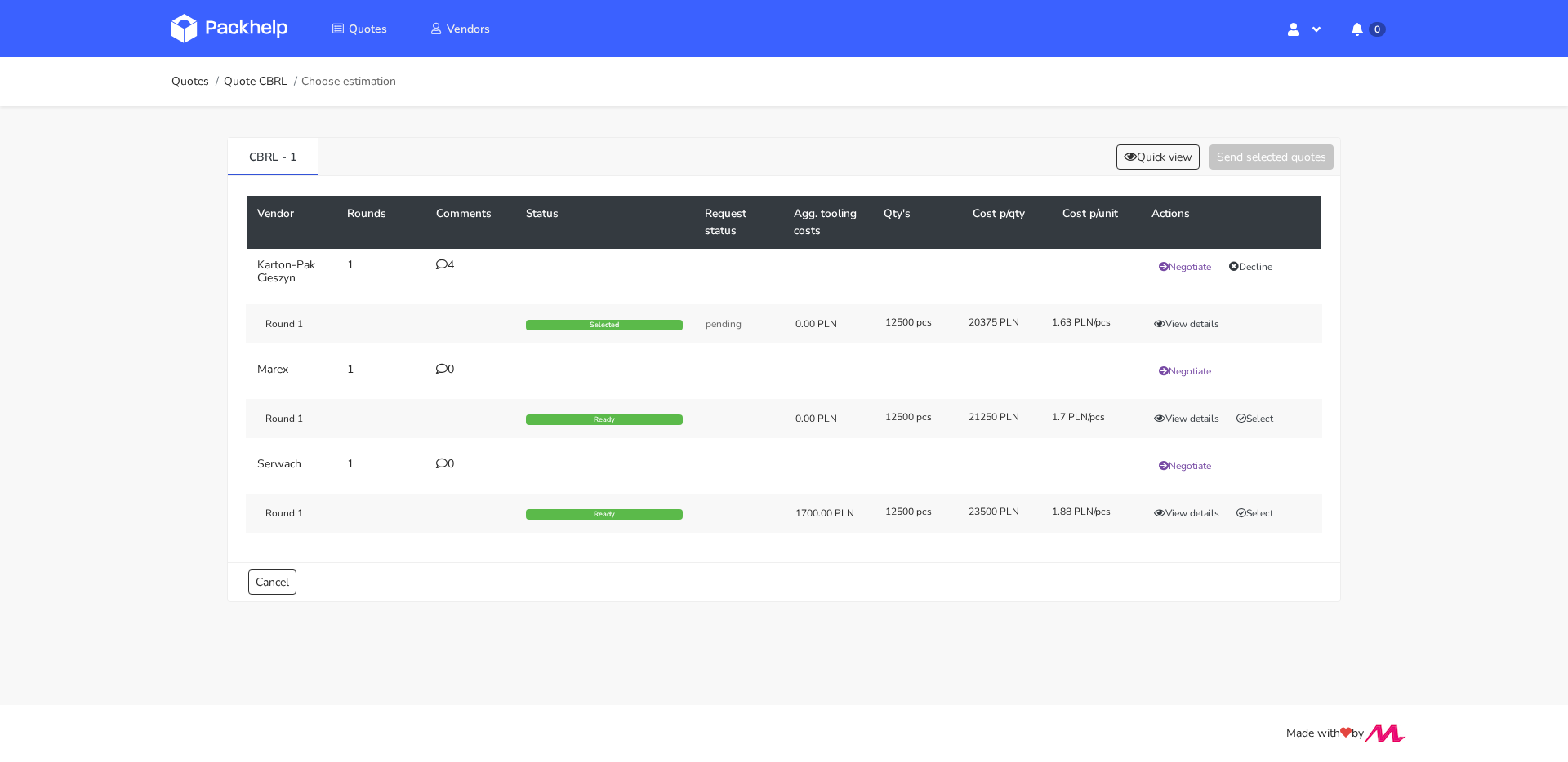
click at [433, 259] on td "4" at bounding box center [471, 271] width 90 height 46
click at [441, 263] on icon at bounding box center [442, 264] width 12 height 12
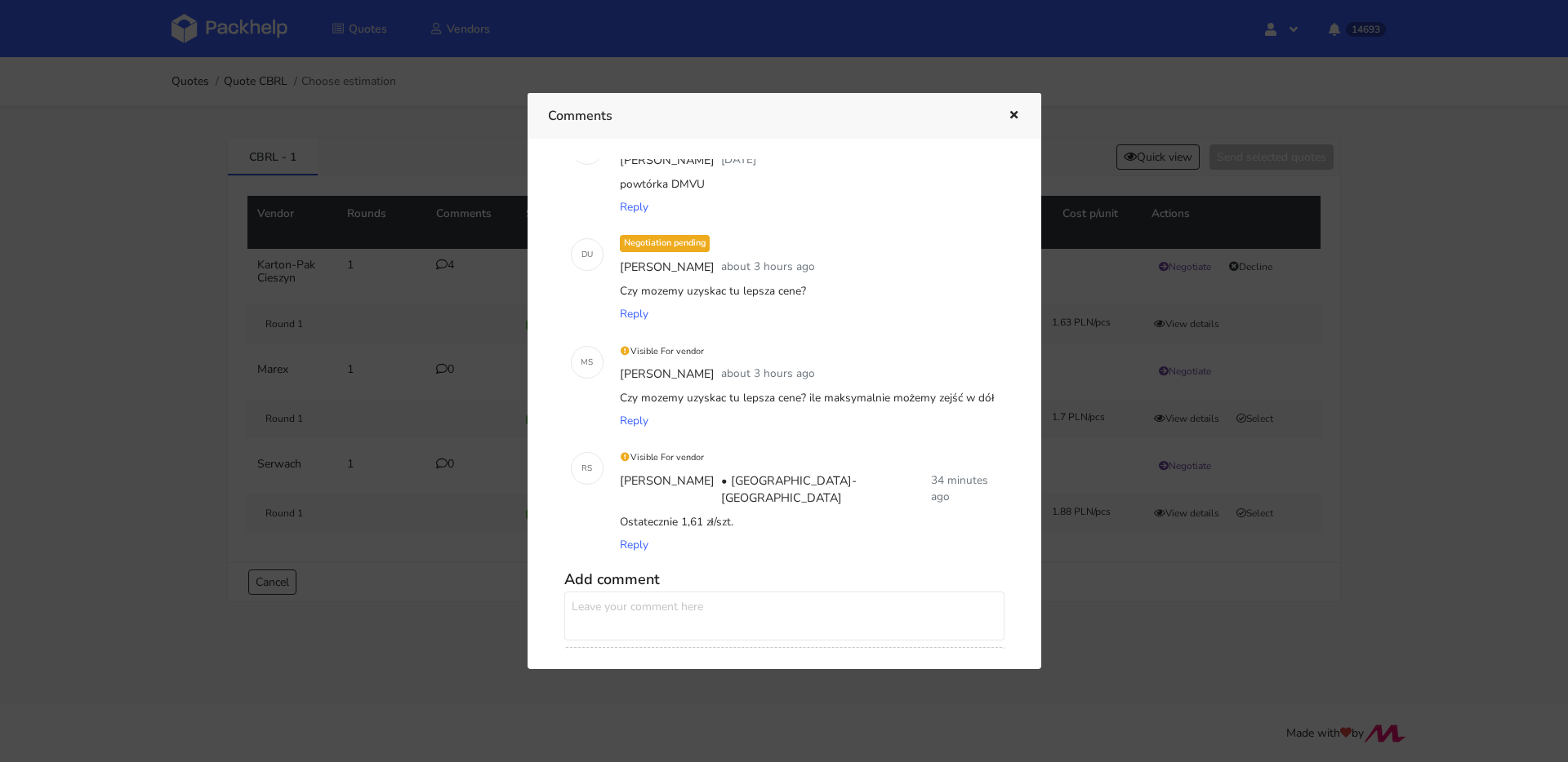
scroll to position [130, 0]
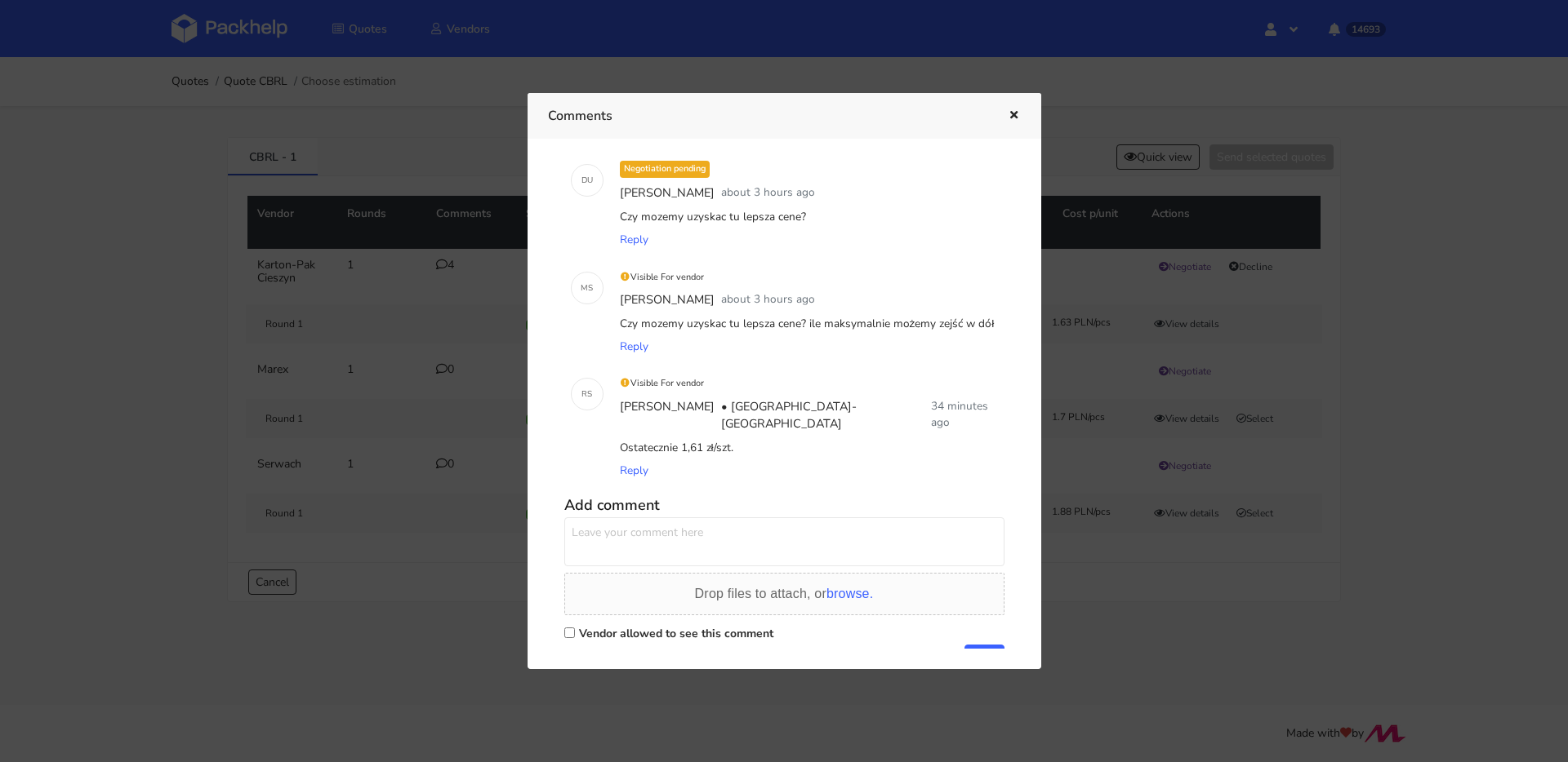
drag, startPoint x: 733, startPoint y: 433, endPoint x: 618, endPoint y: 420, distance: 115.7
click at [618, 436] on div "Ostatecznie 1,61 zł/szt." at bounding box center [806, 447] width 382 height 22
copy div "Ostatecznie 1,61 zł/szt."
click at [1014, 112] on icon "button" at bounding box center [1013, 116] width 13 height 12
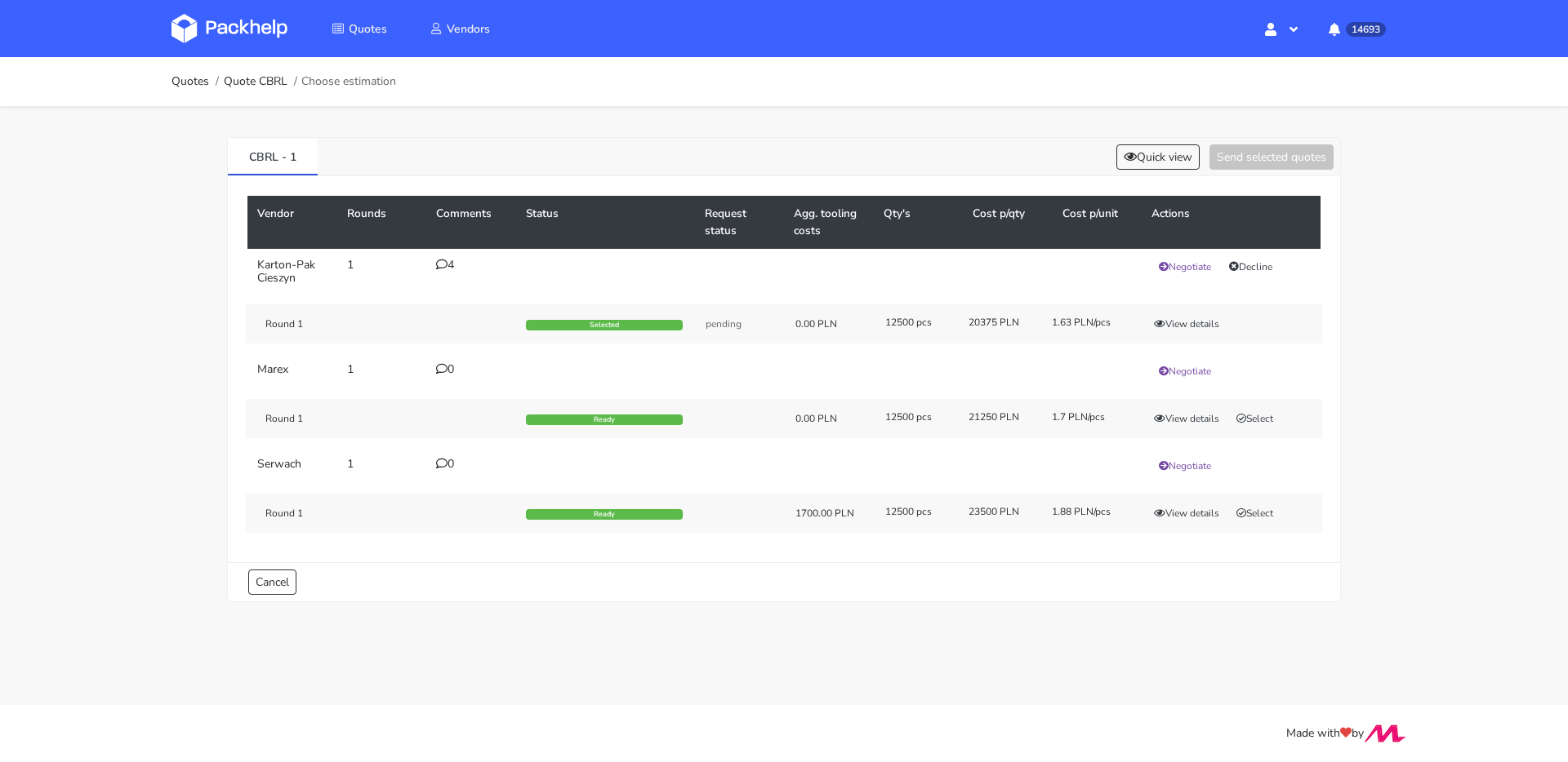
click at [265, 94] on ol "Quotes Quote CBRL Choose estimation" at bounding box center [284, 82] width 225 height 32
click at [265, 85] on link "Quote CBRL" at bounding box center [255, 82] width 64 height 13
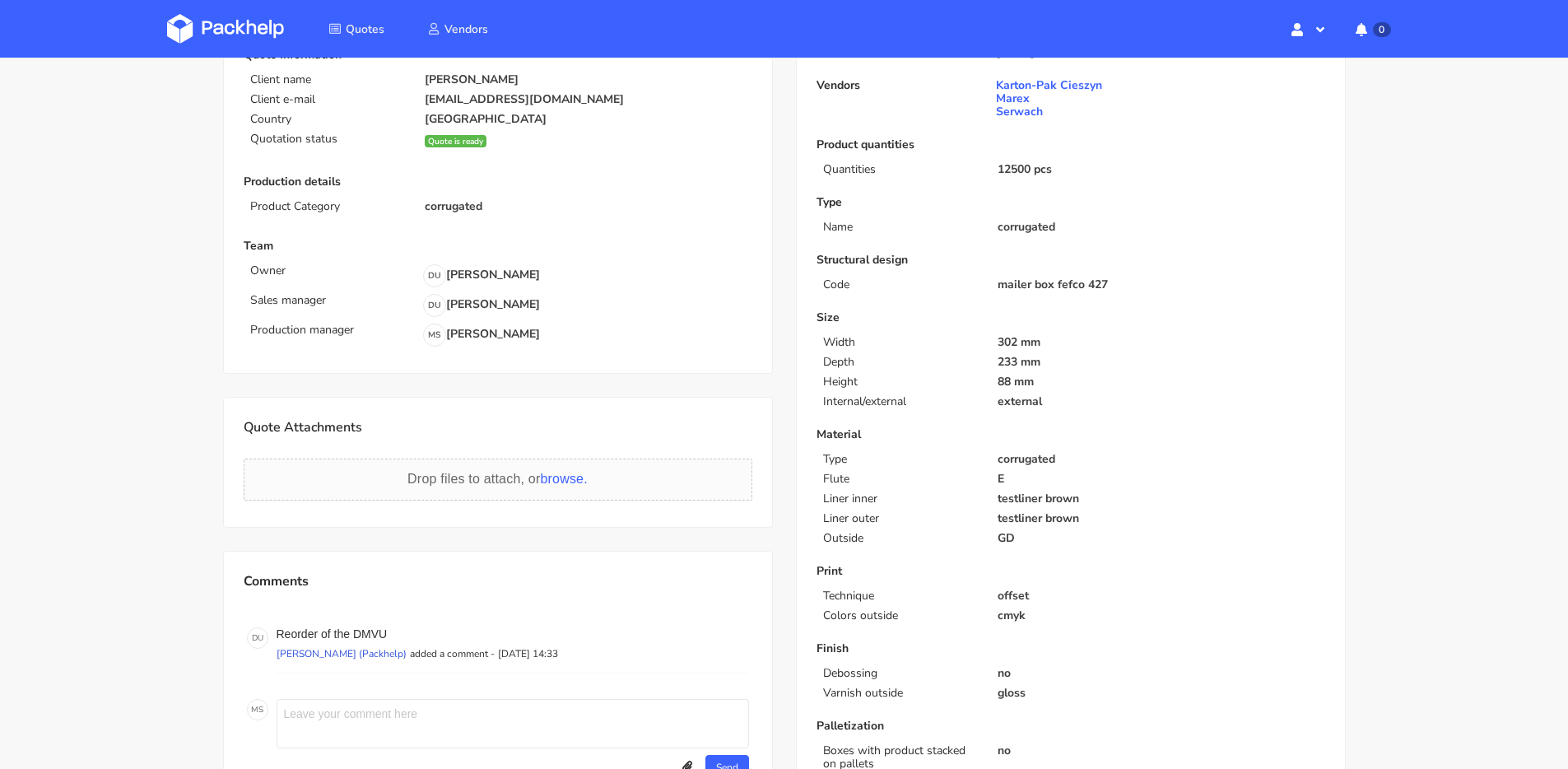
scroll to position [320, 0]
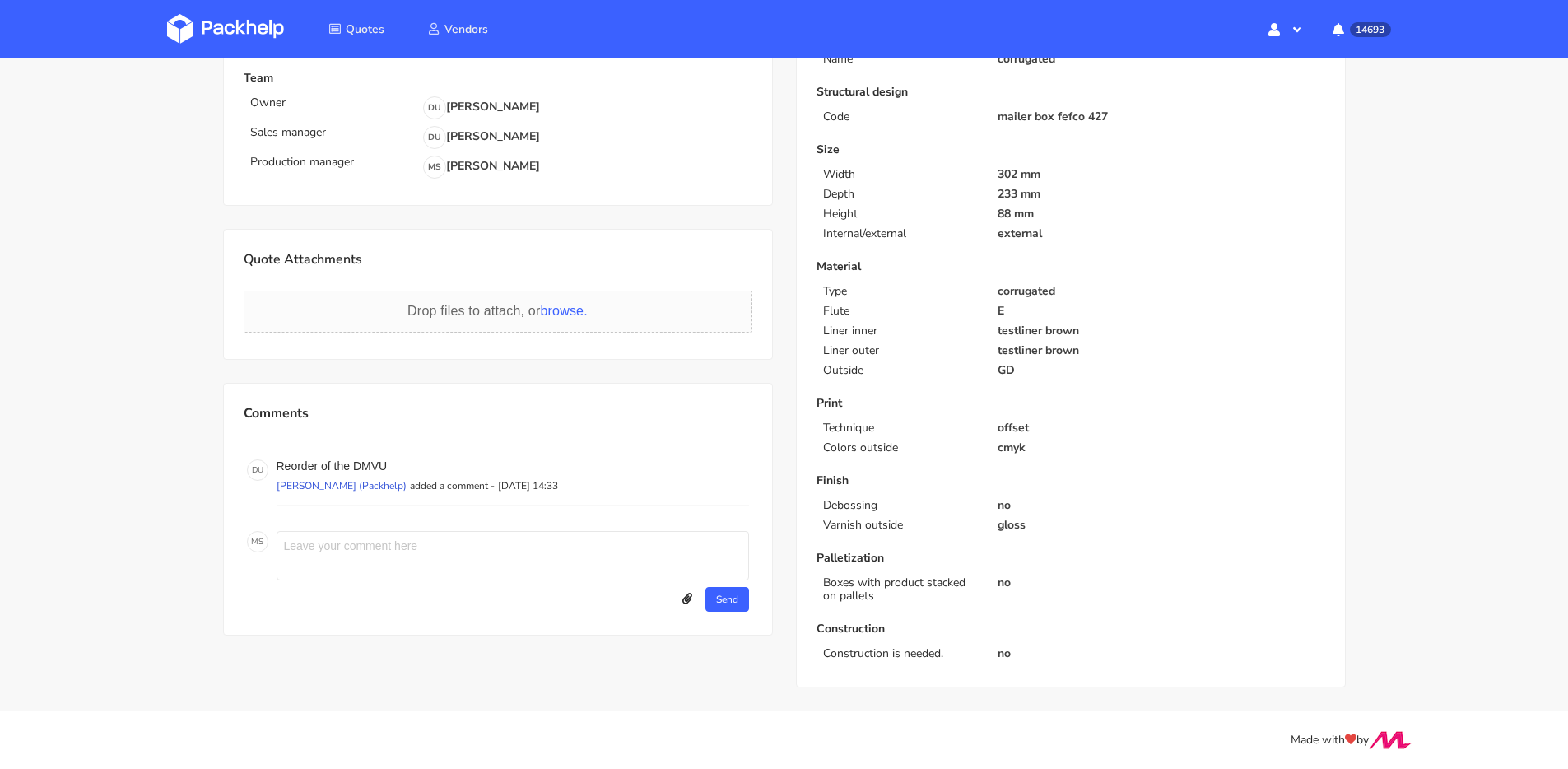
click at [430, 543] on textarea at bounding box center [512, 555] width 473 height 50
paste textarea "Ostatecznie 1,61 zł/szt."
type textarea "Ostatecznie 1,61 zł/szt."
click at [716, 603] on button "Send" at bounding box center [727, 599] width 43 height 24
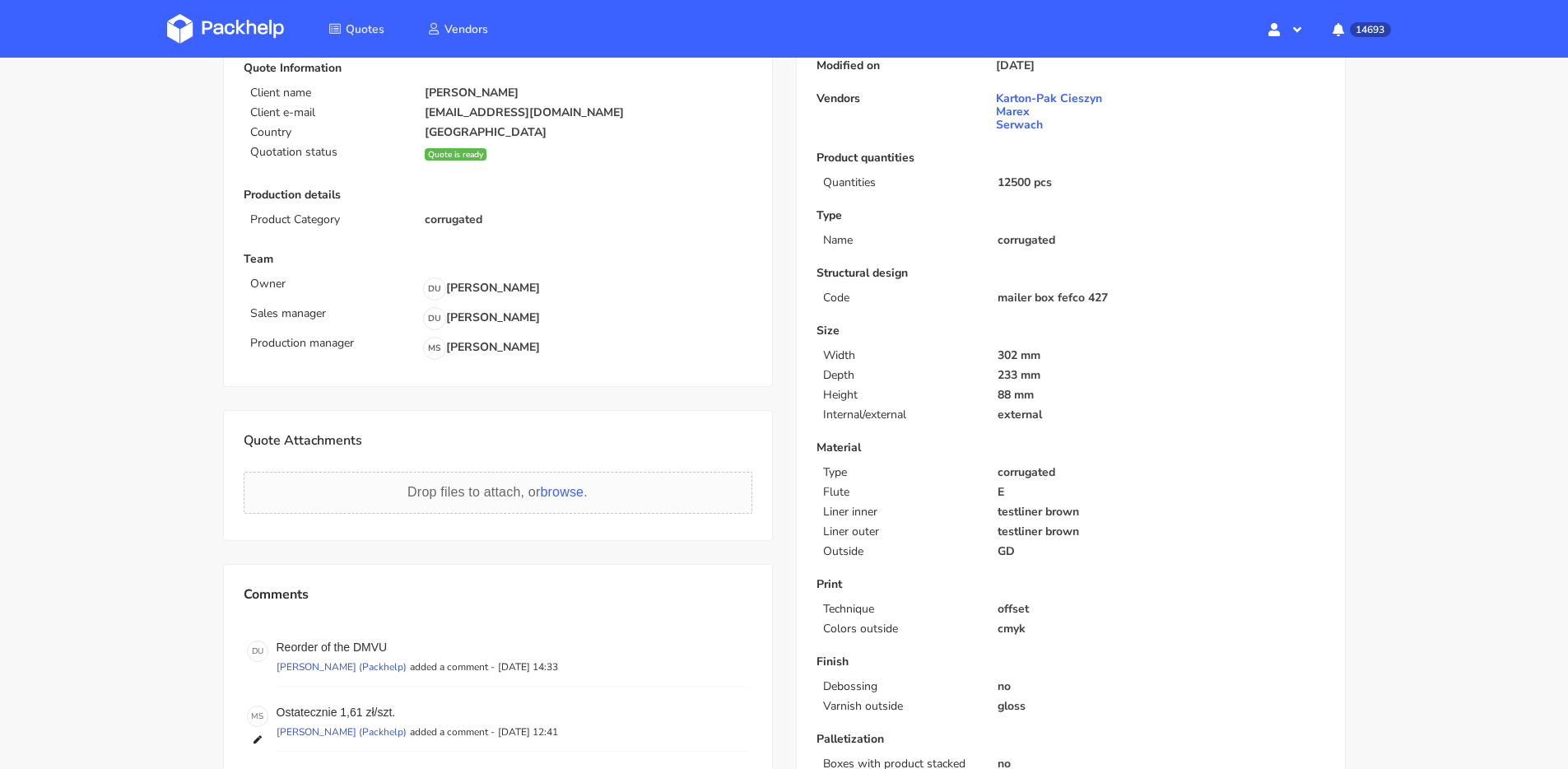
scroll to position [0, 0]
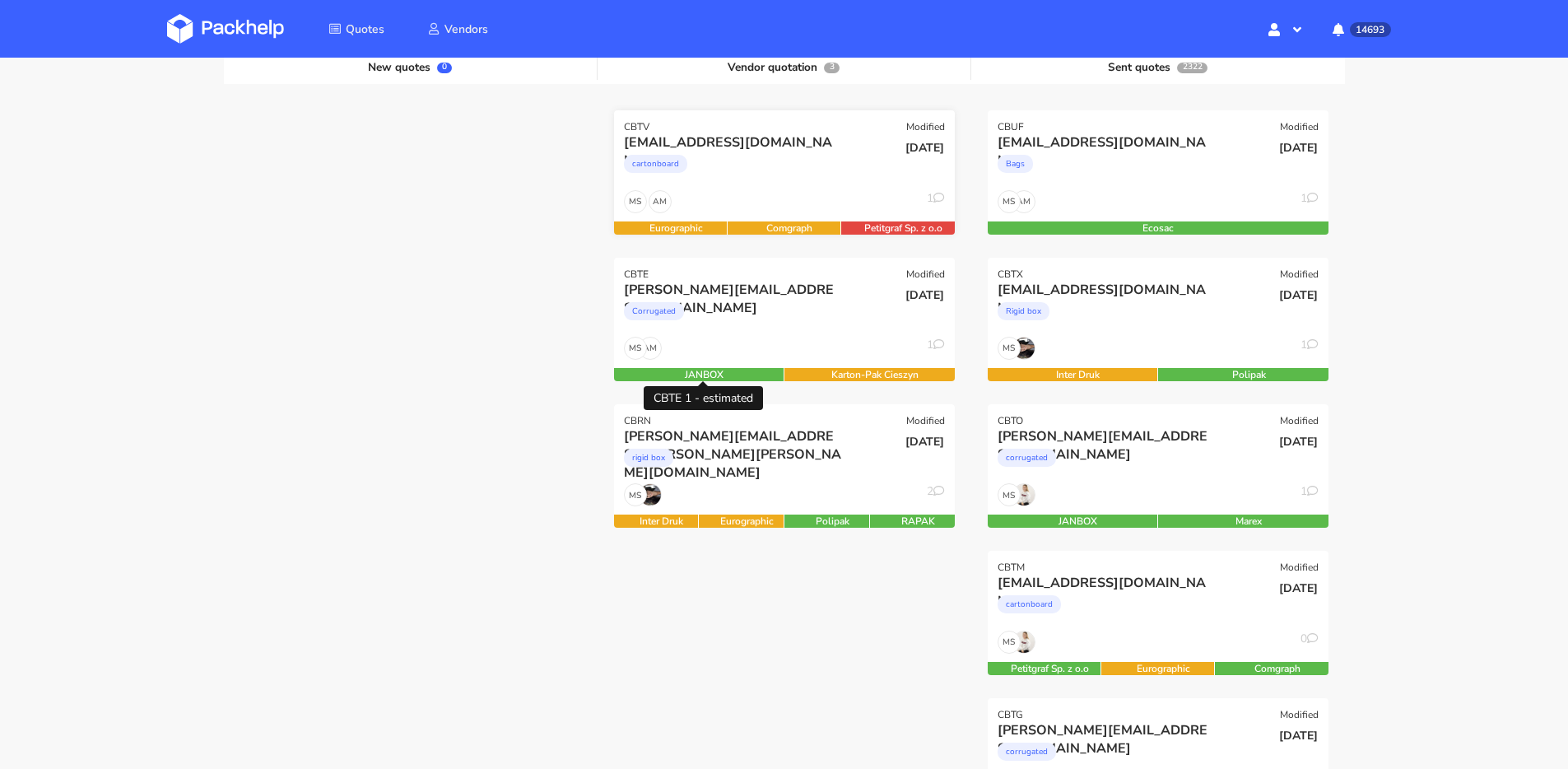
scroll to position [214, 0]
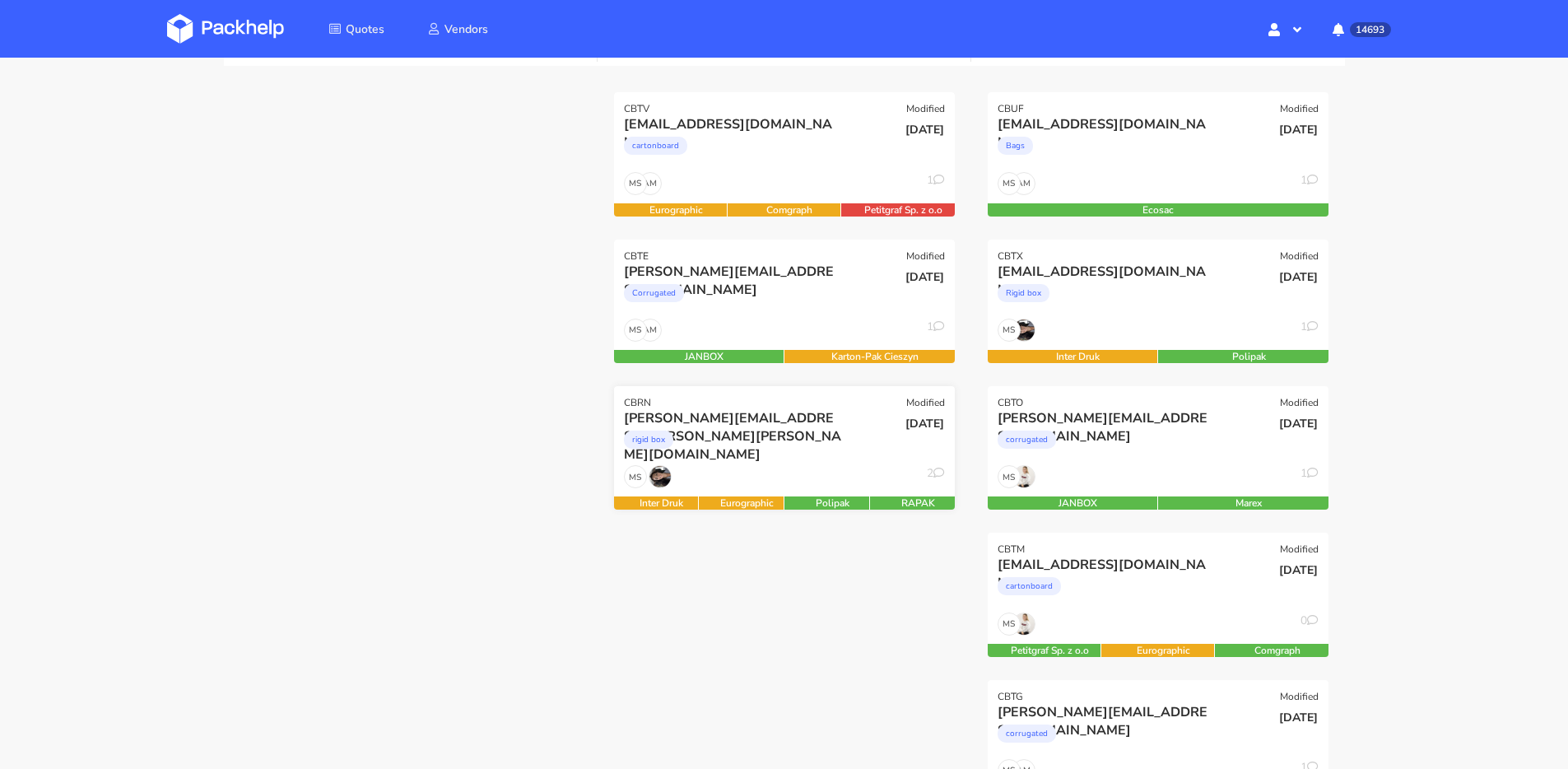
click at [803, 431] on div "rigid box" at bounding box center [732, 444] width 218 height 33
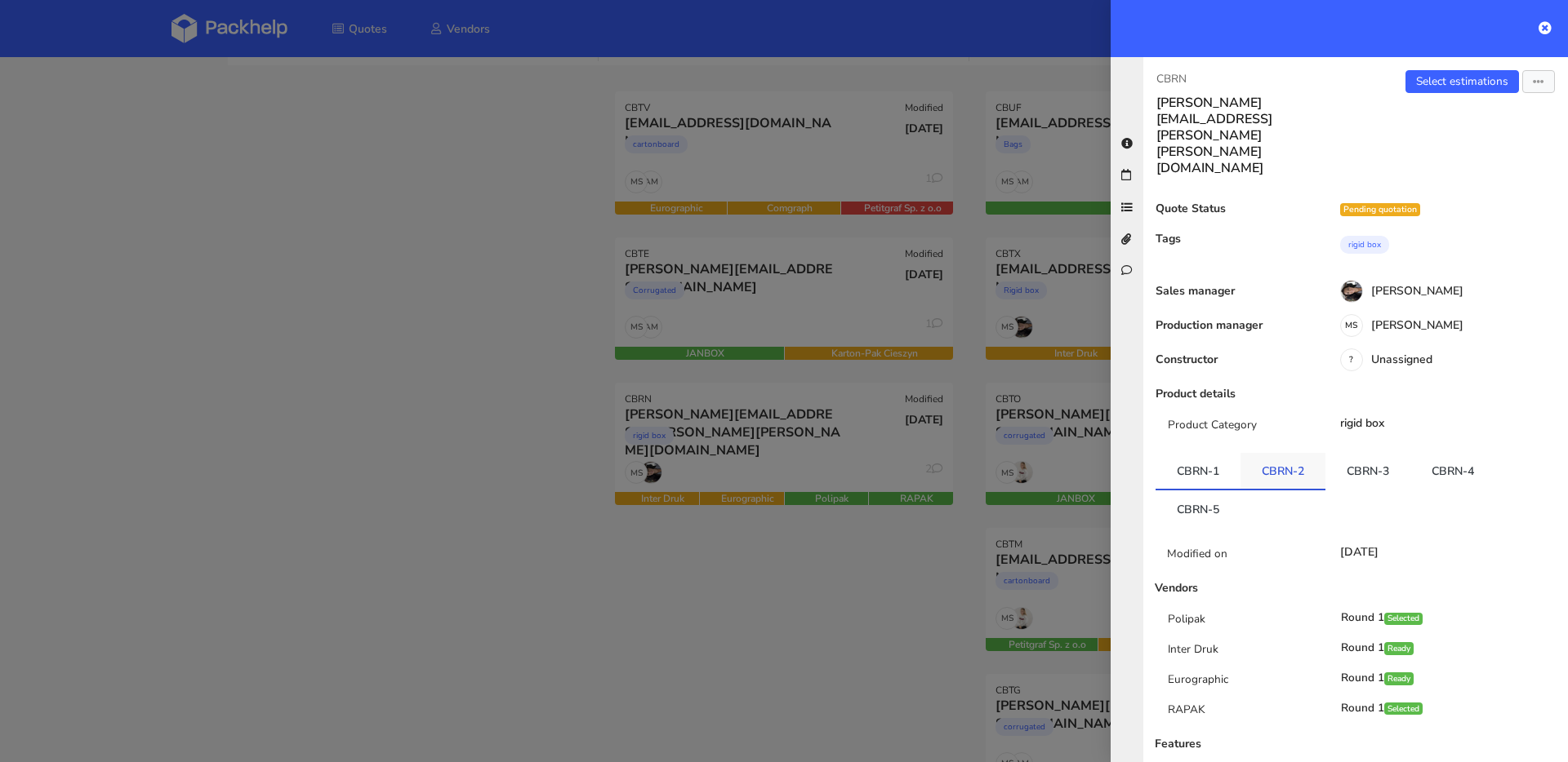
click at [1296, 453] on link "CBRN-2" at bounding box center [1282, 471] width 85 height 36
click at [1387, 453] on link "CBRN-3" at bounding box center [1368, 471] width 85 height 36
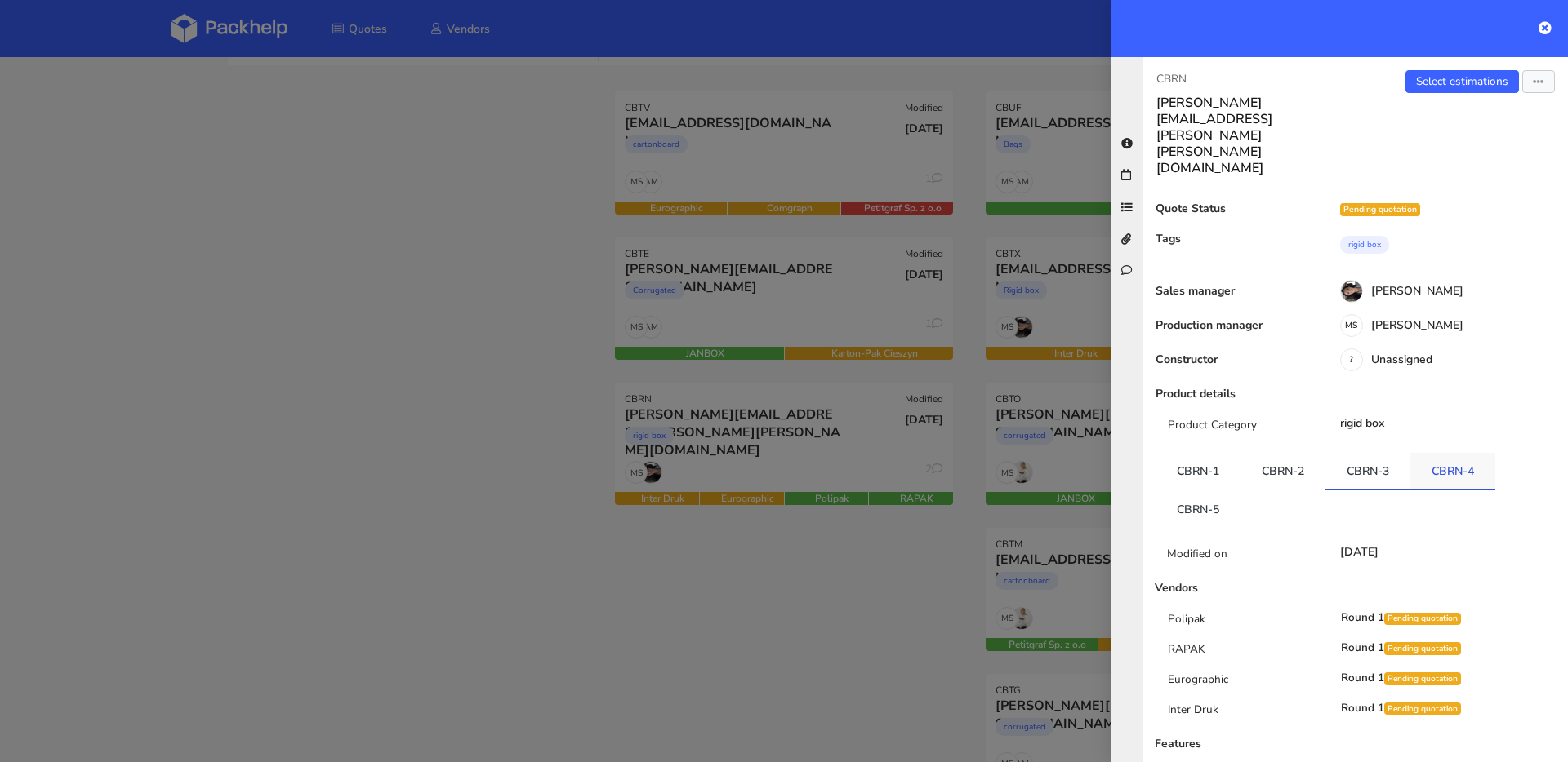
click at [1452, 453] on link "CBRN-4" at bounding box center [1452, 471] width 85 height 36
click at [1202, 490] on link "CBRN-5" at bounding box center [1198, 508] width 85 height 36
click at [301, 145] on div at bounding box center [784, 381] width 1568 height 762
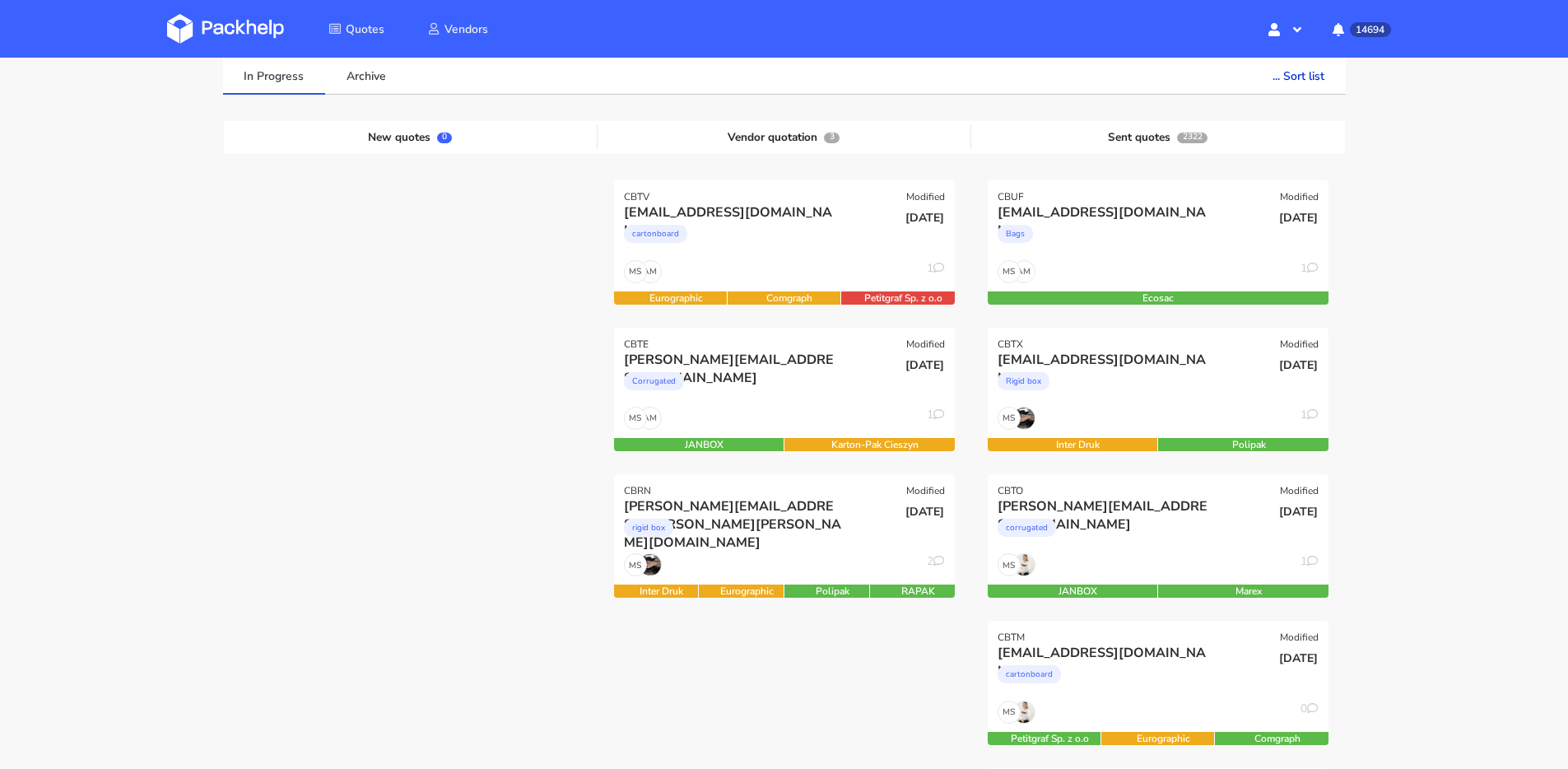
scroll to position [0, 0]
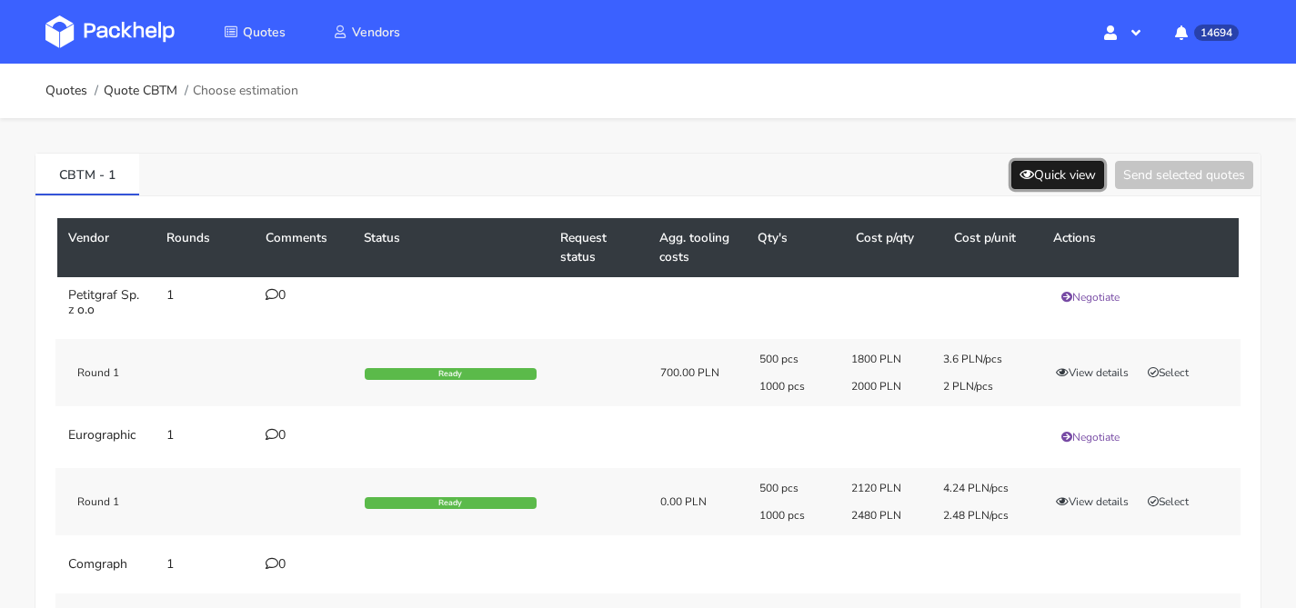
click at [1022, 174] on icon at bounding box center [1026, 174] width 15 height 13
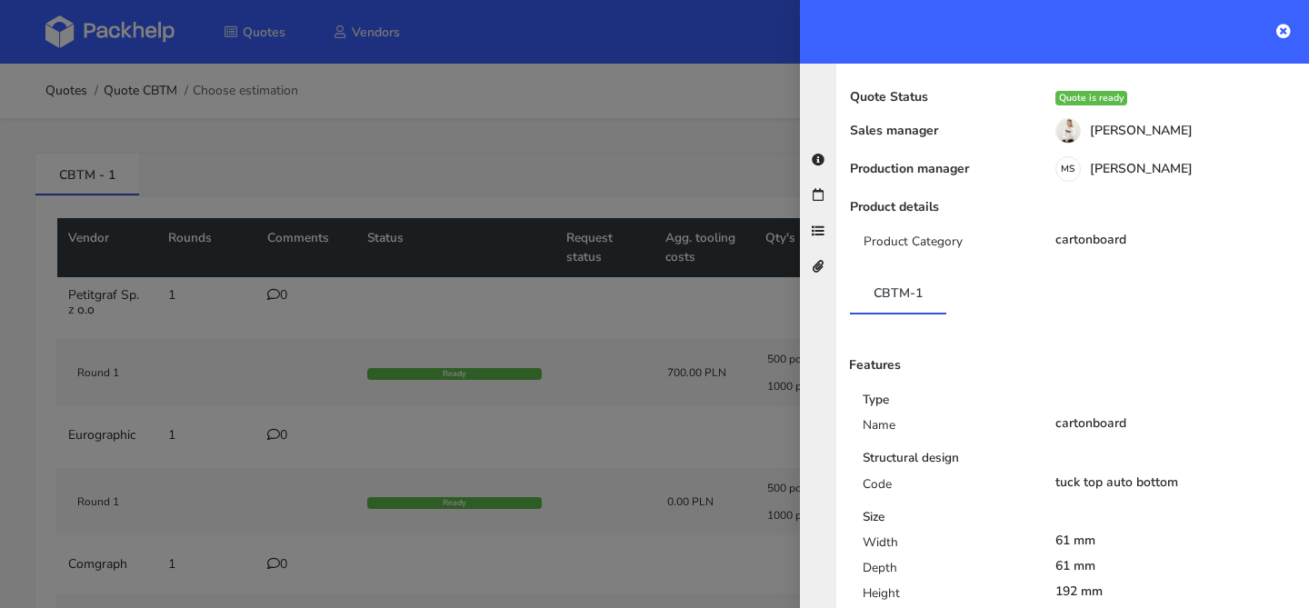
scroll to position [496, 0]
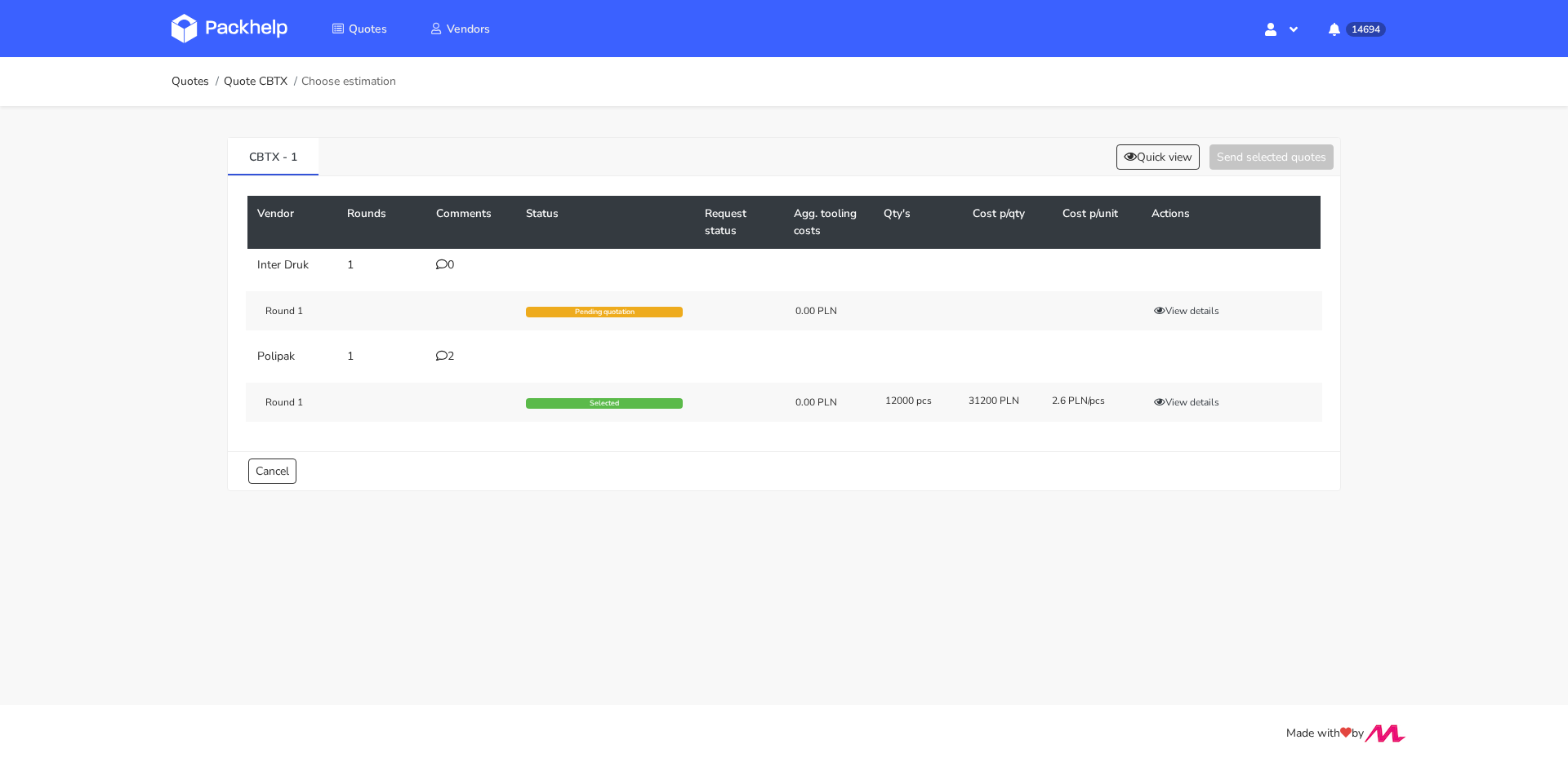
click at [448, 354] on div "2" at bounding box center [471, 356] width 70 height 13
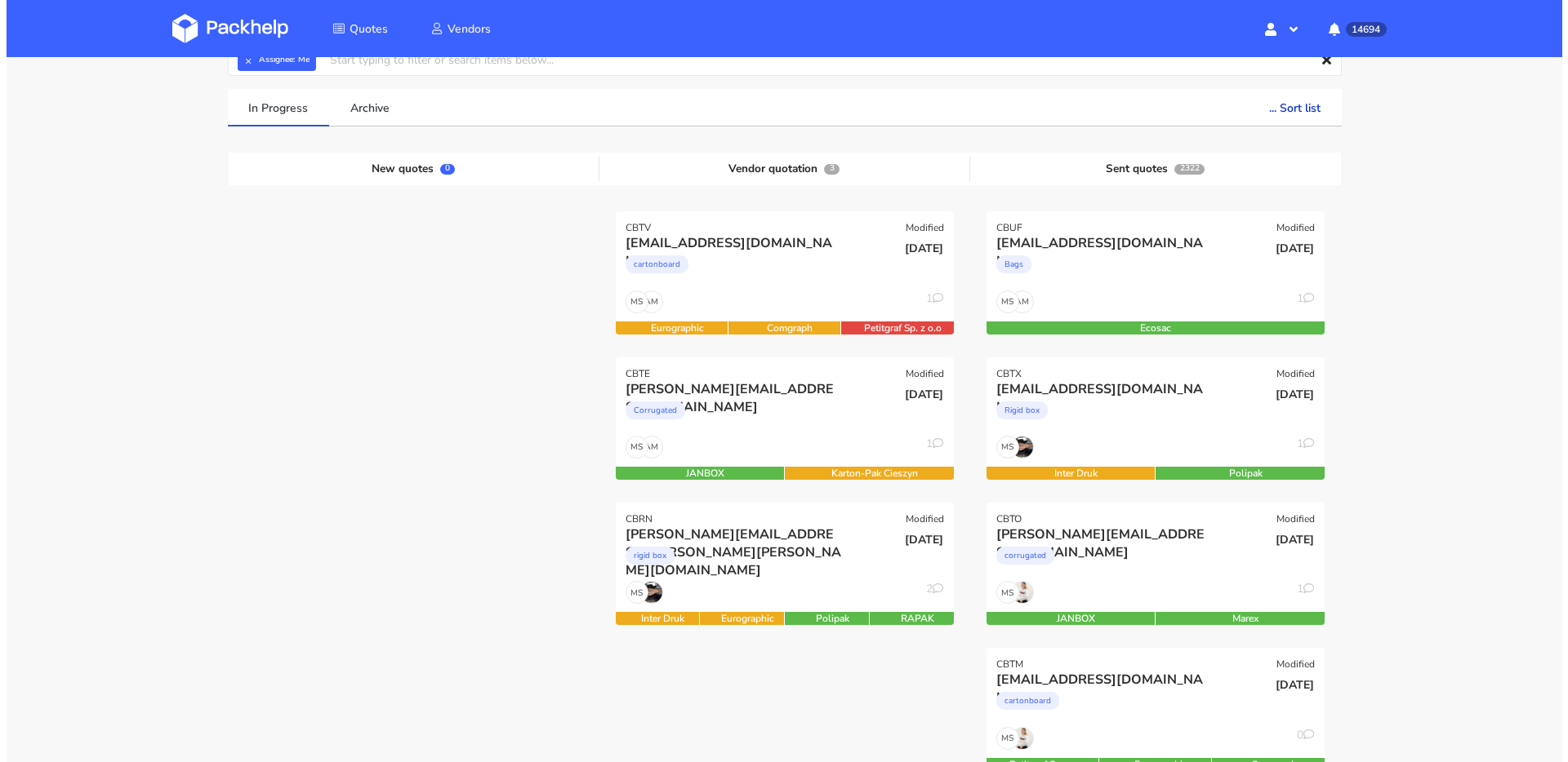
scroll to position [103, 0]
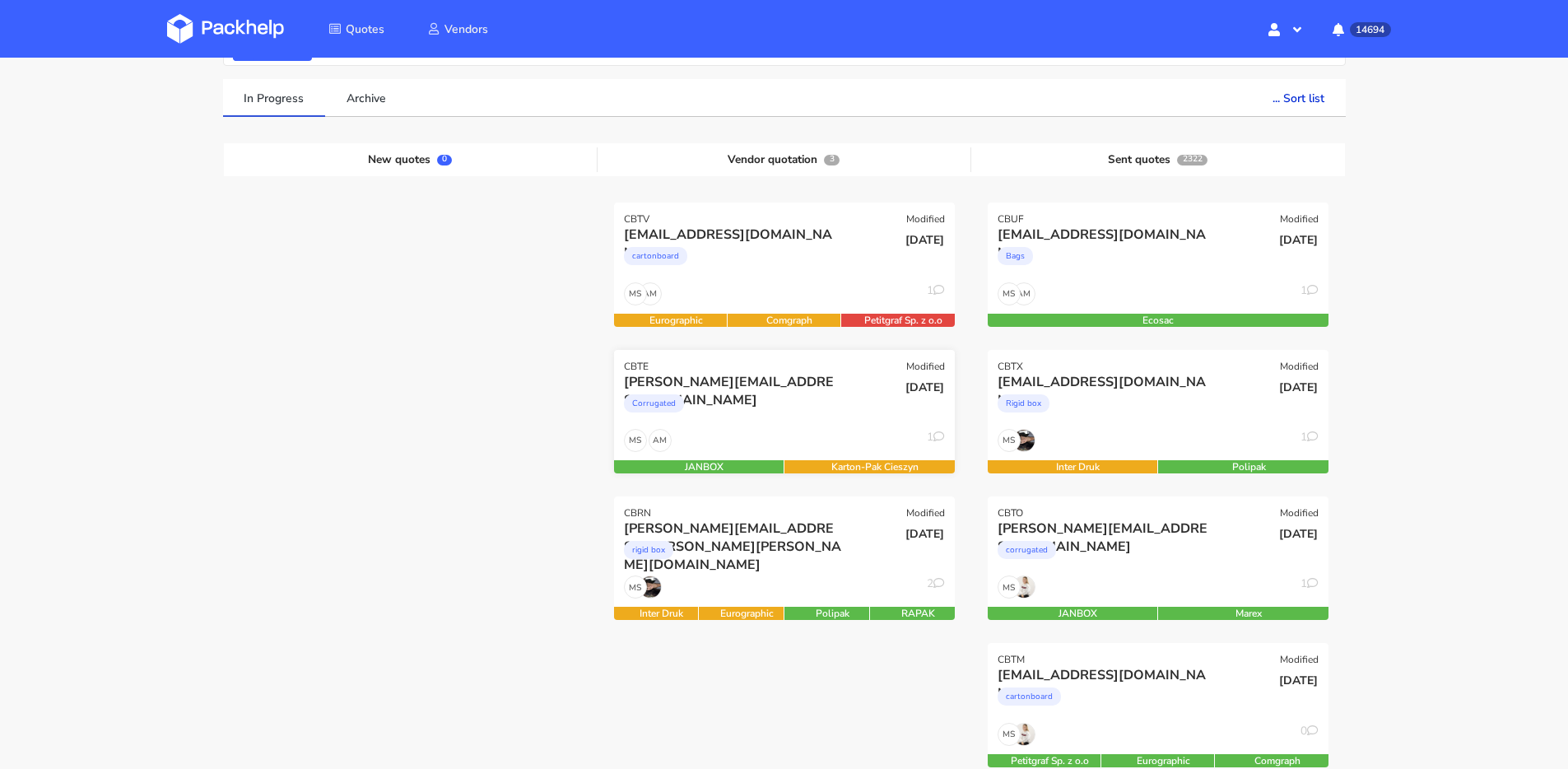
click at [790, 402] on div "Corrugated" at bounding box center [732, 408] width 218 height 33
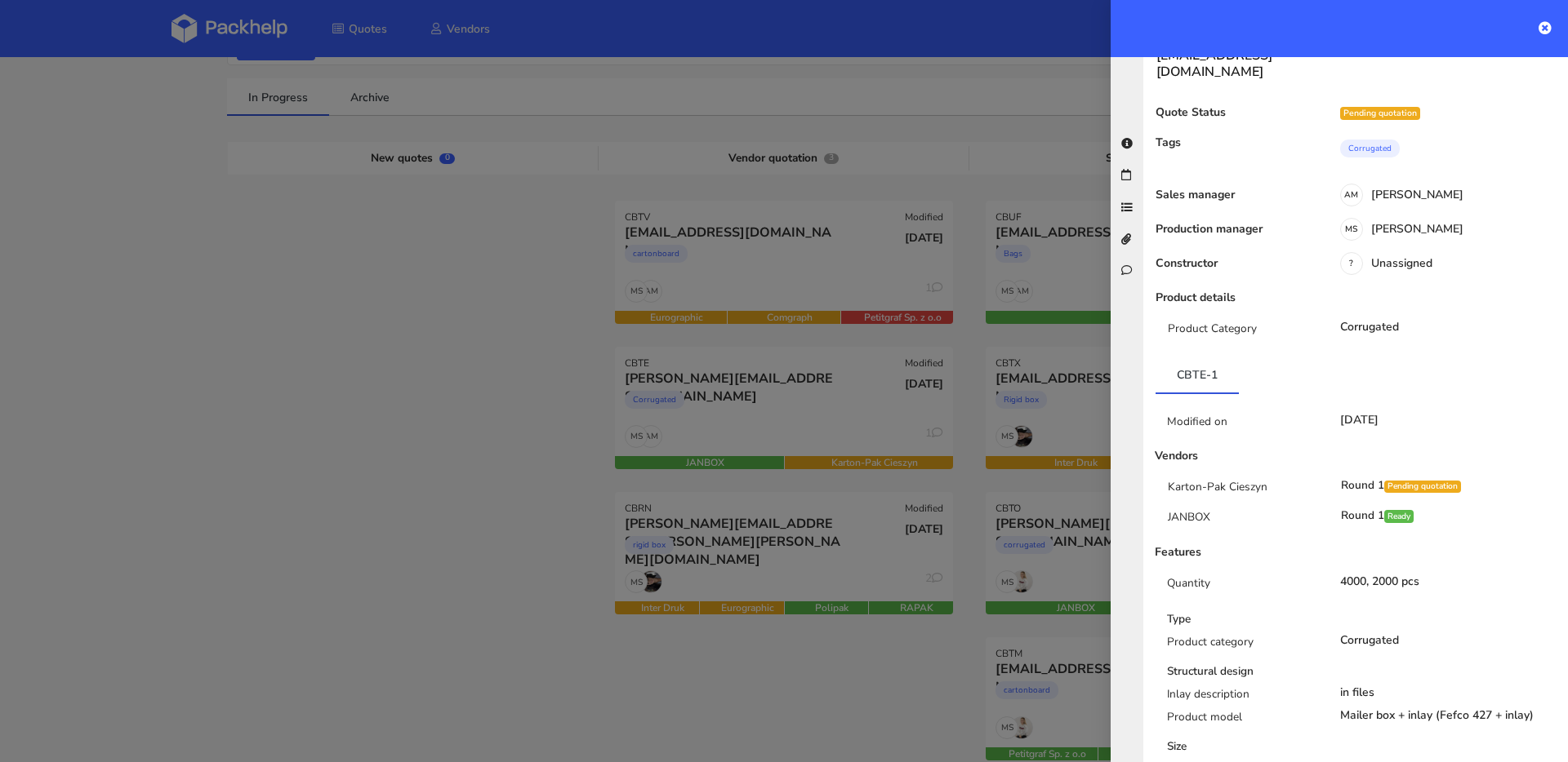
scroll to position [197, 0]
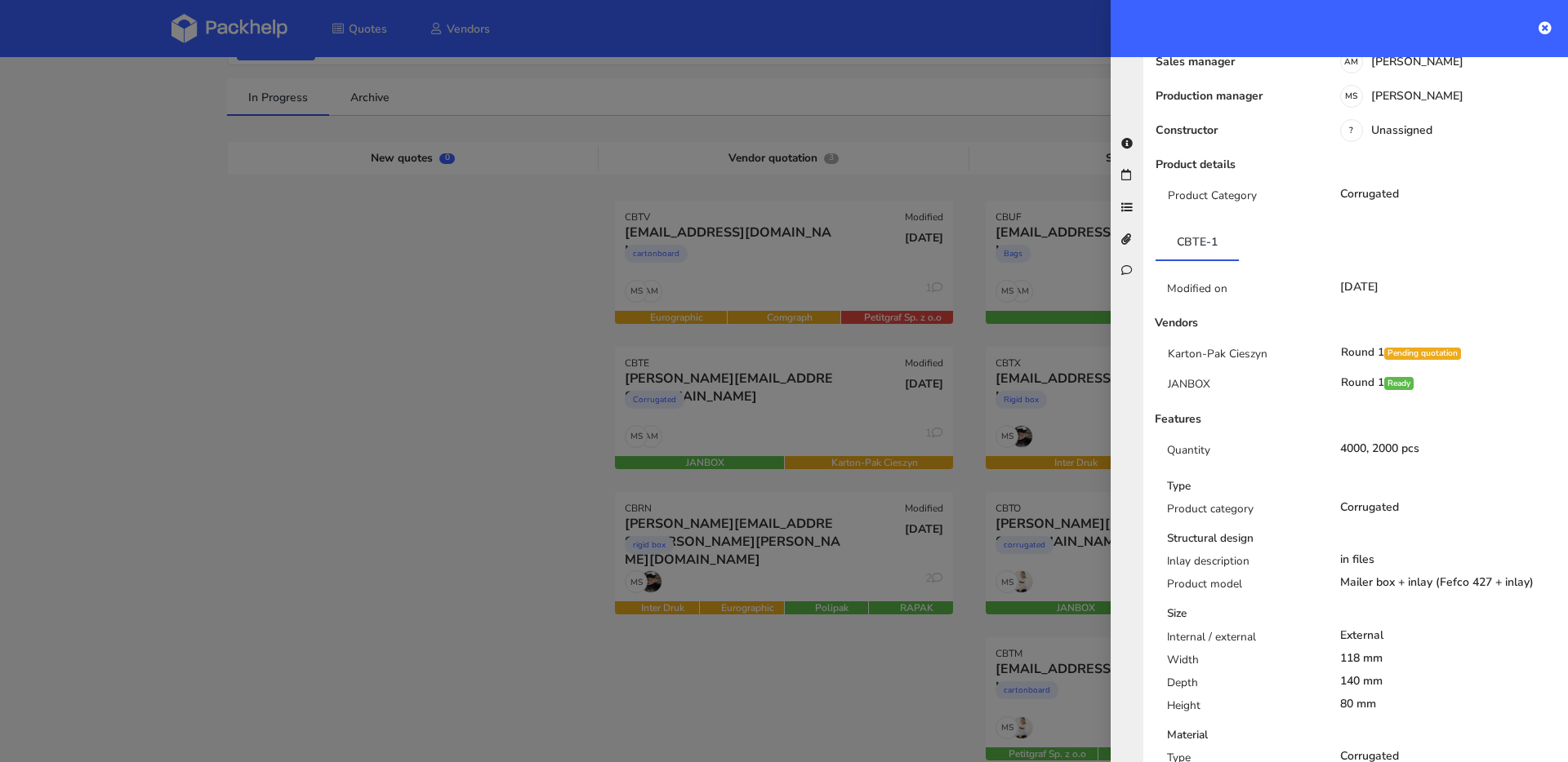
click at [814, 418] on div at bounding box center [784, 381] width 1568 height 762
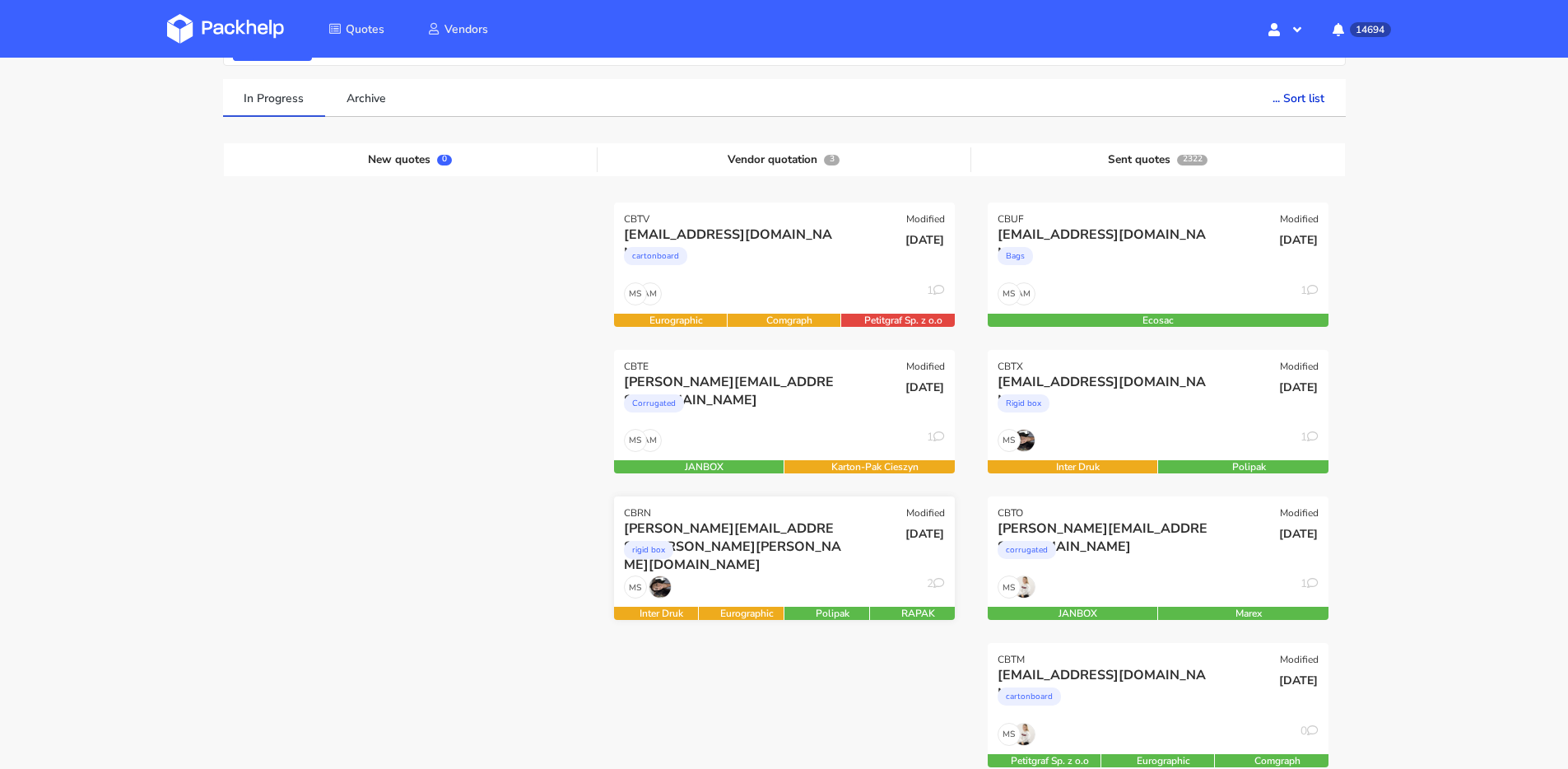
click at [833, 563] on div "rigid box" at bounding box center [732, 554] width 218 height 33
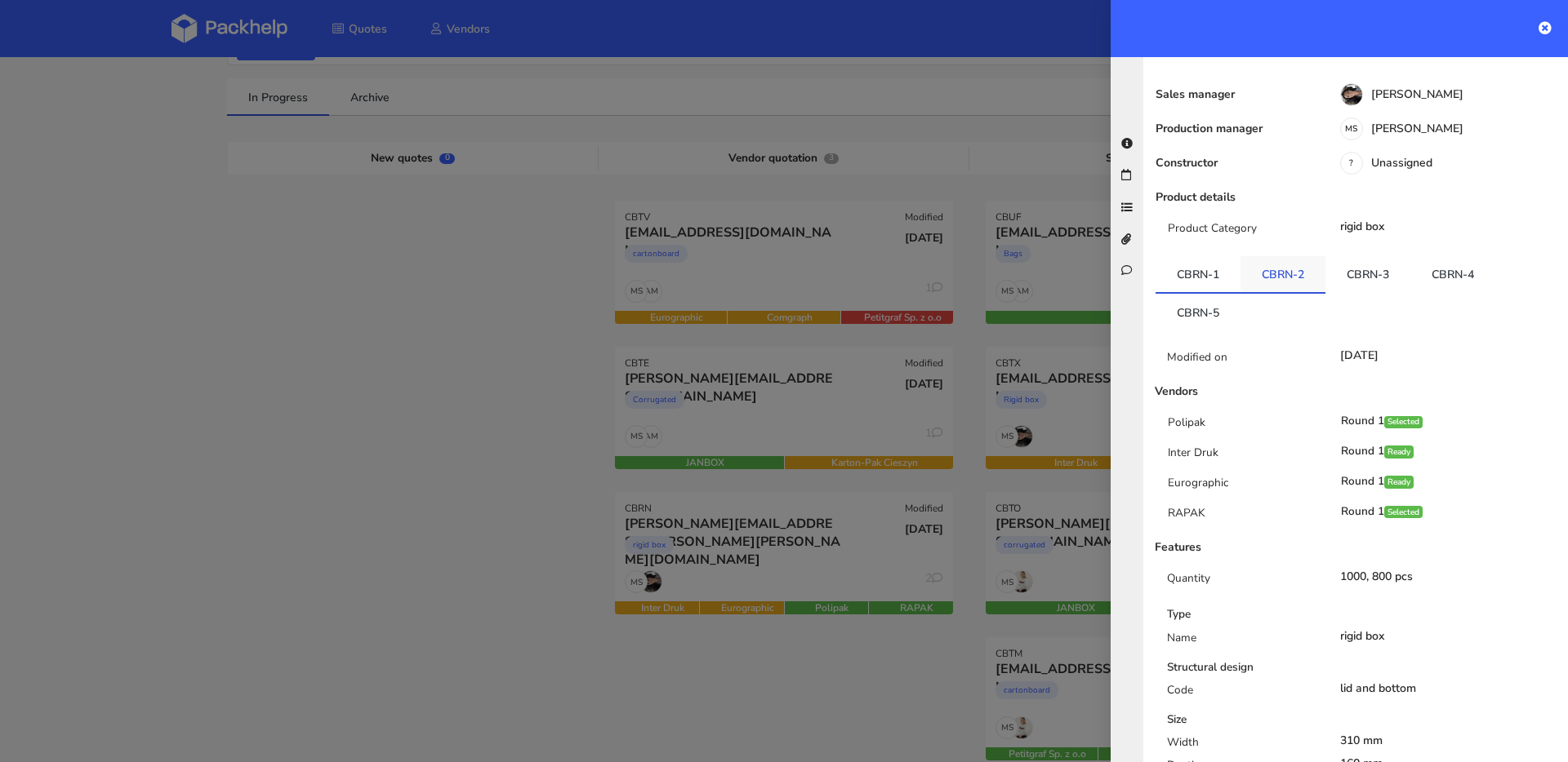
click at [1311, 256] on link "CBRN-2" at bounding box center [1282, 274] width 85 height 36
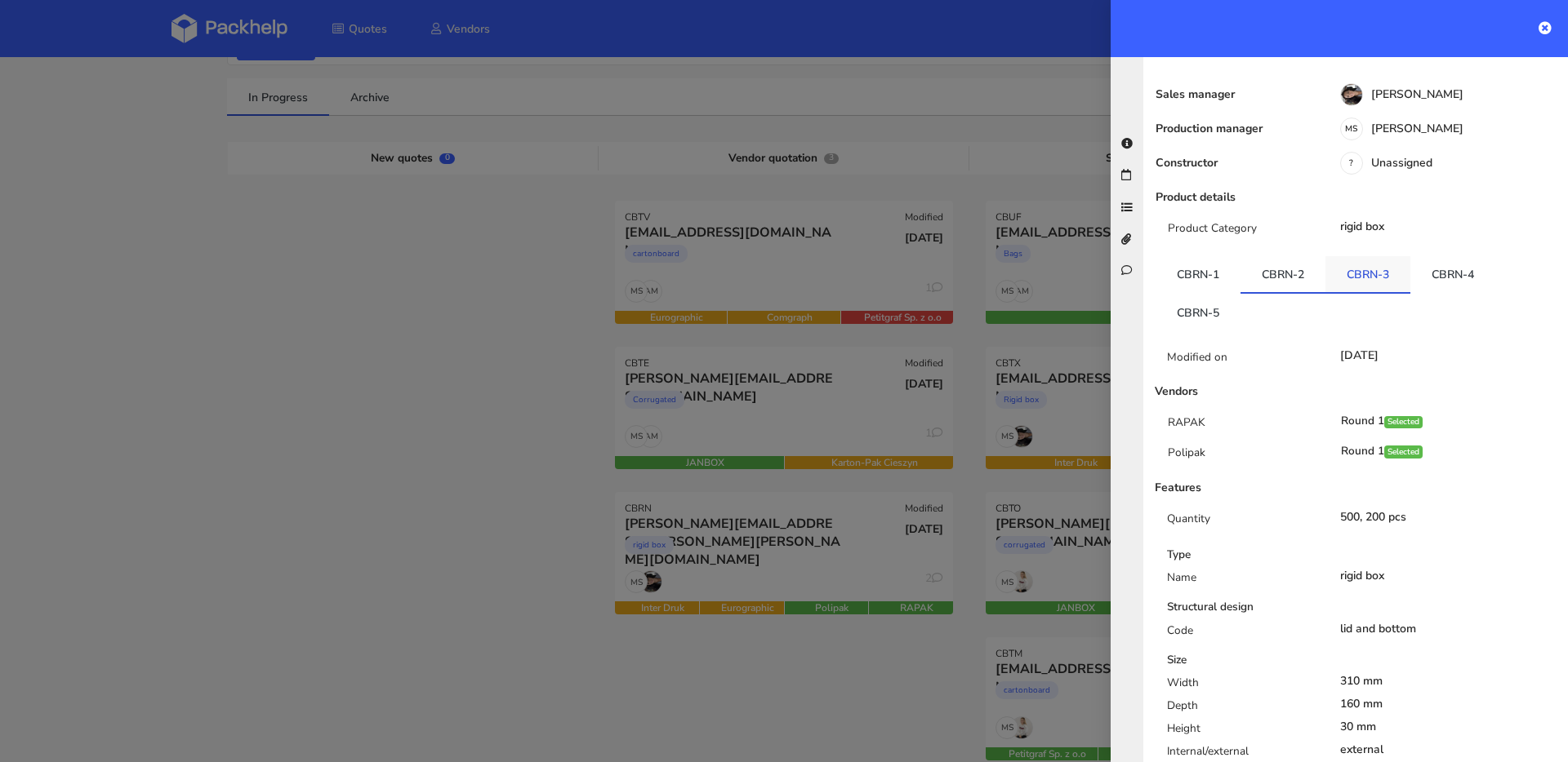
click at [1351, 256] on link "CBRN-3" at bounding box center [1368, 274] width 85 height 36
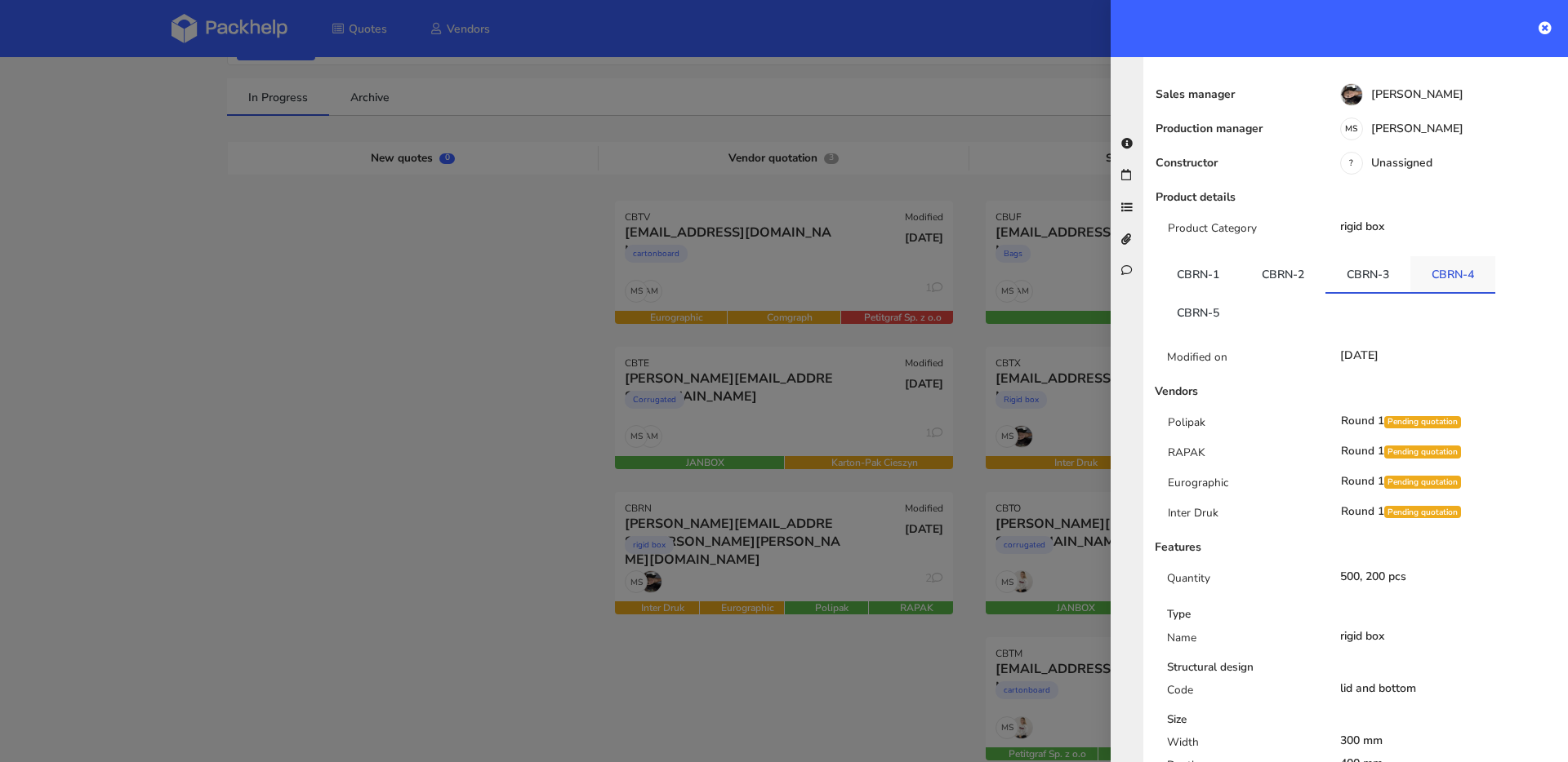
click at [1451, 256] on link "CBRN-4" at bounding box center [1452, 274] width 85 height 36
click at [1200, 293] on link "CBRN-5" at bounding box center [1198, 311] width 85 height 36
